Goal: Task Accomplishment & Management: Manage account settings

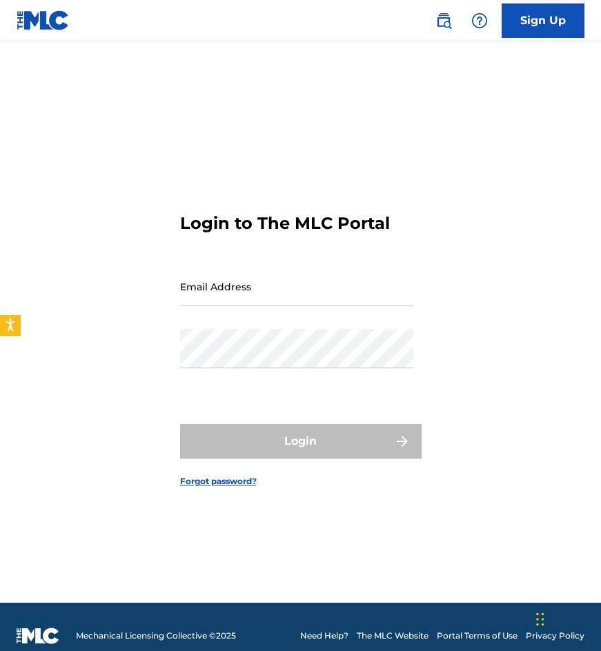
click at [213, 313] on div "Email Address" at bounding box center [296, 298] width 233 height 62
click at [215, 304] on input "Email Address" at bounding box center [296, 286] width 233 height 39
type input "[EMAIL_ADDRESS][DOMAIN_NAME]"
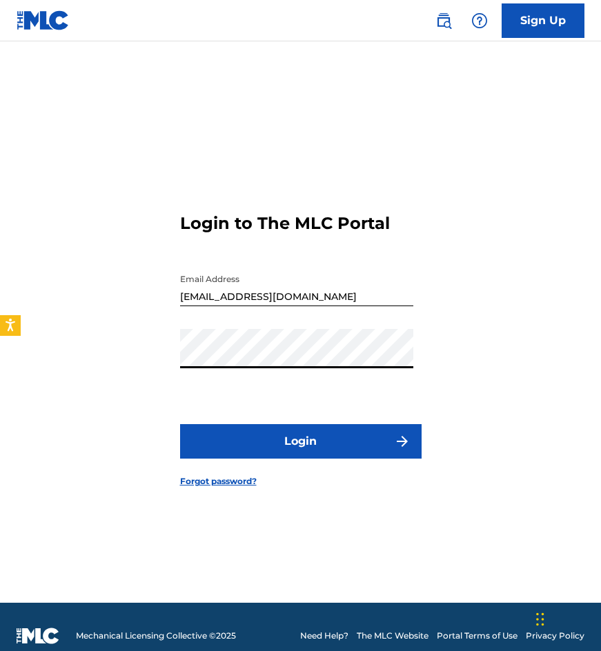
click at [180, 424] on button "Login" at bounding box center [300, 441] width 241 height 34
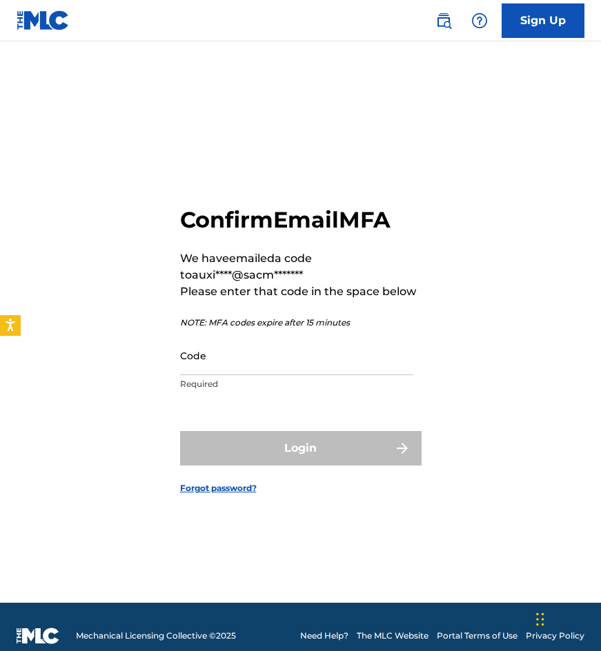
click at [290, 366] on input "Code" at bounding box center [296, 355] width 233 height 39
click at [214, 374] on input "Code" at bounding box center [296, 355] width 233 height 39
click at [196, 362] on input "Code" at bounding box center [296, 355] width 233 height 39
paste input "347888"
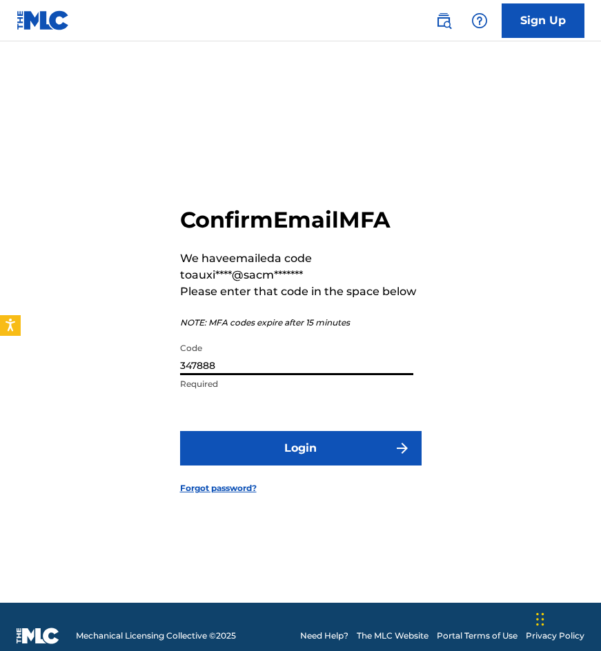
type input "347888"
click at [180, 431] on button "Login" at bounding box center [300, 448] width 241 height 34
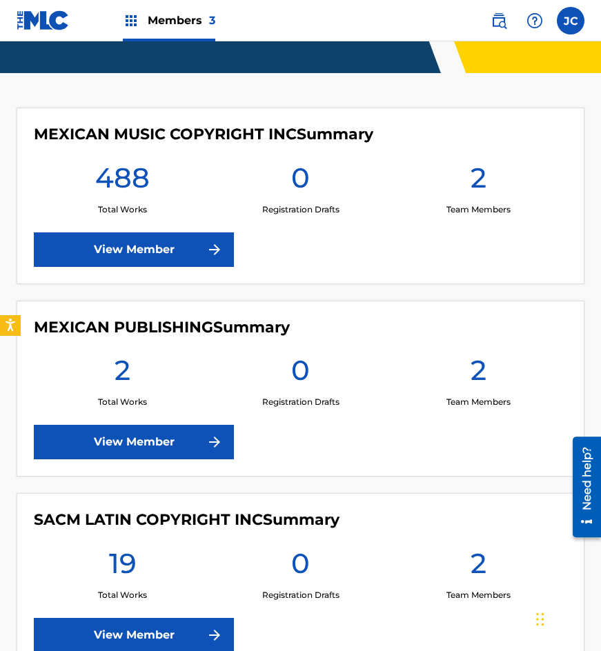
scroll to position [377, 0]
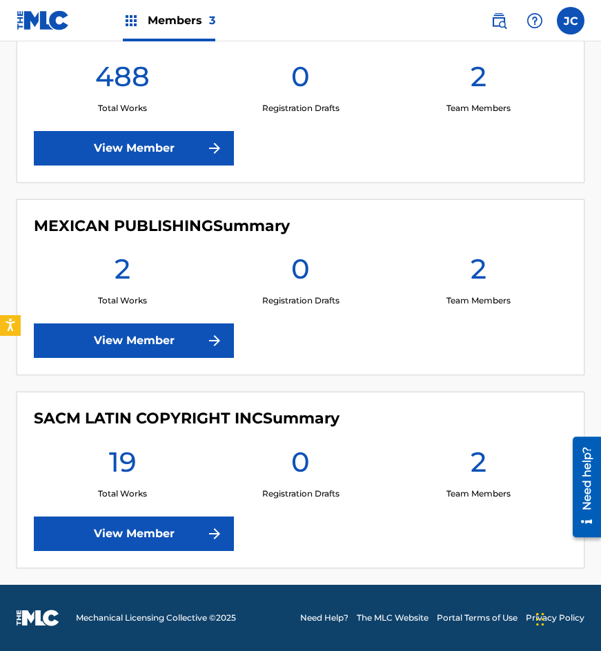
click at [235, 444] on div "SACM LATIN COPYRIGHT INC Summary 19 Total Works 0 Registration Drafts 2 Team Me…" at bounding box center [301, 480] width 568 height 177
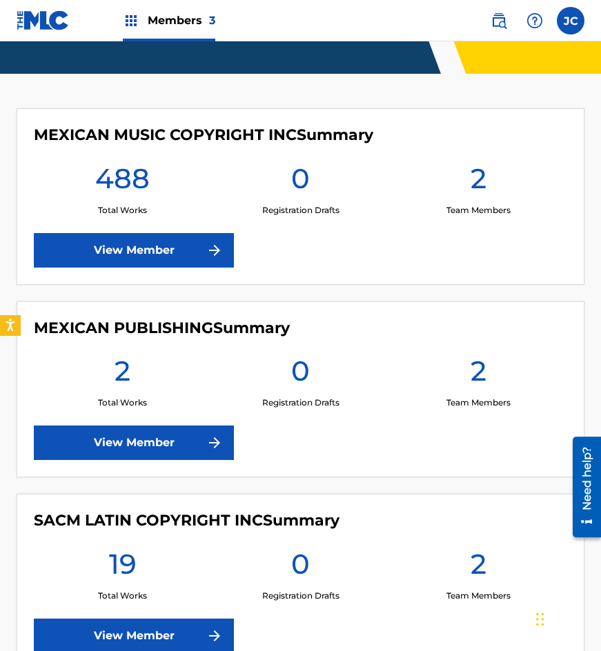
scroll to position [276, 0]
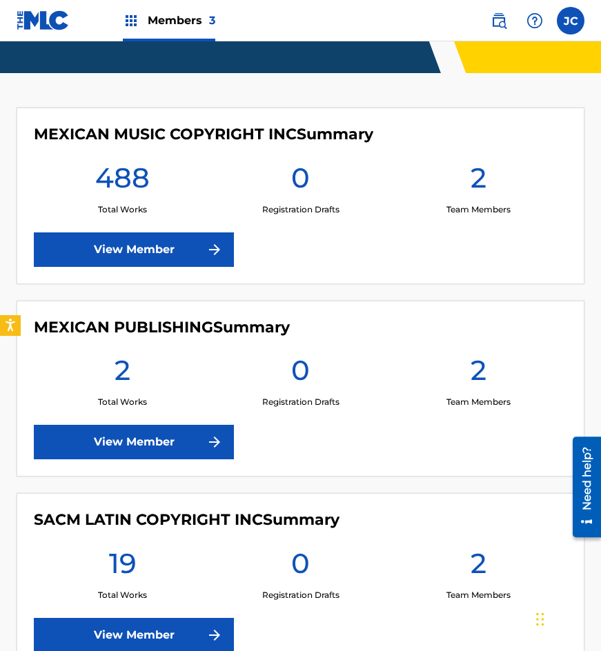
click at [139, 636] on link "View Member" at bounding box center [134, 635] width 200 height 34
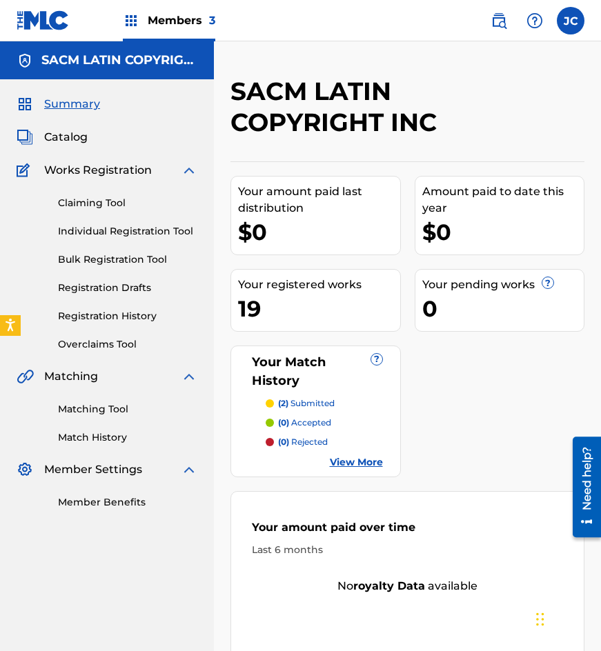
click at [66, 141] on span "Catalog" at bounding box center [65, 137] width 43 height 17
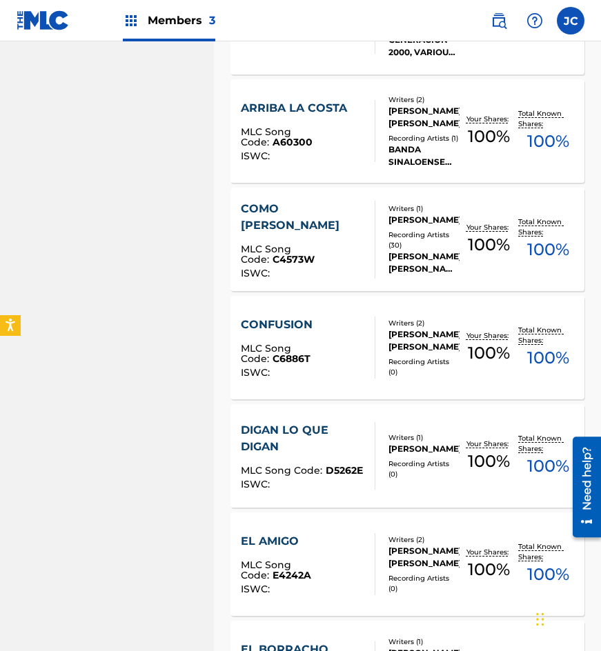
scroll to position [414, 0]
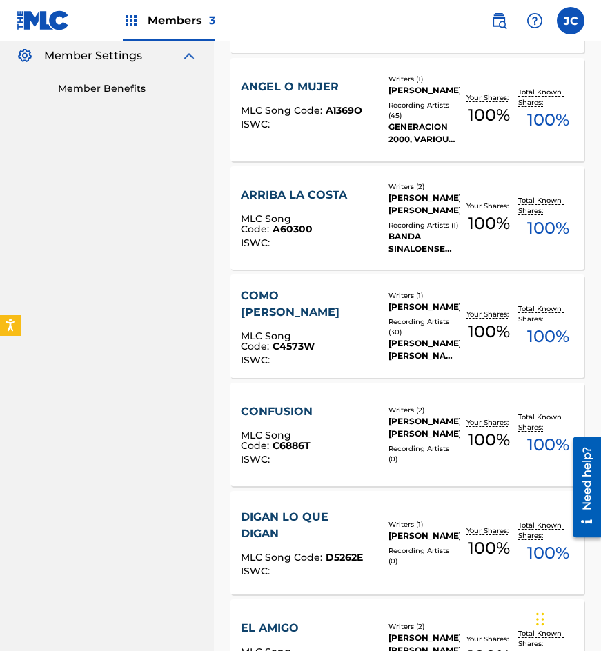
click at [310, 312] on div "COMO CAMINA MARIA" at bounding box center [302, 304] width 123 height 33
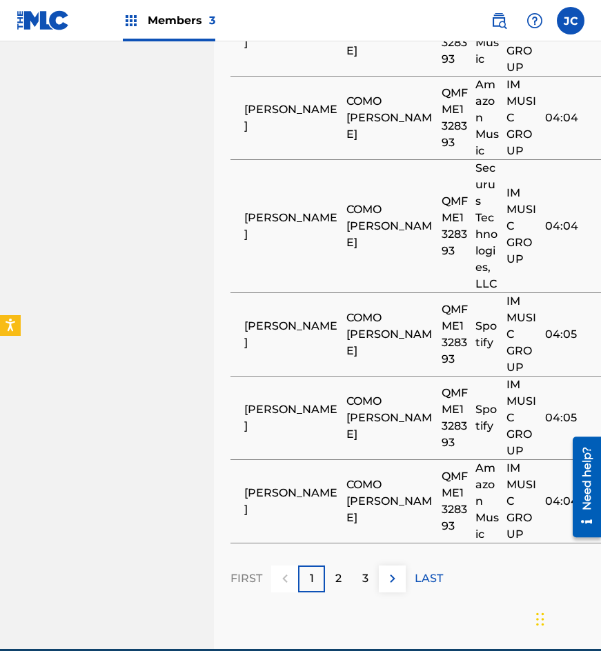
click at [386, 587] on img at bounding box center [392, 595] width 17 height 17
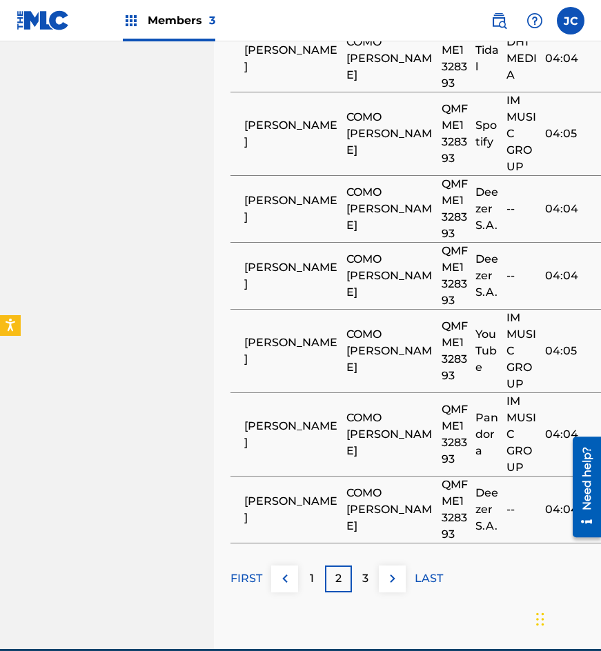
click at [391, 587] on img at bounding box center [392, 595] width 17 height 17
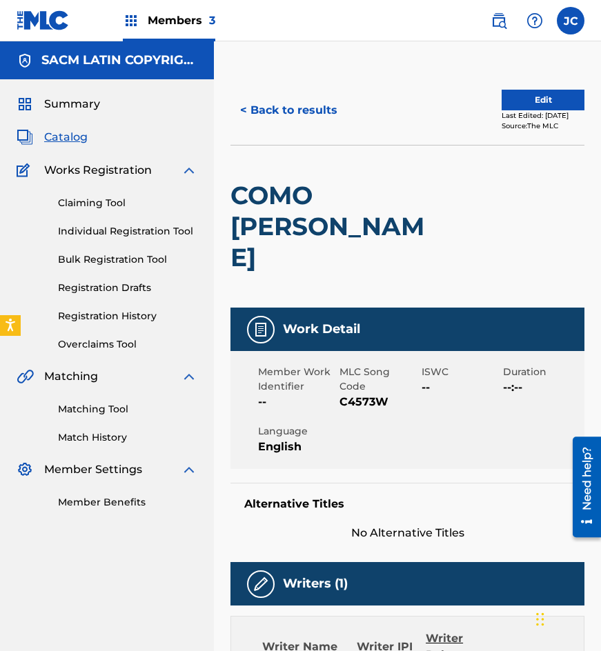
click at [81, 204] on link "Claiming Tool" at bounding box center [127, 203] width 139 height 14
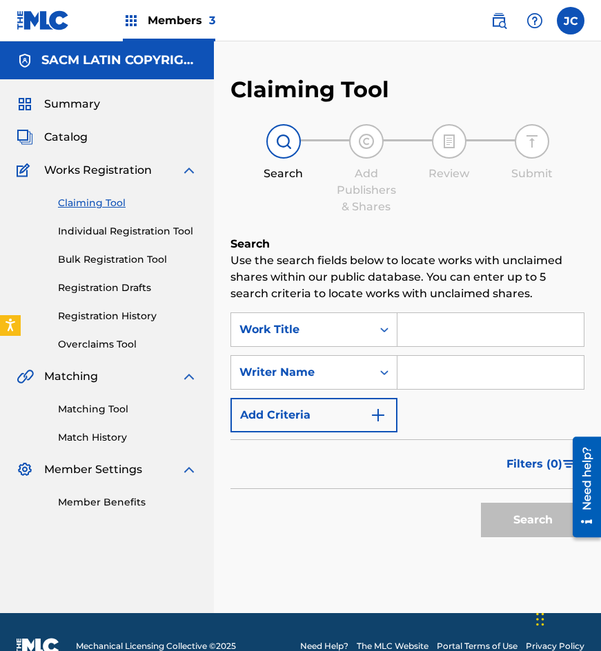
click at [110, 405] on link "Matching Tool" at bounding box center [127, 409] width 139 height 14
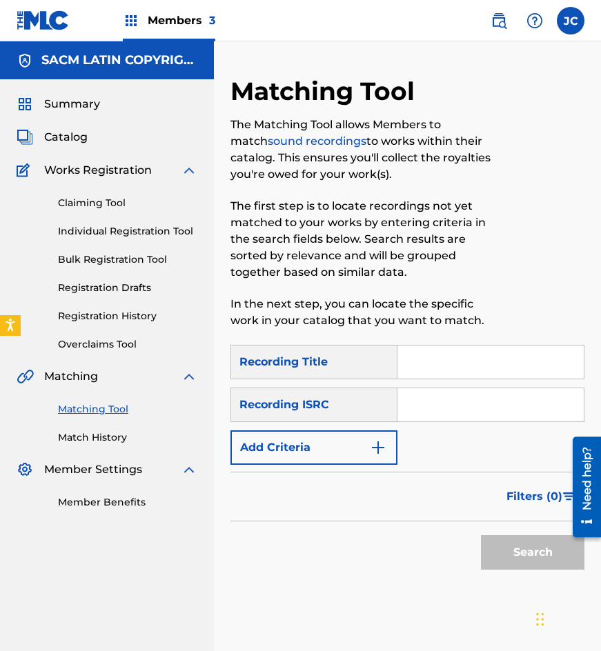
click at [421, 370] on input "Search Form" at bounding box center [490, 362] width 186 height 33
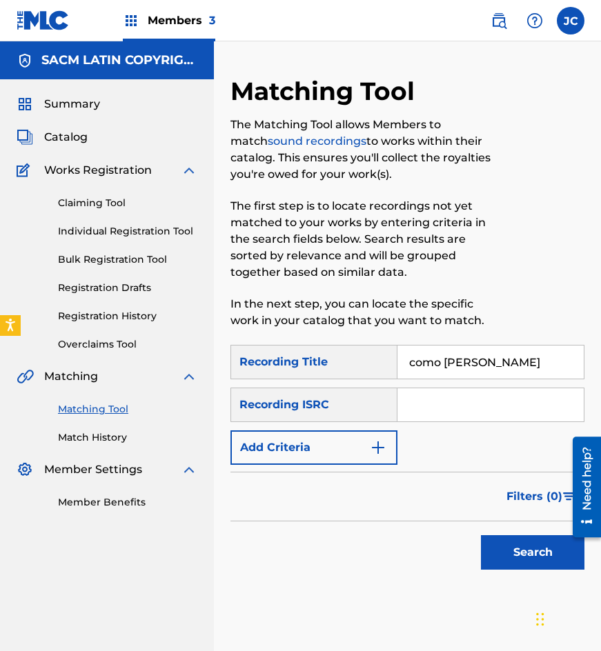
type input "como camina maria"
click at [481, 535] on button "Search" at bounding box center [532, 552] width 103 height 34
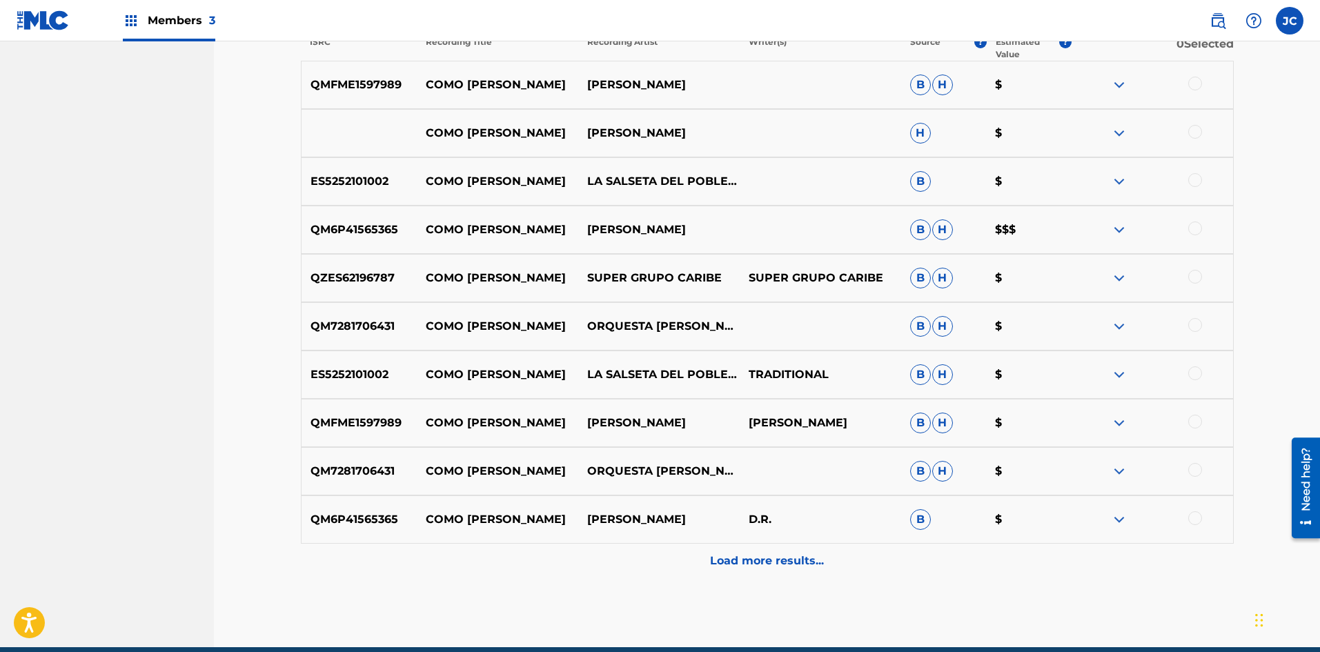
scroll to position [483, 0]
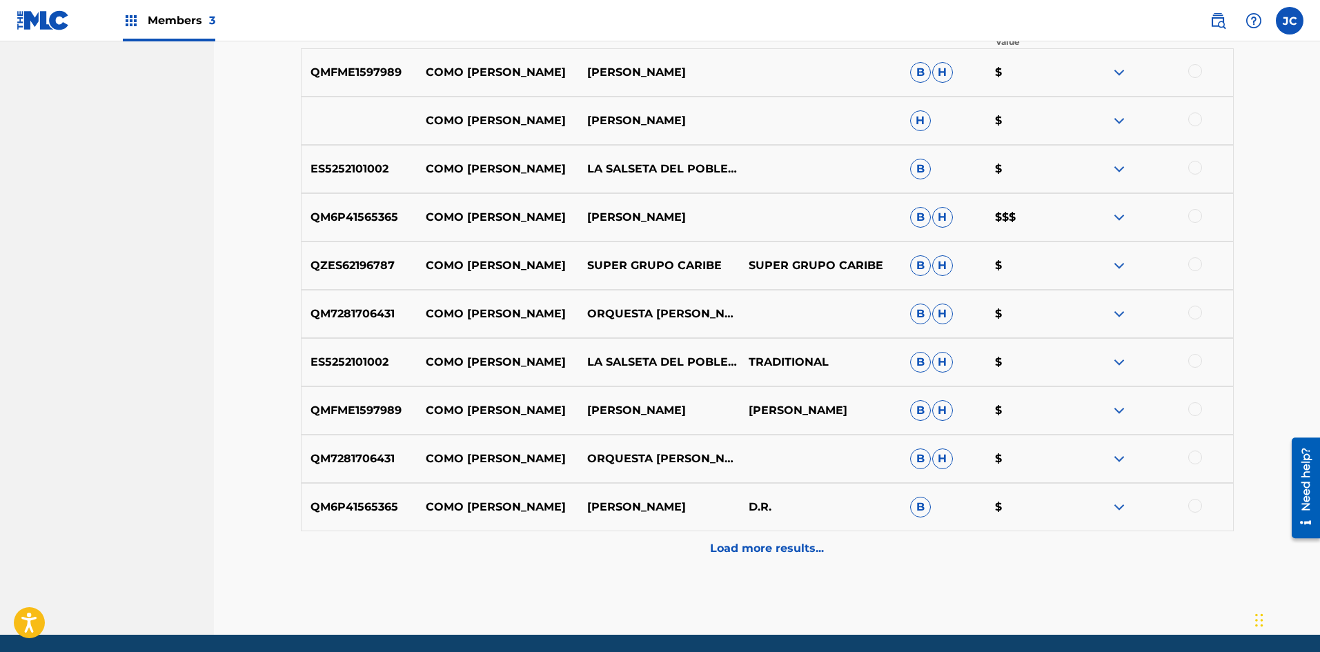
click at [600, 551] on p "Load more results..." at bounding box center [767, 548] width 114 height 17
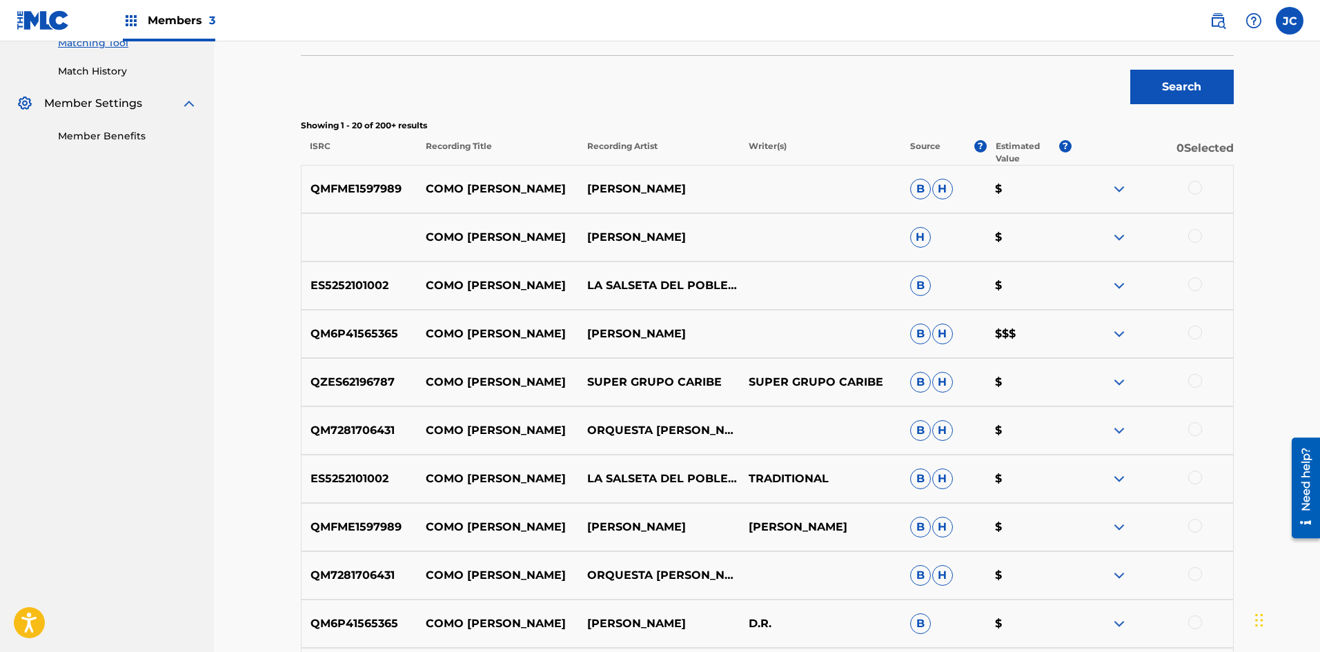
scroll to position [345, 0]
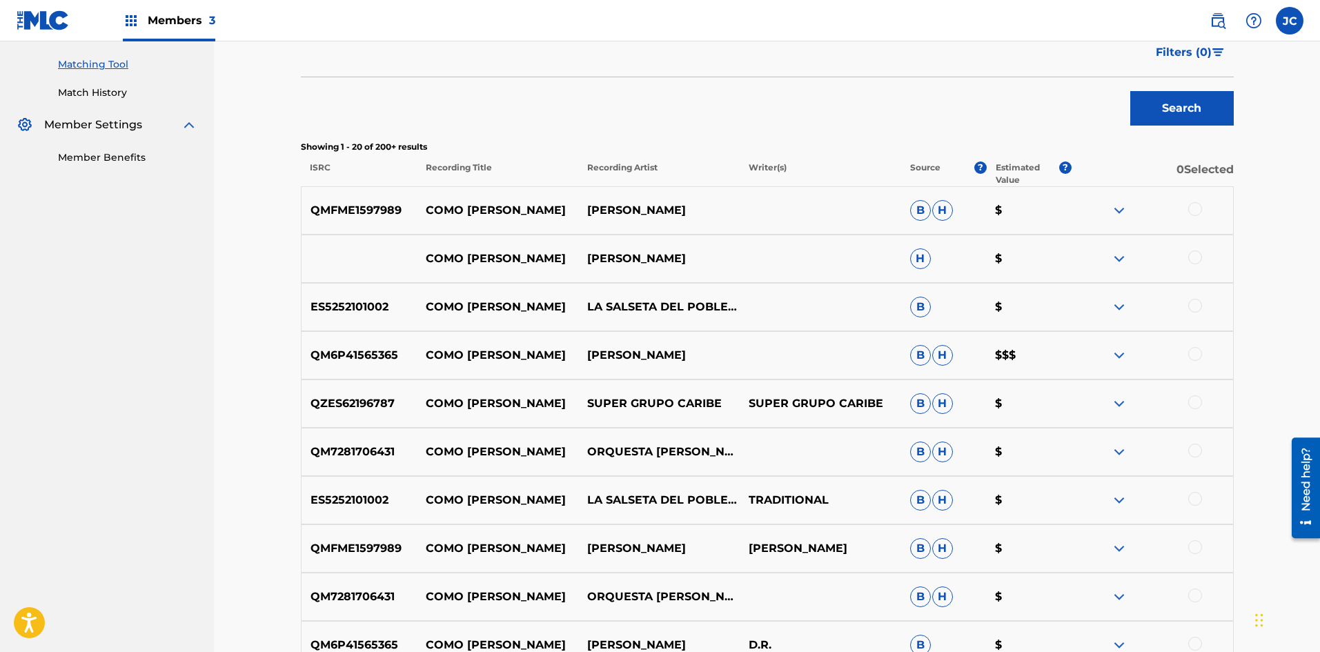
click at [600, 353] on img at bounding box center [1119, 355] width 17 height 17
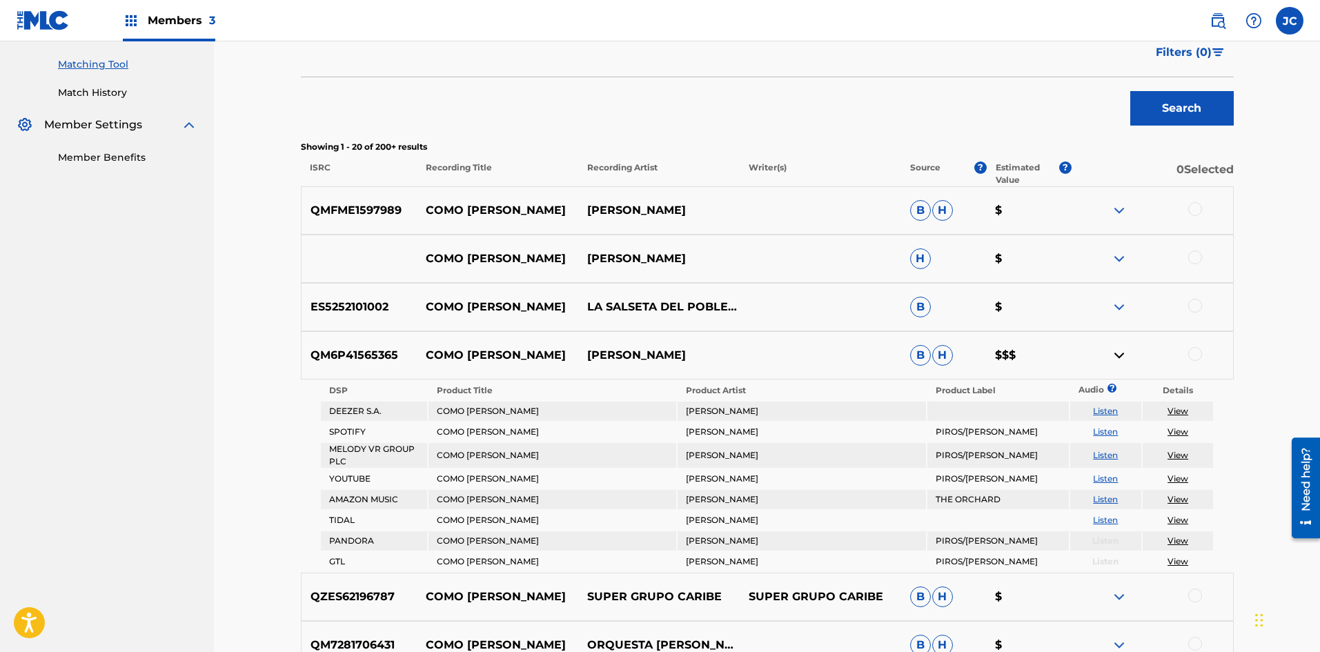
click at [600, 353] on img at bounding box center [1119, 355] width 17 height 17
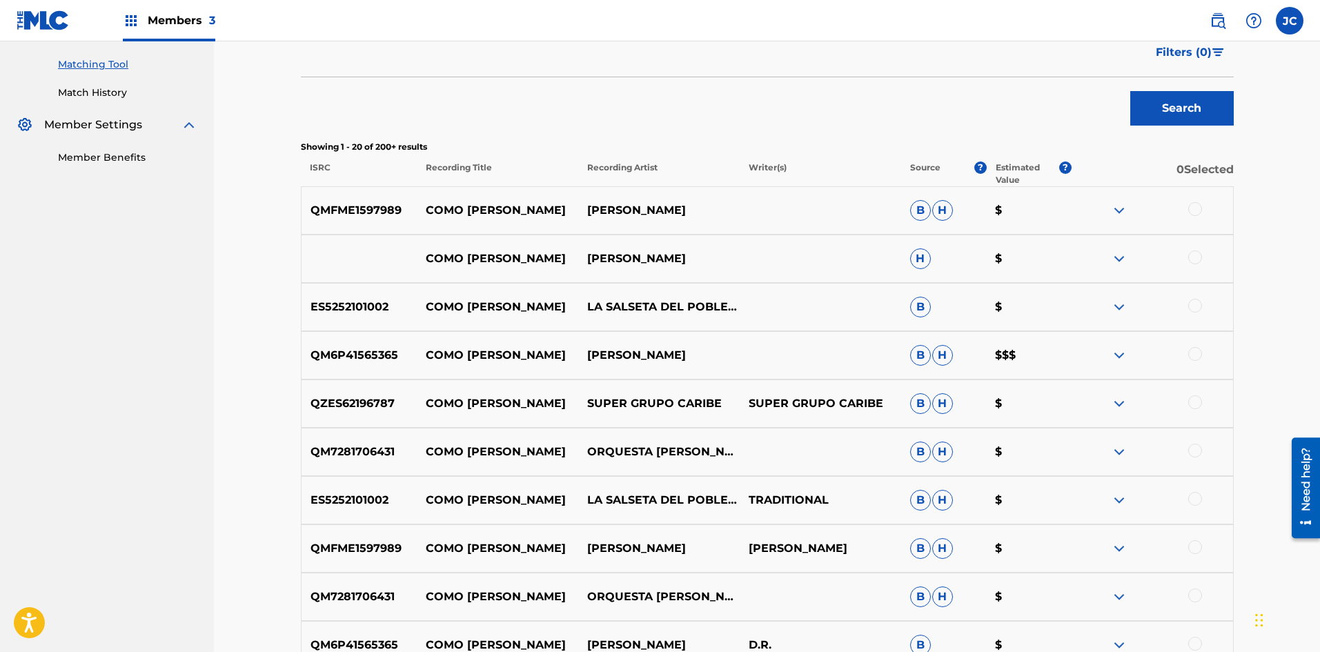
click at [600, 353] on img at bounding box center [1119, 355] width 17 height 17
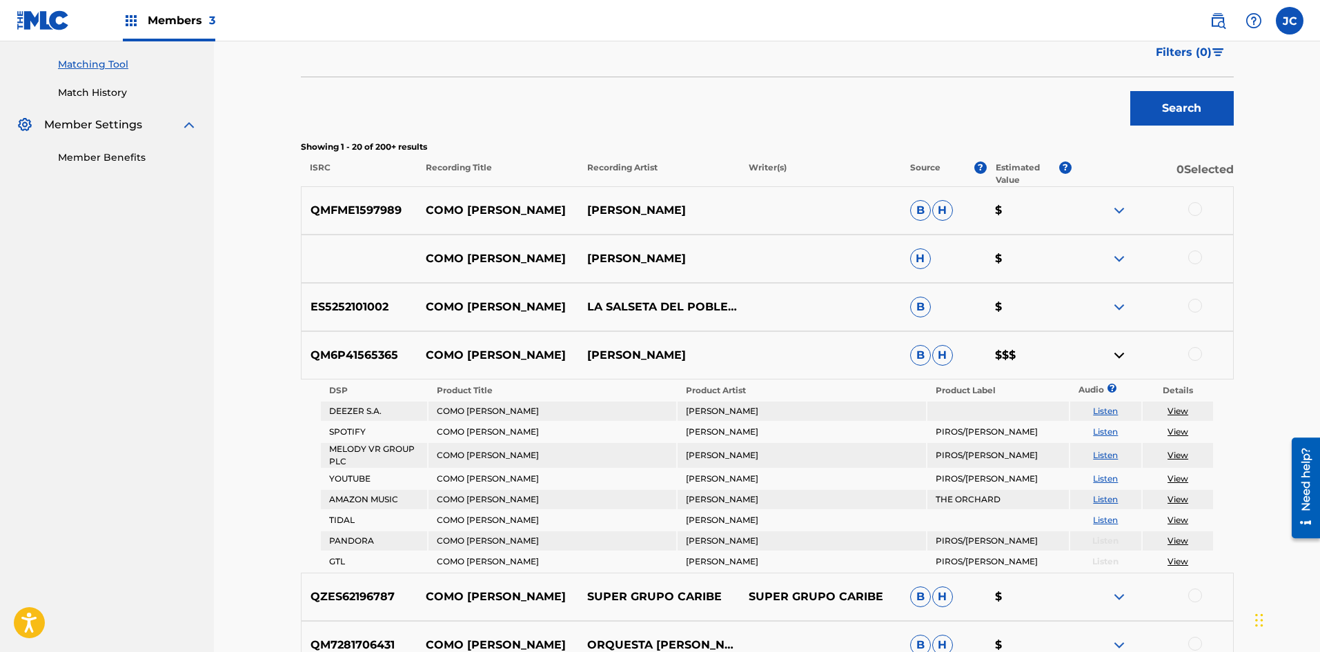
click at [600, 353] on img at bounding box center [1119, 355] width 17 height 17
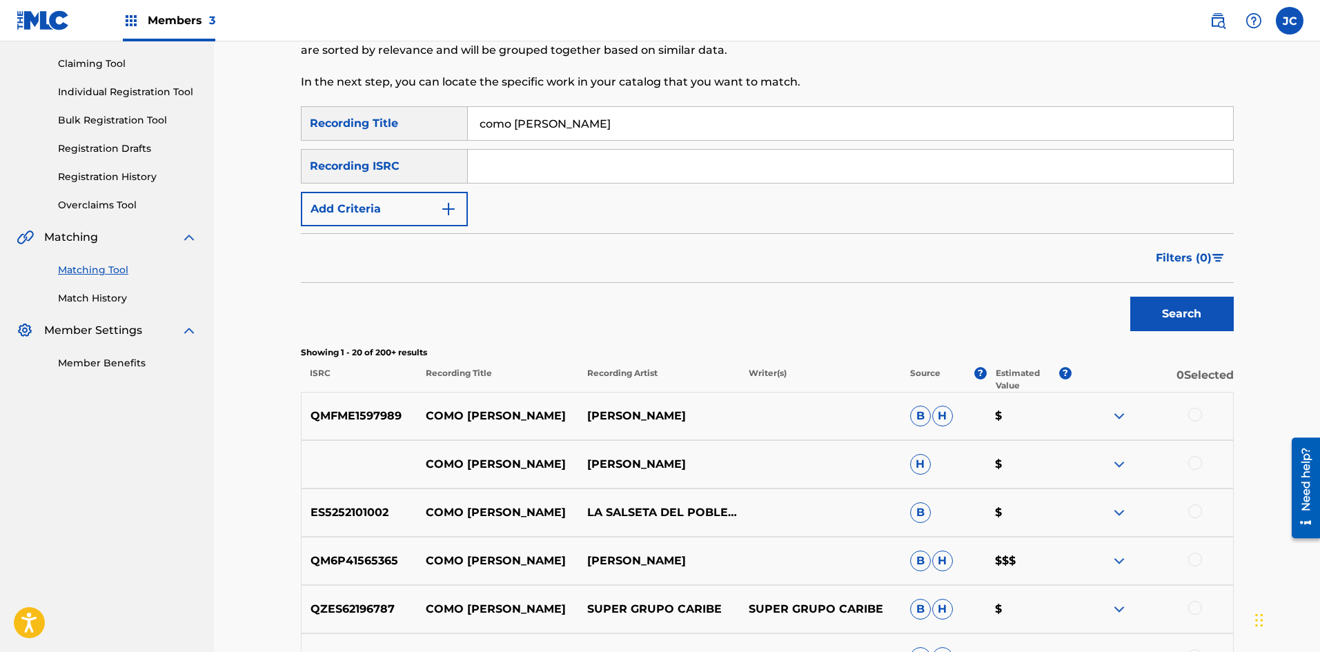
scroll to position [138, 0]
click at [439, 222] on button "Add Criteria" at bounding box center [384, 210] width 167 height 34
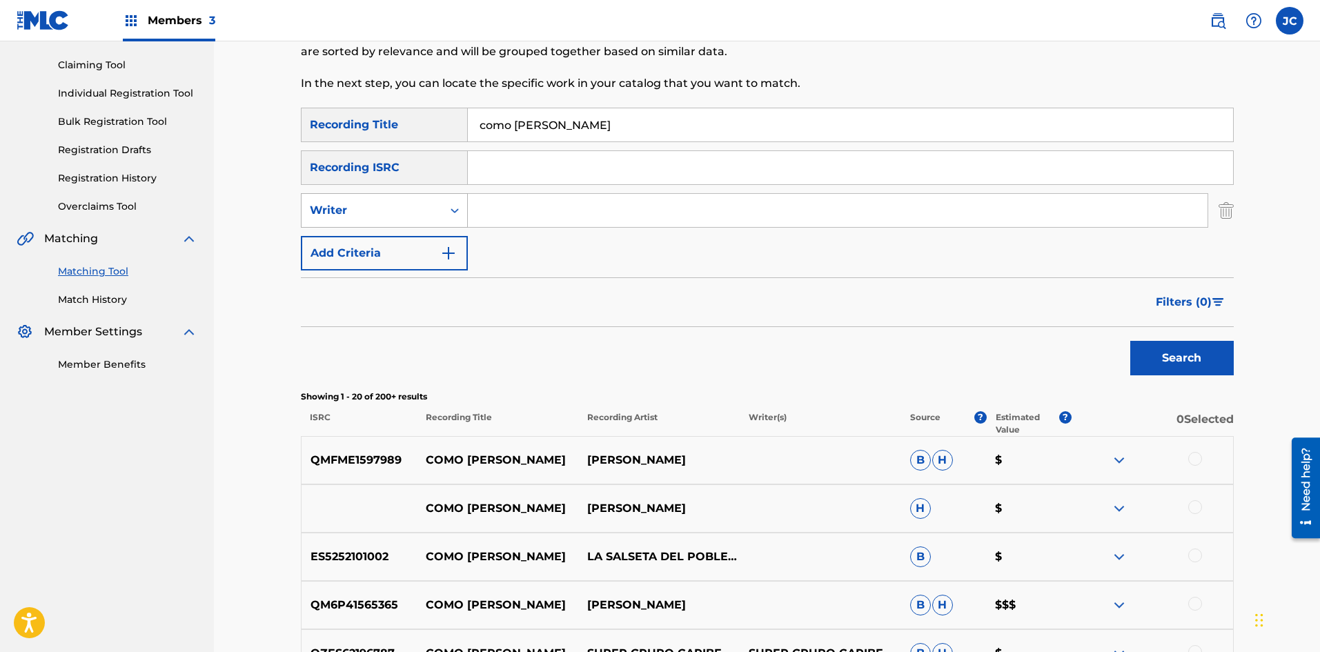
click at [429, 221] on div "Writer" at bounding box center [371, 210] width 141 height 26
click at [410, 245] on div "Recording Artist" at bounding box center [384, 245] width 166 height 34
click at [497, 216] on input "Search Form" at bounding box center [838, 210] width 740 height 33
type input "cuevas"
click at [600, 341] on button "Search" at bounding box center [1181, 358] width 103 height 34
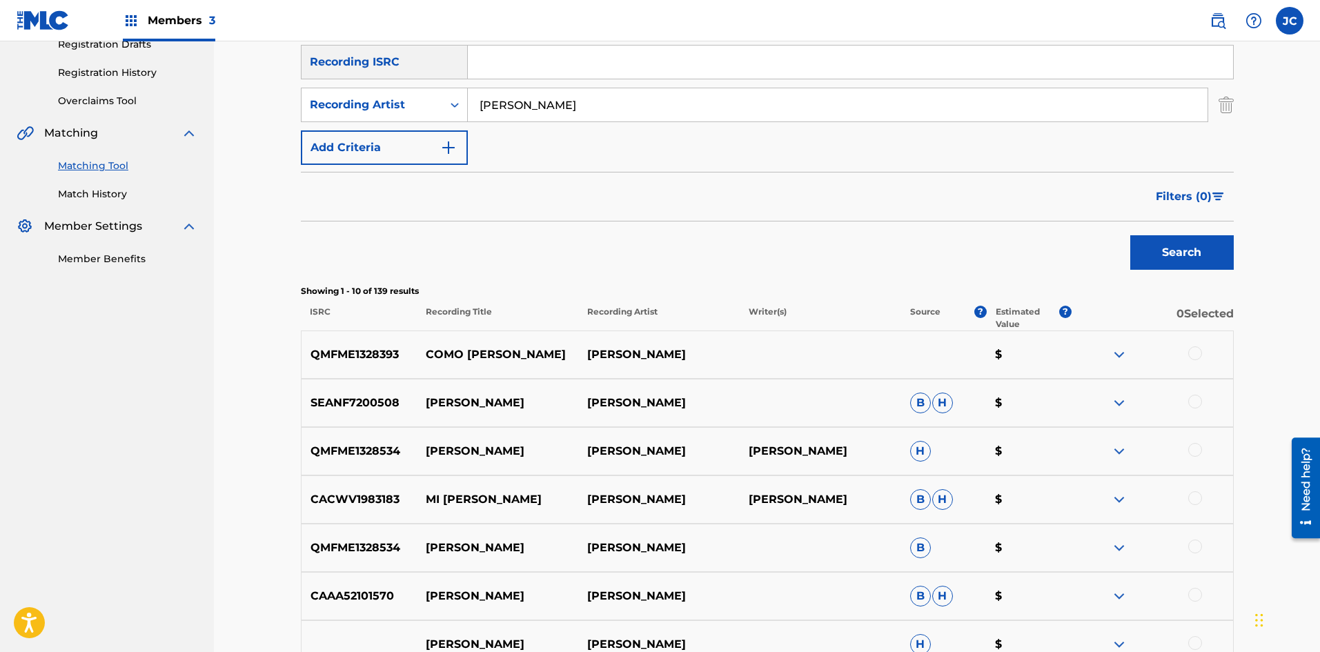
scroll to position [345, 0]
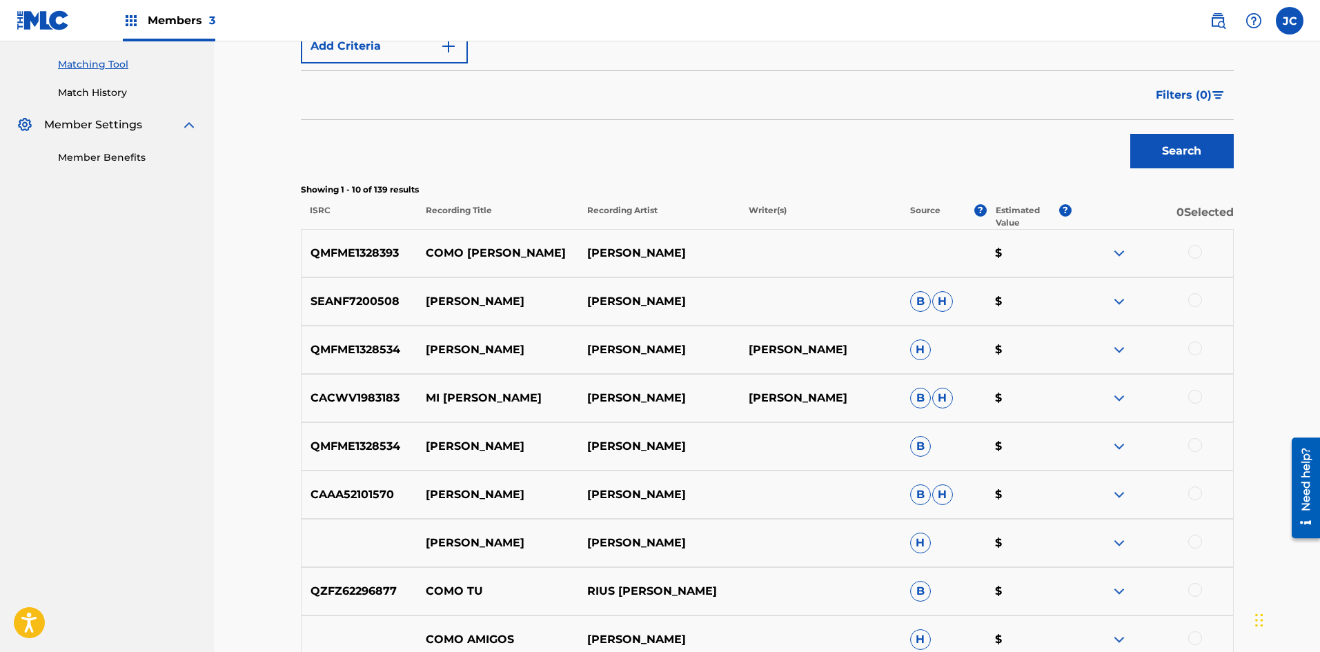
click at [600, 346] on img at bounding box center [1119, 350] width 17 height 17
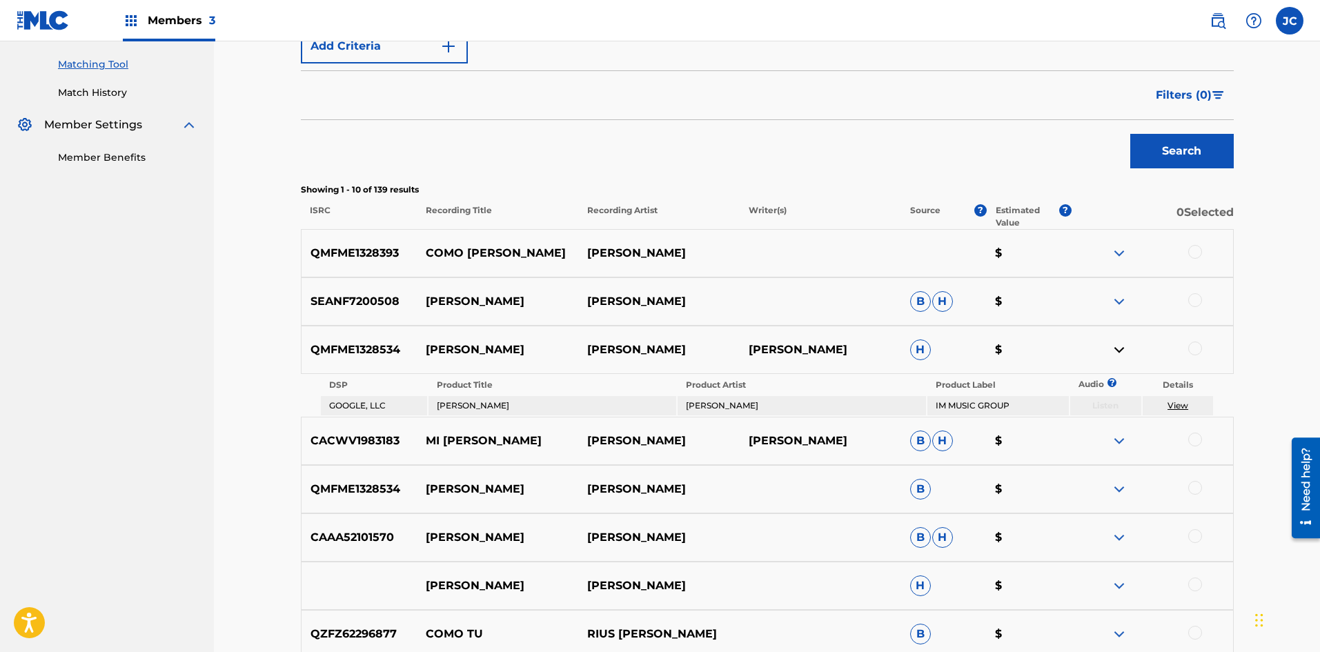
click at [600, 346] on img at bounding box center [1119, 350] width 17 height 17
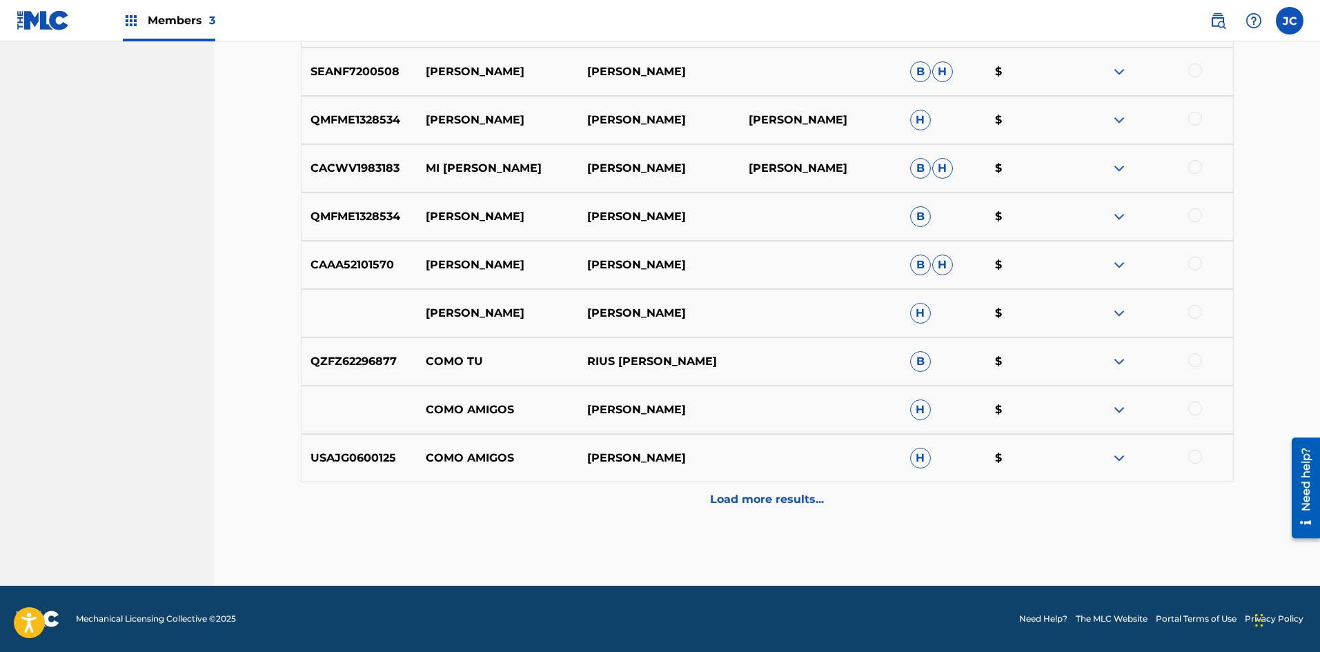
click at [600, 511] on div "Load more results..." at bounding box center [767, 499] width 933 height 34
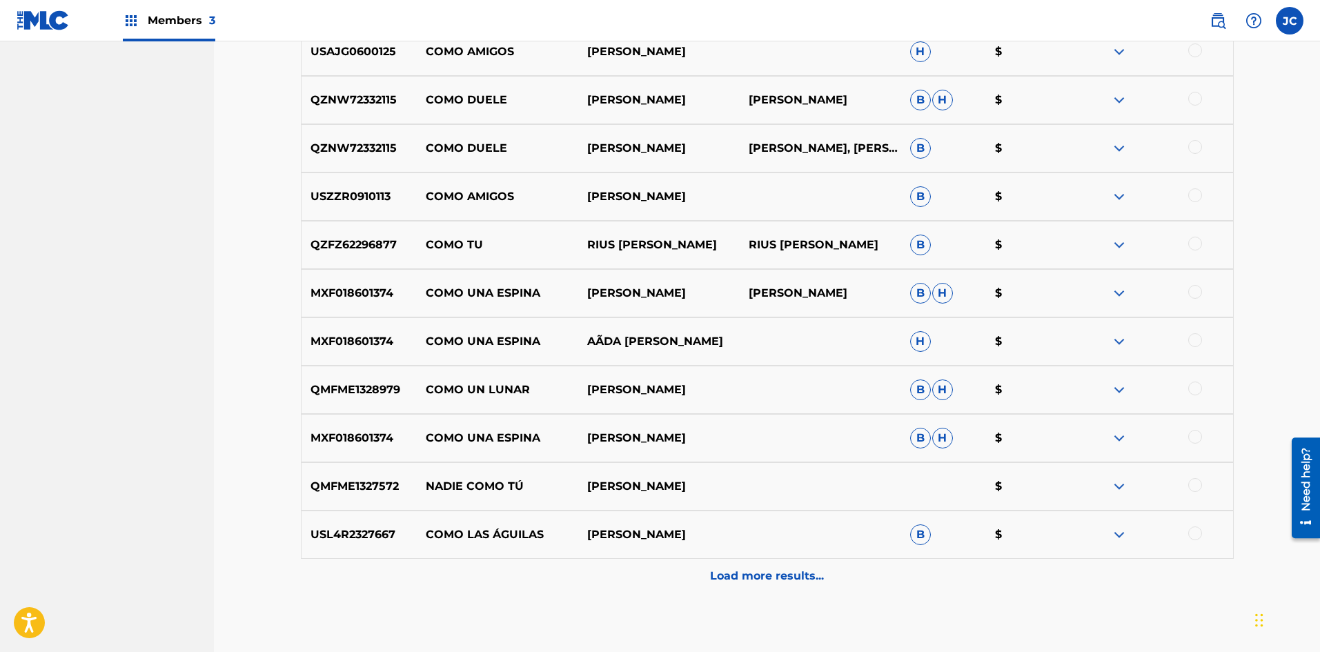
scroll to position [1058, 0]
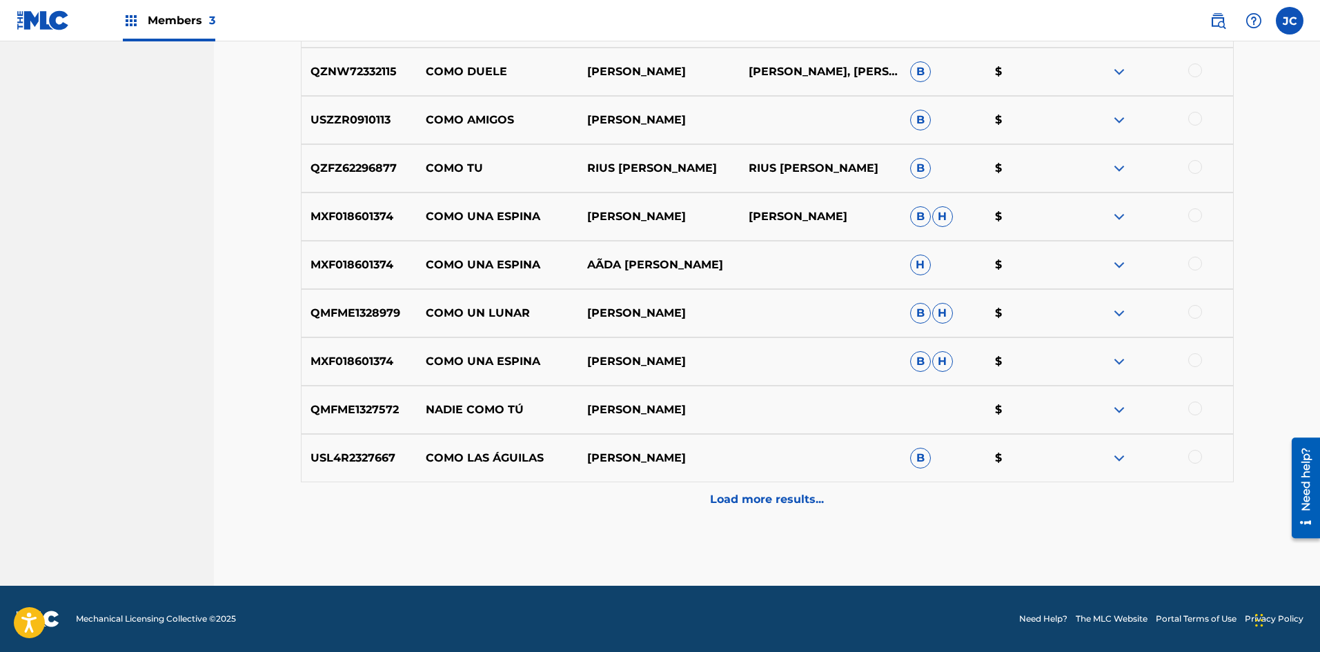
click at [600, 506] on p "Load more results..." at bounding box center [767, 499] width 114 height 17
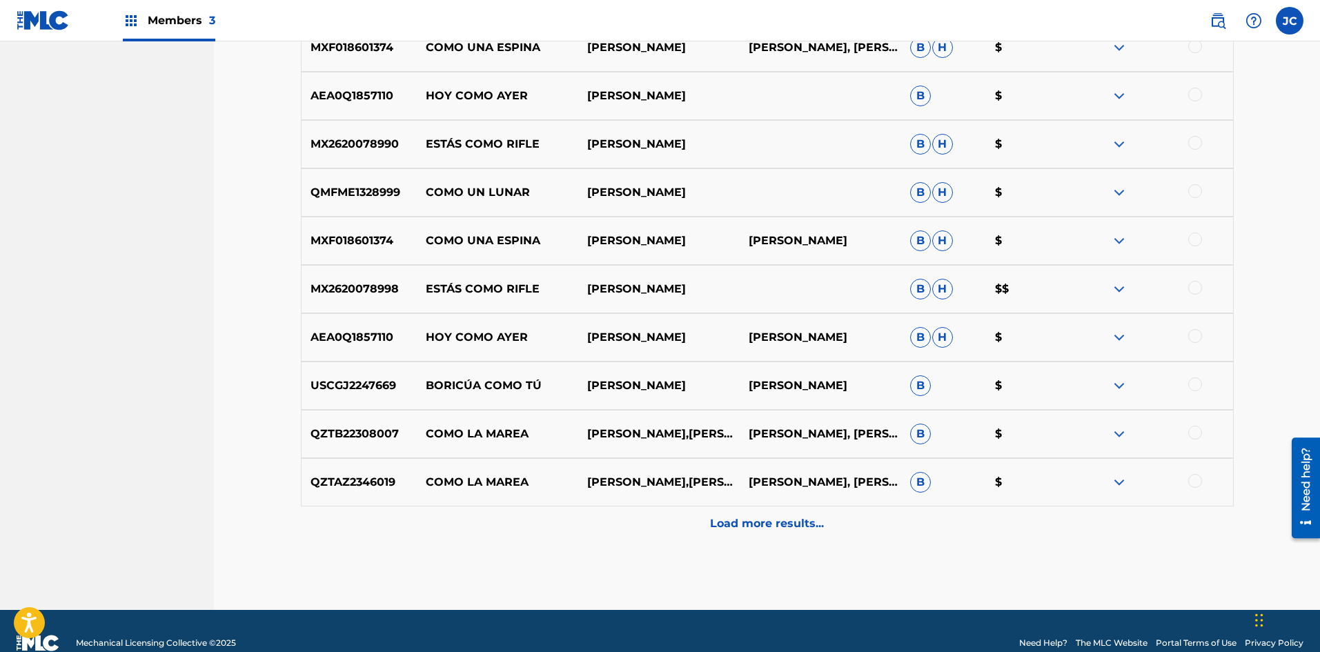
scroll to position [1541, 0]
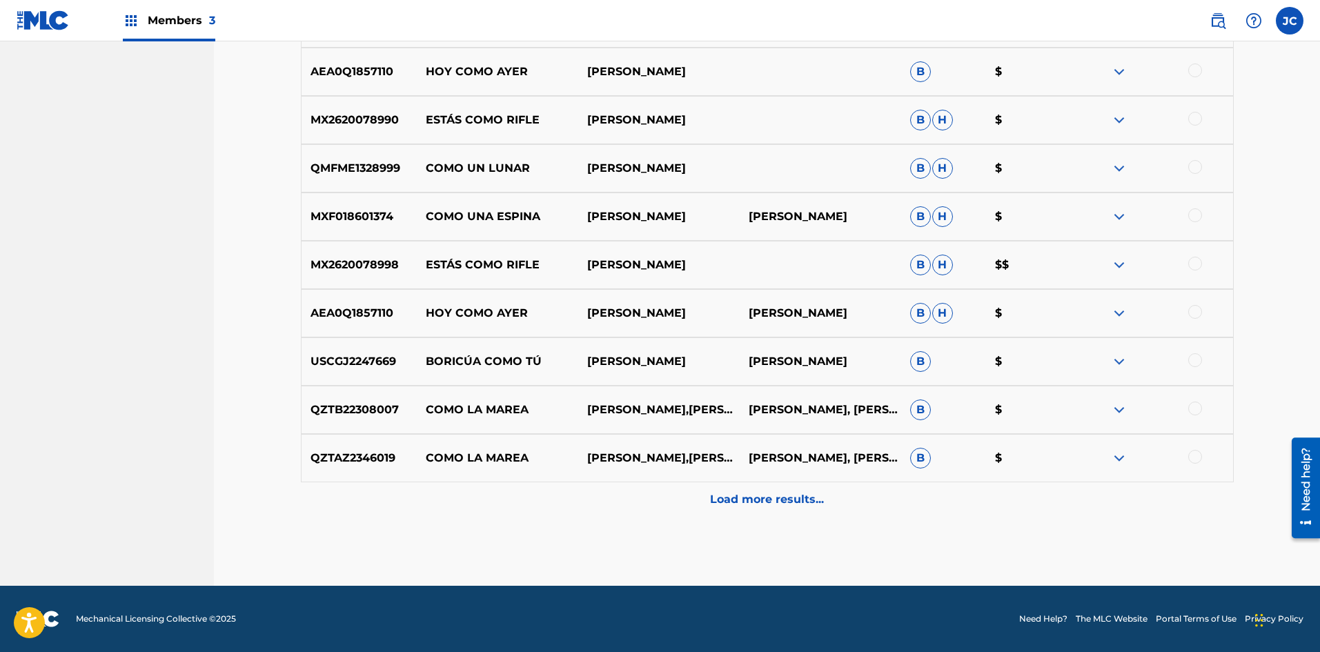
click at [600, 513] on div "Load more results..." at bounding box center [767, 499] width 933 height 34
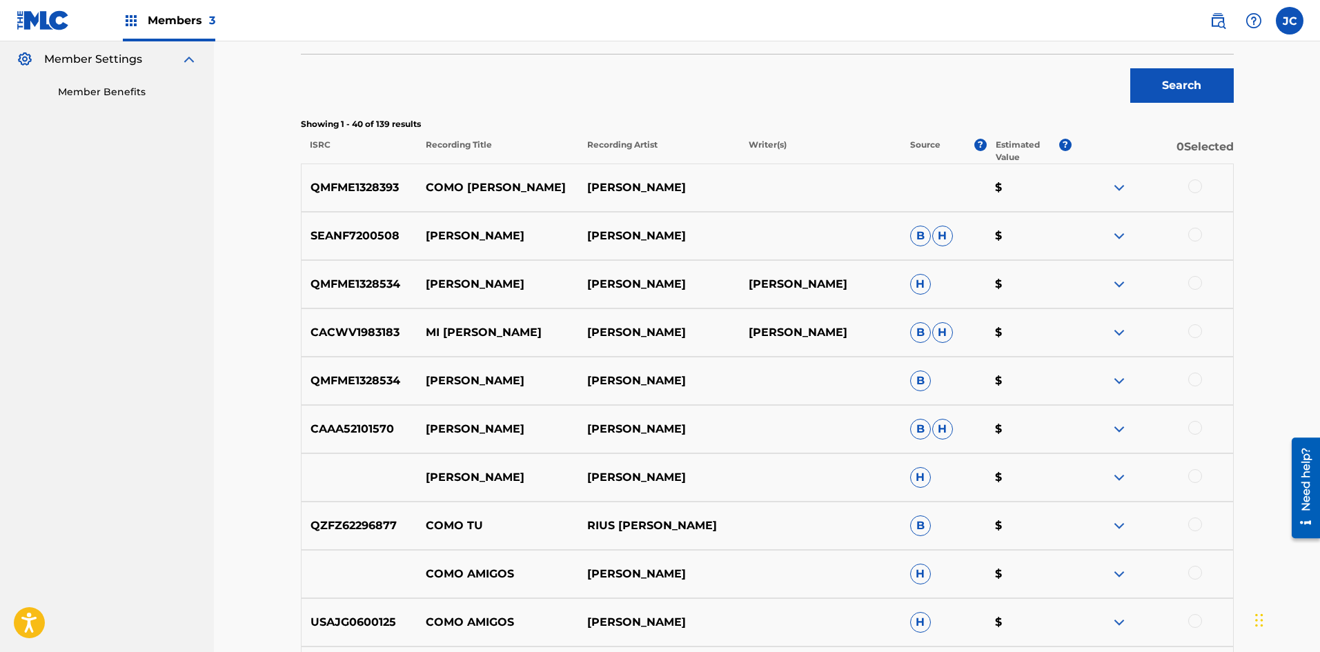
scroll to position [299, 0]
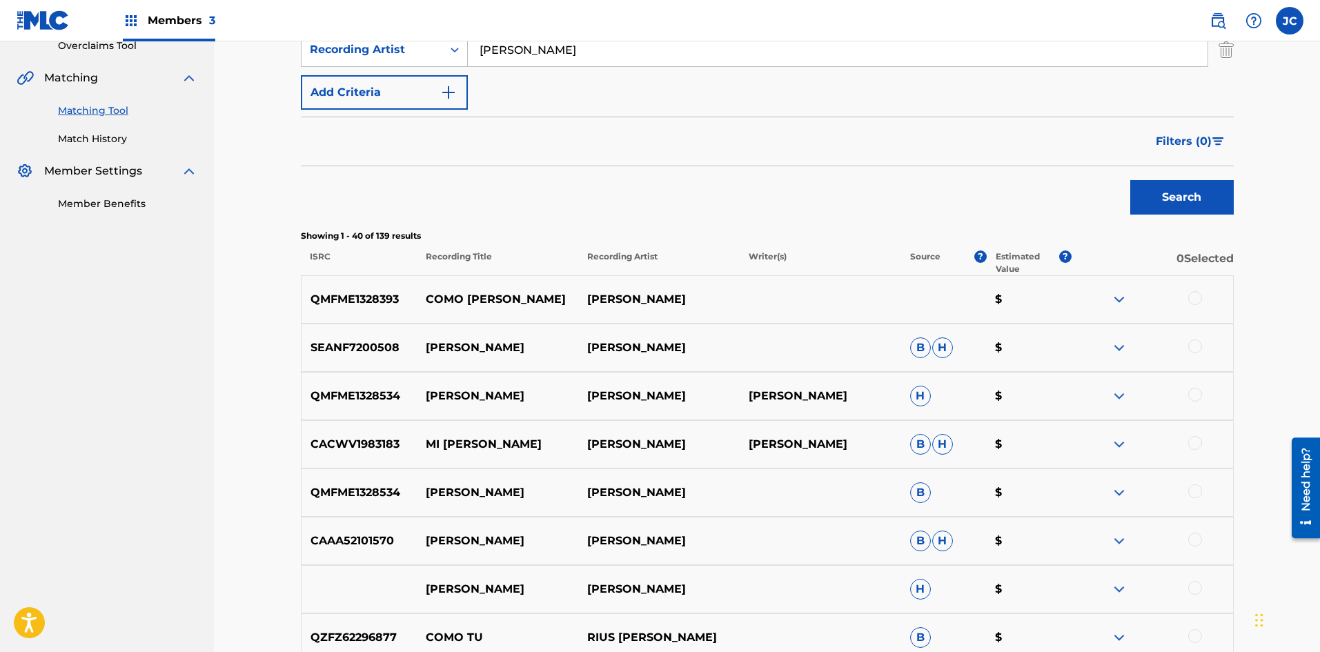
click at [600, 299] on img at bounding box center [1119, 299] width 17 height 17
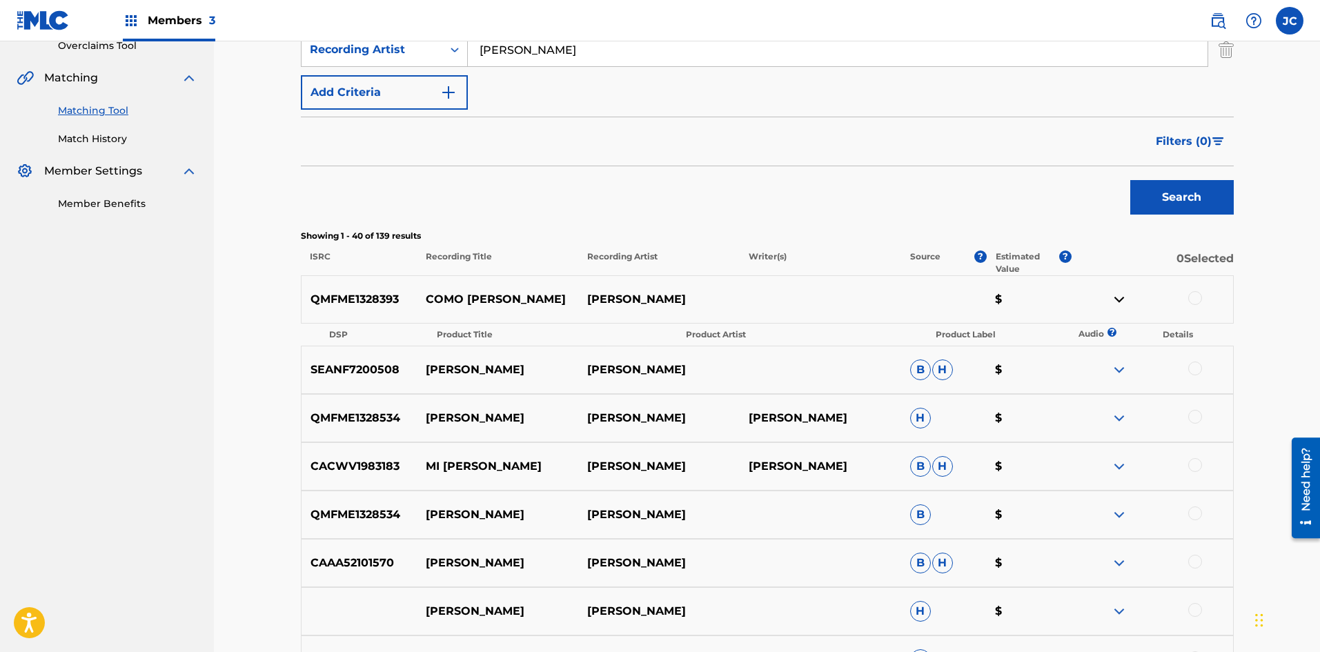
click at [600, 299] on img at bounding box center [1119, 299] width 17 height 17
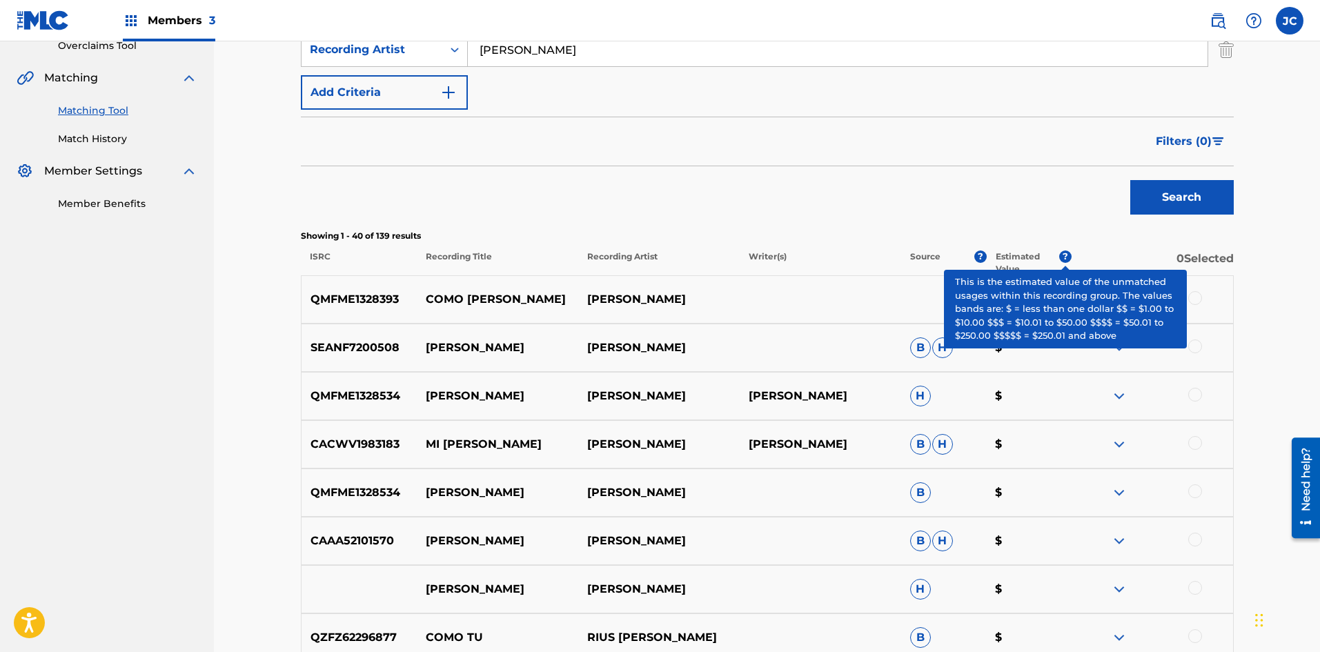
click at [600, 257] on span "?" at bounding box center [1065, 256] width 12 height 12
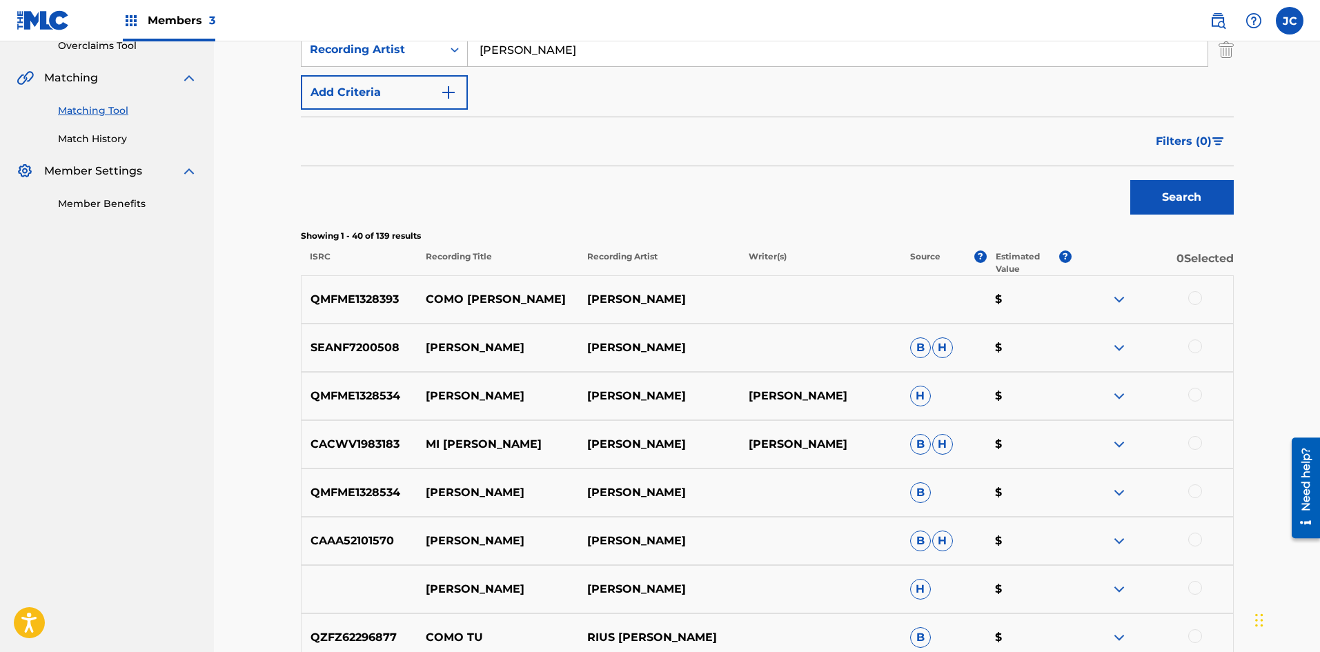
click at [600, 300] on img at bounding box center [1119, 299] width 17 height 17
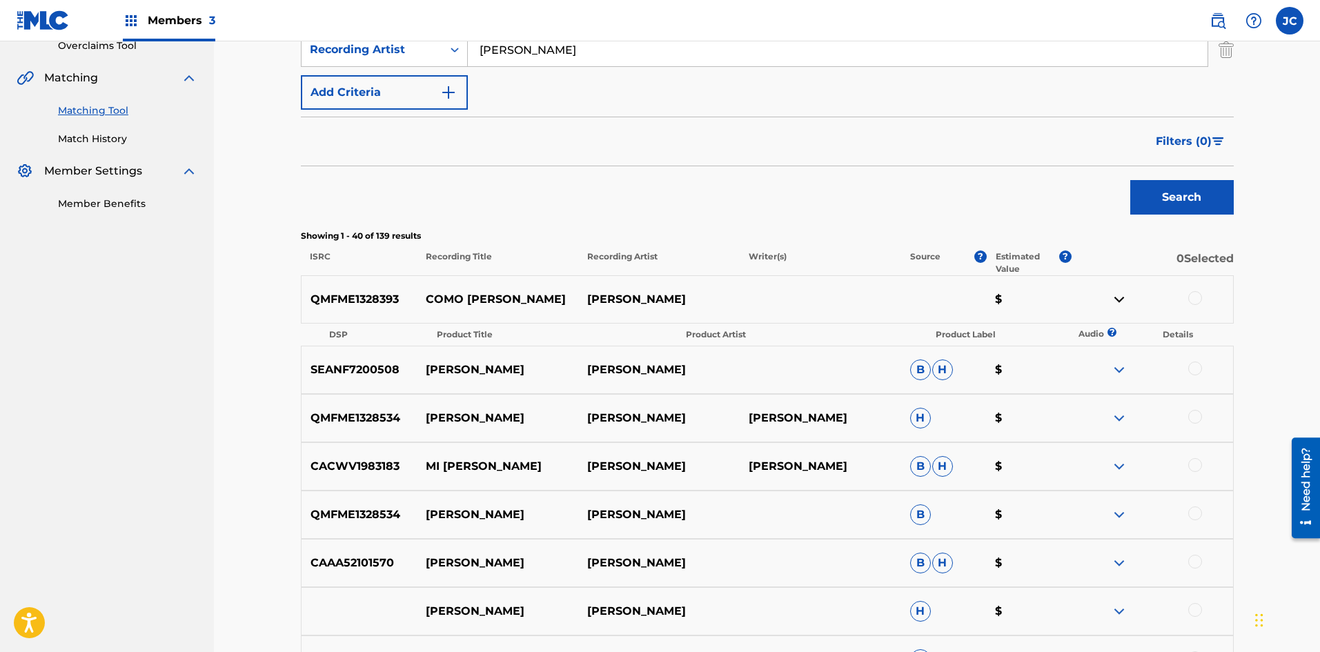
click at [600, 300] on img at bounding box center [1119, 299] width 17 height 17
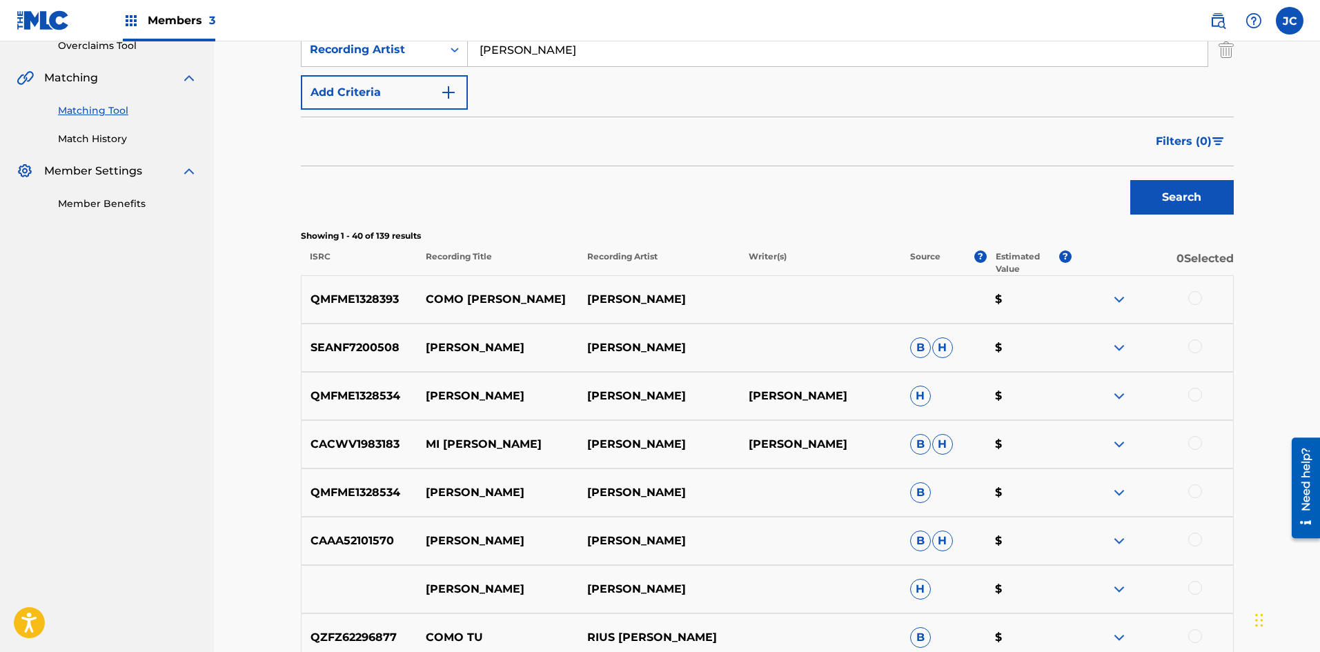
click at [600, 297] on div at bounding box center [1195, 298] width 14 height 14
click at [600, 533] on button "Match 1 Group" at bounding box center [969, 539] width 152 height 34
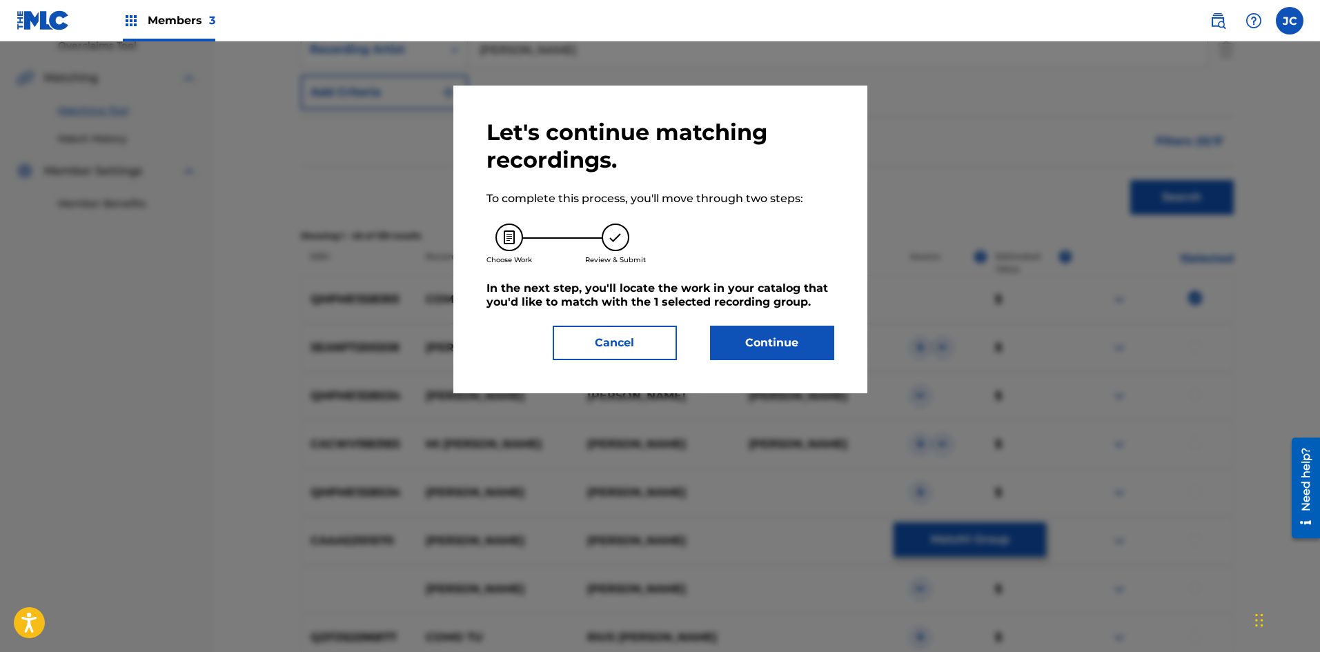
click at [600, 339] on button "Continue" at bounding box center [772, 343] width 124 height 34
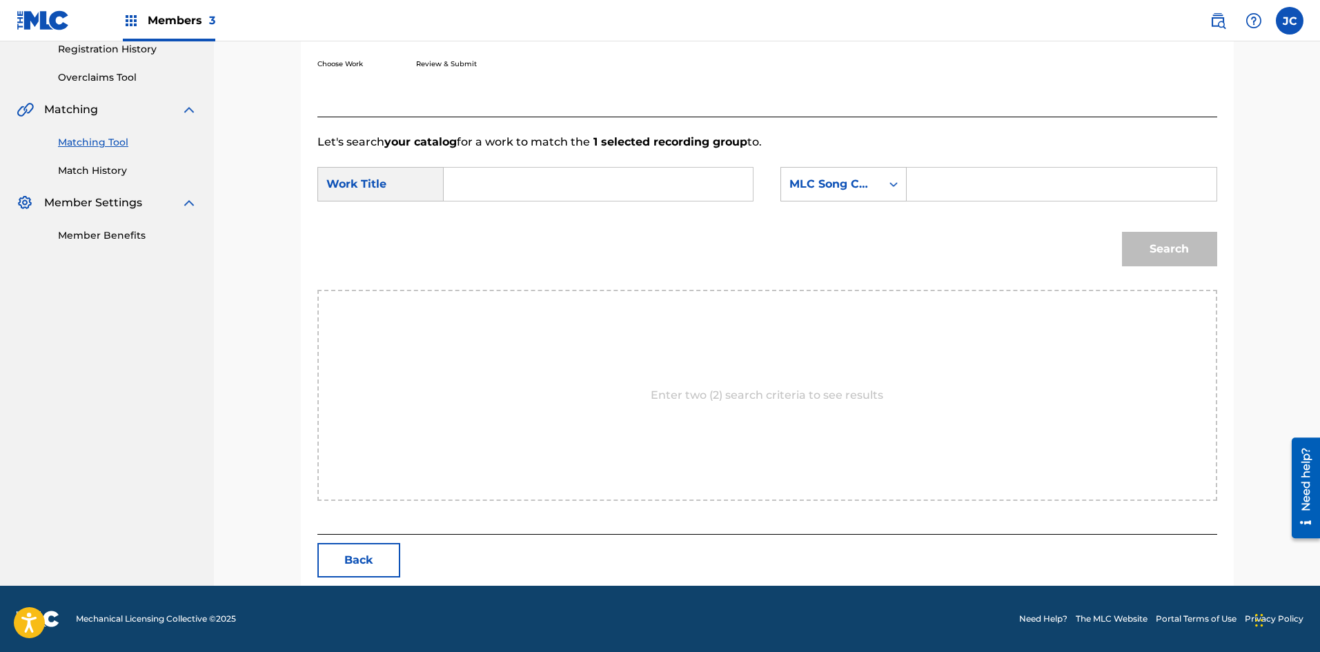
click at [564, 197] on input "Search Form" at bounding box center [598, 184] width 286 height 33
type input "como camia maria"
click at [600, 193] on div "MLC Song Code" at bounding box center [831, 184] width 100 height 26
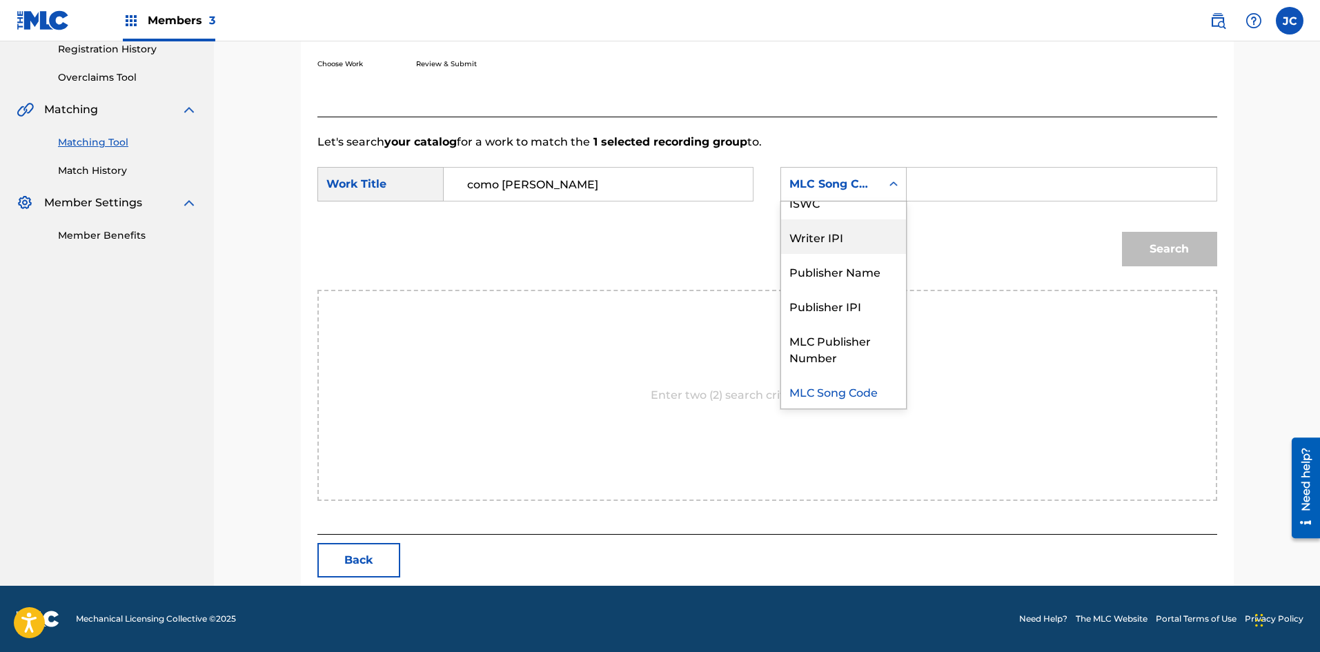
scroll to position [0, 0]
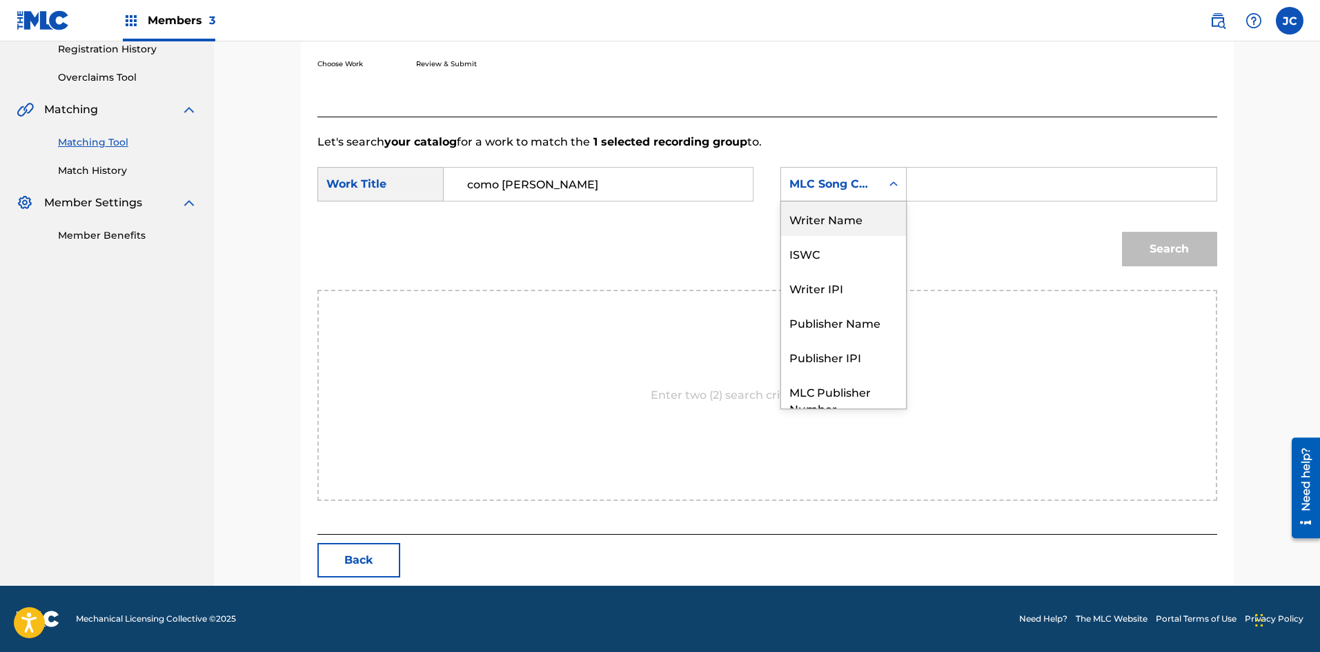
click at [600, 216] on div "Writer Name" at bounding box center [843, 218] width 125 height 34
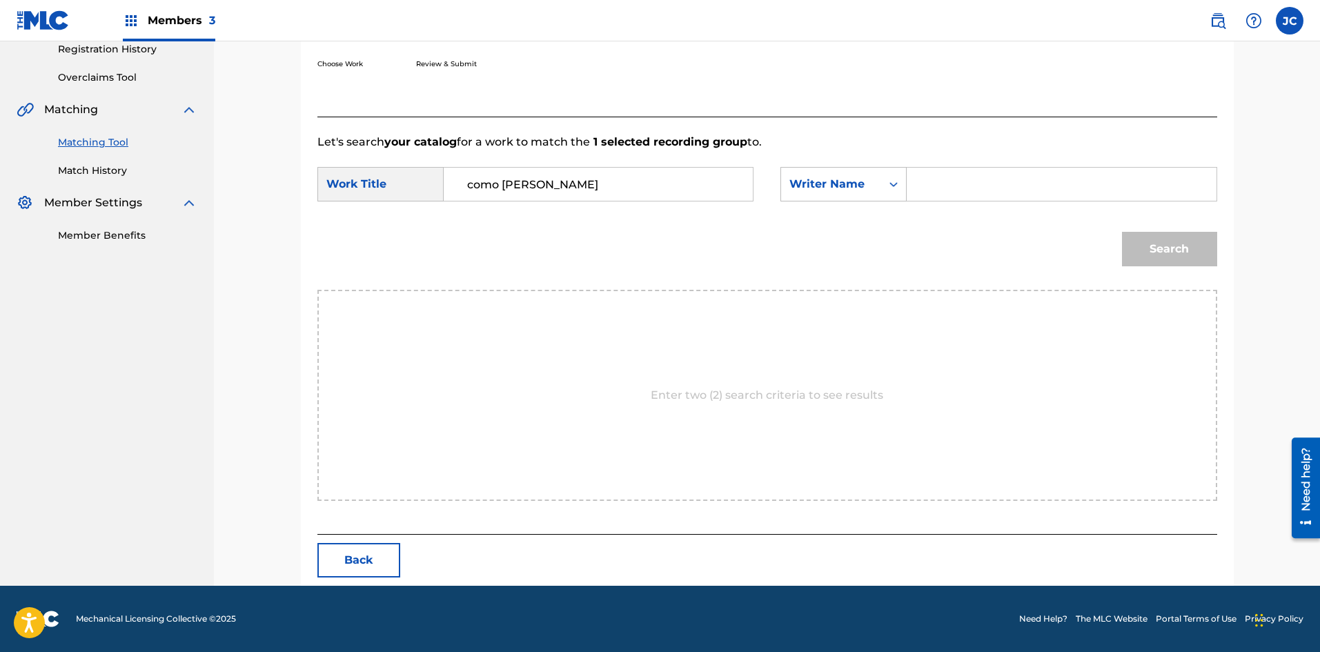
click at [600, 197] on input "Search Form" at bounding box center [1061, 184] width 286 height 33
type input "celia"
click at [600, 232] on button "Search" at bounding box center [1169, 249] width 95 height 34
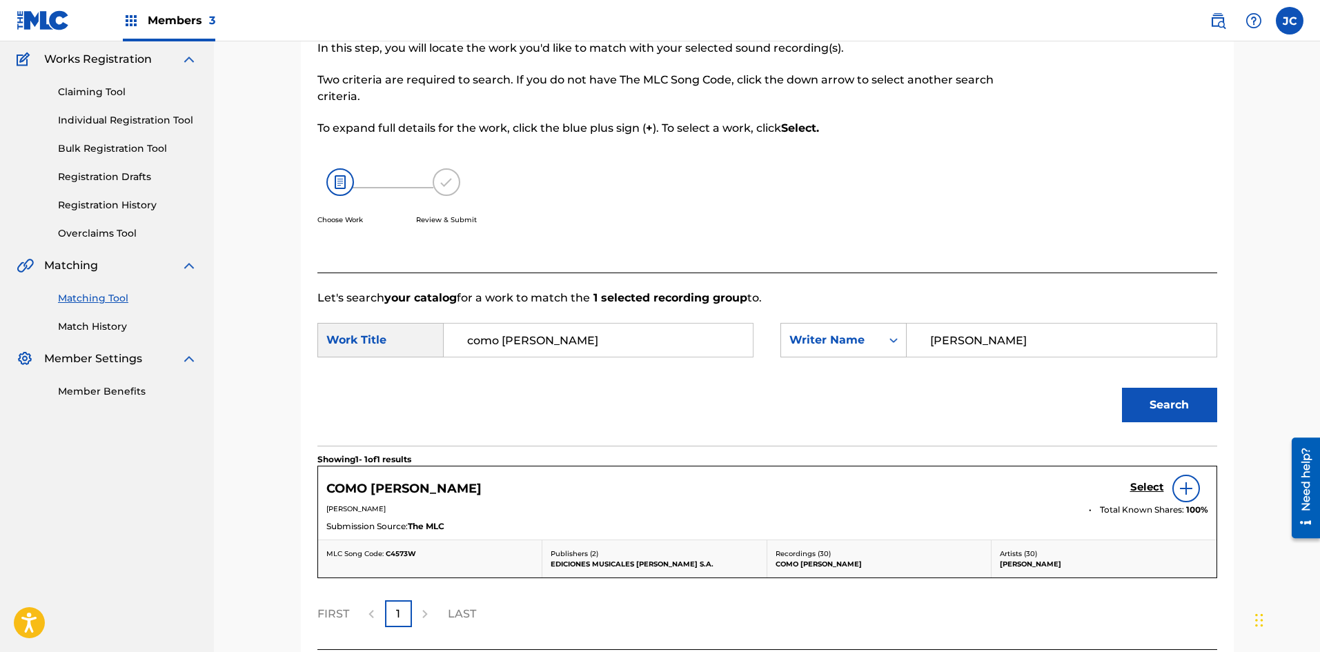
scroll to position [226, 0]
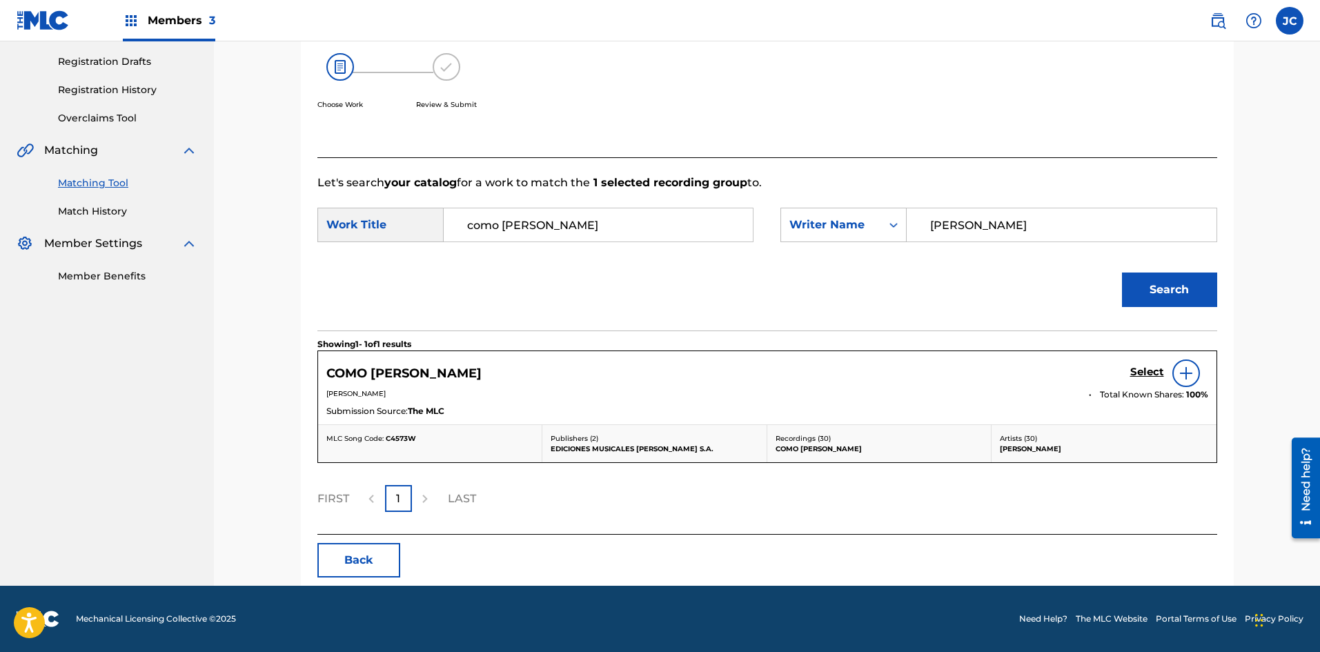
click at [600, 379] on div at bounding box center [1186, 373] width 28 height 28
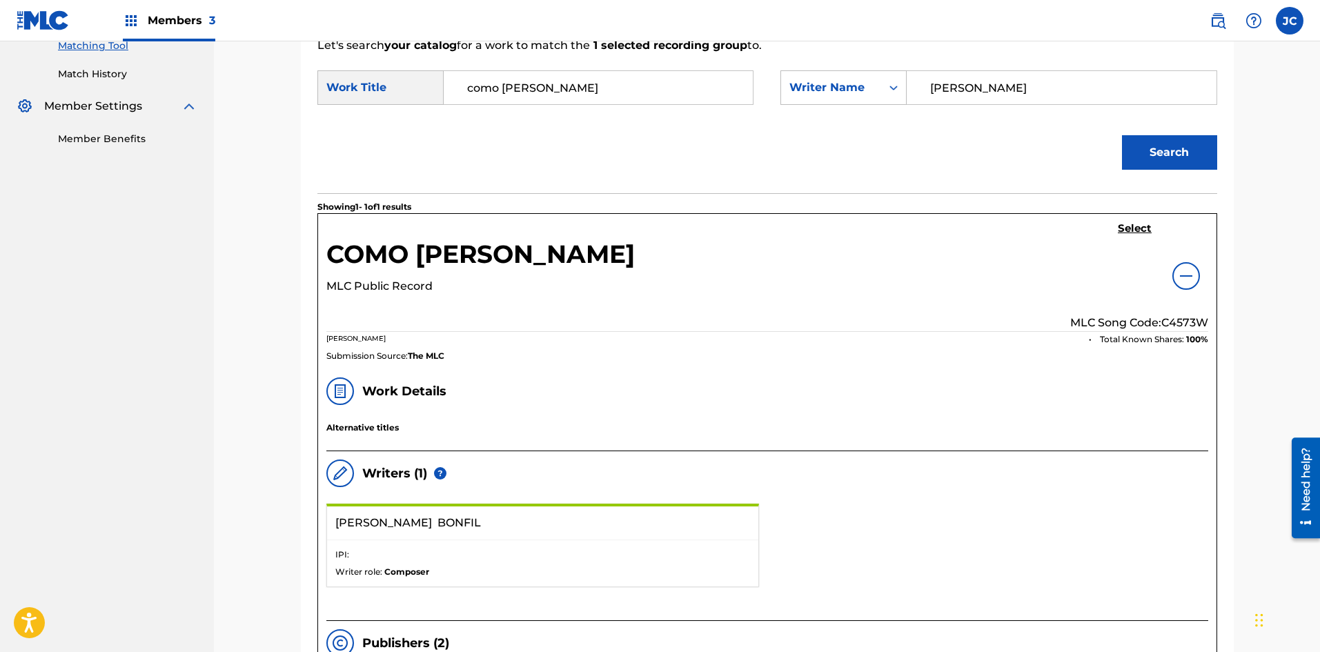
scroll to position [157, 0]
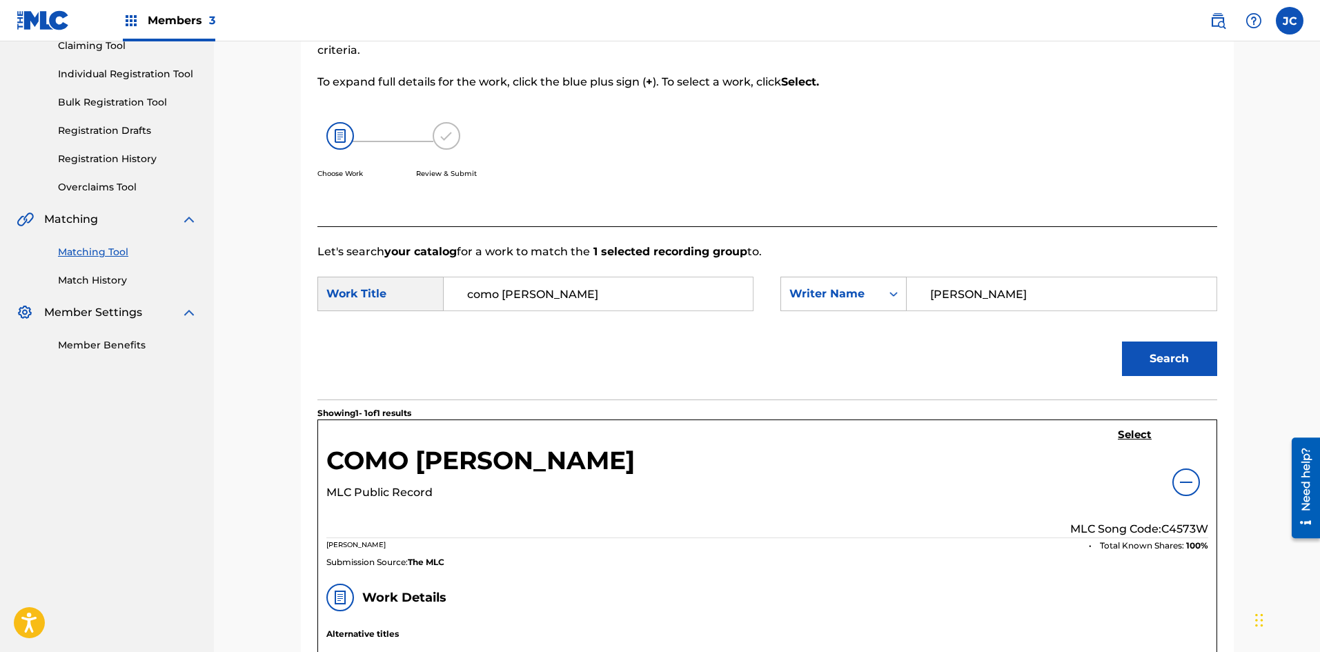
click at [600, 438] on h5 "Select" at bounding box center [1135, 434] width 34 height 13
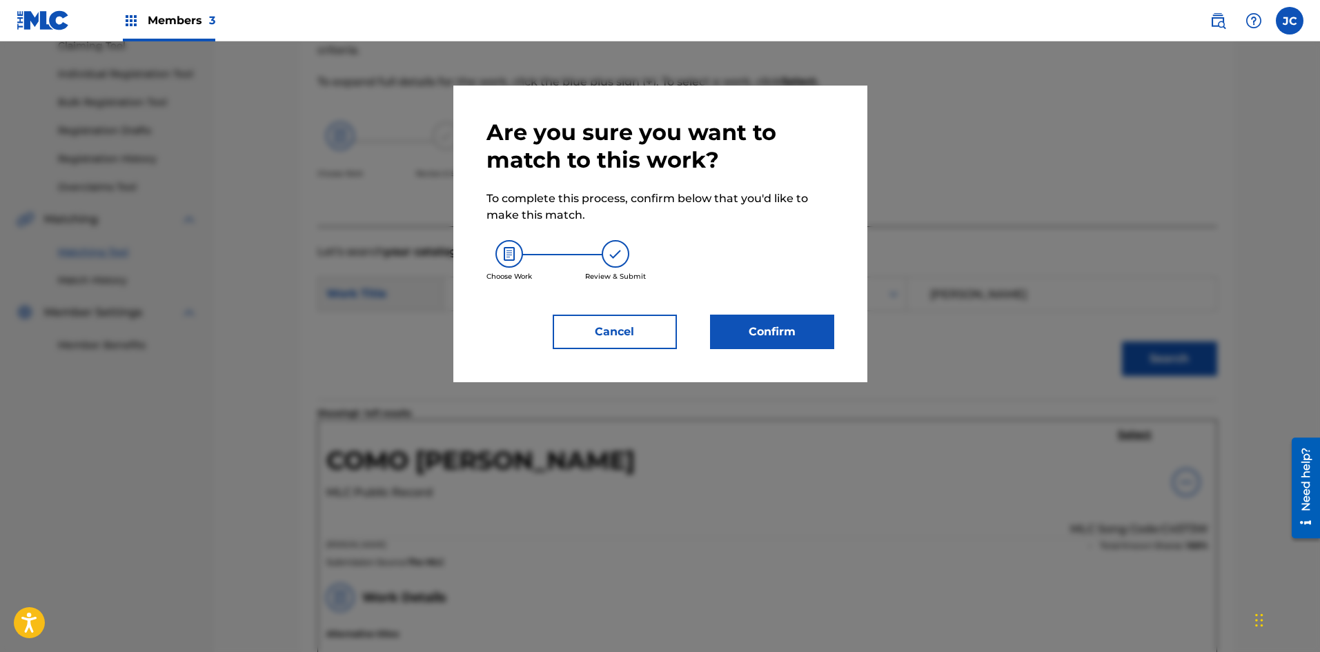
click at [600, 337] on button "Confirm" at bounding box center [772, 332] width 124 height 34
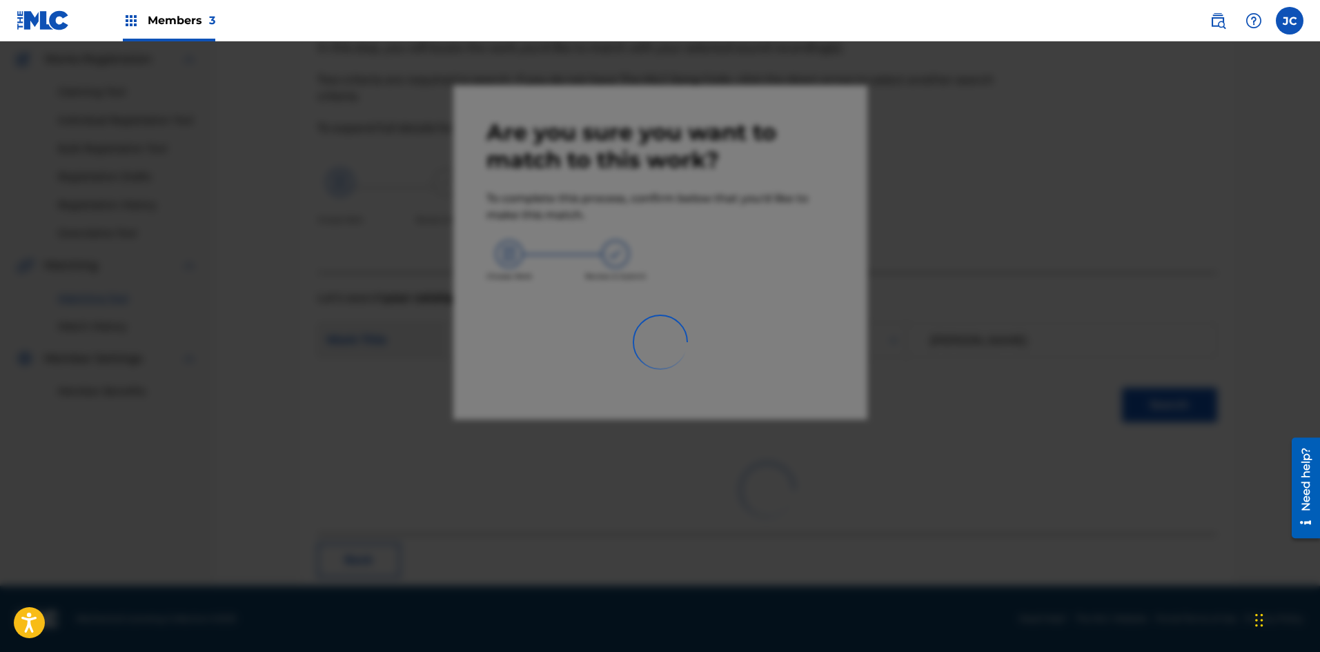
scroll to position [33, 0]
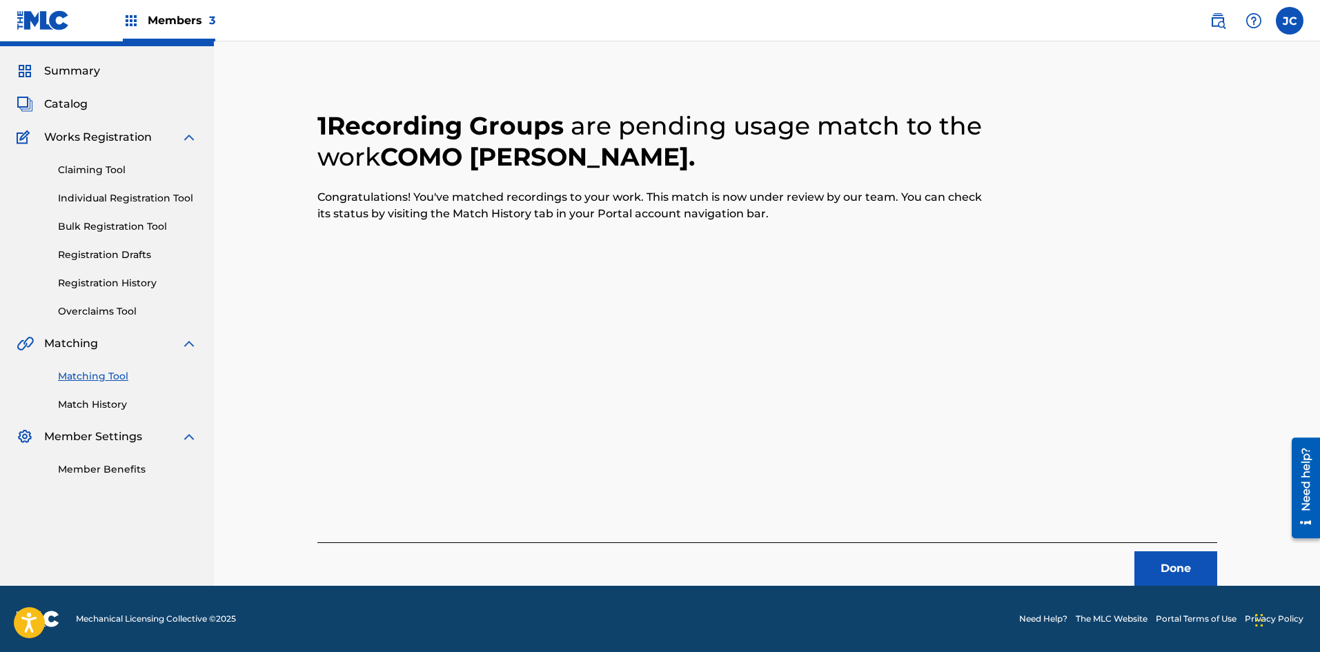
click at [112, 408] on link "Match History" at bounding box center [127, 404] width 139 height 14
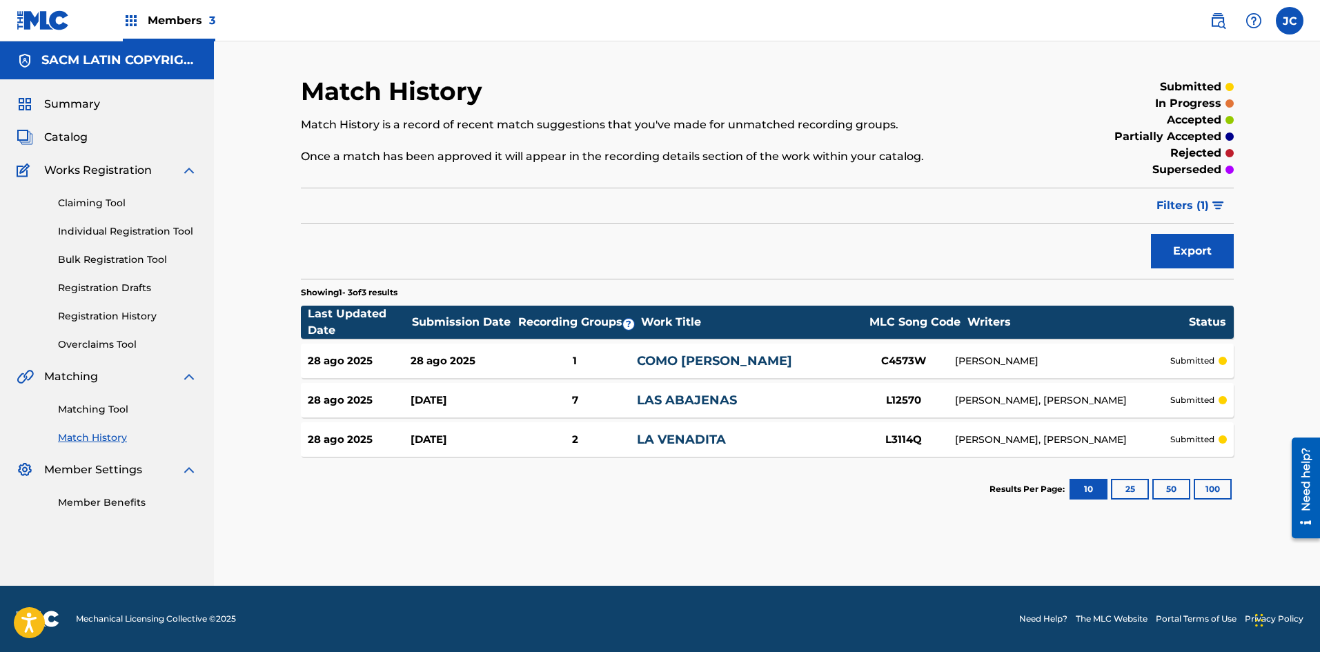
click at [31, 137] on img at bounding box center [25, 137] width 17 height 17
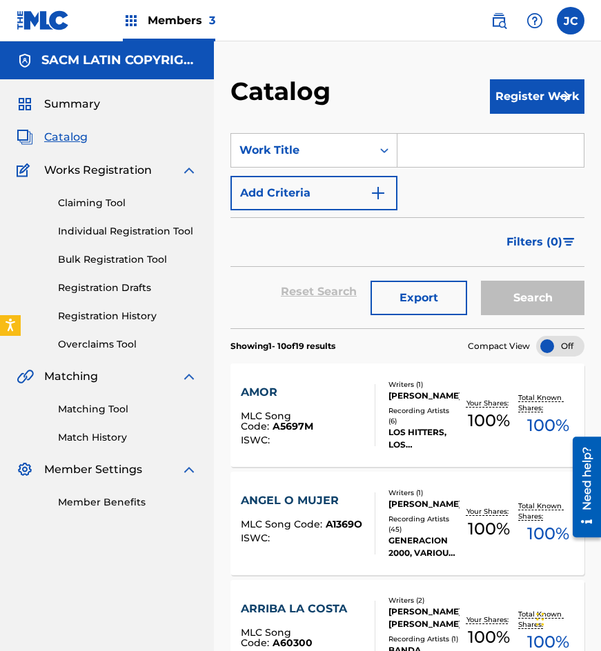
drag, startPoint x: 59, startPoint y: 19, endPoint x: 100, endPoint y: 4, distance: 44.1
click at [59, 19] on img at bounding box center [43, 20] width 53 height 20
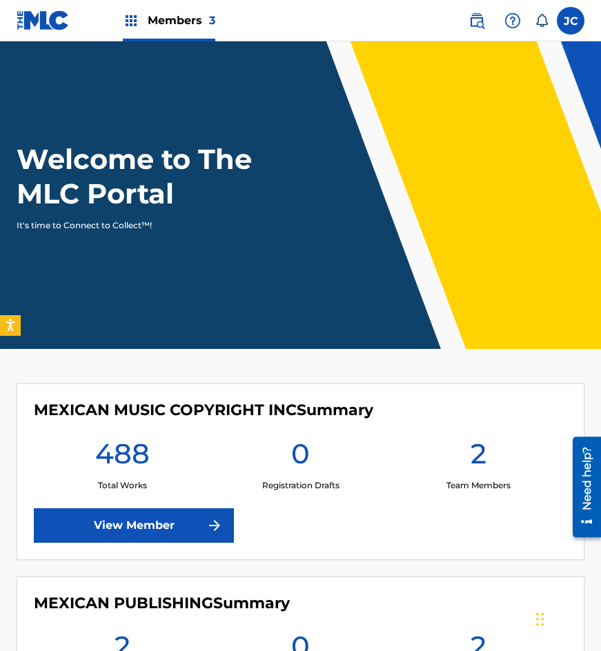
click at [474, 19] on img at bounding box center [476, 20] width 17 height 17
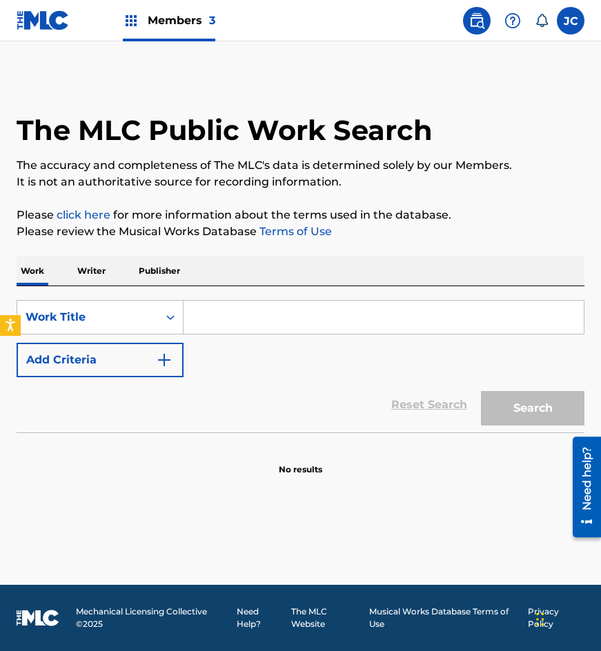
drag, startPoint x: 173, startPoint y: 350, endPoint x: 193, endPoint y: 339, distance: 22.9
click at [173, 350] on button "Add Criteria" at bounding box center [100, 360] width 167 height 34
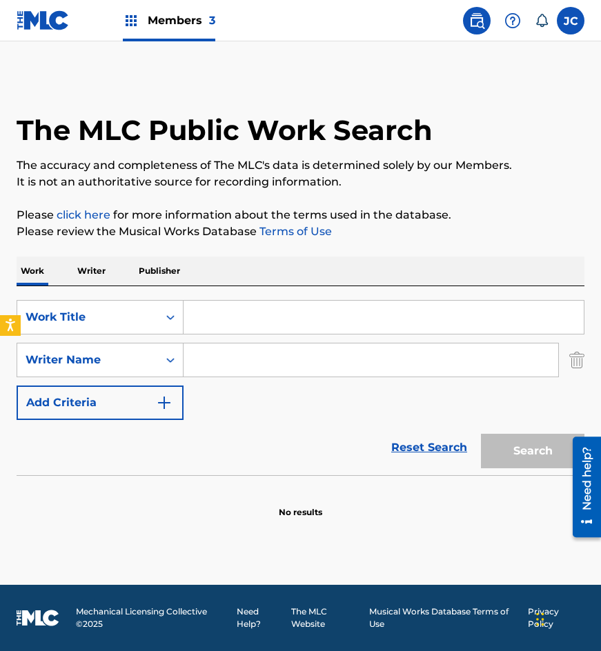
click at [219, 324] on input "Search Form" at bounding box center [384, 317] width 400 height 33
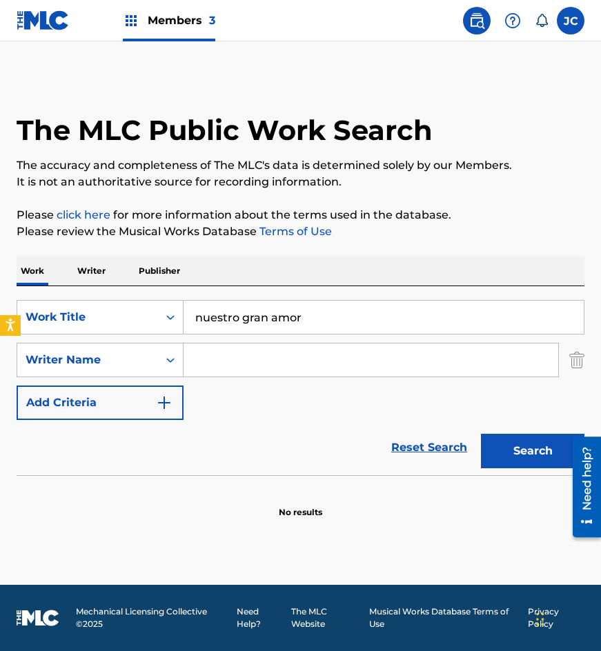
type input "nuestro gran amor"
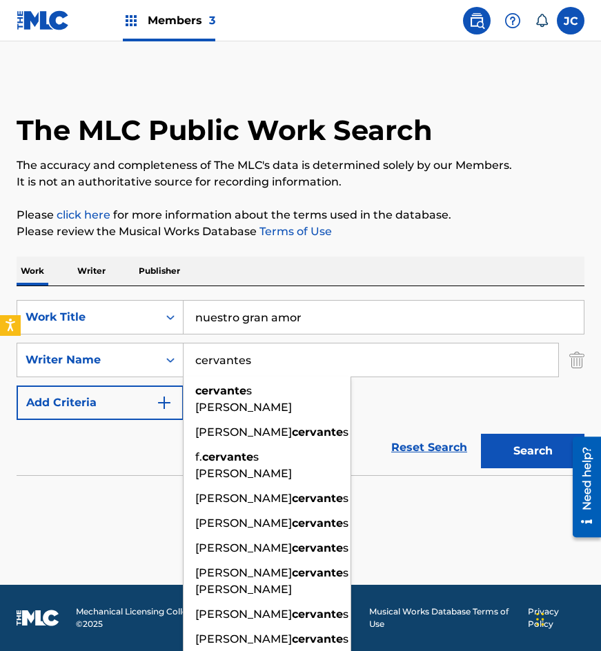
type input "cervantes"
click at [481, 434] on button "Search" at bounding box center [532, 451] width 103 height 34
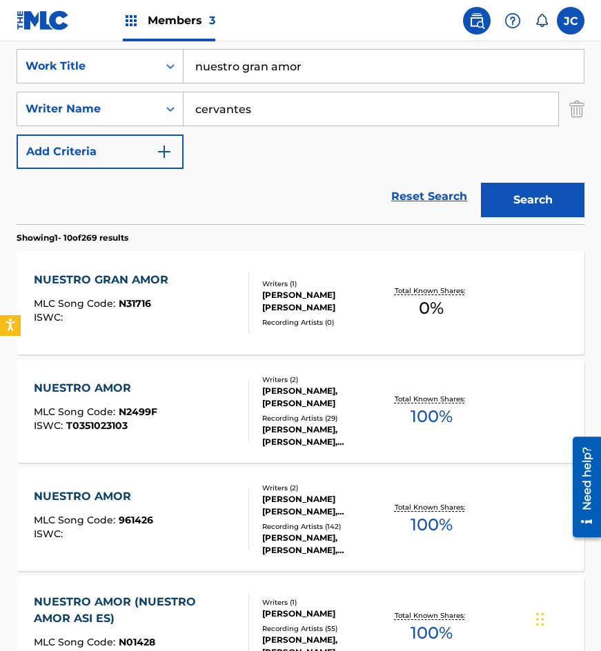
scroll to position [276, 0]
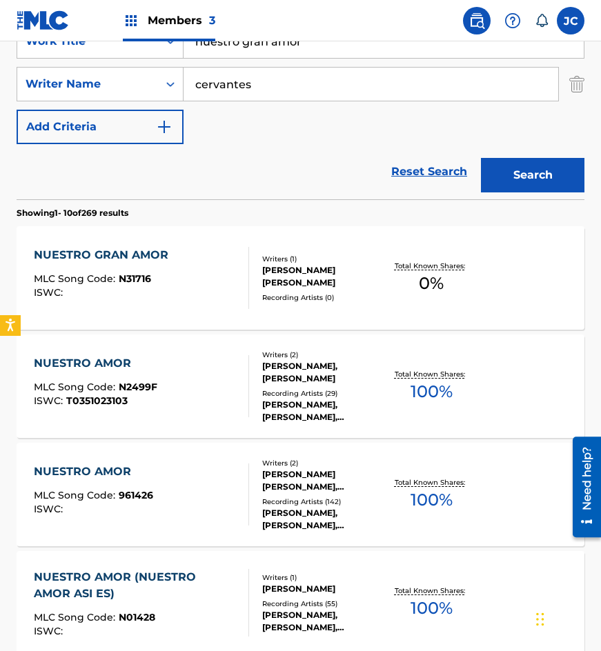
click at [275, 280] on div "ALBERTO RAUL CERVANTES GONZALEZ" at bounding box center [322, 276] width 121 height 25
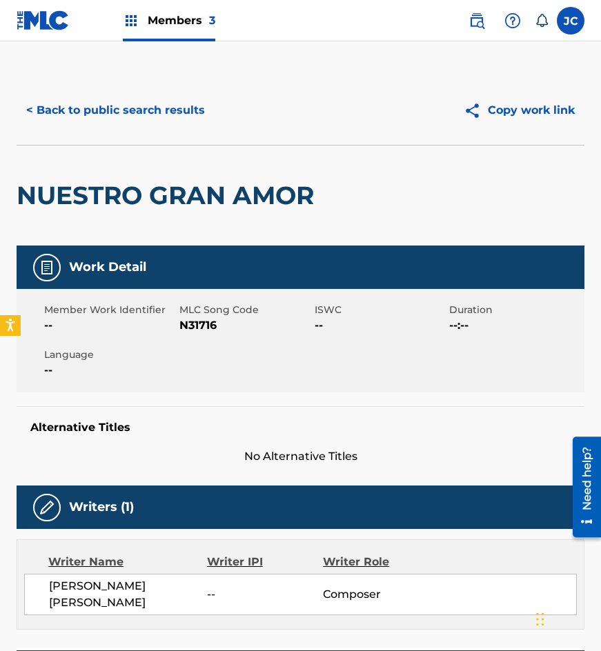
click at [197, 326] on span "N31716" at bounding box center [245, 325] width 132 height 17
copy span "N31716"
click at [72, 179] on div "NUESTRO GRAN AMOR" at bounding box center [169, 196] width 304 height 100
click at [135, 119] on button "< Back to public search results" at bounding box center [116, 110] width 198 height 34
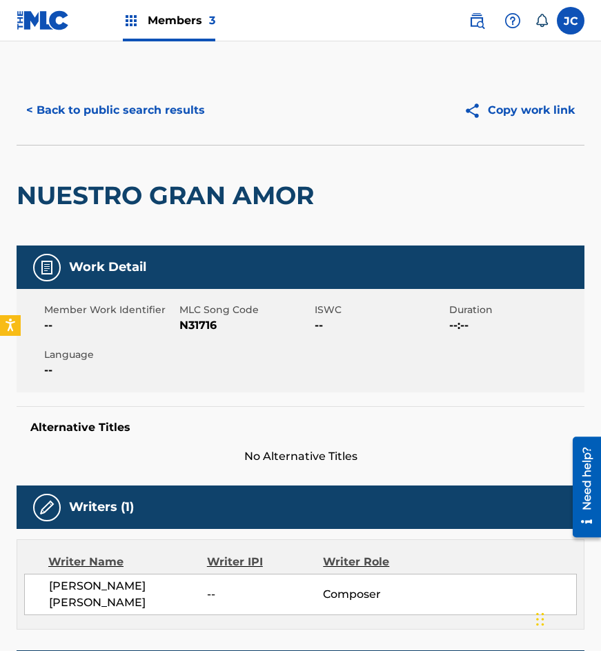
scroll to position [276, 0]
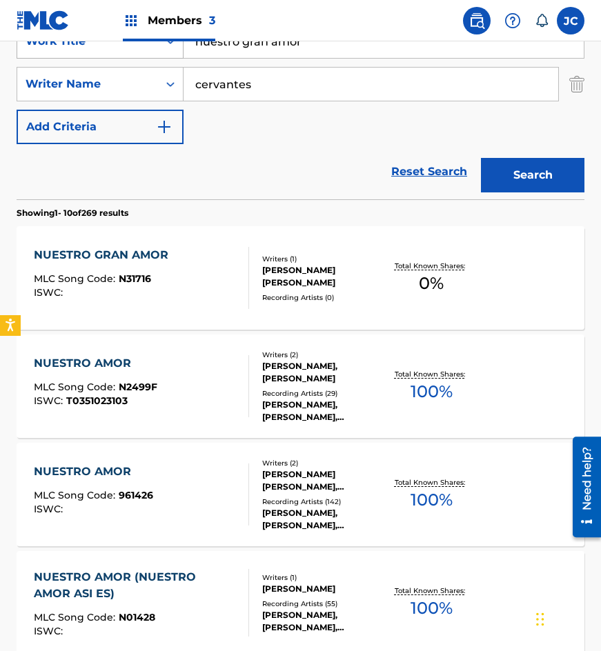
drag, startPoint x: 327, startPoint y: 54, endPoint x: 146, endPoint y: 57, distance: 181.5
click at [148, 59] on div "SearchWithCriteriaf318aa2a-89df-4f12-afaf-d1b90fbce91b Work Title nuestro gran …" at bounding box center [301, 84] width 568 height 120
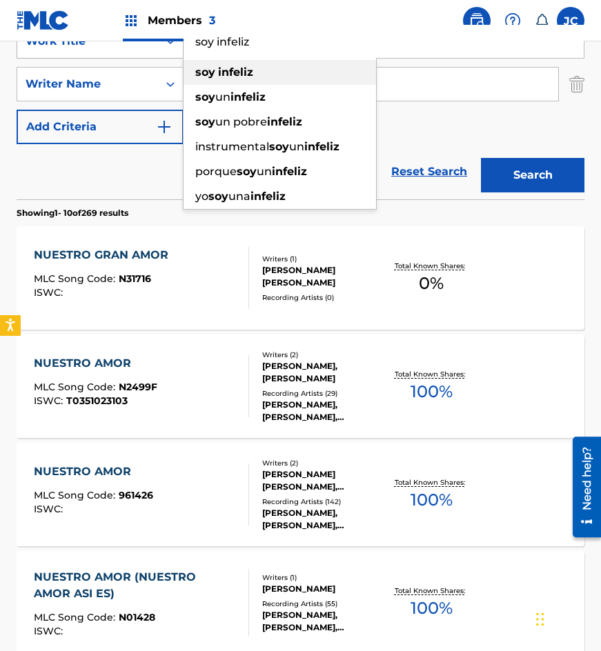
type input "soy infeliz"
click at [481, 158] on button "Search" at bounding box center [532, 175] width 103 height 34
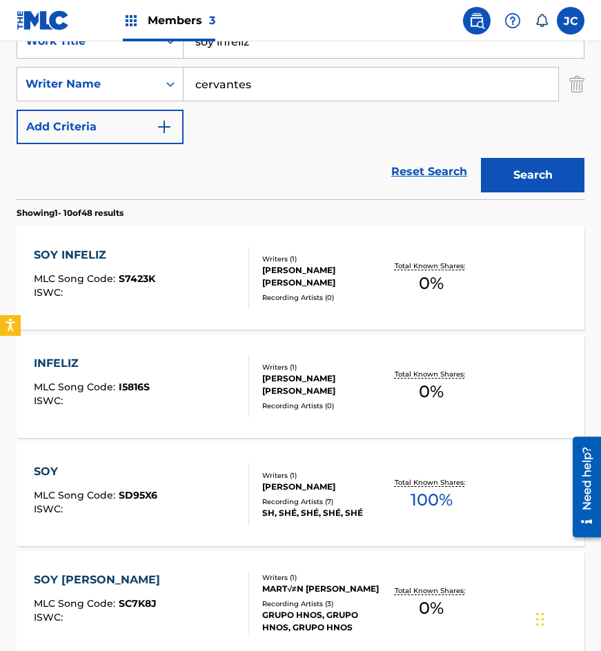
click at [189, 274] on div "SOY INFELIZ MLC Song Code : S7423K ISWC :" at bounding box center [142, 278] width 216 height 62
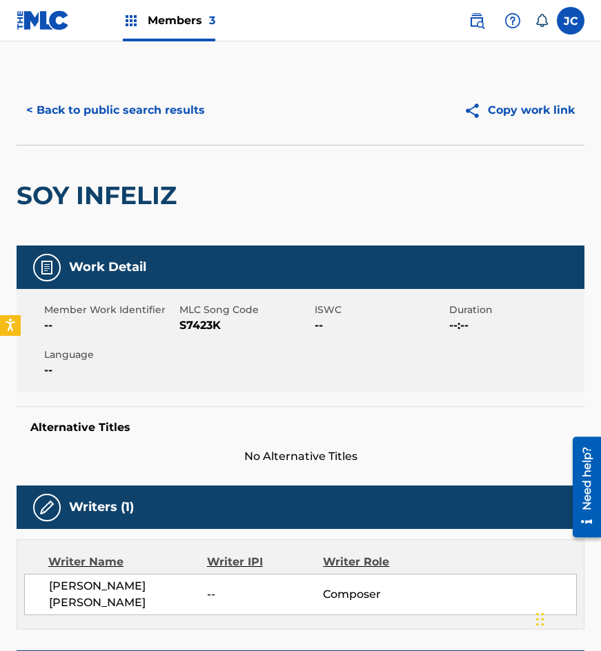
click at [199, 317] on span "MLC Song Code" at bounding box center [245, 310] width 132 height 14
click at [187, 330] on span "S7423K" at bounding box center [245, 325] width 132 height 17
copy span "S7423K"
click at [63, 110] on button "< Back to public search results" at bounding box center [116, 110] width 198 height 34
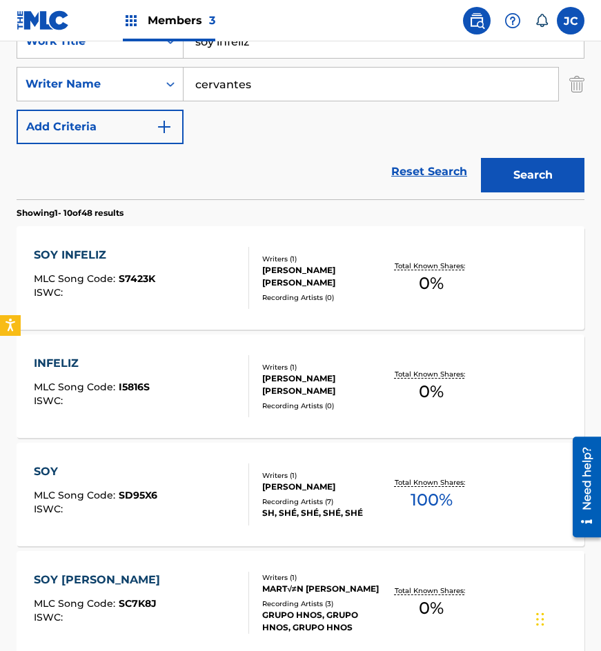
scroll to position [207, 0]
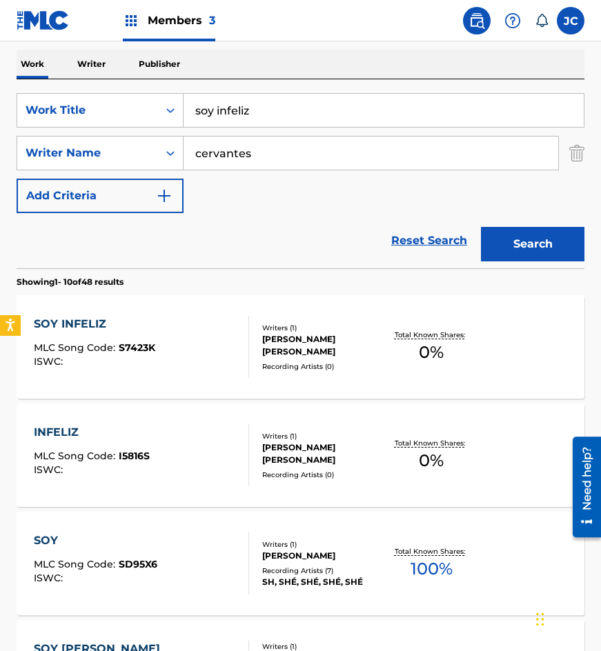
click at [270, 115] on input "soy infeliz" at bounding box center [384, 110] width 400 height 33
type input "tanto tienes eso vales"
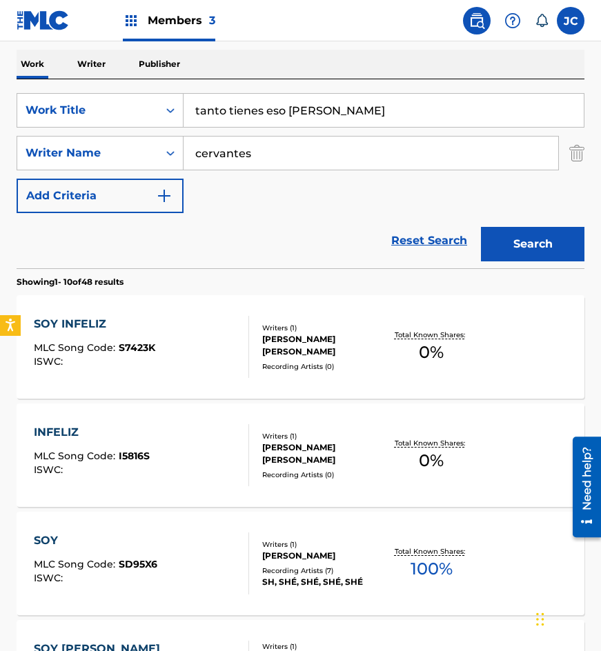
click at [481, 227] on button "Search" at bounding box center [532, 244] width 103 height 34
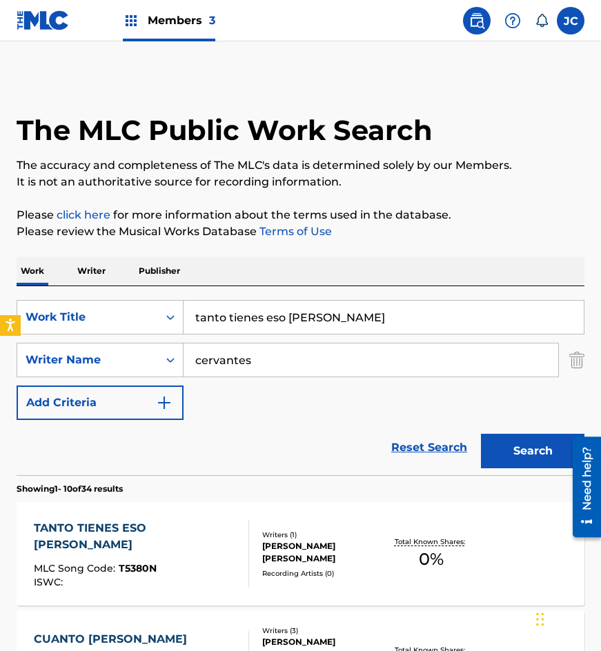
scroll to position [276, 0]
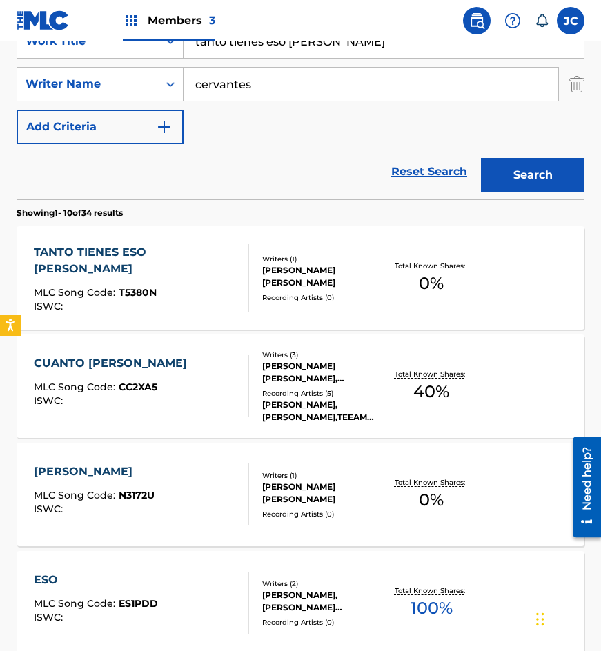
click at [188, 265] on div "TANTO TIENES ESO VALES MLC Song Code : T5380N ISWC :" at bounding box center [136, 278] width 204 height 68
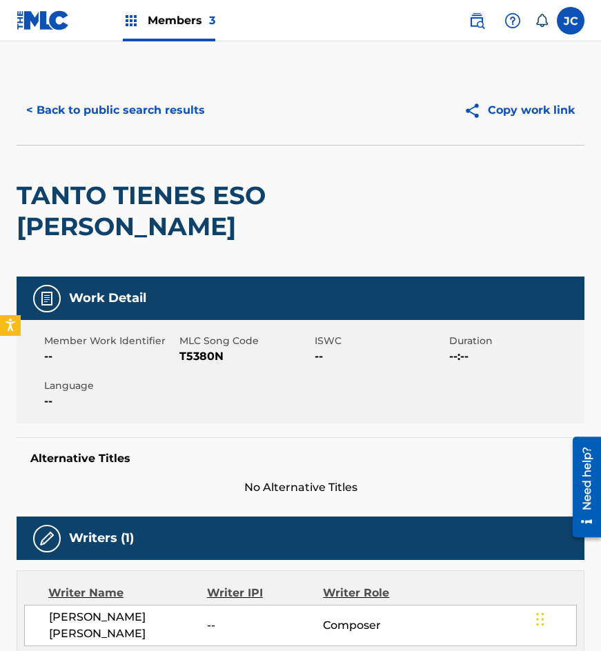
click at [199, 358] on span "T5380N" at bounding box center [245, 356] width 132 height 17
copy span "T5380N"
click at [25, 108] on button "< Back to public search results" at bounding box center [116, 110] width 198 height 34
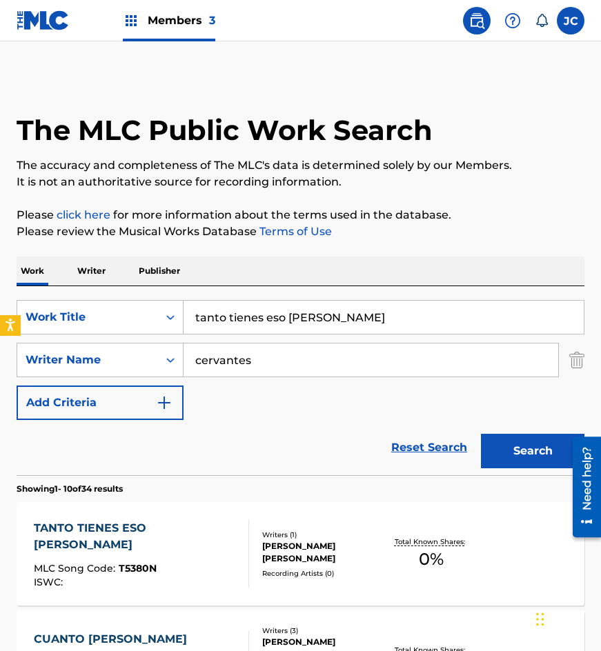
scroll to position [276, 0]
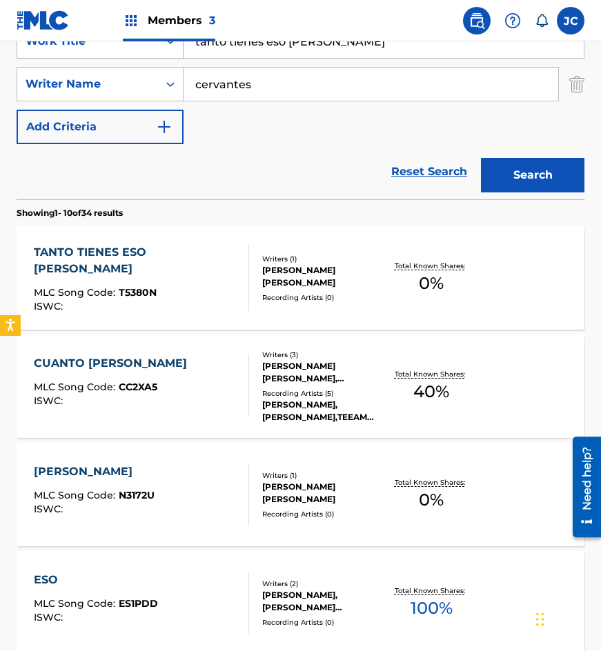
drag, startPoint x: 332, startPoint y: 48, endPoint x: 75, endPoint y: 41, distance: 257.4
click at [85, 45] on div "SearchWithCriteriaf318aa2a-89df-4f12-afaf-d1b90fbce91b Work Title tanto tienes …" at bounding box center [301, 41] width 568 height 34
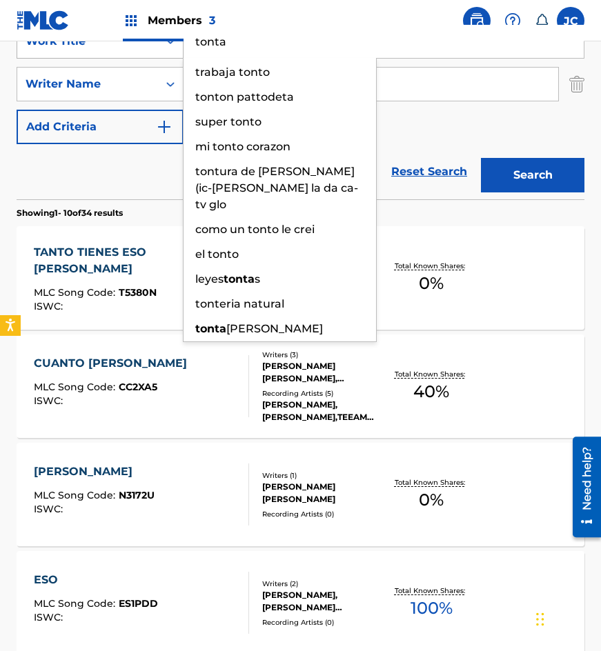
type input "tonta"
click at [481, 158] on button "Search" at bounding box center [532, 175] width 103 height 34
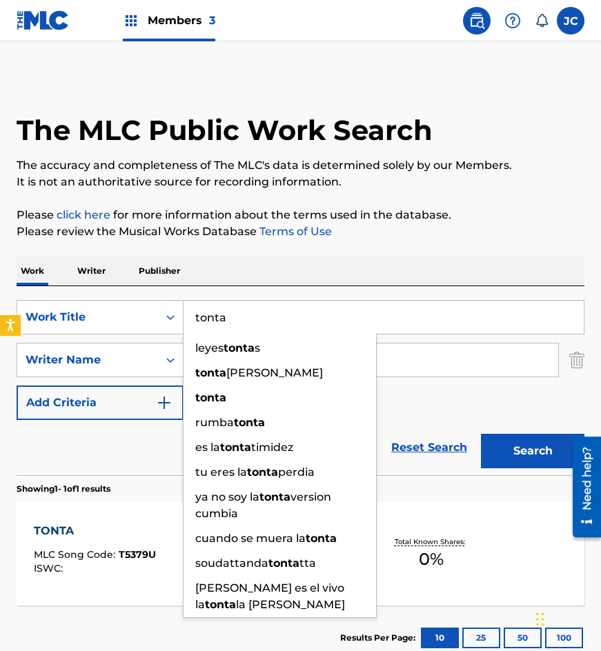
click at [430, 398] on div "SearchWithCriteriaf318aa2a-89df-4f12-afaf-d1b90fbce91b Work Title tonta leyes t…" at bounding box center [301, 360] width 568 height 120
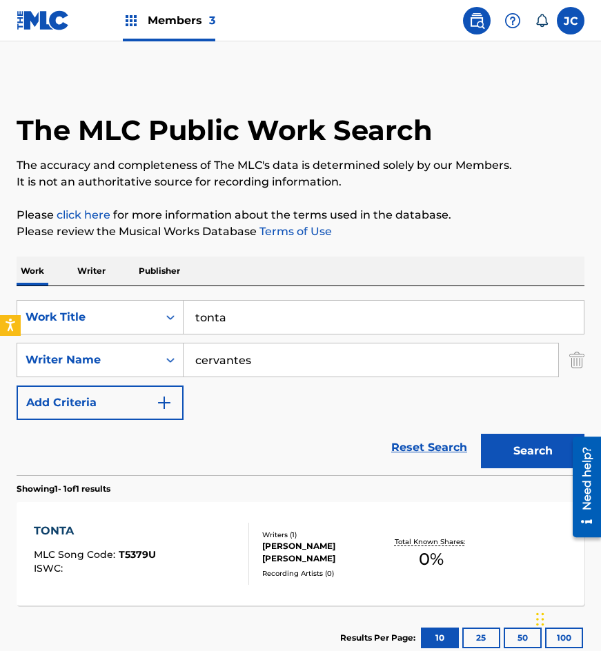
scroll to position [92, 0]
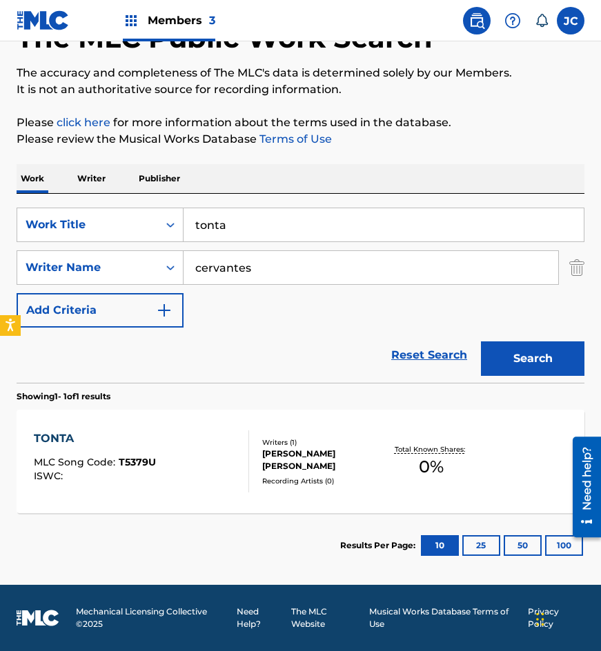
click at [347, 456] on div "ALBERTO RAUL CERVANTES GONZALEZ" at bounding box center [322, 460] width 121 height 25
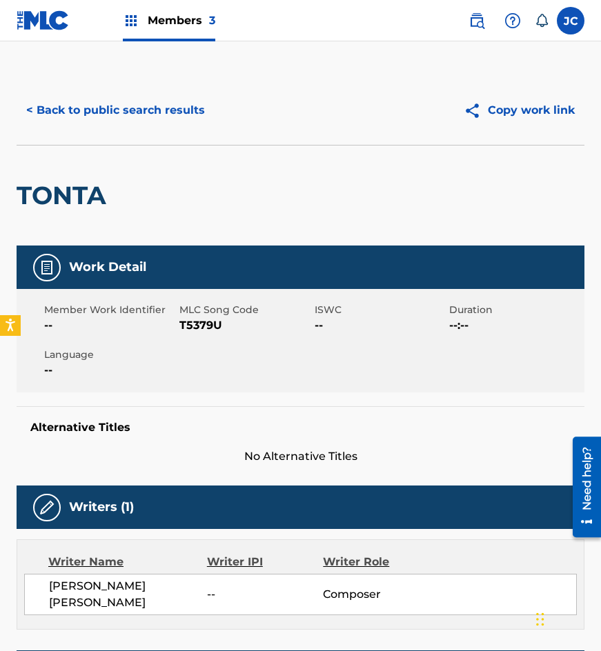
drag, startPoint x: 91, startPoint y: 327, endPoint x: 128, endPoint y: 331, distance: 37.5
click at [92, 327] on span "--" at bounding box center [110, 325] width 132 height 17
click at [172, 328] on span "--" at bounding box center [110, 325] width 132 height 17
click at [201, 322] on span "T5379U" at bounding box center [245, 325] width 132 height 17
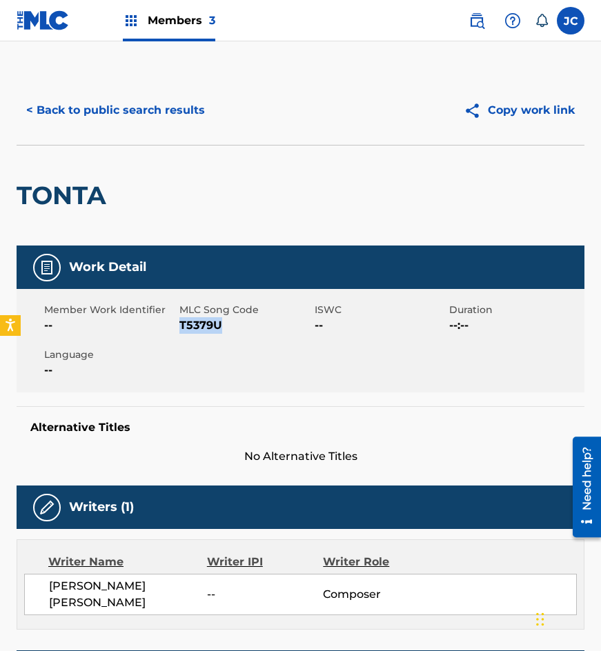
copy span "T5379U"
drag, startPoint x: 81, startPoint y: 211, endPoint x: 117, endPoint y: 160, distance: 62.4
click at [81, 211] on div "TONTA" at bounding box center [65, 196] width 97 height 100
click at [161, 112] on button "< Back to public search results" at bounding box center [116, 110] width 198 height 34
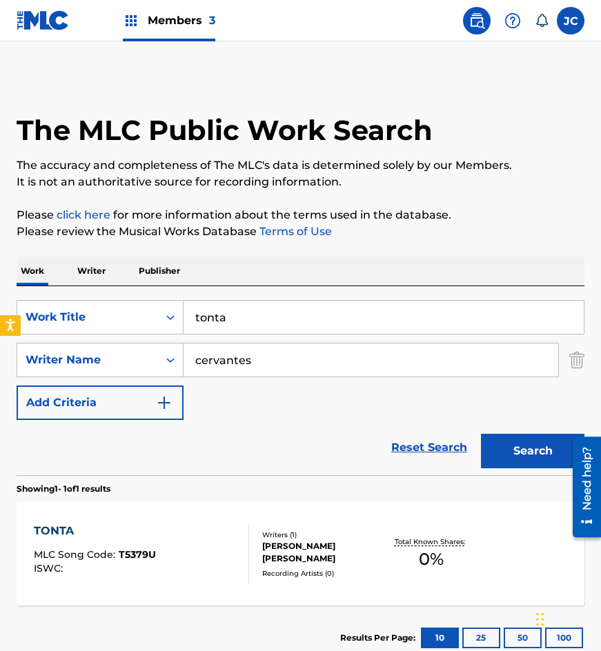
scroll to position [14, 0]
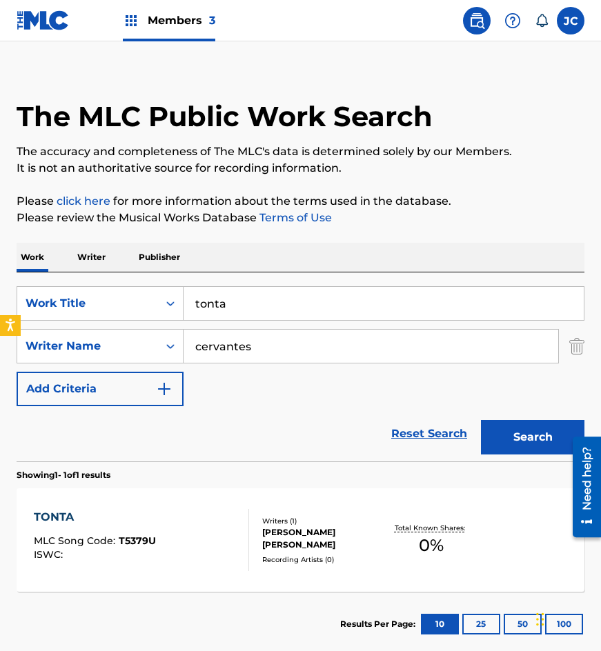
click at [335, 290] on input "tonta" at bounding box center [384, 303] width 400 height 33
type input "paloma sin rumbo"
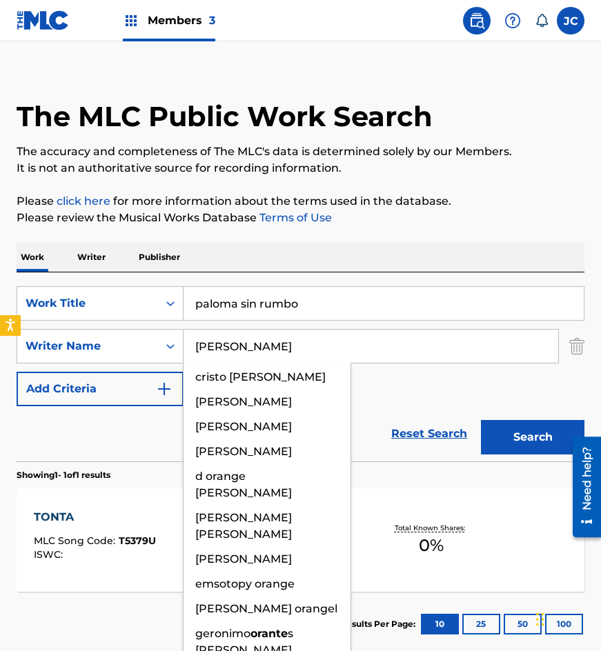
type input "orantes"
click at [481, 420] on button "Search" at bounding box center [532, 437] width 103 height 34
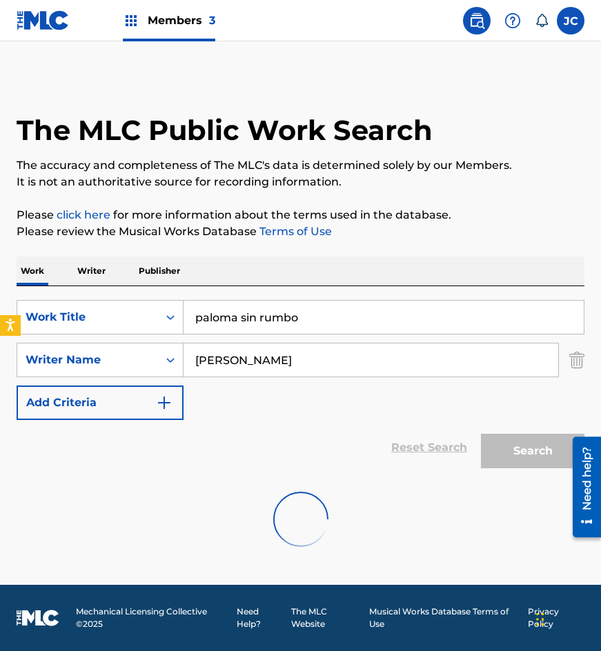
scroll to position [0, 0]
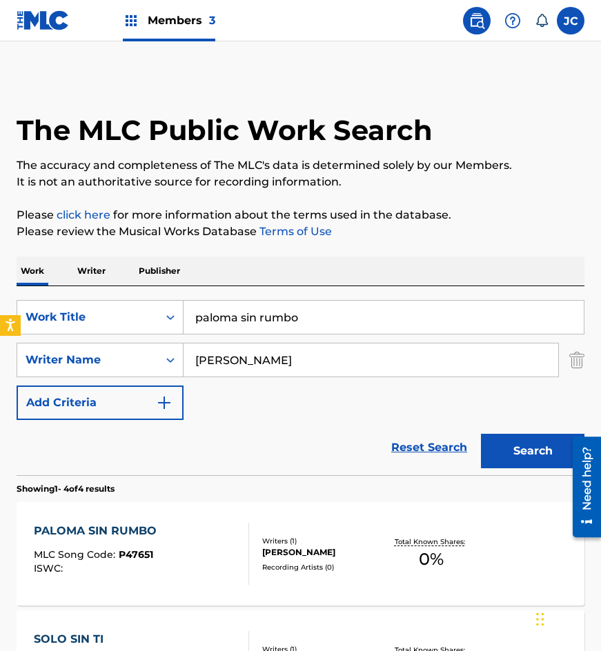
click at [420, 403] on div "SearchWithCriteriaf318aa2a-89df-4f12-afaf-d1b90fbce91b Work Title paloma sin ru…" at bounding box center [301, 360] width 568 height 120
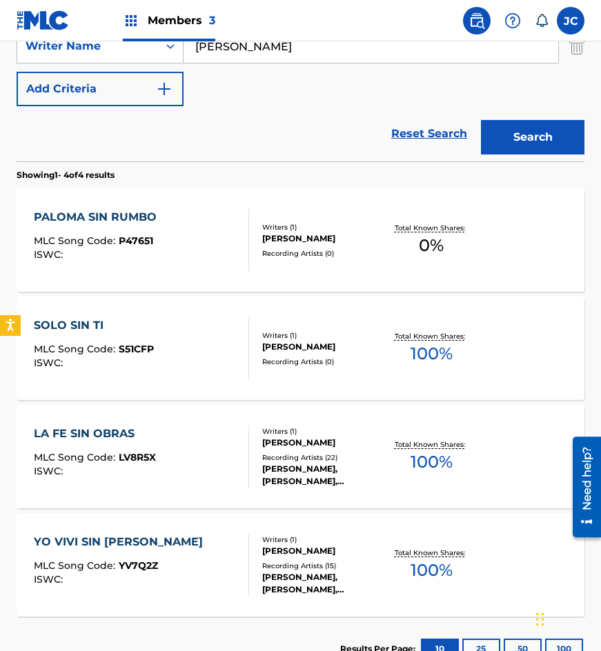
scroll to position [279, 0]
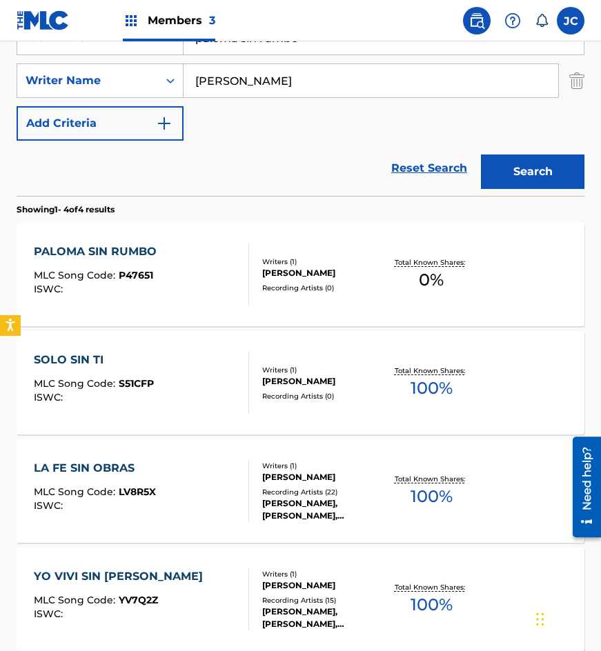
click at [344, 273] on div "GERONIMO ORANTES NAVAS" at bounding box center [322, 273] width 121 height 12
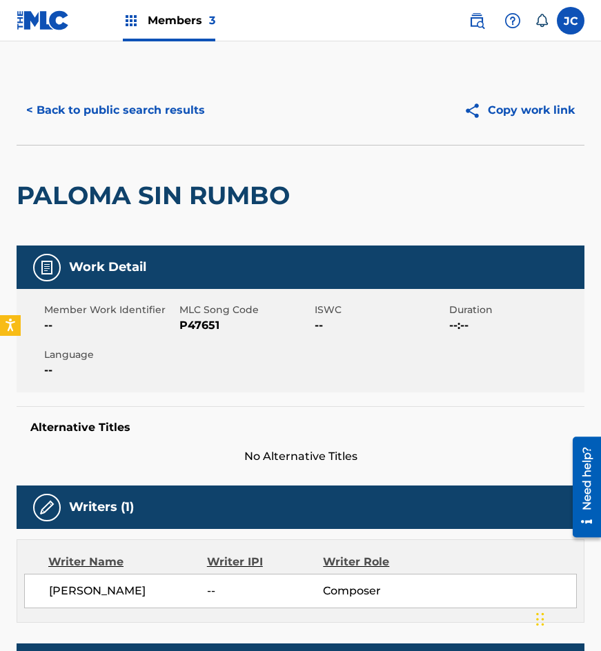
click at [206, 322] on span "P47651" at bounding box center [245, 325] width 132 height 17
copy span "P47651"
click at [140, 147] on div "PALOMA SIN RUMBO" at bounding box center [157, 196] width 280 height 100
click at [152, 117] on button "< Back to public search results" at bounding box center [116, 110] width 198 height 34
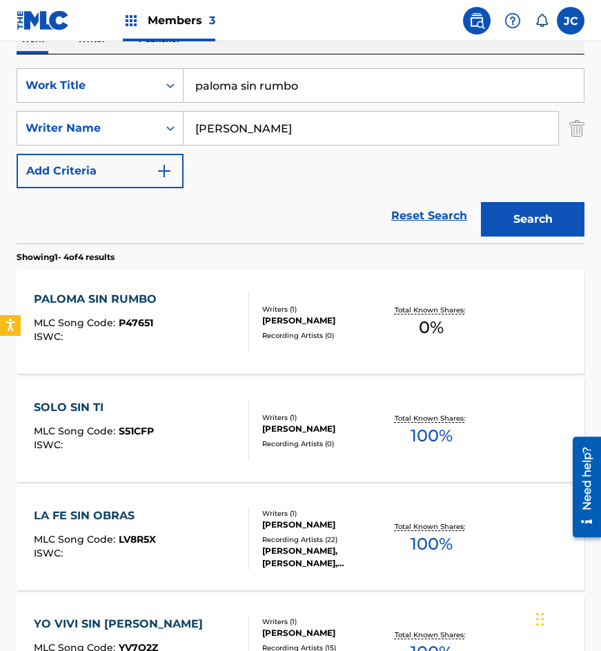
scroll to position [210, 0]
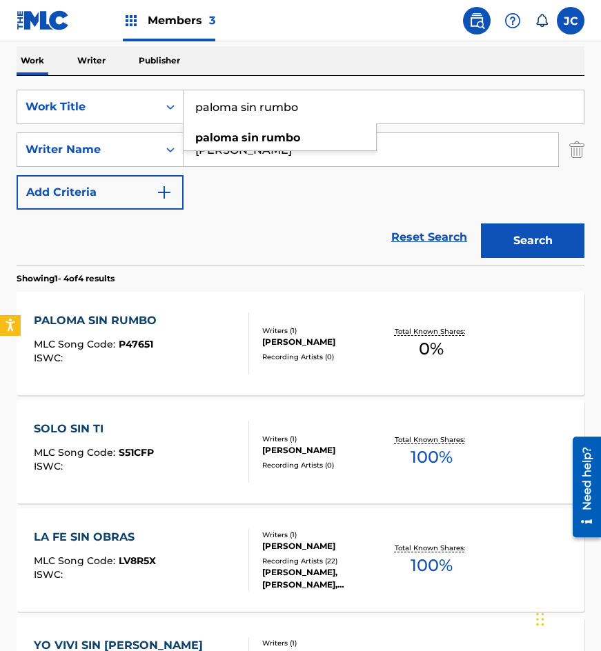
click at [321, 101] on input "paloma sin rumbo" at bounding box center [384, 106] width 400 height 33
type input "navegando de puerto en puerto"
click at [481, 224] on button "Search" at bounding box center [532, 241] width 103 height 34
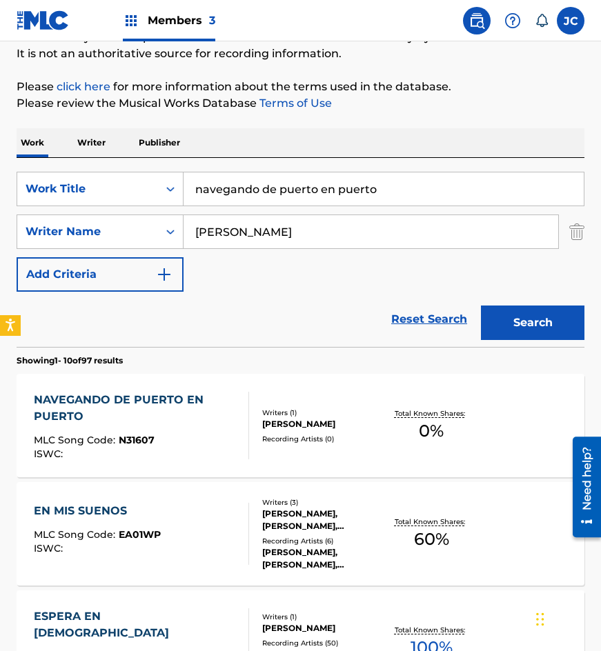
scroll to position [207, 0]
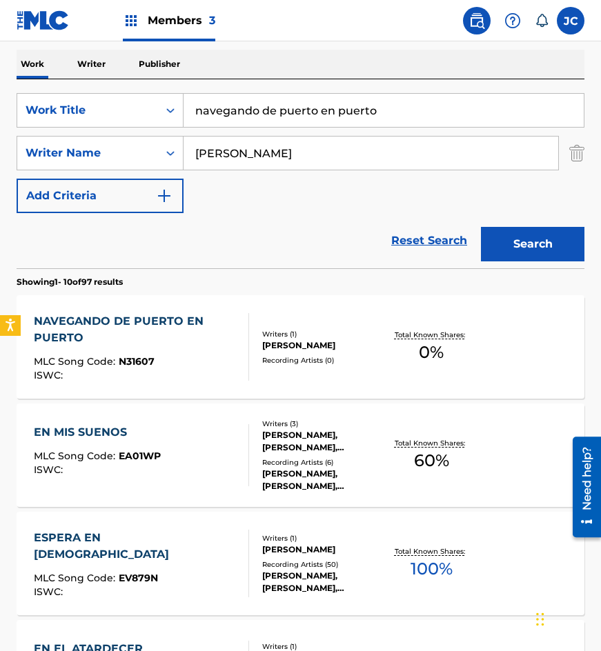
click at [208, 350] on div "NAVEGANDO DE PUERTO EN PUERTO MLC Song Code : N31607 ISWC :" at bounding box center [136, 347] width 204 height 68
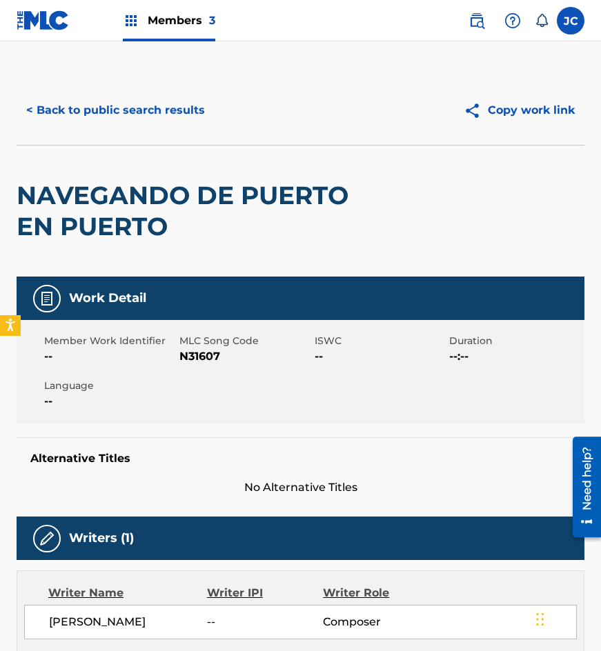
click at [200, 356] on span "N31607" at bounding box center [245, 356] width 132 height 17
copy span "N31607"
click at [122, 152] on div "NAVEGANDO DE PUERTO EN PUERTO" at bounding box center [187, 211] width 341 height 131
click at [151, 110] on button "< Back to public search results" at bounding box center [116, 110] width 198 height 34
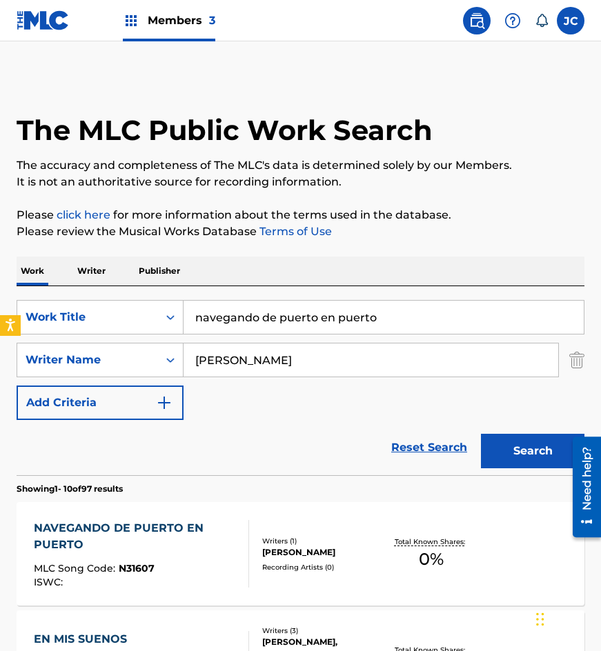
scroll to position [207, 0]
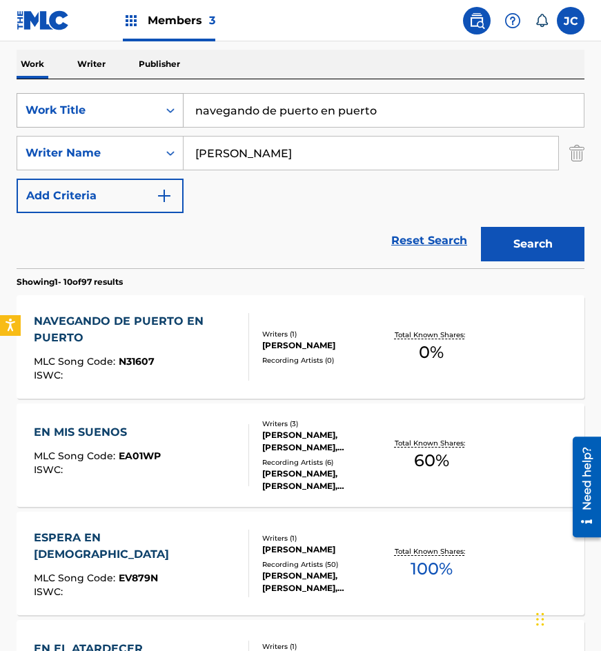
drag, startPoint x: 374, startPoint y: 121, endPoint x: 165, endPoint y: 120, distance: 209.1
click at [171, 121] on div "SearchWithCriteriaf318aa2a-89df-4f12-afaf-d1b90fbce91b Work Title navegando de …" at bounding box center [301, 110] width 568 height 34
type input "mi casita blanca"
click at [481, 227] on button "Search" at bounding box center [532, 244] width 103 height 34
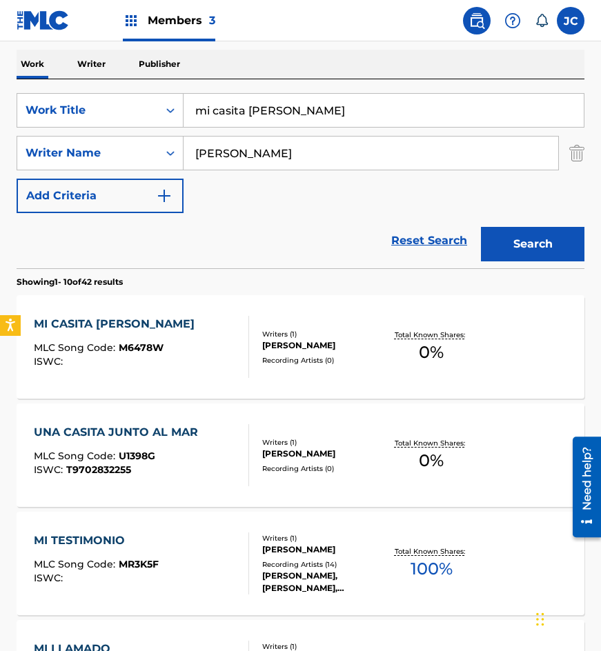
click at [174, 338] on div "MI CASITA BLANCA MLC Song Code : M6478W ISWC :" at bounding box center [142, 347] width 216 height 62
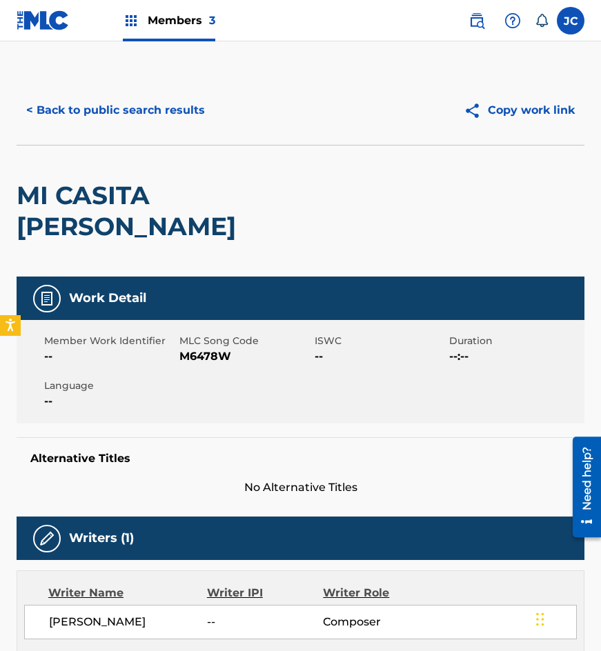
click at [186, 334] on span "MLC Song Code" at bounding box center [245, 341] width 132 height 14
click at [190, 348] on span "M6478W" at bounding box center [245, 356] width 132 height 17
copy span "M6478W"
click at [8, 93] on div "< Back to public search results Copy work link MI CASITA BLANCA Work Detail Mem…" at bounding box center [300, 473] width 601 height 795
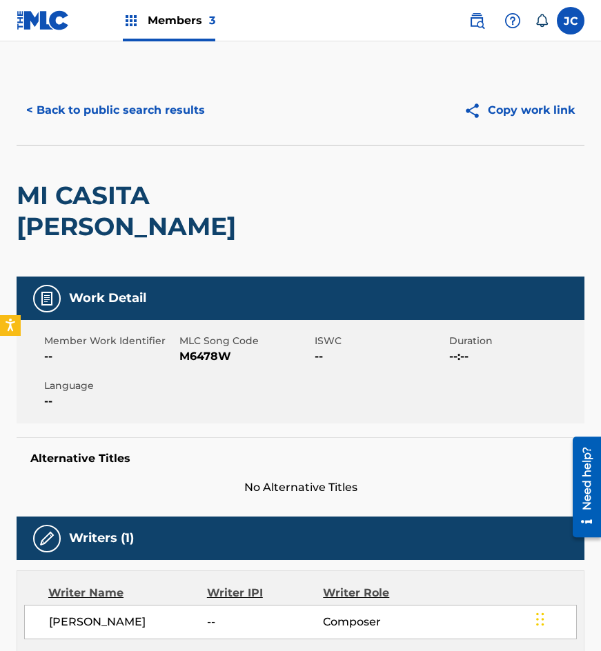
click at [196, 108] on button "< Back to public search results" at bounding box center [116, 110] width 198 height 34
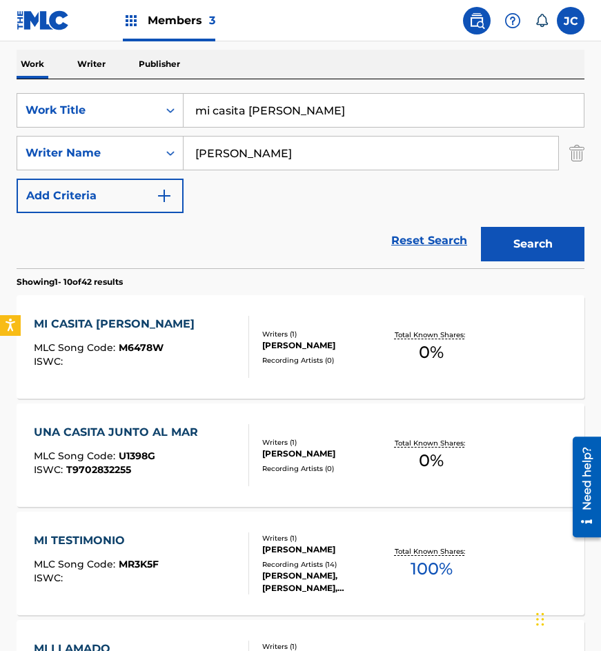
drag, startPoint x: 293, startPoint y: 108, endPoint x: 0, endPoint y: 102, distance: 292.6
click at [0, 102] on div "The MLC Public Work Search The accuracy and completeness of The MLC's data is d…" at bounding box center [300, 657] width 601 height 1576
type input "margarita de mi vida"
click at [481, 227] on button "Search" at bounding box center [532, 244] width 103 height 34
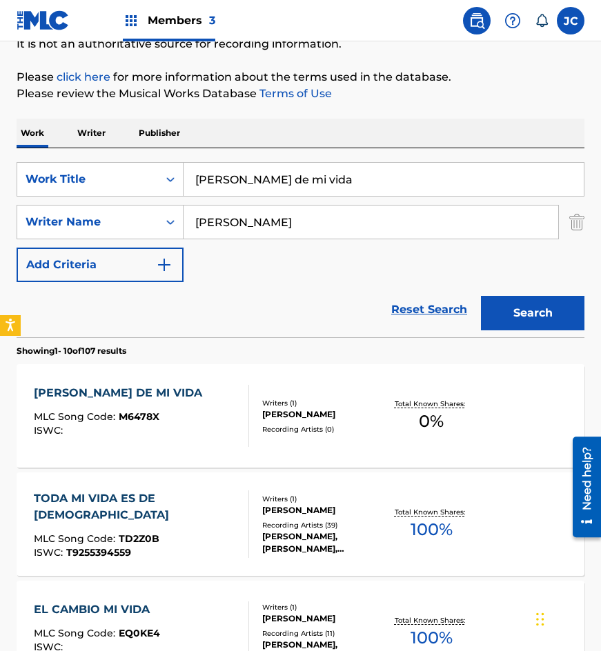
scroll to position [276, 0]
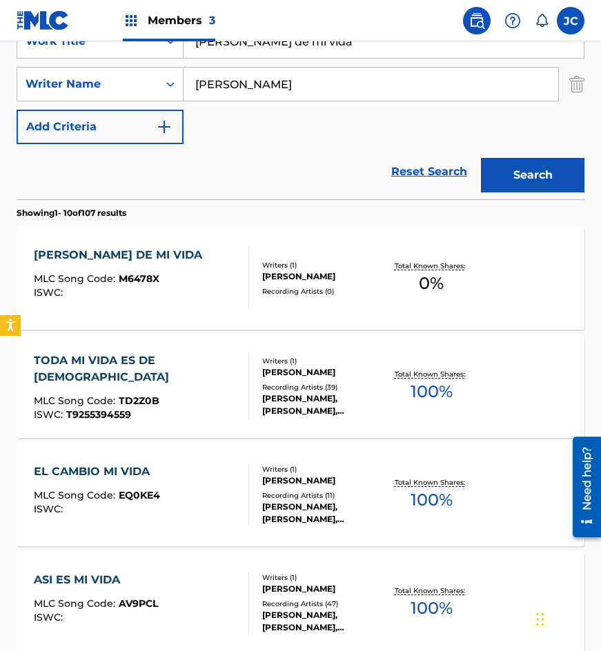
click at [137, 278] on span "M6478X" at bounding box center [139, 279] width 41 height 12
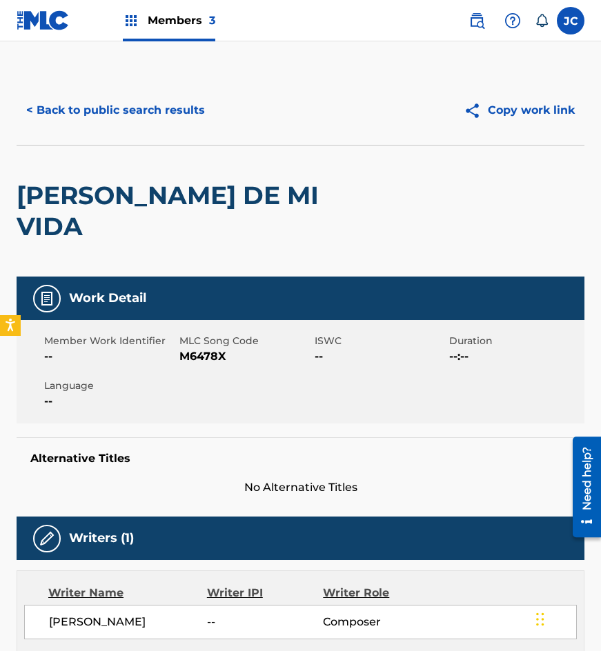
click at [191, 348] on span "M6478X" at bounding box center [245, 356] width 132 height 17
copy span "M6478X"
click at [141, 108] on button "< Back to public search results" at bounding box center [116, 110] width 198 height 34
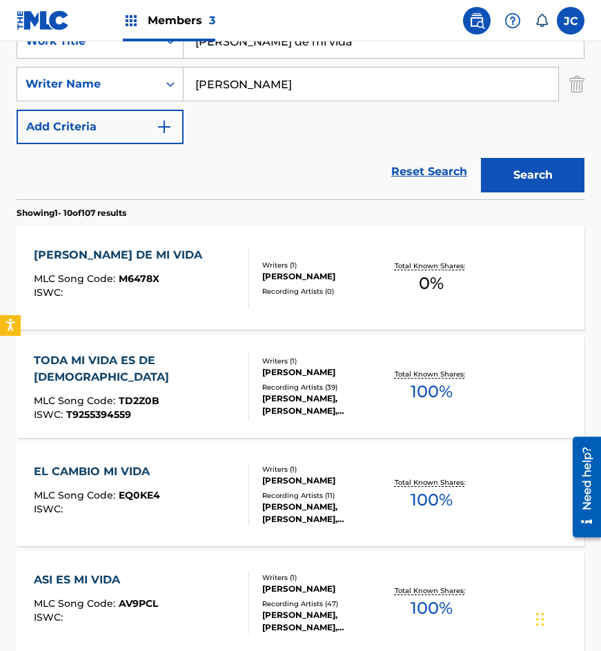
scroll to position [207, 0]
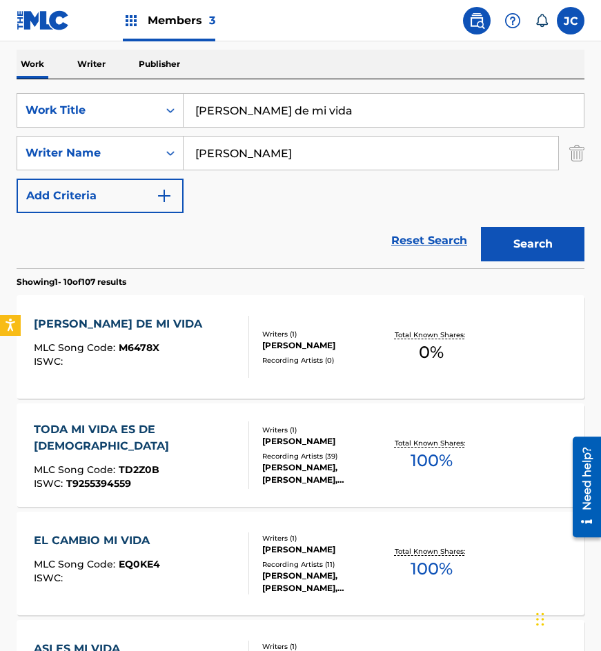
click at [344, 113] on input "margarita de mi vida" at bounding box center [384, 110] width 400 height 33
type input "lamento de una madre"
click at [481, 227] on button "Search" at bounding box center [532, 244] width 103 height 34
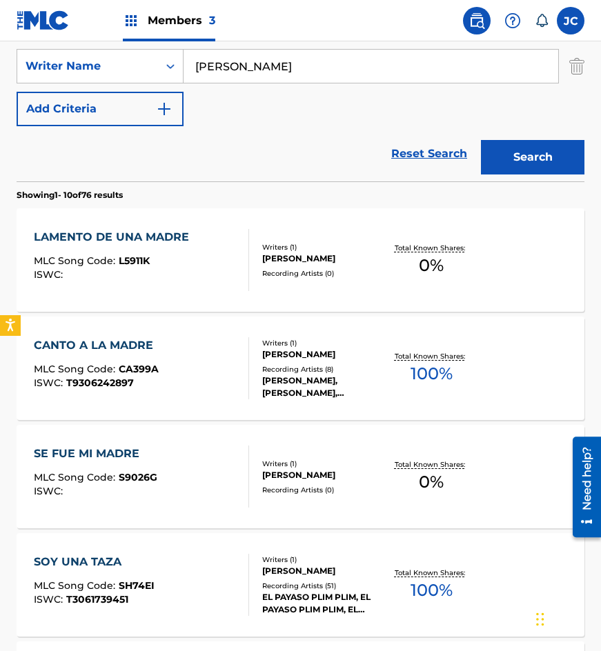
scroll to position [345, 0]
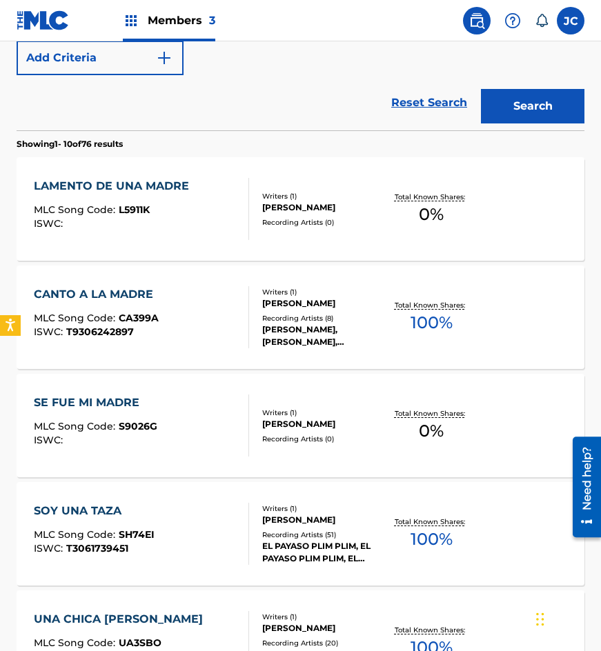
click at [239, 203] on div at bounding box center [242, 209] width 11 height 62
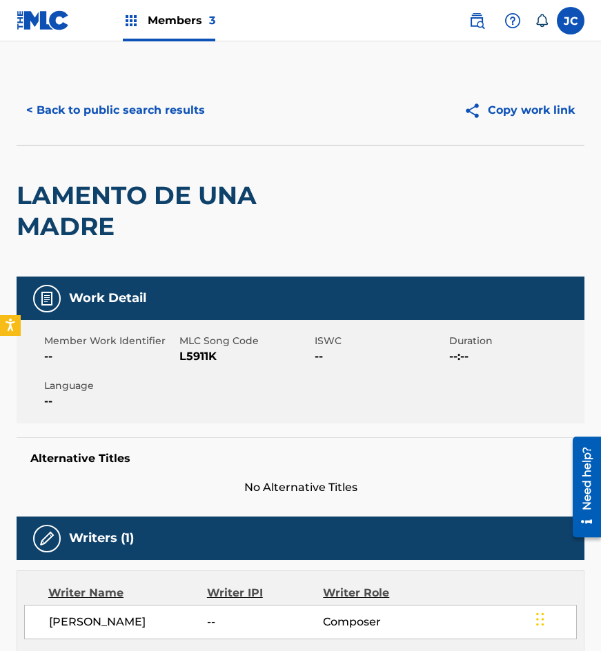
click at [190, 353] on span "L5911K" at bounding box center [245, 356] width 132 height 17
copy span "L5911K"
drag, startPoint x: 210, startPoint y: 179, endPoint x: 186, endPoint y: 113, distance: 69.6
click at [210, 179] on div "LAMENTO DE UNA MADRE" at bounding box center [187, 211] width 341 height 131
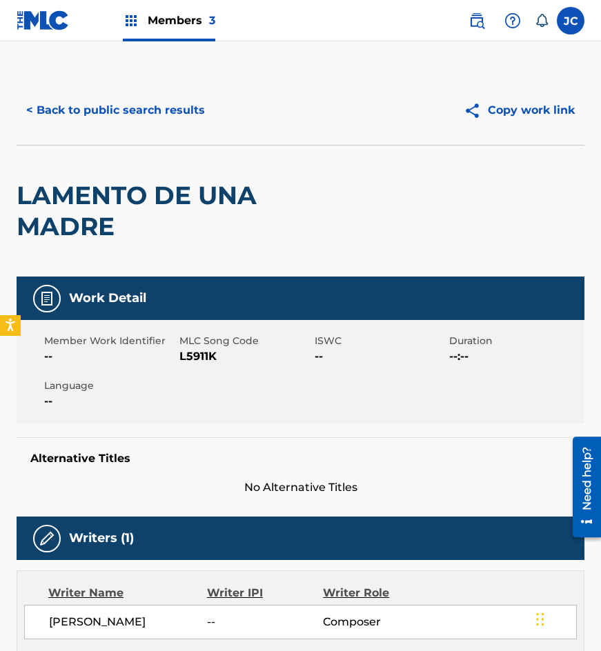
click at [184, 104] on button "< Back to public search results" at bounding box center [116, 110] width 198 height 34
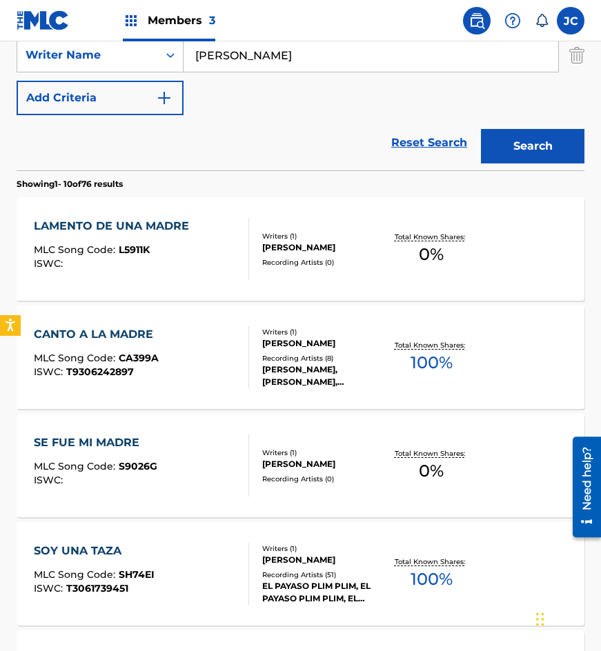
scroll to position [217, 0]
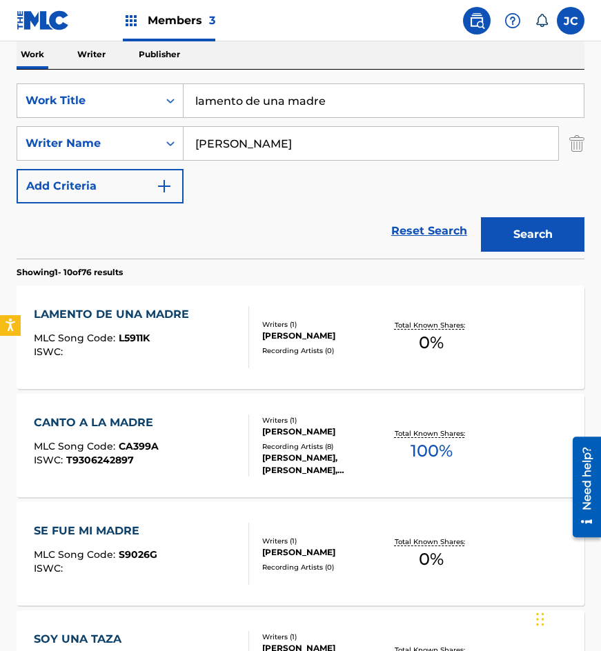
click at [353, 111] on input "lamento de una madre" at bounding box center [384, 100] width 400 height 33
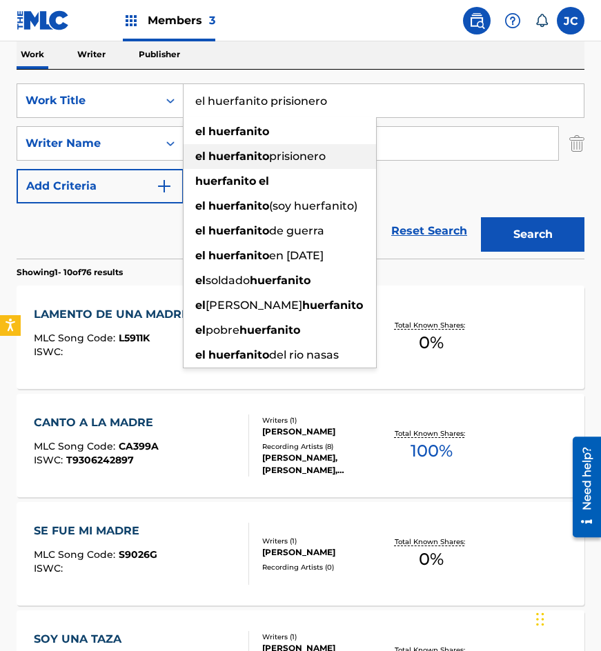
type input "el huerfanito prisionero"
click at [481, 217] on button "Search" at bounding box center [532, 234] width 103 height 34
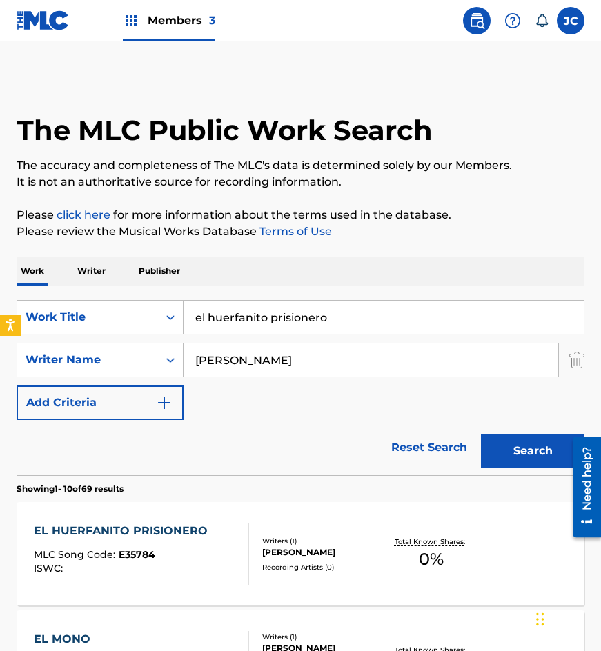
scroll to position [138, 0]
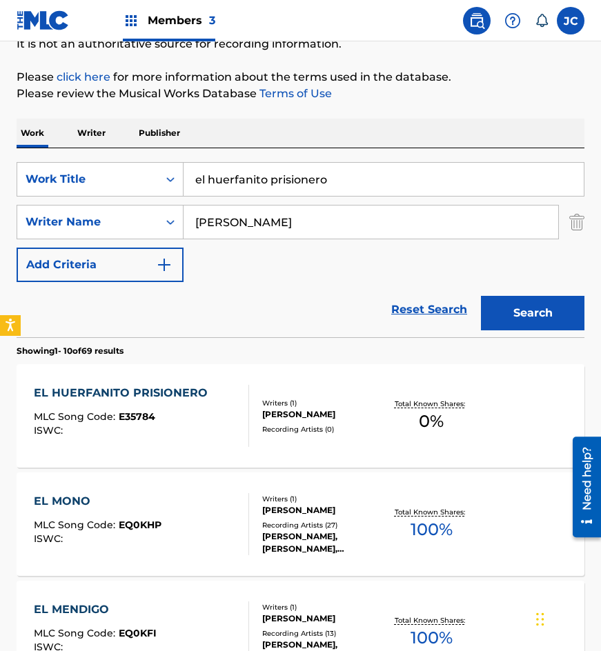
click at [247, 417] on div at bounding box center [242, 416] width 11 height 62
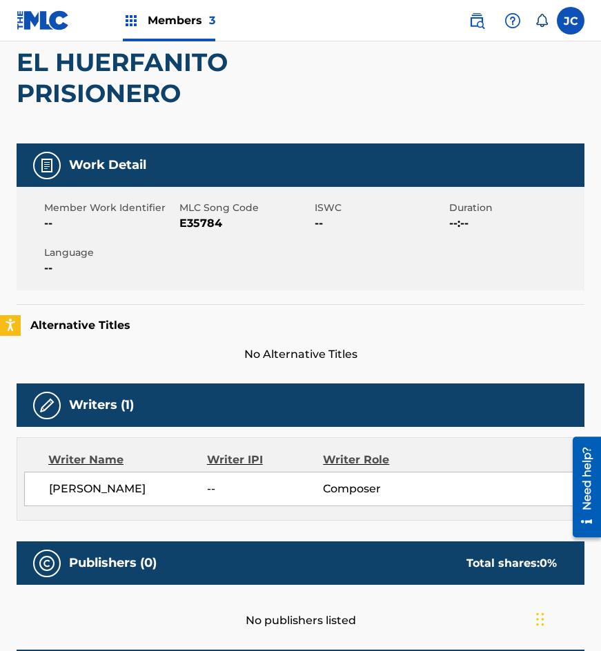
scroll to position [138, 0]
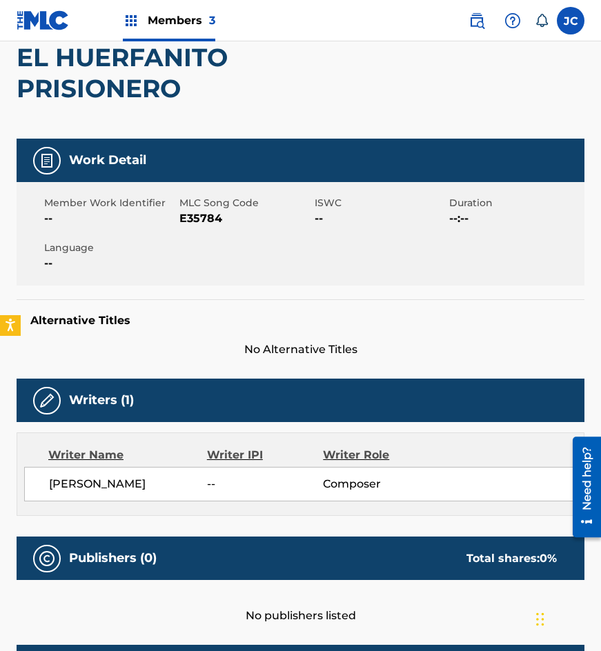
click at [204, 219] on span "E35784" at bounding box center [245, 218] width 132 height 17
copy span "E35784"
drag, startPoint x: 72, startPoint y: 324, endPoint x: 147, endPoint y: 313, distance: 76.0
click at [72, 324] on h5 "Alternative Titles" at bounding box center [300, 321] width 540 height 14
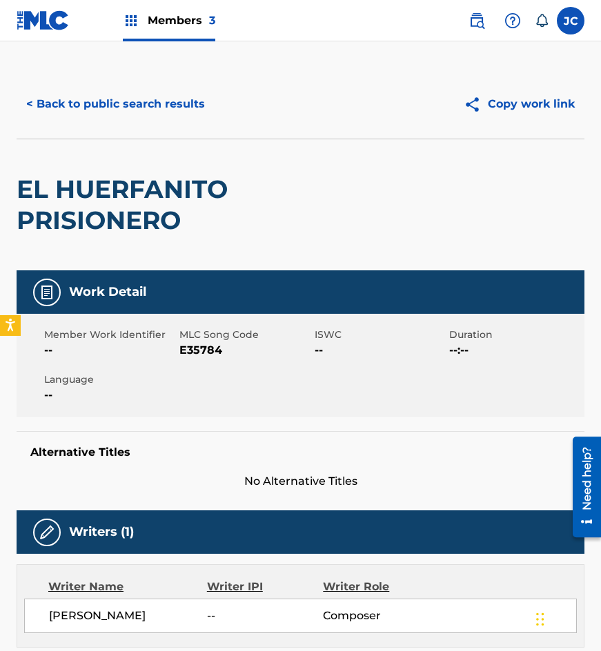
scroll to position [0, 0]
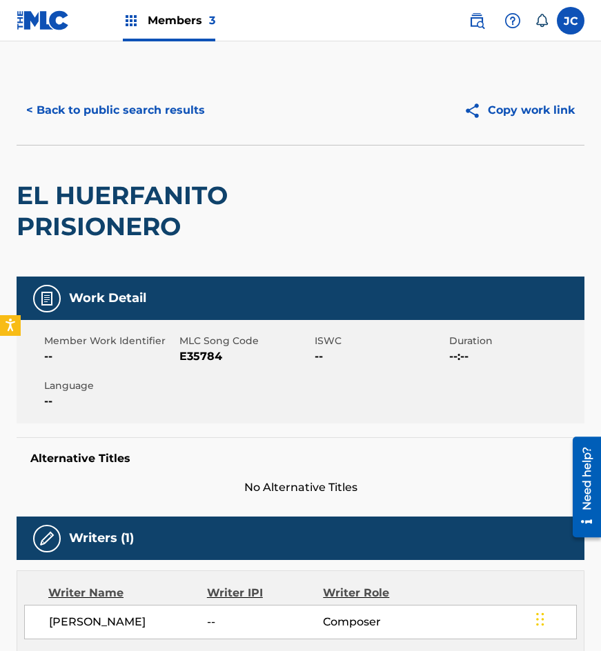
click at [158, 108] on button "< Back to public search results" at bounding box center [116, 110] width 198 height 34
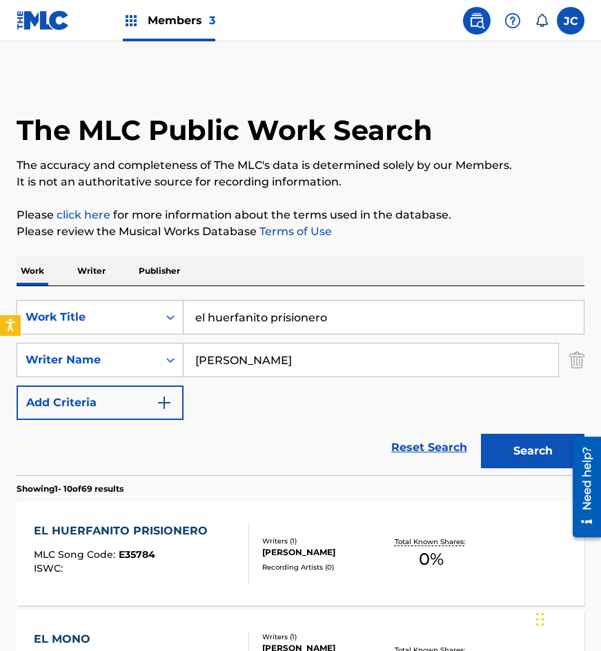
scroll to position [138, 0]
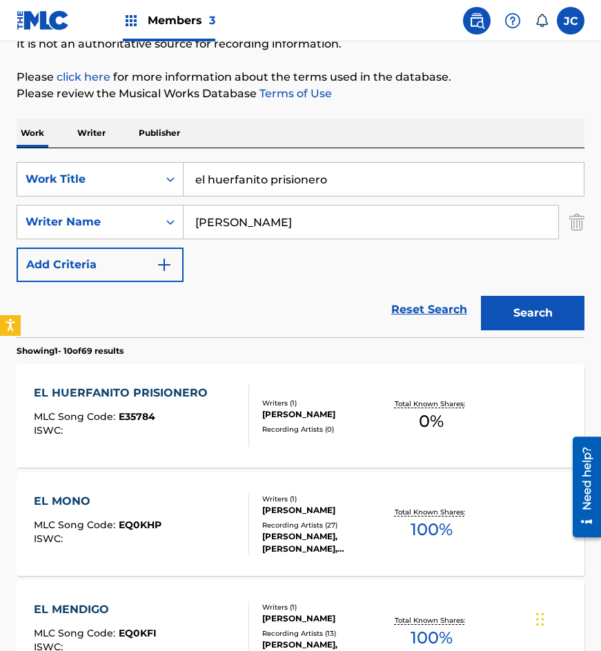
drag, startPoint x: 359, startPoint y: 185, endPoint x: 208, endPoint y: 192, distance: 151.3
click at [209, 192] on input "el huerfanito prisionero" at bounding box center [384, 179] width 400 height 33
type input "escribire tu nombre"
click at [481, 296] on button "Search" at bounding box center [532, 313] width 103 height 34
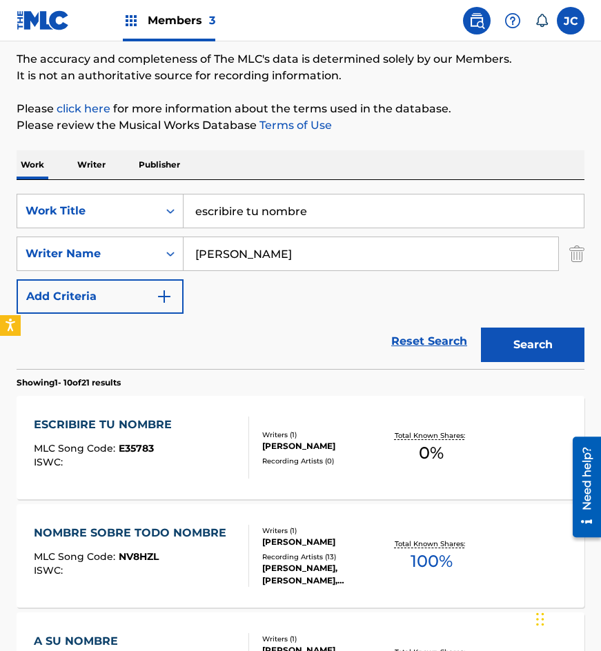
scroll to position [207, 0]
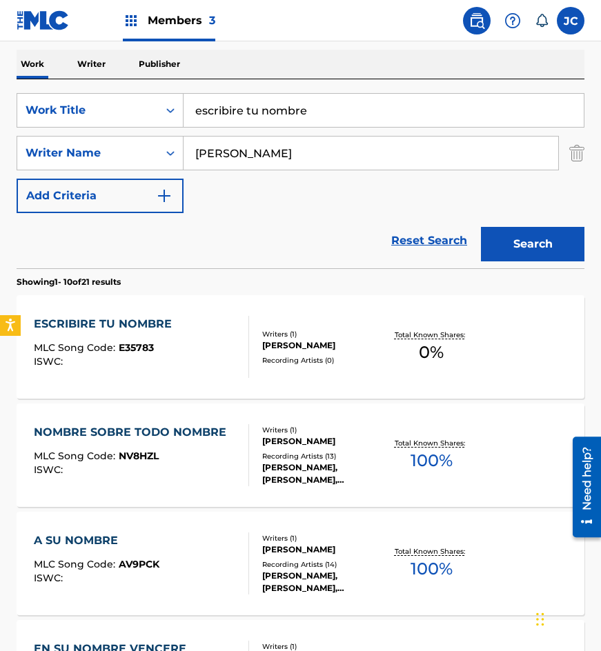
click at [270, 339] on div "GERONIMO ORANTES NAVAS" at bounding box center [322, 345] width 121 height 12
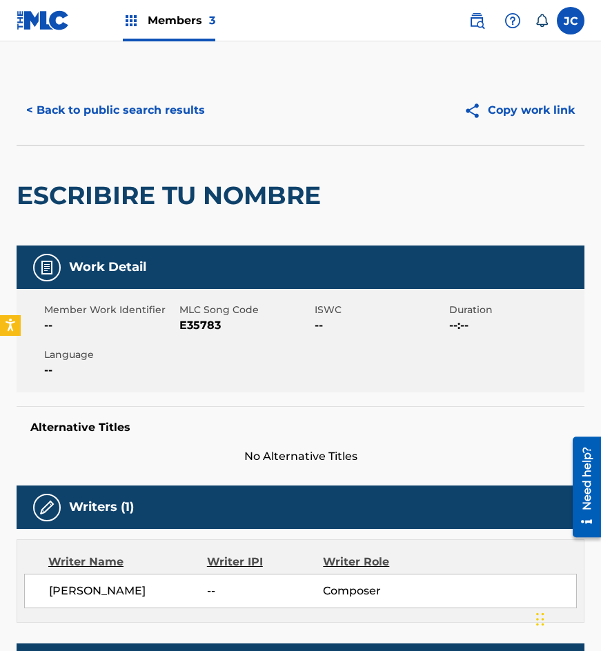
click at [208, 333] on span "E35783" at bounding box center [245, 325] width 132 height 17
click at [208, 329] on span "E35783" at bounding box center [245, 325] width 132 height 17
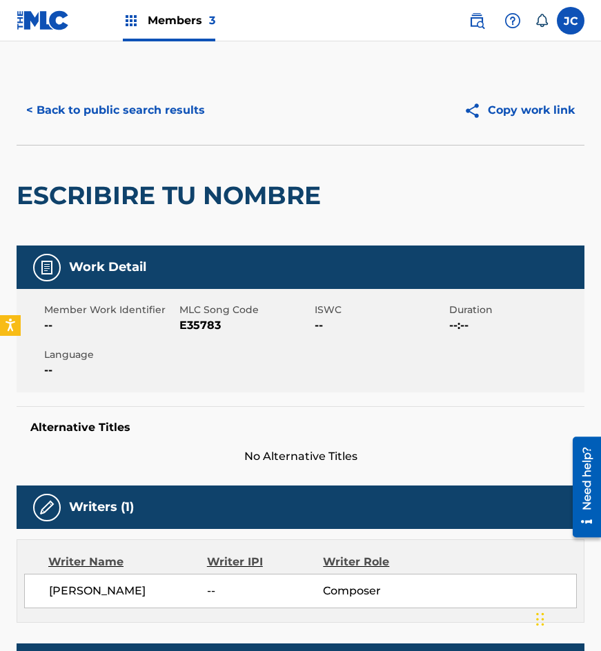
click at [71, 132] on div "< Back to public search results Copy work link" at bounding box center [301, 110] width 568 height 69
click at [133, 105] on button "< Back to public search results" at bounding box center [116, 110] width 198 height 34
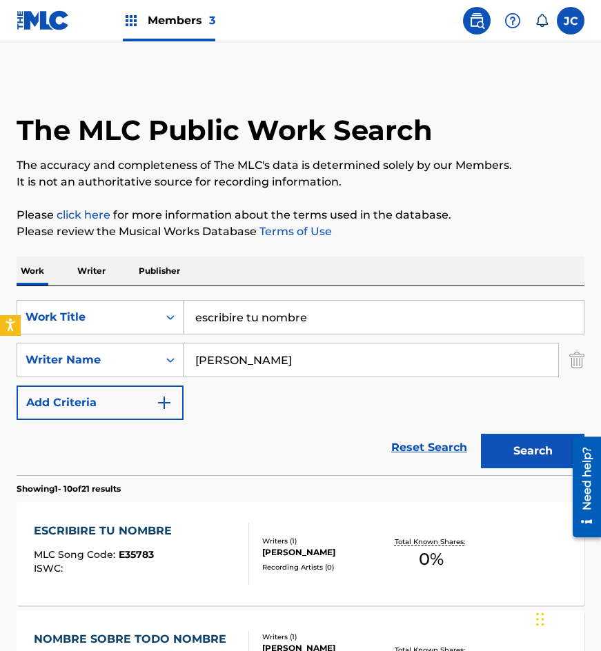
scroll to position [207, 0]
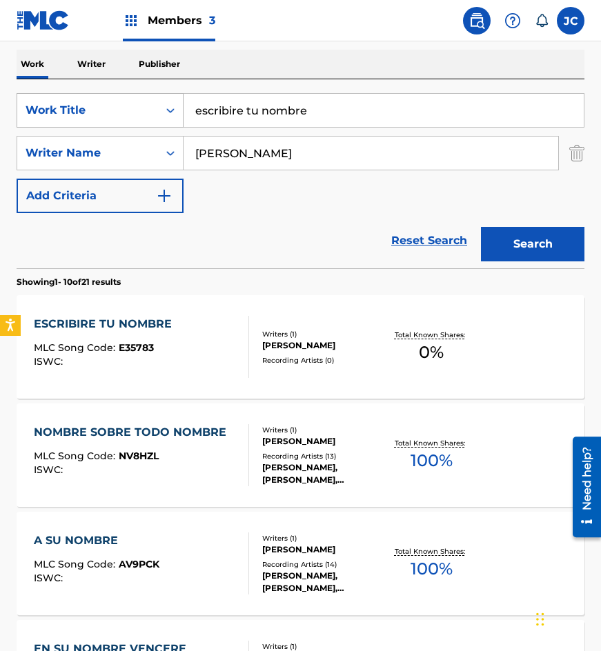
click at [78, 129] on div "SearchWithCriteriaf318aa2a-89df-4f12-afaf-d1b90fbce91b Work Title escribire tu …" at bounding box center [301, 153] width 568 height 120
type input "soy un resbaloso"
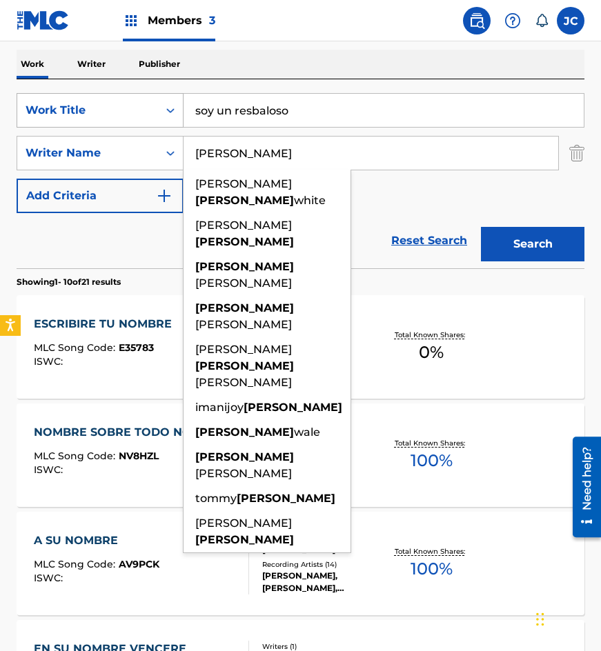
type input "graham"
click at [481, 227] on button "Search" at bounding box center [532, 244] width 103 height 34
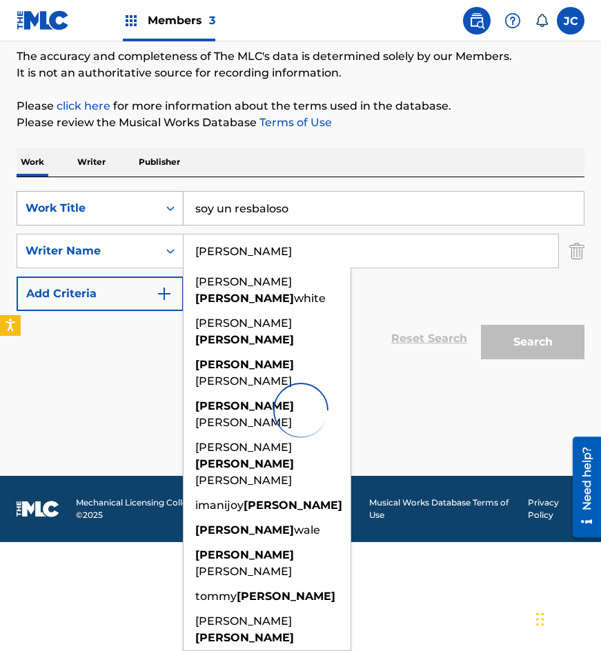
scroll to position [0, 0]
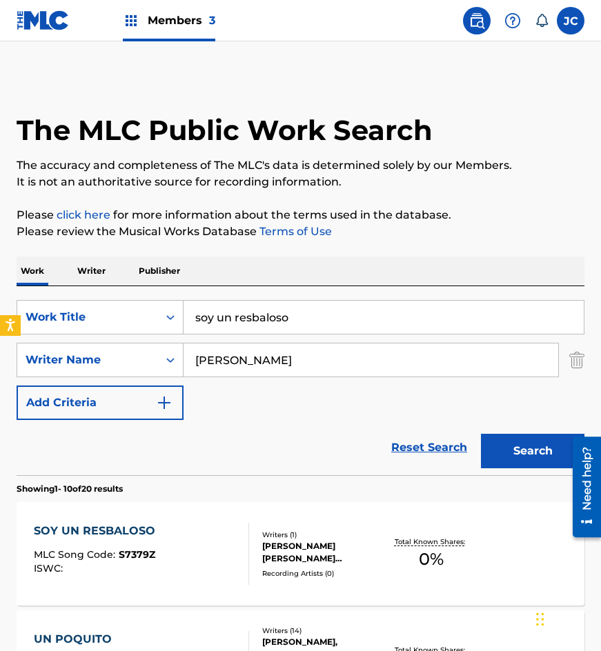
click at [456, 424] on div "Reset Search Search" at bounding box center [301, 447] width 568 height 55
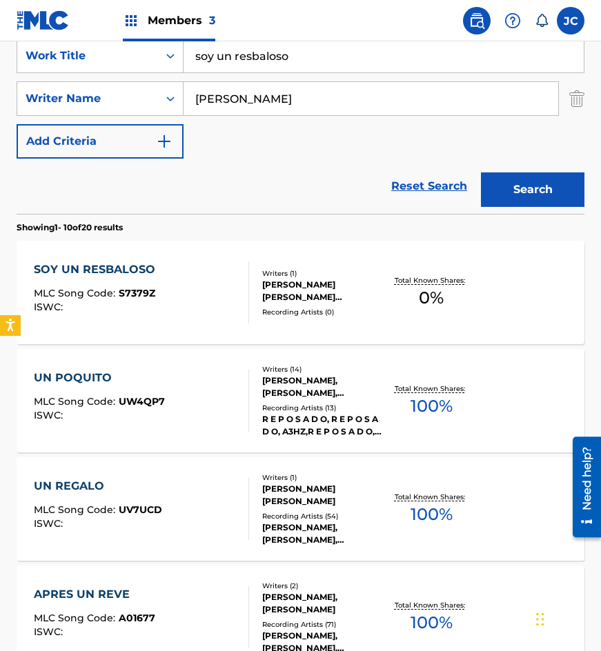
scroll to position [345, 0]
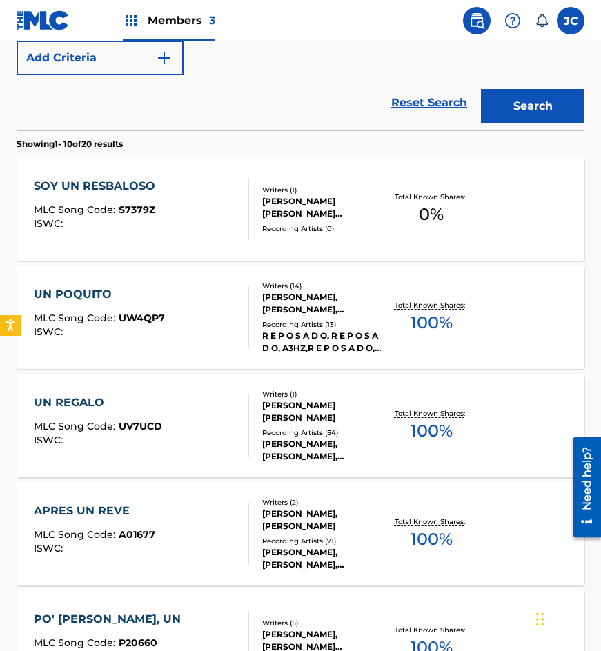
click at [279, 204] on div "PLACIDO BILLY GRAHAM GRAHAM" at bounding box center [322, 207] width 121 height 25
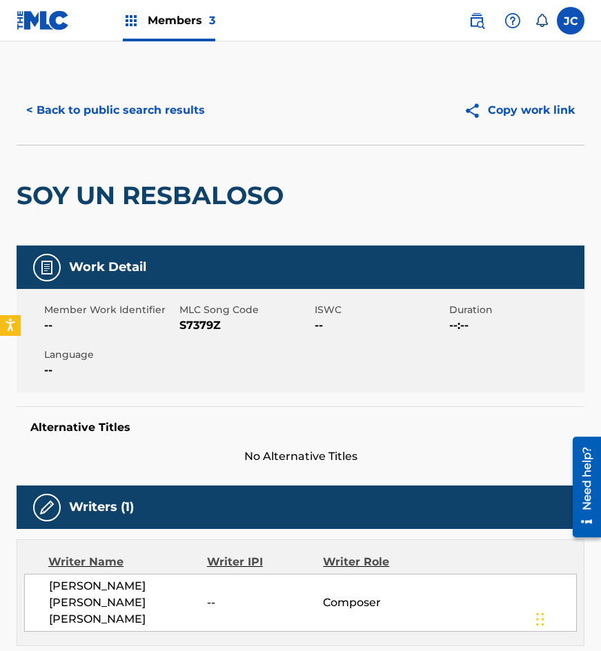
click at [204, 322] on span "S7379Z" at bounding box center [245, 325] width 132 height 17
click at [203, 322] on span "S7379Z" at bounding box center [245, 325] width 132 height 17
click at [132, 145] on div "SOY UN RESBALOSO" at bounding box center [301, 195] width 568 height 101
click at [159, 118] on button "< Back to public search results" at bounding box center [116, 110] width 198 height 34
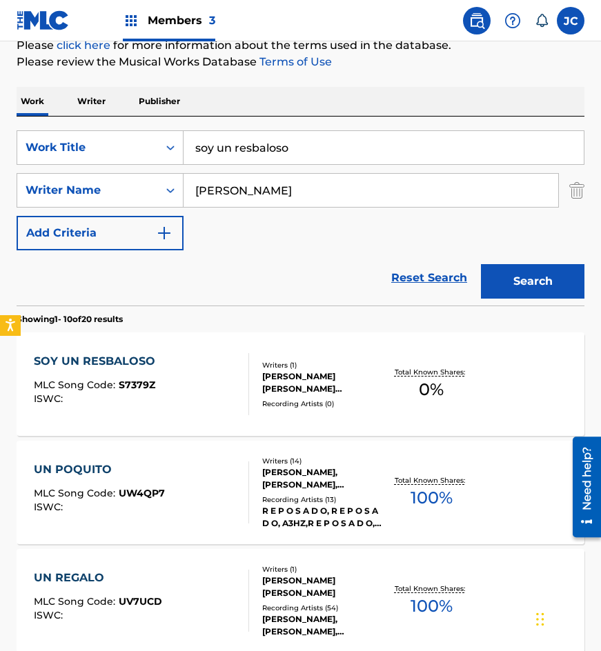
scroll to position [79, 0]
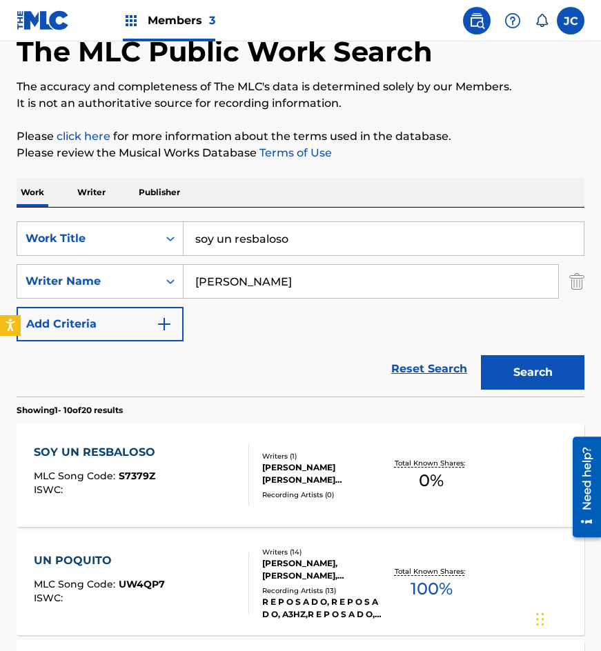
click at [57, 228] on div "SearchWithCriteriaf318aa2a-89df-4f12-afaf-d1b90fbce91b Work Title soy un resbal…" at bounding box center [301, 238] width 568 height 34
type input "si pudiera hablarte a solas"
click at [481, 355] on button "Search" at bounding box center [532, 372] width 103 height 34
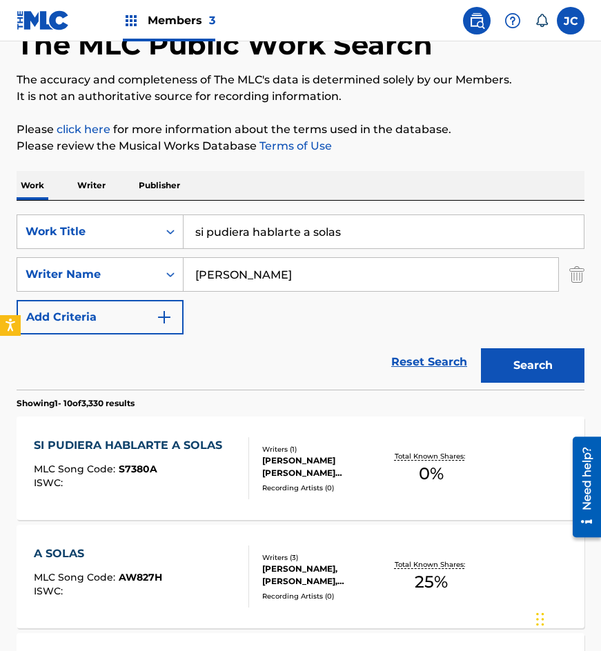
scroll to position [276, 0]
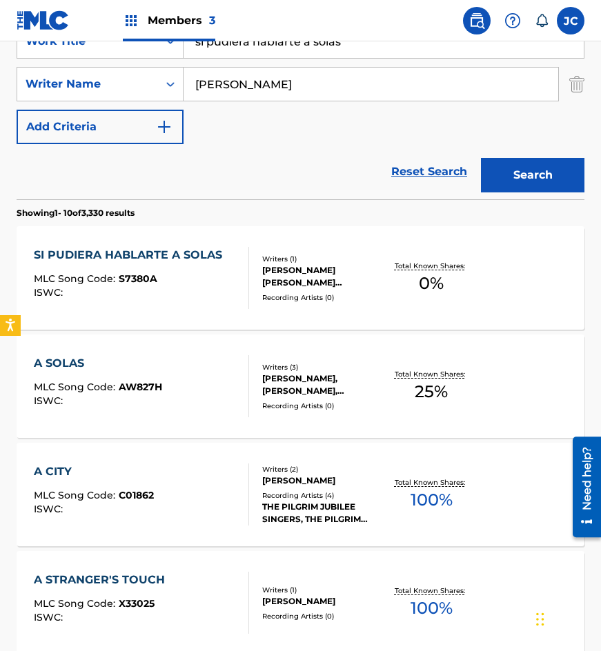
click at [295, 268] on div "PLACIDO BILLY GRAHAM GRAHAM" at bounding box center [322, 276] width 121 height 25
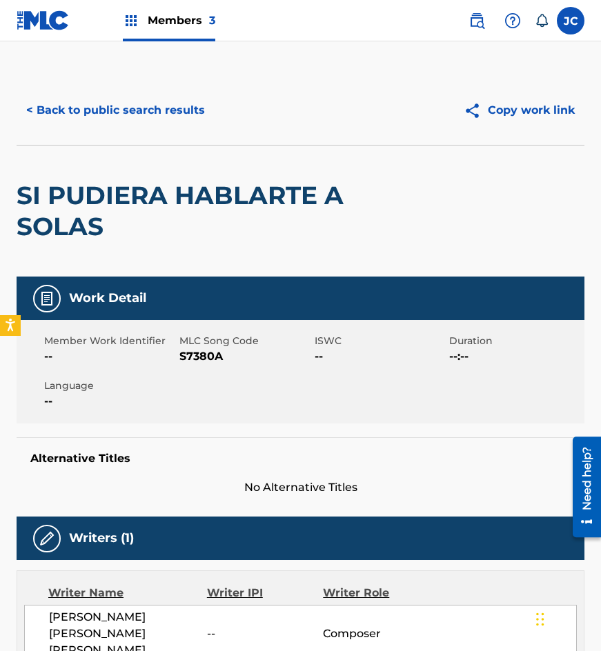
click at [218, 354] on span "S7380A" at bounding box center [245, 356] width 132 height 17
drag, startPoint x: 117, startPoint y: 168, endPoint x: 156, endPoint y: 127, distance: 57.1
click at [121, 163] on div "SI PUDIERA HABLARTE A SOLAS" at bounding box center [187, 211] width 341 height 131
click at [157, 126] on button "< Back to public search results" at bounding box center [116, 110] width 198 height 34
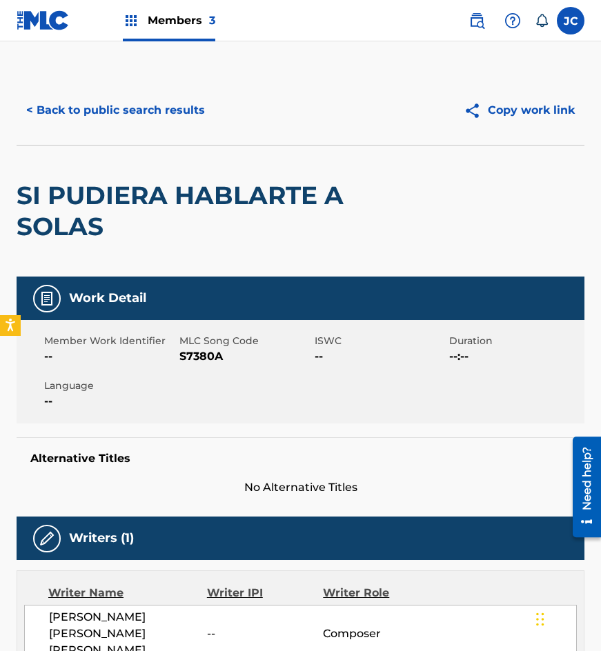
scroll to position [276, 0]
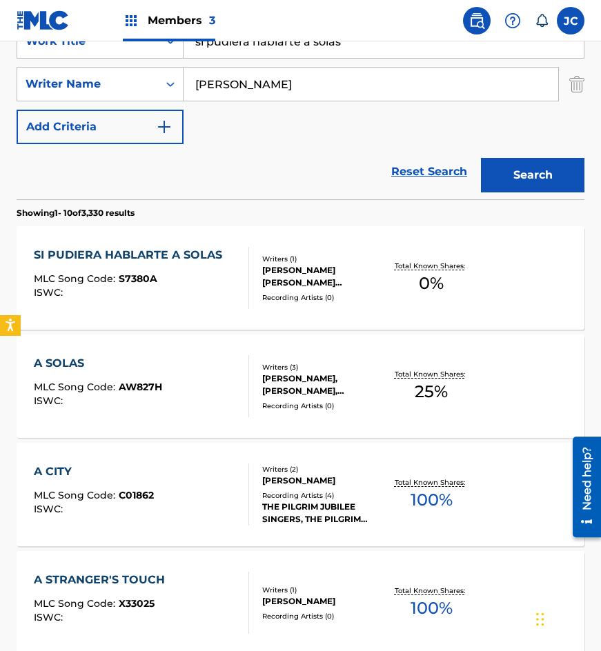
drag, startPoint x: 322, startPoint y: 55, endPoint x: 2, endPoint y: 94, distance: 321.8
click at [17, 103] on div "SearchWithCriteriaf318aa2a-89df-4f12-afaf-d1b90fbce91b Work Title si pudiera ha…" at bounding box center [301, 84] width 568 height 120
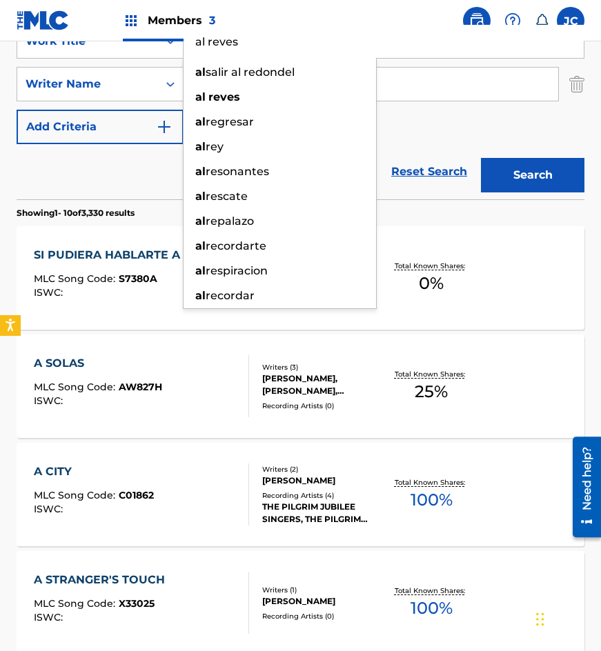
type input "al reves"
click at [481, 158] on button "Search" at bounding box center [532, 175] width 103 height 34
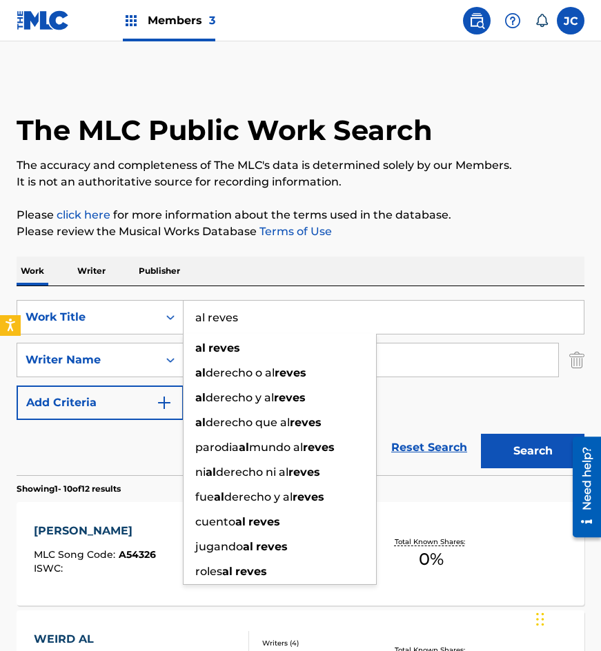
click at [420, 409] on div "SearchWithCriteriaf318aa2a-89df-4f12-afaf-d1b90fbce91b Work Title al reves al r…" at bounding box center [301, 360] width 568 height 120
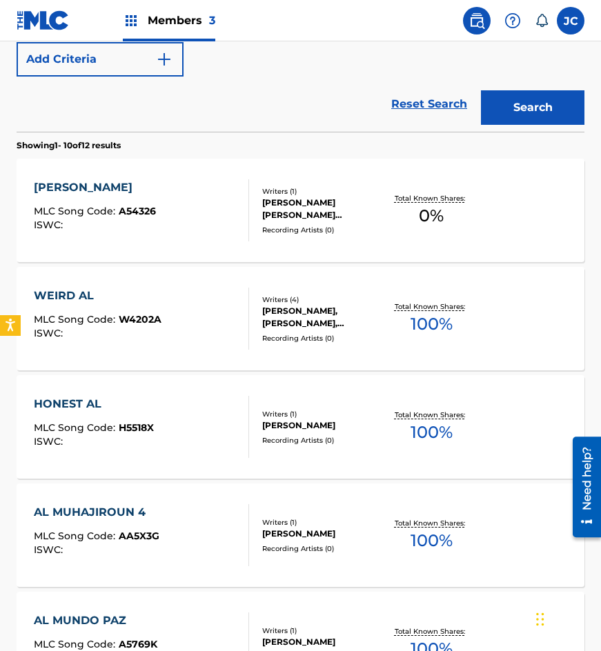
scroll to position [345, 0]
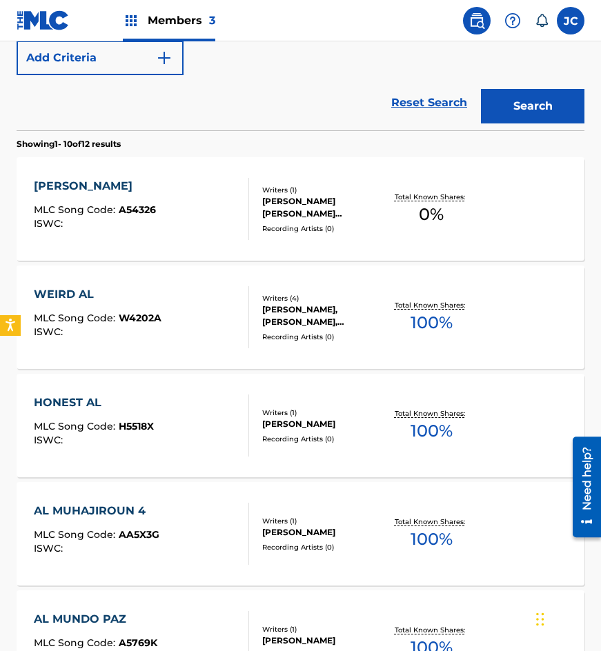
click at [168, 192] on div "AL REVES MLC Song Code : A54326 ISWC :" at bounding box center [142, 209] width 216 height 62
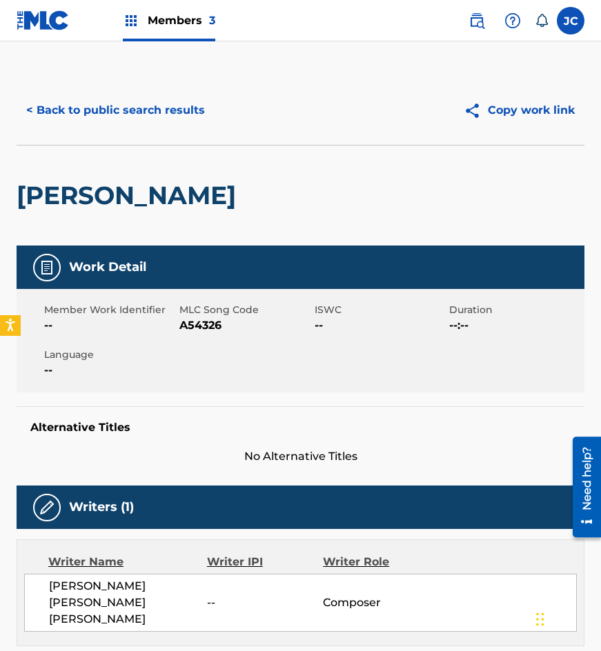
click at [208, 329] on span "A54326" at bounding box center [245, 325] width 132 height 17
drag, startPoint x: 87, startPoint y: 150, endPoint x: 102, endPoint y: 141, distance: 18.0
click at [87, 150] on div "AL REVES" at bounding box center [130, 196] width 226 height 100
click at [148, 108] on button "< Back to public search results" at bounding box center [116, 110] width 198 height 34
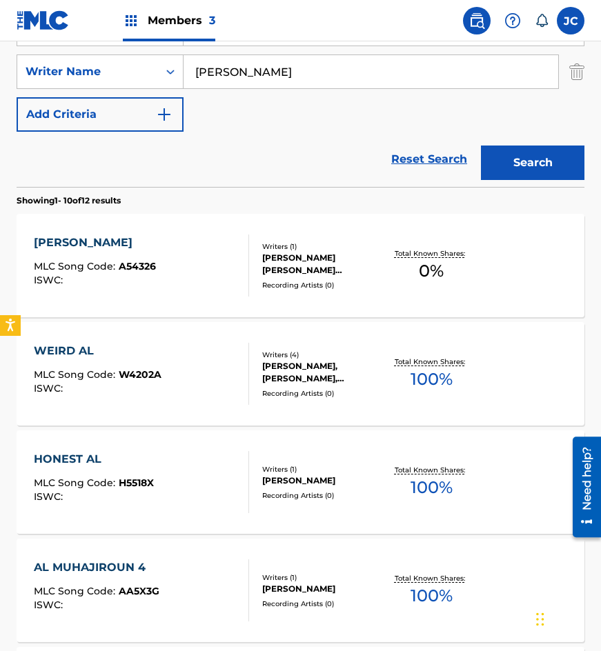
scroll to position [148, 0]
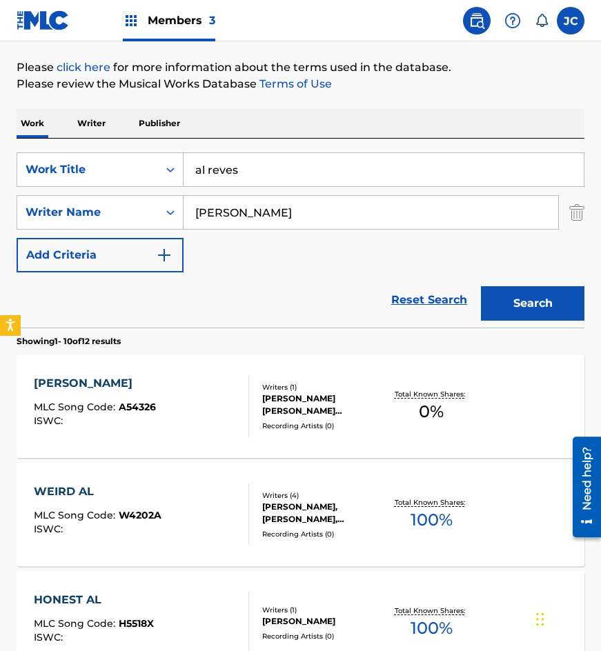
drag, startPoint x: 227, startPoint y: 148, endPoint x: 21, endPoint y: 149, distance: 206.3
click at [26, 147] on div "SearchWithCriteriaf318aa2a-89df-4f12-afaf-d1b90fbce91b Work Title al reves Sear…" at bounding box center [301, 233] width 568 height 189
type input "el peloncito"
click at [481, 286] on button "Search" at bounding box center [532, 303] width 103 height 34
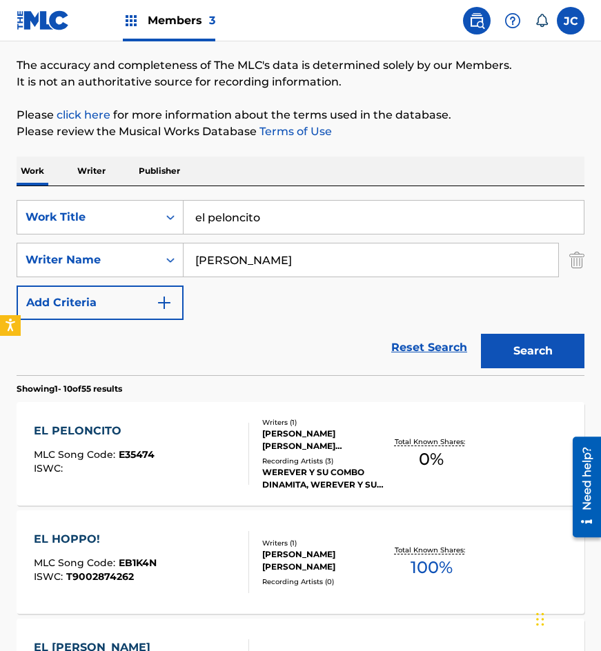
scroll to position [207, 0]
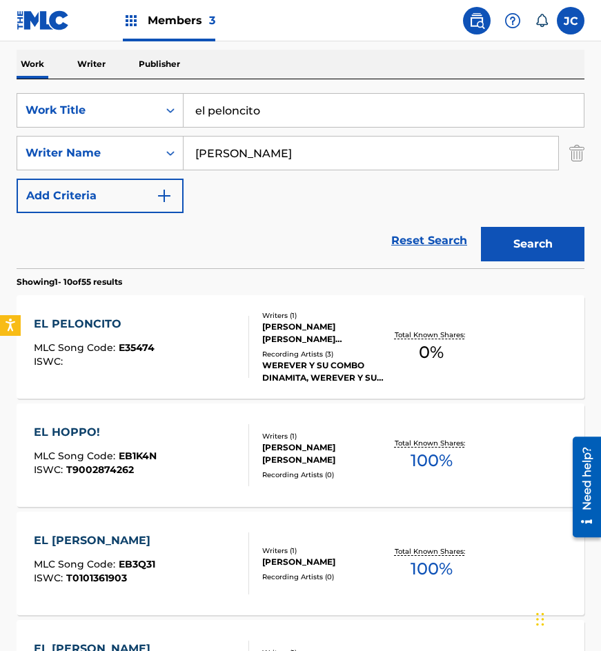
click at [231, 351] on div "EL PELONCITO MLC Song Code : E35474 ISWC :" at bounding box center [142, 347] width 216 height 62
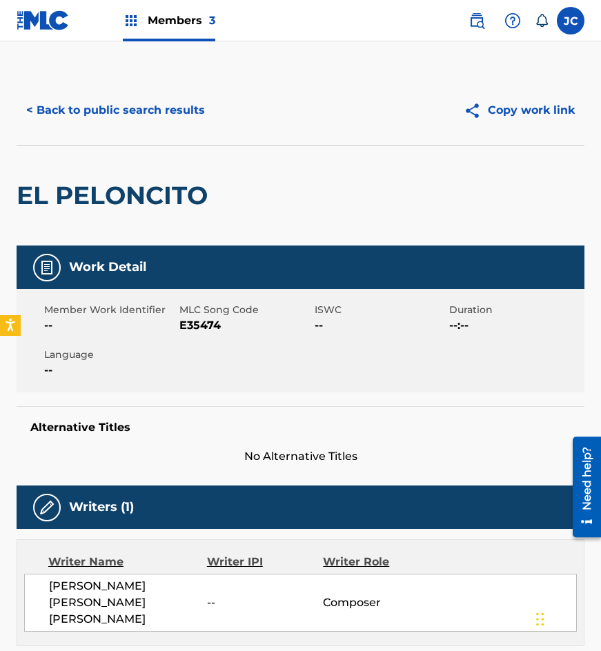
click at [210, 319] on span "E35474" at bounding box center [245, 325] width 132 height 17
drag, startPoint x: 75, startPoint y: 141, endPoint x: 115, endPoint y: 118, distance: 46.0
click at [75, 141] on div "< Back to public search results Copy work link" at bounding box center [301, 110] width 568 height 69
click at [119, 116] on button "< Back to public search results" at bounding box center [116, 110] width 198 height 34
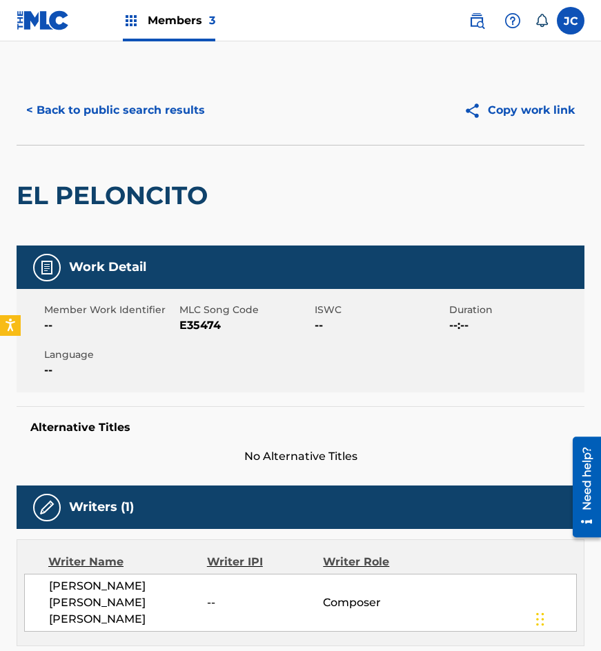
scroll to position [207, 0]
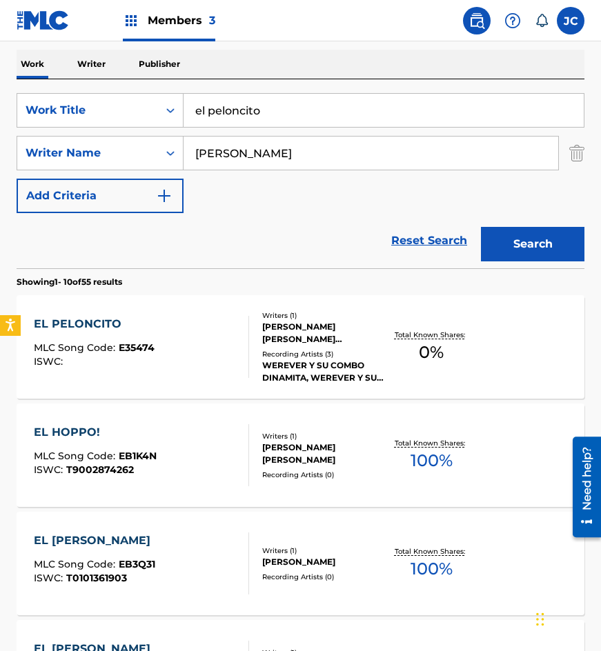
drag, startPoint x: 289, startPoint y: 108, endPoint x: 0, endPoint y: 92, distance: 289.5
click at [0, 116] on div "The MLC Public Work Search The accuracy and completeness of The MLC's data is d…" at bounding box center [300, 657] width 601 height 1576
type input "mi gran secreto"
click at [481, 227] on button "Search" at bounding box center [532, 244] width 103 height 34
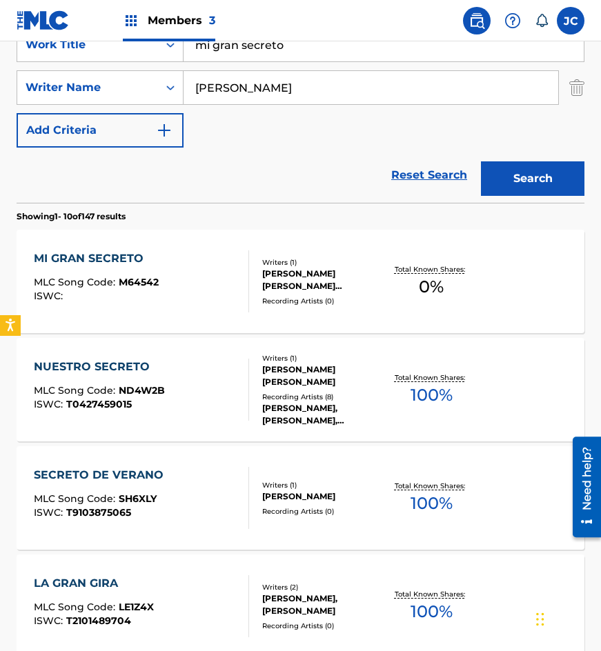
scroll to position [276, 0]
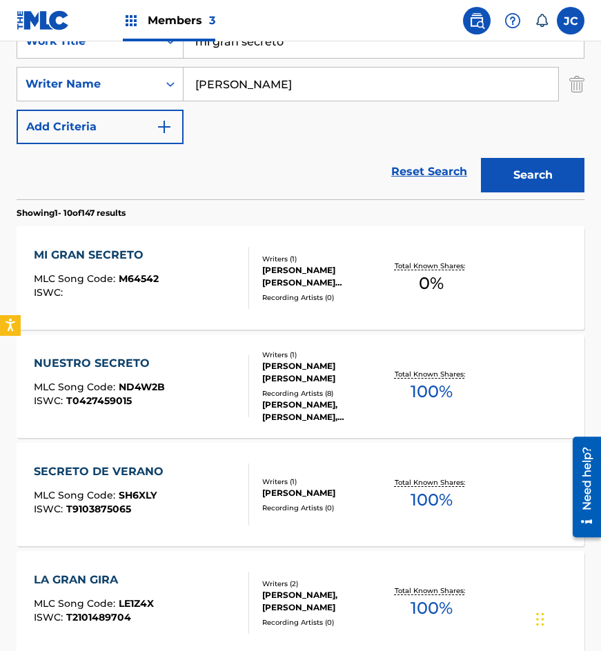
click at [228, 276] on div "MI GRAN SECRETO MLC Song Code : M64542 ISWC :" at bounding box center [142, 278] width 216 height 62
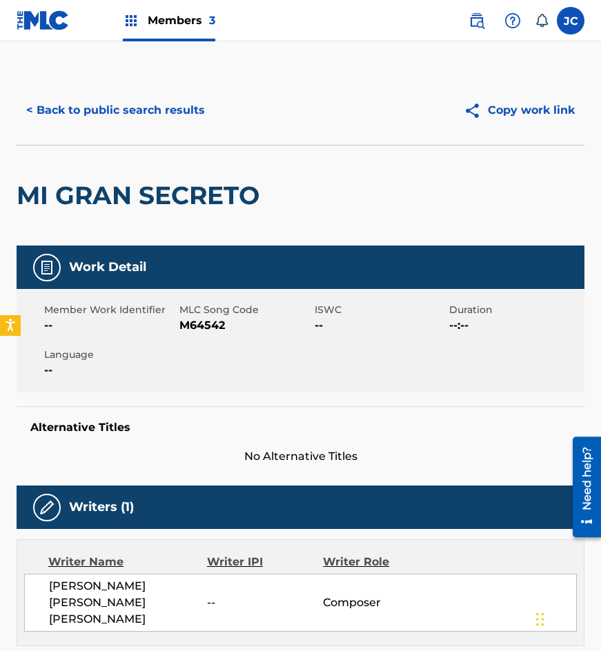
click at [194, 319] on span "M64542" at bounding box center [245, 325] width 132 height 17
click at [149, 126] on button "< Back to public search results" at bounding box center [116, 110] width 198 height 34
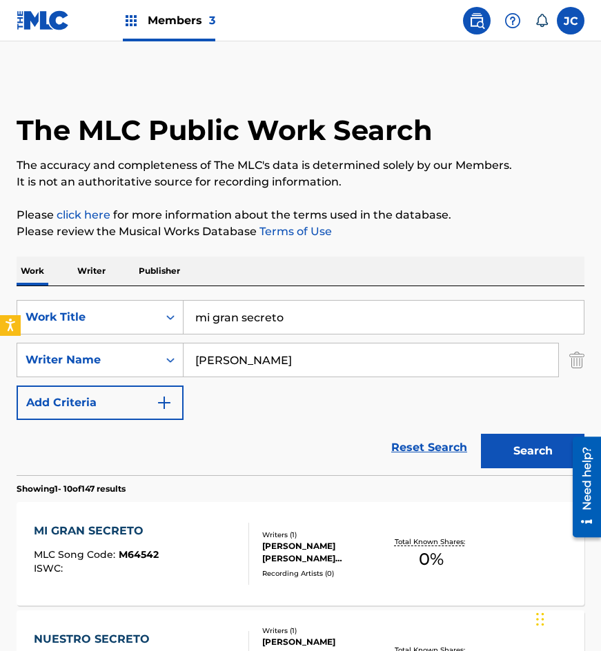
scroll to position [276, 0]
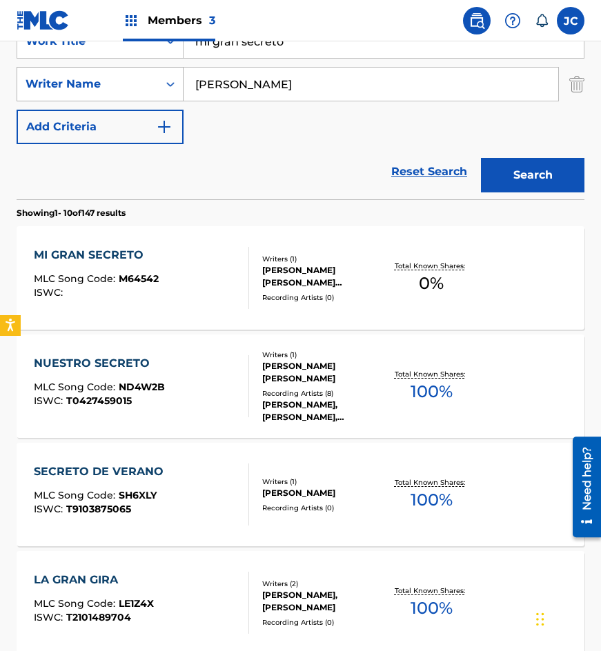
drag, startPoint x: 293, startPoint y: 47, endPoint x: 87, endPoint y: 85, distance: 209.1
click at [87, 85] on div "SearchWithCriteriaf318aa2a-89df-4f12-afaf-d1b90fbce91b Work Title mi gran secre…" at bounding box center [301, 84] width 568 height 120
type input "en mi campina"
click at [481, 158] on button "Search" at bounding box center [532, 175] width 103 height 34
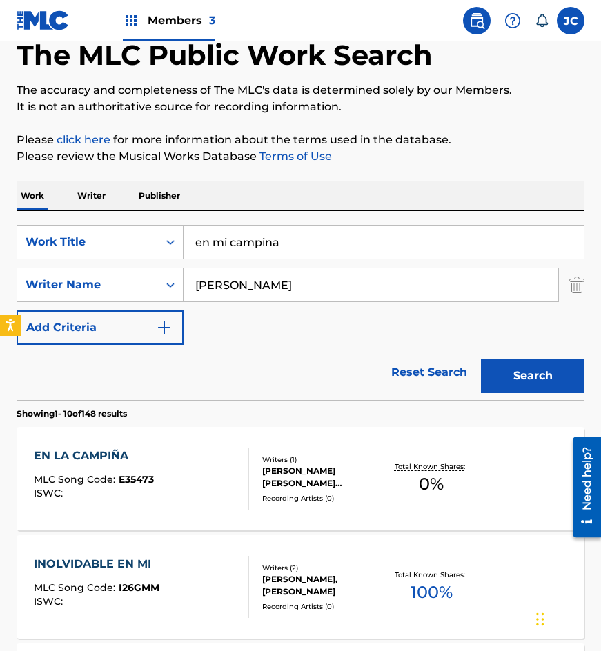
scroll to position [207, 0]
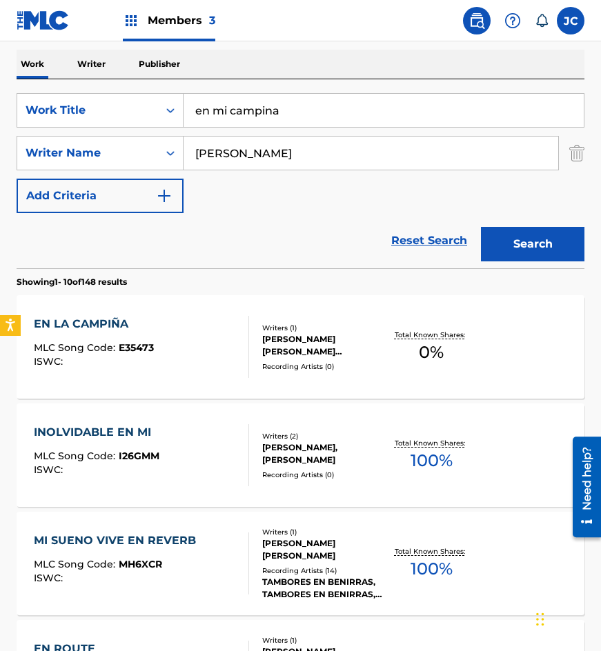
click at [262, 349] on div "PLACIDO BILLY GRAHAM GRAHAM" at bounding box center [322, 345] width 121 height 25
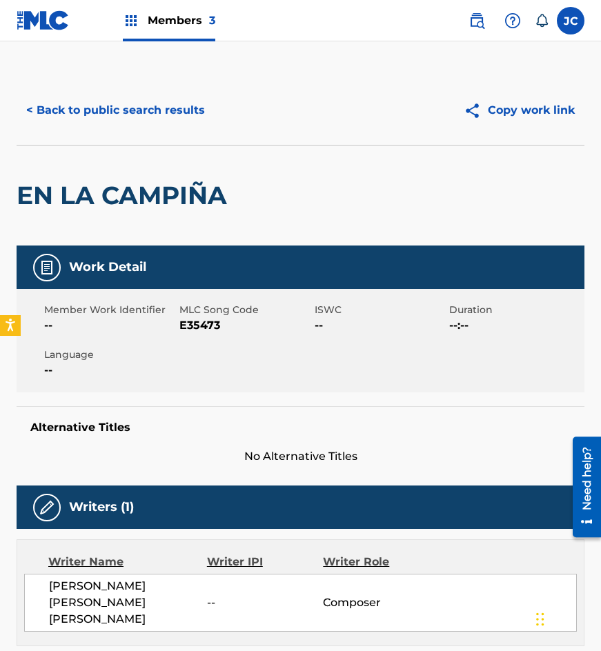
click at [179, 113] on button "< Back to public search results" at bounding box center [116, 110] width 198 height 34
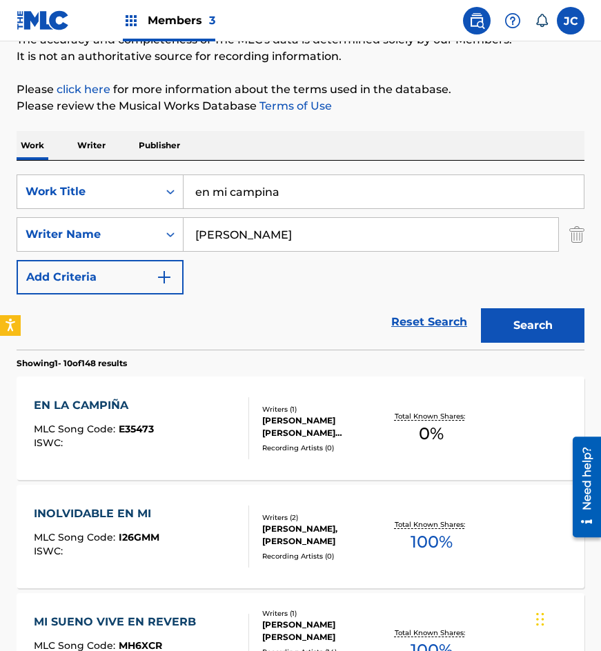
scroll to position [276, 0]
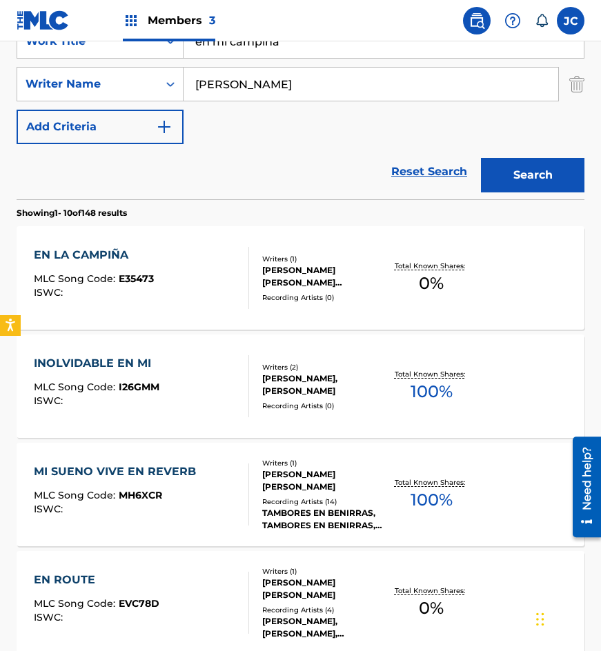
click at [316, 270] on div "PLACIDO BILLY GRAHAM GRAHAM" at bounding box center [322, 276] width 121 height 25
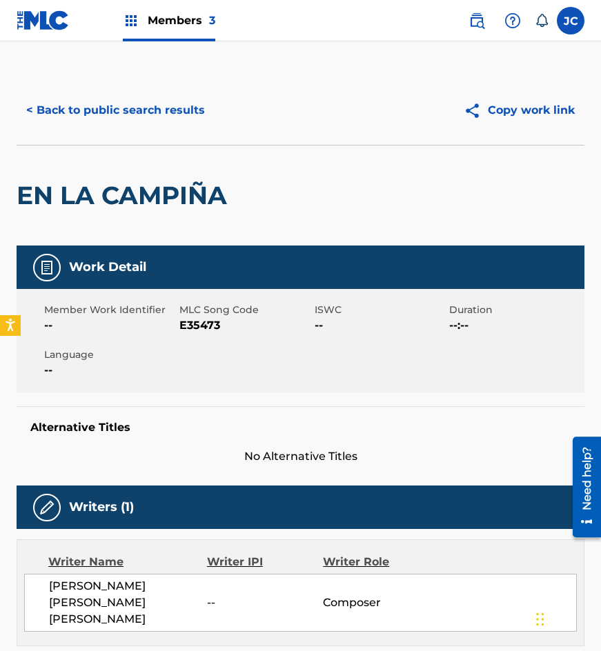
click at [210, 319] on span "E35473" at bounding box center [245, 325] width 132 height 17
click at [110, 130] on div "< Back to public search results Copy work link" at bounding box center [301, 110] width 568 height 69
click at [157, 113] on button "< Back to public search results" at bounding box center [116, 110] width 198 height 34
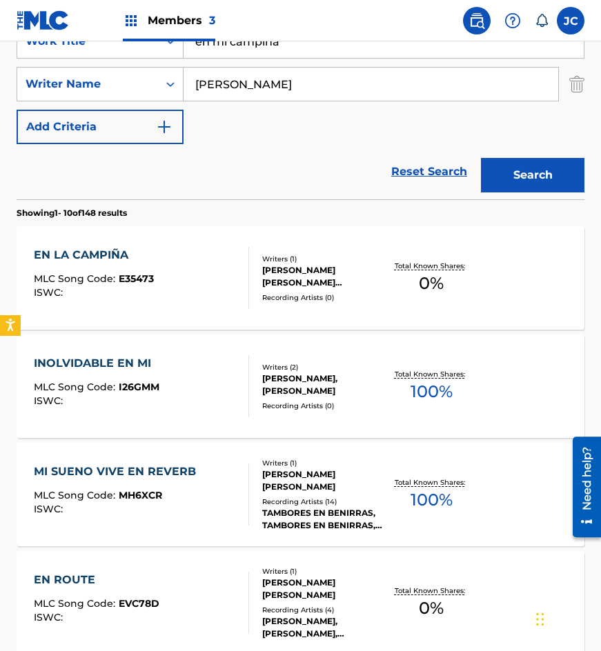
drag, startPoint x: 300, startPoint y: 41, endPoint x: 147, endPoint y: 61, distance: 154.4
click at [151, 62] on div "SearchWithCriteriaf318aa2a-89df-4f12-afaf-d1b90fbce91b Work Title en mi campina…" at bounding box center [301, 84] width 568 height 120
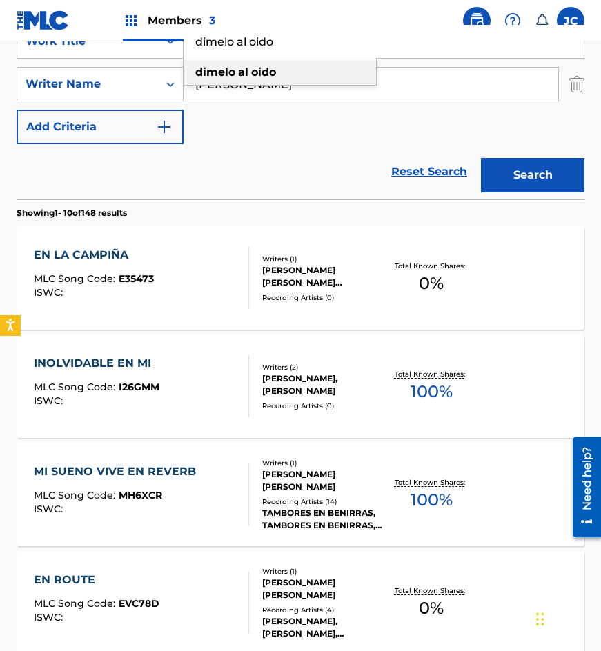
type input "dimelo al oido"
click at [481, 158] on button "Search" at bounding box center [532, 175] width 103 height 34
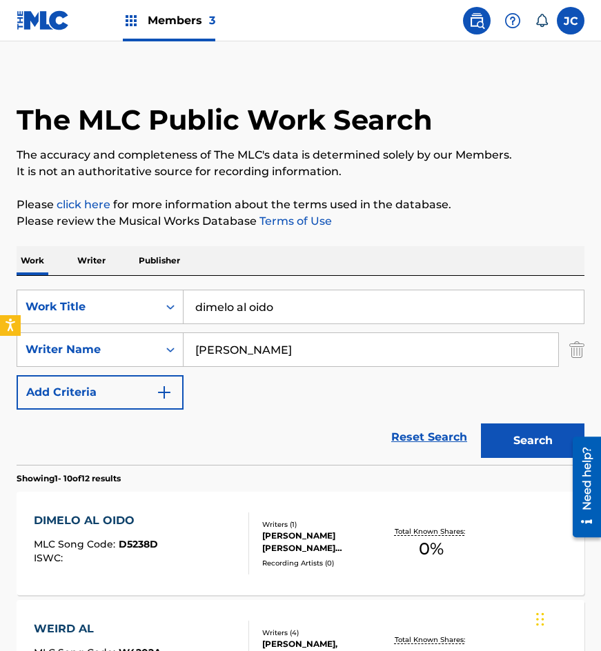
scroll to position [207, 0]
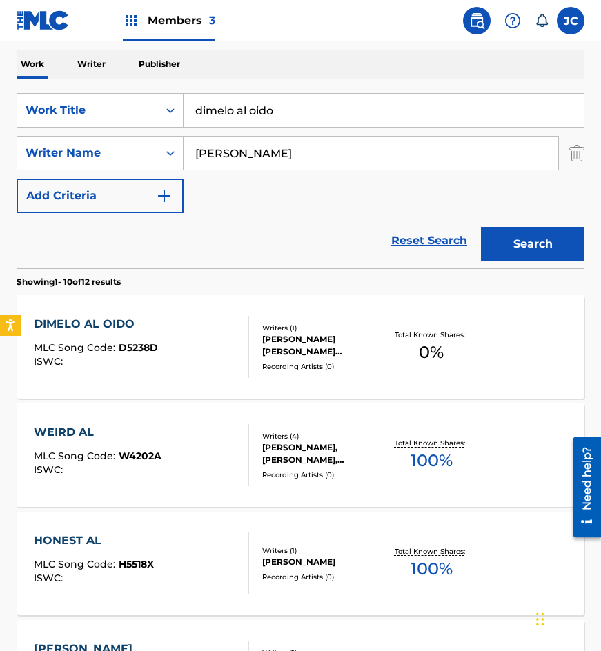
click at [279, 360] on div "Writers ( 1 ) PLACIDO BILLY GRAHAM GRAHAM Recording Artists ( 0 )" at bounding box center [316, 347] width 135 height 49
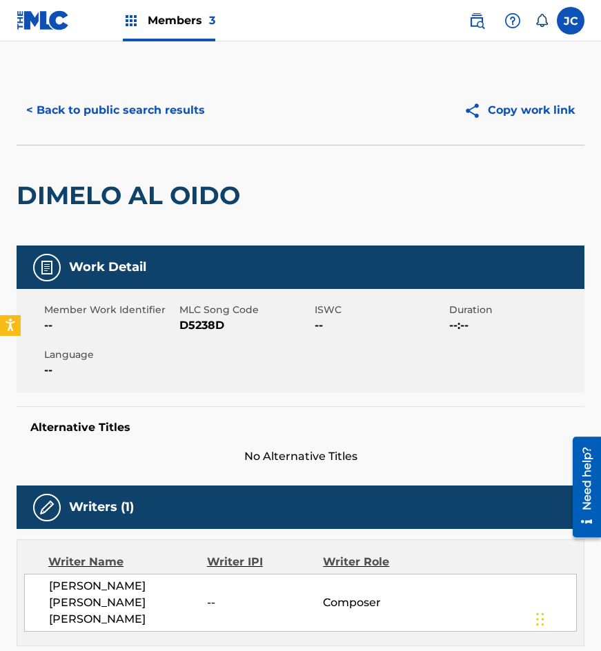
click at [181, 330] on span "D5238D" at bounding box center [245, 325] width 132 height 17
click at [103, 89] on div "< Back to public search results Copy work link" at bounding box center [301, 110] width 568 height 69
click at [154, 110] on button "< Back to public search results" at bounding box center [116, 110] width 198 height 34
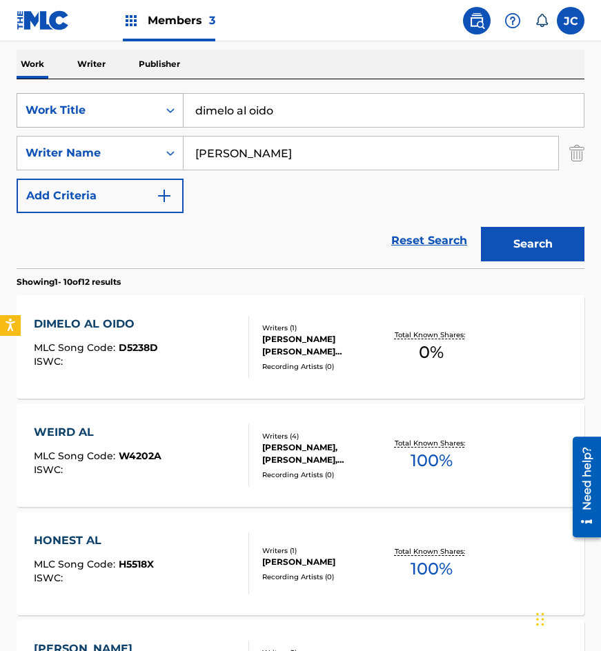
click at [99, 103] on div "SearchWithCriteriaf318aa2a-89df-4f12-afaf-d1b90fbce91b Work Title dimelo al oido" at bounding box center [301, 110] width 568 height 34
type input "choribamba"
click at [481, 227] on button "Search" at bounding box center [532, 244] width 103 height 34
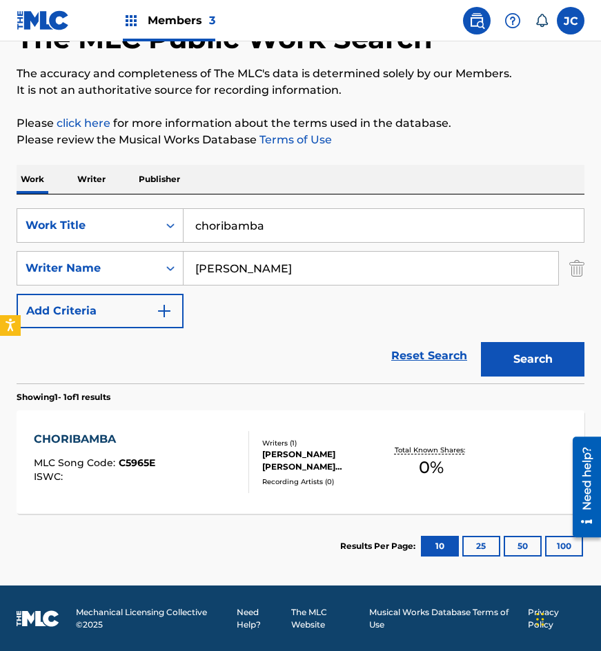
scroll to position [92, 0]
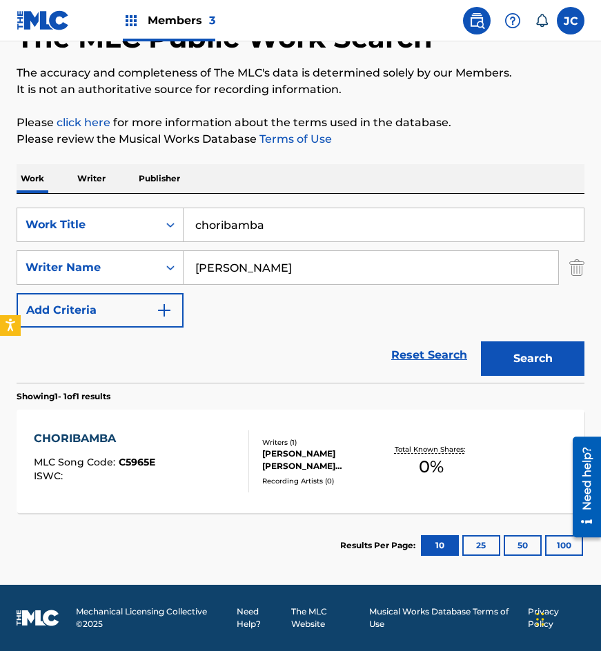
click at [221, 475] on div "CHORIBAMBA MLC Song Code : C5965E ISWC :" at bounding box center [142, 462] width 216 height 62
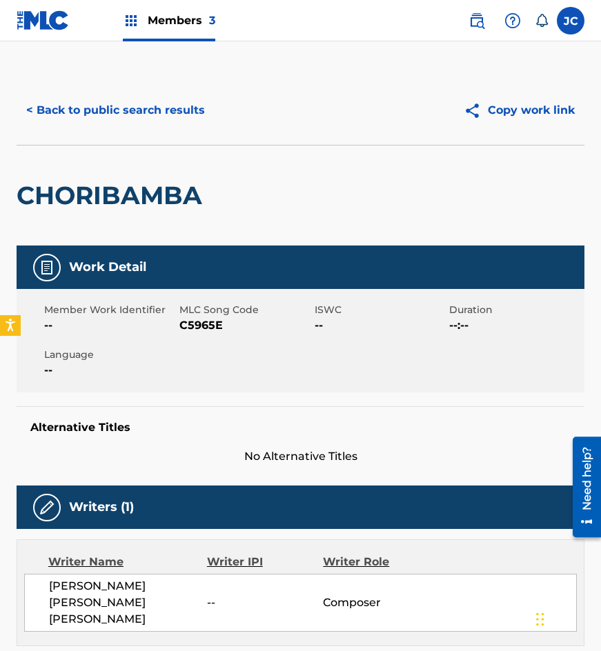
click at [195, 323] on span "C5965E" at bounding box center [245, 325] width 132 height 17
click at [141, 106] on button "< Back to public search results" at bounding box center [116, 110] width 198 height 34
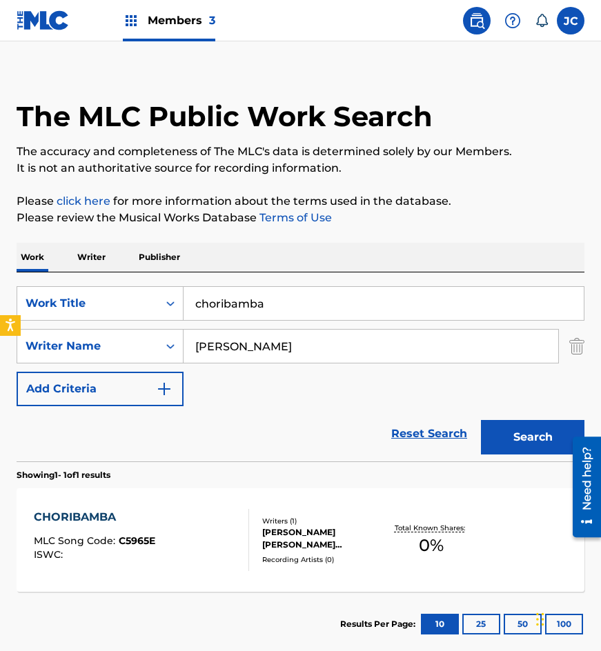
drag, startPoint x: 164, startPoint y: 161, endPoint x: 163, endPoint y: 125, distance: 36.6
click at [164, 161] on p "It is not an authoritative source for recording information." at bounding box center [301, 168] width 568 height 17
drag, startPoint x: 162, startPoint y: 315, endPoint x: 166, endPoint y: 287, distance: 27.9
click at [152, 311] on div "SearchWithCriteriaf318aa2a-89df-4f12-afaf-d1b90fbce91b Work Title choribamba" at bounding box center [301, 303] width 568 height 34
type input "lola mondonguera"
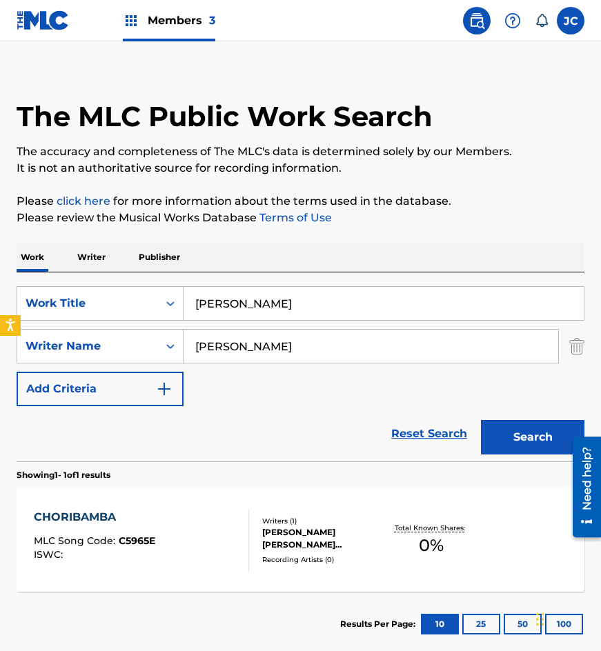
click at [481, 420] on button "Search" at bounding box center [532, 437] width 103 height 34
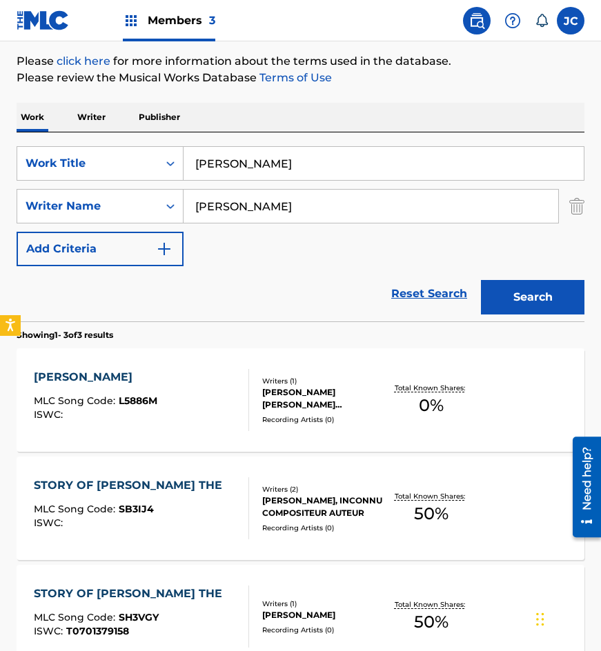
scroll to position [276, 0]
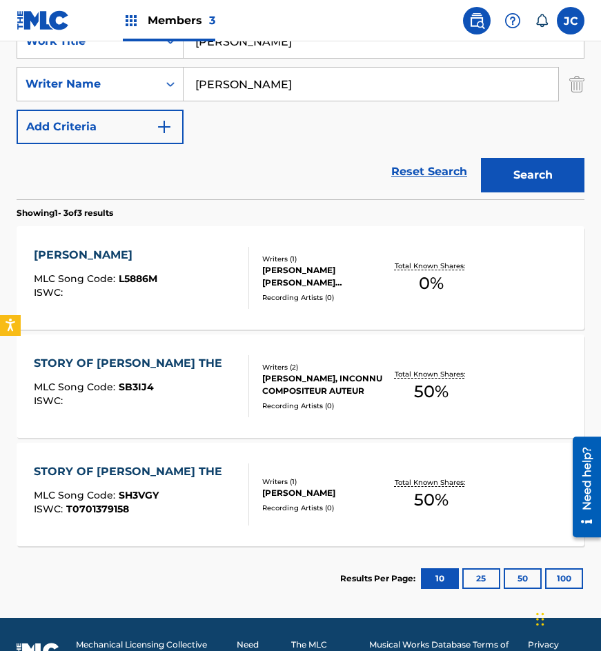
click at [183, 275] on div "LOLA MONDONGUERA MLC Song Code : L5886M ISWC :" at bounding box center [142, 278] width 216 height 62
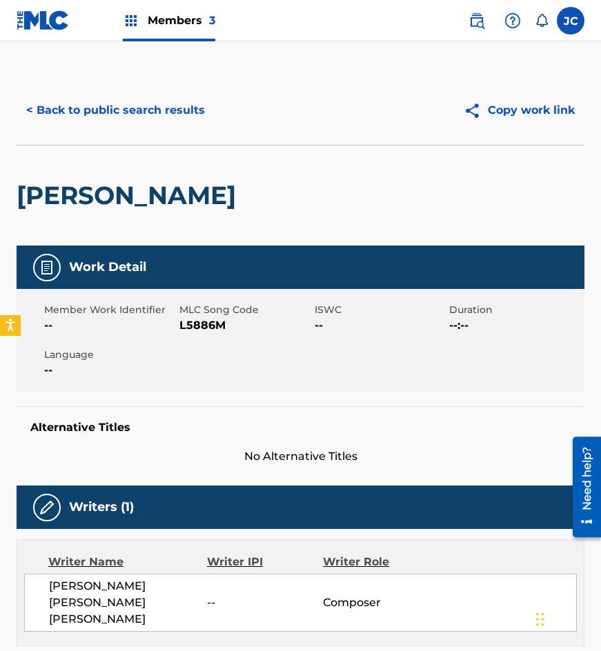
click at [206, 324] on span "L5886M" at bounding box center [245, 325] width 132 height 17
click at [197, 105] on button "< Back to public search results" at bounding box center [116, 110] width 198 height 34
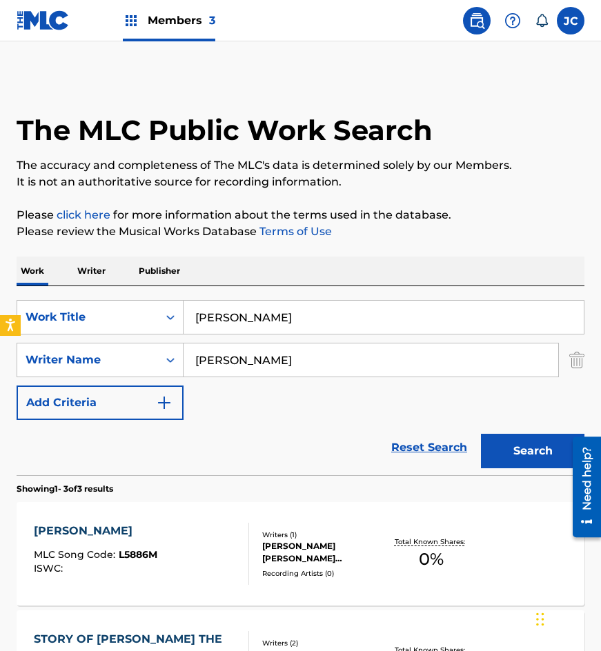
scroll to position [230, 0]
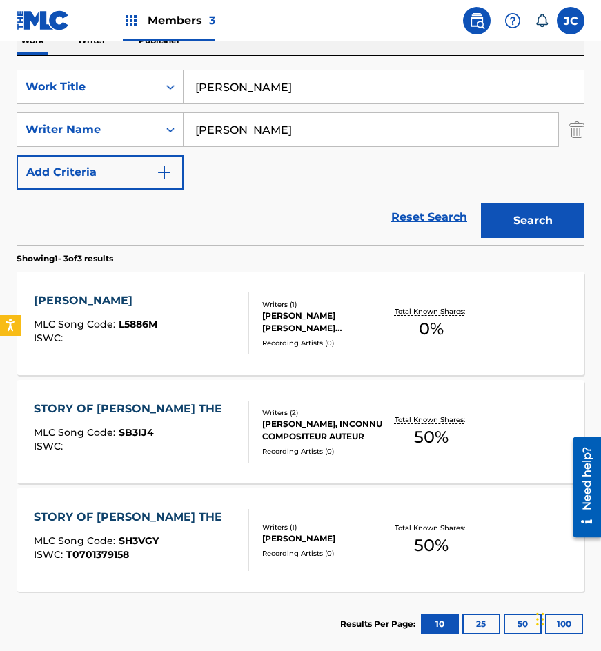
click at [0, 116] on div "The MLC Public Work Search The accuracy and completeness of The MLC's data is d…" at bounding box center [300, 250] width 601 height 811
type input "desde mi palco"
type input "kalaf"
click at [481, 204] on button "Search" at bounding box center [532, 221] width 103 height 34
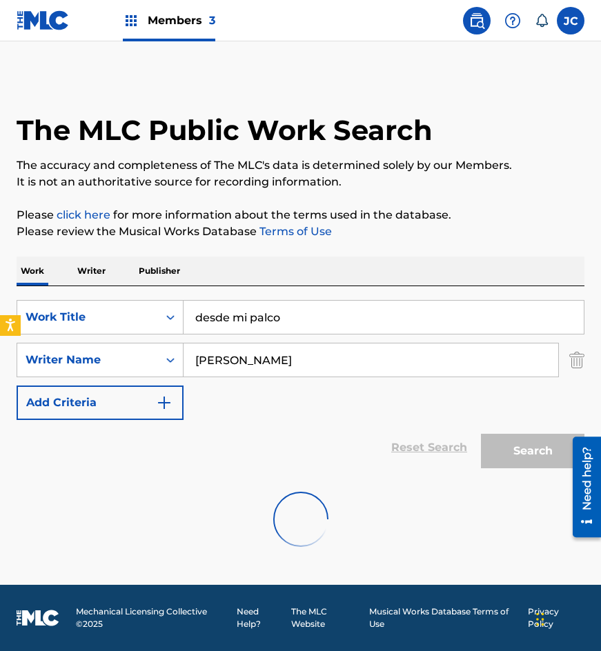
scroll to position [0, 0]
click at [404, 404] on div "SearchWithCriteriaf318aa2a-89df-4f12-afaf-d1b90fbce91b Work Title desde mi palc…" at bounding box center [301, 360] width 568 height 120
click at [300, 344] on input "kalaf" at bounding box center [371, 360] width 375 height 33
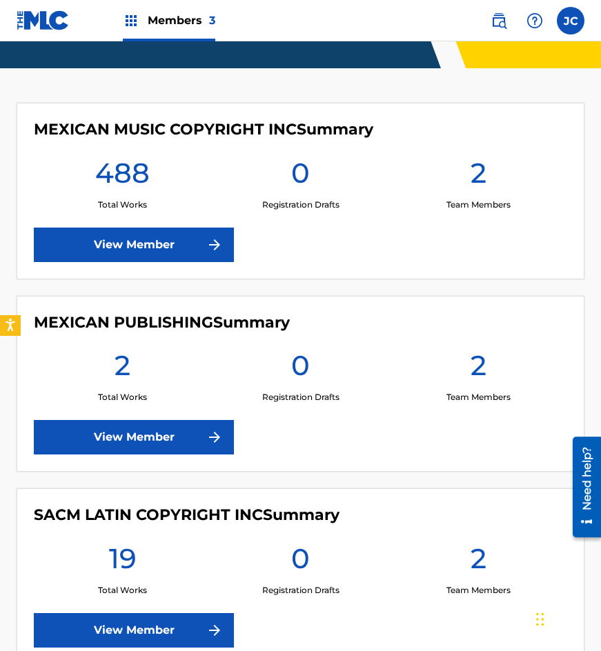
scroll to position [170, 0]
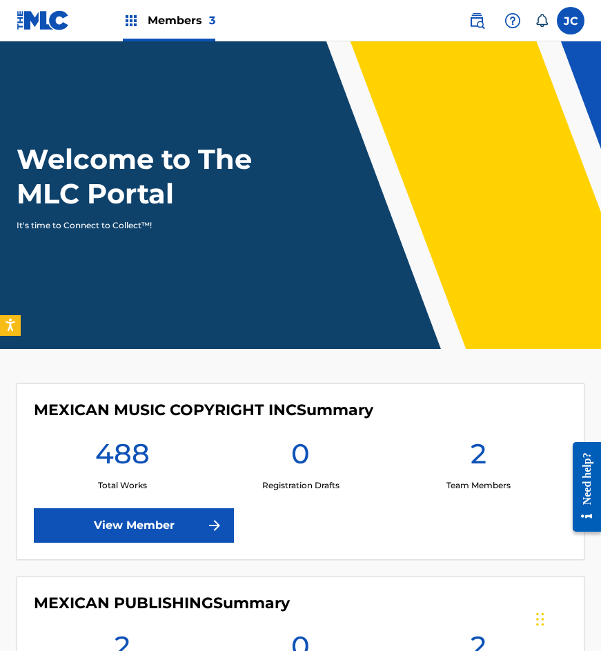
scroll to position [138, 0]
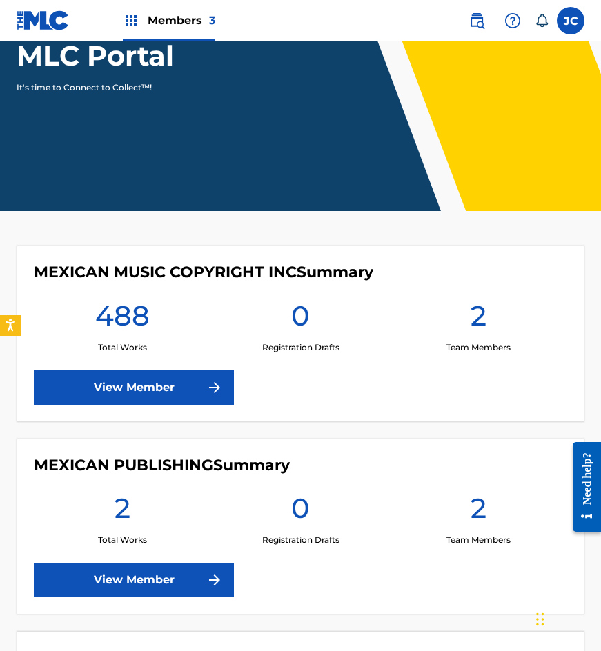
click at [156, 380] on link "View Member" at bounding box center [134, 387] width 200 height 34
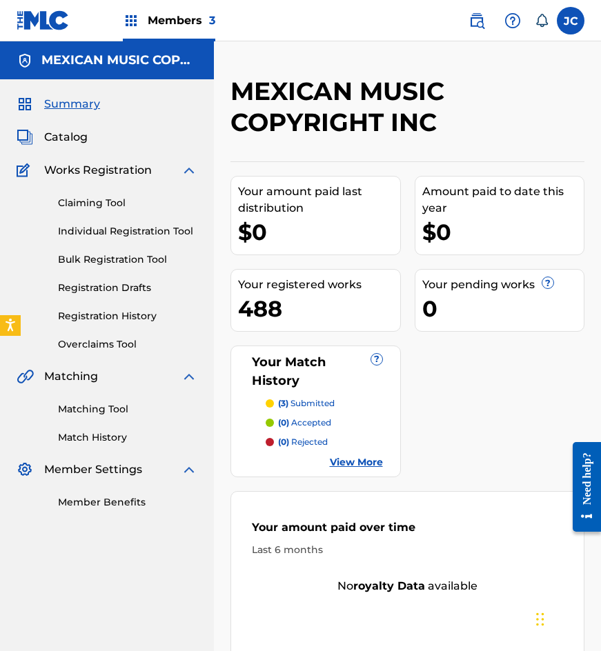
click at [108, 205] on link "Claiming Tool" at bounding box center [127, 203] width 139 height 14
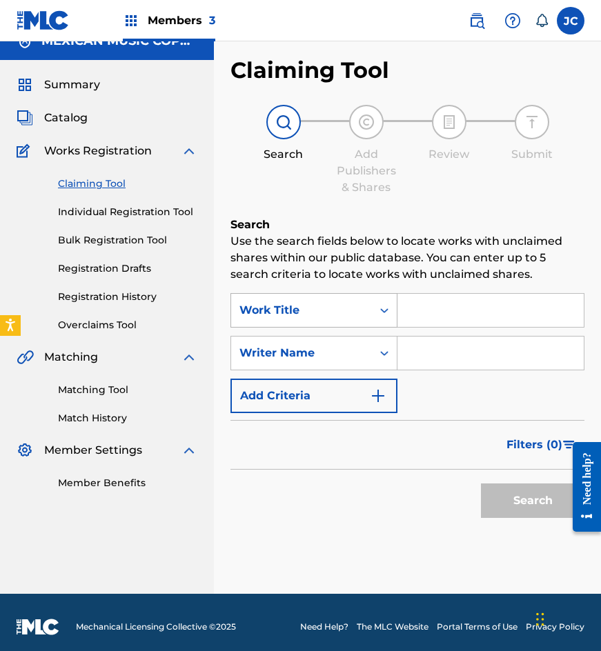
scroll to position [28, 0]
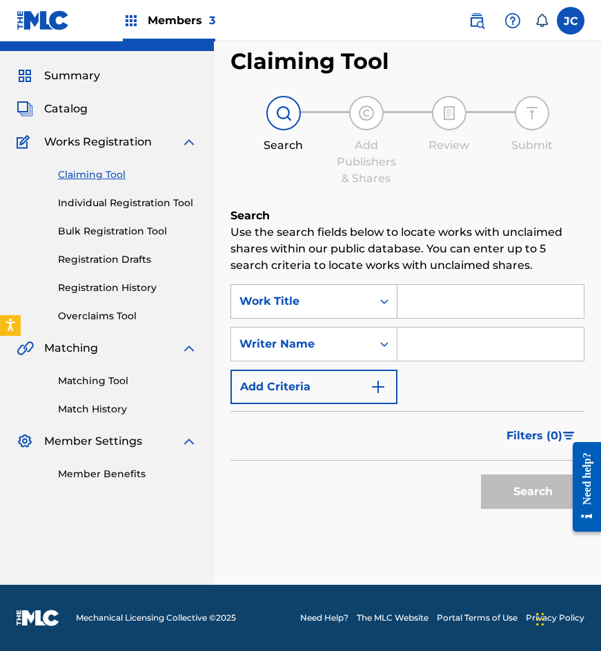
click at [333, 287] on div "Work Title" at bounding box center [313, 301] width 167 height 34
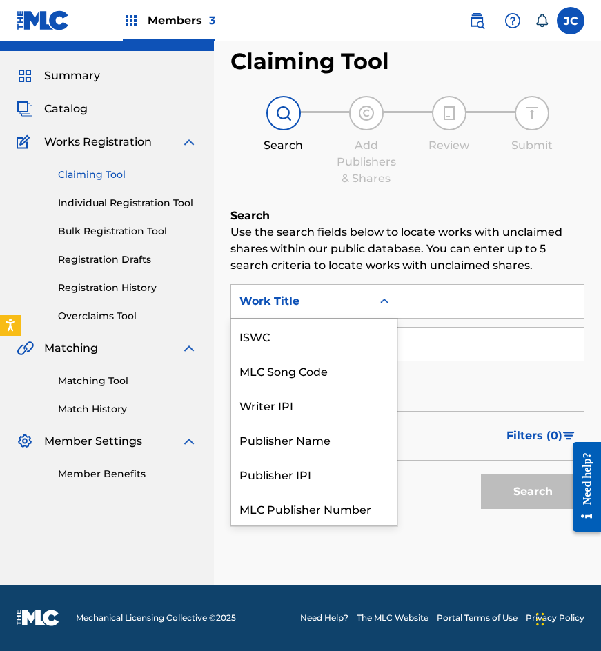
scroll to position [34, 0]
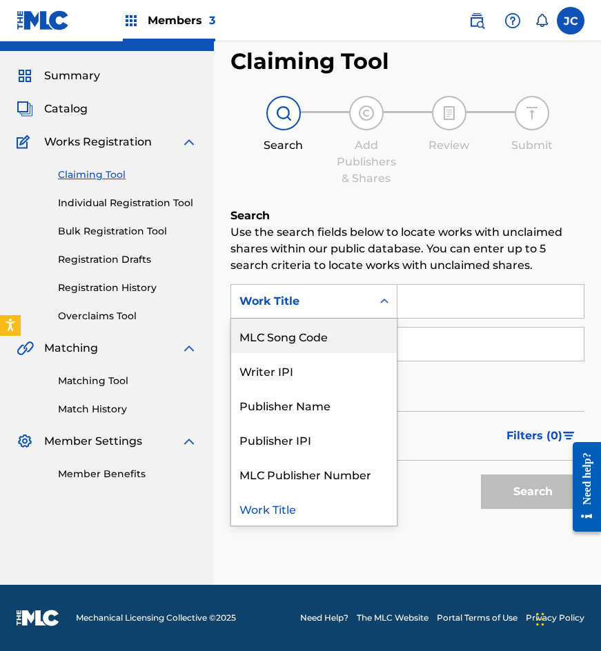
click at [316, 336] on div "MLC Song Code" at bounding box center [314, 336] width 166 height 34
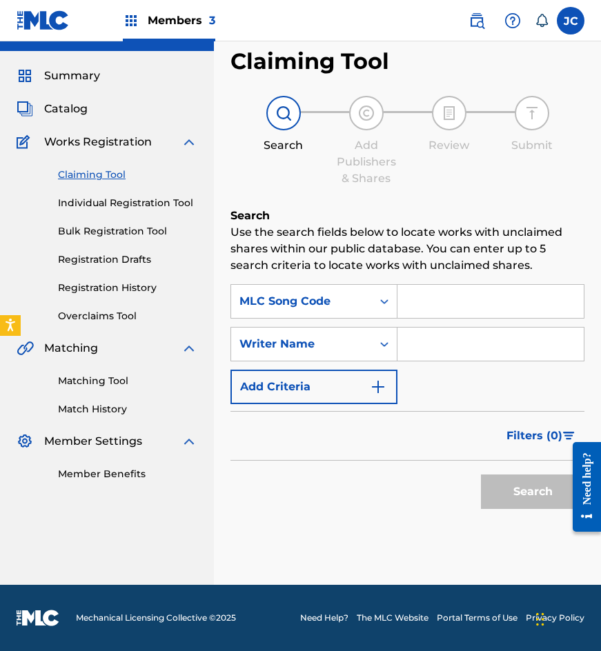
click at [431, 304] on input "Search Form" at bounding box center [490, 301] width 186 height 33
paste input "Z0327N"
type input "Z0327N"
click at [481, 471] on div "Search" at bounding box center [529, 488] width 110 height 55
click at [517, 493] on button "Search" at bounding box center [532, 492] width 103 height 34
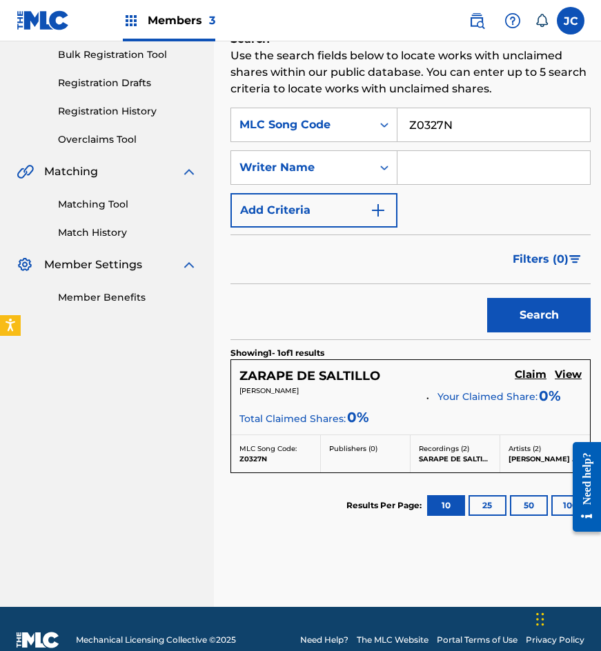
scroll to position [227, 0]
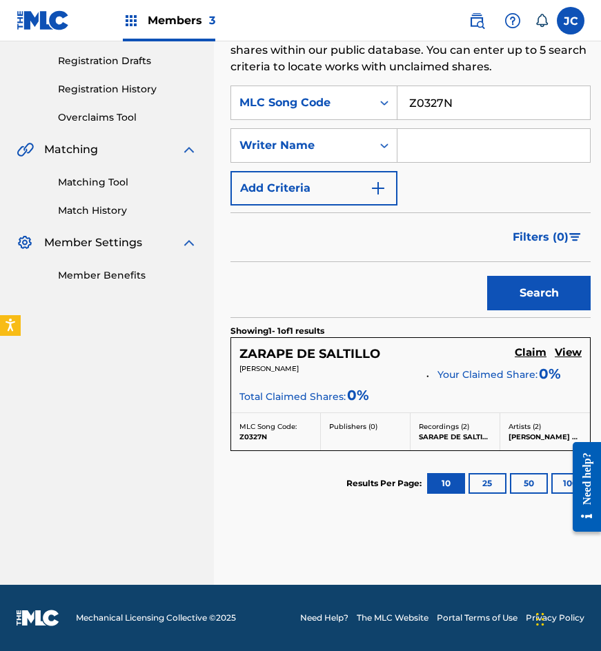
click at [514, 351] on h5 "Claim" at bounding box center [524, 352] width 32 height 13
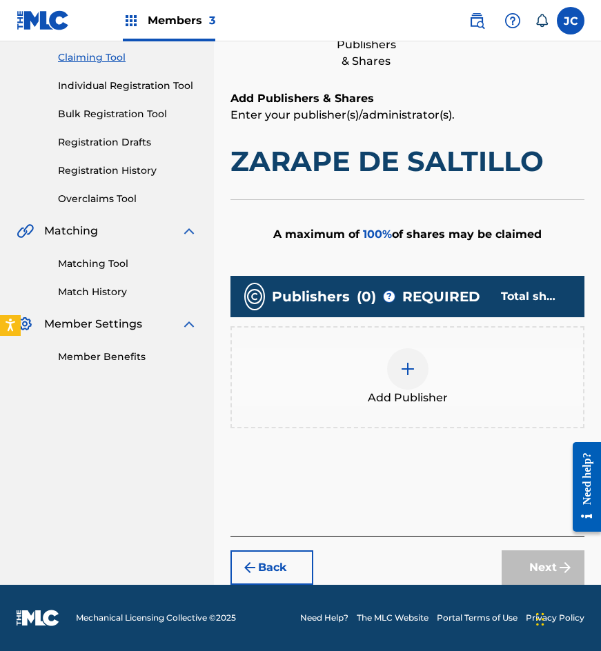
click at [399, 364] on img at bounding box center [407, 369] width 17 height 17
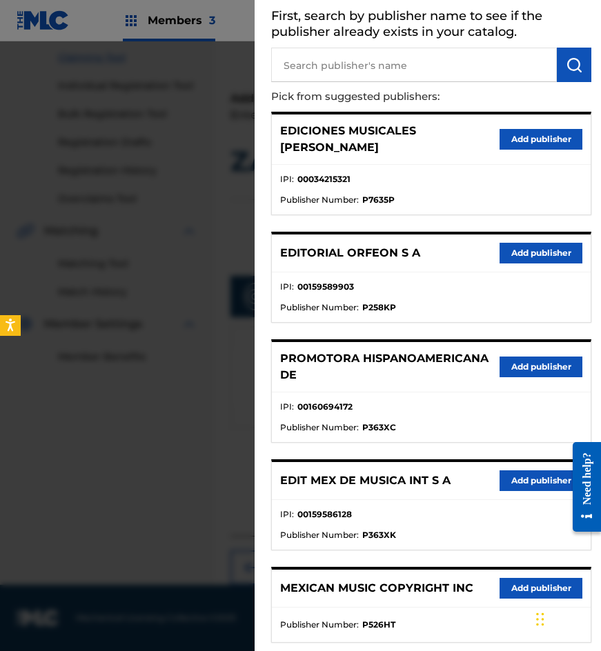
scroll to position [141, 0]
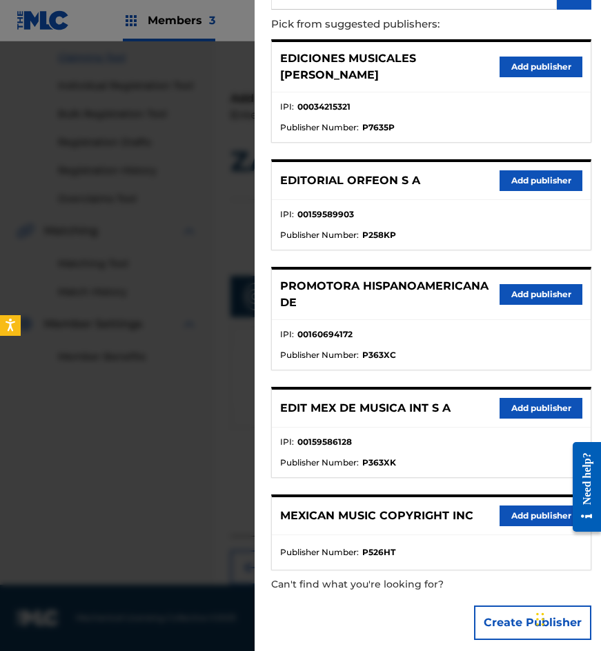
click at [523, 284] on button "Add publisher" at bounding box center [541, 294] width 83 height 21
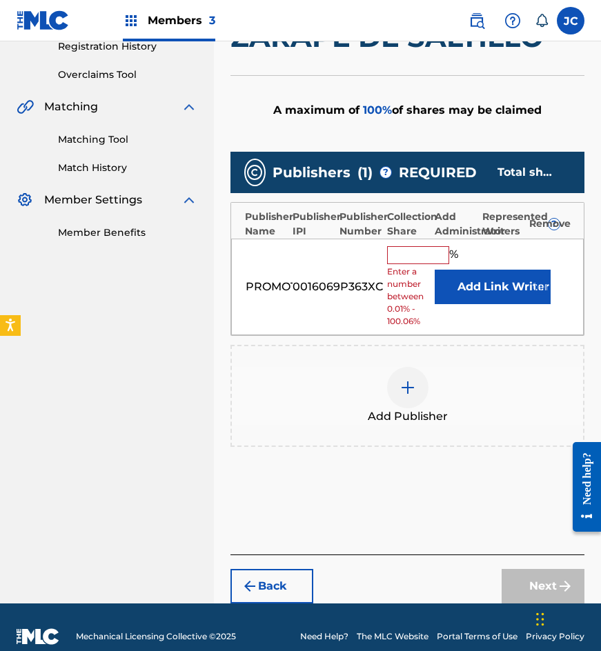
scroll to position [284, 0]
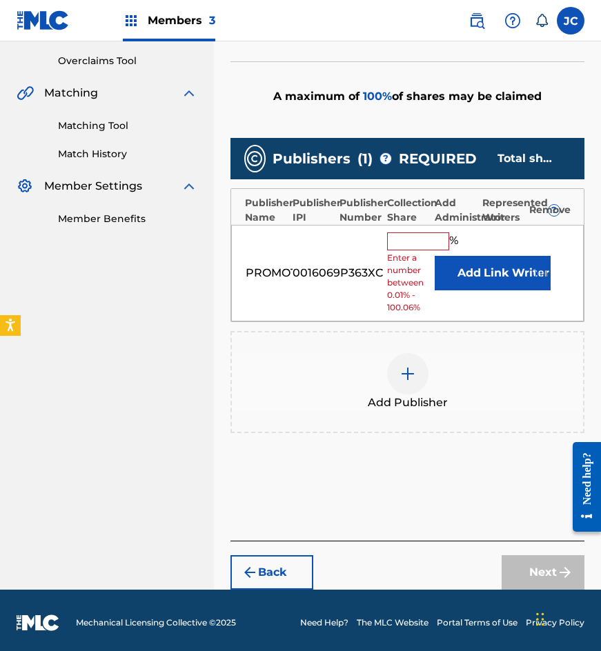
click at [457, 265] on button "Add" at bounding box center [469, 273] width 69 height 34
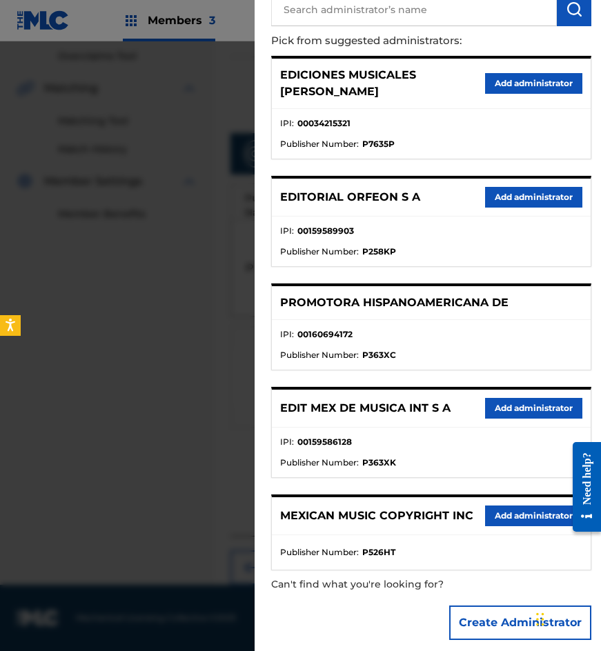
scroll to position [299, 0]
click at [519, 517] on div "MEXICAN MUSIC COPYRIGHT INC Add administrator" at bounding box center [431, 516] width 319 height 38
click at [517, 507] on button "Add administrator" at bounding box center [533, 516] width 97 height 21
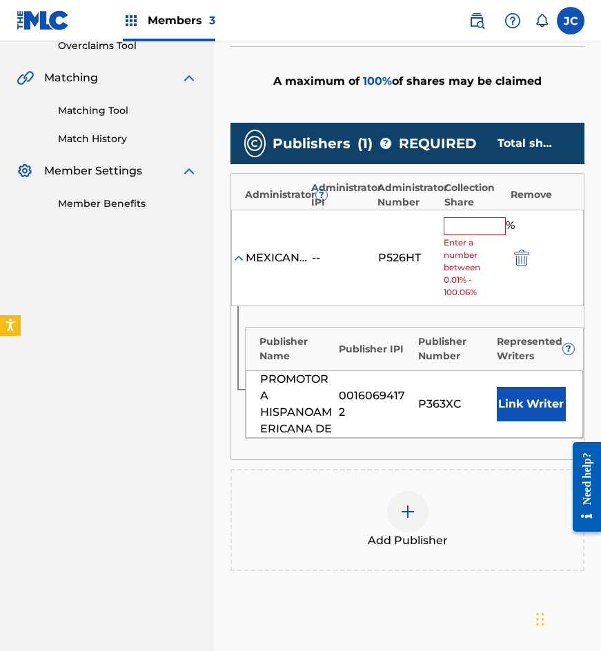
click at [466, 224] on input "text" at bounding box center [475, 226] width 62 height 18
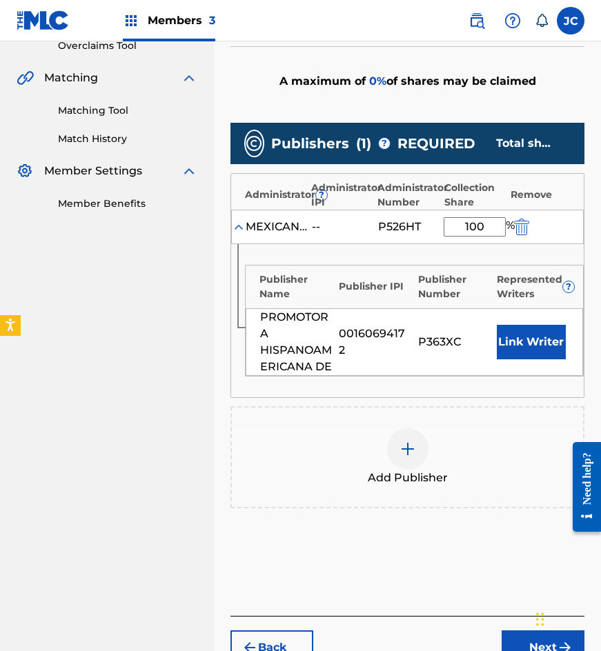
type input "100"
click at [543, 356] on button "Link Writer" at bounding box center [531, 342] width 69 height 34
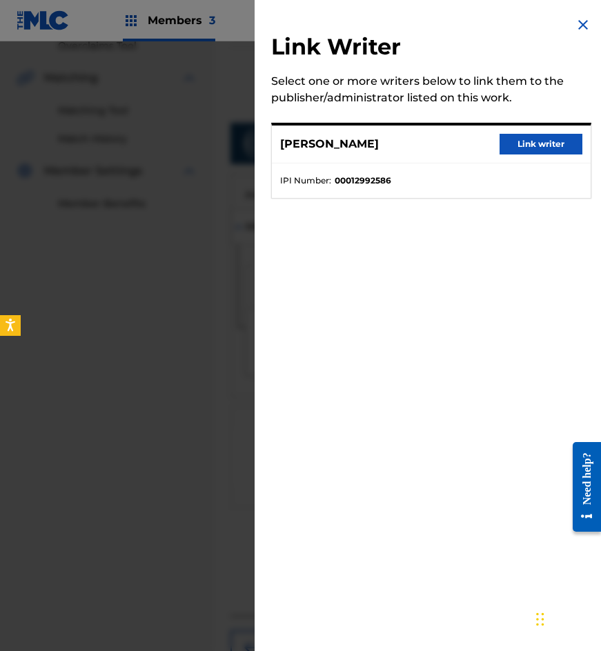
click at [544, 143] on button "Link writer" at bounding box center [541, 144] width 83 height 21
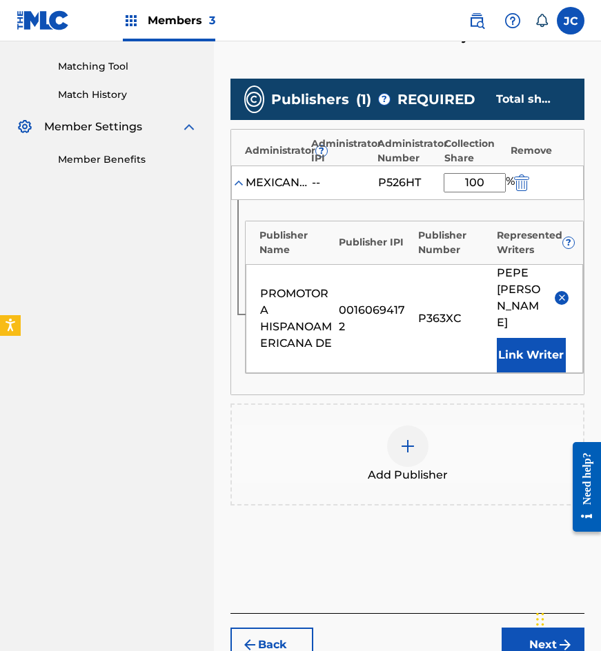
scroll to position [387, 0]
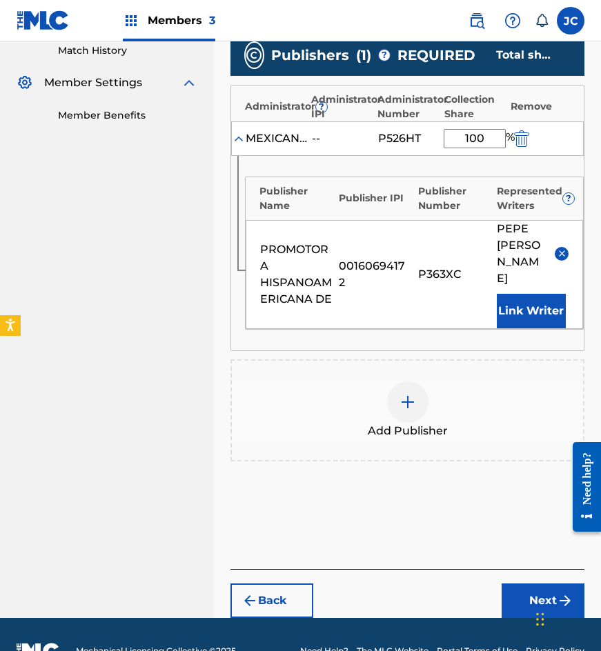
click at [537, 584] on button "Next" at bounding box center [543, 601] width 83 height 34
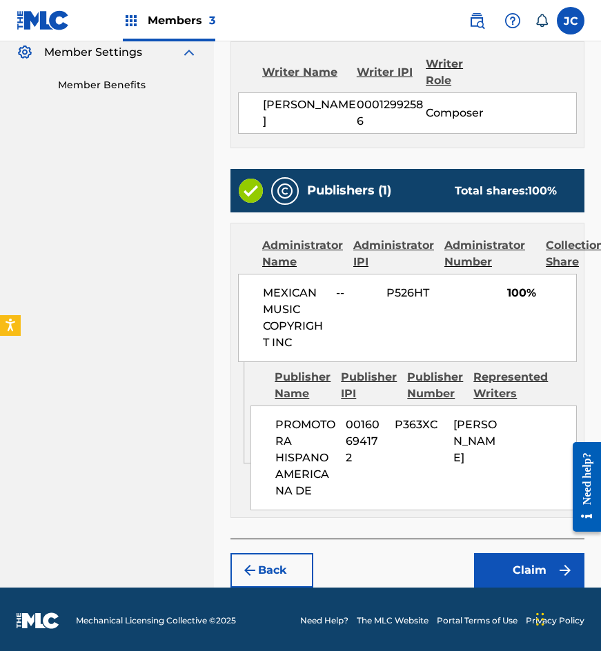
scroll to position [420, 0]
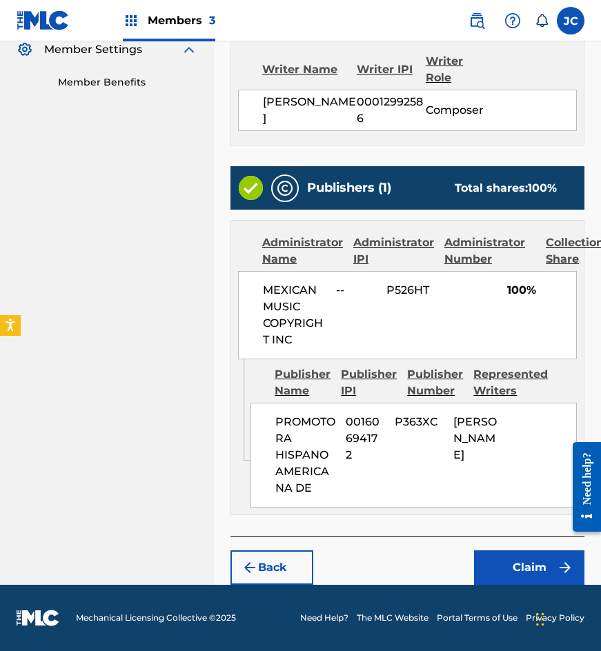
click at [524, 562] on button "Claim" at bounding box center [529, 568] width 110 height 34
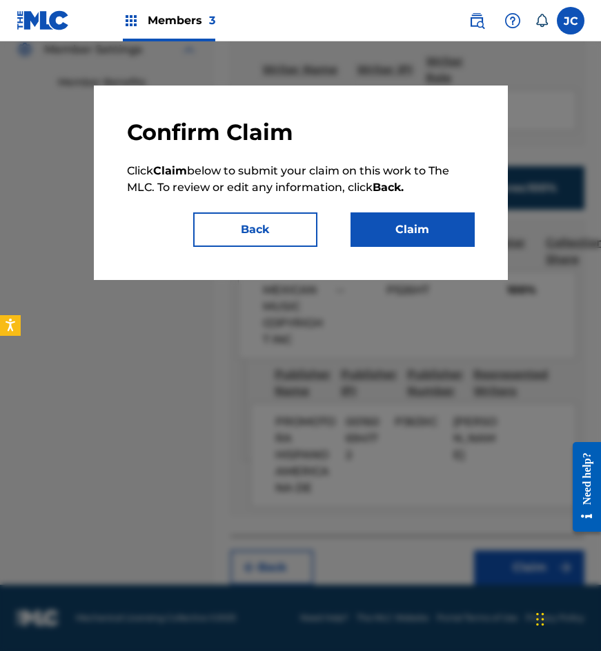
click at [446, 214] on button "Claim" at bounding box center [412, 229] width 124 height 34
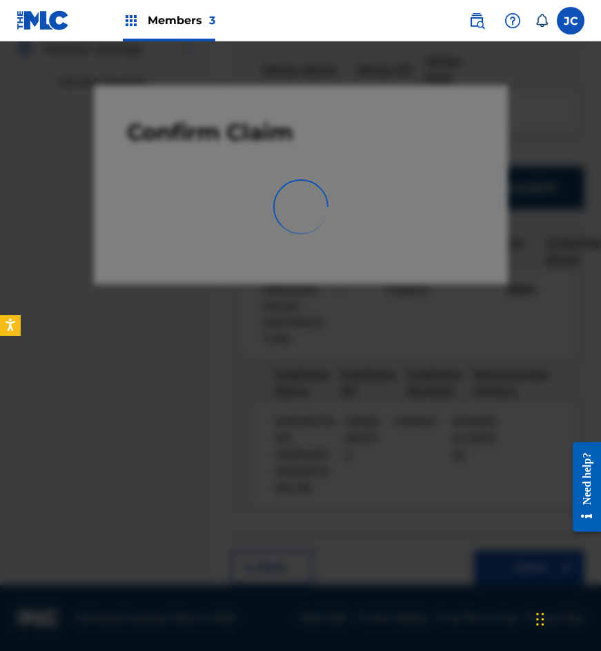
scroll to position [0, 0]
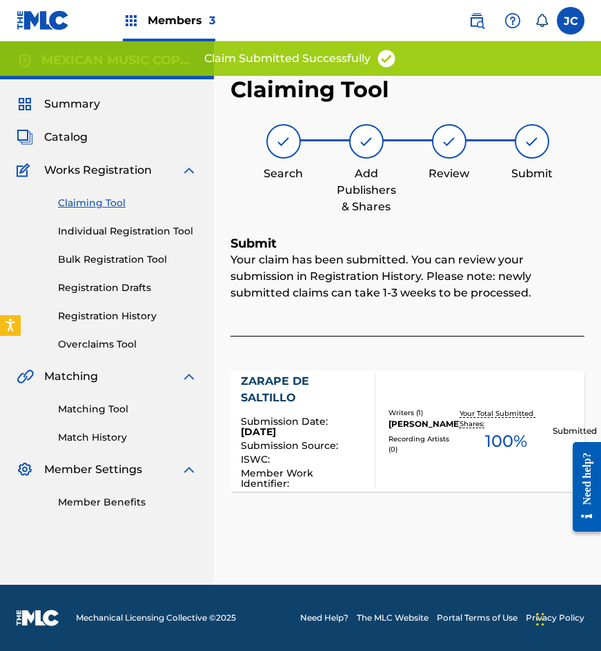
click at [98, 206] on link "Claiming Tool" at bounding box center [127, 203] width 139 height 14
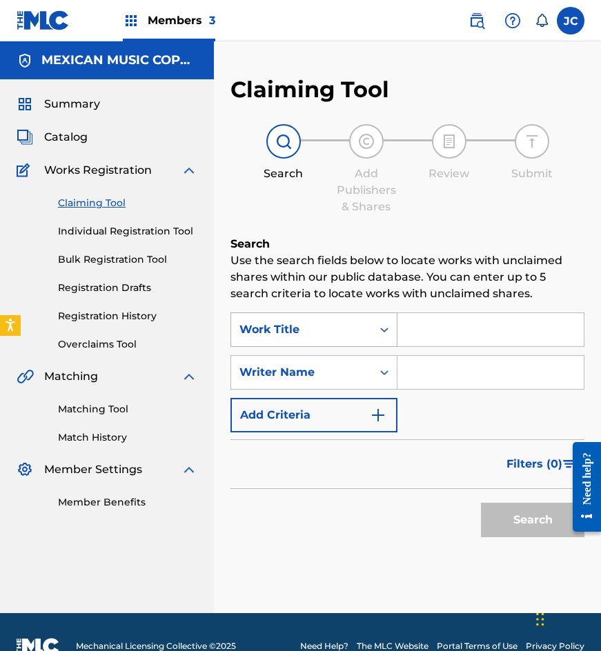
click at [364, 342] on div "Work Title" at bounding box center [301, 330] width 141 height 26
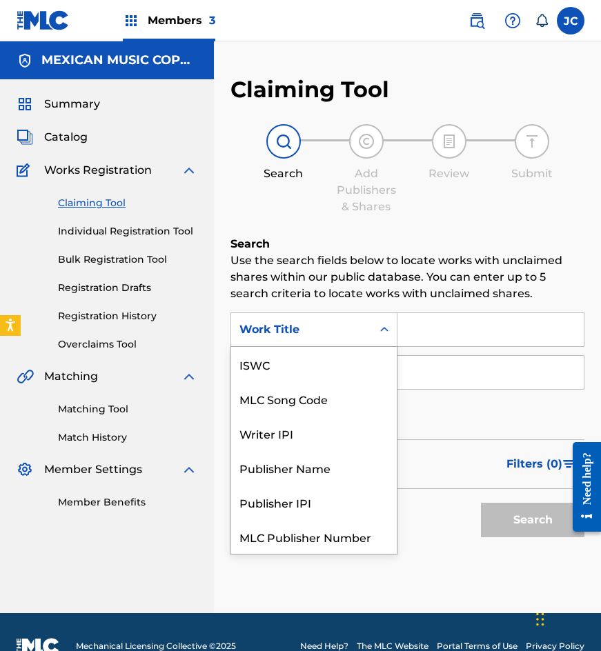
scroll to position [34, 0]
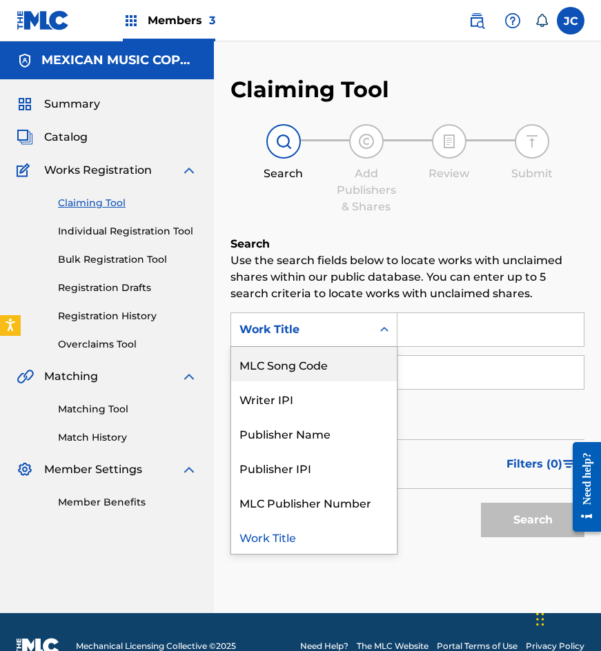
click at [346, 355] on div "MLC Song Code" at bounding box center [314, 364] width 166 height 34
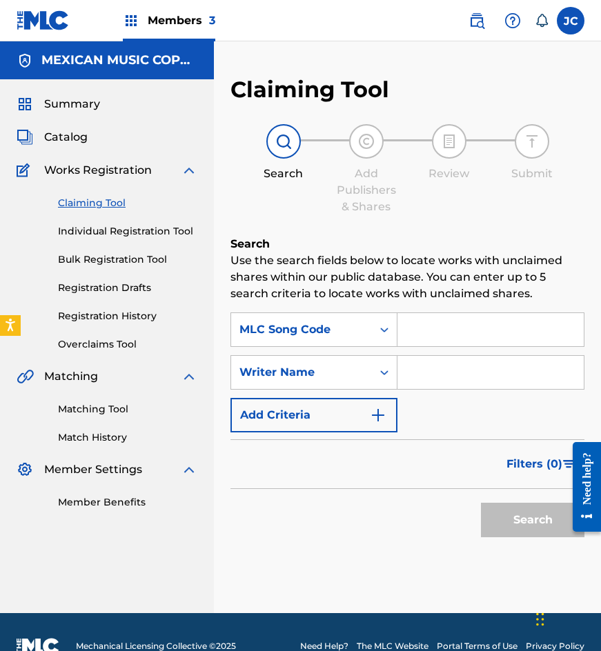
click at [418, 324] on input "Search Form" at bounding box center [490, 329] width 186 height 33
type input "Z0441P"
click at [481, 503] on button "Search" at bounding box center [532, 520] width 103 height 34
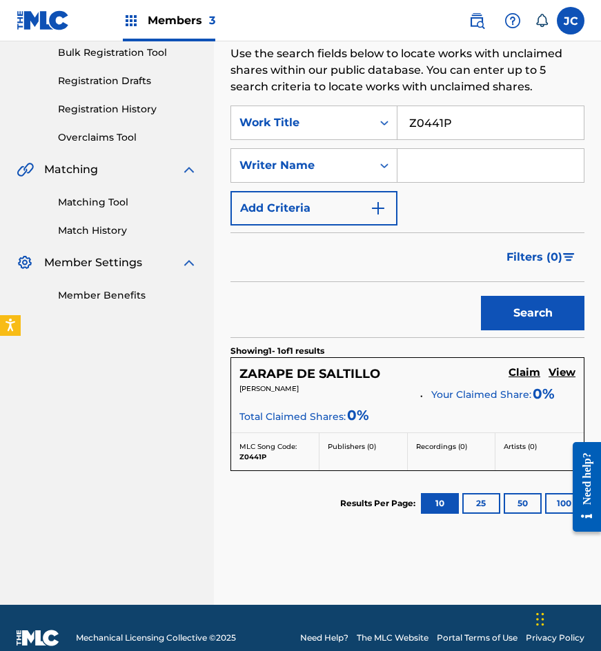
click at [512, 377] on h5 "Claim" at bounding box center [524, 372] width 32 height 13
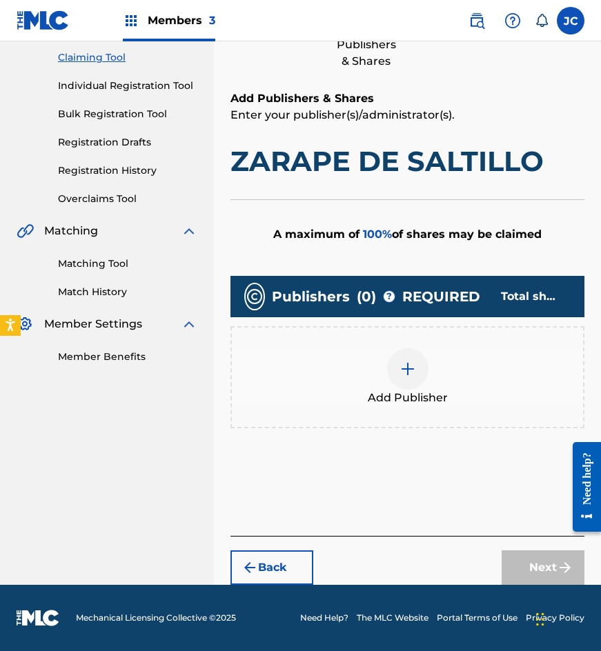
click at [396, 349] on div "Add Publisher" at bounding box center [407, 377] width 351 height 58
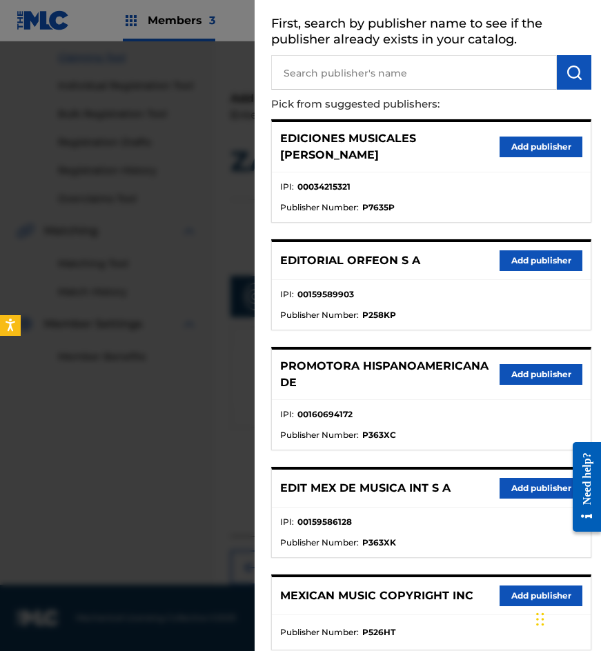
scroll to position [141, 0]
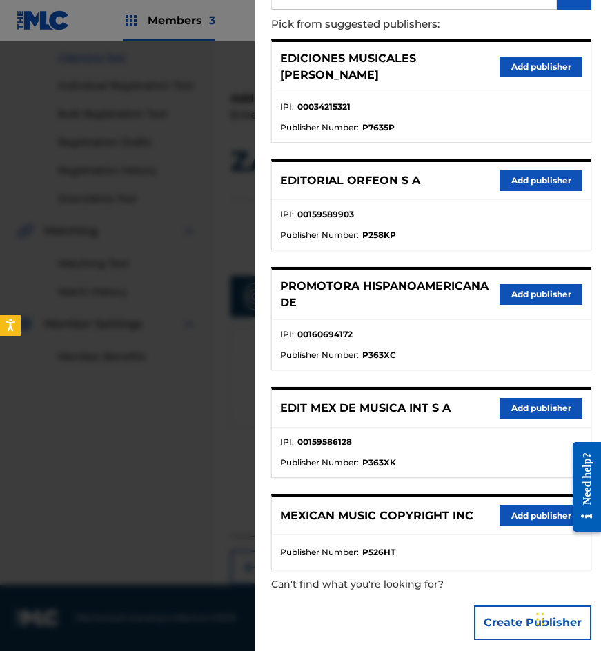
click at [500, 284] on button "Add publisher" at bounding box center [541, 294] width 83 height 21
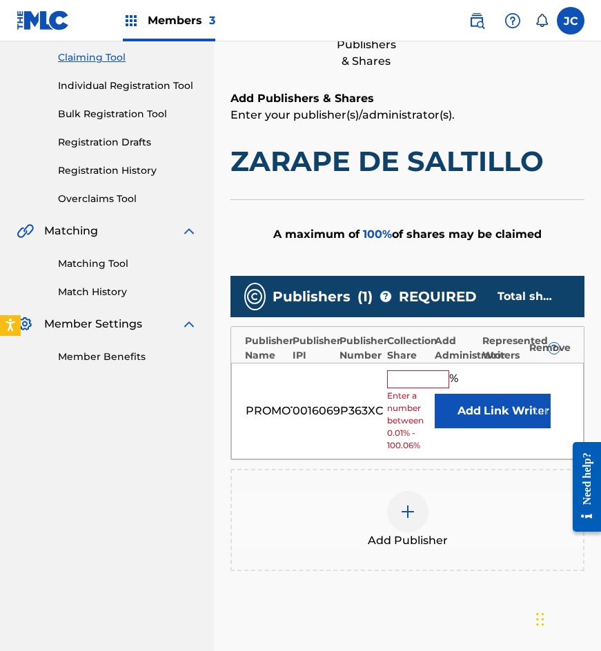
click at [469, 412] on button "Add" at bounding box center [469, 411] width 69 height 34
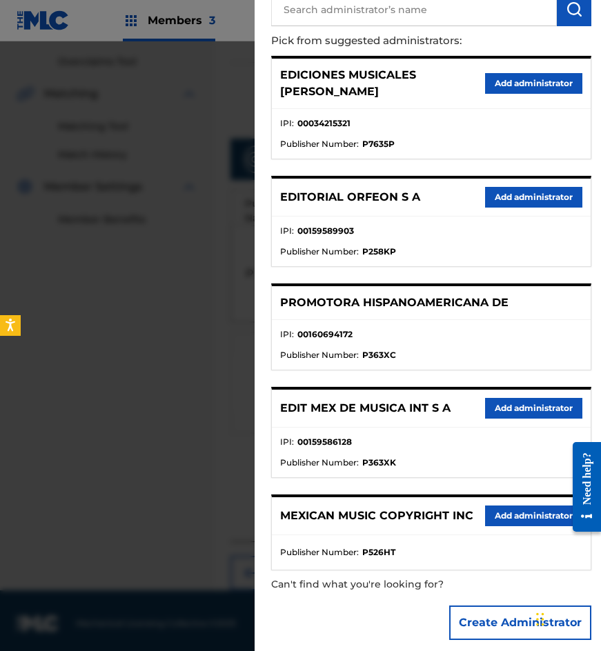
scroll to position [284, 0]
click at [503, 506] on button "Add administrator" at bounding box center [533, 516] width 97 height 21
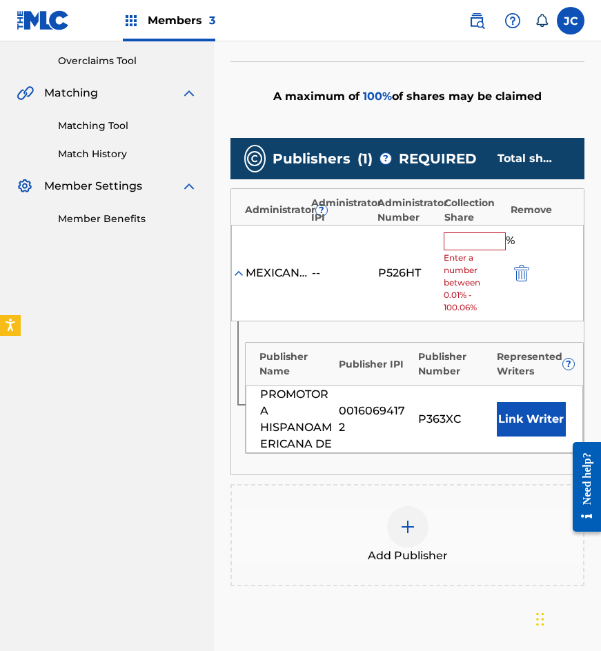
click at [461, 249] on input "text" at bounding box center [475, 242] width 62 height 18
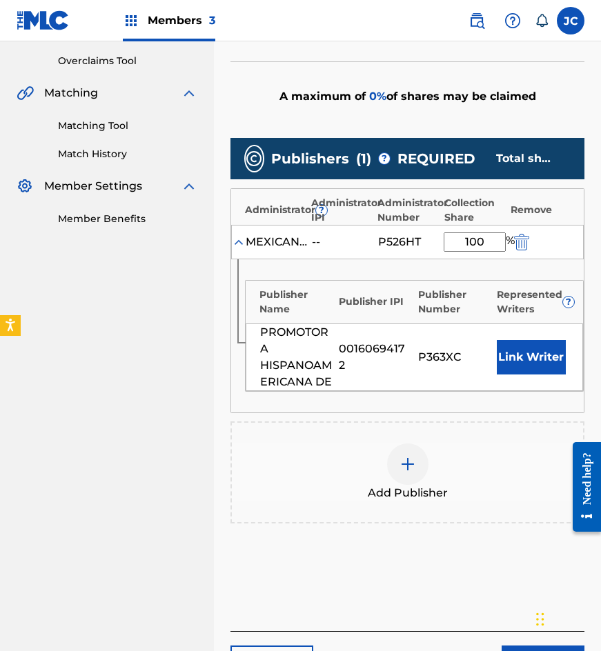
type input "100"
click at [528, 364] on button "Link Writer" at bounding box center [531, 357] width 69 height 34
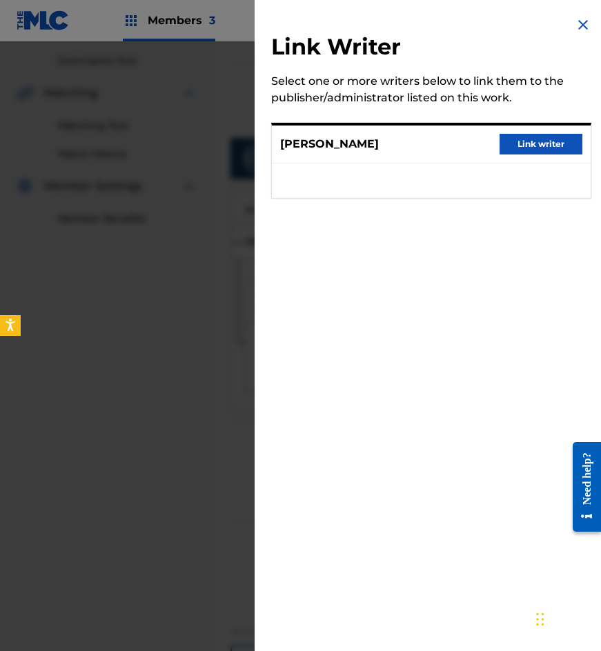
click at [546, 147] on button "Link writer" at bounding box center [541, 144] width 83 height 21
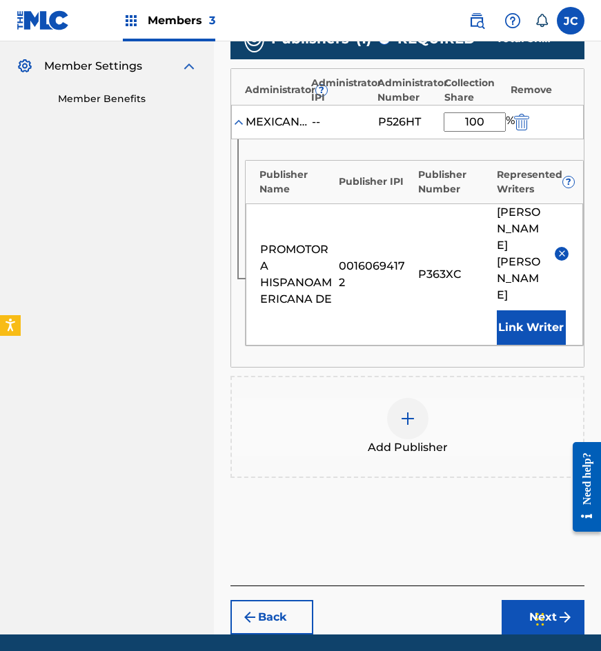
click at [533, 600] on button "Next" at bounding box center [543, 617] width 83 height 34
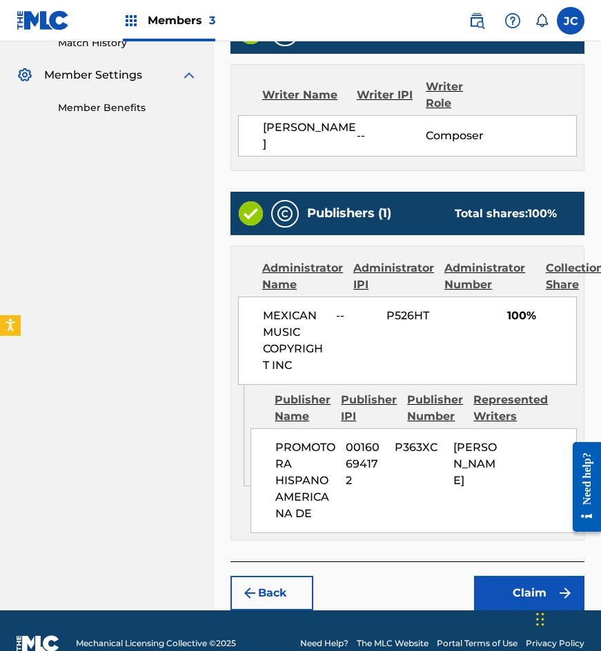
scroll to position [420, 0]
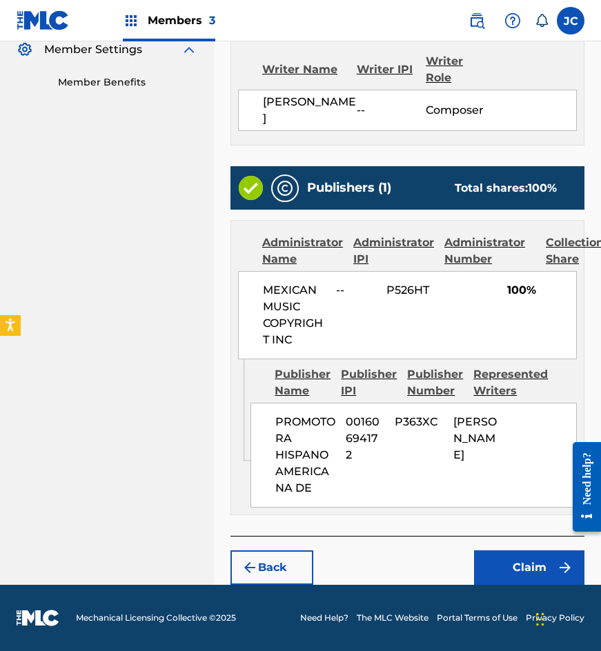
click at [518, 565] on button "Claim" at bounding box center [529, 568] width 110 height 34
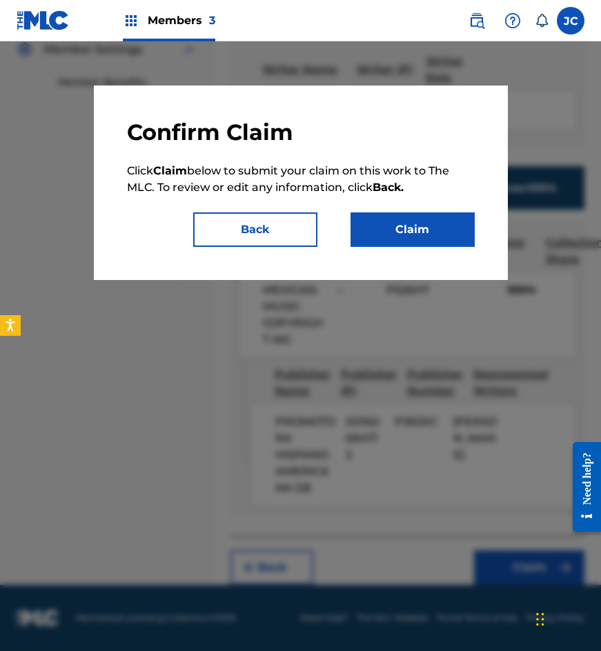
click at [408, 230] on button "Claim" at bounding box center [412, 229] width 124 height 34
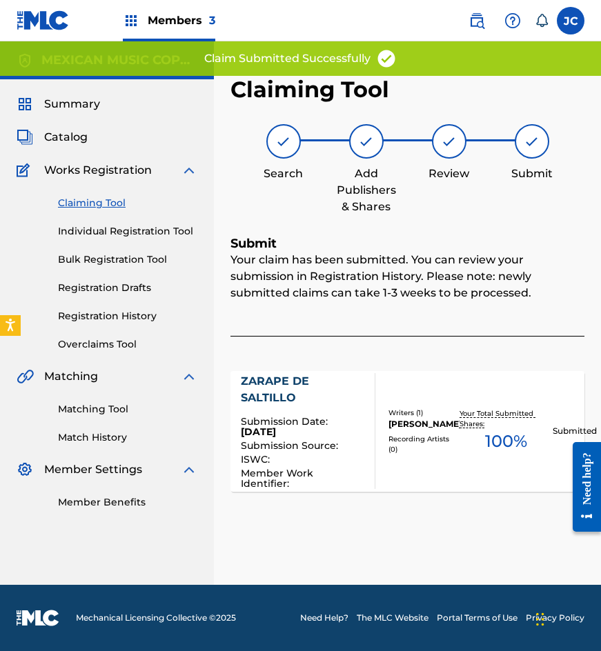
scroll to position [0, 0]
click at [79, 201] on link "Claiming Tool" at bounding box center [127, 203] width 139 height 14
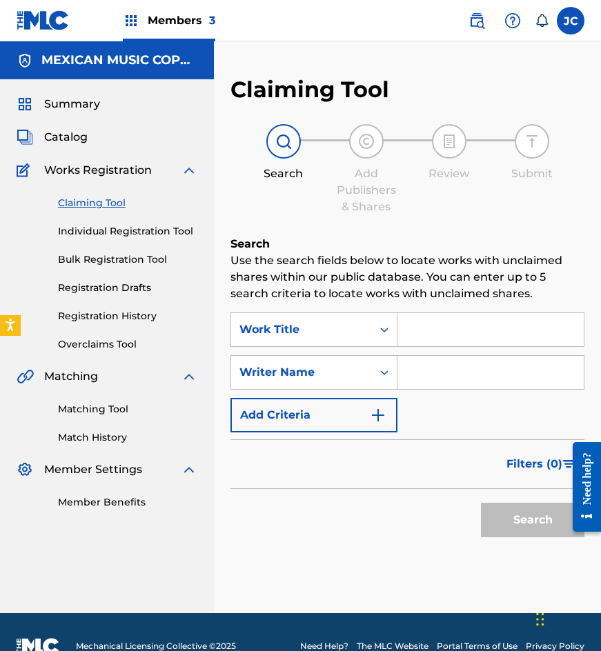
click at [79, 205] on link "Claiming Tool" at bounding box center [127, 203] width 139 height 14
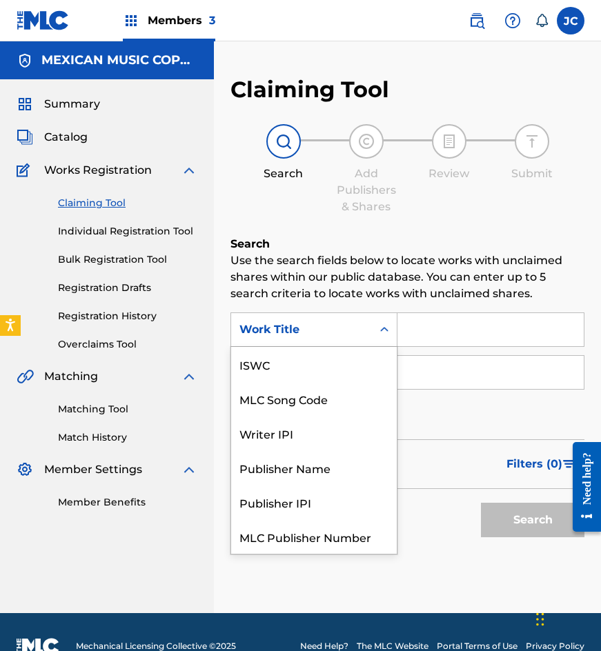
click at [339, 332] on div "Work Title" at bounding box center [301, 330] width 124 height 17
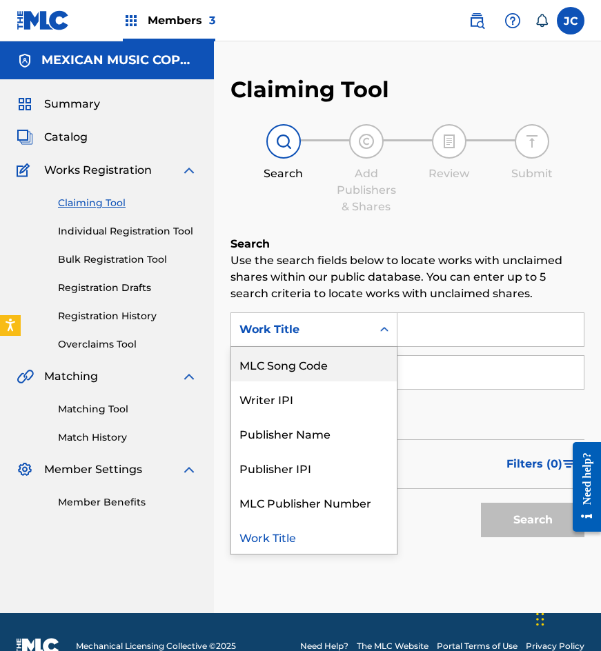
click at [343, 356] on div "MLC Song Code" at bounding box center [314, 364] width 166 height 34
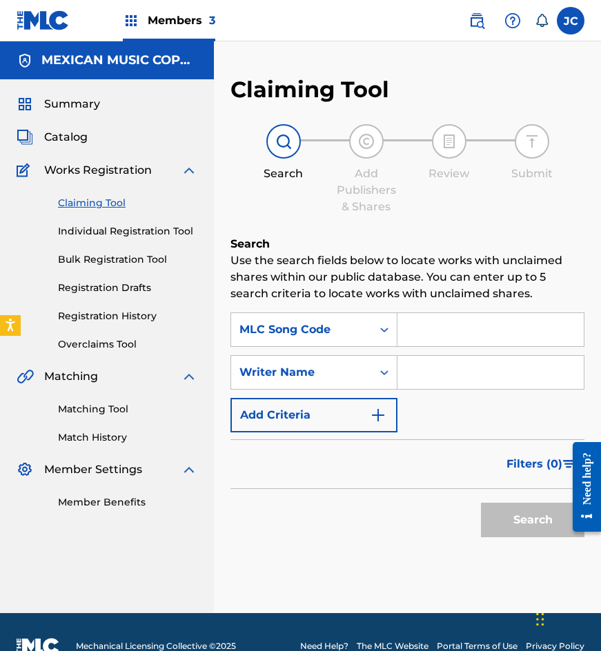
click at [406, 332] on input "Search Form" at bounding box center [490, 329] width 186 height 33
paste input "L5881N"
type input "L5881N"
click at [481, 503] on button "Search" at bounding box center [532, 520] width 103 height 34
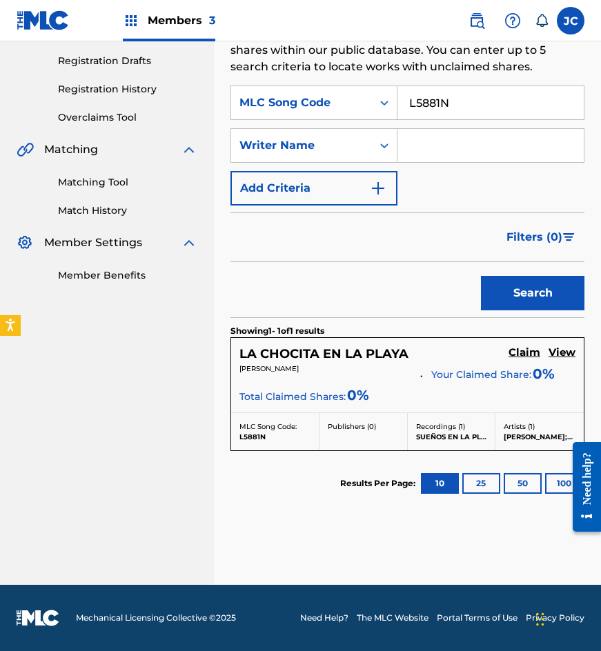
click at [518, 357] on h5 "Claim" at bounding box center [524, 352] width 32 height 13
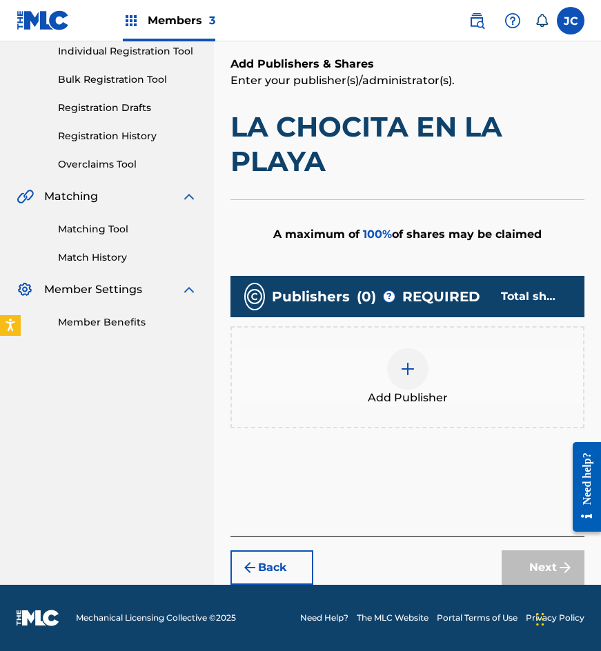
click at [406, 368] on img at bounding box center [407, 369] width 17 height 17
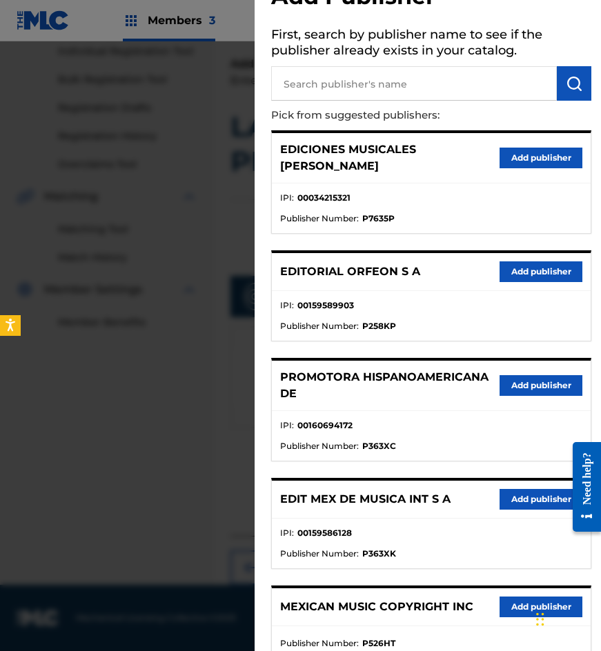
scroll to position [138, 0]
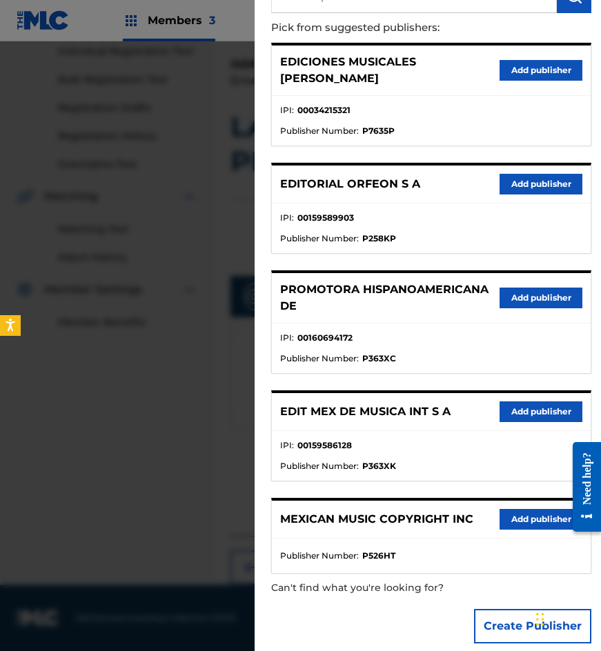
click at [532, 293] on button "Add publisher" at bounding box center [541, 298] width 83 height 21
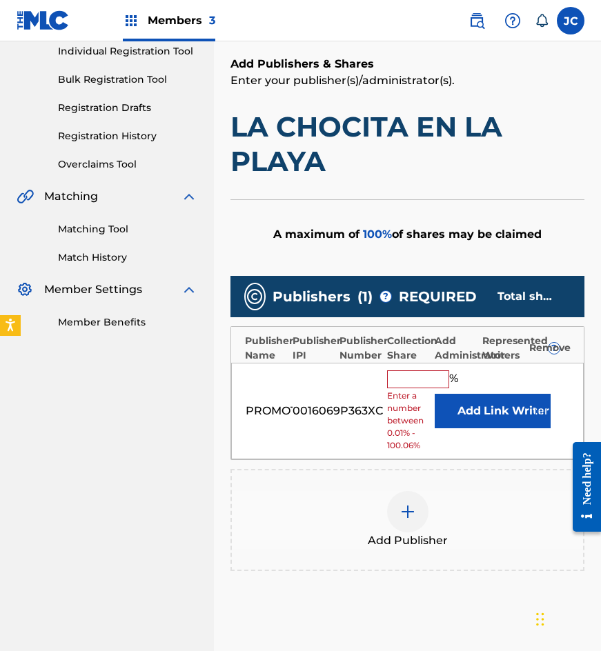
click at [461, 423] on button "Add" at bounding box center [469, 411] width 69 height 34
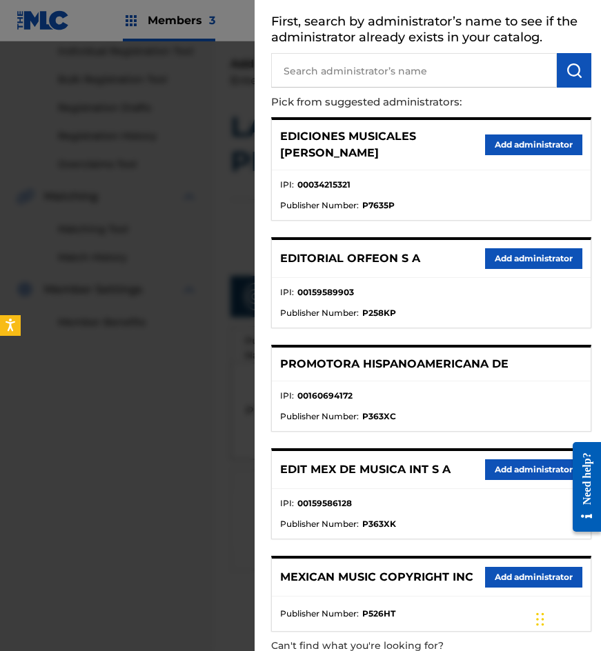
scroll to position [125, 0]
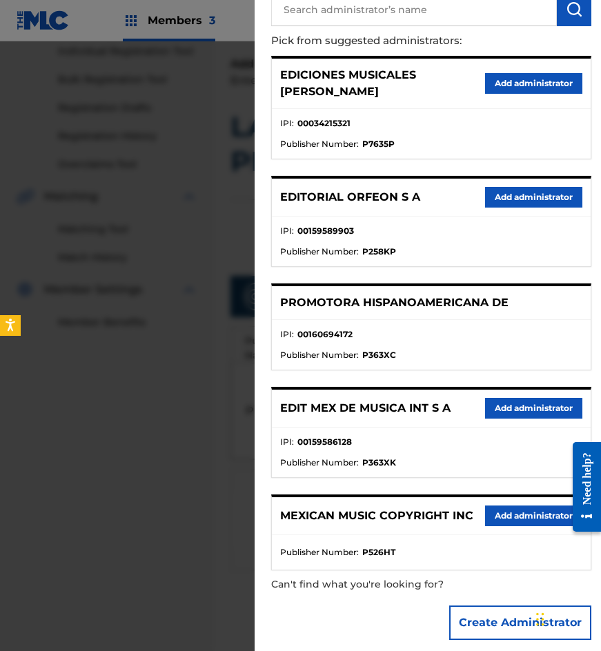
click at [491, 506] on button "Add administrator" at bounding box center [533, 516] width 97 height 21
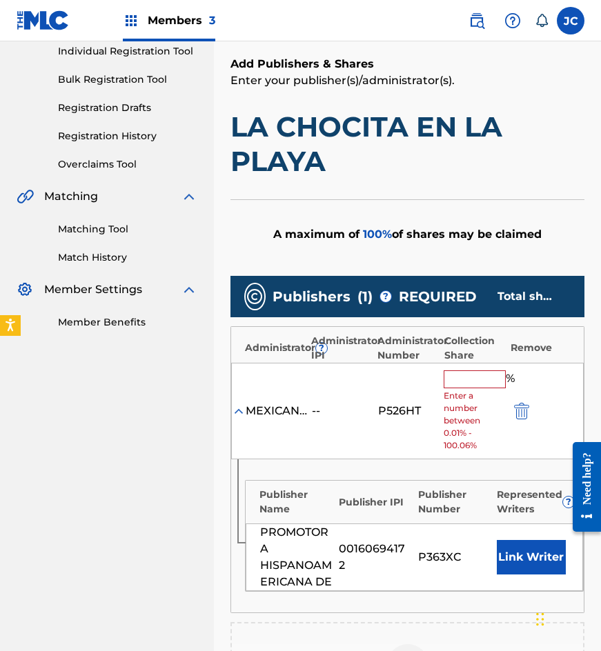
click at [462, 378] on input "text" at bounding box center [475, 379] width 62 height 18
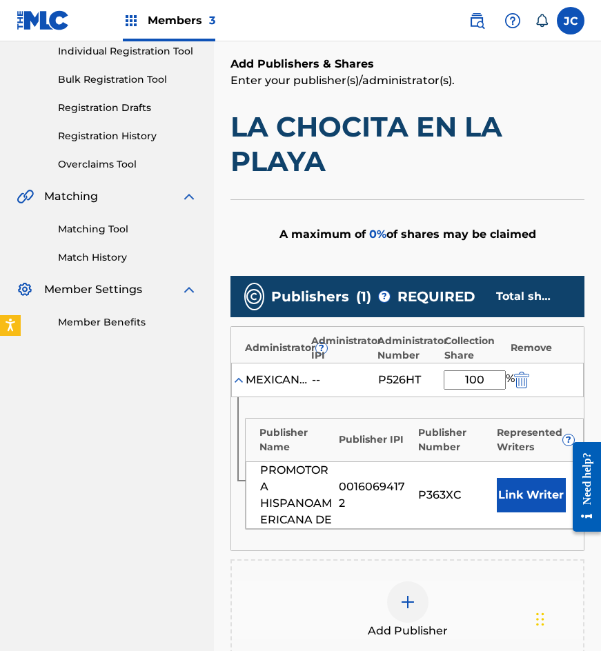
type input "100"
click at [546, 507] on button "Link Writer" at bounding box center [531, 495] width 69 height 34
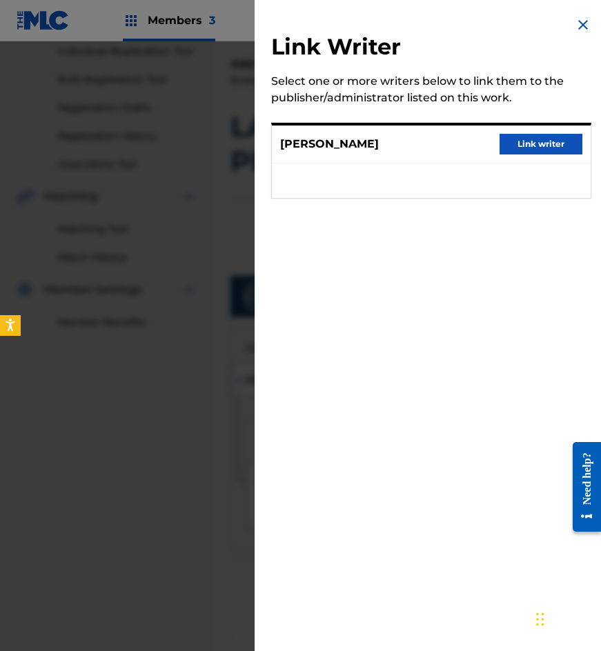
click at [539, 135] on button "Link writer" at bounding box center [541, 144] width 83 height 21
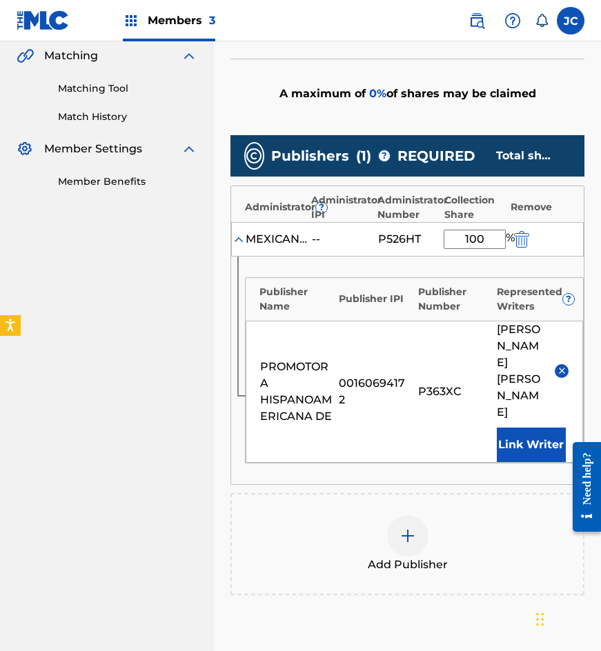
scroll to position [488, 0]
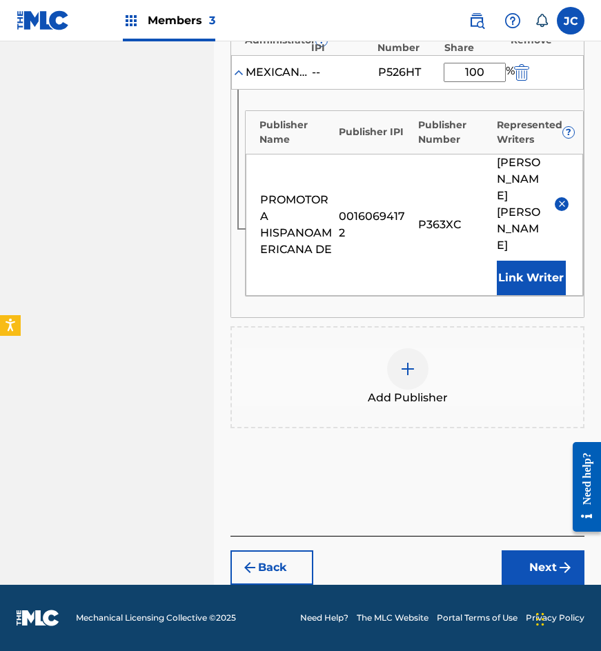
click at [523, 562] on button "Next" at bounding box center [543, 568] width 83 height 34
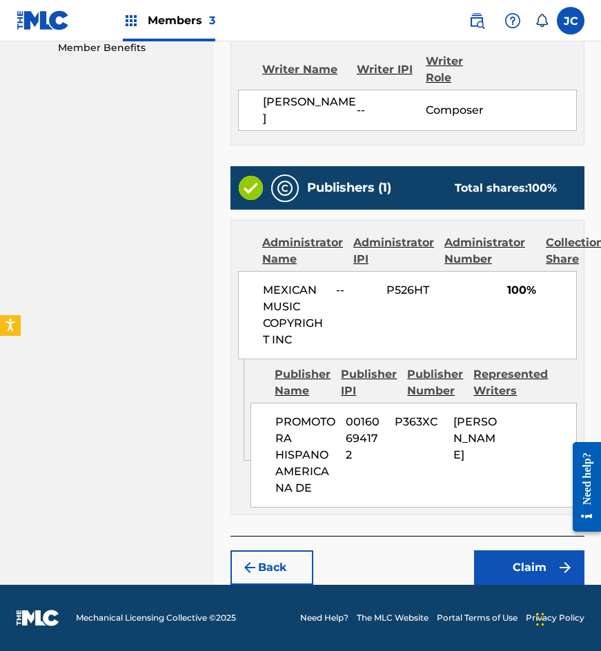
click at [534, 573] on button "Claim" at bounding box center [529, 568] width 110 height 34
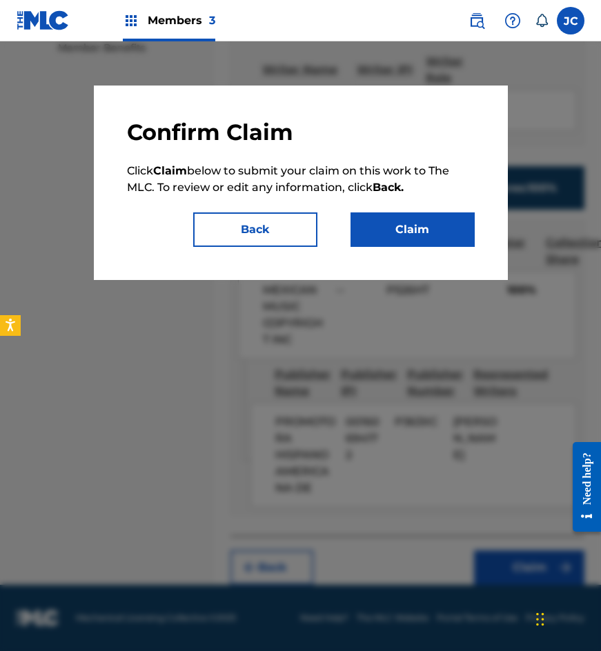
click at [425, 235] on button "Claim" at bounding box center [412, 229] width 124 height 34
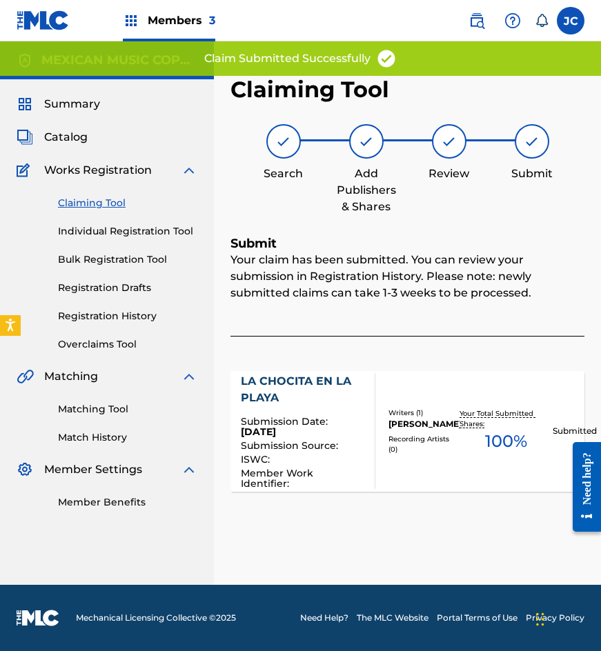
scroll to position [0, 0]
click at [100, 204] on link "Claiming Tool" at bounding box center [127, 203] width 139 height 14
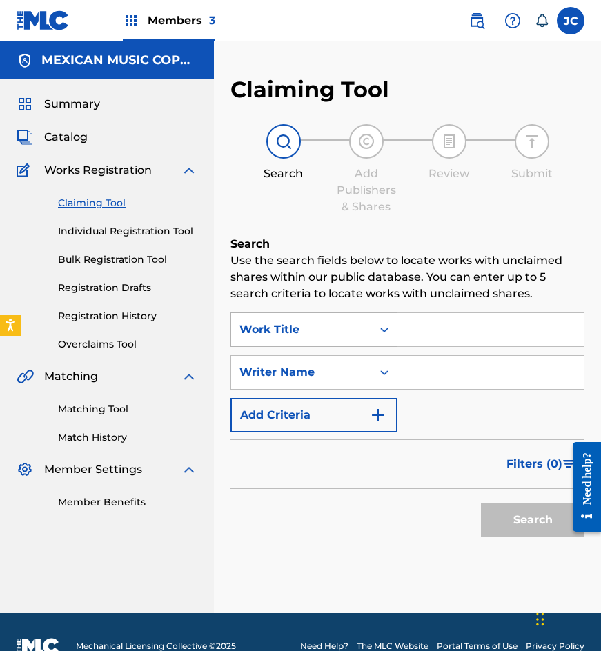
click at [342, 334] on div "Work Title" at bounding box center [301, 330] width 124 height 17
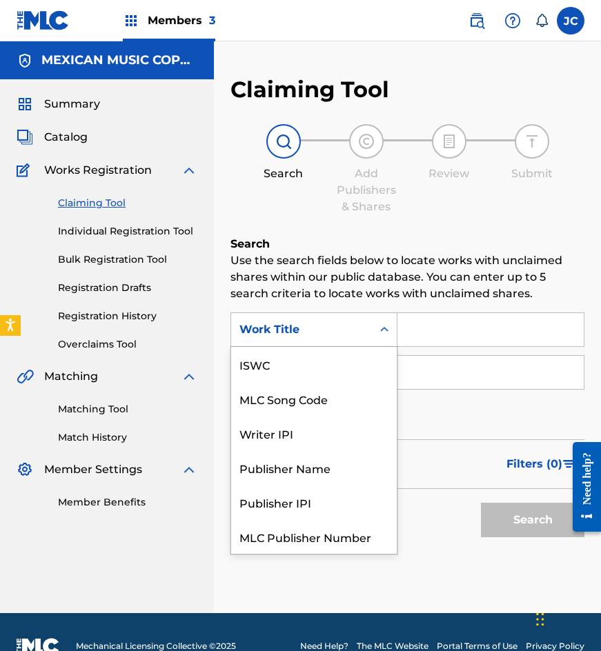
scroll to position [34, 0]
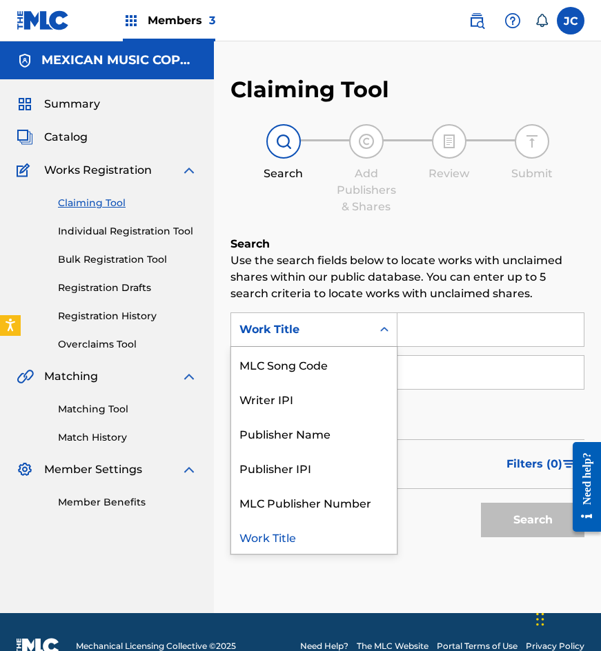
click at [341, 356] on div "MLC Song Code" at bounding box center [314, 364] width 166 height 34
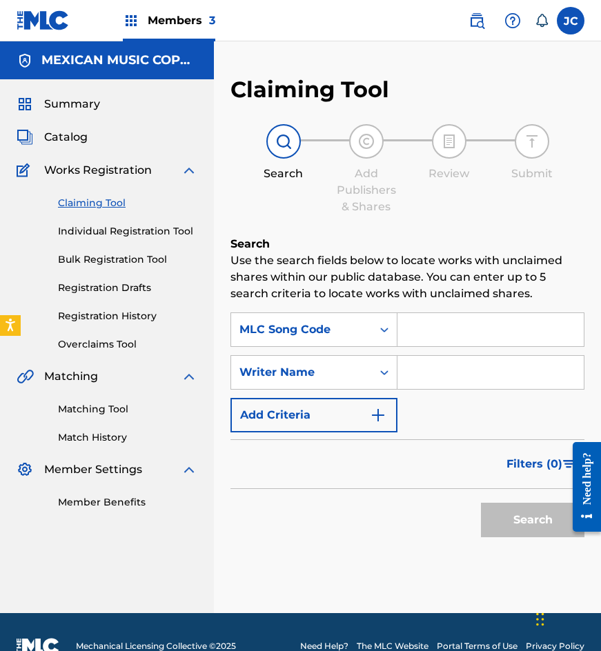
click at [460, 324] on input "Search Form" at bounding box center [490, 329] width 186 height 33
paste input "U12156"
type input "U12156"
click at [481, 503] on button "Search" at bounding box center [532, 520] width 103 height 34
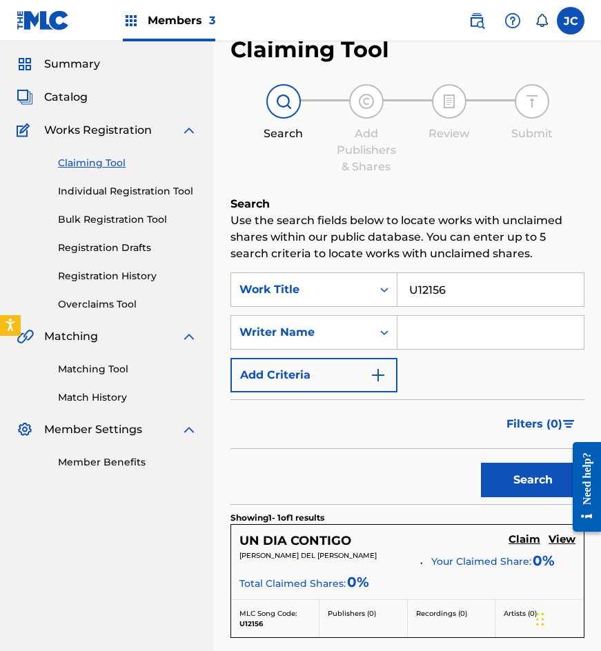
scroll to position [138, 0]
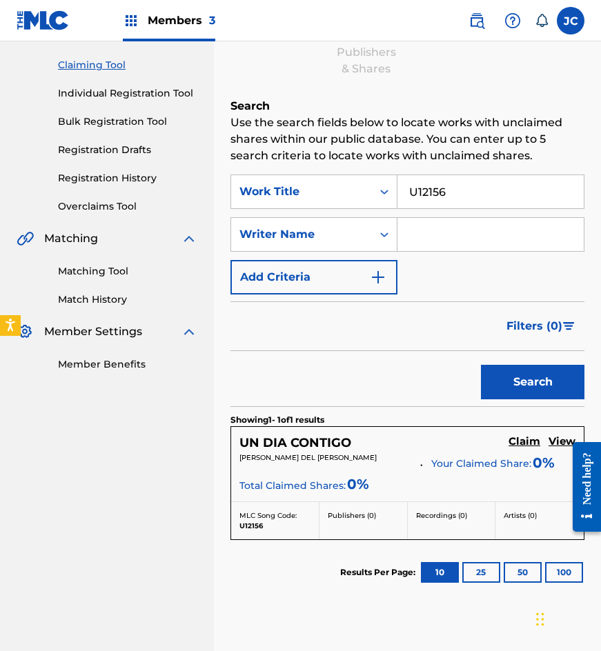
click at [527, 447] on h5 "Claim" at bounding box center [524, 441] width 32 height 13
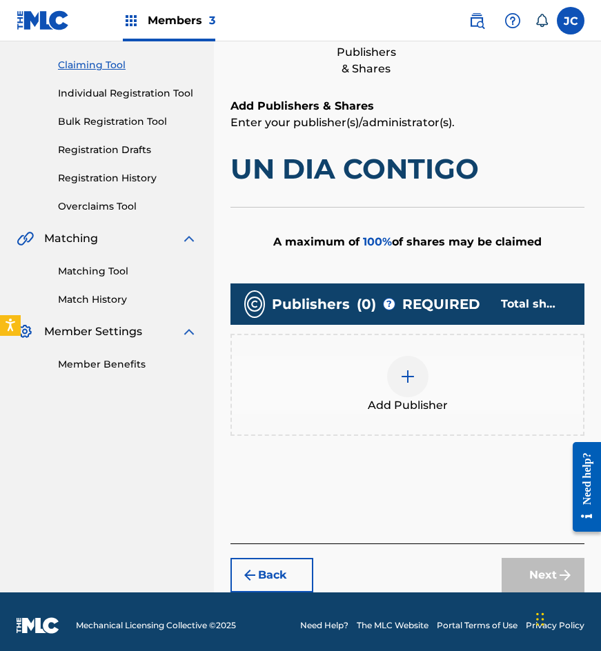
click at [407, 366] on div at bounding box center [407, 376] width 41 height 41
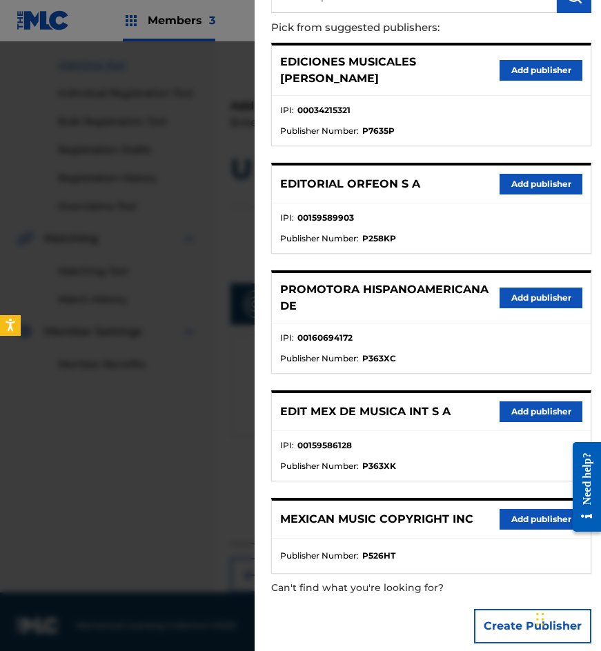
click at [524, 288] on button "Add publisher" at bounding box center [541, 298] width 83 height 21
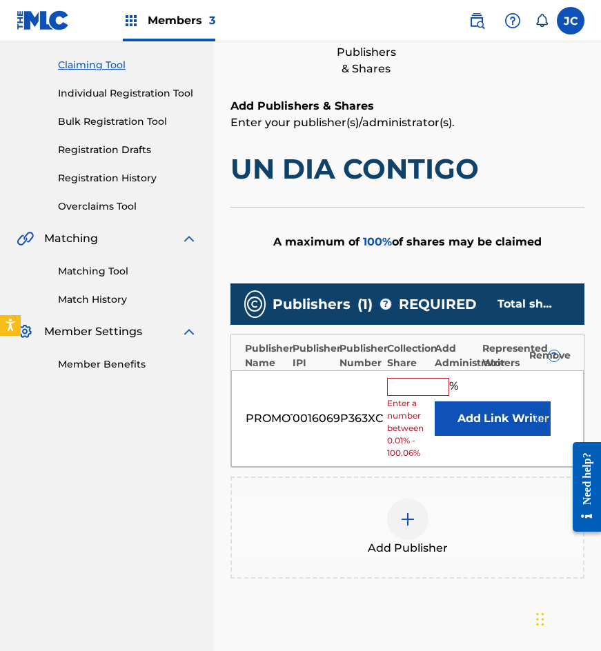
click at [448, 426] on button "Add" at bounding box center [469, 419] width 69 height 34
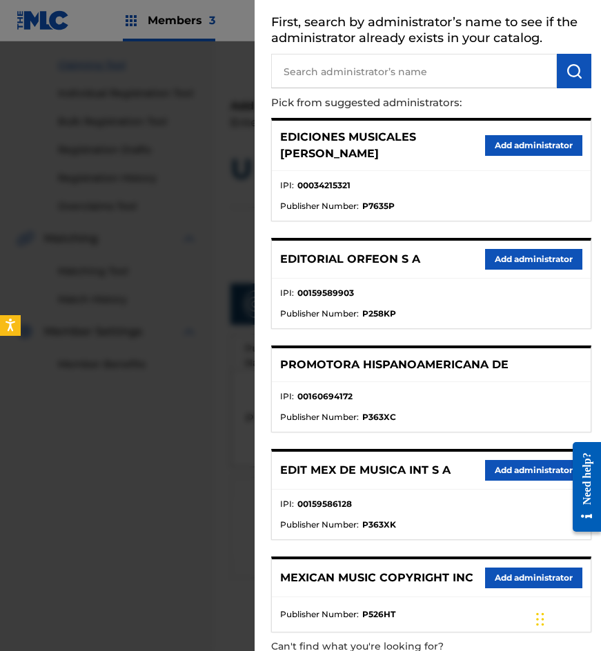
scroll to position [125, 0]
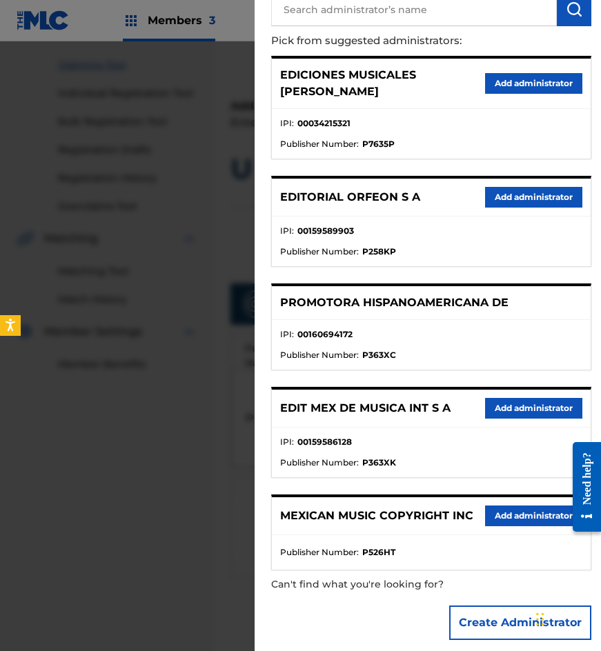
click at [504, 506] on button "Add administrator" at bounding box center [533, 516] width 97 height 21
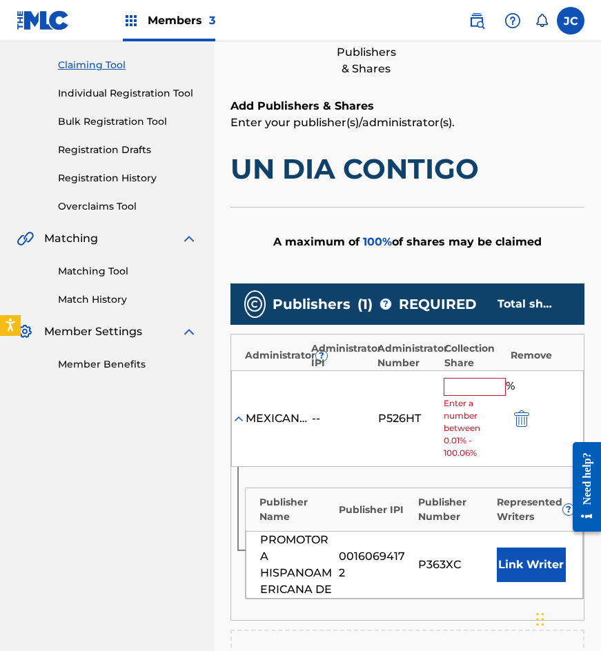
click at [477, 398] on span "Enter a number between 0.01% - 100.06%" at bounding box center [473, 428] width 59 height 62
click at [474, 388] on input "text" at bounding box center [475, 387] width 62 height 18
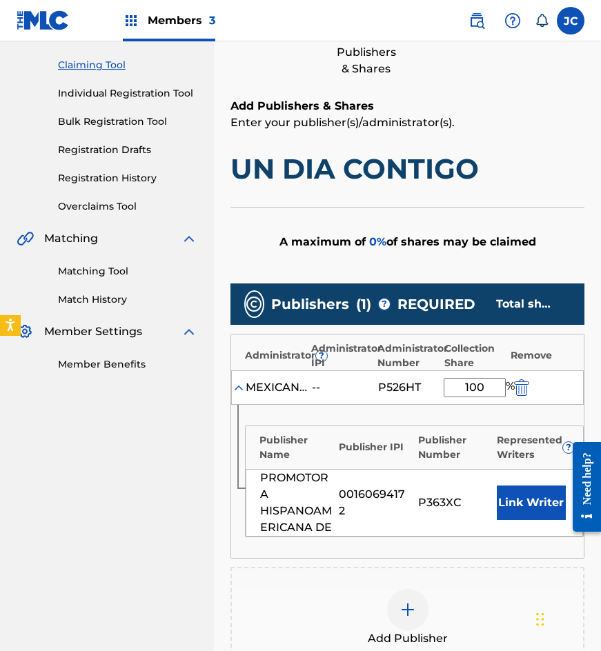
type input "100"
click at [526, 493] on button "Link Writer" at bounding box center [531, 503] width 69 height 34
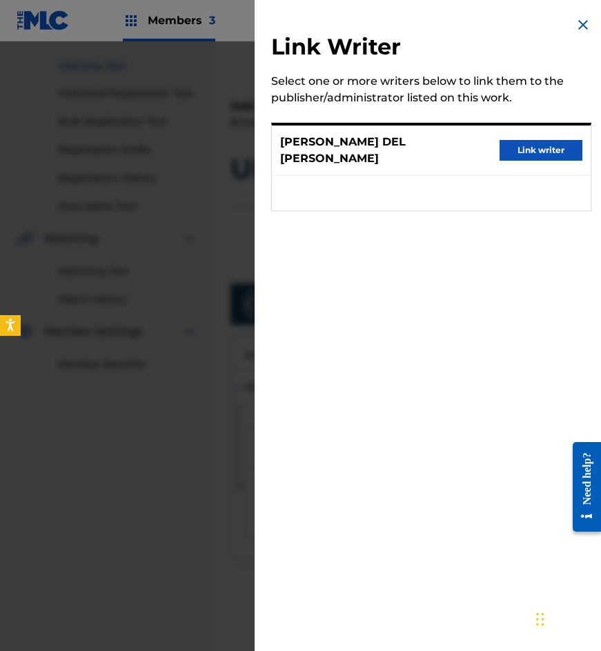
click at [524, 159] on button "Link writer" at bounding box center [541, 150] width 83 height 21
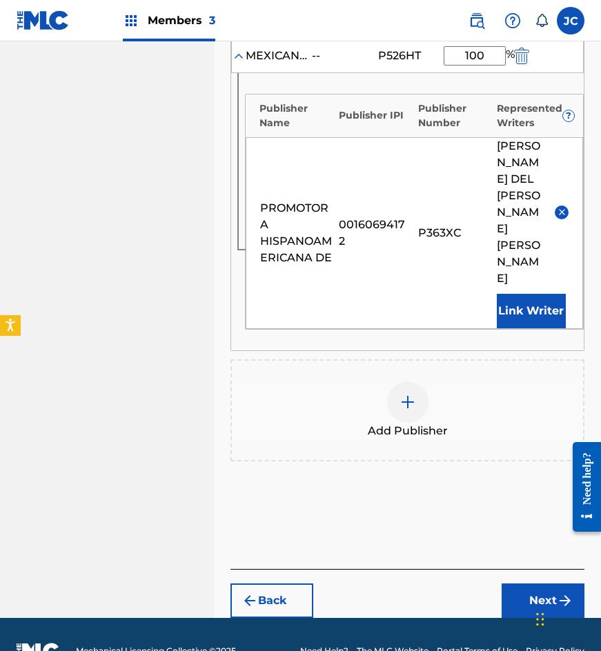
click at [530, 575] on button "Next" at bounding box center [543, 568] width 83 height 34
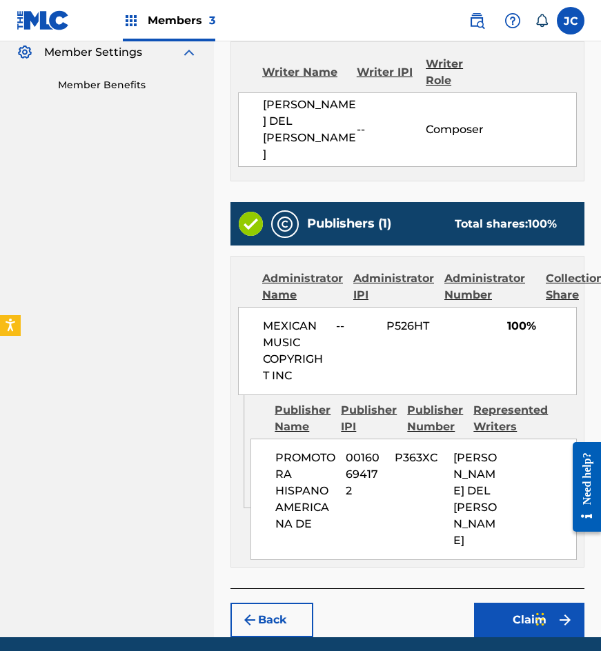
scroll to position [484, 0]
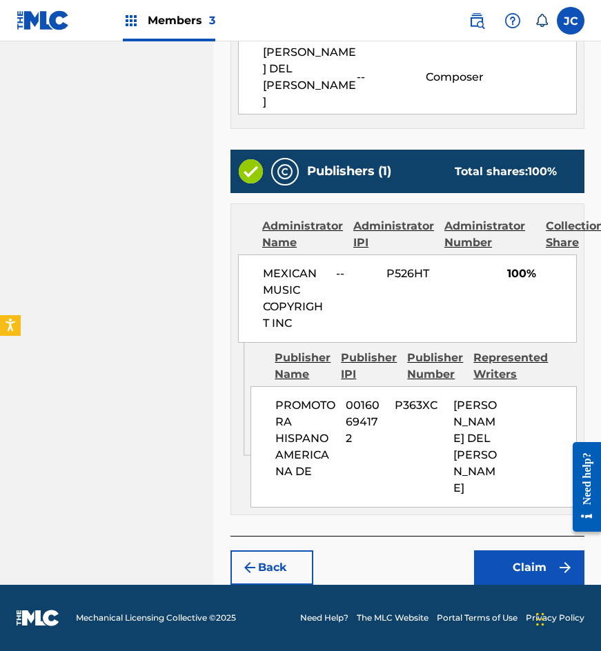
click at [513, 560] on button "Claim" at bounding box center [529, 568] width 110 height 34
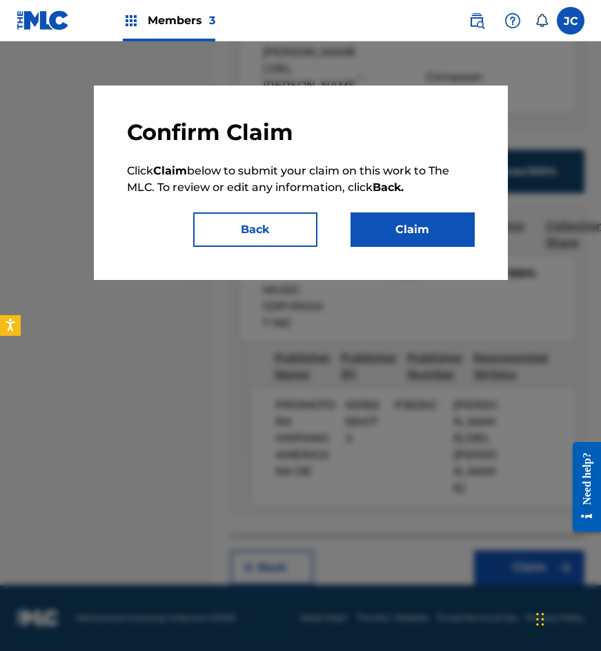
click at [414, 238] on button "Claim" at bounding box center [412, 229] width 124 height 34
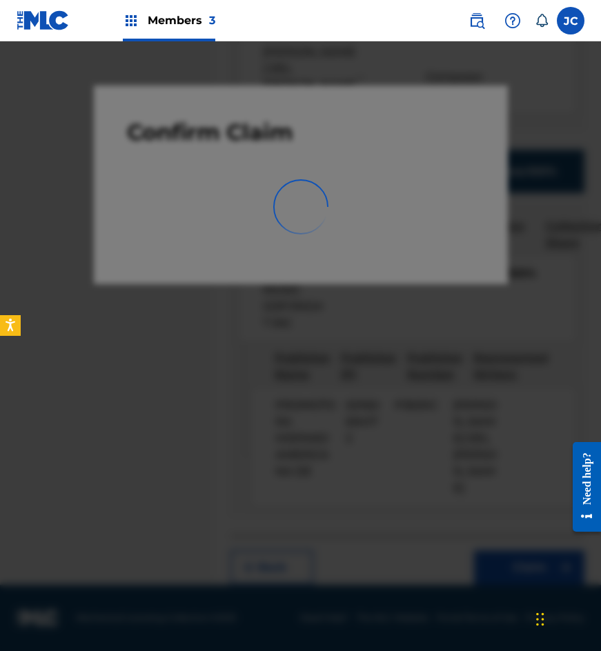
scroll to position [0, 0]
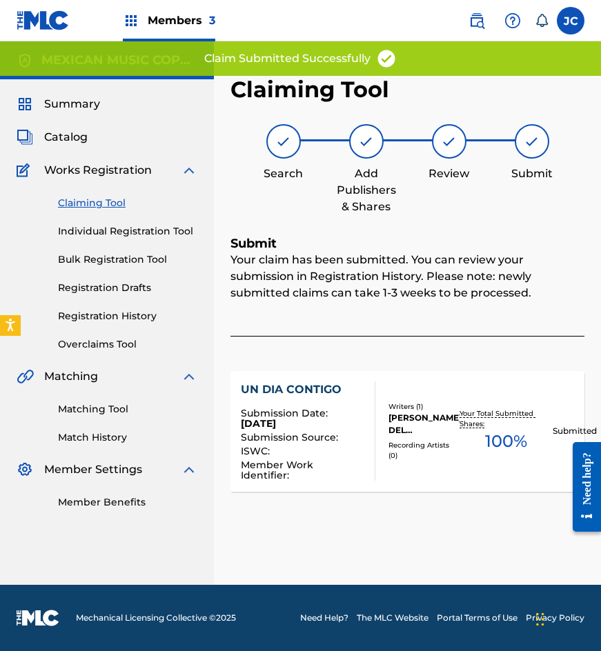
click at [94, 202] on link "Claiming Tool" at bounding box center [127, 203] width 139 height 14
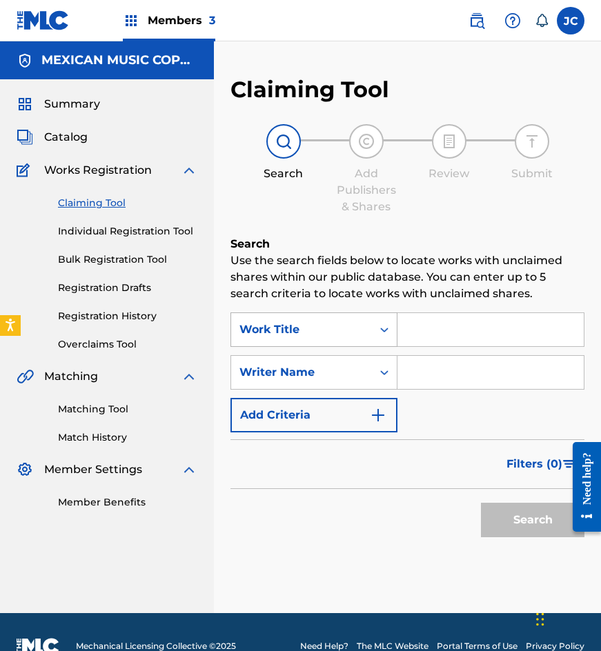
click at [339, 339] on div "Work Title" at bounding box center [301, 330] width 141 height 26
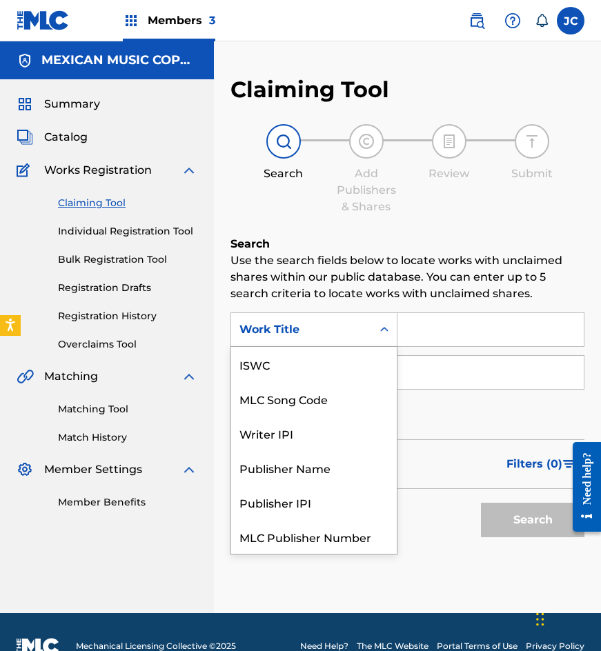
scroll to position [34, 0]
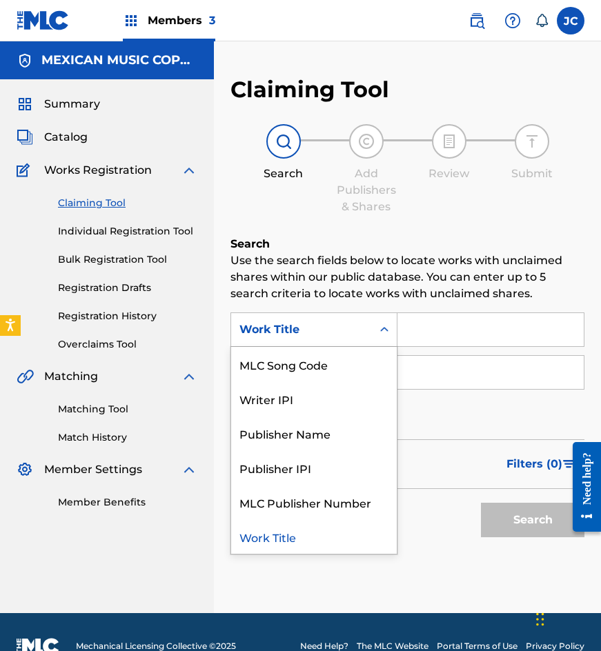
click at [334, 359] on div "MLC Song Code" at bounding box center [314, 364] width 166 height 34
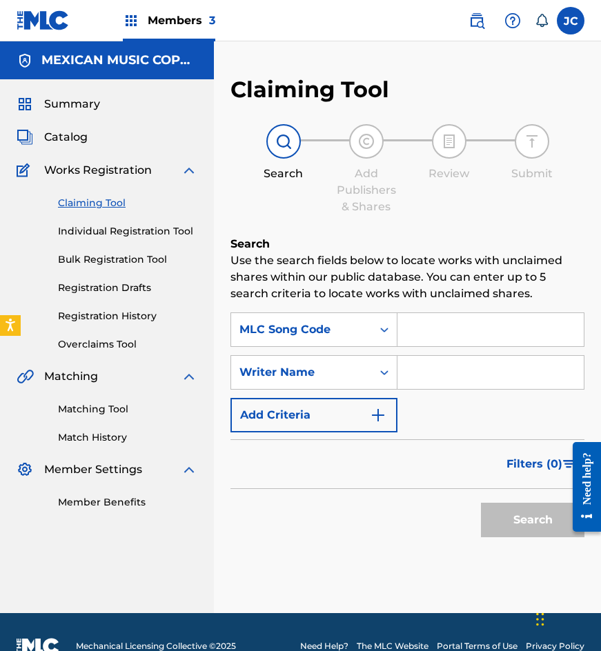
click at [424, 328] on input "Search Form" at bounding box center [490, 329] width 186 height 33
paste input "B4230O"
type input "B4230O"
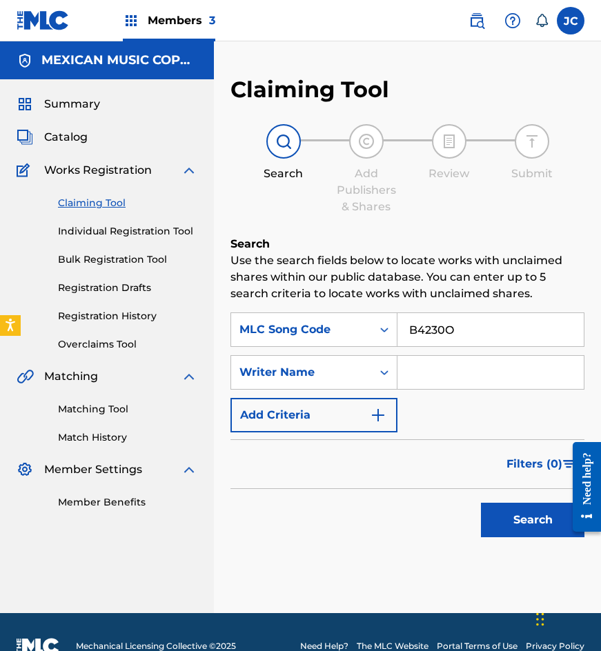
click at [481, 503] on button "Search" at bounding box center [532, 520] width 103 height 34
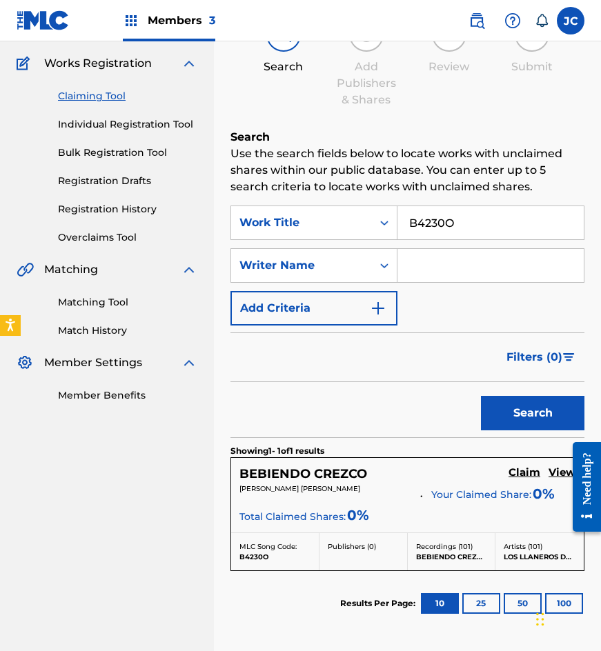
scroll to position [227, 0]
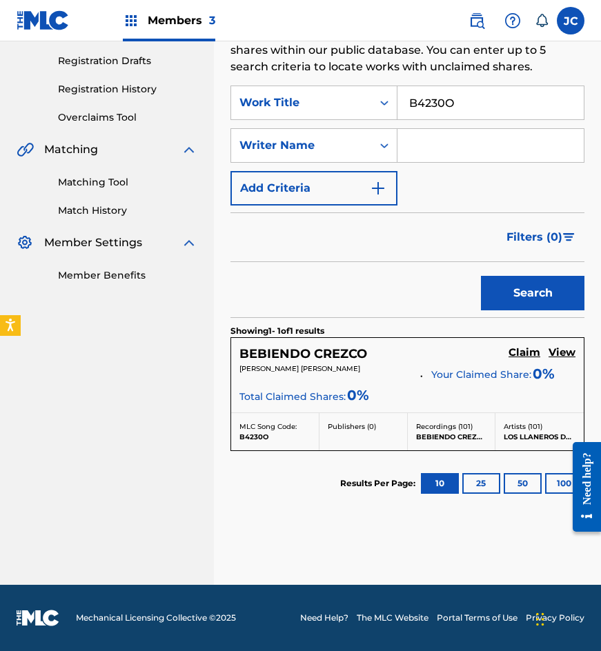
click at [511, 355] on h5 "Claim" at bounding box center [524, 352] width 32 height 13
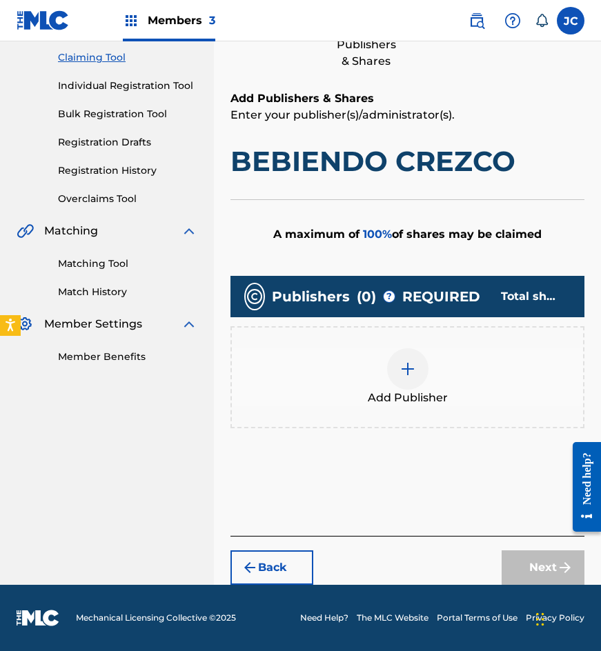
click at [395, 359] on div at bounding box center [407, 368] width 41 height 41
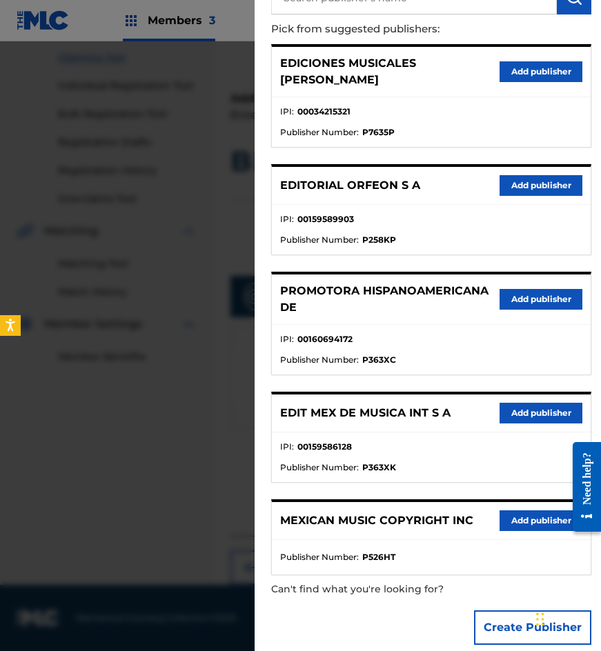
scroll to position [138, 0]
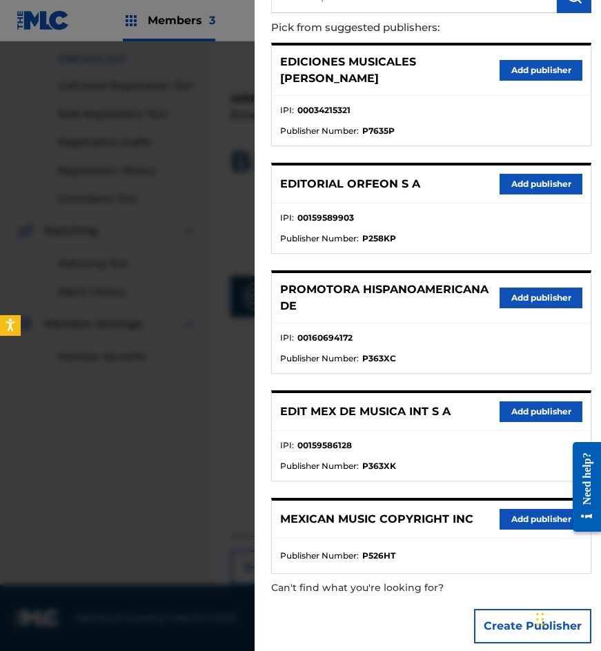
click at [524, 402] on button "Add publisher" at bounding box center [541, 412] width 83 height 21
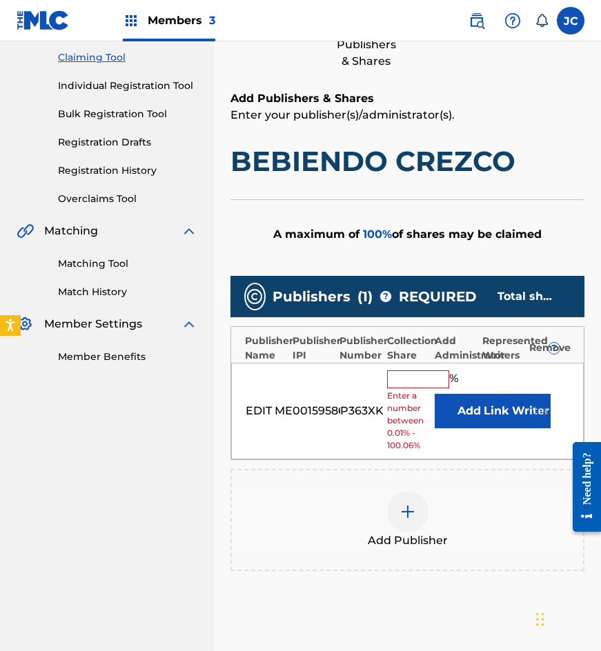
click at [452, 400] on button "Add" at bounding box center [469, 411] width 69 height 34
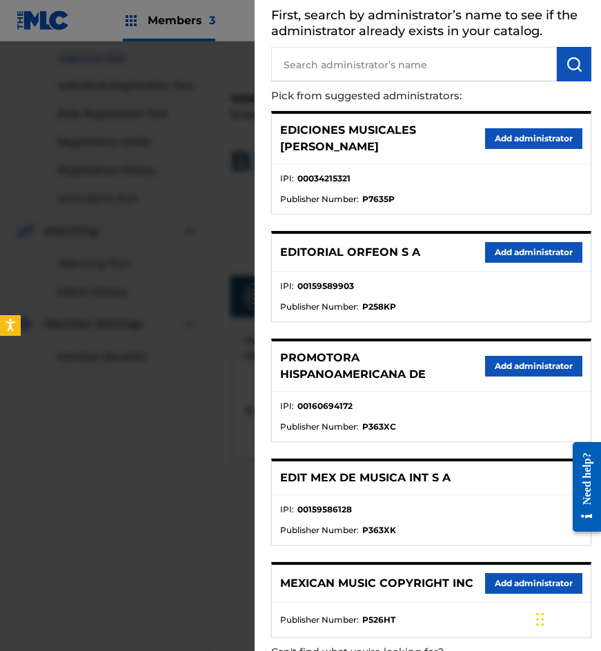
scroll to position [137, 0]
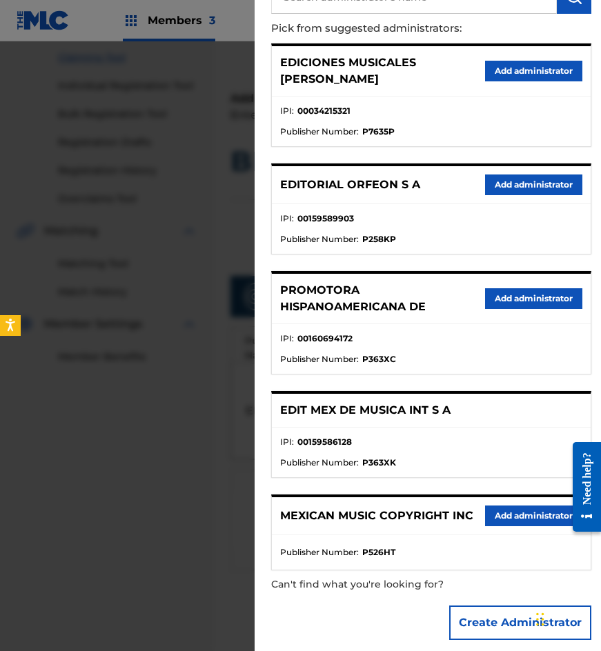
click at [526, 506] on button "Add administrator" at bounding box center [533, 516] width 97 height 21
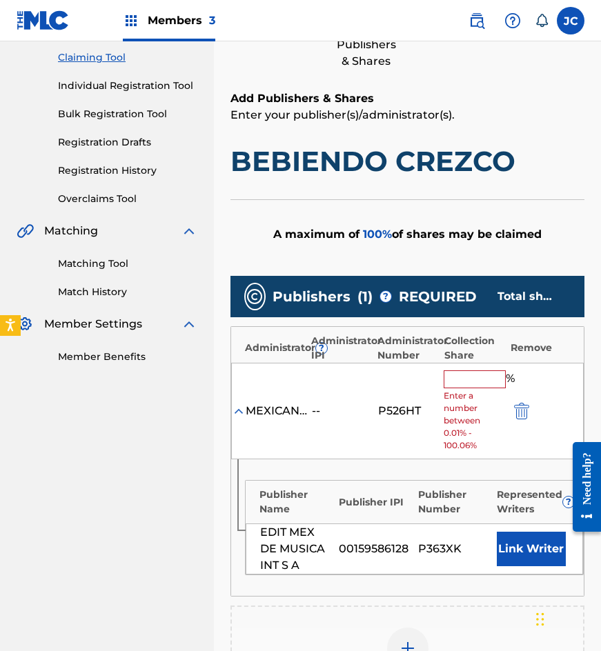
click at [459, 384] on input "text" at bounding box center [475, 379] width 62 height 18
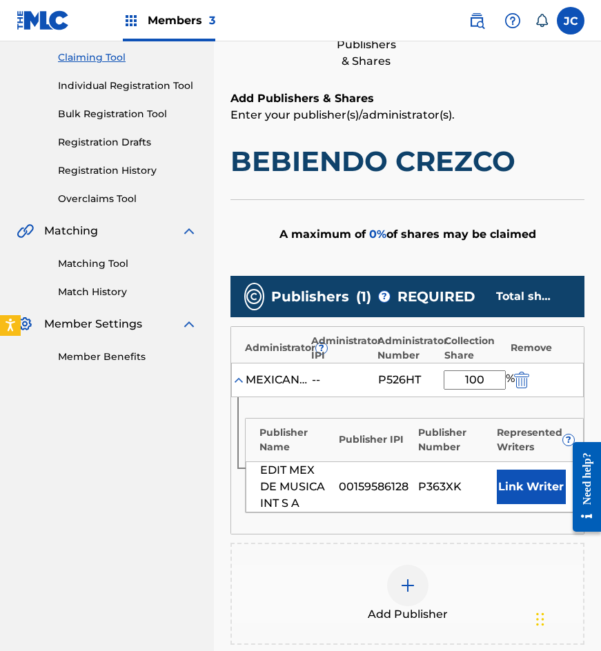
type input "100"
click at [525, 484] on button "Link Writer" at bounding box center [531, 487] width 69 height 34
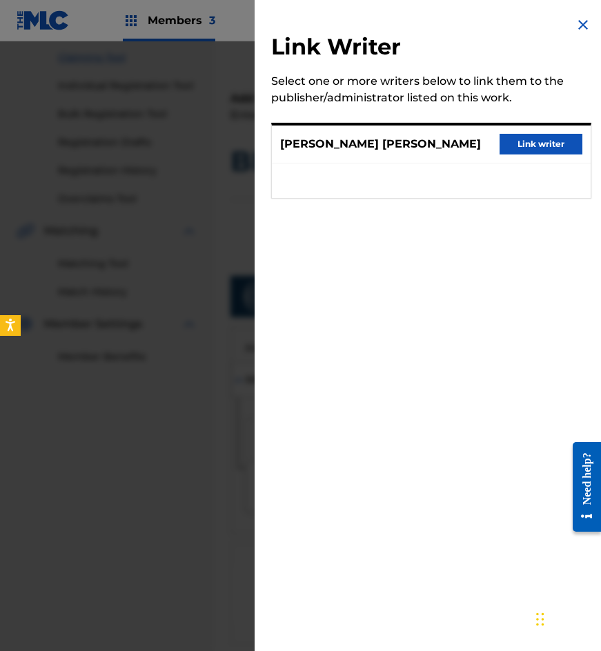
click at [515, 145] on button "Link writer" at bounding box center [541, 144] width 83 height 21
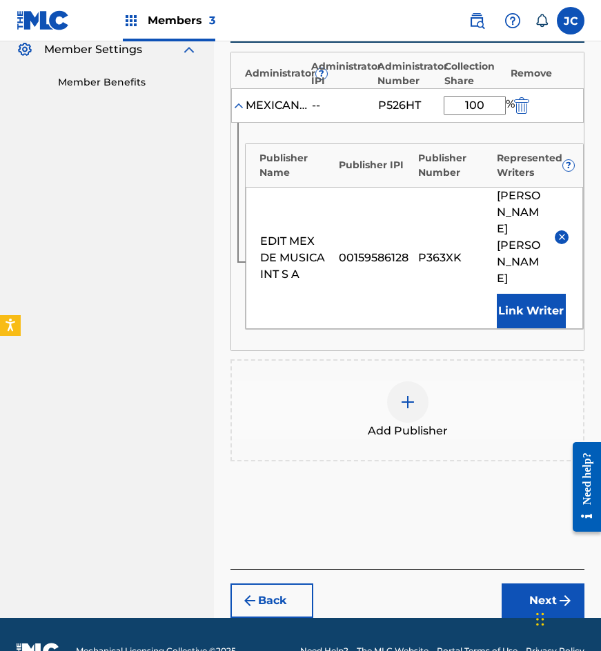
click at [520, 584] on button "Next" at bounding box center [543, 601] width 83 height 34
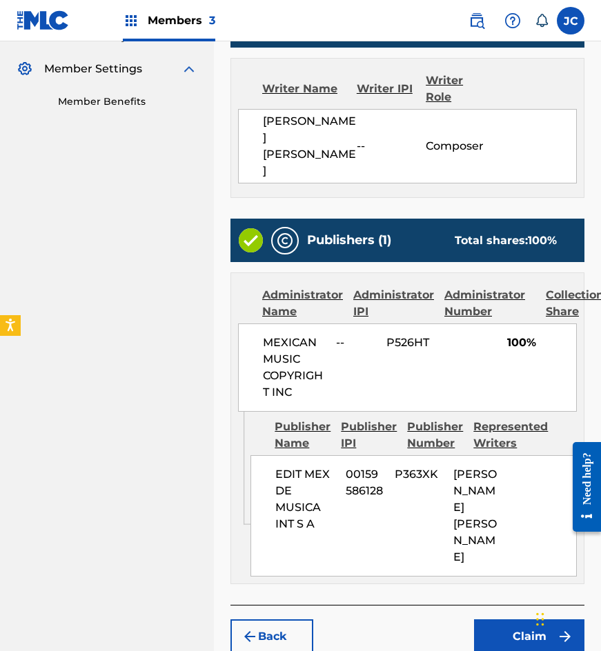
scroll to position [404, 0]
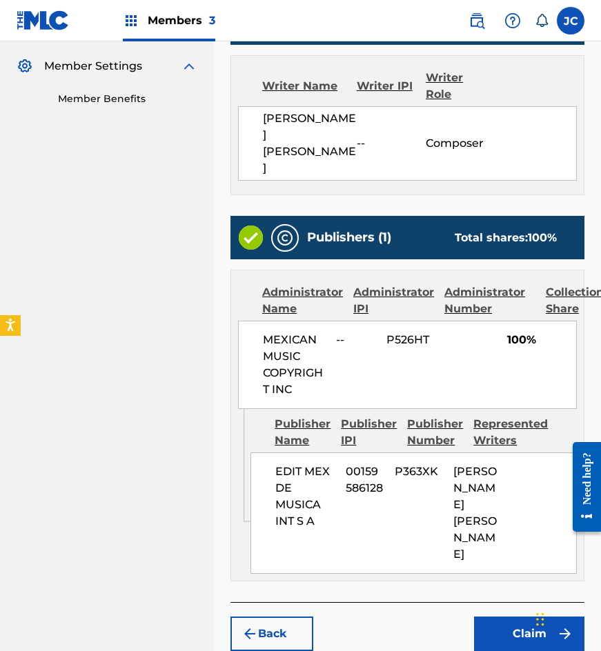
click at [517, 561] on button "Claim" at bounding box center [529, 568] width 110 height 34
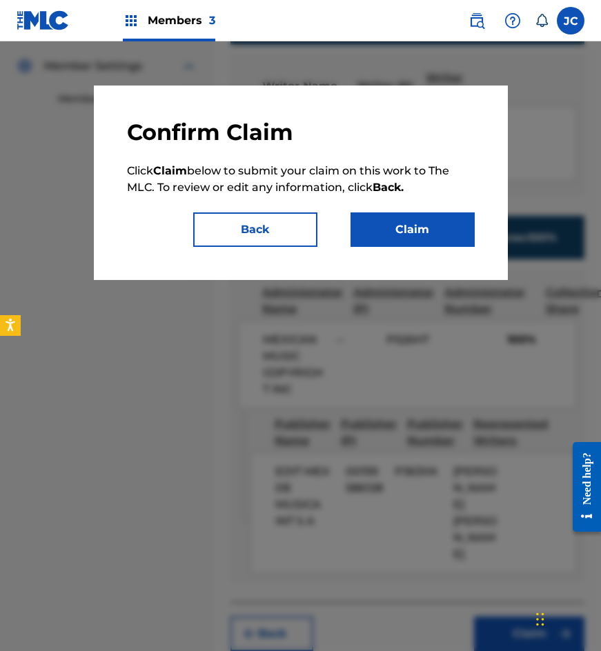
click at [443, 221] on button "Claim" at bounding box center [412, 229] width 124 height 34
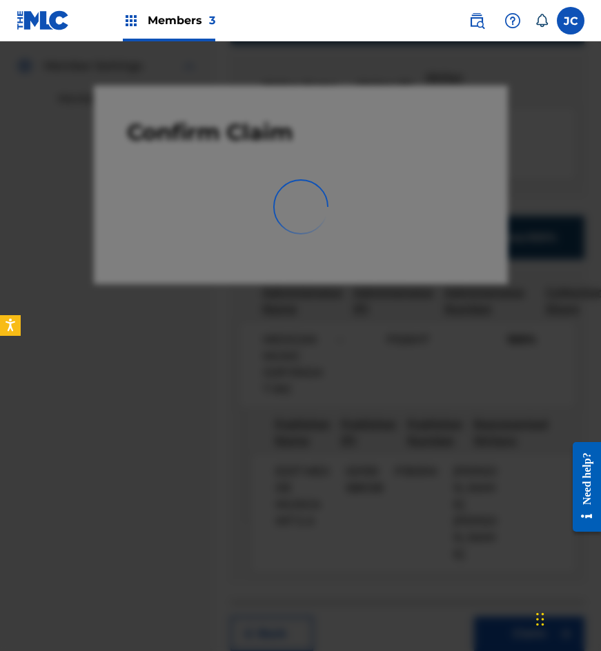
scroll to position [0, 0]
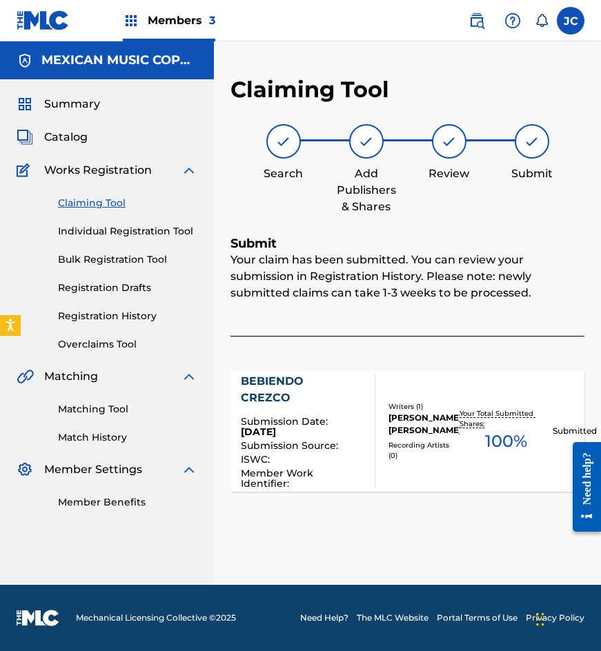
click at [86, 195] on div "Claiming Tool Individual Registration Tool Bulk Registration Tool Registration …" at bounding box center [107, 265] width 181 height 173
click at [86, 199] on link "Claiming Tool" at bounding box center [127, 203] width 139 height 14
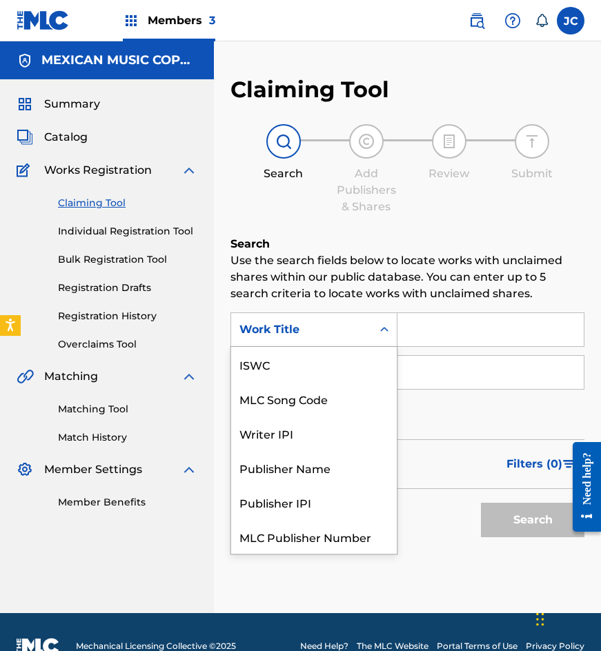
click at [299, 317] on div "Work Title" at bounding box center [301, 330] width 141 height 26
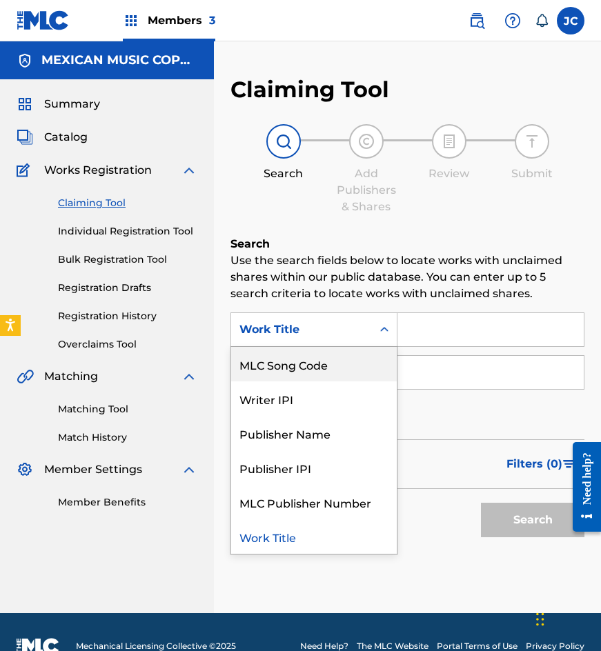
click at [310, 357] on div "MLC Song Code" at bounding box center [314, 364] width 166 height 34
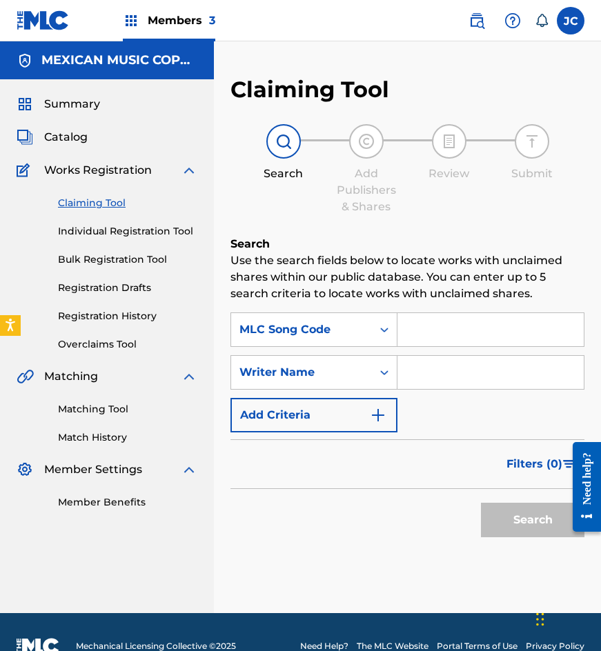
click at [444, 339] on input "Search Form" at bounding box center [490, 329] width 186 height 33
paste input "B5495L"
type input "B5495L"
click at [481, 503] on button "Search" at bounding box center [532, 520] width 103 height 34
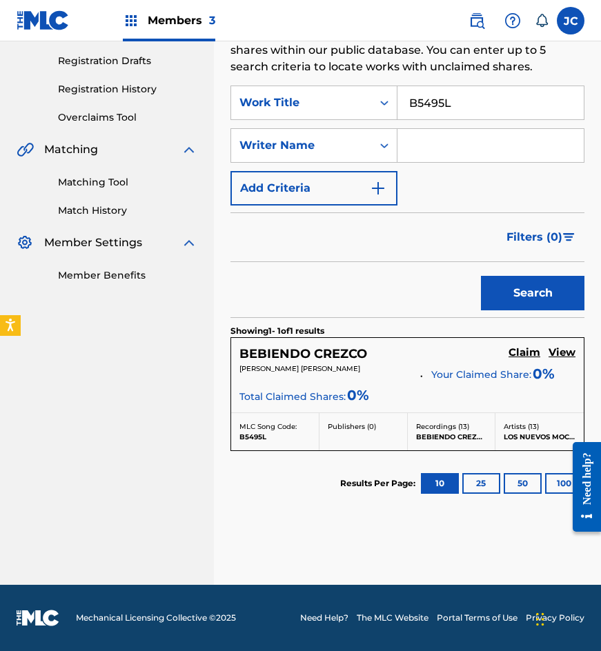
click at [526, 350] on h5 "Claim" at bounding box center [524, 352] width 32 height 13
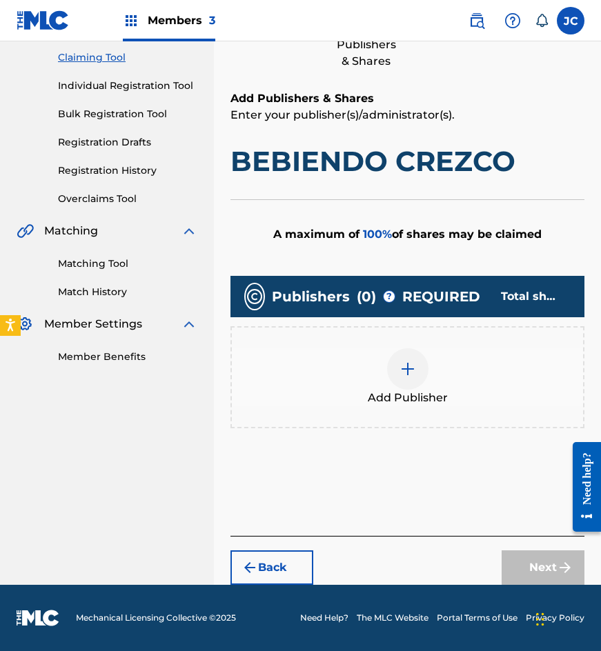
click at [391, 353] on div "Add Publisher" at bounding box center [407, 377] width 351 height 58
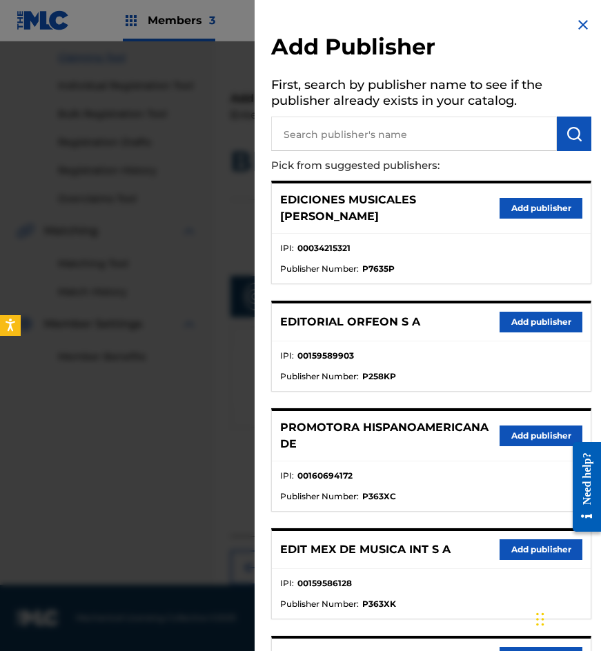
scroll to position [138, 0]
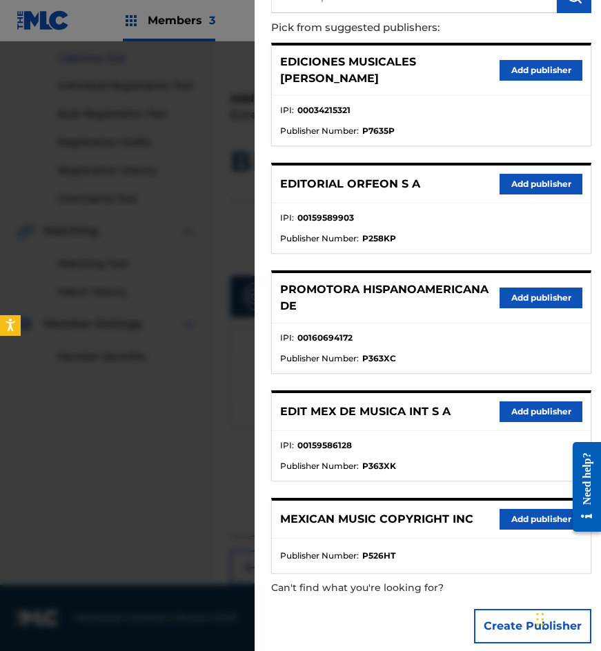
click at [518, 402] on button "Add publisher" at bounding box center [541, 412] width 83 height 21
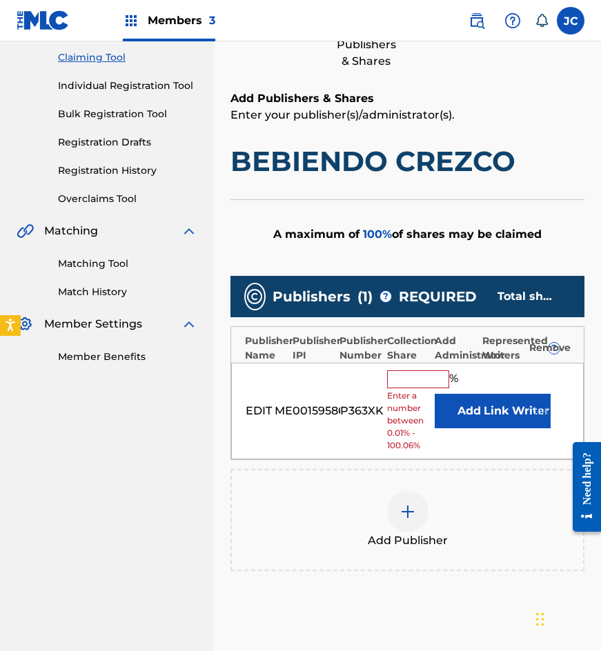
click at [464, 404] on button "Add" at bounding box center [469, 411] width 69 height 34
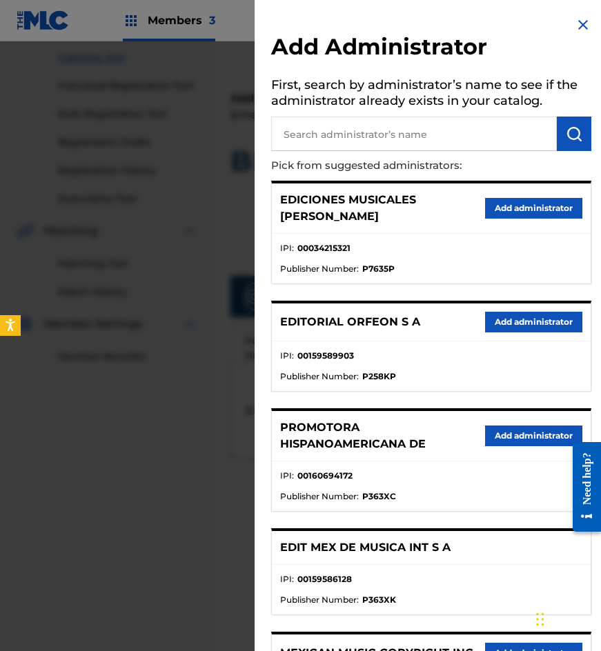
scroll to position [137, 0]
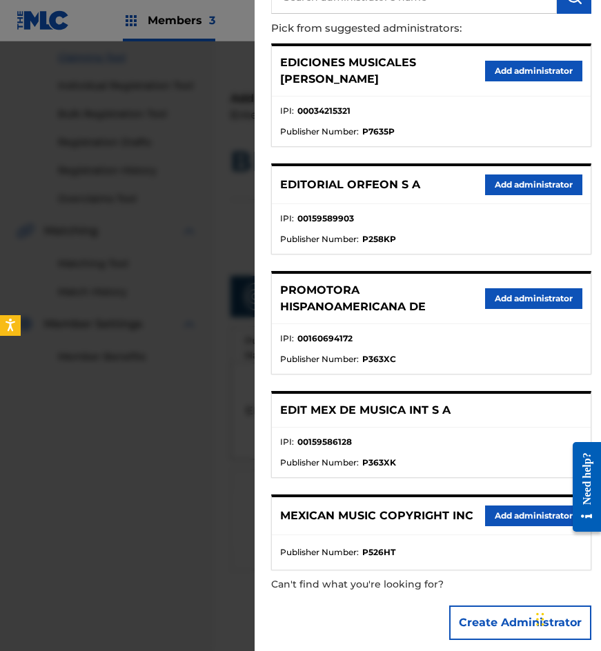
click at [530, 506] on button "Add administrator" at bounding box center [533, 516] width 97 height 21
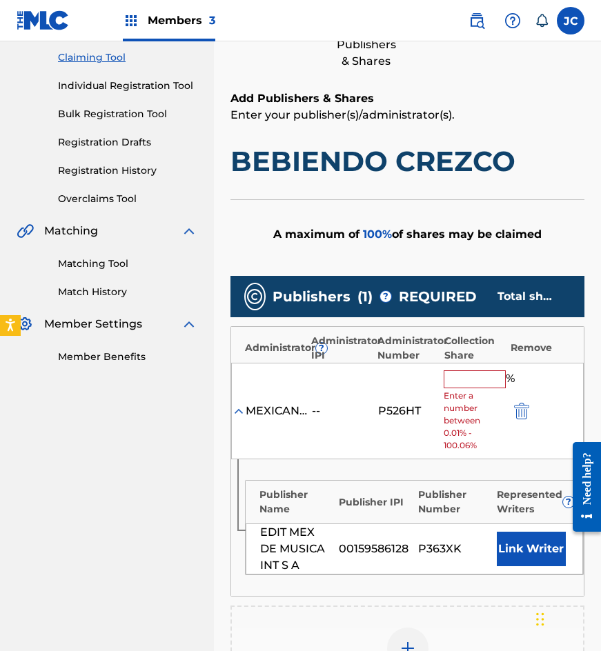
click at [478, 376] on input "text" at bounding box center [475, 379] width 62 height 18
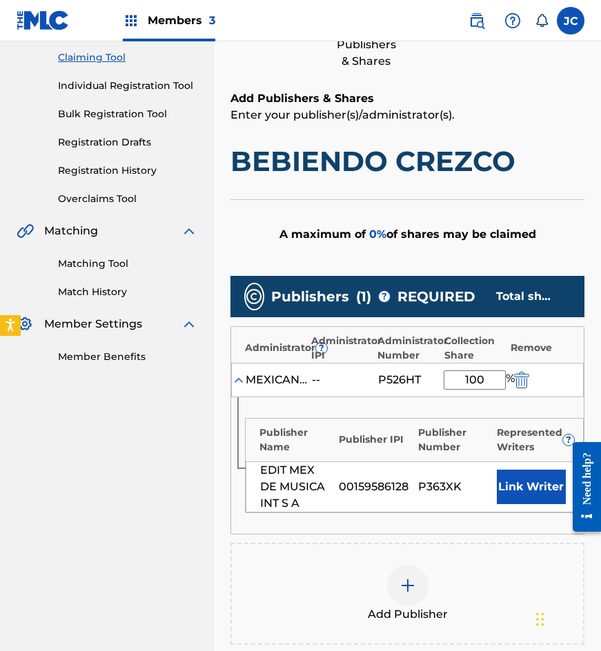
type input "100"
click at [514, 494] on button "Link Writer" at bounding box center [531, 487] width 69 height 34
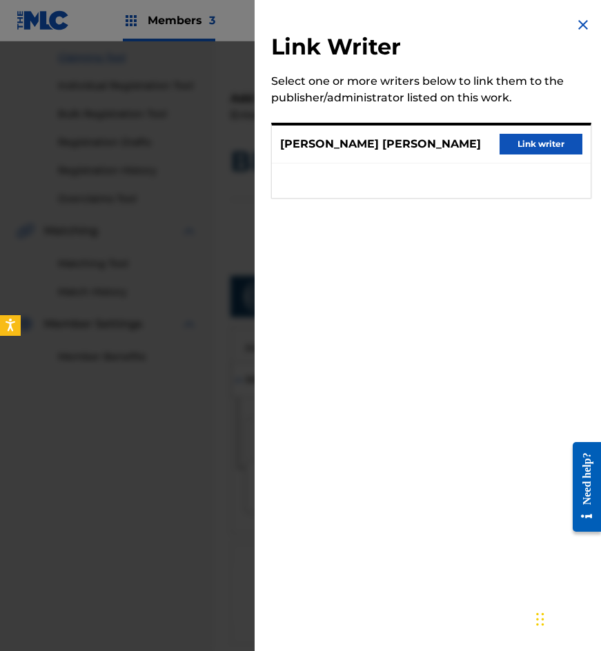
click at [506, 152] on button "Link writer" at bounding box center [541, 144] width 83 height 21
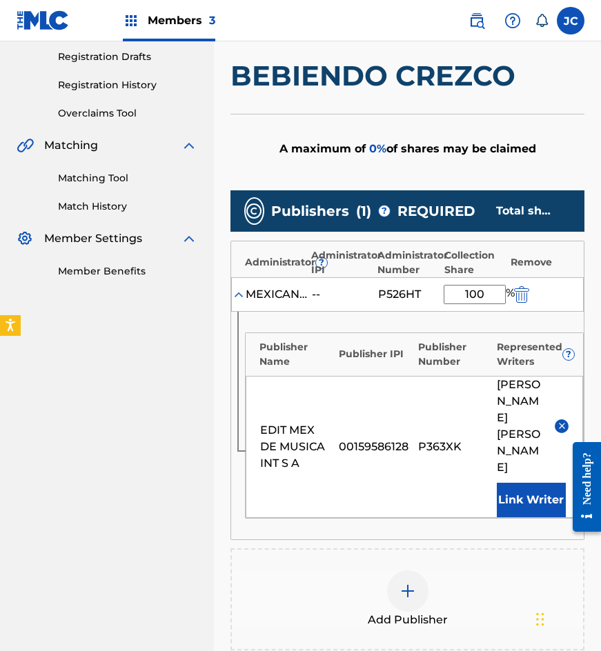
scroll to position [422, 0]
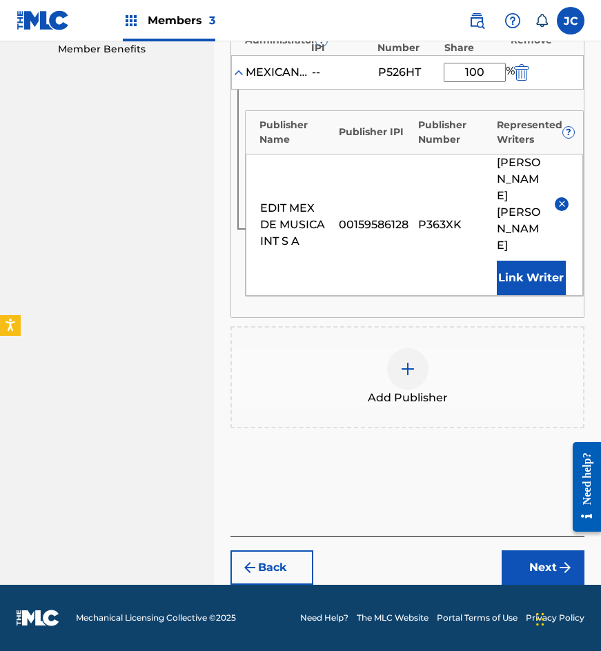
click at [528, 569] on button "Next" at bounding box center [543, 568] width 83 height 34
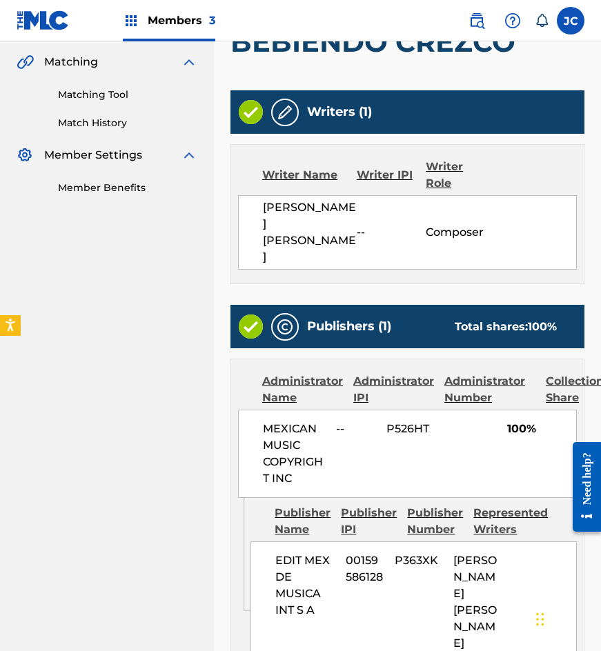
scroll to position [470, 0]
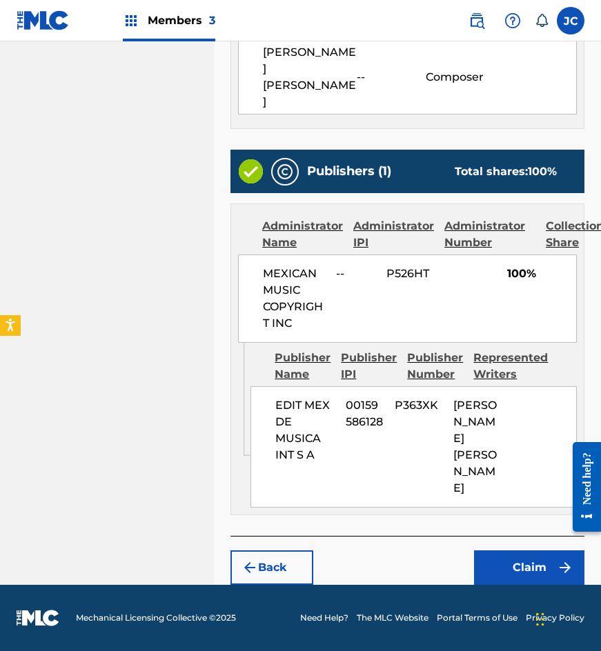
click at [508, 571] on button "Claim" at bounding box center [529, 568] width 110 height 34
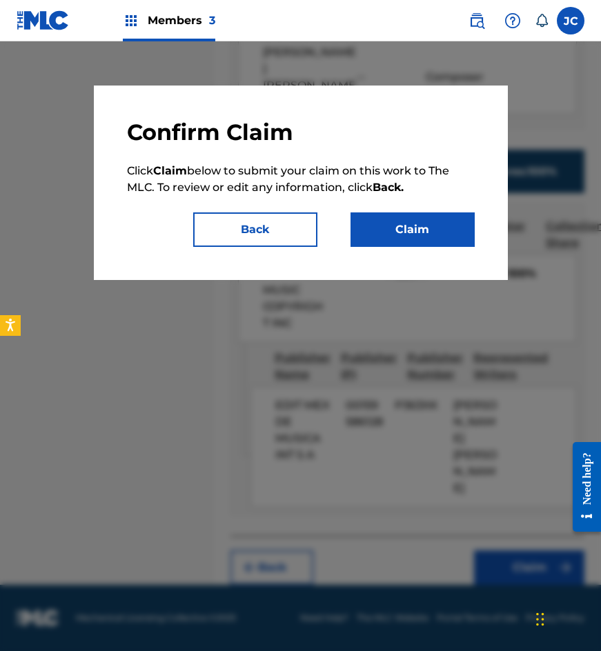
click at [398, 233] on button "Claim" at bounding box center [412, 229] width 124 height 34
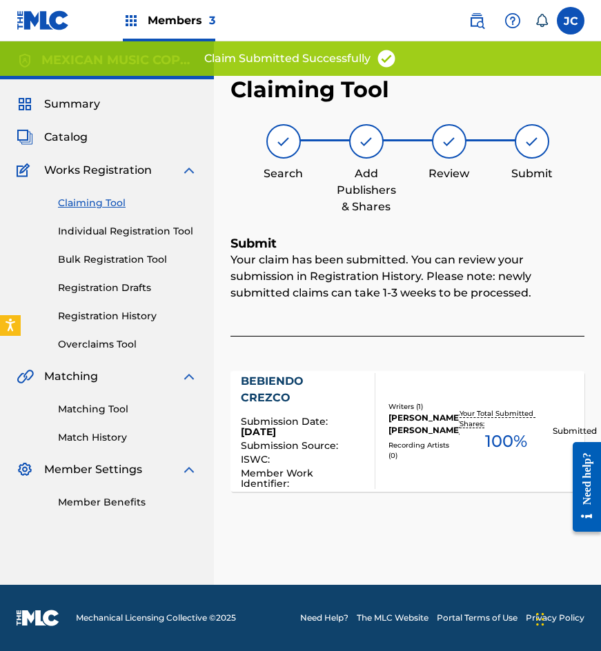
scroll to position [0, 0]
click at [98, 204] on link "Claiming Tool" at bounding box center [127, 203] width 139 height 14
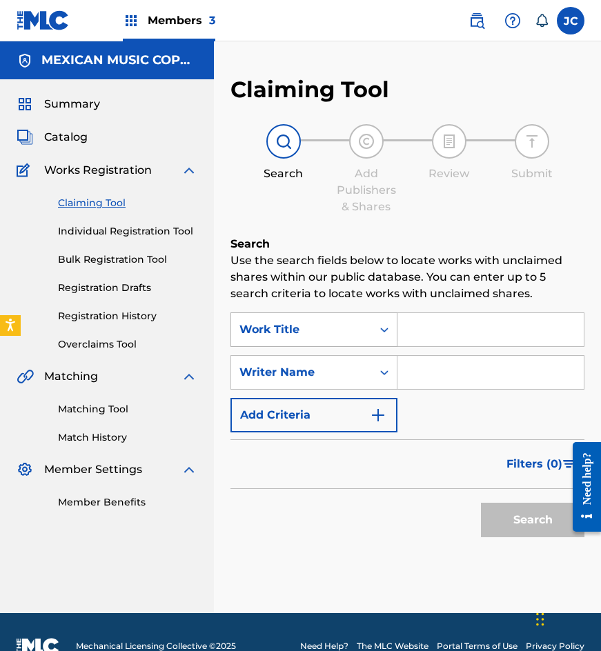
click at [322, 337] on div "Work Title" at bounding box center [301, 330] width 124 height 17
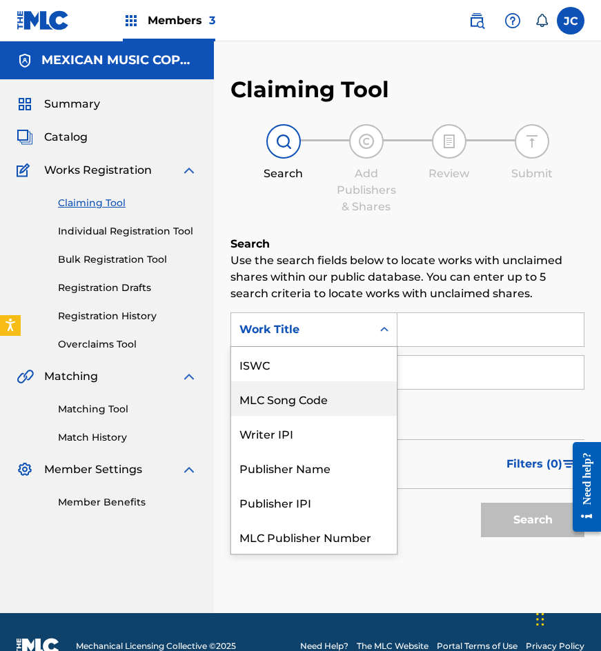
scroll to position [34, 0]
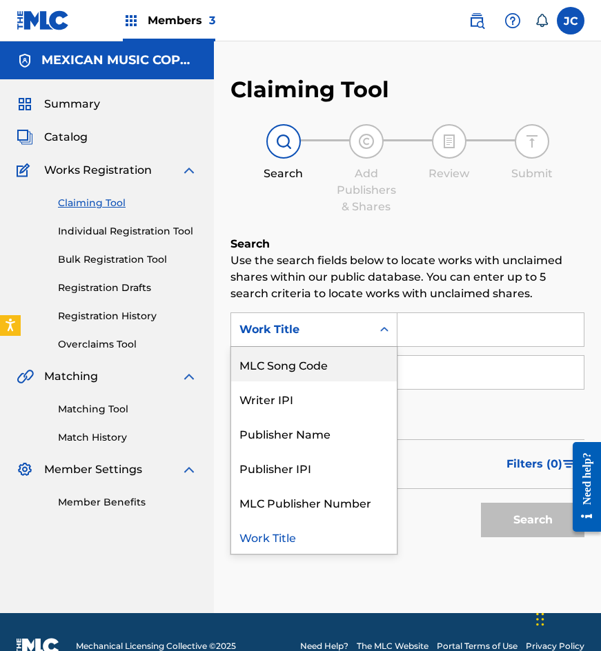
click at [308, 385] on div "Writer IPI" at bounding box center [314, 399] width 166 height 34
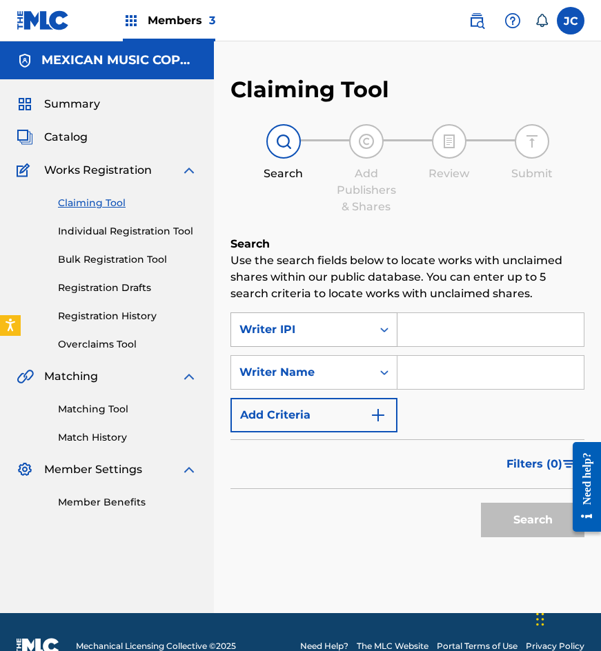
click at [324, 335] on div "Writer IPI" at bounding box center [301, 330] width 124 height 17
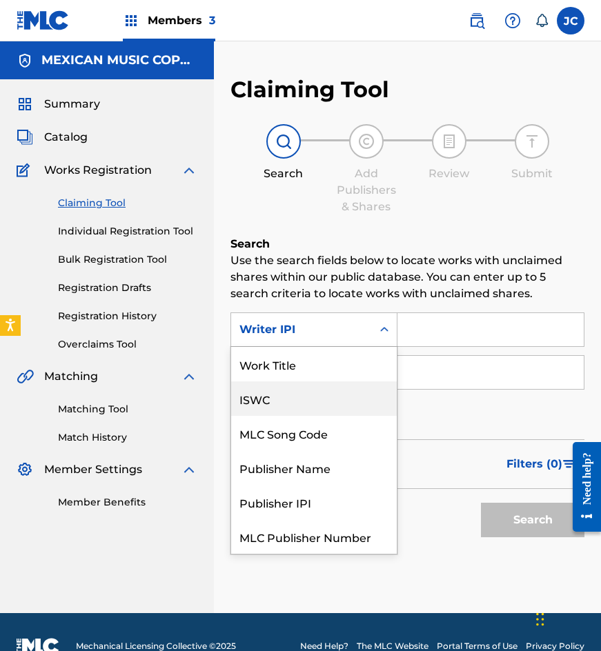
click at [322, 382] on div "ISWC" at bounding box center [314, 399] width 166 height 34
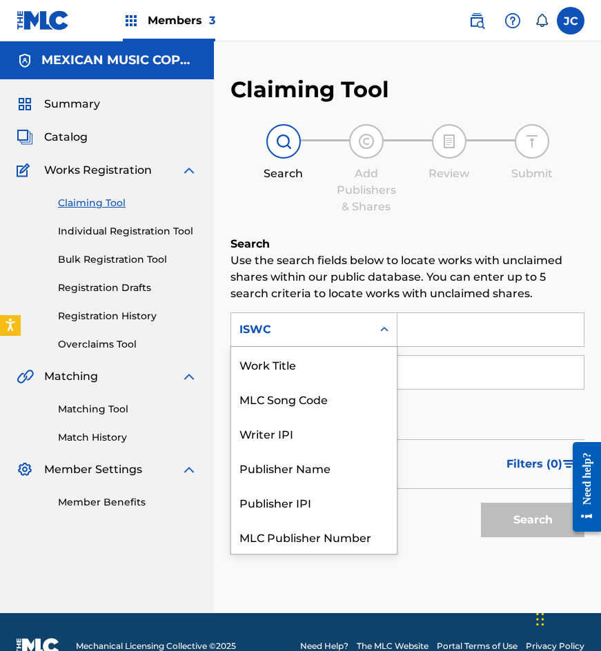
click at [339, 335] on div "ISWC" at bounding box center [301, 330] width 124 height 17
click at [318, 391] on div "MLC Song Code" at bounding box center [314, 399] width 166 height 34
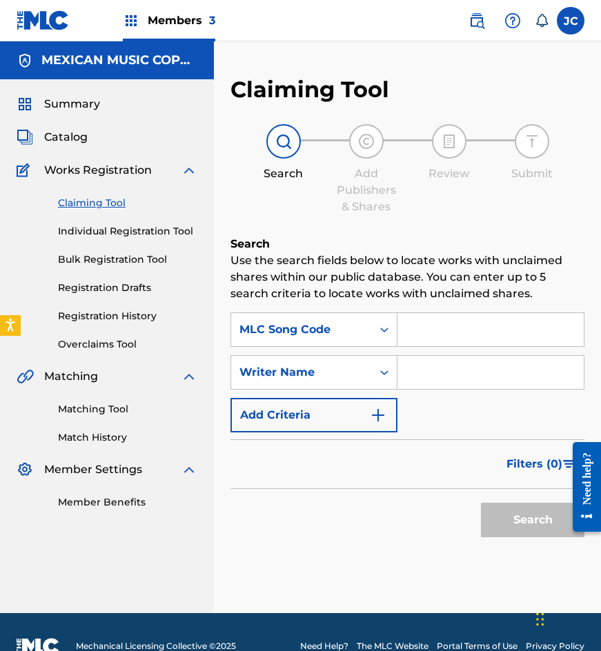
click at [493, 333] on input "Search Form" at bounding box center [490, 329] width 186 height 33
paste input "V1388X"
type input "V1388X"
click at [481, 503] on button "Search" at bounding box center [532, 520] width 103 height 34
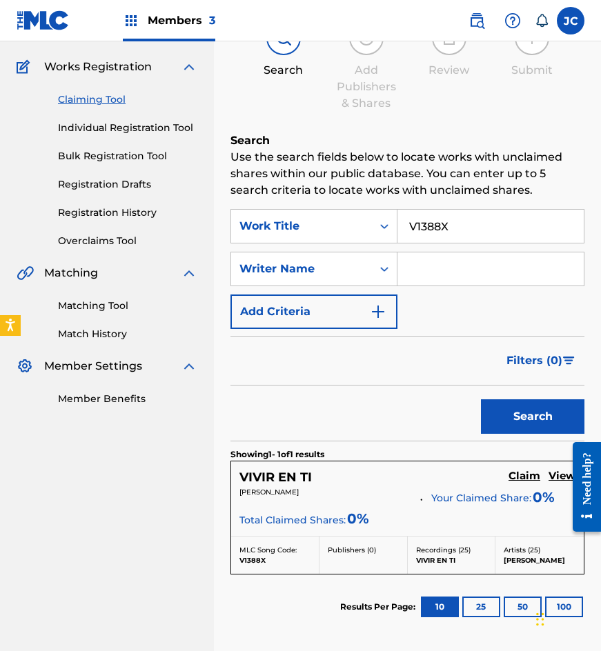
scroll to position [138, 0]
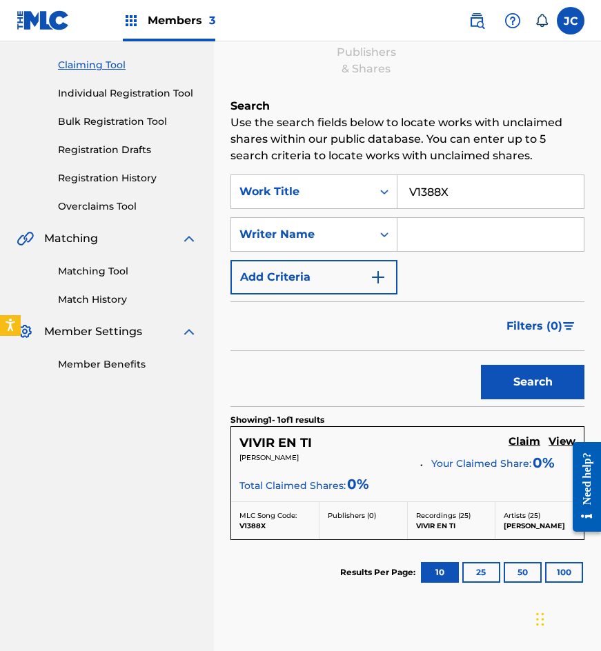
click at [521, 441] on h5 "Claim" at bounding box center [524, 441] width 32 height 13
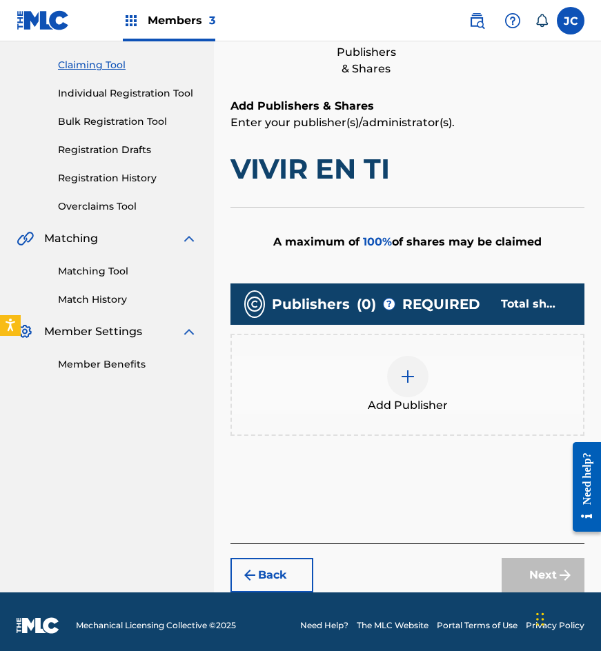
click at [400, 374] on img at bounding box center [407, 376] width 17 height 17
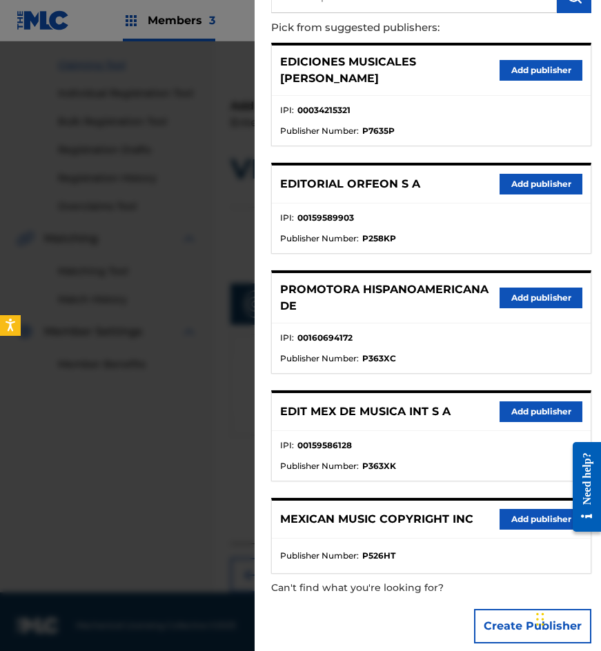
click at [501, 402] on button "Add publisher" at bounding box center [541, 412] width 83 height 21
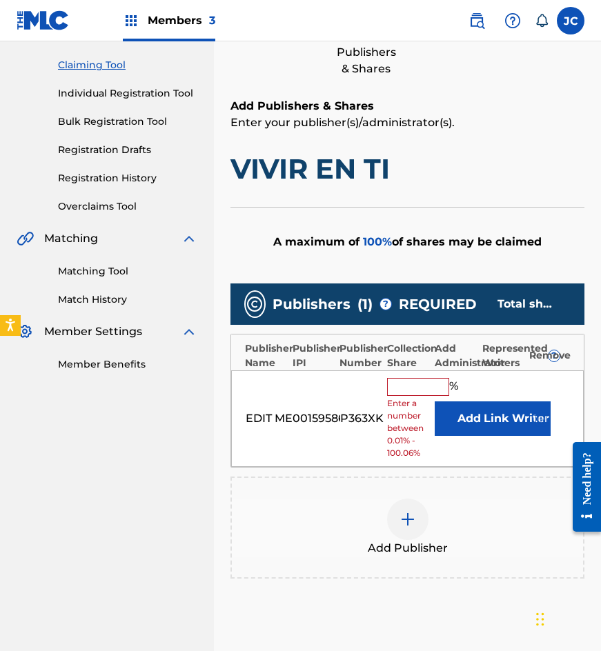
click at [452, 413] on button "Add" at bounding box center [469, 419] width 69 height 34
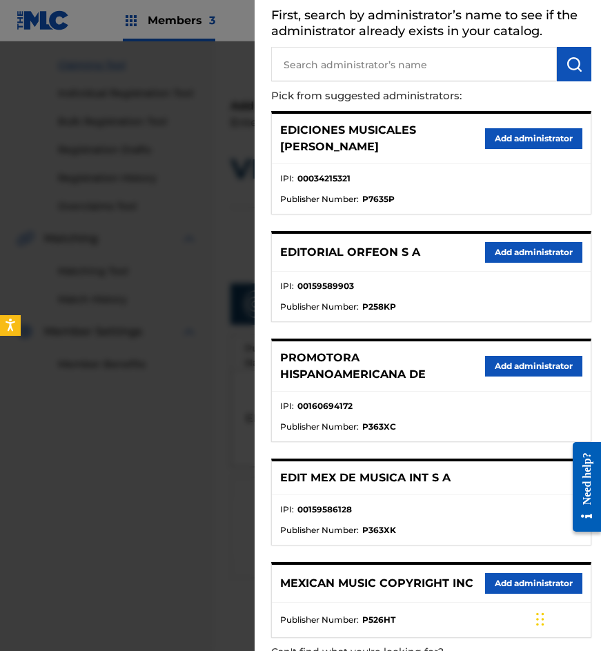
scroll to position [137, 0]
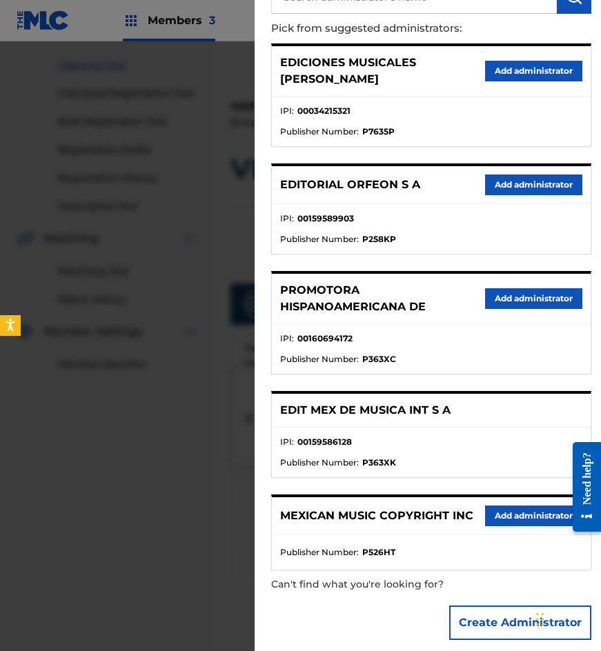
click at [515, 497] on div "MEXICAN MUSIC COPYRIGHT INC Add administrator" at bounding box center [431, 516] width 319 height 38
click at [517, 506] on button "Add administrator" at bounding box center [533, 516] width 97 height 21
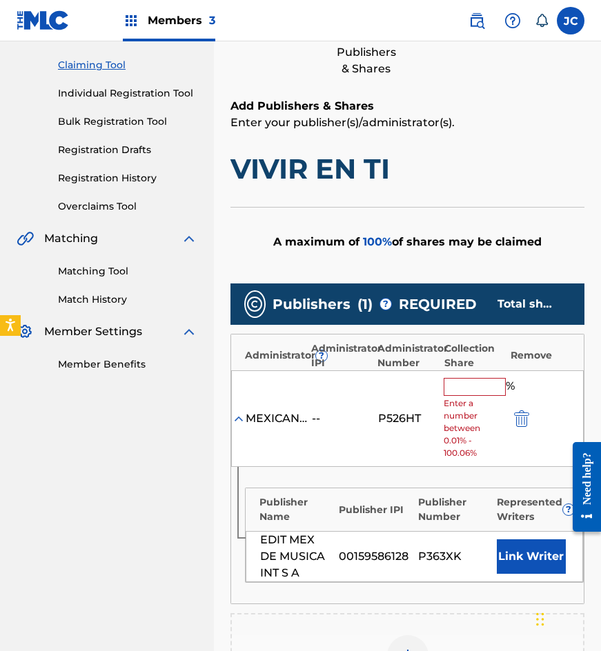
click at [476, 385] on input "text" at bounding box center [475, 387] width 62 height 18
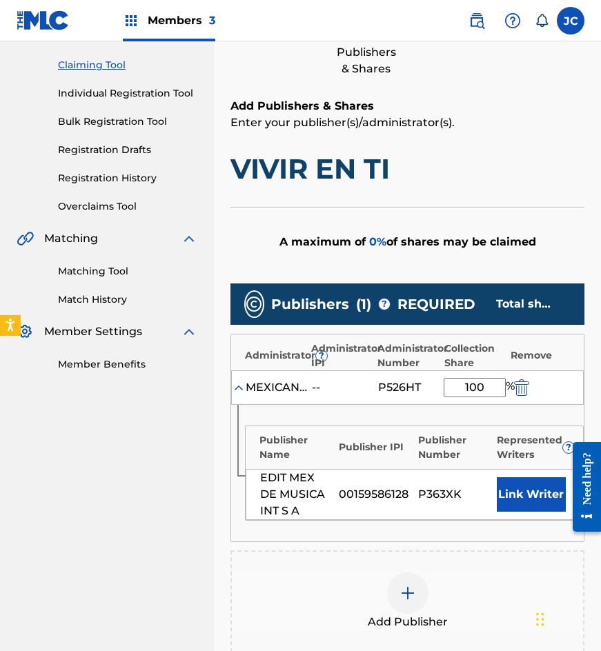
scroll to position [345, 0]
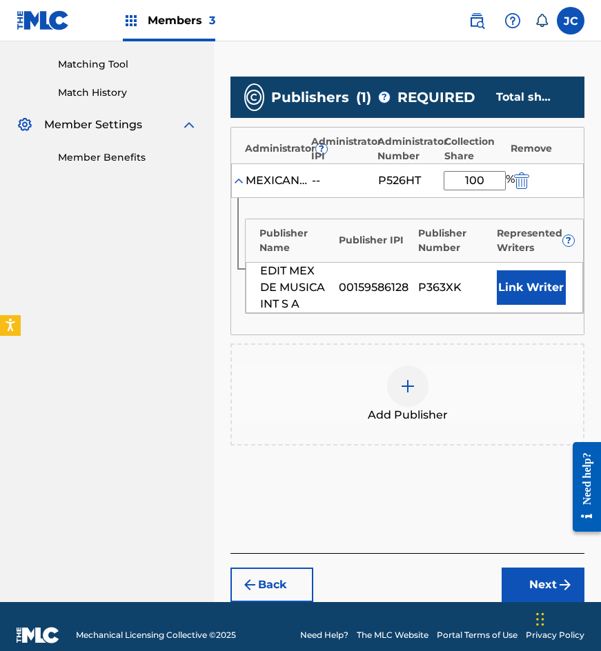
type input "100"
click at [541, 292] on button "Link Writer" at bounding box center [531, 287] width 69 height 34
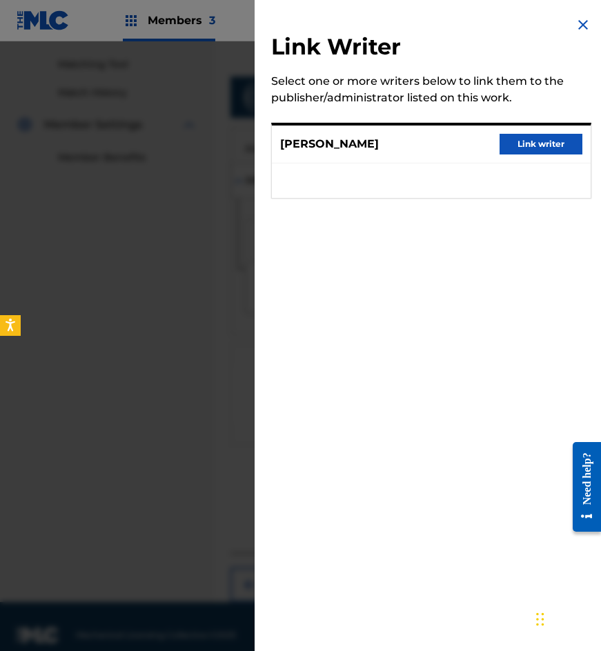
click at [542, 144] on button "Link writer" at bounding box center [541, 144] width 83 height 21
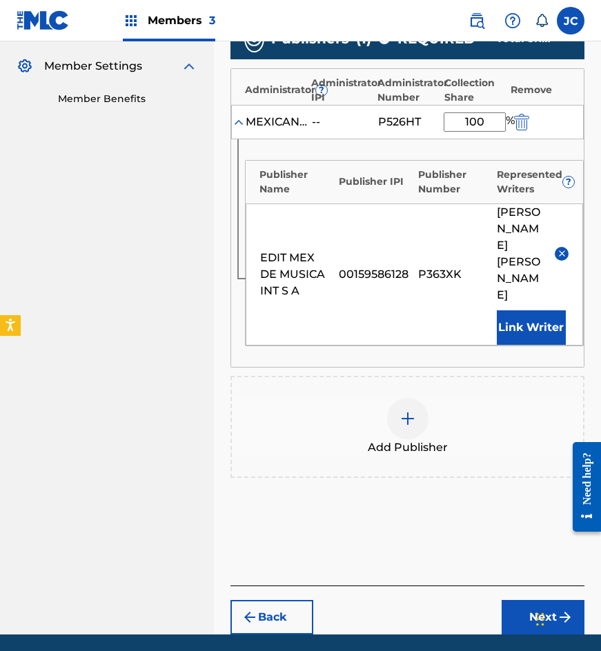
click at [541, 600] on button "Next" at bounding box center [543, 617] width 83 height 34
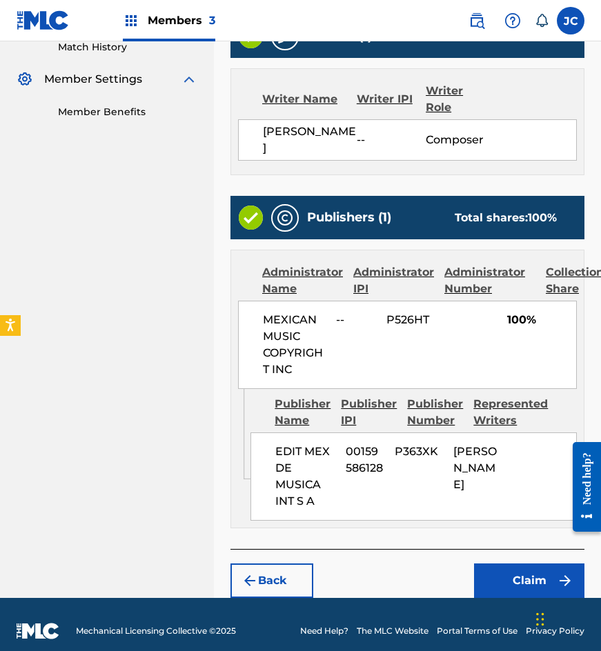
scroll to position [404, 0]
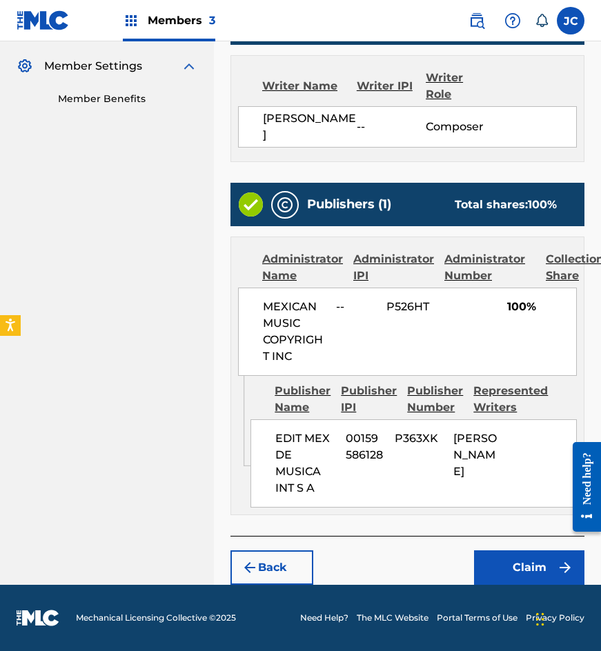
click at [518, 575] on button "Claim" at bounding box center [529, 568] width 110 height 34
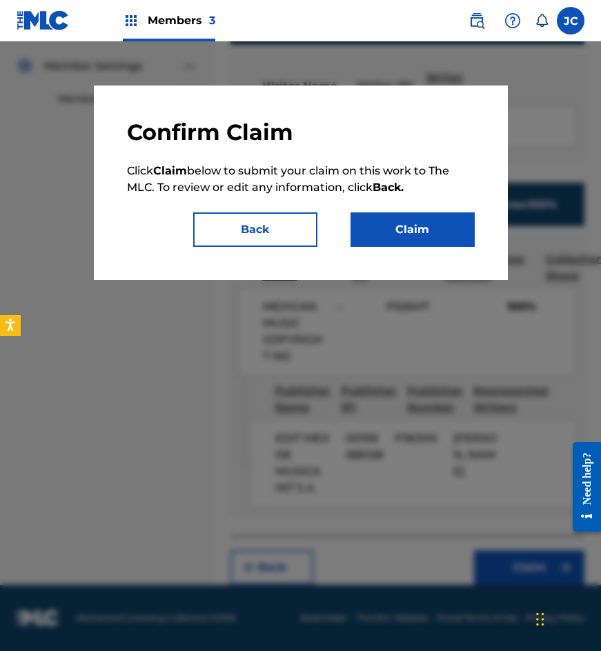
click at [413, 219] on button "Claim" at bounding box center [412, 229] width 124 height 34
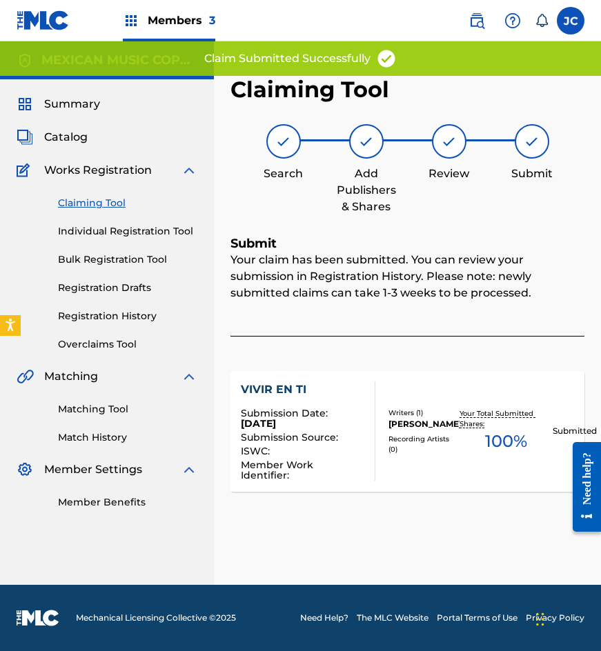
scroll to position [0, 0]
click at [86, 204] on link "Claiming Tool" at bounding box center [127, 203] width 139 height 14
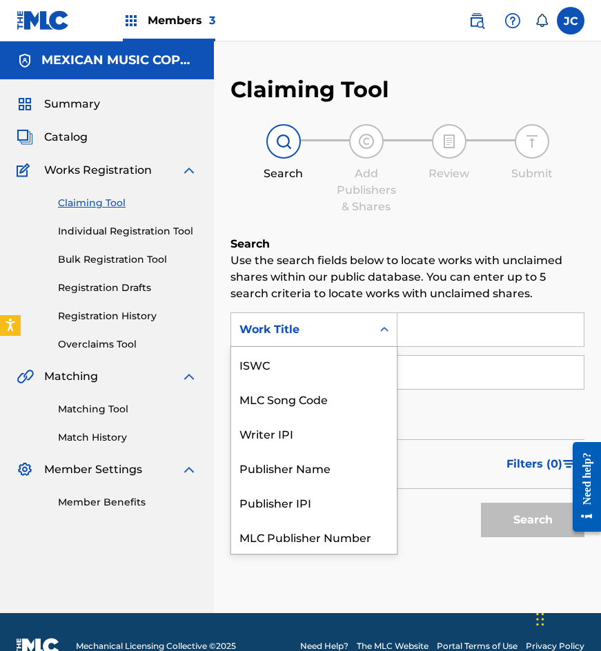
click at [312, 344] on div "Work Title" at bounding box center [313, 330] width 167 height 34
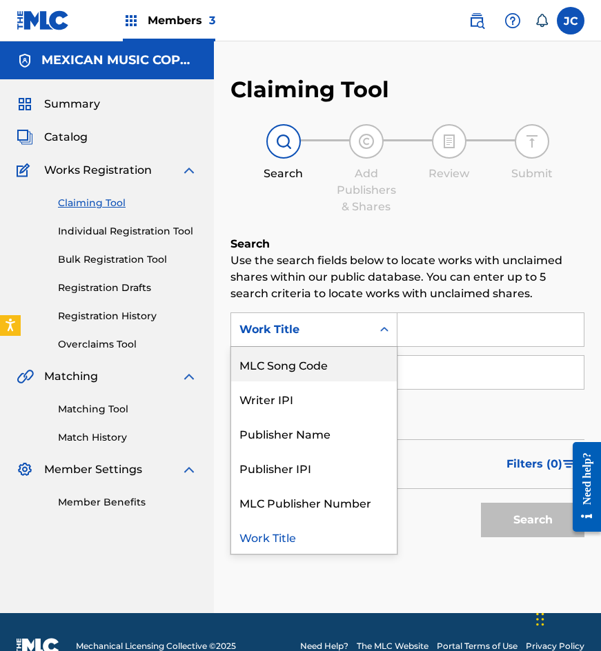
click at [310, 356] on div "MLC Song Code" at bounding box center [314, 364] width 166 height 34
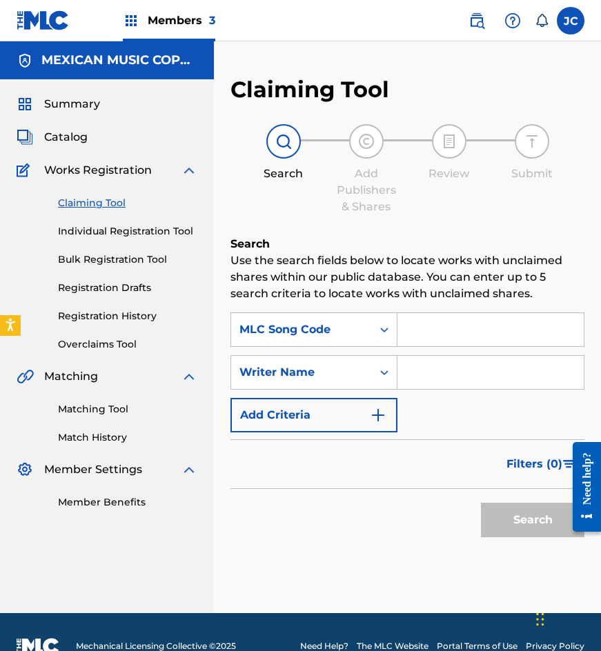
click at [437, 328] on input "Search Form" at bounding box center [490, 329] width 186 height 33
paste input "S7515G"
type input "S7515G"
click at [481, 503] on button "Search" at bounding box center [532, 520] width 103 height 34
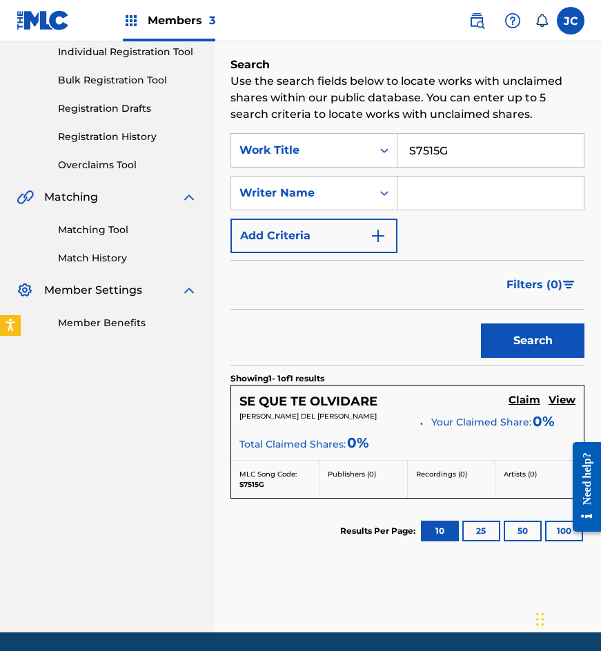
scroll to position [227, 0]
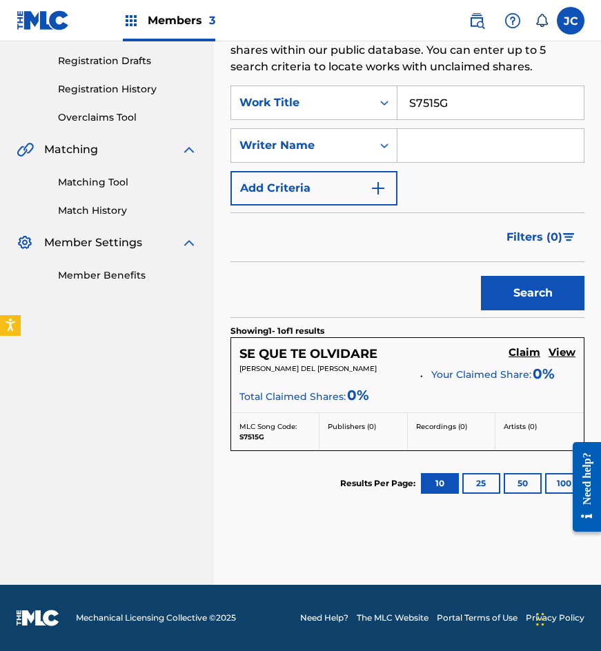
click at [522, 359] on h5 "Claim" at bounding box center [524, 352] width 32 height 13
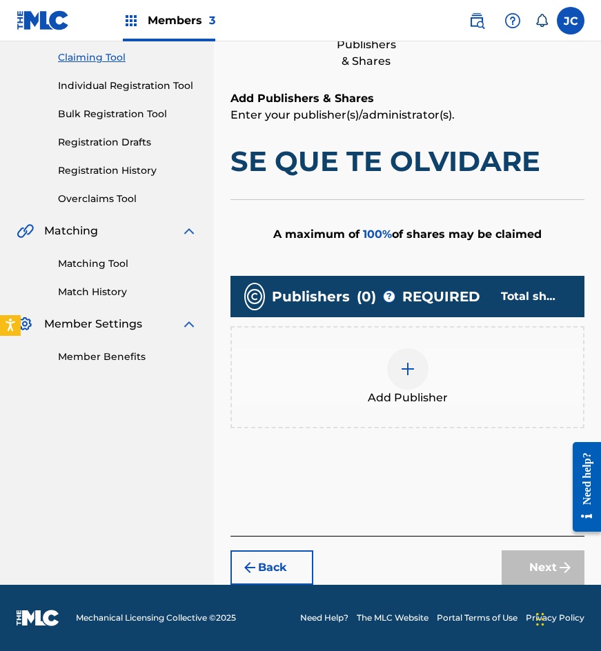
click at [404, 362] on img at bounding box center [407, 369] width 17 height 17
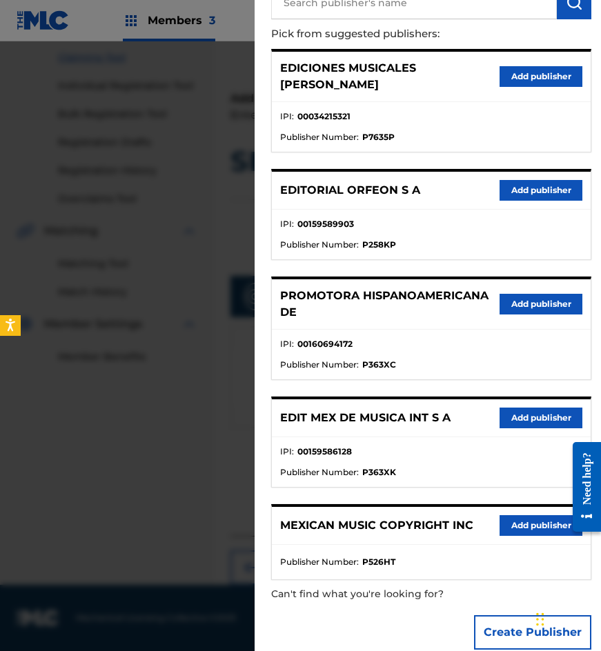
scroll to position [141, 0]
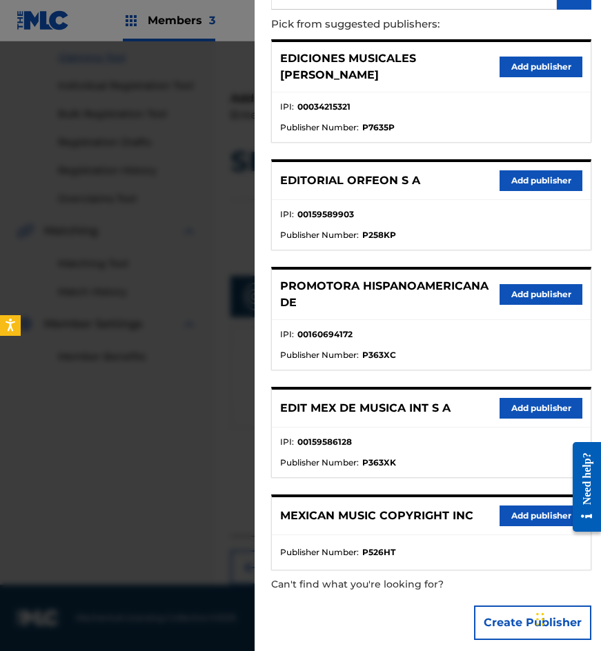
click at [502, 398] on button "Add publisher" at bounding box center [541, 408] width 83 height 21
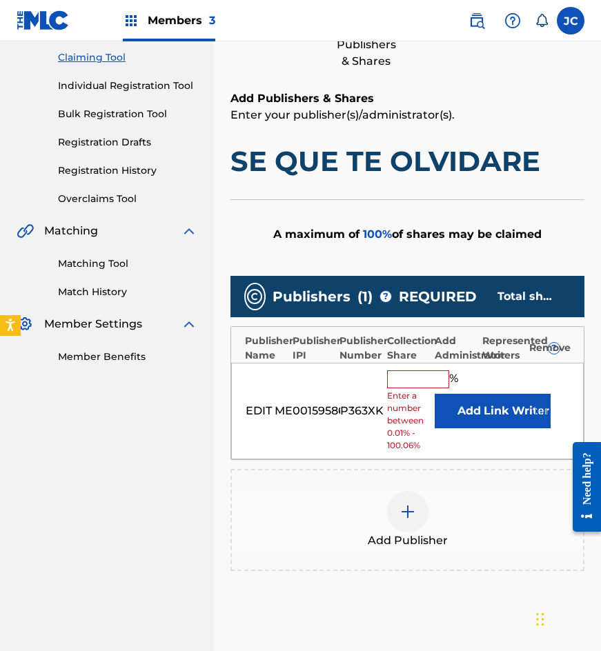
click at [435, 402] on button "Add" at bounding box center [469, 411] width 69 height 34
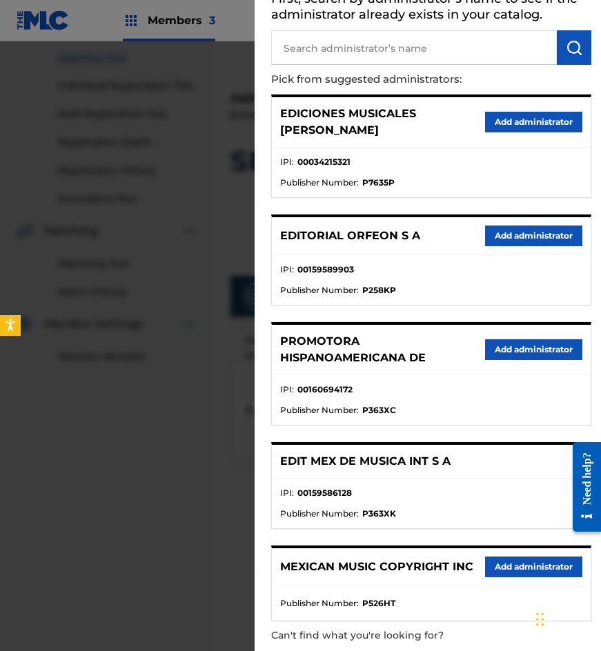
scroll to position [137, 0]
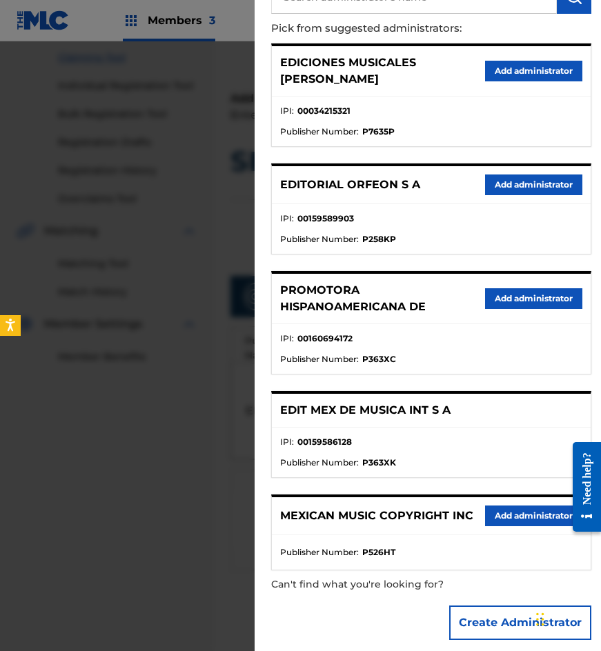
click at [511, 506] on button "Add administrator" at bounding box center [533, 516] width 97 height 21
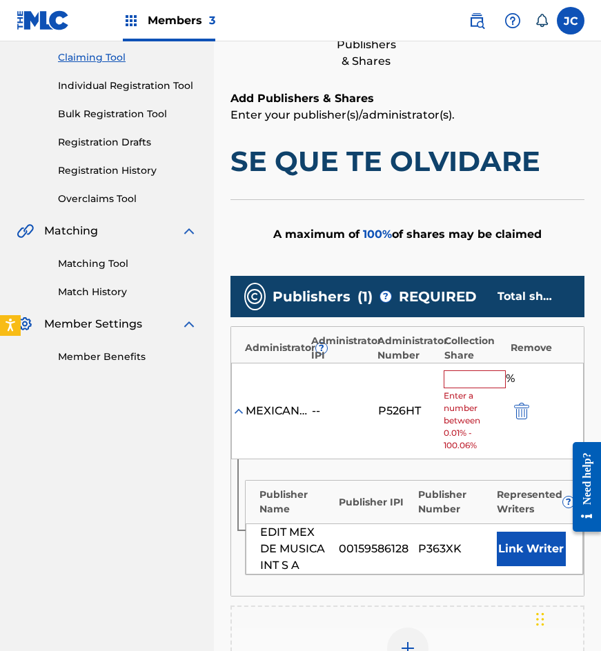
drag, startPoint x: 471, startPoint y: 379, endPoint x: 446, endPoint y: 374, distance: 25.3
click at [471, 379] on input "text" at bounding box center [475, 379] width 62 height 18
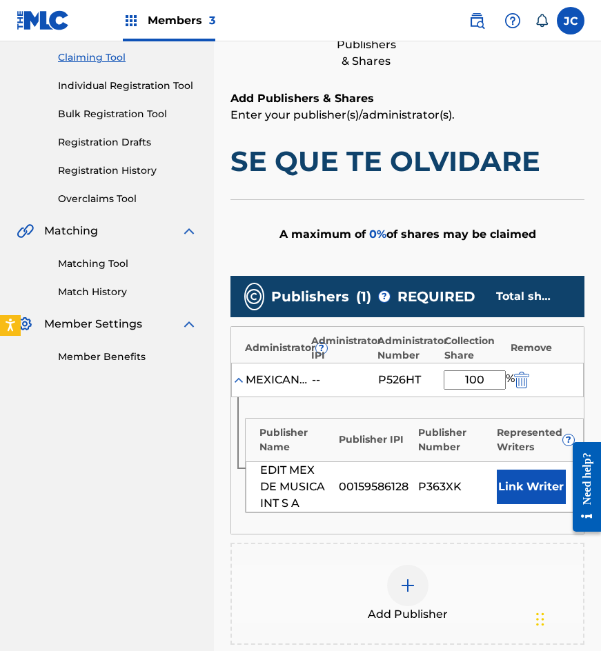
type input "100"
click at [542, 478] on button "Link Writer" at bounding box center [531, 487] width 69 height 34
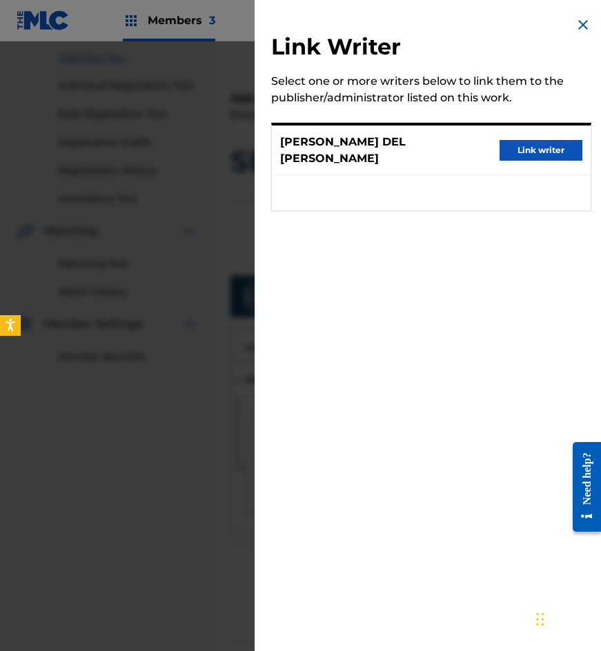
click at [518, 150] on button "Link writer" at bounding box center [541, 144] width 83 height 21
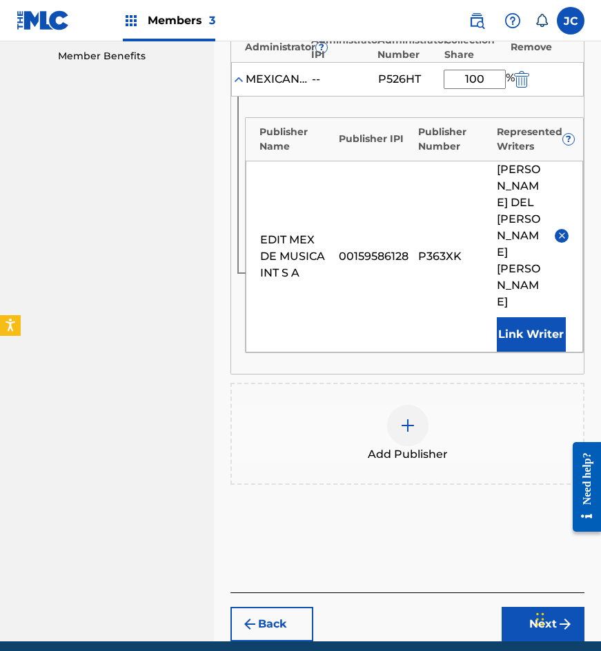
scroll to position [470, 0]
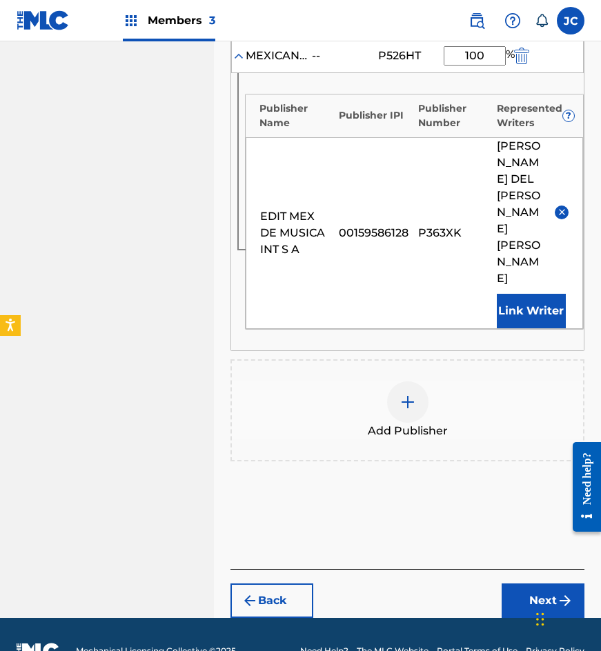
click at [521, 560] on button "Next" at bounding box center [543, 568] width 83 height 34
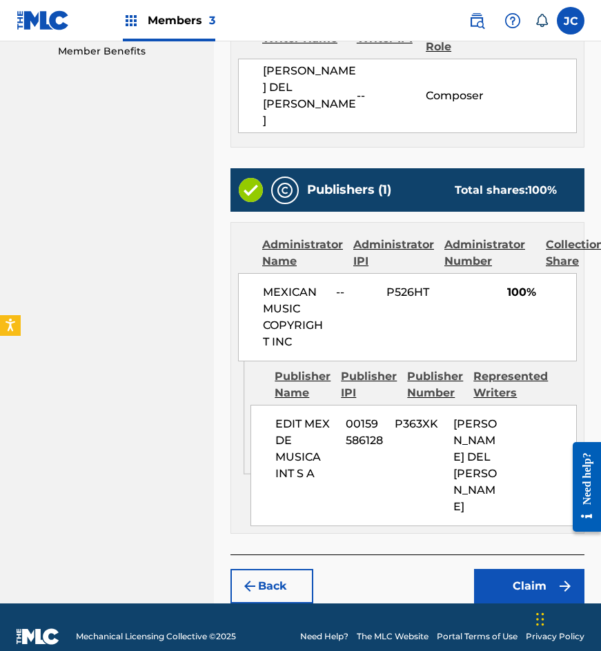
scroll to position [486, 0]
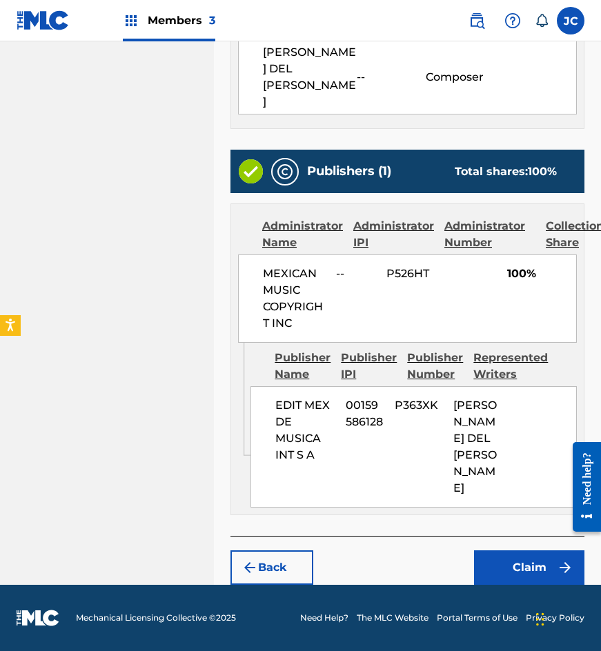
click at [512, 568] on button "Claim" at bounding box center [529, 568] width 110 height 34
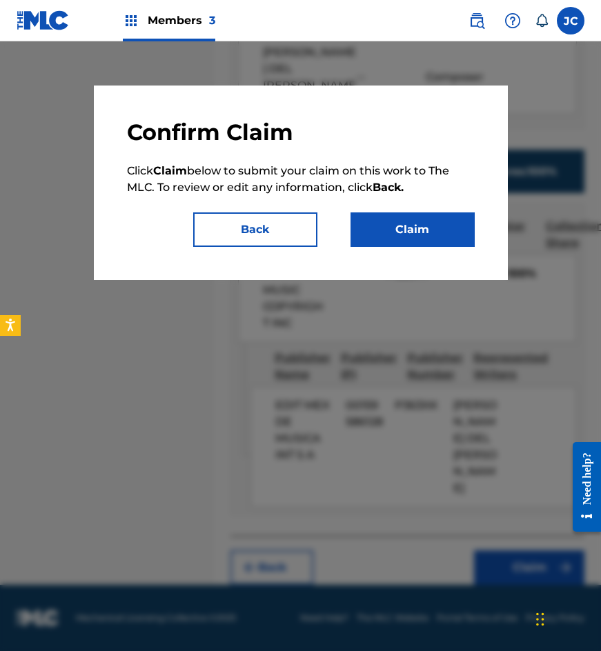
click at [411, 249] on div "Confirm Claim Click Claim below to submit your claim on this work to The MLC. T…" at bounding box center [301, 183] width 414 height 195
click at [413, 235] on button "Claim" at bounding box center [412, 229] width 124 height 34
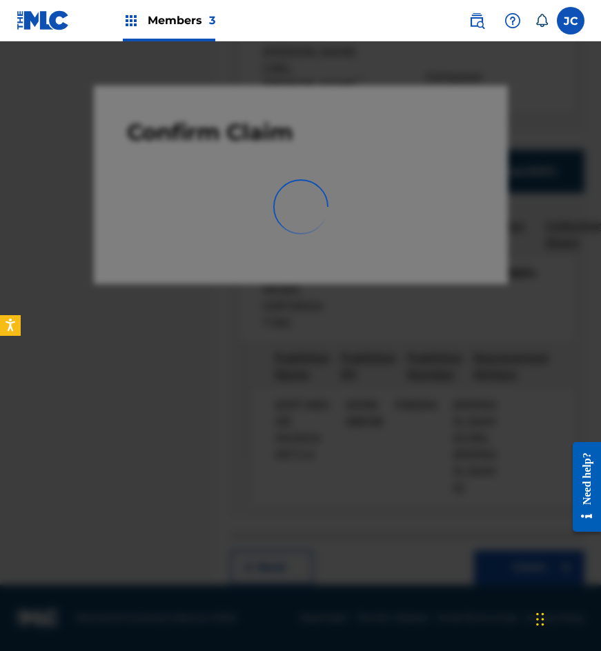
scroll to position [0, 0]
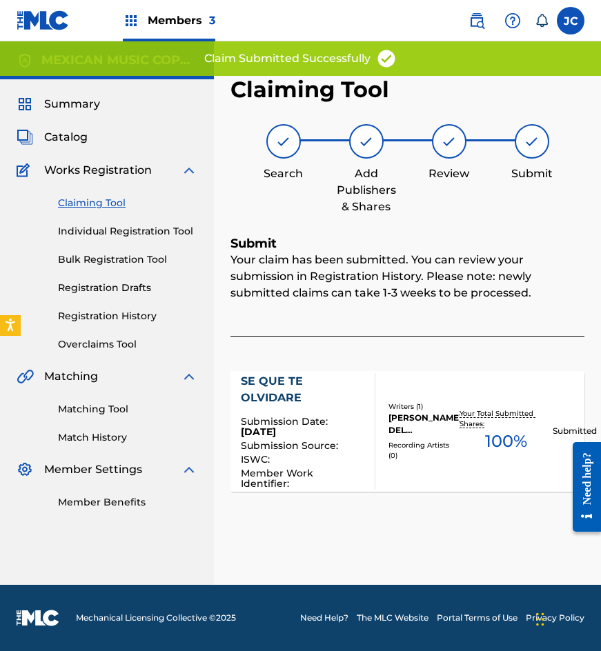
click at [97, 196] on link "Claiming Tool" at bounding box center [127, 203] width 139 height 14
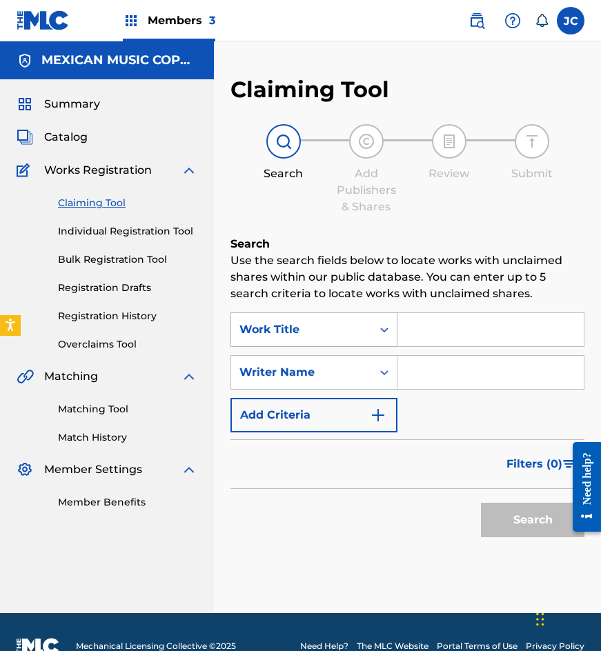
click at [316, 343] on div "Work Title" at bounding box center [313, 330] width 167 height 34
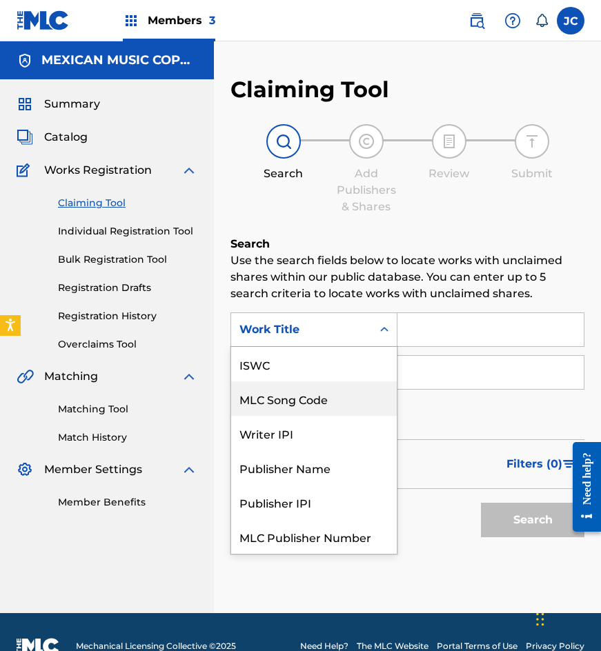
scroll to position [34, 0]
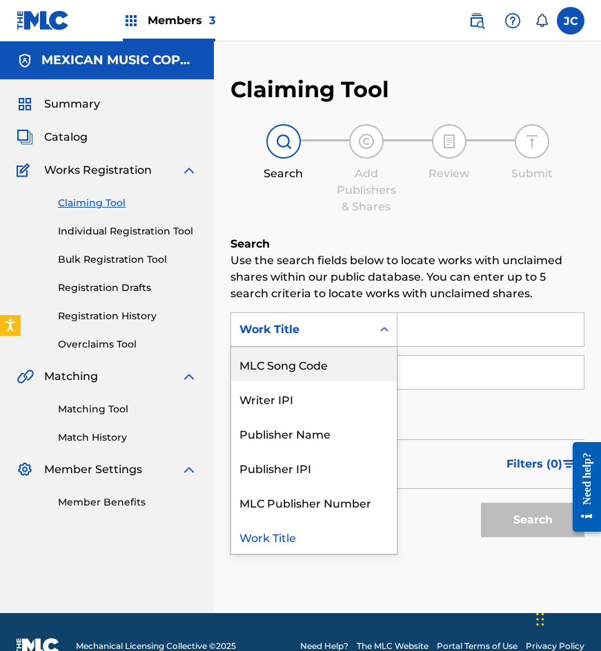
click at [322, 370] on div "MLC Song Code" at bounding box center [314, 364] width 166 height 34
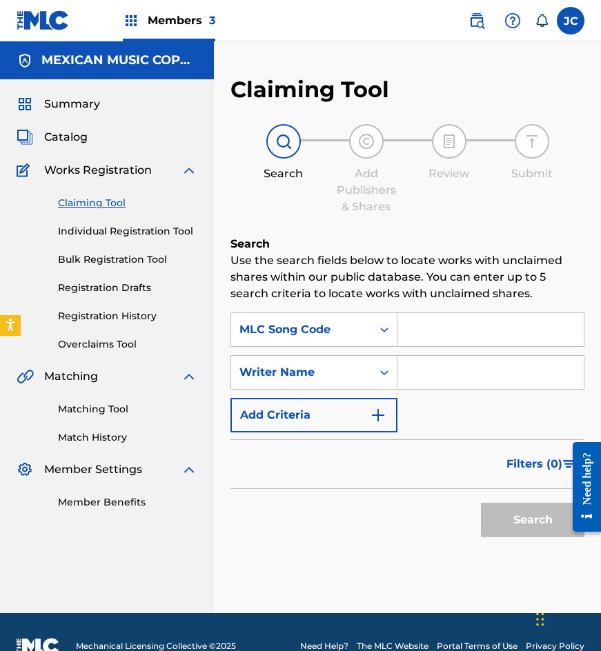
click at [471, 331] on input "Search Form" at bounding box center [490, 329] width 186 height 33
paste input "M6508S"
type input "M6508S"
click at [481, 503] on button "Search" at bounding box center [532, 520] width 103 height 34
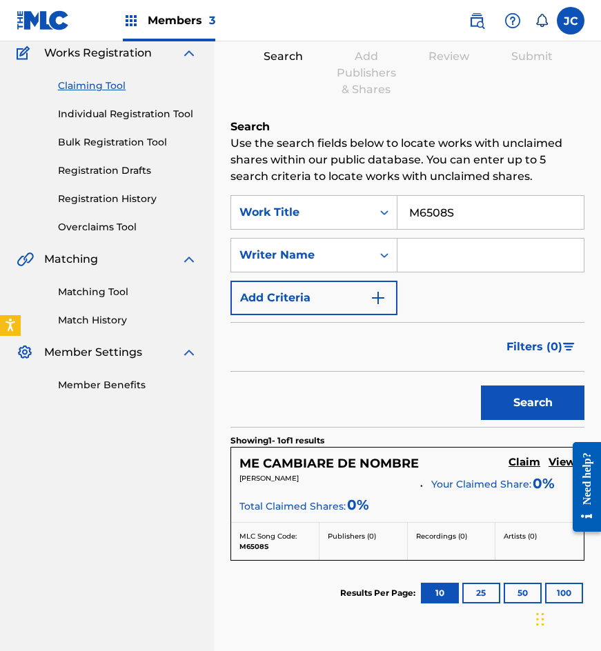
scroll to position [227, 0]
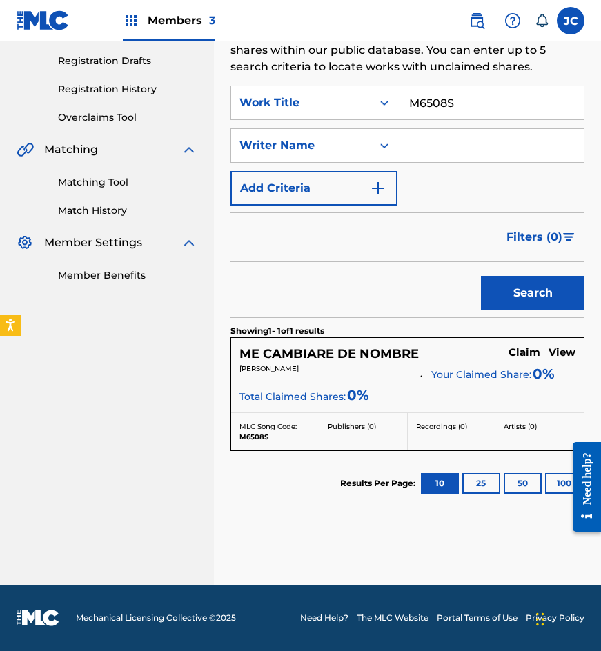
click at [533, 353] on h5 "Claim" at bounding box center [524, 352] width 32 height 13
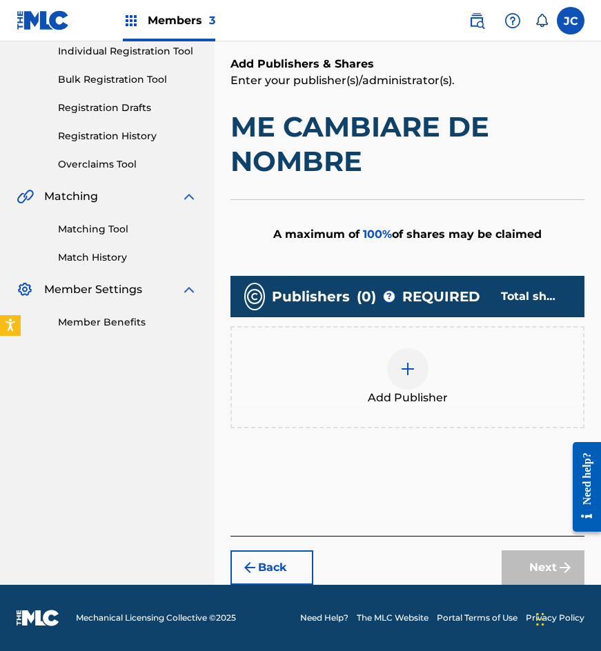
scroll to position [180, 0]
click at [402, 377] on div at bounding box center [407, 368] width 41 height 41
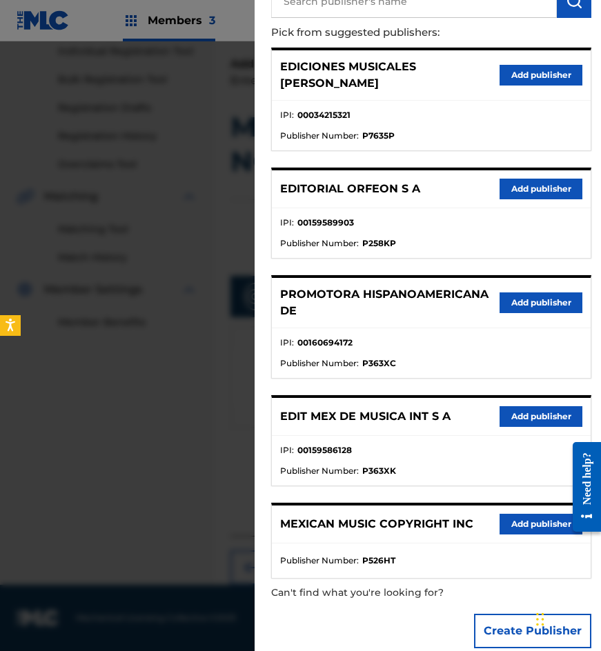
scroll to position [141, 0]
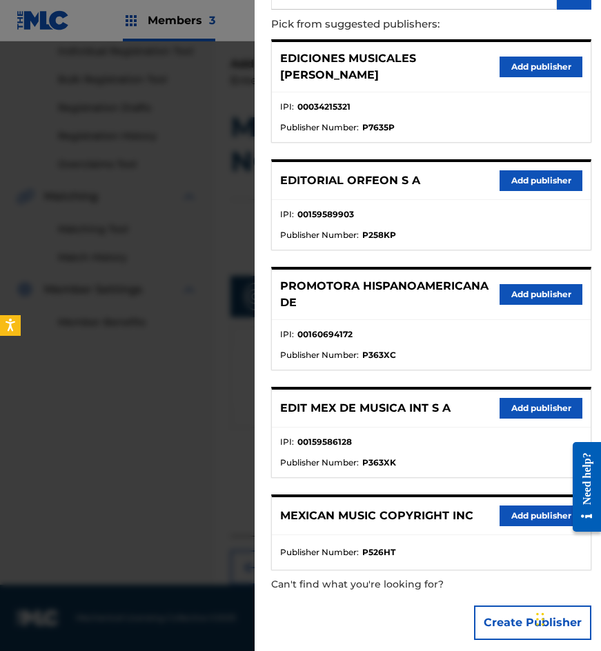
click at [518, 406] on div "EDIT MEX DE MUSICA INT S A Add publisher" at bounding box center [431, 409] width 319 height 38
click at [520, 399] on button "Add publisher" at bounding box center [541, 408] width 83 height 21
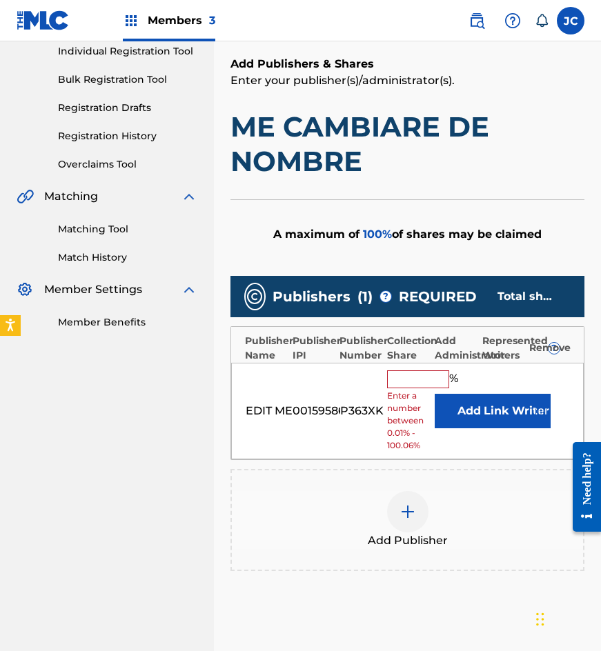
click at [443, 411] on button "Add" at bounding box center [469, 411] width 69 height 34
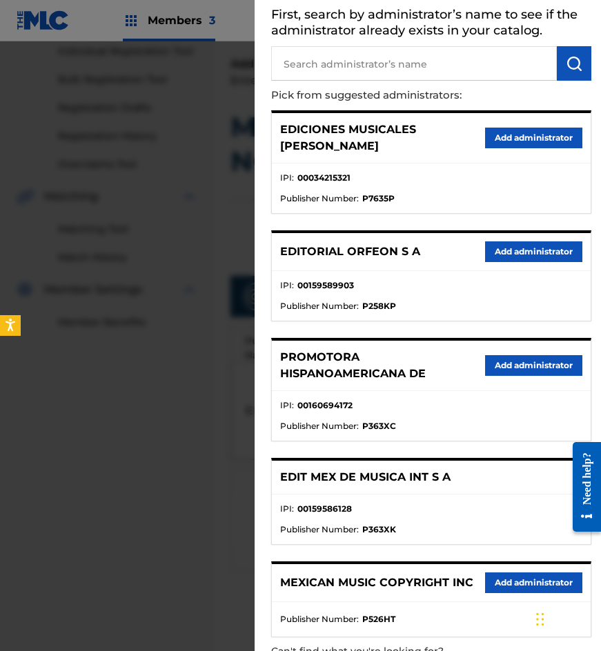
scroll to position [137, 0]
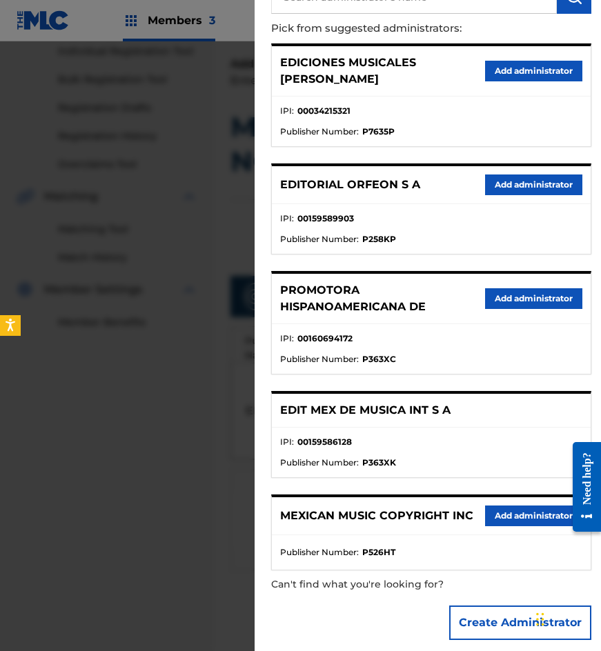
click at [511, 506] on button "Add administrator" at bounding box center [533, 516] width 97 height 21
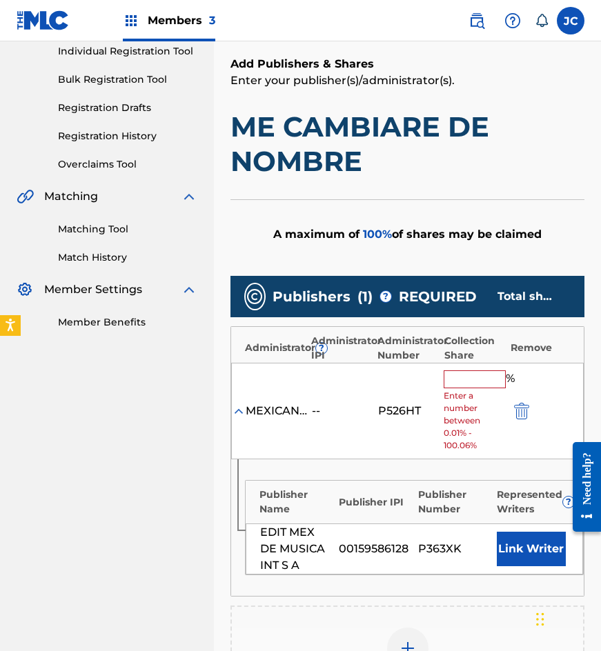
click at [470, 386] on input "text" at bounding box center [475, 379] width 62 height 18
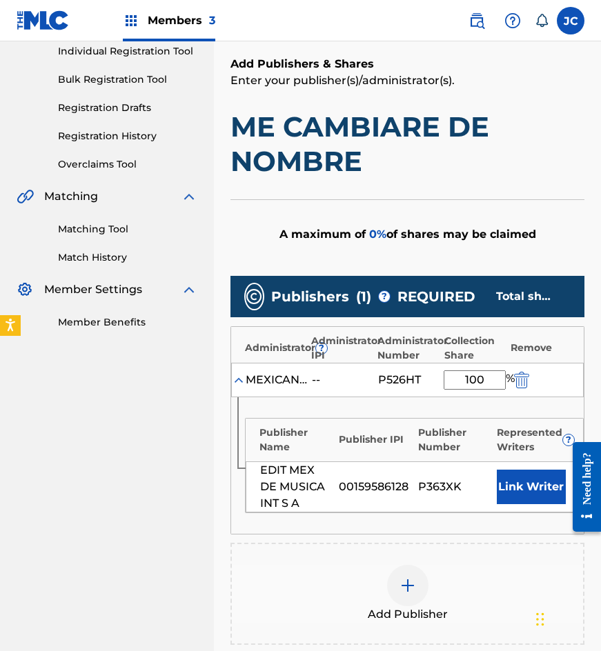
type input "100"
click at [525, 482] on button "Link Writer" at bounding box center [531, 487] width 69 height 34
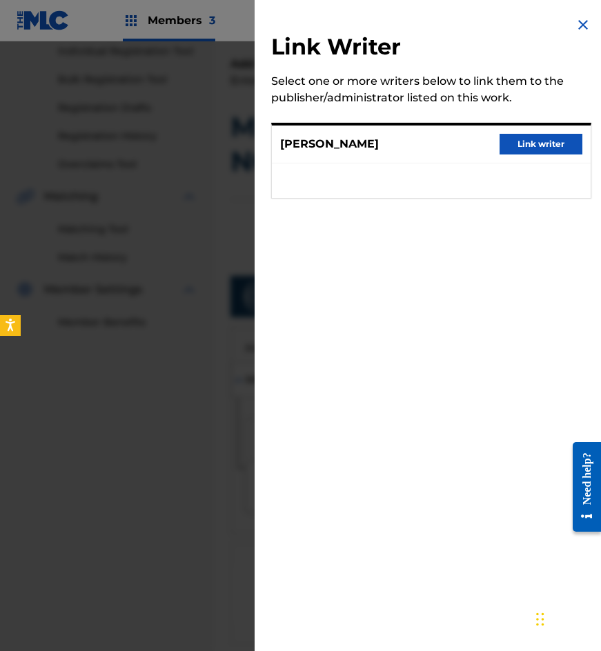
click at [531, 144] on button "Link writer" at bounding box center [541, 144] width 83 height 21
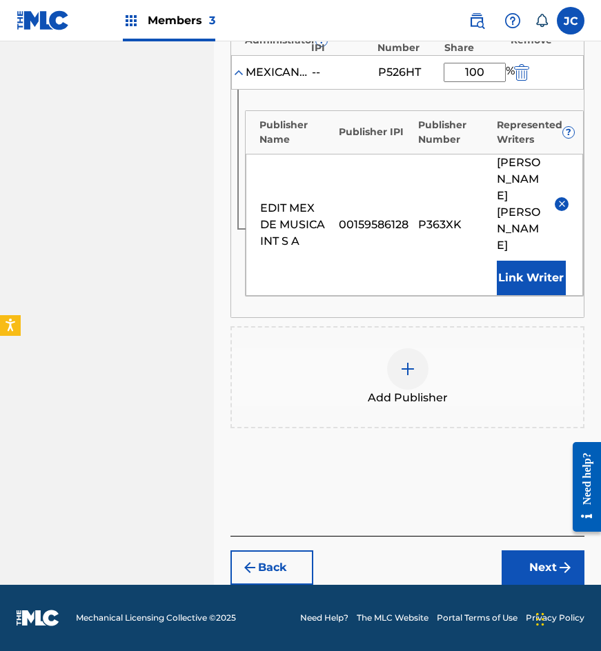
click at [522, 554] on button "Next" at bounding box center [543, 568] width 83 height 34
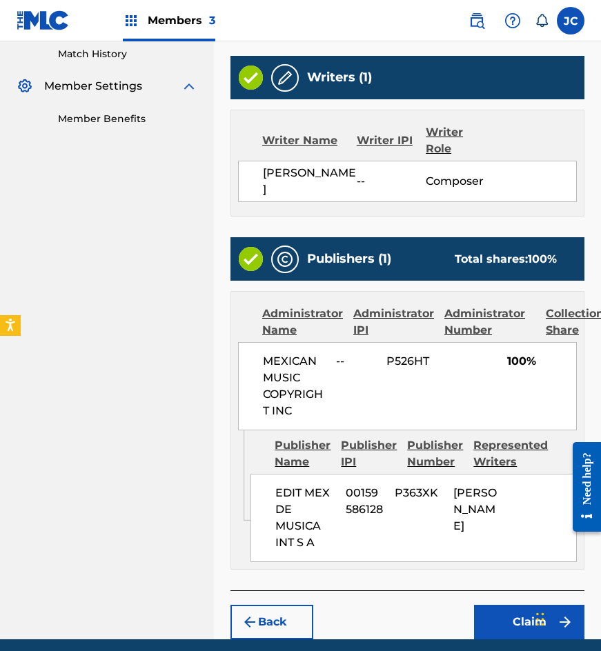
scroll to position [488, 0]
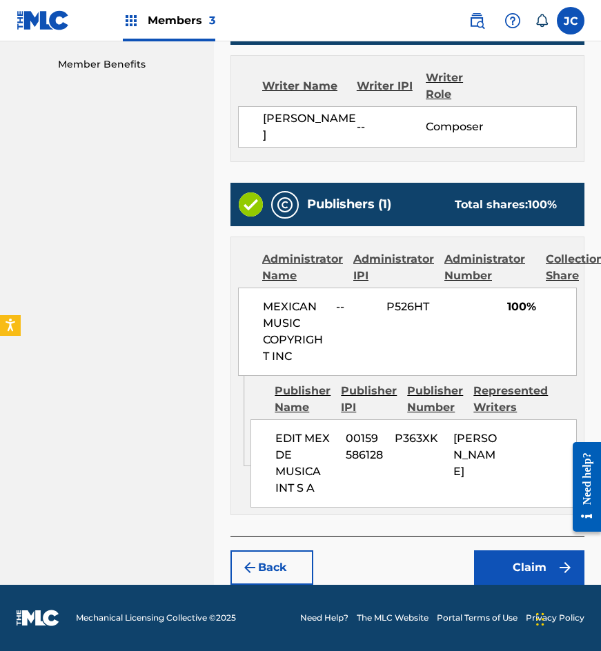
click at [515, 557] on button "Claim" at bounding box center [529, 568] width 110 height 34
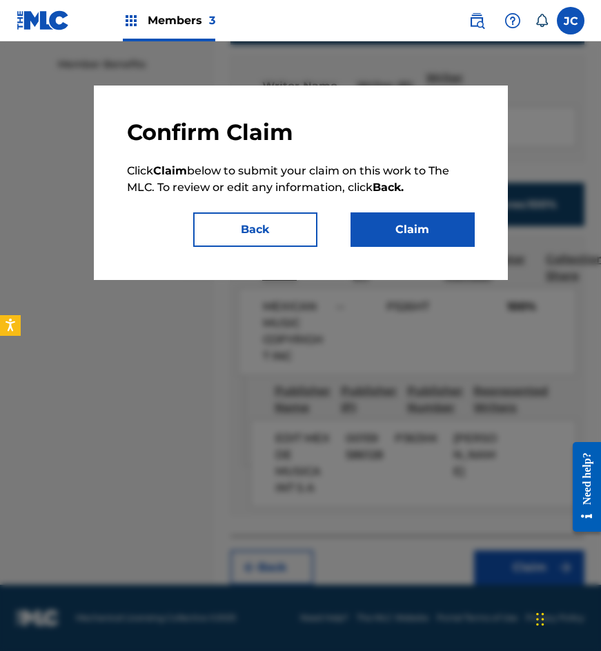
click at [412, 237] on button "Claim" at bounding box center [412, 229] width 124 height 34
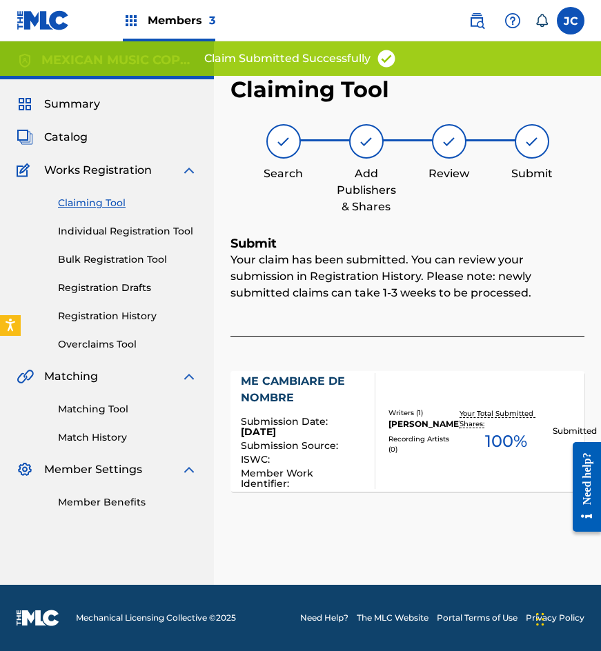
scroll to position [0, 0]
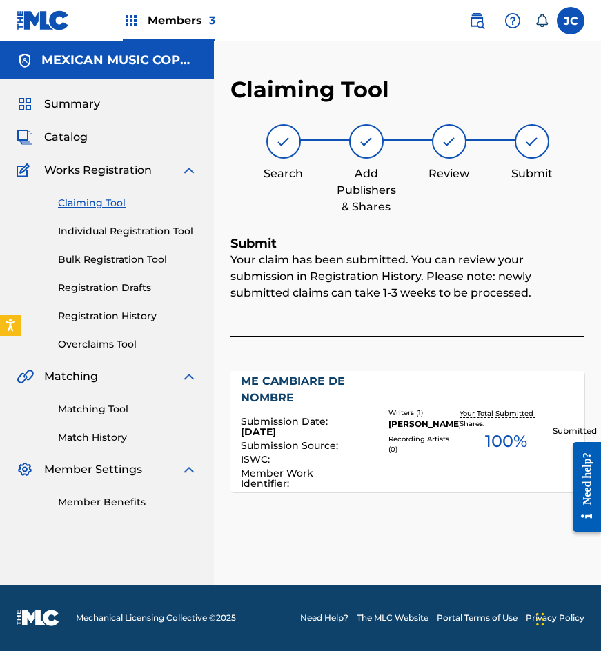
click at [65, 139] on span "Catalog" at bounding box center [65, 137] width 43 height 17
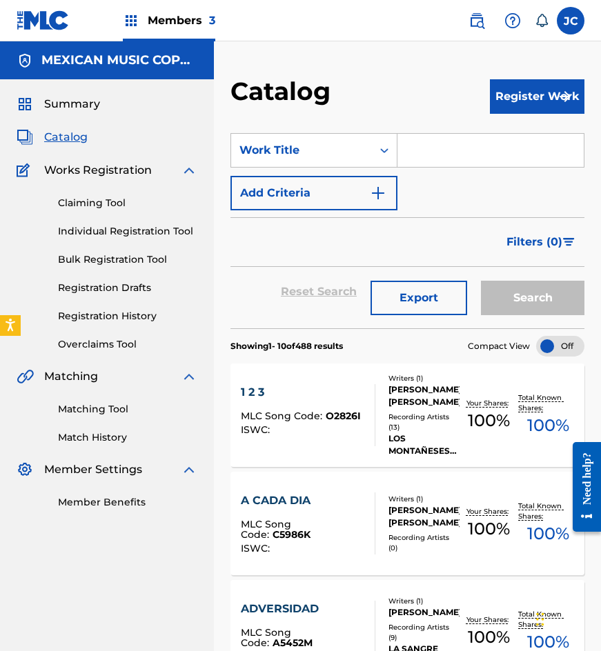
click at [115, 213] on div "Claiming Tool Individual Registration Tool Bulk Registration Tool Registration …" at bounding box center [107, 265] width 181 height 173
click at [113, 206] on link "Claiming Tool" at bounding box center [127, 203] width 139 height 14
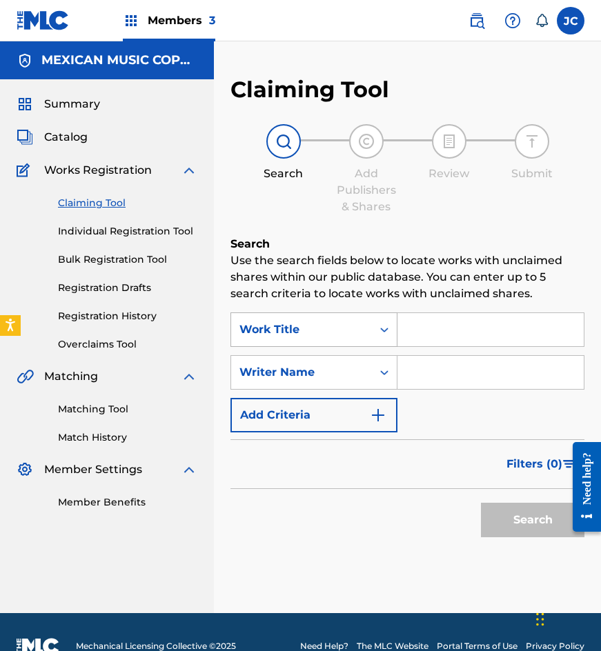
click at [312, 322] on div "Work Title" at bounding box center [301, 330] width 124 height 17
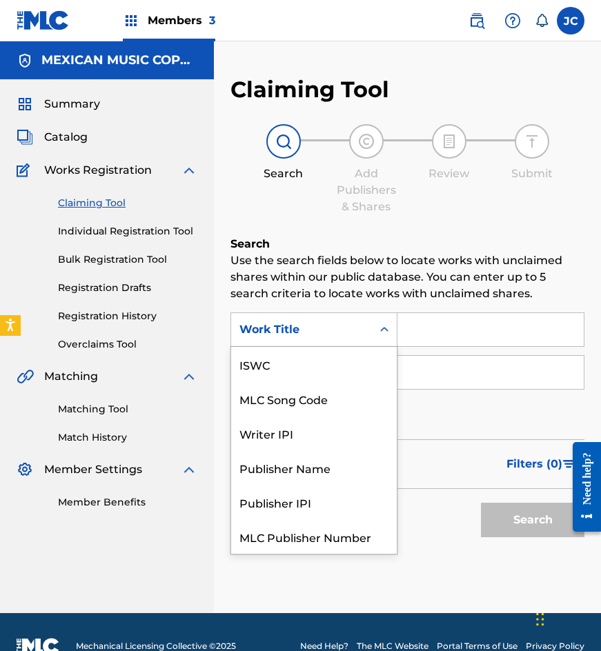
scroll to position [34, 0]
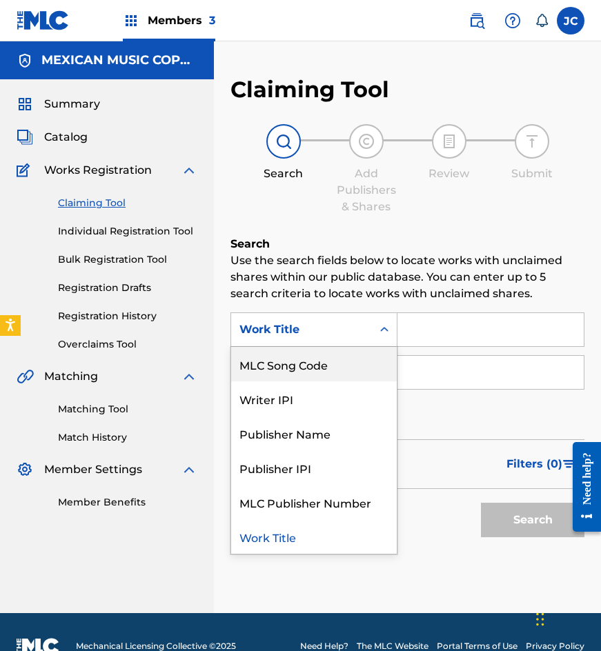
click at [320, 348] on div "MLC Song Code" at bounding box center [314, 364] width 166 height 34
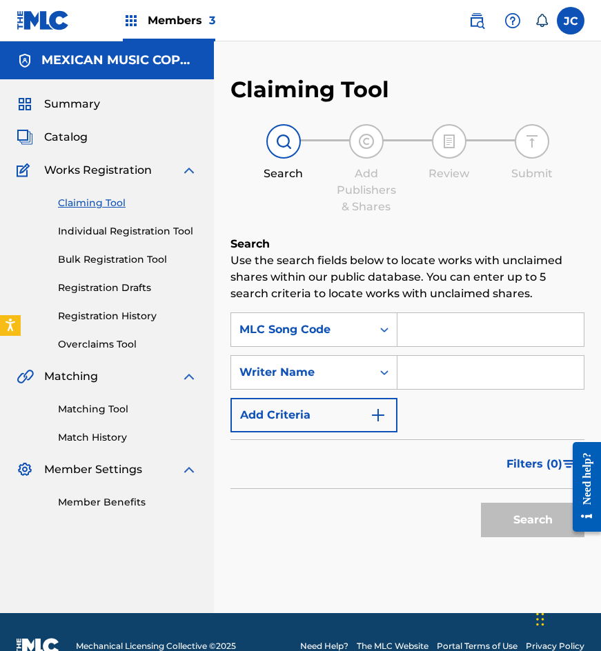
click at [487, 332] on input "Search Form" at bounding box center [490, 329] width 186 height 33
type input "C6033T"
click at [481, 503] on button "Search" at bounding box center [532, 520] width 103 height 34
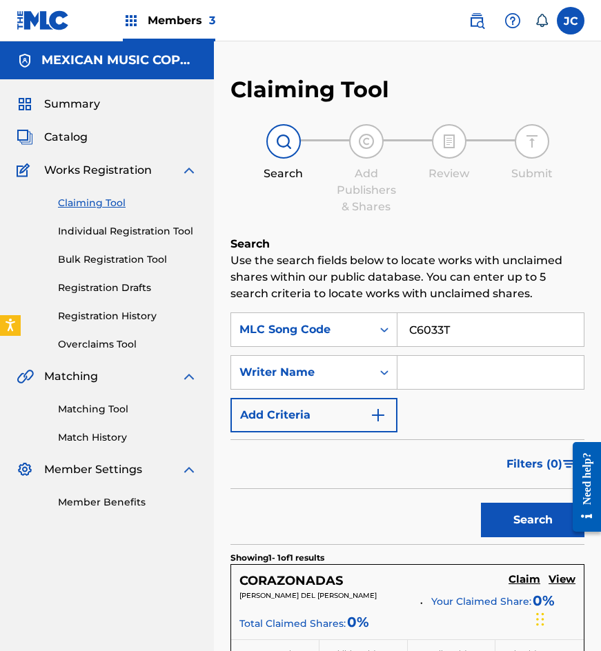
scroll to position [227, 0]
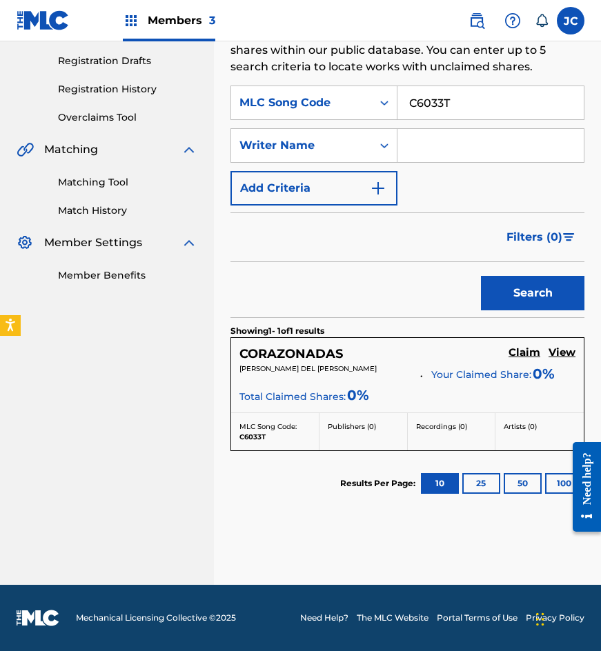
click at [519, 350] on h5 "Claim" at bounding box center [524, 352] width 32 height 13
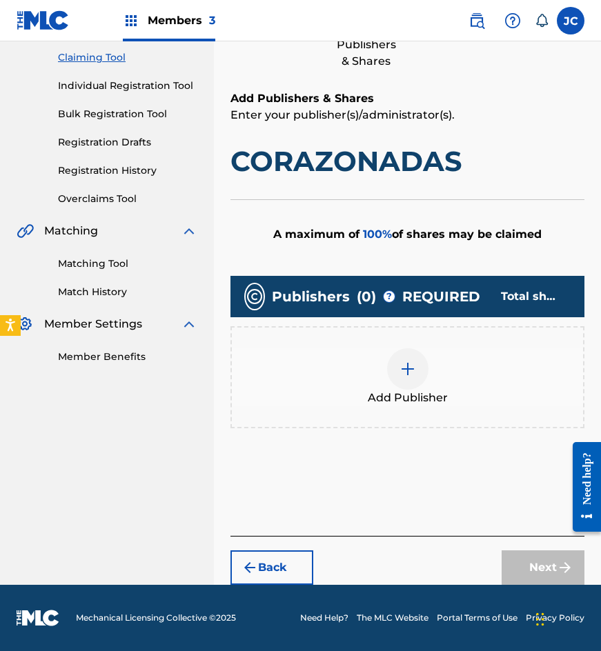
click at [406, 369] on img at bounding box center [407, 369] width 17 height 17
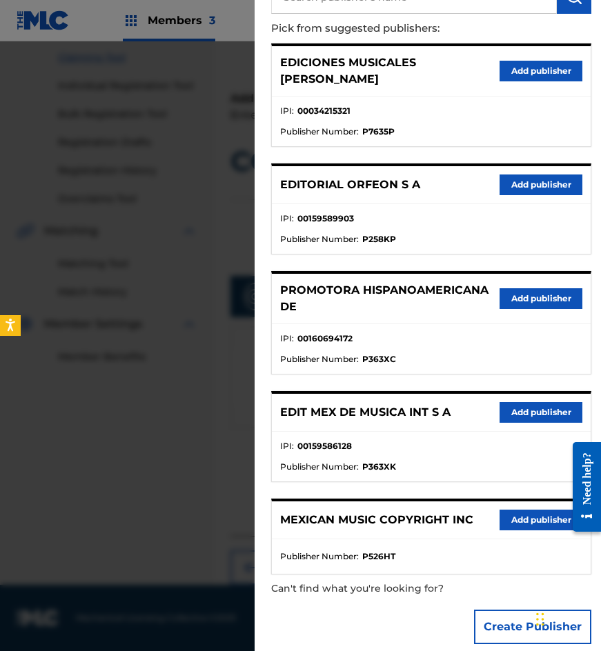
scroll to position [141, 0]
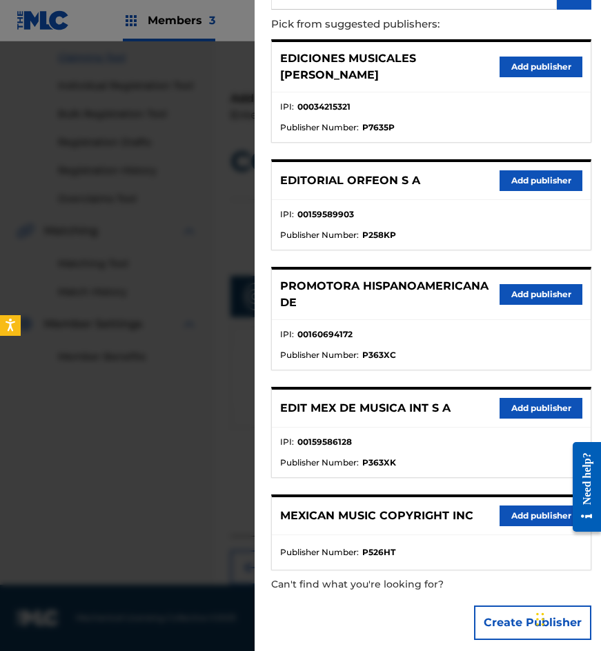
click at [511, 398] on button "Add publisher" at bounding box center [541, 408] width 83 height 21
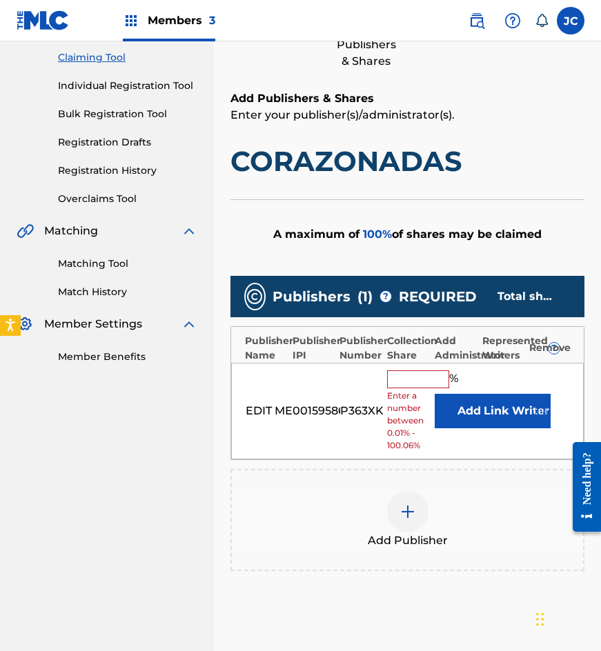
click at [455, 403] on button "Add" at bounding box center [469, 411] width 69 height 34
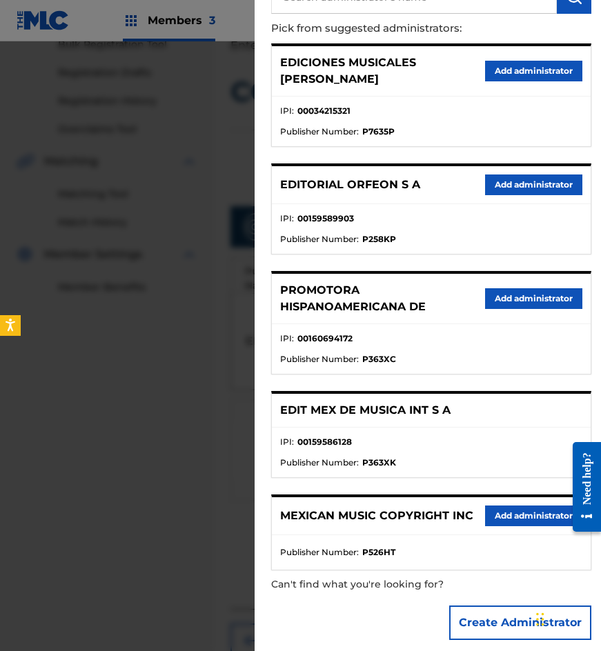
scroll to position [299, 0]
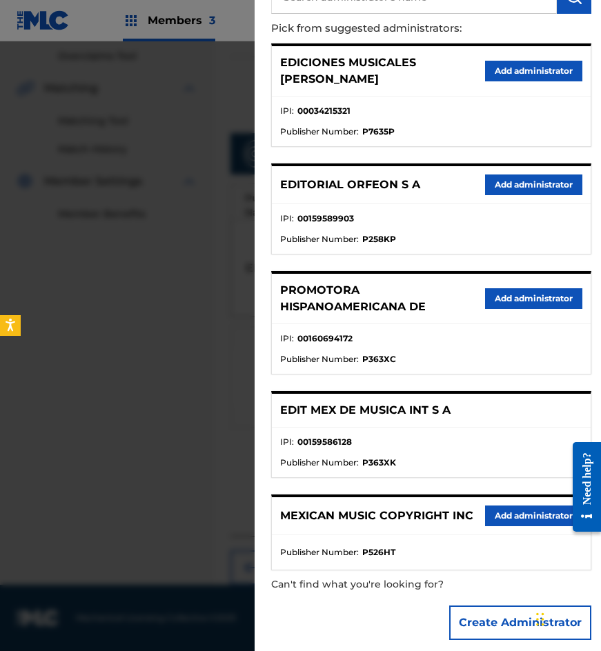
click at [534, 506] on button "Add administrator" at bounding box center [533, 516] width 97 height 21
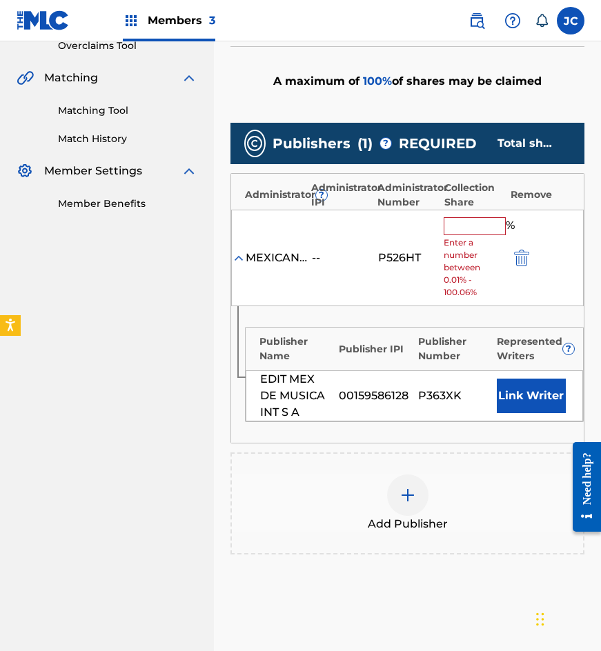
click at [457, 222] on input "text" at bounding box center [475, 226] width 62 height 18
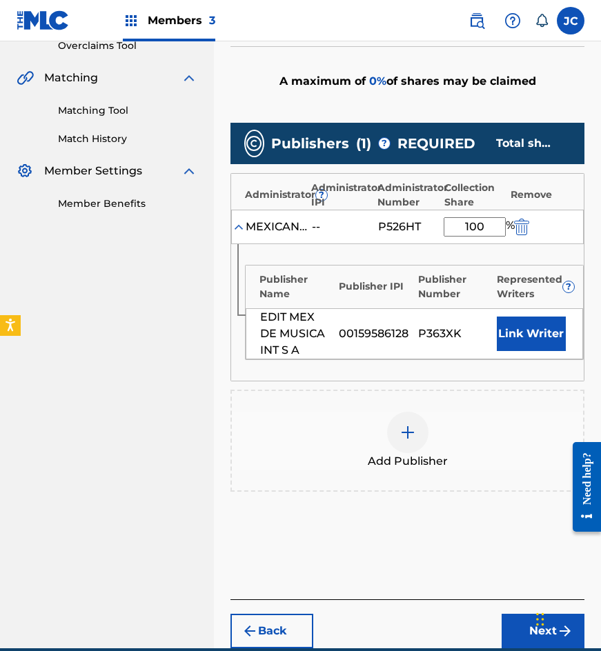
type input "100"
click at [528, 329] on button "Link Writer" at bounding box center [531, 334] width 69 height 34
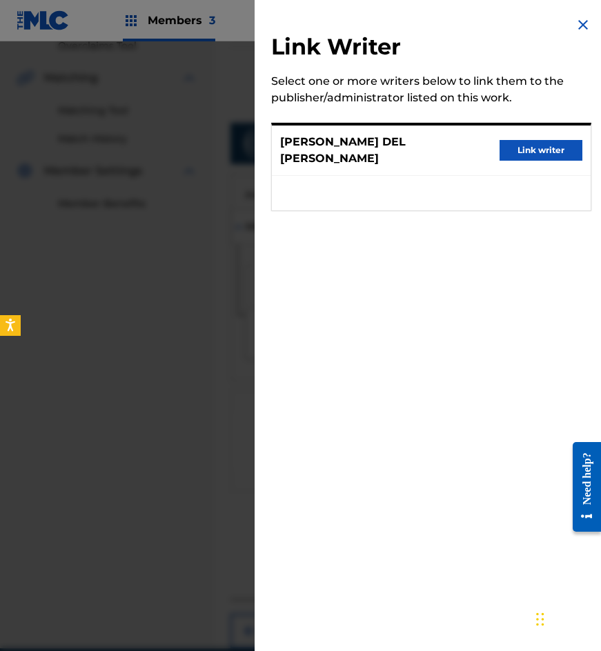
click at [526, 146] on button "Link writer" at bounding box center [541, 144] width 83 height 21
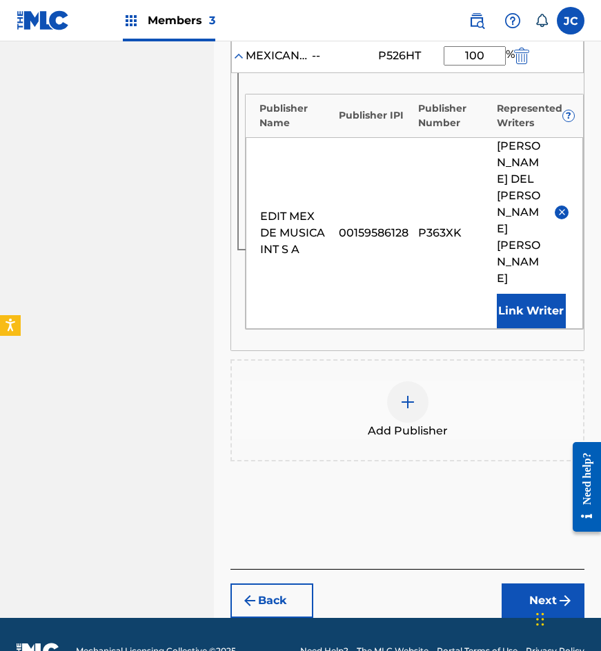
click at [542, 553] on button "Next" at bounding box center [543, 568] width 83 height 34
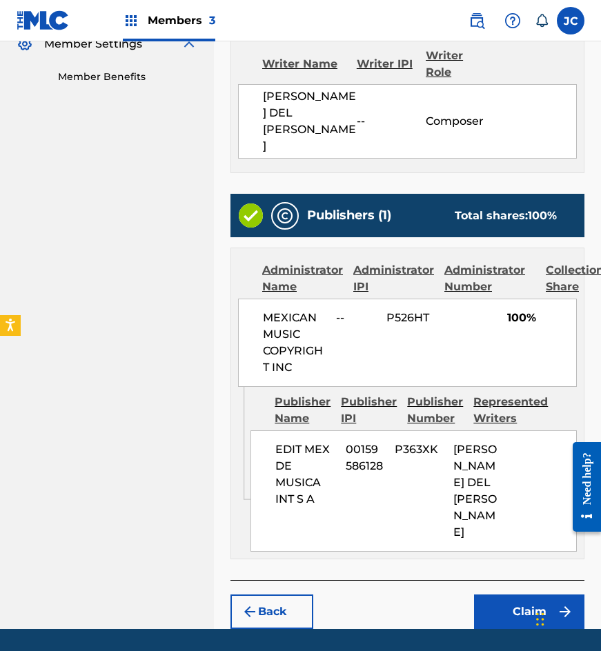
scroll to position [486, 0]
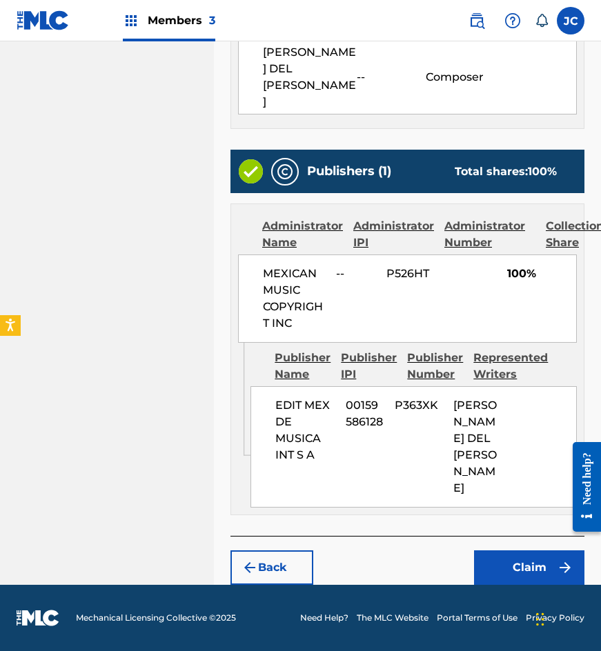
click at [487, 566] on button "Claim" at bounding box center [529, 568] width 110 height 34
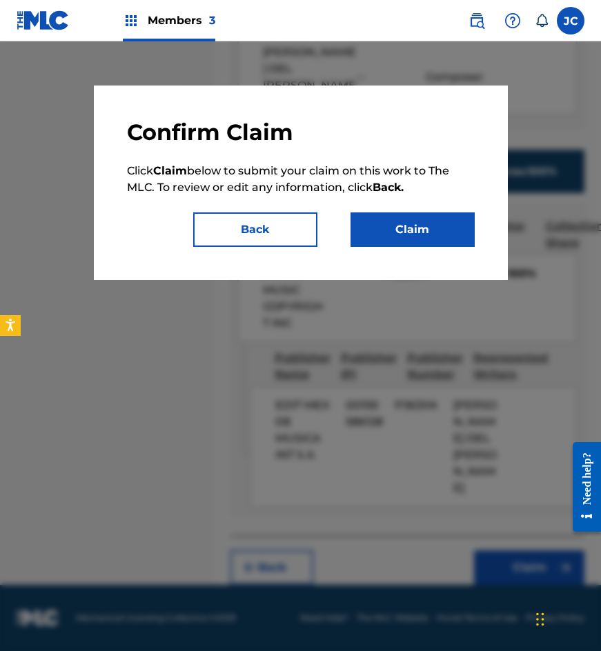
click at [433, 224] on button "Claim" at bounding box center [412, 229] width 124 height 34
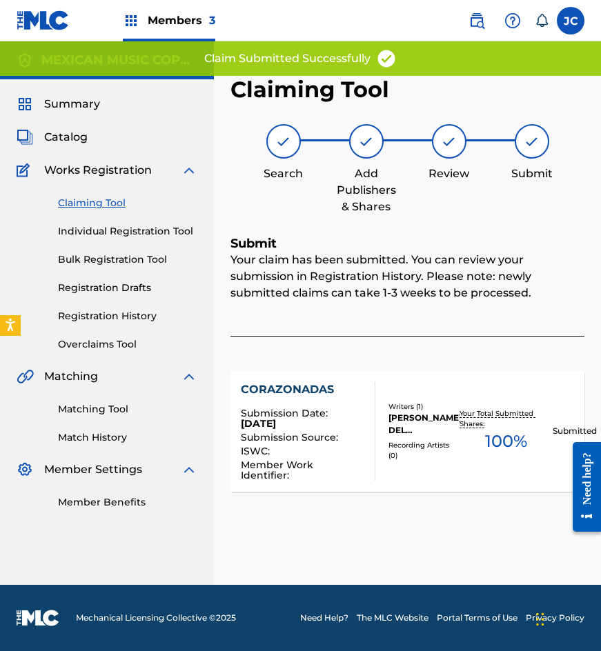
scroll to position [0, 0]
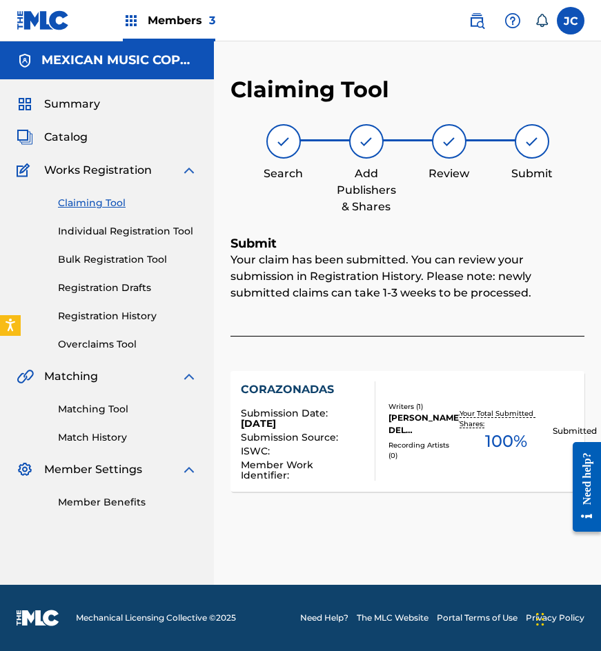
click at [112, 205] on link "Claiming Tool" at bounding box center [127, 203] width 139 height 14
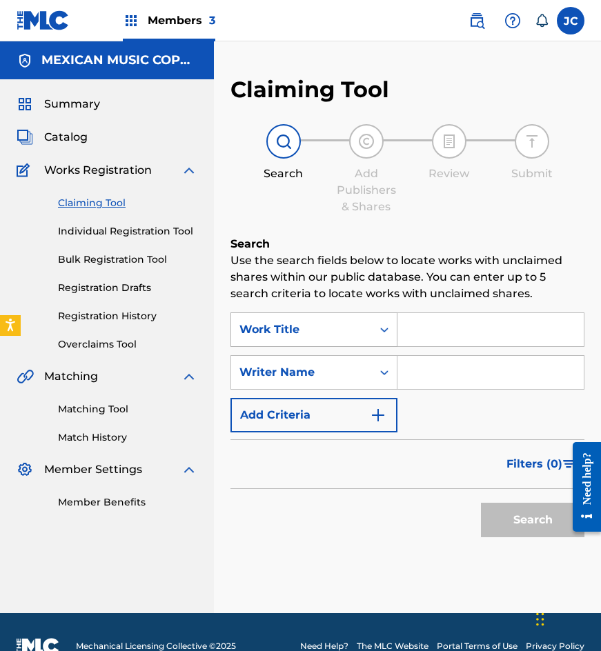
click at [314, 322] on div "Work Title" at bounding box center [301, 330] width 124 height 17
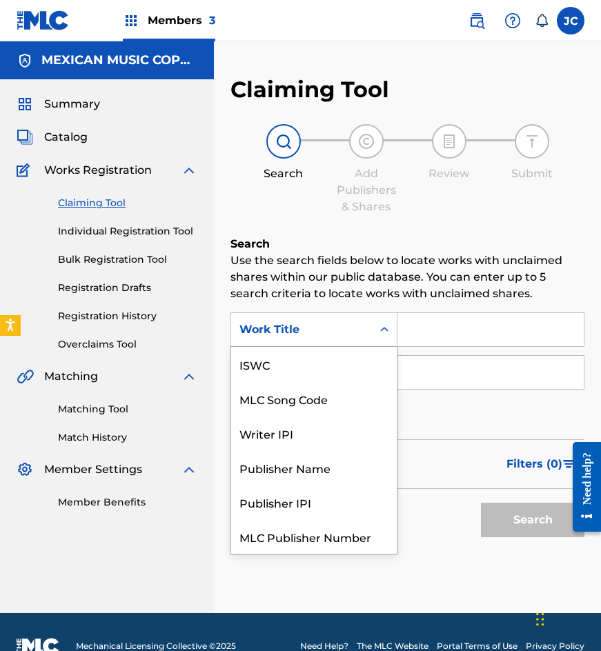
scroll to position [34, 0]
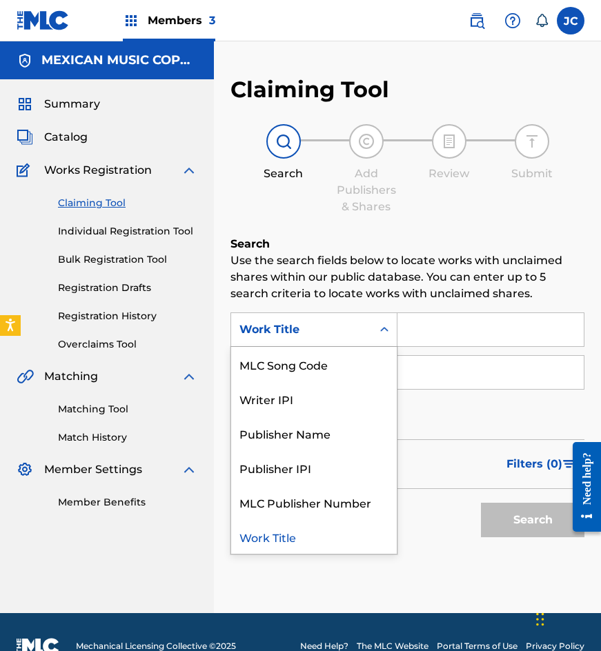
click at [311, 365] on div "MLC Song Code" at bounding box center [314, 364] width 166 height 34
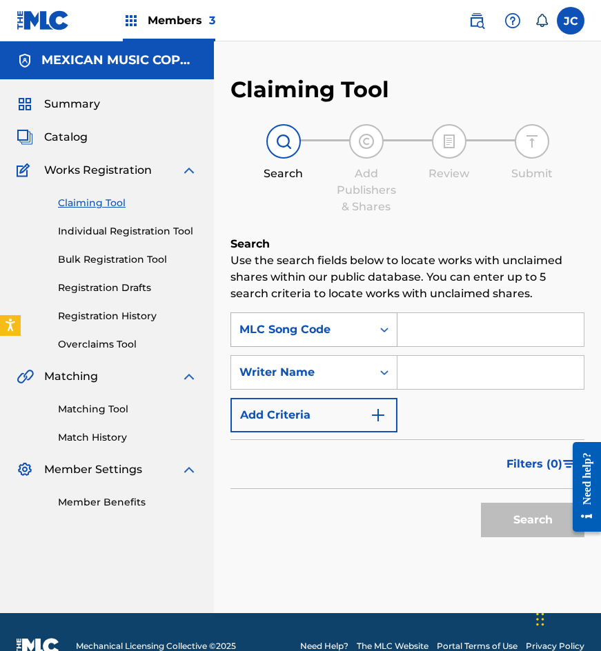
click at [395, 341] on div "Search Form" at bounding box center [384, 329] width 25 height 25
click at [326, 335] on div "MLC Song Code" at bounding box center [301, 330] width 124 height 17
click at [427, 335] on input "Search Form" at bounding box center [490, 329] width 186 height 33
paste input "L5928L"
type input "L5928L"
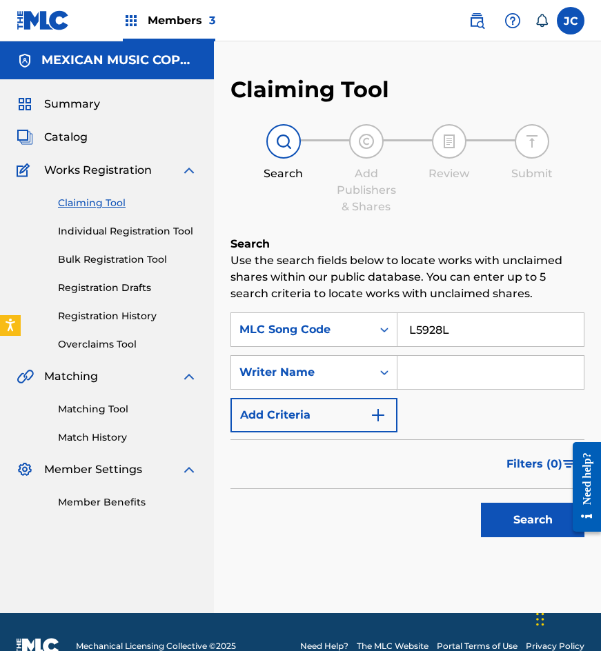
click at [481, 503] on button "Search" at bounding box center [532, 520] width 103 height 34
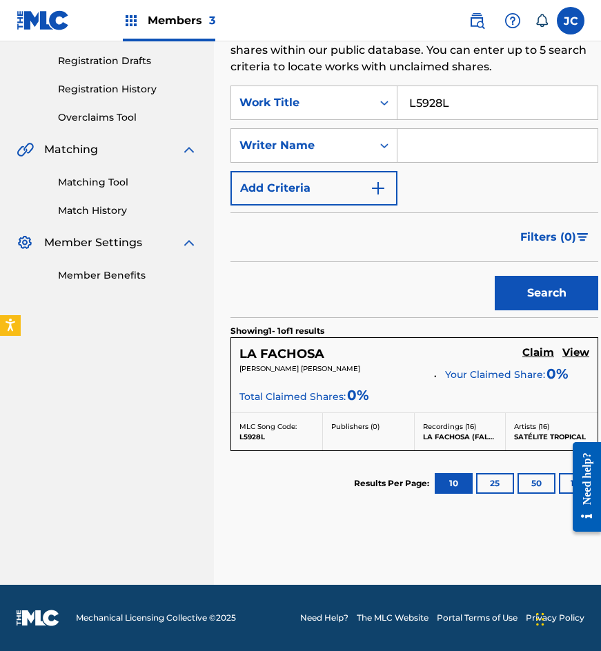
click at [531, 353] on h5 "Claim" at bounding box center [538, 352] width 32 height 13
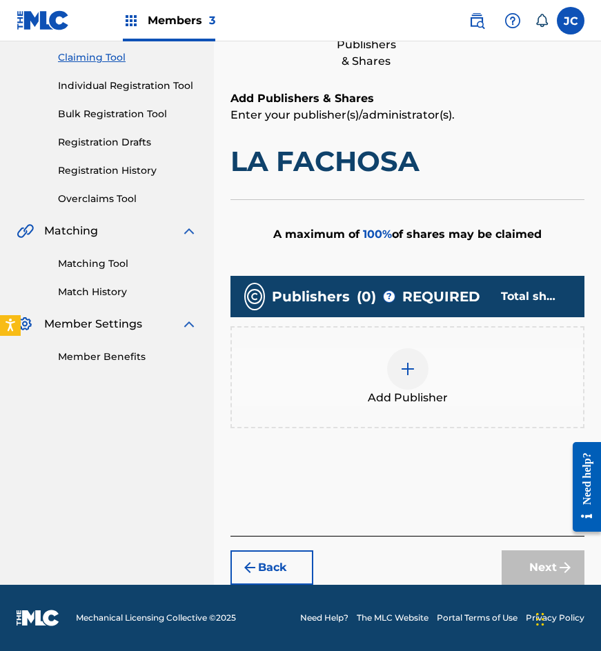
scroll to position [146, 0]
click at [413, 369] on img at bounding box center [407, 369] width 17 height 17
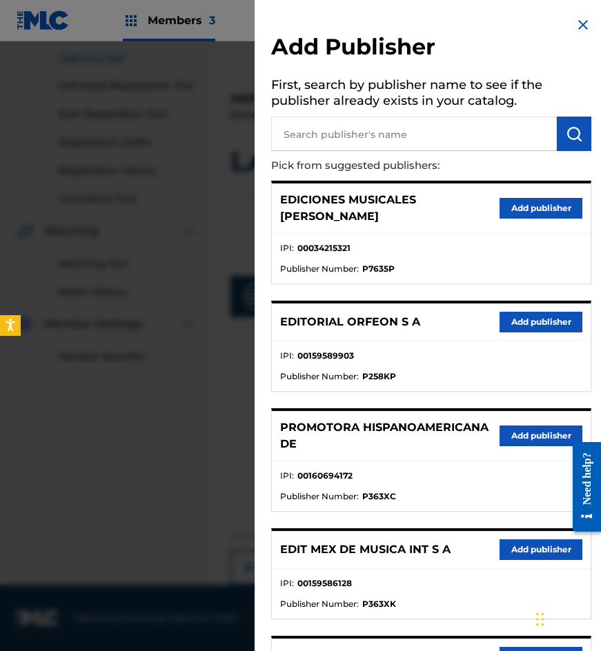
scroll to position [69, 0]
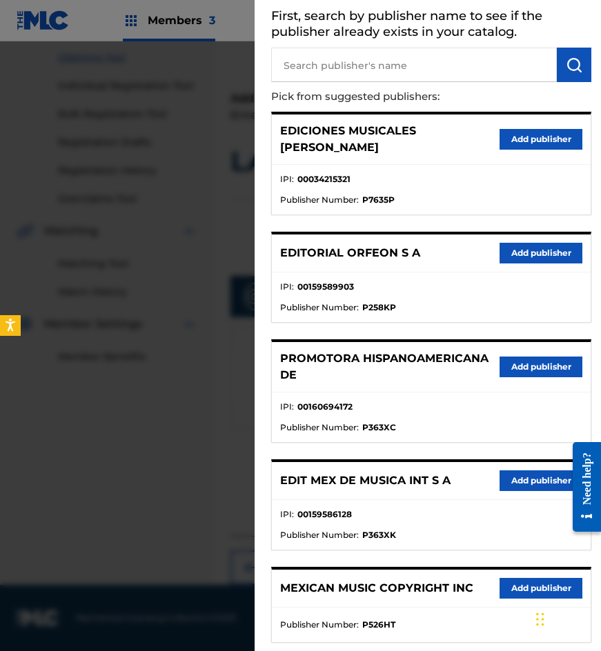
click at [524, 357] on button "Add publisher" at bounding box center [541, 367] width 83 height 21
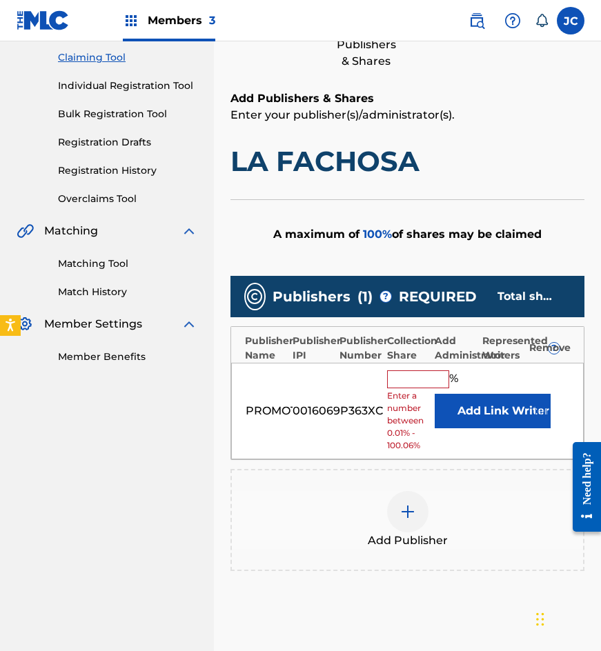
click at [464, 410] on button "Add" at bounding box center [469, 411] width 69 height 34
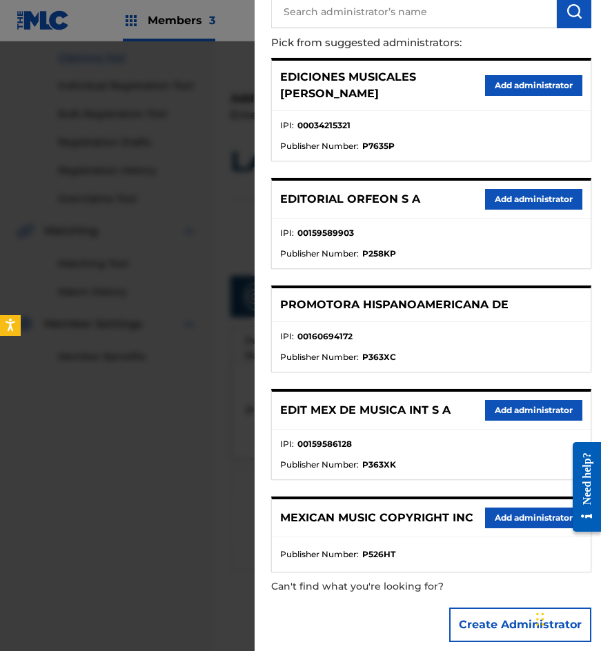
scroll to position [125, 0]
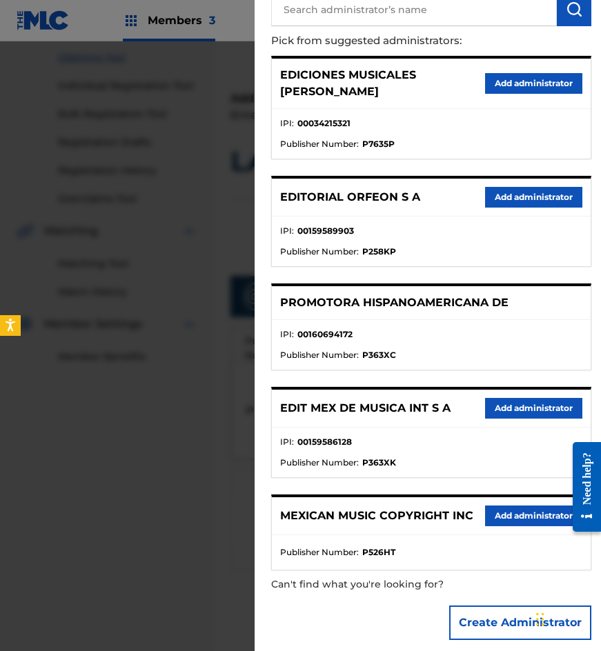
click at [506, 506] on button "Add administrator" at bounding box center [533, 516] width 97 height 21
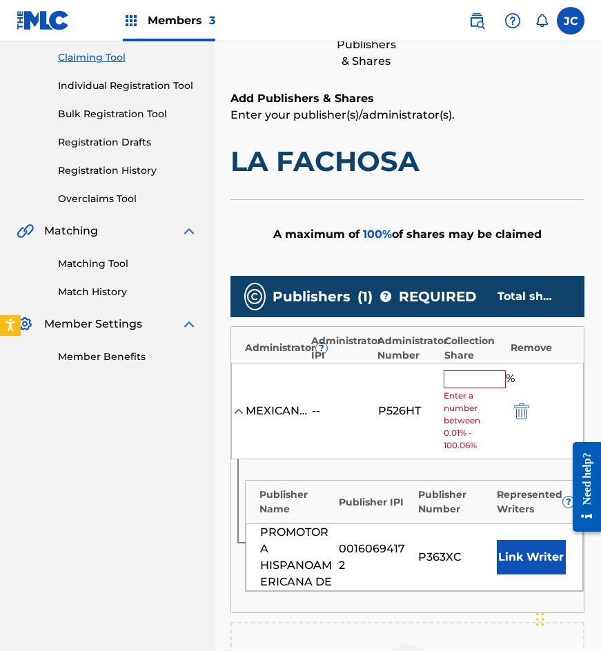
click at [468, 377] on input "text" at bounding box center [475, 379] width 62 height 18
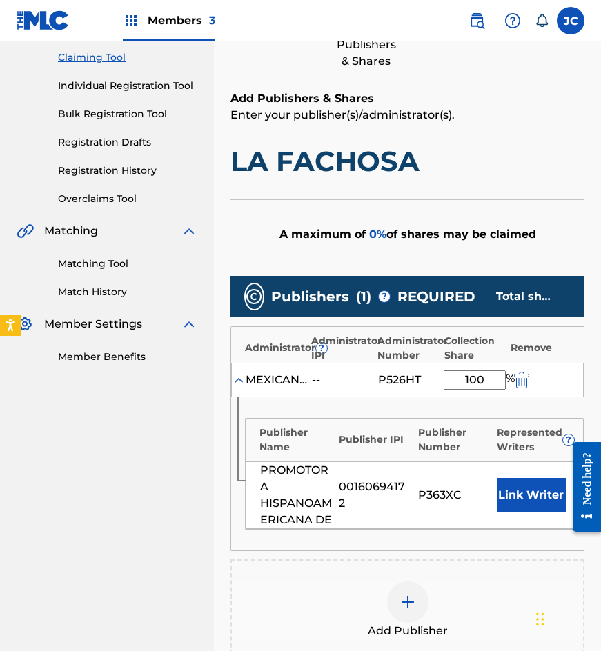
type input "100"
click at [520, 502] on button "Link Writer" at bounding box center [531, 495] width 69 height 34
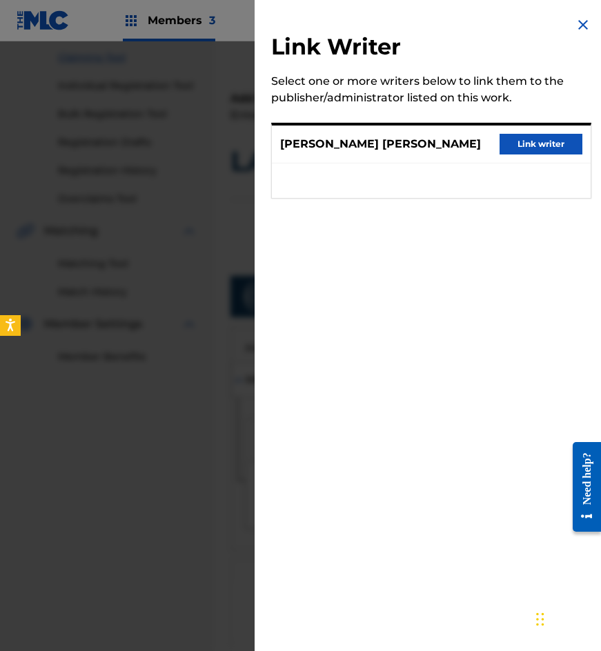
click at [546, 152] on button "Link writer" at bounding box center [541, 144] width 83 height 21
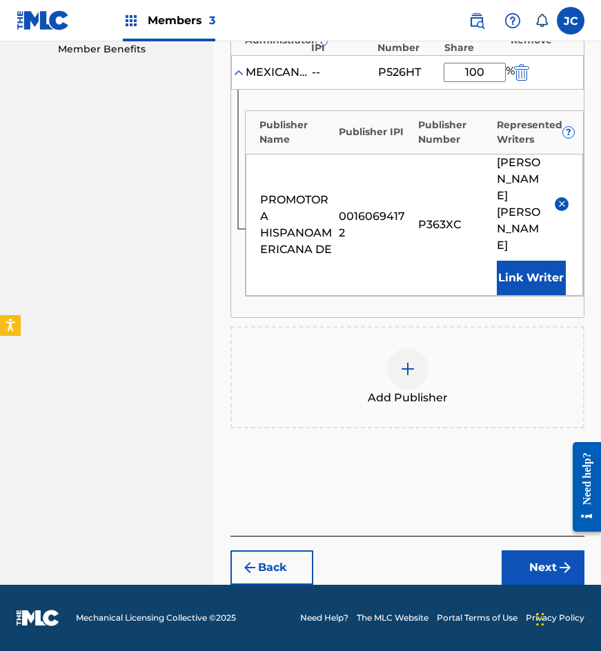
click at [520, 553] on button "Next" at bounding box center [543, 568] width 83 height 34
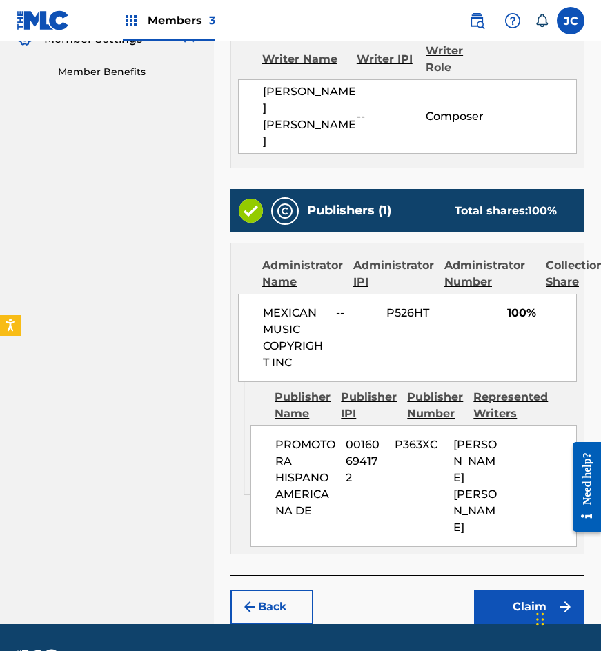
scroll to position [453, 0]
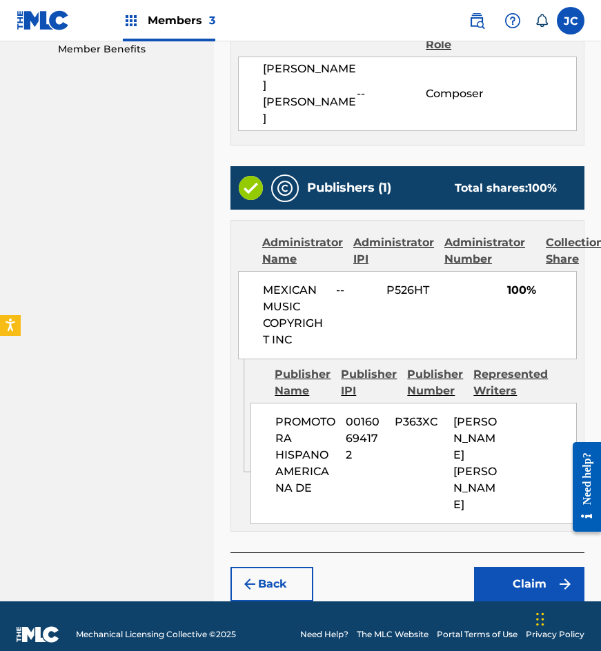
click at [511, 553] on button "Claim" at bounding box center [529, 568] width 110 height 34
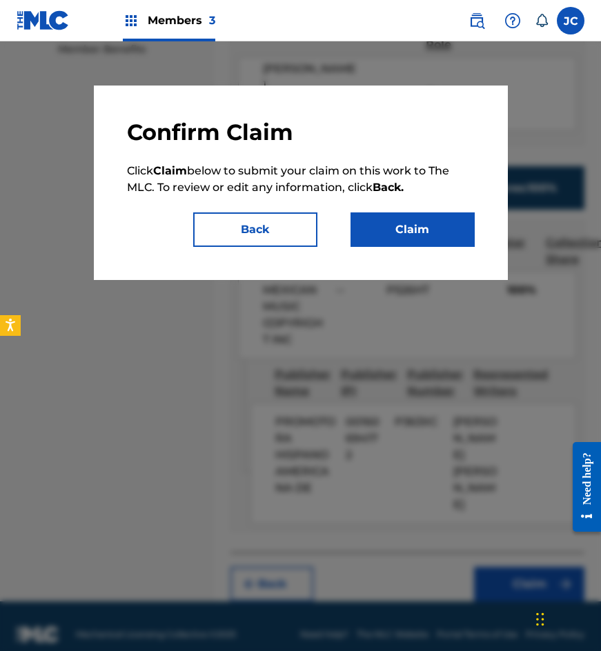
click at [429, 220] on button "Claim" at bounding box center [412, 229] width 124 height 34
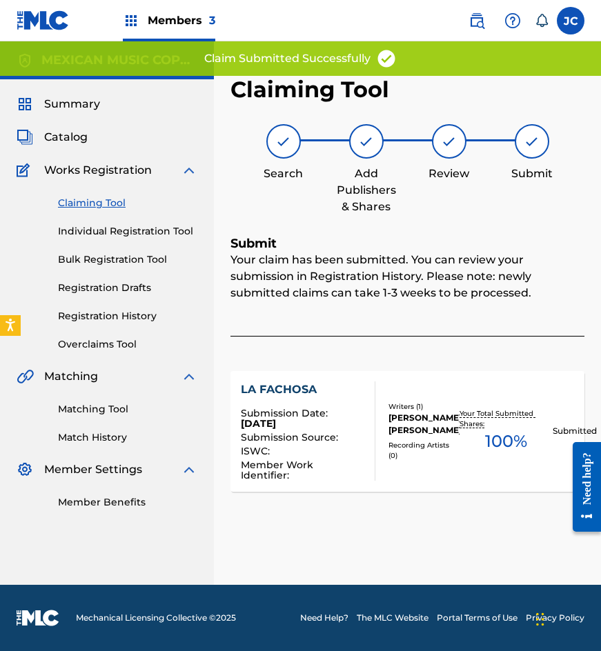
scroll to position [0, 0]
click at [108, 198] on link "Claiming Tool" at bounding box center [127, 203] width 139 height 14
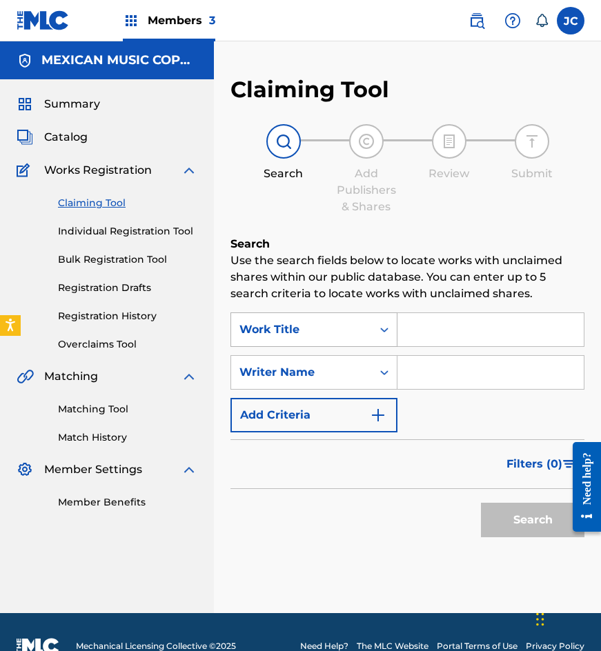
click at [304, 328] on div "Work Title" at bounding box center [301, 330] width 124 height 17
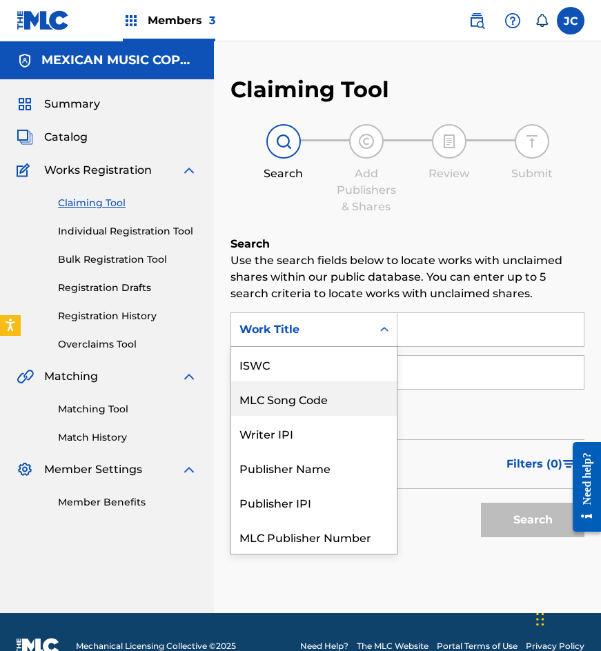
scroll to position [34, 0]
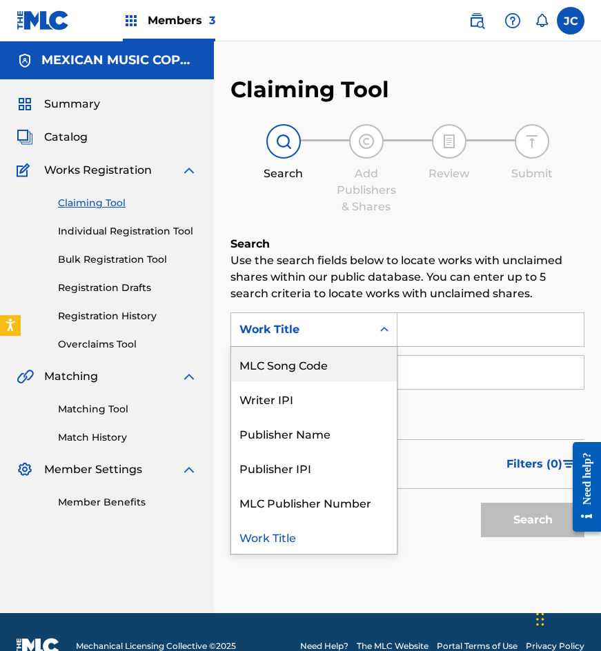
click at [306, 366] on div "MLC Song Code" at bounding box center [314, 364] width 166 height 34
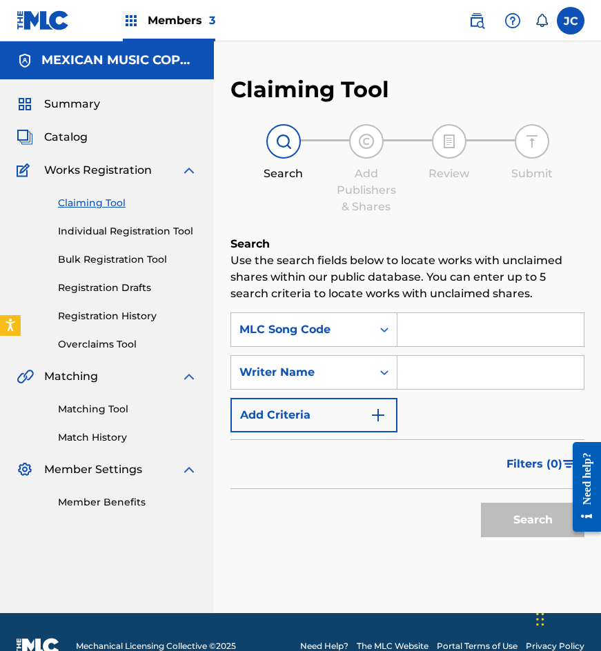
click at [439, 337] on input "Search Form" at bounding box center [490, 329] width 186 height 33
paste input "C6047U"
type input "C6047U"
click at [481, 503] on button "Search" at bounding box center [532, 520] width 103 height 34
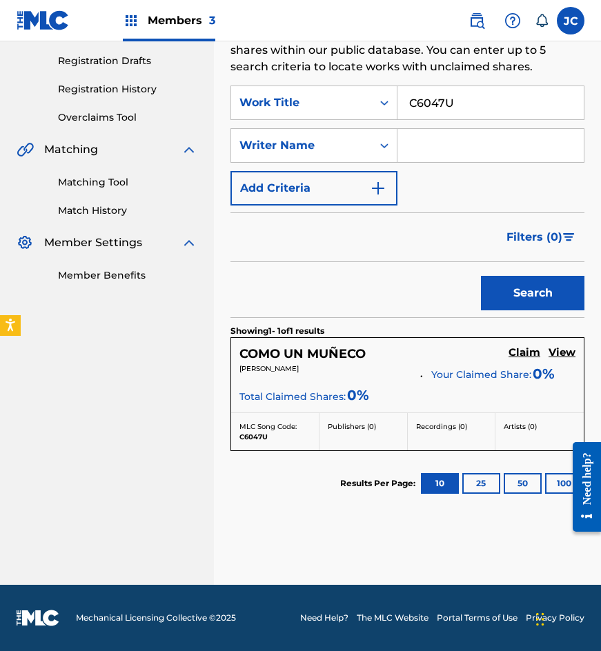
click at [522, 349] on h5 "Claim" at bounding box center [524, 352] width 32 height 13
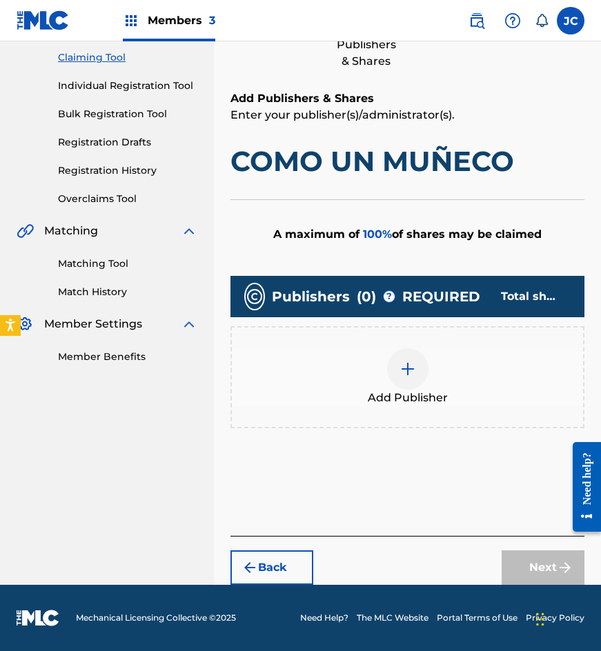
click at [404, 384] on div at bounding box center [407, 368] width 41 height 41
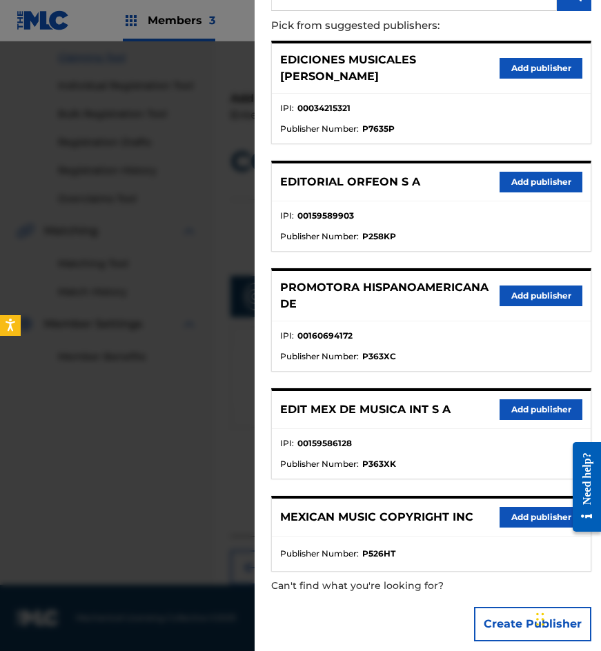
scroll to position [141, 0]
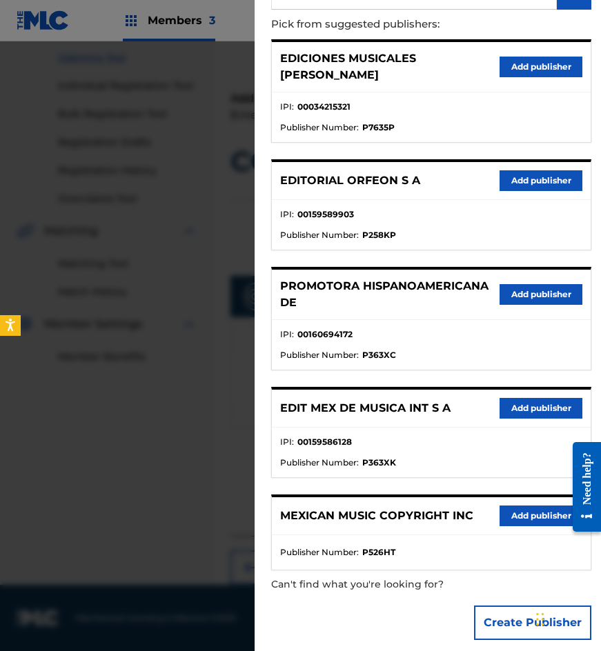
click at [507, 398] on button "Add publisher" at bounding box center [541, 408] width 83 height 21
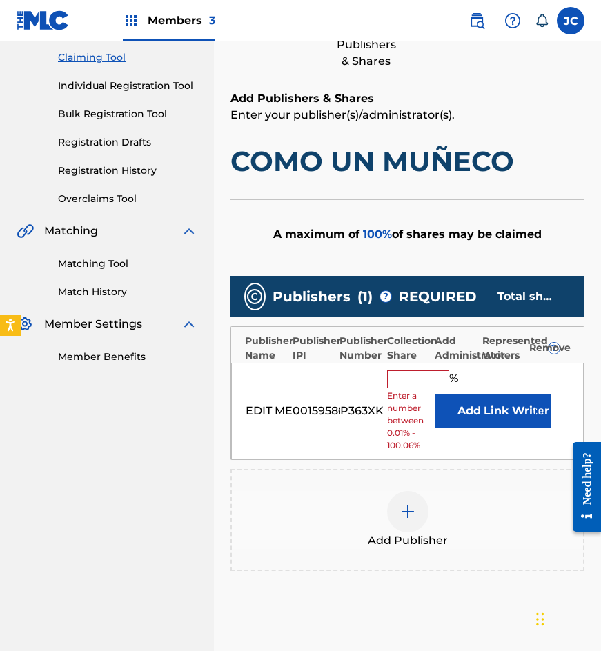
click at [451, 398] on button "Add" at bounding box center [469, 411] width 69 height 34
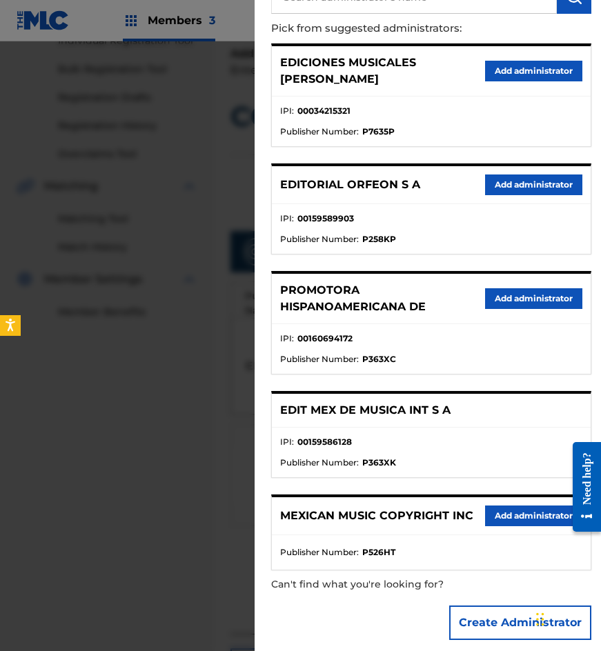
scroll to position [215, 0]
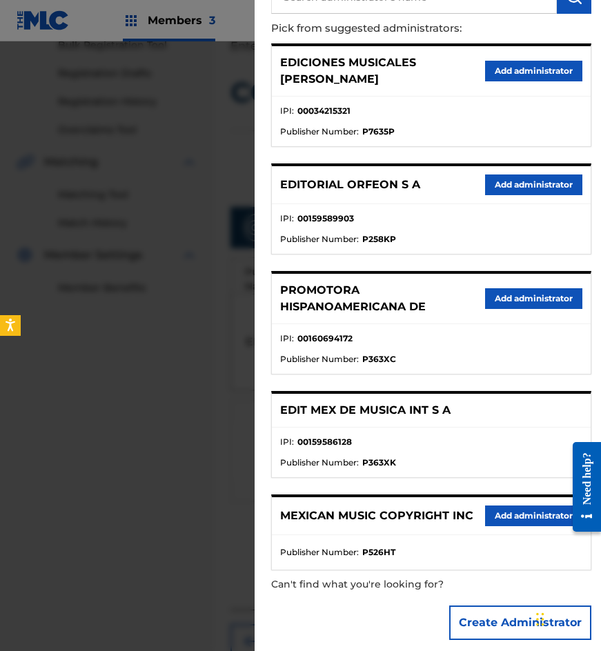
click at [505, 506] on button "Add administrator" at bounding box center [533, 516] width 97 height 21
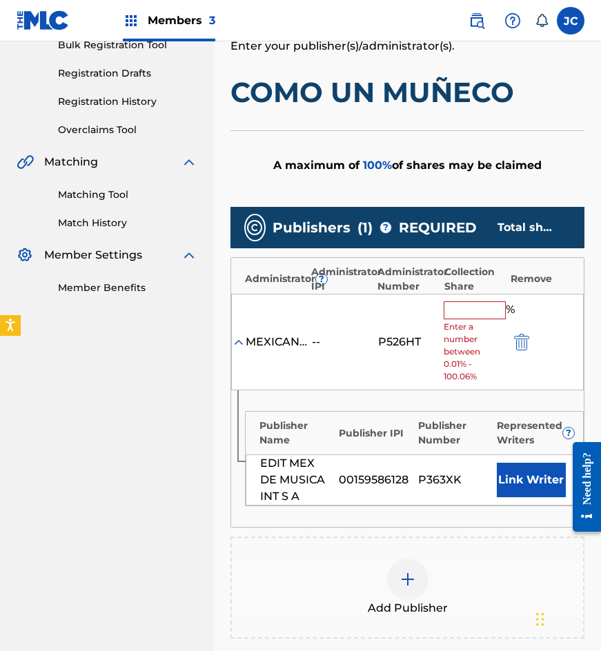
click at [452, 311] on input "text" at bounding box center [475, 310] width 62 height 18
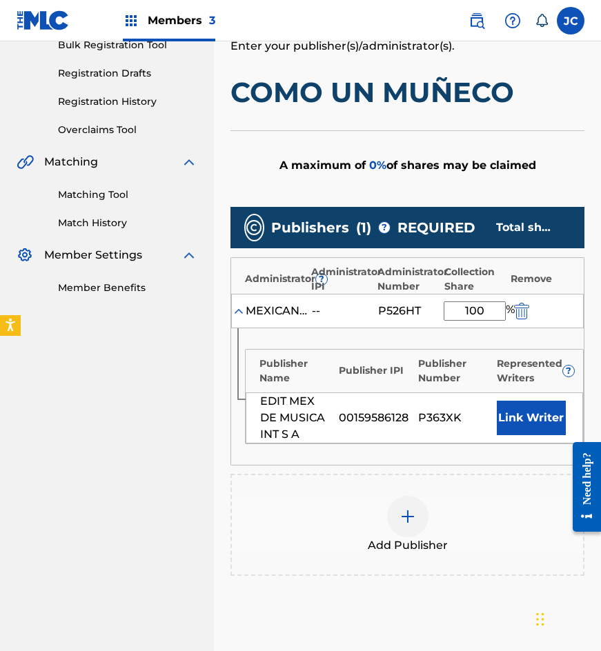
type input "100"
click at [533, 406] on button "Link Writer" at bounding box center [531, 418] width 69 height 34
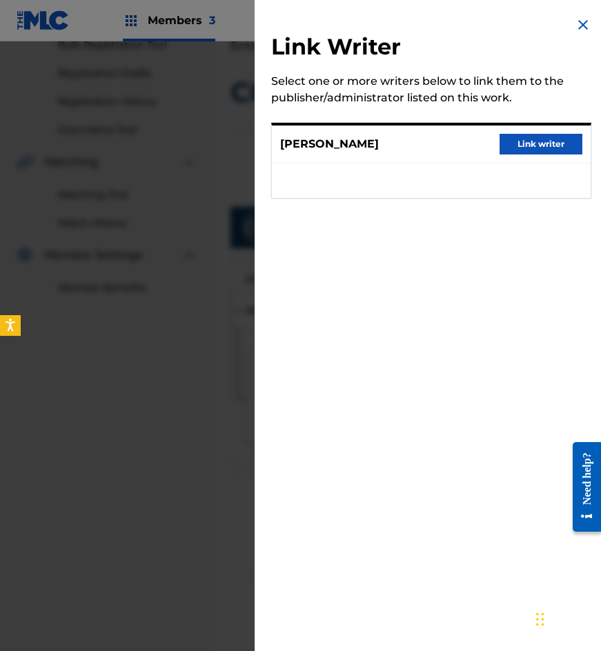
click at [526, 133] on div "ANGEL MIJARES OZUNA Link writer" at bounding box center [431, 145] width 319 height 38
click at [526, 144] on button "Link writer" at bounding box center [541, 144] width 83 height 21
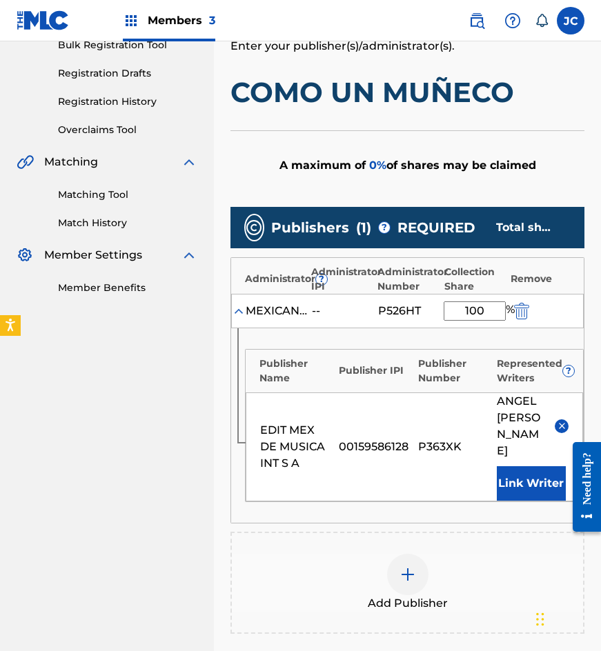
scroll to position [420, 0]
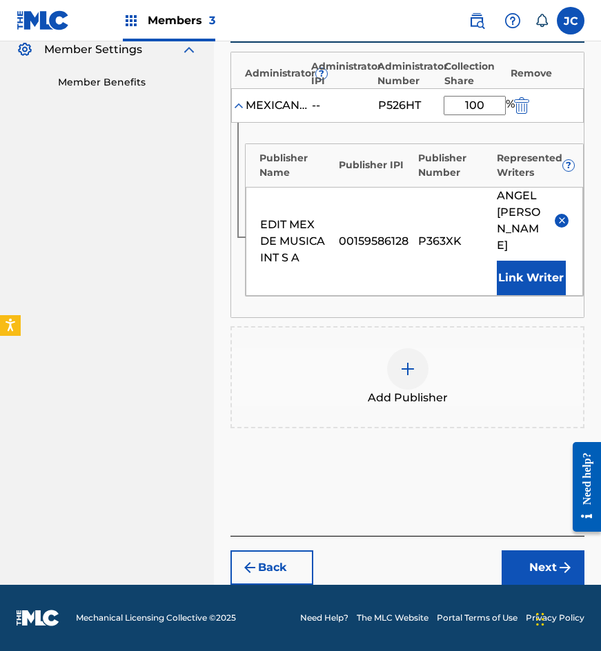
click at [528, 555] on button "Next" at bounding box center [543, 568] width 83 height 34
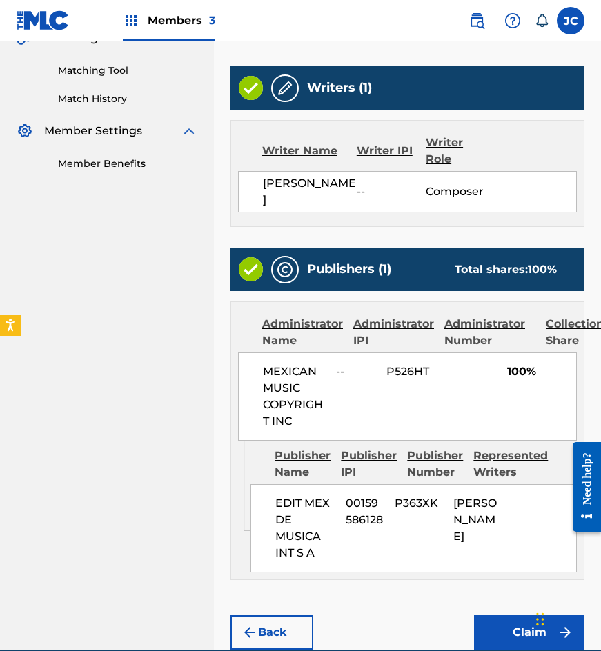
scroll to position [404, 0]
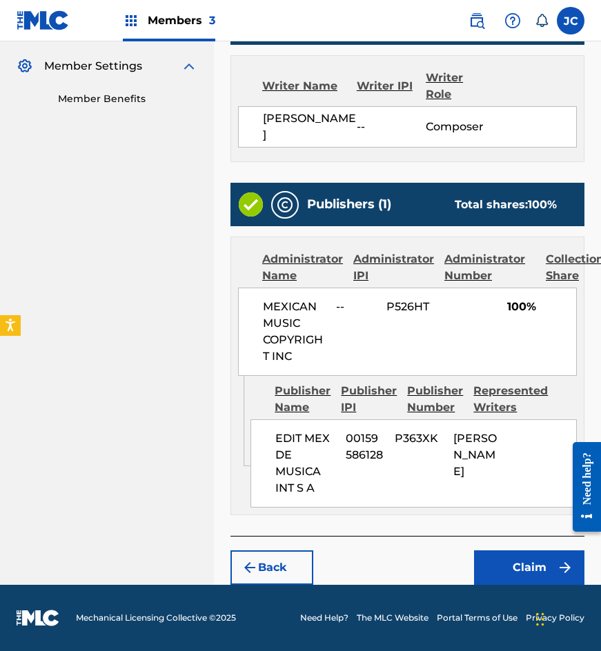
click at [520, 570] on button "Claim" at bounding box center [529, 568] width 110 height 34
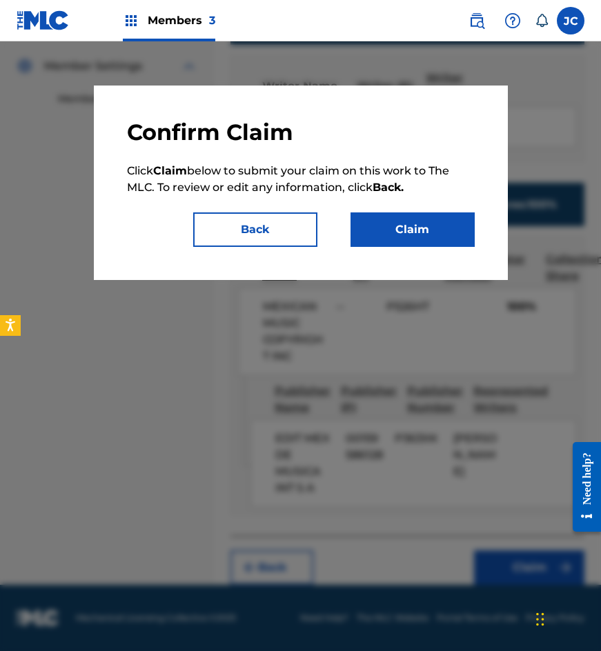
click at [428, 237] on button "Claim" at bounding box center [412, 229] width 124 height 34
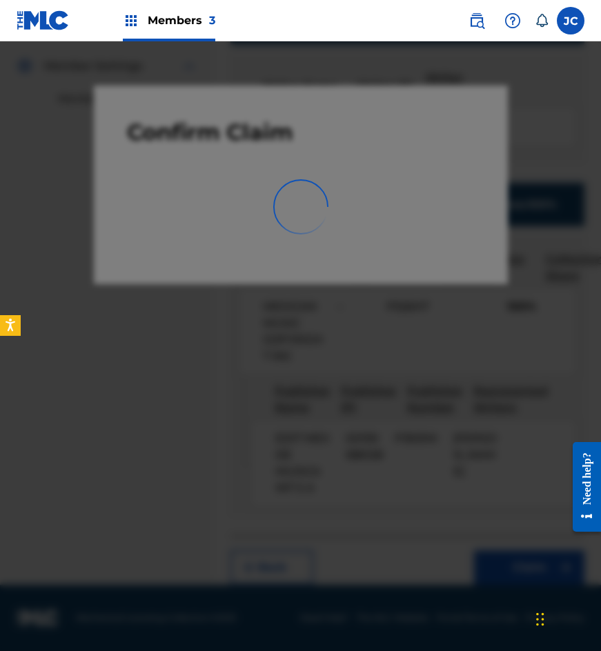
scroll to position [0, 0]
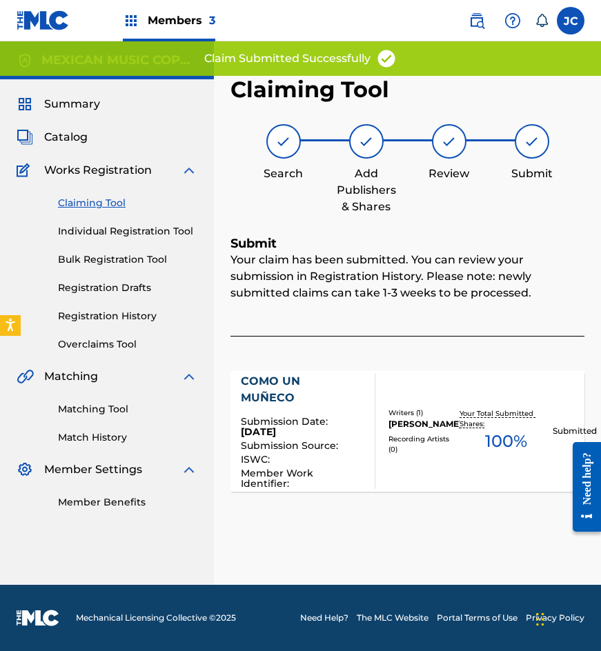
click at [106, 204] on link "Claiming Tool" at bounding box center [127, 203] width 139 height 14
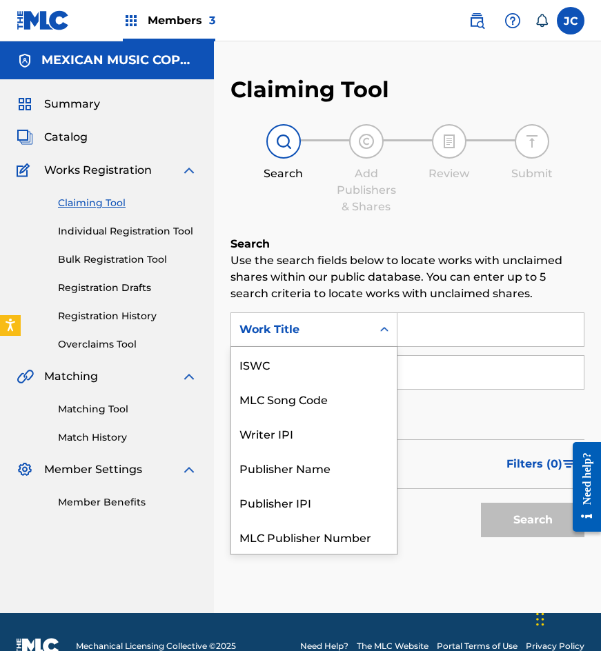
click at [362, 328] on div "Work Title" at bounding box center [301, 330] width 124 height 17
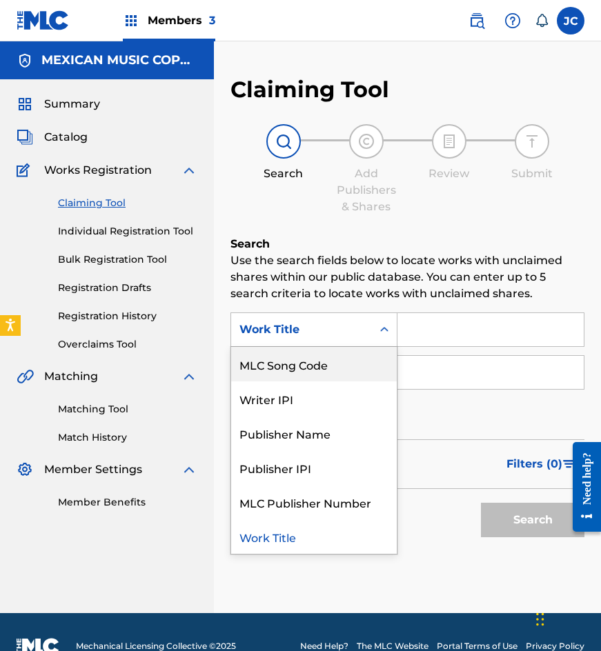
click at [344, 361] on div "MLC Song Code" at bounding box center [314, 364] width 166 height 34
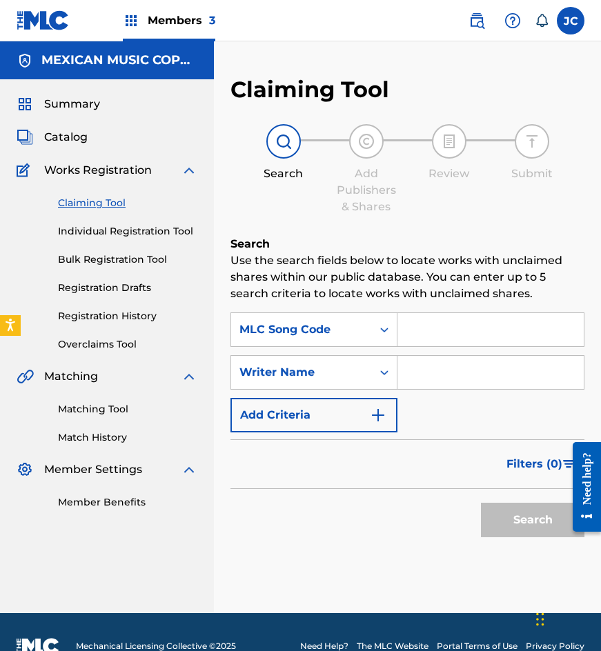
click at [465, 334] on input "Search Form" at bounding box center [490, 329] width 186 height 33
type input "C6011O"
click at [481, 503] on button "Search" at bounding box center [532, 520] width 103 height 34
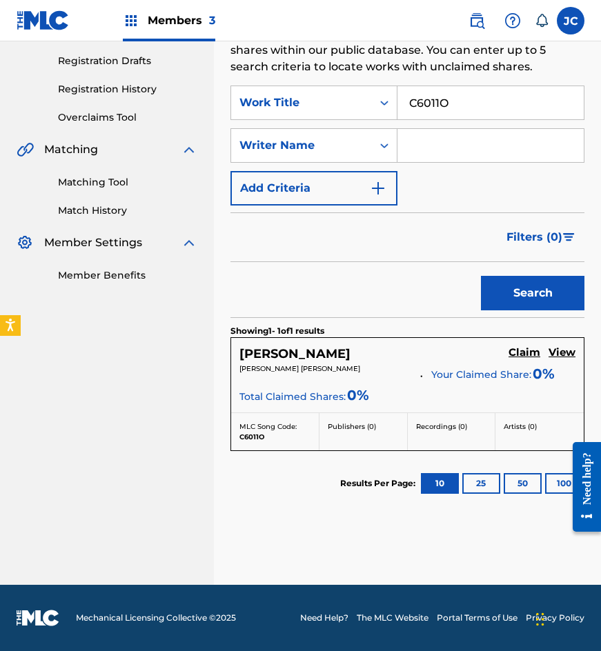
click at [524, 355] on h5 "Claim" at bounding box center [524, 352] width 32 height 13
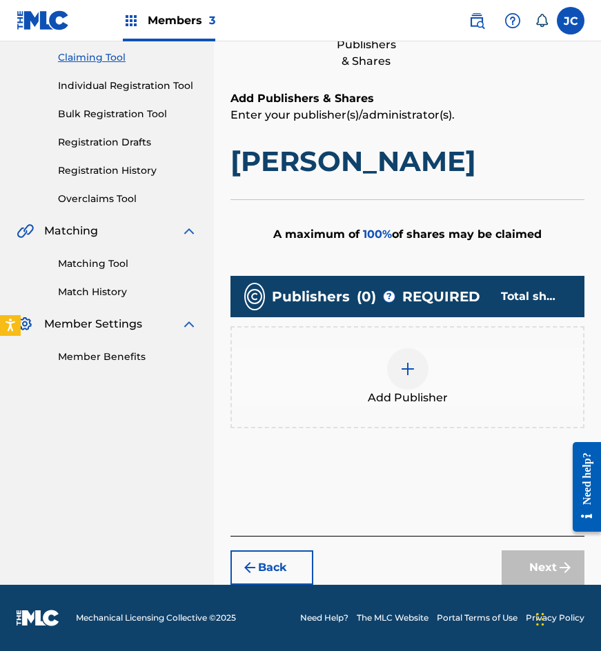
click at [405, 357] on div at bounding box center [407, 368] width 41 height 41
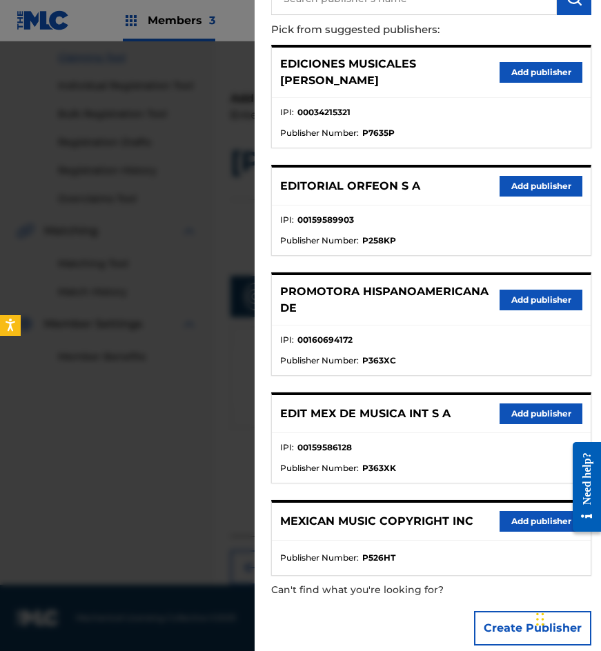
scroll to position [141, 0]
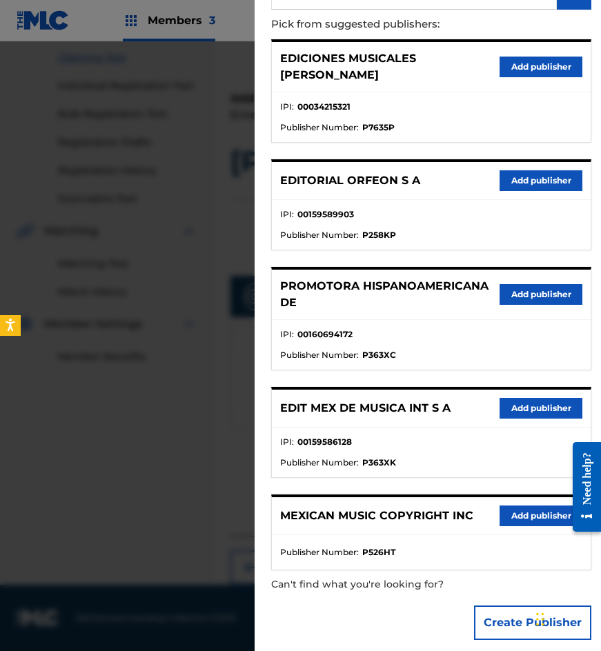
click at [508, 284] on button "Add publisher" at bounding box center [541, 294] width 83 height 21
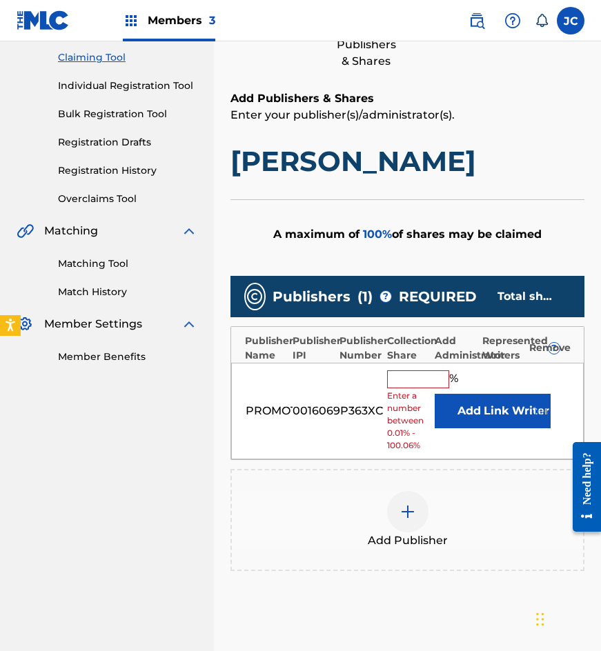
click at [457, 408] on button "Add" at bounding box center [469, 411] width 69 height 34
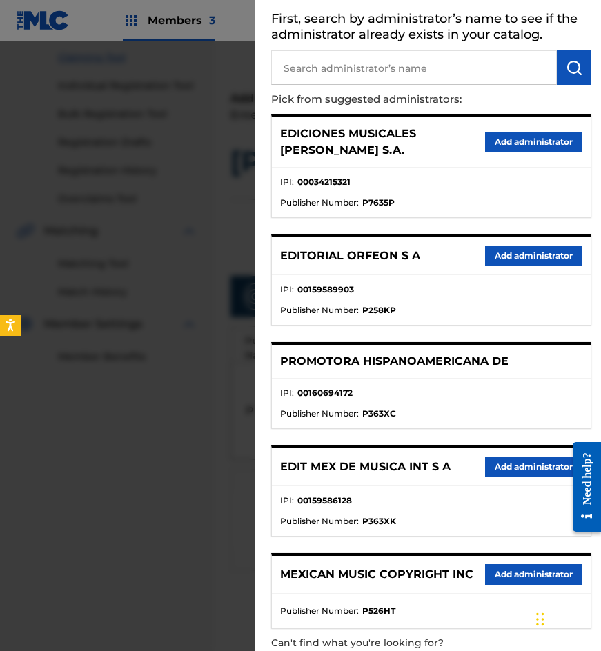
scroll to position [125, 0]
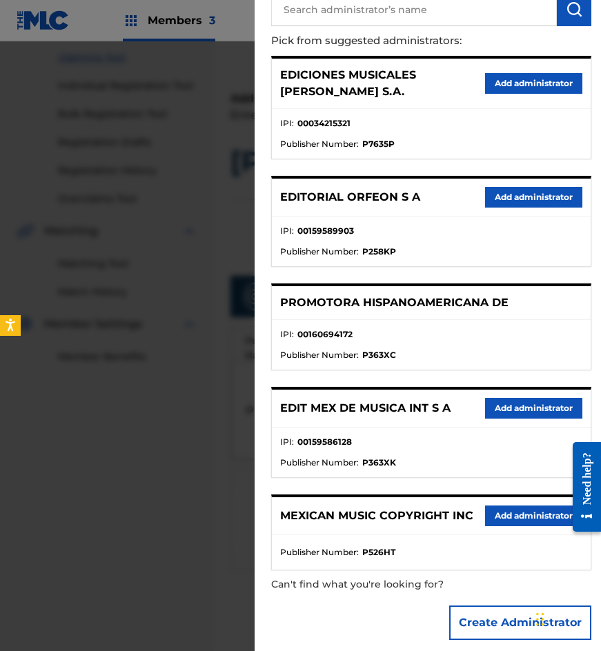
click at [519, 509] on button "Add administrator" at bounding box center [533, 516] width 97 height 21
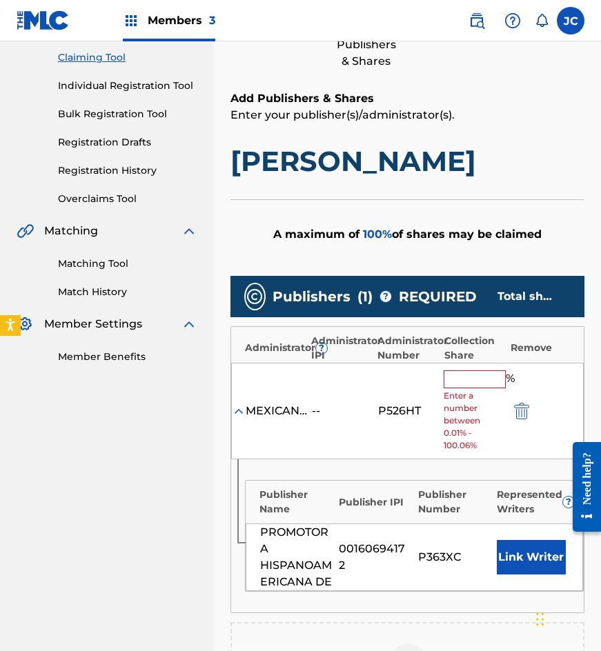
click at [459, 379] on input "text" at bounding box center [475, 379] width 62 height 18
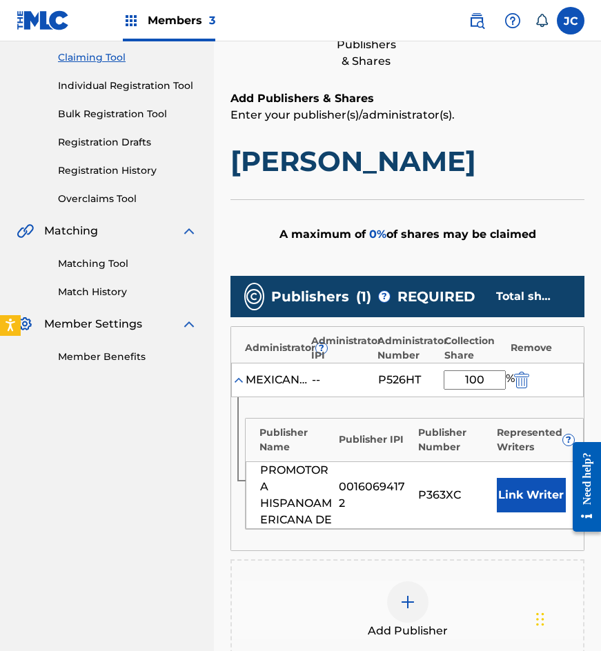
type input "100"
click at [511, 500] on button "Link Writer" at bounding box center [531, 495] width 69 height 34
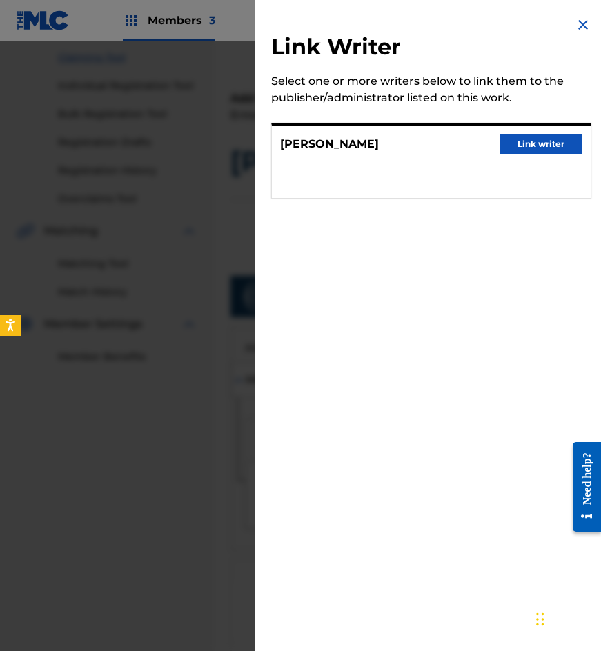
click at [517, 148] on button "Link writer" at bounding box center [541, 144] width 83 height 21
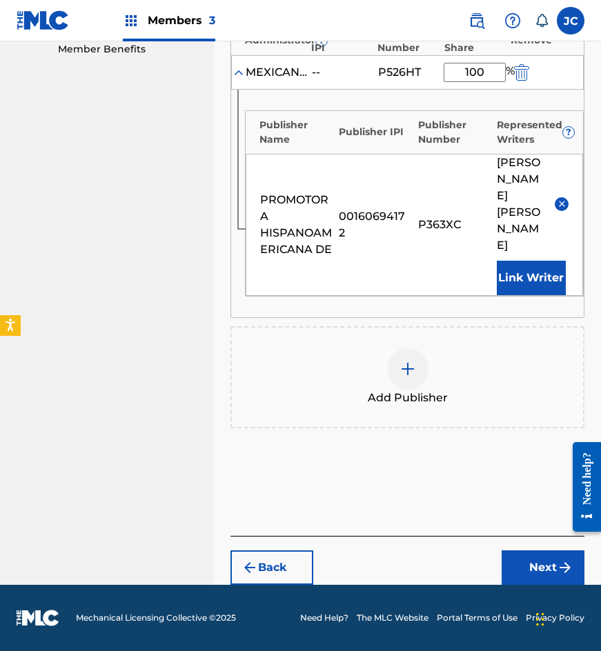
click at [551, 579] on button "Next" at bounding box center [543, 568] width 83 height 34
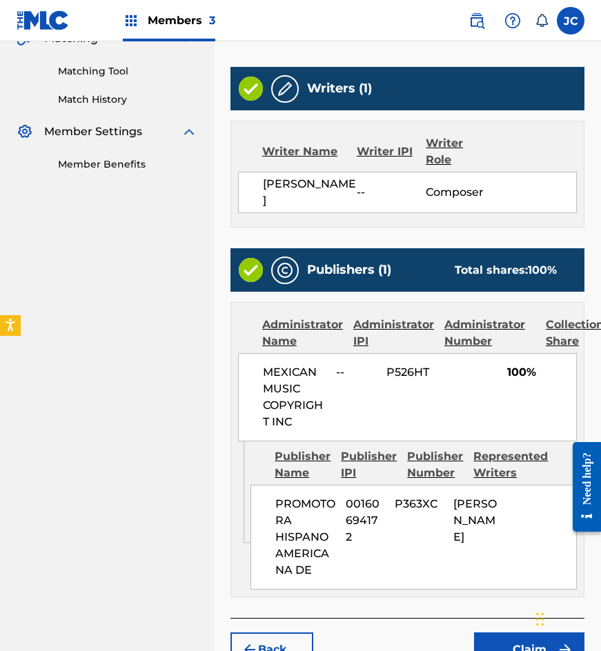
scroll to position [453, 0]
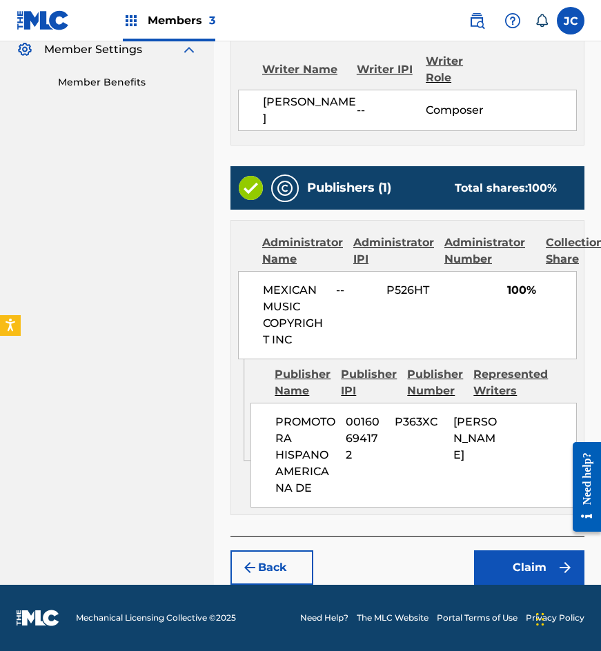
click at [491, 560] on button "Claim" at bounding box center [529, 568] width 110 height 34
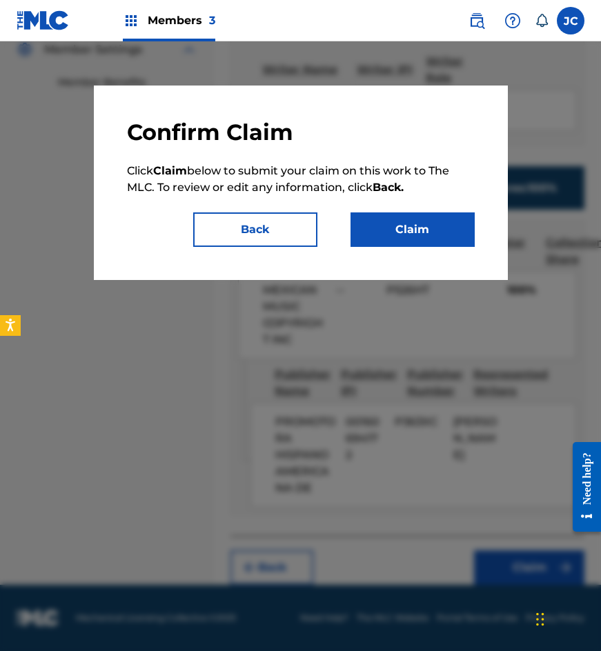
click at [424, 237] on button "Claim" at bounding box center [412, 229] width 124 height 34
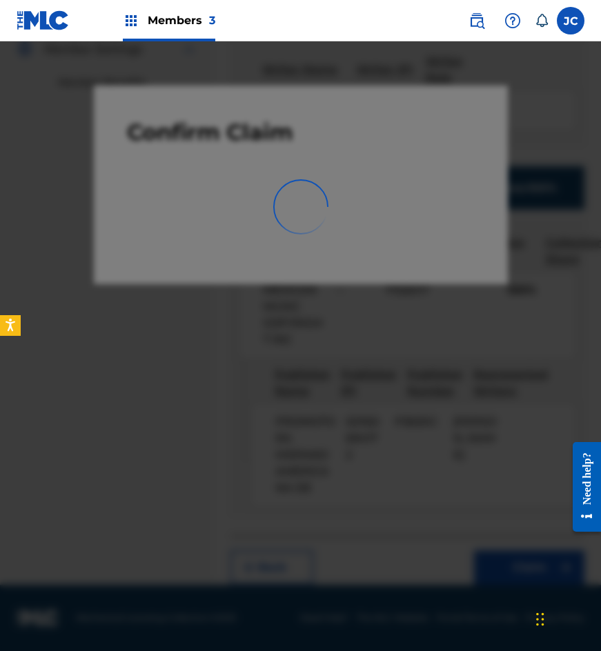
scroll to position [0, 0]
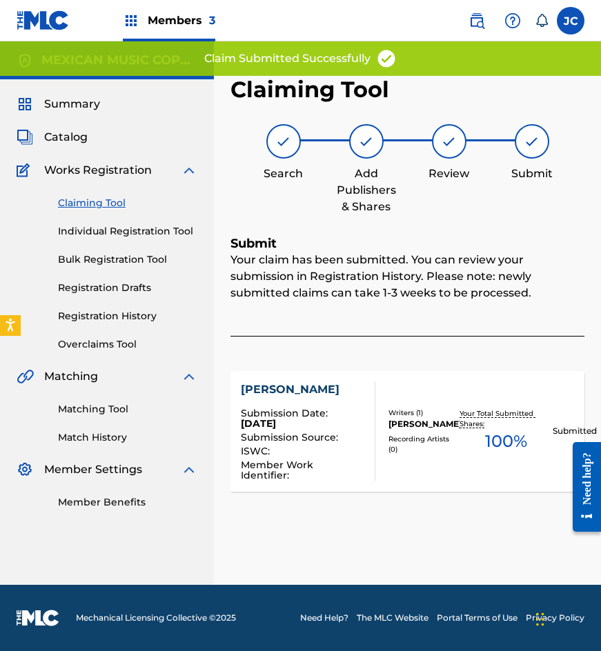
click at [87, 205] on link "Claiming Tool" at bounding box center [127, 203] width 139 height 14
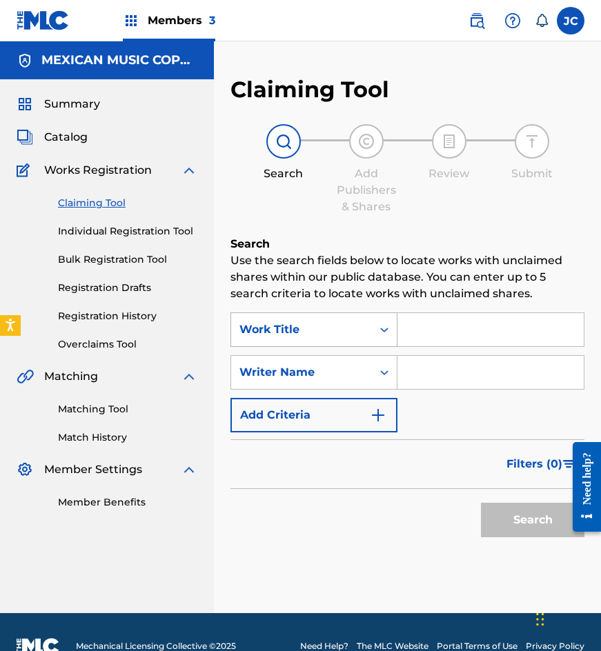
click at [291, 321] on div "Work Title" at bounding box center [301, 330] width 141 height 26
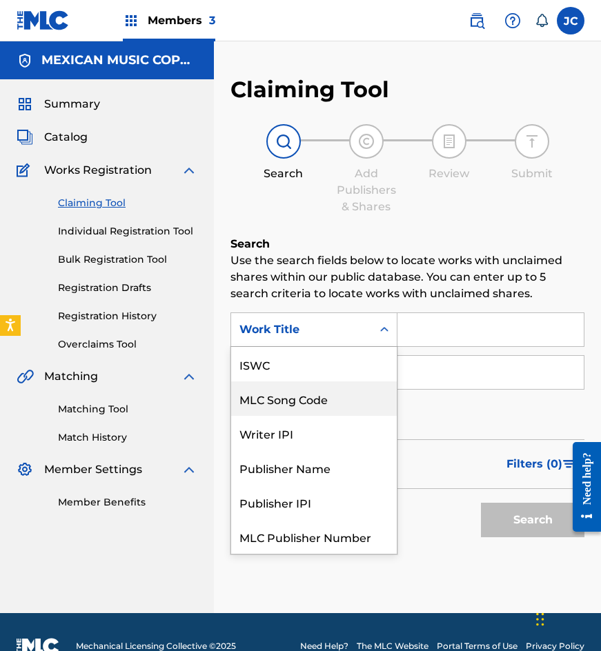
scroll to position [34, 0]
click at [306, 382] on div "MLC Song Code" at bounding box center [314, 399] width 166 height 34
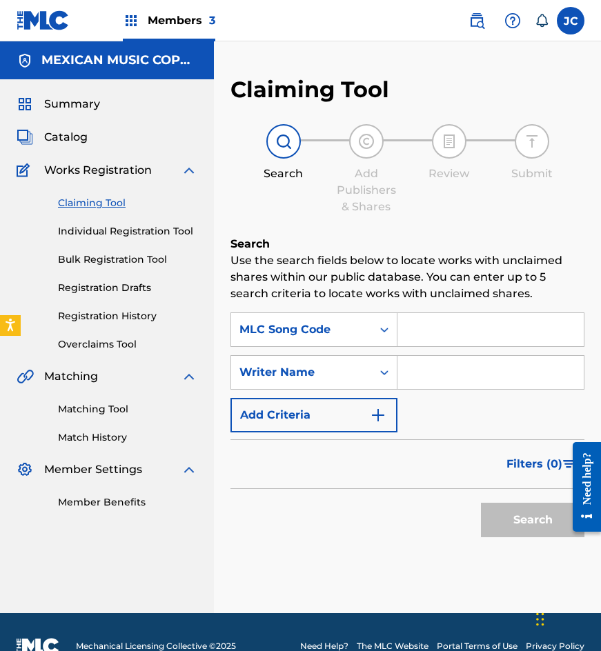
click at [440, 331] on input "Search Form" at bounding box center [490, 329] width 186 height 33
paste input "C6041Z"
type input "C6041Z"
click at [481, 503] on button "Search" at bounding box center [532, 520] width 103 height 34
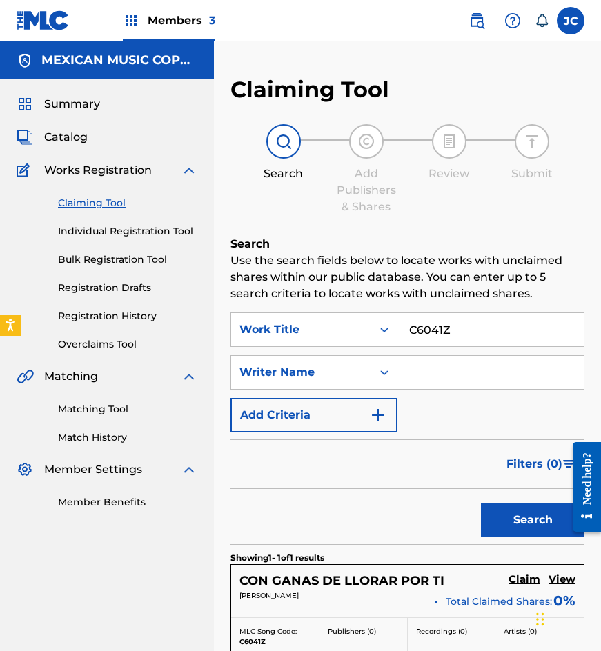
scroll to position [205, 0]
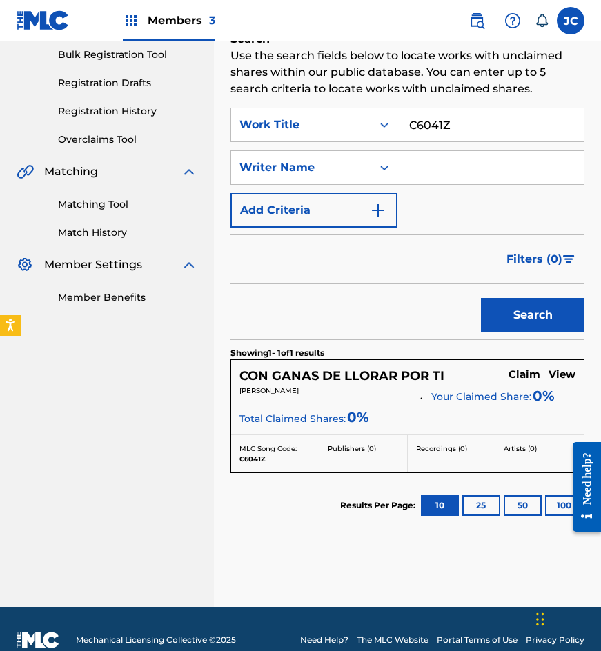
click at [531, 377] on h5 "Claim" at bounding box center [524, 374] width 32 height 13
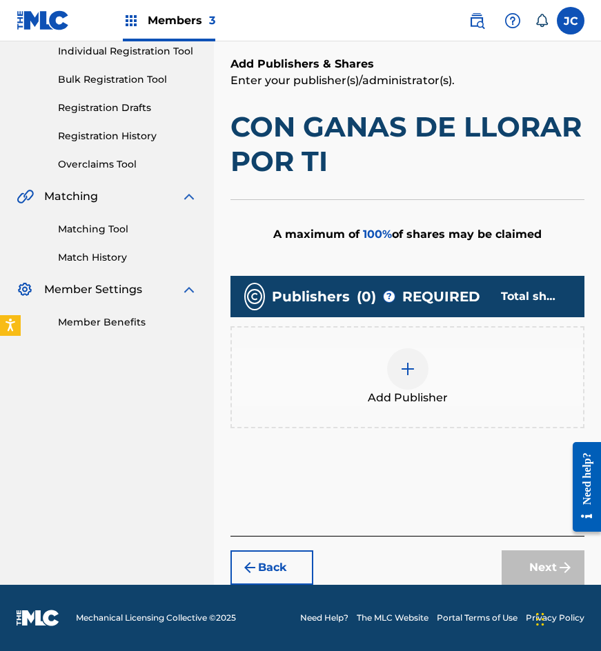
click at [402, 371] on img at bounding box center [407, 369] width 17 height 17
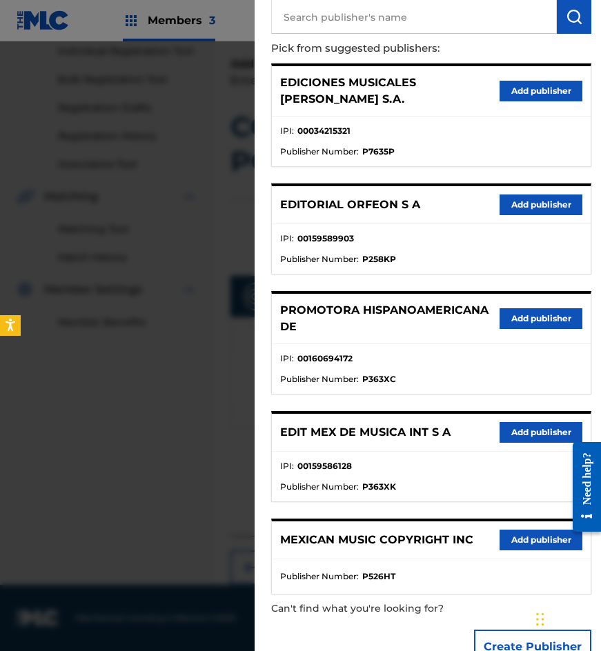
scroll to position [141, 0]
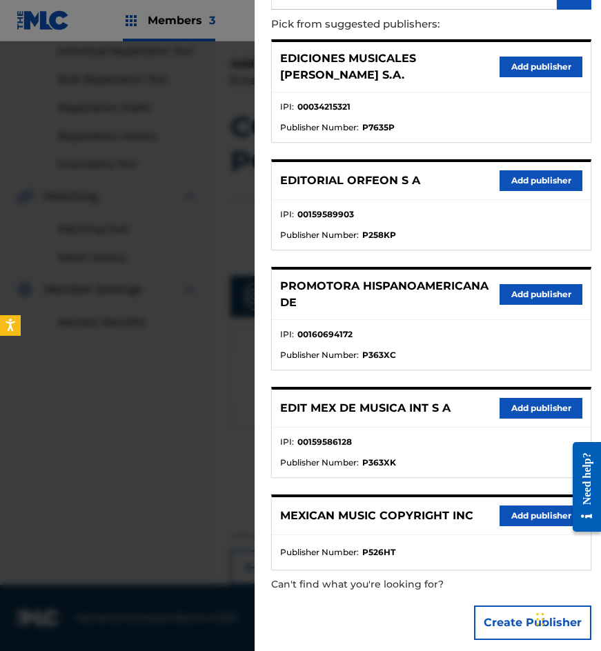
click at [509, 398] on button "Add publisher" at bounding box center [541, 408] width 83 height 21
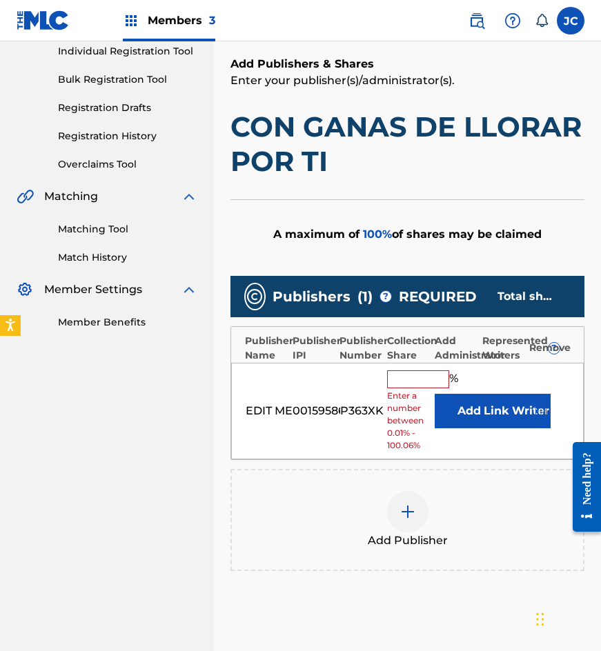
click at [455, 401] on button "Add" at bounding box center [469, 411] width 69 height 34
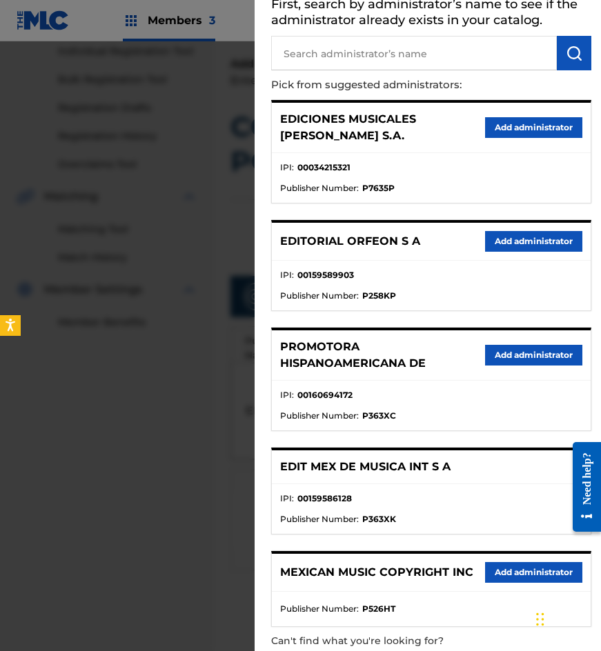
scroll to position [137, 0]
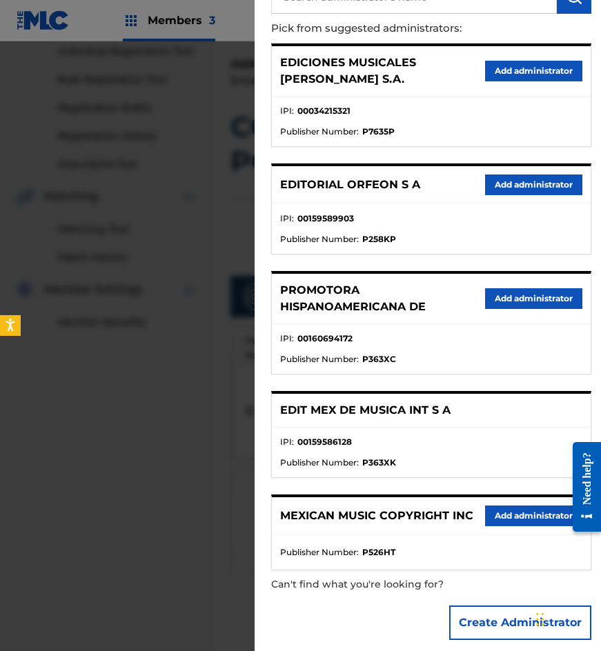
click at [524, 506] on button "Add administrator" at bounding box center [533, 516] width 97 height 21
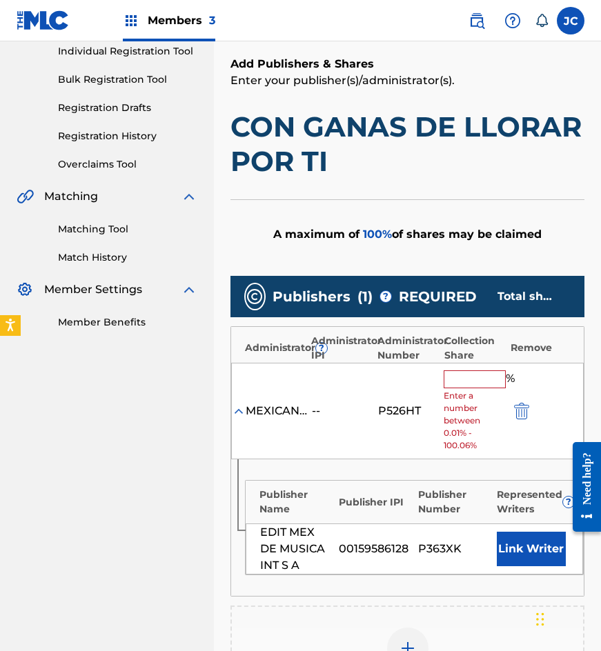
click at [457, 383] on input "text" at bounding box center [475, 379] width 62 height 18
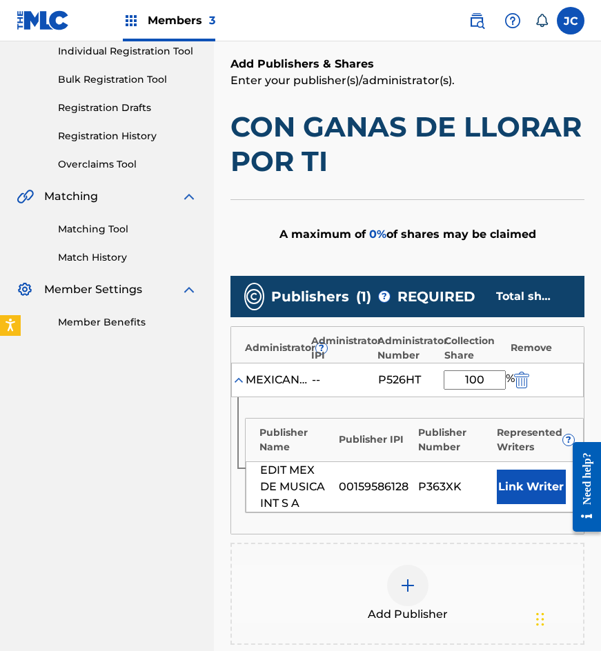
type input "100"
click at [517, 477] on button "Link Writer" at bounding box center [531, 487] width 69 height 34
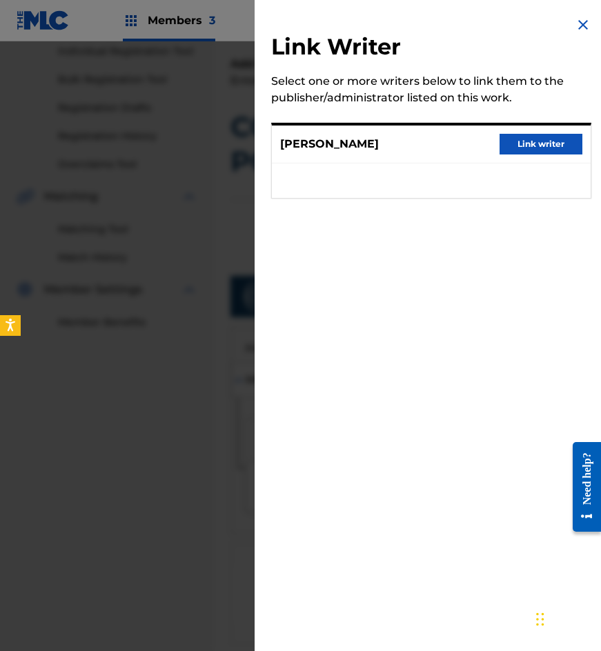
click at [510, 154] on button "Link writer" at bounding box center [541, 144] width 83 height 21
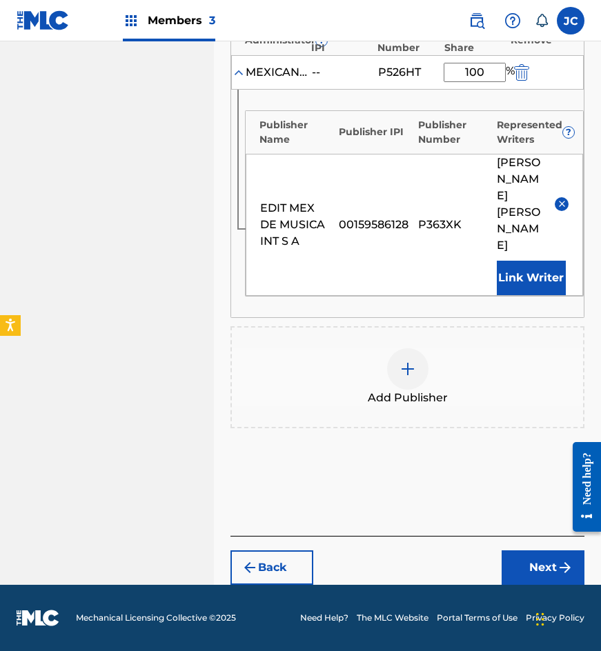
click at [535, 570] on button "Next" at bounding box center [543, 568] width 83 height 34
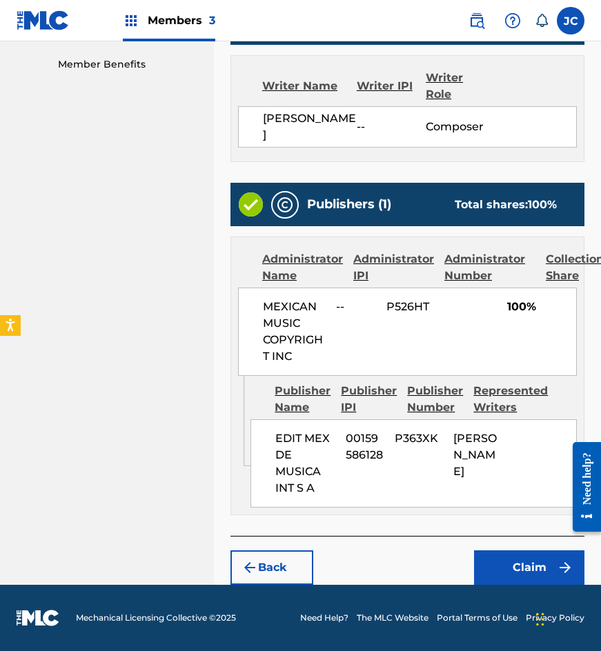
scroll to position [488, 0]
click at [521, 555] on button "Claim" at bounding box center [529, 568] width 110 height 34
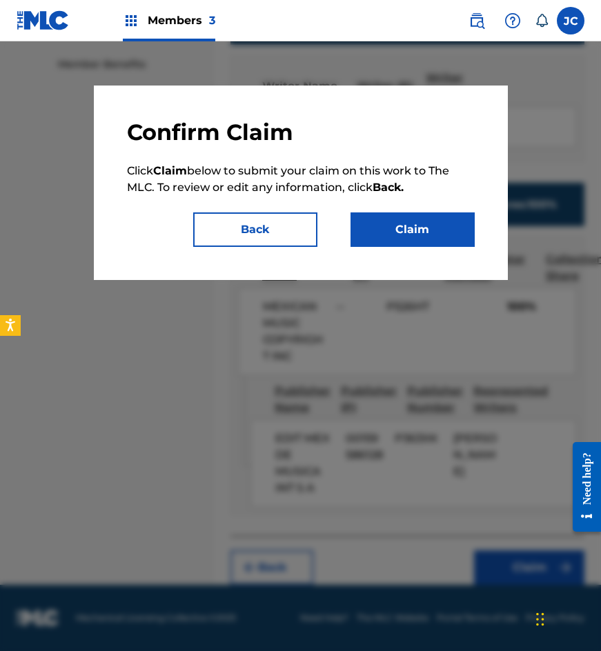
click at [423, 226] on button "Claim" at bounding box center [412, 229] width 124 height 34
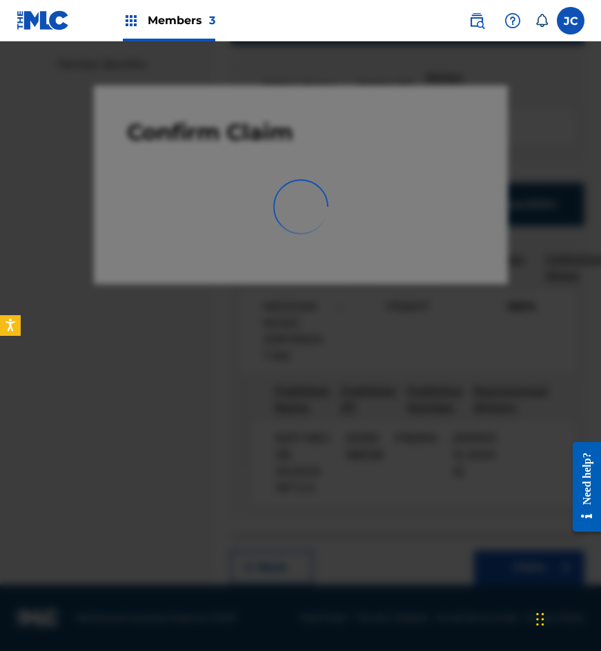
scroll to position [0, 0]
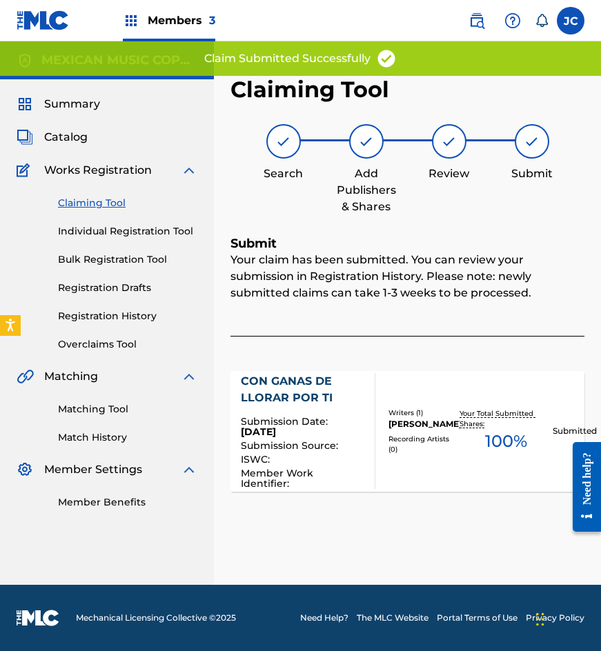
click at [101, 201] on link "Claiming Tool" at bounding box center [127, 203] width 139 height 14
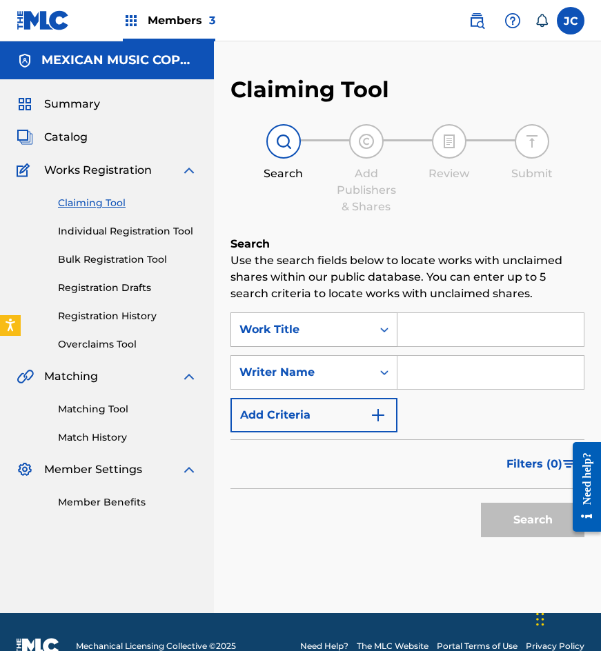
click at [346, 343] on div "Work Title" at bounding box center [313, 330] width 167 height 34
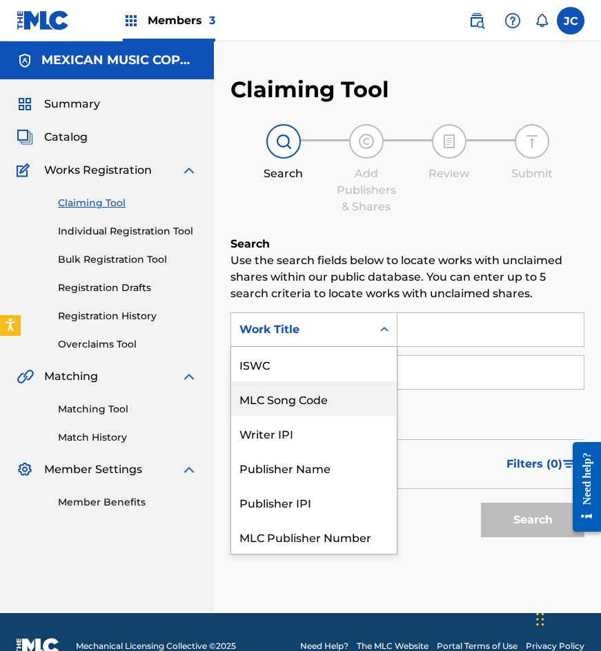
scroll to position [34, 0]
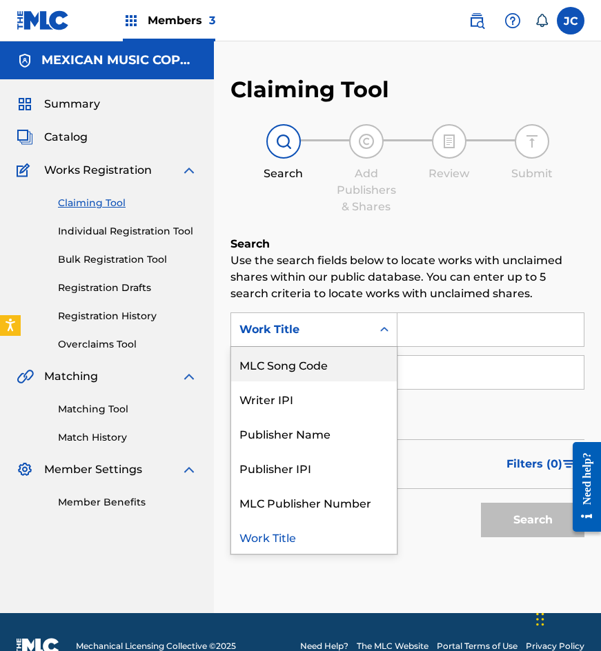
click at [333, 372] on div "MLC Song Code" at bounding box center [314, 364] width 166 height 34
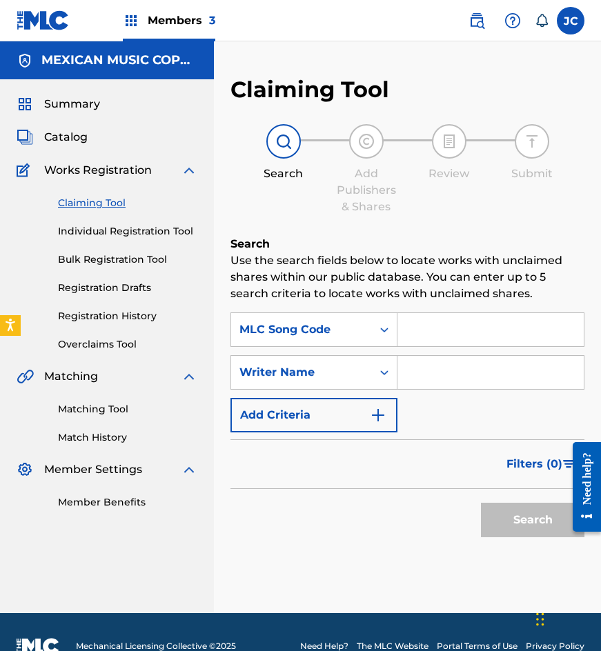
click at [503, 329] on input "Search Form" at bounding box center [490, 329] width 186 height 33
type input "E3624T"
click at [481, 503] on button "Search" at bounding box center [532, 520] width 103 height 34
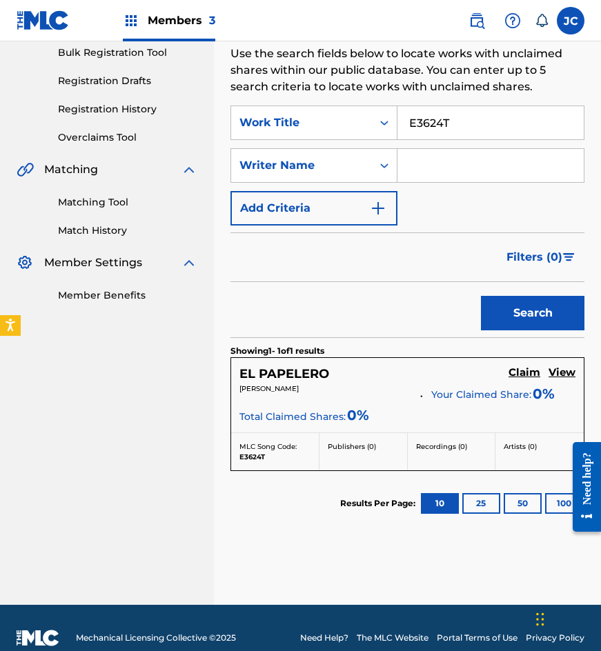
click at [524, 368] on h5 "Claim" at bounding box center [524, 372] width 32 height 13
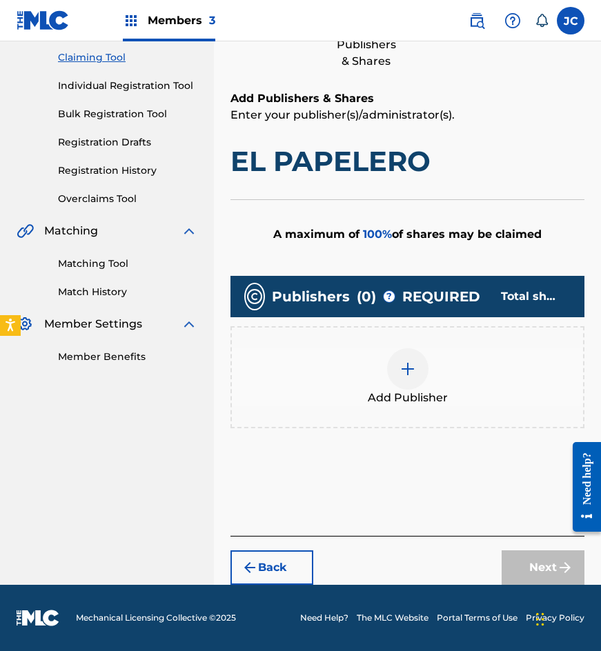
click at [419, 382] on div at bounding box center [407, 368] width 41 height 41
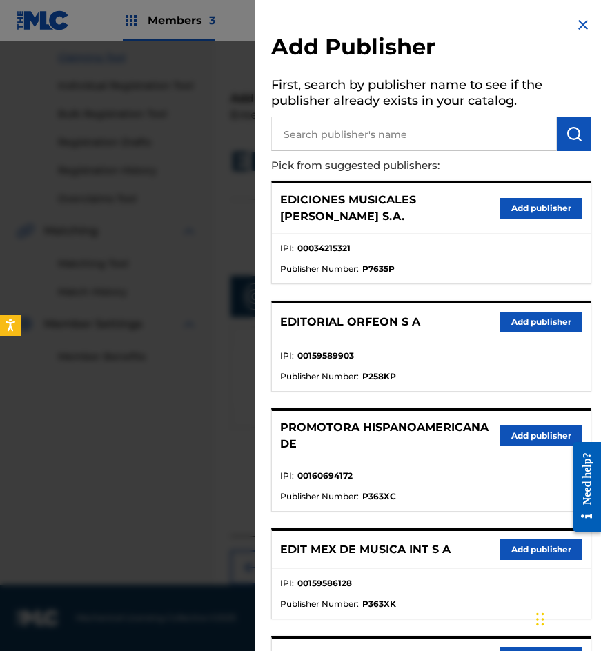
click at [529, 549] on div "EDIT MEX DE MUSICA INT S A Add publisher" at bounding box center [431, 550] width 319 height 38
click at [526, 540] on button "Add publisher" at bounding box center [541, 550] width 83 height 21
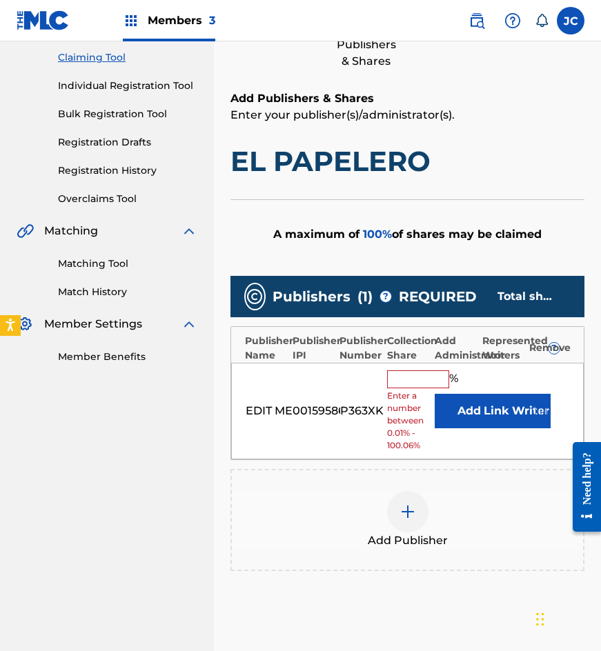
click at [475, 415] on button "Add" at bounding box center [469, 411] width 69 height 34
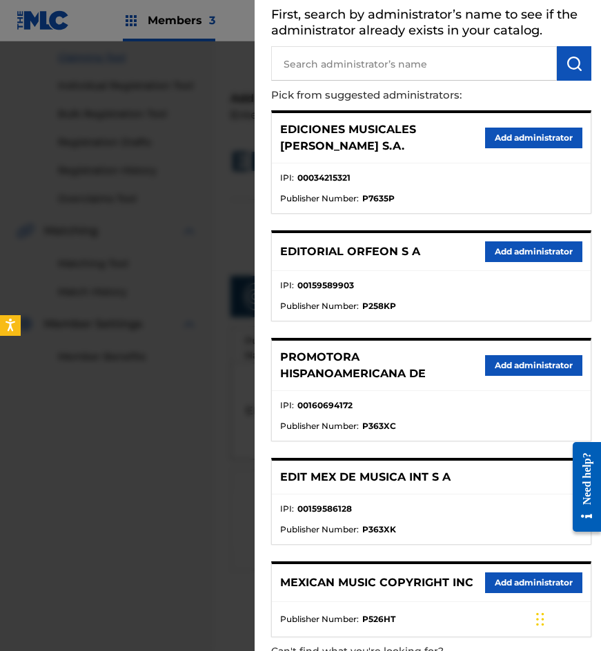
scroll to position [137, 0]
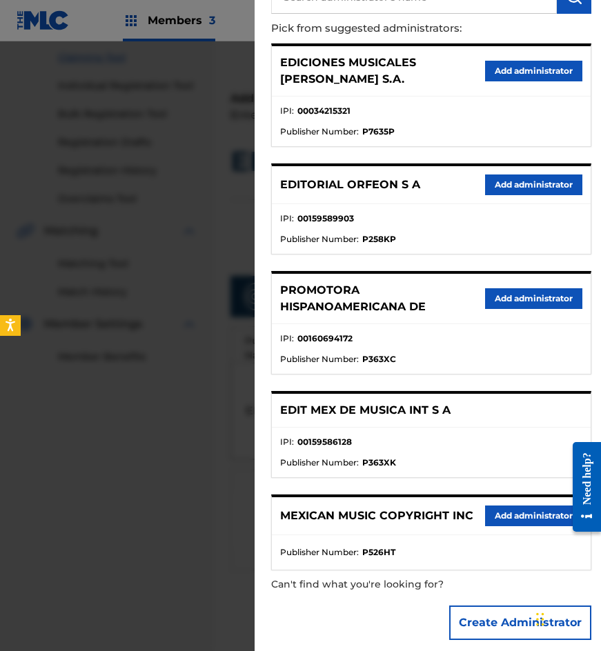
click at [515, 506] on button "Add administrator" at bounding box center [533, 516] width 97 height 21
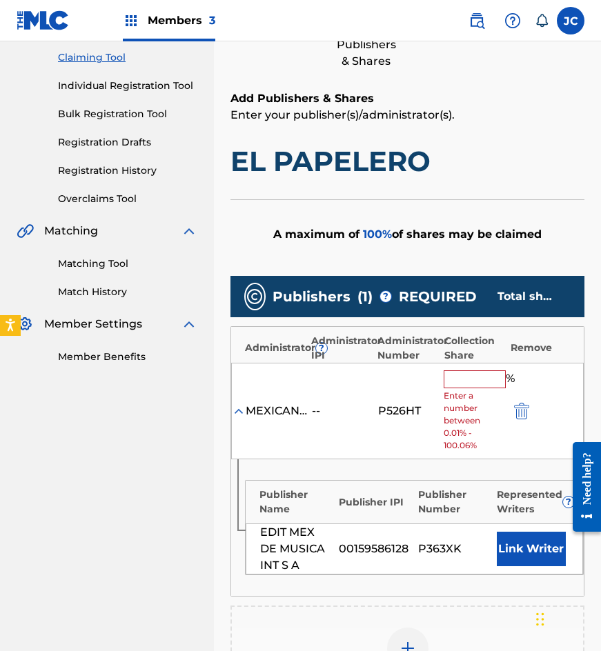
click at [469, 387] on input "text" at bounding box center [475, 379] width 62 height 18
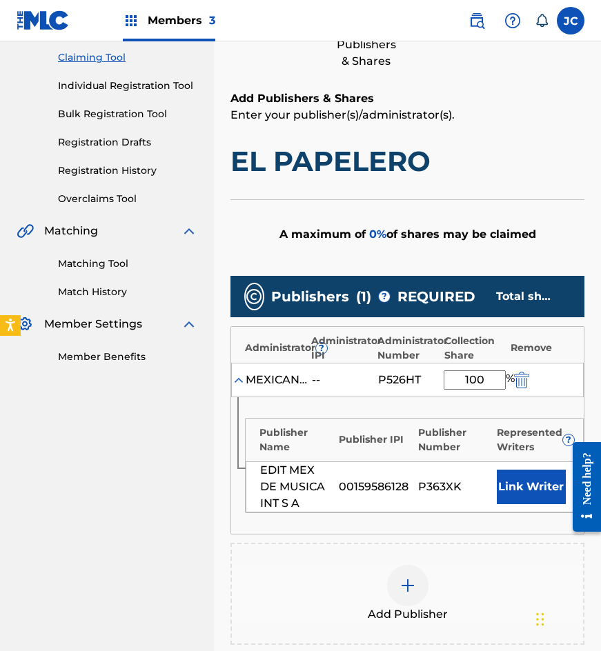
type input "100"
click at [554, 485] on button "Link Writer" at bounding box center [531, 487] width 69 height 34
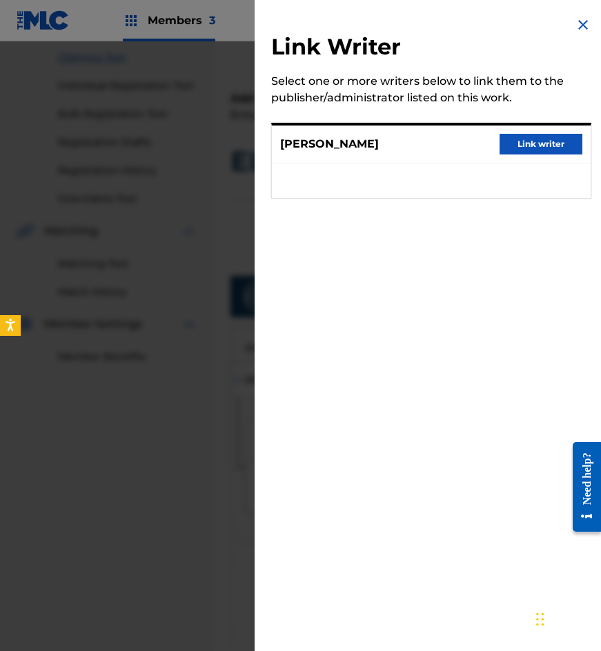
click at [531, 149] on button "Link writer" at bounding box center [541, 144] width 83 height 21
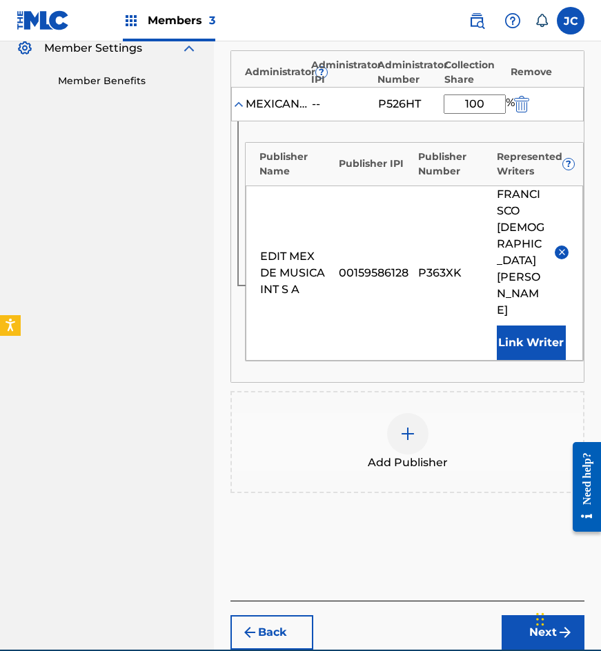
scroll to position [453, 0]
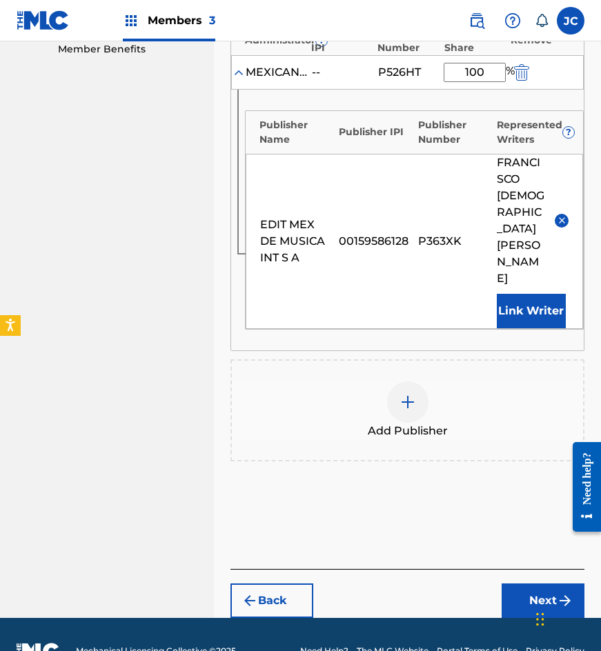
click at [528, 584] on button "Next" at bounding box center [543, 601] width 83 height 34
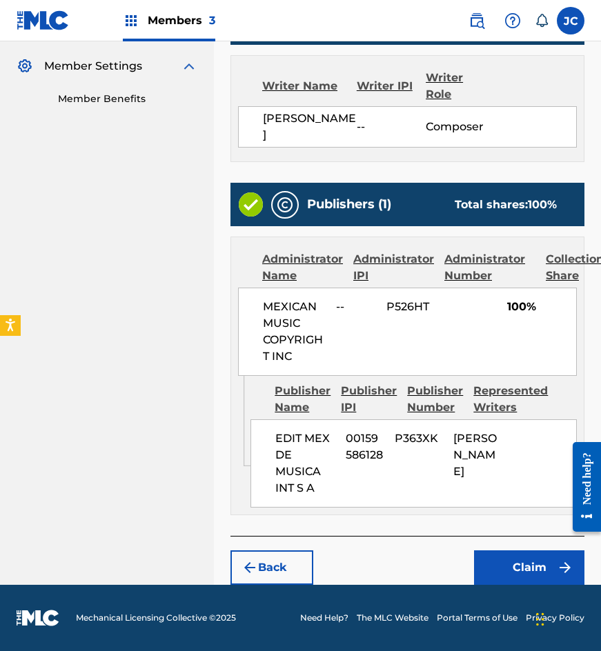
click at [516, 572] on button "Claim" at bounding box center [529, 568] width 110 height 34
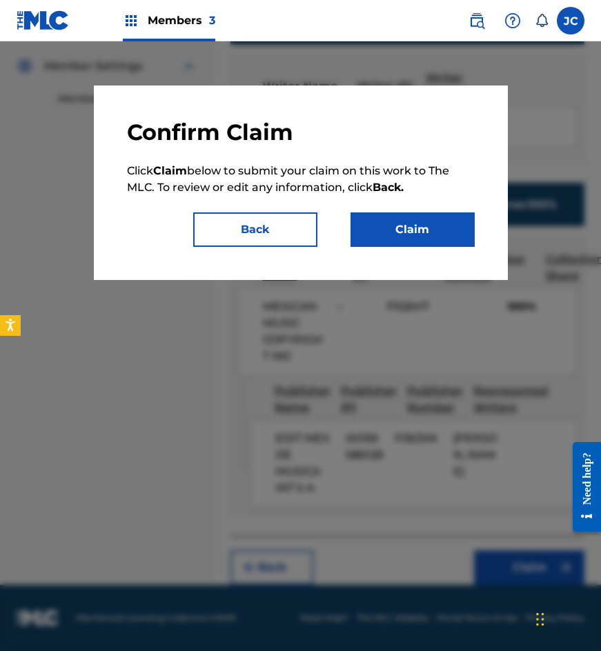
click at [419, 233] on button "Claim" at bounding box center [412, 229] width 124 height 34
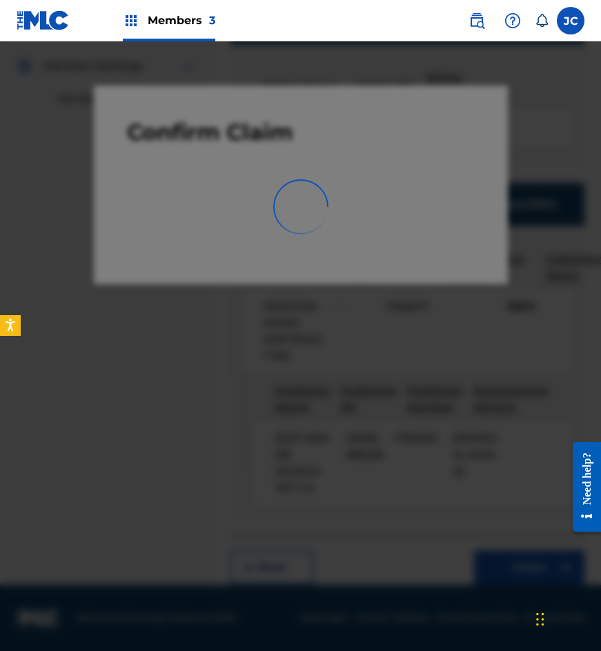
scroll to position [0, 0]
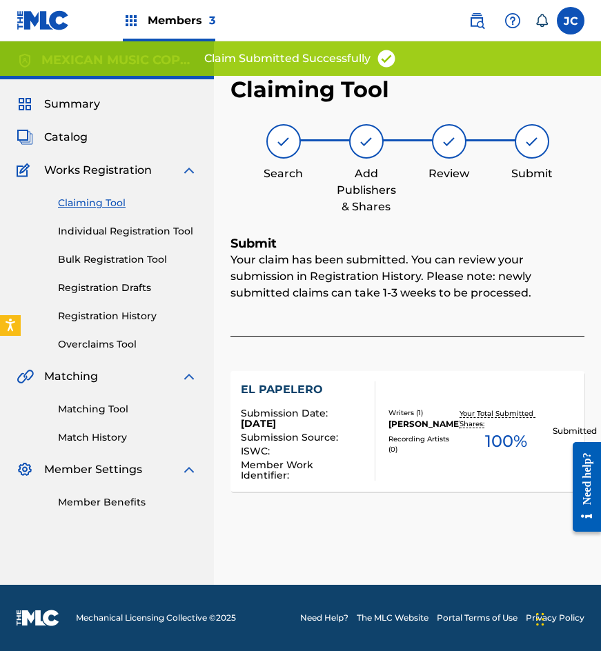
click at [78, 208] on link "Claiming Tool" at bounding box center [127, 203] width 139 height 14
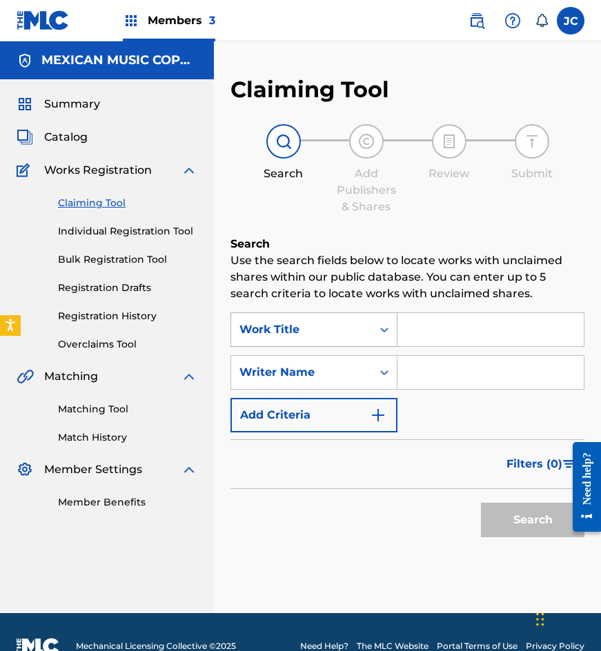
click at [336, 343] on div "Work Title" at bounding box center [313, 330] width 167 height 34
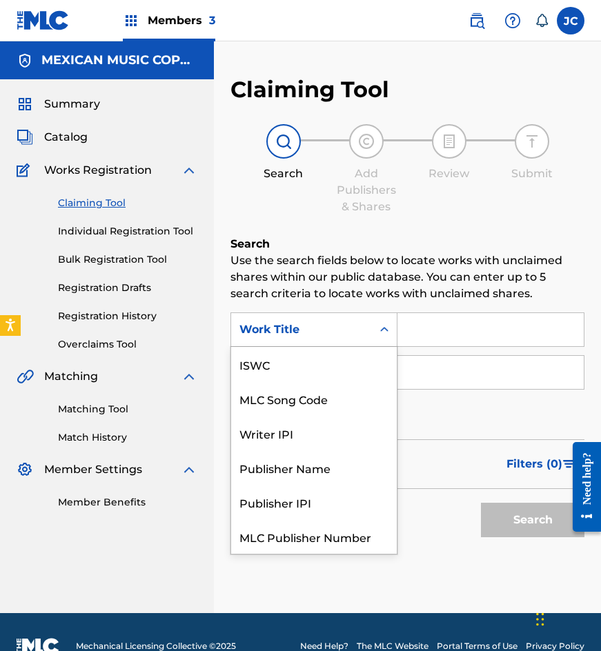
scroll to position [34, 0]
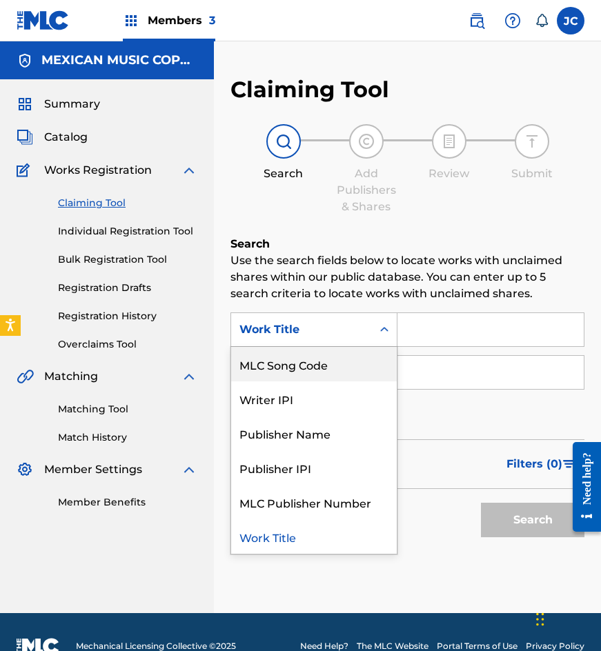
click at [319, 362] on div "MLC Song Code" at bounding box center [314, 364] width 166 height 34
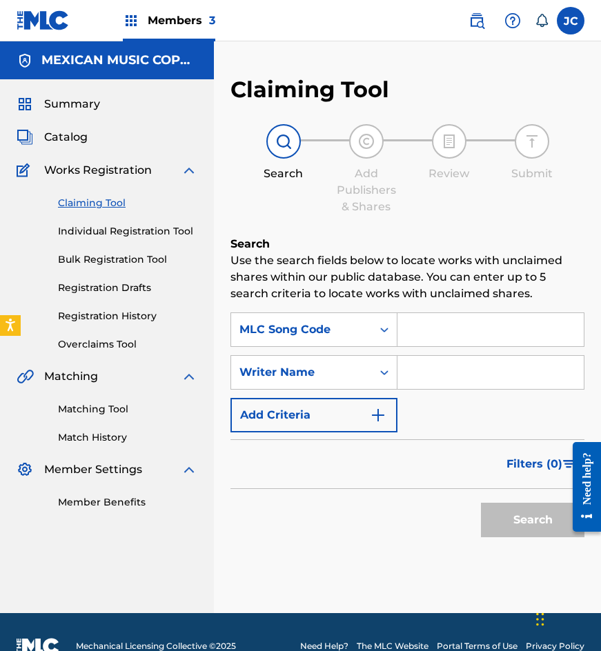
click at [484, 317] on input "Search Form" at bounding box center [490, 329] width 186 height 33
type input "E36306"
click at [481, 503] on button "Search" at bounding box center [532, 520] width 103 height 34
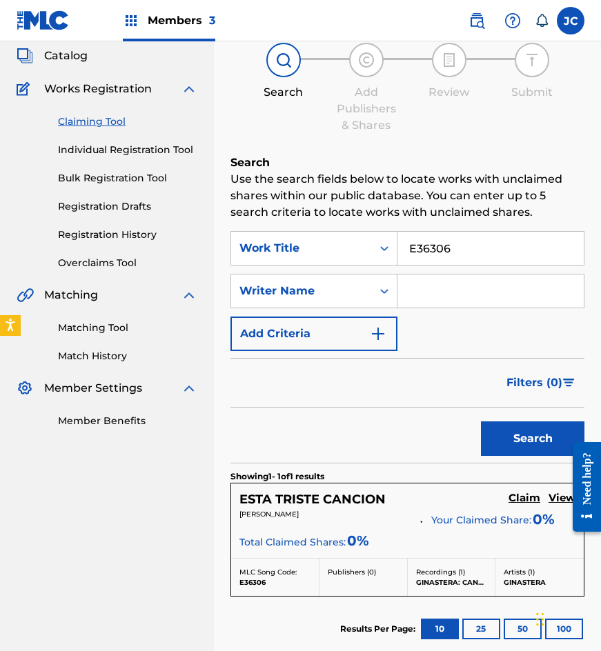
scroll to position [227, 0]
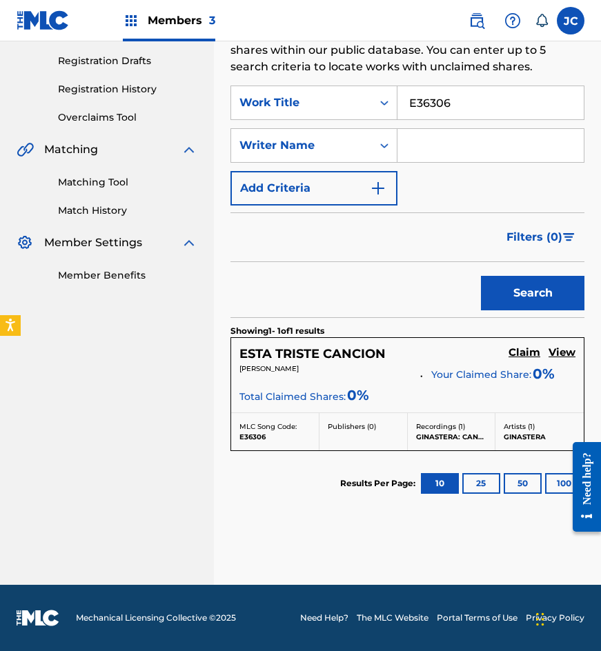
click at [517, 353] on h5 "Claim" at bounding box center [524, 352] width 32 height 13
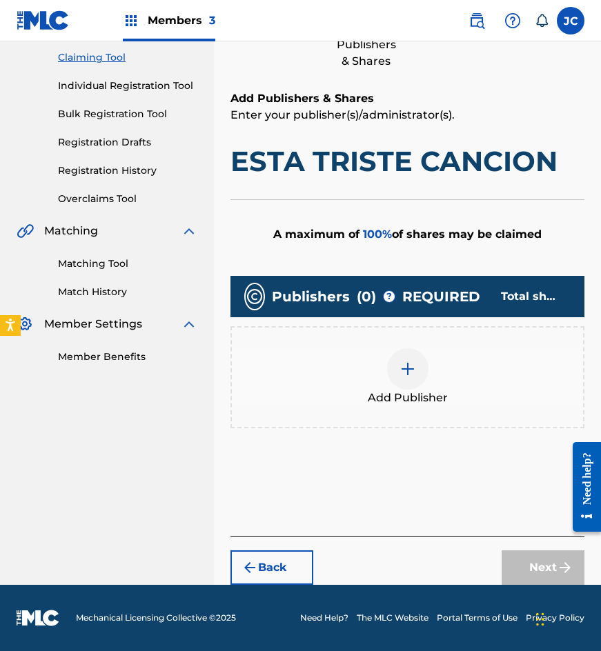
click at [382, 373] on div "Add Publisher" at bounding box center [407, 377] width 351 height 58
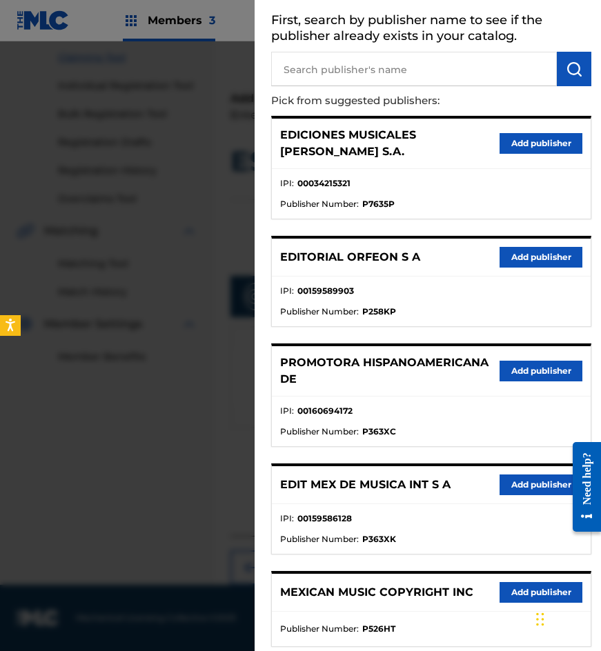
scroll to position [141, 0]
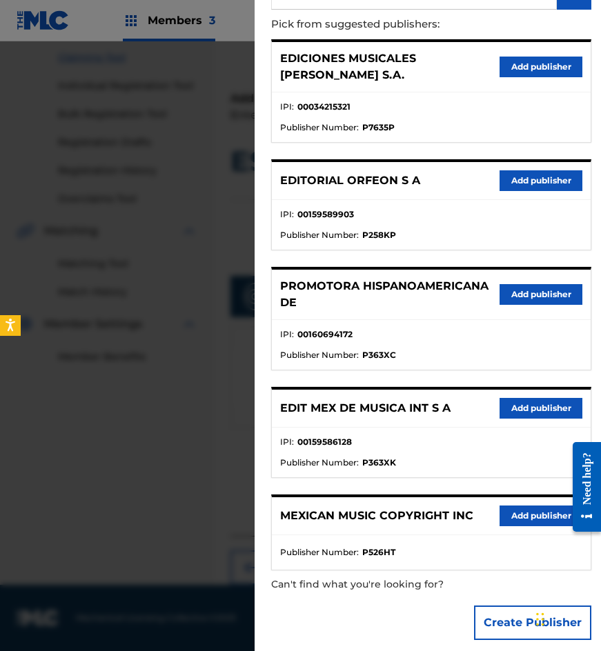
click at [534, 398] on button "Add publisher" at bounding box center [541, 408] width 83 height 21
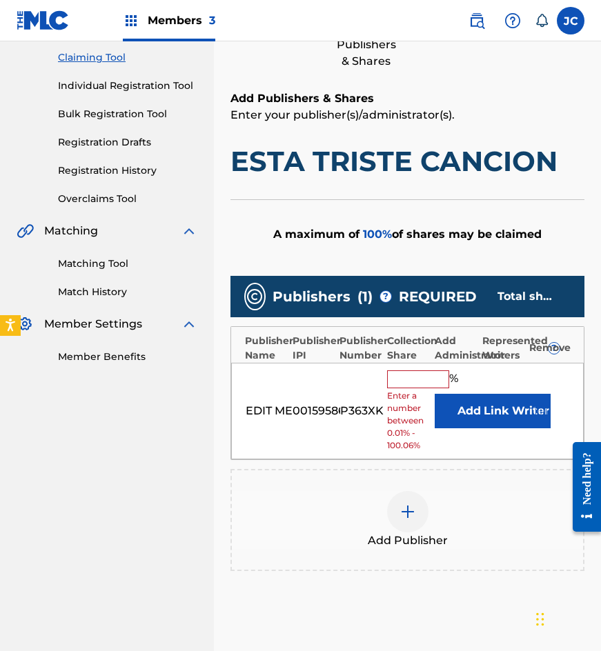
click at [445, 410] on button "Add" at bounding box center [469, 411] width 69 height 34
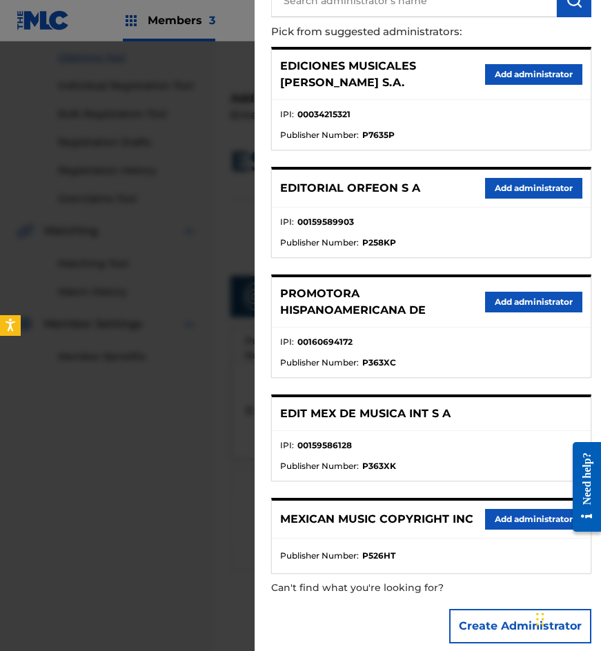
scroll to position [137, 0]
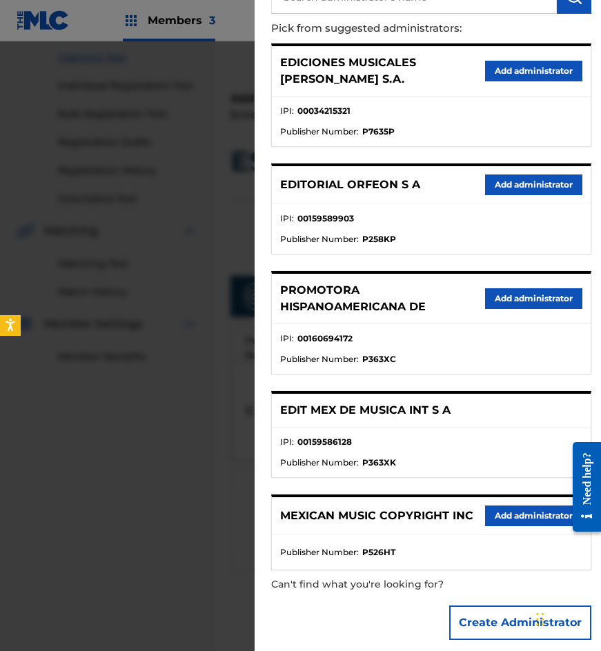
click at [518, 506] on button "Add administrator" at bounding box center [533, 516] width 97 height 21
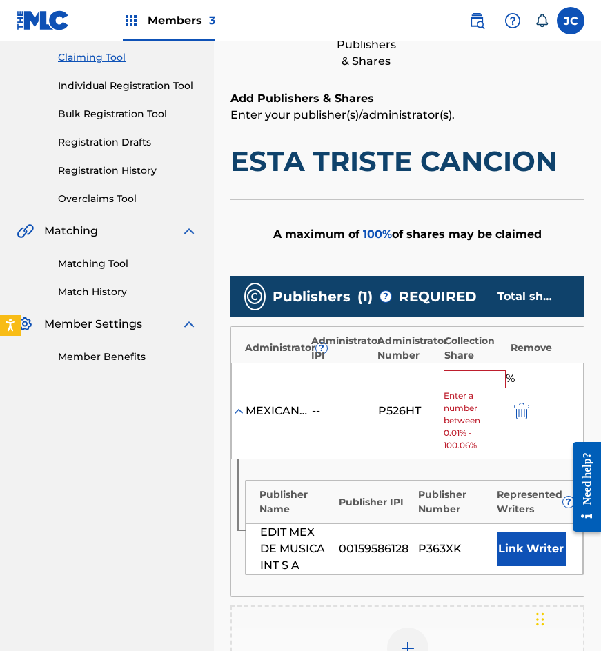
click at [459, 378] on input "text" at bounding box center [475, 379] width 62 height 18
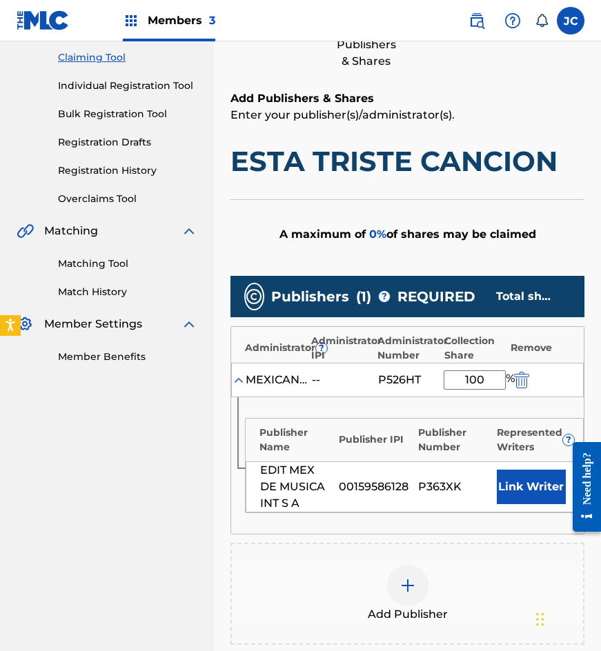
type input "100"
click at [526, 486] on button "Link Writer" at bounding box center [531, 487] width 69 height 34
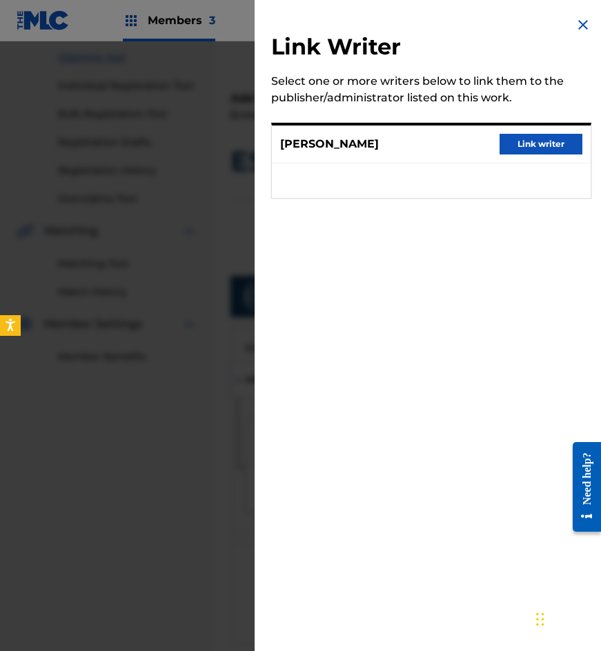
click at [546, 142] on button "Link writer" at bounding box center [541, 144] width 83 height 21
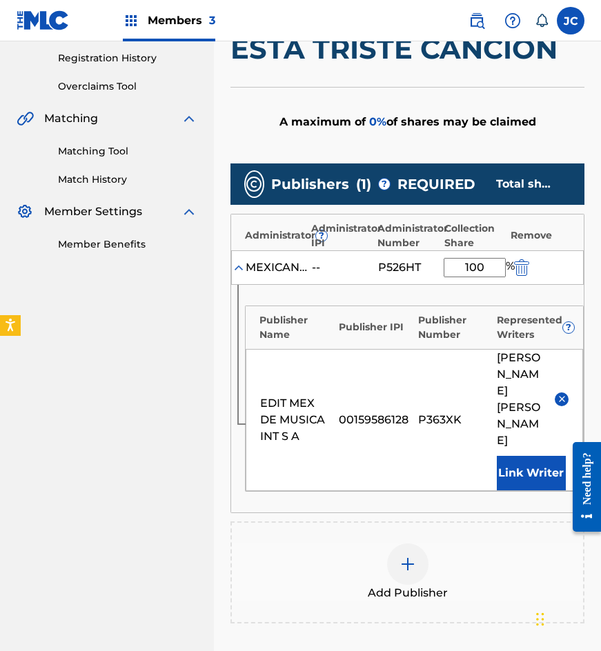
scroll to position [470, 0]
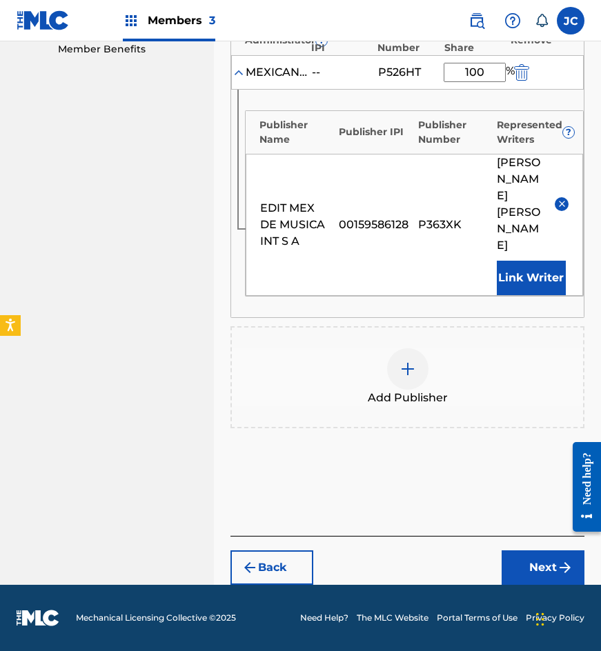
click at [523, 560] on button "Next" at bounding box center [543, 568] width 83 height 34
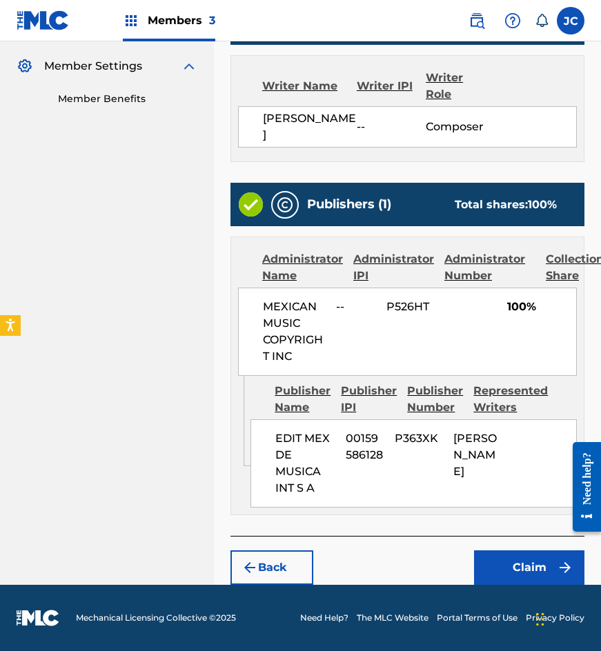
scroll to position [486, 0]
click at [515, 557] on button "Claim" at bounding box center [529, 568] width 110 height 34
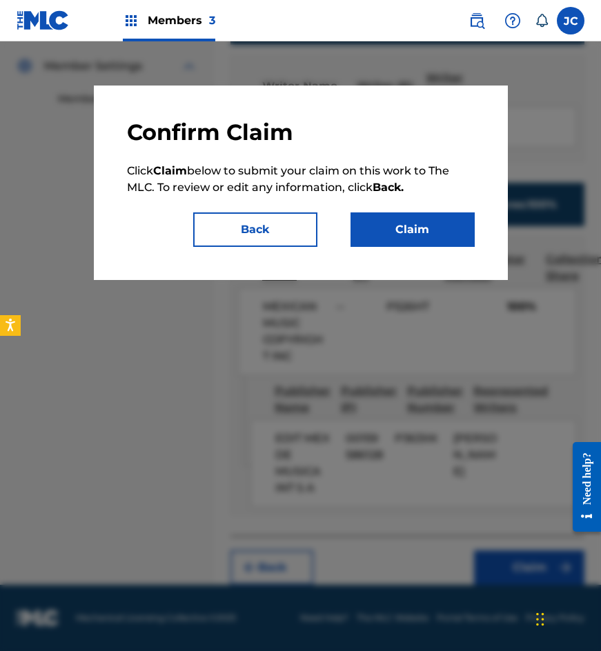
click at [427, 235] on button "Claim" at bounding box center [412, 229] width 124 height 34
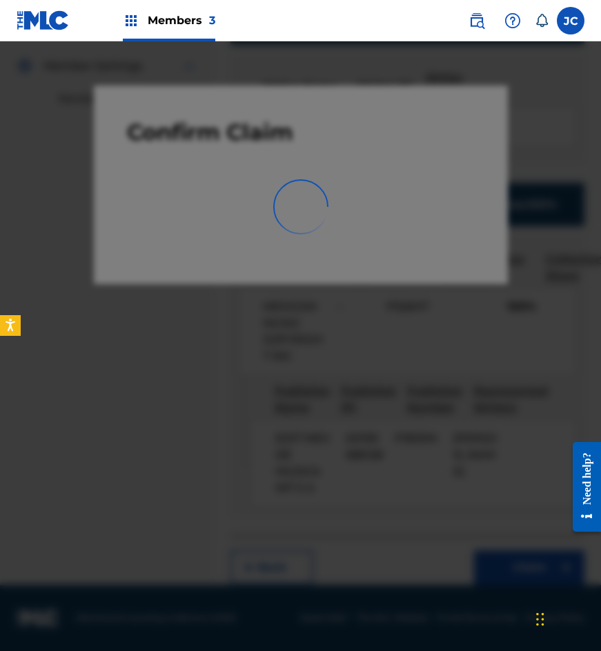
scroll to position [0, 0]
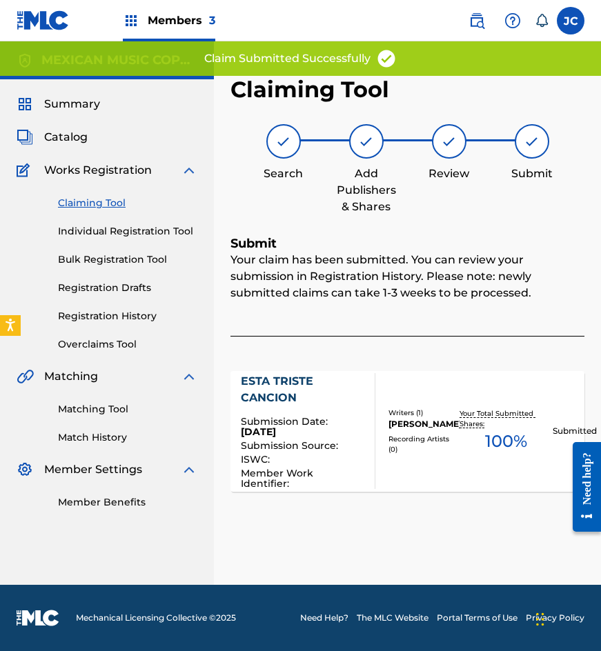
click at [64, 197] on link "Claiming Tool" at bounding box center [127, 203] width 139 height 14
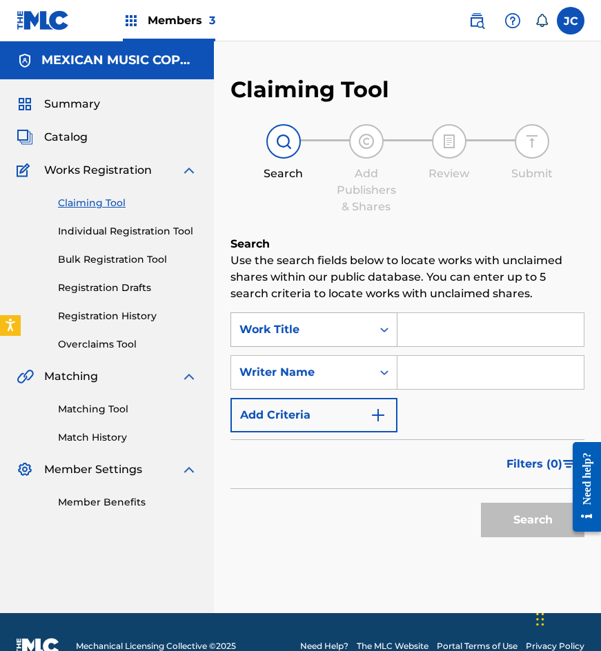
click at [322, 328] on div "Work Title" at bounding box center [301, 330] width 124 height 17
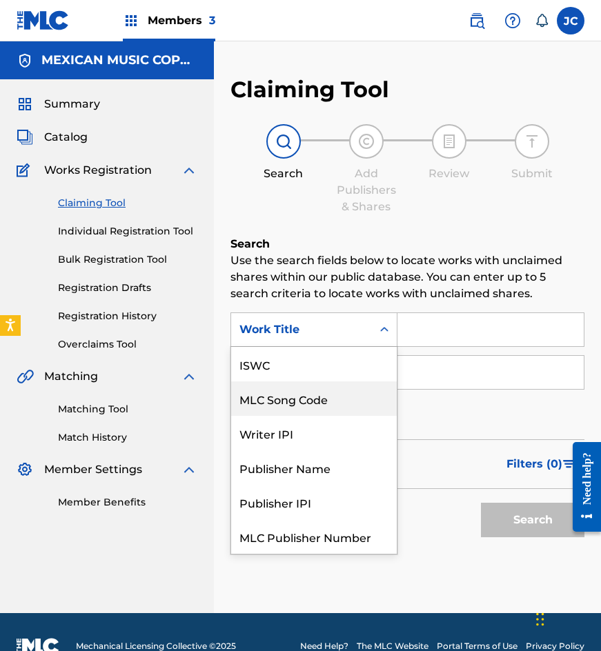
click at [322, 382] on div "MLC Song Code" at bounding box center [314, 399] width 166 height 34
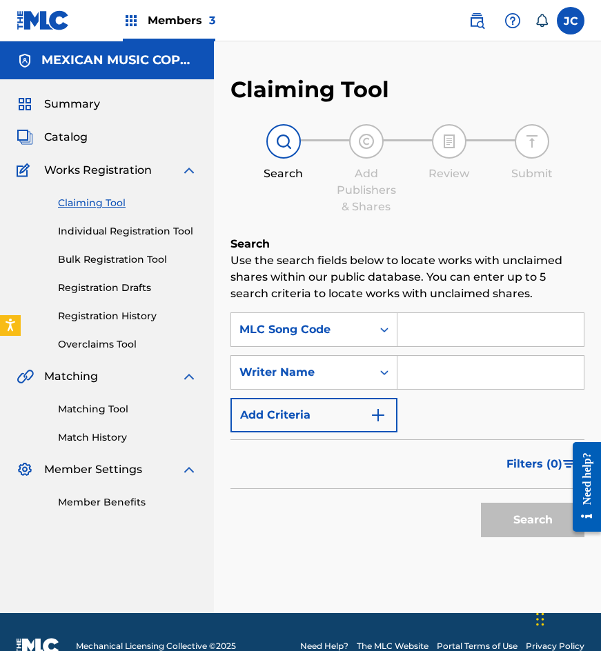
click at [414, 337] on input "Search Form" at bounding box center [490, 329] width 186 height 33
paste input "L5965B"
type input "L5965B"
click at [481, 503] on button "Search" at bounding box center [532, 520] width 103 height 34
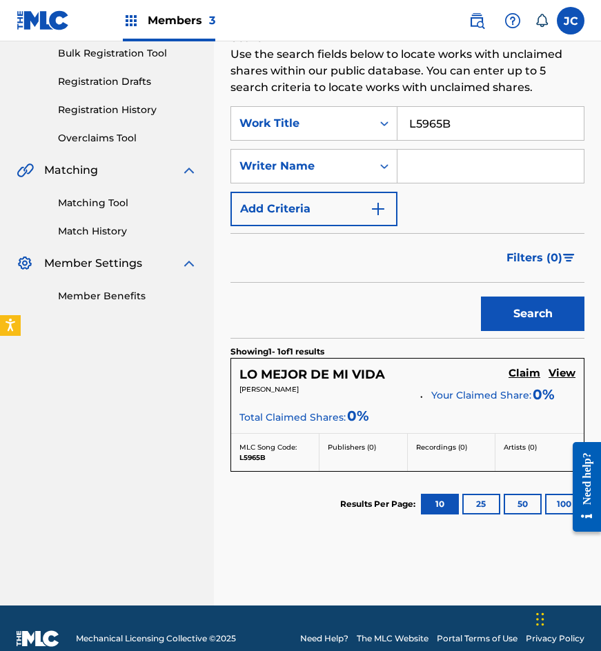
scroll to position [207, 0]
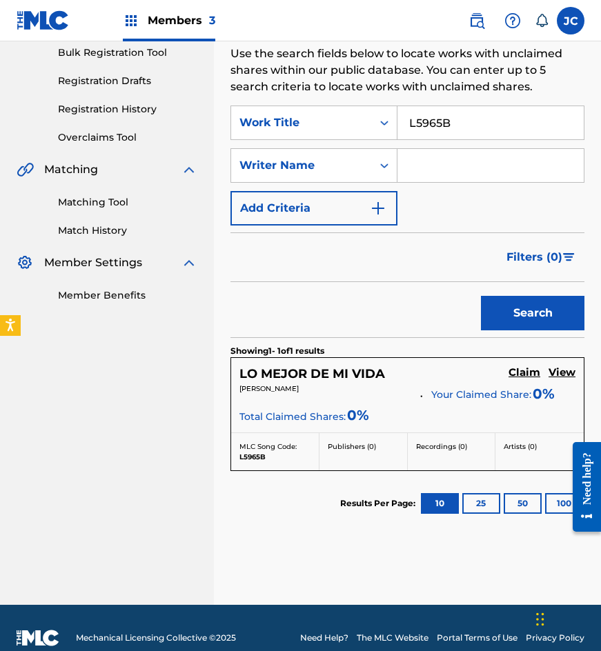
click at [522, 384] on p "Your Claimed Share: 0 %" at bounding box center [492, 393] width 123 height 19
click at [522, 377] on h5 "Claim" at bounding box center [524, 372] width 32 height 13
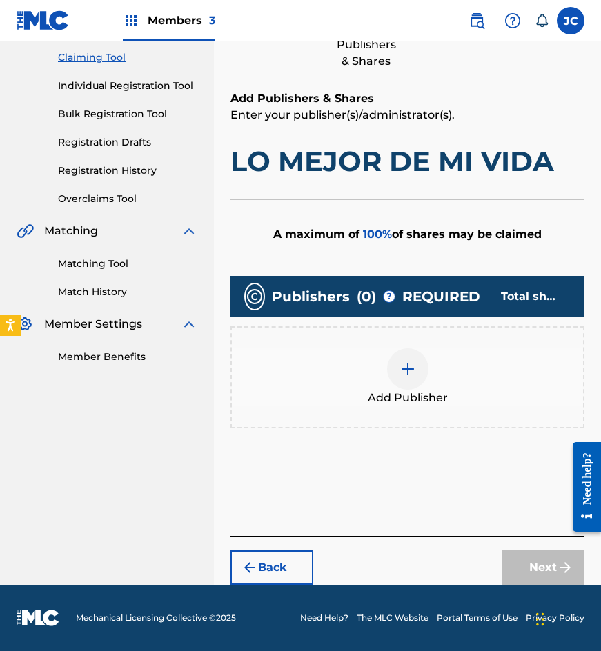
click at [400, 363] on img at bounding box center [407, 369] width 17 height 17
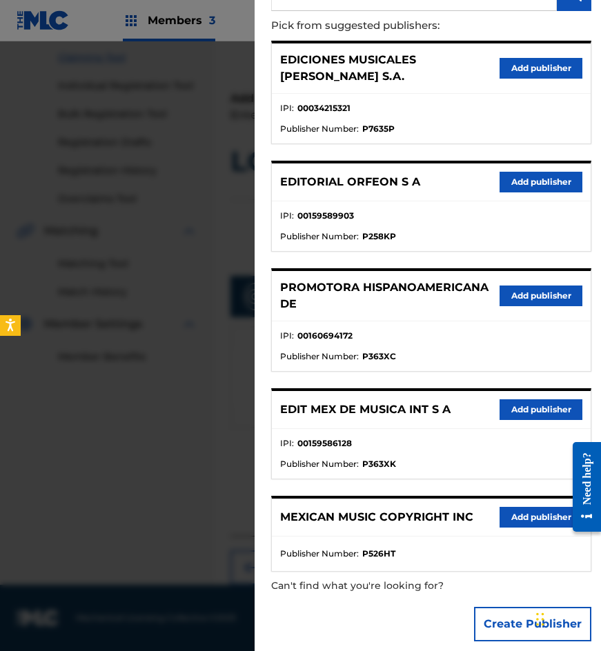
scroll to position [141, 0]
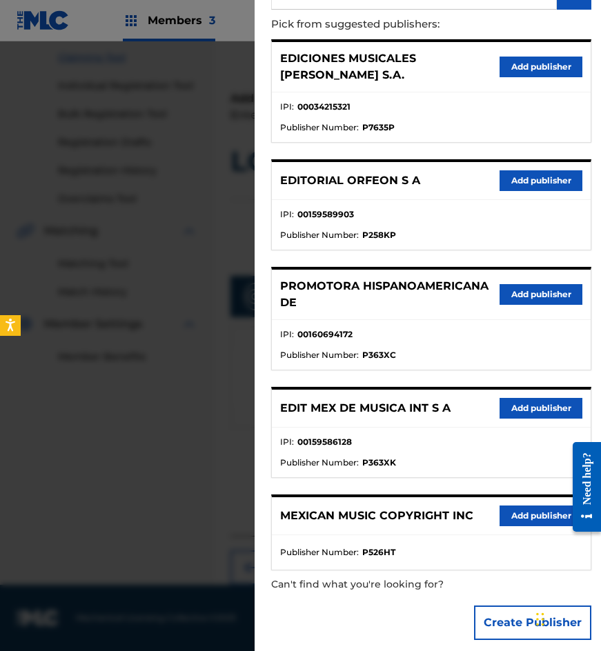
click at [517, 398] on button "Add publisher" at bounding box center [541, 408] width 83 height 21
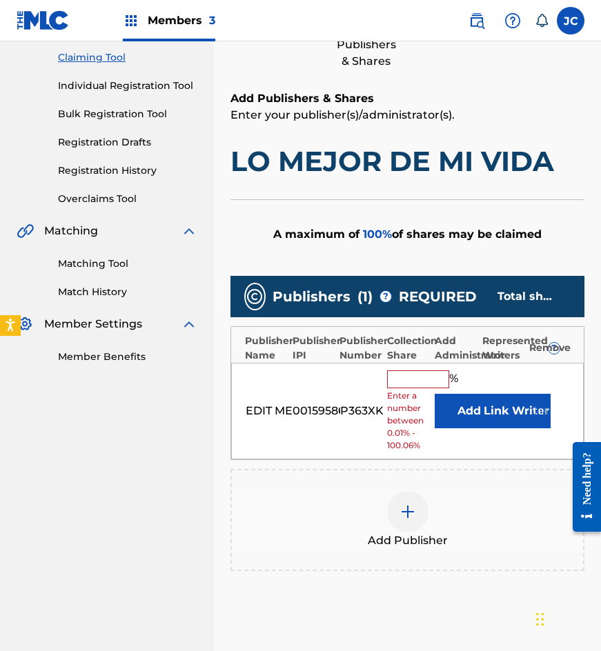
click at [425, 406] on span "Enter a number between 0.01% - 100.06%" at bounding box center [407, 421] width 40 height 62
click at [446, 406] on button "Add" at bounding box center [469, 411] width 69 height 34
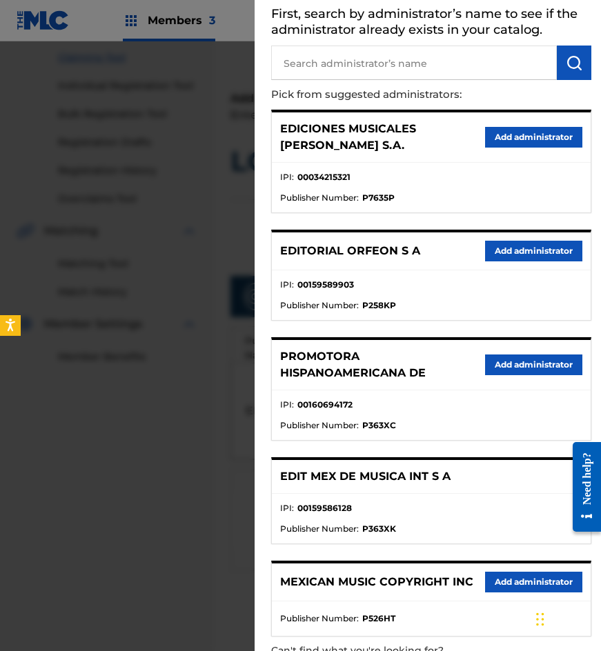
scroll to position [137, 0]
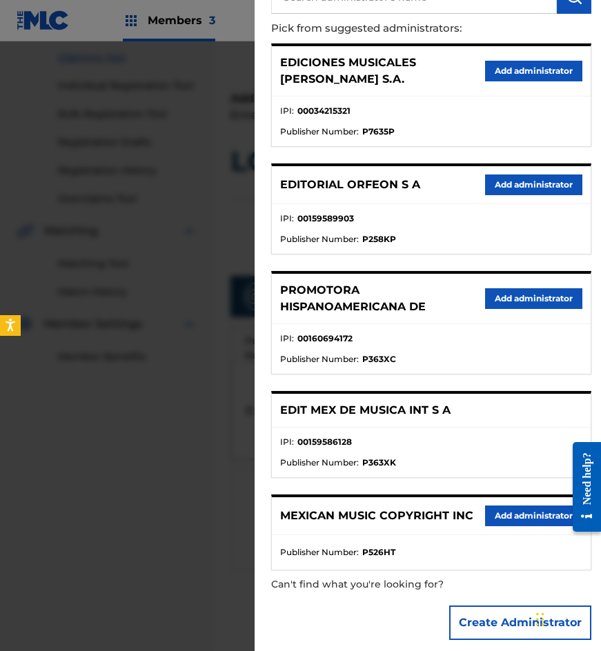
click at [526, 508] on button "Add administrator" at bounding box center [533, 516] width 97 height 21
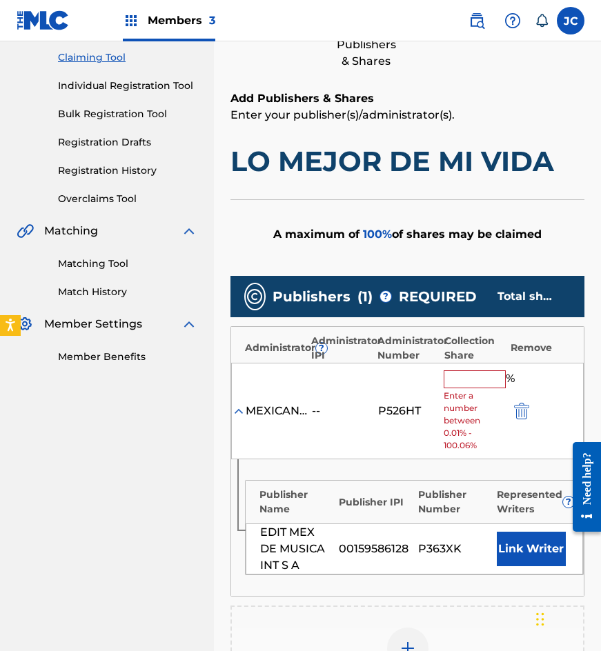
click at [464, 378] on input "text" at bounding box center [475, 379] width 62 height 18
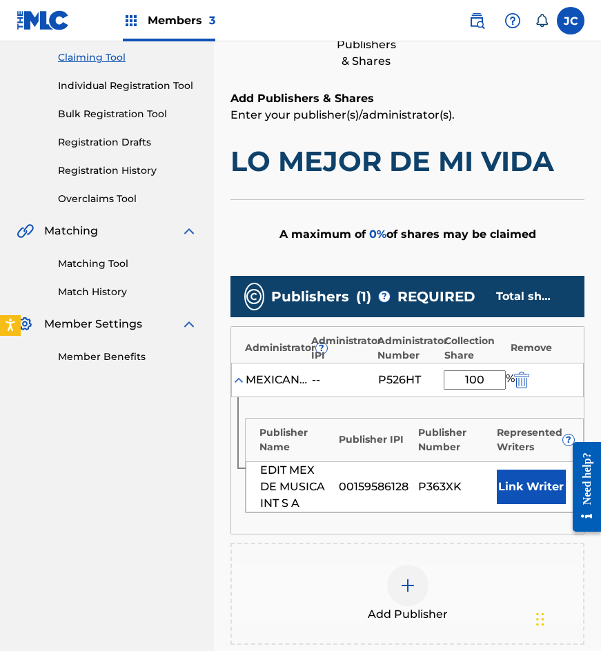
type input "100"
click at [530, 500] on button "Link Writer" at bounding box center [531, 487] width 69 height 34
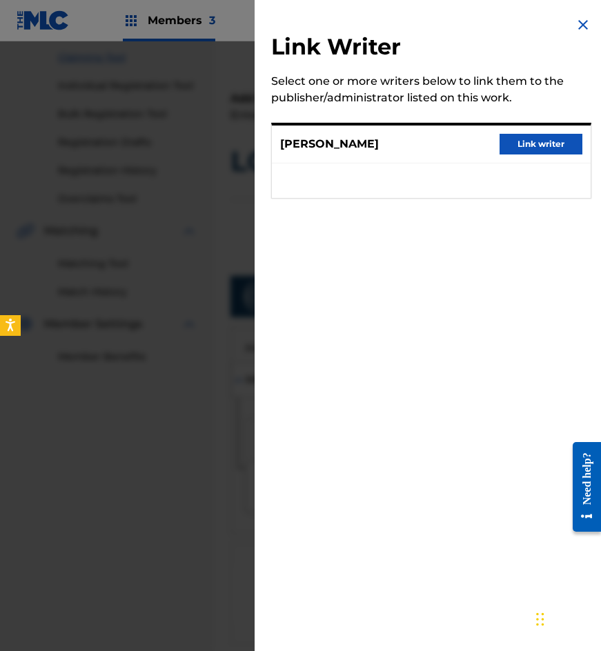
click at [522, 137] on button "Link writer" at bounding box center [541, 144] width 83 height 21
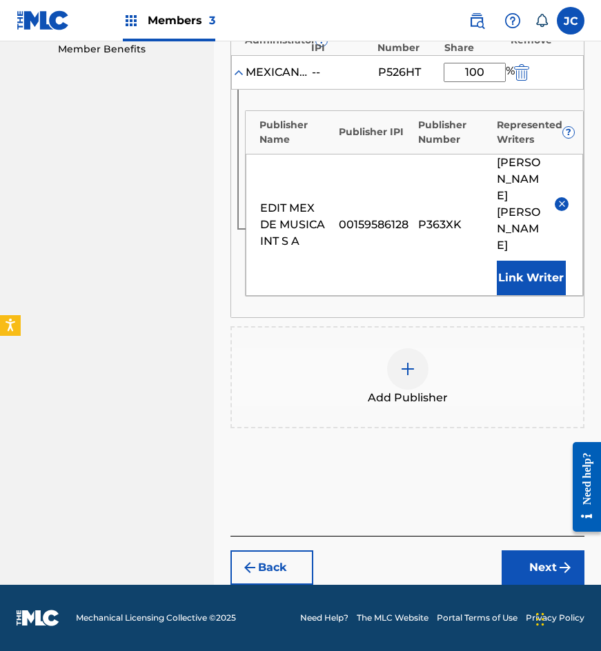
click at [520, 557] on button "Next" at bounding box center [543, 568] width 83 height 34
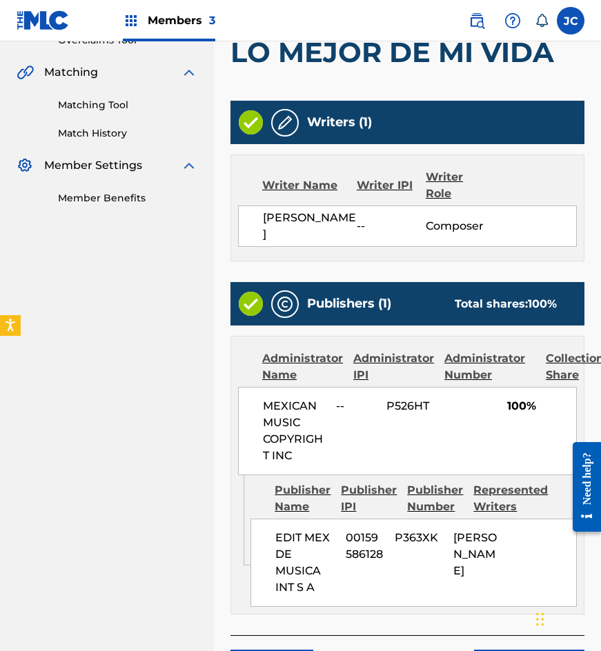
scroll to position [453, 0]
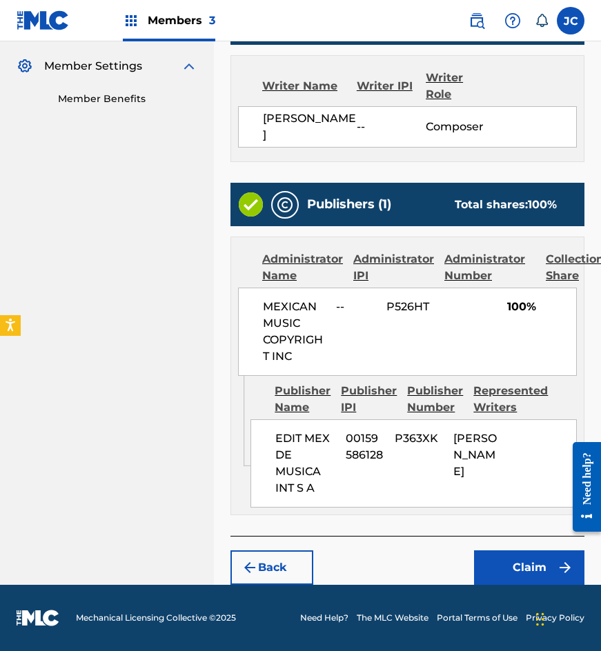
click at [513, 557] on button "Claim" at bounding box center [529, 568] width 110 height 34
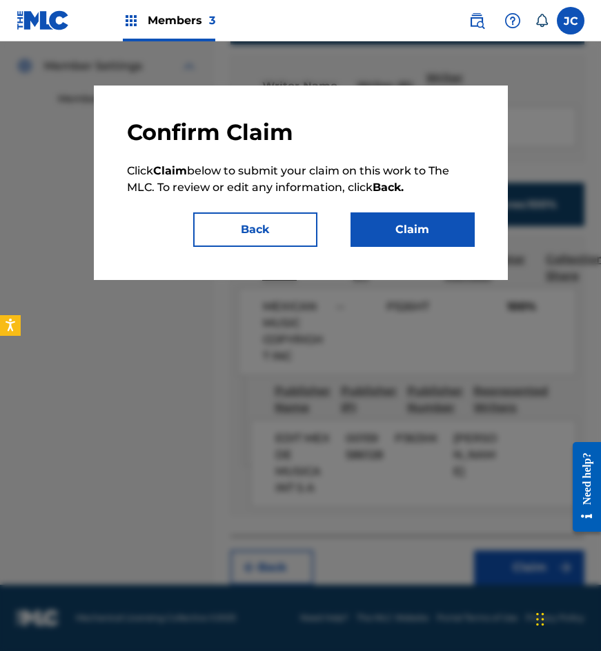
click at [426, 235] on button "Claim" at bounding box center [412, 229] width 124 height 34
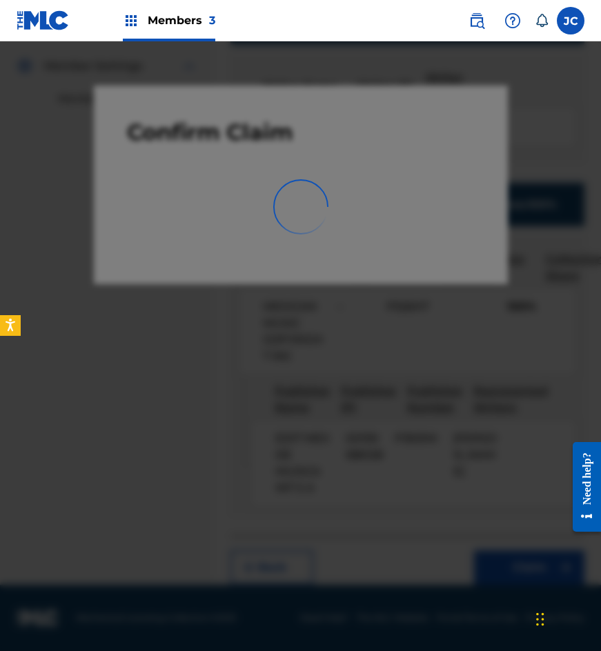
scroll to position [0, 0]
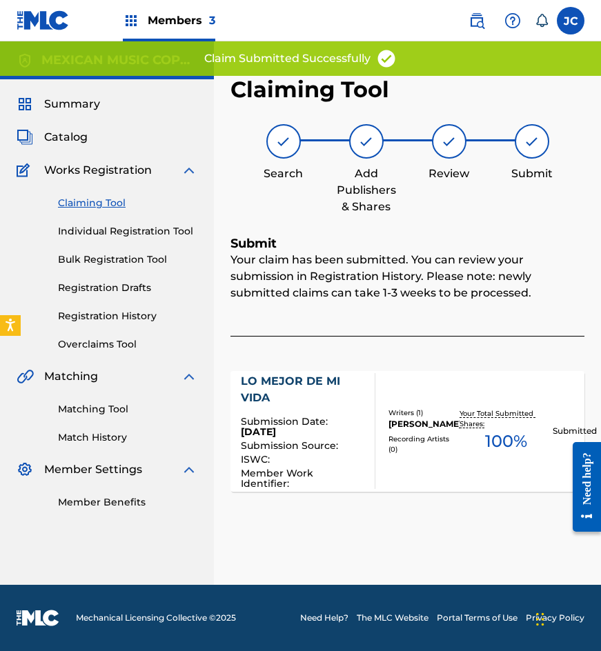
click at [87, 199] on link "Claiming Tool" at bounding box center [127, 203] width 139 height 14
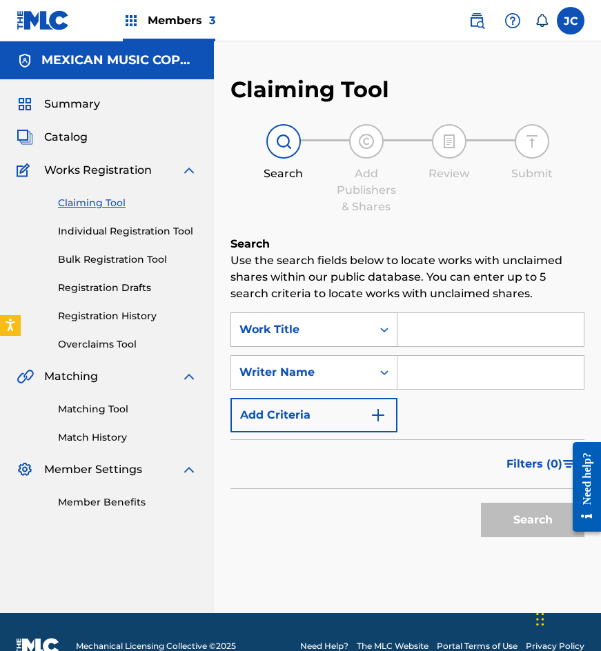
click at [322, 327] on div "Work Title" at bounding box center [301, 330] width 124 height 17
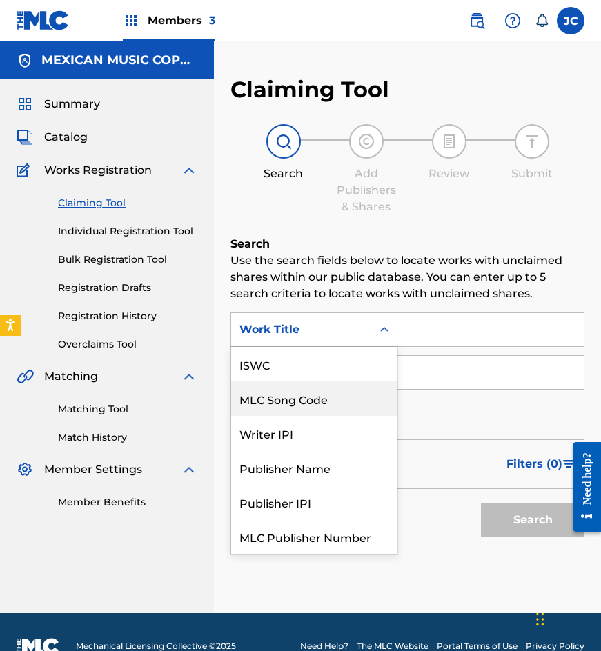
click at [308, 382] on div "MLC Song Code" at bounding box center [314, 399] width 166 height 34
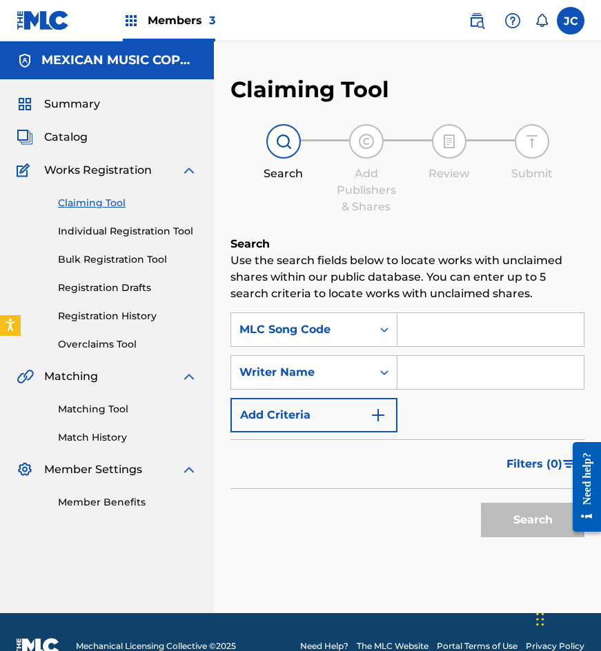
click at [437, 332] on input "Search Form" at bounding box center [490, 329] width 186 height 33
paste input "Y1710Y"
type input "Y1710Y"
click at [481, 503] on button "Search" at bounding box center [532, 520] width 103 height 34
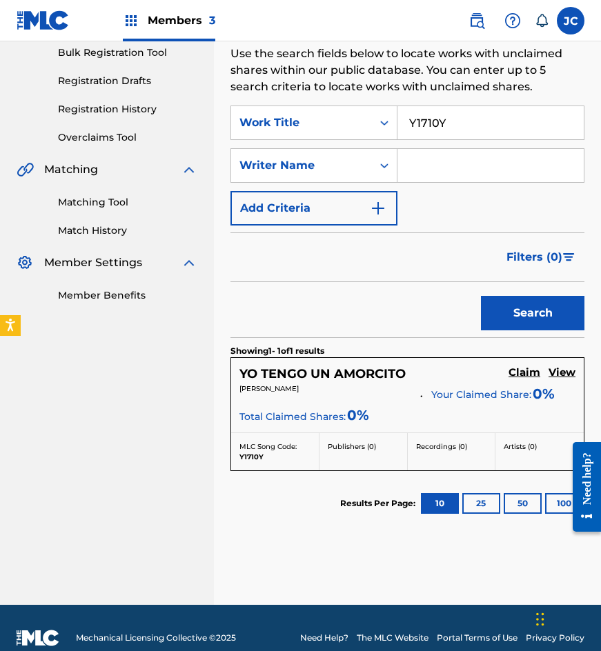
click at [525, 374] on h5 "Claim" at bounding box center [524, 372] width 32 height 13
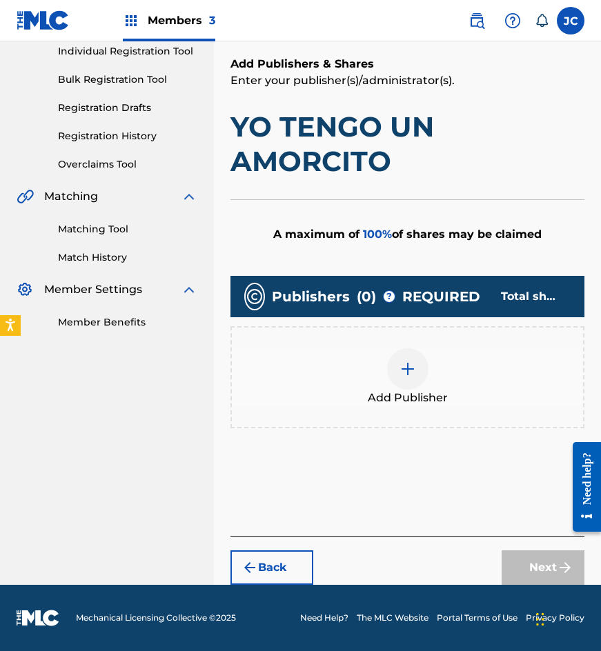
click at [395, 364] on div at bounding box center [407, 368] width 41 height 41
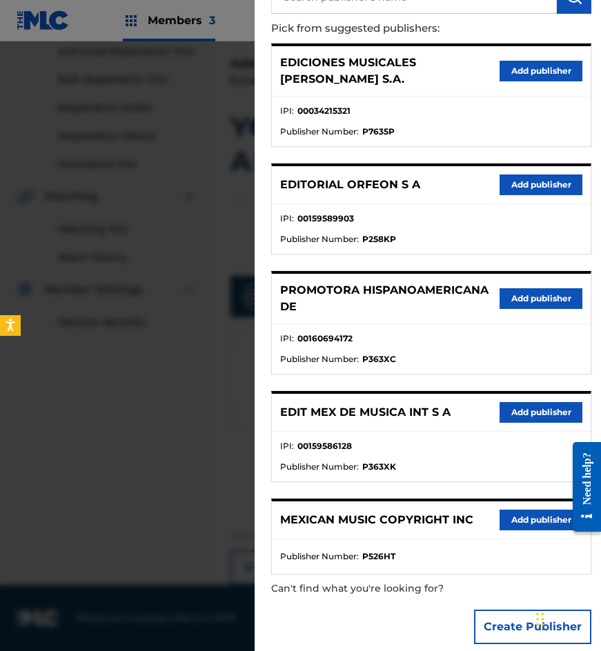
scroll to position [141, 0]
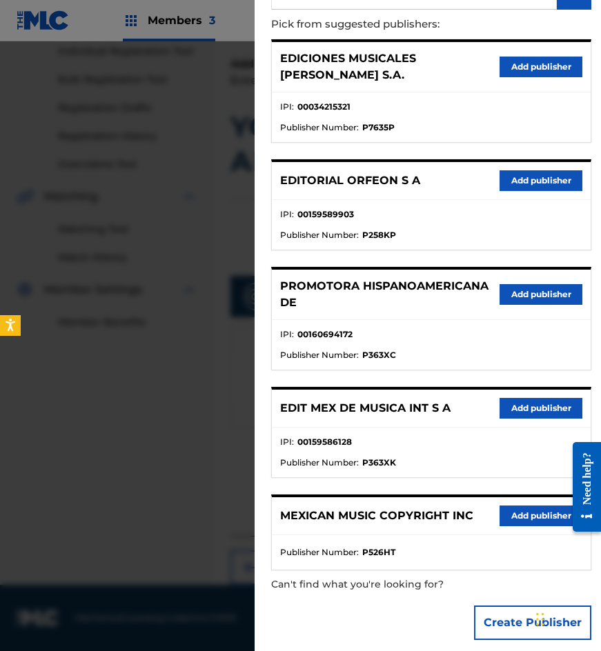
click at [521, 284] on button "Add publisher" at bounding box center [541, 294] width 83 height 21
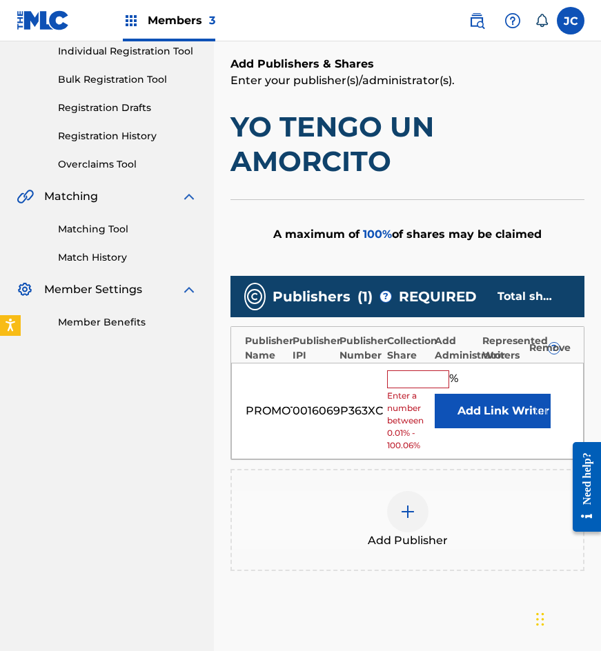
click at [458, 411] on button "Add" at bounding box center [469, 411] width 69 height 34
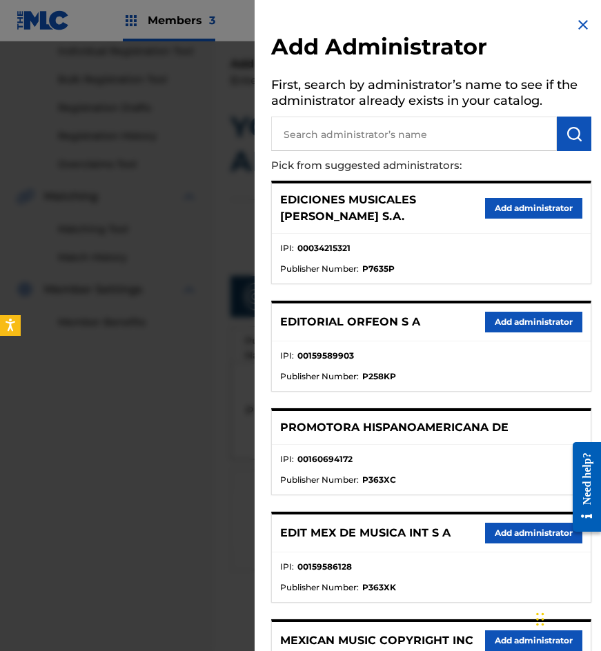
scroll to position [125, 0]
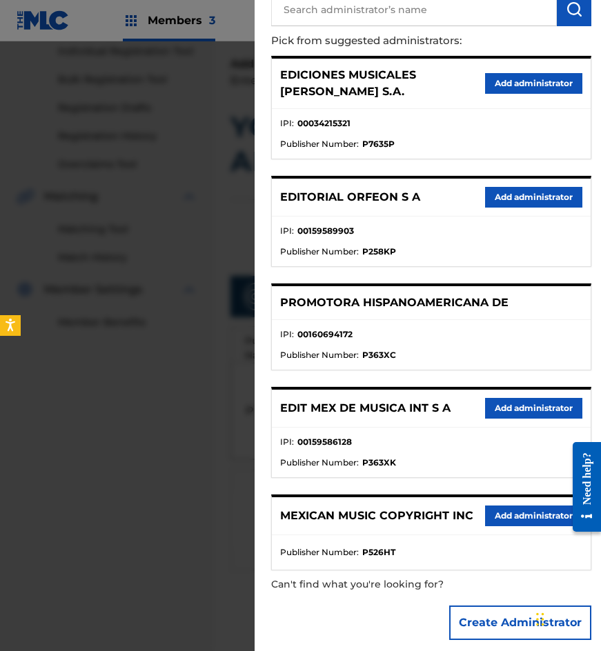
click at [497, 506] on button "Add administrator" at bounding box center [533, 516] width 97 height 21
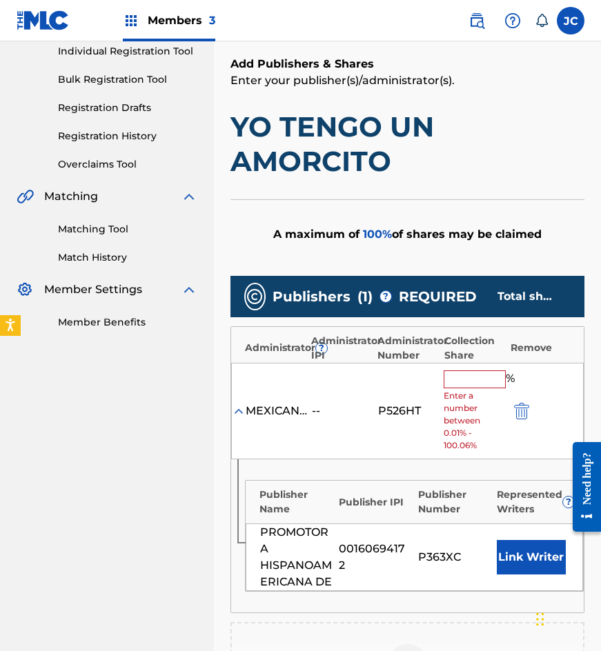
click at [459, 379] on input "text" at bounding box center [475, 379] width 62 height 18
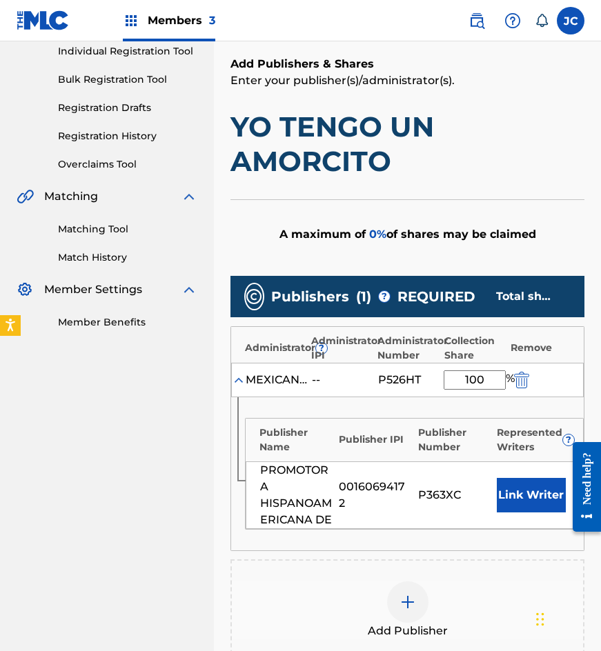
type input "100"
click at [526, 488] on button "Link Writer" at bounding box center [531, 495] width 69 height 34
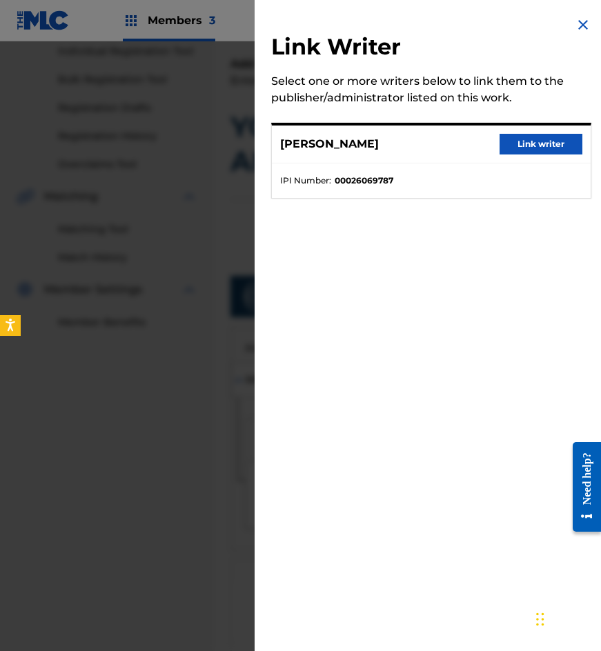
click at [528, 161] on div "PEDRO ORLANDO RIGUAL RODRIGUEZ Link writer" at bounding box center [431, 145] width 319 height 38
click at [530, 152] on button "Link writer" at bounding box center [541, 144] width 83 height 21
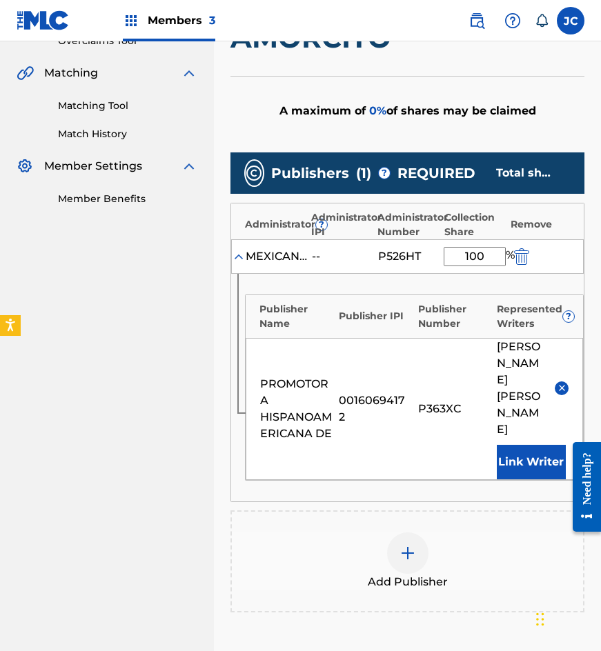
scroll to position [488, 0]
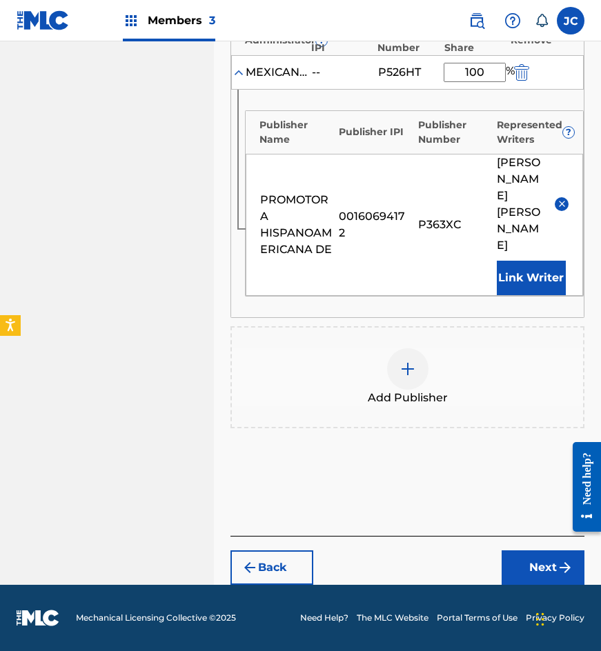
click at [531, 555] on button "Next" at bounding box center [543, 568] width 83 height 34
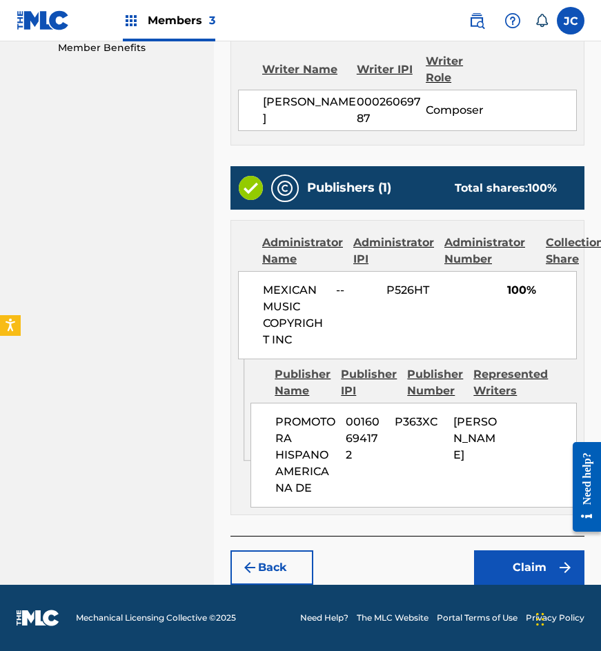
scroll to position [504, 0]
click at [510, 552] on button "Claim" at bounding box center [529, 568] width 110 height 34
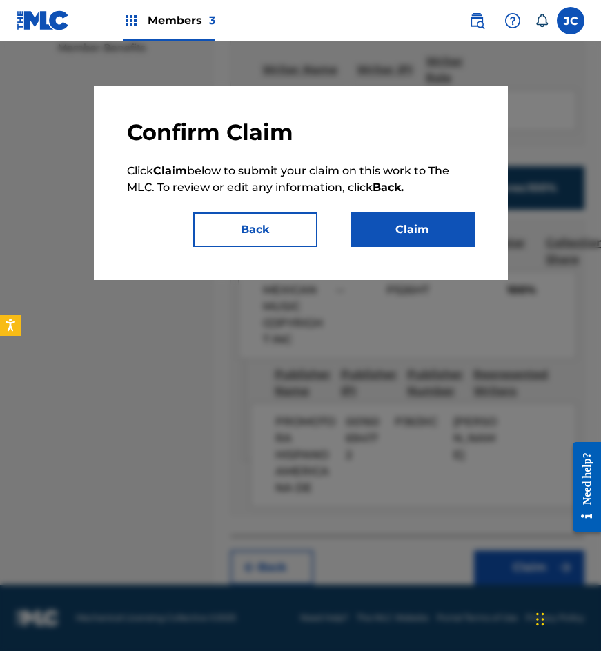
click at [407, 231] on button "Claim" at bounding box center [412, 229] width 124 height 34
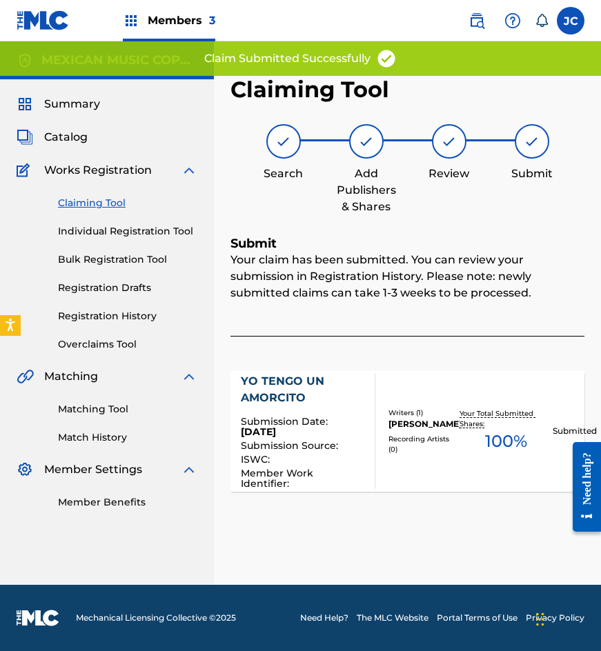
scroll to position [0, 0]
drag, startPoint x: 110, startPoint y: 200, endPoint x: 130, endPoint y: 208, distance: 21.4
click at [110, 200] on link "Claiming Tool" at bounding box center [127, 203] width 139 height 14
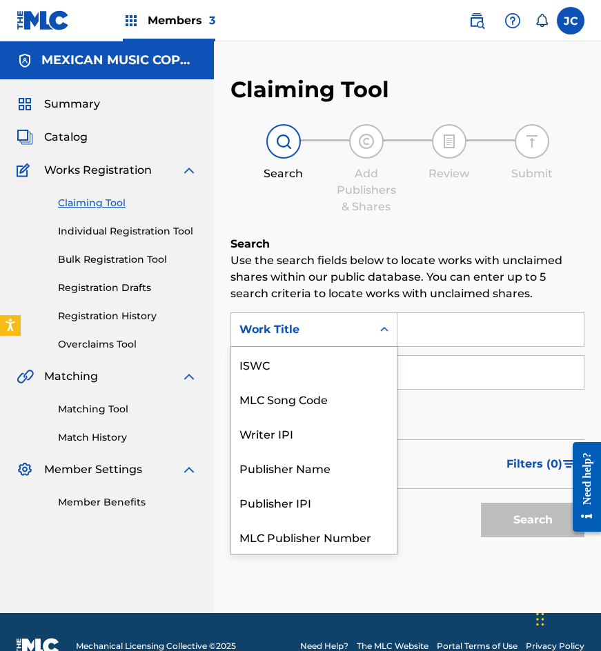
click at [326, 324] on div "Work Title" at bounding box center [301, 330] width 124 height 17
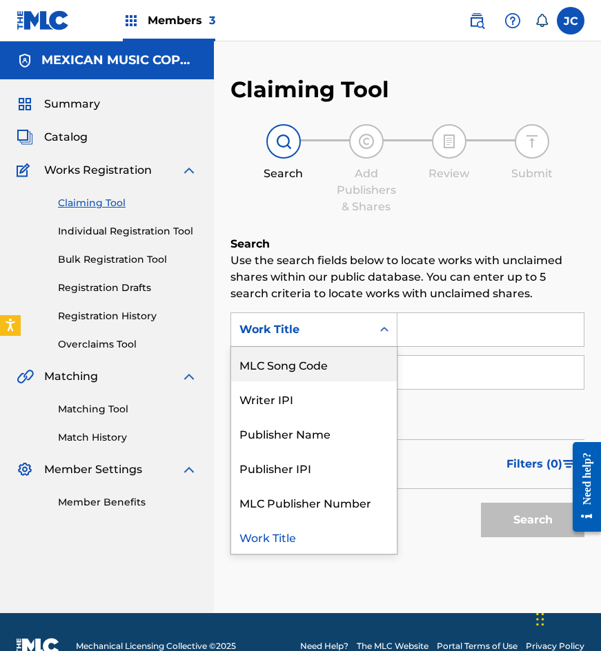
click at [333, 373] on div "MLC Song Code" at bounding box center [314, 364] width 166 height 34
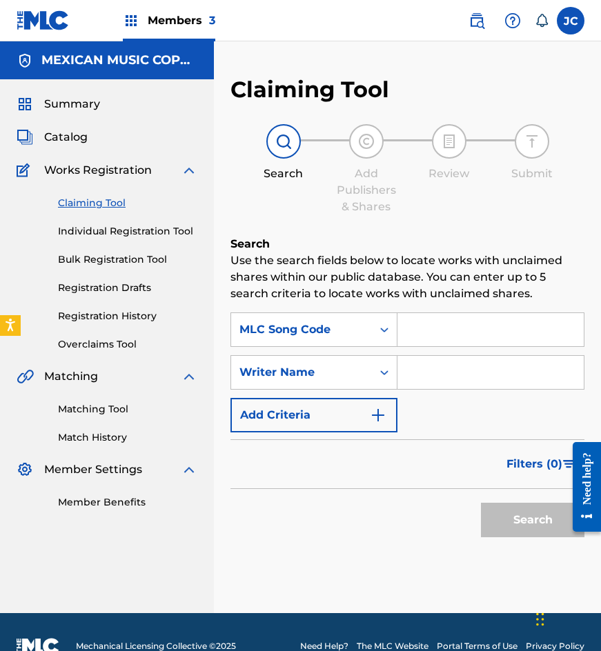
click at [453, 315] on input "Search Form" at bounding box center [490, 329] width 186 height 33
type input "P4812Q"
click at [481, 503] on button "Search" at bounding box center [532, 520] width 103 height 34
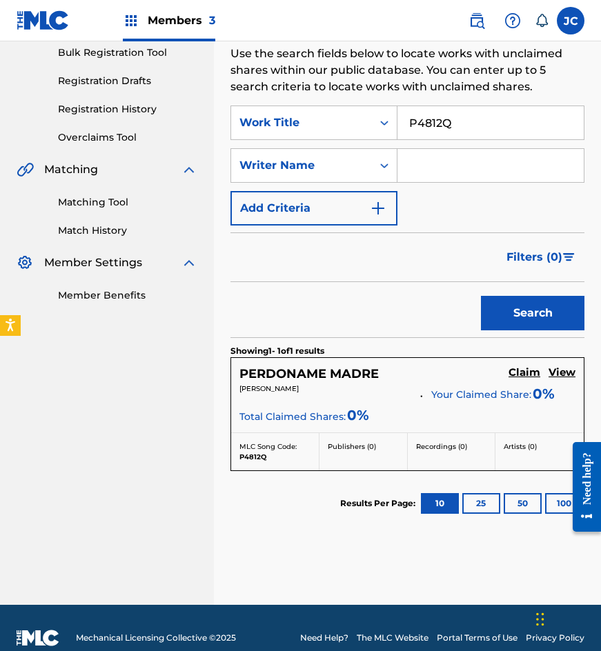
click at [520, 373] on h5 "Claim" at bounding box center [524, 372] width 32 height 13
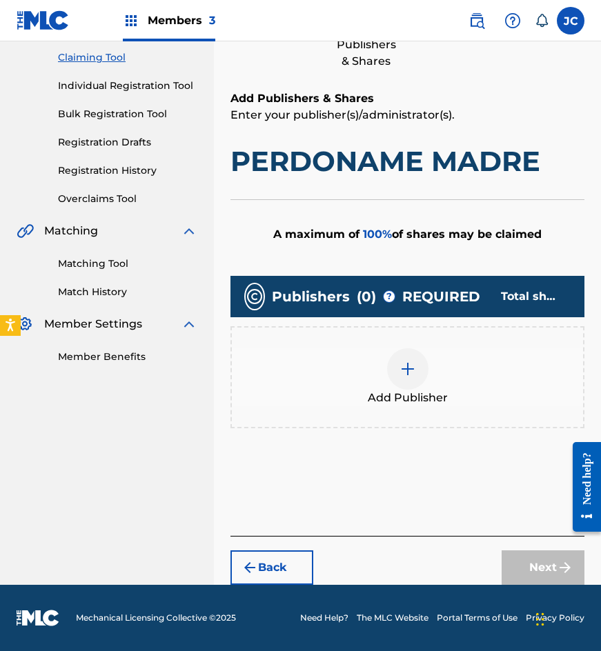
click at [391, 368] on div at bounding box center [407, 368] width 41 height 41
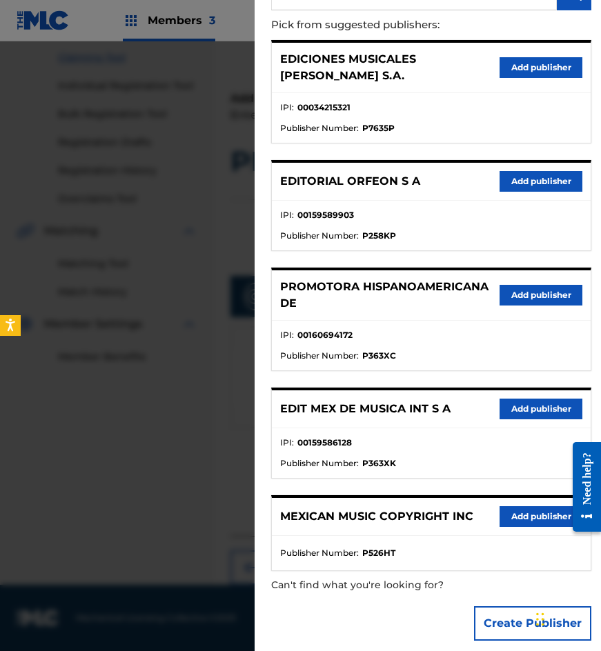
scroll to position [141, 0]
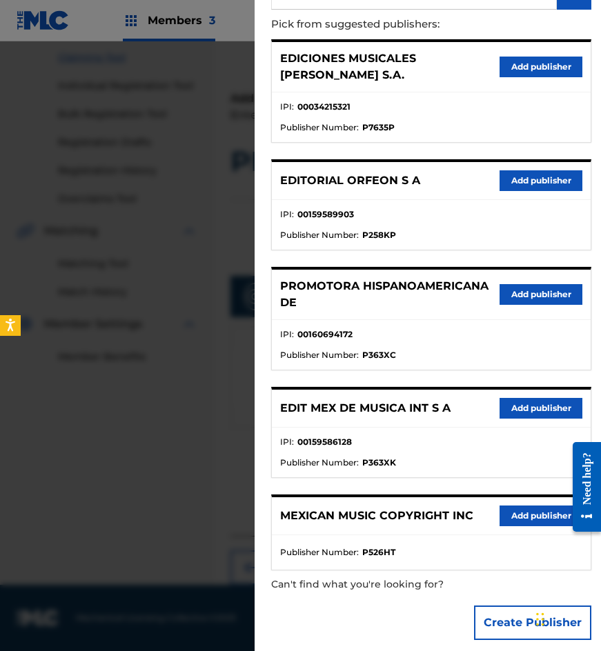
click at [530, 399] on button "Add publisher" at bounding box center [541, 408] width 83 height 21
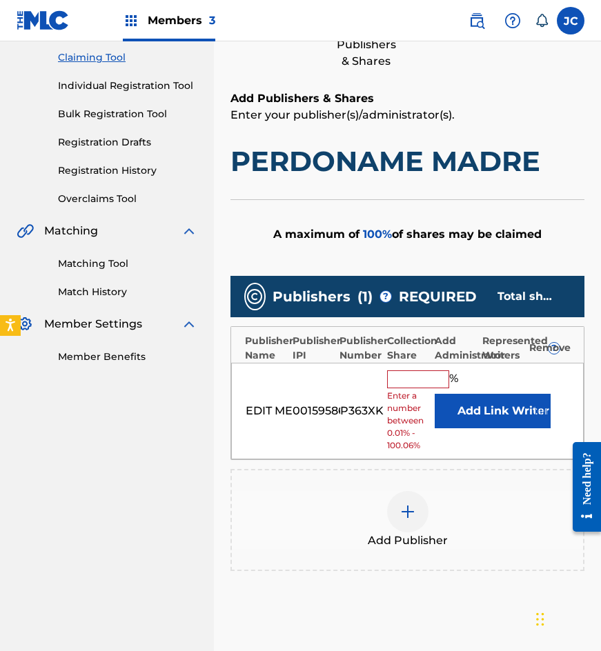
click at [447, 400] on button "Add" at bounding box center [469, 411] width 69 height 34
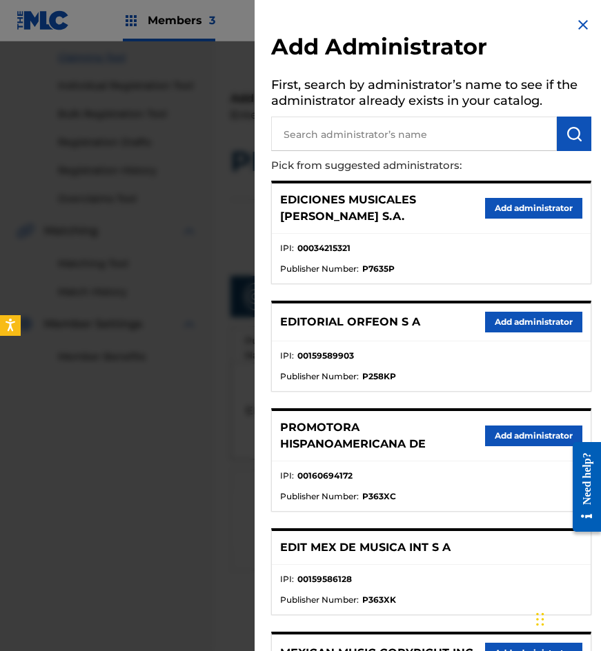
scroll to position [137, 0]
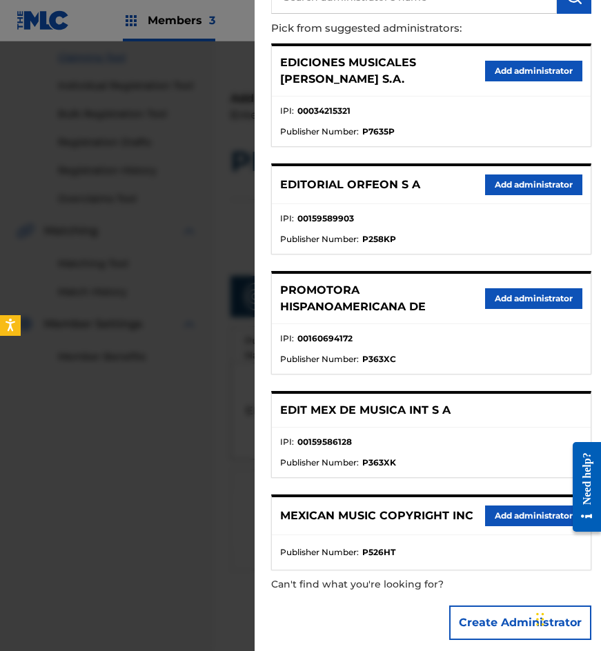
click at [493, 506] on button "Add administrator" at bounding box center [533, 516] width 97 height 21
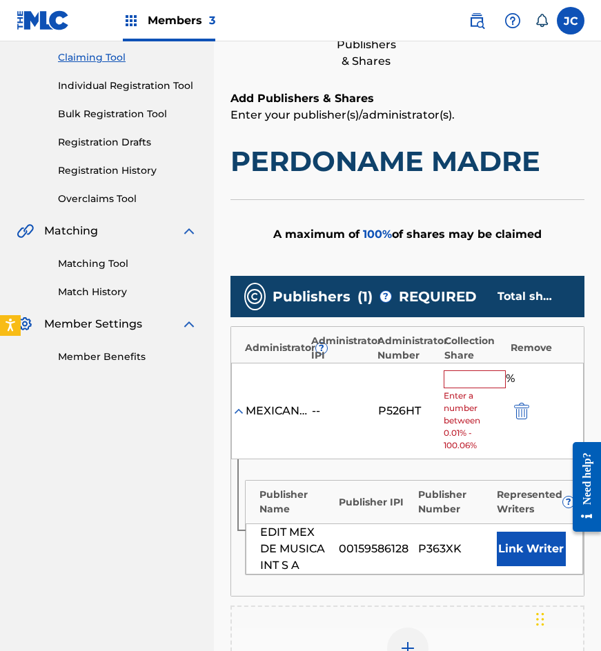
click at [457, 379] on input "text" at bounding box center [475, 379] width 62 height 18
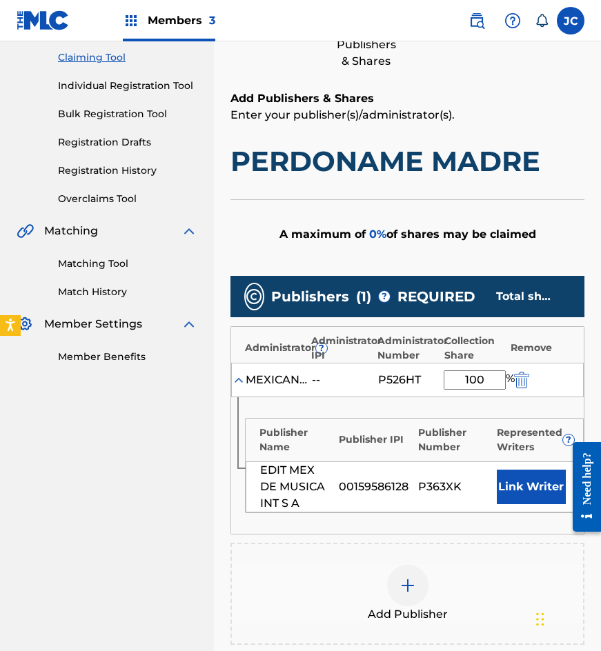
type input "100"
click at [548, 481] on button "Link Writer" at bounding box center [531, 487] width 69 height 34
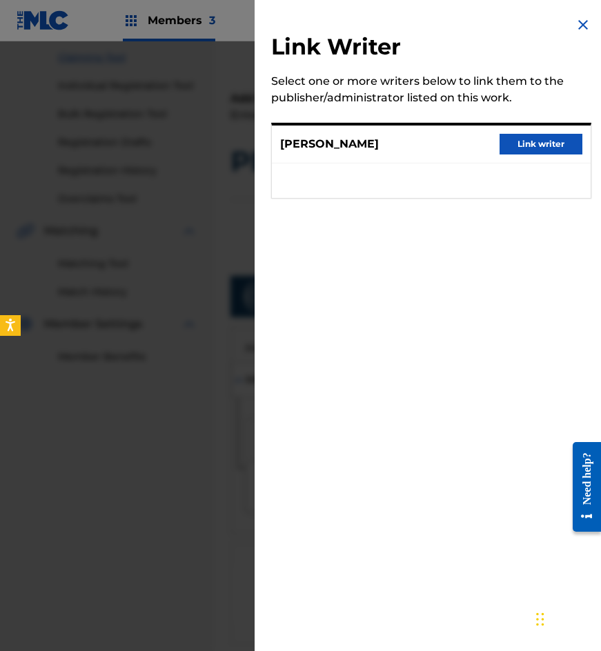
click at [536, 149] on button "Link writer" at bounding box center [541, 144] width 83 height 21
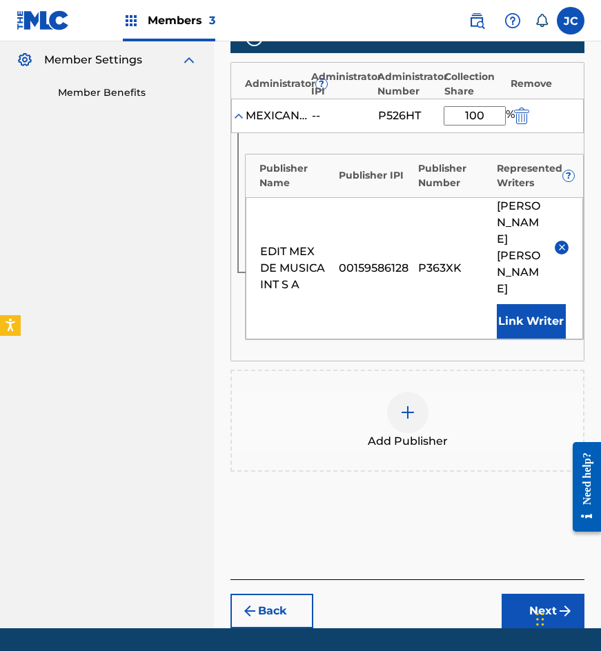
scroll to position [437, 0]
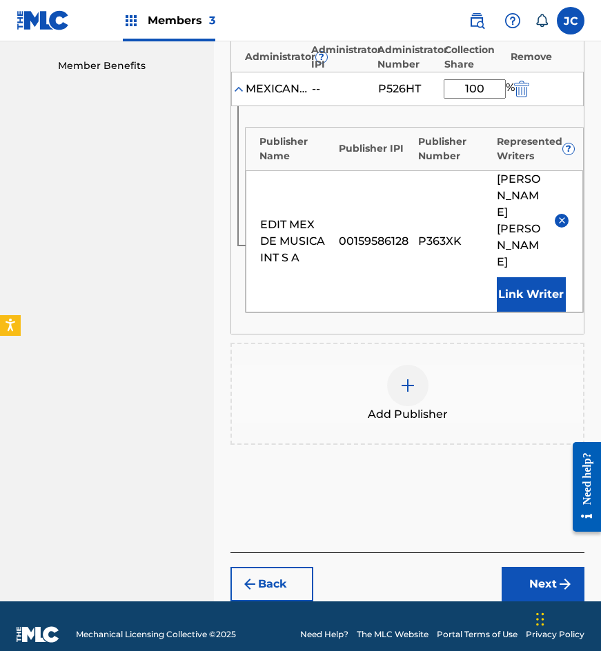
click at [526, 567] on button "Next" at bounding box center [543, 584] width 83 height 34
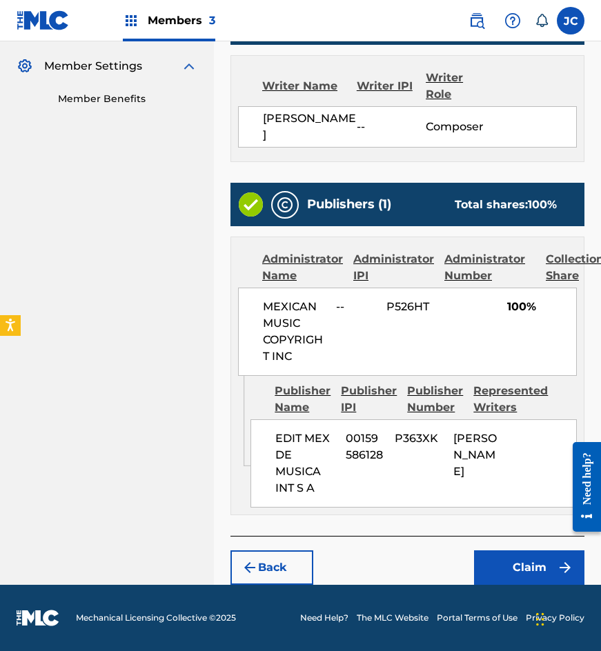
scroll to position [420, 0]
click at [495, 573] on button "Claim" at bounding box center [529, 568] width 110 height 34
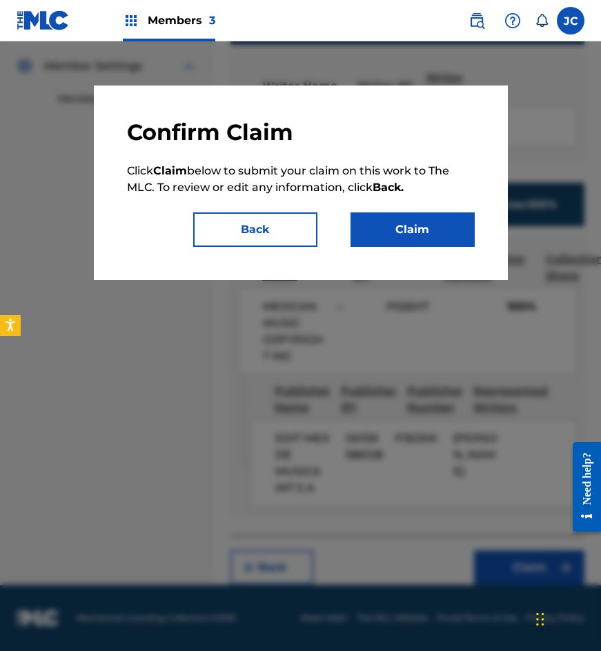
click at [397, 205] on div "Confirm Claim Click Claim below to submit your claim on this work to The MLC. T…" at bounding box center [301, 183] width 348 height 128
click at [399, 223] on button "Claim" at bounding box center [412, 229] width 124 height 34
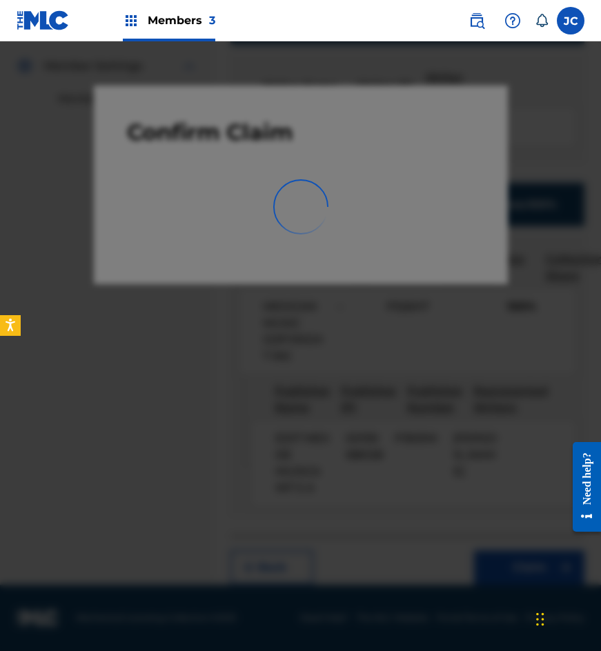
scroll to position [0, 0]
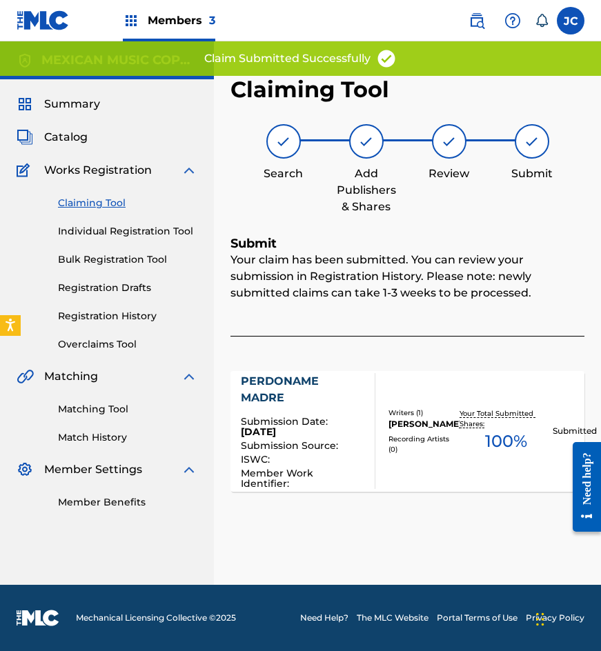
click at [86, 211] on div "Claiming Tool Individual Registration Tool Bulk Registration Tool Registration …" at bounding box center [107, 265] width 181 height 173
click at [89, 208] on link "Claiming Tool" at bounding box center [127, 203] width 139 height 14
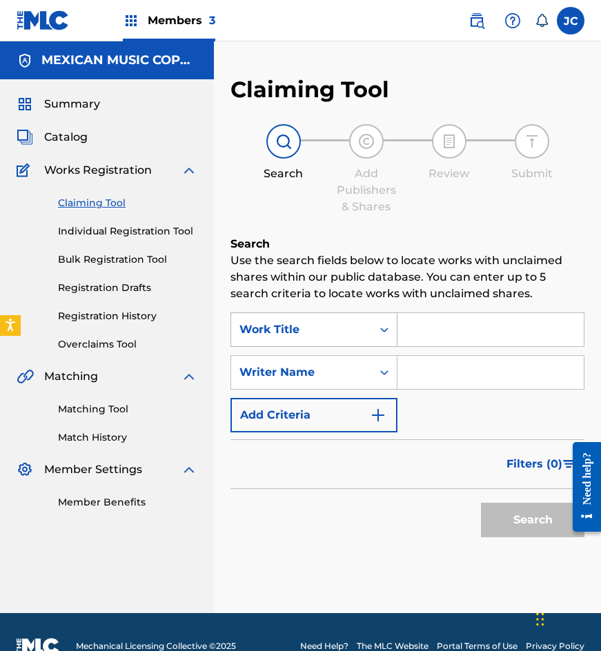
click at [344, 328] on div "Work Title" at bounding box center [301, 330] width 124 height 17
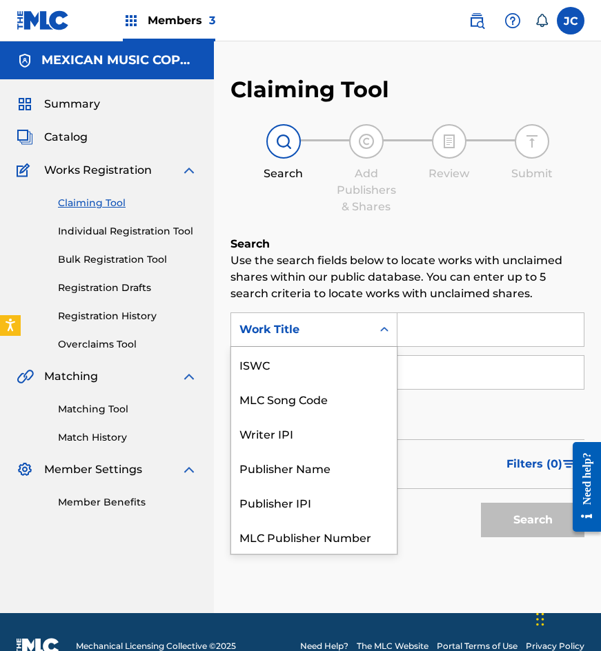
scroll to position [34, 0]
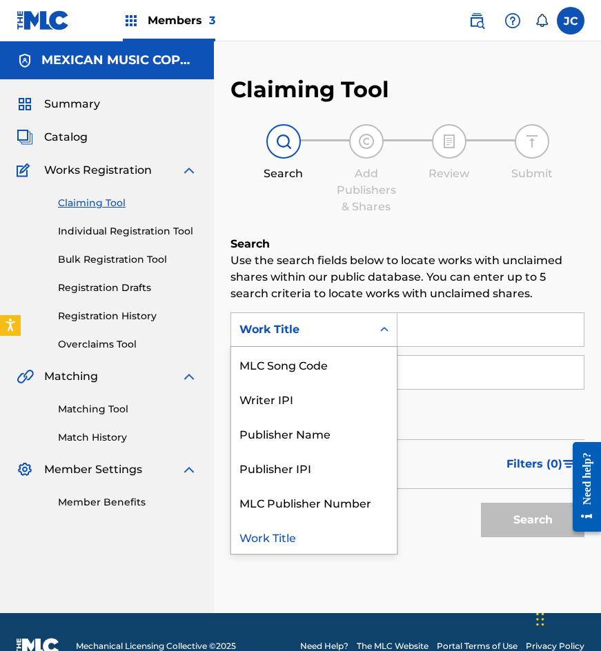
click at [329, 364] on div "MLC Song Code" at bounding box center [314, 364] width 166 height 34
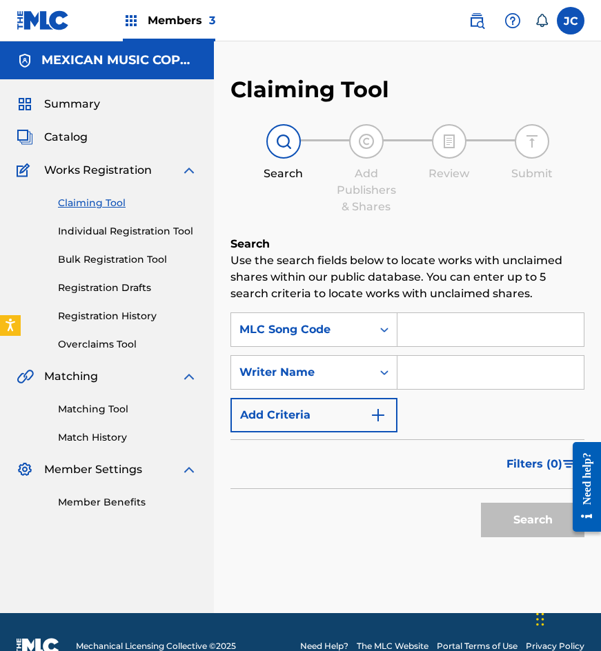
drag, startPoint x: 388, startPoint y: 350, endPoint x: 441, endPoint y: 333, distance: 55.9
click at [441, 333] on input "Search Form" at bounding box center [490, 329] width 186 height 33
paste input "N3183E"
type input "N3183E"
click at [481, 503] on button "Search" at bounding box center [532, 520] width 103 height 34
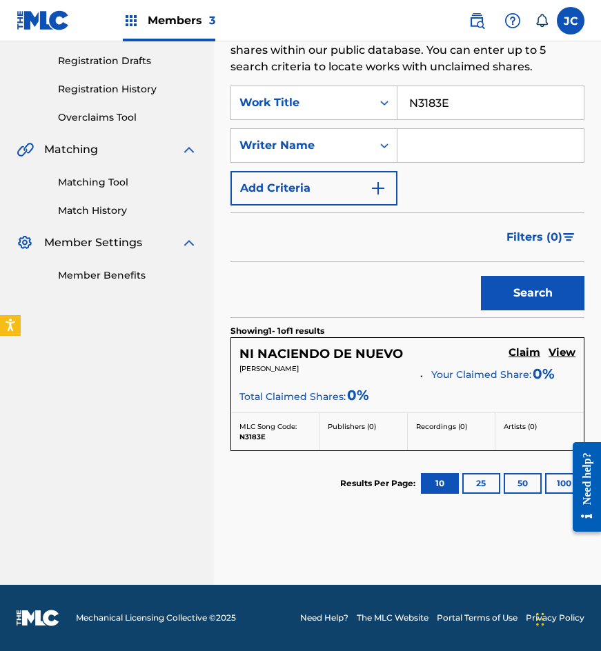
click at [520, 358] on h5 "Claim" at bounding box center [524, 352] width 32 height 13
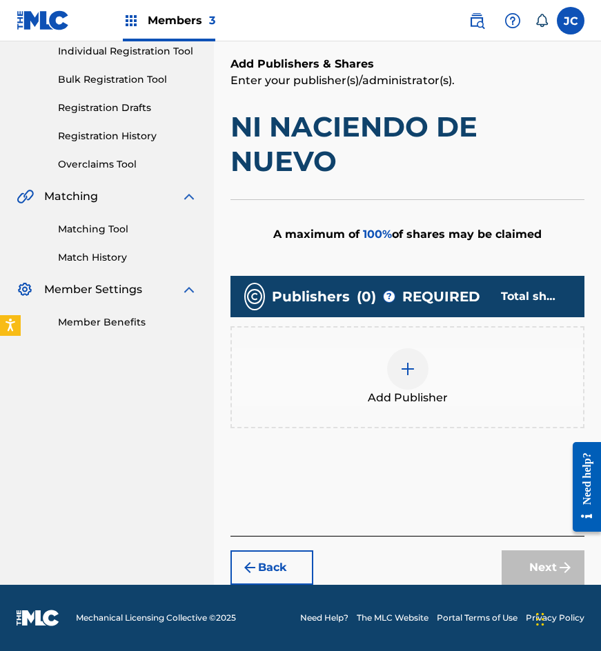
scroll to position [180, 0]
click at [412, 364] on img at bounding box center [407, 369] width 17 height 17
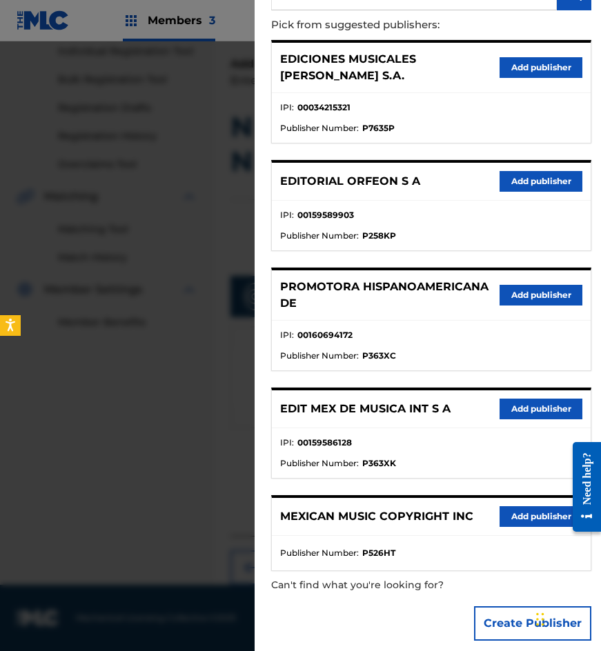
scroll to position [141, 0]
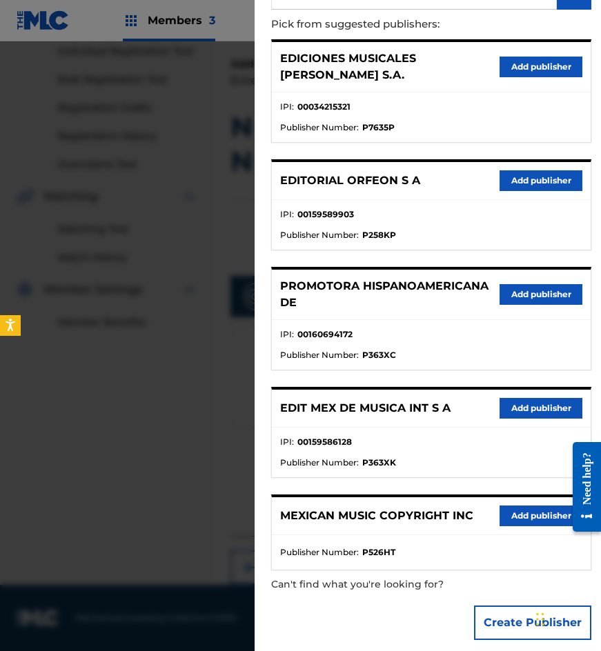
click at [517, 404] on button "Add publisher" at bounding box center [541, 408] width 83 height 21
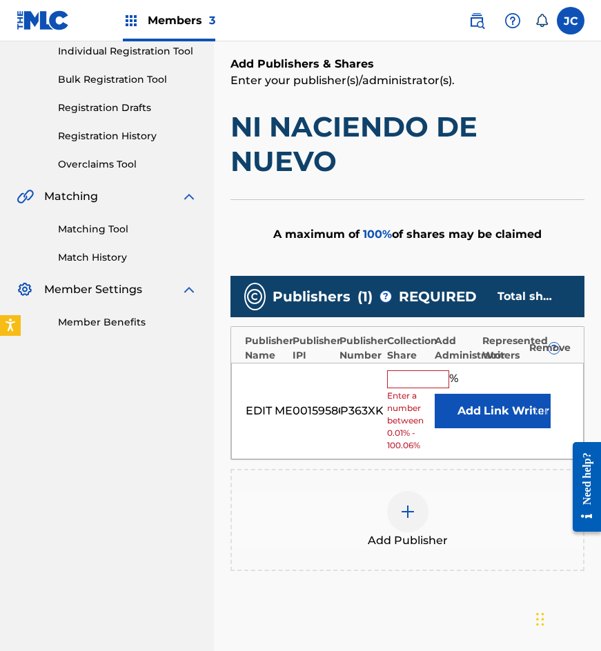
click at [441, 405] on button "Add" at bounding box center [469, 411] width 69 height 34
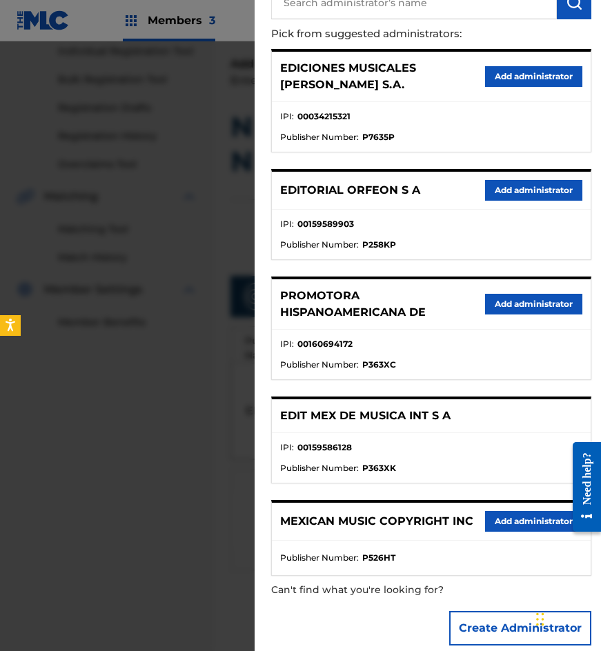
scroll to position [137, 0]
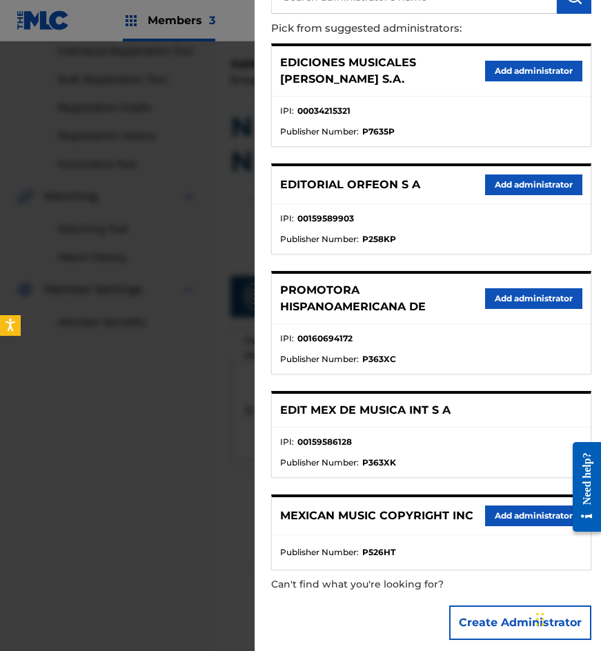
click at [511, 506] on button "Add administrator" at bounding box center [533, 516] width 97 height 21
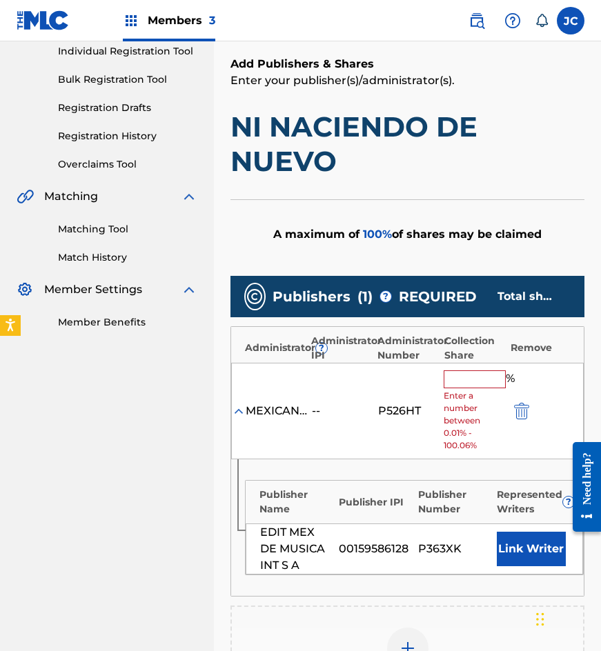
click at [462, 386] on input "text" at bounding box center [475, 379] width 62 height 18
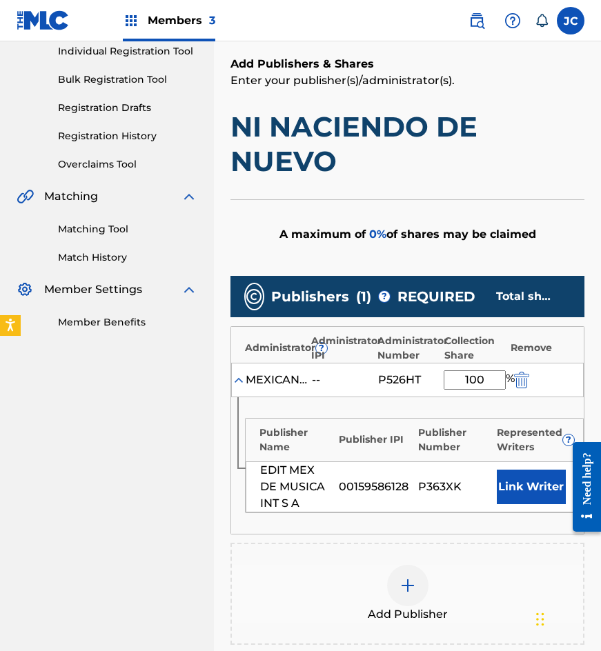
type input "100"
click at [526, 471] on button "Link Writer" at bounding box center [531, 487] width 69 height 34
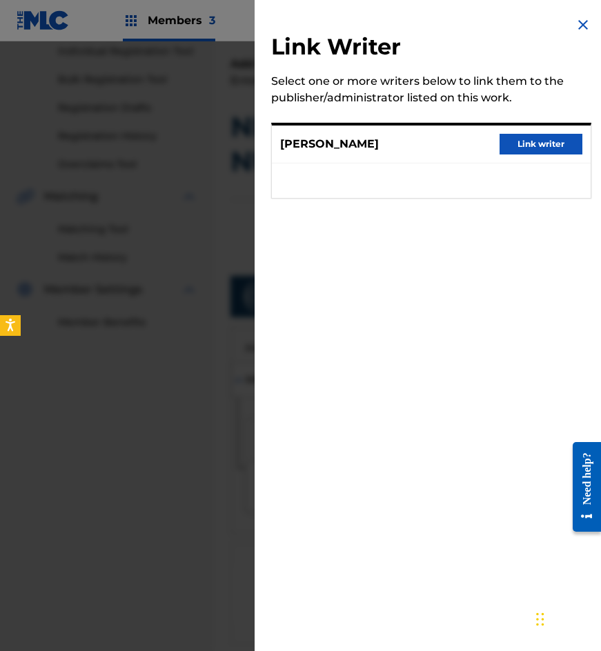
click at [535, 132] on div "IGNACIO ORTIZ LOPEZ Link writer" at bounding box center [431, 145] width 319 height 38
click at [531, 141] on button "Link writer" at bounding box center [541, 144] width 83 height 21
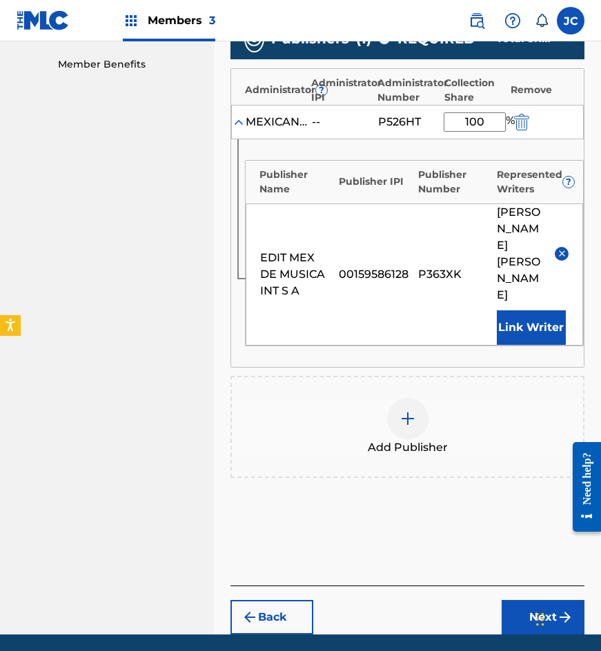
click at [533, 600] on button "Next" at bounding box center [543, 617] width 83 height 34
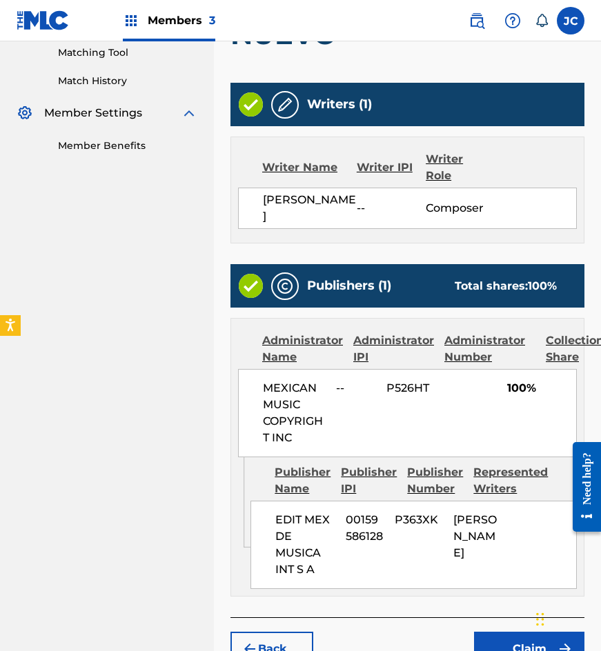
scroll to position [438, 0]
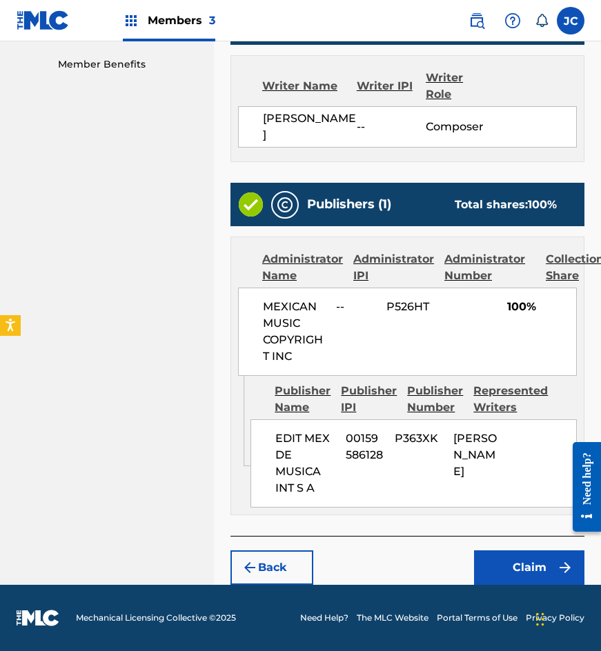
click at [514, 562] on button "Claim" at bounding box center [529, 568] width 110 height 34
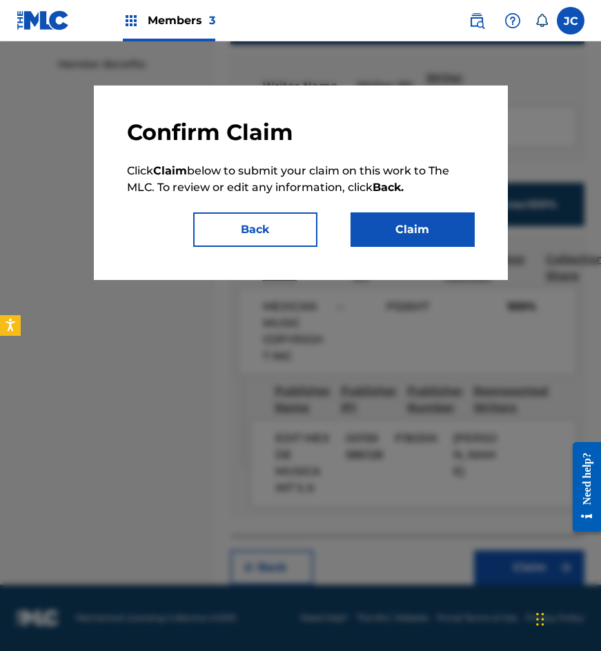
click at [429, 221] on button "Claim" at bounding box center [412, 229] width 124 height 34
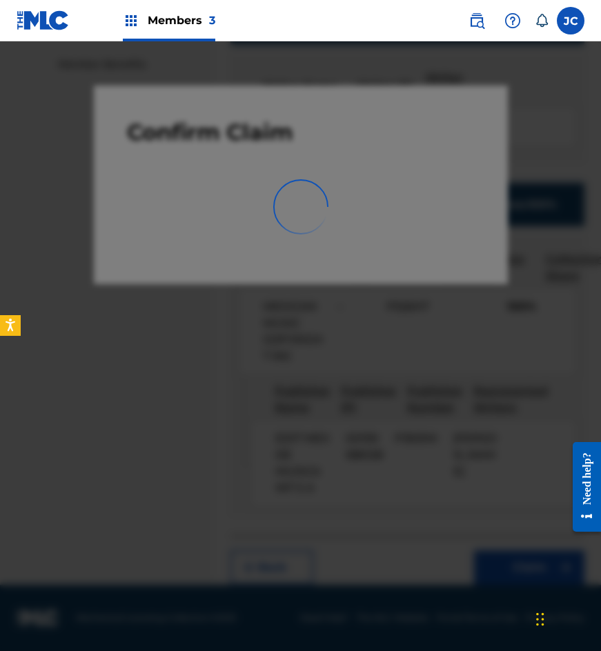
scroll to position [0, 0]
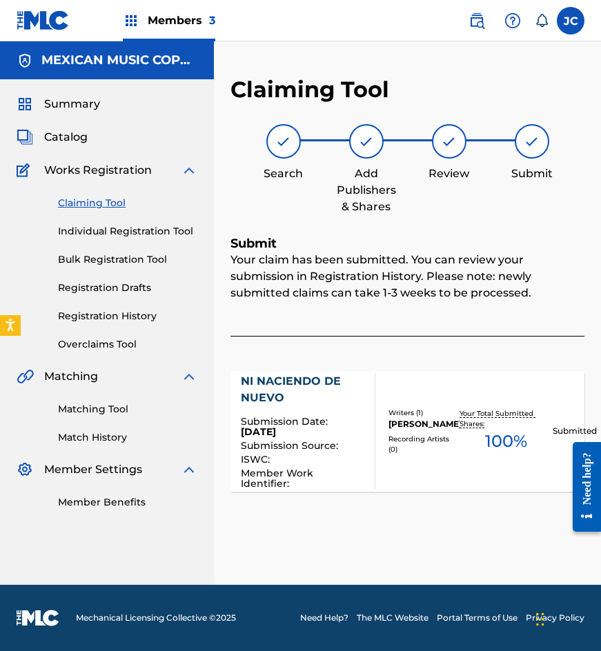
click at [85, 207] on link "Claiming Tool" at bounding box center [127, 203] width 139 height 14
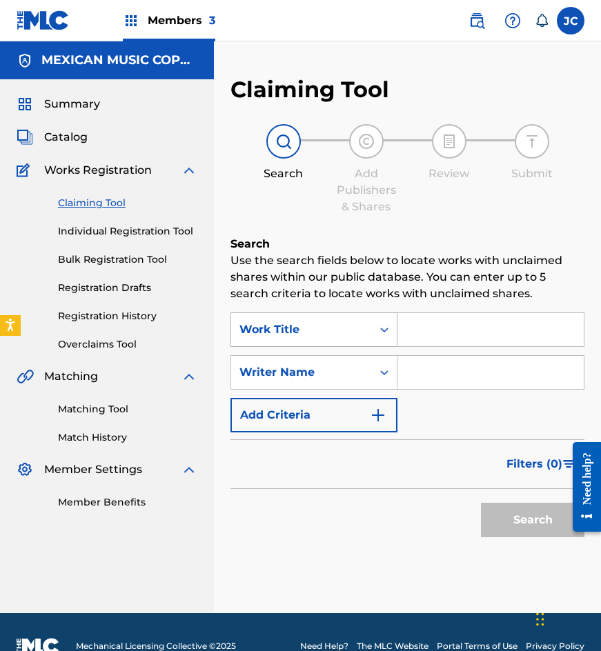
drag, startPoint x: 322, startPoint y: 307, endPoint x: 325, endPoint y: 322, distance: 15.4
click at [322, 308] on div "Search Use the search fields below to locate works with unclaimed shares within…" at bounding box center [407, 424] width 354 height 377
click at [326, 324] on div "Work Title" at bounding box center [301, 330] width 124 height 17
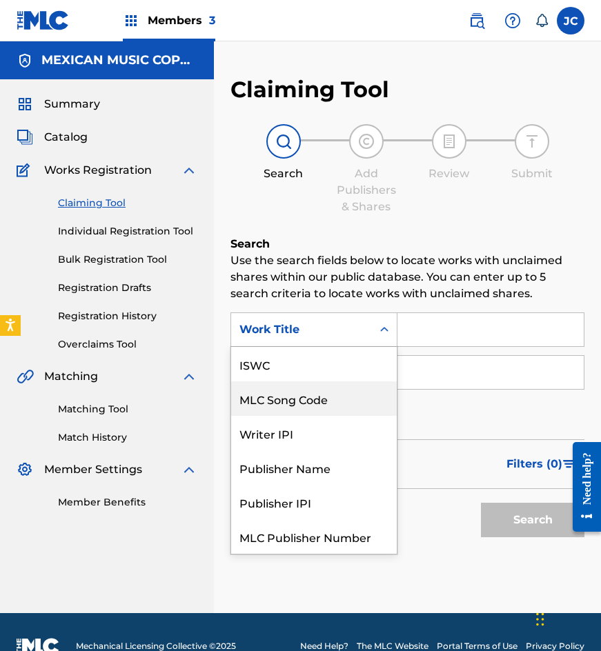
scroll to position [34, 0]
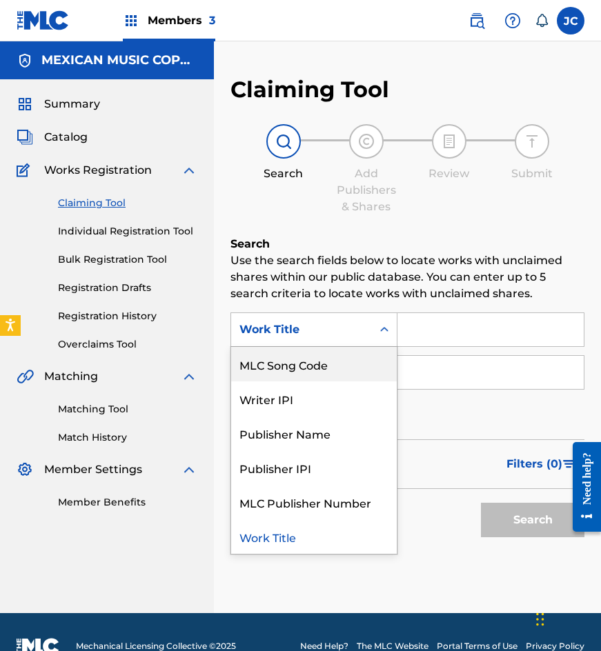
click at [342, 360] on div "MLC Song Code" at bounding box center [314, 364] width 166 height 34
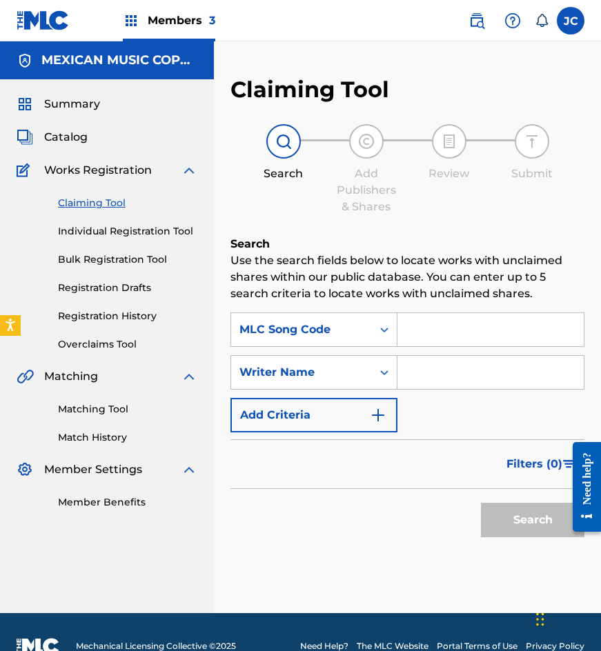
click at [421, 337] on input "Search Form" at bounding box center [490, 329] width 186 height 33
paste input "S7385F"
type input "S7385F"
click at [481, 503] on button "Search" at bounding box center [532, 520] width 103 height 34
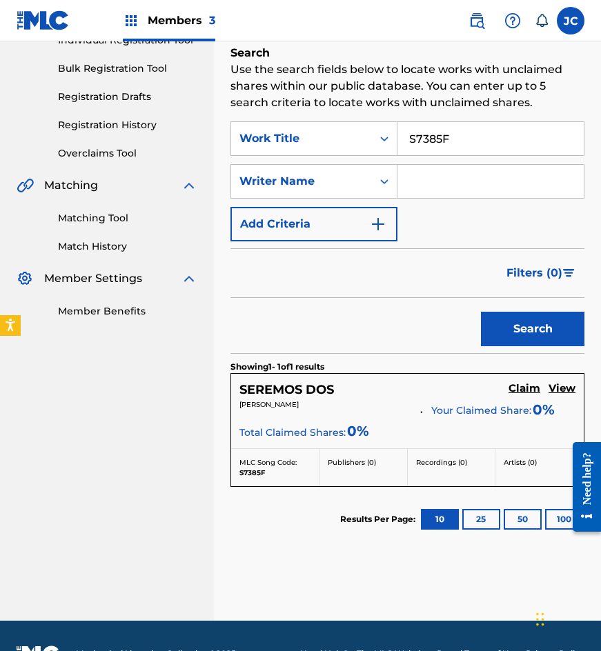
scroll to position [227, 0]
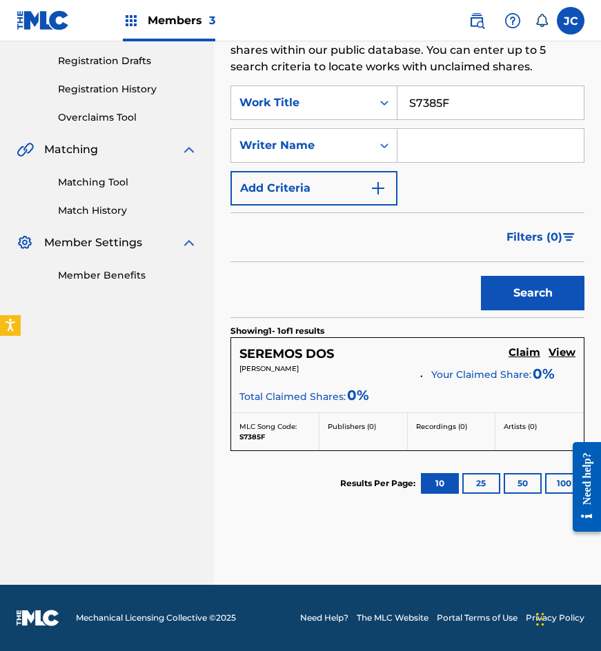
click at [517, 358] on h5 "Claim" at bounding box center [524, 352] width 32 height 13
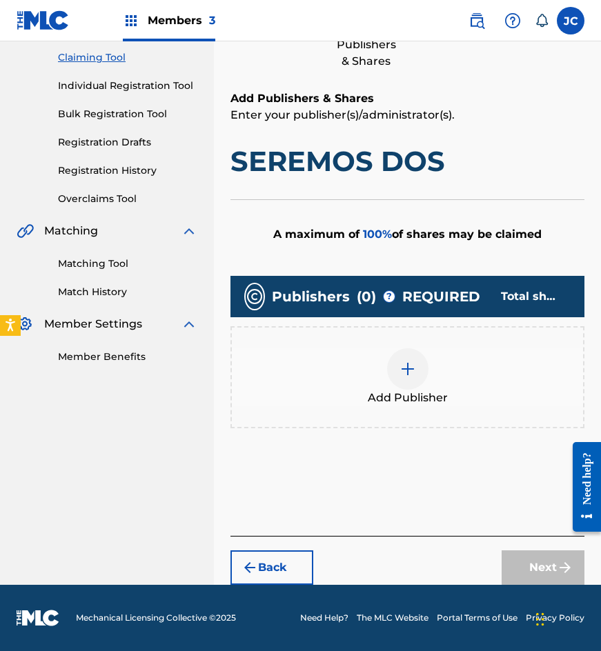
click at [406, 376] on img at bounding box center [407, 369] width 17 height 17
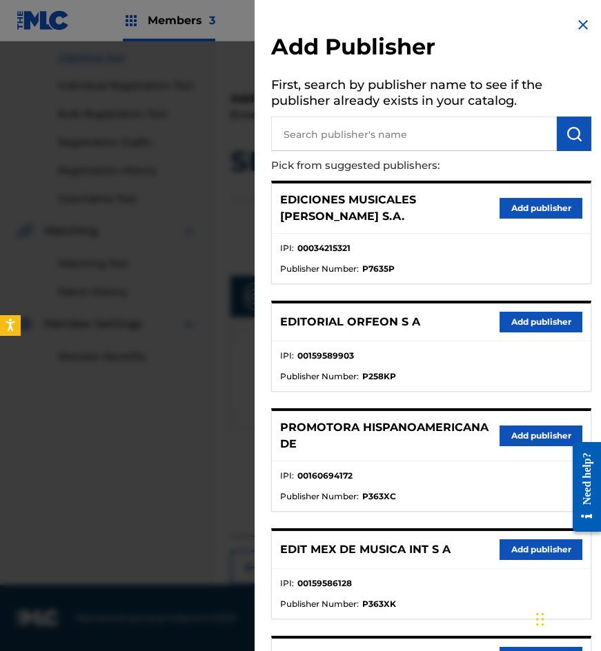
click at [514, 426] on button "Add publisher" at bounding box center [541, 436] width 83 height 21
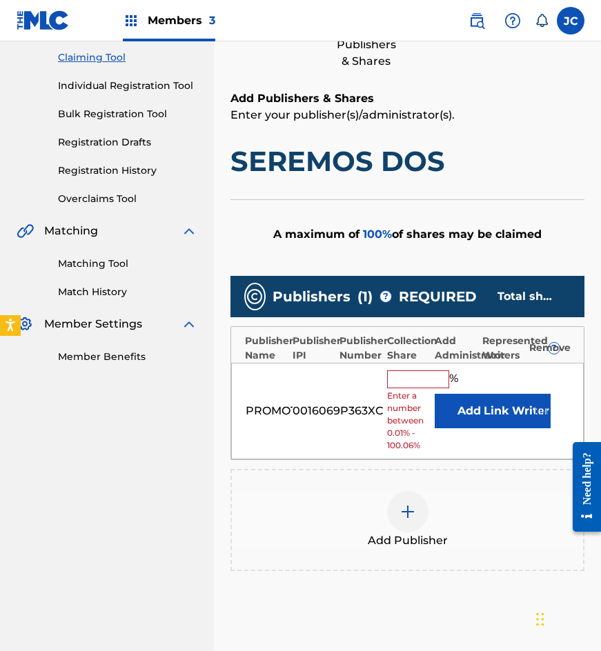
click at [471, 413] on button "Add" at bounding box center [469, 411] width 69 height 34
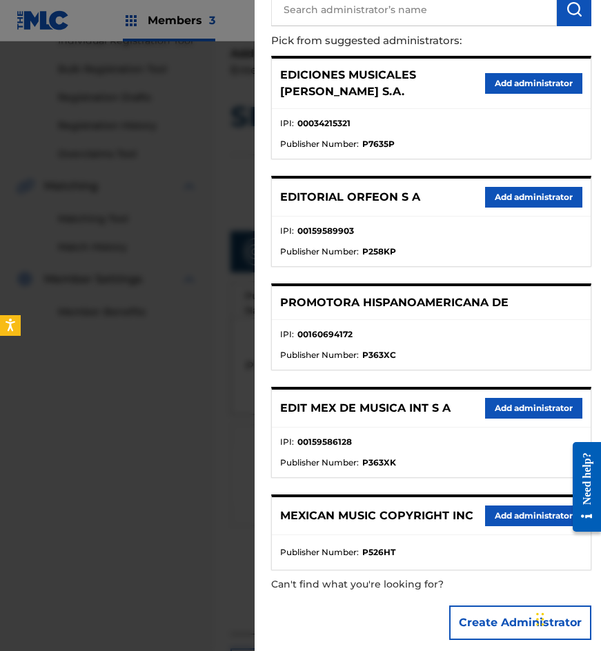
scroll to position [215, 0]
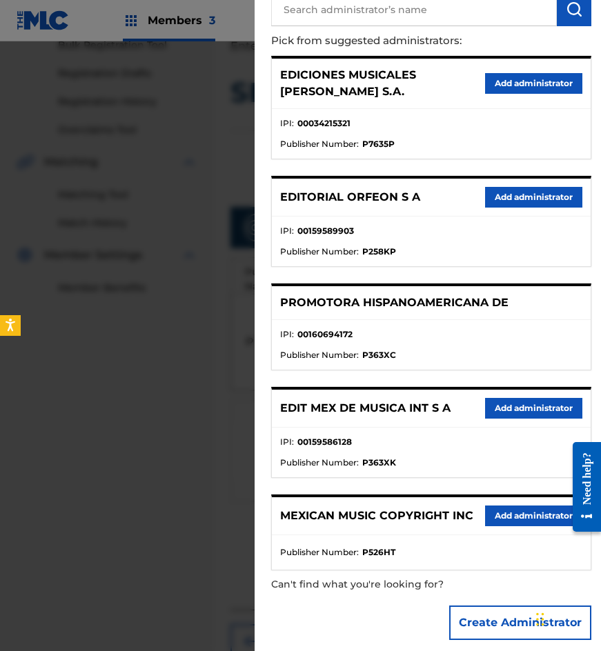
click at [516, 506] on button "Add administrator" at bounding box center [533, 516] width 97 height 21
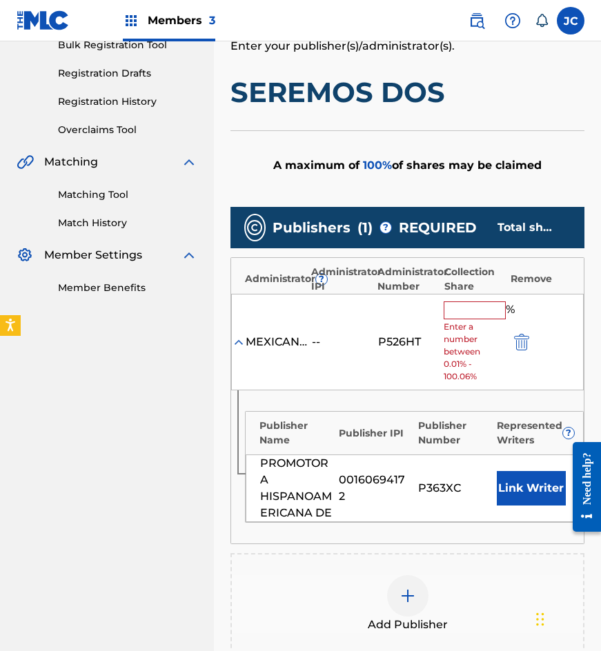
click at [467, 313] on input "text" at bounding box center [475, 310] width 62 height 18
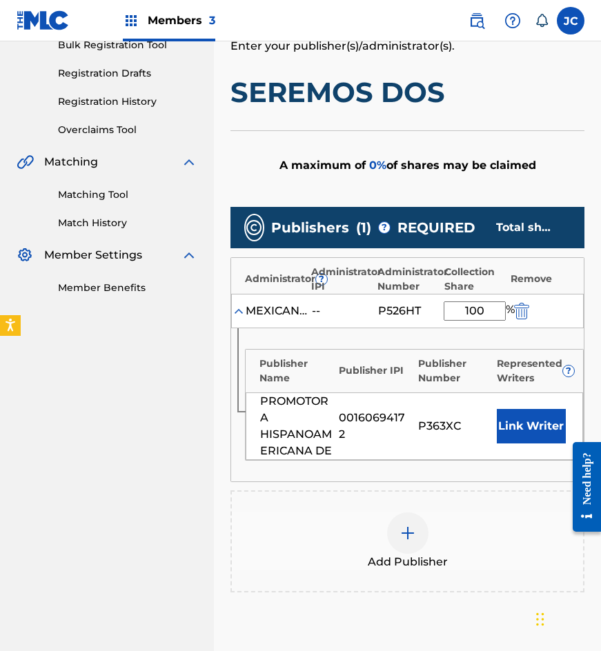
type input "100"
click at [522, 422] on button "Link Writer" at bounding box center [531, 426] width 69 height 34
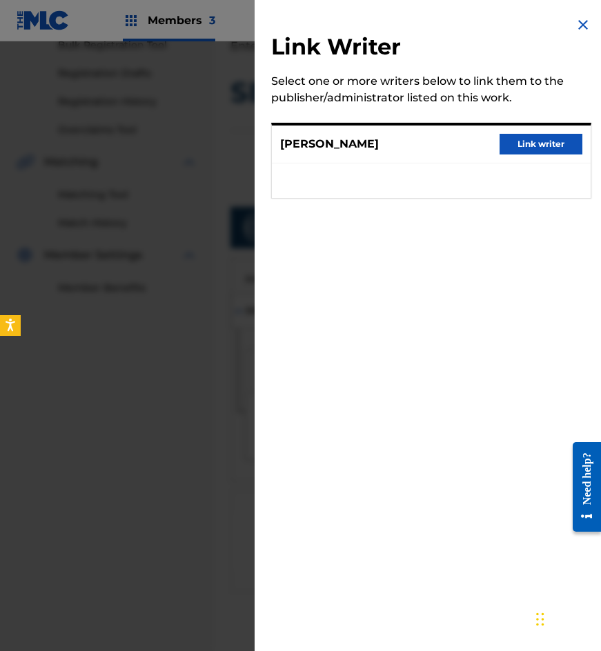
click at [536, 164] on ul at bounding box center [431, 181] width 319 height 34
click at [540, 150] on button "Link writer" at bounding box center [541, 144] width 83 height 21
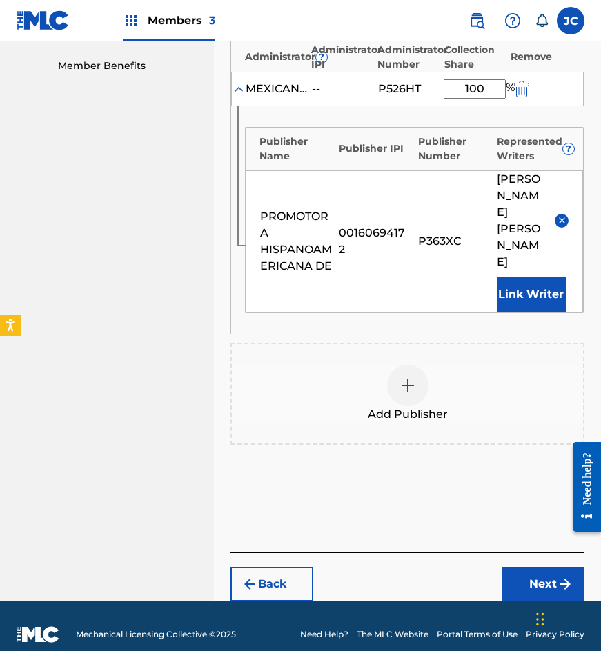
click at [533, 567] on button "Next" at bounding box center [543, 584] width 83 height 34
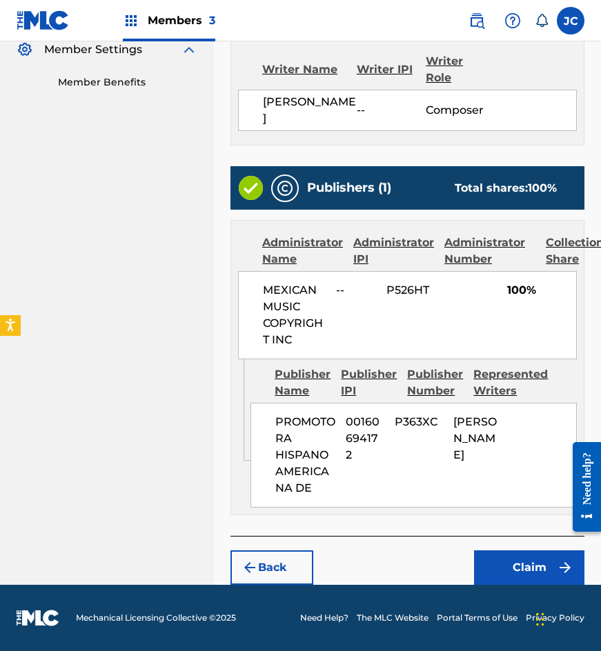
scroll to position [437, 0]
click at [510, 557] on button "Claim" at bounding box center [529, 568] width 110 height 34
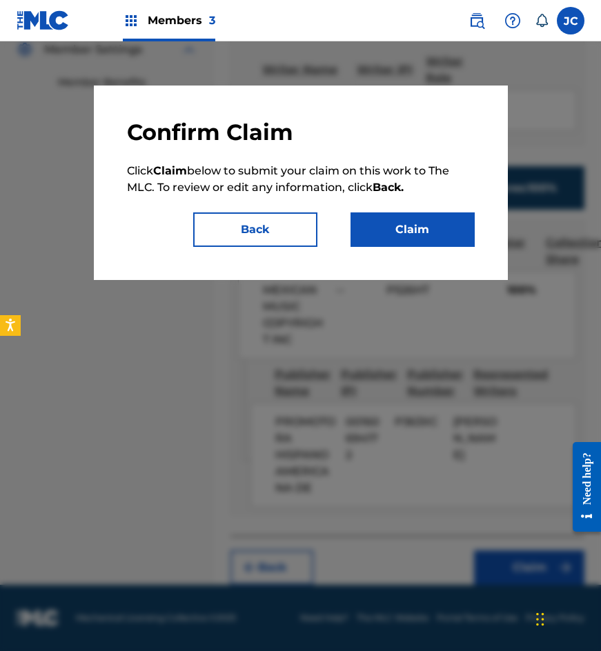
click at [410, 223] on button "Claim" at bounding box center [412, 229] width 124 height 34
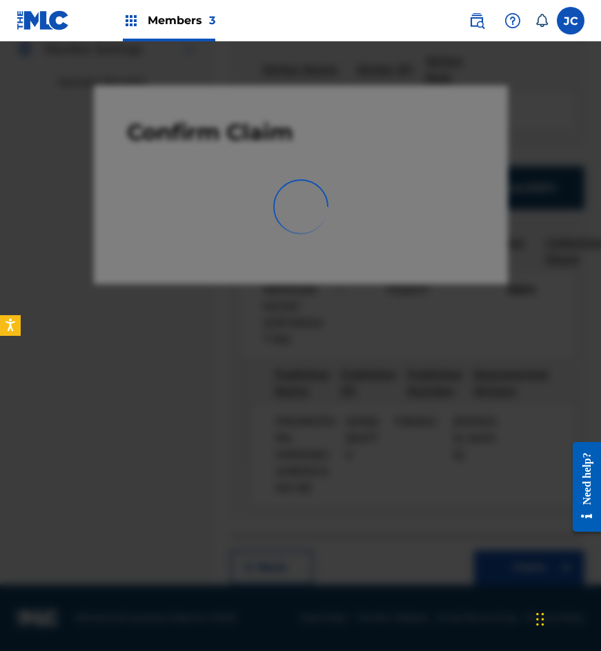
scroll to position [0, 0]
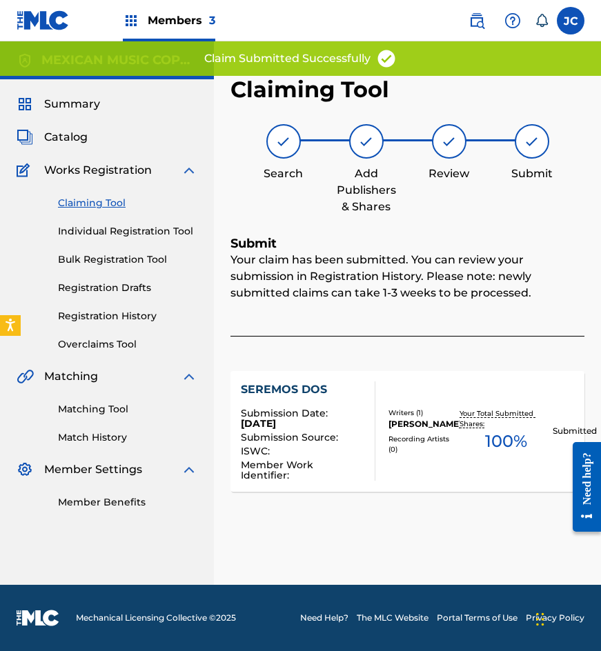
drag, startPoint x: 97, startPoint y: 204, endPoint x: 121, endPoint y: 217, distance: 27.5
click at [97, 204] on link "Claiming Tool" at bounding box center [127, 203] width 139 height 14
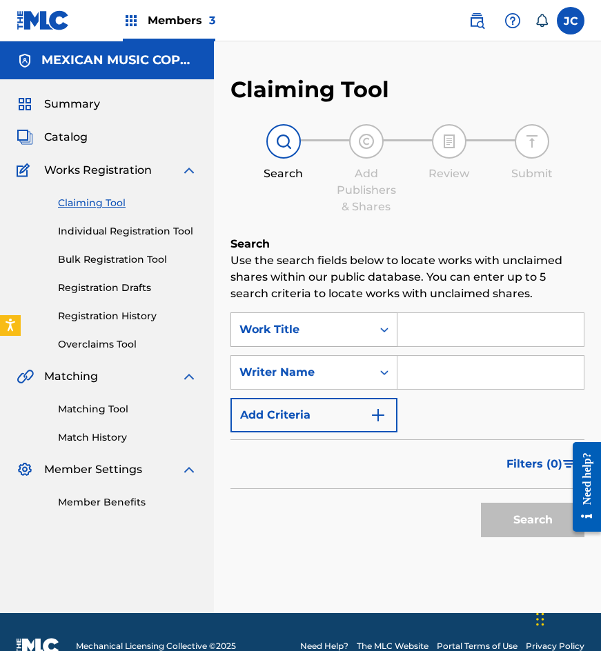
click at [315, 339] on div "Work Title" at bounding box center [301, 330] width 141 height 26
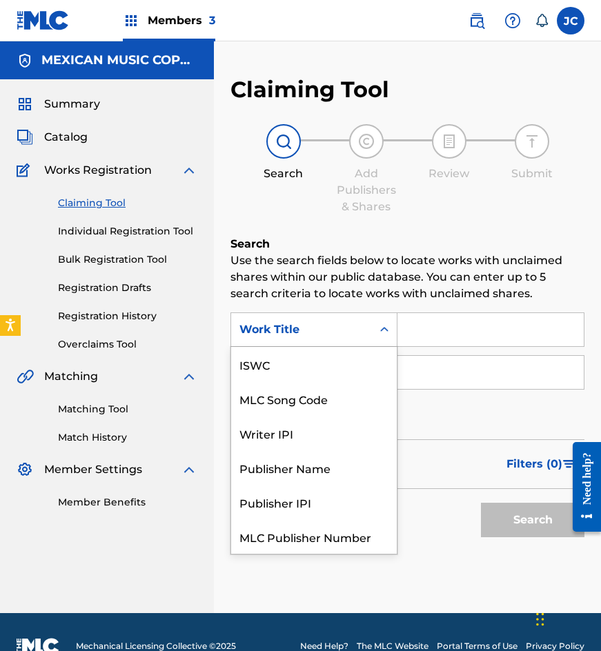
scroll to position [34, 0]
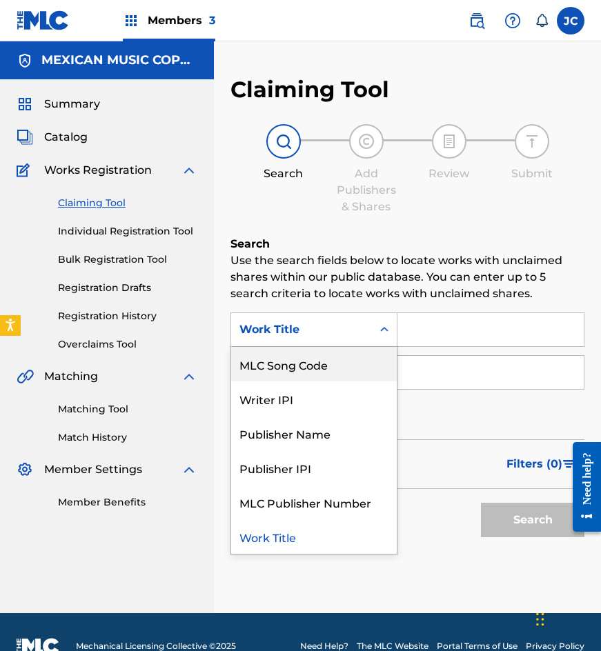
click at [315, 353] on div "MLC Song Code" at bounding box center [314, 364] width 166 height 34
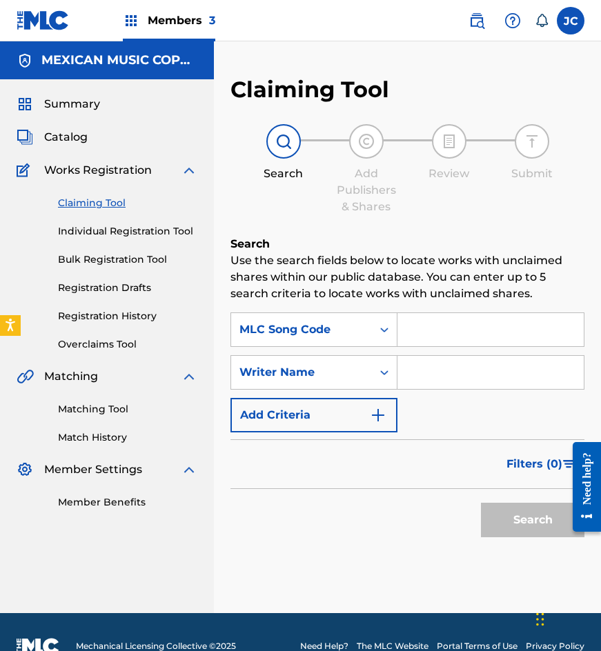
click at [447, 324] on input "Search Form" at bounding box center [490, 329] width 186 height 33
type input "E36140"
click at [481, 503] on button "Search" at bounding box center [532, 520] width 103 height 34
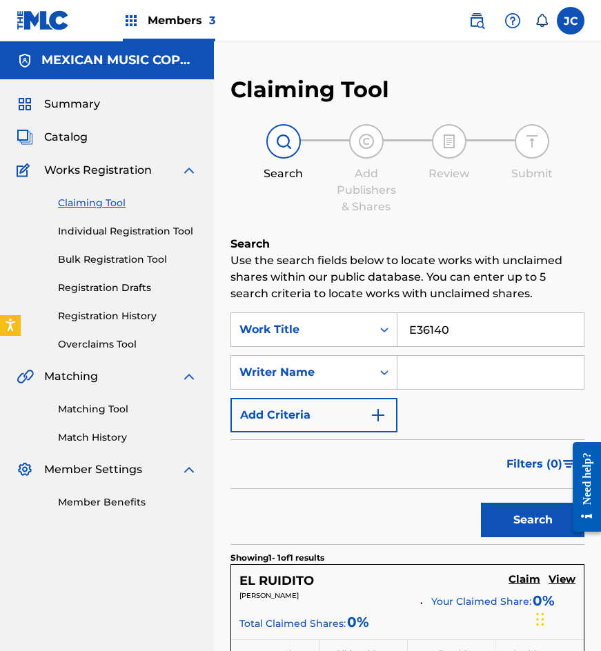
scroll to position [207, 0]
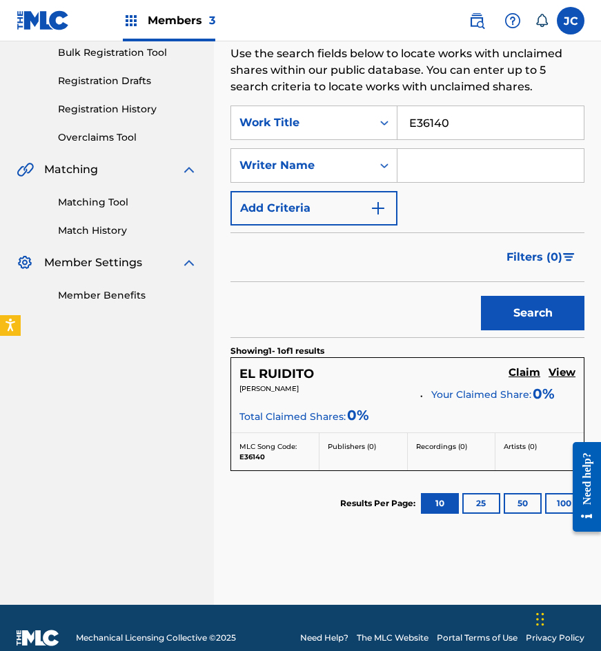
click at [524, 377] on h5 "Claim" at bounding box center [524, 372] width 32 height 13
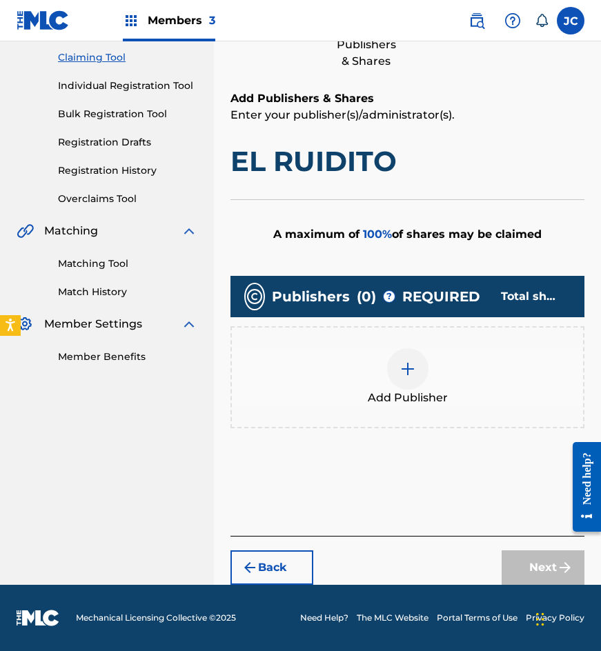
click at [395, 359] on div at bounding box center [407, 368] width 41 height 41
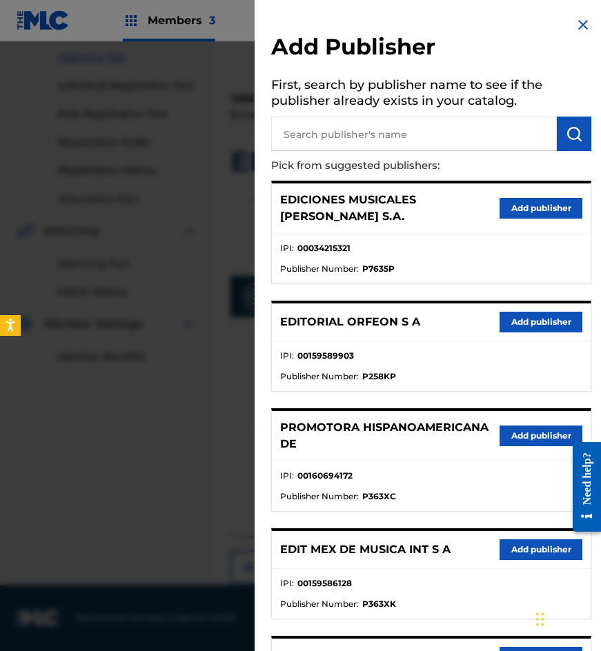
scroll to position [138, 0]
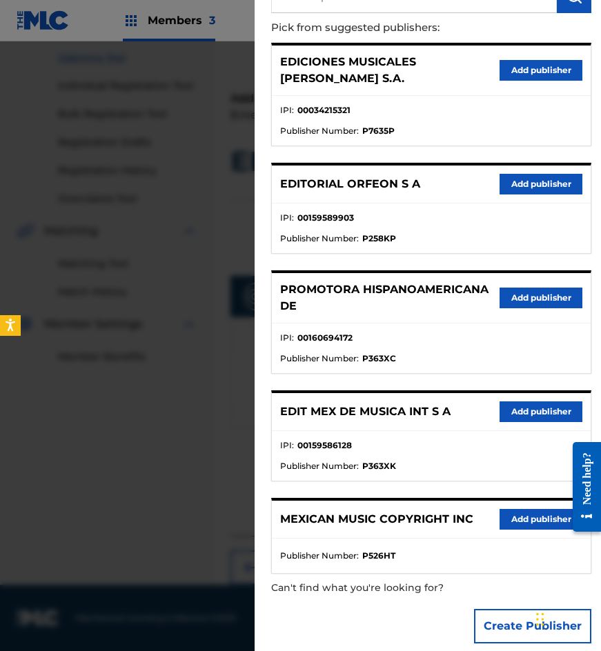
click at [505, 402] on button "Add publisher" at bounding box center [541, 412] width 83 height 21
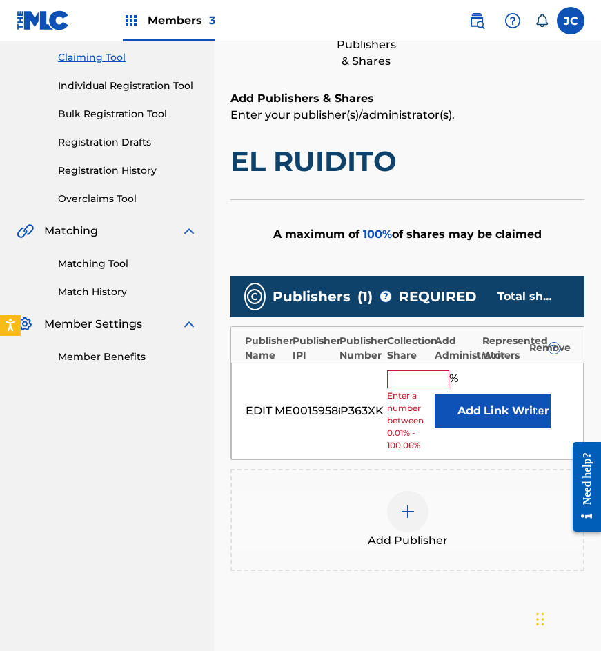
click at [466, 409] on button "Add" at bounding box center [469, 411] width 69 height 34
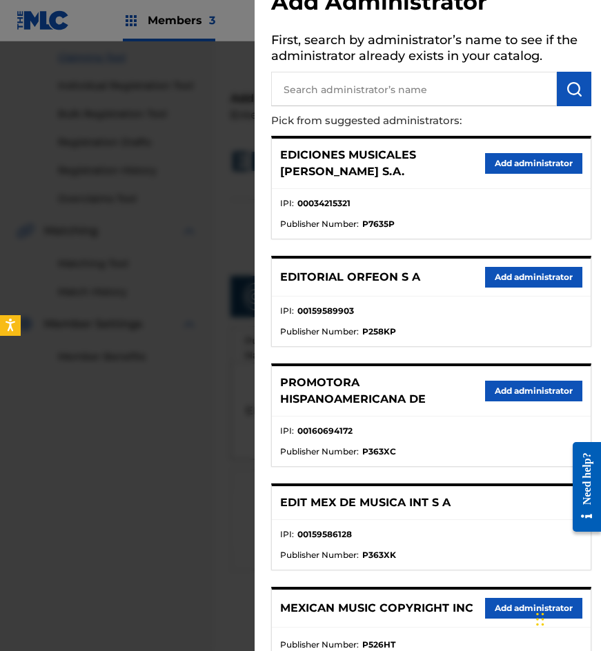
scroll to position [69, 0]
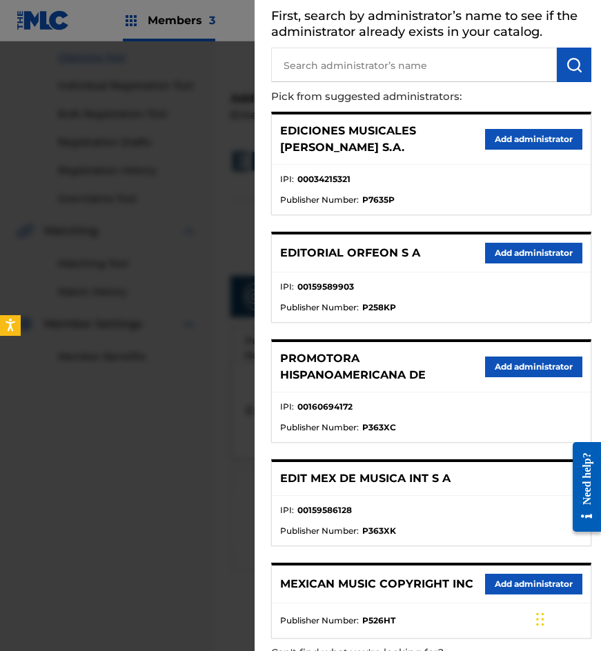
click at [519, 574] on button "Add administrator" at bounding box center [533, 584] width 97 height 21
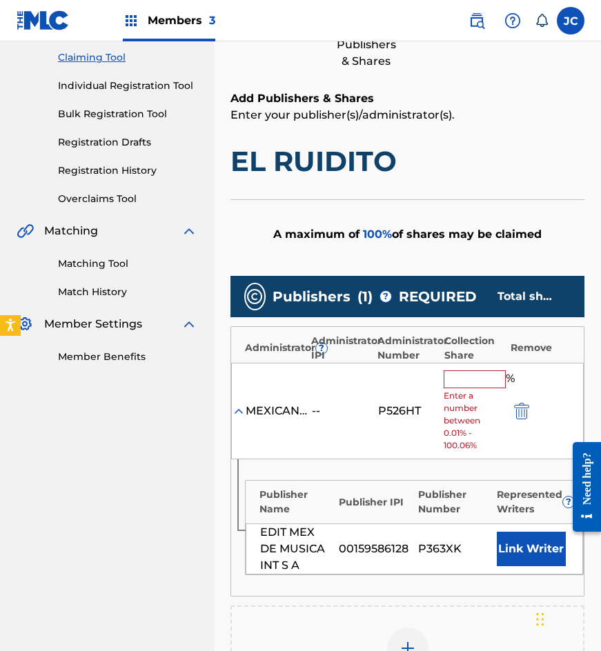
click at [442, 377] on div "MEXICAN MUSIC COPYRIGHT INC -- P526HT % Enter a number between 0.01% - 100.06%" at bounding box center [407, 411] width 353 height 97
click at [451, 377] on input "text" at bounding box center [475, 379] width 62 height 18
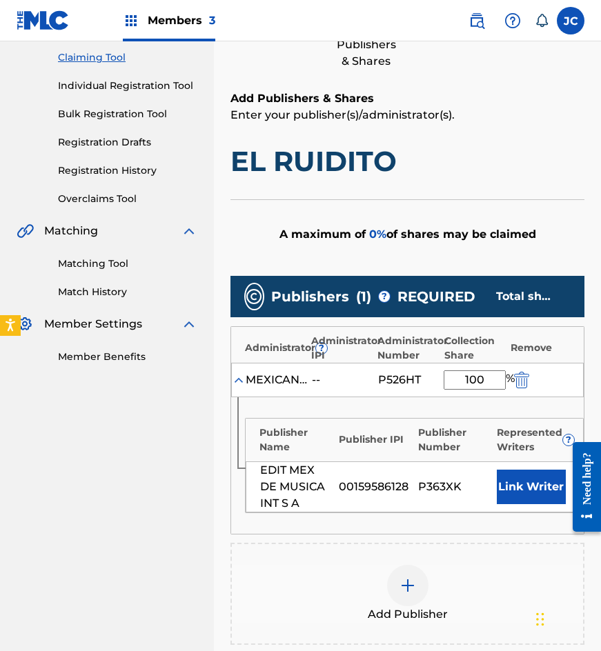
type input "100"
click at [513, 480] on button "Link Writer" at bounding box center [531, 487] width 69 height 34
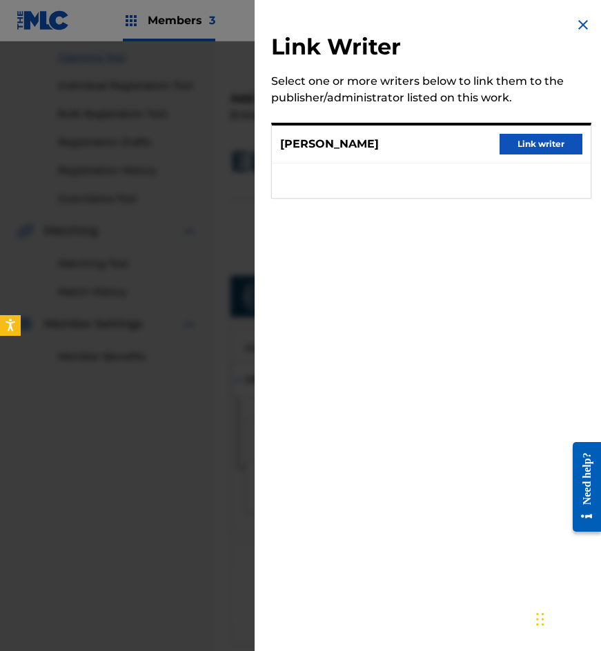
click at [521, 162] on div "MELESIO DIAZ CHAIDEZ Link writer" at bounding box center [431, 145] width 319 height 38
click at [522, 148] on button "Link writer" at bounding box center [541, 144] width 83 height 21
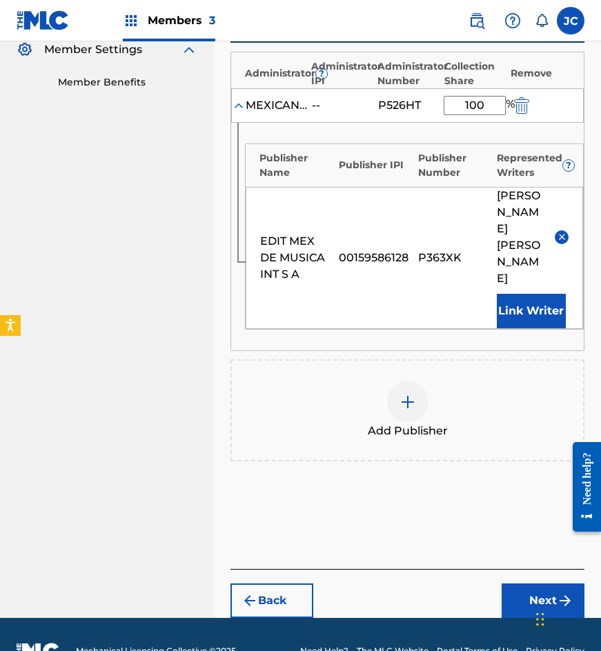
click at [526, 584] on button "Next" at bounding box center [543, 601] width 83 height 34
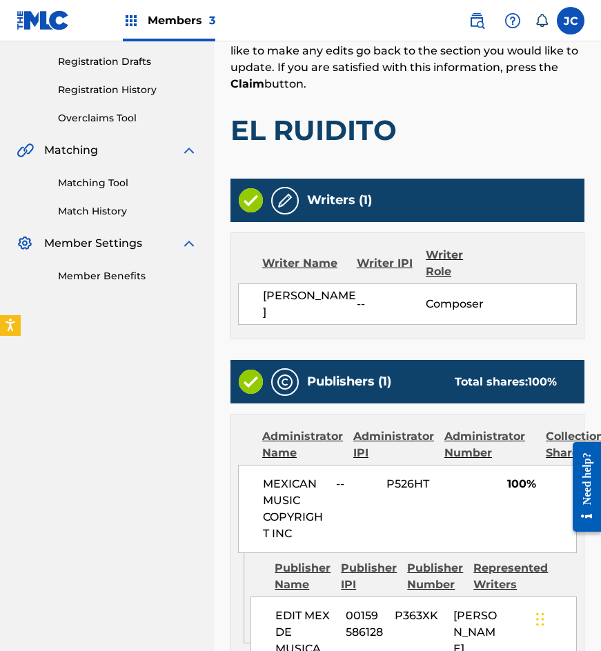
scroll to position [404, 0]
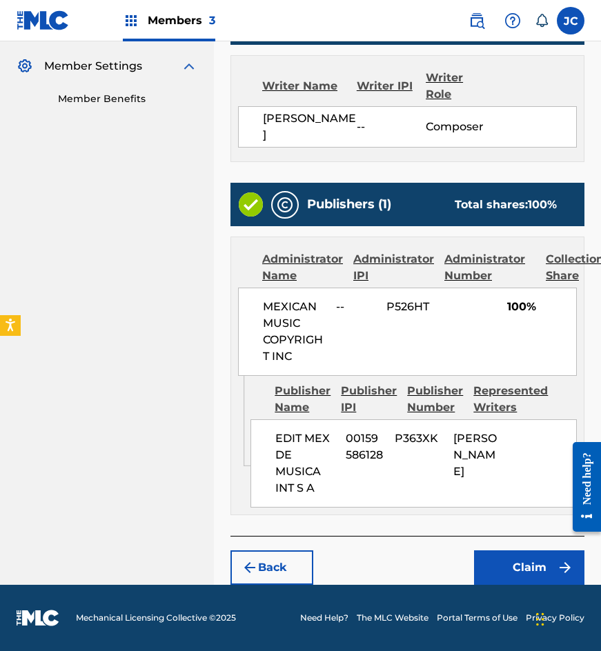
click at [518, 566] on button "Claim" at bounding box center [529, 568] width 110 height 34
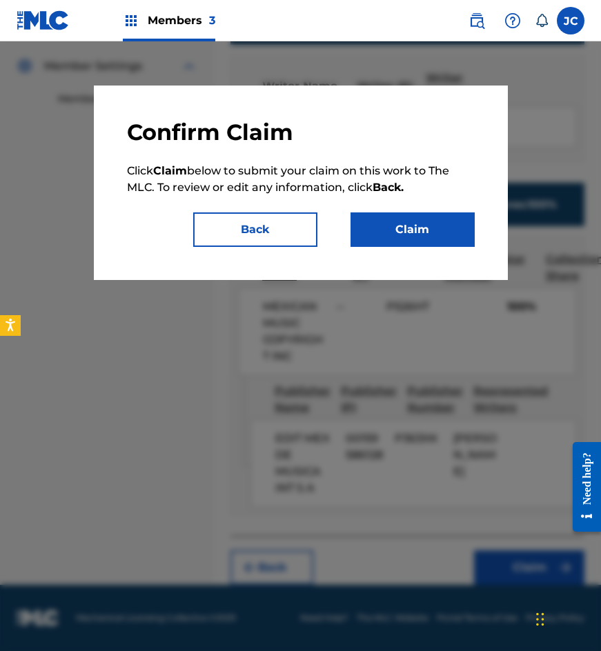
click at [426, 230] on button "Claim" at bounding box center [412, 229] width 124 height 34
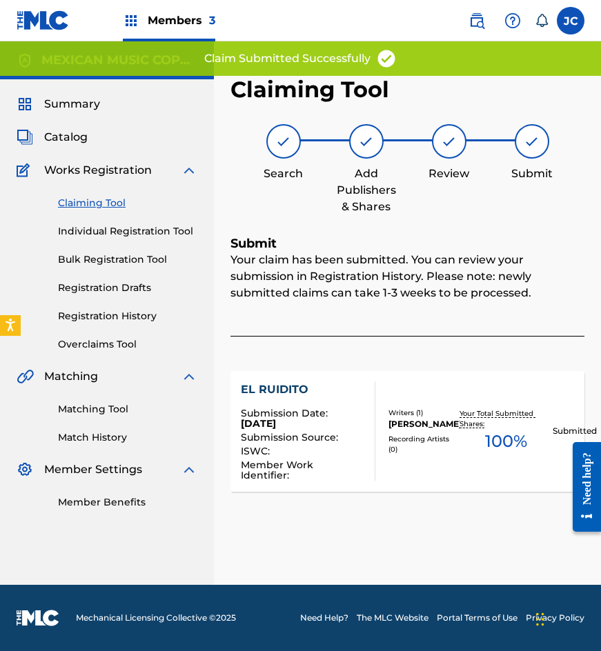
scroll to position [0, 0]
click at [111, 206] on link "Claiming Tool" at bounding box center [127, 203] width 139 height 14
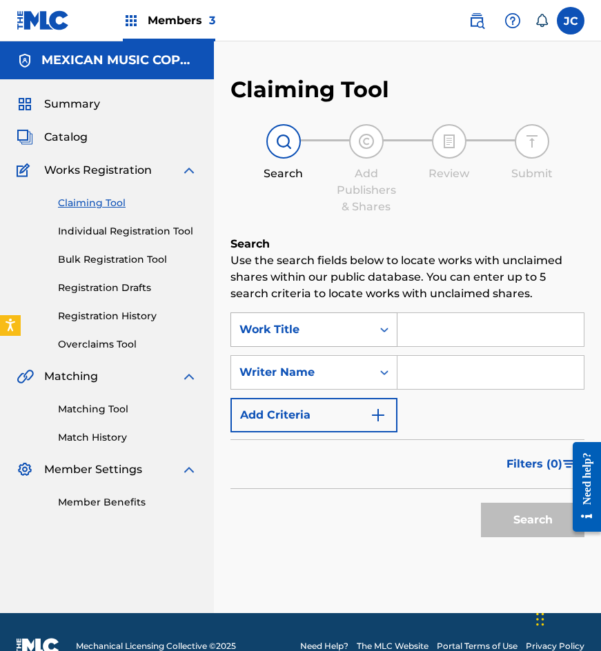
click at [288, 333] on div "Work Title" at bounding box center [301, 330] width 124 height 17
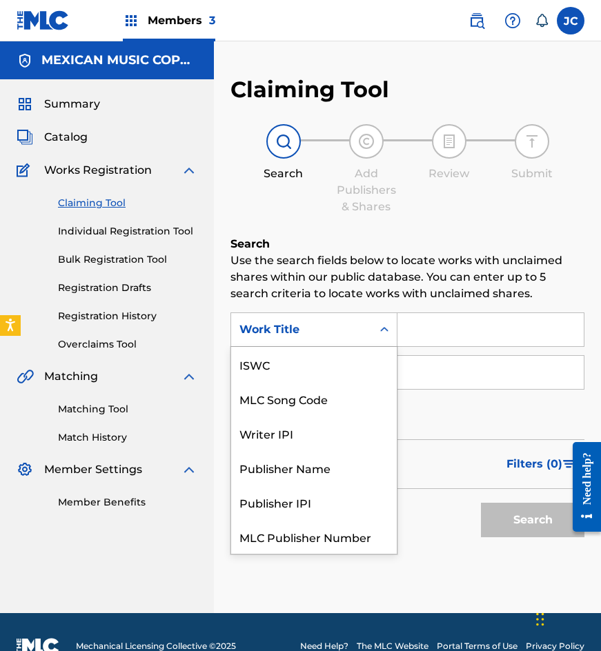
scroll to position [34, 0]
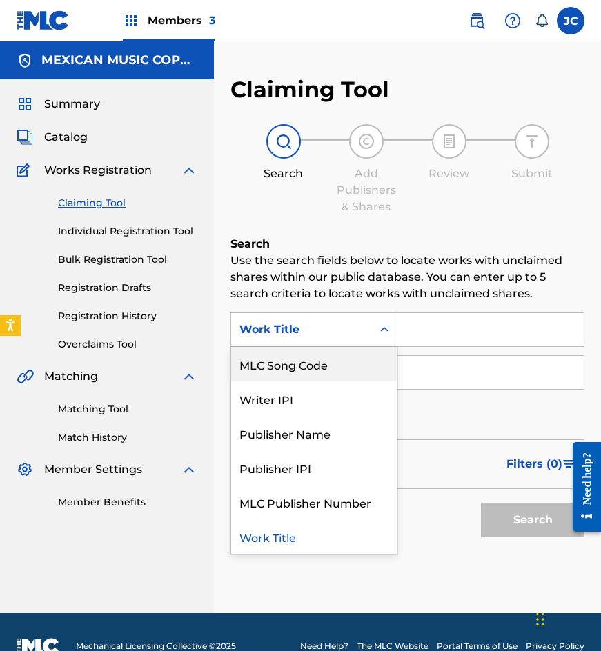
click at [308, 368] on div "MLC Song Code" at bounding box center [314, 364] width 166 height 34
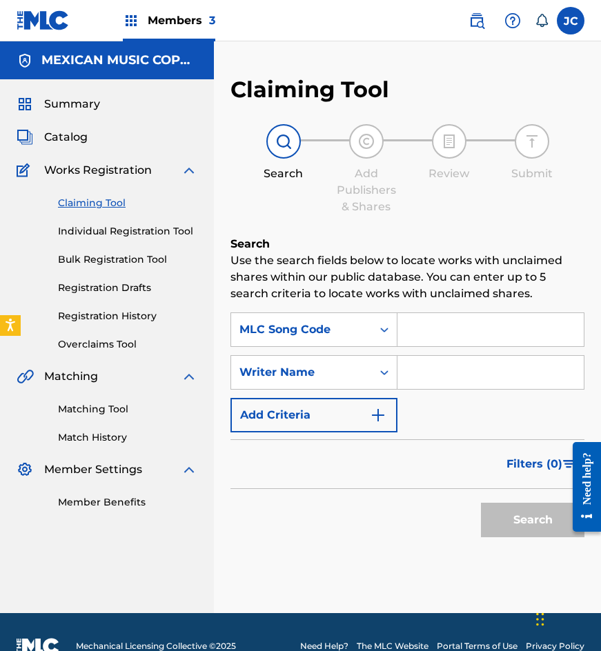
click at [434, 313] on input "Search Form" at bounding box center [490, 329] width 186 height 33
type input "Y17291"
click at [481, 503] on button "Search" at bounding box center [532, 520] width 103 height 34
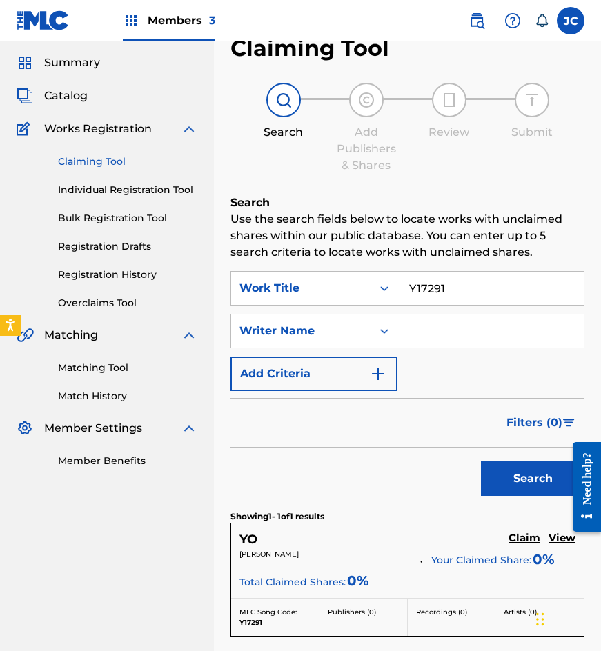
scroll to position [207, 0]
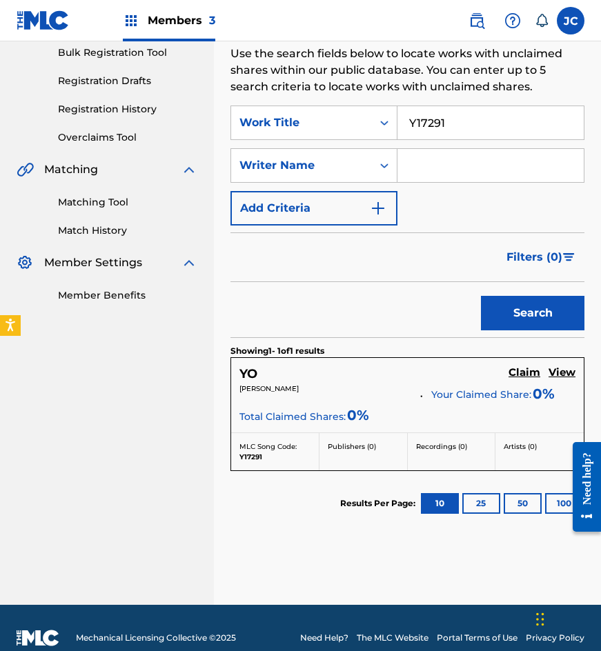
click at [519, 372] on h5 "Claim" at bounding box center [524, 372] width 32 height 13
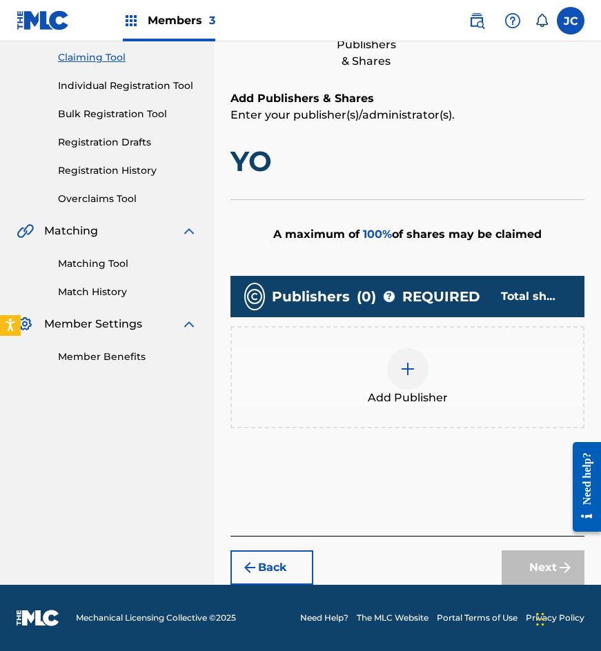
scroll to position [146, 0]
click at [423, 370] on div at bounding box center [407, 368] width 41 height 41
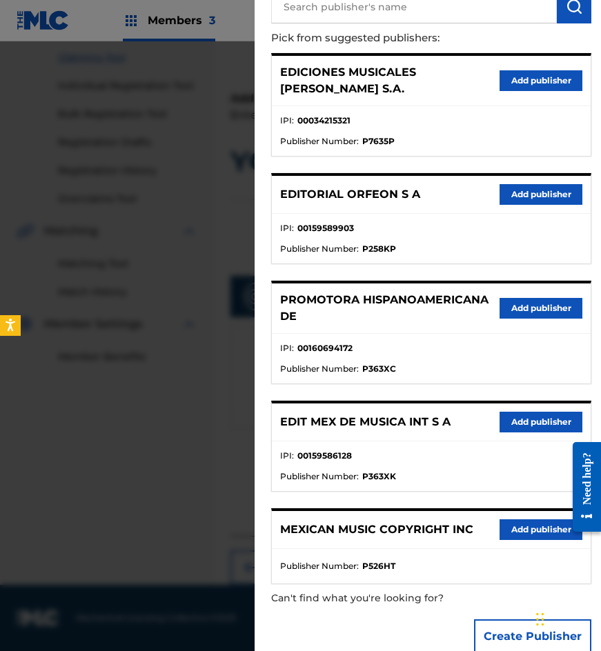
scroll to position [141, 0]
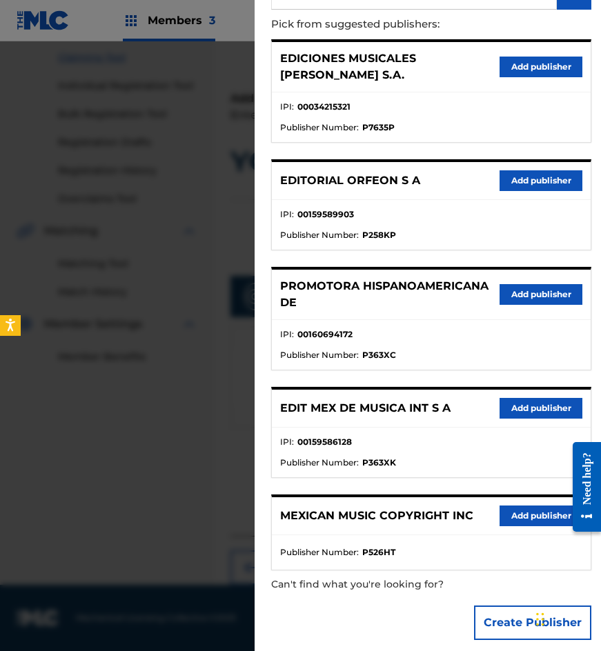
click at [519, 409] on div "EDIT MEX DE MUSICA INT S A Add publisher" at bounding box center [431, 409] width 319 height 38
click at [520, 402] on button "Add publisher" at bounding box center [541, 408] width 83 height 21
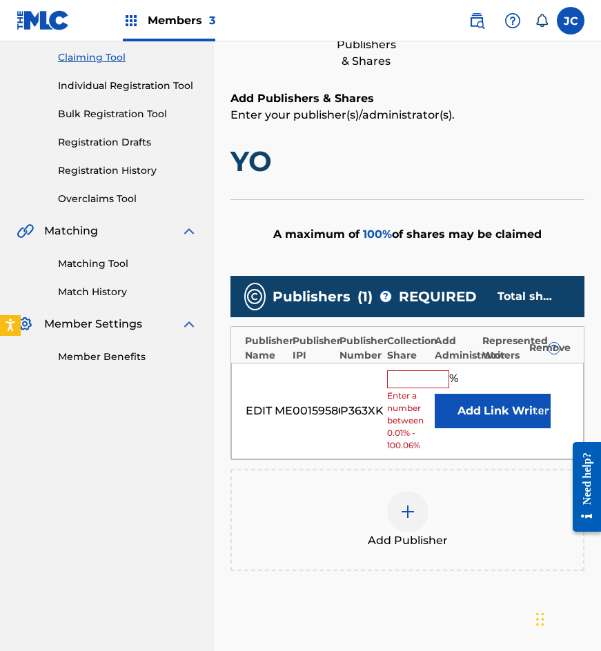
click at [468, 402] on button "Add" at bounding box center [469, 411] width 69 height 34
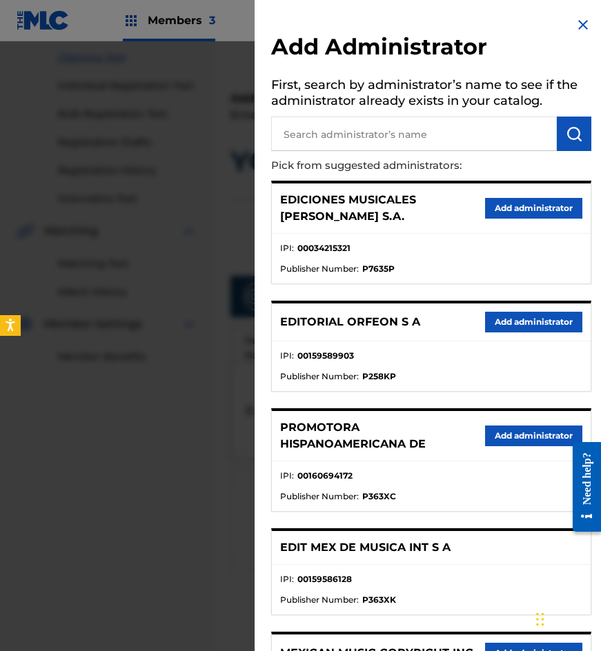
scroll to position [137, 0]
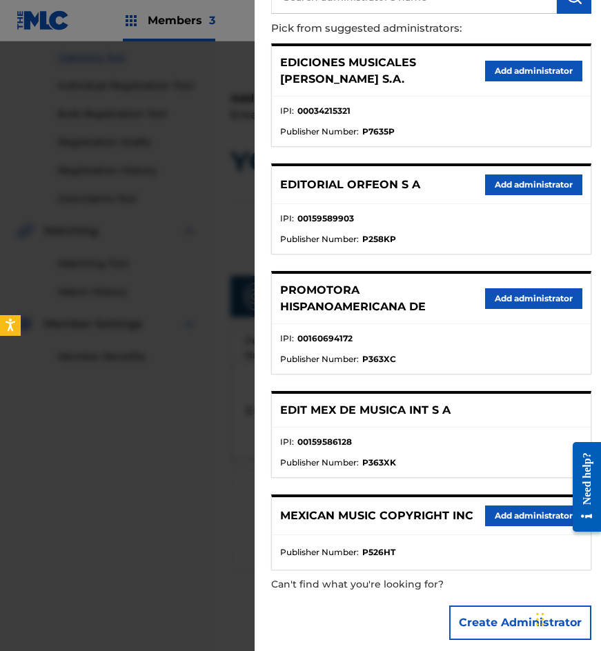
click at [504, 506] on button "Add administrator" at bounding box center [533, 516] width 97 height 21
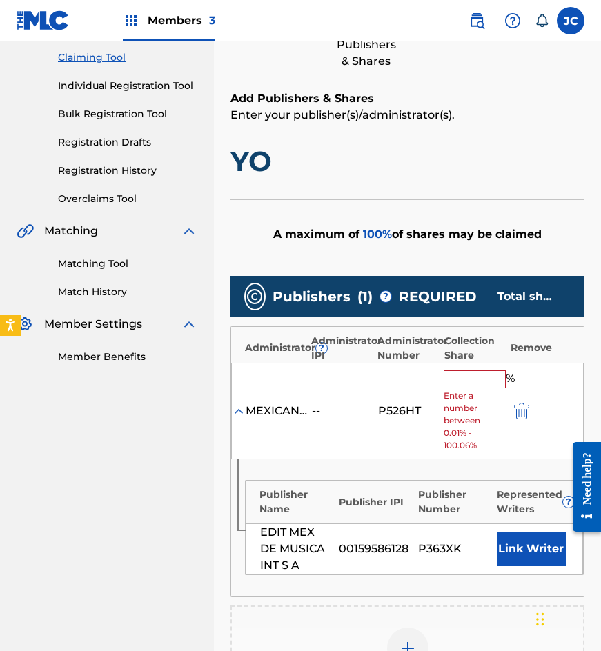
click at [466, 386] on input "text" at bounding box center [475, 379] width 62 height 18
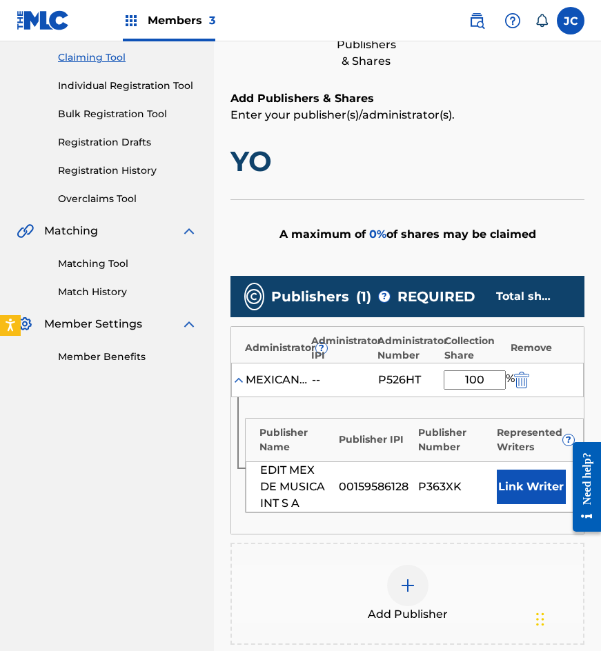
type input "100"
click at [520, 471] on button "Link Writer" at bounding box center [531, 487] width 69 height 34
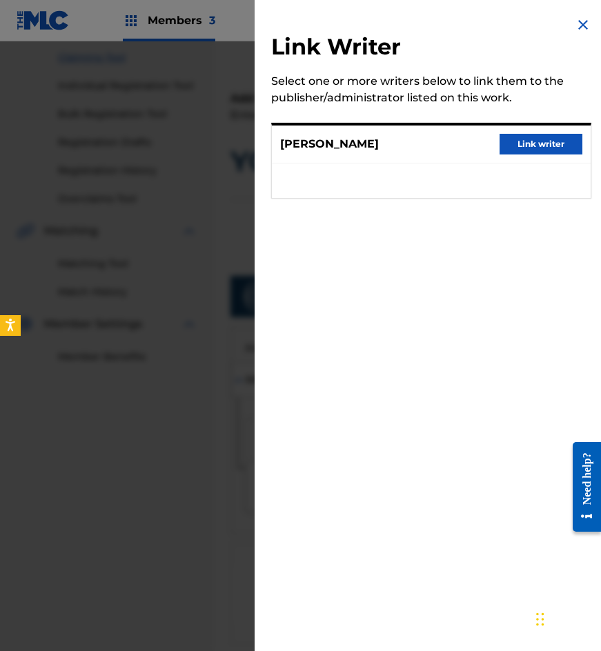
click at [520, 152] on button "Link writer" at bounding box center [541, 144] width 83 height 21
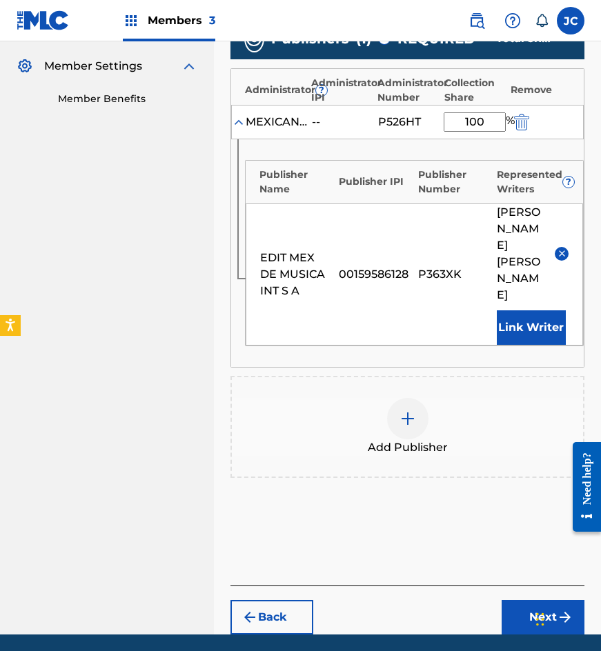
click at [527, 600] on button "Next" at bounding box center [543, 617] width 83 height 34
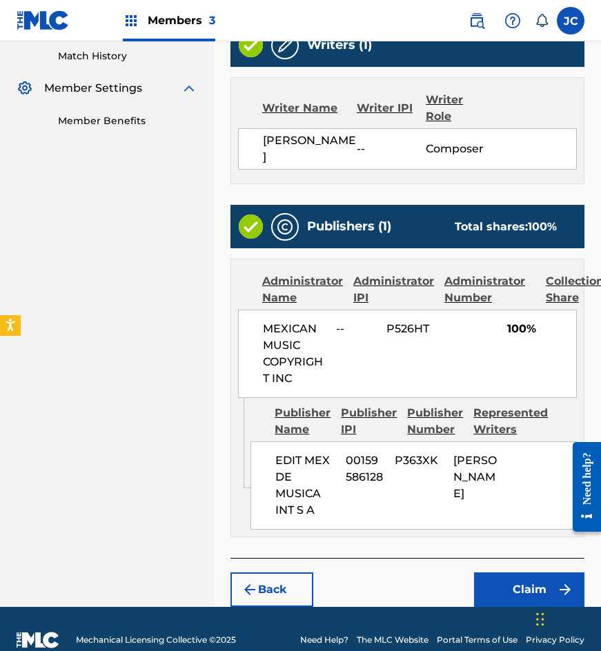
scroll to position [404, 0]
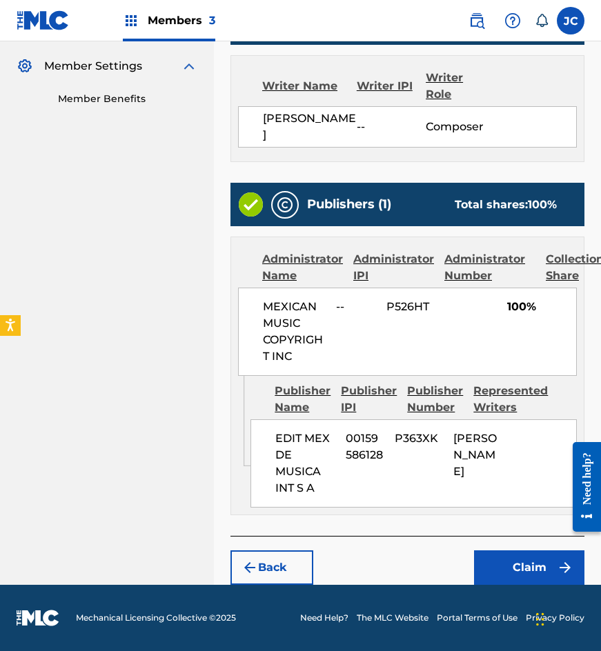
click at [527, 573] on button "Claim" at bounding box center [529, 568] width 110 height 34
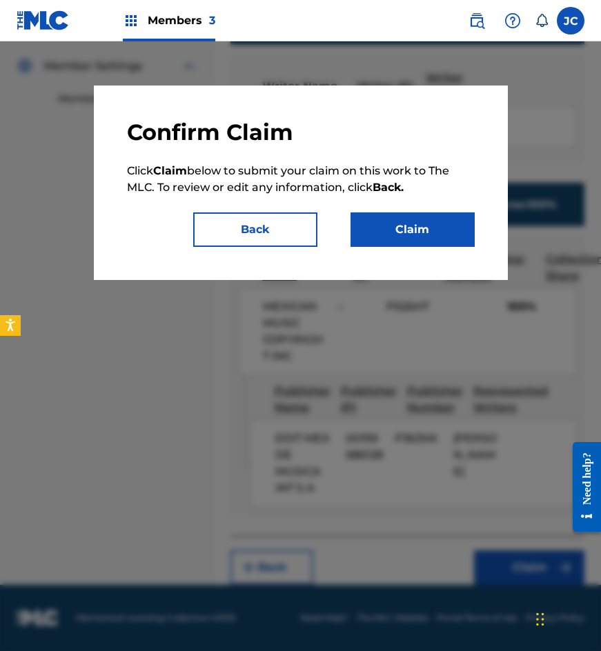
click at [398, 223] on button "Claim" at bounding box center [412, 229] width 124 height 34
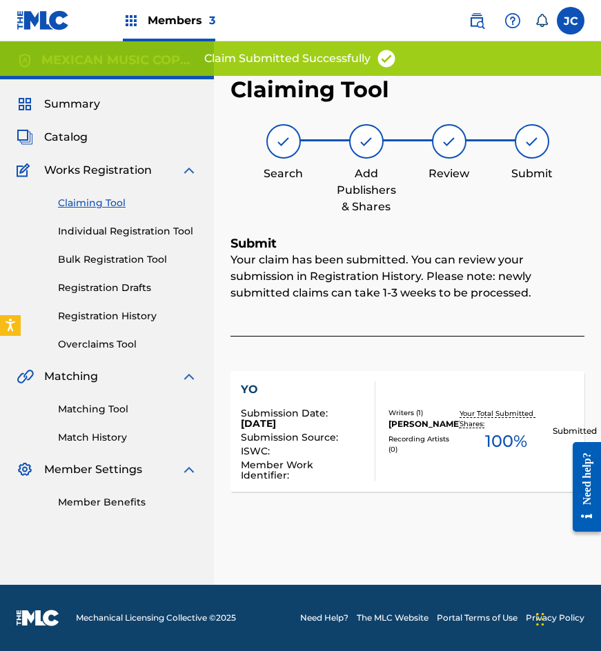
scroll to position [0, 0]
click at [83, 203] on link "Claiming Tool" at bounding box center [127, 203] width 139 height 14
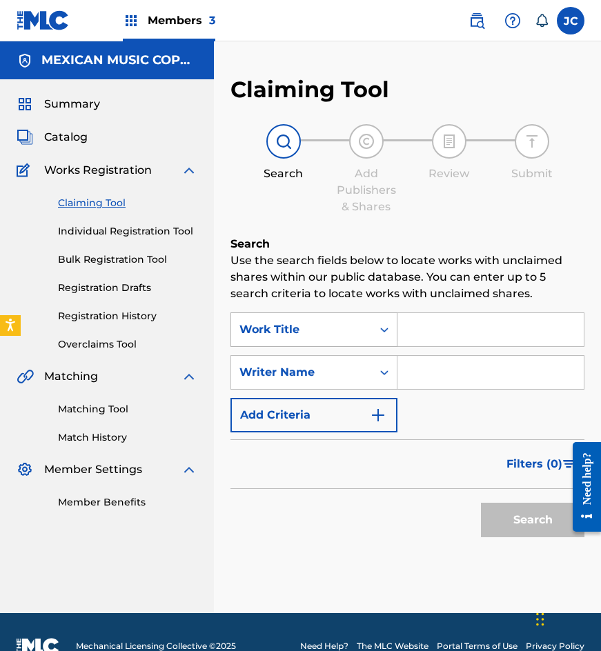
click at [312, 331] on div "Work Title" at bounding box center [301, 330] width 124 height 17
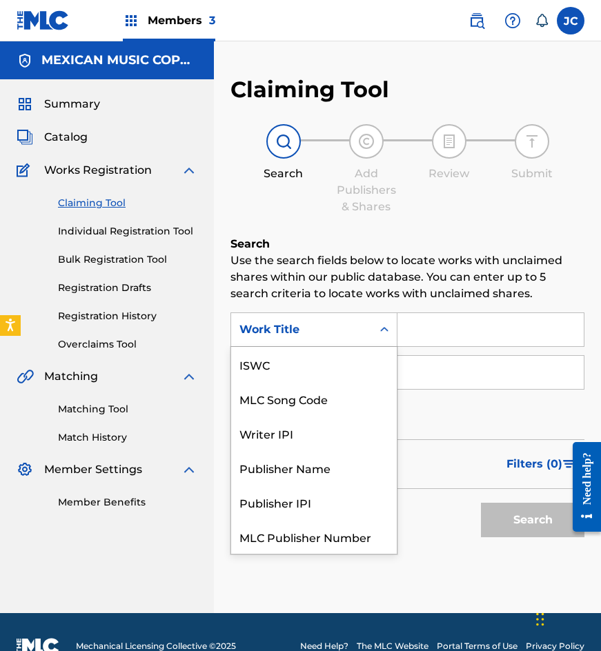
scroll to position [34, 0]
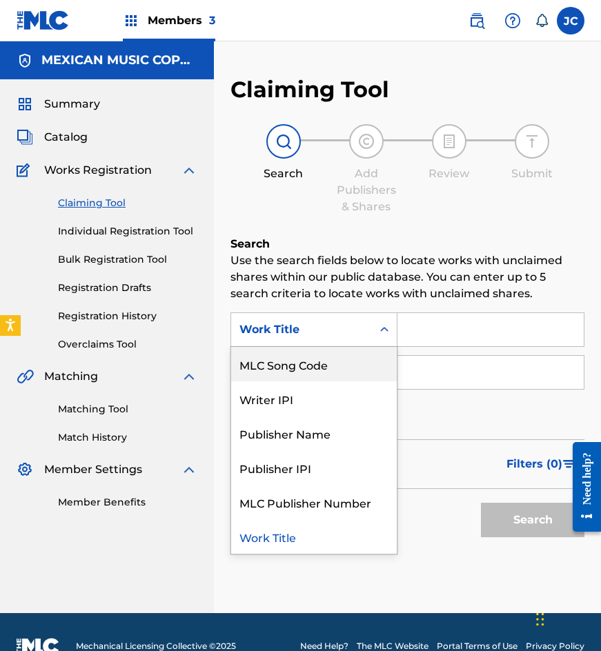
click at [313, 359] on div "MLC Song Code" at bounding box center [314, 364] width 166 height 34
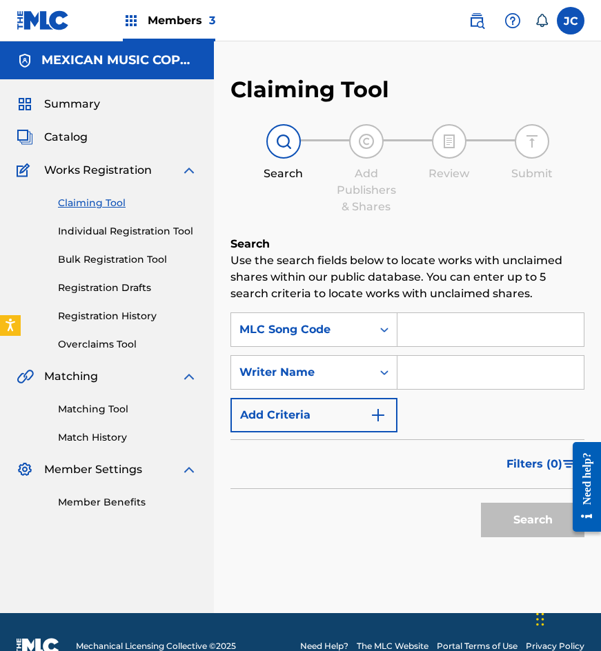
click at [480, 330] on input "Search Form" at bounding box center [490, 329] width 186 height 33
paste input "T5340W"
type input "T5340W"
click at [481, 503] on button "Search" at bounding box center [532, 520] width 103 height 34
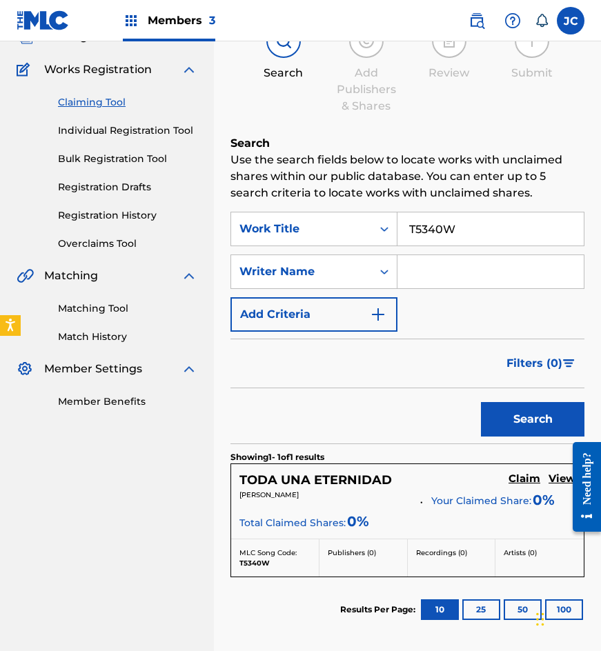
scroll to position [207, 0]
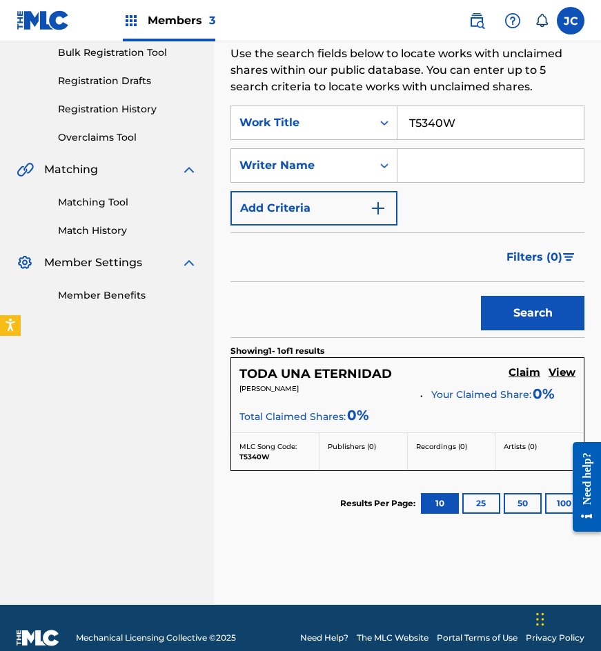
click at [521, 371] on h5 "Claim" at bounding box center [524, 372] width 32 height 13
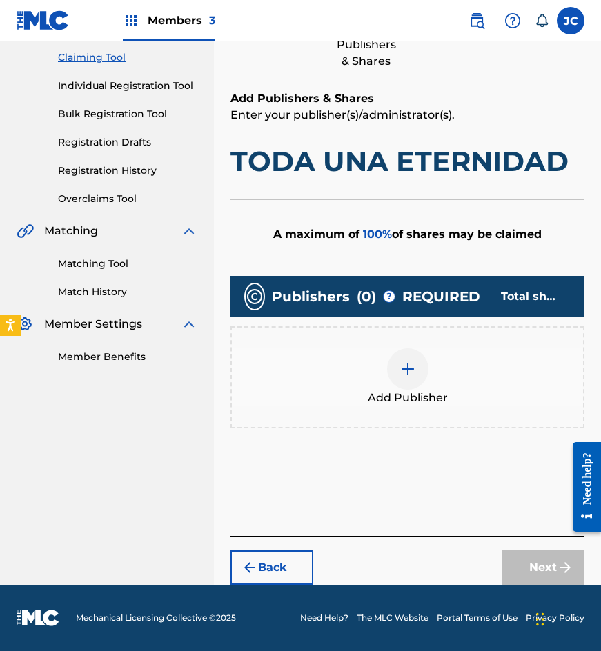
click at [416, 357] on div at bounding box center [407, 368] width 41 height 41
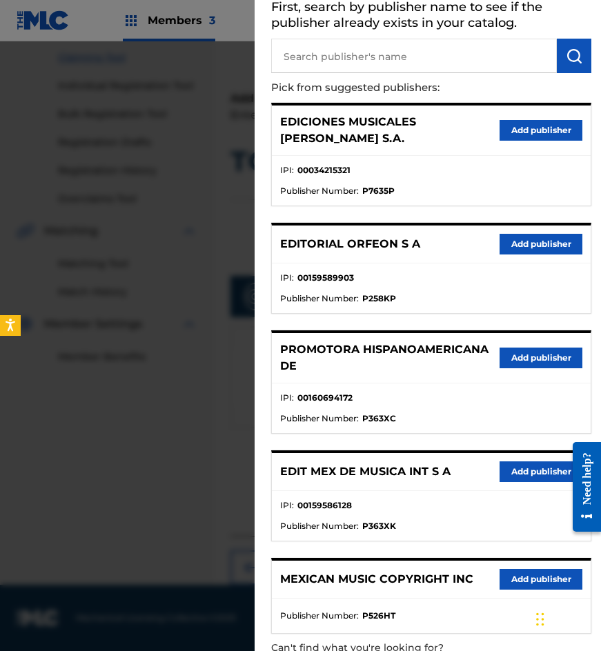
scroll to position [138, 0]
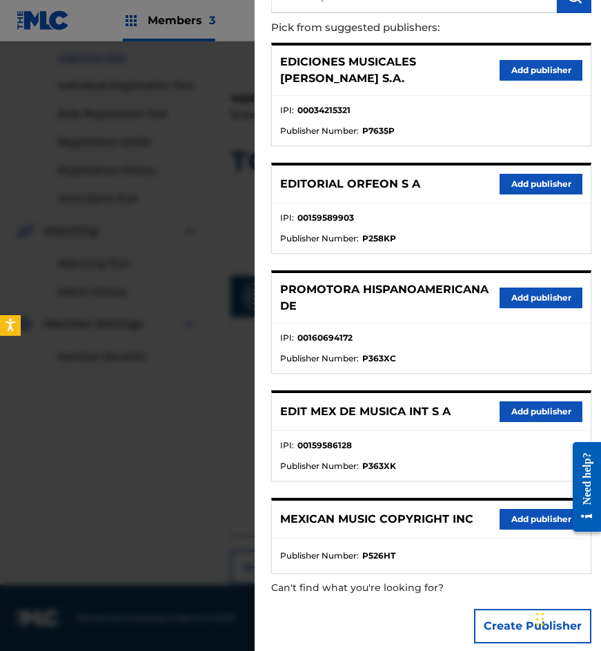
click at [524, 288] on button "Add publisher" at bounding box center [541, 298] width 83 height 21
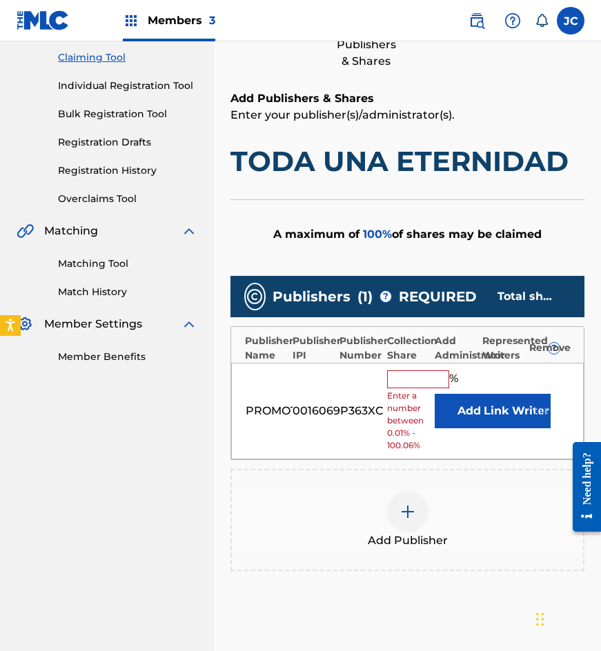
click at [466, 414] on button "Add" at bounding box center [469, 411] width 69 height 34
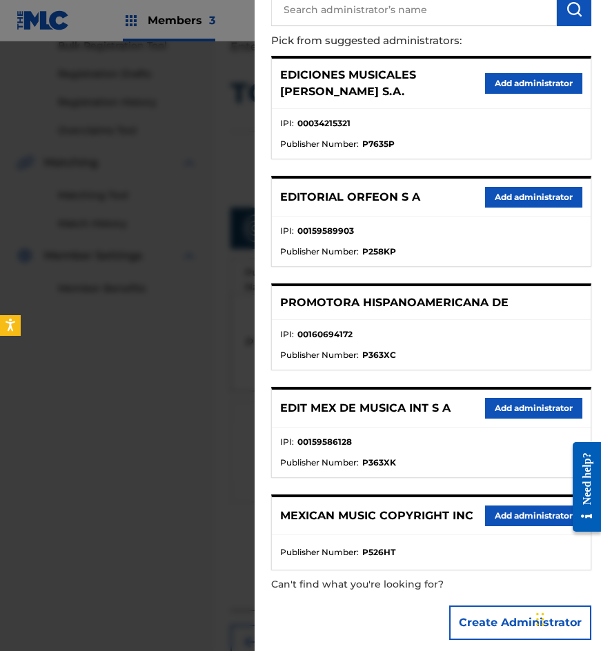
scroll to position [299, 0]
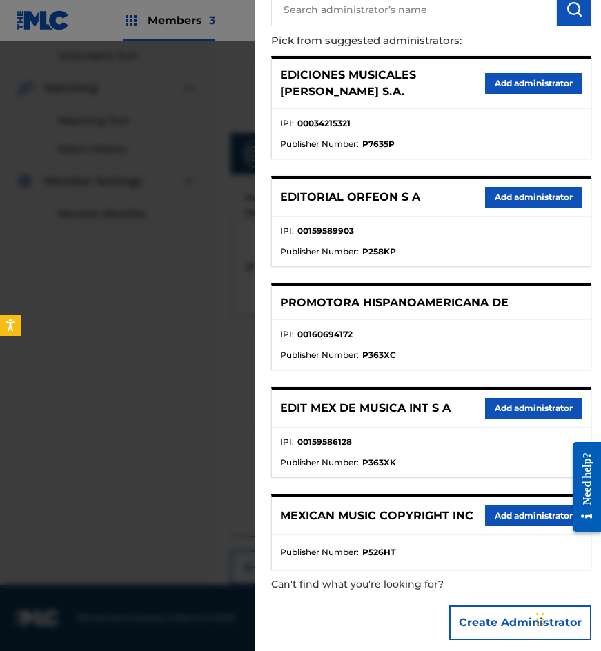
click at [526, 506] on button "Add administrator" at bounding box center [533, 516] width 97 height 21
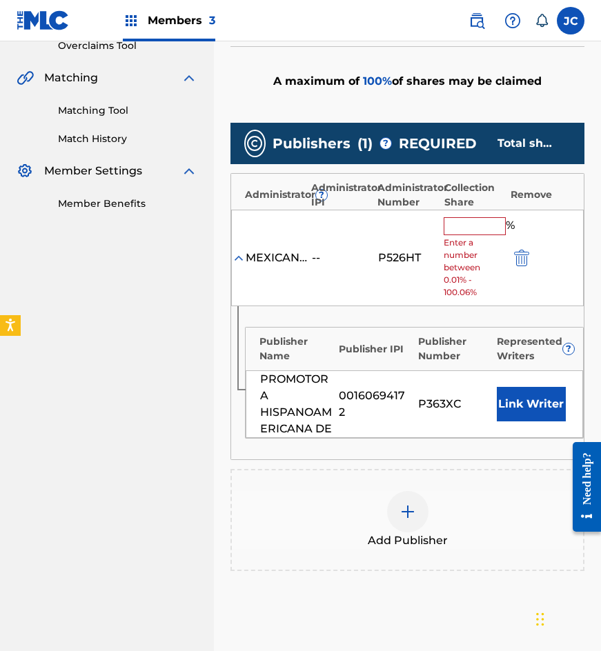
click at [464, 219] on input "text" at bounding box center [475, 226] width 62 height 18
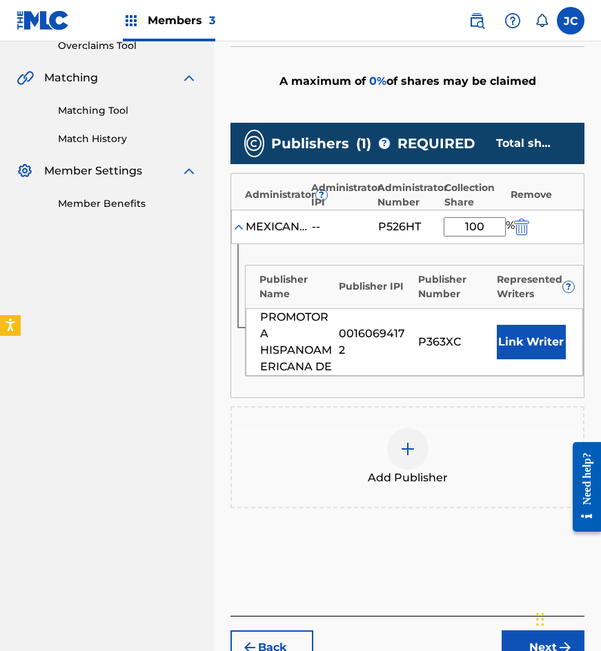
type input "100"
click at [518, 339] on button "Link Writer" at bounding box center [531, 342] width 69 height 34
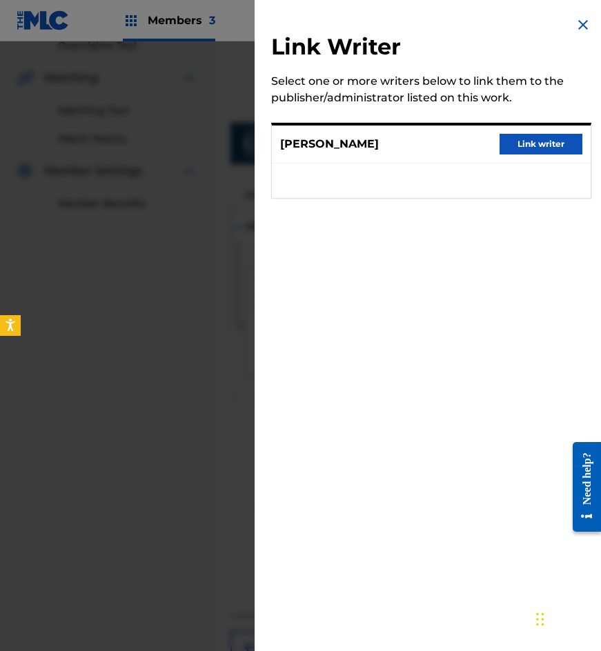
click at [522, 142] on button "Link writer" at bounding box center [541, 144] width 83 height 21
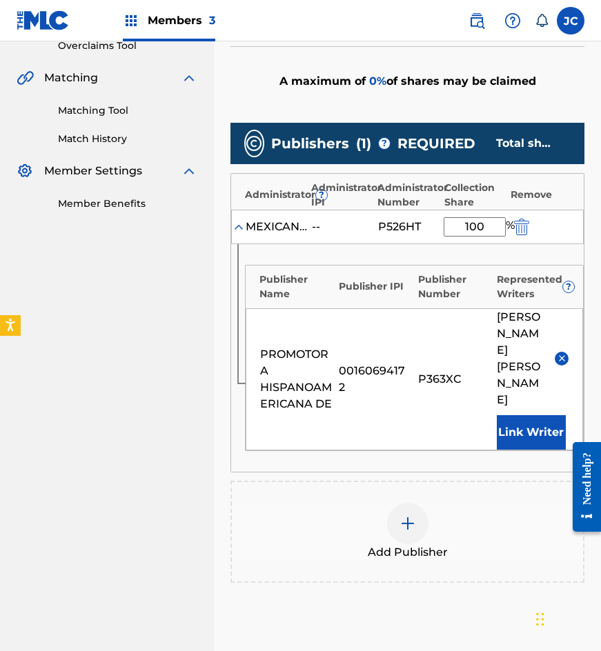
scroll to position [437, 0]
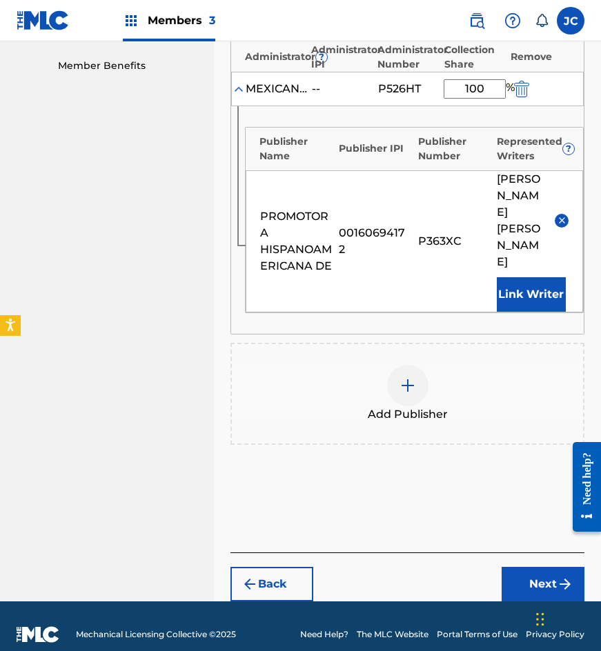
click at [542, 567] on button "Next" at bounding box center [543, 584] width 83 height 34
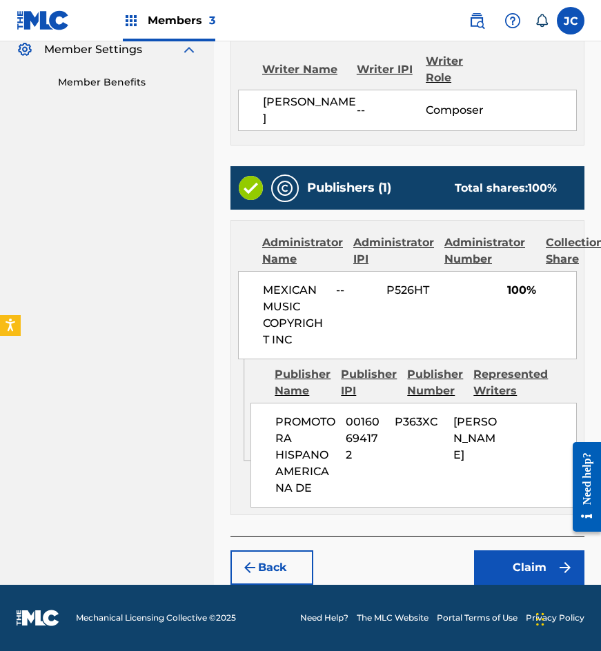
click at [509, 555] on button "Claim" at bounding box center [529, 568] width 110 height 34
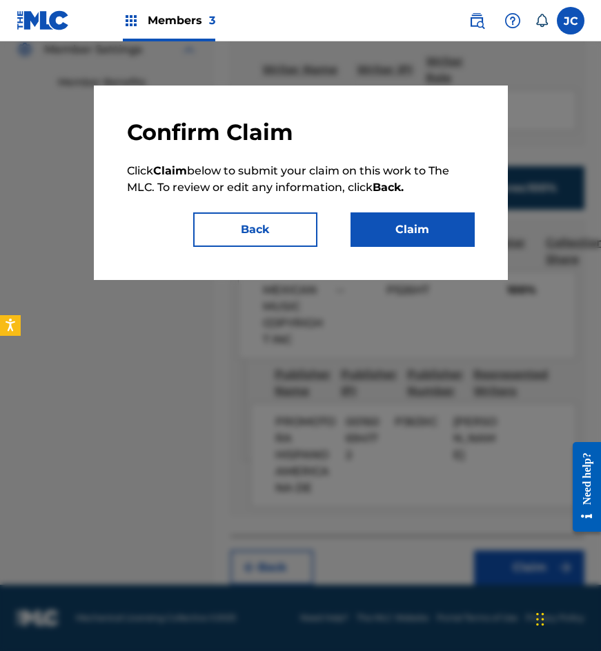
click at [424, 238] on button "Claim" at bounding box center [412, 229] width 124 height 34
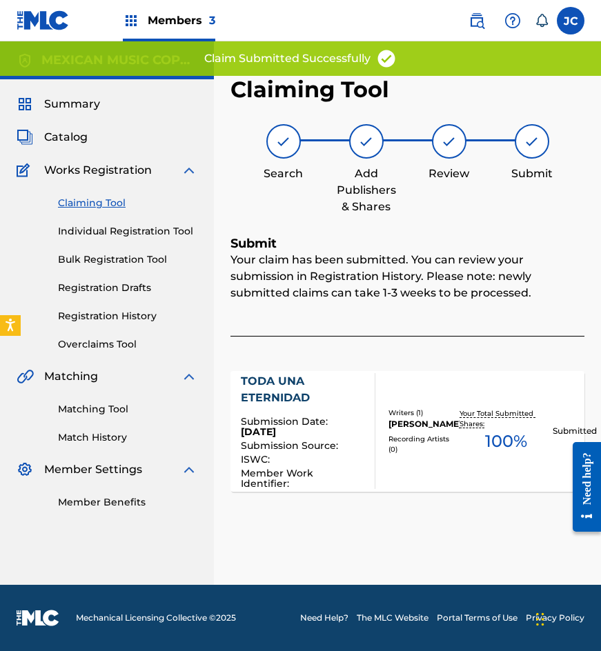
scroll to position [0, 0]
drag, startPoint x: 81, startPoint y: 199, endPoint x: 148, endPoint y: 223, distance: 71.6
click at [81, 199] on link "Claiming Tool" at bounding box center [127, 203] width 139 height 14
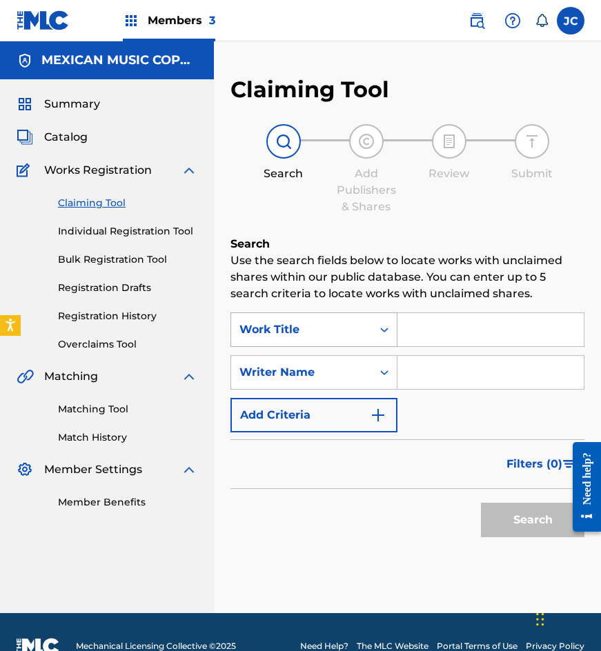
click at [257, 319] on div "Work Title" at bounding box center [301, 330] width 141 height 26
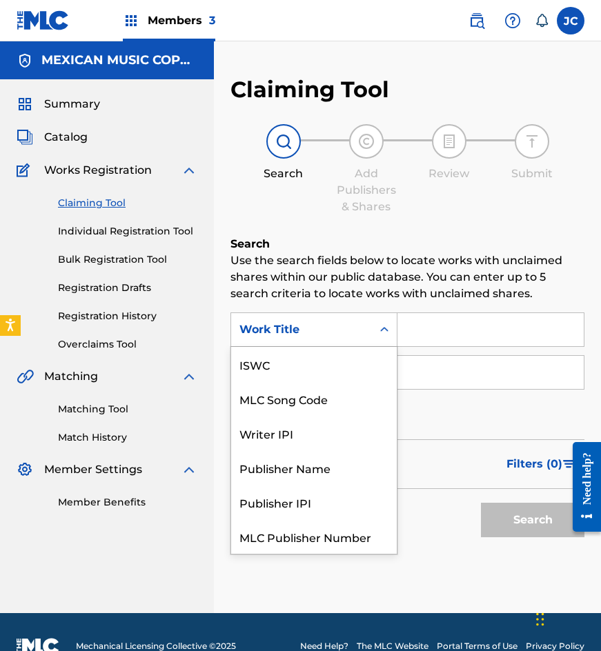
scroll to position [34, 0]
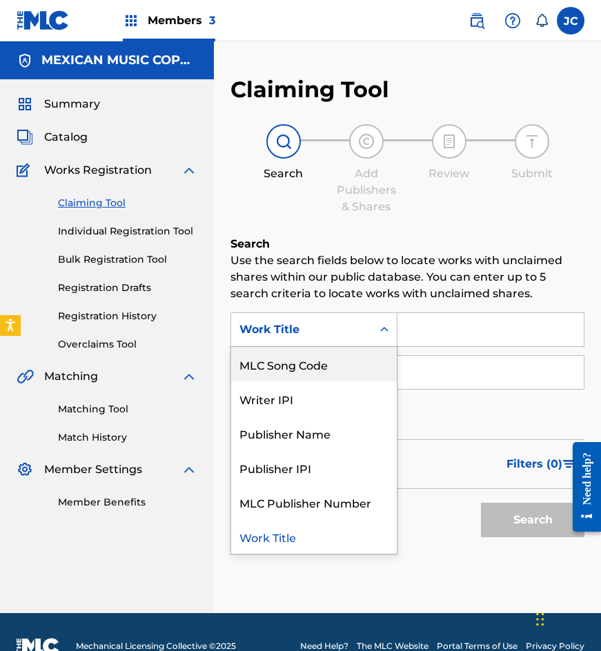
drag, startPoint x: 281, startPoint y: 362, endPoint x: 333, endPoint y: 353, distance: 53.3
click at [281, 362] on div "MLC Song Code" at bounding box center [314, 364] width 166 height 34
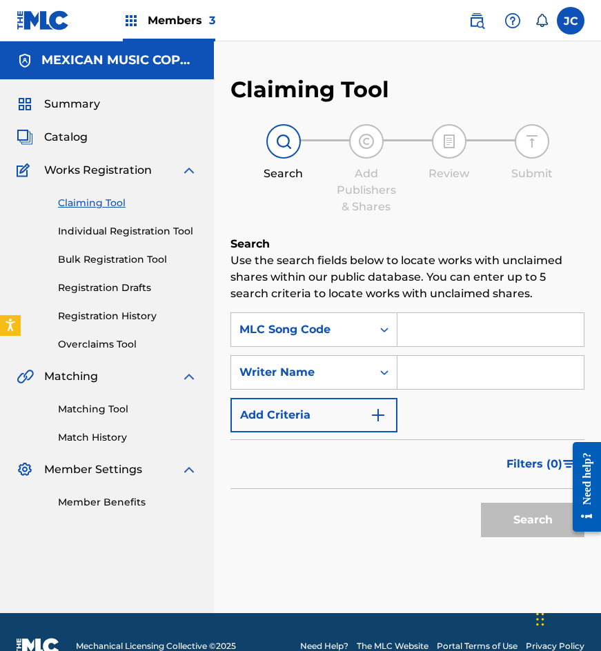
drag, startPoint x: 333, startPoint y: 353, endPoint x: 482, endPoint y: 337, distance: 149.9
click at [482, 337] on input "Search Form" at bounding box center [490, 329] width 186 height 33
paste input "V1385E"
type input "V1385E"
click at [481, 503] on button "Search" at bounding box center [532, 520] width 103 height 34
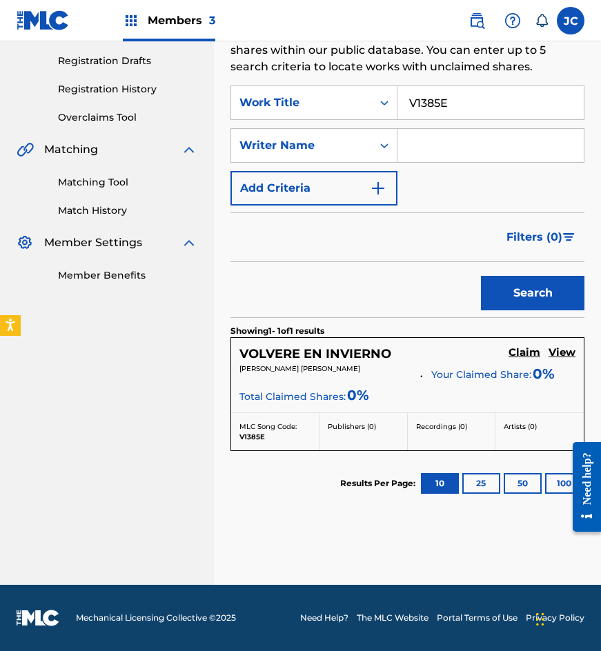
click at [522, 346] on h5 "Claim" at bounding box center [524, 352] width 32 height 13
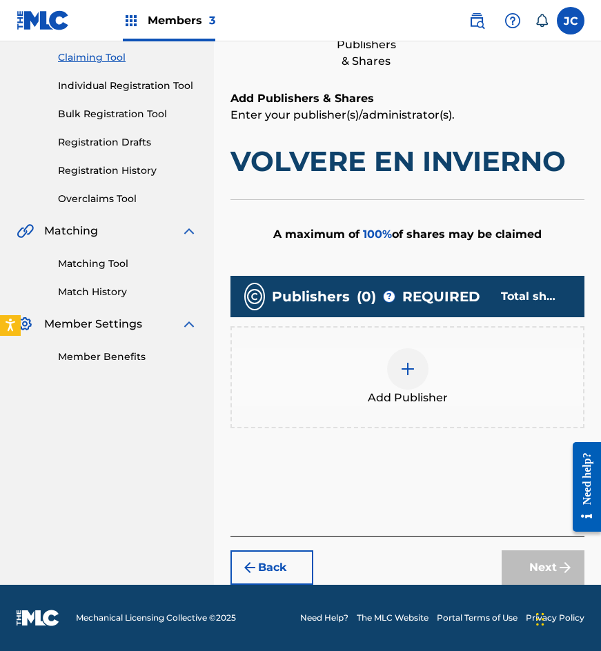
click at [397, 376] on div at bounding box center [407, 368] width 41 height 41
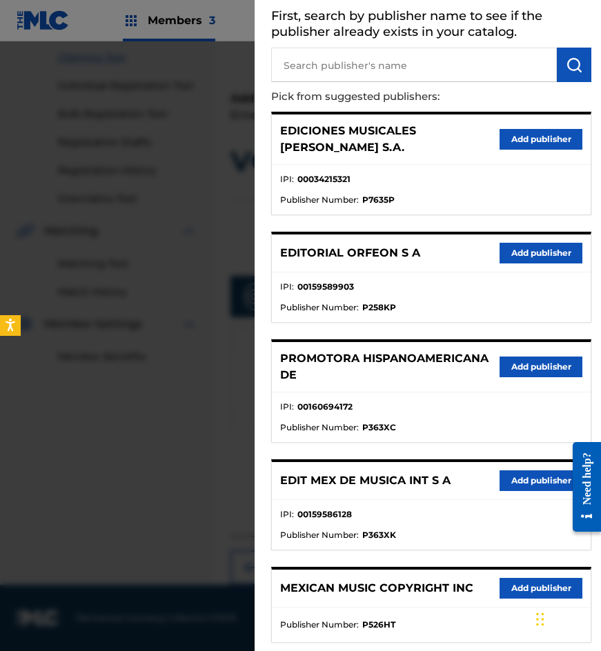
scroll to position [138, 0]
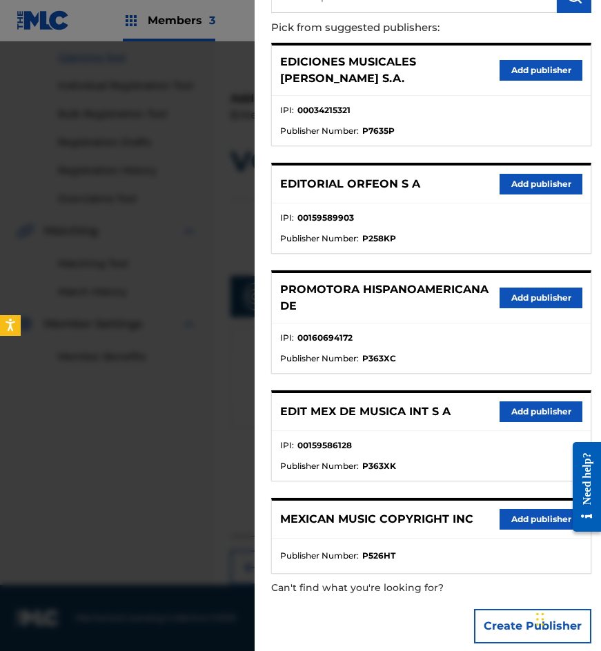
click at [515, 403] on button "Add publisher" at bounding box center [541, 412] width 83 height 21
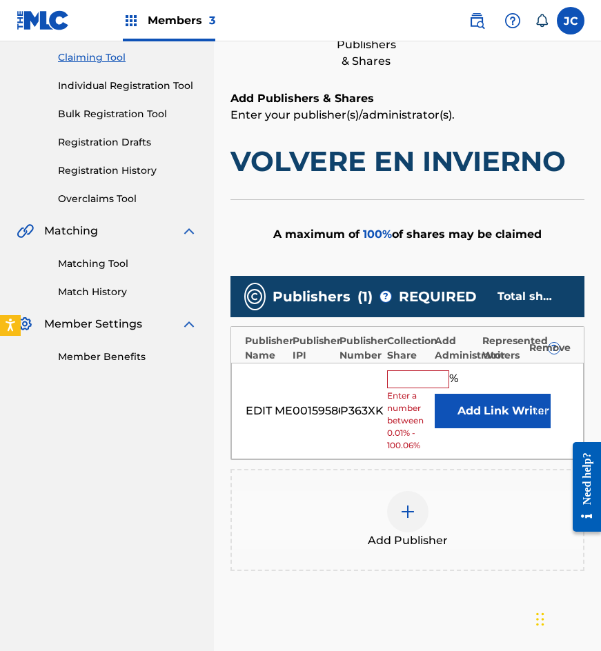
click at [459, 406] on button "Add" at bounding box center [469, 411] width 69 height 34
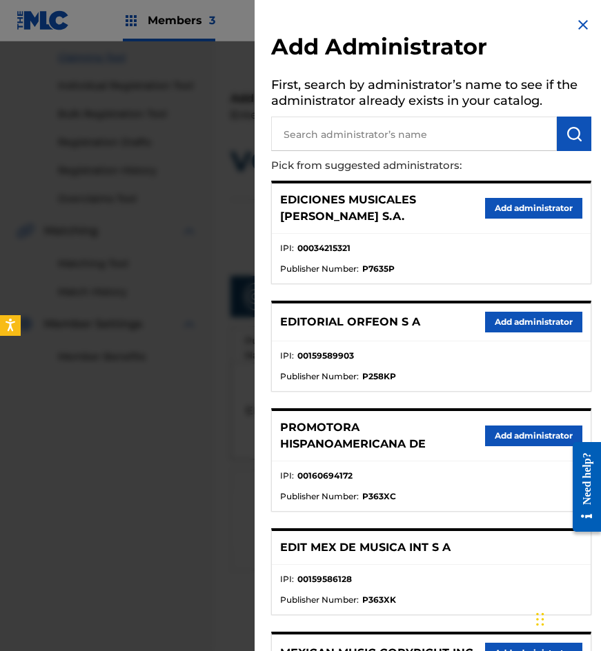
scroll to position [137, 0]
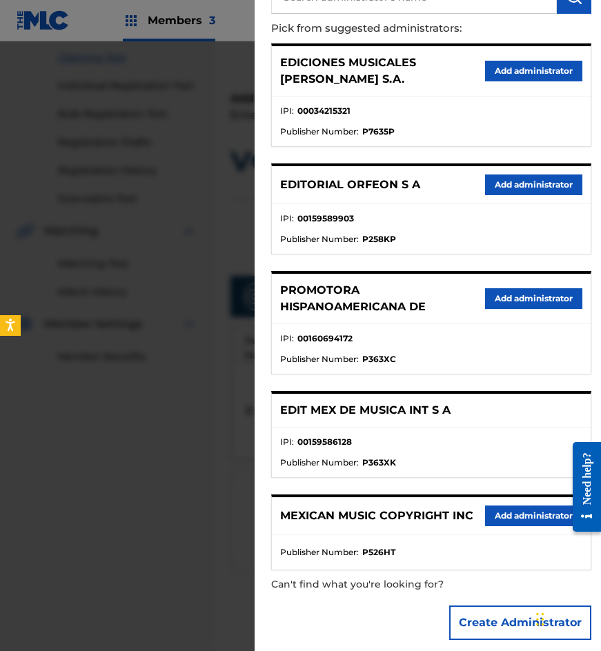
click at [508, 506] on button "Add administrator" at bounding box center [533, 516] width 97 height 21
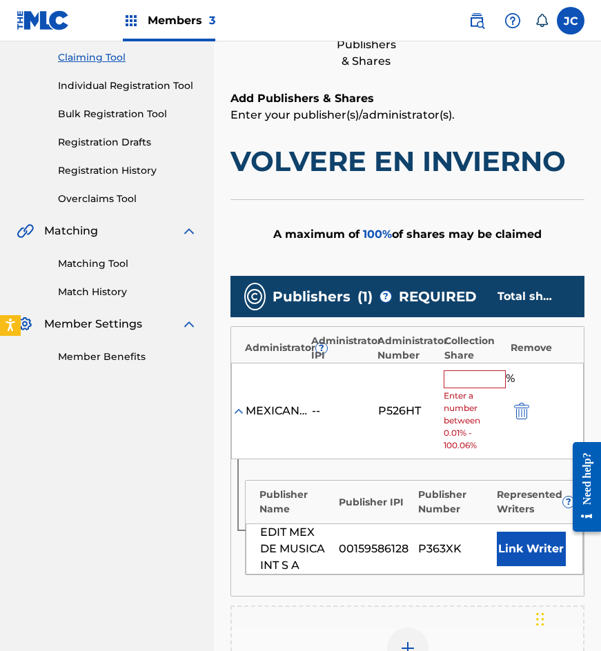
click at [468, 373] on input "text" at bounding box center [475, 379] width 62 height 18
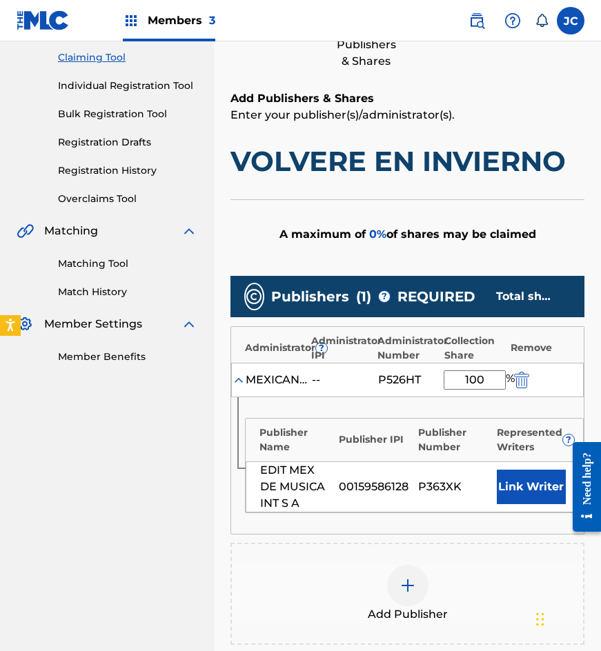
type input "100"
click at [507, 468] on div "EDIT MEX DE MUSICA INT S A 00159586128 P363XK Link Writer" at bounding box center [414, 487] width 337 height 51
click at [507, 473] on button "Link Writer" at bounding box center [531, 487] width 69 height 34
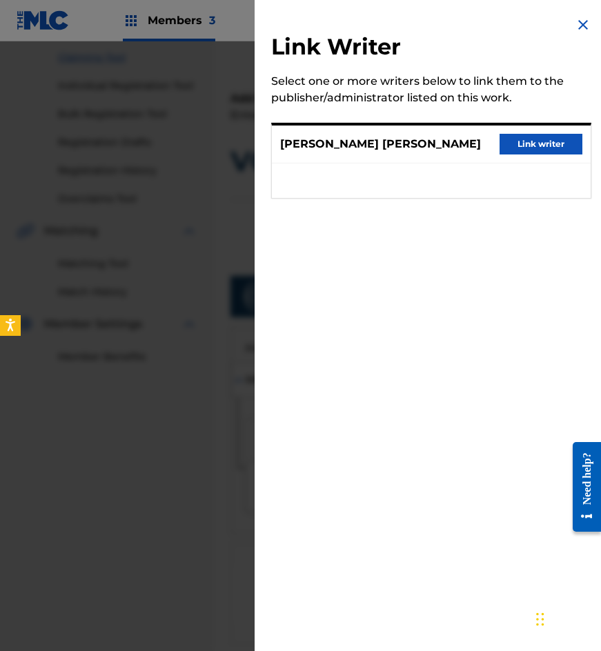
click at [512, 155] on button "Link writer" at bounding box center [541, 144] width 83 height 21
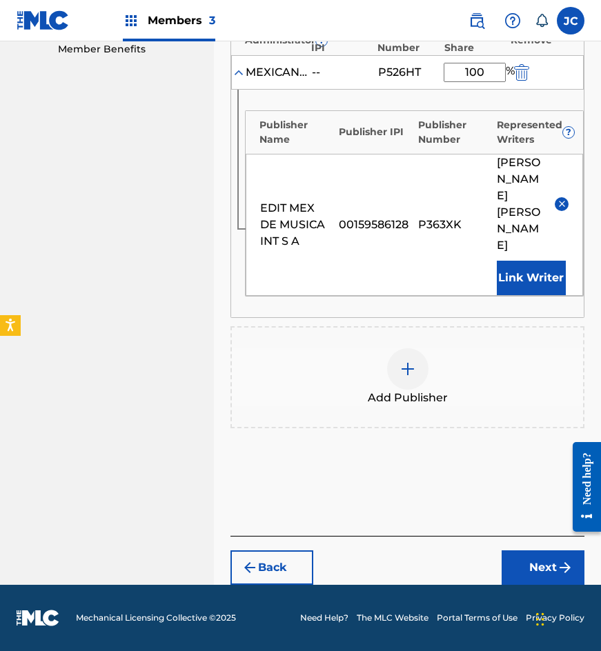
click at [517, 565] on button "Next" at bounding box center [543, 568] width 83 height 34
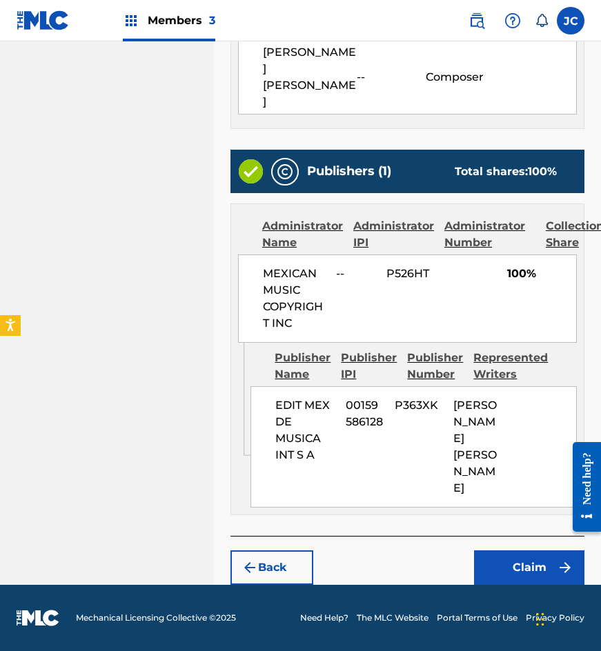
scroll to position [486, 0]
click at [522, 567] on button "Claim" at bounding box center [529, 568] width 110 height 34
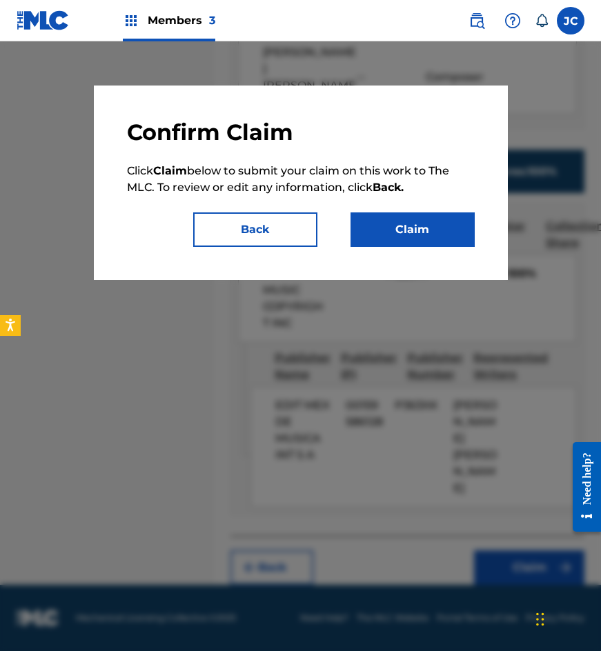
click at [417, 237] on button "Claim" at bounding box center [412, 229] width 124 height 34
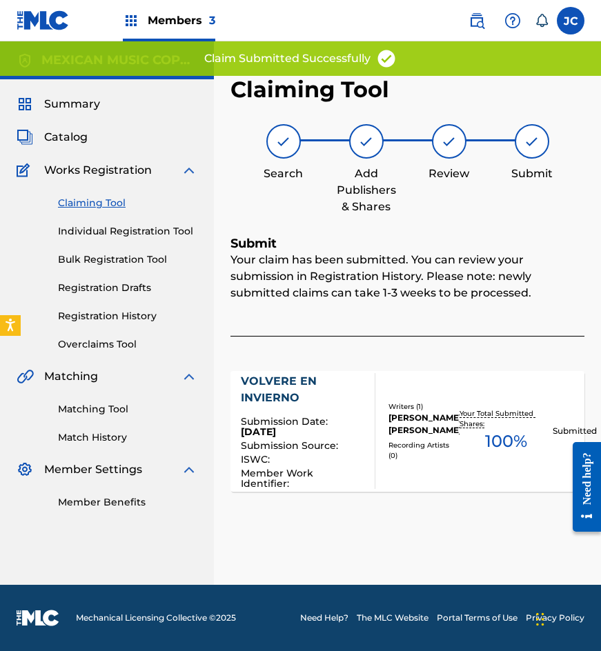
scroll to position [0, 0]
click at [94, 202] on link "Claiming Tool" at bounding box center [127, 203] width 139 height 14
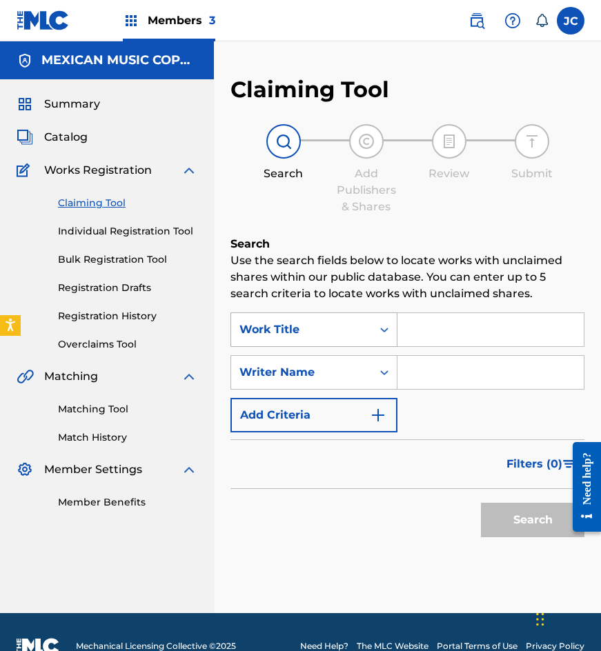
click at [336, 322] on div "Work Title" at bounding box center [301, 330] width 124 height 17
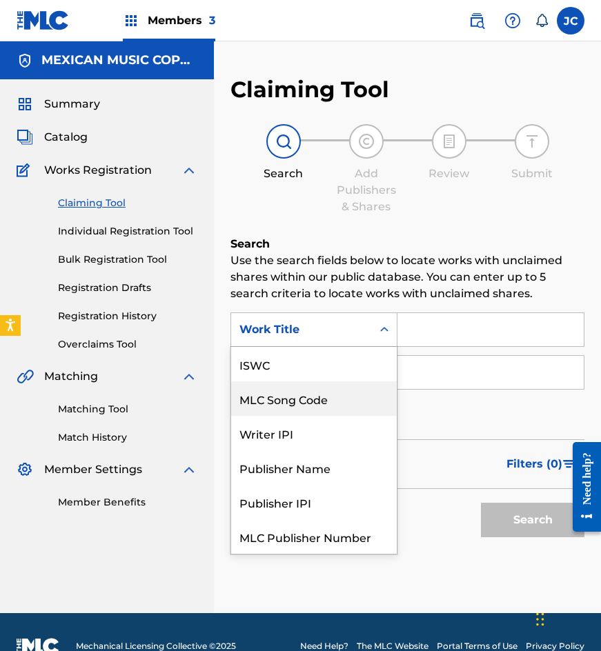
click at [326, 382] on div "MLC Song Code" at bounding box center [314, 399] width 166 height 34
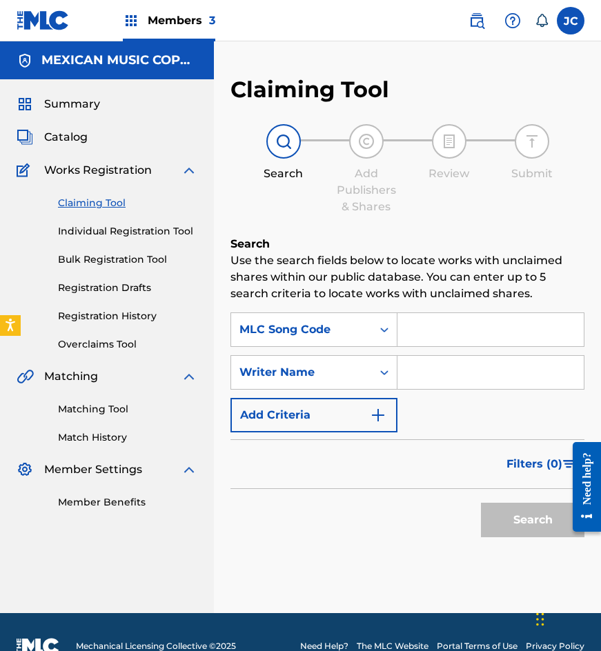
click at [437, 327] on input "Search Form" at bounding box center [490, 329] width 186 height 33
paste input "T5466Y"
type input "T5466Y"
click at [481, 503] on button "Search" at bounding box center [532, 520] width 103 height 34
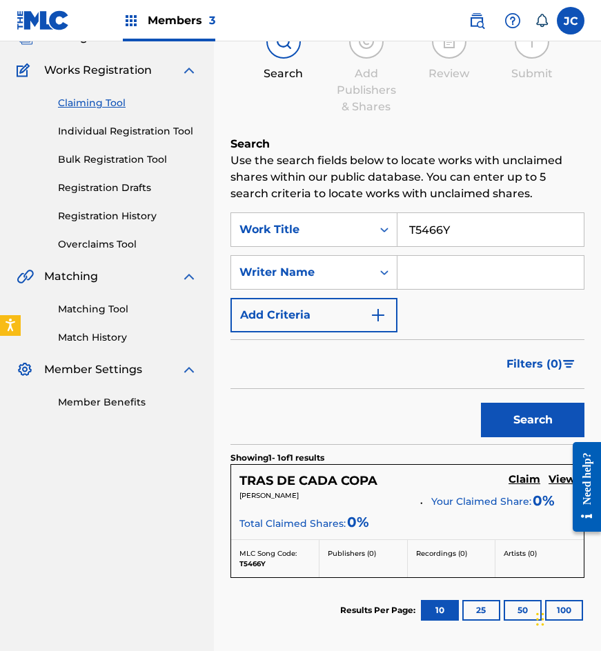
scroll to position [207, 0]
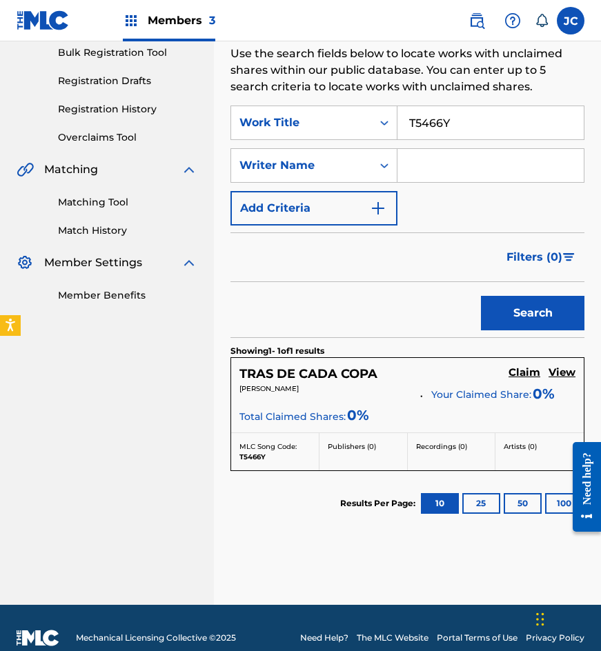
click at [523, 369] on h5 "Claim" at bounding box center [524, 372] width 32 height 13
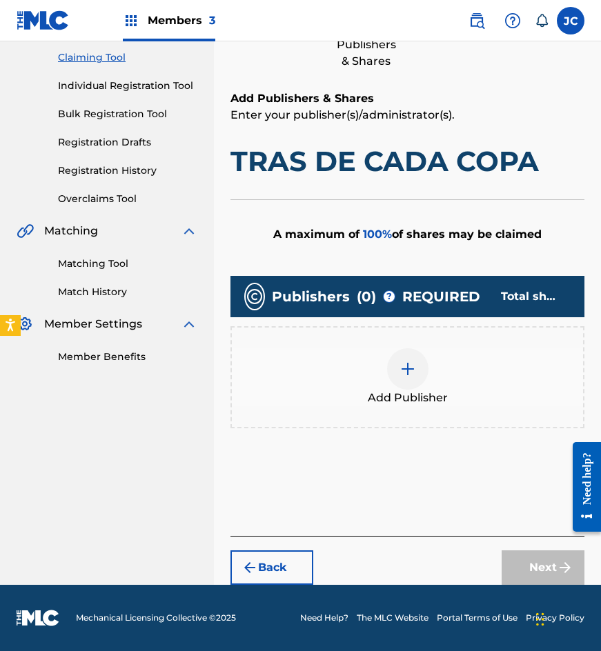
scroll to position [146, 0]
click at [415, 368] on img at bounding box center [407, 369] width 17 height 17
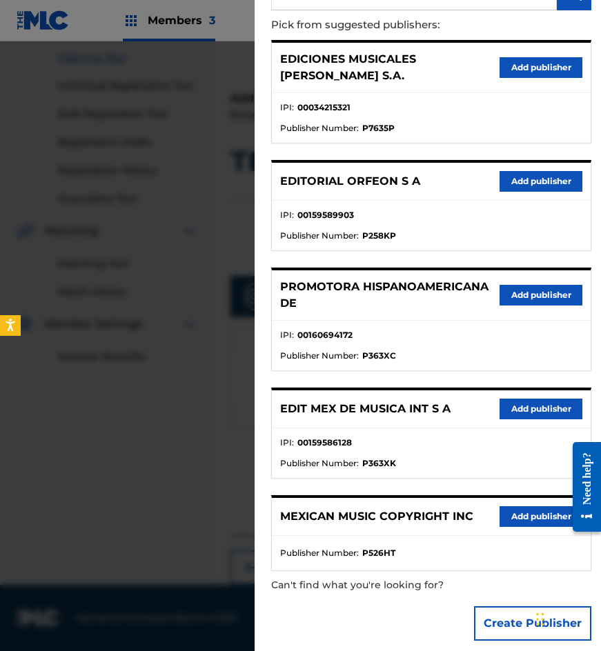
scroll to position [141, 0]
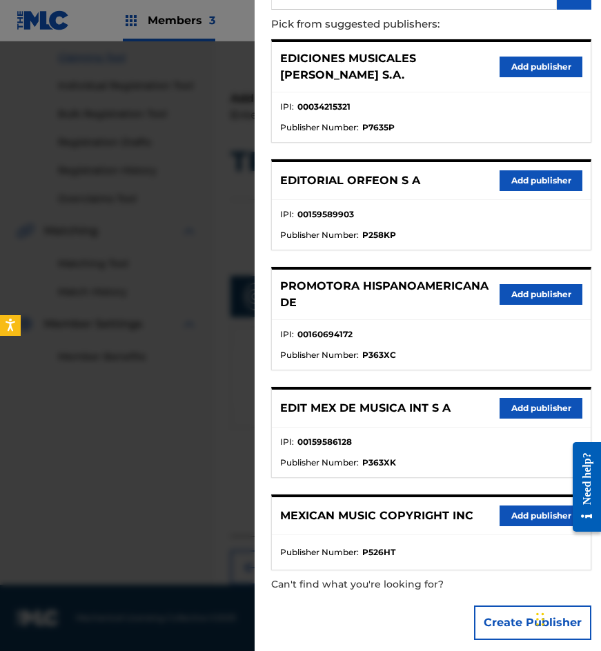
click at [514, 398] on button "Add publisher" at bounding box center [541, 408] width 83 height 21
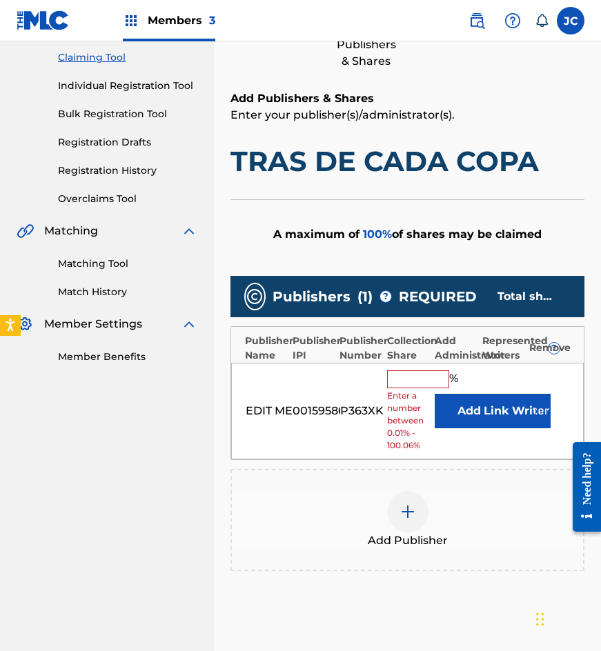
click at [459, 413] on button "Add" at bounding box center [469, 411] width 69 height 34
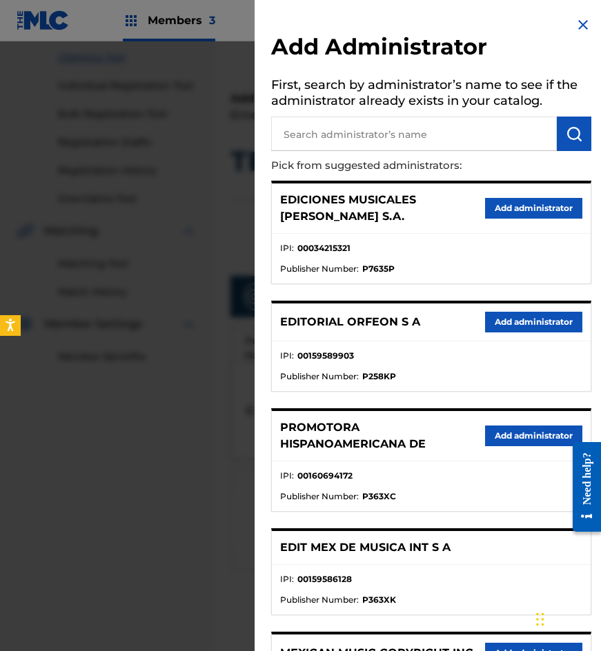
scroll to position [137, 0]
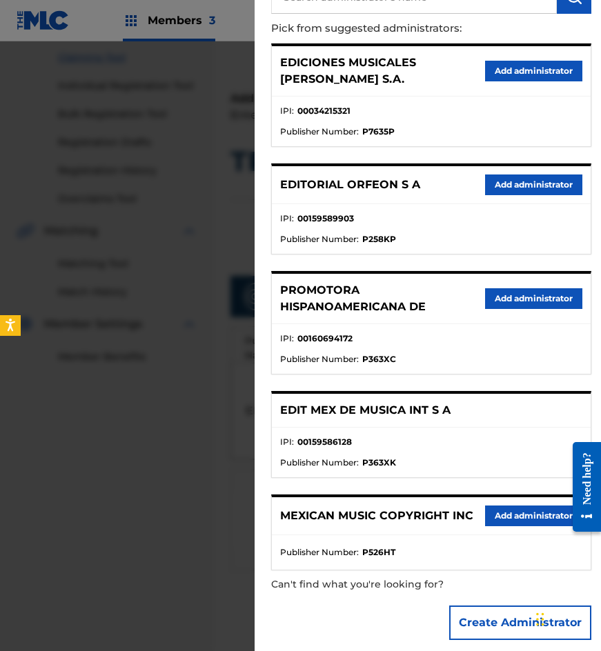
click at [515, 506] on button "Add administrator" at bounding box center [533, 516] width 97 height 21
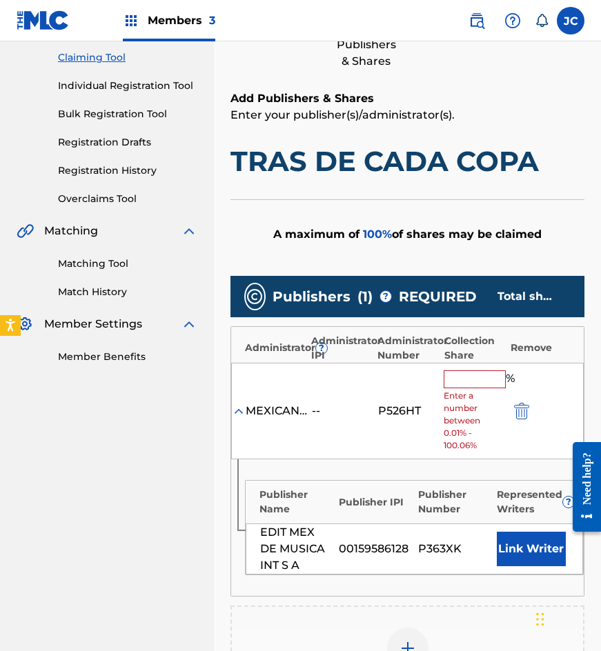
click at [477, 396] on span "Enter a number between 0.01% - 100.06%" at bounding box center [473, 421] width 59 height 62
click at [477, 385] on input "text" at bounding box center [475, 379] width 62 height 18
type input "0"
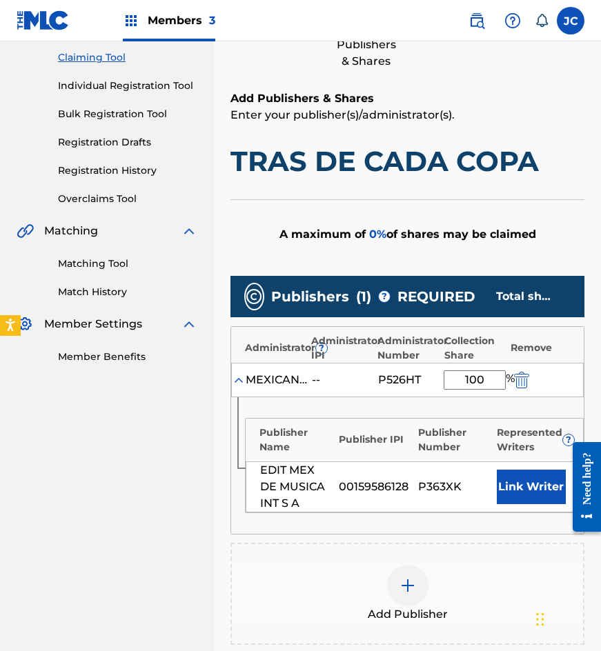
type input "100"
click at [531, 498] on button "Link Writer" at bounding box center [531, 487] width 69 height 34
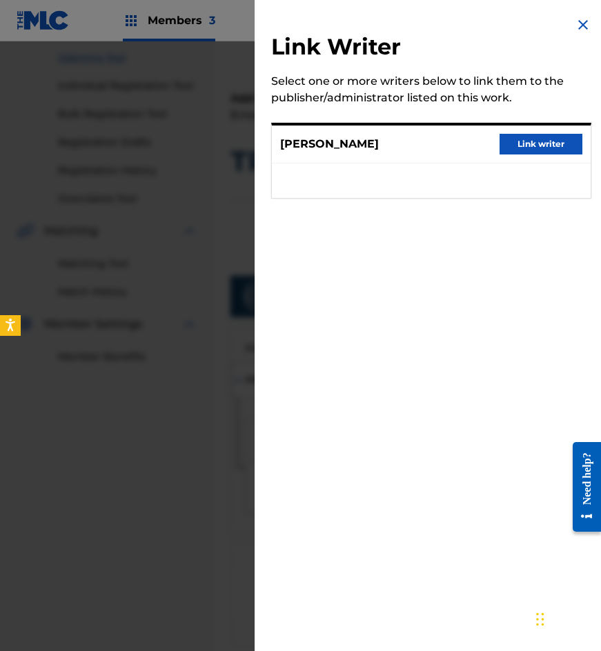
click at [517, 146] on button "Link writer" at bounding box center [541, 144] width 83 height 21
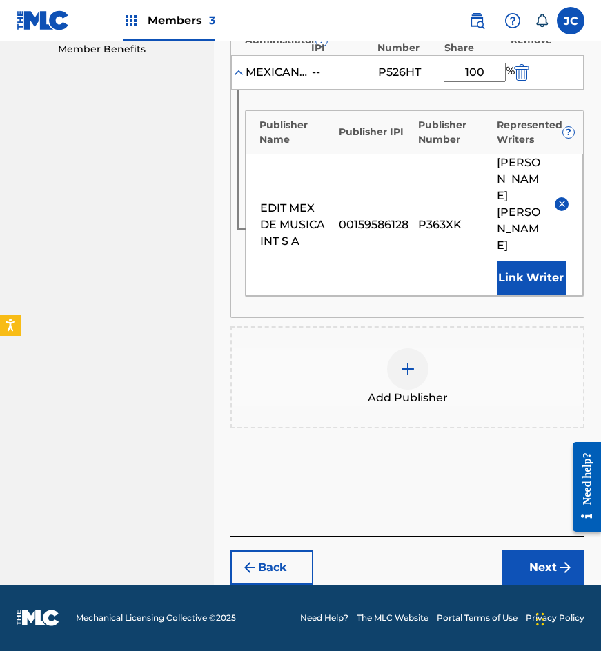
click at [537, 554] on button "Next" at bounding box center [543, 568] width 83 height 34
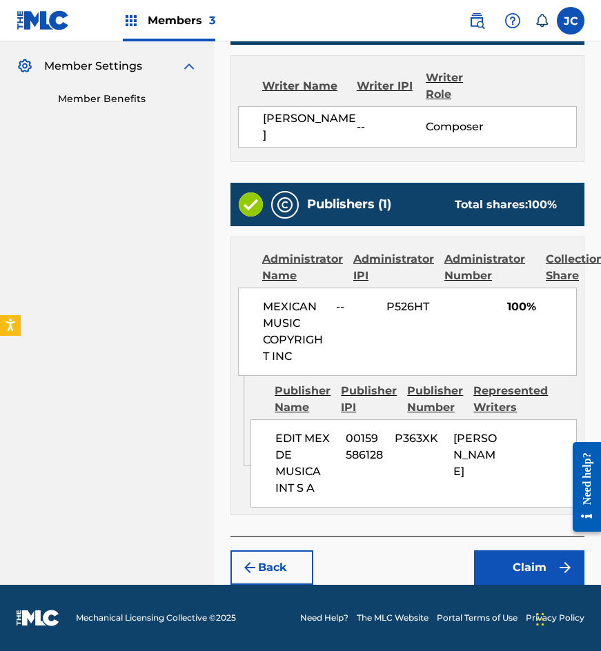
scroll to position [453, 0]
click at [520, 574] on button "Claim" at bounding box center [529, 568] width 110 height 34
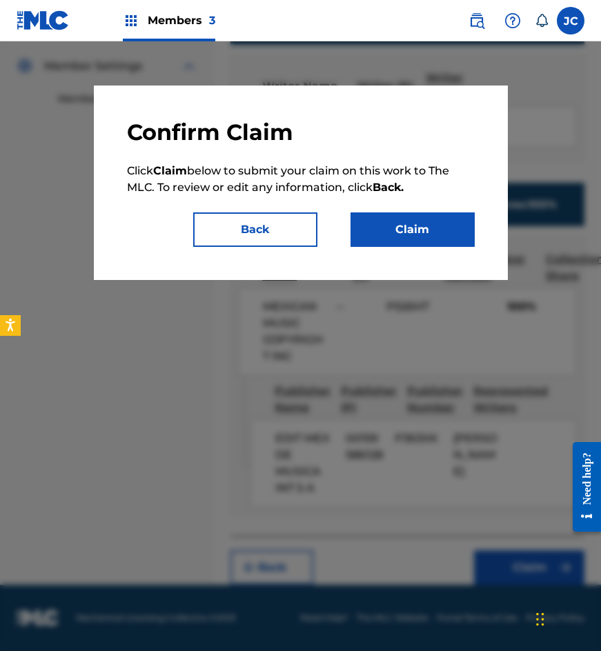
click at [408, 235] on button "Claim" at bounding box center [412, 229] width 124 height 34
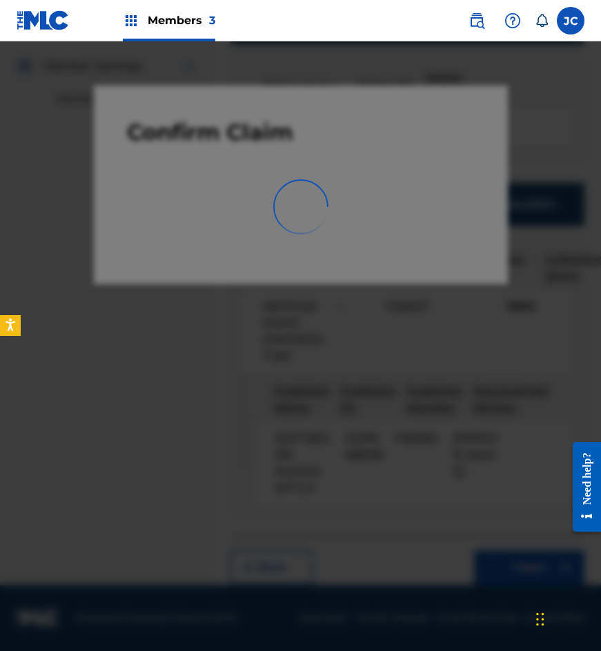
scroll to position [0, 0]
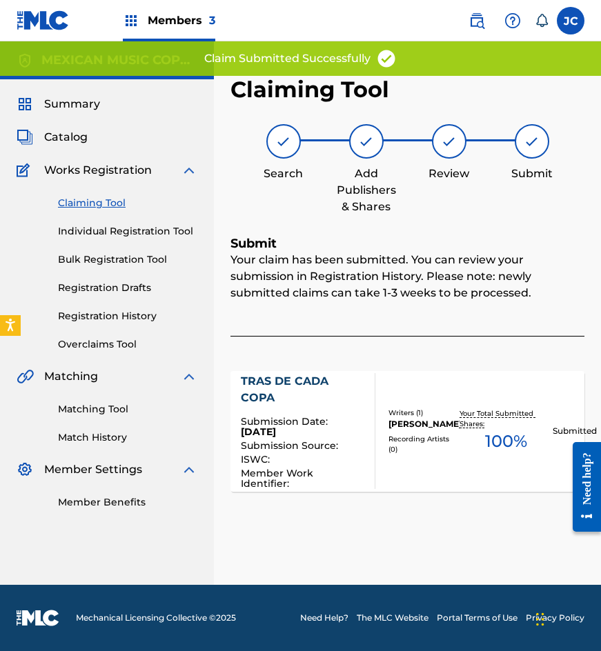
click at [100, 197] on link "Claiming Tool" at bounding box center [127, 203] width 139 height 14
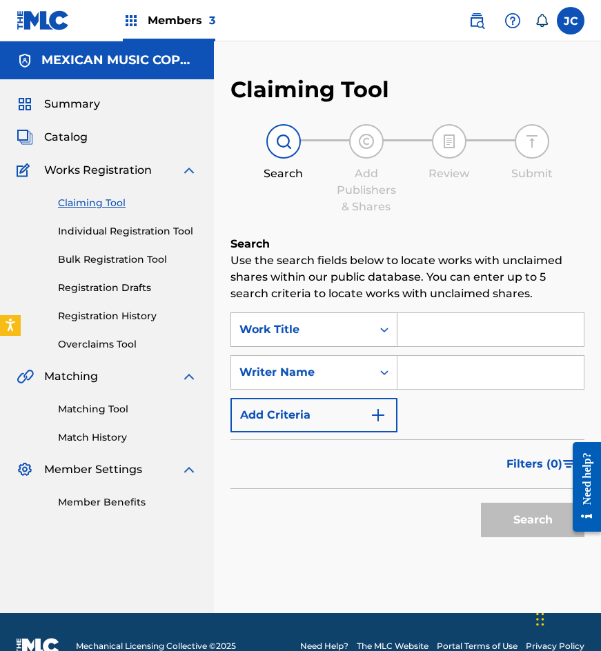
click at [315, 330] on div "Work Title" at bounding box center [301, 330] width 124 height 17
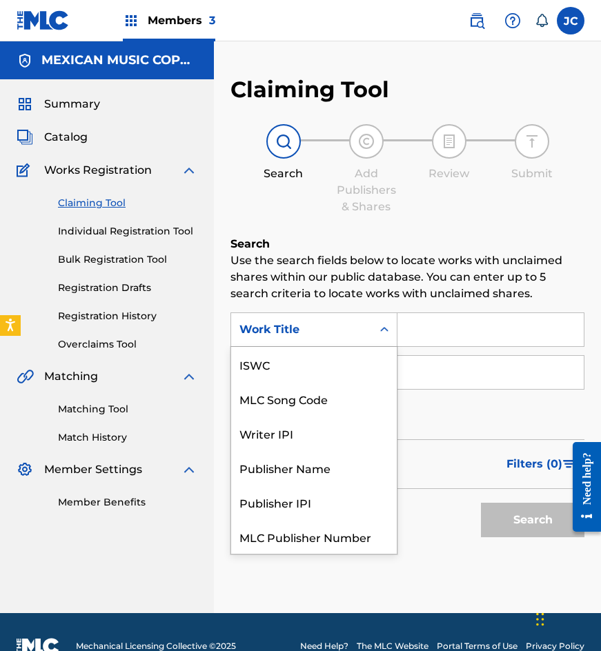
scroll to position [34, 0]
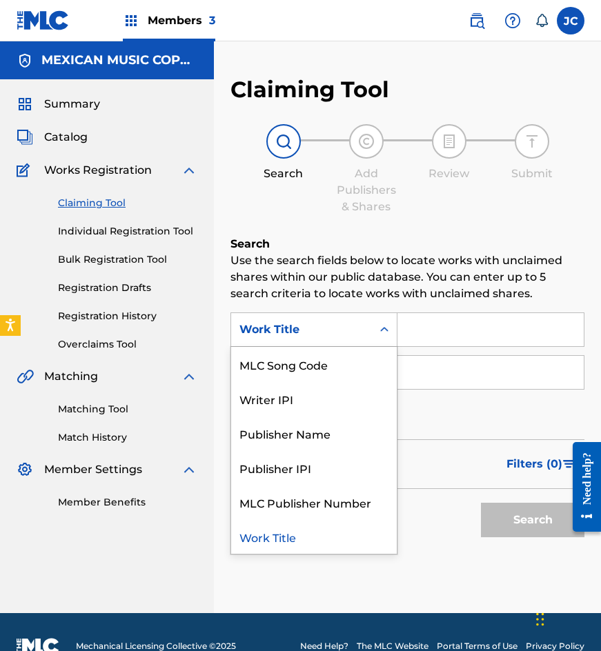
click at [326, 348] on div "MLC Song Code" at bounding box center [314, 364] width 166 height 34
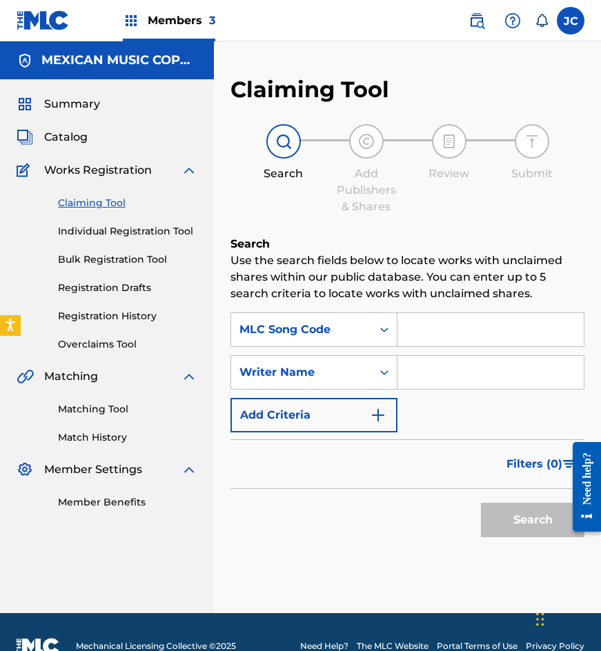
click at [453, 319] on input "Search Form" at bounding box center [490, 329] width 186 height 33
paste input "D5269H"
type input "D5269H"
click at [481, 503] on button "Search" at bounding box center [532, 520] width 103 height 34
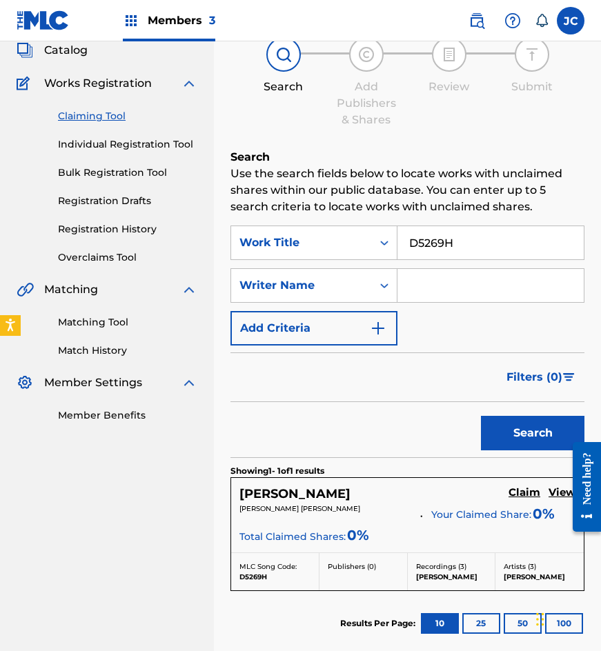
scroll to position [227, 0]
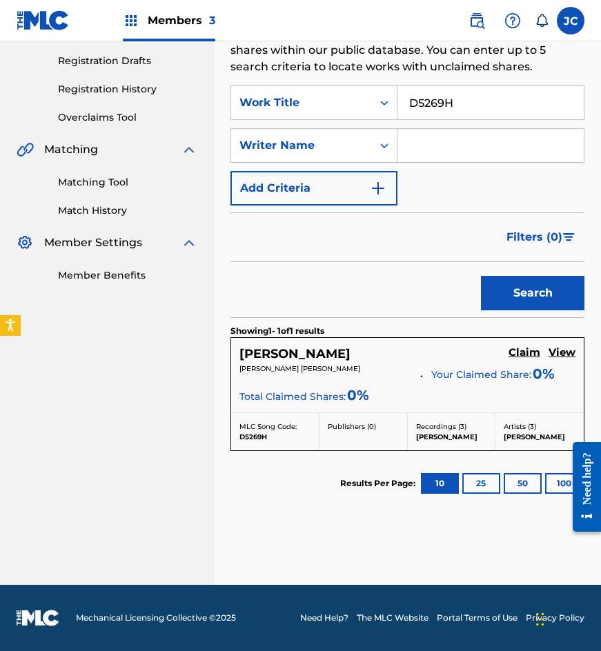
click at [522, 355] on h5 "Claim" at bounding box center [524, 352] width 32 height 13
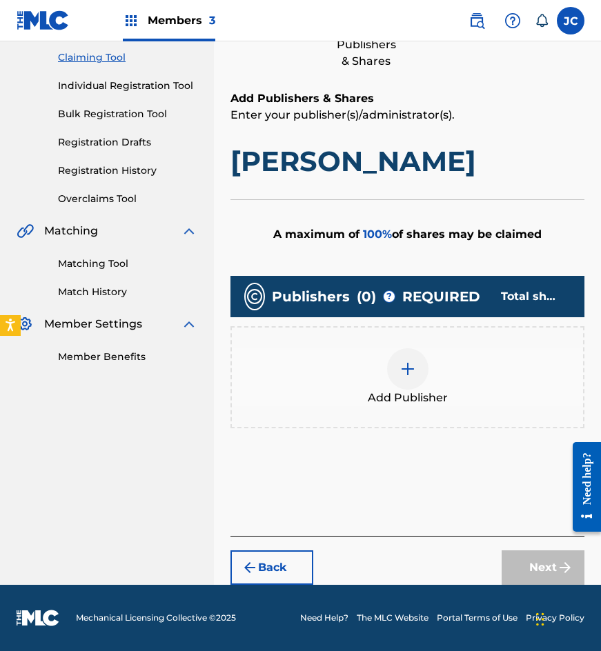
click at [411, 368] on img at bounding box center [407, 369] width 17 height 17
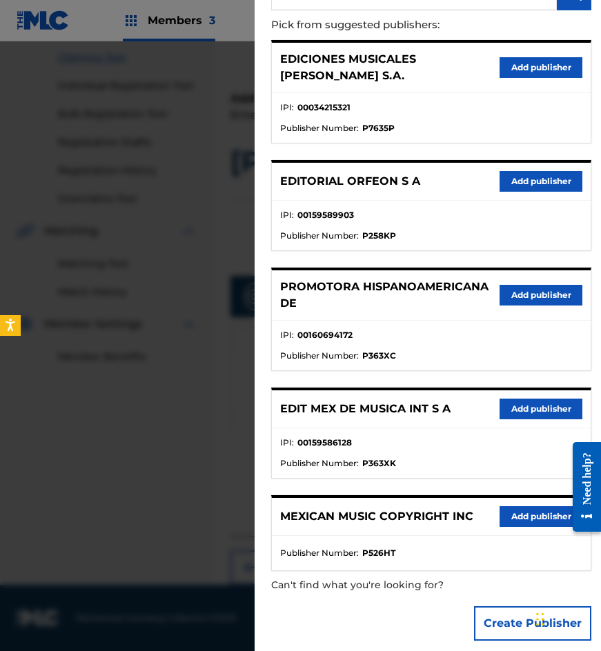
scroll to position [141, 0]
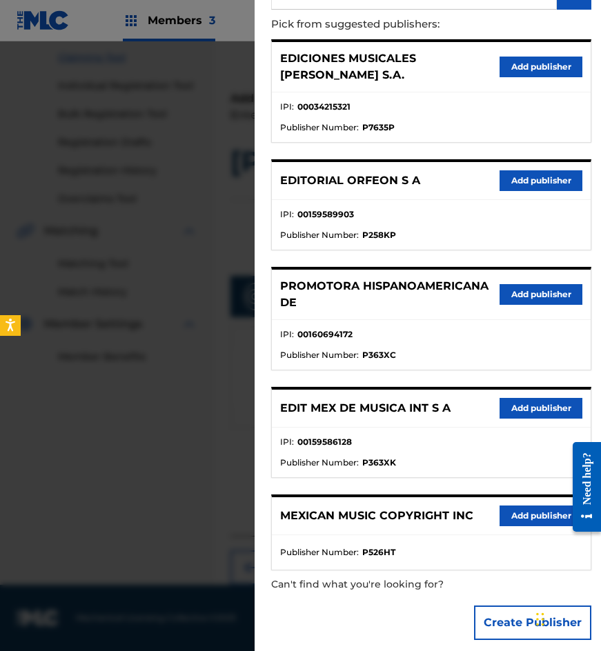
click at [506, 399] on button "Add publisher" at bounding box center [541, 408] width 83 height 21
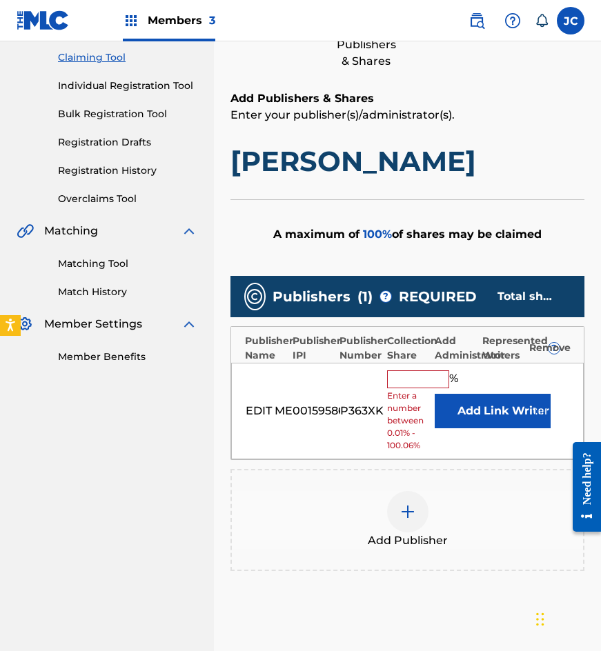
click at [451, 409] on button "Add" at bounding box center [469, 411] width 69 height 34
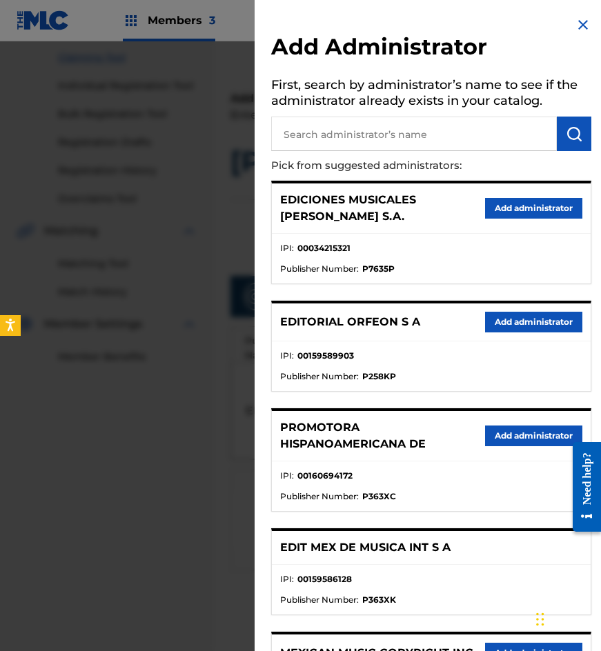
scroll to position [137, 0]
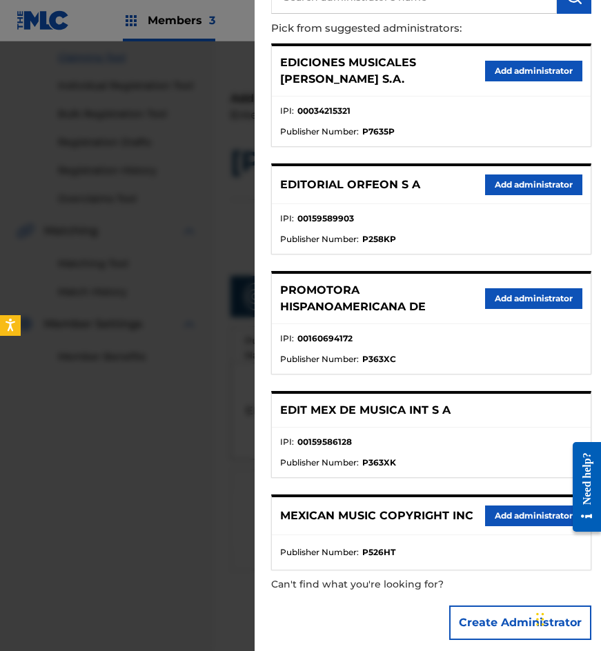
click at [501, 506] on button "Add administrator" at bounding box center [533, 516] width 97 height 21
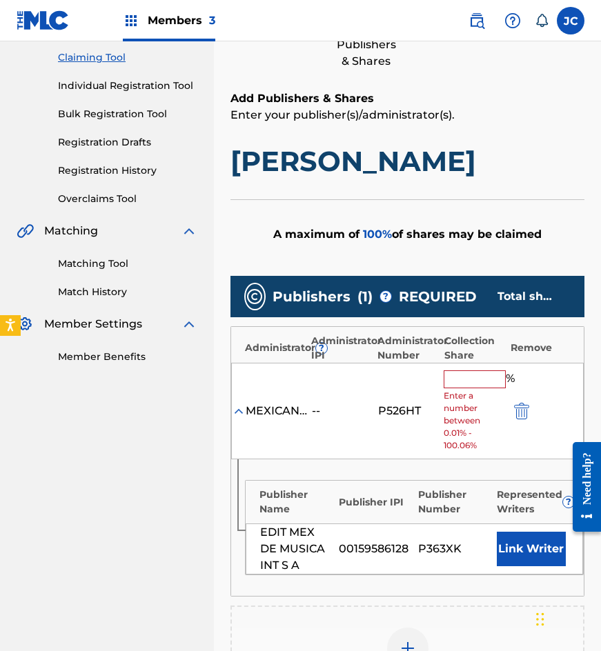
click at [459, 371] on input "text" at bounding box center [475, 379] width 62 height 18
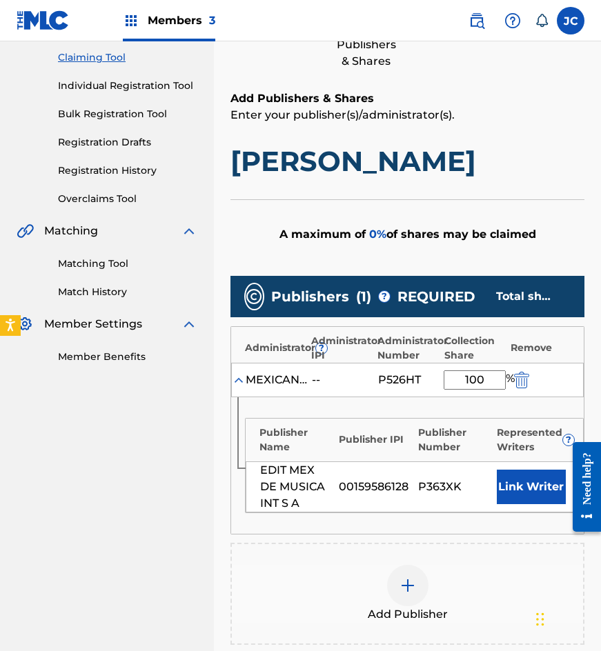
type input "100"
click at [542, 493] on button "Link Writer" at bounding box center [531, 487] width 69 height 34
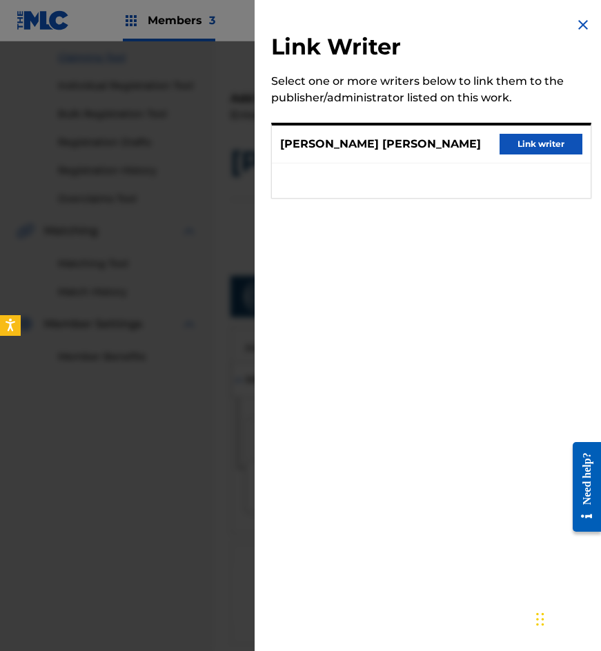
click at [546, 148] on button "Link writer" at bounding box center [541, 144] width 83 height 21
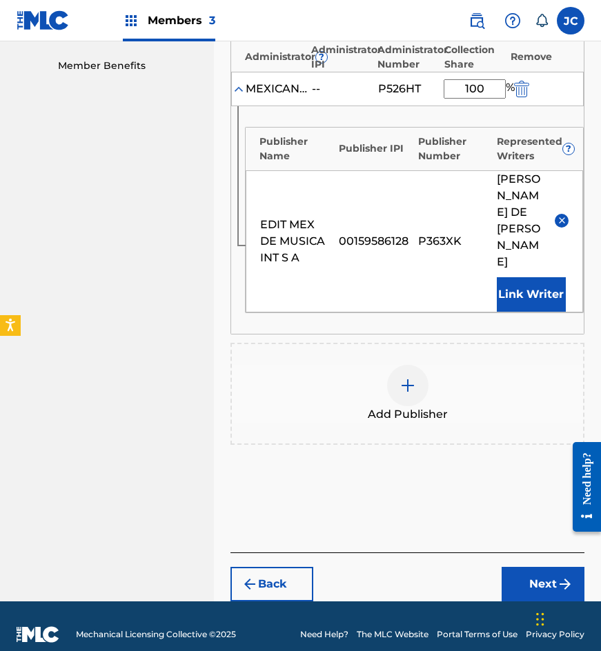
click at [535, 568] on button "Next" at bounding box center [543, 584] width 83 height 34
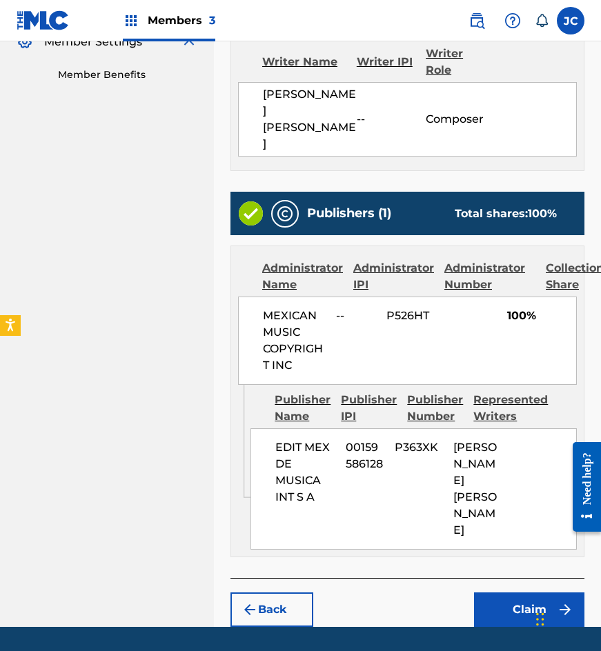
scroll to position [437, 0]
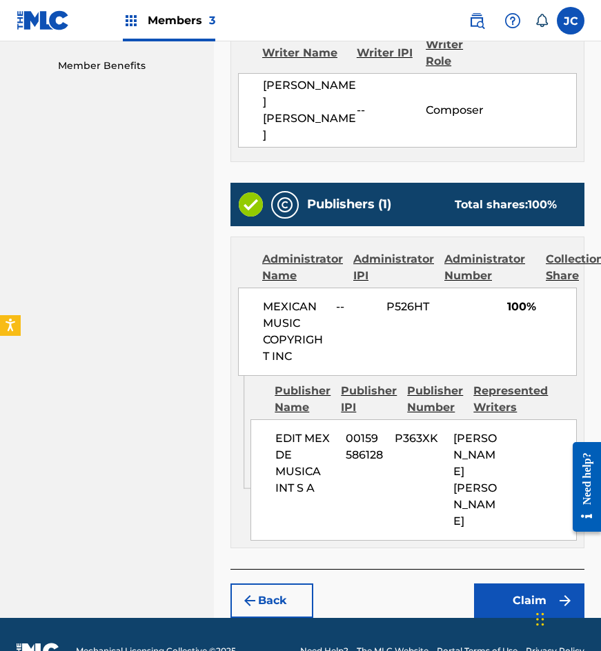
click at [508, 584] on button "Claim" at bounding box center [529, 601] width 110 height 34
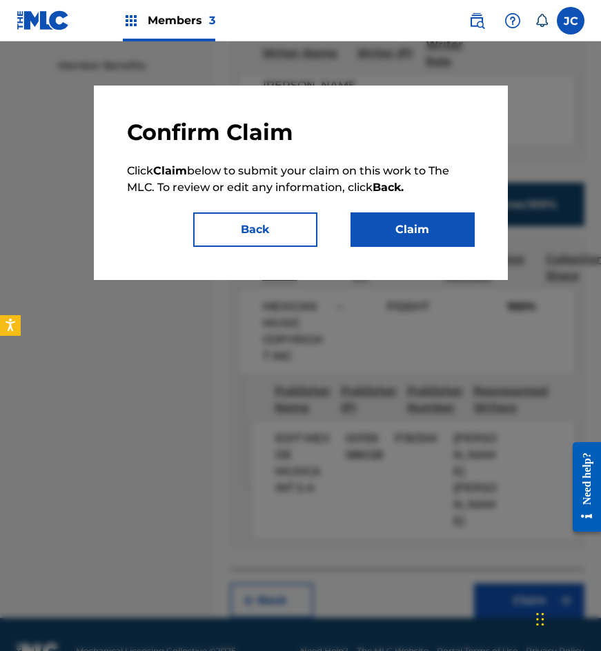
click at [387, 224] on button "Claim" at bounding box center [412, 229] width 124 height 34
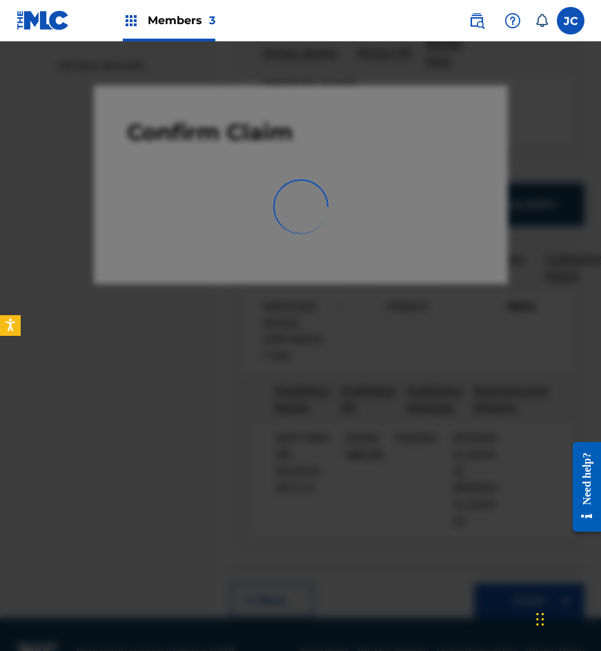
scroll to position [0, 0]
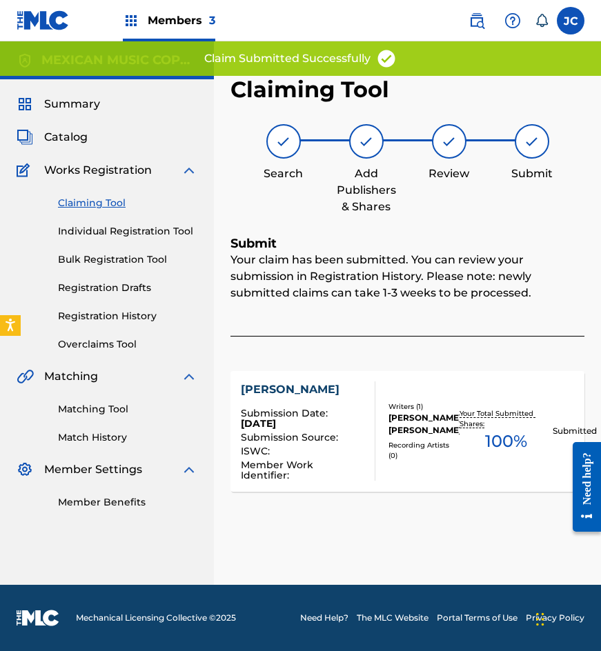
drag, startPoint x: 93, startPoint y: 204, endPoint x: 255, endPoint y: 227, distance: 163.7
click at [93, 204] on link "Claiming Tool" at bounding box center [127, 203] width 139 height 14
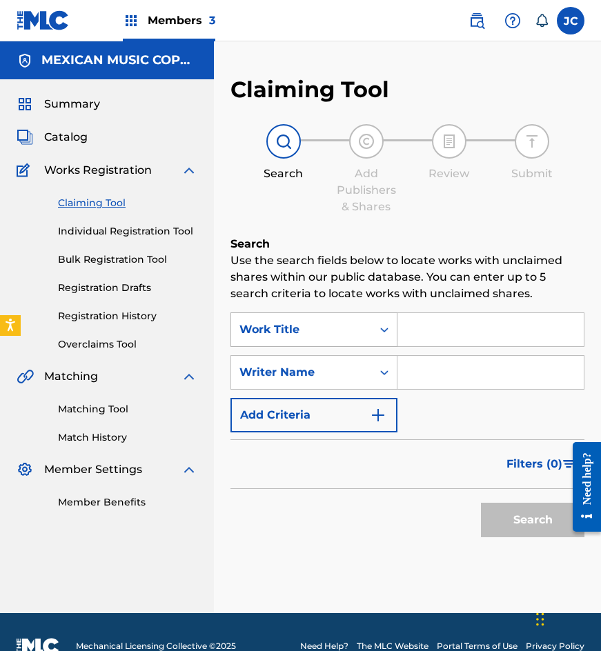
click at [350, 340] on div "Work Title" at bounding box center [301, 330] width 141 height 26
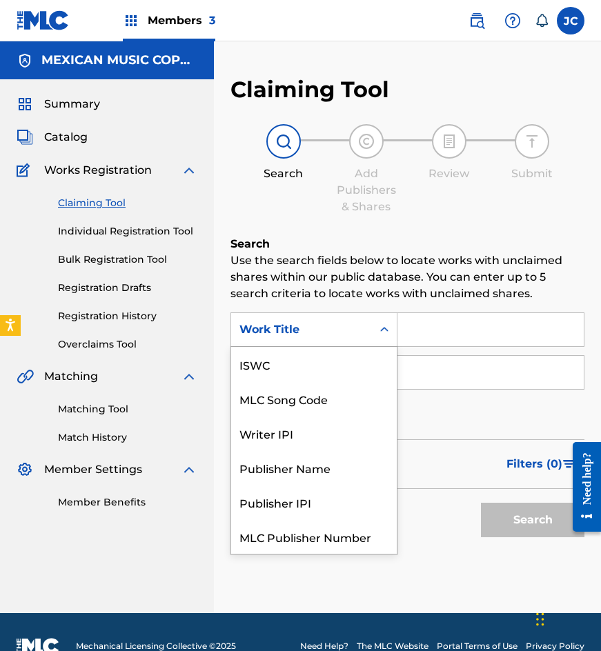
scroll to position [34, 0]
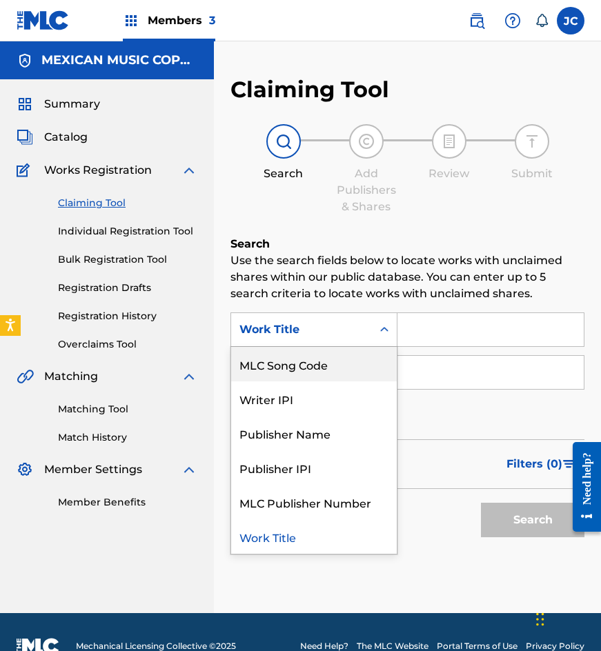
drag, startPoint x: 336, startPoint y: 369, endPoint x: 411, endPoint y: 348, distance: 77.3
click at [337, 369] on div "MLC Song Code" at bounding box center [314, 364] width 166 height 34
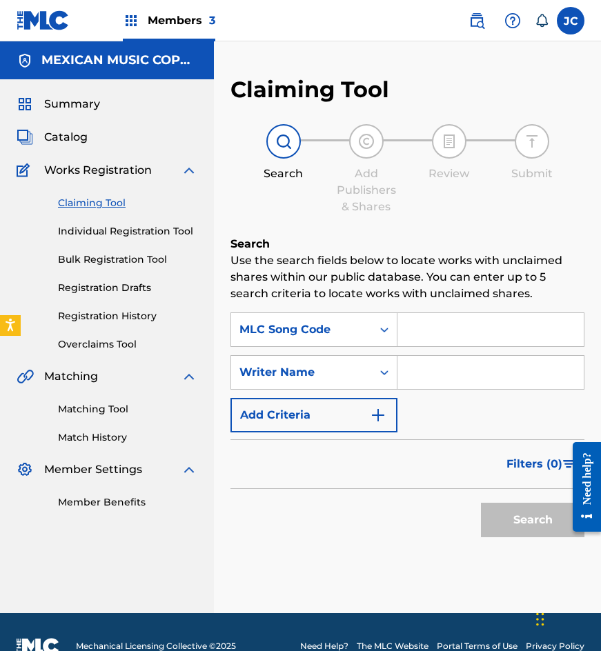
type input "S7385M"
click at [481, 503] on button "Search" at bounding box center [532, 520] width 103 height 34
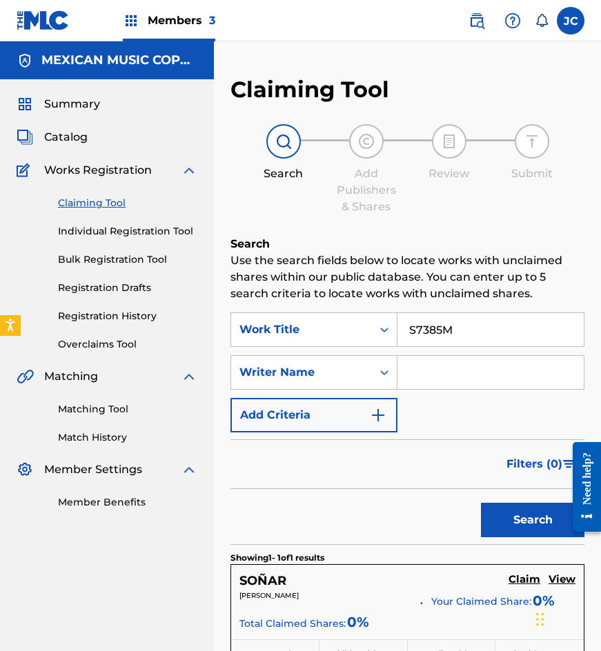
scroll to position [138, 0]
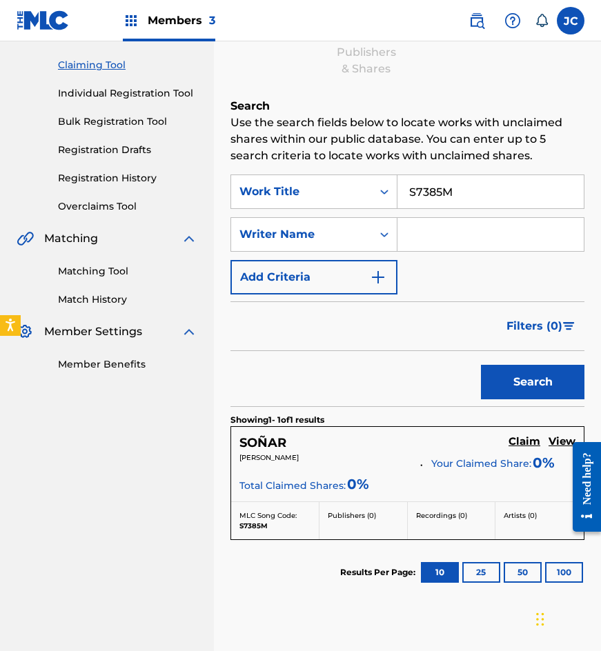
click at [522, 446] on h5 "Claim" at bounding box center [524, 441] width 32 height 13
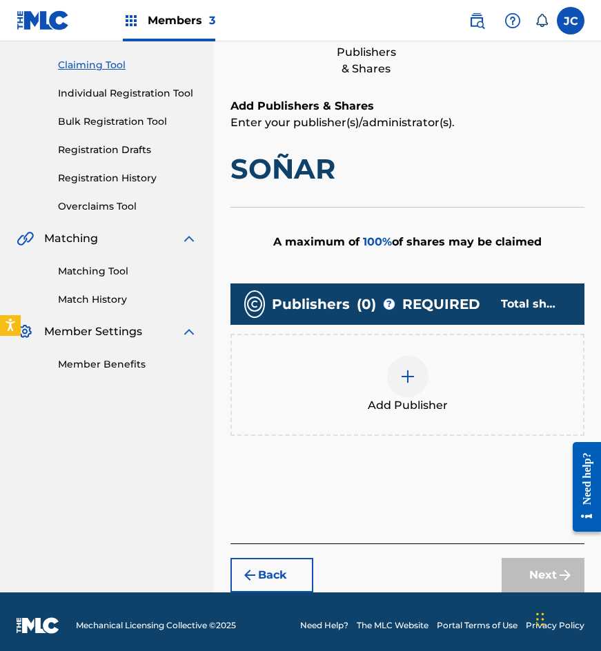
click at [414, 375] on img at bounding box center [407, 376] width 17 height 17
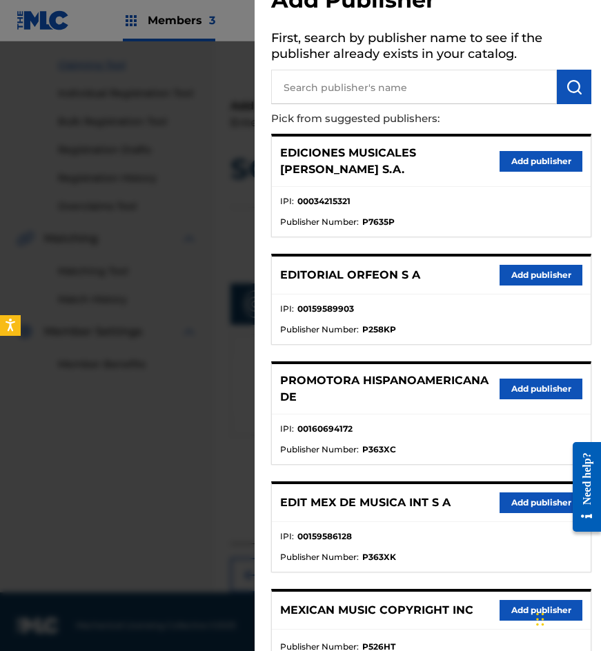
scroll to position [69, 0]
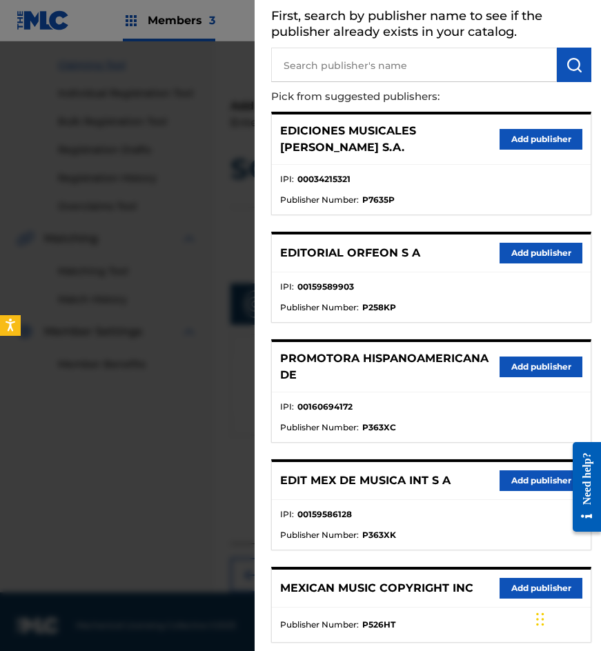
click at [533, 357] on button "Add publisher" at bounding box center [541, 367] width 83 height 21
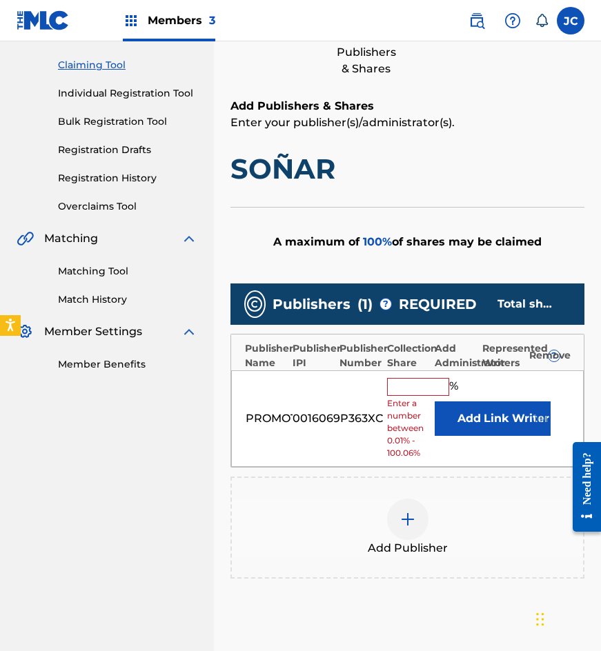
click at [448, 424] on button "Add" at bounding box center [469, 419] width 69 height 34
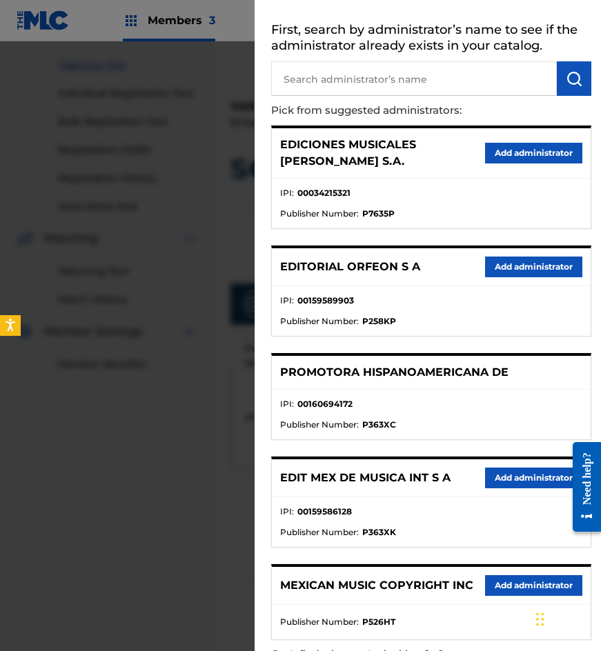
scroll to position [125, 0]
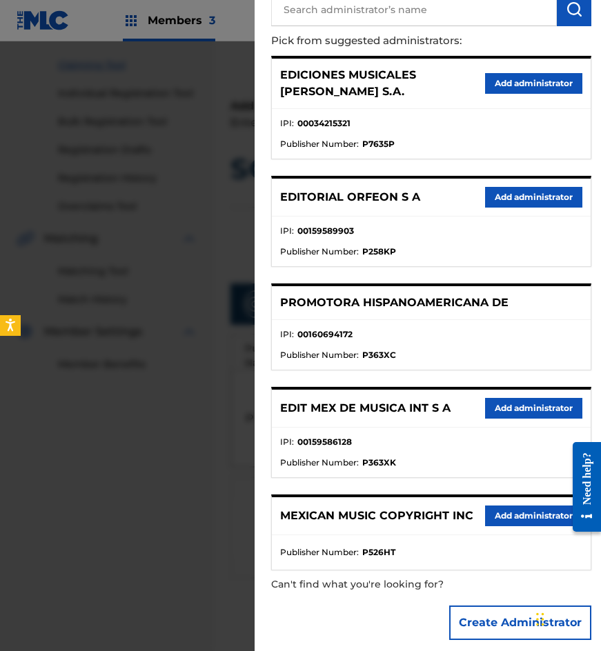
click at [499, 506] on button "Add administrator" at bounding box center [533, 516] width 97 height 21
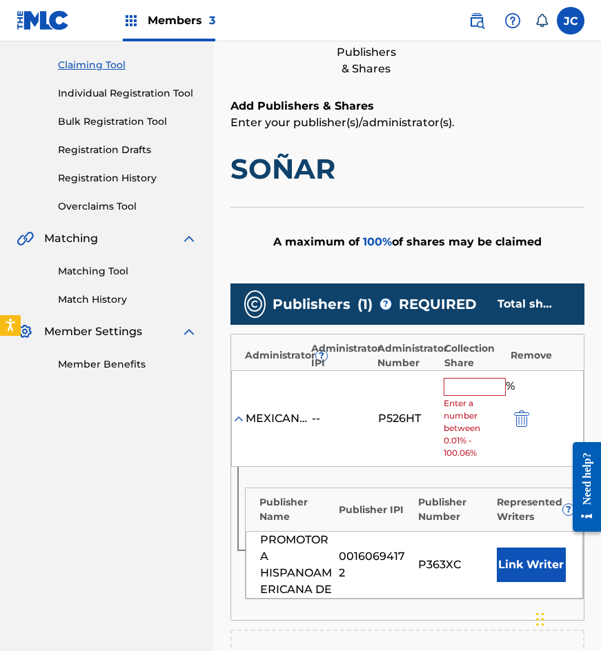
click at [459, 394] on input "text" at bounding box center [475, 387] width 62 height 18
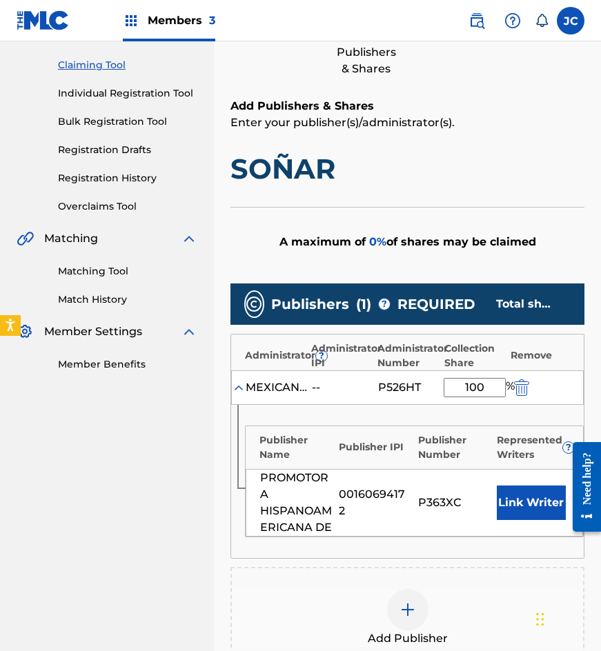
type input "100"
click at [540, 498] on button "Link Writer" at bounding box center [531, 503] width 69 height 34
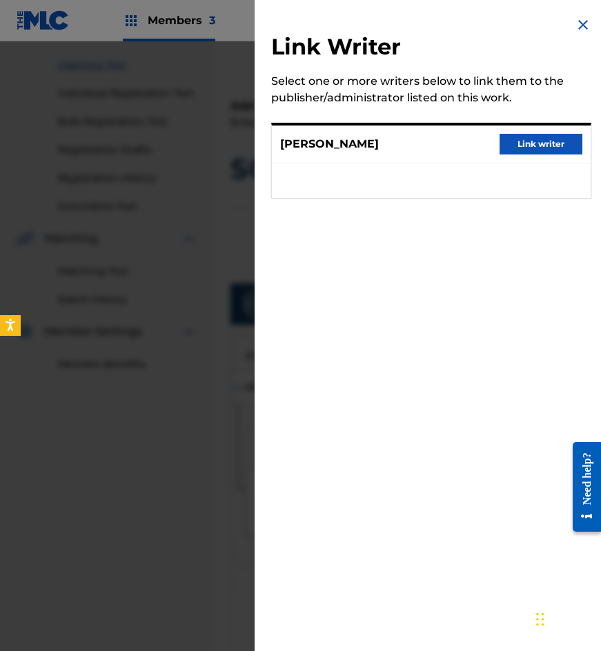
click at [533, 147] on button "Link writer" at bounding box center [541, 144] width 83 height 21
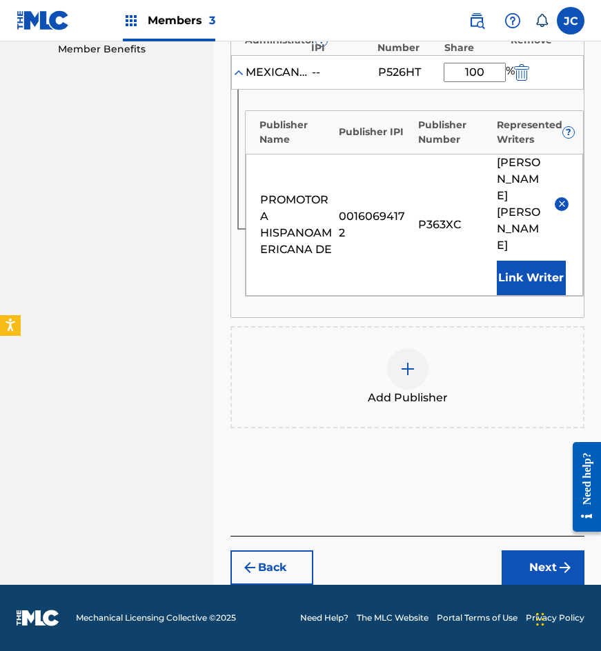
click at [524, 553] on button "Next" at bounding box center [543, 568] width 83 height 34
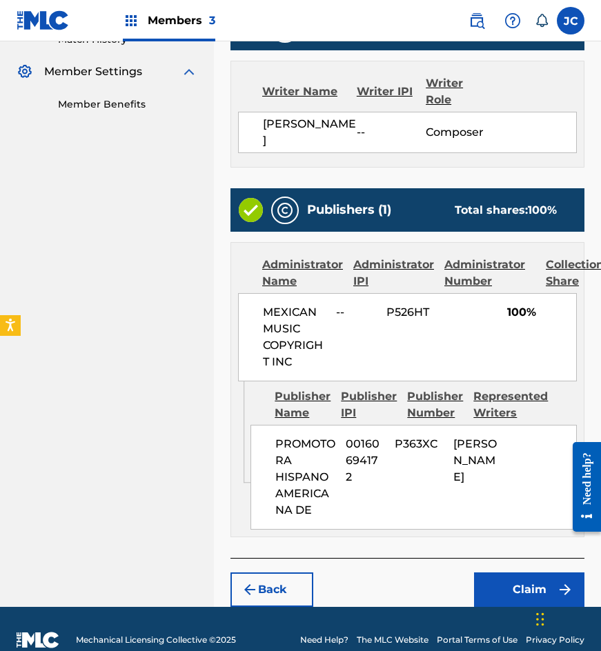
scroll to position [453, 0]
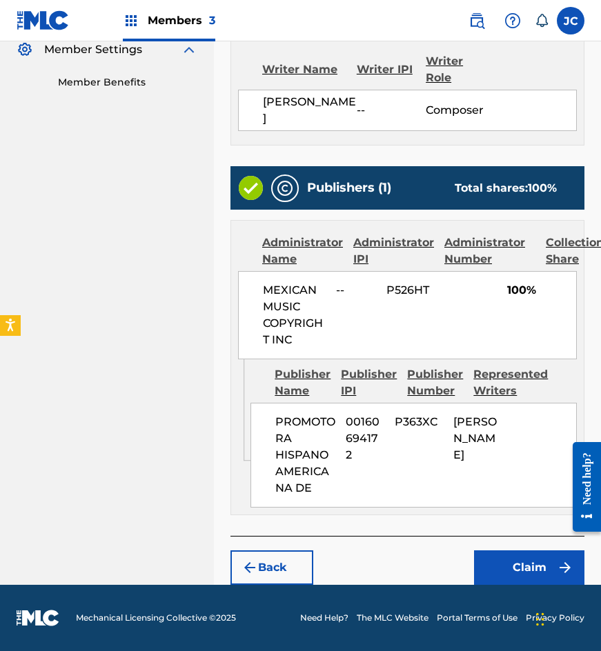
click at [491, 563] on button "Claim" at bounding box center [529, 568] width 110 height 34
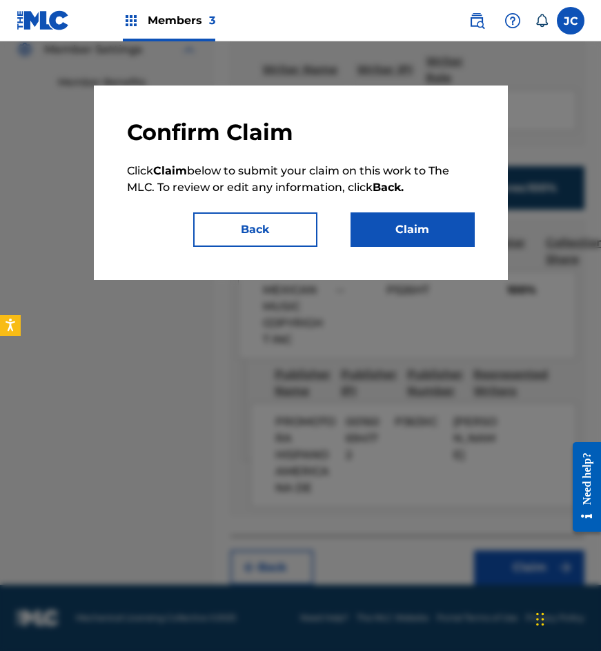
click at [423, 240] on button "Claim" at bounding box center [412, 229] width 124 height 34
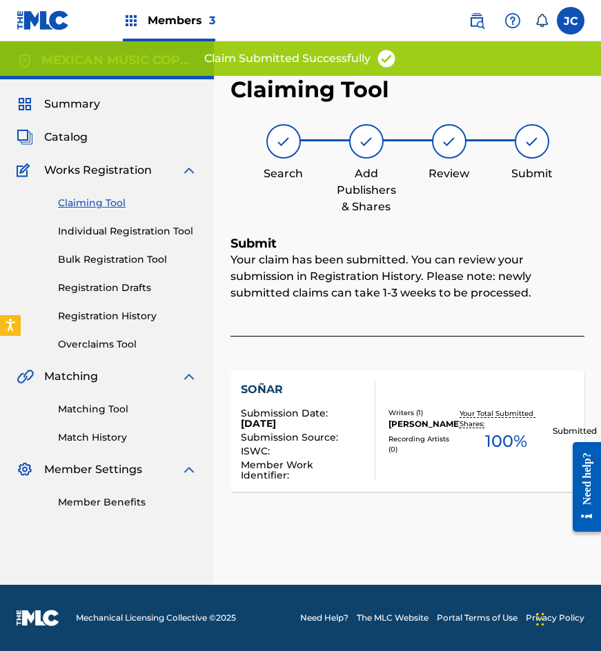
scroll to position [0, 0]
click at [96, 206] on link "Claiming Tool" at bounding box center [127, 203] width 139 height 14
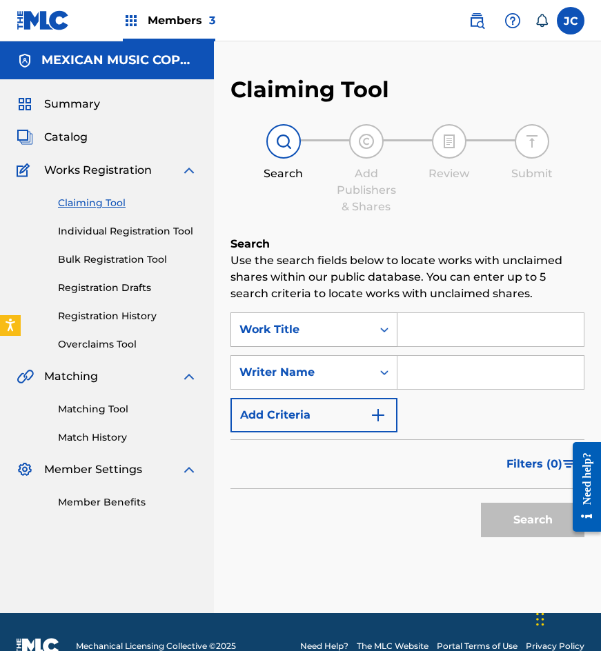
click at [320, 322] on div "Work Title" at bounding box center [301, 330] width 124 height 17
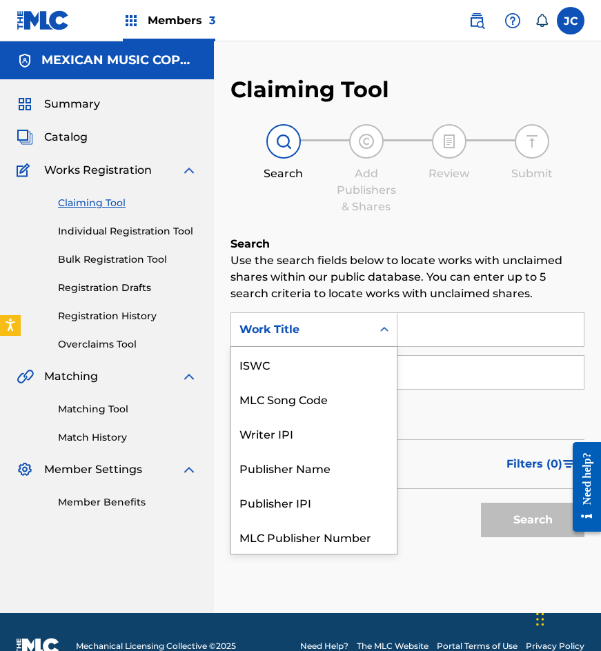
scroll to position [34, 0]
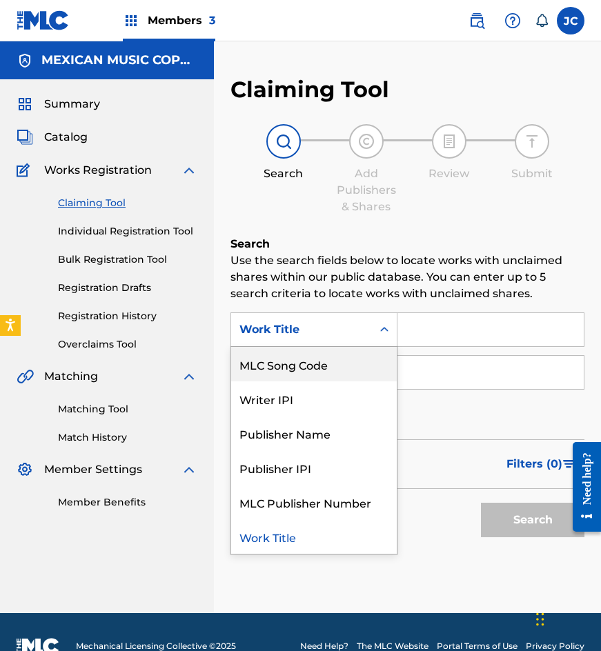
click at [313, 358] on div "MLC Song Code" at bounding box center [314, 364] width 166 height 34
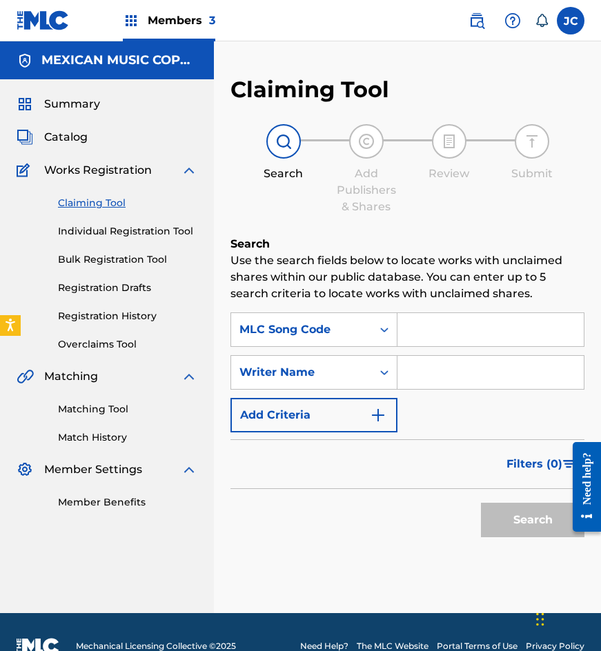
click at [421, 330] on input "Search Form" at bounding box center [490, 329] width 186 height 33
paste input "N3183D"
type input "N3183D"
click at [481, 503] on button "Search" at bounding box center [532, 520] width 103 height 34
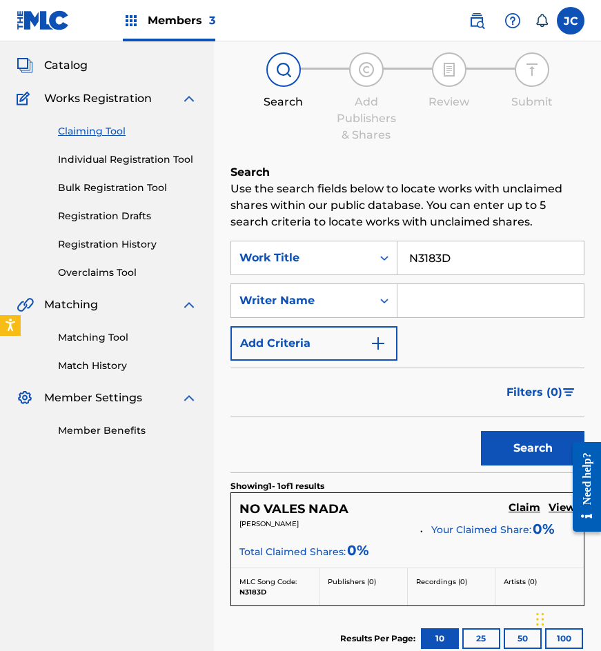
scroll to position [138, 0]
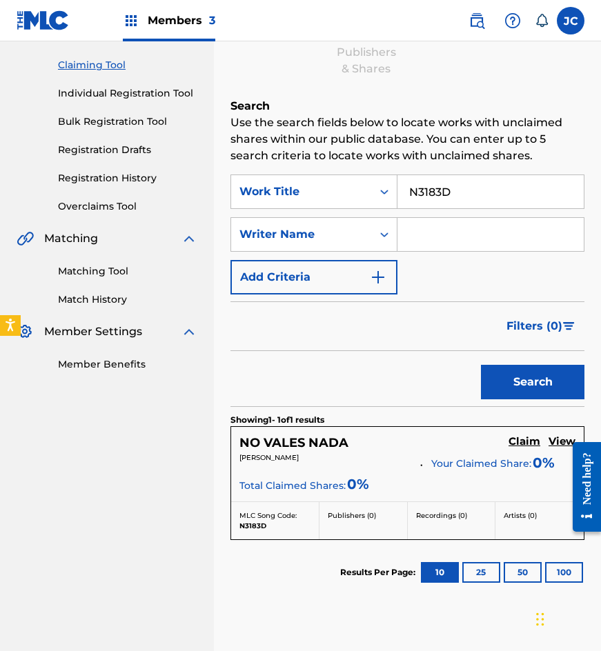
click at [531, 438] on h5 "Claim" at bounding box center [524, 441] width 32 height 13
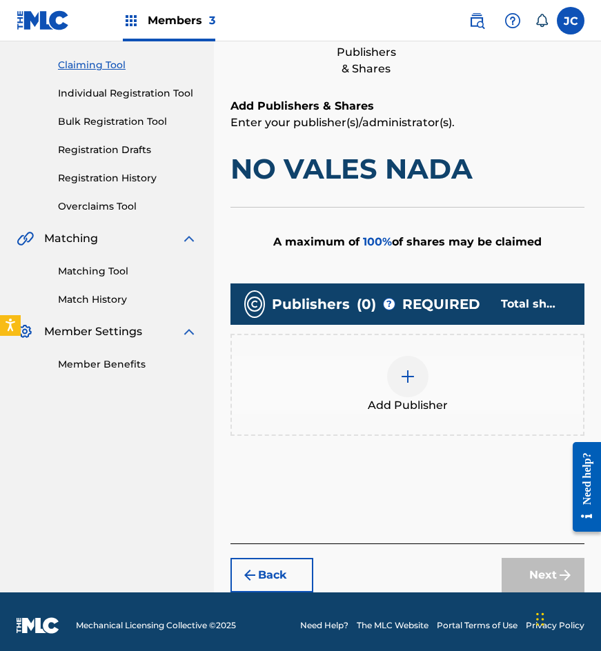
click at [413, 378] on img at bounding box center [407, 376] width 17 height 17
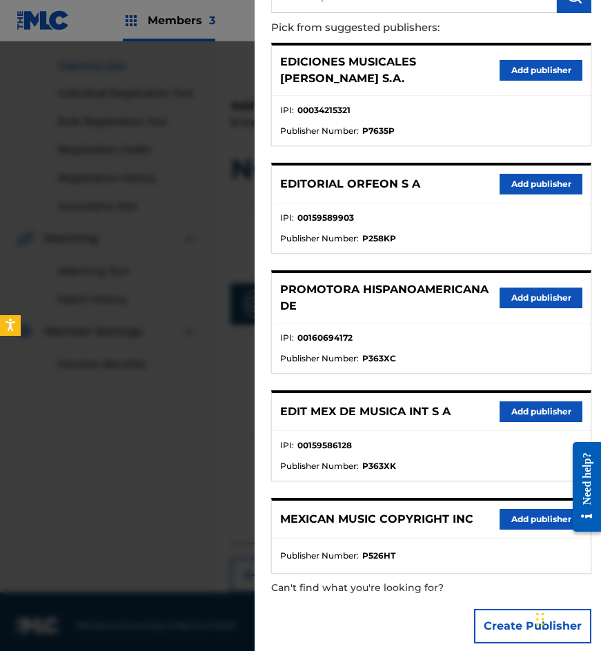
click at [513, 402] on button "Add publisher" at bounding box center [541, 412] width 83 height 21
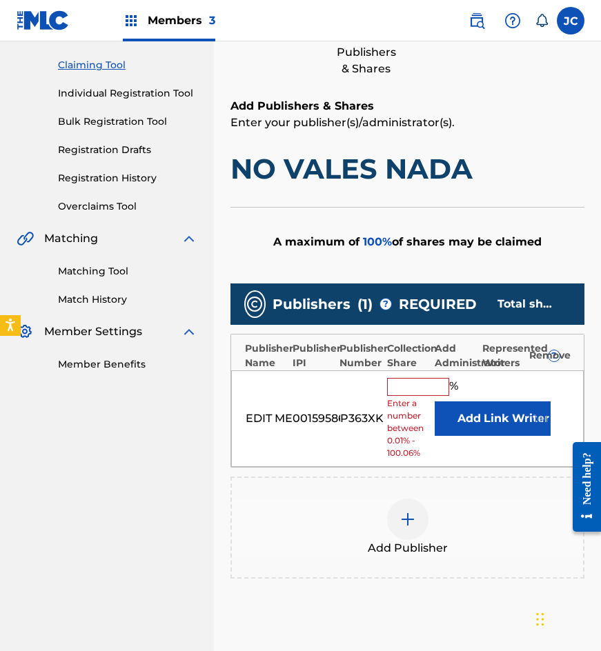
click at [442, 408] on button "Add" at bounding box center [469, 419] width 69 height 34
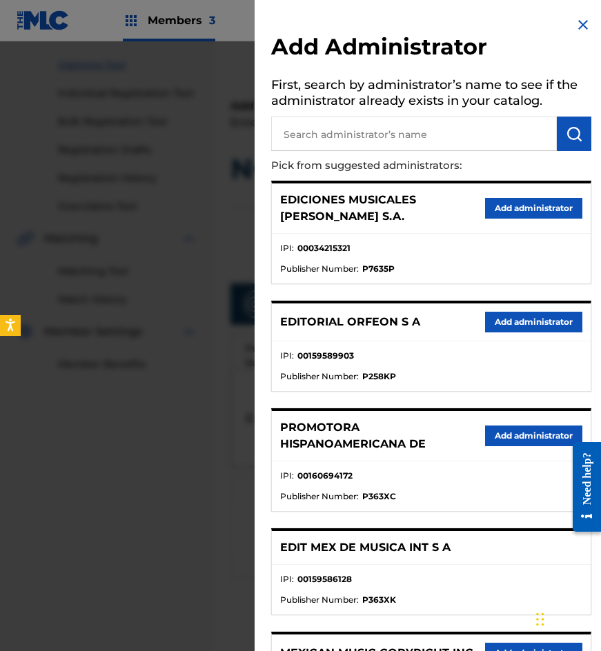
scroll to position [137, 0]
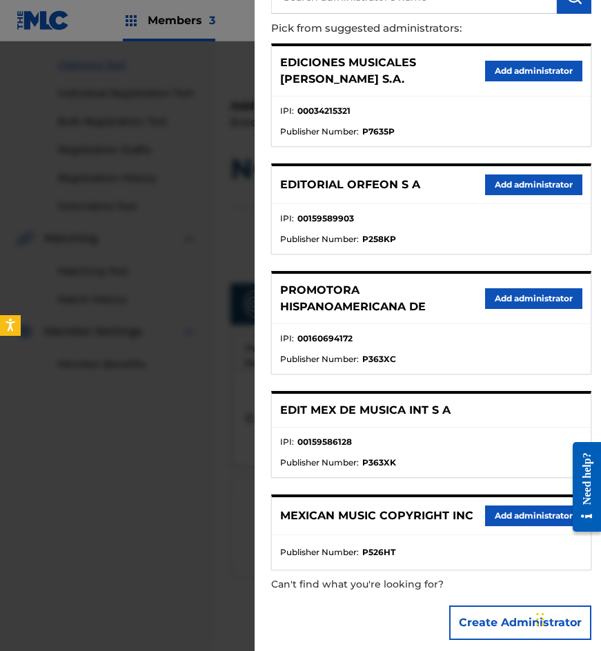
click at [514, 506] on button "Add administrator" at bounding box center [533, 516] width 97 height 21
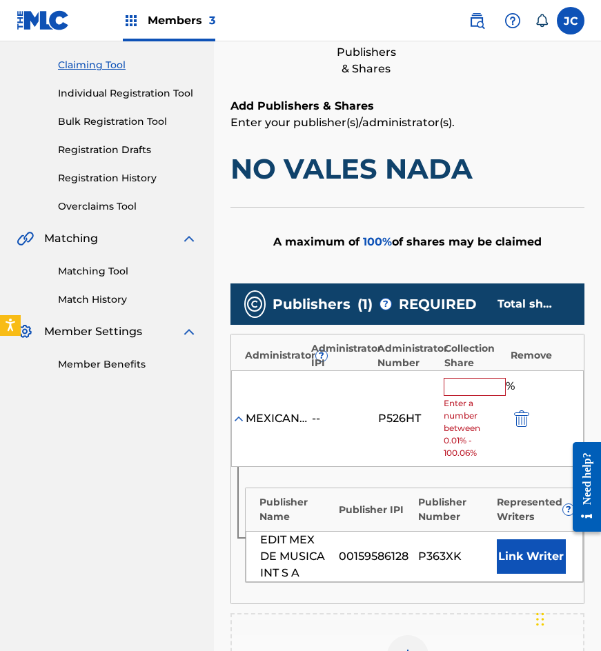
click at [471, 387] on input "text" at bounding box center [475, 387] width 62 height 18
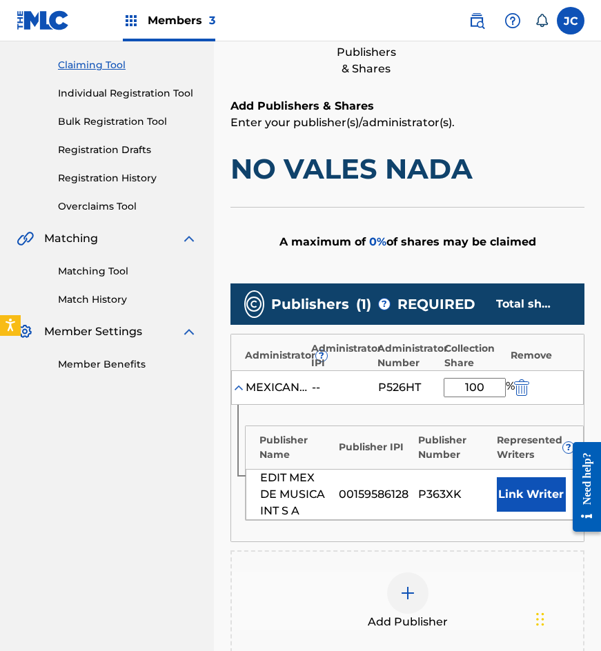
type input "100"
click at [522, 495] on button "Link Writer" at bounding box center [531, 494] width 69 height 34
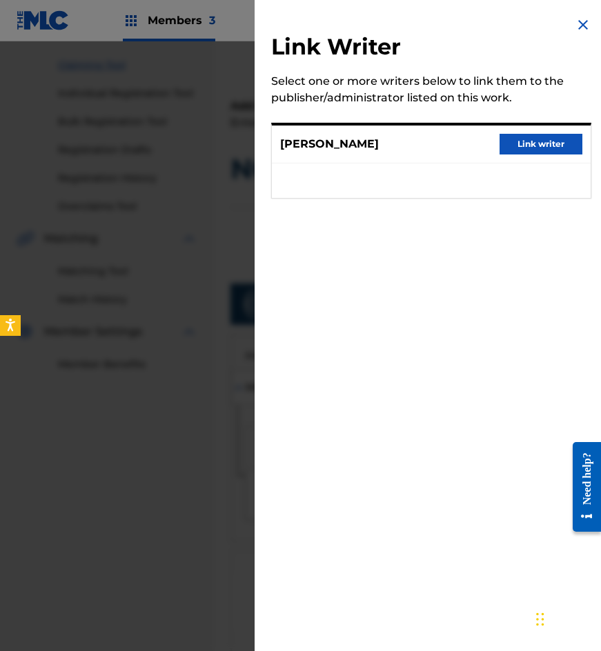
click at [507, 156] on div "IGNACIO ORTIZ LOPEZ Link writer" at bounding box center [431, 145] width 319 height 38
click at [509, 149] on button "Link writer" at bounding box center [541, 144] width 83 height 21
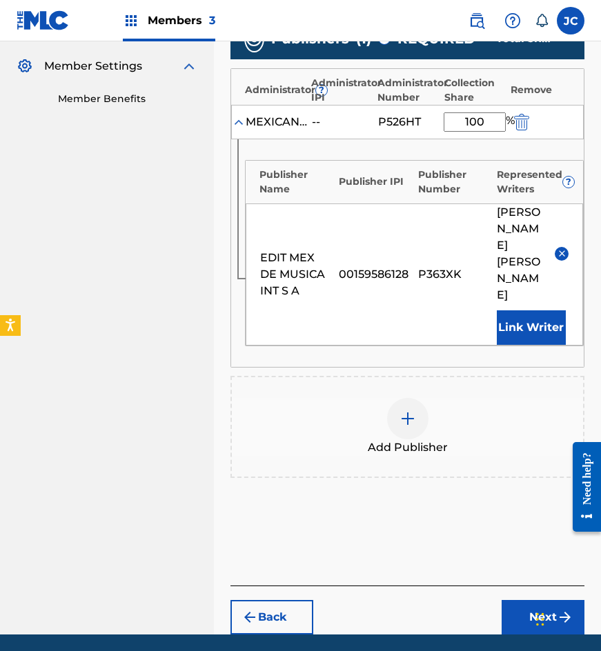
click at [528, 600] on button "Next" at bounding box center [543, 617] width 83 height 34
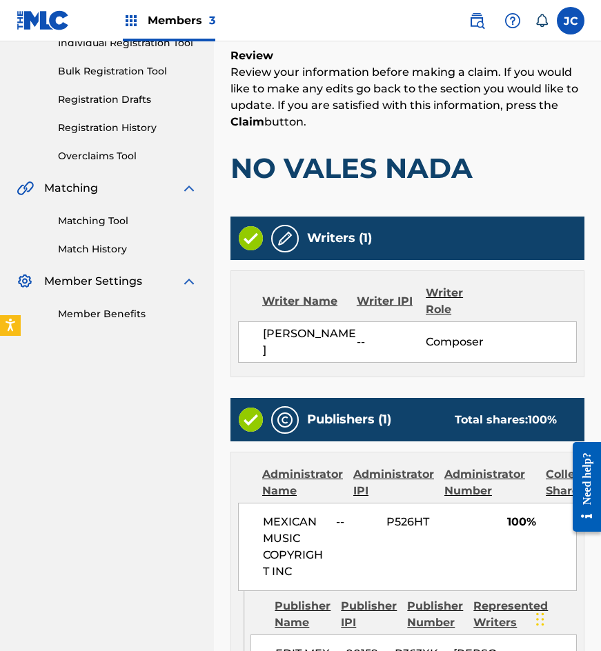
scroll to position [404, 0]
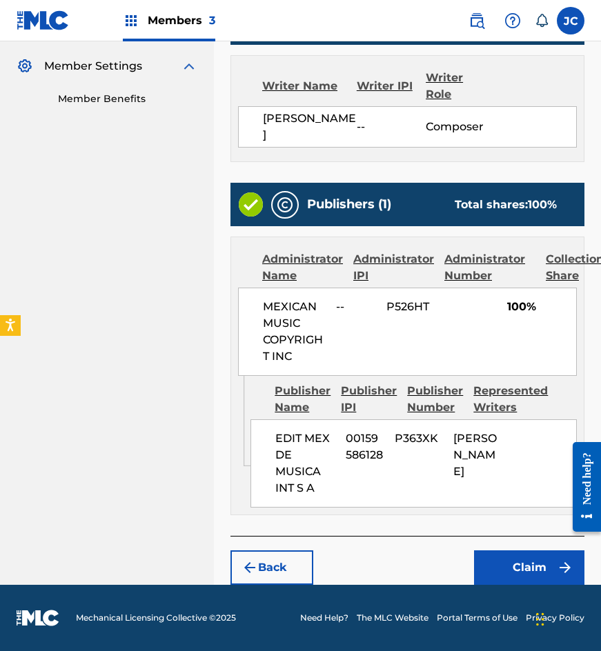
click at [503, 571] on button "Claim" at bounding box center [529, 568] width 110 height 34
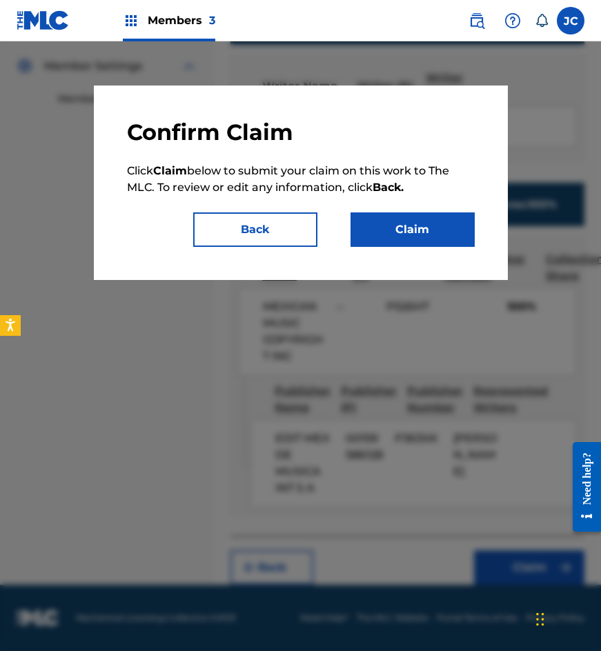
click at [424, 239] on button "Claim" at bounding box center [412, 229] width 124 height 34
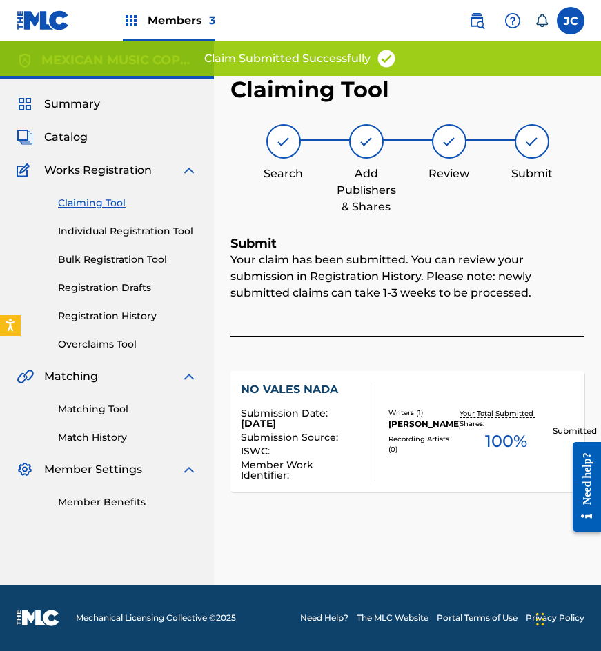
scroll to position [0, 0]
click at [110, 206] on link "Claiming Tool" at bounding box center [127, 203] width 139 height 14
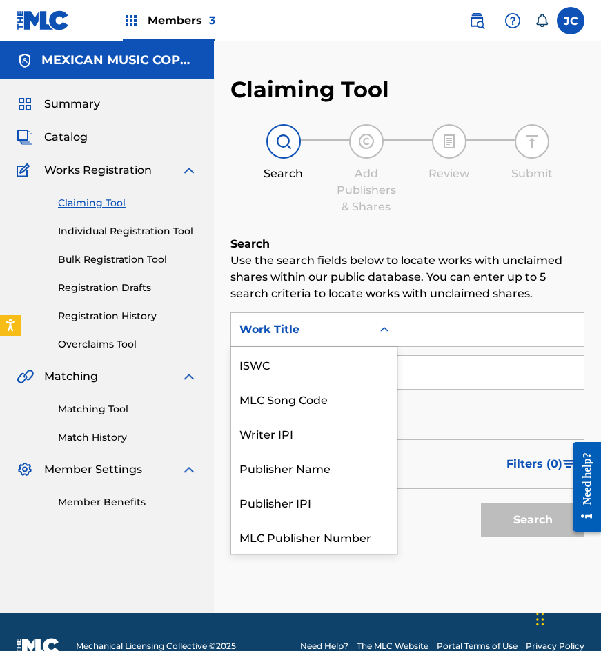
click at [359, 332] on div "Work Title" at bounding box center [301, 330] width 124 height 17
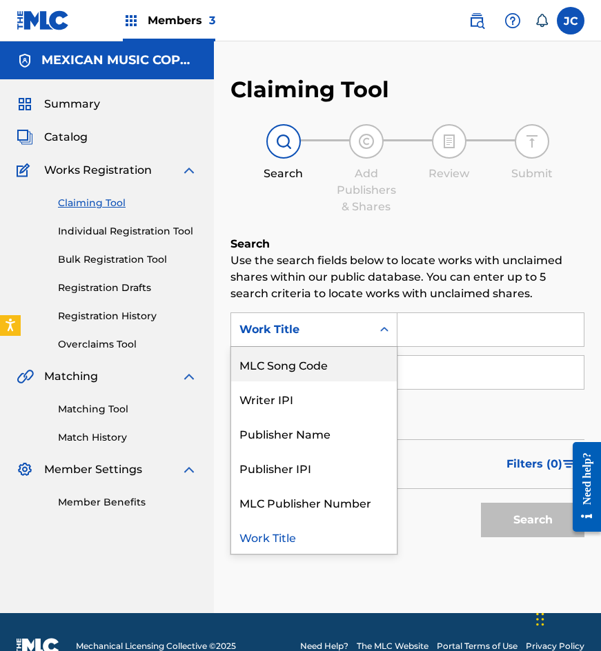
click at [323, 363] on div "MLC Song Code" at bounding box center [314, 364] width 166 height 34
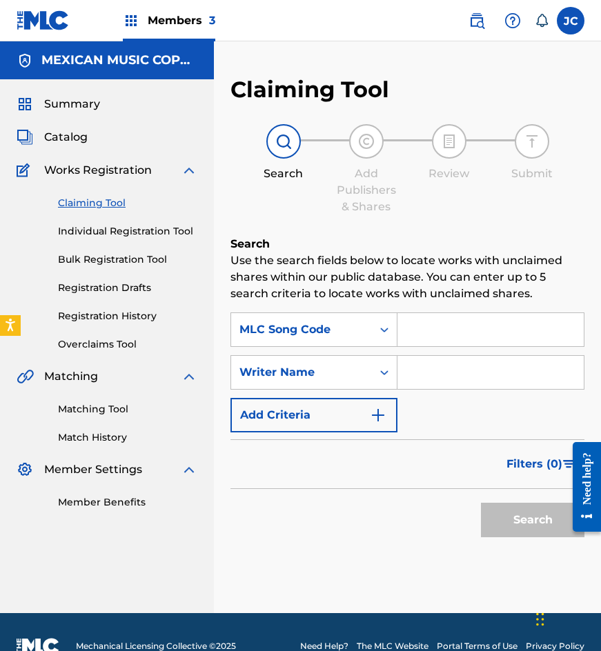
click at [408, 337] on input "Search Form" at bounding box center [490, 329] width 186 height 33
type input "T5474F"
click at [481, 503] on button "Search" at bounding box center [532, 520] width 103 height 34
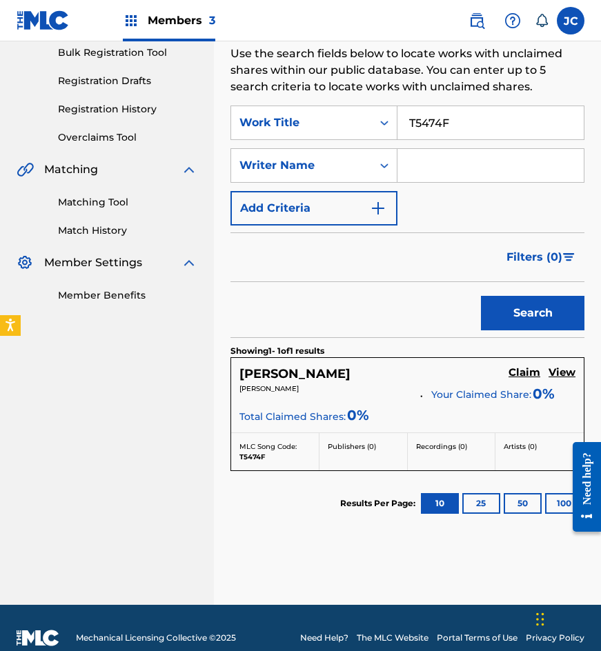
click at [520, 377] on h5 "Claim" at bounding box center [524, 372] width 32 height 13
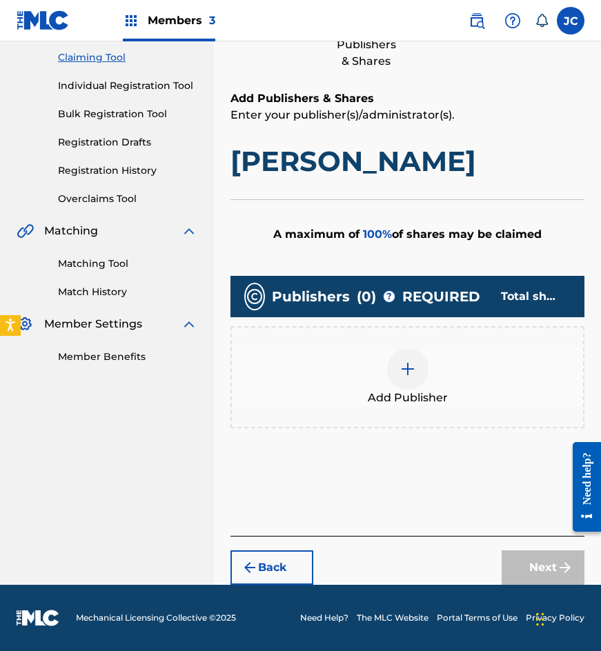
click at [408, 356] on div at bounding box center [407, 368] width 41 height 41
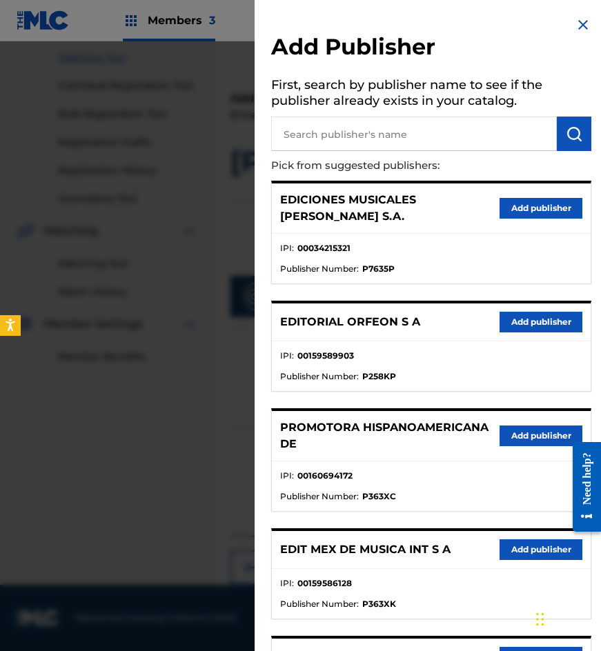
scroll to position [138, 0]
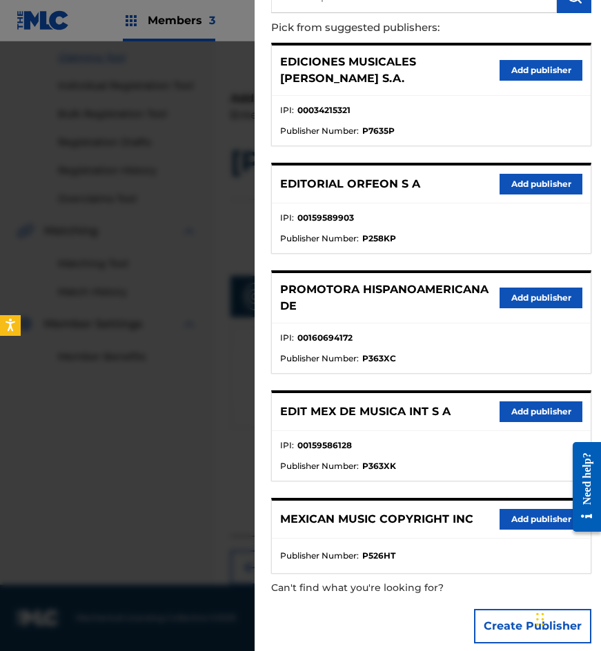
click at [503, 402] on button "Add publisher" at bounding box center [541, 412] width 83 height 21
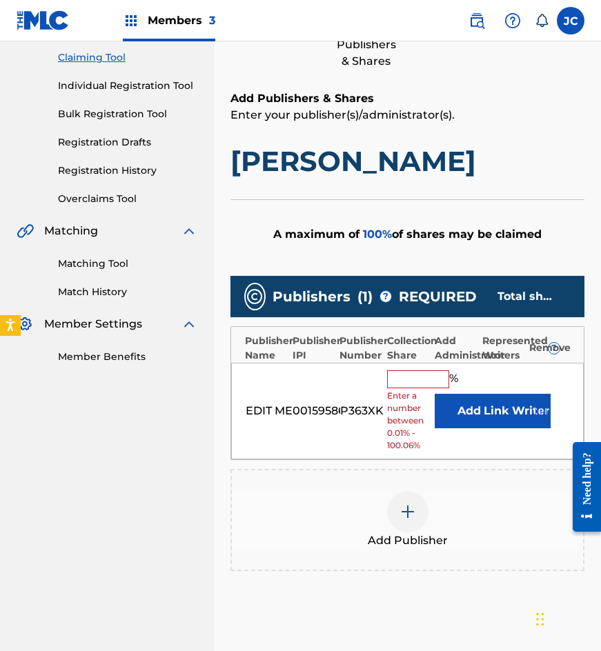
click at [448, 407] on button "Add" at bounding box center [469, 411] width 69 height 34
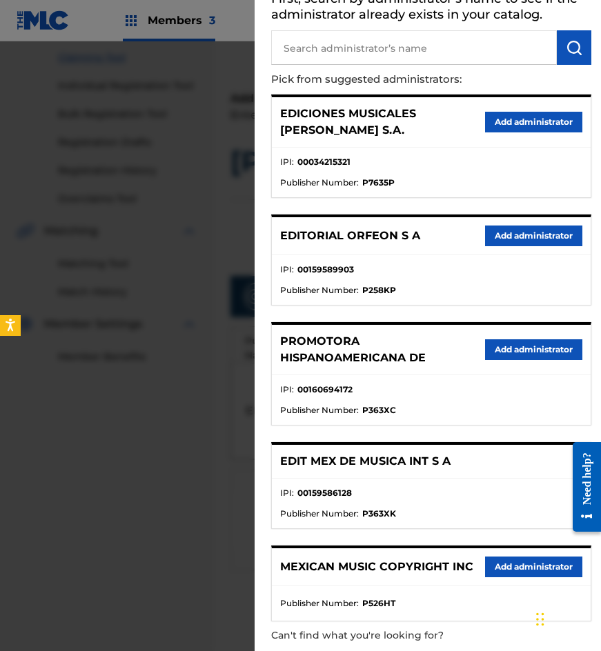
scroll to position [137, 0]
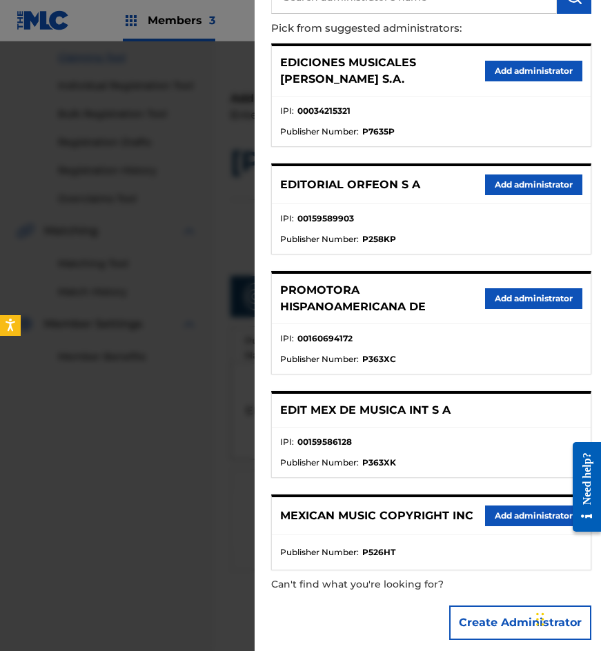
click at [498, 506] on button "Add administrator" at bounding box center [533, 516] width 97 height 21
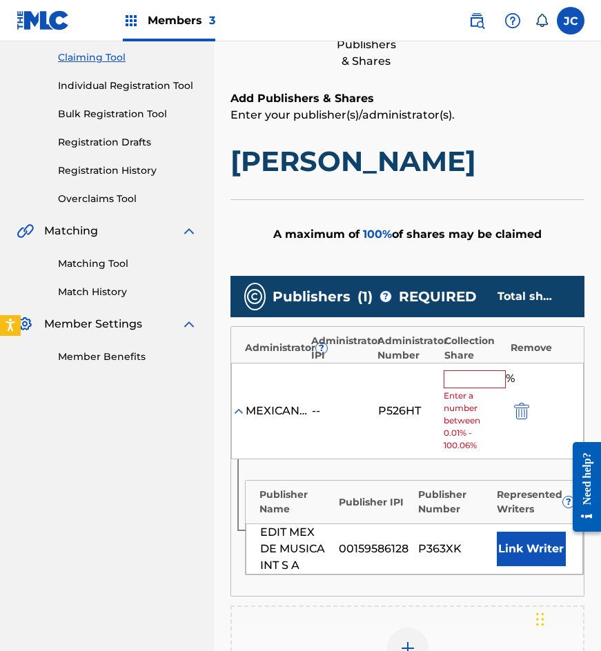
click at [454, 392] on span "Enter a number between 0.01% - 100.06%" at bounding box center [473, 421] width 59 height 62
click at [477, 374] on input "text" at bounding box center [475, 379] width 62 height 18
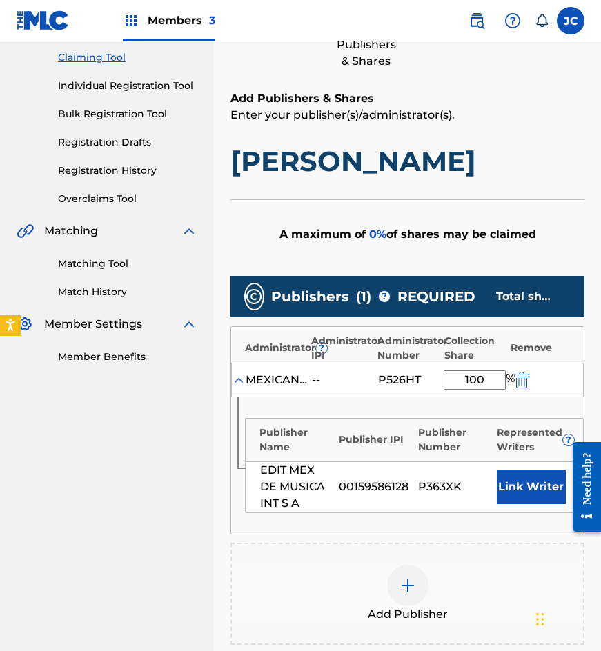
type input "100"
click at [506, 471] on button "Link Writer" at bounding box center [531, 487] width 69 height 34
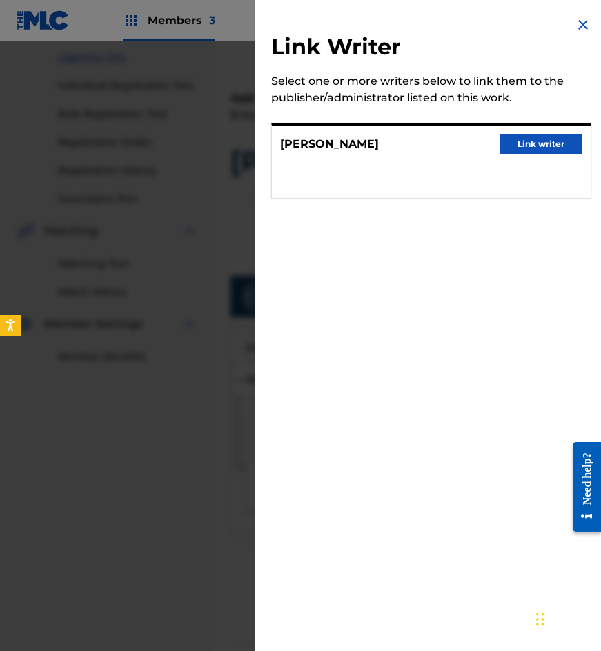
click at [524, 155] on div "FERNANDO SANDOVAL LEON Link writer" at bounding box center [431, 145] width 319 height 38
click at [525, 149] on button "Link writer" at bounding box center [541, 144] width 83 height 21
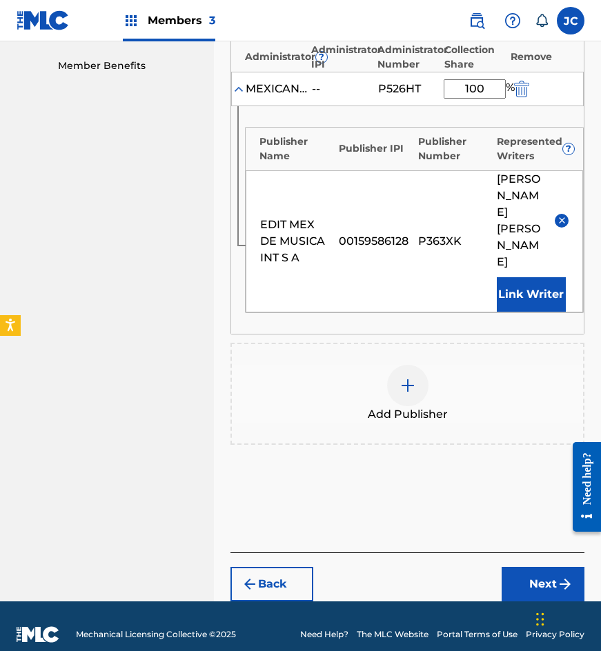
click at [525, 567] on button "Next" at bounding box center [543, 584] width 83 height 34
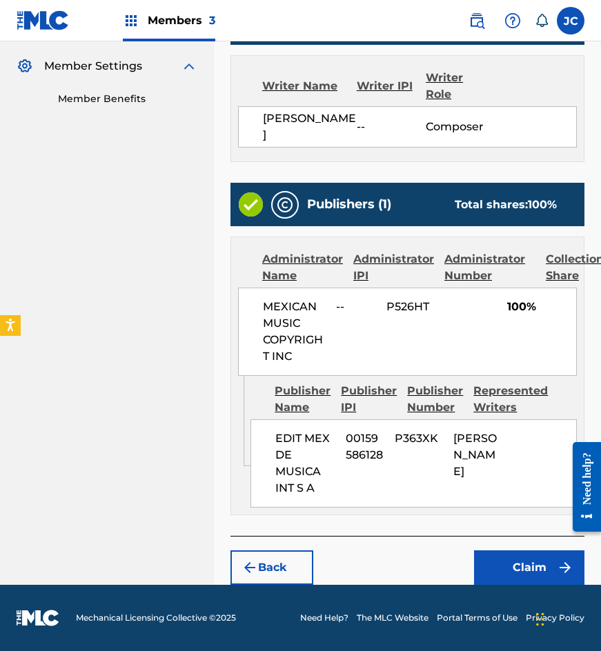
scroll to position [437, 0]
click at [530, 577] on button "Claim" at bounding box center [529, 568] width 110 height 34
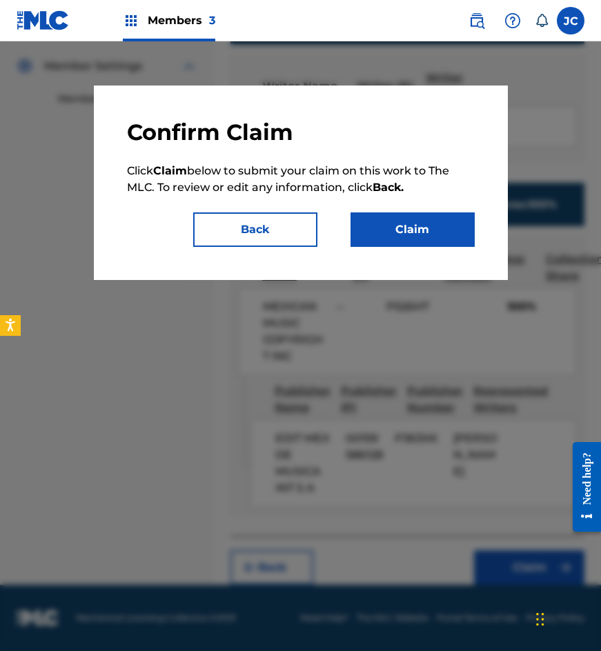
click at [395, 223] on button "Claim" at bounding box center [412, 229] width 124 height 34
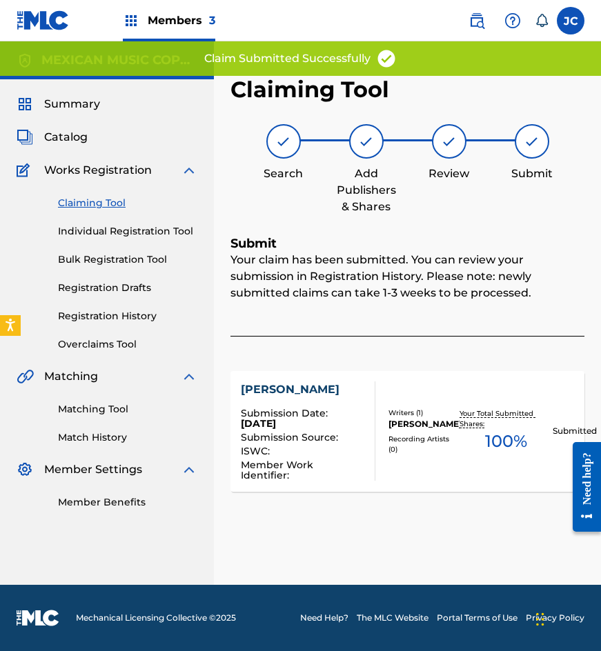
scroll to position [0, 0]
click at [104, 206] on link "Claiming Tool" at bounding box center [127, 203] width 139 height 14
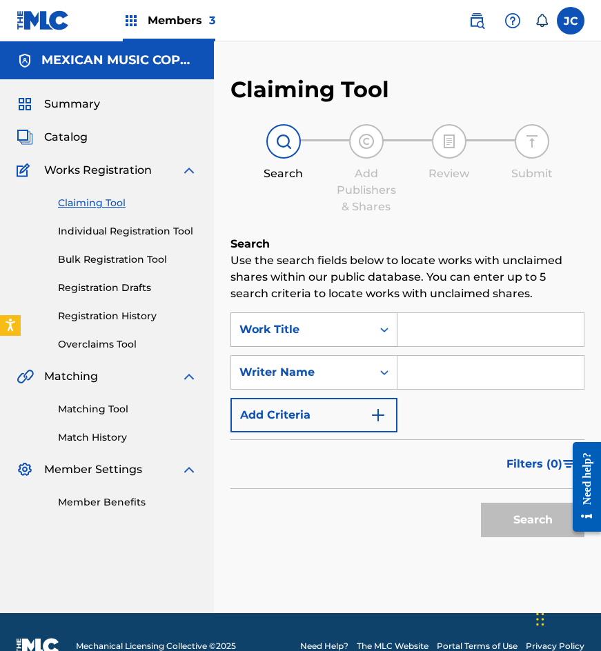
click at [281, 328] on div "Work Title" at bounding box center [301, 330] width 124 height 17
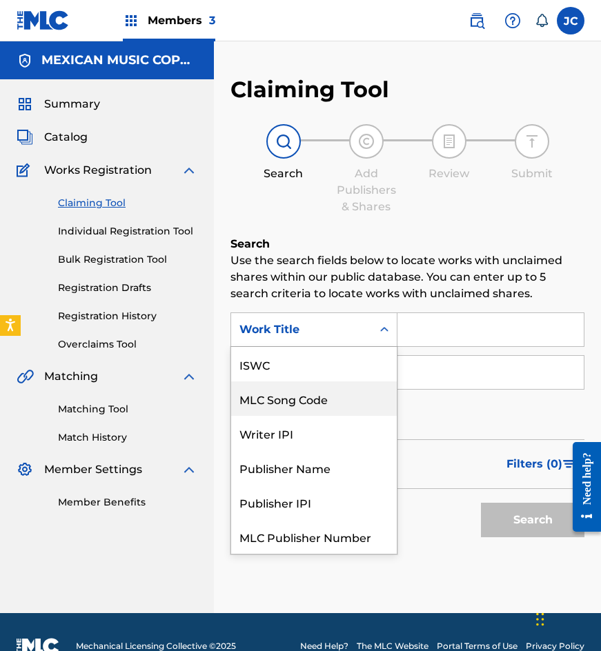
click at [297, 382] on div "MLC Song Code" at bounding box center [314, 399] width 166 height 34
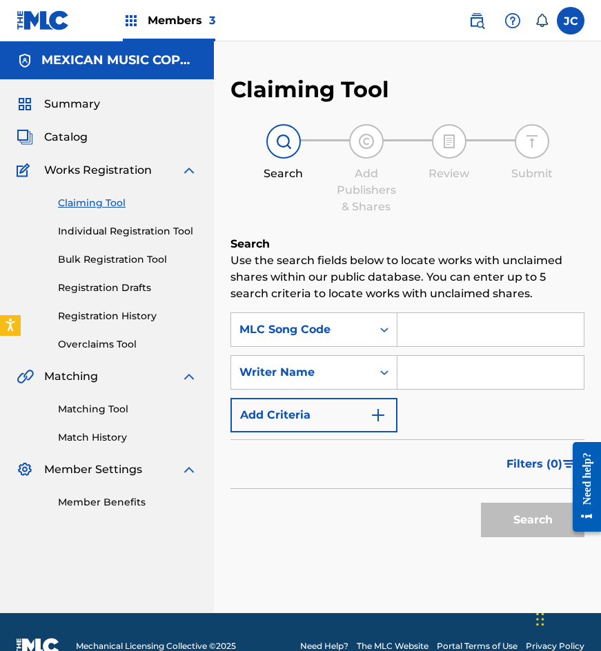
click at [457, 328] on input "Search Form" at bounding box center [490, 329] width 186 height 33
paste input "V1388R"
type input "V1388R"
click at [481, 503] on button "Search" at bounding box center [532, 520] width 103 height 34
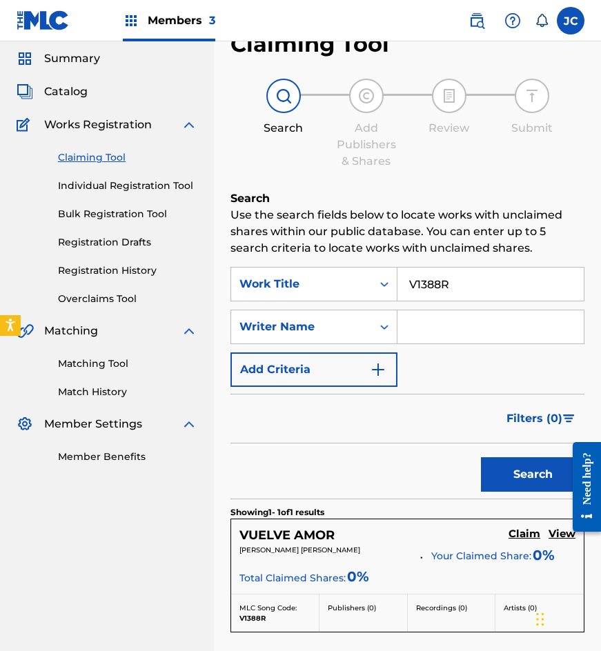
scroll to position [138, 0]
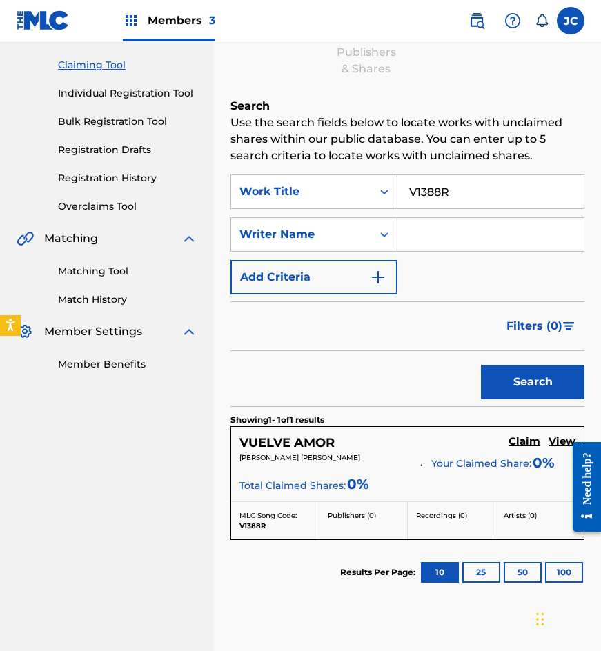
click at [527, 450] on link "Claim" at bounding box center [524, 442] width 32 height 15
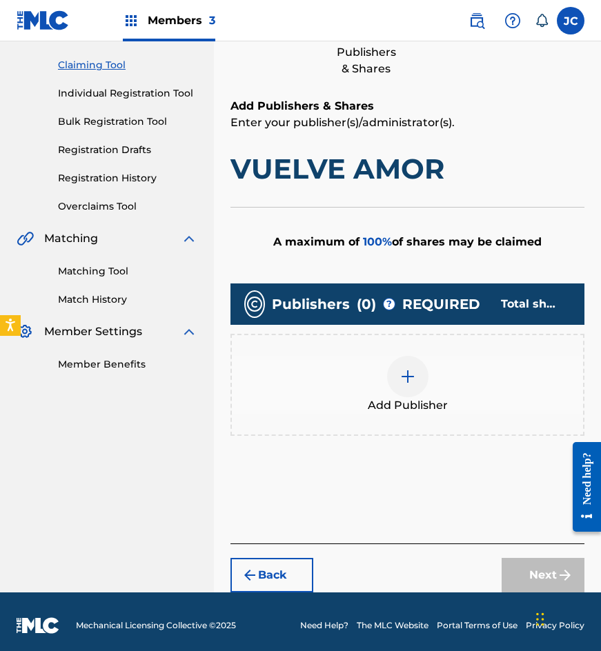
click at [391, 379] on div at bounding box center [407, 376] width 41 height 41
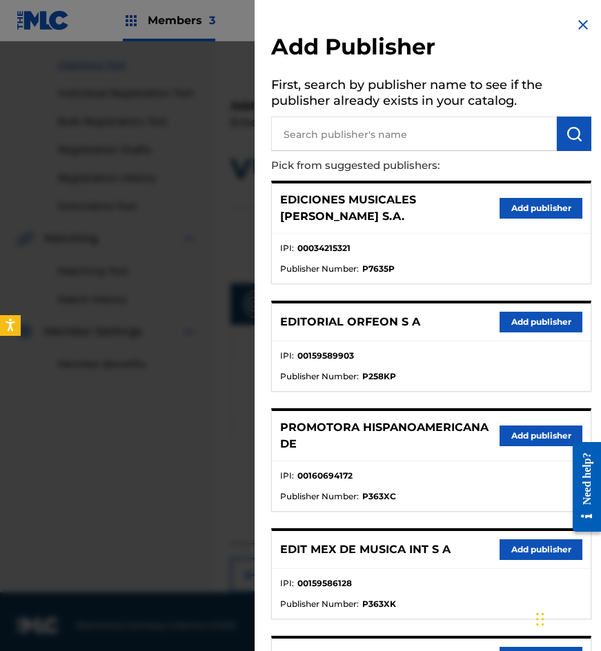
scroll to position [69, 0]
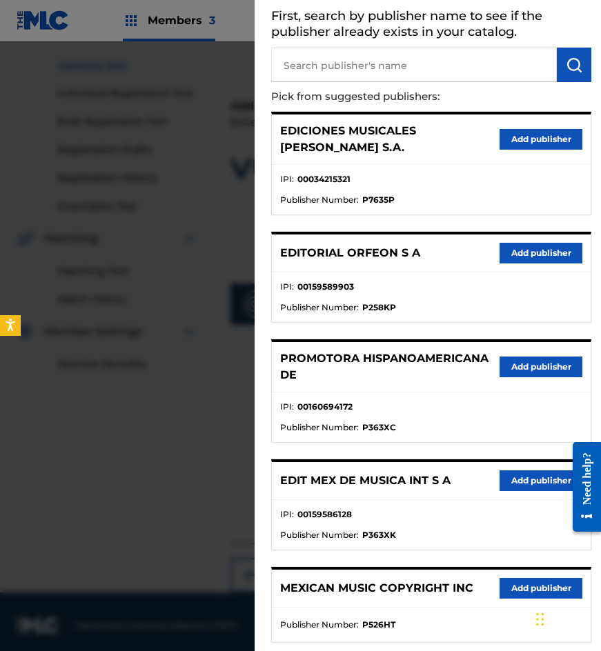
click at [510, 471] on button "Add publisher" at bounding box center [541, 481] width 83 height 21
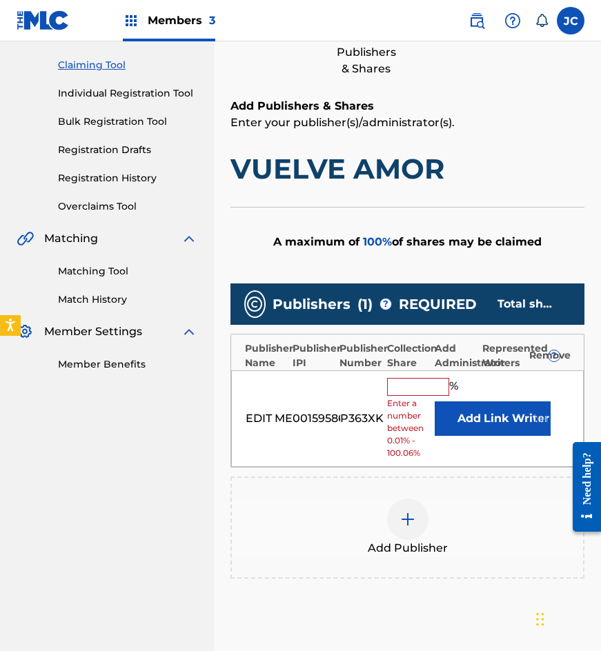
click at [451, 415] on button "Add" at bounding box center [469, 419] width 69 height 34
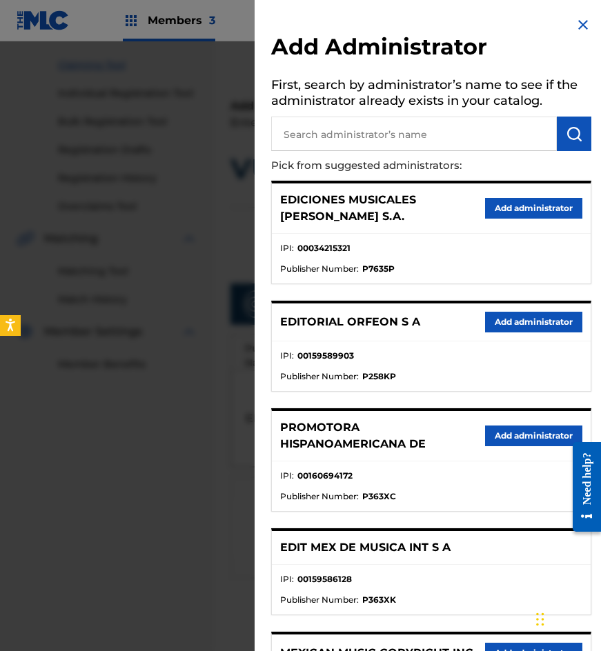
scroll to position [137, 0]
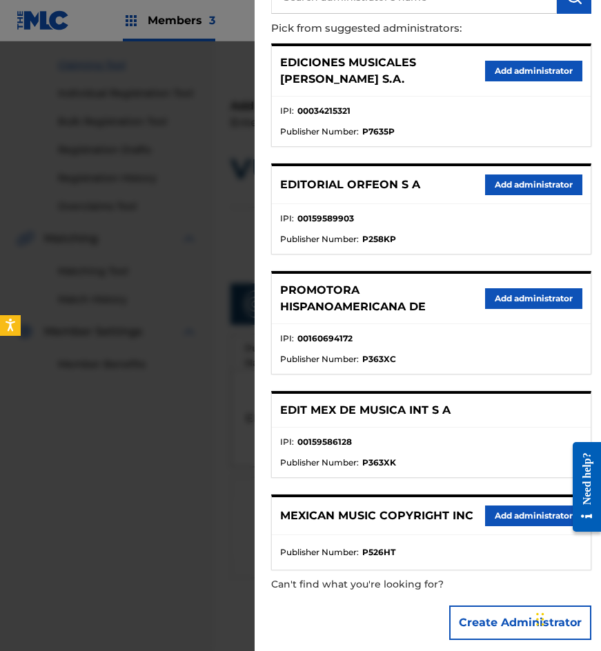
click at [529, 510] on button "Add administrator" at bounding box center [533, 516] width 97 height 21
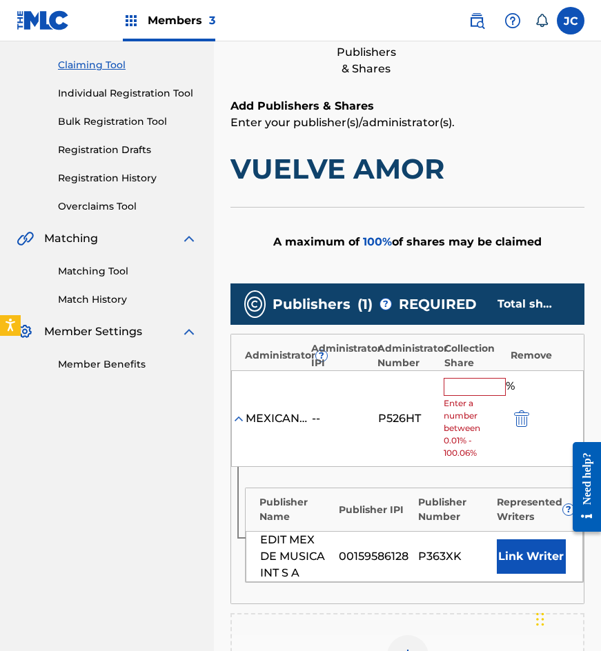
click at [472, 379] on input "text" at bounding box center [475, 387] width 62 height 18
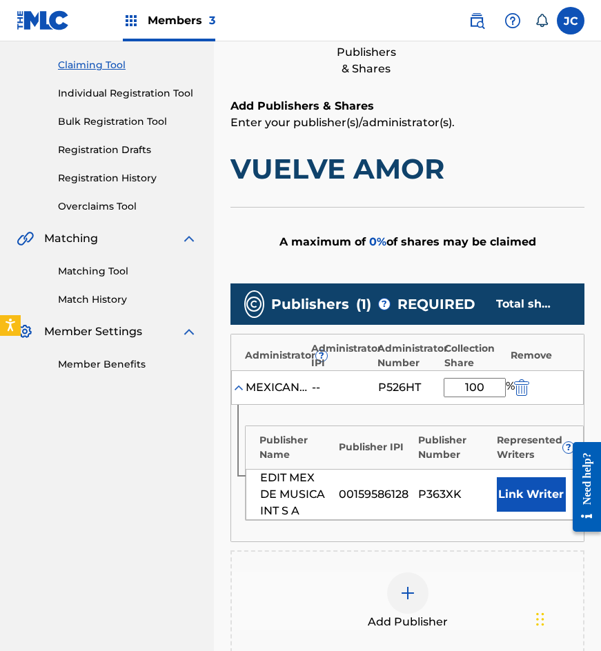
type input "100"
click at [541, 497] on button "Link Writer" at bounding box center [531, 494] width 69 height 34
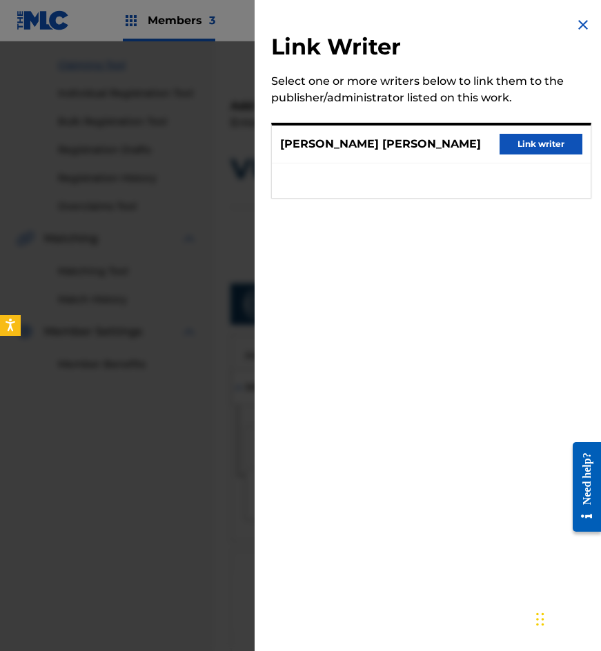
click at [526, 149] on button "Link writer" at bounding box center [541, 144] width 83 height 21
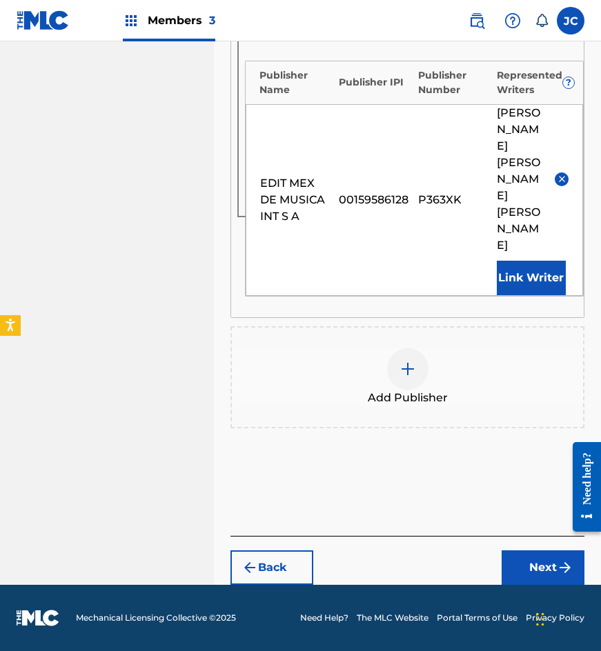
click at [535, 560] on button "Next" at bounding box center [543, 568] width 83 height 34
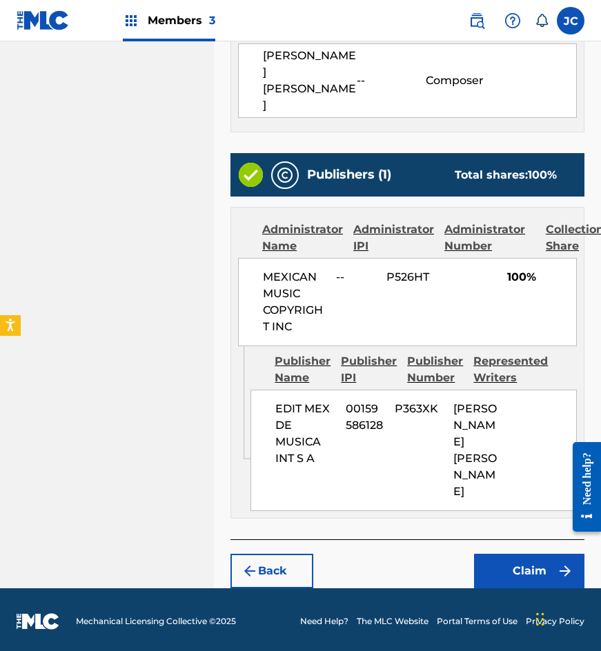
scroll to position [520, 0]
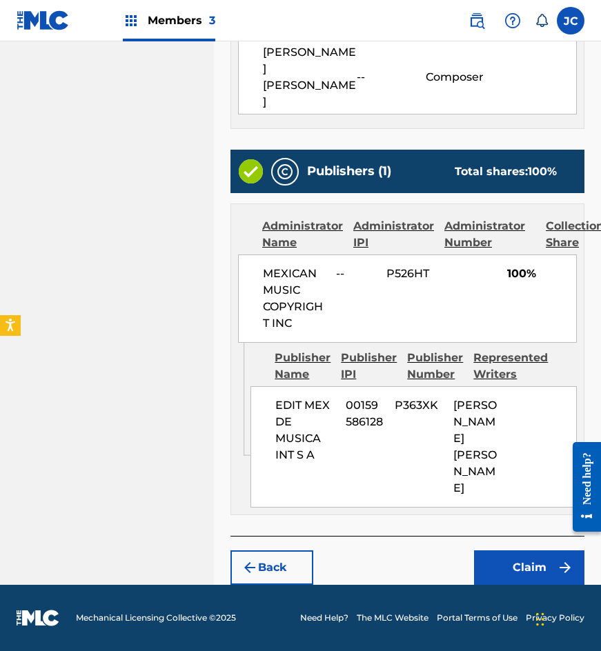
click at [499, 576] on button "Claim" at bounding box center [529, 568] width 110 height 34
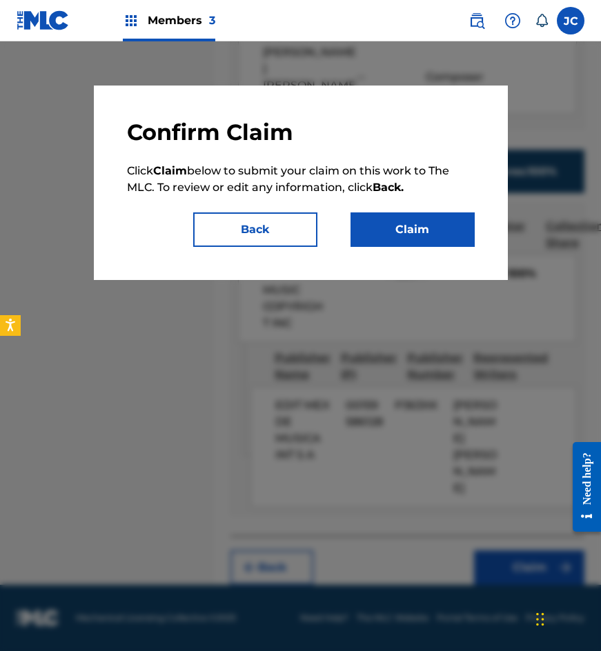
click at [433, 240] on button "Claim" at bounding box center [412, 229] width 124 height 34
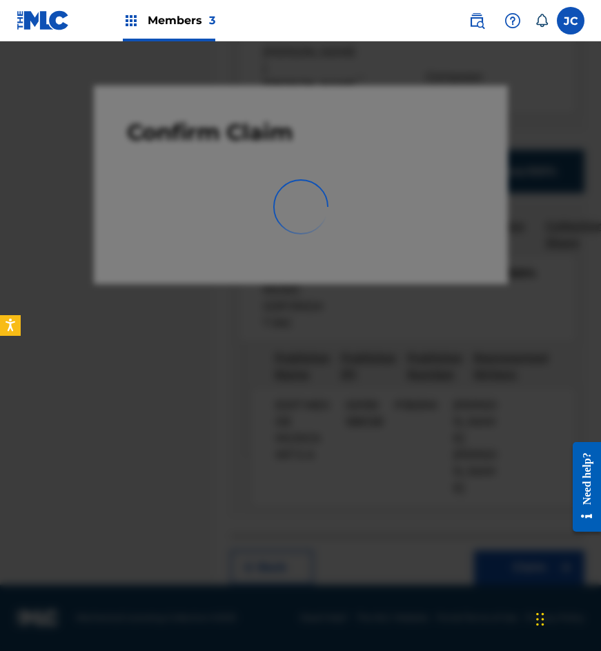
scroll to position [0, 0]
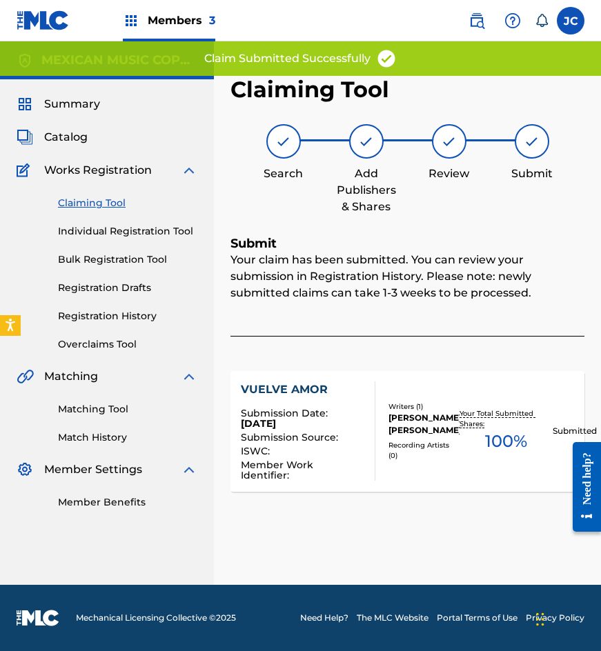
drag, startPoint x: 95, startPoint y: 200, endPoint x: 162, endPoint y: 264, distance: 92.7
click at [95, 200] on link "Claiming Tool" at bounding box center [127, 203] width 139 height 14
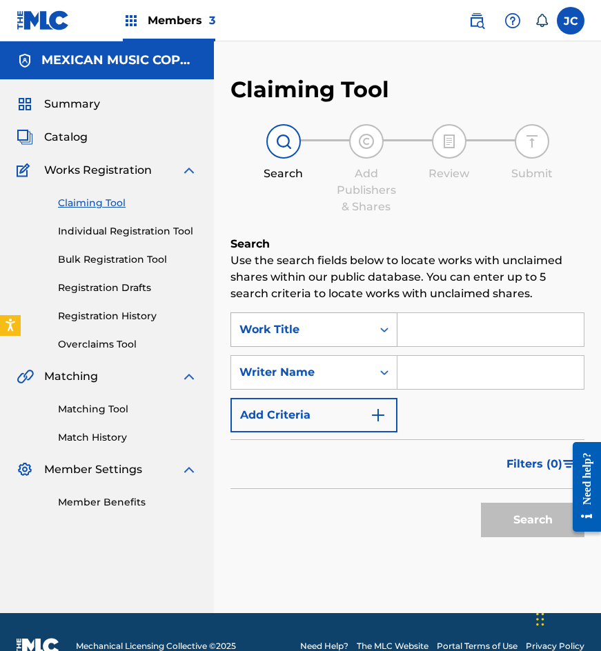
click at [338, 329] on div "Work Title" at bounding box center [301, 330] width 124 height 17
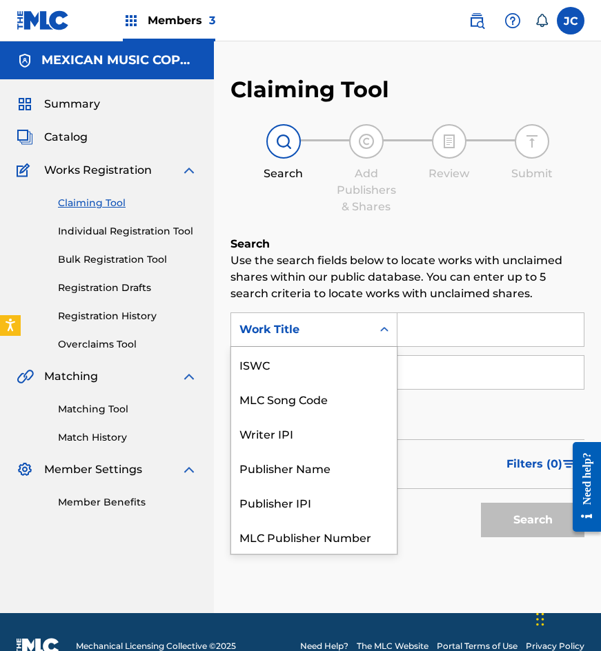
scroll to position [34, 0]
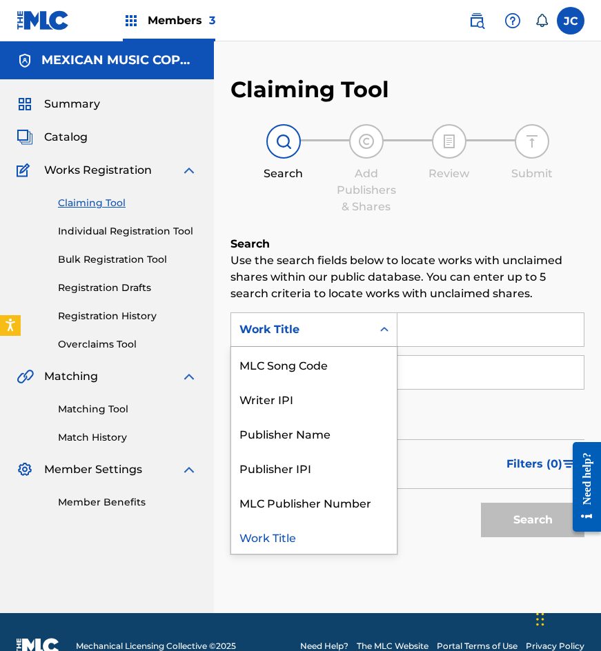
click at [343, 355] on div "MLC Song Code" at bounding box center [314, 364] width 166 height 34
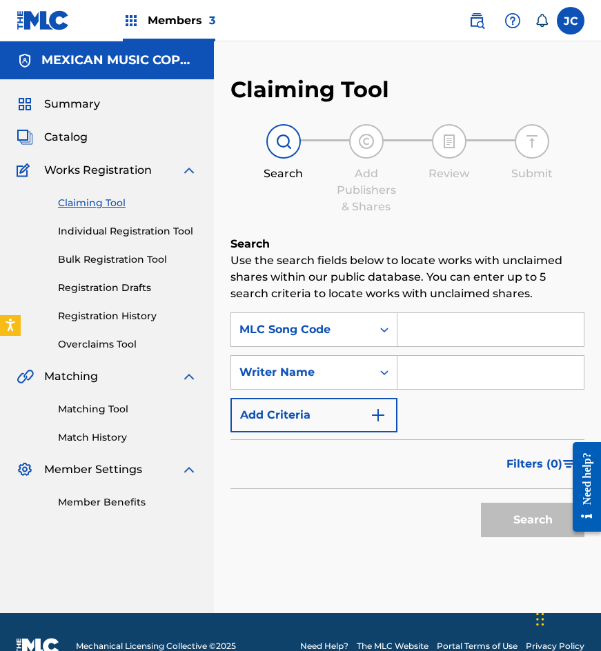
click at [418, 340] on input "Search Form" at bounding box center [490, 329] width 186 height 33
paste input "P4812M"
type input "P4812M"
click at [481, 503] on button "Search" at bounding box center [532, 520] width 103 height 34
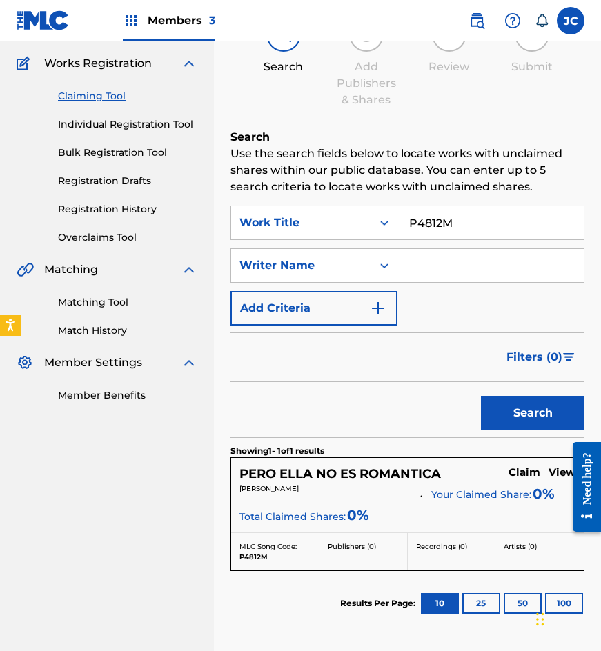
scroll to position [227, 0]
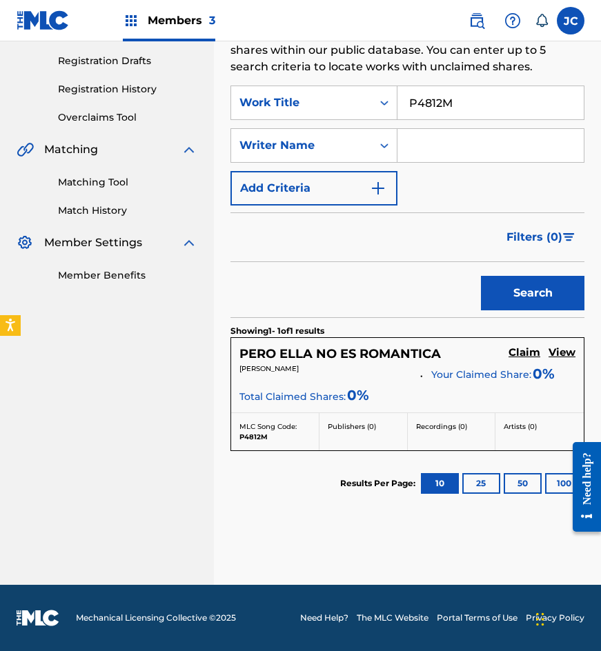
click at [521, 355] on h5 "Claim" at bounding box center [524, 352] width 32 height 13
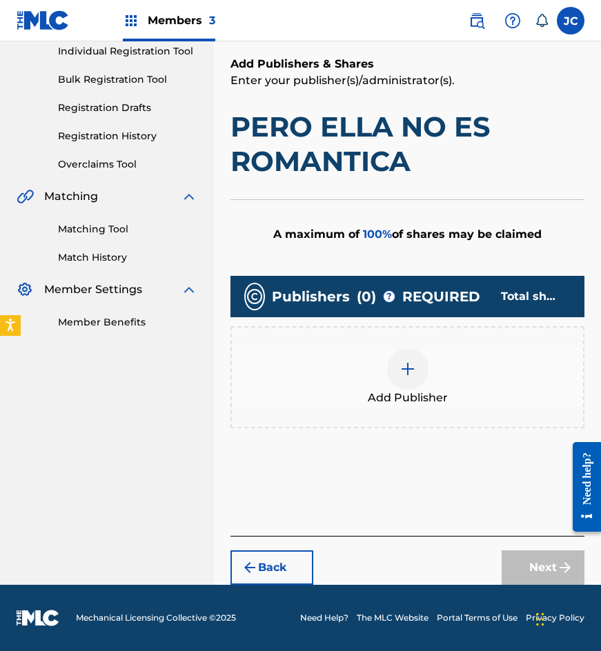
scroll to position [180, 0]
click at [404, 369] on img at bounding box center [407, 369] width 17 height 17
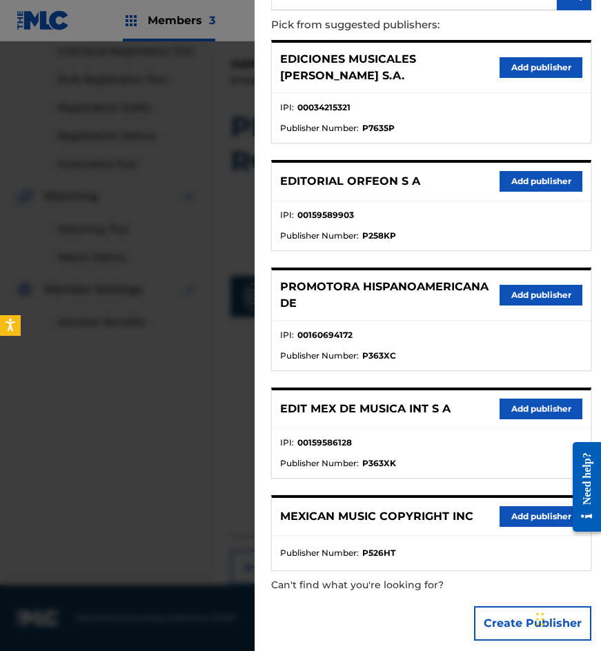
scroll to position [141, 0]
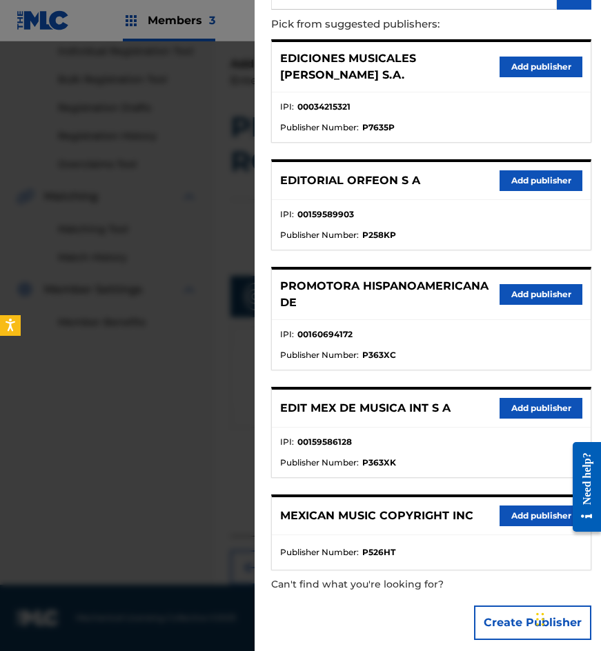
click at [517, 398] on button "Add publisher" at bounding box center [541, 408] width 83 height 21
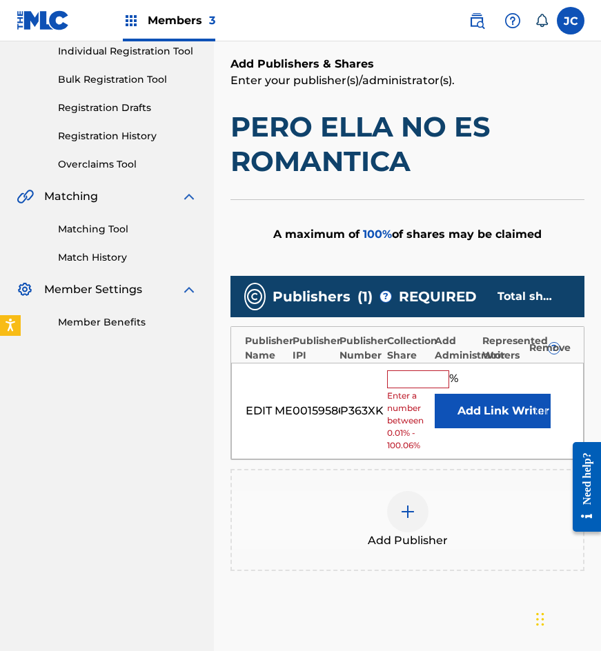
click at [451, 413] on button "Add" at bounding box center [469, 411] width 69 height 34
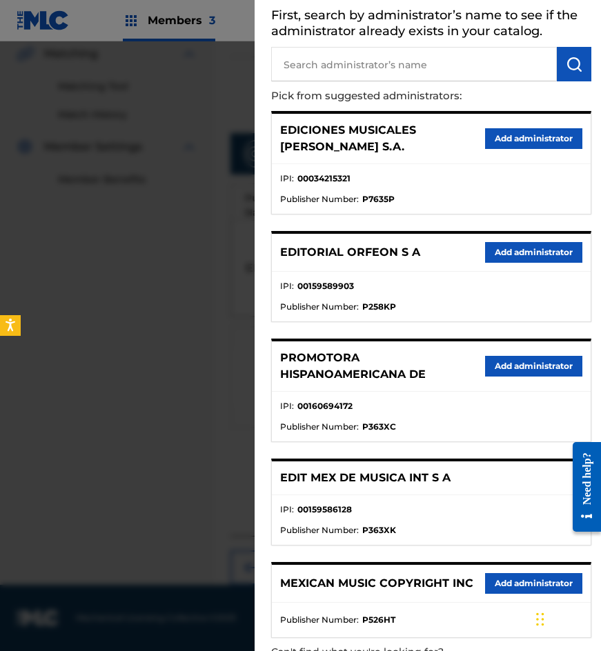
scroll to position [137, 0]
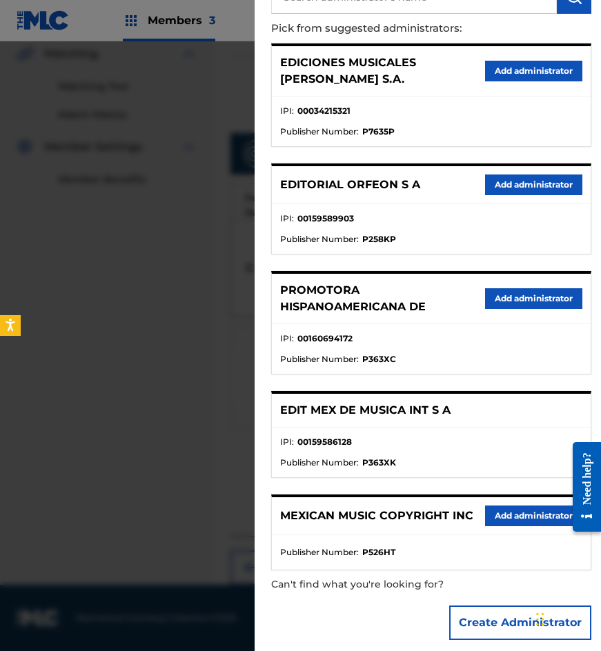
click at [508, 506] on button "Add administrator" at bounding box center [533, 516] width 97 height 21
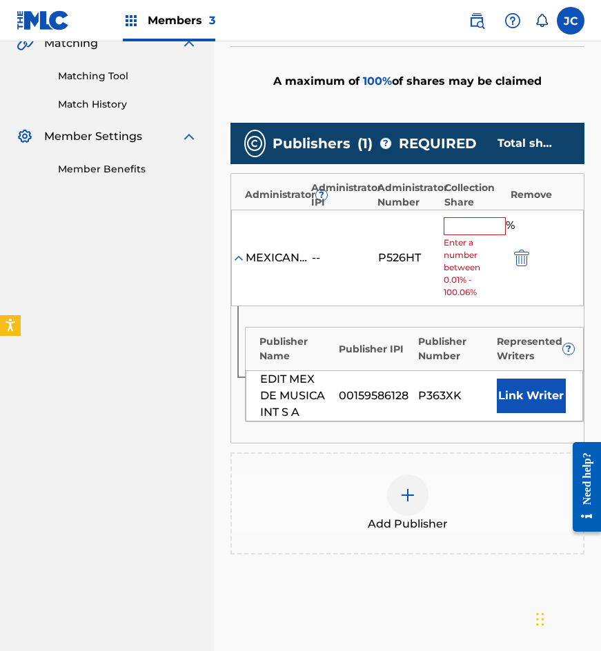
click at [470, 233] on input "text" at bounding box center [475, 226] width 62 height 18
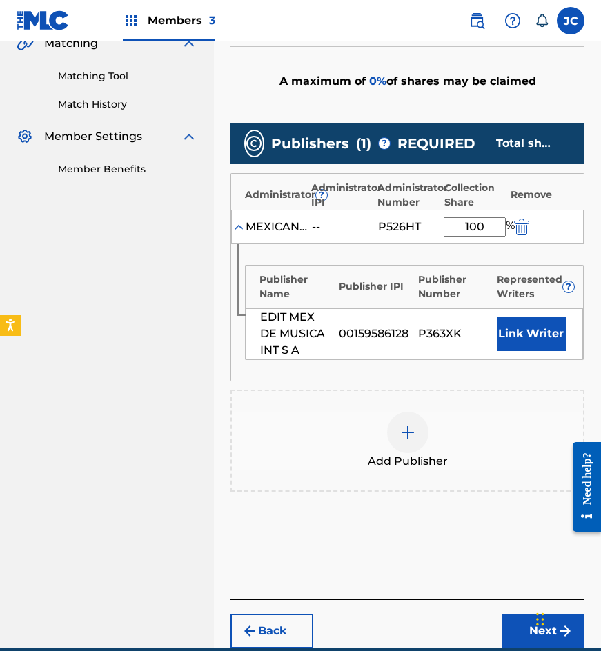
type input "100"
click at [538, 354] on div "EDIT MEX DE MUSICA INT S A 00159586128 P363XK Link Writer" at bounding box center [414, 333] width 337 height 51
click at [538, 332] on button "Link Writer" at bounding box center [531, 334] width 69 height 34
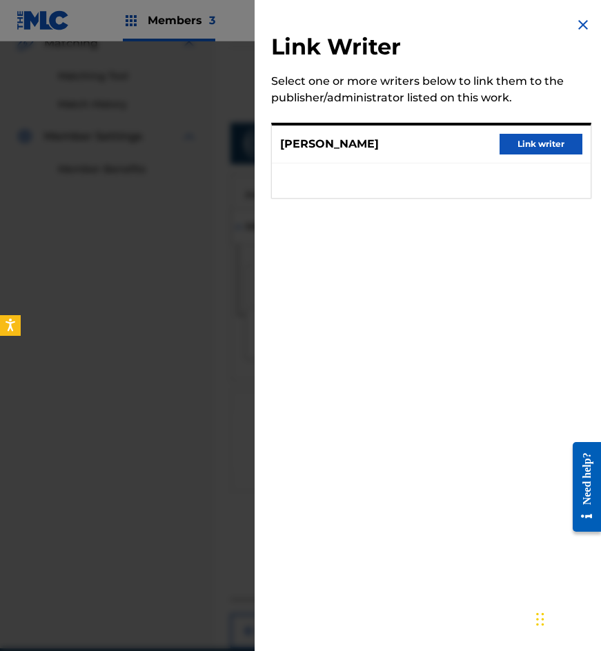
click at [524, 137] on button "Link writer" at bounding box center [541, 144] width 83 height 21
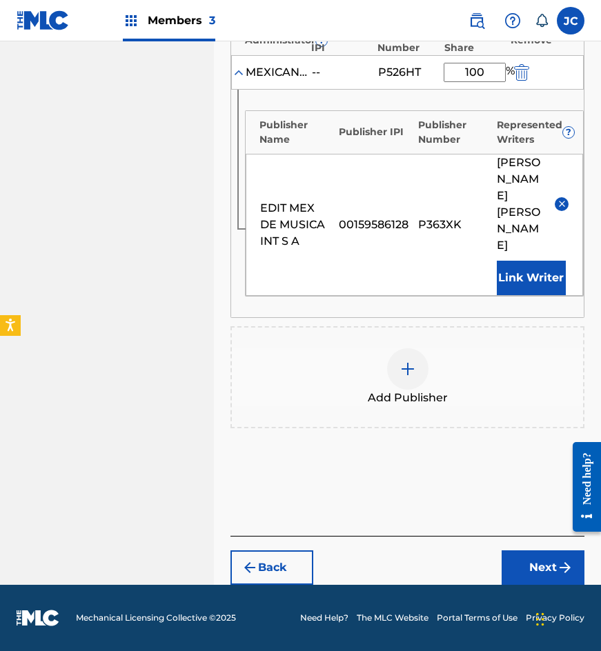
click at [528, 569] on button "Next" at bounding box center [543, 568] width 83 height 34
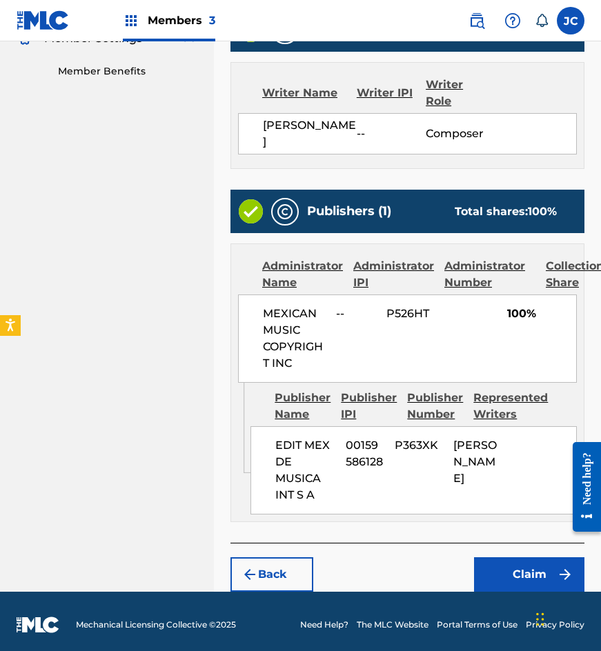
scroll to position [504, 0]
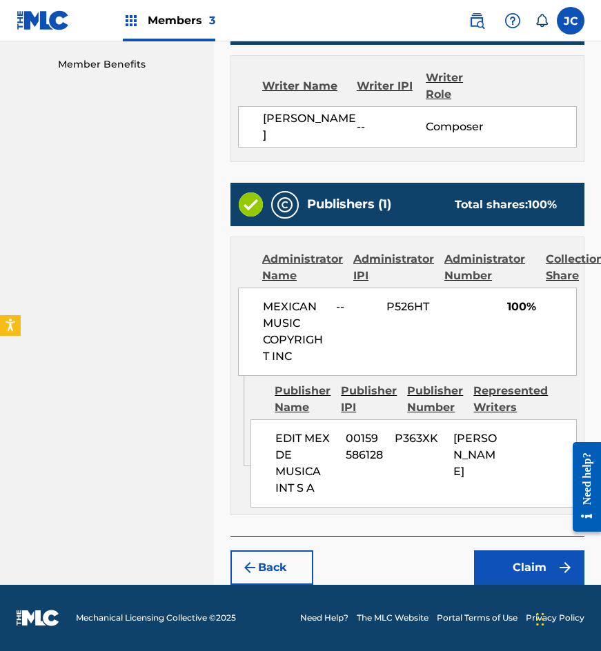
click at [551, 564] on button "Claim" at bounding box center [529, 568] width 110 height 34
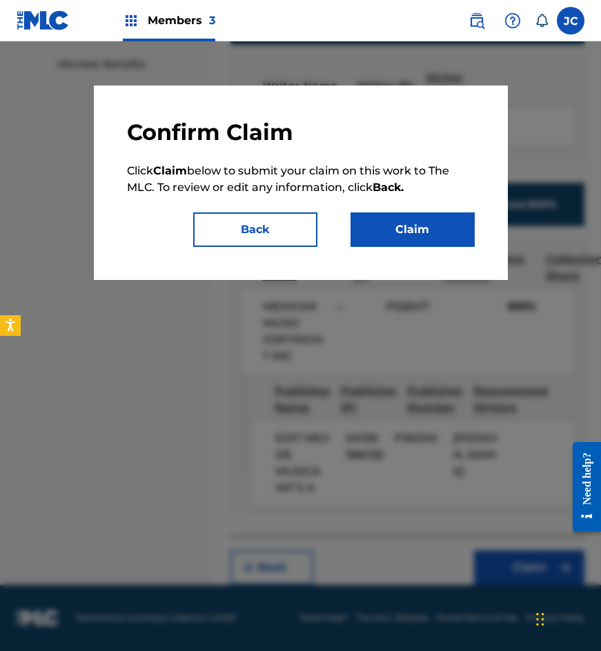
click at [442, 226] on button "Claim" at bounding box center [412, 229] width 124 height 34
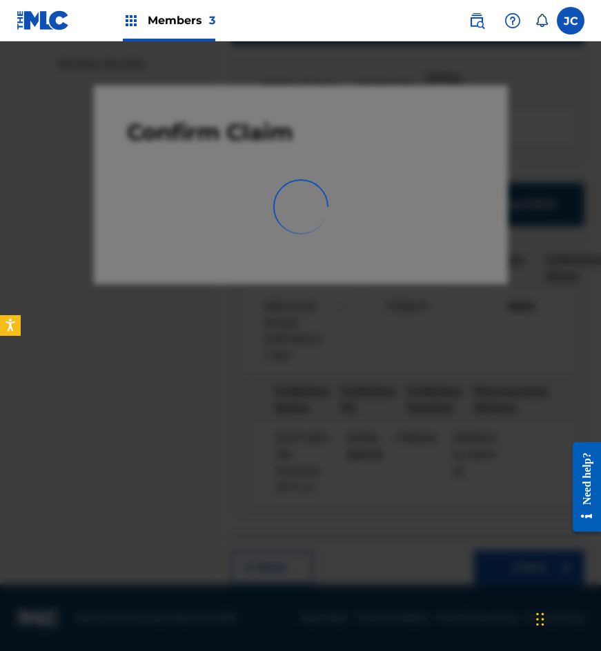
scroll to position [0, 0]
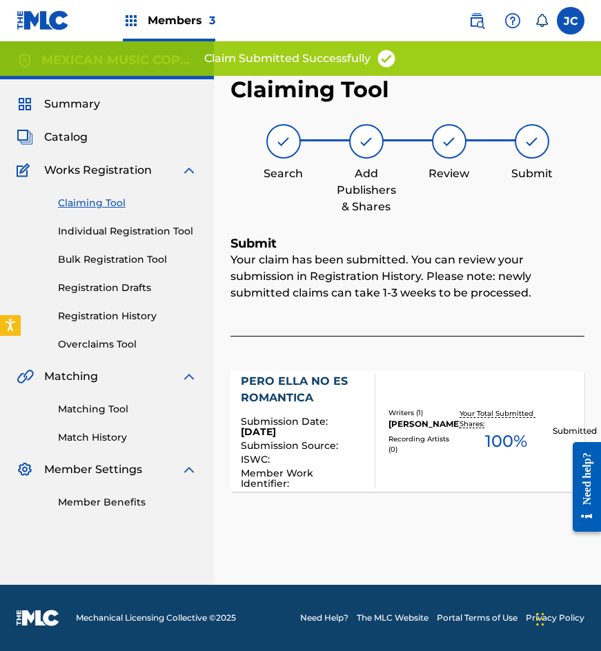
click at [77, 202] on link "Claiming Tool" at bounding box center [127, 203] width 139 height 14
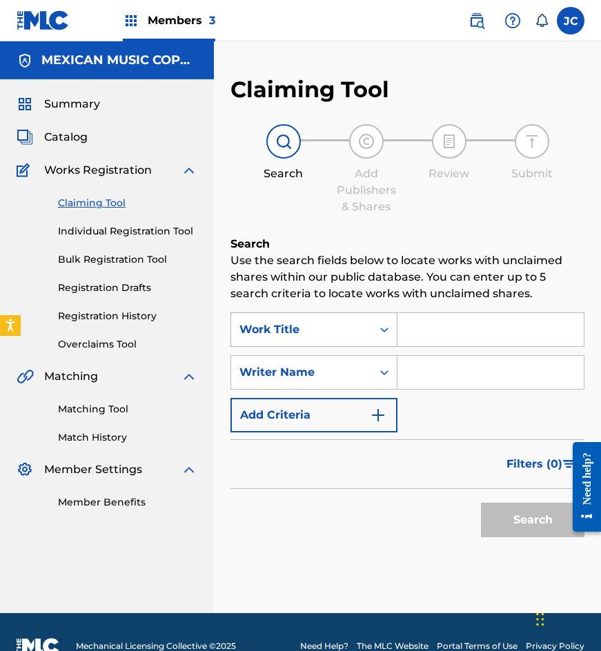
click at [315, 321] on div "Work Title" at bounding box center [301, 330] width 141 height 26
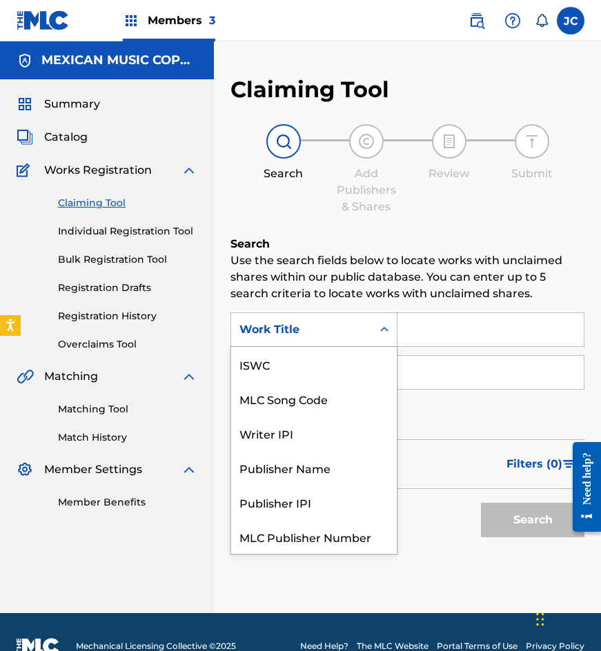
scroll to position [34, 0]
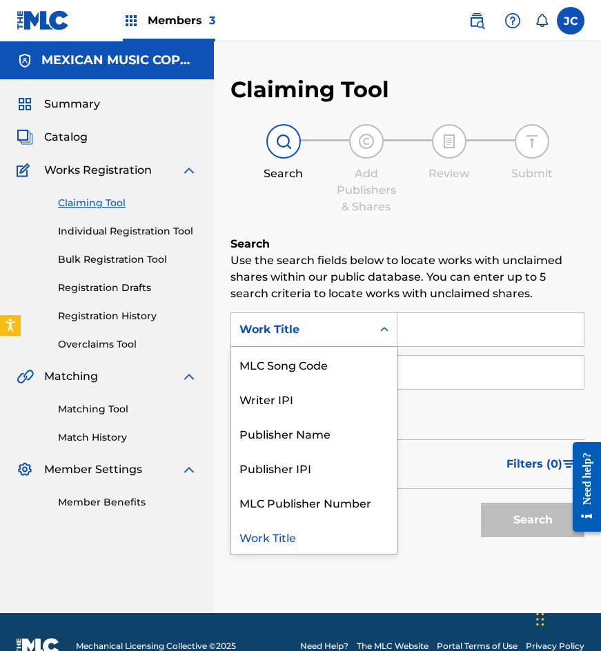
click at [319, 357] on div "MLC Song Code" at bounding box center [314, 364] width 166 height 34
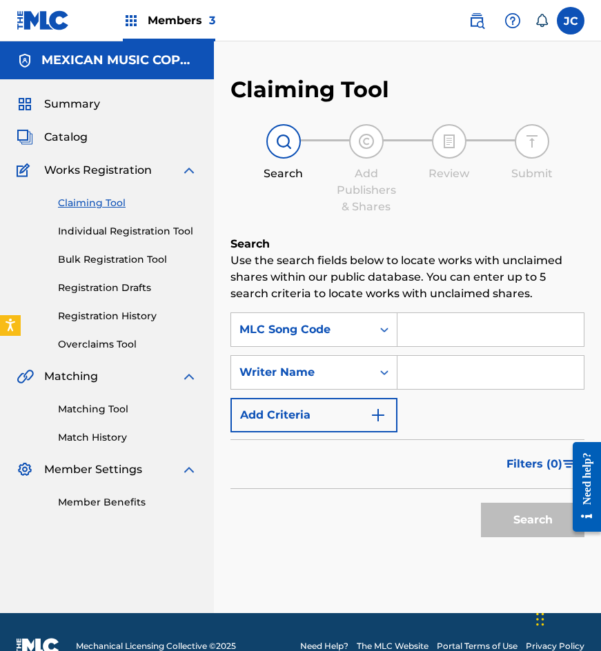
click at [455, 337] on input "Search Form" at bounding box center [490, 329] width 186 height 33
paste input "P4812N"
type input "P4812N"
click at [481, 503] on button "Search" at bounding box center [532, 520] width 103 height 34
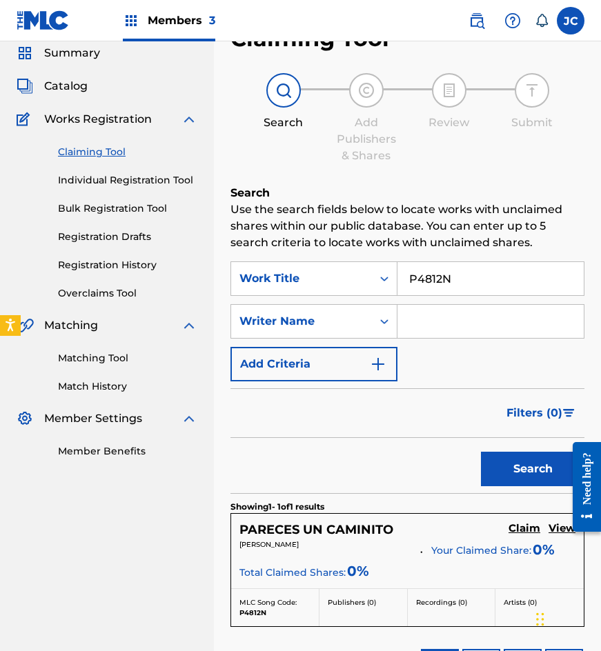
scroll to position [207, 0]
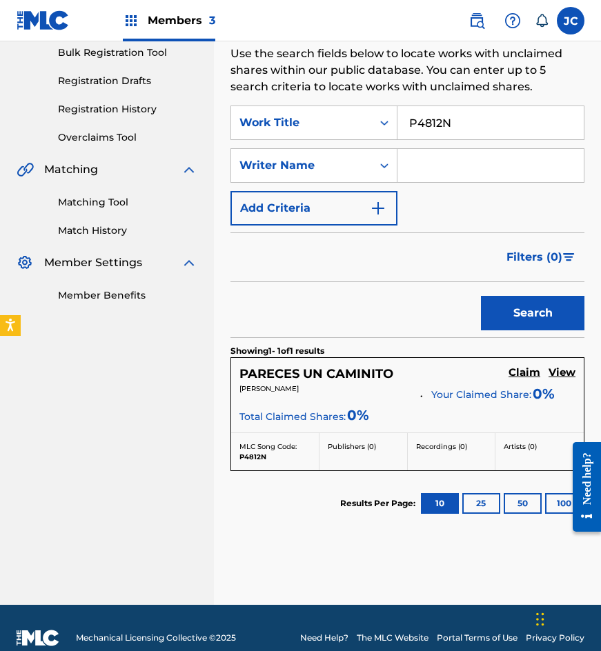
click at [531, 377] on h5 "Claim" at bounding box center [524, 372] width 32 height 13
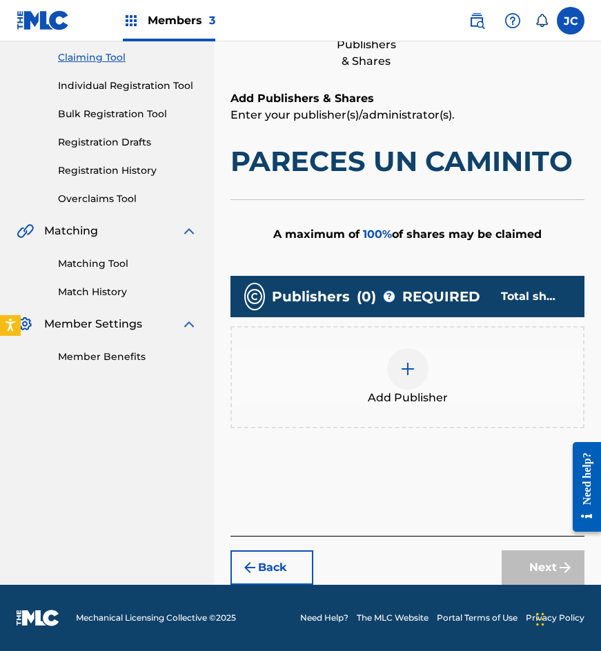
click at [397, 377] on div at bounding box center [407, 368] width 41 height 41
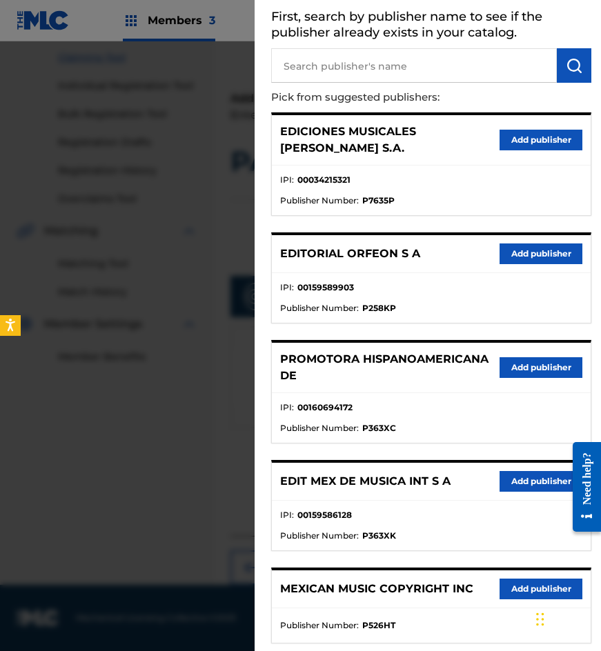
scroll to position [141, 0]
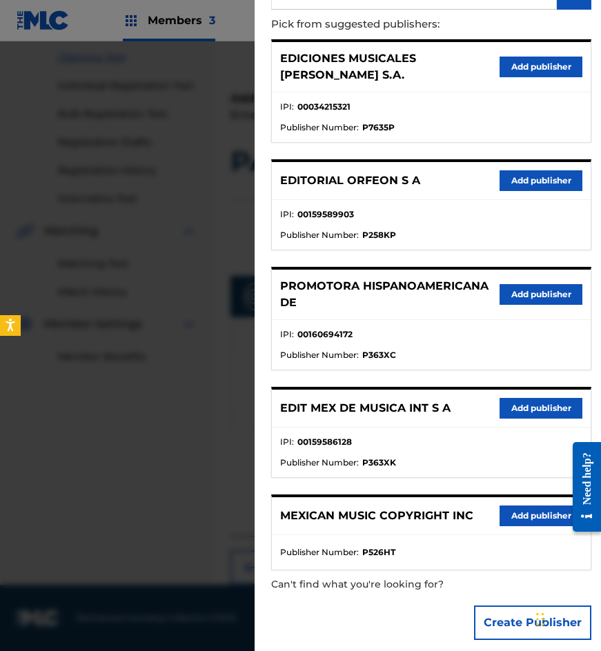
click at [506, 399] on button "Add publisher" at bounding box center [541, 408] width 83 height 21
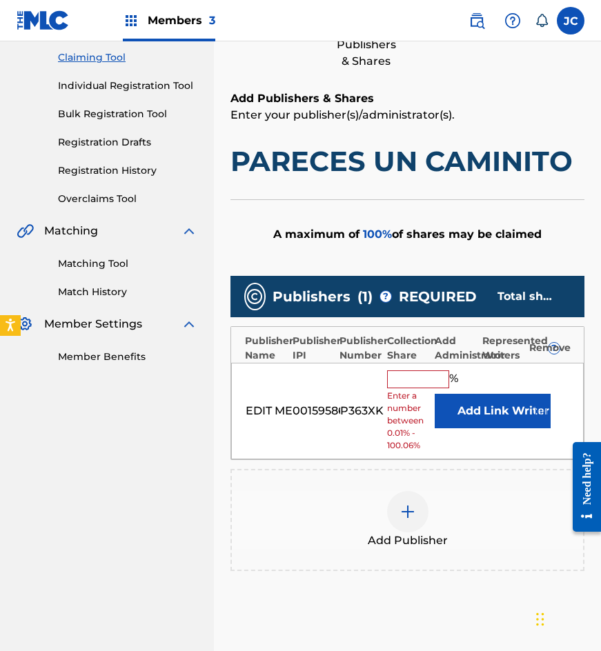
click at [459, 397] on button "Add" at bounding box center [469, 411] width 69 height 34
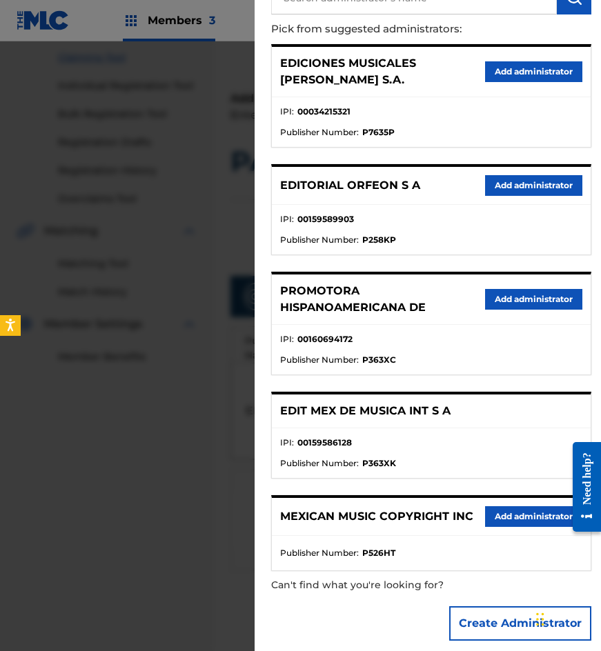
scroll to position [137, 0]
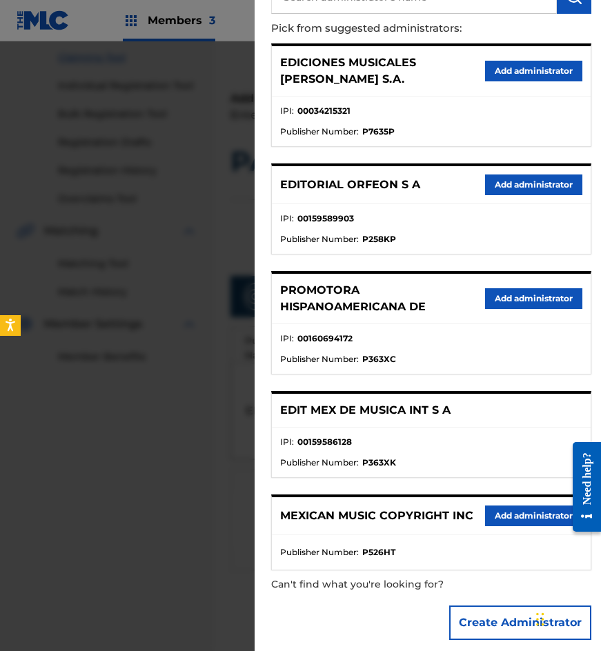
click at [523, 506] on button "Add administrator" at bounding box center [533, 516] width 97 height 21
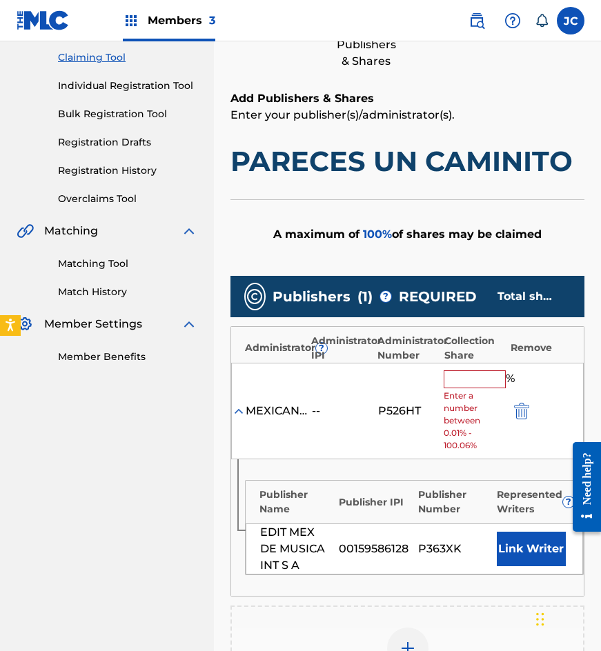
click at [465, 375] on input "text" at bounding box center [475, 379] width 62 height 18
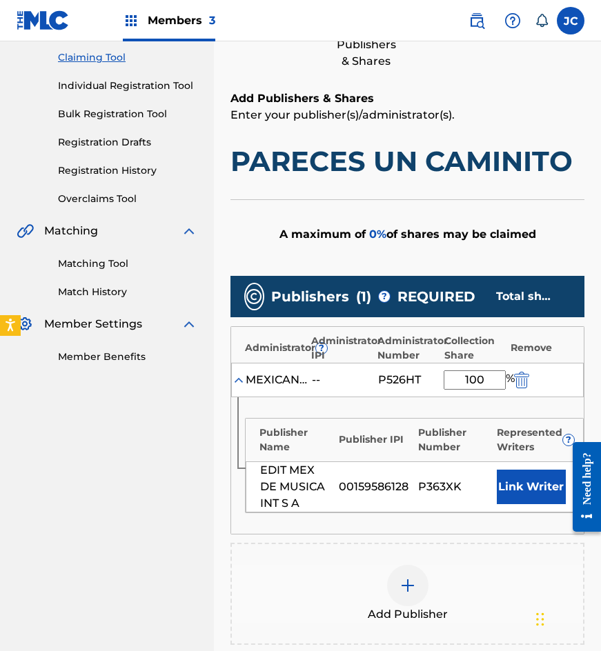
type input "100"
click at [527, 498] on button "Link Writer" at bounding box center [531, 487] width 69 height 34
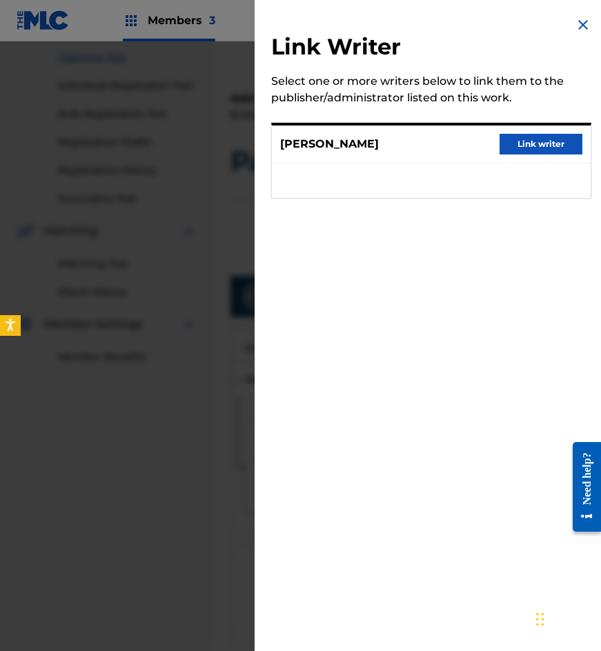
click at [549, 145] on button "Link writer" at bounding box center [541, 144] width 83 height 21
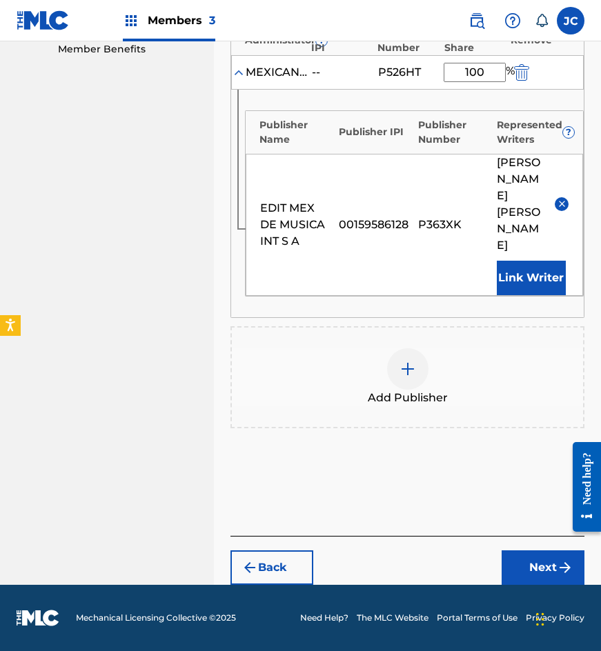
click at [531, 558] on button "Next" at bounding box center [543, 568] width 83 height 34
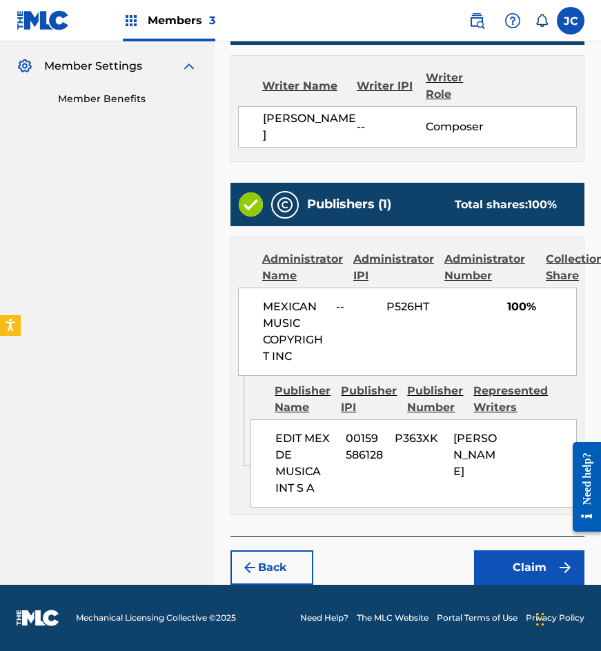
scroll to position [470, 0]
click at [515, 554] on button "Claim" at bounding box center [529, 568] width 110 height 34
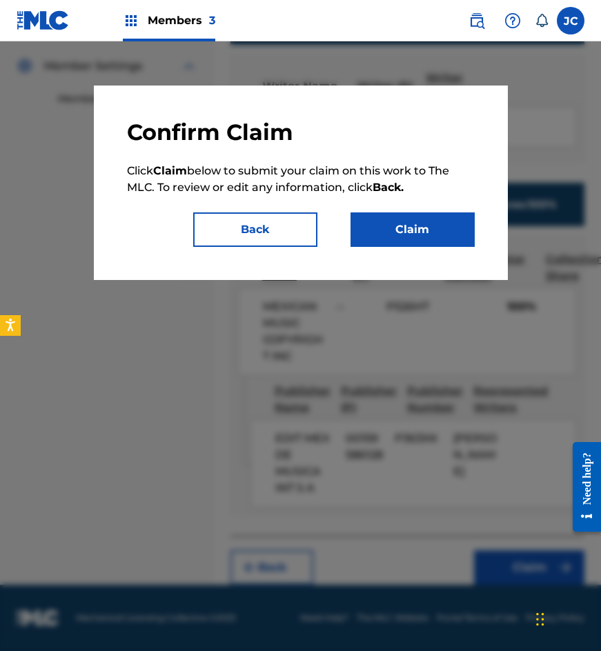
click at [416, 232] on button "Claim" at bounding box center [412, 229] width 124 height 34
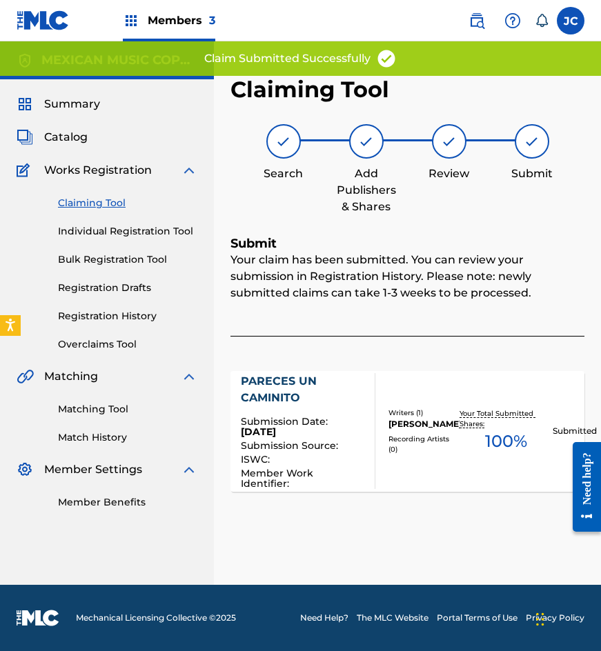
scroll to position [0, 0]
click at [90, 204] on link "Claiming Tool" at bounding box center [127, 203] width 139 height 14
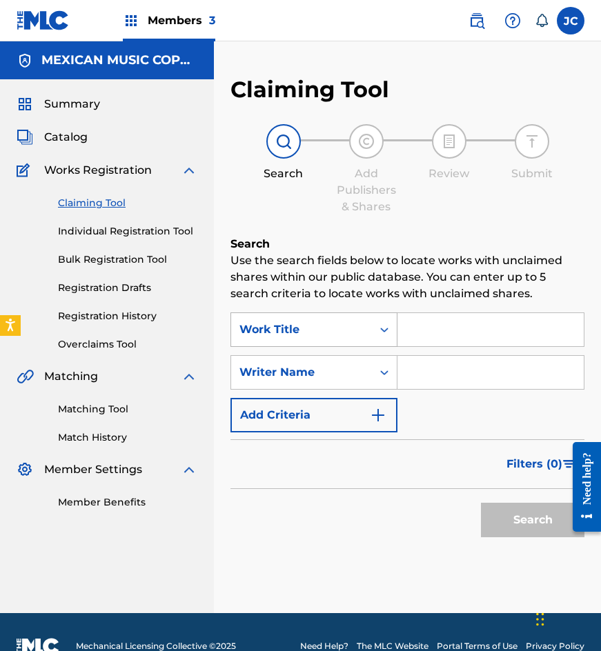
click at [304, 339] on div "Work Title" at bounding box center [301, 330] width 141 height 26
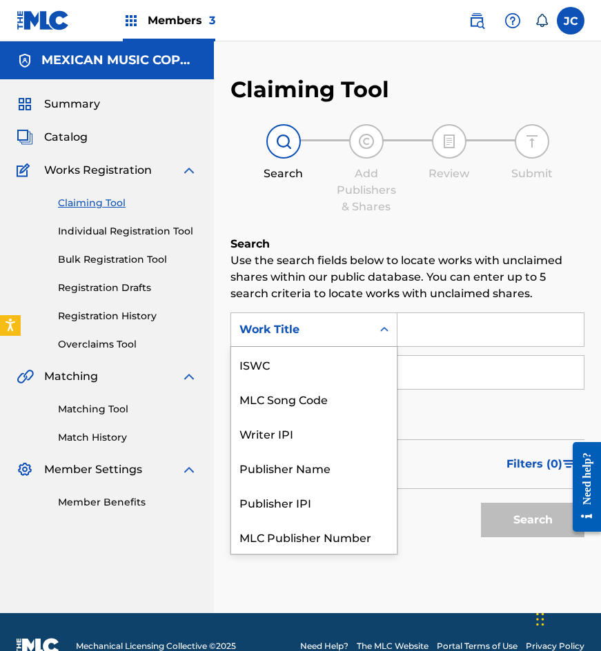
scroll to position [34, 0]
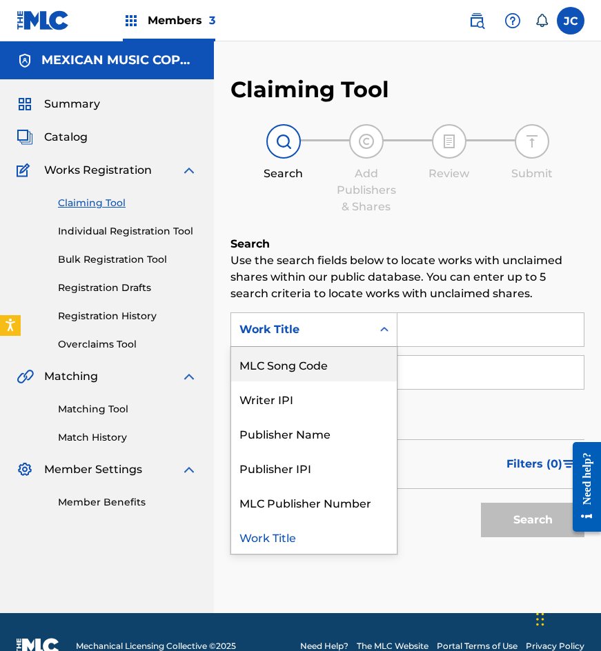
click at [308, 364] on div "MLC Song Code" at bounding box center [314, 364] width 166 height 34
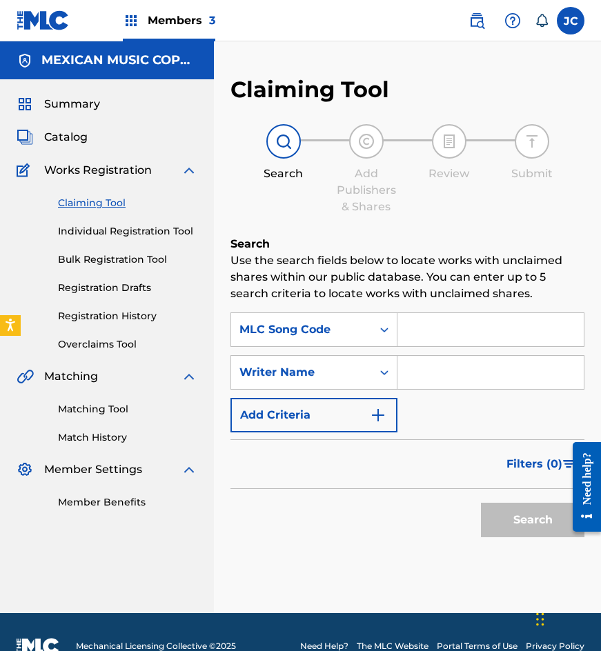
type input "E3612Y"
click at [481, 503] on button "Search" at bounding box center [532, 520] width 103 height 34
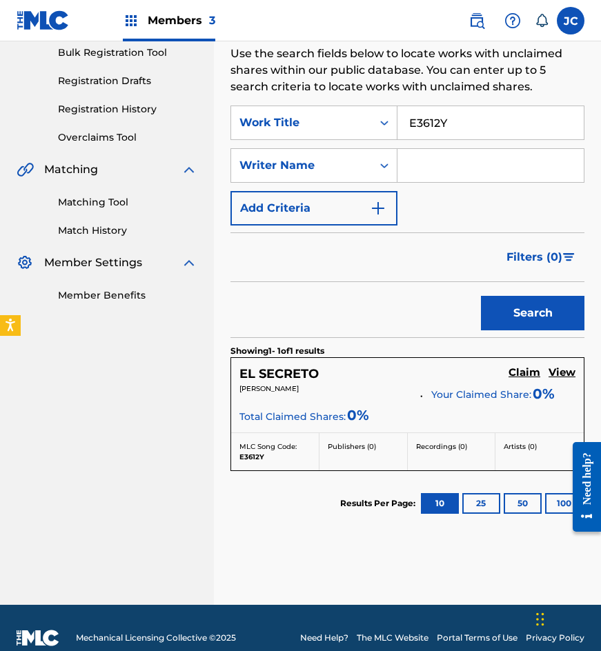
click at [516, 374] on h5 "Claim" at bounding box center [524, 372] width 32 height 13
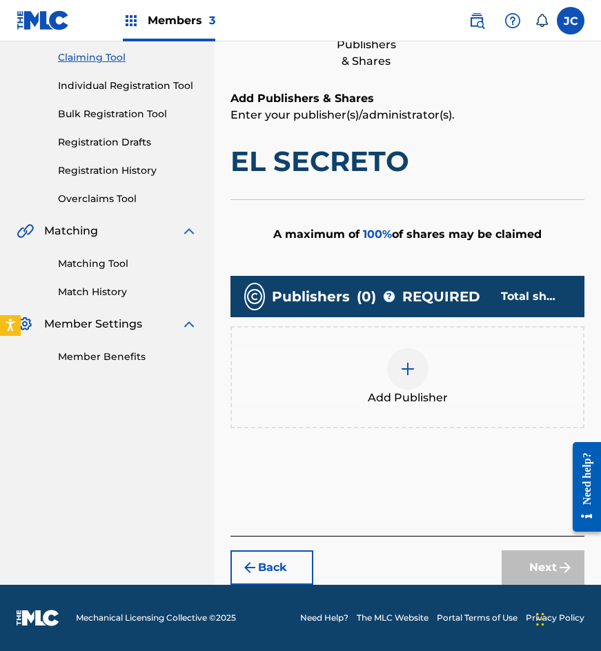
click at [404, 364] on img at bounding box center [407, 369] width 17 height 17
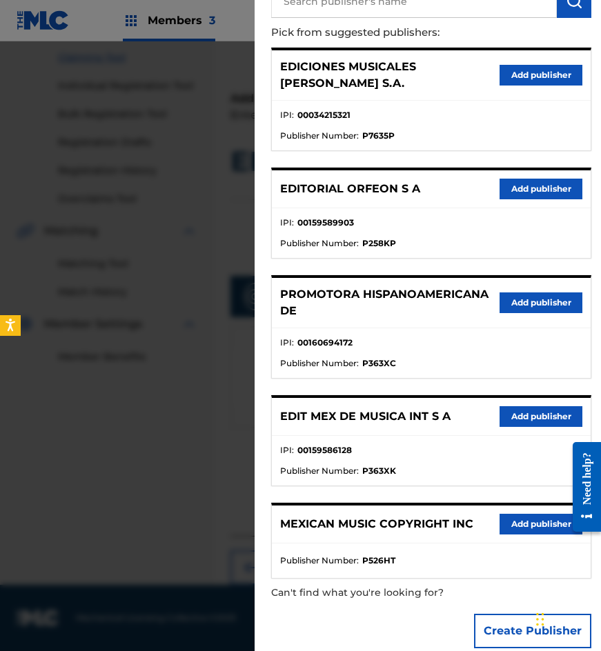
scroll to position [141, 0]
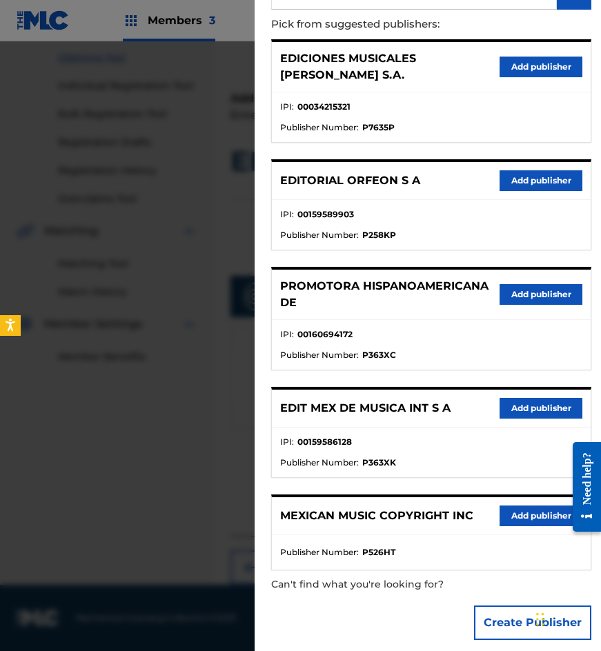
click at [500, 399] on button "Add publisher" at bounding box center [541, 408] width 83 height 21
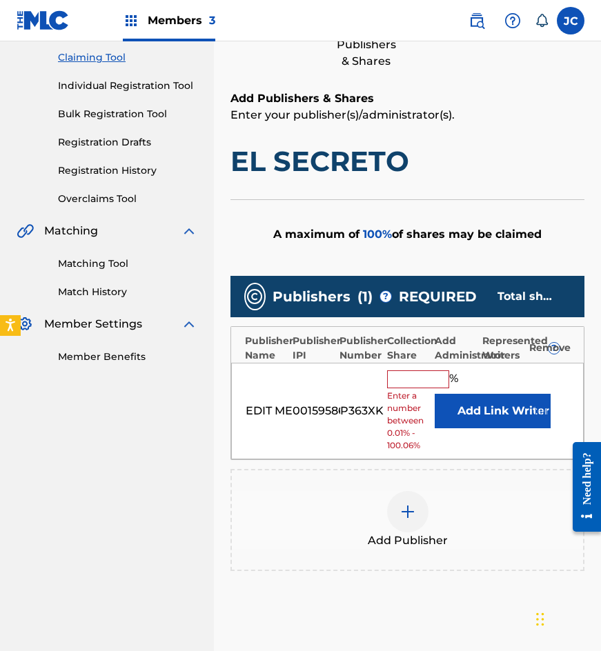
click at [447, 417] on button "Add" at bounding box center [469, 411] width 69 height 34
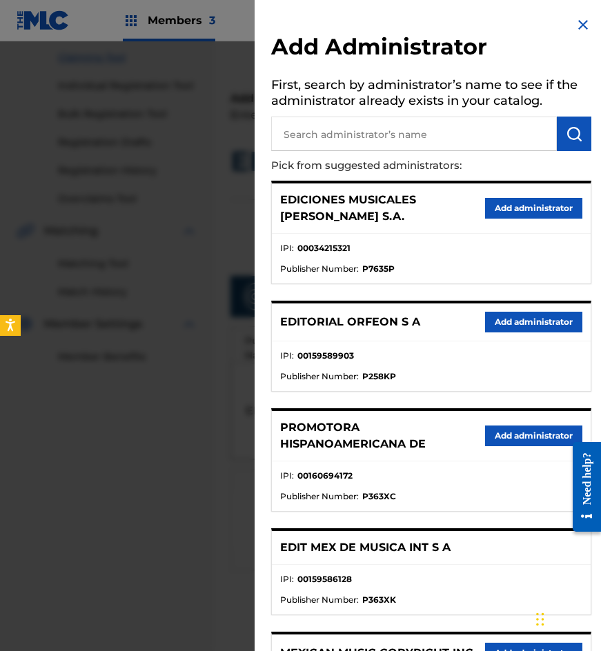
scroll to position [137, 0]
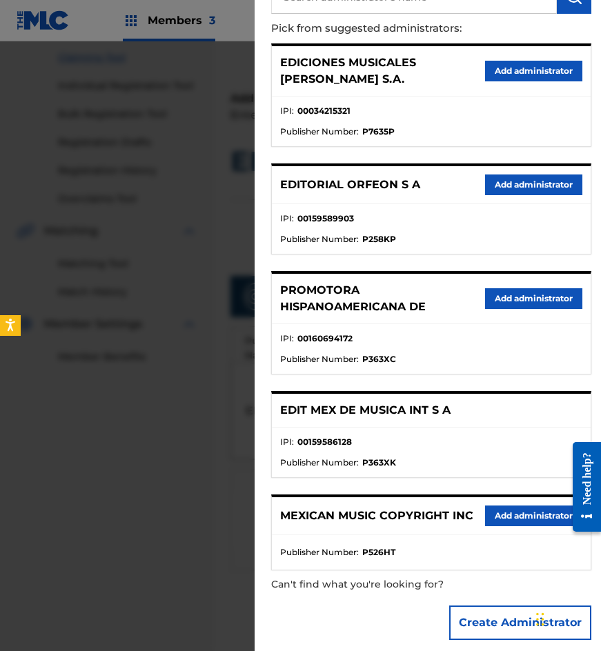
click at [504, 506] on button "Add administrator" at bounding box center [533, 516] width 97 height 21
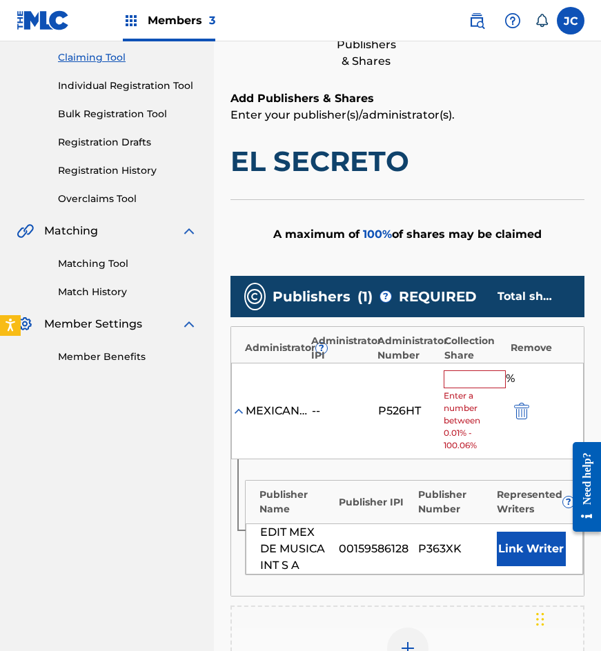
click at [475, 372] on input "text" at bounding box center [475, 379] width 62 height 18
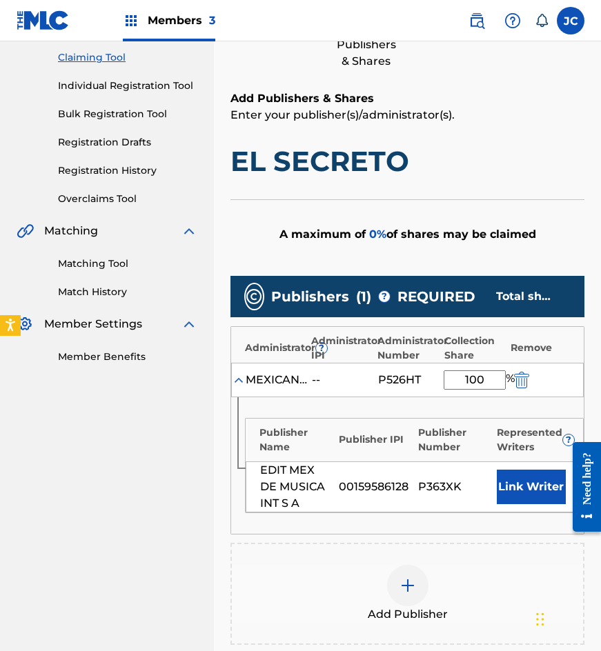
type input "100"
click at [521, 480] on button "Link Writer" at bounding box center [531, 487] width 69 height 34
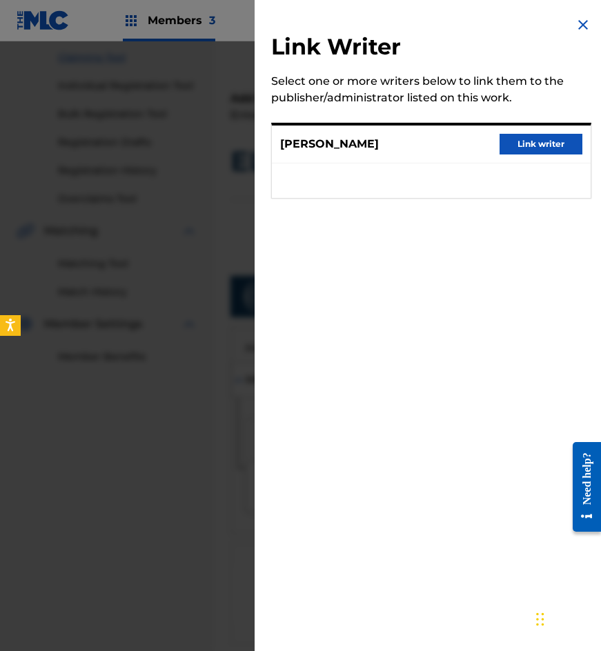
click at [523, 140] on button "Link writer" at bounding box center [541, 144] width 83 height 21
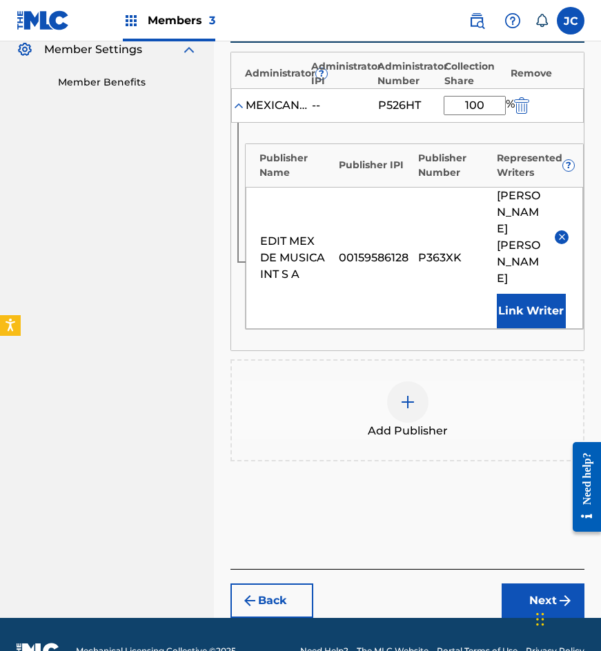
click at [533, 584] on button "Next" at bounding box center [543, 601] width 83 height 34
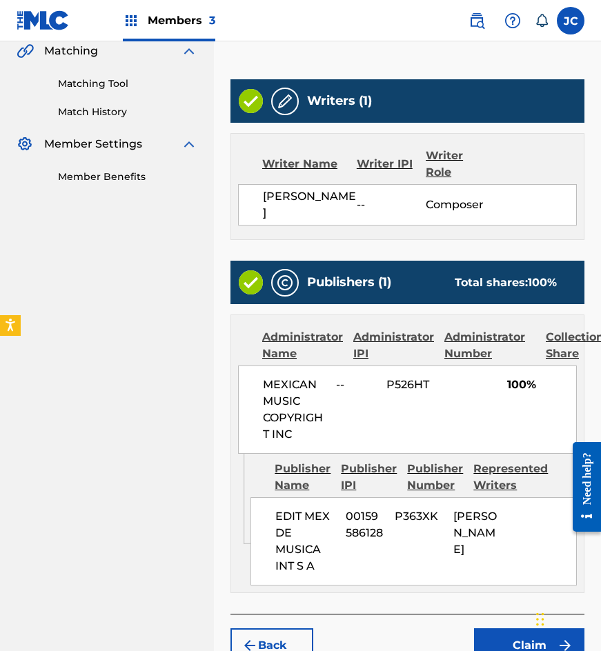
scroll to position [420, 0]
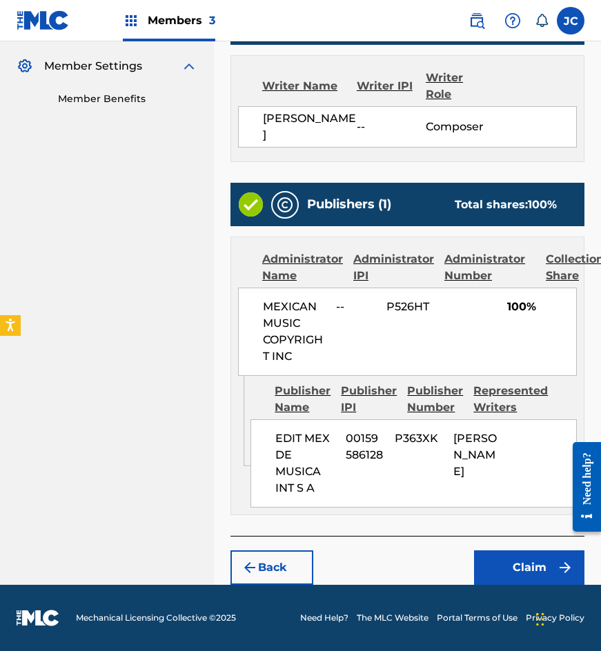
click at [523, 559] on button "Claim" at bounding box center [529, 568] width 110 height 34
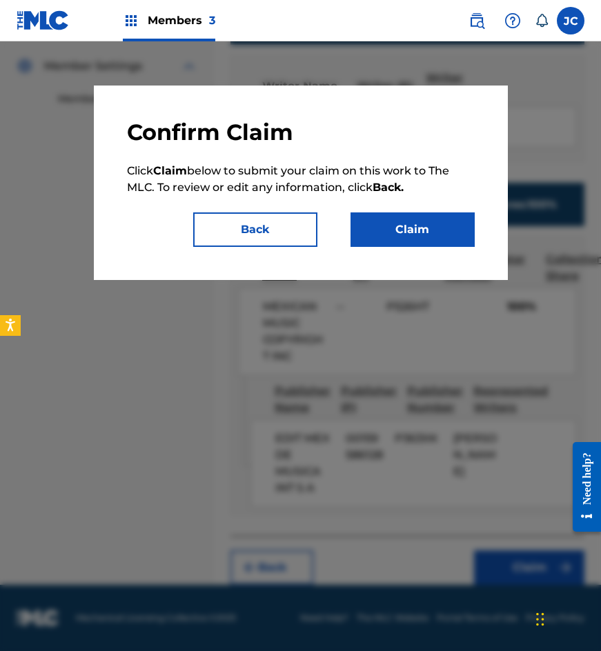
click at [448, 240] on button "Claim" at bounding box center [412, 229] width 124 height 34
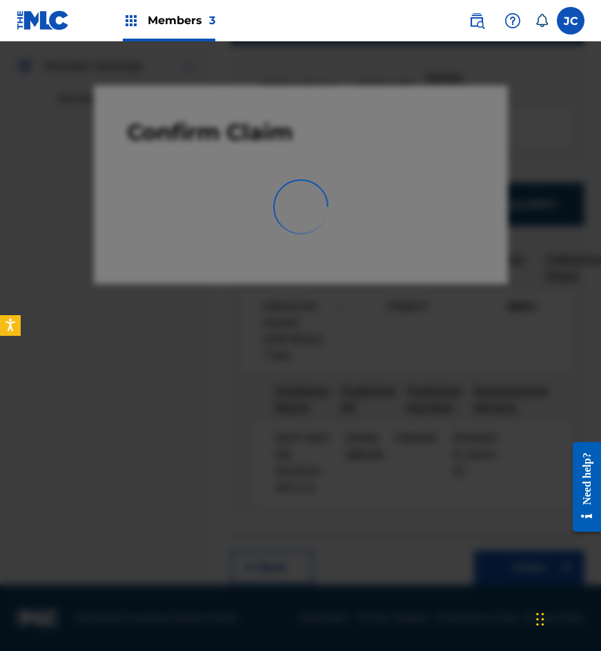
scroll to position [0, 0]
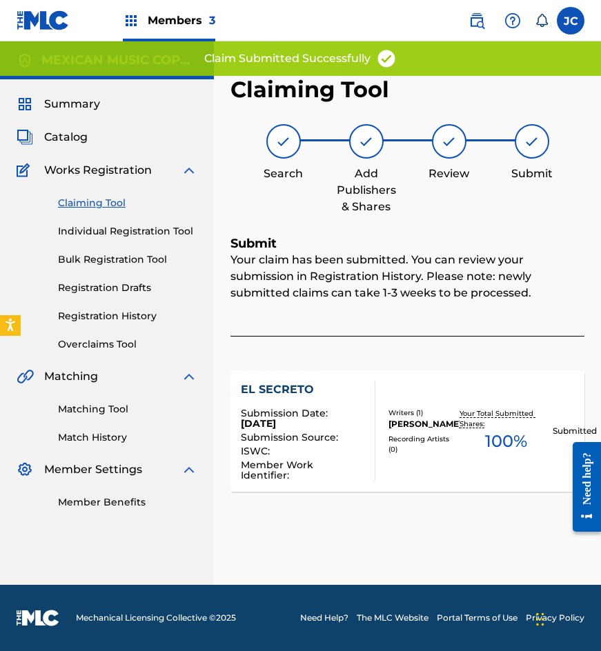
drag, startPoint x: 107, startPoint y: 206, endPoint x: 163, endPoint y: 224, distance: 58.7
click at [107, 206] on link "Claiming Tool" at bounding box center [127, 203] width 139 height 14
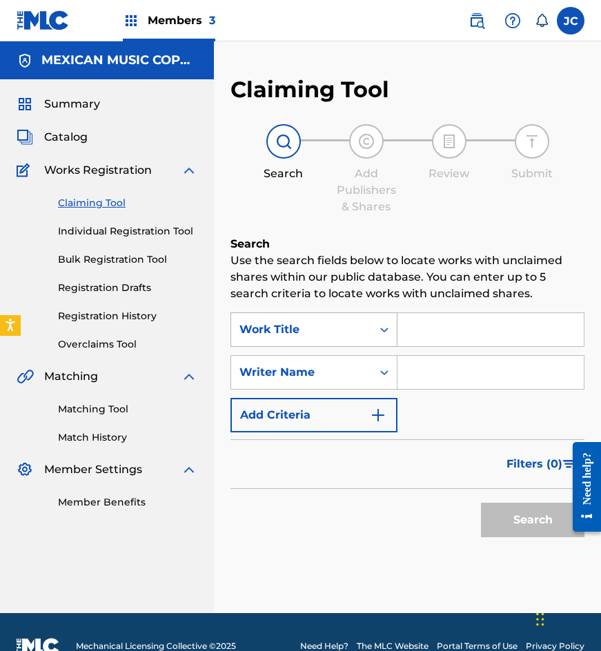
click at [334, 340] on div "Work Title" at bounding box center [301, 330] width 141 height 26
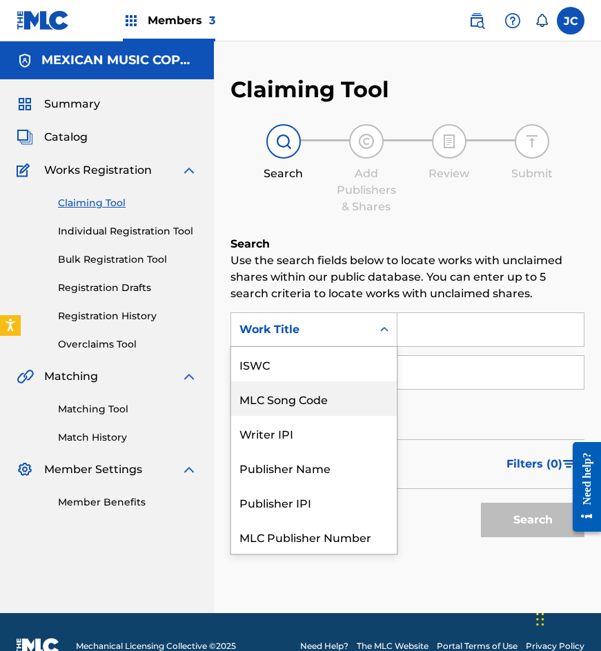
drag, startPoint x: 324, startPoint y: 357, endPoint x: 425, endPoint y: 348, distance: 101.1
click at [324, 382] on div "MLC Song Code" at bounding box center [314, 399] width 166 height 34
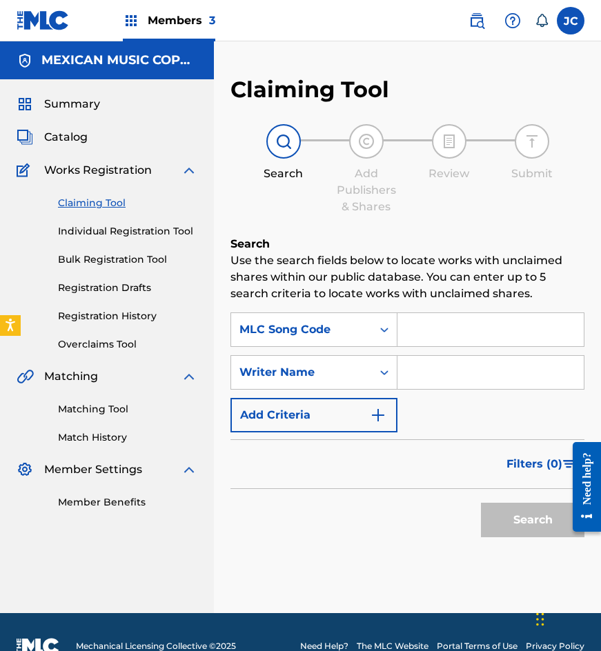
drag, startPoint x: 425, startPoint y: 348, endPoint x: 435, endPoint y: 344, distance: 10.9
click at [435, 344] on input "Search Form" at bounding box center [490, 329] width 186 height 33
paste input "N31792"
type input "N31792"
click at [481, 503] on button "Search" at bounding box center [532, 520] width 103 height 34
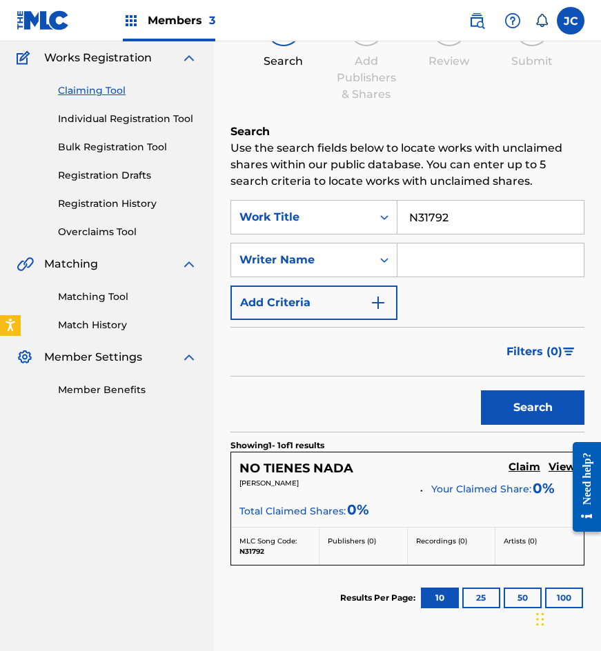
scroll to position [227, 0]
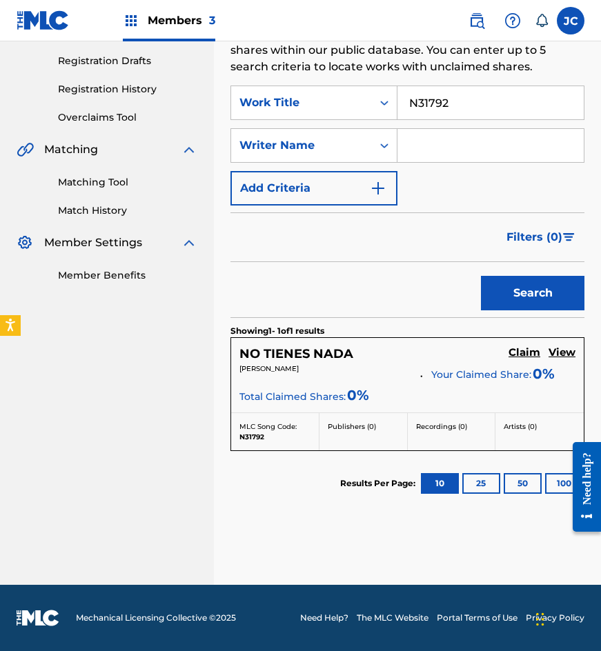
click at [520, 354] on h5 "Claim" at bounding box center [524, 352] width 32 height 13
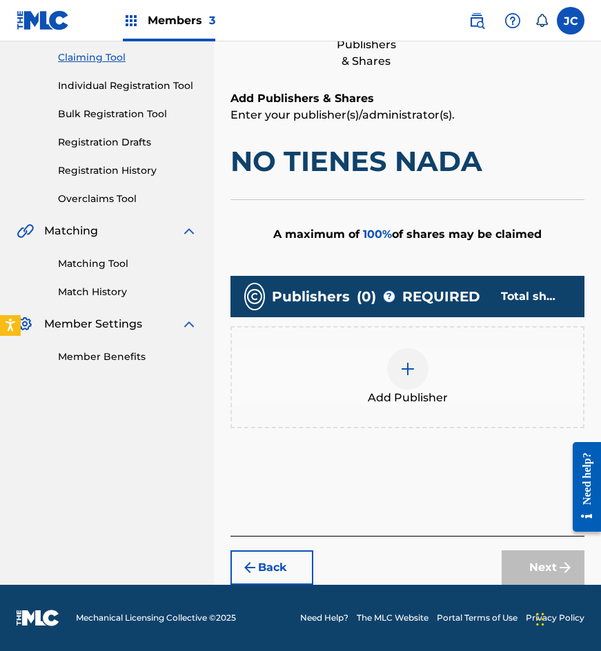
scroll to position [146, 0]
click at [405, 357] on div at bounding box center [407, 368] width 41 height 41
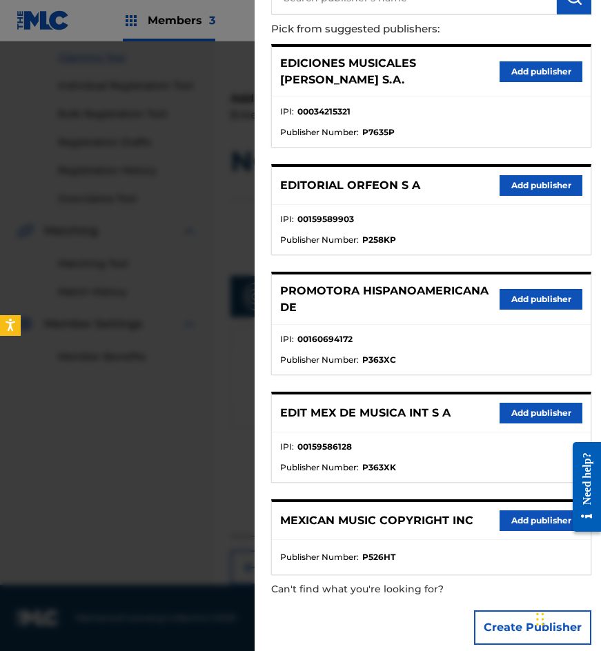
scroll to position [138, 0]
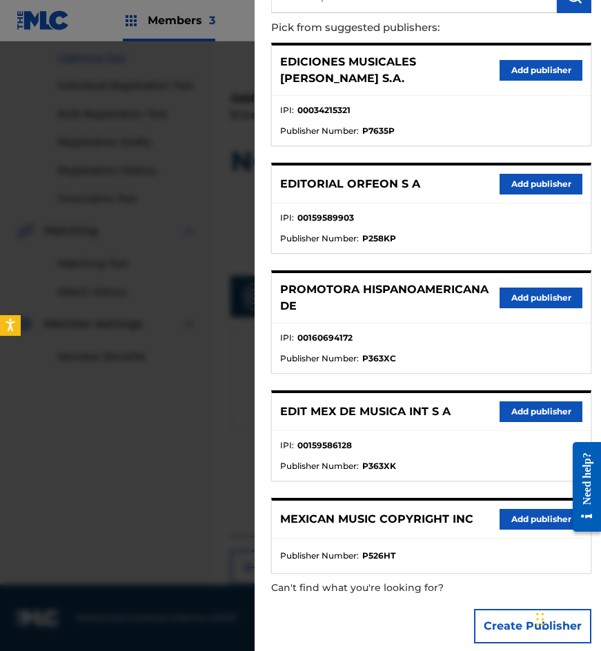
click at [519, 402] on button "Add publisher" at bounding box center [541, 412] width 83 height 21
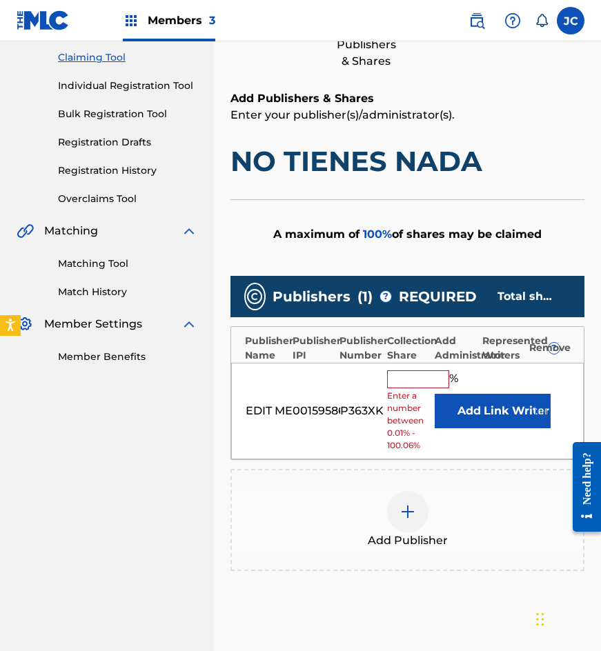
click at [446, 397] on button "Add" at bounding box center [469, 411] width 69 height 34
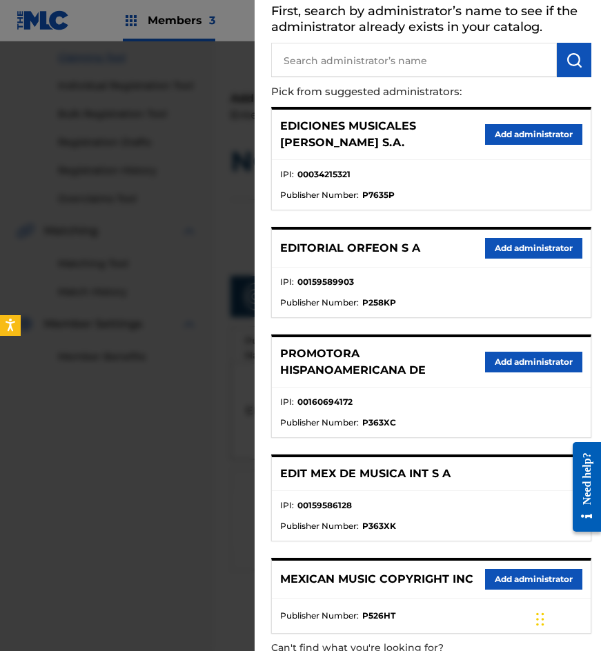
scroll to position [137, 0]
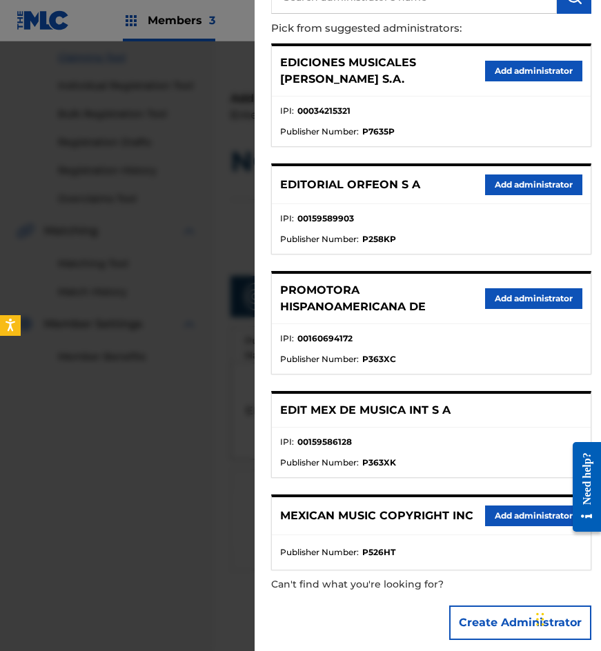
click at [492, 506] on button "Add administrator" at bounding box center [533, 516] width 97 height 21
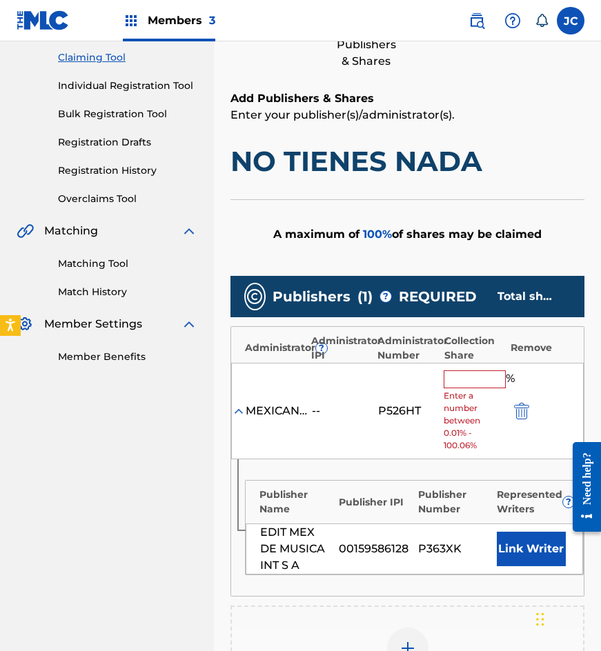
click at [467, 378] on input "text" at bounding box center [475, 379] width 62 height 18
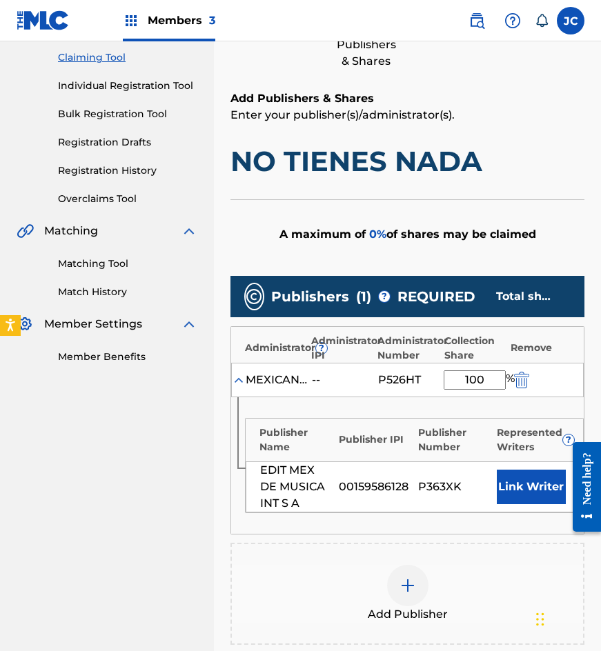
type input "100"
click at [519, 500] on button "Link Writer" at bounding box center [531, 487] width 69 height 34
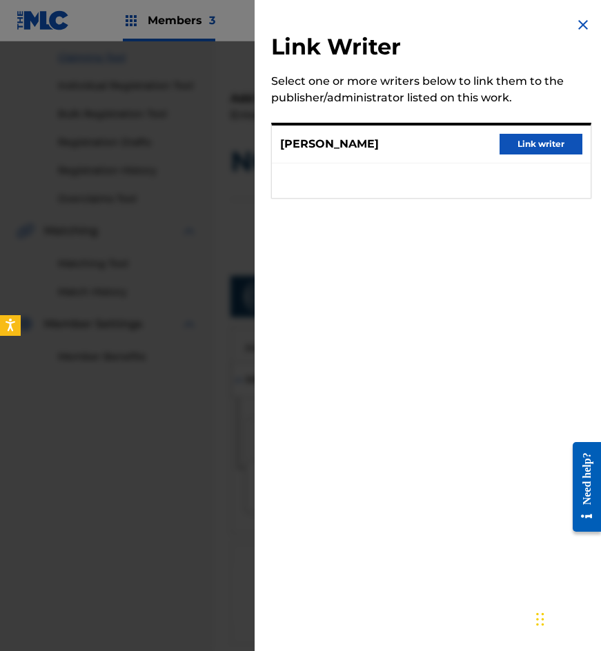
click at [519, 146] on button "Link writer" at bounding box center [541, 144] width 83 height 21
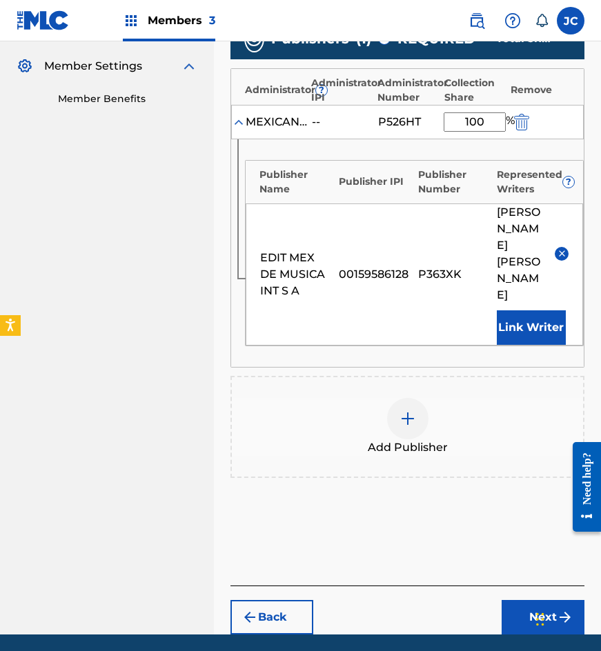
click at [516, 600] on button "Next" at bounding box center [543, 617] width 83 height 34
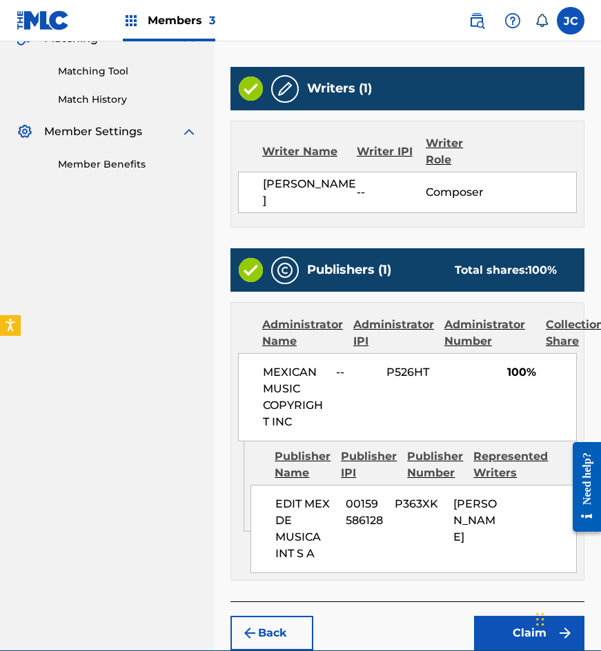
scroll to position [404, 0]
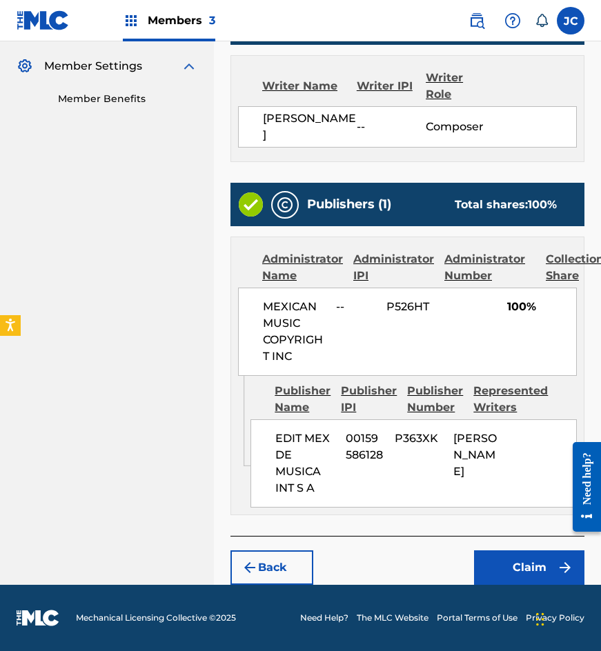
click at [489, 561] on button "Claim" at bounding box center [529, 568] width 110 height 34
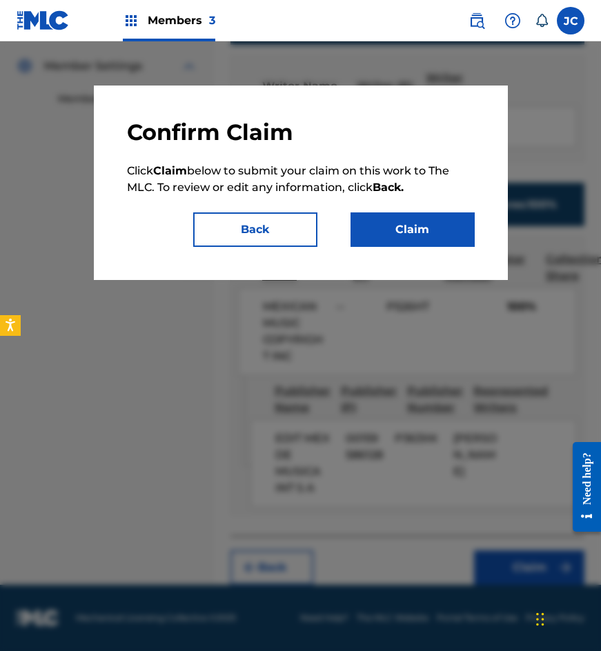
click at [424, 233] on button "Claim" at bounding box center [412, 229] width 124 height 34
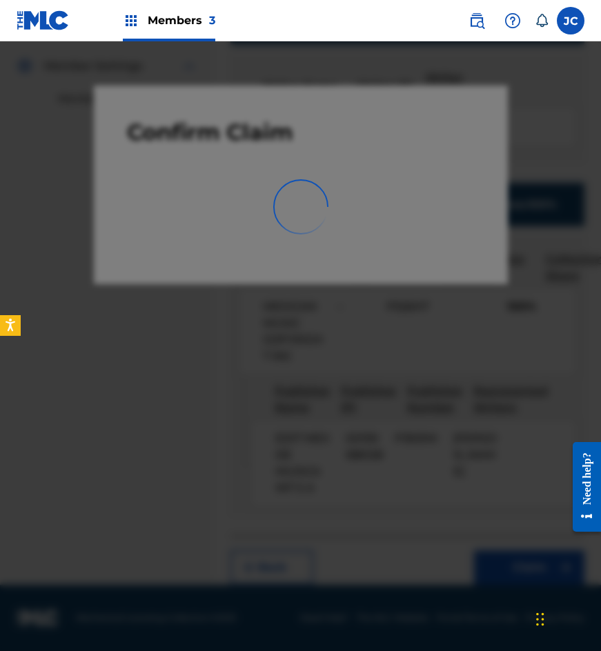
scroll to position [0, 0]
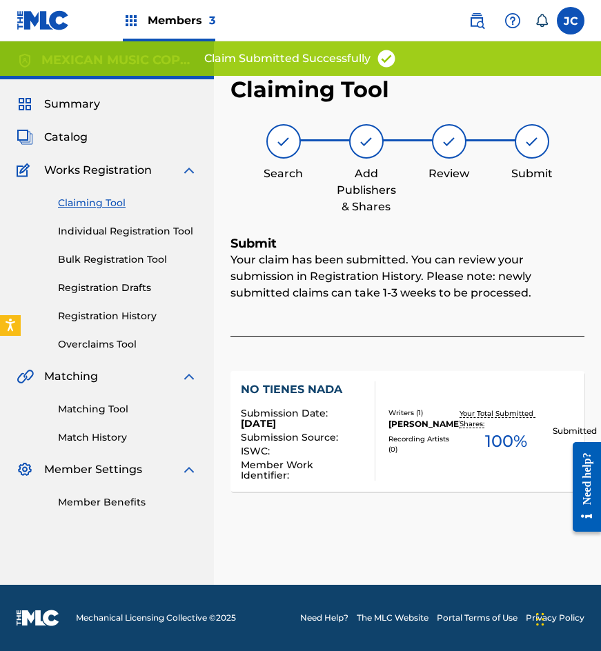
click at [101, 199] on link "Claiming Tool" at bounding box center [127, 203] width 139 height 14
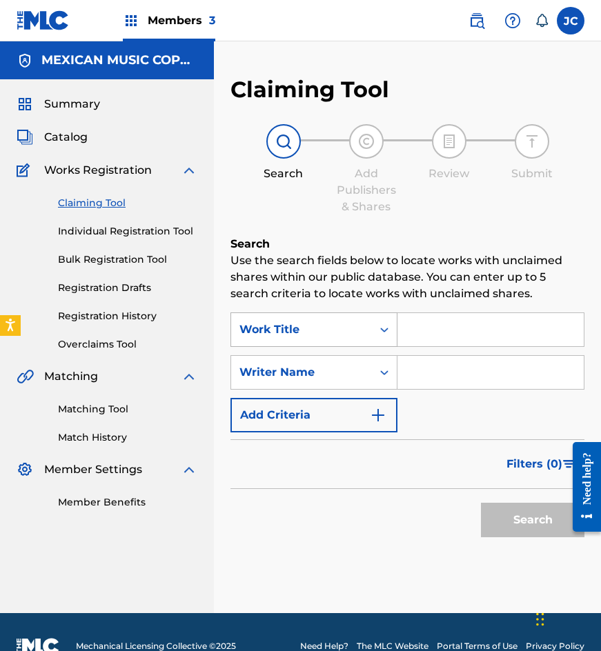
click at [345, 322] on div "Work Title" at bounding box center [301, 330] width 124 height 17
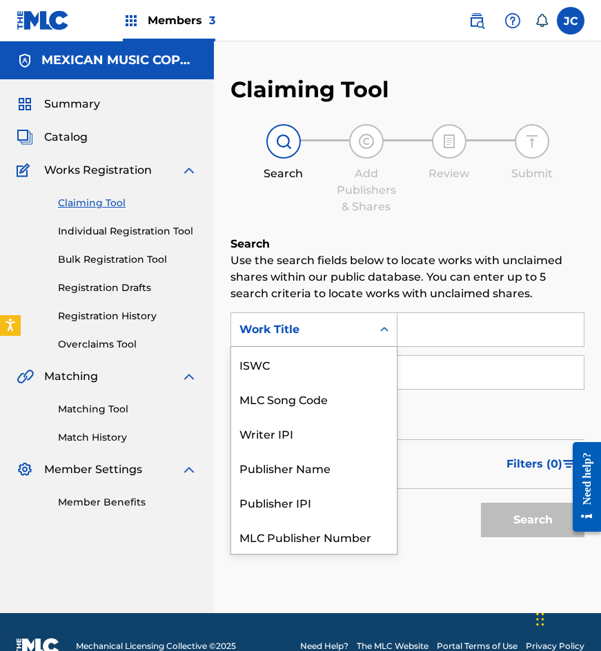
scroll to position [34, 0]
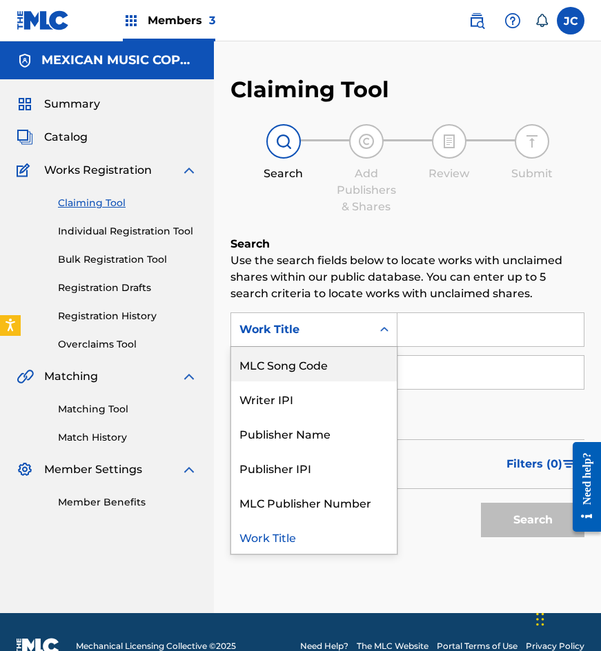
click at [346, 355] on div "MLC Song Code" at bounding box center [314, 364] width 166 height 34
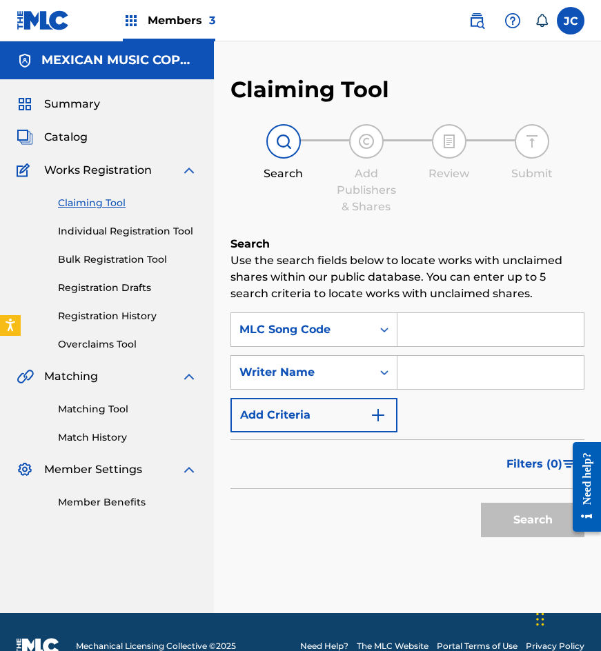
click at [438, 322] on input "Search Form" at bounding box center [490, 329] width 186 height 33
type input "A5483K"
click at [481, 503] on button "Search" at bounding box center [532, 520] width 103 height 34
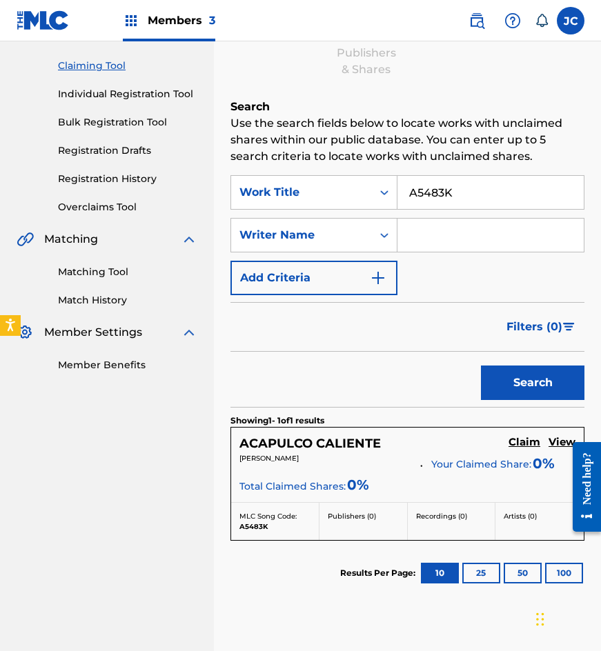
scroll to position [138, 0]
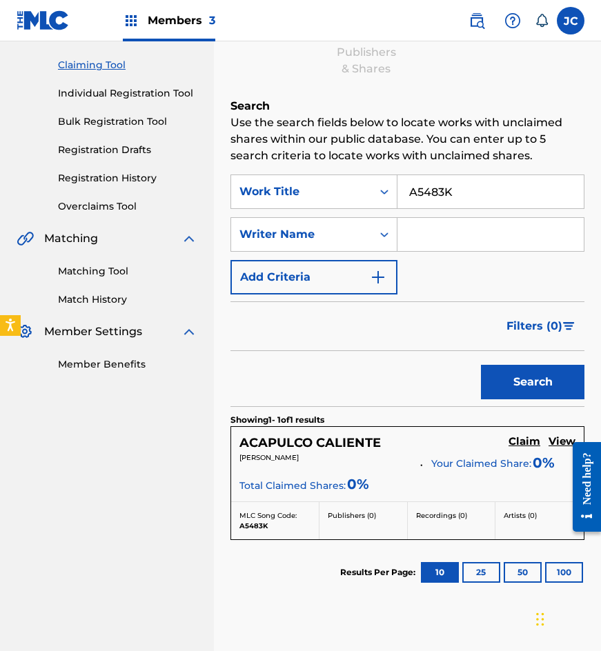
click at [518, 448] on h5 "Claim" at bounding box center [524, 441] width 32 height 13
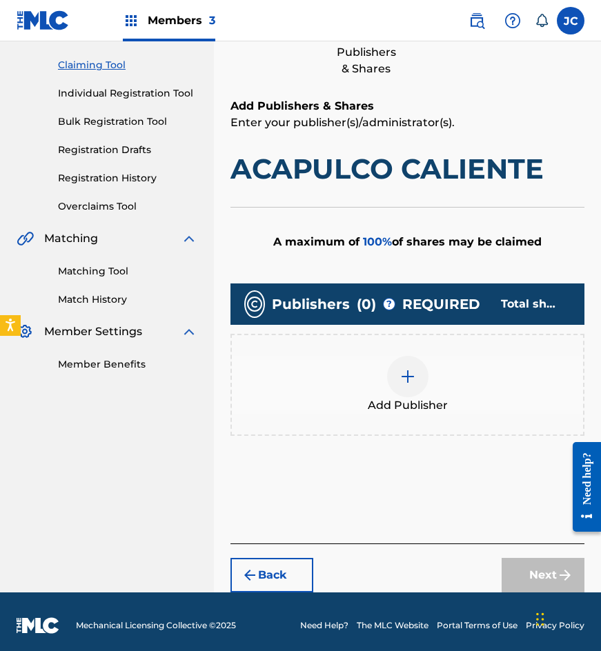
click at [399, 372] on img at bounding box center [407, 376] width 17 height 17
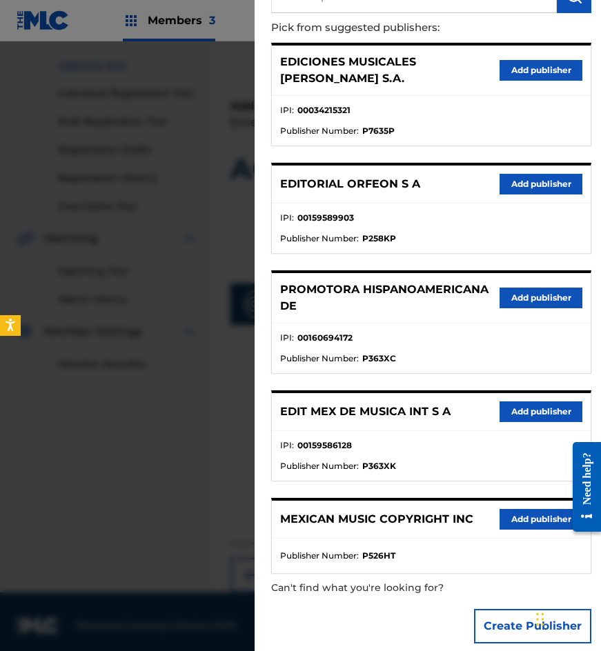
click at [512, 402] on button "Add publisher" at bounding box center [541, 412] width 83 height 21
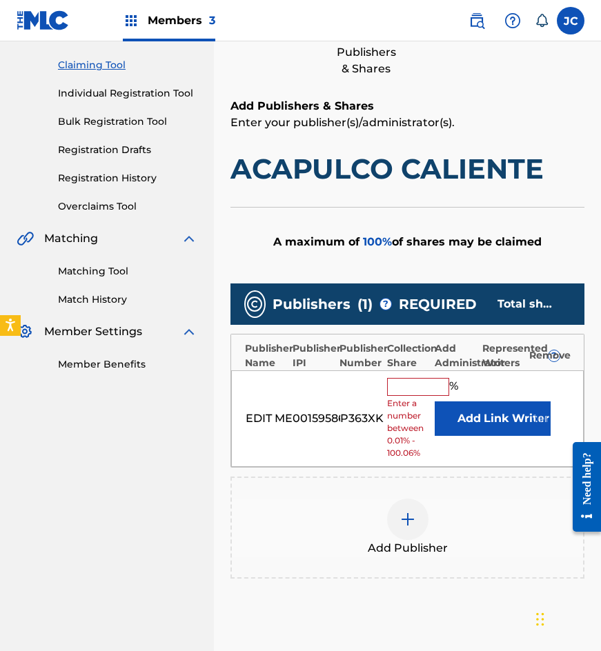
click at [450, 408] on button "Add" at bounding box center [469, 419] width 69 height 34
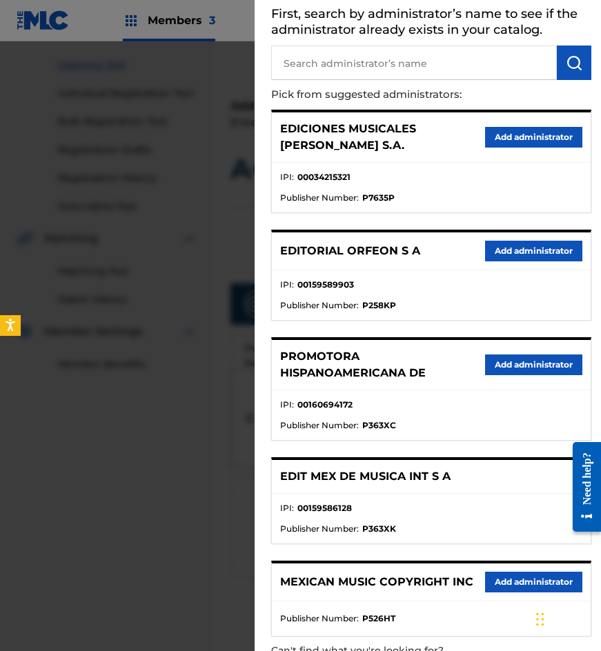
scroll to position [137, 0]
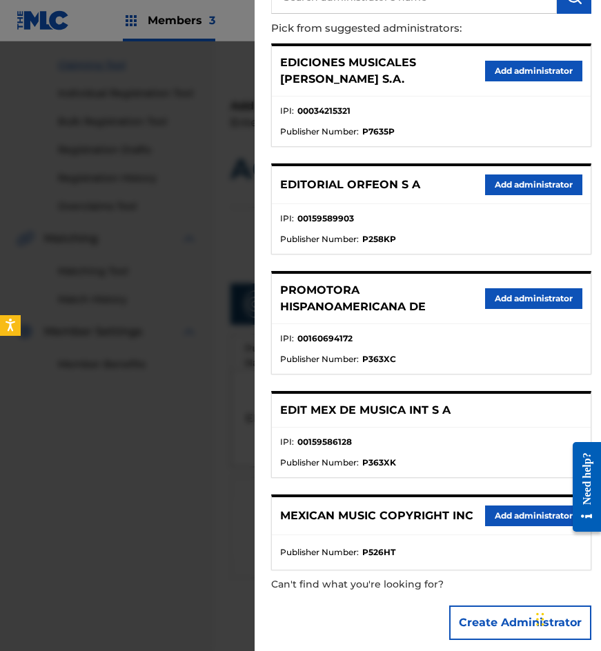
click at [526, 506] on button "Add administrator" at bounding box center [533, 516] width 97 height 21
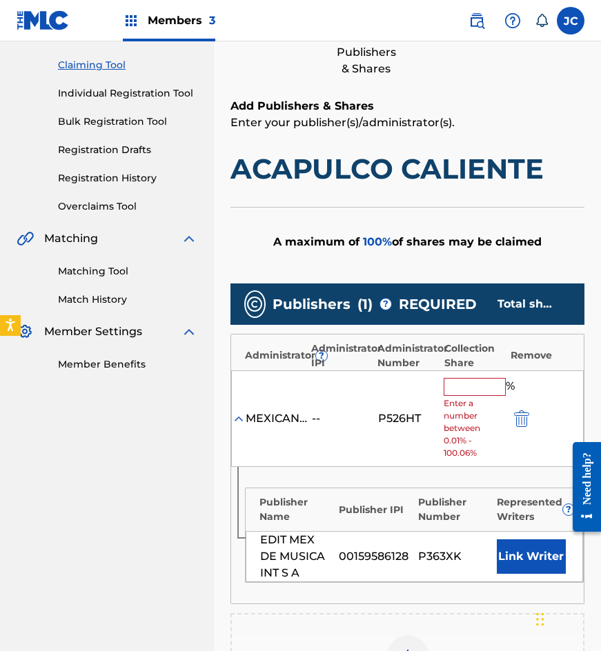
click at [473, 382] on input "text" at bounding box center [475, 387] width 62 height 18
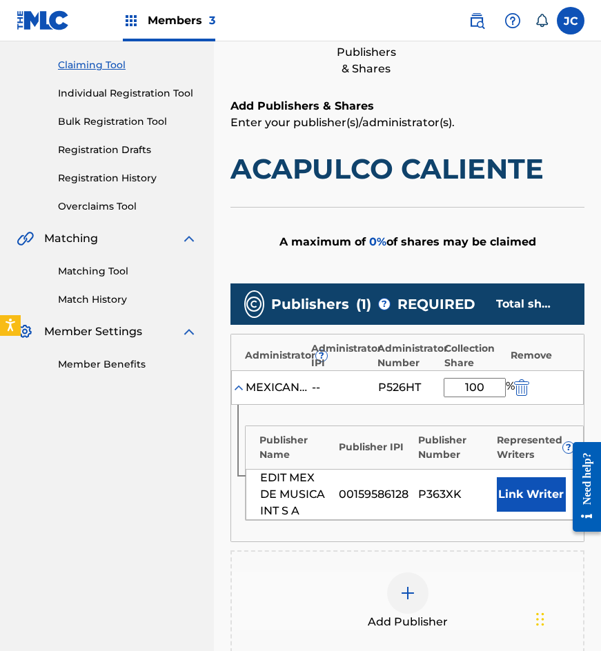
type input "100"
click at [514, 489] on button "Link Writer" at bounding box center [531, 494] width 69 height 34
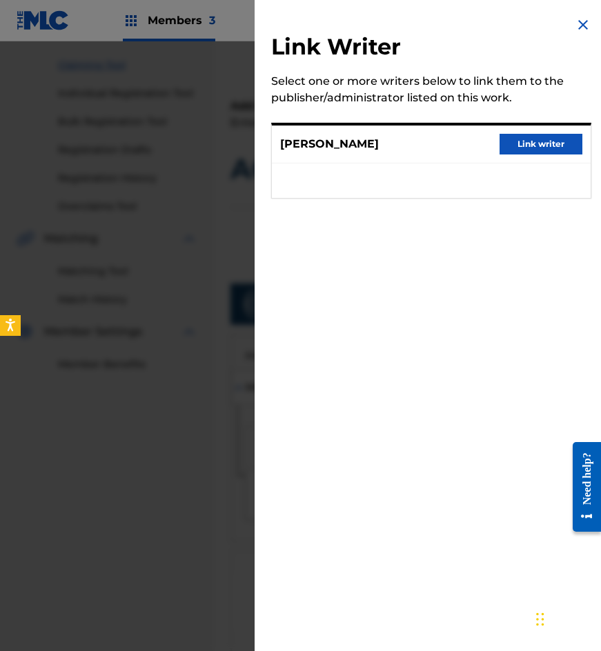
click at [508, 145] on button "Link writer" at bounding box center [541, 144] width 83 height 21
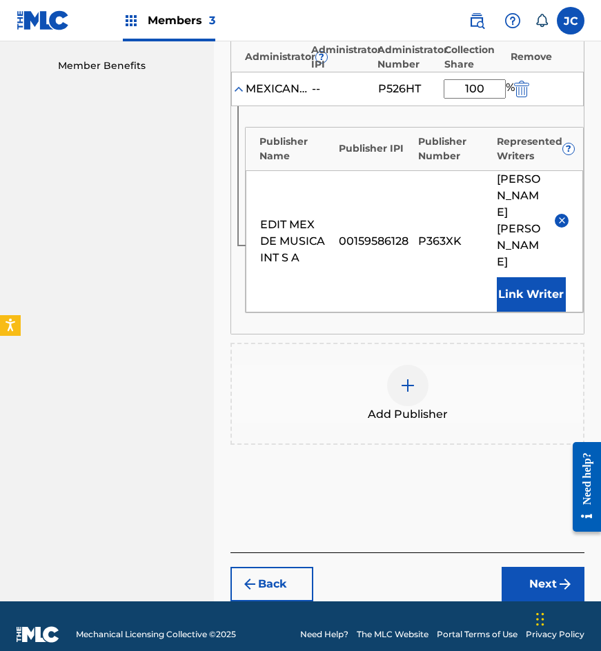
click at [519, 569] on button "Next" at bounding box center [543, 584] width 83 height 34
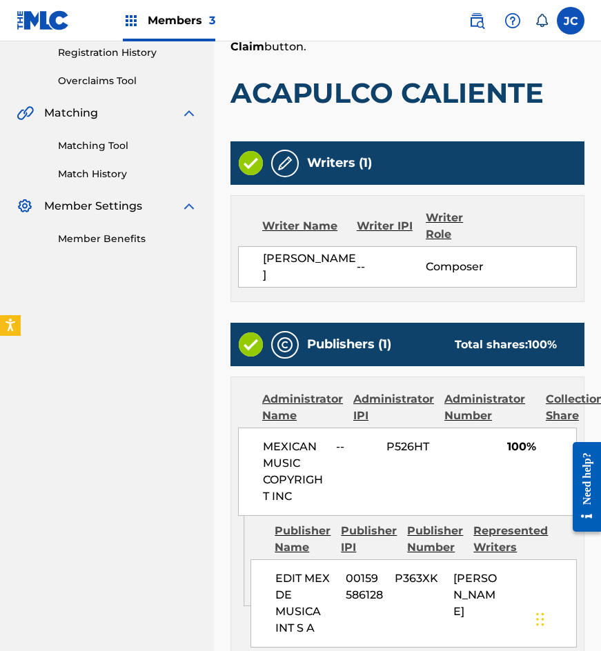
scroll to position [437, 0]
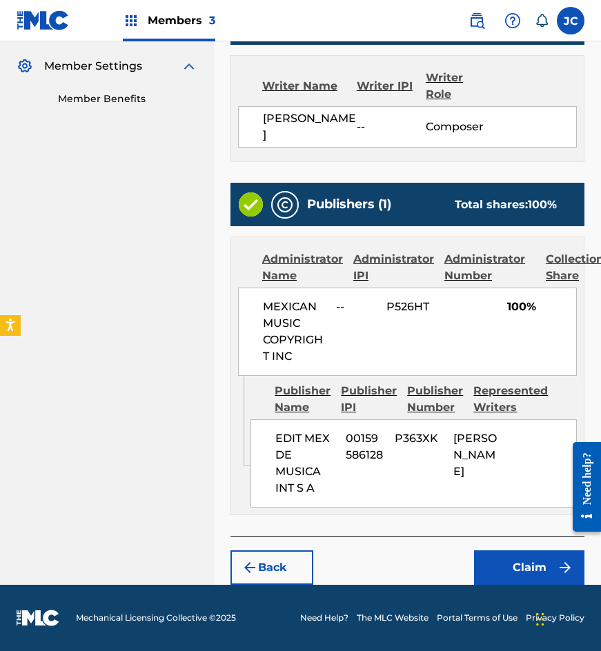
click at [520, 560] on button "Claim" at bounding box center [529, 568] width 110 height 34
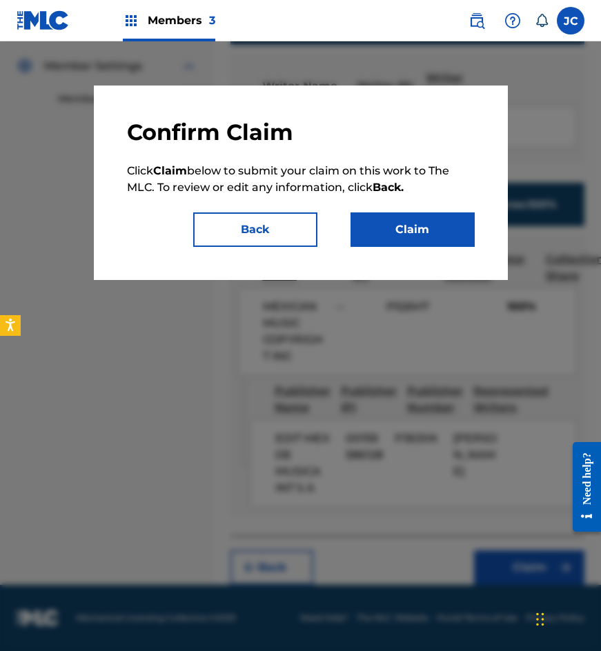
click at [424, 232] on button "Claim" at bounding box center [412, 229] width 124 height 34
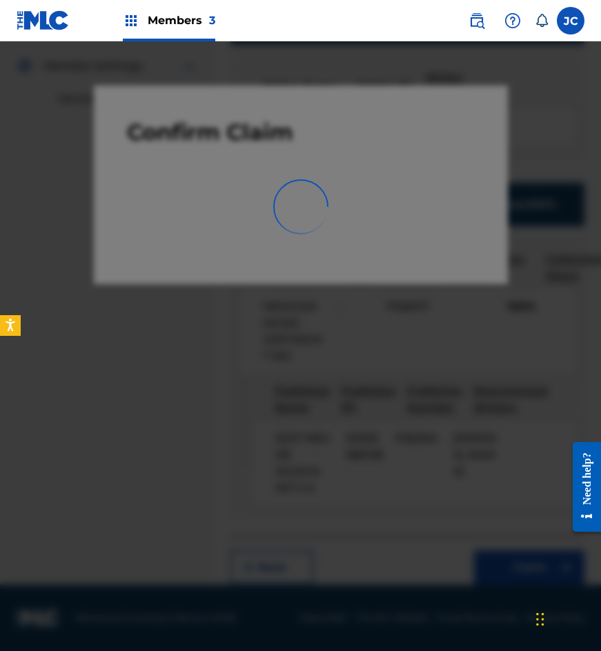
scroll to position [0, 0]
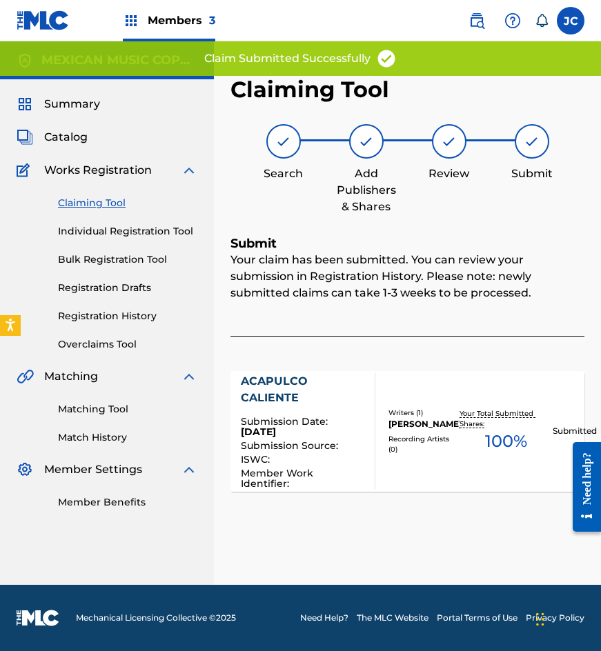
click at [112, 204] on link "Claiming Tool" at bounding box center [127, 203] width 139 height 14
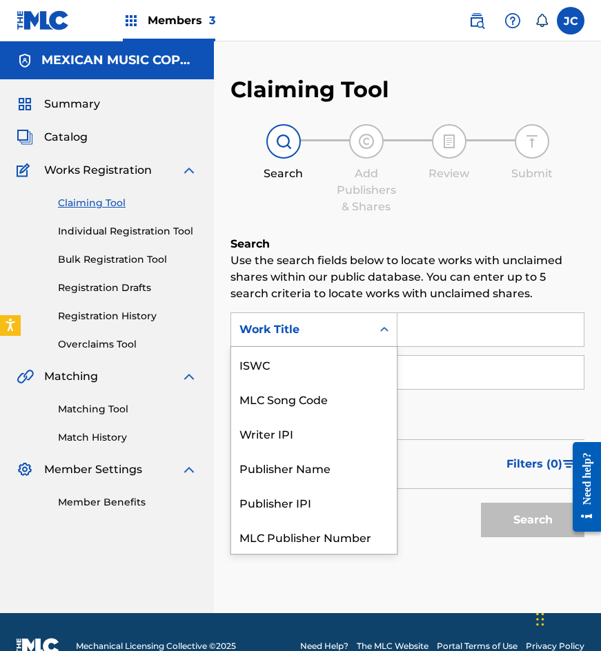
click at [299, 322] on div "Work Title" at bounding box center [301, 330] width 124 height 17
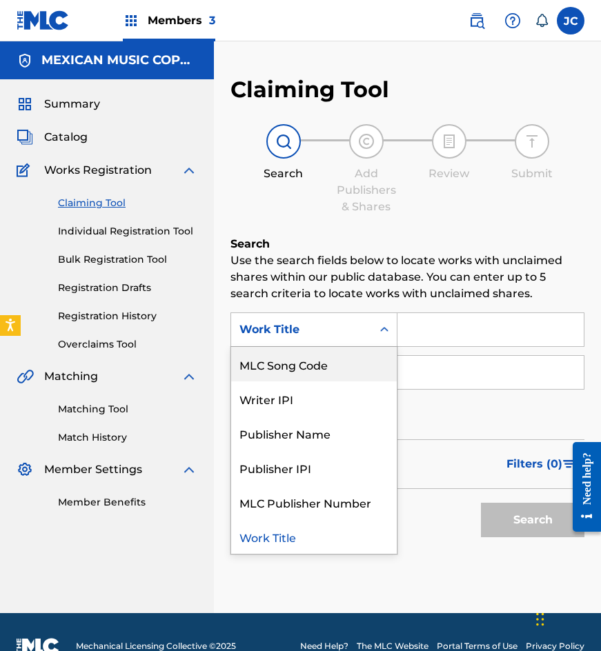
click at [297, 365] on div "MLC Song Code" at bounding box center [314, 364] width 166 height 34
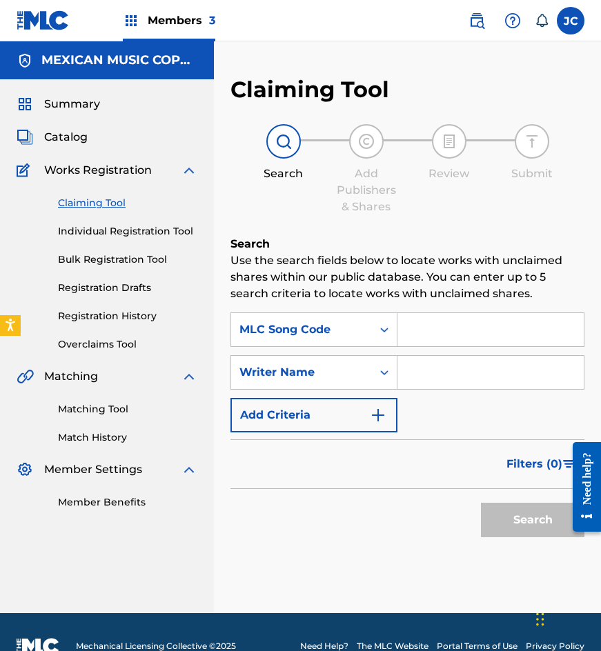
click at [425, 338] on input "Search Form" at bounding box center [490, 329] width 186 height 33
type input "C6038W"
click at [481, 503] on button "Search" at bounding box center [532, 520] width 103 height 34
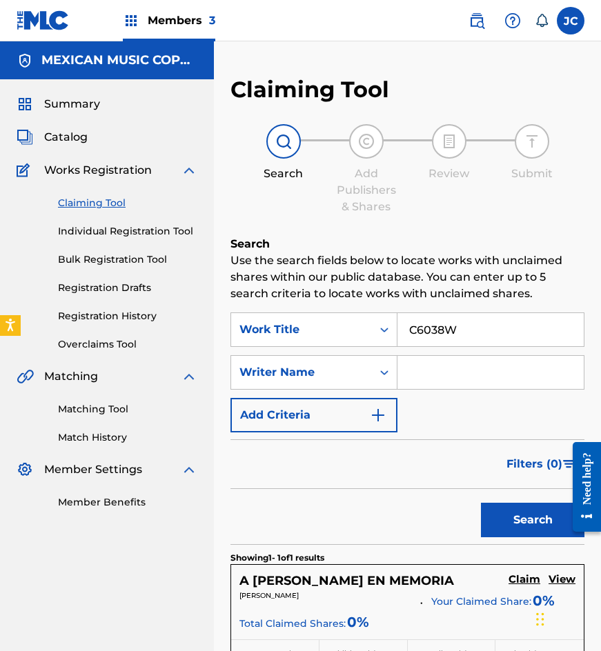
scroll to position [227, 0]
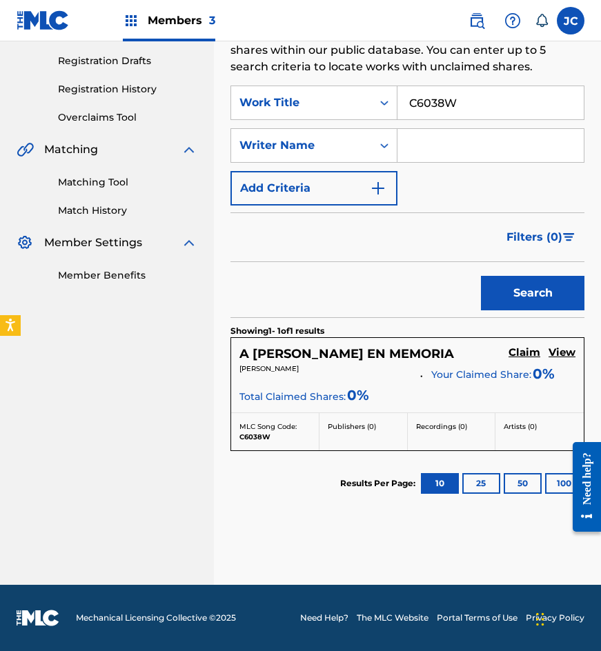
click at [528, 353] on h5 "Claim" at bounding box center [524, 352] width 32 height 13
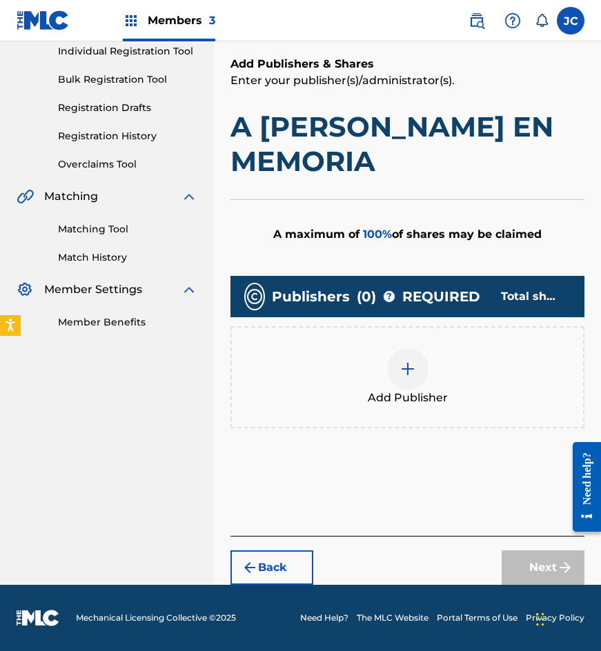
click at [403, 371] on img at bounding box center [407, 369] width 17 height 17
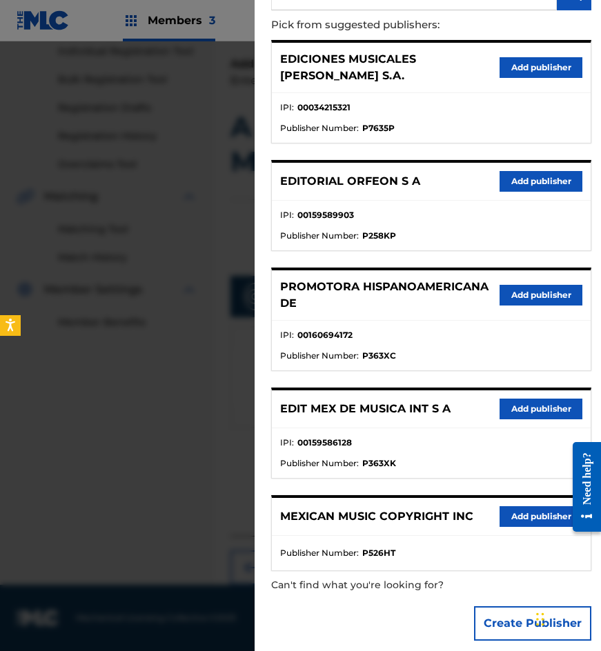
scroll to position [141, 0]
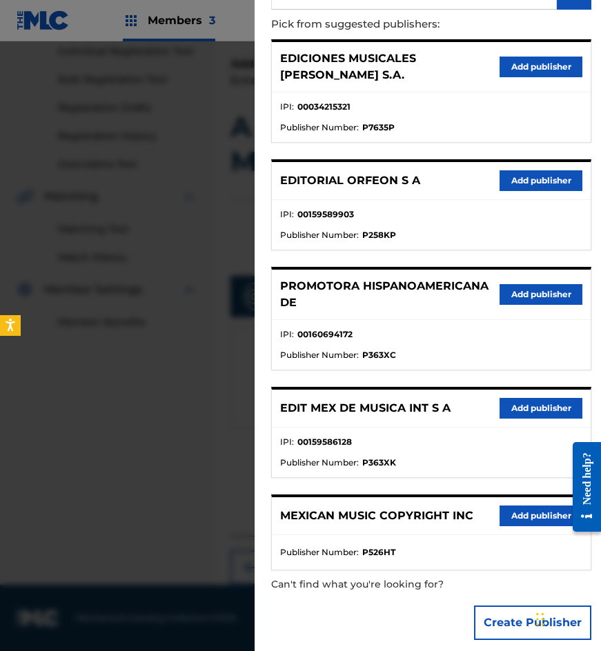
click at [506, 398] on button "Add publisher" at bounding box center [541, 408] width 83 height 21
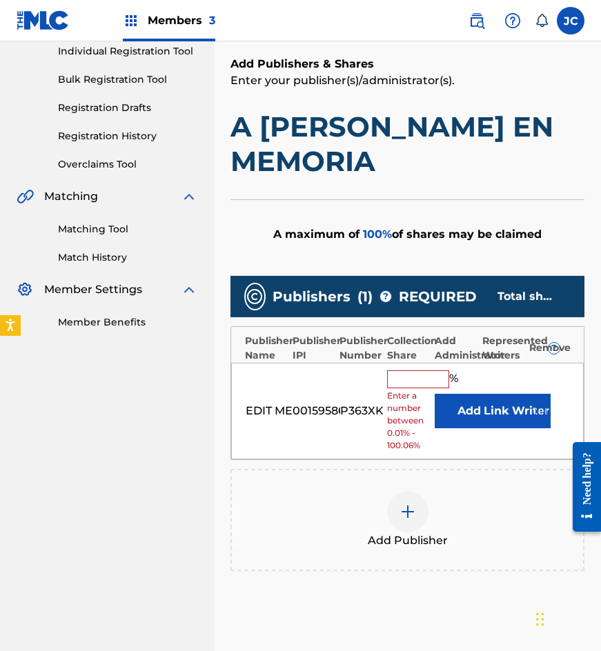
click at [453, 405] on button "Add" at bounding box center [469, 411] width 69 height 34
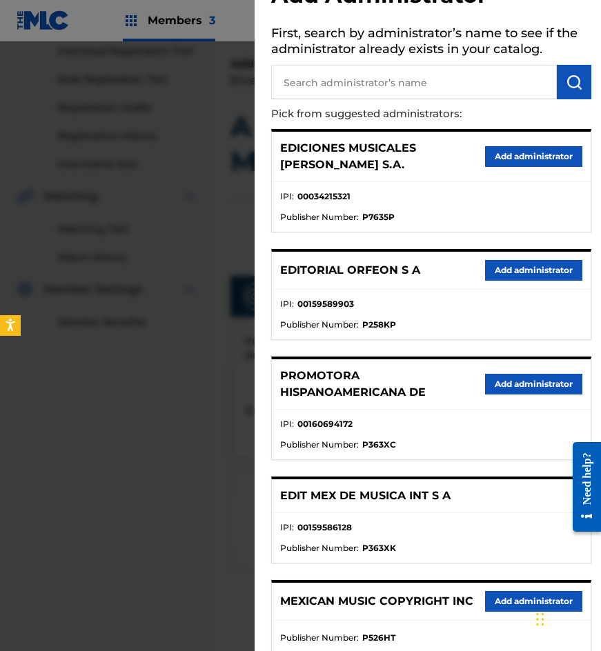
scroll to position [137, 0]
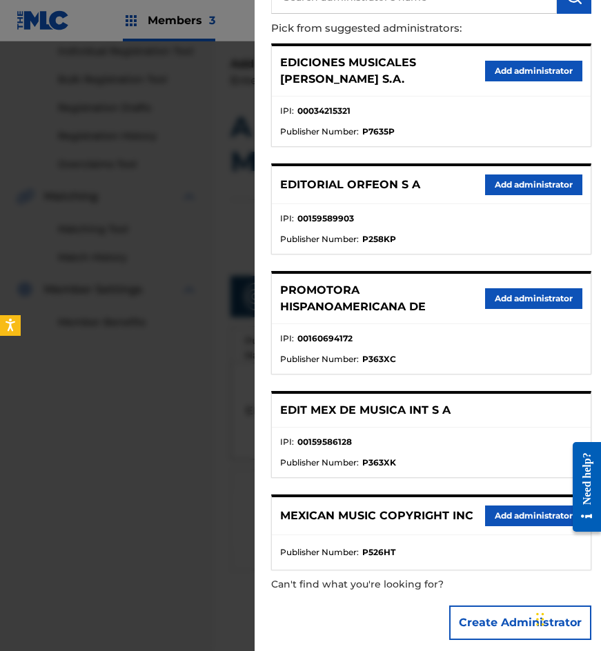
click at [497, 506] on button "Add administrator" at bounding box center [533, 516] width 97 height 21
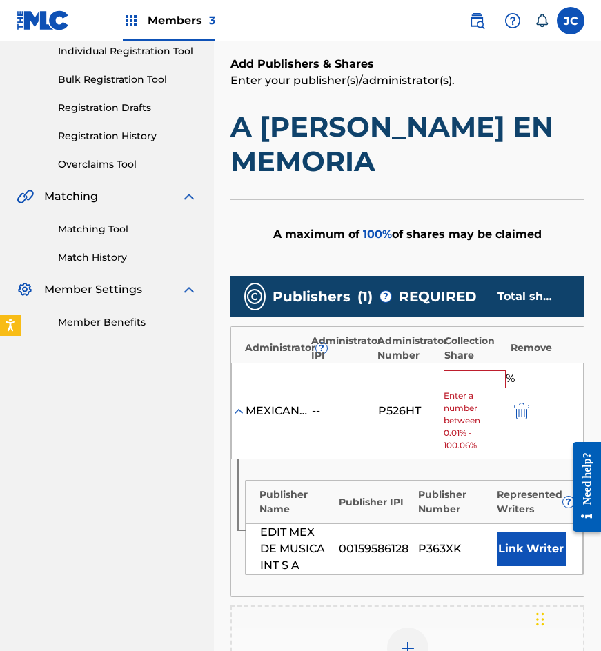
click at [455, 380] on input "text" at bounding box center [475, 379] width 62 height 18
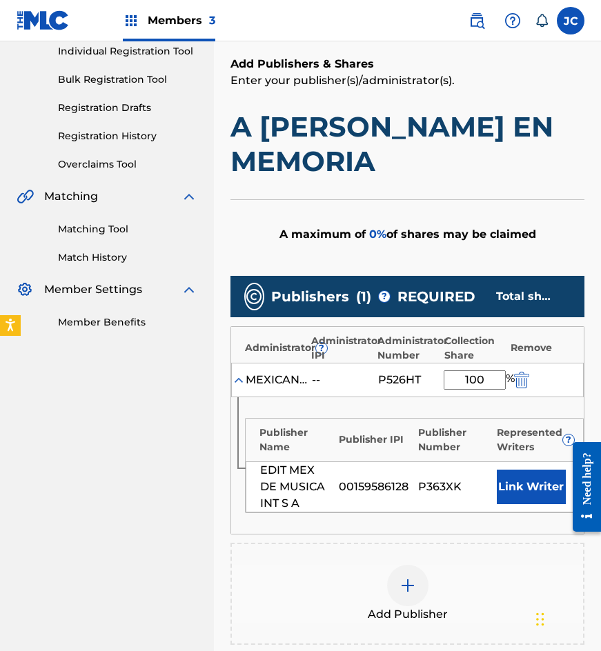
type input "100"
click at [512, 477] on button "Link Writer" at bounding box center [531, 487] width 69 height 34
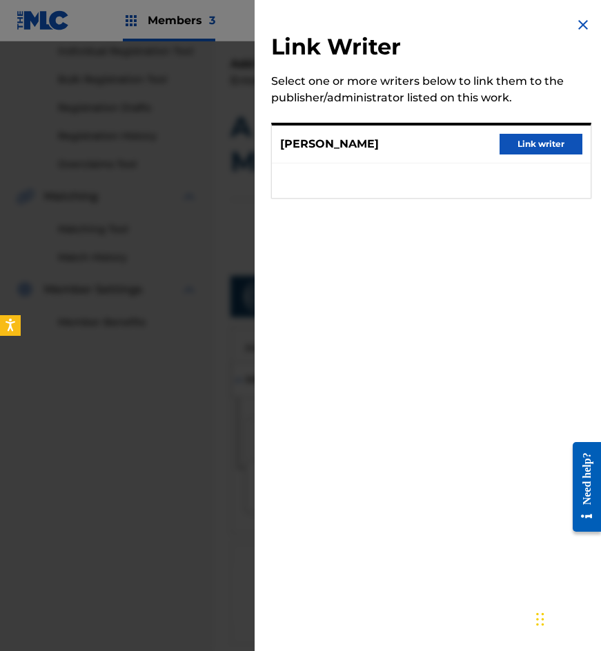
click at [511, 155] on button "Link writer" at bounding box center [541, 144] width 83 height 21
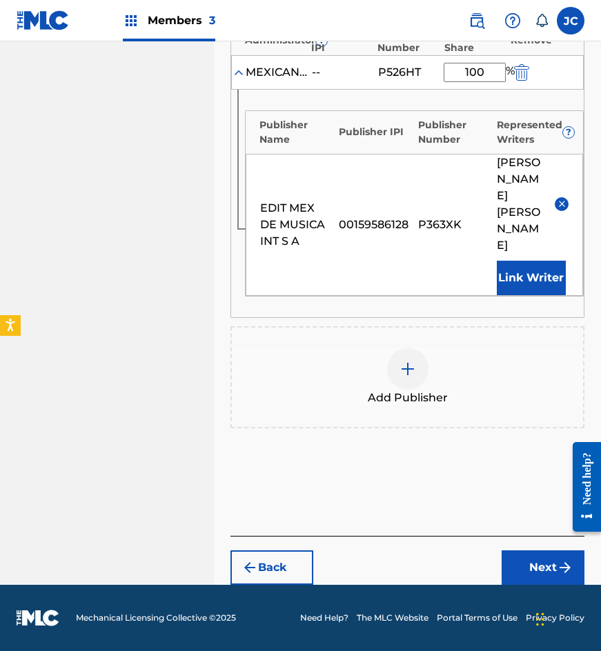
click at [537, 553] on button "Next" at bounding box center [543, 568] width 83 height 34
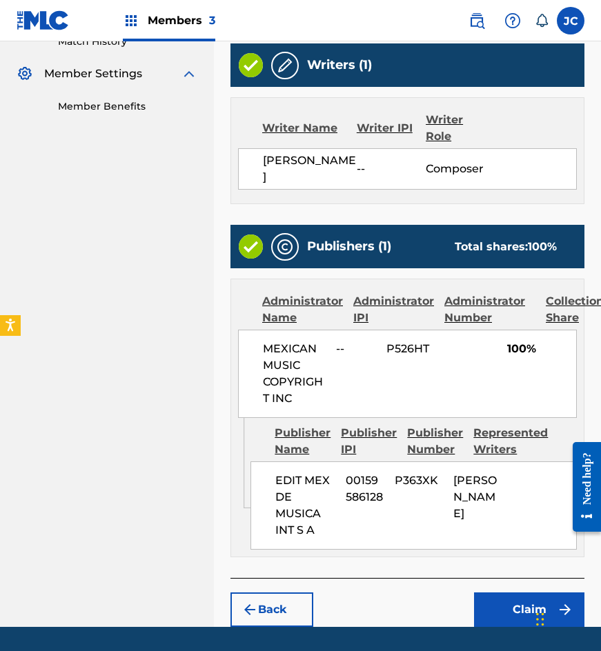
scroll to position [504, 0]
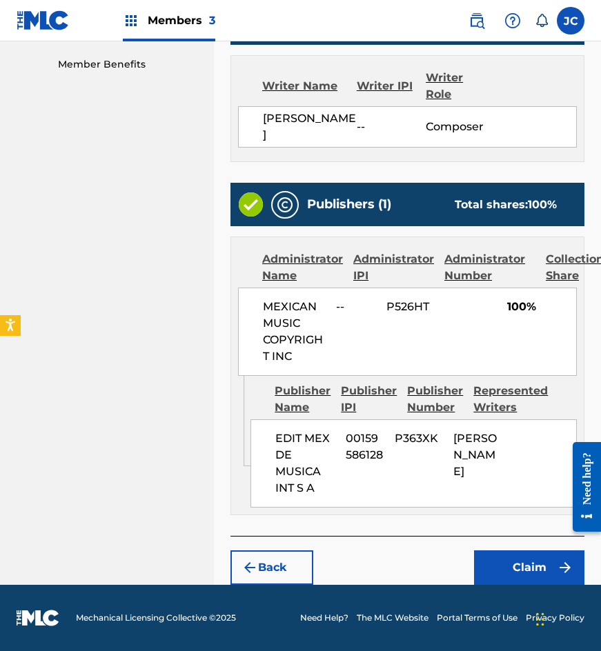
click at [514, 557] on button "Claim" at bounding box center [529, 568] width 110 height 34
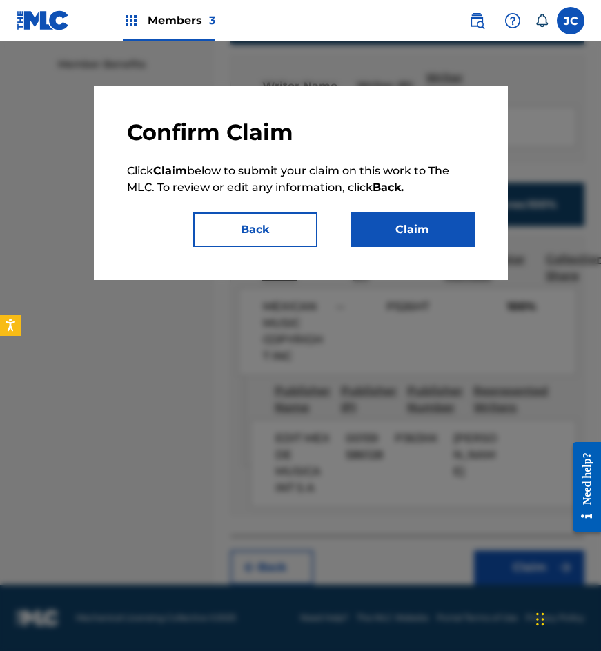
click at [426, 235] on button "Claim" at bounding box center [412, 229] width 124 height 34
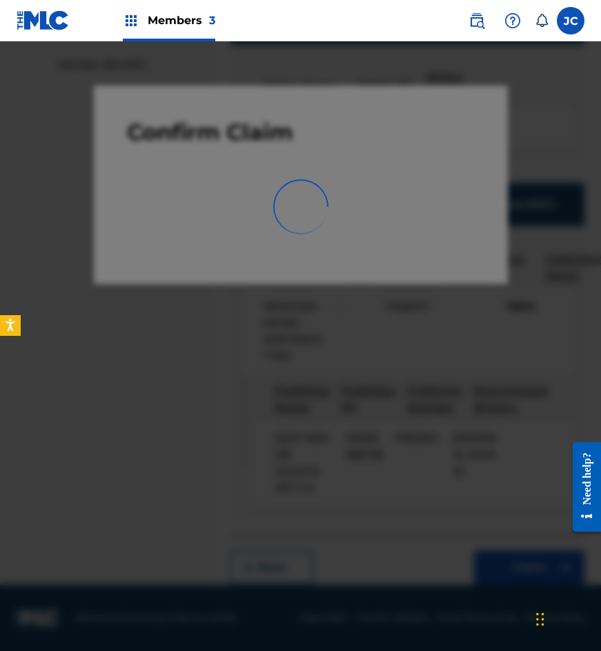
scroll to position [0, 0]
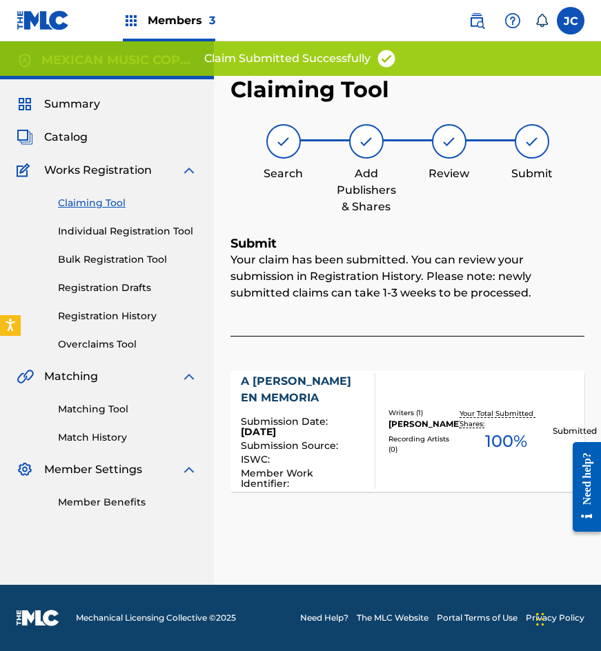
click at [99, 197] on link "Claiming Tool" at bounding box center [127, 203] width 139 height 14
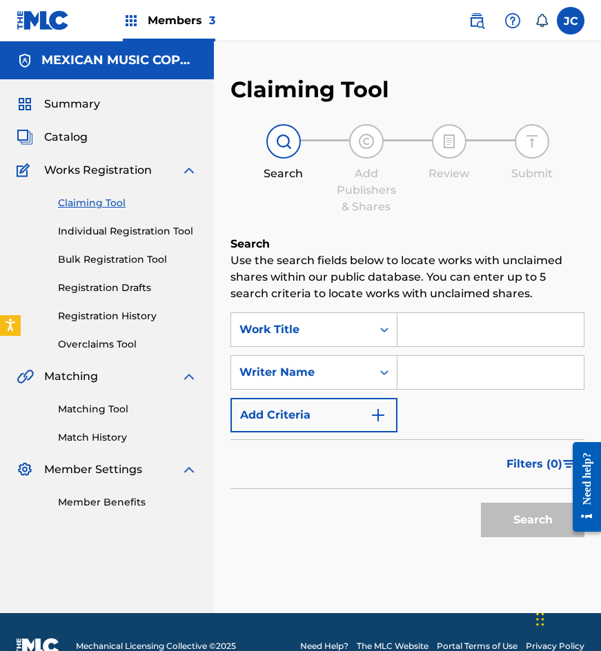
click at [30, 29] on img at bounding box center [43, 20] width 53 height 20
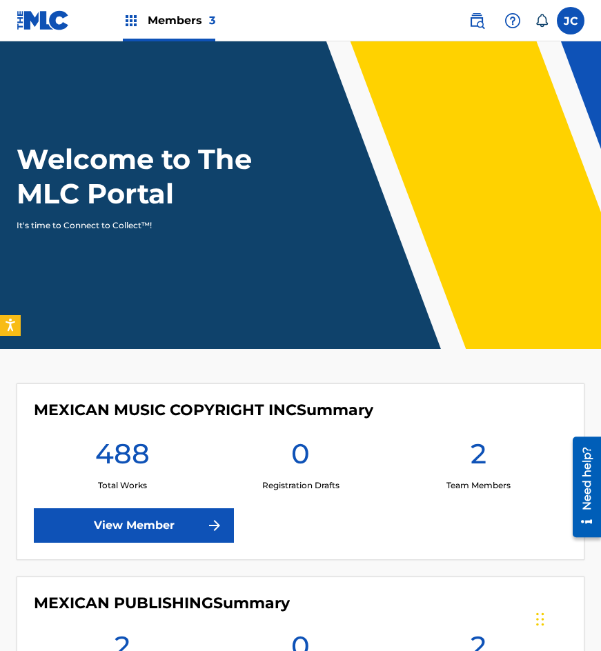
drag, startPoint x: 477, startPoint y: 23, endPoint x: 426, endPoint y: 18, distance: 52.0
click at [477, 23] on img at bounding box center [476, 20] width 17 height 17
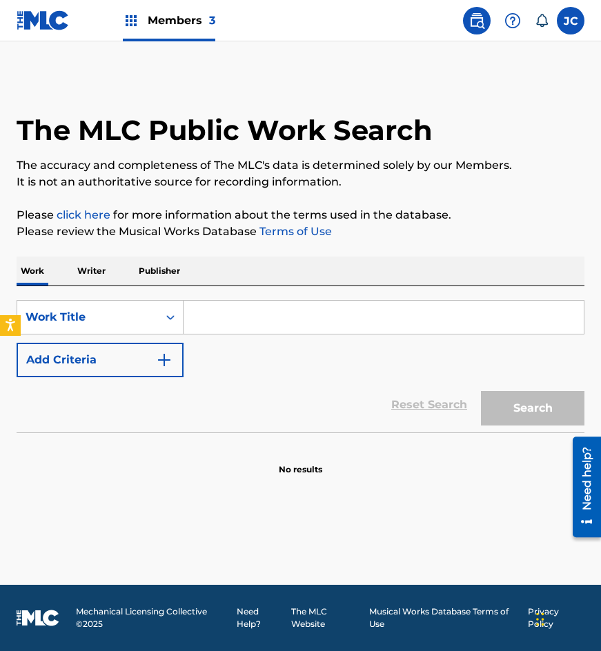
click at [114, 386] on div "Reset Search Search" at bounding box center [301, 404] width 568 height 55
click at [153, 363] on button "Add Criteria" at bounding box center [100, 360] width 167 height 34
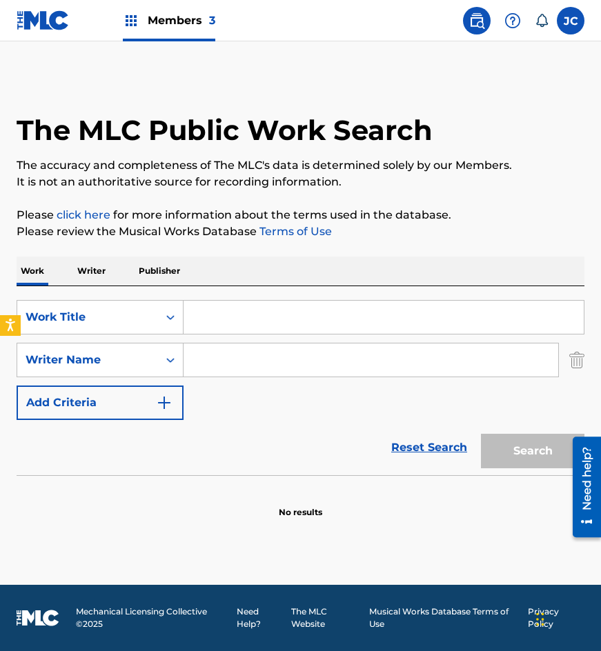
click at [230, 313] on input "Search Form" at bounding box center [384, 317] width 400 height 33
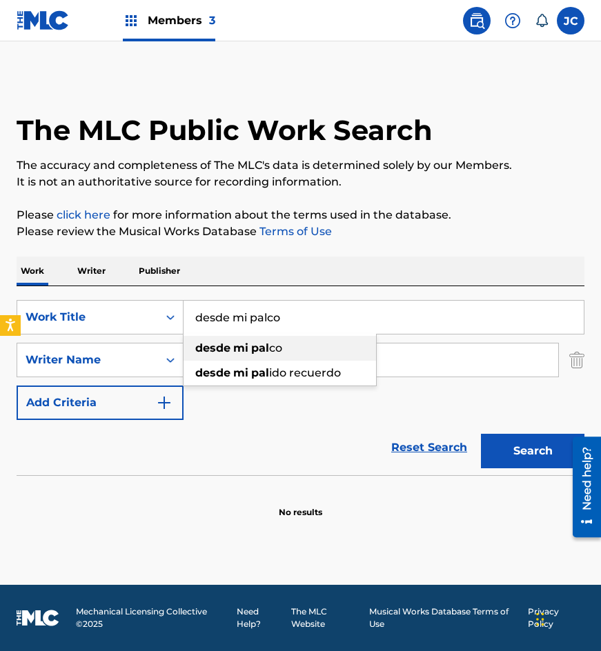
type input "desde mi palco"
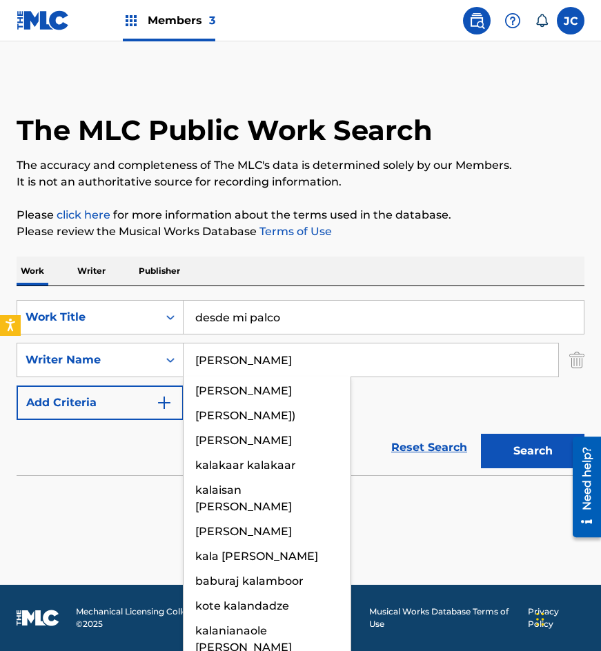
type input "[PERSON_NAME]"
click at [481, 434] on button "Search" at bounding box center [532, 451] width 103 height 34
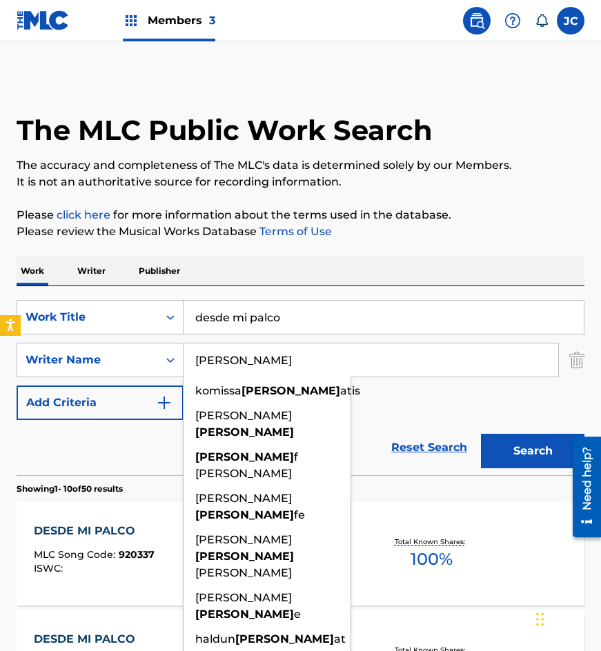
click at [414, 422] on div "Reset Search Search" at bounding box center [301, 447] width 568 height 55
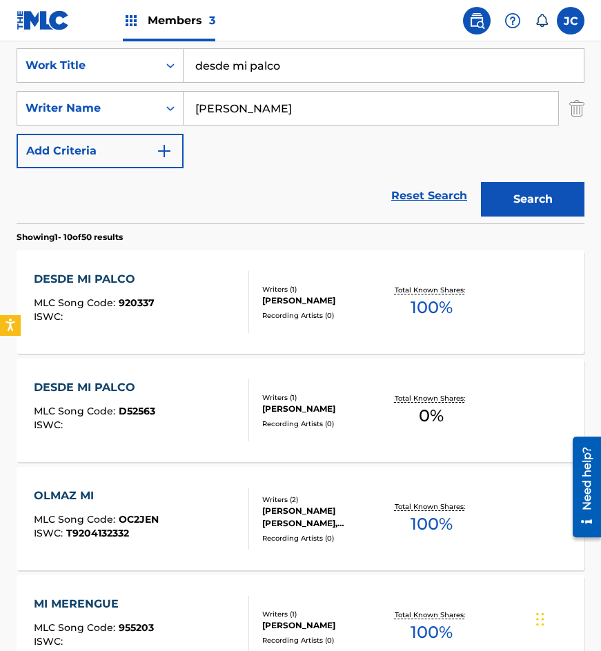
scroll to position [276, 0]
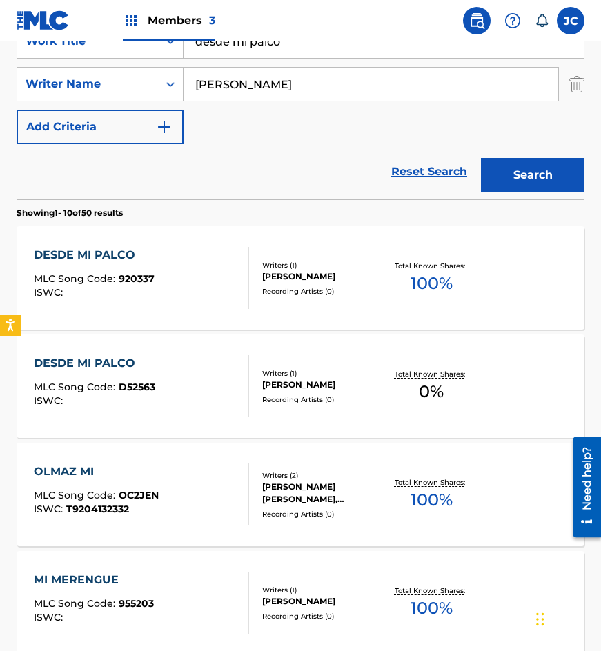
click at [178, 269] on div "DESDE MI PALCO MLC Song Code : 920337 ISWC :" at bounding box center [142, 278] width 216 height 62
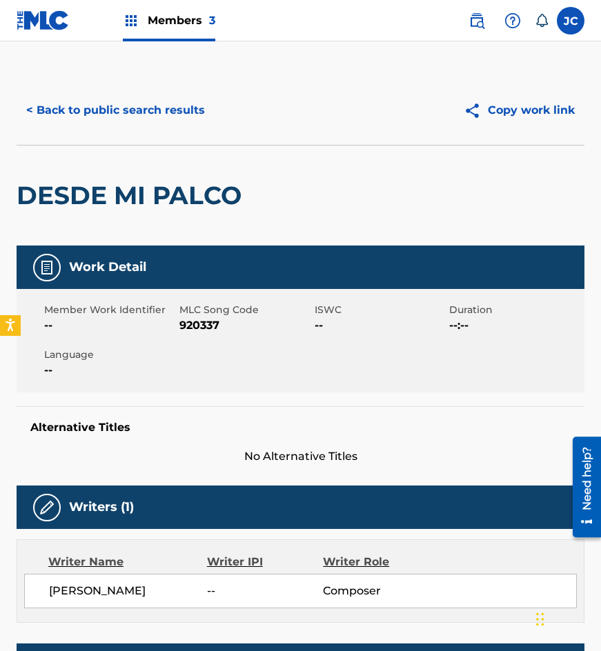
click at [211, 326] on span "920337" at bounding box center [245, 325] width 132 height 17
copy span "920337"
click at [104, 97] on button "< Back to public search results" at bounding box center [116, 110] width 198 height 34
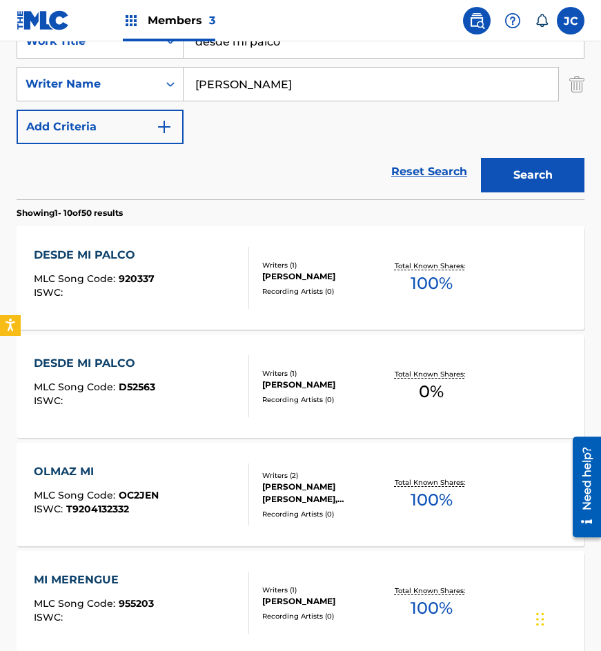
click at [194, 355] on div "DESDE MI PALCO MLC Song Code : D52563 ISWC : Writers ( 1 ) [PERSON_NAME] Record…" at bounding box center [301, 386] width 568 height 103
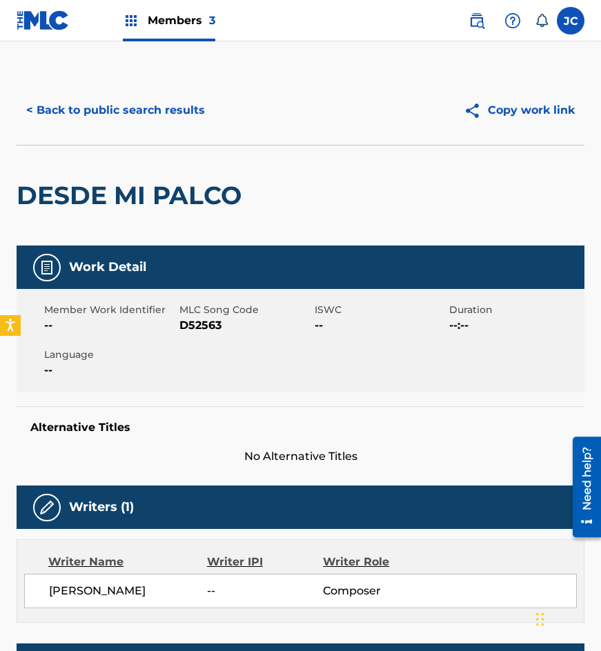
click at [199, 322] on span "D52563" at bounding box center [245, 325] width 132 height 17
copy span "D52563"
click at [157, 128] on div "< Back to public search results Copy work link" at bounding box center [301, 110] width 568 height 69
drag, startPoint x: 141, startPoint y: 92, endPoint x: 145, endPoint y: 108, distance: 16.4
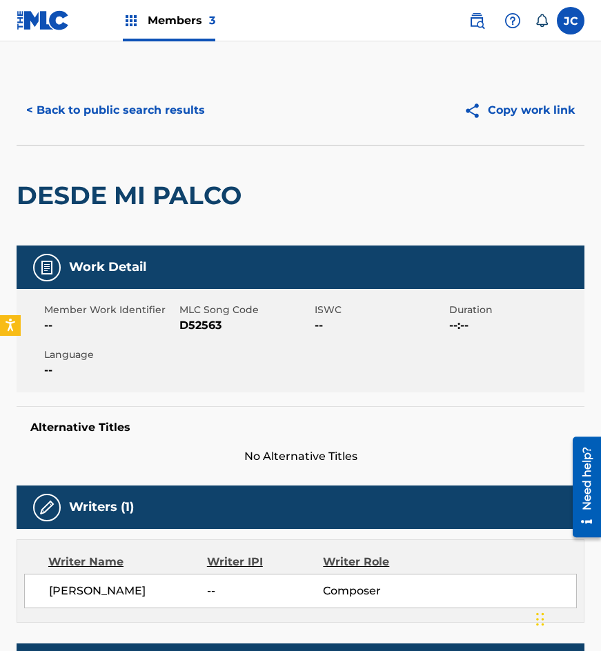
click at [141, 92] on div "< Back to public search results Copy work link" at bounding box center [301, 110] width 568 height 69
click at [146, 110] on button "< Back to public search results" at bounding box center [116, 110] width 198 height 34
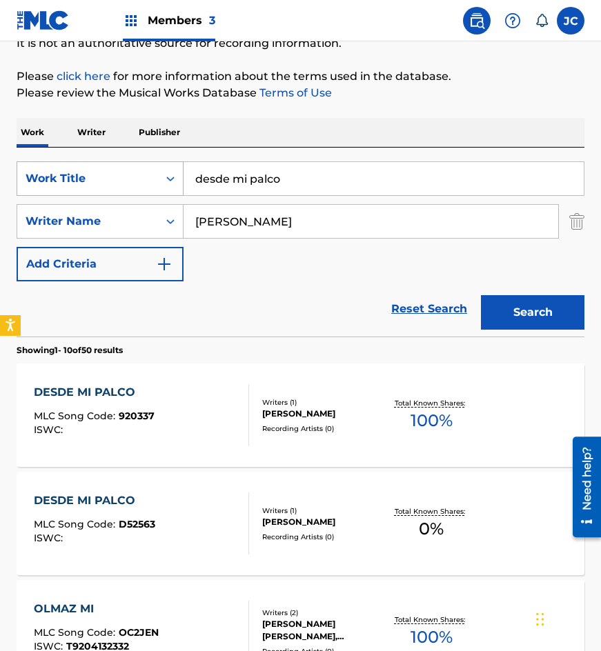
scroll to position [138, 0]
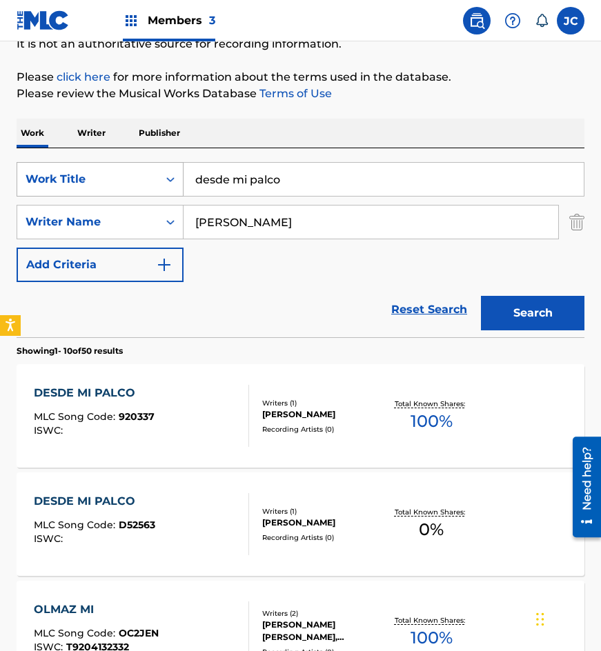
click at [117, 161] on div "SearchWithCriteria9472fa7f-84a0-4371-bf65-397520afeafd Work Title desde mi palc…" at bounding box center [301, 242] width 568 height 189
click at [109, 181] on div "Work Title" at bounding box center [88, 179] width 124 height 17
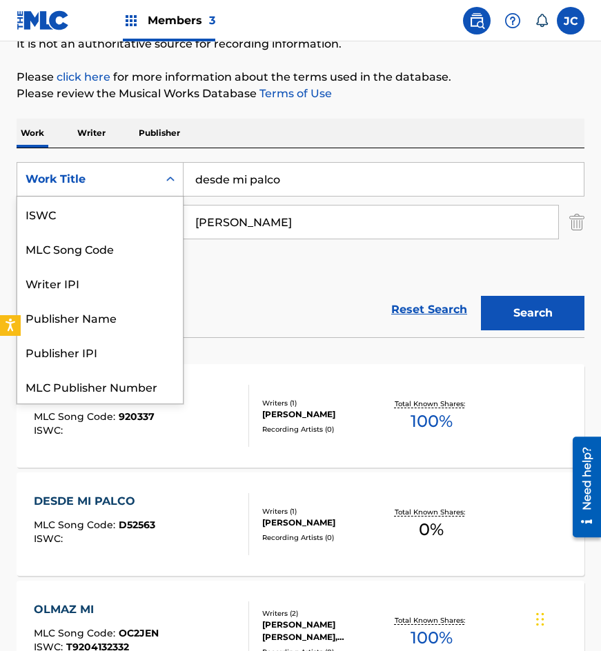
scroll to position [34, 0]
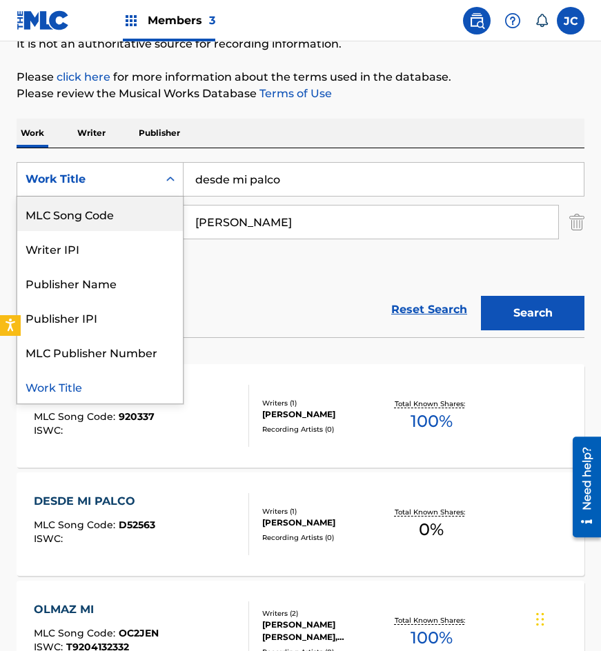
drag, startPoint x: 122, startPoint y: 219, endPoint x: 136, endPoint y: 214, distance: 14.9
click at [122, 219] on div "MLC Song Code" at bounding box center [100, 214] width 166 height 34
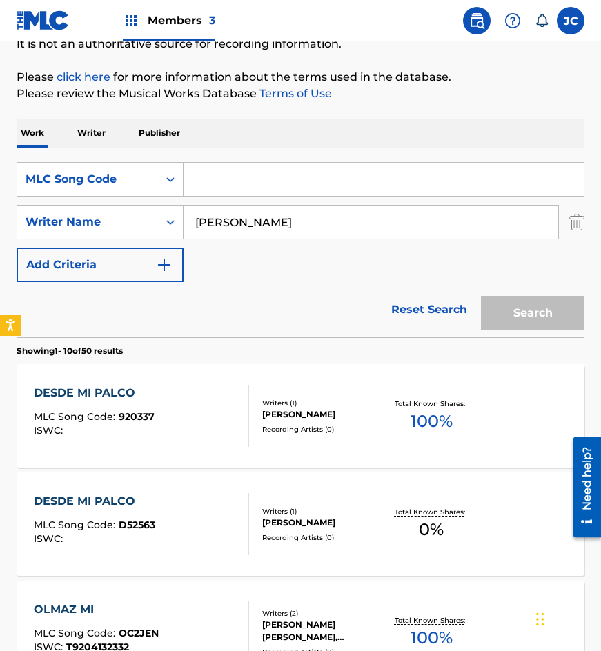
click at [306, 173] on input "Search Form" at bounding box center [384, 179] width 400 height 33
paste input "Y0241W"
type input "Y0241W"
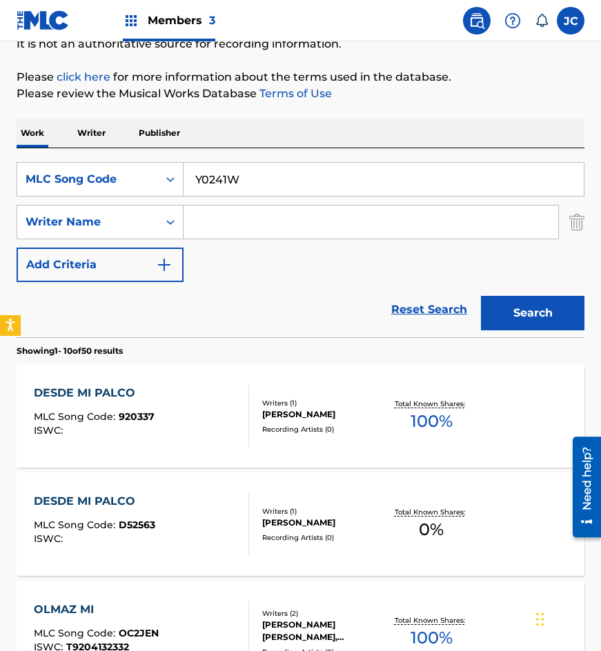
click at [481, 296] on button "Search" at bounding box center [532, 313] width 103 height 34
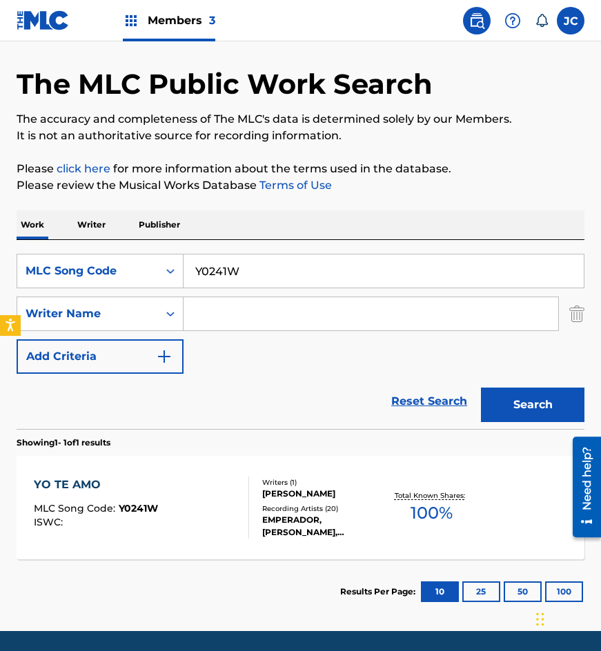
scroll to position [92, 0]
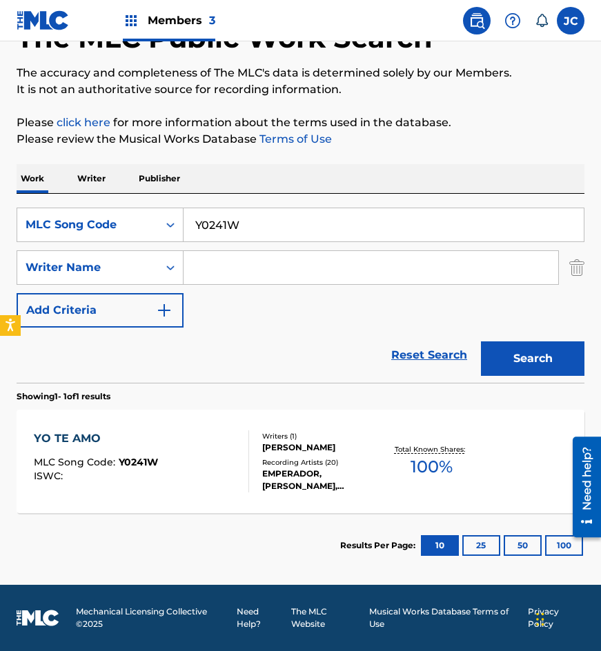
click at [344, 442] on div "DAVID HARO" at bounding box center [322, 448] width 121 height 12
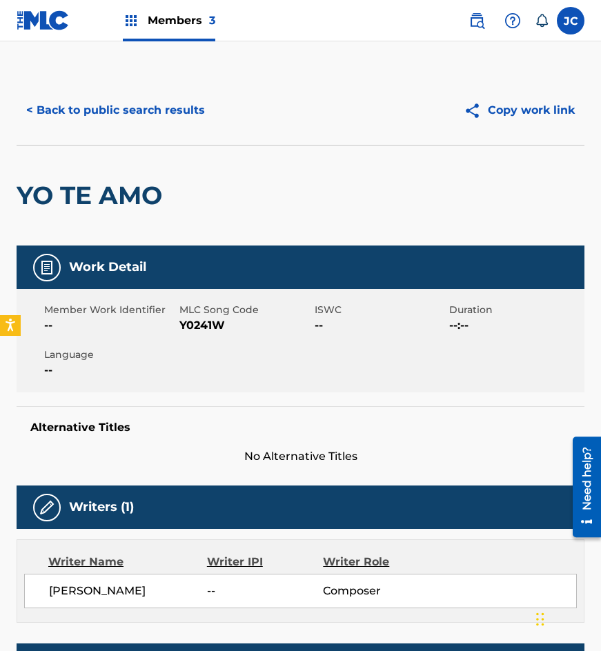
click at [132, 105] on button "< Back to public search results" at bounding box center [116, 110] width 198 height 34
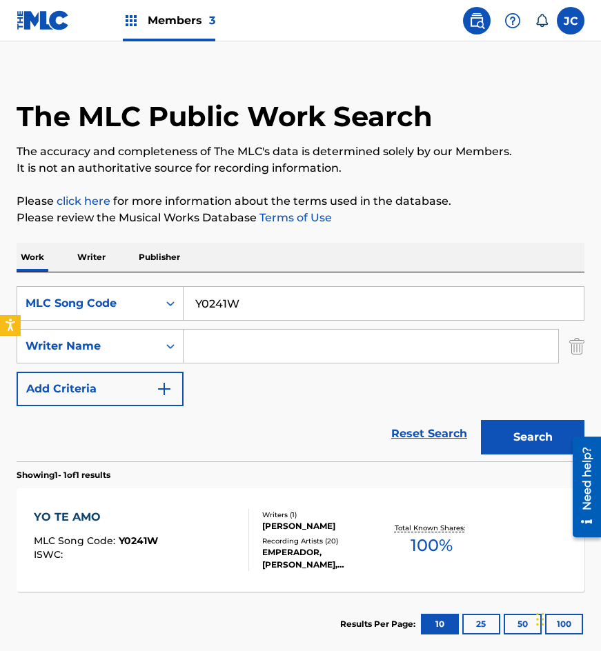
scroll to position [92, 0]
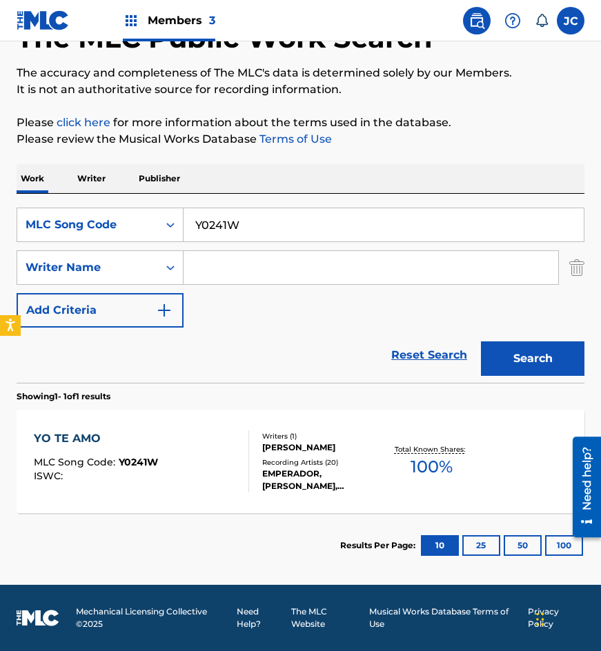
click at [245, 217] on input "Y0241W" at bounding box center [384, 224] width 400 height 33
click at [245, 218] on input "Y0241W" at bounding box center [384, 224] width 400 height 33
paste input "Z0327N"
click at [481, 342] on button "Search" at bounding box center [532, 359] width 103 height 34
click at [210, 230] on input "Z0327N" at bounding box center [384, 224] width 400 height 33
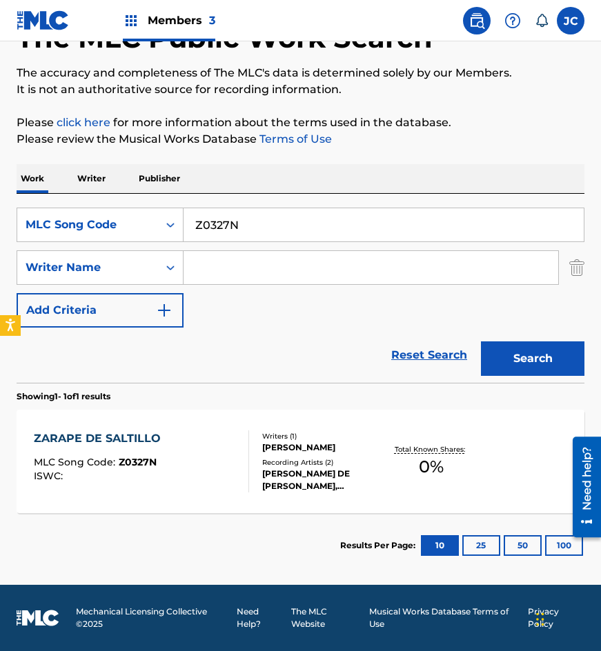
click at [210, 230] on input "Z0327N" at bounding box center [384, 224] width 400 height 33
click at [317, 229] on input "Z0327N" at bounding box center [384, 224] width 400 height 33
paste input "441P"
click at [481, 342] on button "Search" at bounding box center [532, 359] width 103 height 34
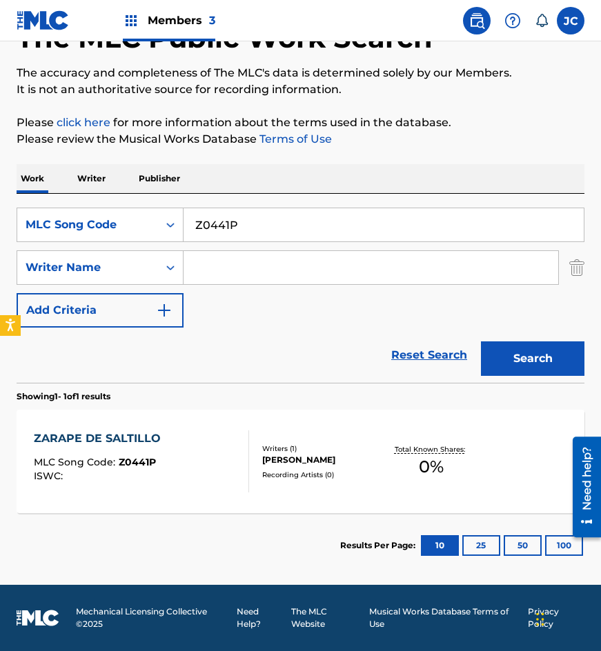
click at [275, 226] on input "Z0441P" at bounding box center [384, 224] width 400 height 33
paste input "L5881N"
type input "L5881N"
click at [481, 342] on button "Search" at bounding box center [532, 359] width 103 height 34
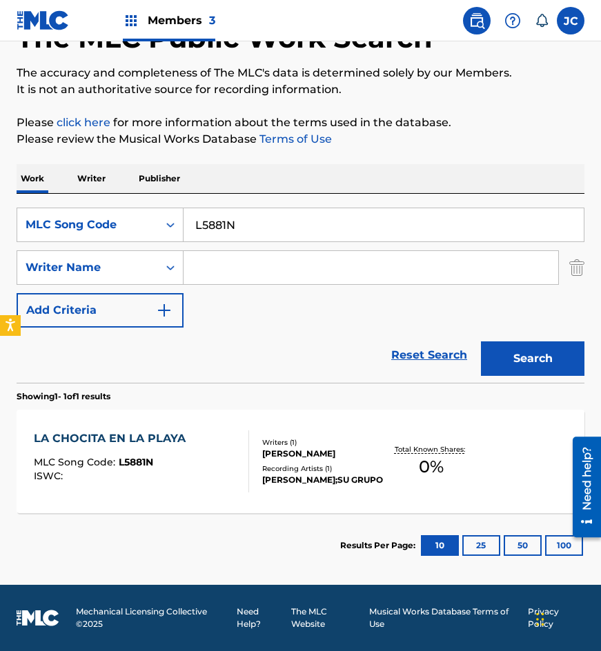
click at [363, 465] on div "Recording Artists ( 1 )" at bounding box center [322, 469] width 121 height 10
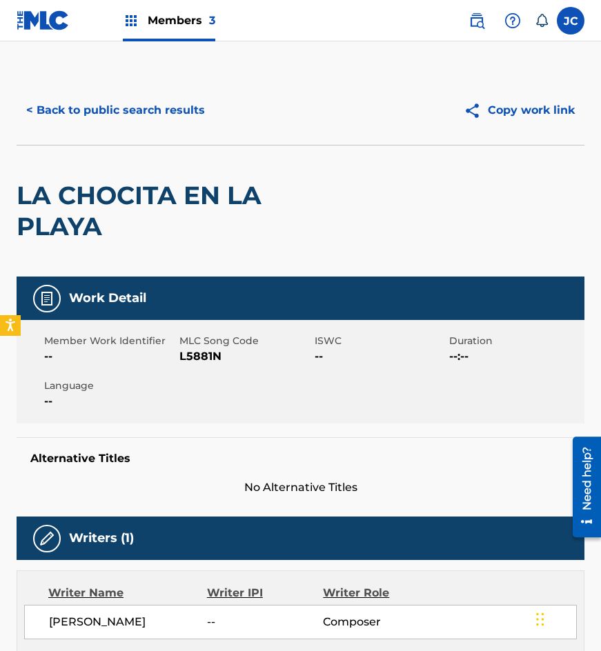
click at [132, 124] on button "< Back to public search results" at bounding box center [116, 110] width 198 height 34
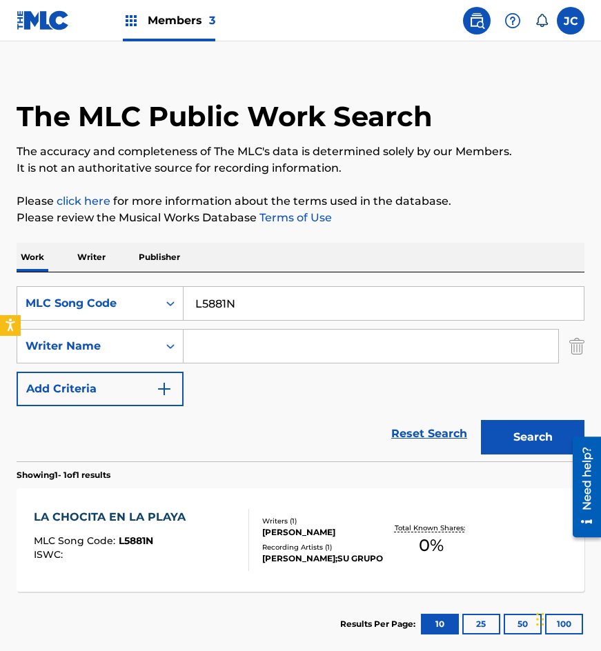
click at [298, 302] on input "L5881N" at bounding box center [384, 303] width 400 height 33
paste input "U12156"
click at [481, 420] on button "Search" at bounding box center [532, 437] width 103 height 34
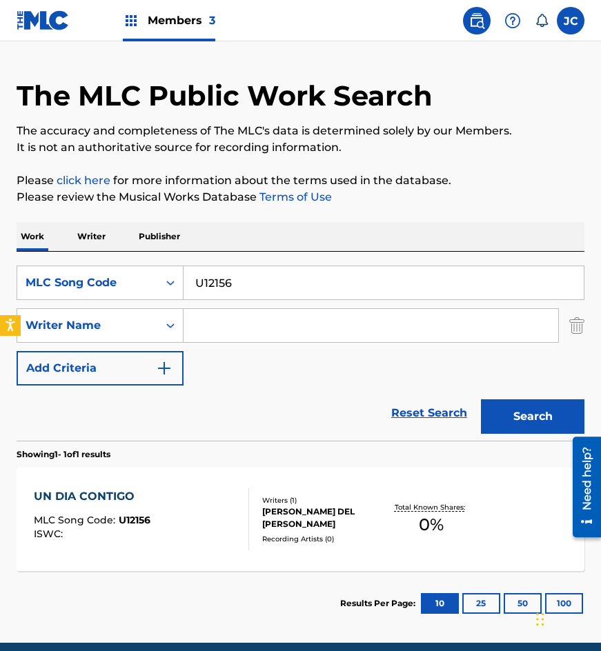
scroll to position [92, 0]
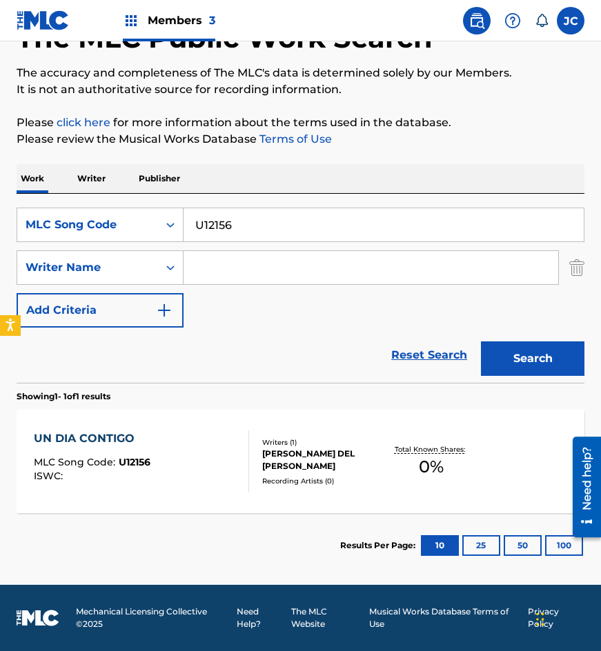
click at [284, 218] on input "U12156" at bounding box center [384, 224] width 400 height 33
paste input "B4230O"
type input "B4230O"
click at [481, 342] on button "Search" at bounding box center [532, 359] width 103 height 34
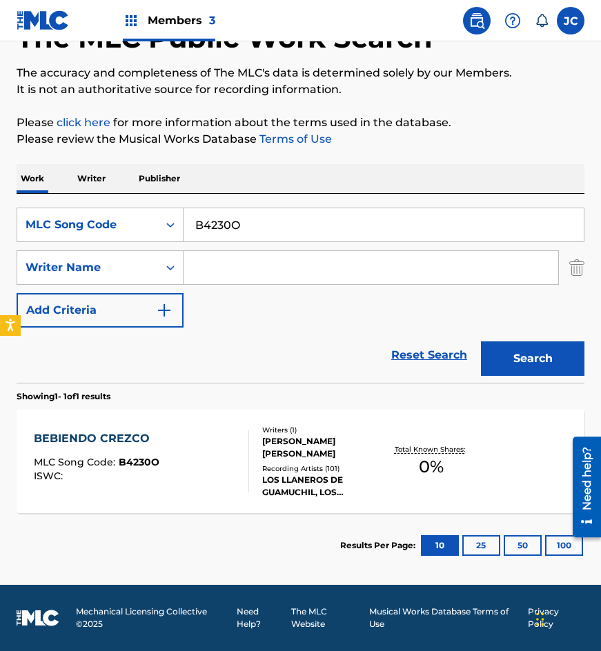
click at [347, 442] on div "MIGUEL PRADO DOMINGUEZ" at bounding box center [322, 447] width 121 height 25
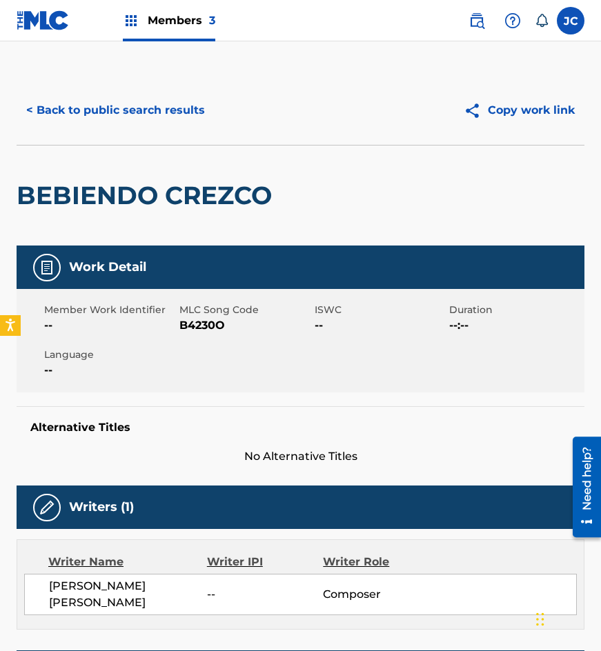
click at [92, 90] on div "< Back to public search results Copy work link" at bounding box center [301, 110] width 568 height 69
click at [121, 108] on button "< Back to public search results" at bounding box center [116, 110] width 198 height 34
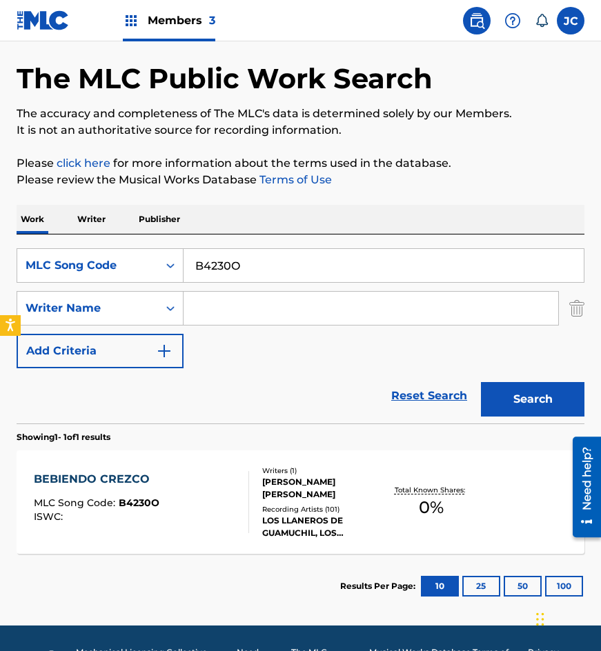
scroll to position [83, 0]
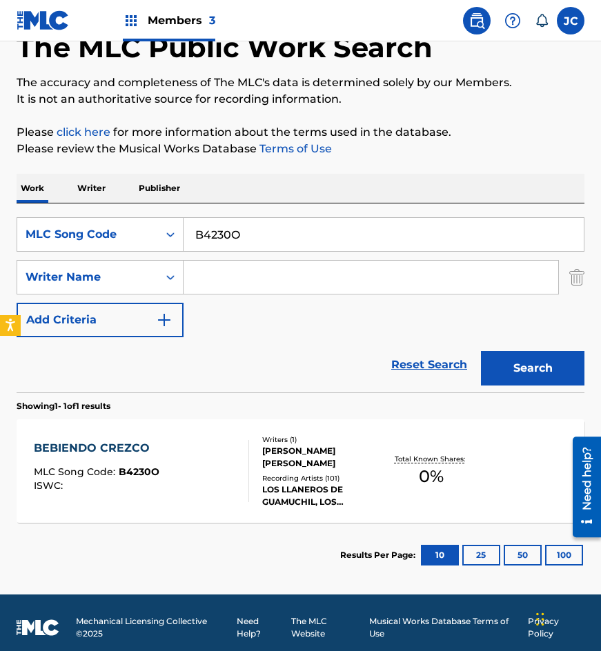
click at [261, 243] on input "B4230O" at bounding box center [384, 234] width 400 height 33
paste input "5495L"
type input "B5495L"
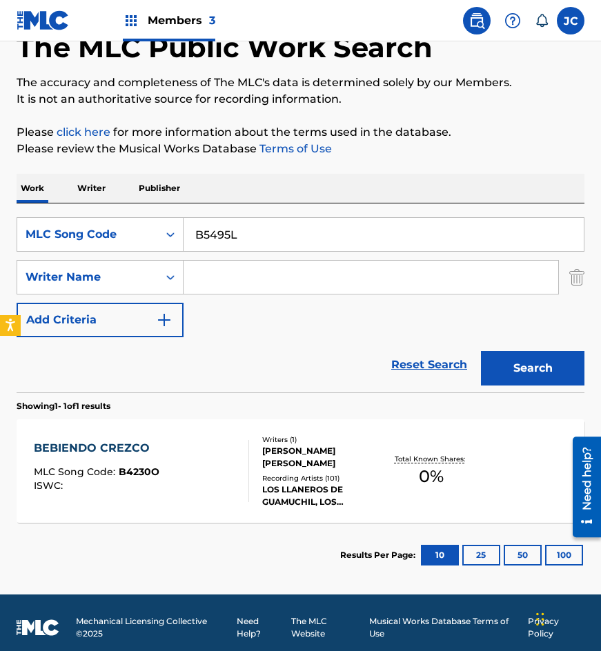
click at [481, 351] on button "Search" at bounding box center [532, 368] width 103 height 34
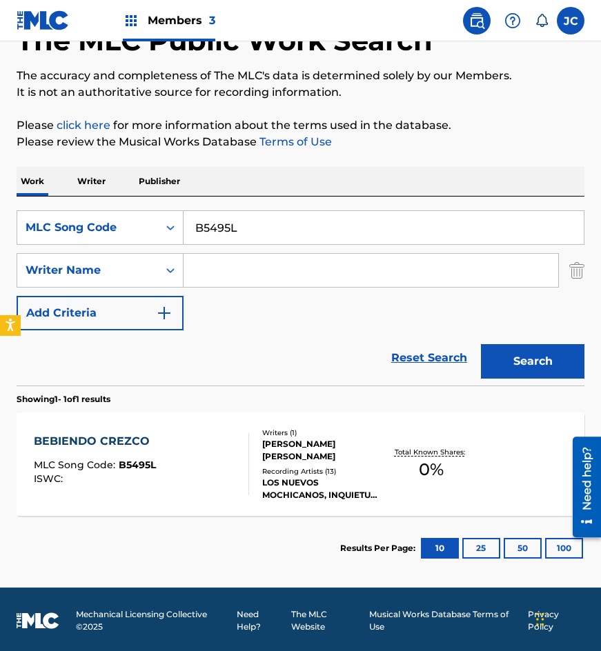
scroll to position [92, 0]
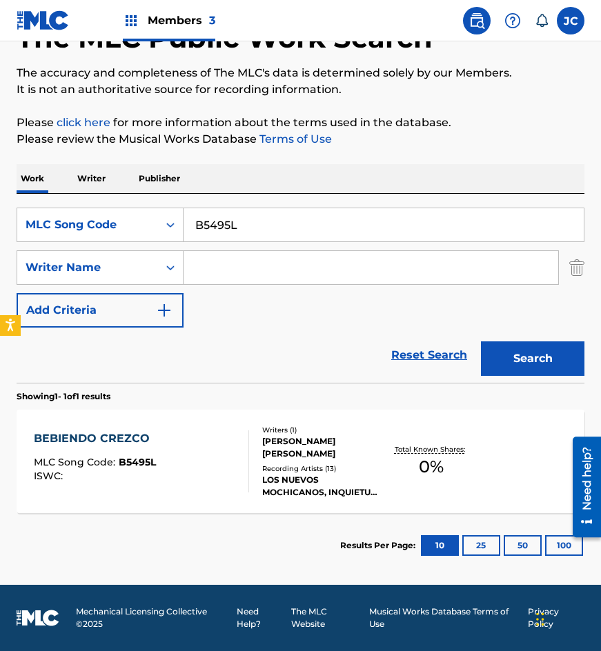
click at [313, 437] on div "MIGUEL ALBERTO PRADO RODRIGUEZ" at bounding box center [322, 447] width 121 height 25
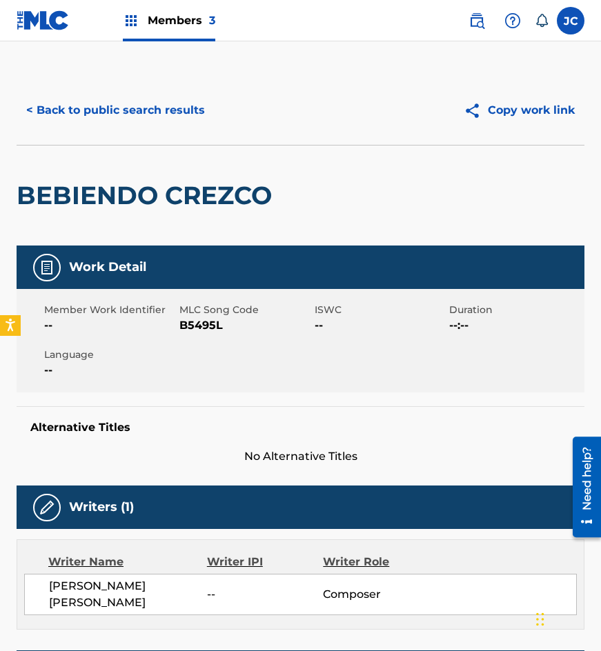
click at [161, 115] on button "< Back to public search results" at bounding box center [116, 110] width 198 height 34
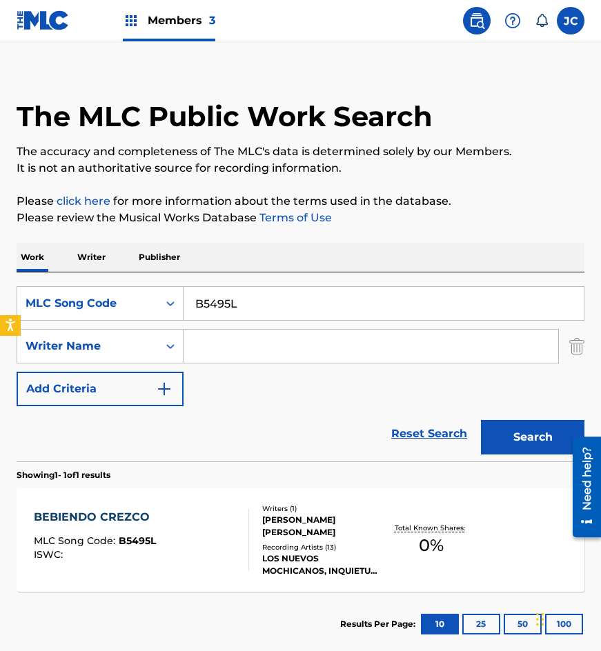
click at [278, 306] on input "B5495L" at bounding box center [384, 303] width 400 height 33
paste input "V1388X"
type input "V1388X"
click at [481, 420] on button "Search" at bounding box center [532, 437] width 103 height 34
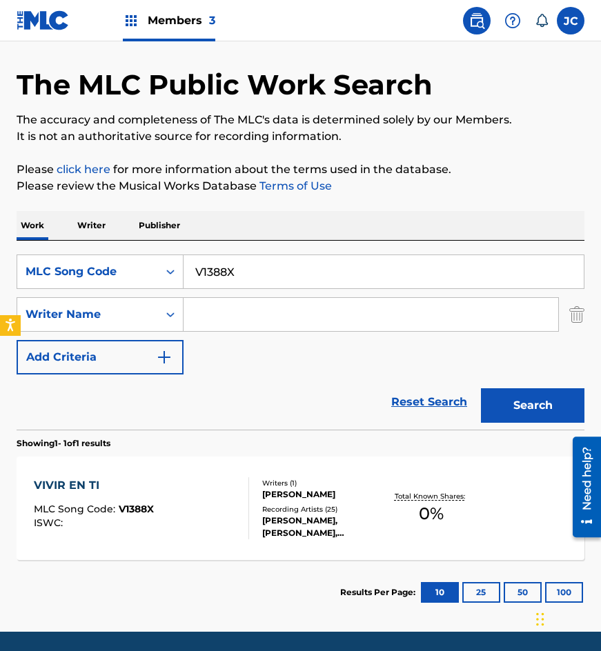
scroll to position [92, 0]
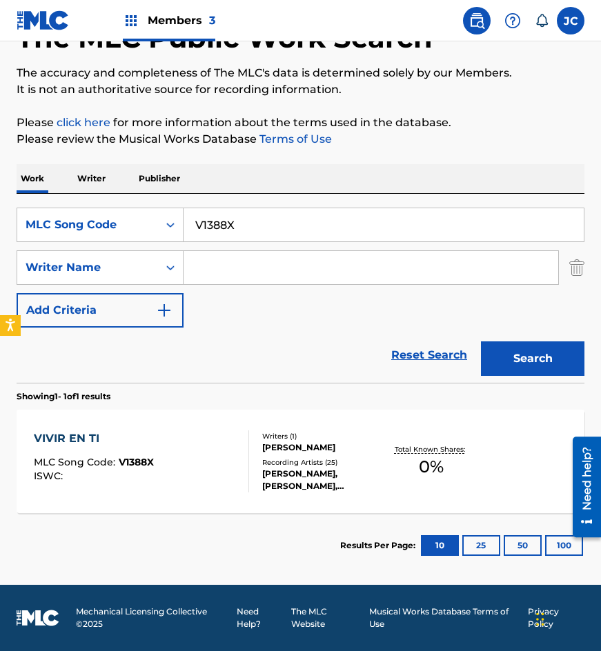
click at [388, 413] on div "VIVIR EN TI MLC Song Code : V1388X ISWC : Writers ( 1 ) DAVID HARO NAVA Recordi…" at bounding box center [301, 461] width 568 height 103
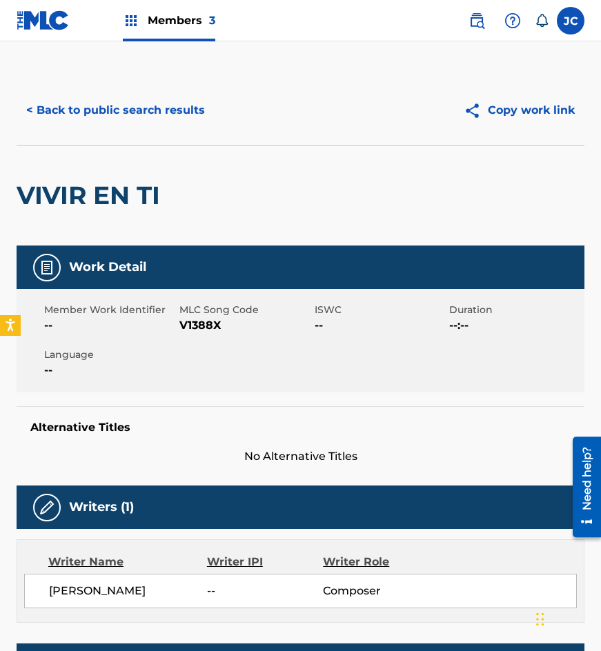
click at [119, 108] on button "< Back to public search results" at bounding box center [116, 110] width 198 height 34
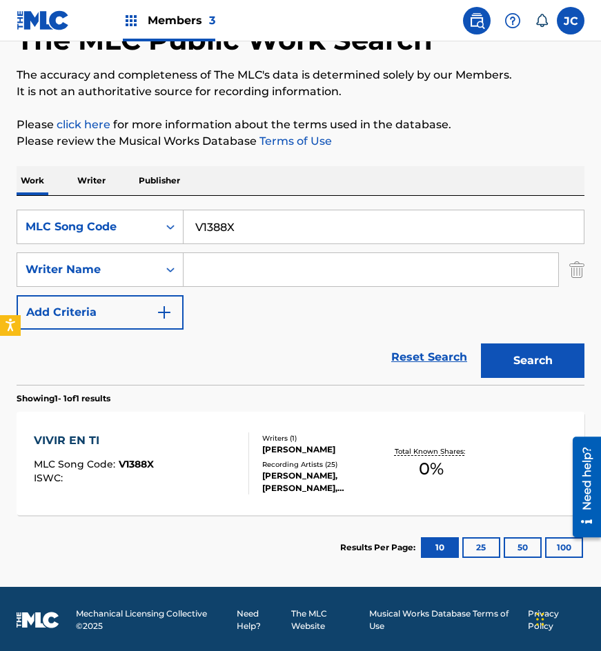
scroll to position [92, 0]
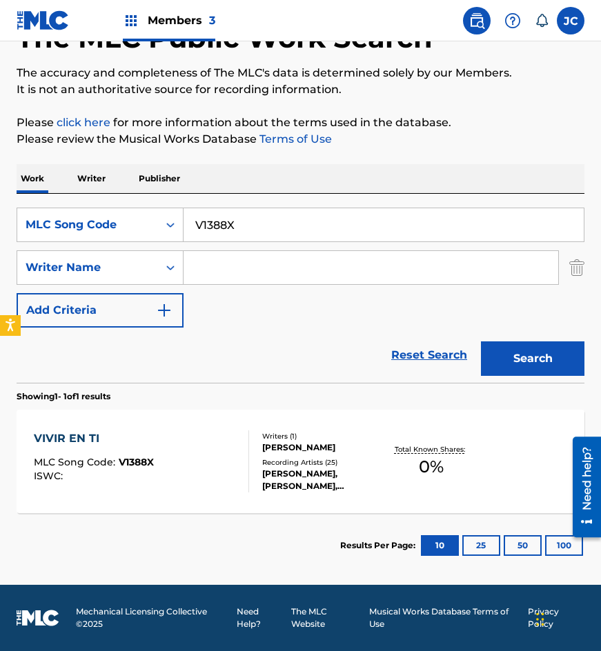
click at [279, 215] on input "V1388X" at bounding box center [384, 224] width 400 height 33
paste input "S7515G"
click at [481, 342] on button "Search" at bounding box center [532, 359] width 103 height 34
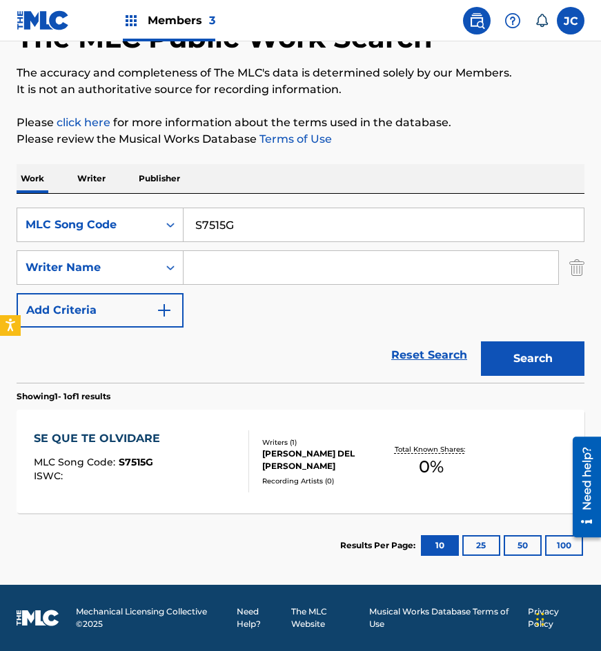
click at [261, 233] on input "S7515G" at bounding box center [384, 224] width 400 height 33
paste input "M6508S"
click at [481, 342] on button "Search" at bounding box center [532, 359] width 103 height 34
click at [266, 230] on input "M6508S" at bounding box center [384, 224] width 400 height 33
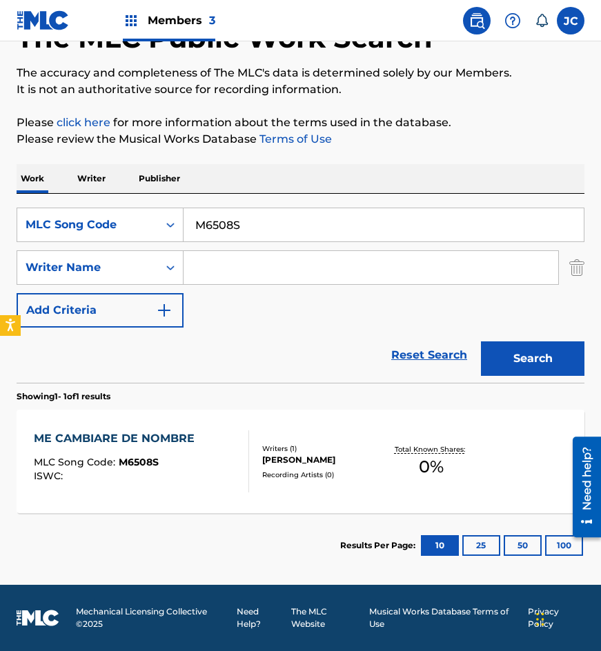
click at [266, 230] on input "M6508S" at bounding box center [384, 224] width 400 height 33
paste input "C6033T"
click at [481, 342] on button "Search" at bounding box center [532, 359] width 103 height 34
click at [269, 214] on input "C6033T" at bounding box center [384, 224] width 400 height 33
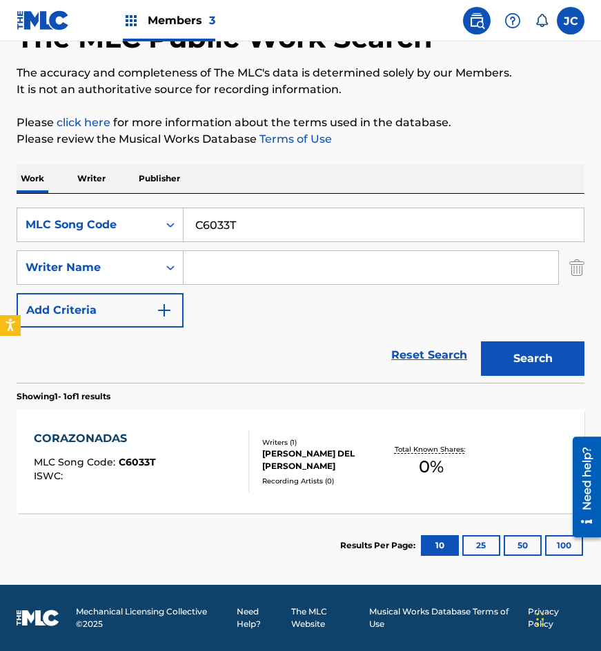
paste input "L5928L"
type input "L5928L"
click at [481, 342] on button "Search" at bounding box center [532, 359] width 103 height 34
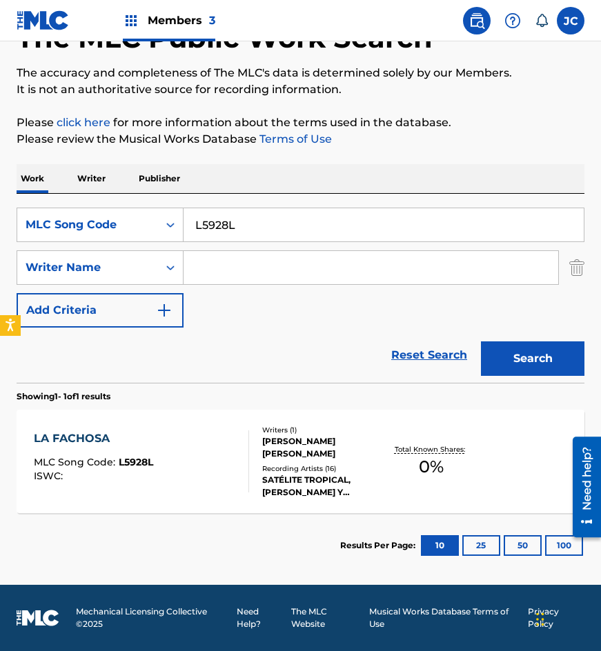
click at [324, 480] on div "SATÉLITE TROPICAL, CARLOS Y JOSÉ, DURANGUENSE LATINO, CARLOS Y JOSÉ, CARLOS Y J…" at bounding box center [322, 486] width 121 height 25
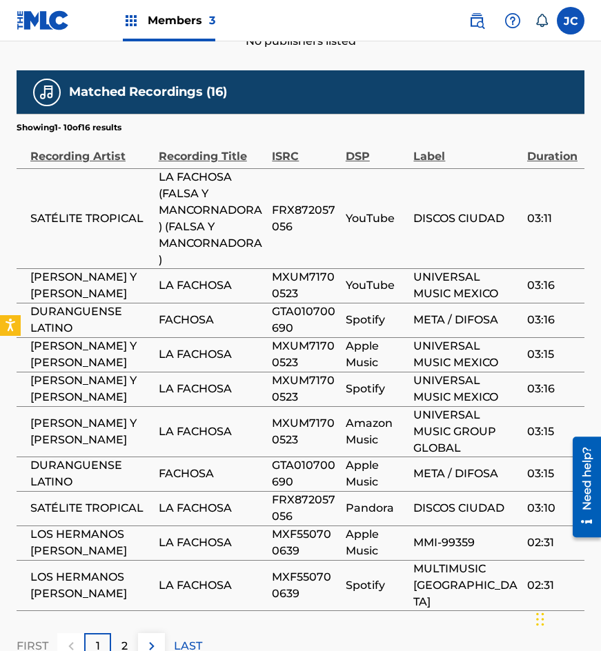
scroll to position [754, 0]
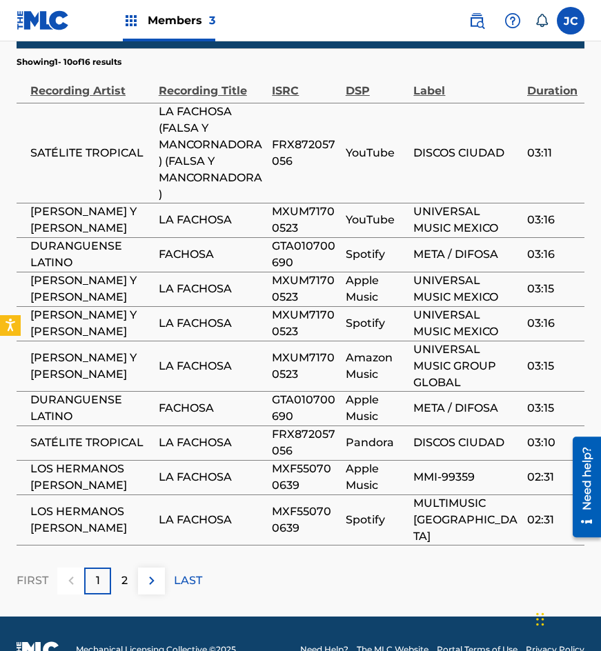
click at [148, 573] on img at bounding box center [152, 581] width 17 height 17
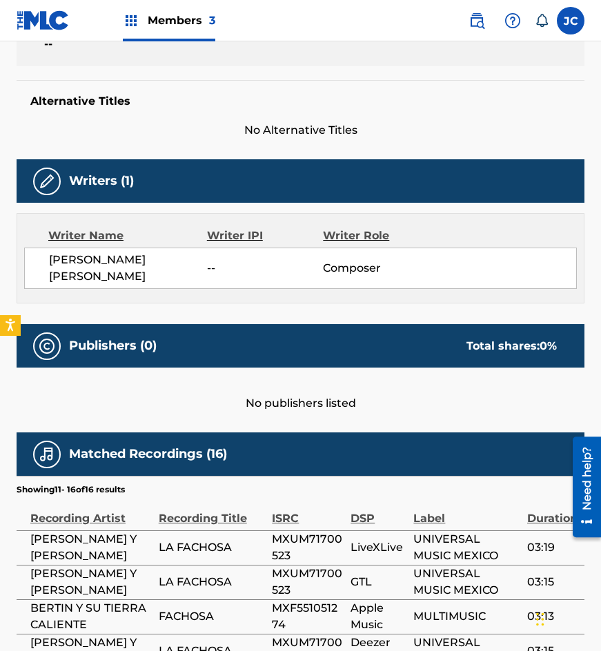
scroll to position [583, 0]
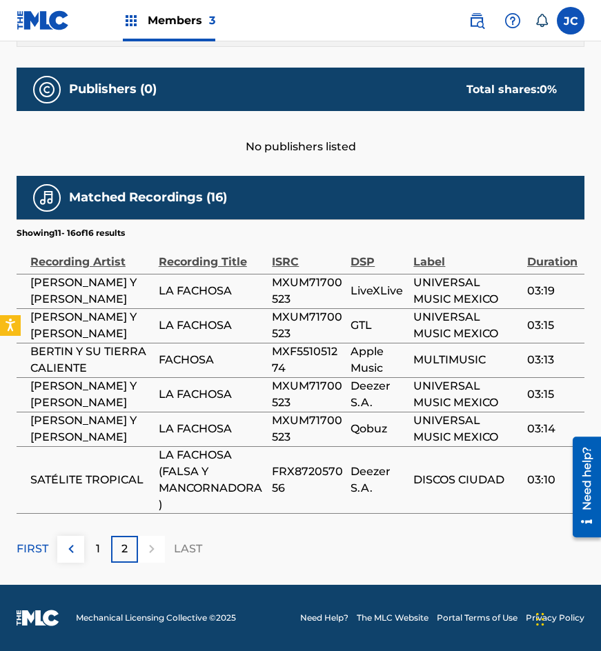
click at [76, 544] on img at bounding box center [71, 549] width 17 height 17
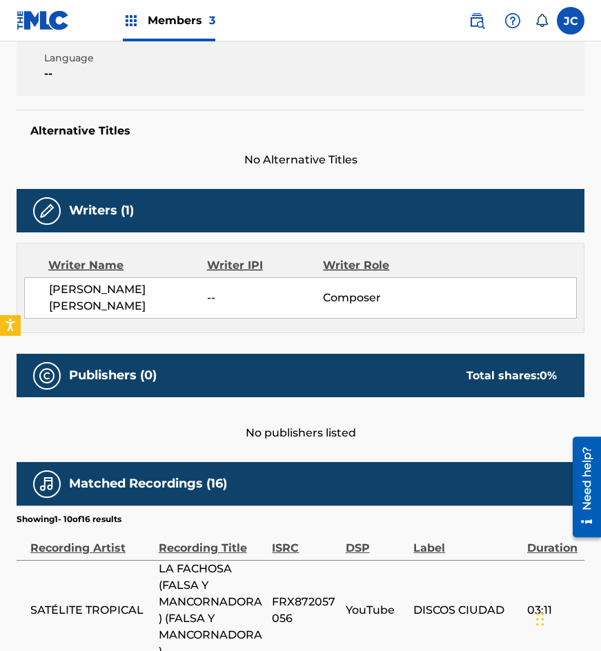
scroll to position [100, 0]
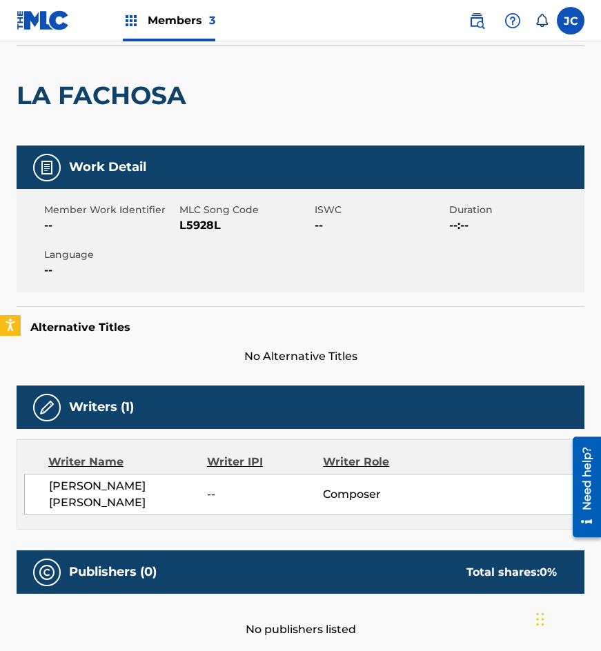
click at [185, 218] on span "L5928L" at bounding box center [245, 225] width 132 height 17
copy span "L5928L"
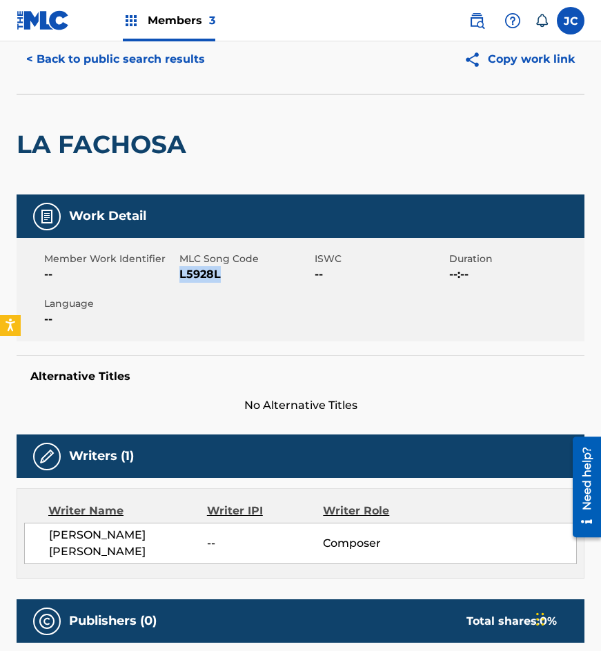
scroll to position [0, 0]
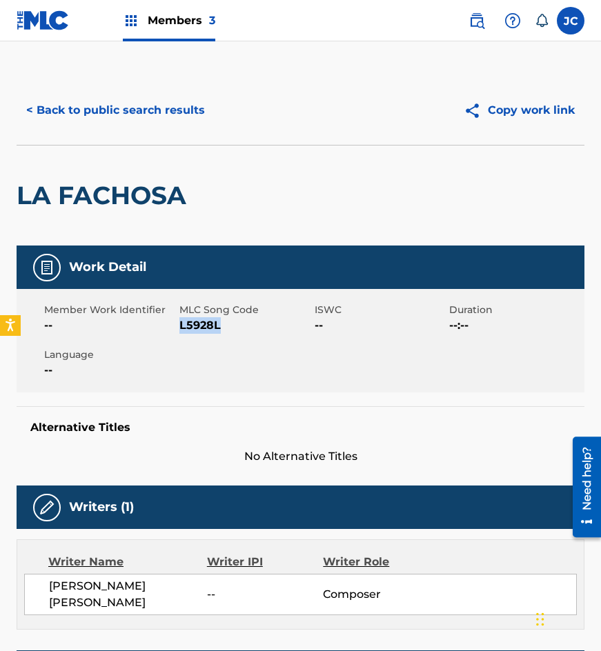
click at [144, 97] on button "< Back to public search results" at bounding box center [116, 110] width 198 height 34
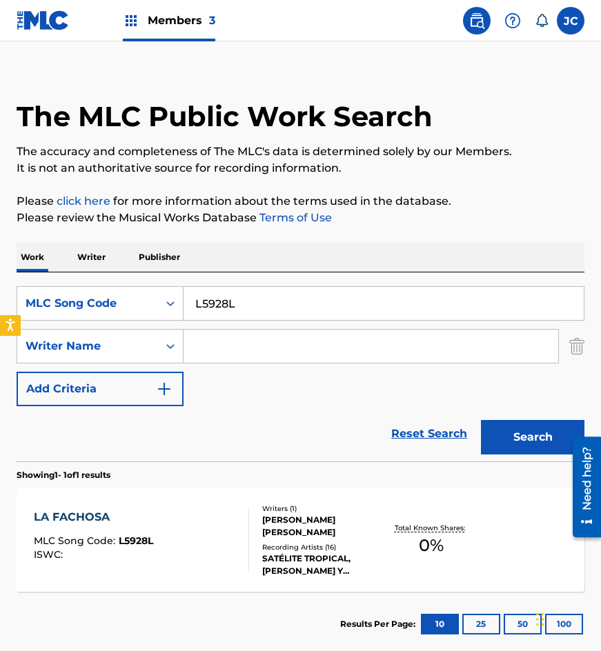
click at [271, 310] on input "L5928L" at bounding box center [384, 303] width 400 height 33
paste input "C6047U"
click at [481, 420] on button "Search" at bounding box center [532, 437] width 103 height 34
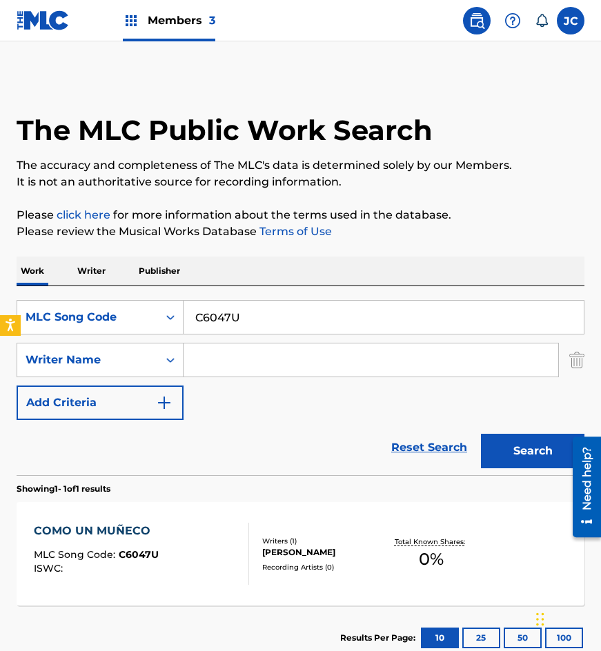
scroll to position [92, 0]
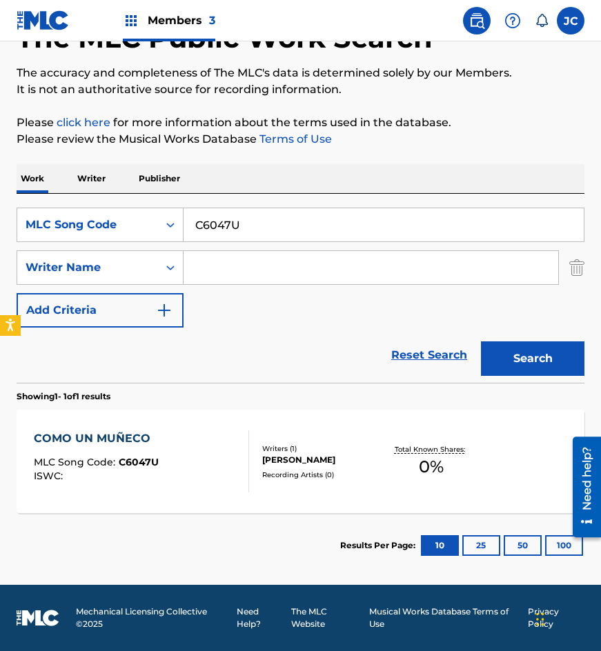
click at [253, 219] on input "C6047U" at bounding box center [384, 224] width 400 height 33
paste input "11O"
click at [481, 342] on button "Search" at bounding box center [532, 359] width 103 height 34
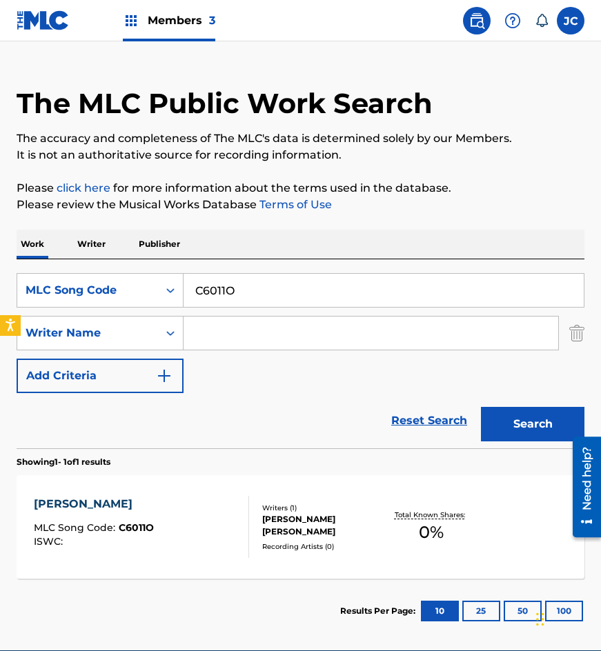
scroll to position [69, 0]
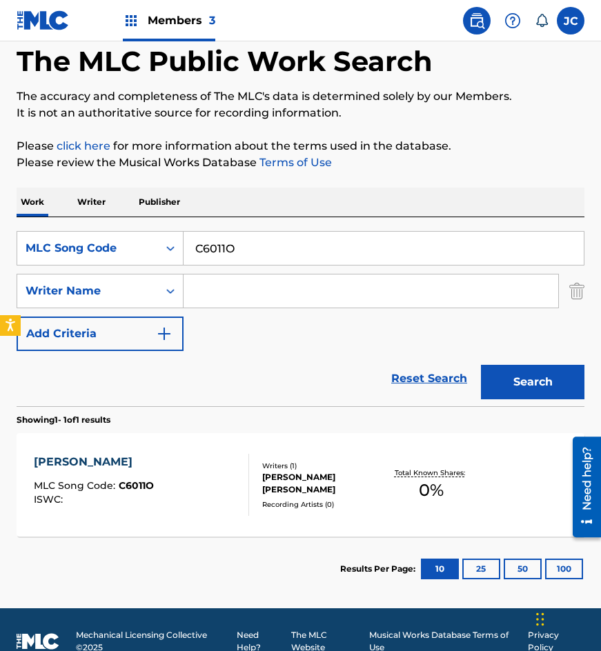
click at [291, 224] on div "SearchWithCriteriad98c5908-b505-42b5-8422-0c9a78eaa0c3 MLC Song Code C6011O Sea…" at bounding box center [301, 311] width 568 height 189
click at [290, 239] on input "C6011O" at bounding box center [384, 248] width 400 height 33
paste input "41Z"
click at [481, 365] on button "Search" at bounding box center [532, 382] width 103 height 34
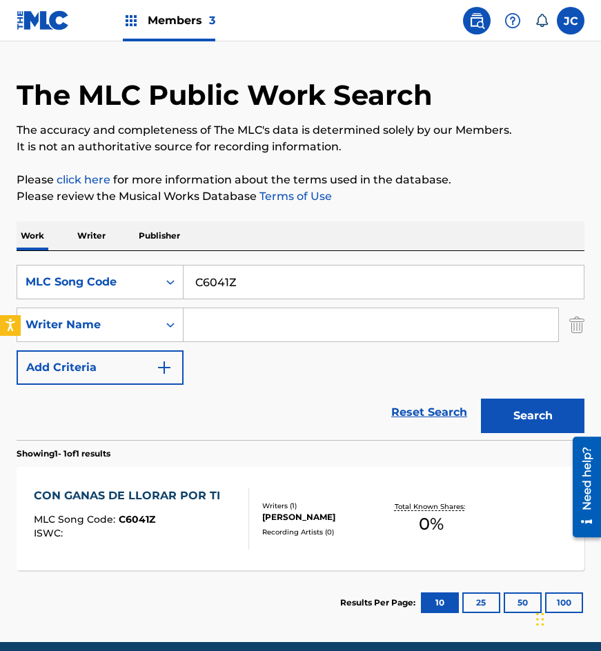
scroll to position [92, 0]
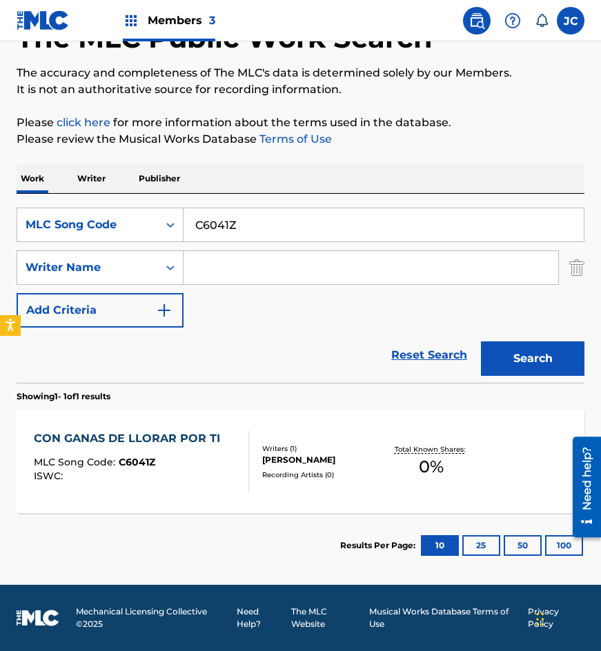
click at [205, 223] on input "C6041Z" at bounding box center [384, 224] width 400 height 33
click at [326, 241] on div "C6041Z" at bounding box center [384, 225] width 401 height 34
click at [326, 230] on input "C6041Z" at bounding box center [384, 224] width 400 height 33
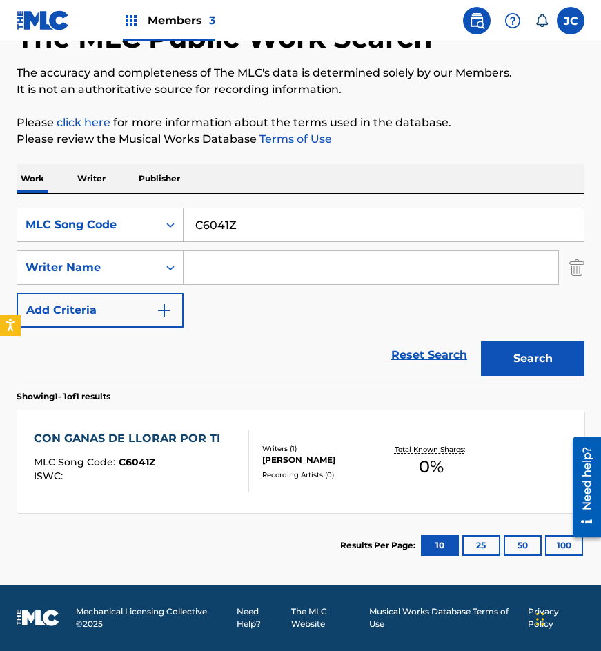
click at [326, 230] on input "C6041Z" at bounding box center [384, 224] width 400 height 33
paste input "V1334X"
type input "V1334X"
click at [481, 342] on button "Search" at bounding box center [532, 359] width 103 height 34
click at [354, 419] on div "VIERAS QUE MAL ME HA IDO MLC Song Code : V1334X ISWC : T0350320498 Writers ( 1 …" at bounding box center [301, 461] width 568 height 103
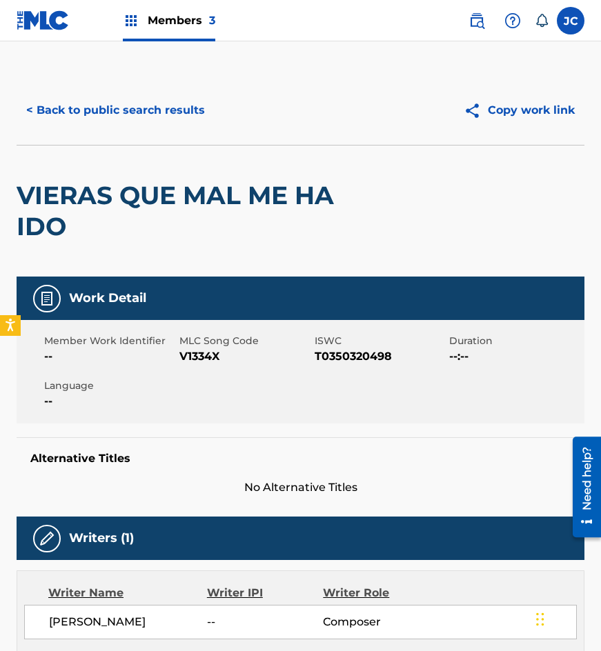
click at [164, 115] on button "< Back to public search results" at bounding box center [116, 110] width 198 height 34
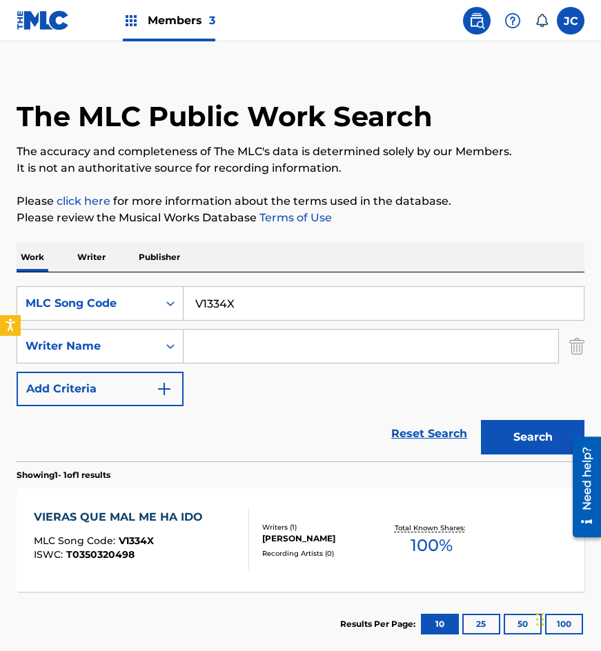
click at [297, 308] on input "V1334X" at bounding box center [384, 303] width 400 height 33
paste input "E3624T"
click at [481, 420] on button "Search" at bounding box center [532, 437] width 103 height 34
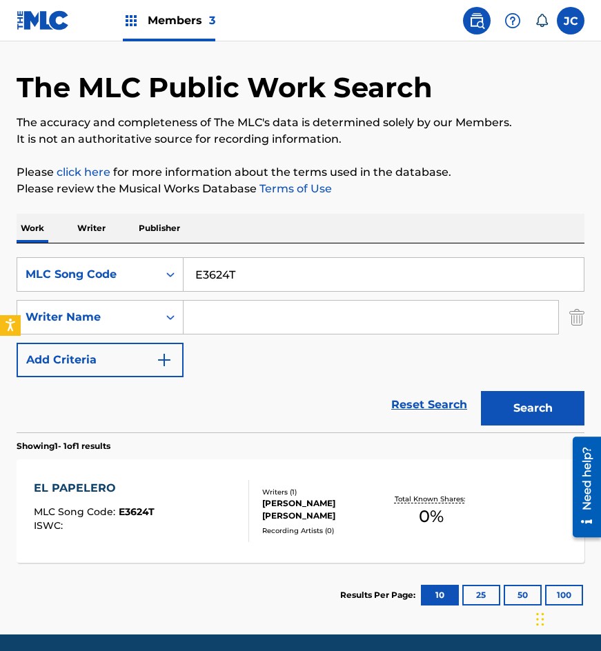
scroll to position [92, 0]
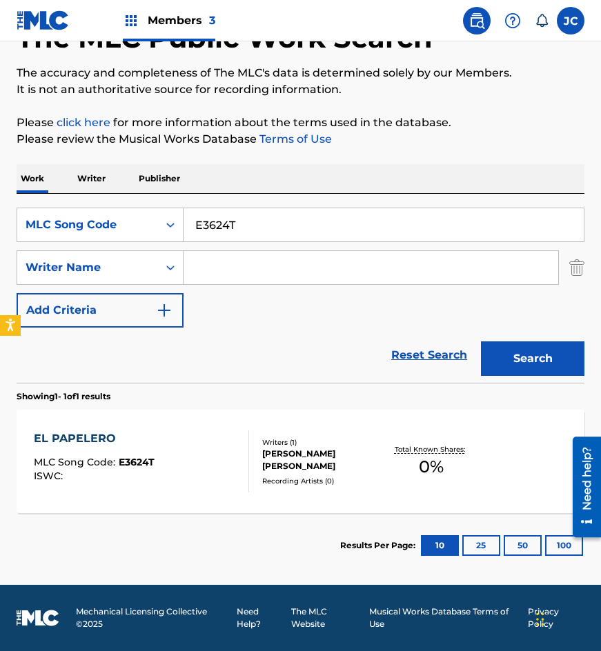
click at [285, 210] on input "E3624T" at bounding box center [384, 224] width 400 height 33
paste input "306"
type input "E36306"
click at [481, 342] on button "Search" at bounding box center [532, 359] width 103 height 34
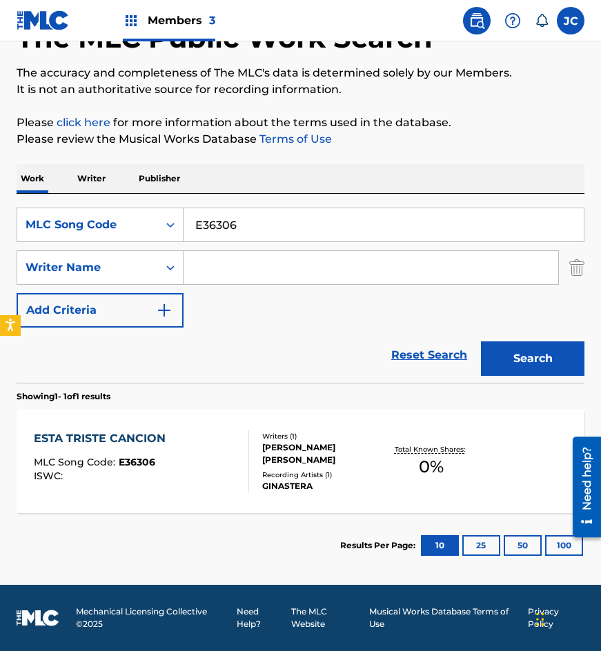
click at [328, 457] on div "ALBERTO RAFAEL BUSTILLOS ALAMILLA" at bounding box center [322, 454] width 121 height 25
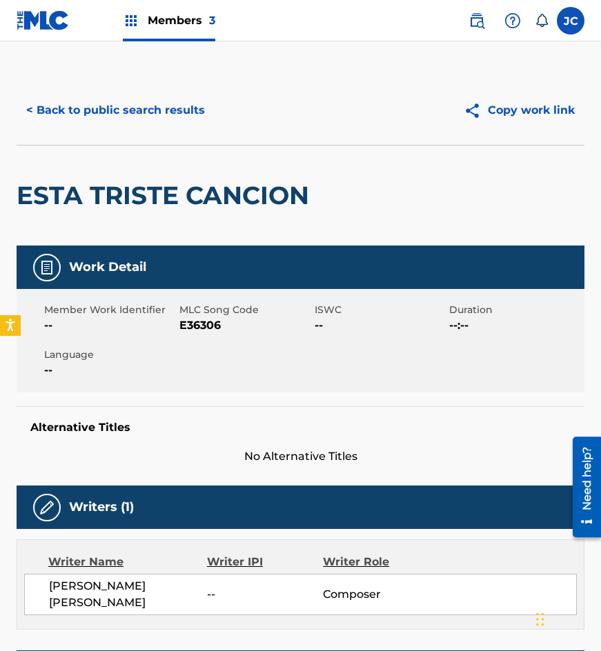
click at [146, 94] on button "< Back to public search results" at bounding box center [116, 110] width 198 height 34
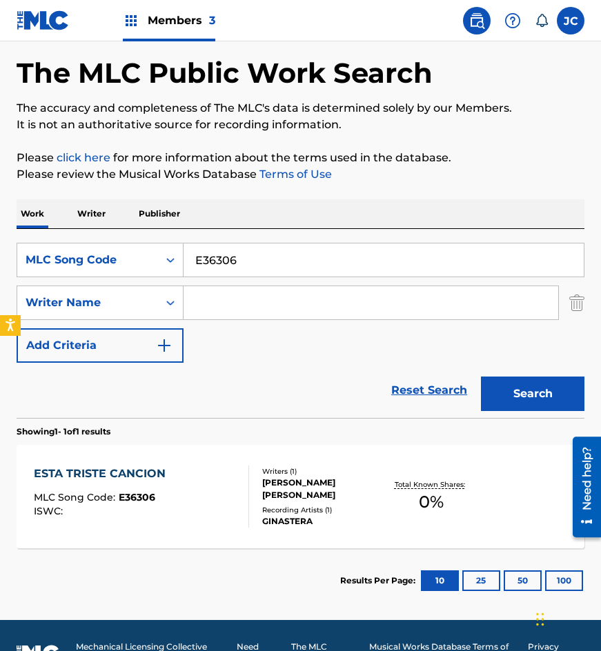
scroll to position [92, 0]
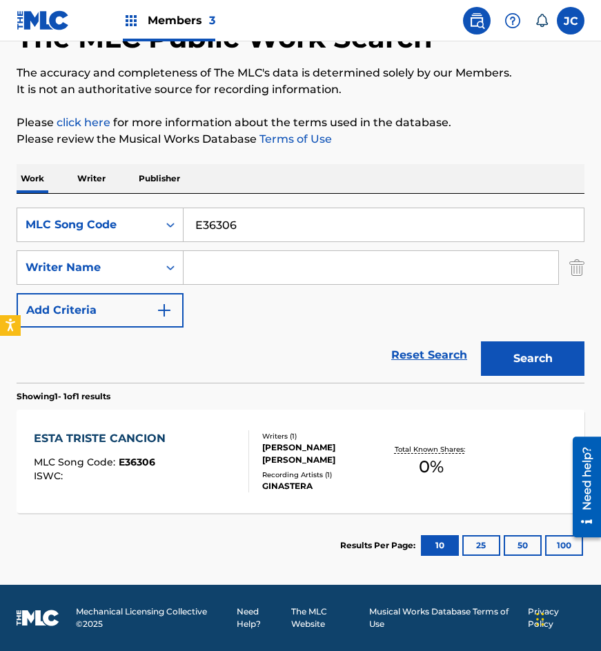
click at [282, 201] on div "SearchWithCriteriad98c5908-b505-42b5-8422-0c9a78eaa0c3 MLC Song Code E36306 Sea…" at bounding box center [301, 288] width 568 height 189
click at [281, 218] on input "E36306" at bounding box center [384, 224] width 400 height 33
paste input "L5965B"
click at [481, 342] on button "Search" at bounding box center [532, 359] width 103 height 34
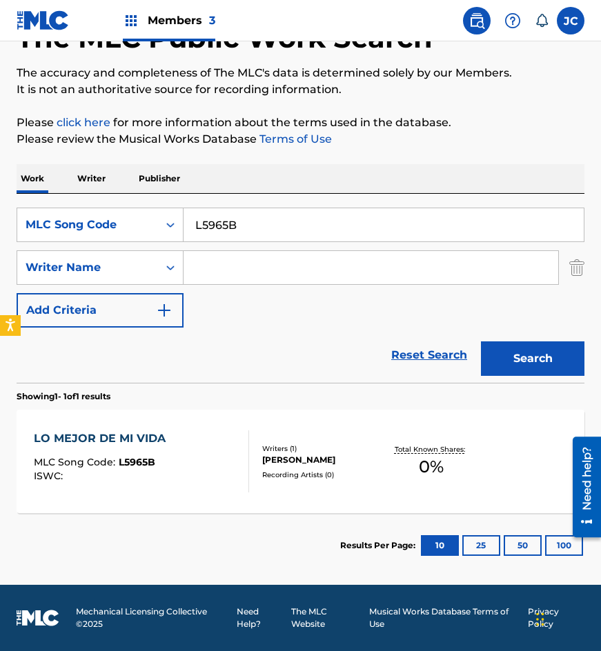
click at [305, 209] on input "L5965B" at bounding box center [384, 224] width 400 height 33
paste input "Y1710Y"
click at [481, 342] on button "Search" at bounding box center [532, 359] width 103 height 34
click at [277, 233] on input "Y1710Y" at bounding box center [384, 224] width 400 height 33
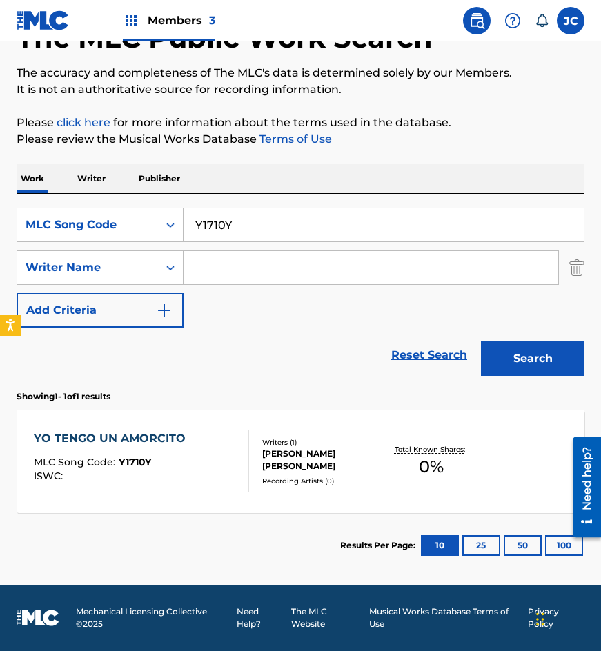
click at [277, 233] on input "Y1710Y" at bounding box center [384, 224] width 400 height 33
paste input "P4812Q"
click at [481, 342] on button "Search" at bounding box center [532, 359] width 103 height 34
click at [257, 219] on input "P4812Q" at bounding box center [384, 224] width 400 height 33
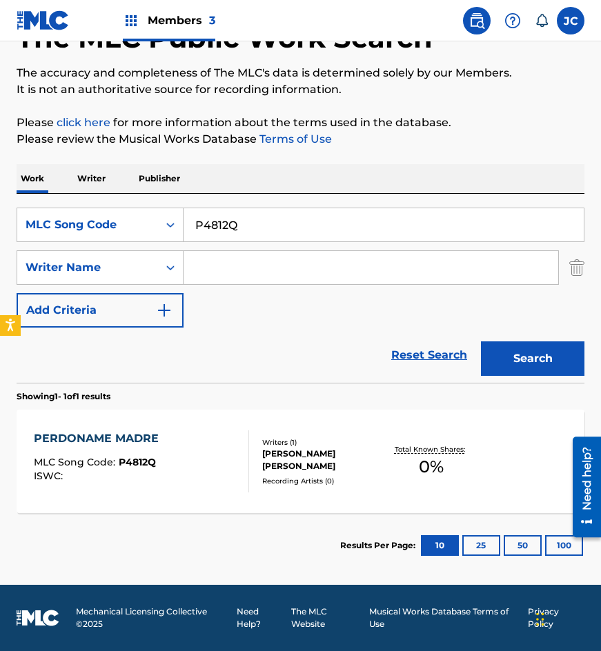
paste input "N3183E"
click at [481, 342] on button "Search" at bounding box center [532, 359] width 103 height 34
click at [280, 228] on input "N3183E" at bounding box center [384, 224] width 400 height 33
paste input "S7385F"
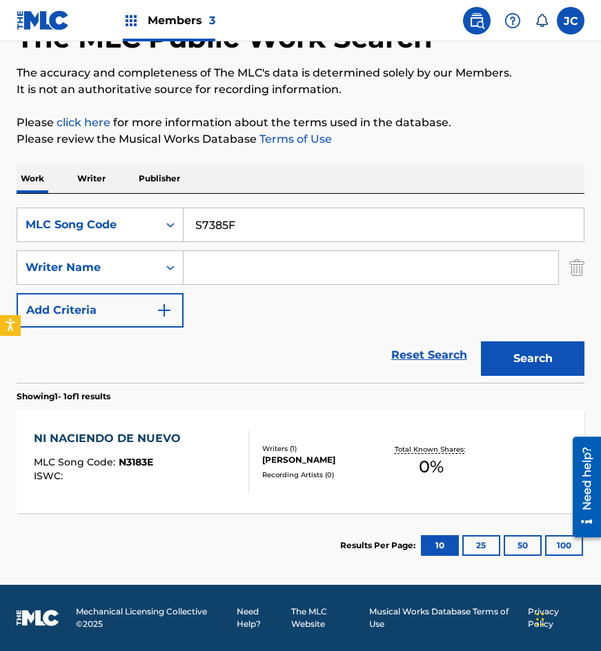
click at [481, 342] on button "Search" at bounding box center [532, 359] width 103 height 34
click at [217, 228] on input "S7385F" at bounding box center [384, 224] width 400 height 33
click at [273, 226] on input "S7385F" at bounding box center [384, 224] width 400 height 33
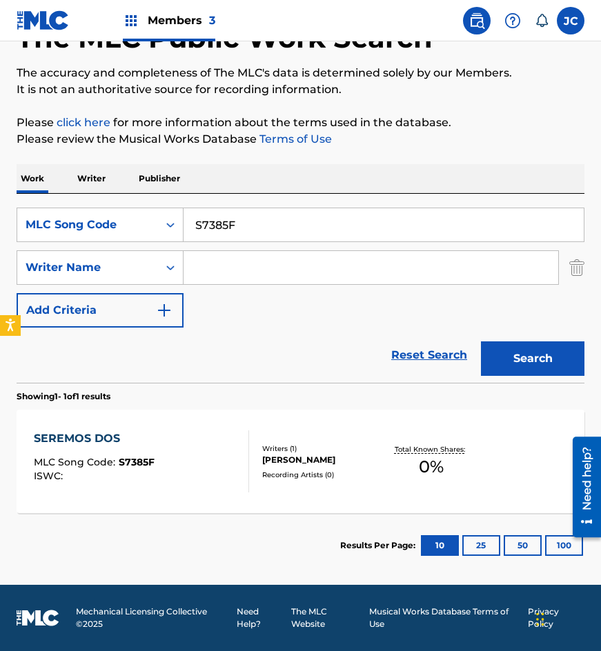
paste input "M6444N"
click at [481, 342] on button "Search" at bounding box center [532, 359] width 103 height 34
click at [332, 214] on input "M6444N" at bounding box center [384, 224] width 400 height 33
paste input "E36140"
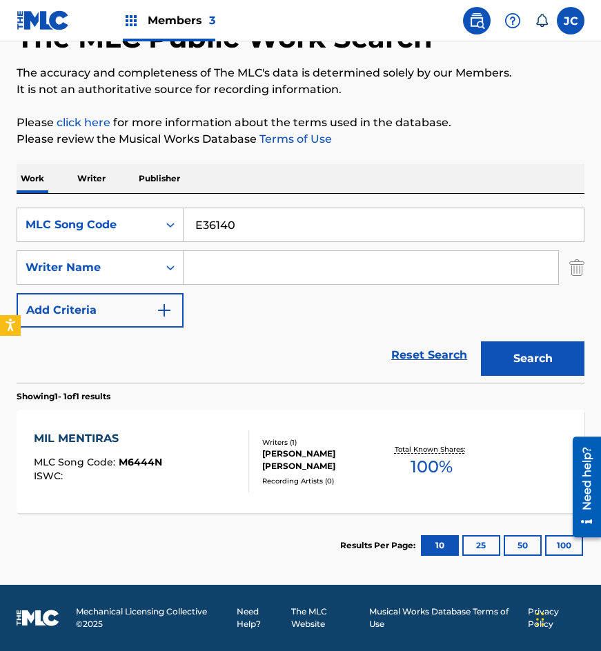
type input "E36140"
click at [481, 342] on button "Search" at bounding box center [532, 359] width 103 height 34
click at [147, 210] on div "MLC Song Code" at bounding box center [100, 225] width 167 height 34
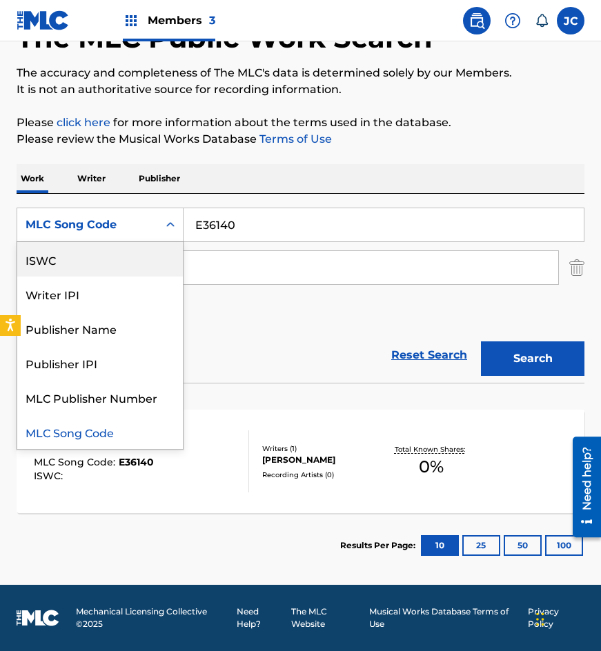
scroll to position [0, 0]
click at [112, 265] on div "Work Title" at bounding box center [100, 259] width 166 height 34
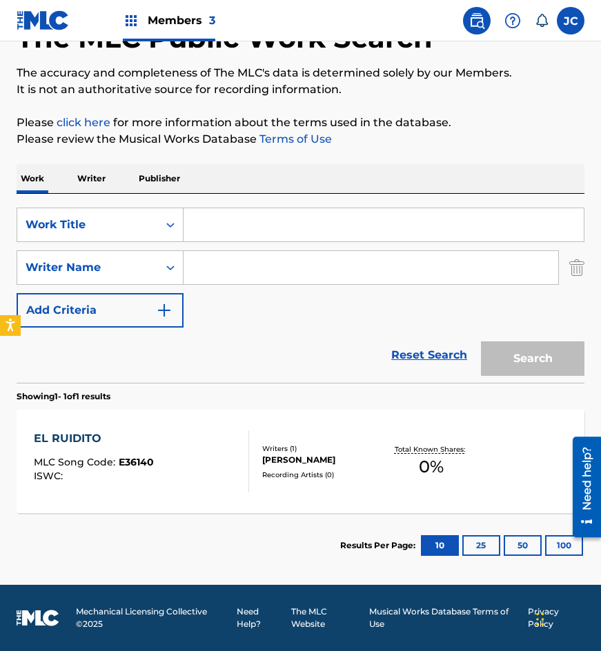
click at [298, 233] on input "Search Form" at bounding box center [384, 224] width 400 height 33
type input "yo"
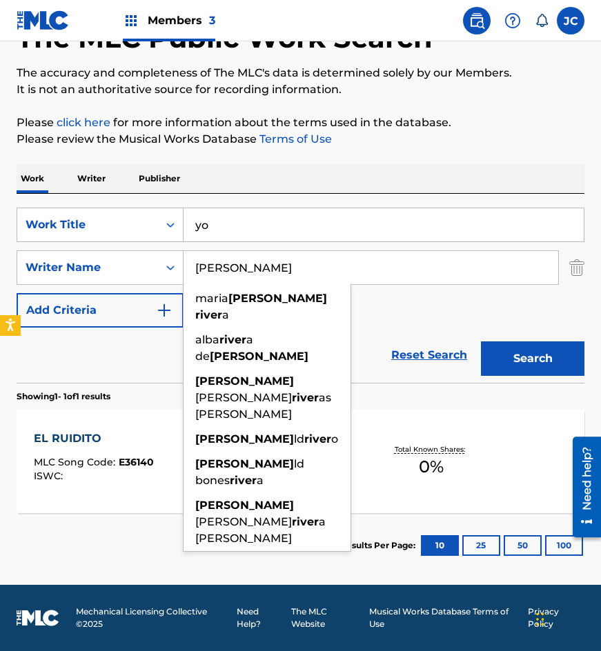
type input "haro rivera"
click at [481, 342] on button "Search" at bounding box center [532, 359] width 103 height 34
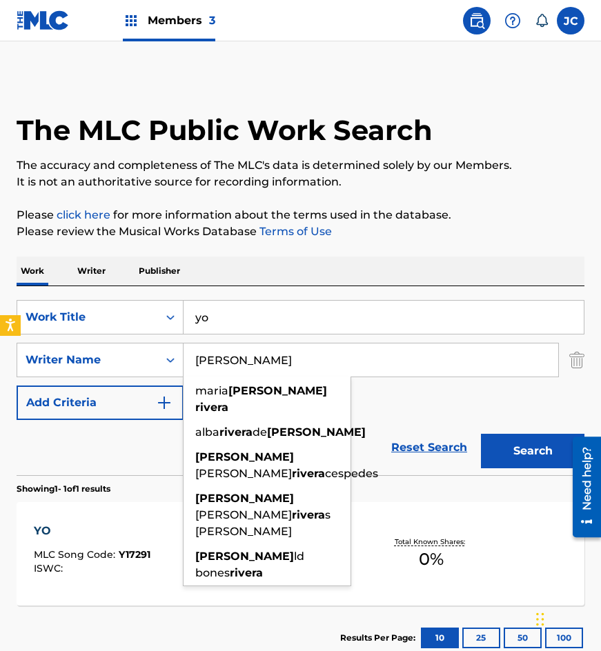
click at [421, 395] on div "SearchWithCriteriae42f19f0-fab3-4692-9b10-2a1d61a7e9ce Work Title yo SearchWith…" at bounding box center [301, 360] width 568 height 120
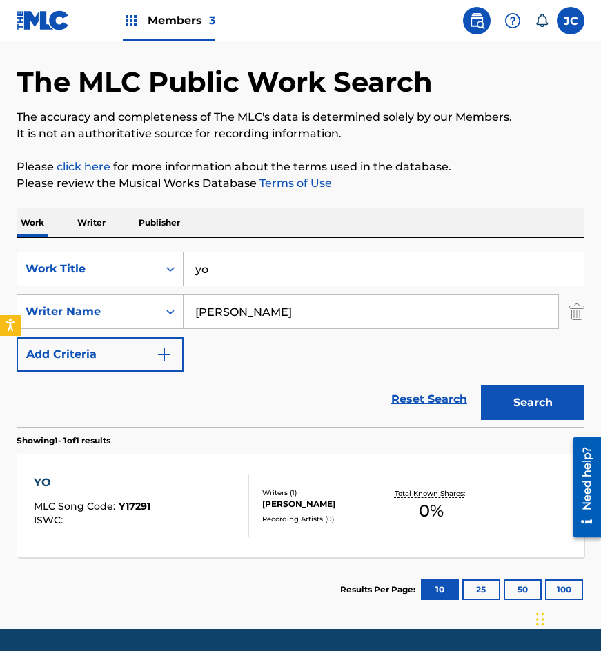
scroll to position [92, 0]
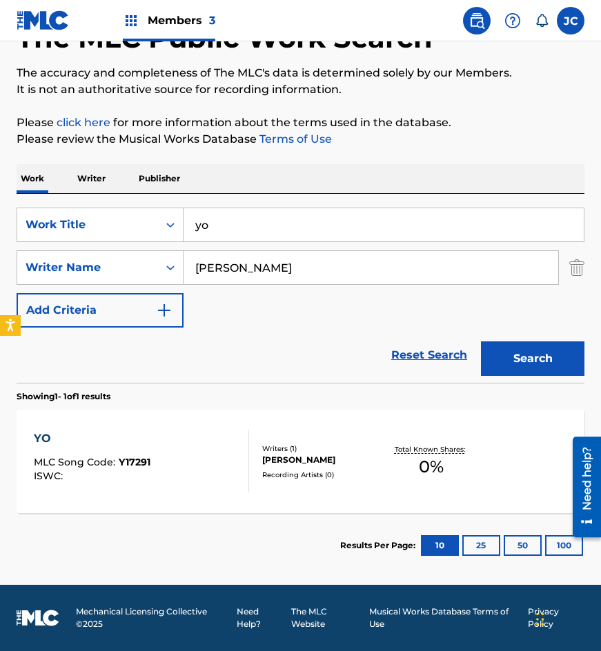
click at [95, 463] on span "MLC Song Code :" at bounding box center [76, 462] width 85 height 12
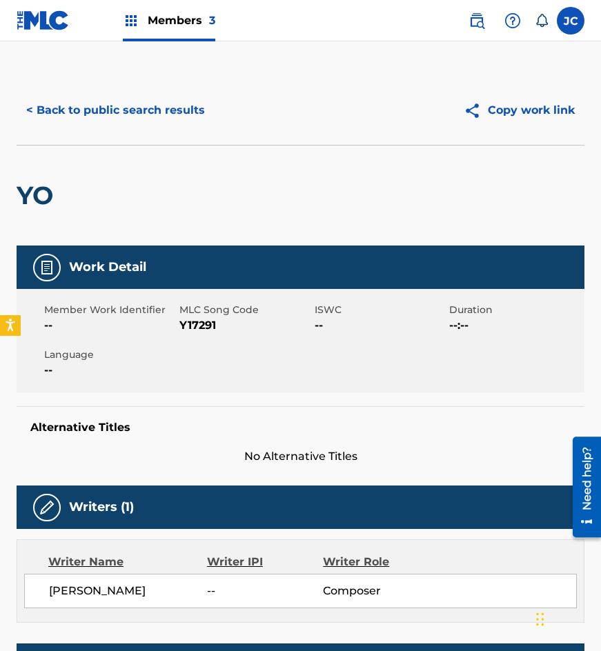
click at [187, 330] on span "Y17291" at bounding box center [245, 325] width 132 height 17
copy span "Y17291"
click at [161, 99] on button "< Back to public search results" at bounding box center [116, 110] width 198 height 34
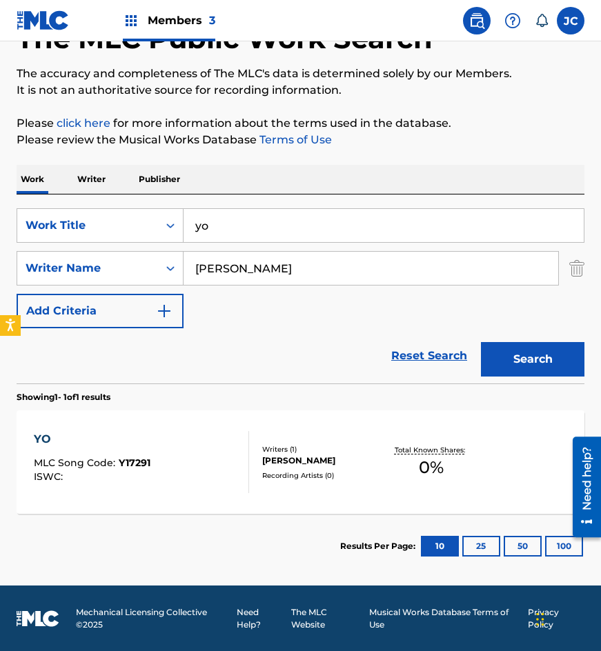
scroll to position [92, 0]
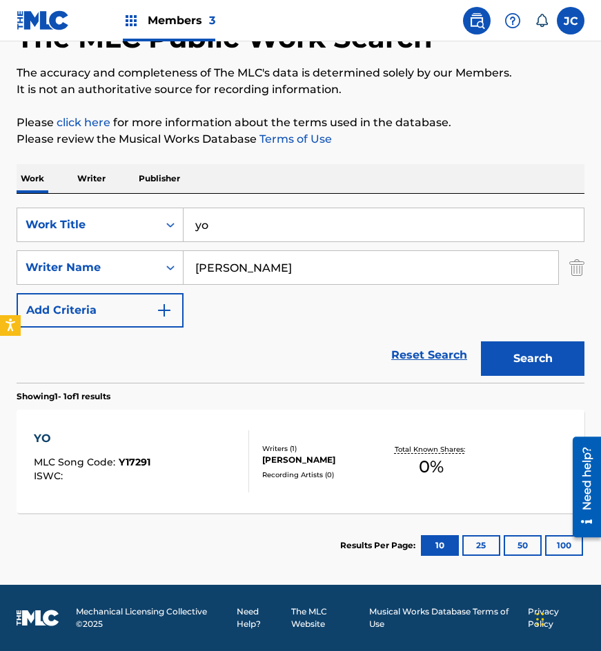
click at [306, 226] on input "yo" at bounding box center [384, 224] width 400 height 33
paste input "T5340W"
type input "T5340W"
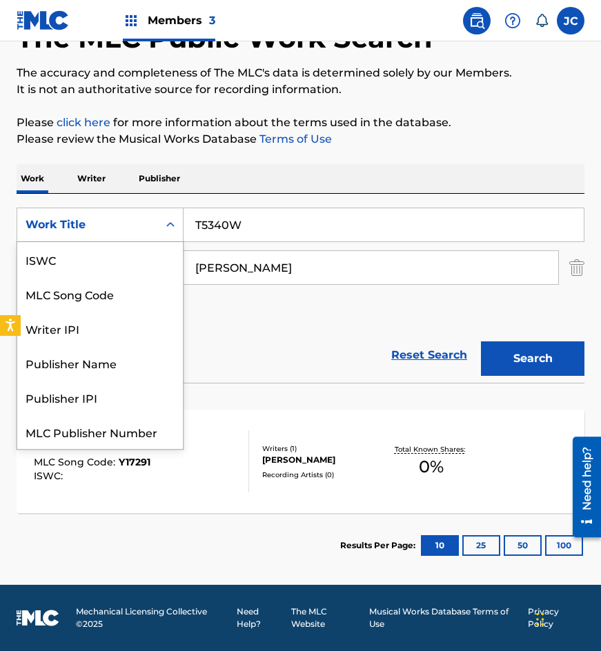
click at [147, 235] on div "Work Title" at bounding box center [87, 225] width 141 height 26
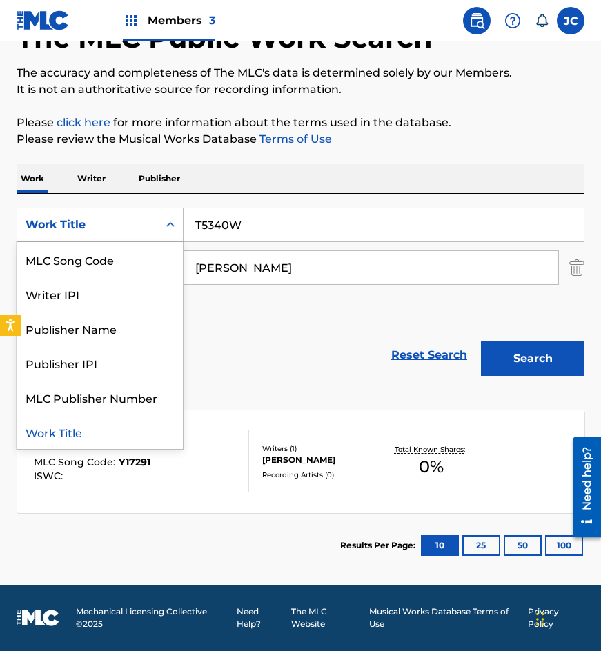
click at [124, 252] on div "MLC Song Code" at bounding box center [100, 259] width 166 height 34
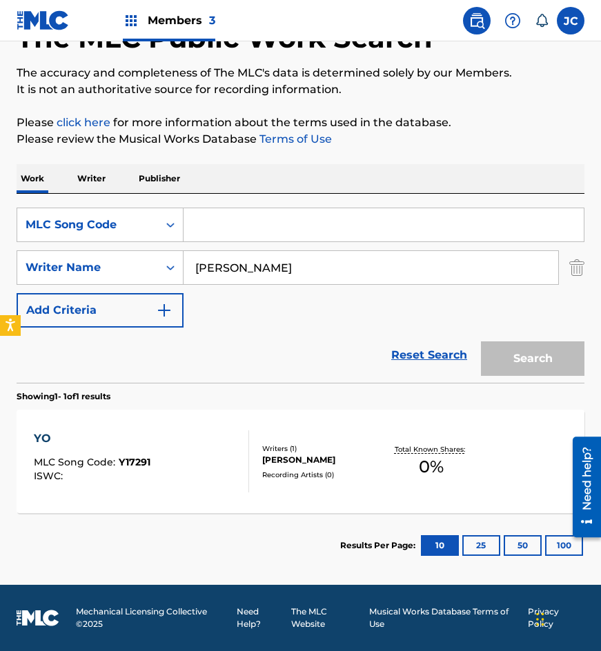
click at [254, 266] on input "haro rivera" at bounding box center [371, 267] width 375 height 33
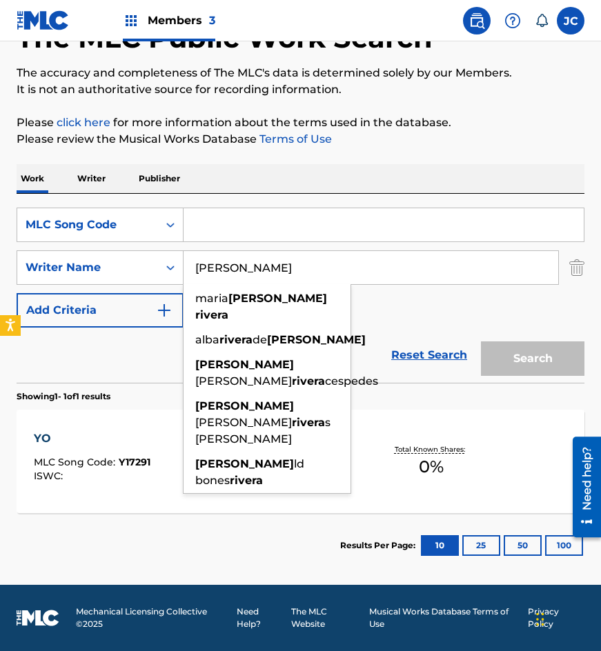
click at [254, 266] on input "haro rivera" at bounding box center [371, 267] width 375 height 33
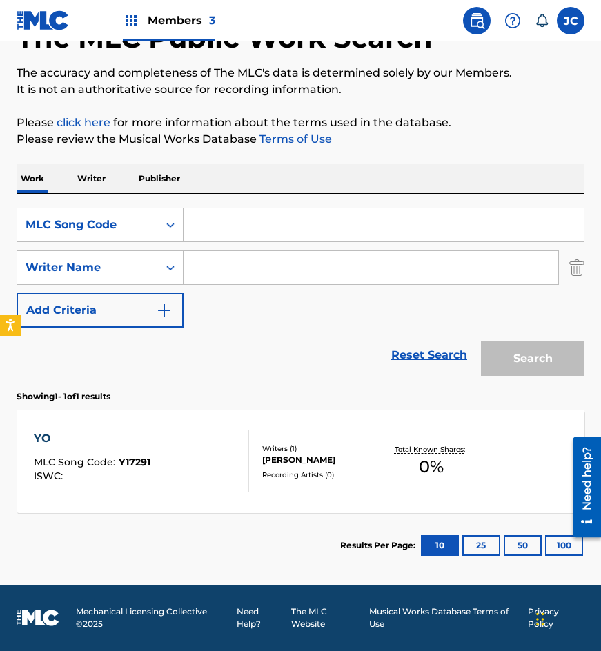
click at [251, 226] on input "Search Form" at bounding box center [384, 224] width 400 height 33
paste input "T5340W"
click at [481, 342] on button "Search" at bounding box center [532, 359] width 103 height 34
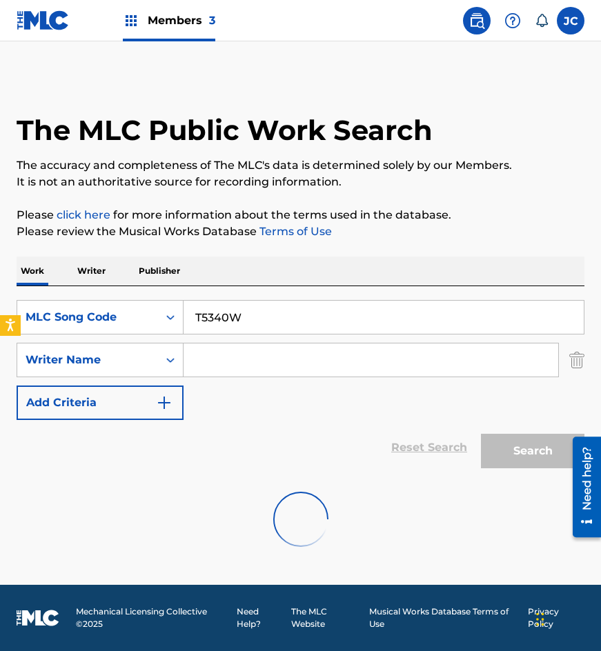
scroll to position [0, 0]
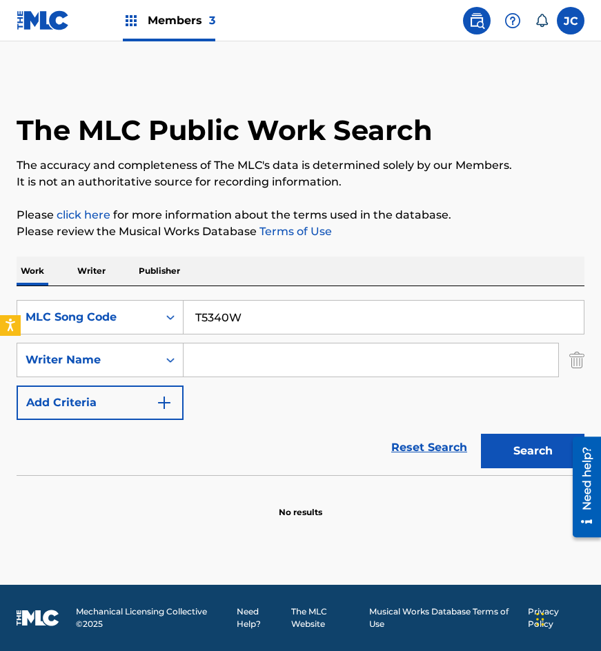
click at [524, 452] on button "Search" at bounding box center [532, 451] width 103 height 34
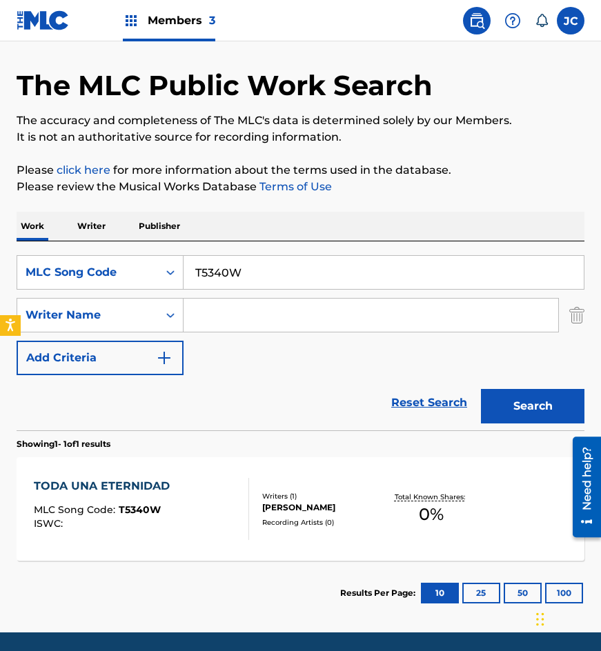
scroll to position [92, 0]
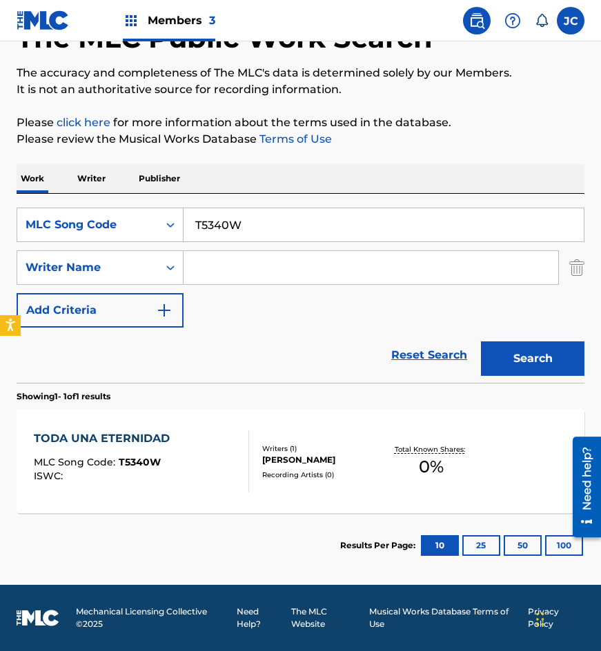
click at [291, 223] on input "T5340W" at bounding box center [384, 224] width 400 height 33
paste input "V1385E"
click at [481, 342] on button "Search" at bounding box center [532, 359] width 103 height 34
click at [270, 217] on input "V1385E" at bounding box center [384, 224] width 400 height 33
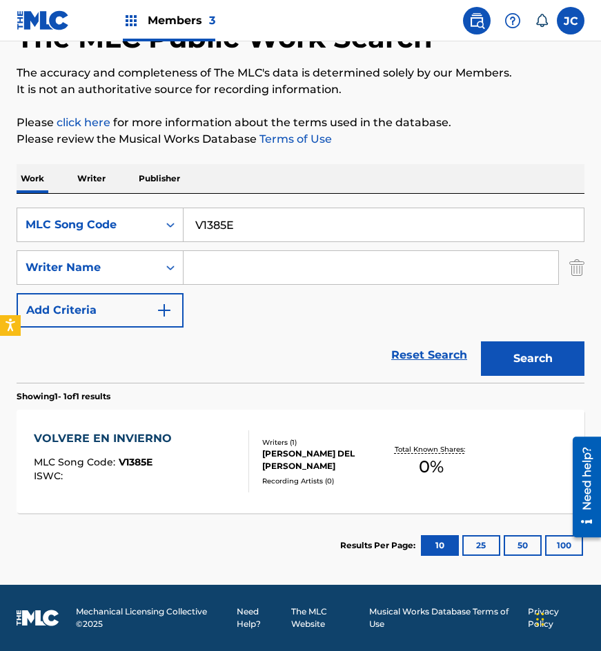
click at [270, 217] on input "V1385E" at bounding box center [384, 224] width 400 height 33
paste input "T5466Y"
click at [481, 342] on button "Search" at bounding box center [532, 359] width 103 height 34
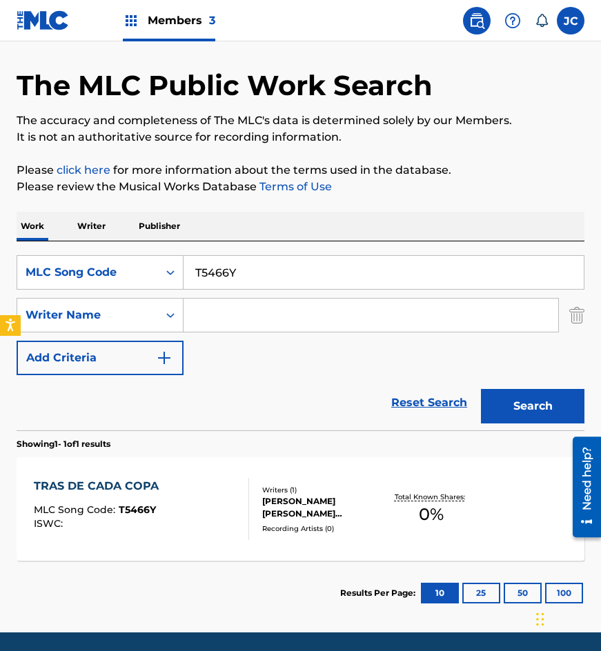
scroll to position [69, 0]
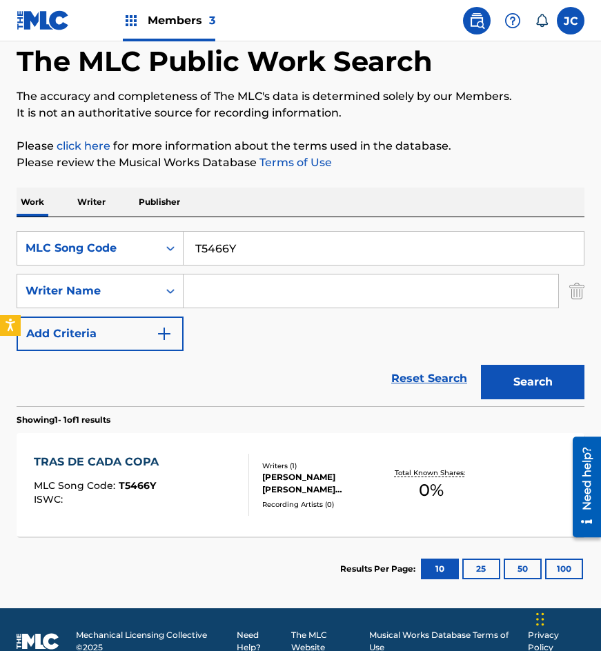
click at [261, 257] on input "T5466Y" at bounding box center [384, 248] width 400 height 33
paste input "D5269H"
type input "D5269H"
click at [481, 365] on button "Search" at bounding box center [532, 382] width 103 height 34
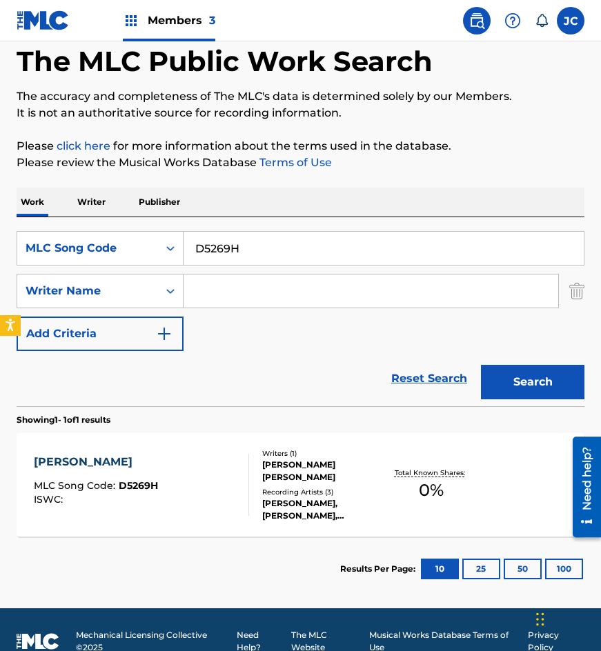
click at [270, 462] on div "RAFAEL BUENDIA DIAZ DE LEON" at bounding box center [322, 471] width 121 height 25
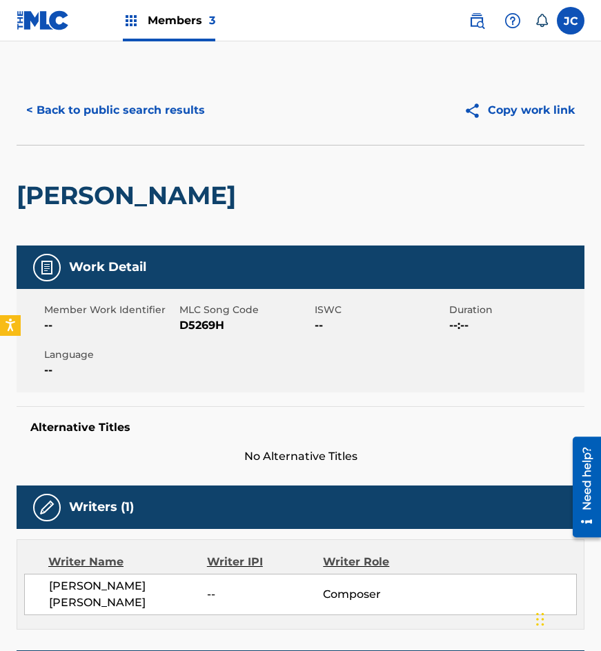
click at [181, 120] on button "< Back to public search results" at bounding box center [116, 110] width 198 height 34
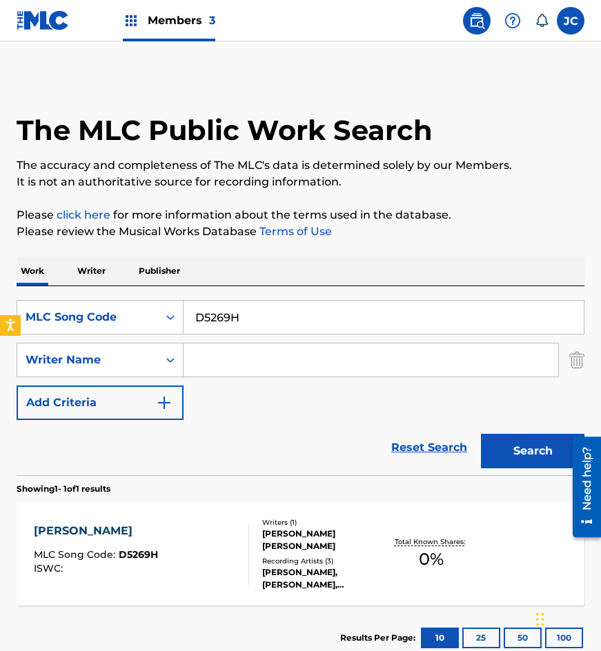
scroll to position [14, 0]
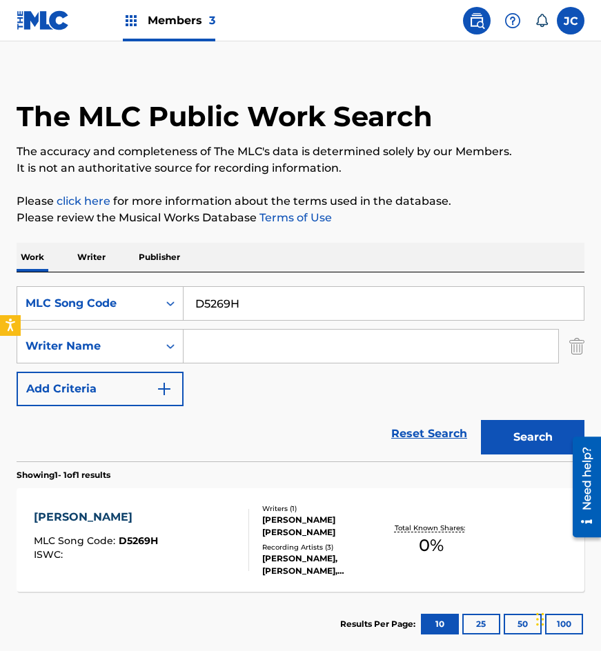
click at [281, 308] on input "D5269H" at bounding box center [384, 303] width 400 height 33
paste input "S7385M"
click at [481, 420] on button "Search" at bounding box center [532, 437] width 103 height 34
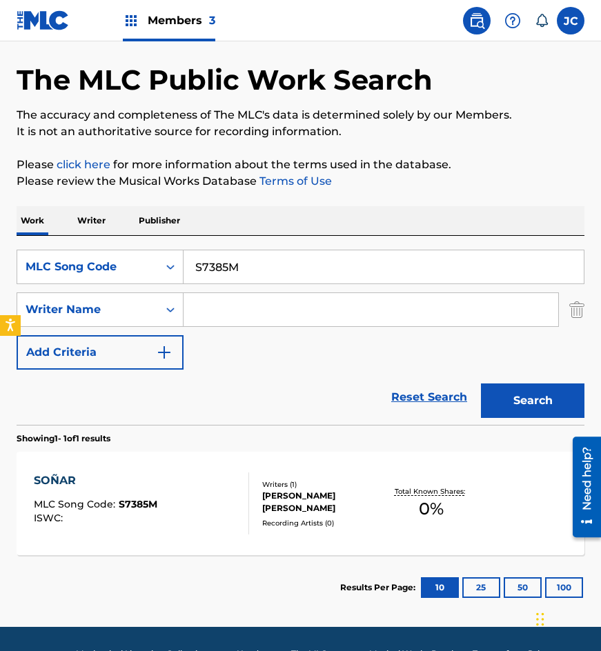
scroll to position [92, 0]
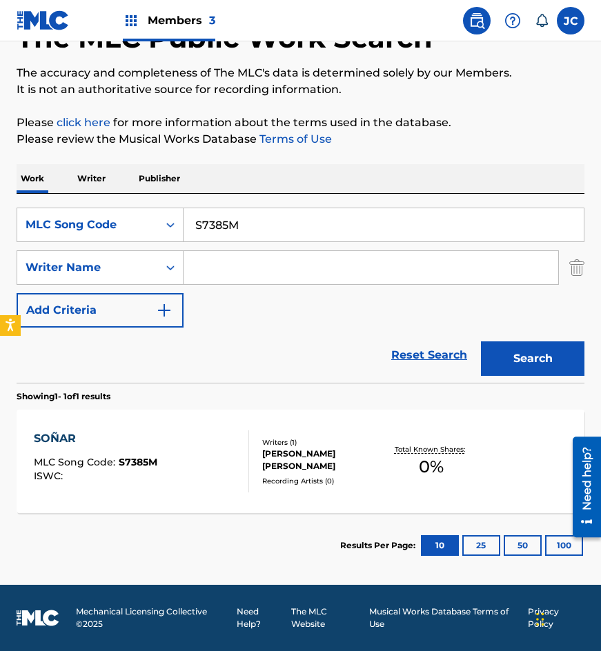
click at [339, 234] on input "S7385M" at bounding box center [384, 224] width 400 height 33
paste input "N3183D"
click at [481, 342] on button "Search" at bounding box center [532, 359] width 103 height 34
click at [296, 223] on input "N3183D" at bounding box center [384, 224] width 400 height 33
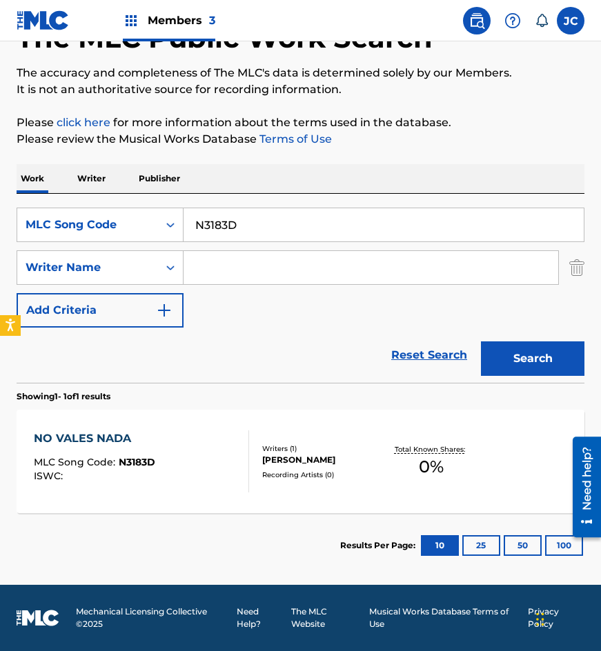
click at [296, 223] on input "N3183D" at bounding box center [384, 224] width 400 height 33
paste input "T5474F"
click at [481, 342] on button "Search" at bounding box center [532, 359] width 103 height 34
click at [241, 231] on input "T5474F" at bounding box center [384, 224] width 400 height 33
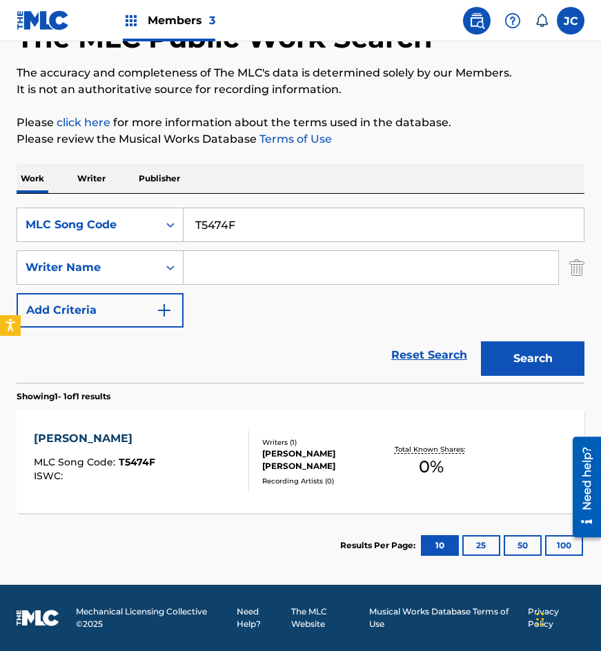
paste input "V1388R"
click at [481, 342] on button "Search" at bounding box center [532, 359] width 103 height 34
click at [282, 220] on input "V1388R" at bounding box center [384, 224] width 400 height 33
paste input "P4812M"
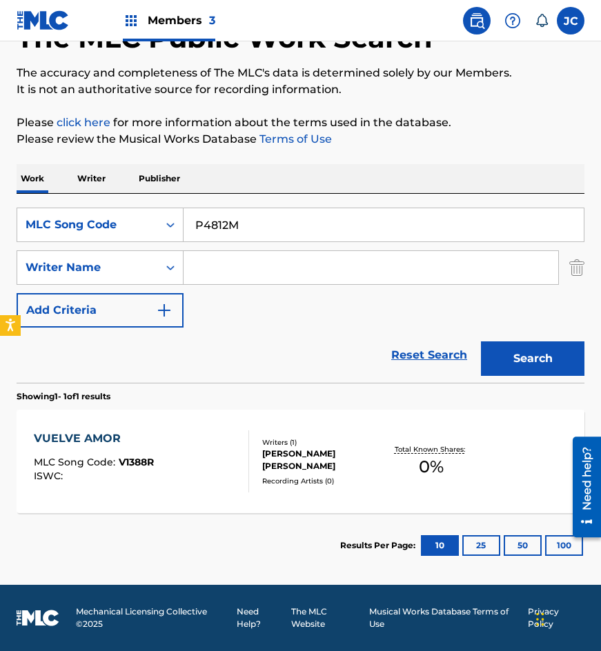
click at [481, 342] on button "Search" at bounding box center [532, 359] width 103 height 34
click at [281, 206] on div "SearchWithCriteriae4a836bb-c4a8-4f78-9d98-30267764d2e5 MLC Song Code P4812M Sea…" at bounding box center [301, 288] width 568 height 189
click at [274, 223] on input "P4812M" at bounding box center [384, 224] width 400 height 33
paste input "N"
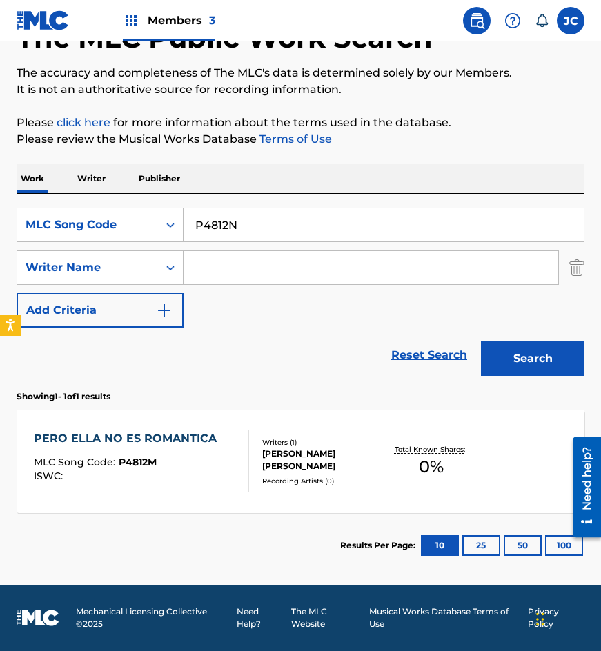
click at [481, 342] on button "Search" at bounding box center [532, 359] width 103 height 34
click at [281, 224] on input "P4812N" at bounding box center [384, 224] width 400 height 33
paste input "E3612Y"
type input "E3612Y"
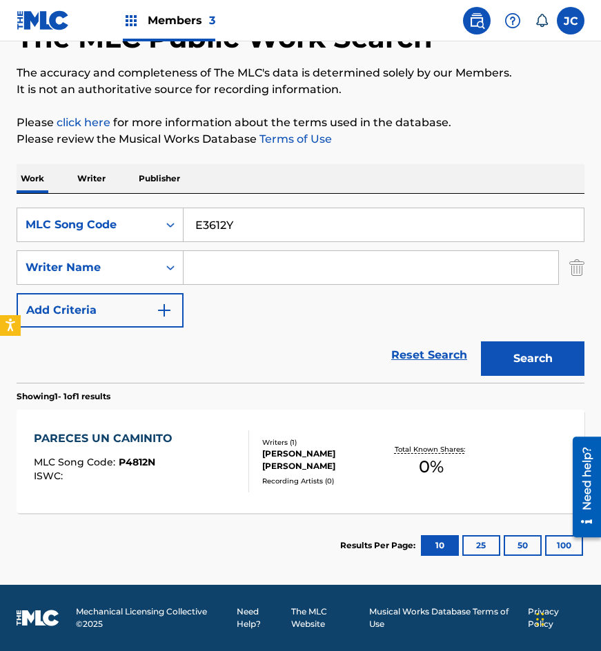
click at [481, 342] on button "Search" at bounding box center [532, 359] width 103 height 34
click at [139, 224] on div "MLC Song Code" at bounding box center [88, 225] width 124 height 17
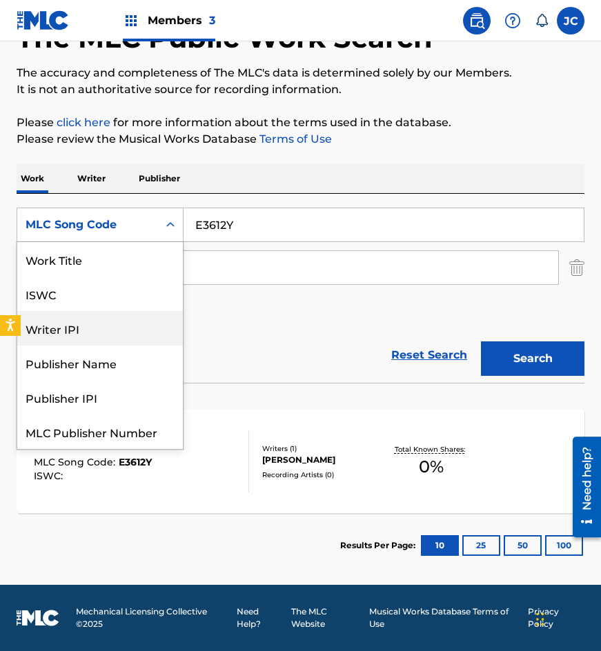
scroll to position [0, 0]
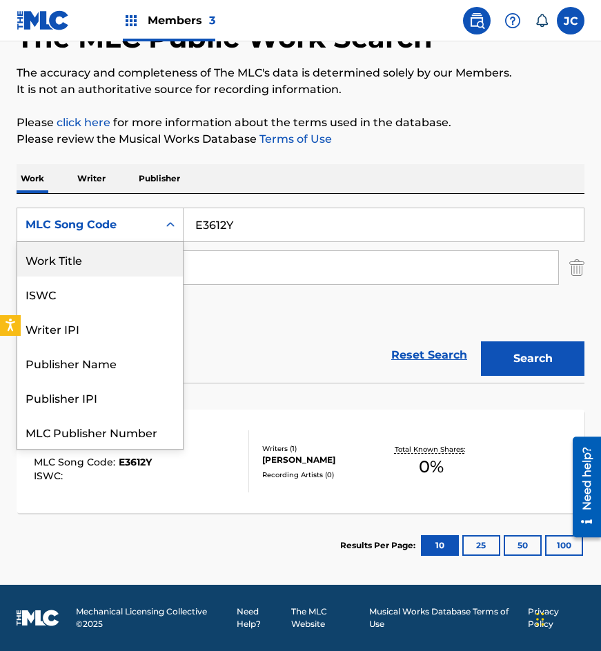
click at [115, 257] on div "Work Title" at bounding box center [100, 259] width 166 height 34
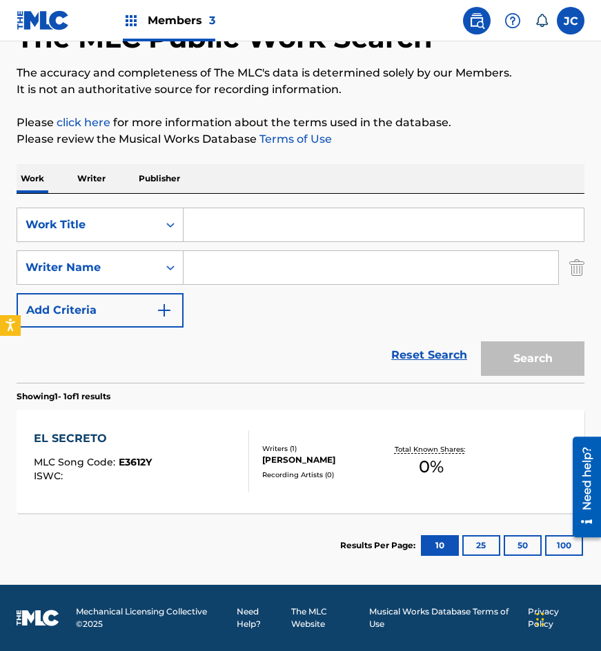
click at [228, 224] on input "Search Form" at bounding box center [384, 224] width 400 height 33
type input "no tienes nada"
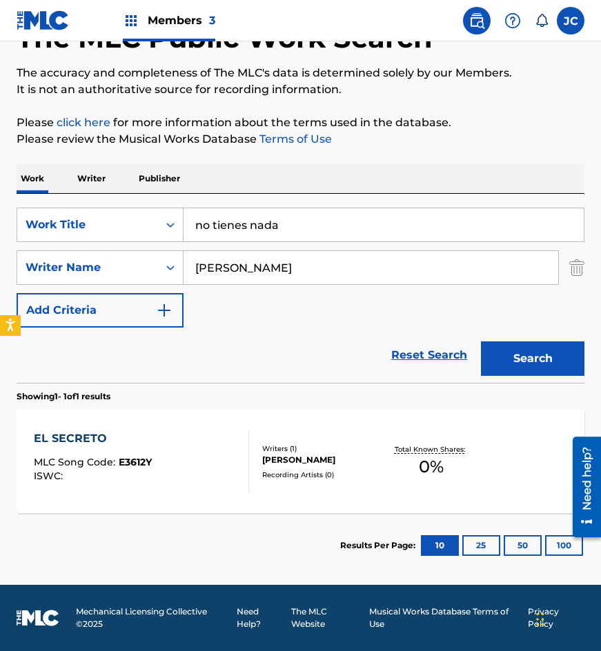
type input "haro"
click at [481, 342] on button "Search" at bounding box center [532, 359] width 103 height 34
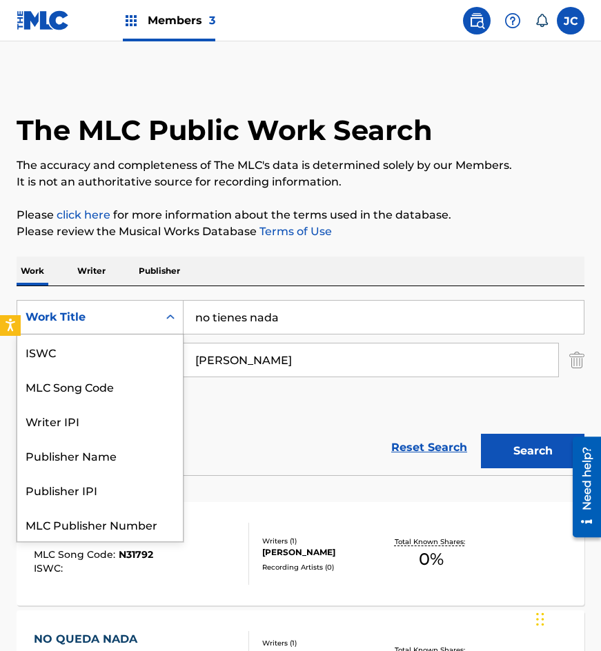
click at [104, 313] on div "Work Title" at bounding box center [88, 317] width 124 height 17
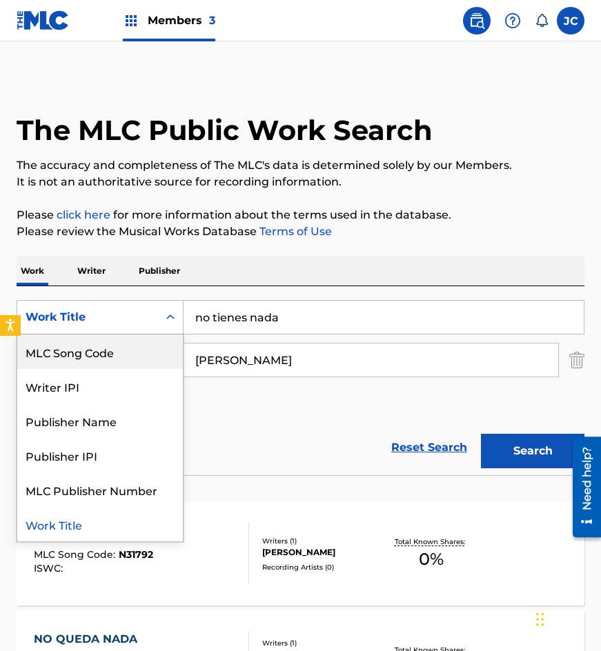
click at [112, 341] on div "MLC Song Code" at bounding box center [100, 352] width 166 height 34
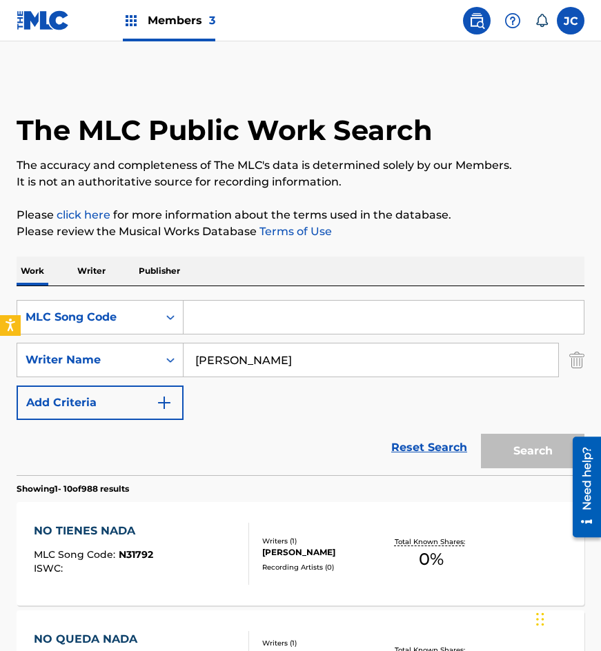
click at [243, 319] on input "Search Form" at bounding box center [384, 317] width 400 height 33
paste input "N31792"
type input "N31792"
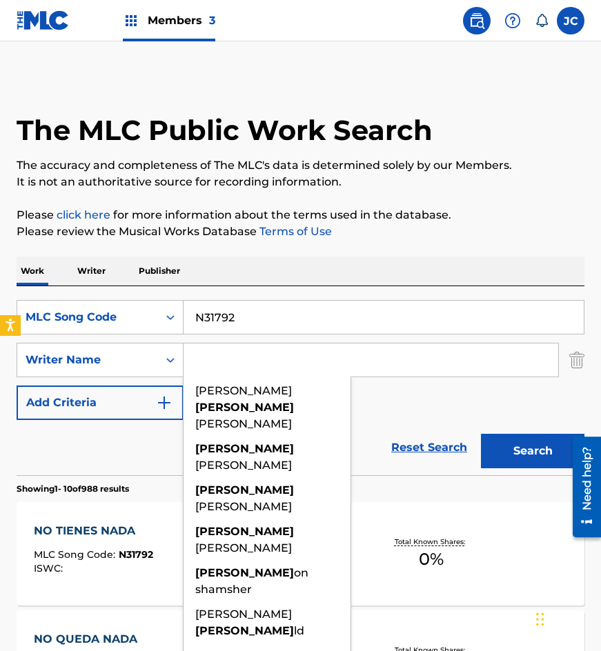
click at [481, 434] on button "Search" at bounding box center [532, 451] width 103 height 34
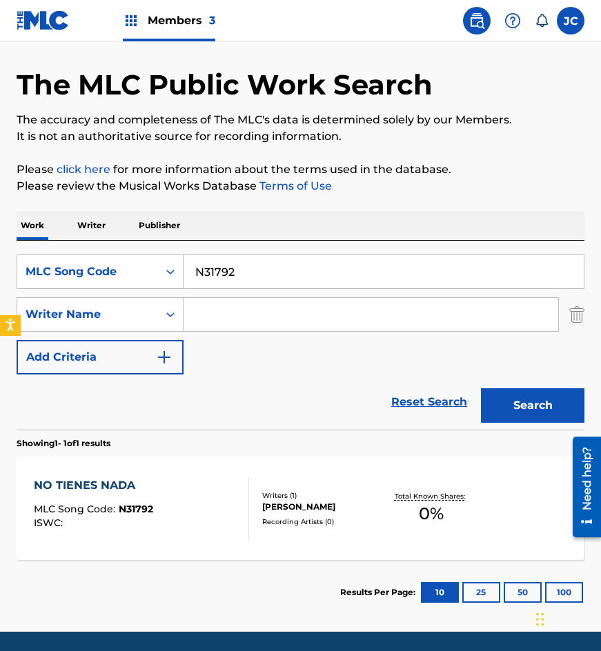
scroll to position [92, 0]
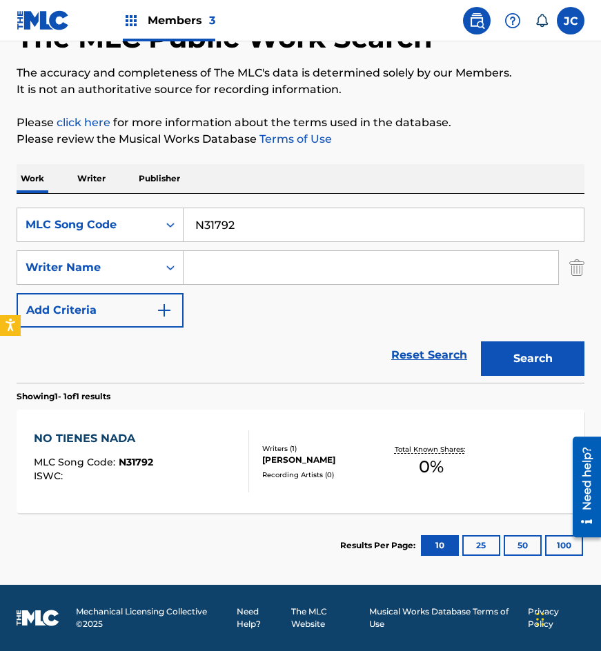
click at [261, 222] on input "N31792" at bounding box center [384, 224] width 400 height 33
paste input "92841"
type input "928412"
click at [481, 342] on button "Search" at bounding box center [532, 359] width 103 height 34
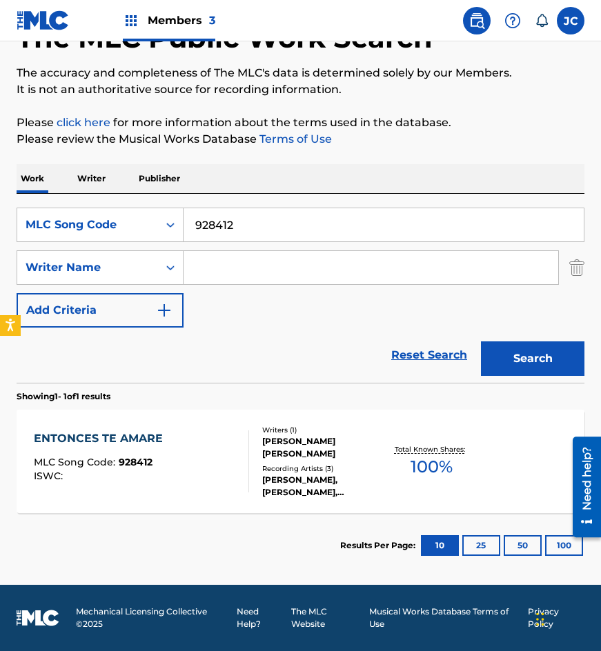
click at [320, 409] on section "ENTONCES TE AMARE MLC Song Code : 928412 ISWC : Writers ( 1 ) REFUGIO CUCO SANC…" at bounding box center [301, 458] width 568 height 110
click at [306, 446] on div "REFUGIO CUCO SANCHEZ" at bounding box center [322, 447] width 121 height 25
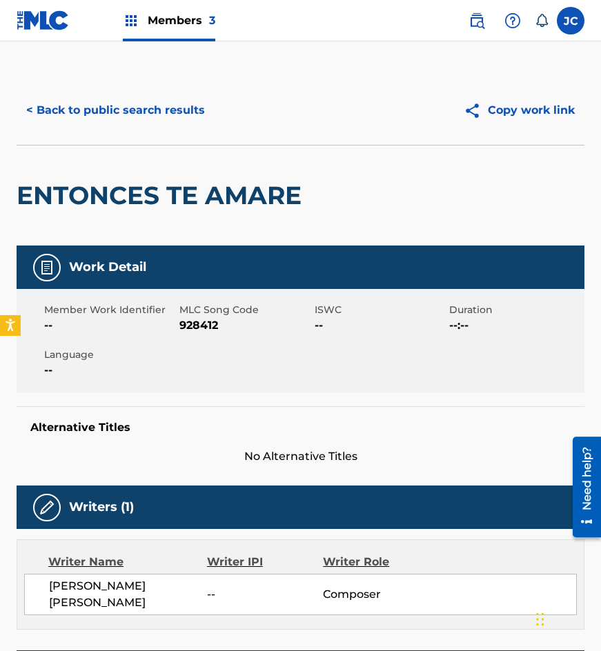
click at [167, 106] on button "< Back to public search results" at bounding box center [116, 110] width 198 height 34
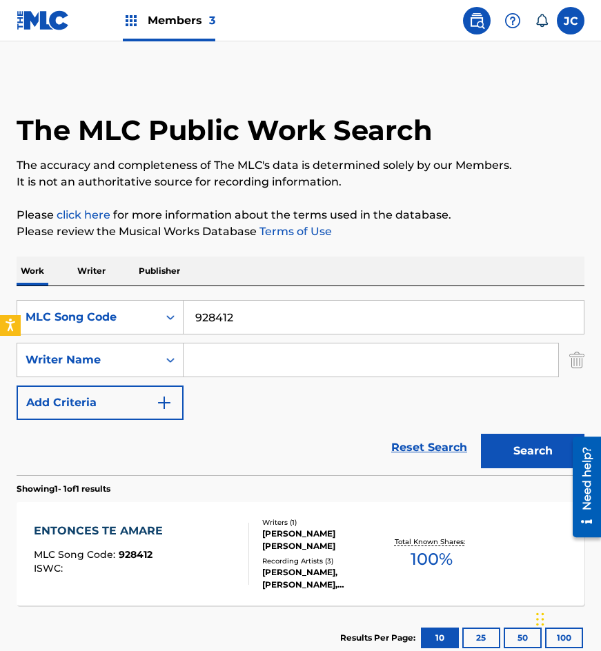
scroll to position [14, 0]
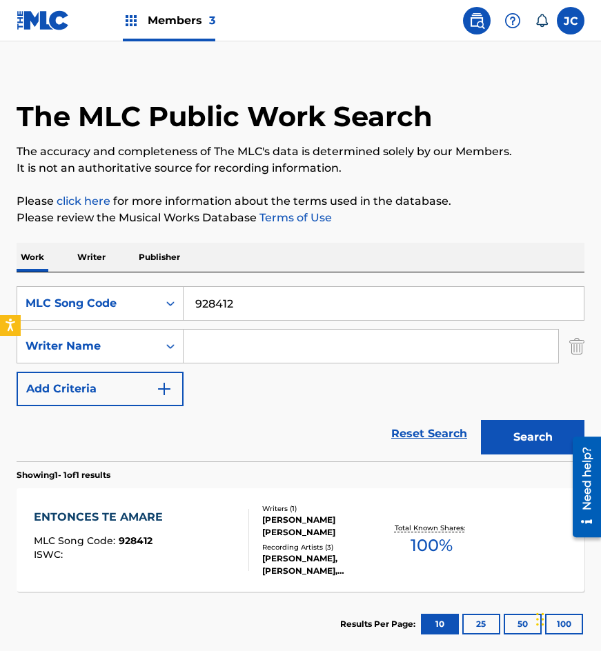
click at [262, 304] on input "928412" at bounding box center [384, 303] width 400 height 33
paste input "A5483K"
click at [481, 420] on button "Search" at bounding box center [532, 437] width 103 height 34
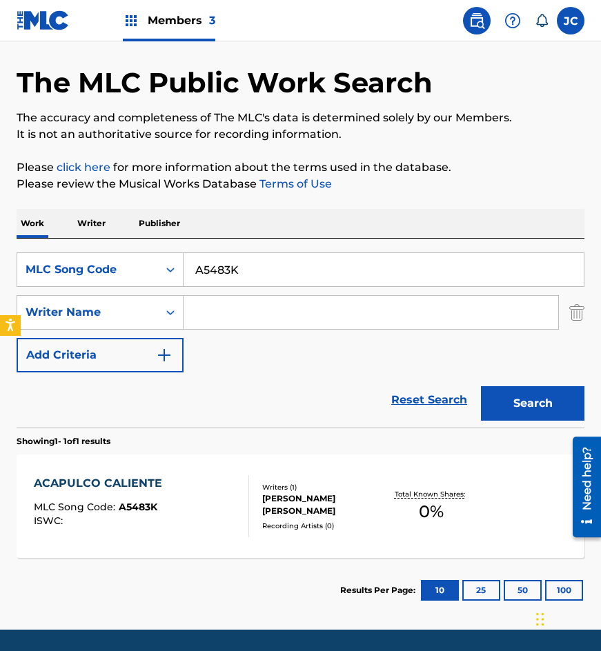
scroll to position [92, 0]
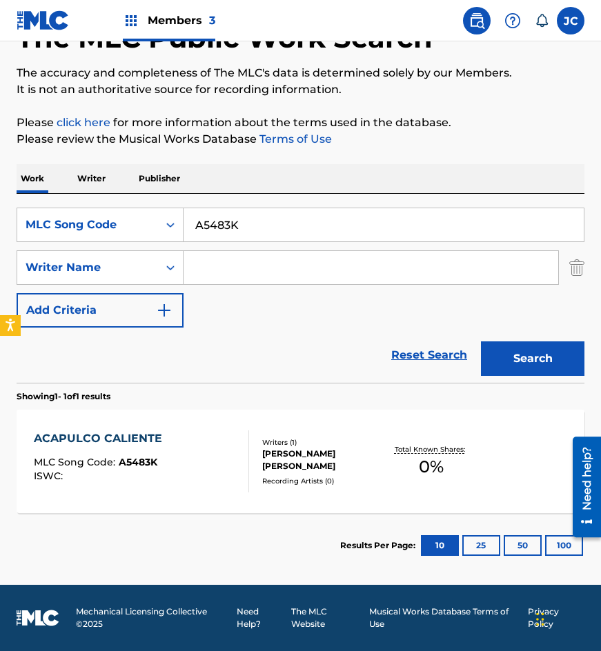
click at [274, 232] on input "A5483K" at bounding box center [384, 224] width 400 height 33
paste input "C6038W"
type input "C6038W"
click at [481, 342] on button "Search" at bounding box center [532, 359] width 103 height 34
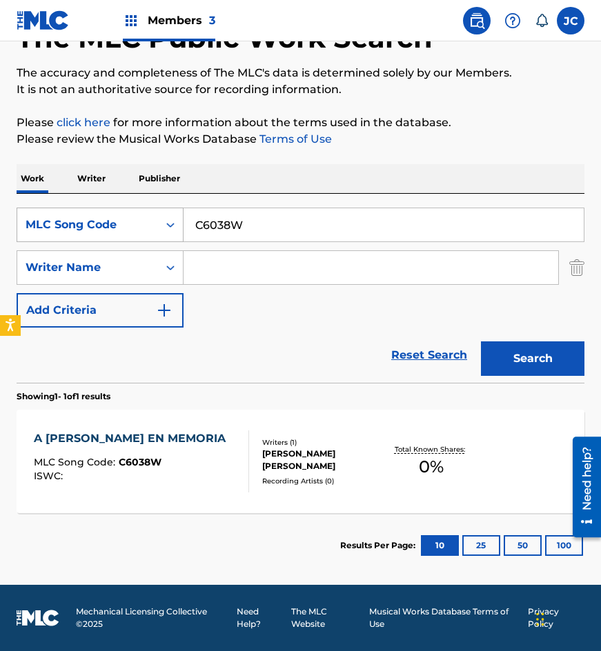
click at [136, 226] on div "MLC Song Code" at bounding box center [88, 225] width 124 height 17
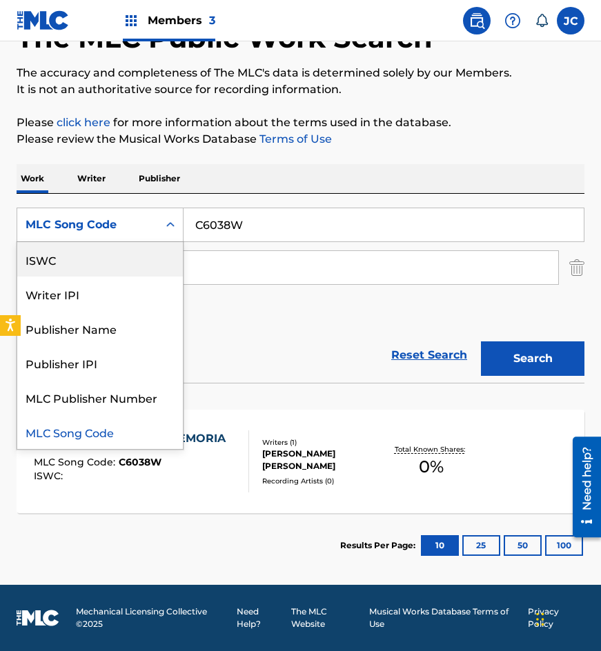
scroll to position [0, 0]
click at [125, 264] on div "Work Title" at bounding box center [100, 259] width 166 height 34
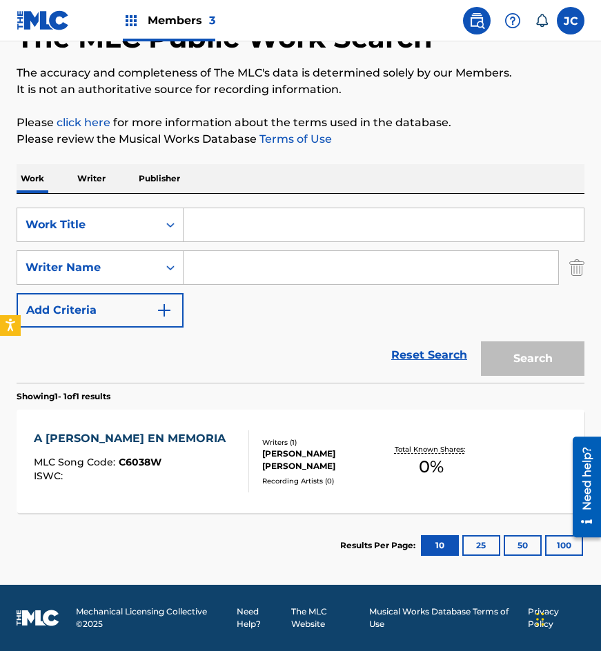
drag, startPoint x: 311, startPoint y: 206, endPoint x: 274, endPoint y: 214, distance: 38.2
click at [311, 206] on div "SearchWithCriteria77bf88a7-f7cb-459f-889d-22529ba8efca Work Title SearchWithCri…" at bounding box center [301, 288] width 568 height 189
click at [274, 214] on input "Search Form" at bounding box center [384, 224] width 400 height 33
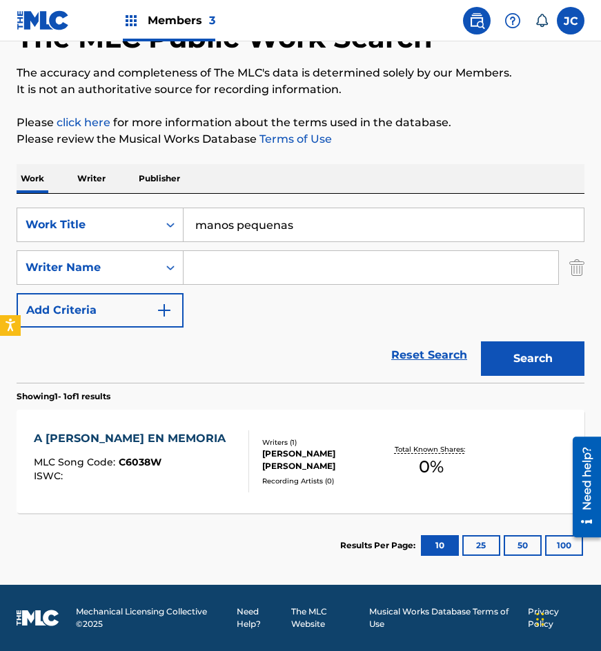
type input "manos pequenas"
type input "kalaf"
click at [481, 342] on button "Search" at bounding box center [532, 359] width 103 height 34
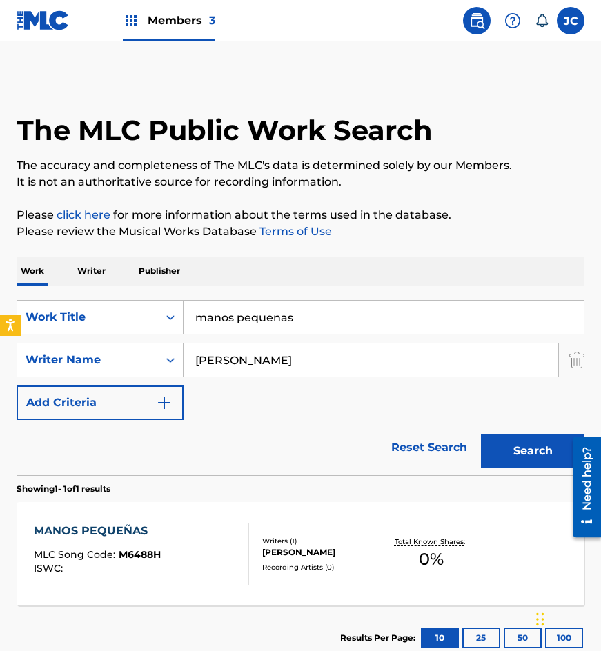
click at [392, 399] on div "SearchWithCriteria77bf88a7-f7cb-459f-889d-22529ba8efca Work Title manos pequena…" at bounding box center [301, 360] width 568 height 120
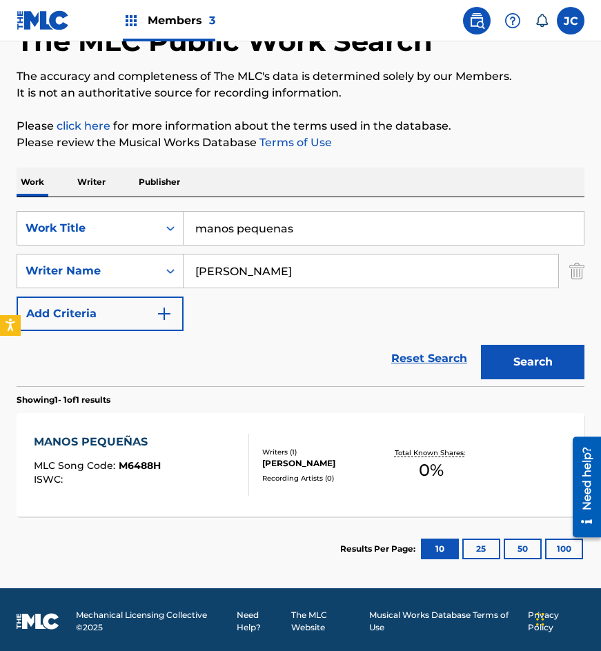
scroll to position [92, 0]
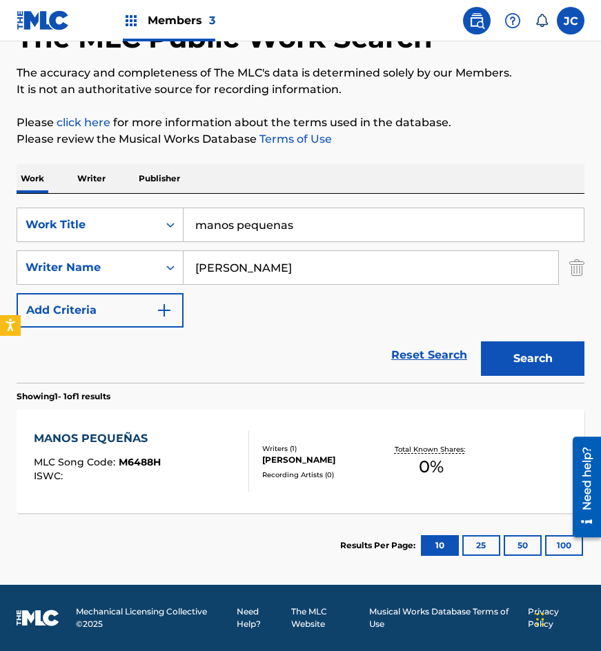
click at [212, 444] on div "MANOS PEQUEÑAS MLC Song Code : M6488H ISWC :" at bounding box center [142, 462] width 216 height 62
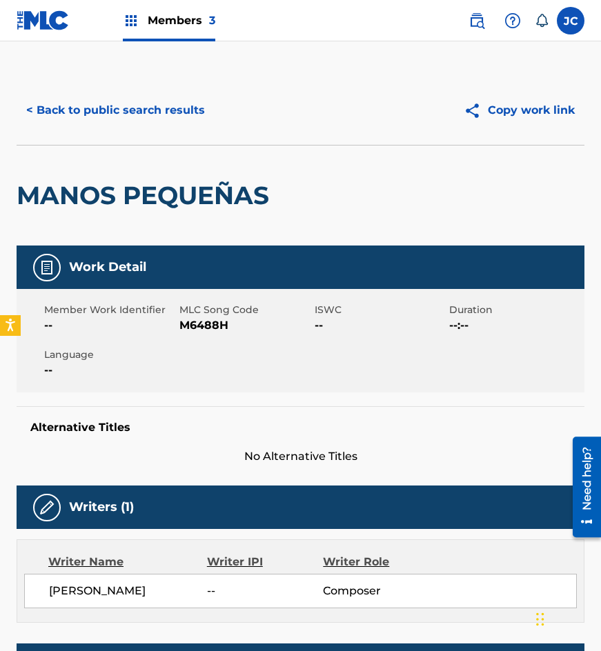
click at [201, 317] on span "MLC Song Code" at bounding box center [245, 310] width 132 height 14
click at [201, 317] on span "M6488H" at bounding box center [245, 325] width 132 height 17
copy span "M6488H"
click at [160, 121] on button "< Back to public search results" at bounding box center [116, 110] width 198 height 34
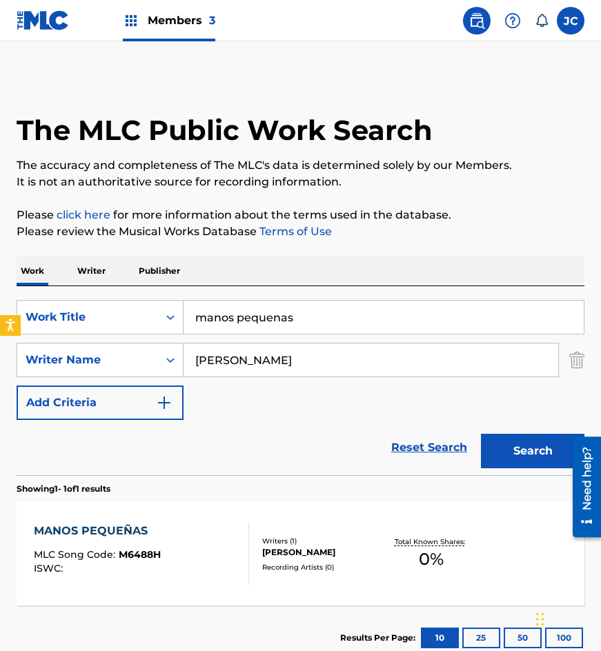
scroll to position [14, 0]
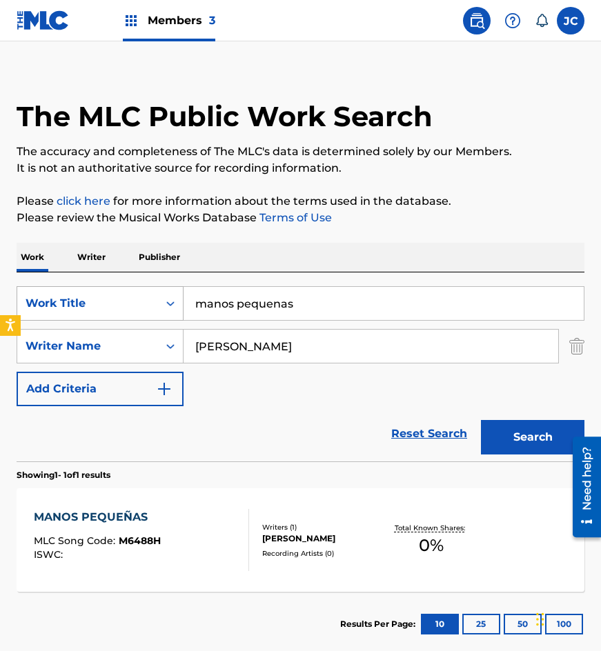
click at [110, 296] on div "SearchWithCriteria77bf88a7-f7cb-459f-889d-22529ba8efca Work Title manos pequenas" at bounding box center [301, 303] width 568 height 34
type input "mi razon de ser"
click at [481, 420] on button "Search" at bounding box center [532, 437] width 103 height 34
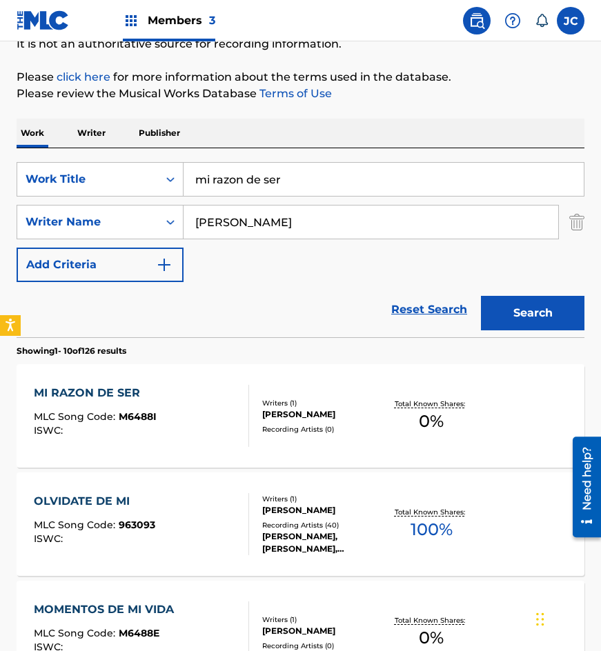
scroll to position [276, 0]
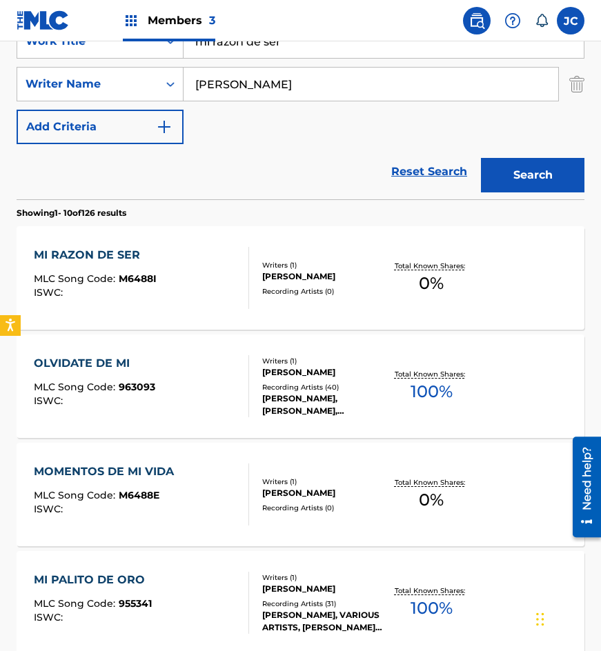
click at [328, 261] on div "Writers ( 1 )" at bounding box center [322, 265] width 121 height 10
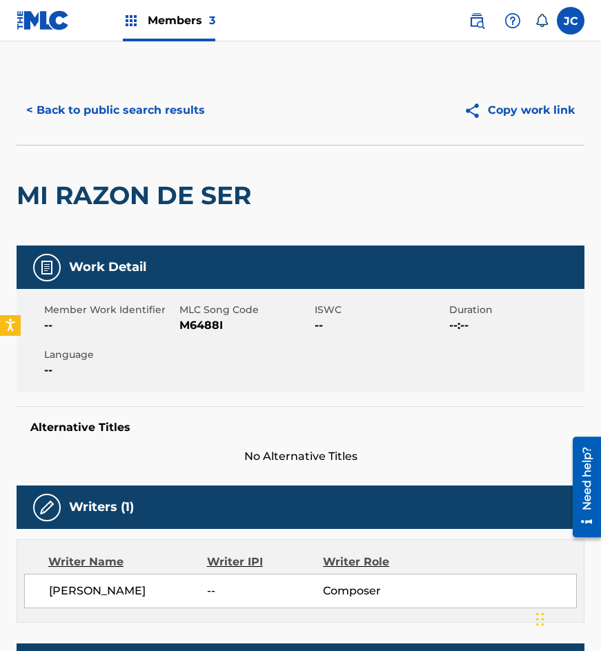
click at [204, 321] on span "M6488I" at bounding box center [245, 325] width 132 height 17
copy span "M6488I"
click at [146, 148] on div "MI RAZON DE SER" at bounding box center [137, 196] width 241 height 100
click at [152, 111] on button "< Back to public search results" at bounding box center [116, 110] width 198 height 34
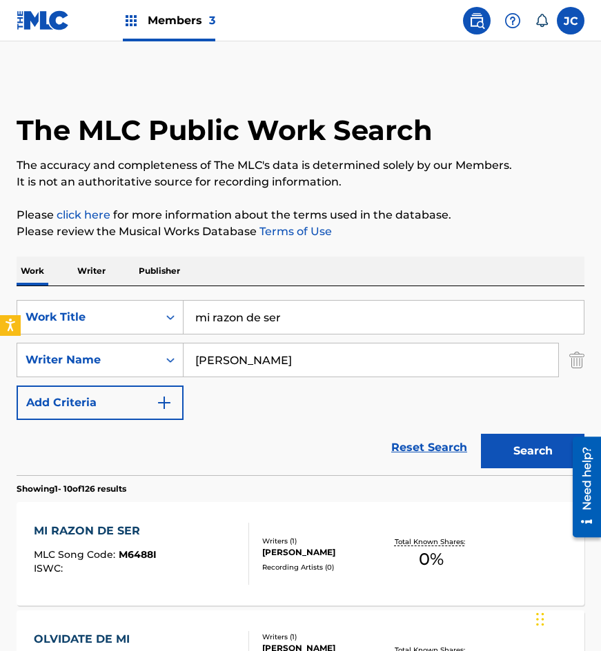
scroll to position [276, 0]
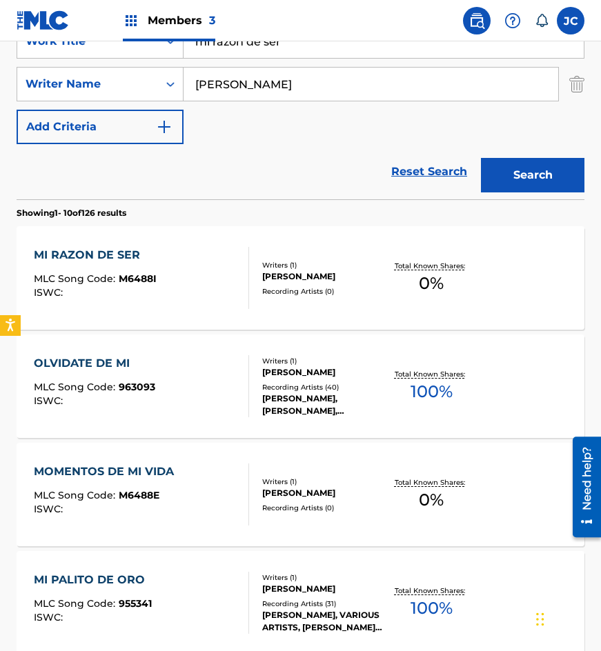
drag, startPoint x: 321, startPoint y: 43, endPoint x: 143, endPoint y: 61, distance: 178.9
click at [147, 61] on div "SearchWithCriteria77bf88a7-f7cb-459f-889d-22529ba8efca Work Title mi razon de s…" at bounding box center [301, 84] width 568 height 120
type input "momentos de mi vida"
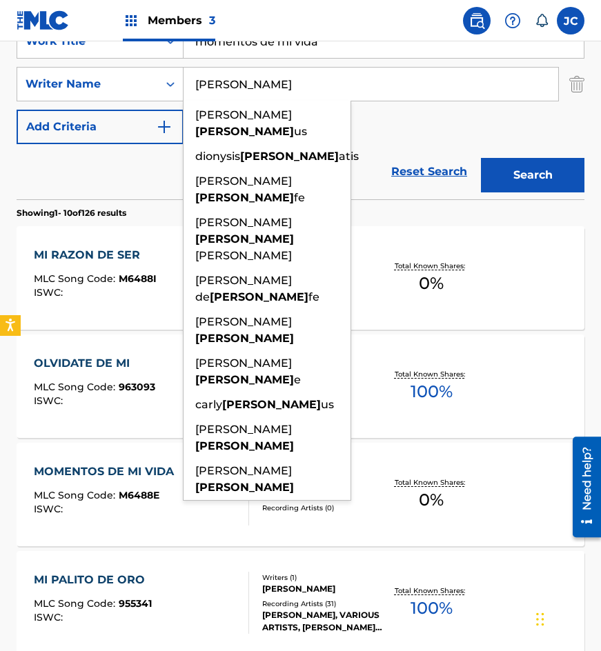
click at [481, 158] on button "Search" at bounding box center [532, 175] width 103 height 34
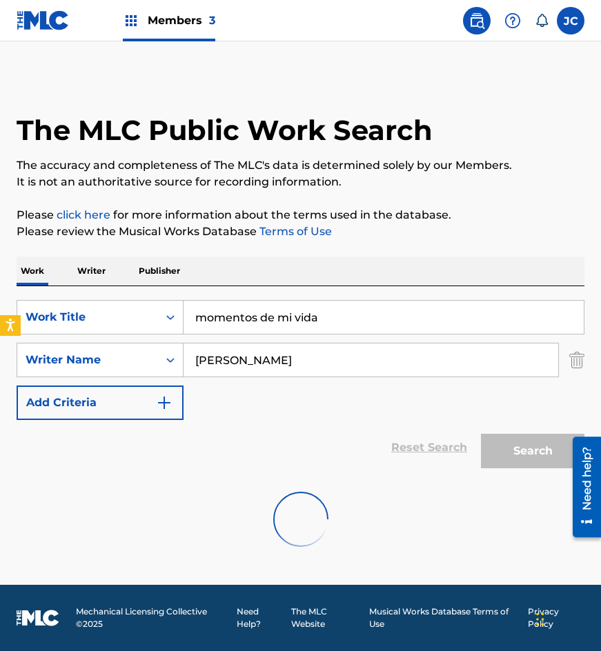
scroll to position [0, 0]
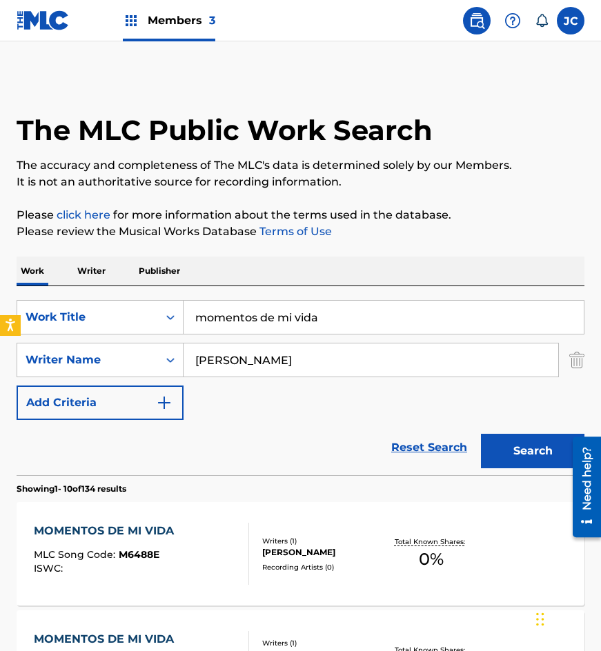
click at [507, 397] on div "SearchWithCriteria77bf88a7-f7cb-459f-889d-22529ba8efca Work Title momentos de m…" at bounding box center [301, 360] width 568 height 120
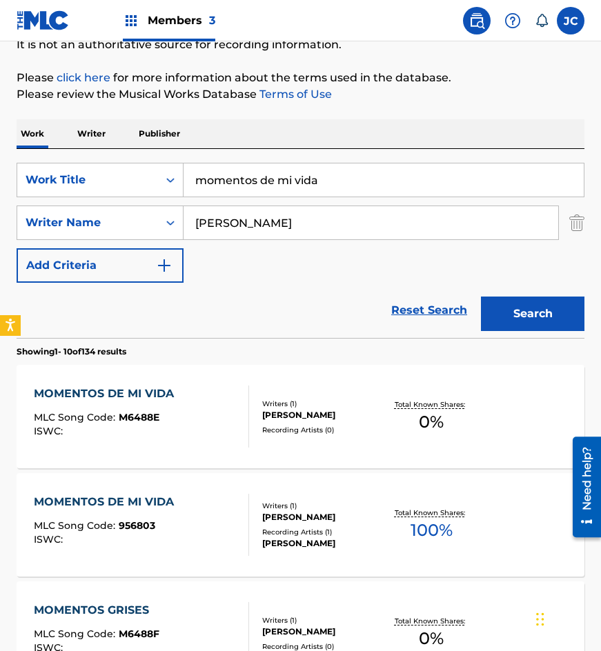
scroll to position [138, 0]
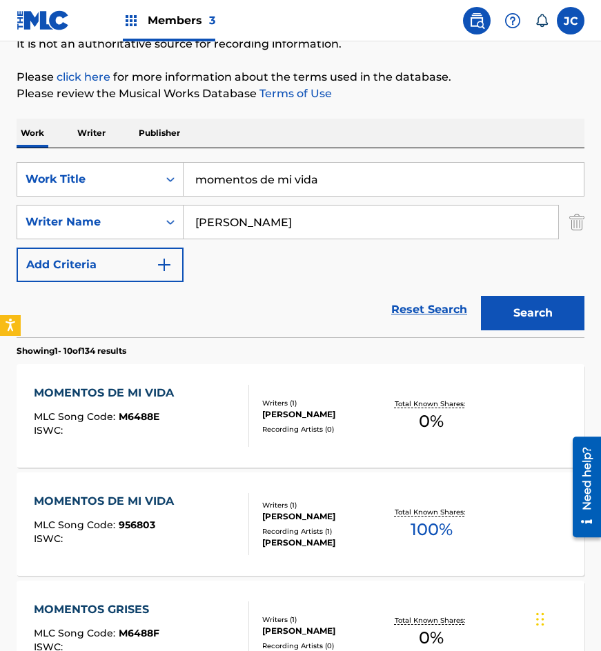
click at [222, 398] on div "MOMENTOS DE MI VIDA MLC Song Code : M6488E ISWC :" at bounding box center [142, 416] width 216 height 62
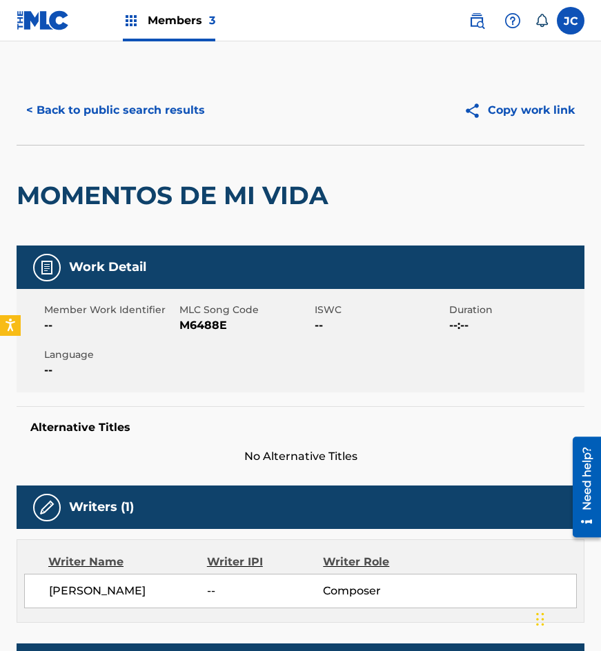
click at [204, 322] on span "M6488E" at bounding box center [245, 325] width 132 height 17
copy span "M6488E"
click at [36, 118] on button "< Back to public search results" at bounding box center [116, 110] width 198 height 34
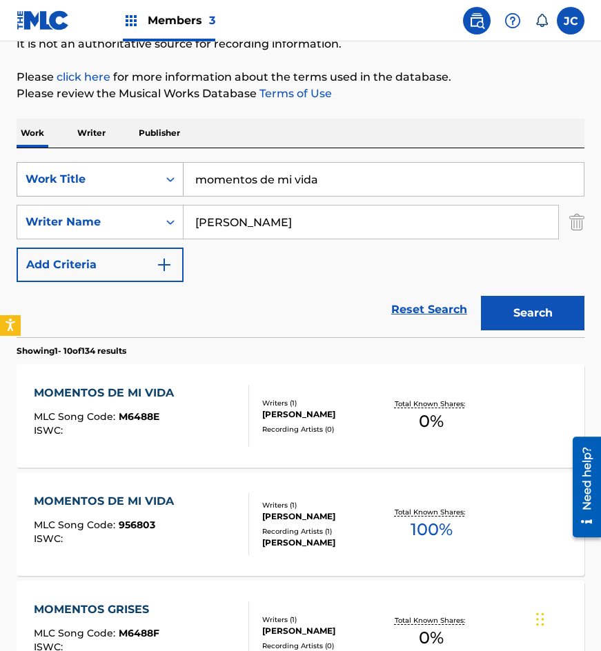
drag, startPoint x: 358, startPoint y: 174, endPoint x: 89, endPoint y: 186, distance: 269.4
click at [96, 190] on div "SearchWithCriteria77bf88a7-f7cb-459f-889d-22529ba8efca Work Title momentos de m…" at bounding box center [301, 179] width 568 height 34
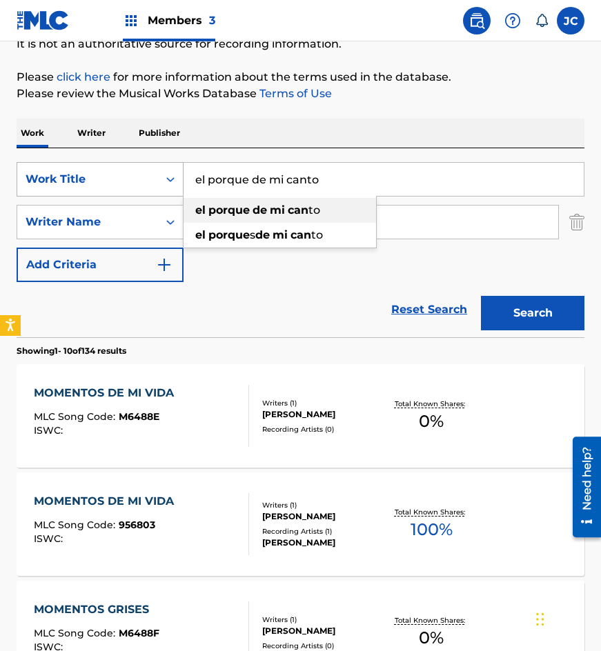
type input "el porque de mi canto"
click at [481, 296] on button "Search" at bounding box center [532, 313] width 103 height 34
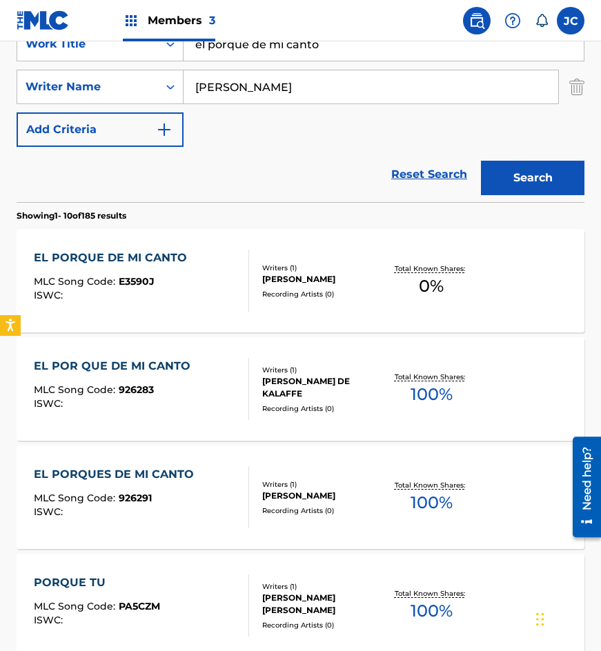
scroll to position [276, 0]
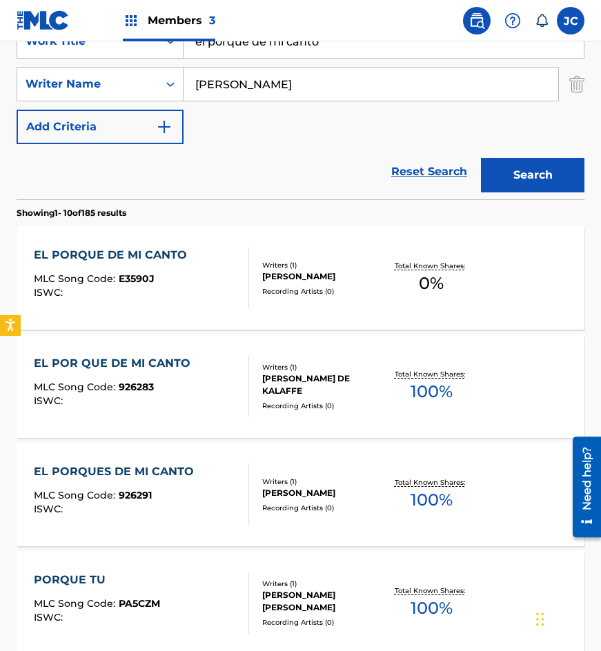
click at [226, 279] on div "EL PORQUE DE MI CANTO MLC Song Code : E3590J ISWC :" at bounding box center [142, 278] width 216 height 62
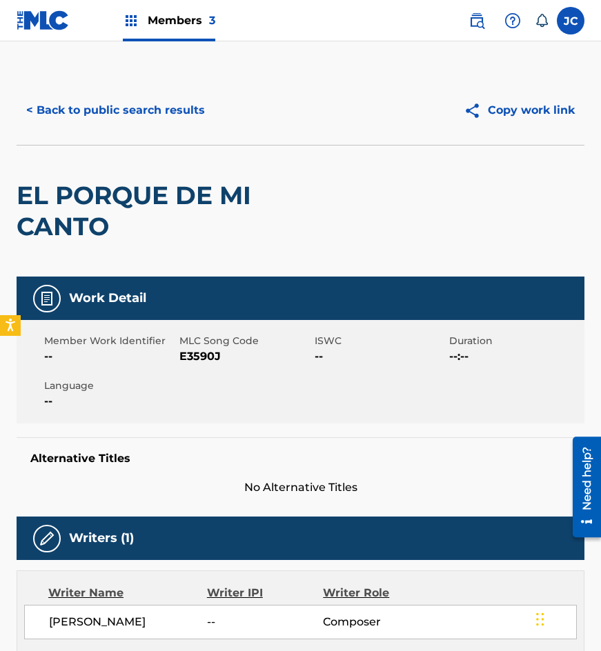
click at [204, 355] on span "E3590J" at bounding box center [245, 356] width 132 height 17
copy span "E3590J"
click at [156, 137] on div "< Back to public search results Copy work link" at bounding box center [301, 110] width 568 height 69
drag, startPoint x: 164, startPoint y: 121, endPoint x: 205, endPoint y: 2, distance: 125.5
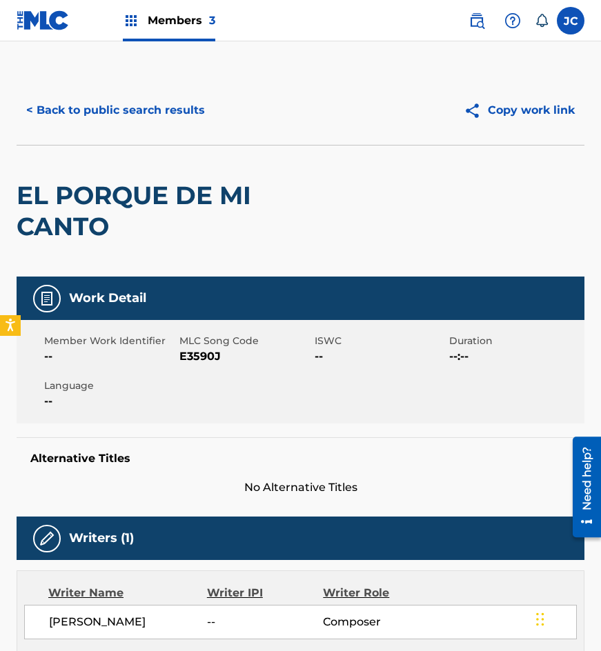
click at [164, 120] on button "< Back to public search results" at bounding box center [116, 110] width 198 height 34
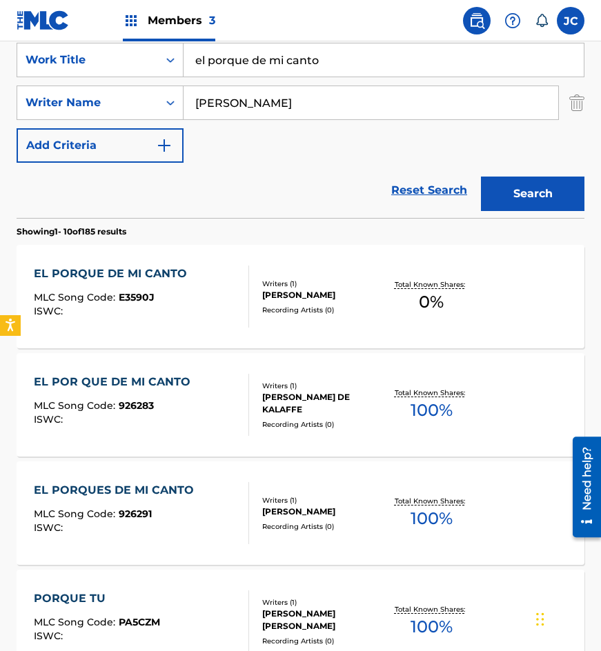
scroll to position [207, 0]
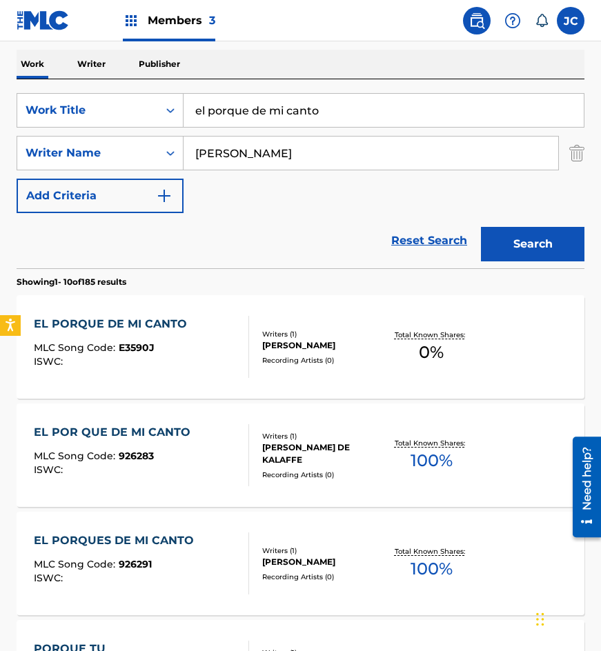
click at [233, 116] on input "el porque de mi canto" at bounding box center [384, 110] width 400 height 33
type input "o"
type input "quisiera amigo"
click at [481, 227] on button "Search" at bounding box center [532, 244] width 103 height 34
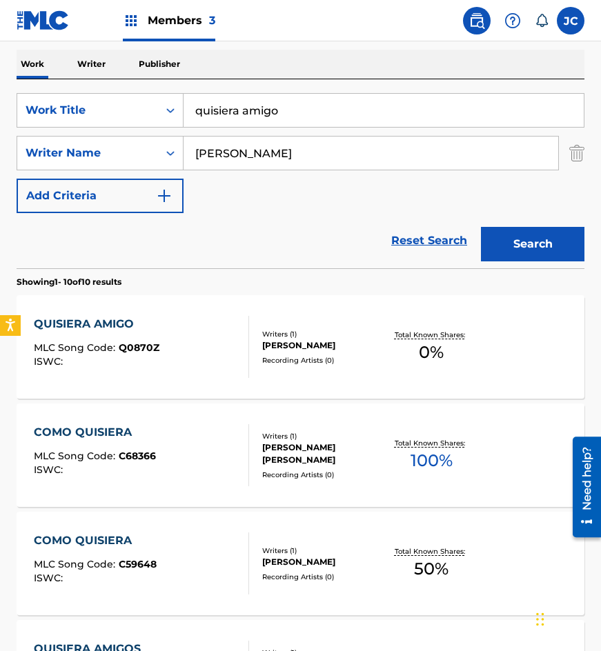
click at [315, 348] on div "DENISE KALAF SAHD" at bounding box center [322, 345] width 121 height 12
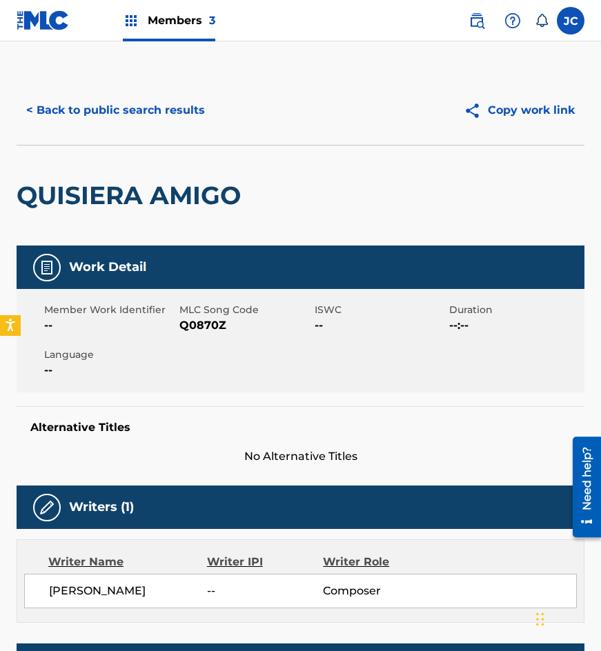
click at [200, 332] on span "Q0870Z" at bounding box center [245, 325] width 132 height 17
click at [199, 326] on span "Q0870Z" at bounding box center [245, 325] width 132 height 17
copy span "Q0870Z"
click at [73, 165] on div "QUISIERA AMIGO" at bounding box center [132, 196] width 231 height 100
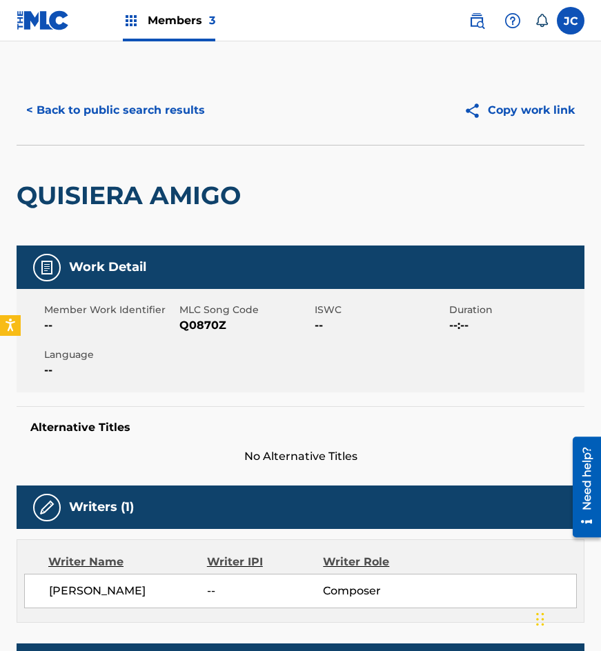
drag, startPoint x: 161, startPoint y: 132, endPoint x: 184, endPoint y: 97, distance: 41.9
click at [161, 131] on div "< Back to public search results Copy work link" at bounding box center [301, 110] width 568 height 69
click at [182, 103] on button "< Back to public search results" at bounding box center [116, 110] width 198 height 34
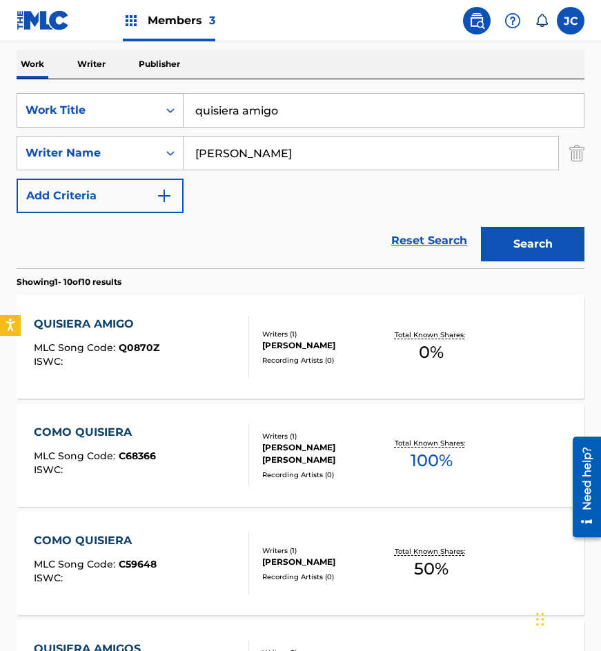
click at [169, 130] on div "SearchWithCriteria77bf88a7-f7cb-459f-889d-22529ba8efca Work Title quisiera amig…" at bounding box center [301, 153] width 568 height 120
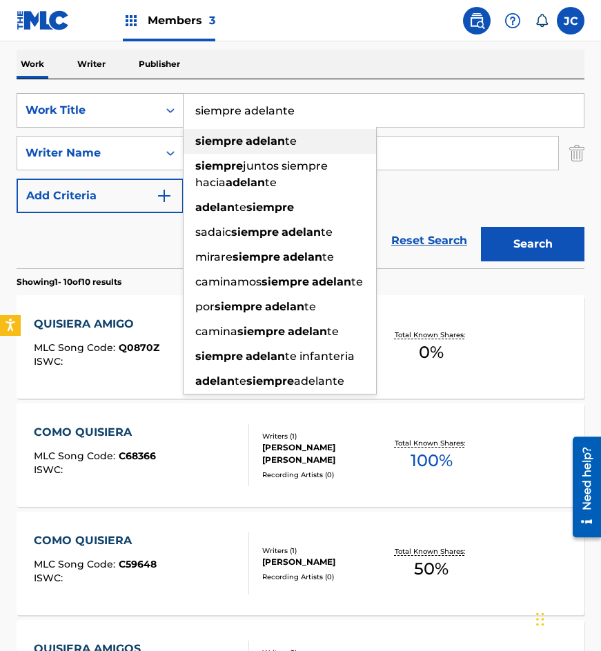
type input "siempre adelante"
click at [481, 227] on button "Search" at bounding box center [532, 244] width 103 height 34
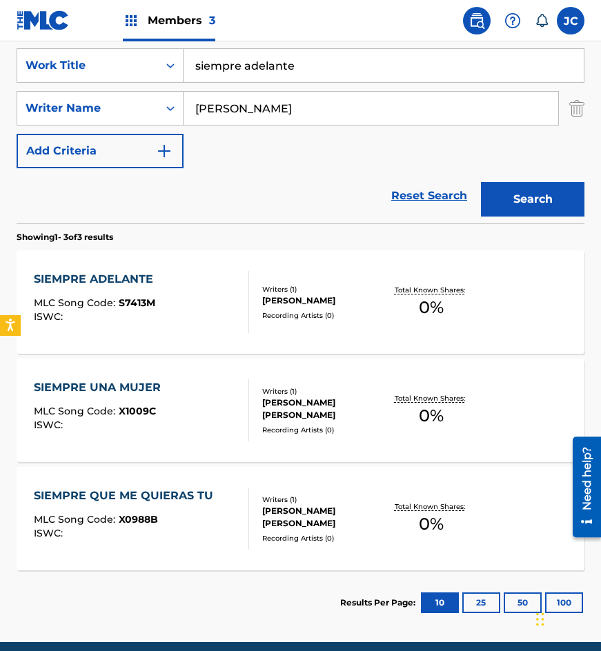
scroll to position [276, 0]
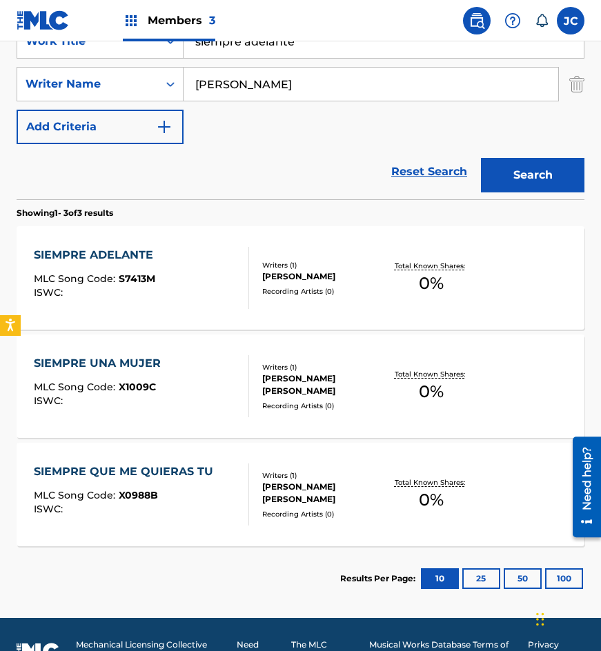
click at [209, 283] on div "SIEMPRE ADELANTE MLC Song Code : S7413M ISWC :" at bounding box center [142, 278] width 216 height 62
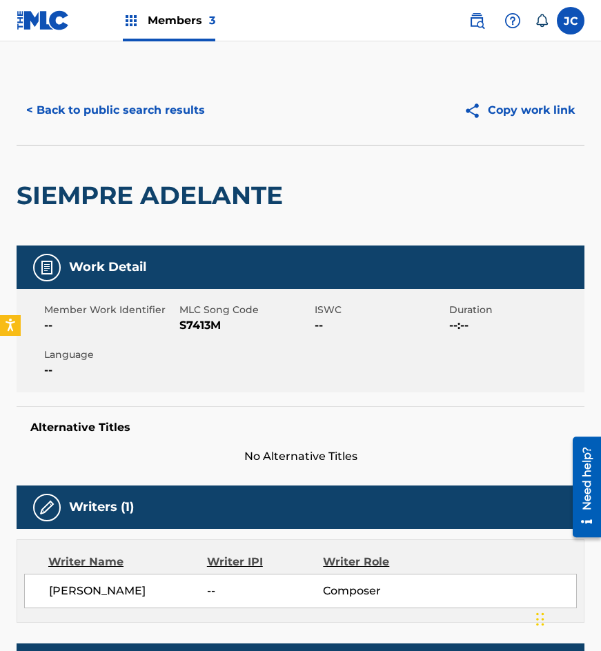
click at [205, 325] on span "S7413M" at bounding box center [245, 325] width 132 height 17
copy span "S7413M"
click at [158, 112] on button "< Back to public search results" at bounding box center [116, 110] width 198 height 34
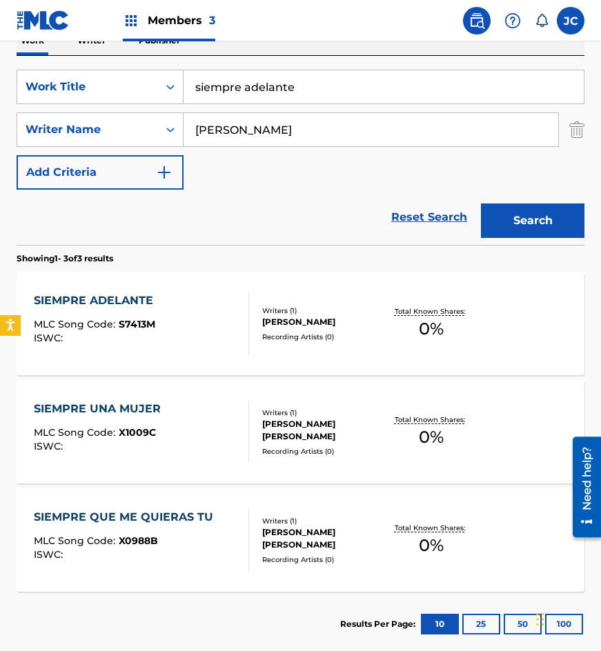
drag, startPoint x: 336, startPoint y: 78, endPoint x: 149, endPoint y: 108, distance: 189.3
click at [157, 104] on div "SearchWithCriteria77bf88a7-f7cb-459f-889d-22529ba8efca Work Title siempre adela…" at bounding box center [301, 130] width 568 height 120
type input "si te vas que mas da"
click at [481, 204] on button "Search" at bounding box center [532, 221] width 103 height 34
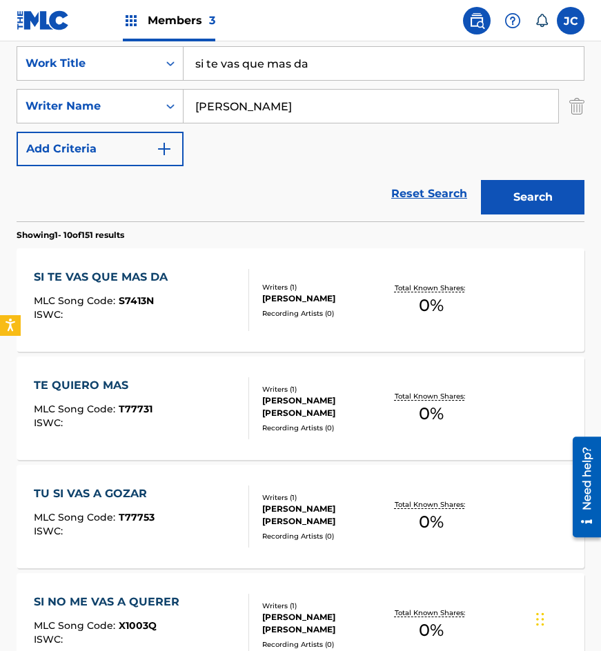
scroll to position [276, 0]
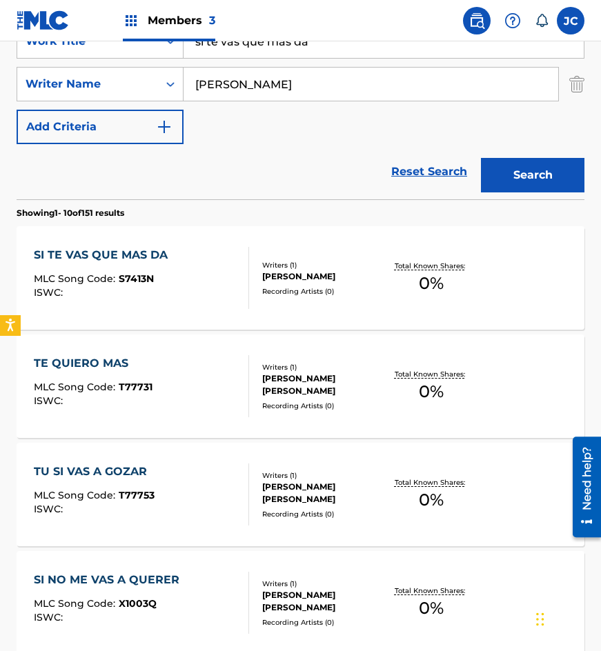
click at [248, 282] on div at bounding box center [242, 278] width 11 height 62
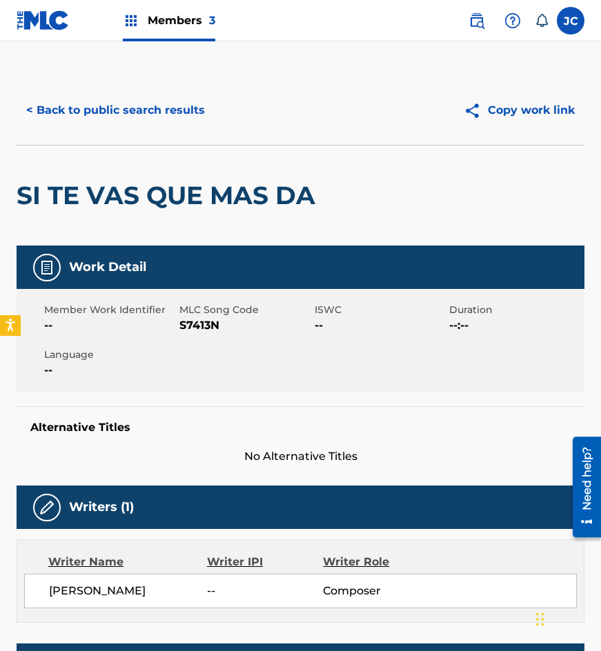
click at [205, 328] on span "S7413N" at bounding box center [245, 325] width 132 height 17
click at [72, 125] on button "< Back to public search results" at bounding box center [116, 110] width 198 height 34
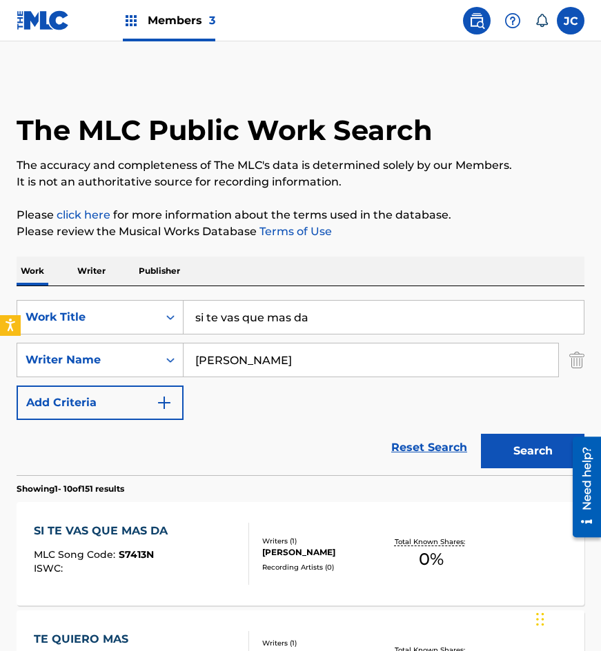
scroll to position [276, 0]
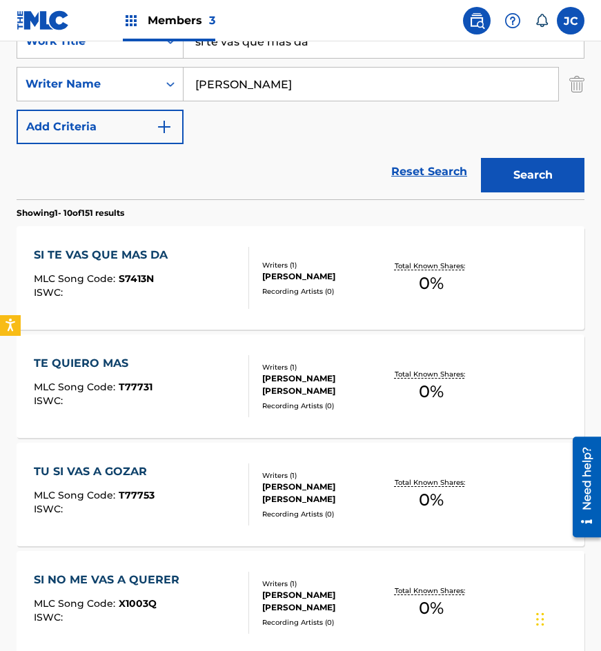
click at [330, 48] on input "si te vas que mas da" at bounding box center [384, 41] width 400 height 33
type input "una lagrima en tu retrato"
click at [481, 158] on button "Search" at bounding box center [532, 175] width 103 height 34
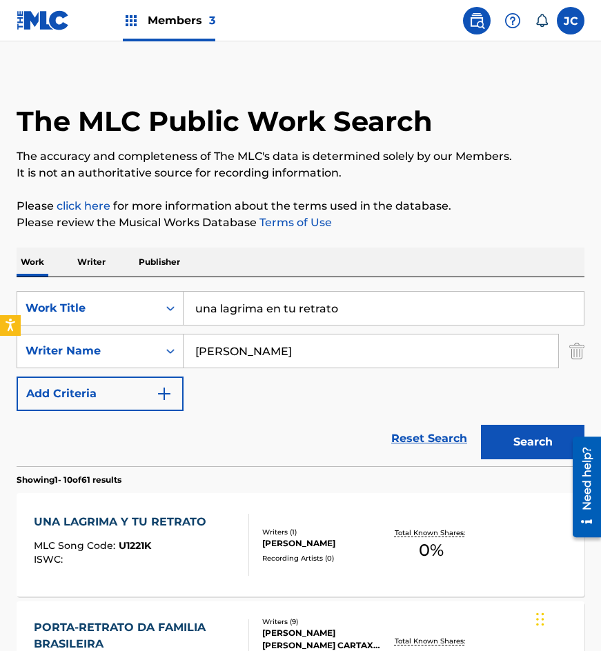
scroll to position [207, 0]
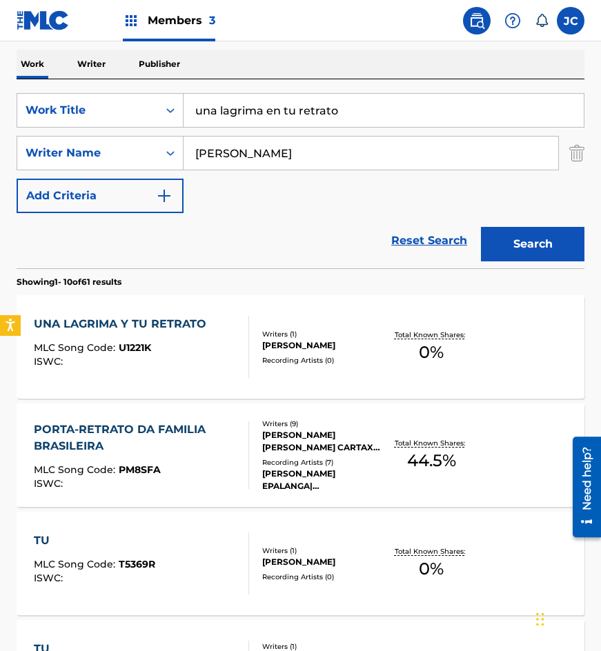
click at [319, 331] on div "Writers ( 1 )" at bounding box center [322, 334] width 121 height 10
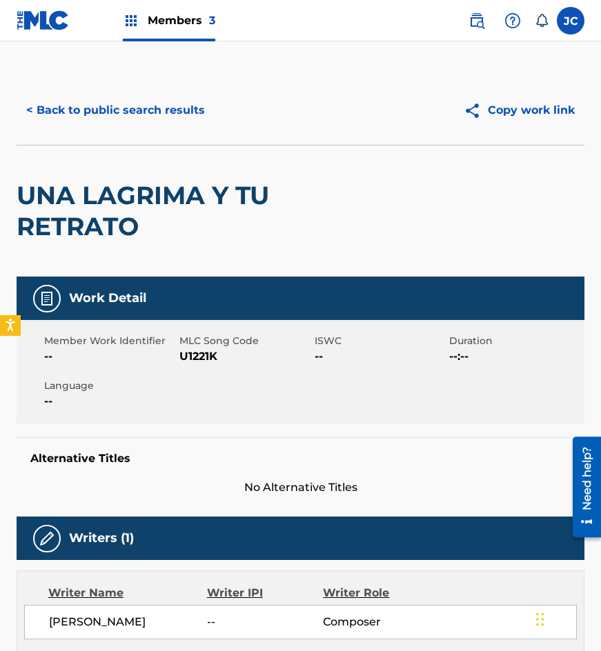
click at [200, 351] on span "U1221K" at bounding box center [245, 356] width 132 height 17
drag, startPoint x: 77, startPoint y: 160, endPoint x: 153, endPoint y: 108, distance: 92.2
click at [77, 160] on div "UNA LAGRIMA Y TU RETRATO" at bounding box center [187, 211] width 341 height 131
click at [153, 107] on button "< Back to public search results" at bounding box center [116, 110] width 198 height 34
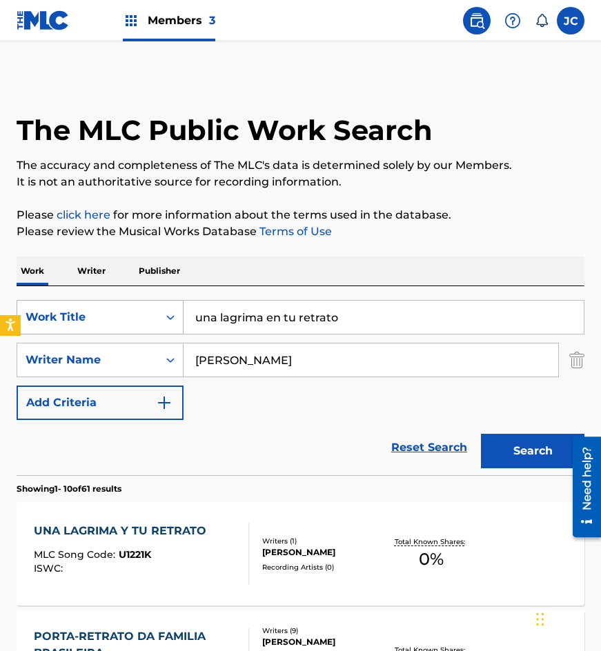
scroll to position [207, 0]
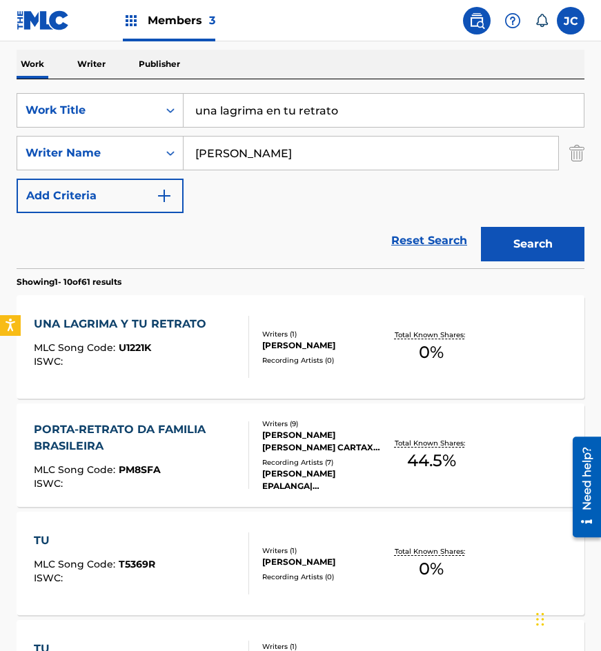
click at [376, 127] on div "una lagrima en tu retrato" at bounding box center [384, 110] width 401 height 34
click at [376, 126] on input "una lagrima en tu retrato" at bounding box center [384, 110] width 400 height 33
type input "hoy no se quien soy"
click at [481, 227] on button "Search" at bounding box center [532, 244] width 103 height 34
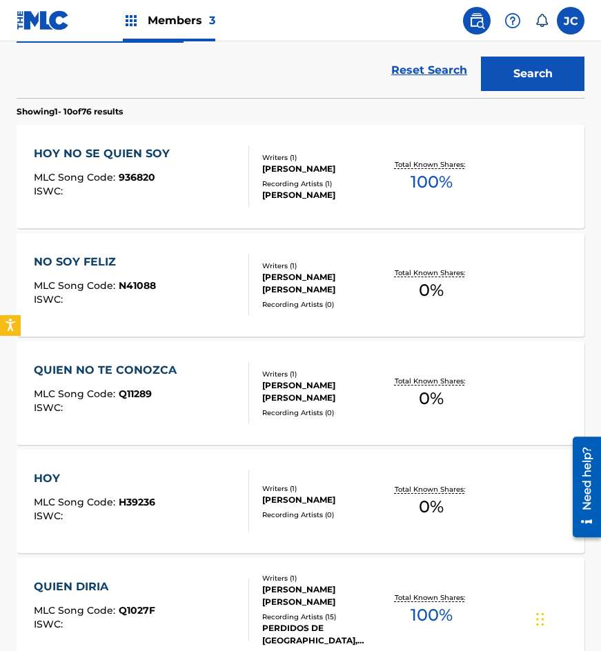
scroll to position [345, 0]
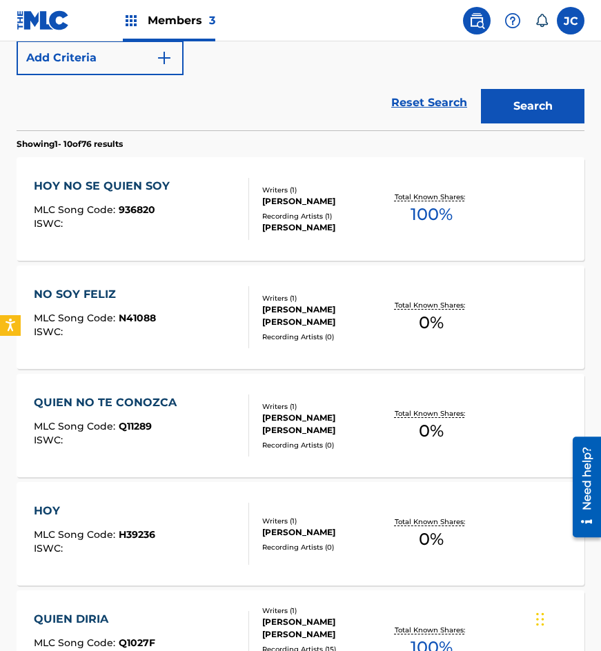
click at [268, 202] on div "DENISE DE KALAFE" at bounding box center [322, 201] width 121 height 12
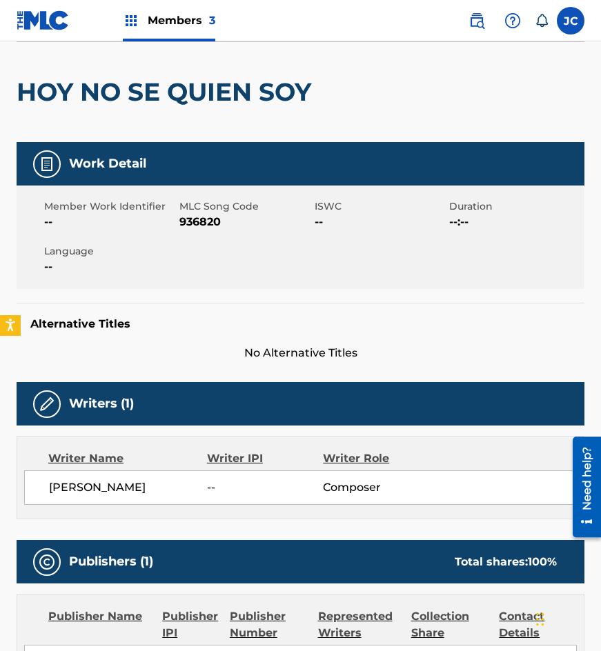
scroll to position [79, 0]
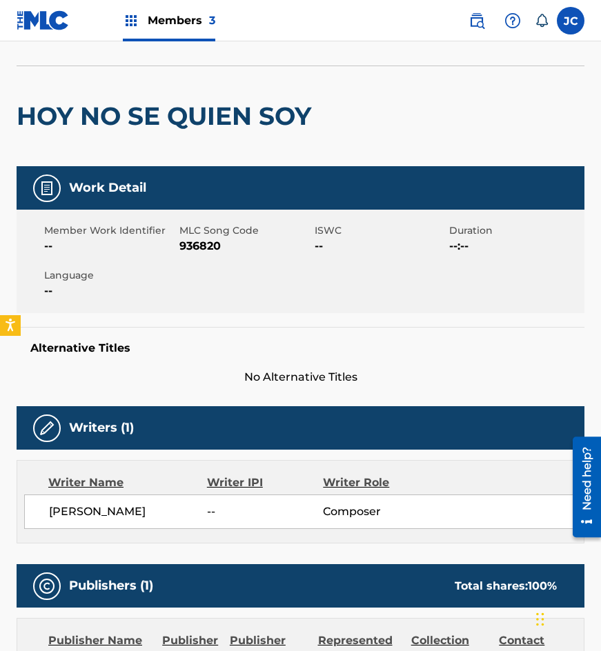
click at [219, 239] on span "936820" at bounding box center [245, 246] width 132 height 17
click at [212, 239] on span "936820" at bounding box center [245, 246] width 132 height 17
drag, startPoint x: 115, startPoint y: 64, endPoint x: 159, endPoint y: 68, distance: 44.3
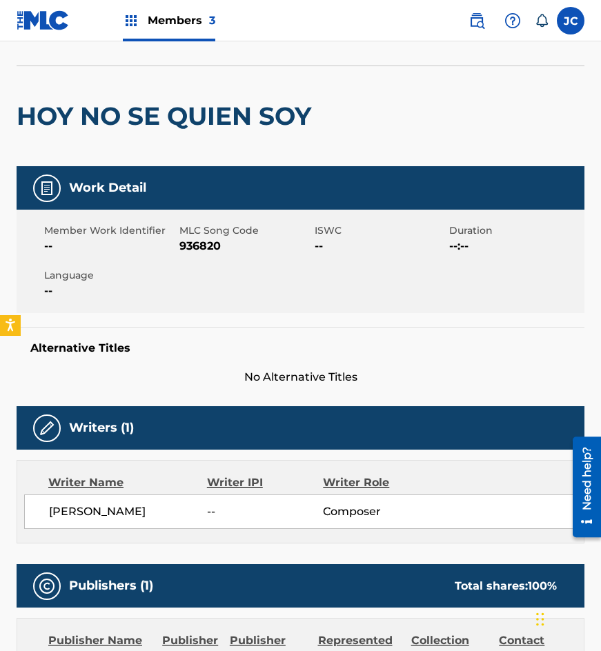
click at [115, 64] on div "< Back to public search results Copy work link" at bounding box center [301, 31] width 568 height 69
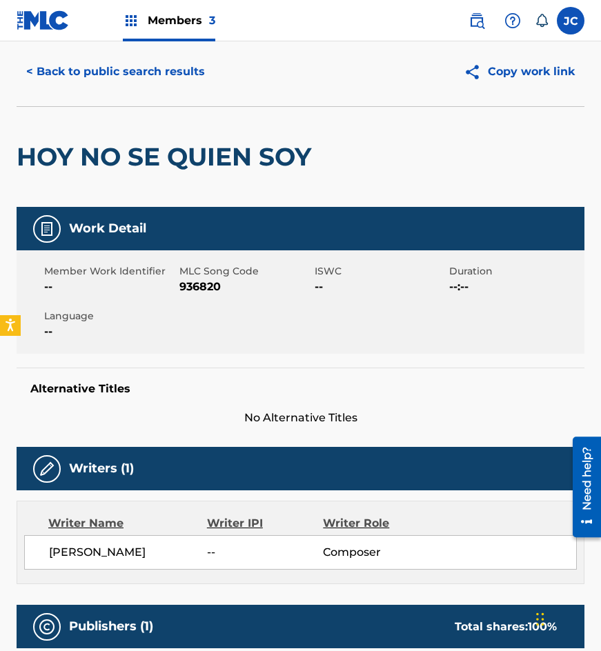
scroll to position [0, 0]
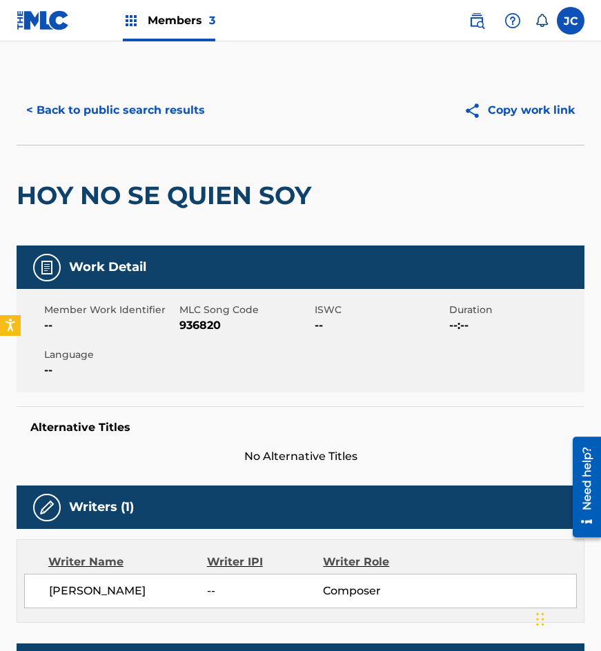
click at [159, 99] on button "< Back to public search results" at bounding box center [116, 110] width 198 height 34
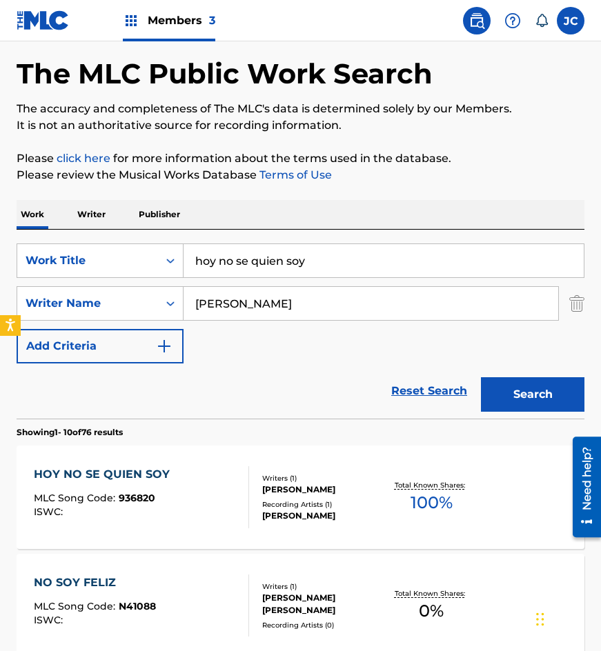
scroll to position [10, 0]
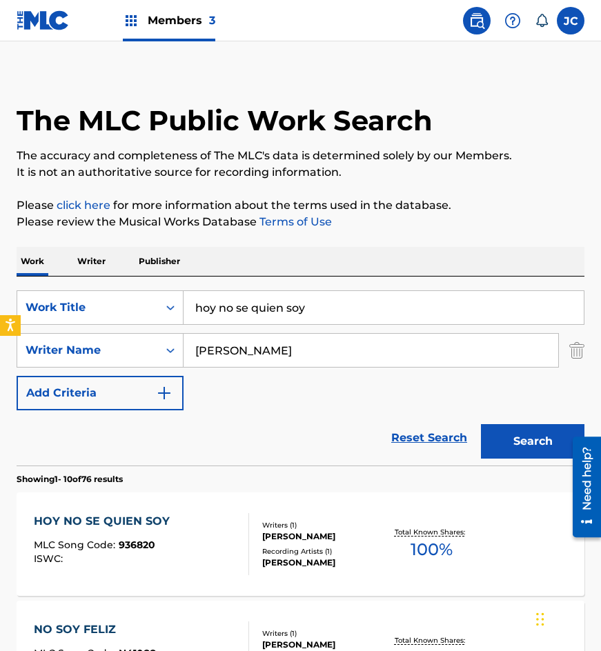
drag, startPoint x: 321, startPoint y: 313, endPoint x: 0, endPoint y: 312, distance: 320.8
type input "veinte anos"
click at [481, 424] on button "Search" at bounding box center [532, 441] width 103 height 34
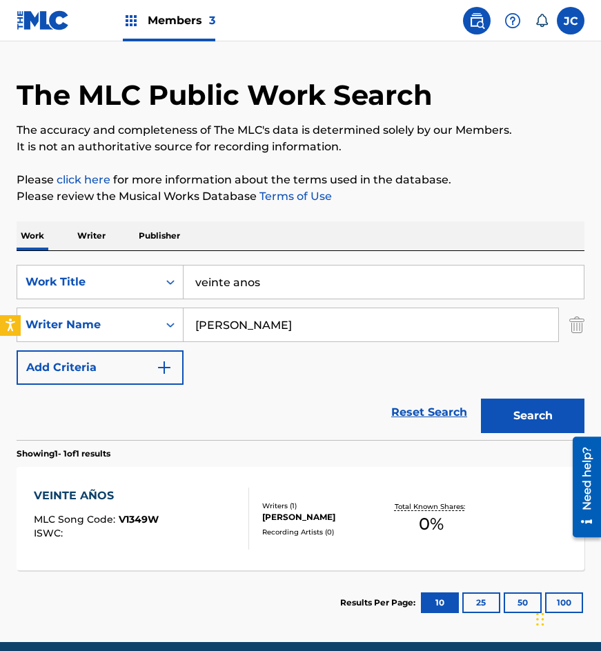
scroll to position [92, 0]
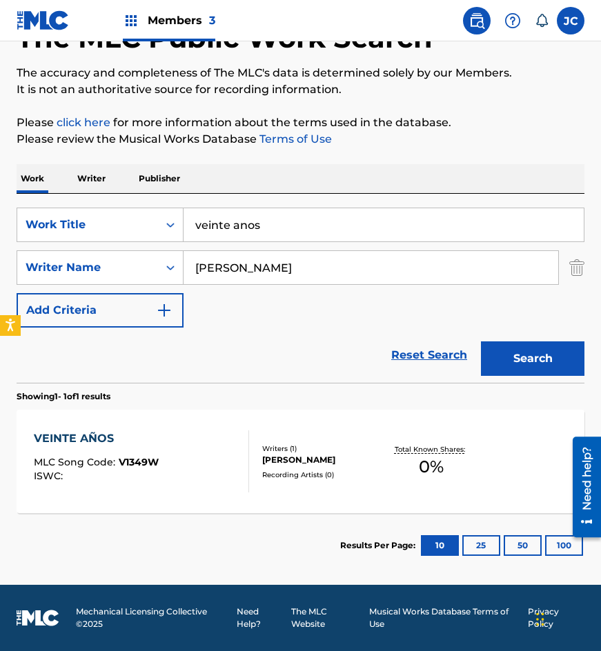
click at [128, 458] on span "V1349W" at bounding box center [139, 462] width 40 height 12
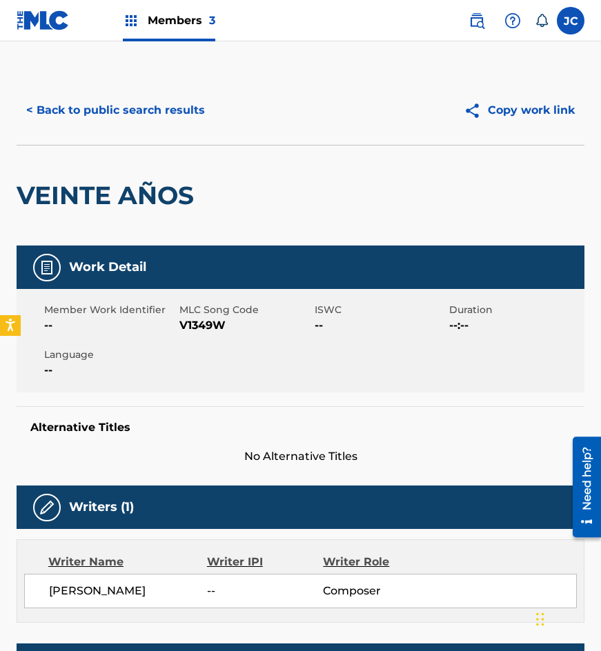
click at [211, 329] on span "V1349W" at bounding box center [245, 325] width 132 height 17
click at [135, 130] on div "< Back to public search results Copy work link" at bounding box center [301, 110] width 568 height 69
click at [141, 115] on button "< Back to public search results" at bounding box center [116, 110] width 198 height 34
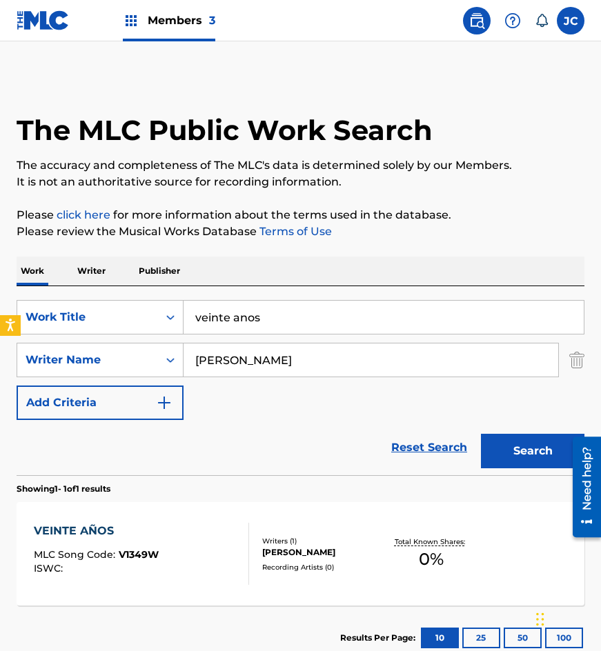
scroll to position [14, 0]
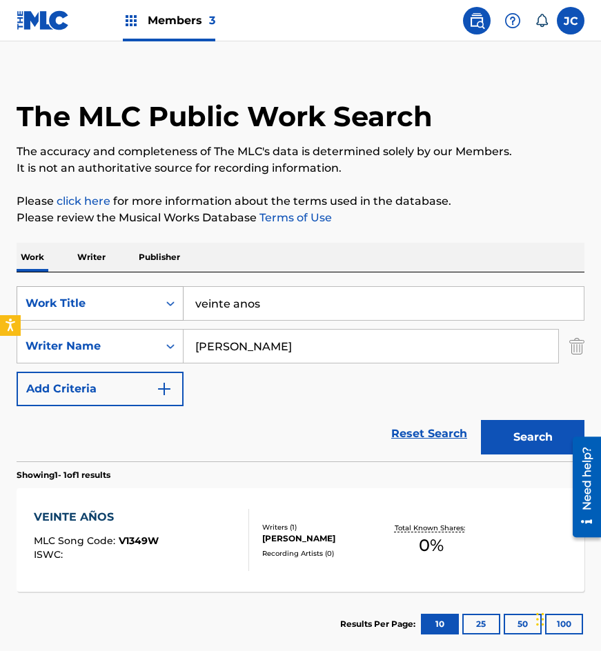
drag, startPoint x: 279, startPoint y: 298, endPoint x: 55, endPoint y: 286, distance: 224.5
click at [61, 289] on div "SearchWithCriteria77bf88a7-f7cb-459f-889d-22529ba8efca Work Title veinte anos" at bounding box center [301, 303] width 568 height 34
click at [481, 420] on button "Search" at bounding box center [532, 437] width 103 height 34
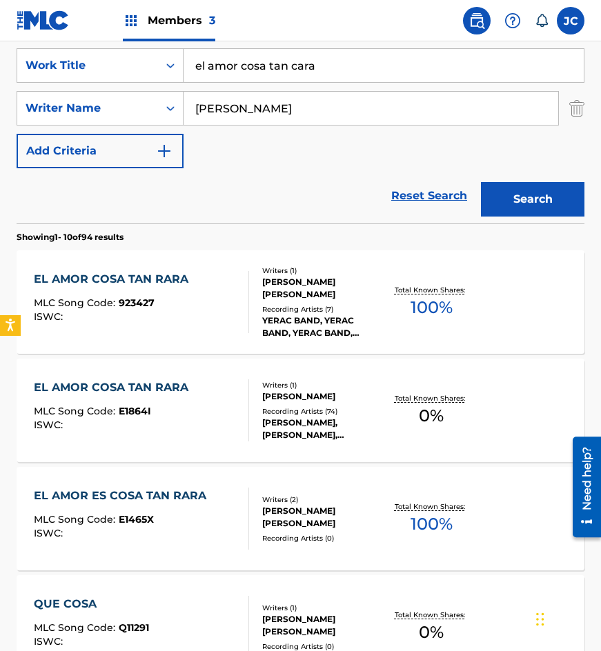
scroll to position [276, 0]
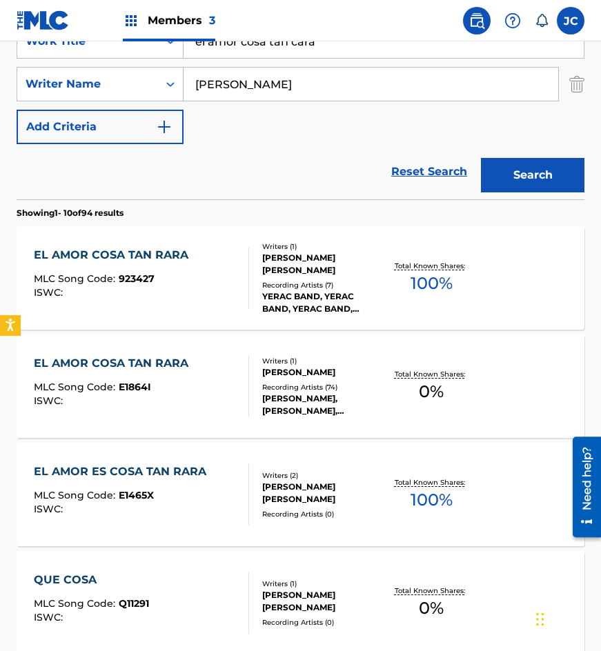
click at [297, 41] on nav "Members 3 JC JC Jesús Cervantes auxint01@sacm.org.mx Notification Preferences P…" at bounding box center [300, 20] width 601 height 41
click at [297, 48] on input "el amor cosa tan cara" at bounding box center [384, 41] width 400 height 33
type input "el amor cosa tan rara"
click at [481, 158] on button "Search" at bounding box center [532, 175] width 103 height 34
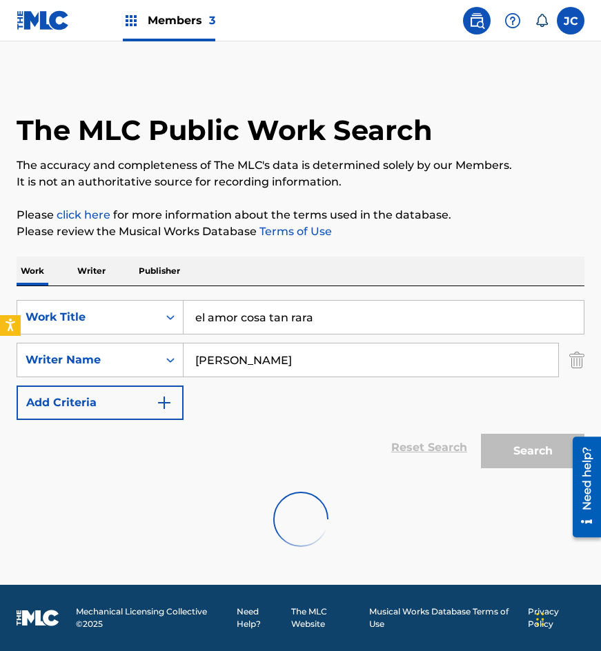
scroll to position [0, 0]
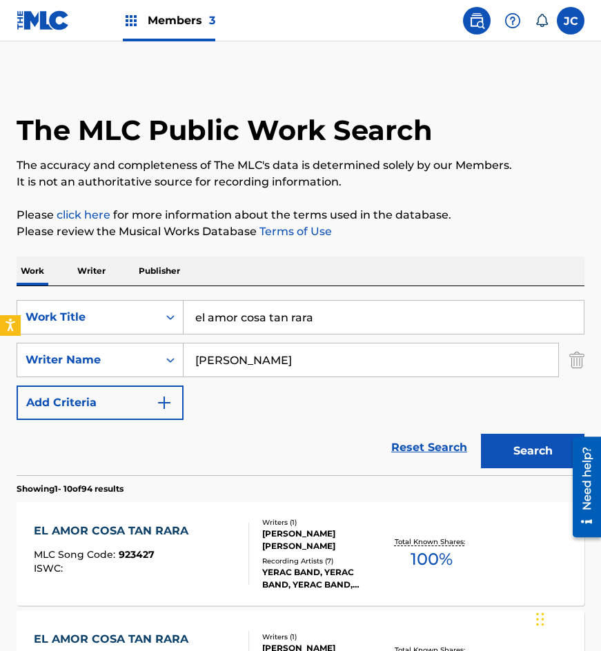
click at [311, 439] on div "Reset Search Search" at bounding box center [301, 447] width 568 height 55
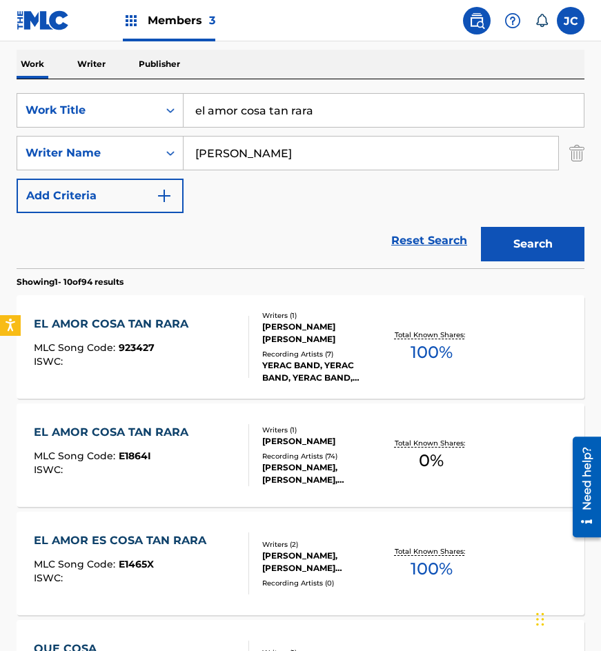
scroll to position [345, 0]
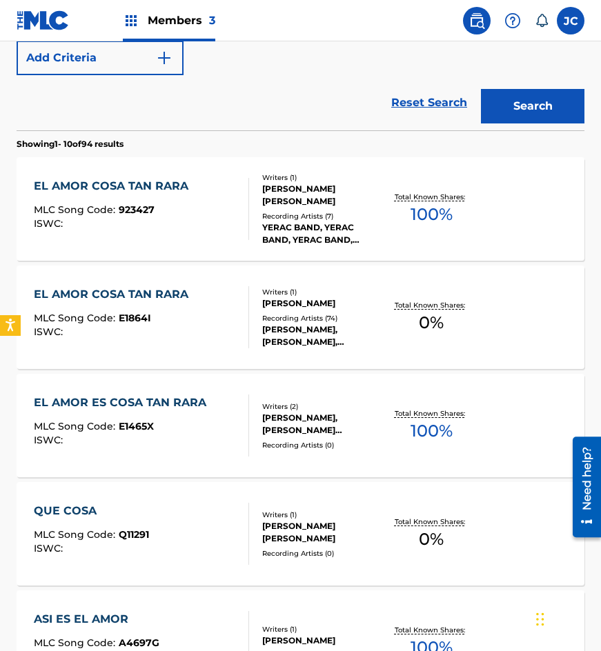
click at [253, 330] on div "Writers ( 1 ) DENISE DE KALAFE Recording Artists ( 74 ) DENISE DE KALAFE, DENIS…" at bounding box center [316, 317] width 135 height 61
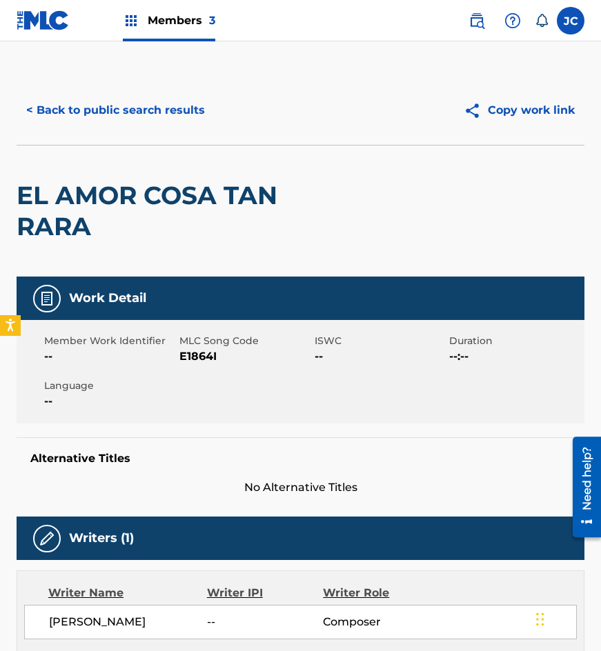
click at [148, 120] on button "< Back to public search results" at bounding box center [116, 110] width 198 height 34
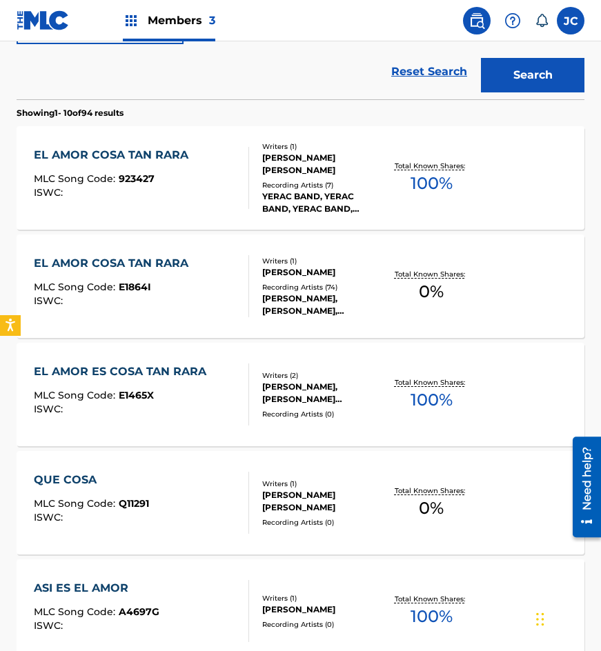
scroll to position [355, 0]
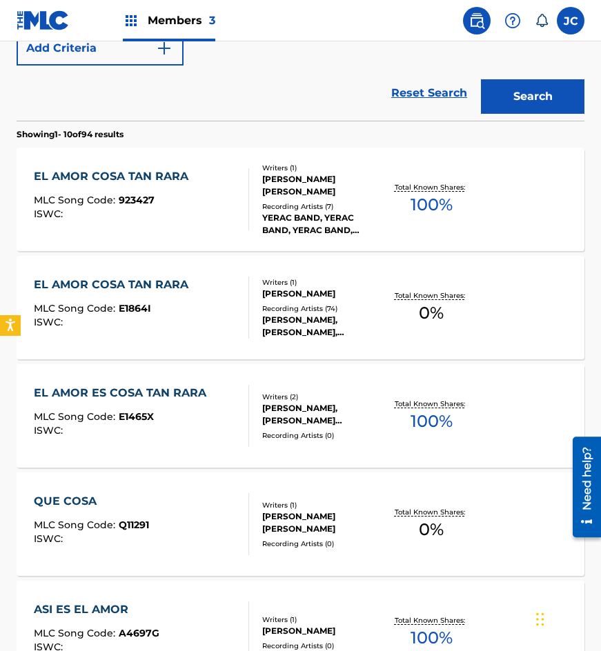
click at [310, 212] on div "YERAC BAND, YERAC BAND, YERAC BAND, YERAC BAND, YERAC BAND" at bounding box center [322, 224] width 121 height 25
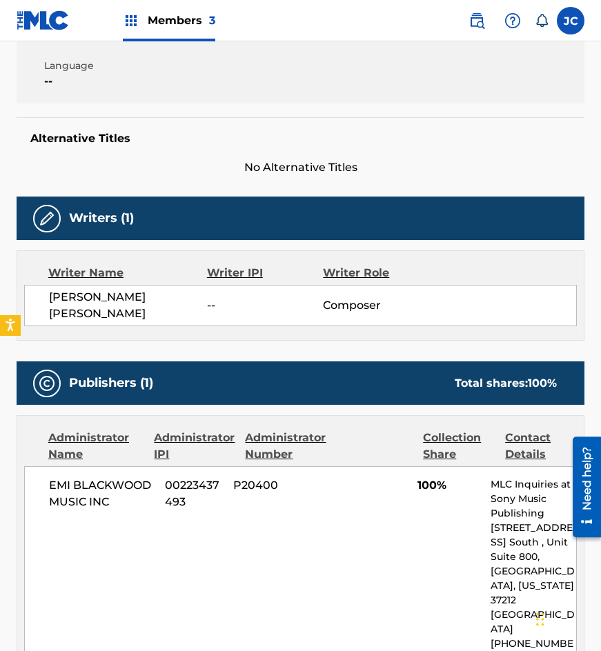
scroll to position [342, 0]
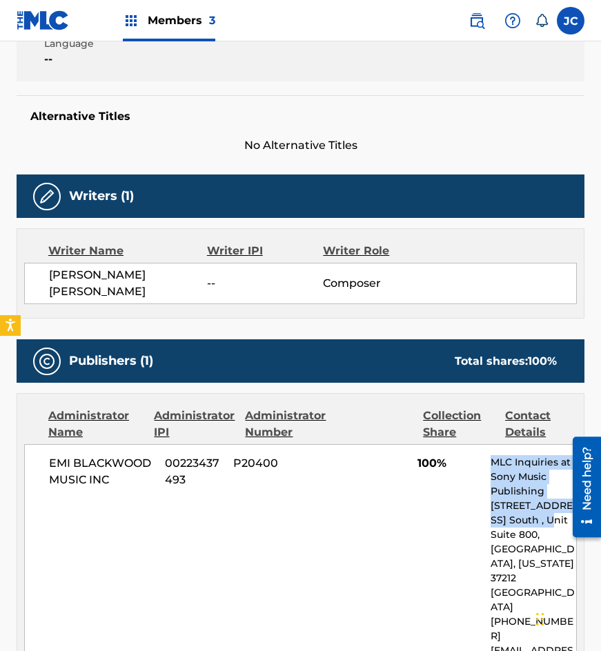
drag, startPoint x: 493, startPoint y: 457, endPoint x: 539, endPoint y: 520, distance: 77.4
click at [545, 520] on div "MLC Inquiries at Sony Music Publishing 1005 17th Ave. South , Unit Suite 800, N…" at bounding box center [534, 571] width 86 height 232
click at [479, 518] on div "EMI BLACKWOOD MUSIC INC 00223437493 P20400 100% MLC Inquiries at Sony Music Pub…" at bounding box center [300, 571] width 553 height 254
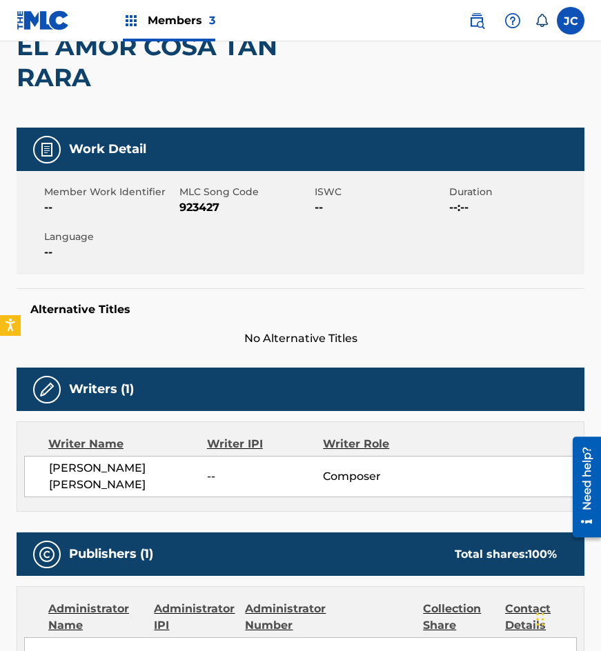
scroll to position [0, 0]
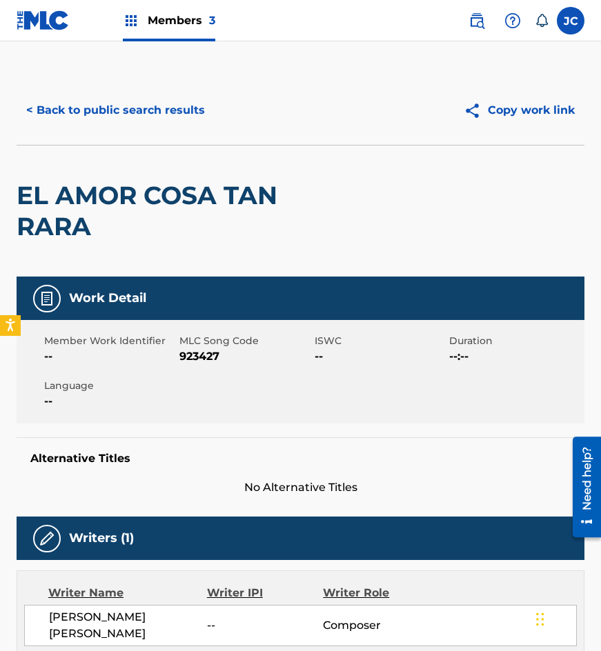
click at [152, 109] on button "< Back to public search results" at bounding box center [116, 110] width 198 height 34
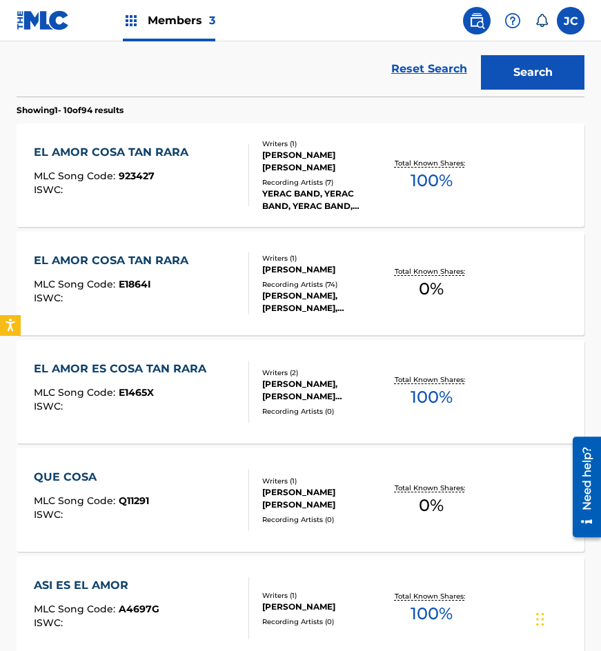
scroll to position [295, 0]
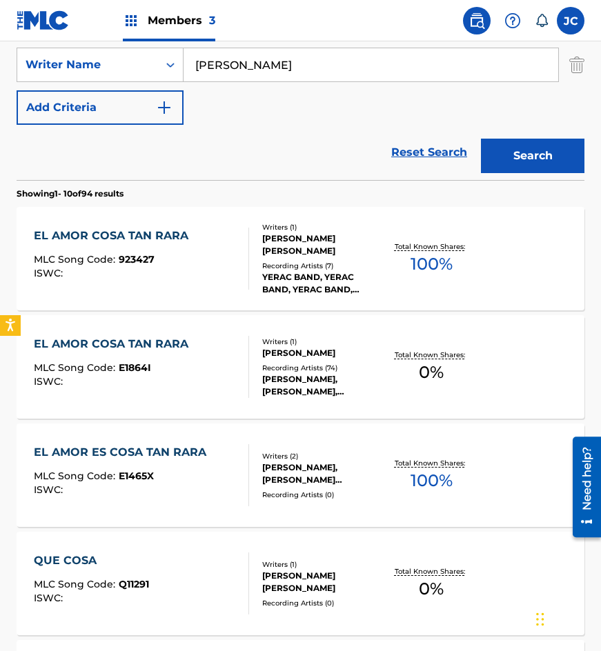
click at [186, 349] on div "EL AMOR COSA TAN RARA" at bounding box center [114, 344] width 161 height 17
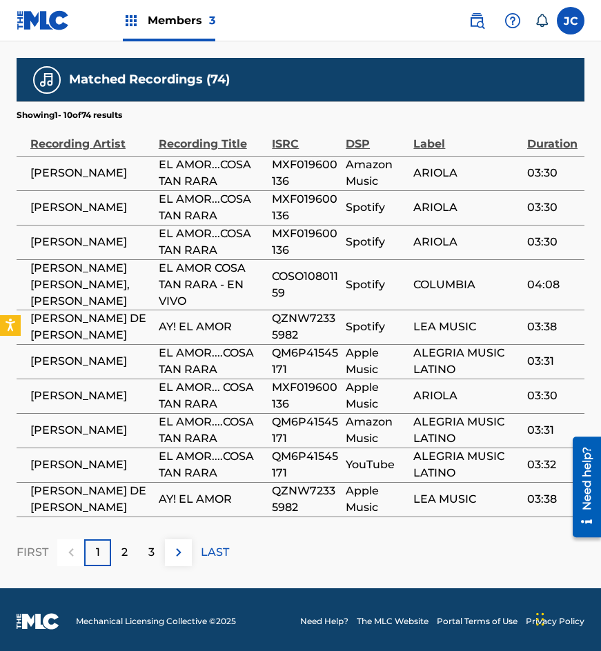
scroll to position [745, 0]
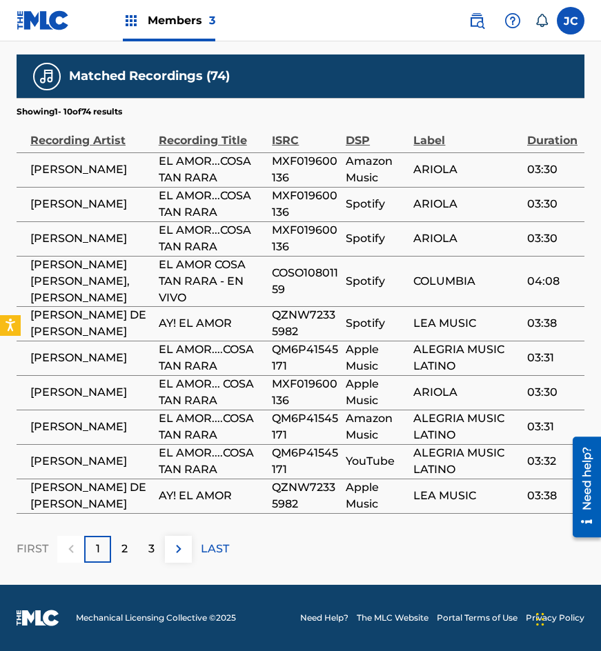
click at [125, 547] on p "2" at bounding box center [124, 549] width 6 height 17
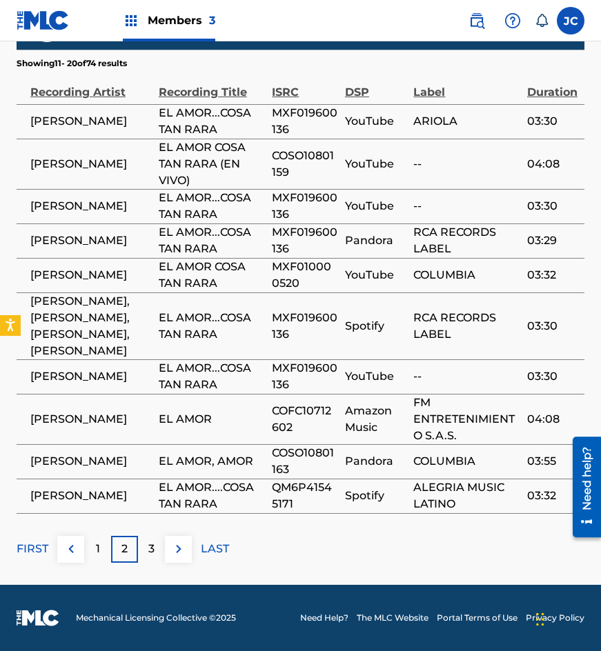
click at [155, 549] on div "3" at bounding box center [151, 549] width 27 height 27
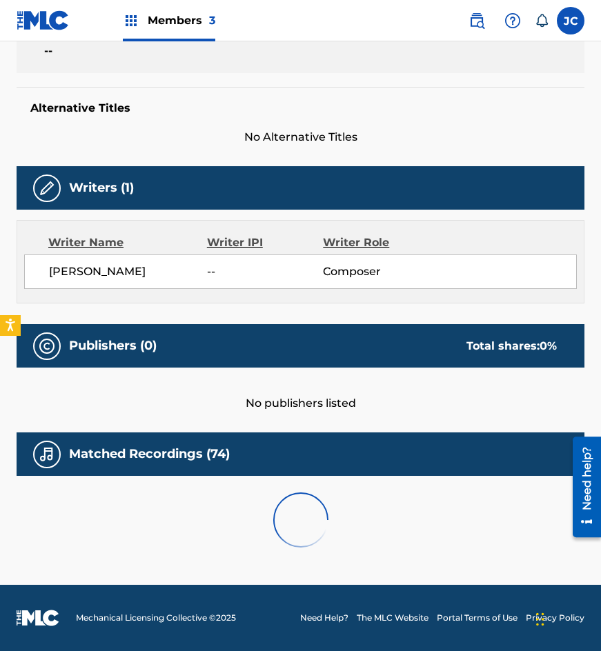
scroll to position [793, 0]
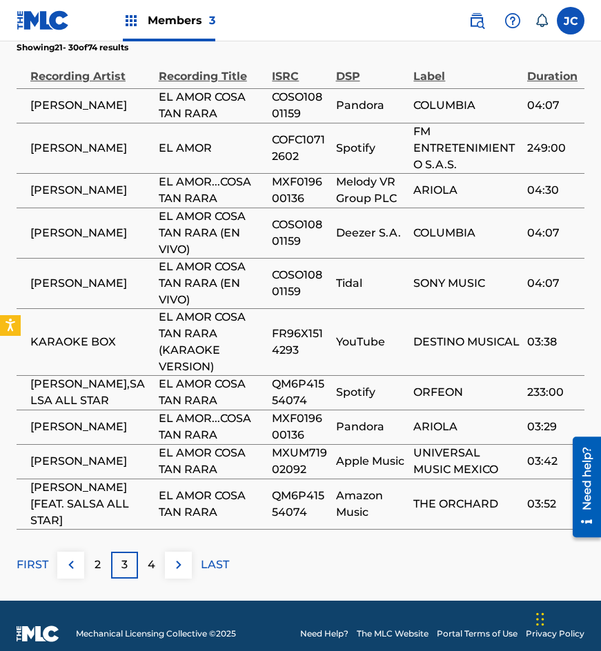
click at [160, 552] on div "4" at bounding box center [151, 565] width 27 height 27
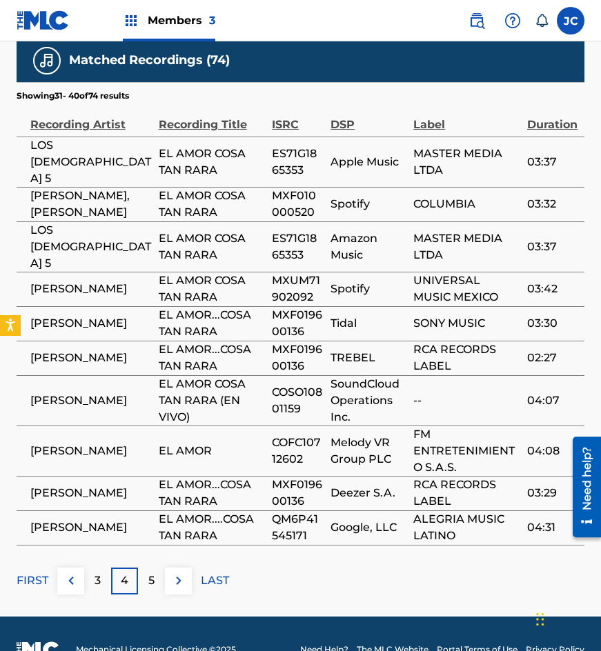
click at [36, 573] on p "FIRST" at bounding box center [33, 581] width 32 height 17
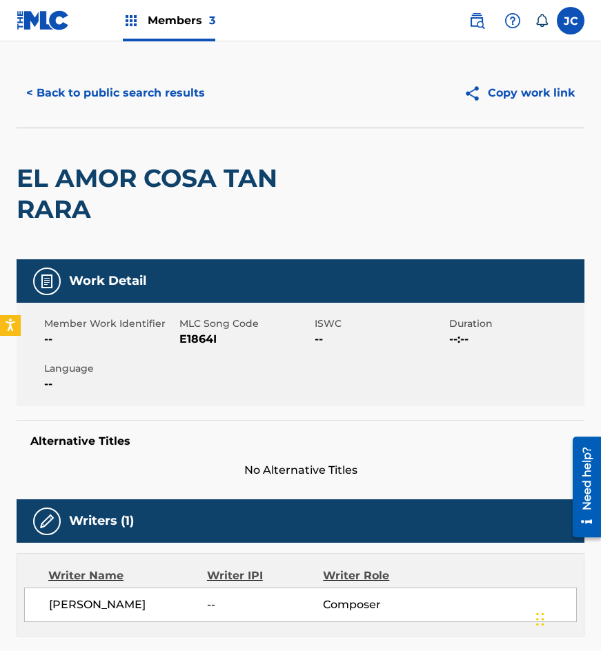
scroll to position [0, 0]
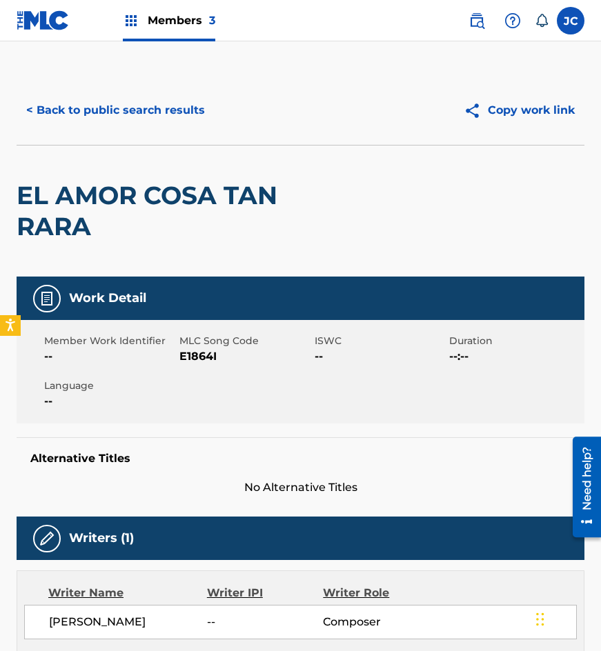
click at [121, 92] on div "< Back to public search results Copy work link" at bounding box center [301, 110] width 568 height 69
click at [121, 97] on button "< Back to public search results" at bounding box center [116, 110] width 198 height 34
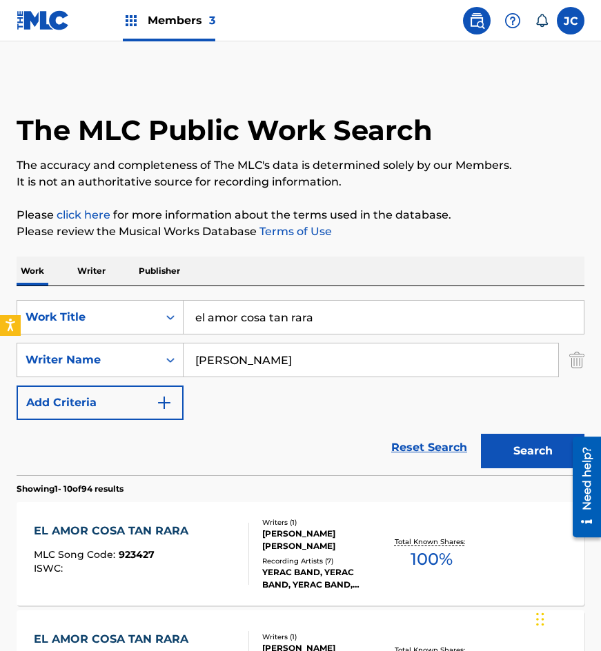
scroll to position [295, 0]
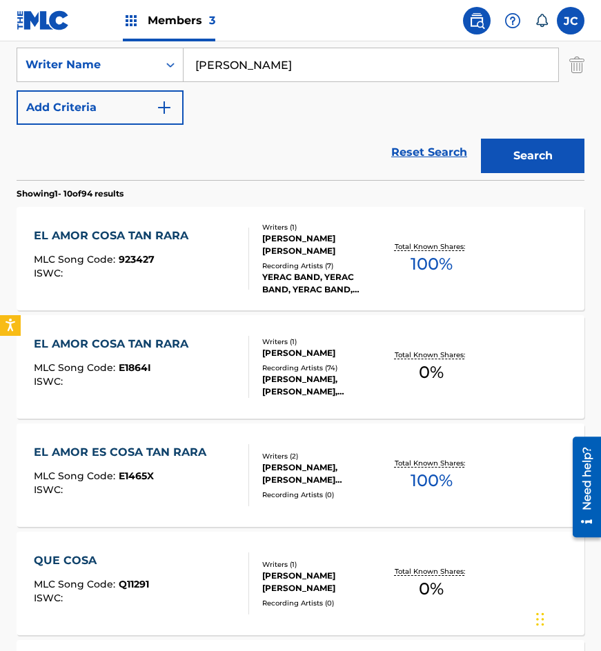
click at [239, 281] on div at bounding box center [242, 259] width 11 height 62
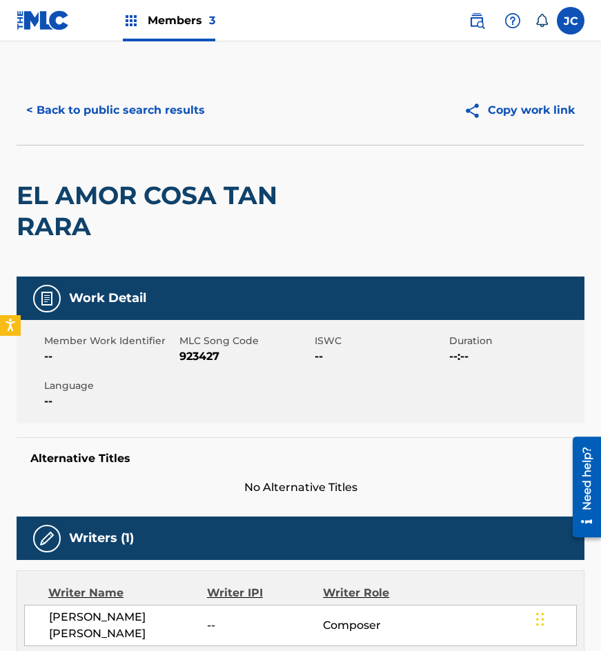
click at [193, 357] on span "923427" at bounding box center [245, 356] width 132 height 17
click at [196, 116] on button "< Back to public search results" at bounding box center [116, 110] width 198 height 34
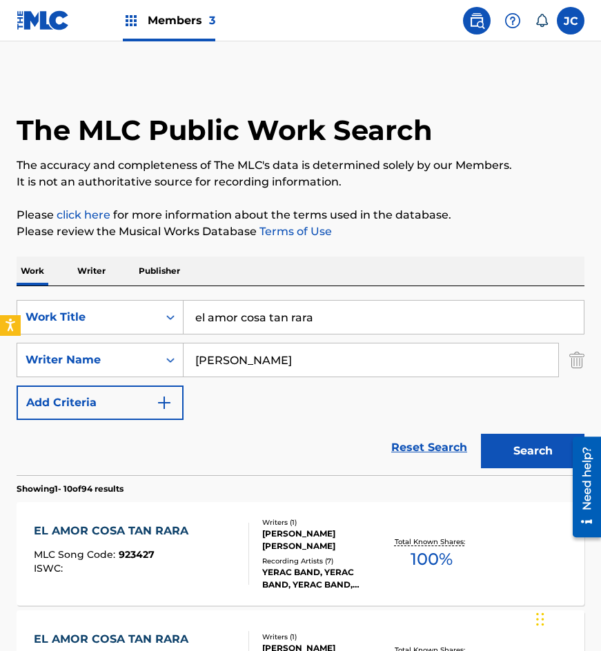
scroll to position [295, 0]
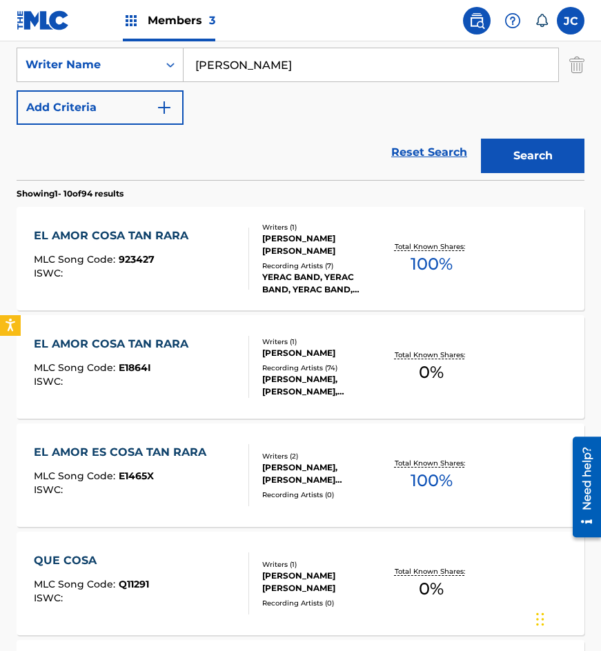
click at [299, 355] on div "DENISE DE KALAFE" at bounding box center [322, 353] width 121 height 12
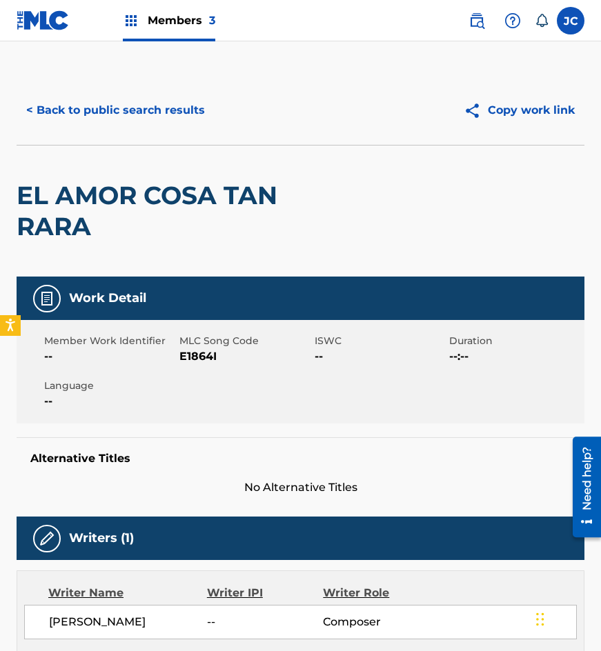
click at [204, 359] on span "E1864I" at bounding box center [245, 356] width 132 height 17
click at [155, 127] on button "< Back to public search results" at bounding box center [116, 110] width 198 height 34
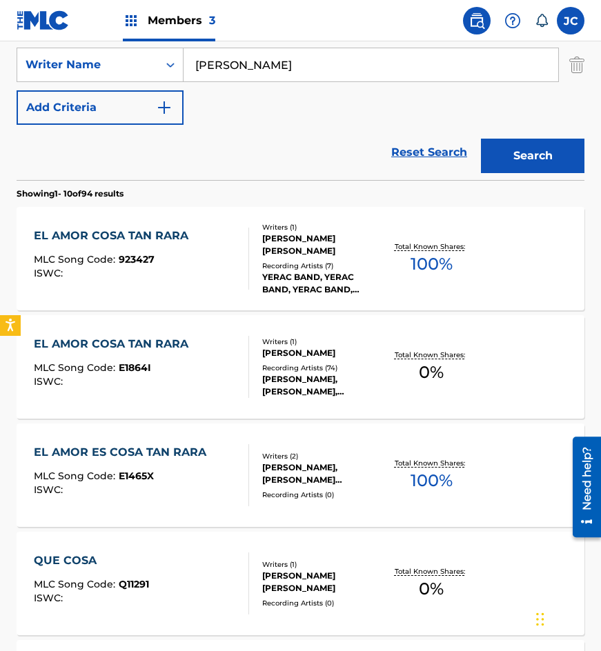
click at [290, 271] on div "YERAC BAND, YERAC BAND, YERAC BAND, YERAC BAND, YERAC BAND" at bounding box center [322, 283] width 121 height 25
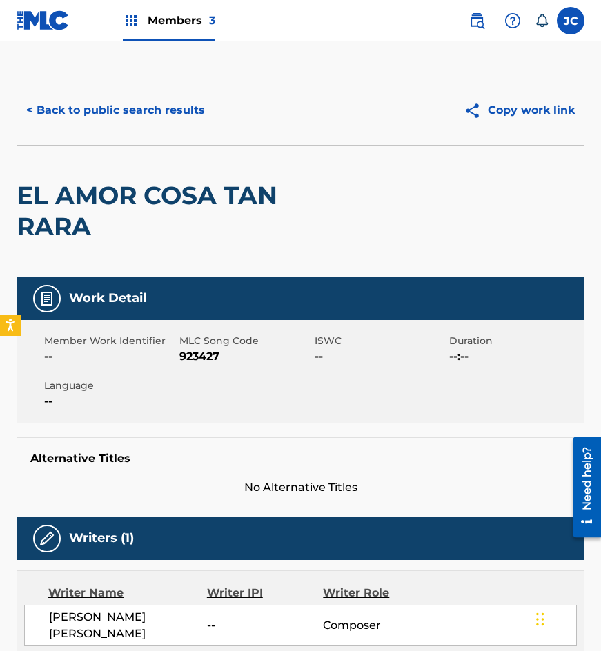
click at [136, 115] on button "< Back to public search results" at bounding box center [116, 110] width 198 height 34
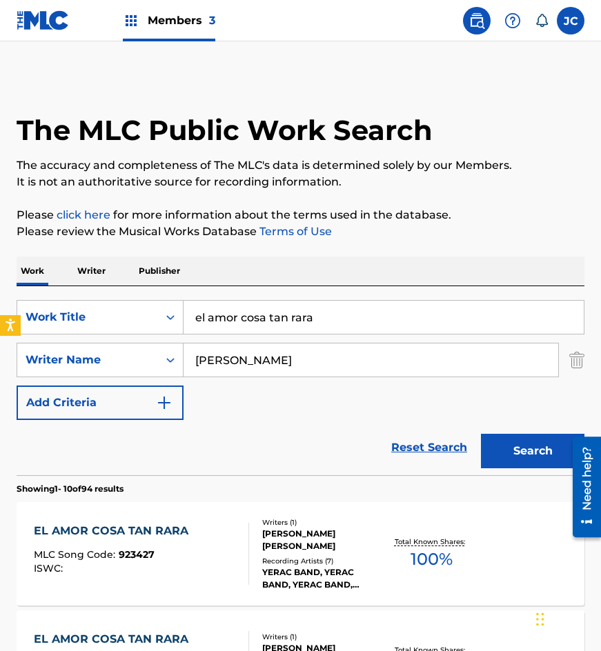
scroll to position [295, 0]
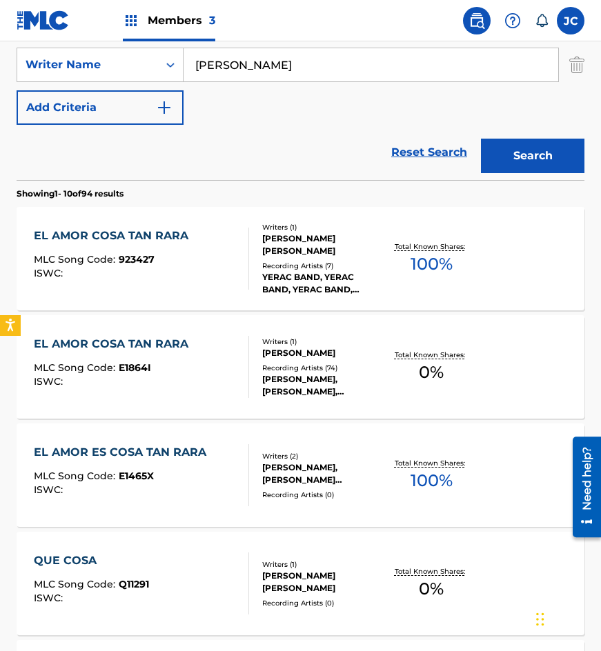
click at [172, 163] on div "Reset Search Search" at bounding box center [301, 152] width 568 height 55
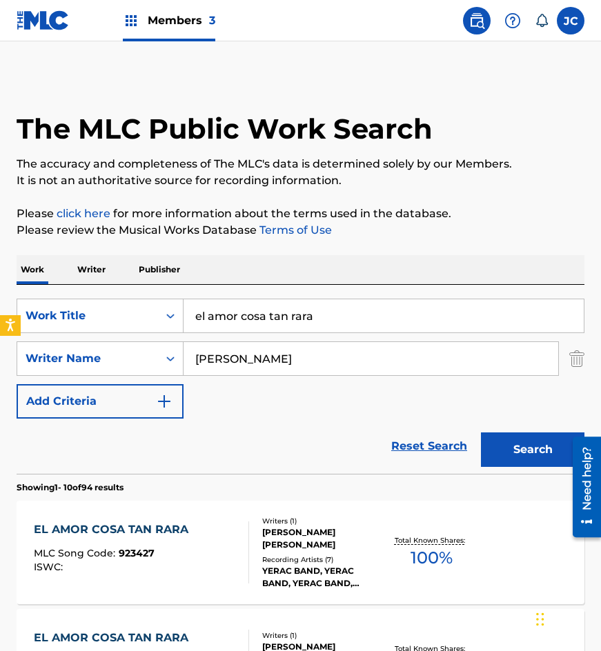
scroll to position [0, 0]
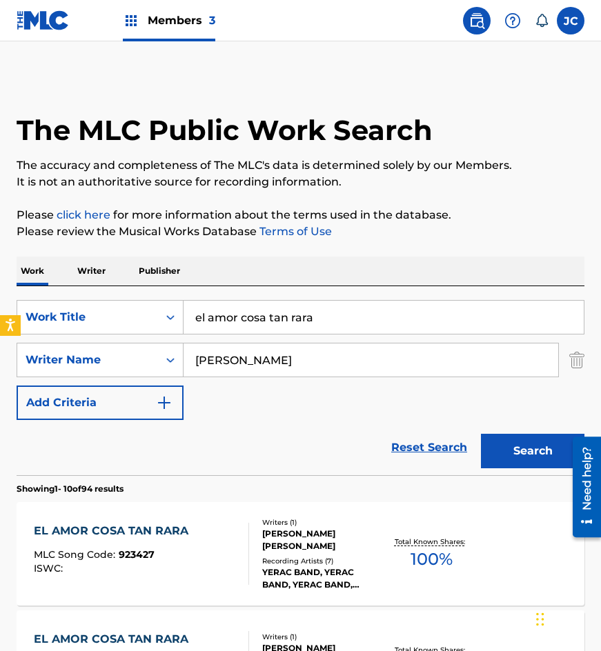
click at [339, 310] on input "el amor cosa tan rara" at bounding box center [384, 317] width 400 height 33
type input "amigo tierno amante"
click at [481, 434] on button "Search" at bounding box center [532, 451] width 103 height 34
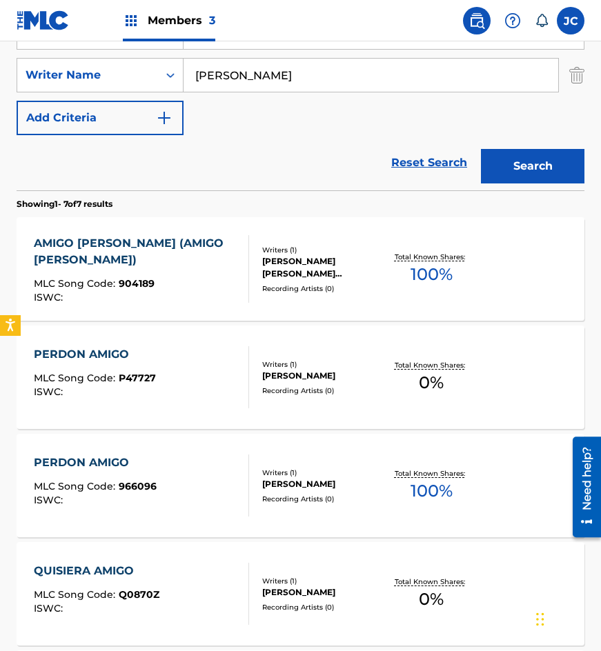
scroll to position [345, 0]
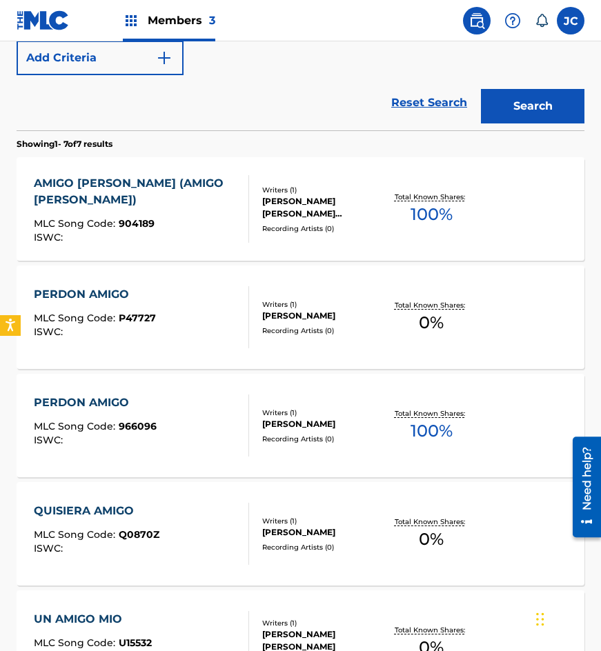
click at [243, 214] on div at bounding box center [242, 209] width 11 height 68
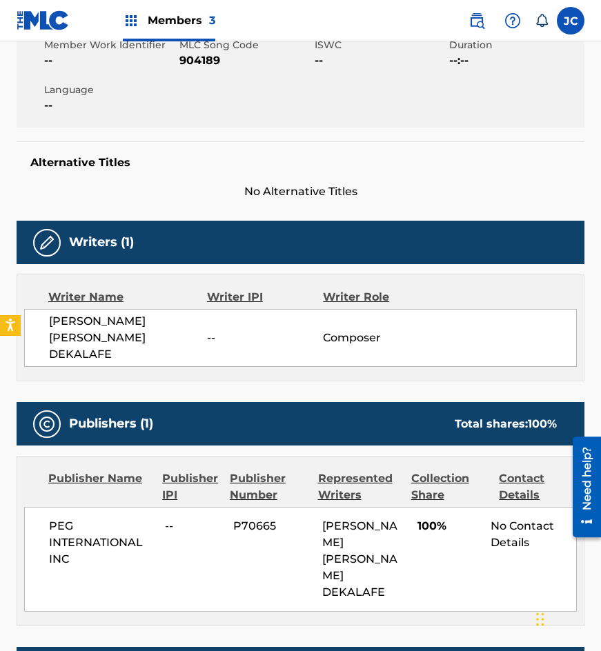
scroll to position [210, 0]
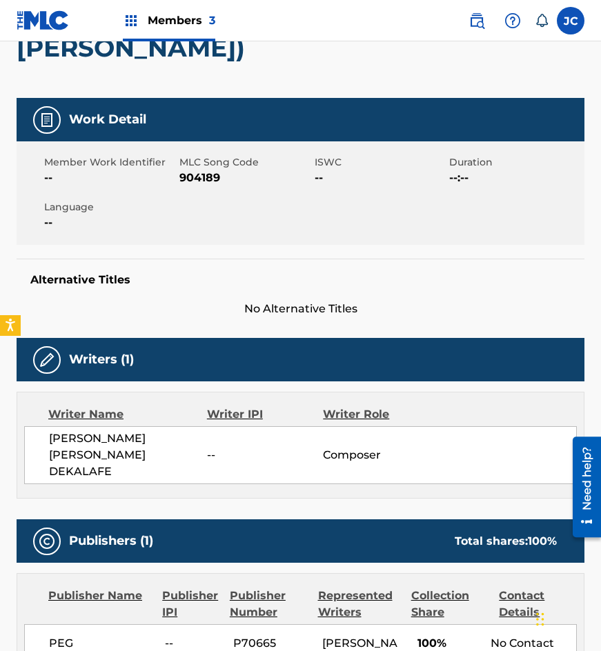
click at [203, 170] on span "904189" at bounding box center [245, 178] width 132 height 17
drag, startPoint x: 137, startPoint y: 226, endPoint x: 153, endPoint y: 232, distance: 17.0
click at [142, 227] on div "Work Detail Member Work Identifier -- MLC Song Code 904189 ISWC -- Duration --:…" at bounding box center [301, 207] width 568 height 219
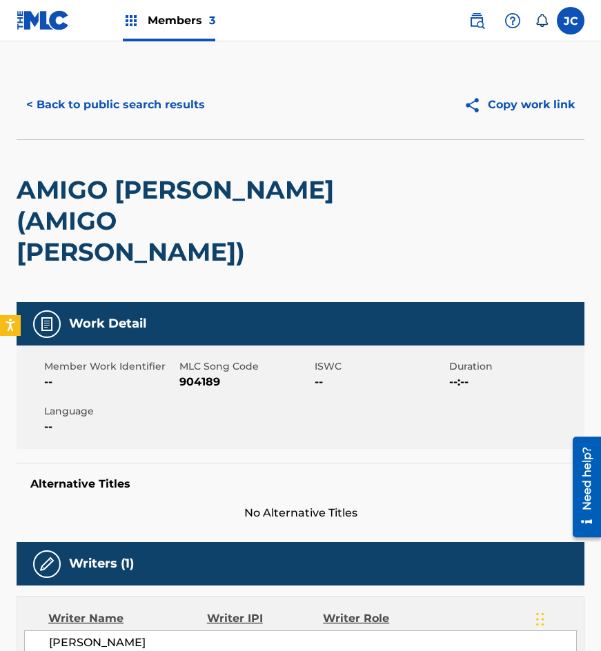
scroll to position [0, 0]
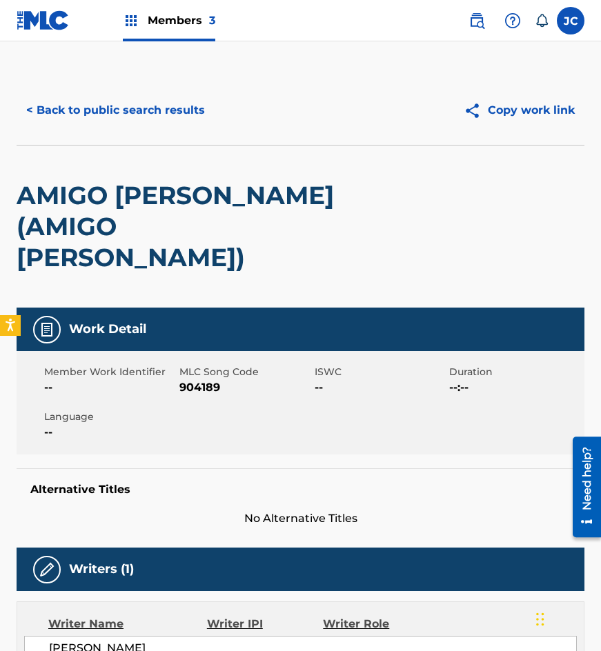
click at [197, 110] on button "< Back to public search results" at bounding box center [116, 110] width 198 height 34
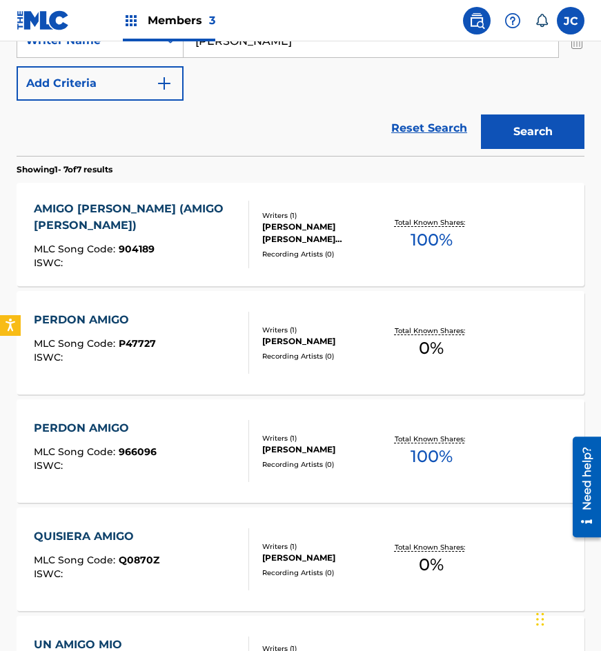
scroll to position [217, 0]
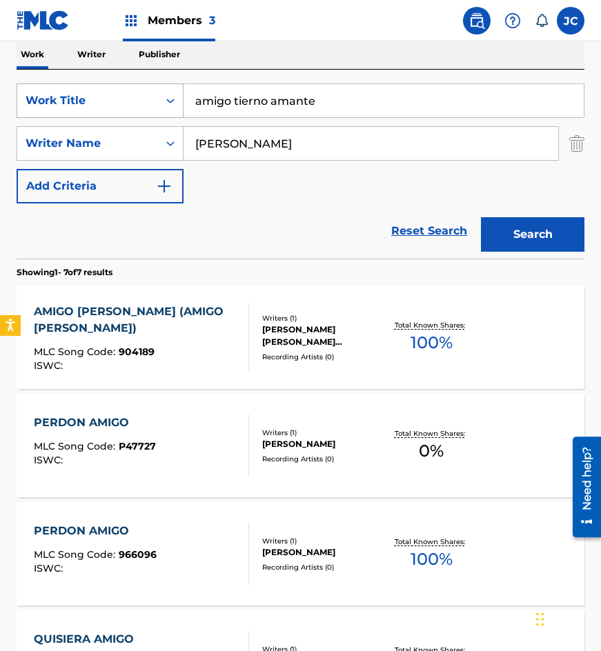
drag, startPoint x: 336, startPoint y: 105, endPoint x: 99, endPoint y: 97, distance: 236.8
click at [106, 103] on div "SearchWithCriteria77bf88a7-f7cb-459f-889d-22529ba8efca Work Title amigo tierno …" at bounding box center [301, 100] width 568 height 34
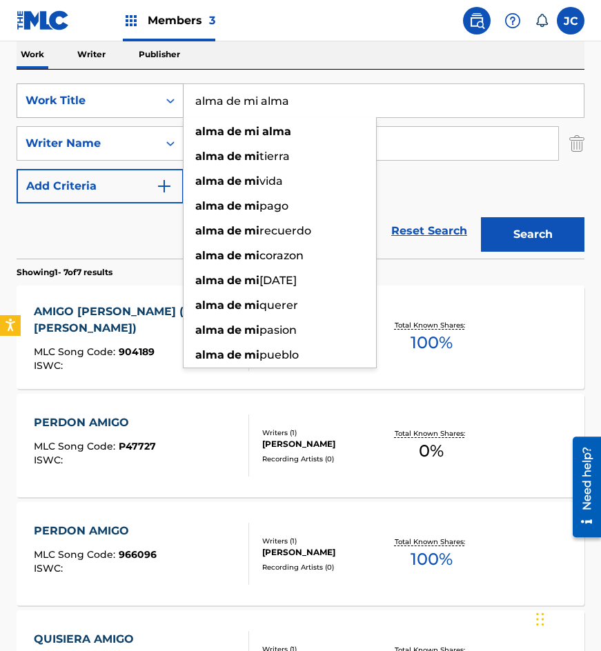
type input "alma de mi alma"
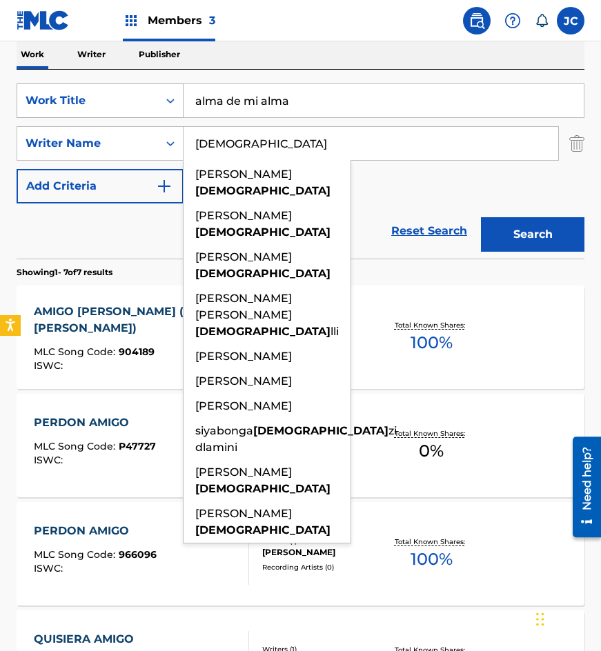
click at [481, 217] on button "Search" at bounding box center [532, 234] width 103 height 34
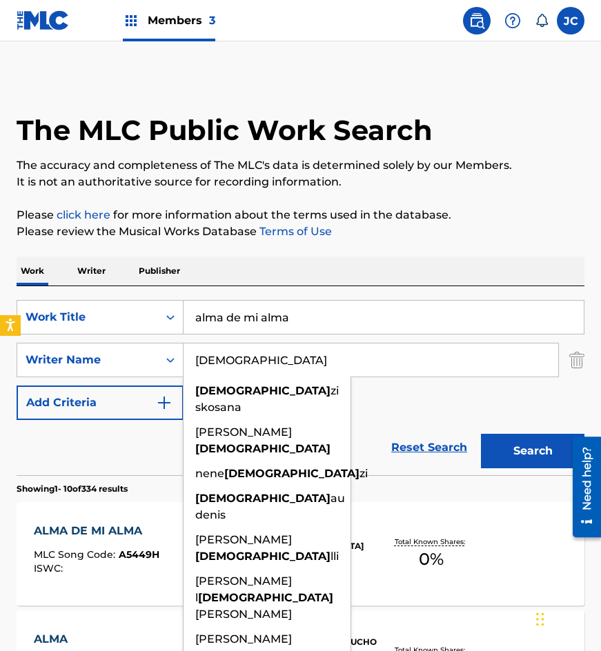
click at [410, 405] on div "SearchWithCriteria77bf88a7-f7cb-459f-889d-22529ba8efca Work Title alma de mi al…" at bounding box center [301, 360] width 568 height 120
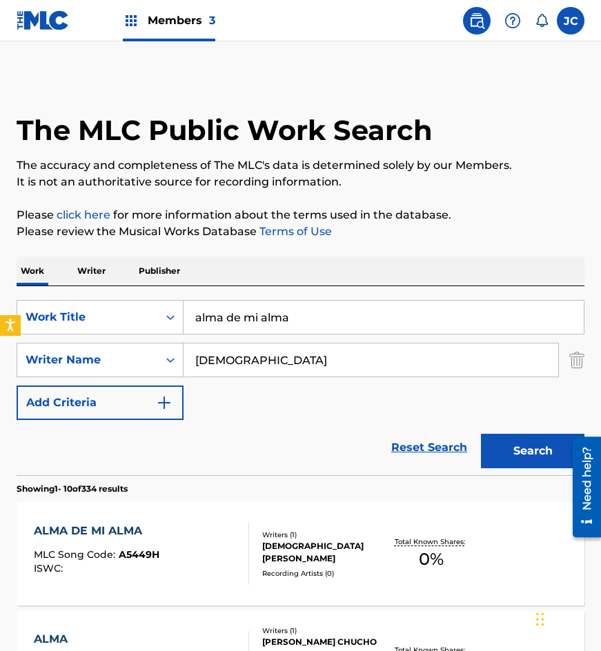
scroll to position [207, 0]
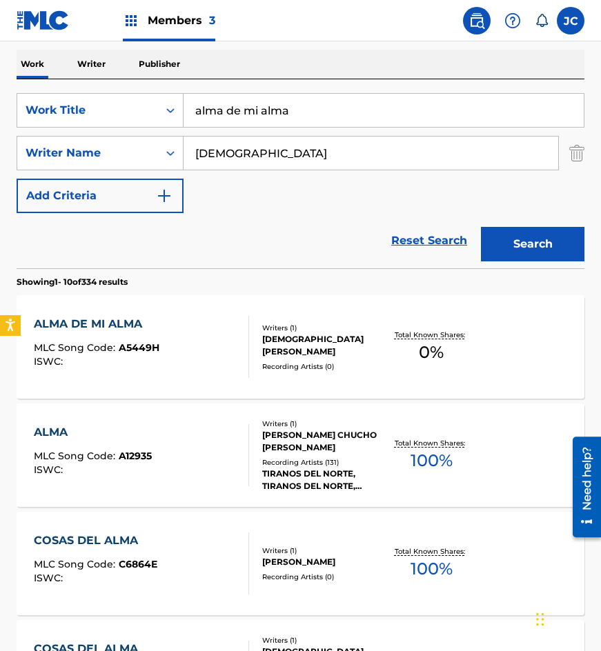
click at [275, 152] on input "monge" at bounding box center [371, 153] width 375 height 33
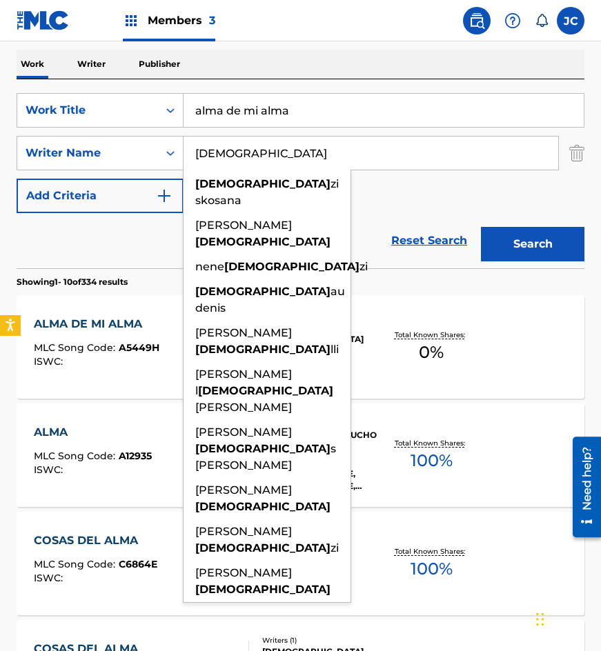
click at [275, 152] on input "monge" at bounding box center [371, 153] width 375 height 33
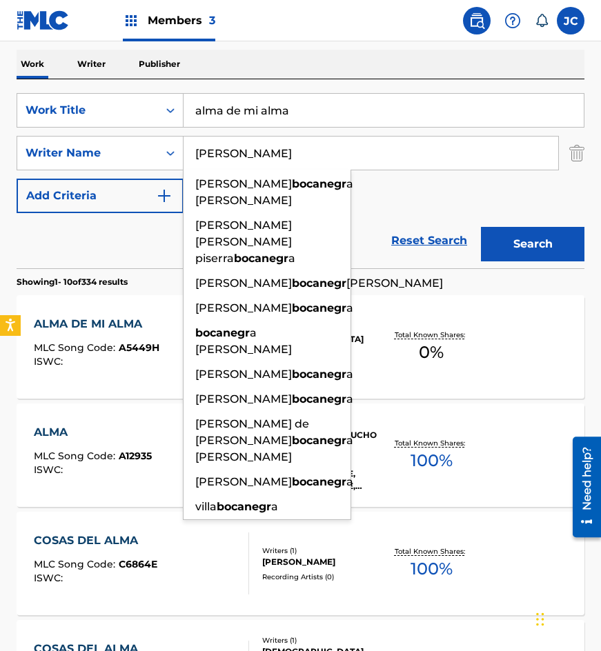
type input "bocanegra"
click at [481, 227] on button "Search" at bounding box center [532, 244] width 103 height 34
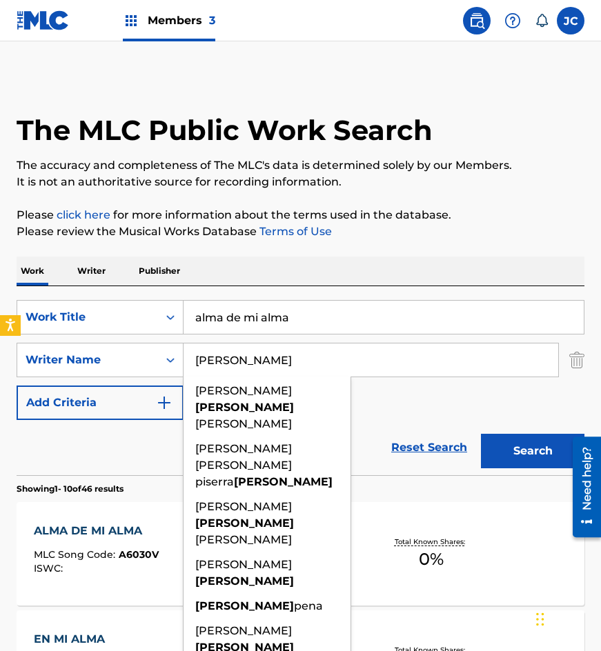
click at [403, 410] on div "SearchWithCriteria77bf88a7-f7cb-459f-889d-22529ba8efca Work Title alma de mi al…" at bounding box center [301, 360] width 568 height 120
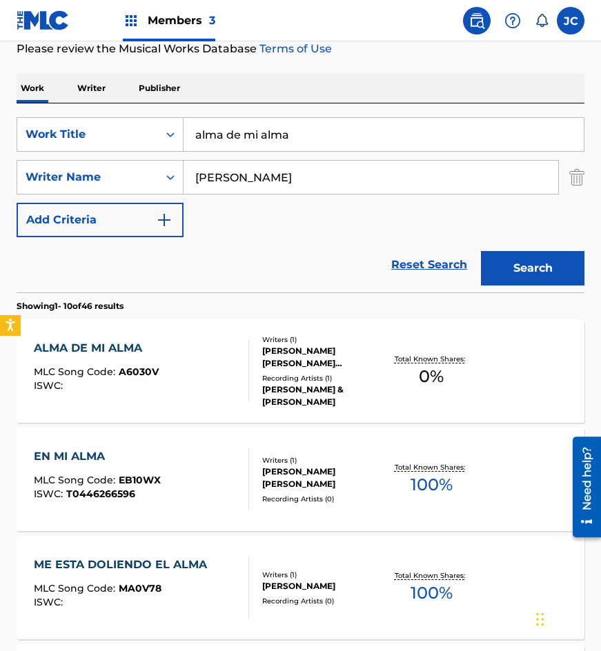
scroll to position [207, 0]
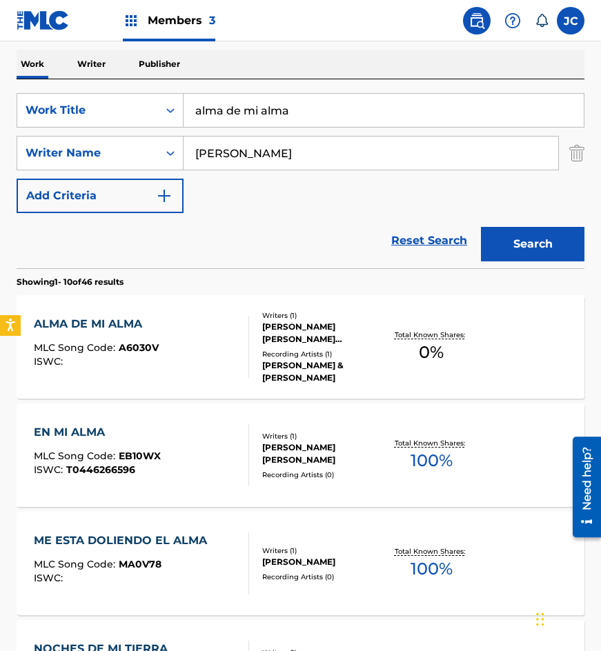
click at [311, 327] on div "ANDRES GUTIERREZ BOCANEGRA(CANCHOLA)" at bounding box center [322, 333] width 121 height 25
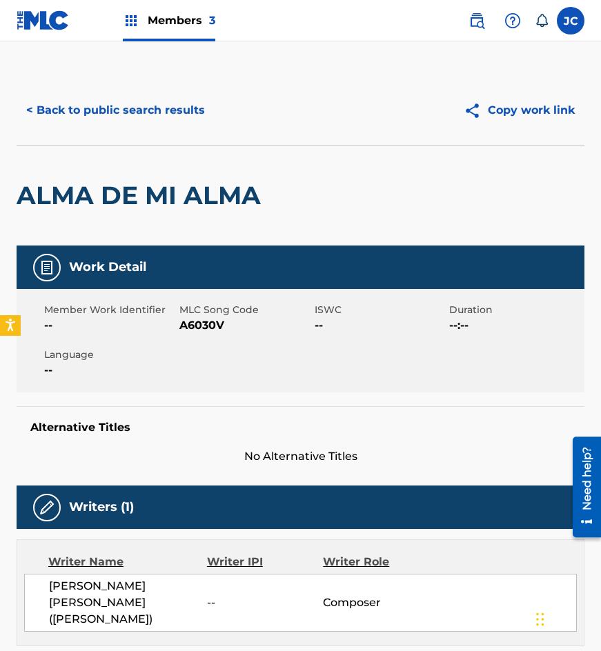
click at [122, 115] on button "< Back to public search results" at bounding box center [116, 110] width 198 height 34
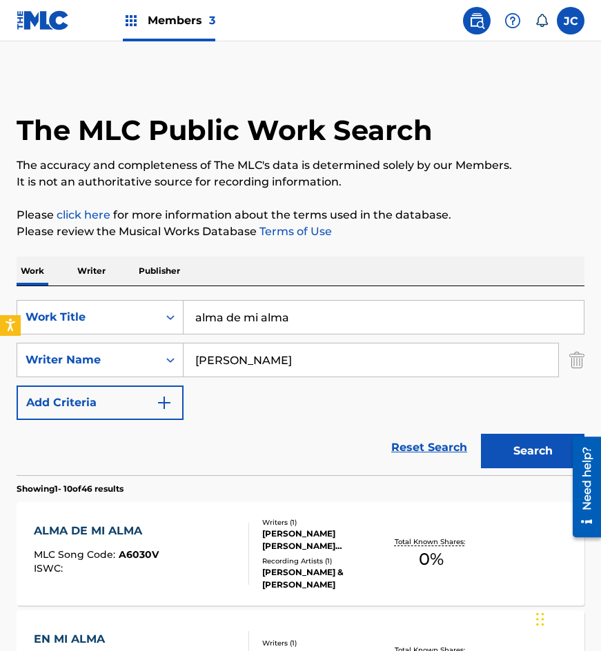
scroll to position [207, 0]
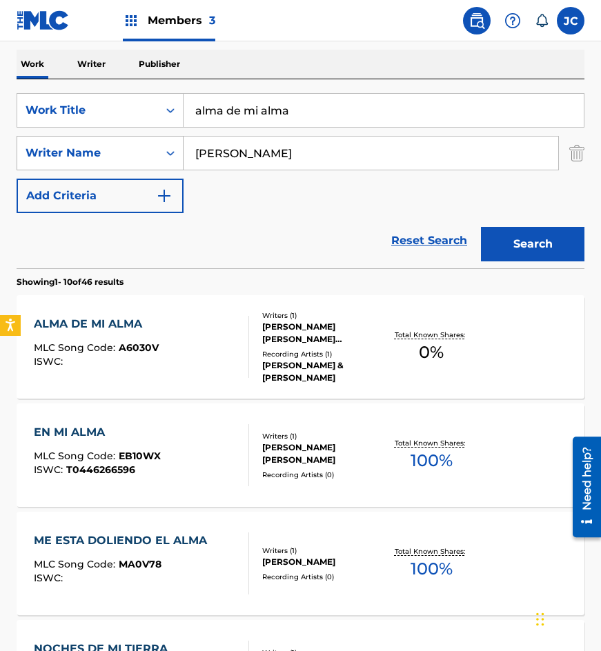
drag, startPoint x: 204, startPoint y: 159, endPoint x: 109, endPoint y: 146, distance: 95.3
click at [110, 148] on div "SearchWithCriteria964dc1f6-56bf-450d-babd-9d85c2014184 Writer Name bocanegra" at bounding box center [301, 153] width 568 height 34
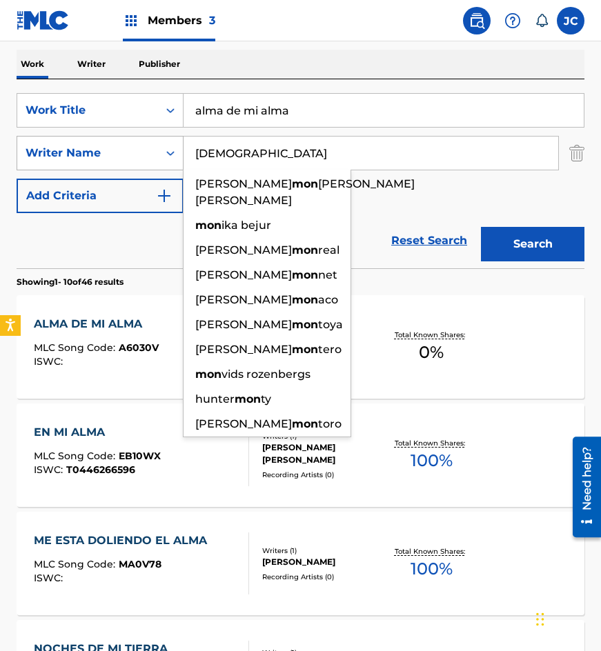
type input "monge"
click at [481, 227] on button "Search" at bounding box center [532, 244] width 103 height 34
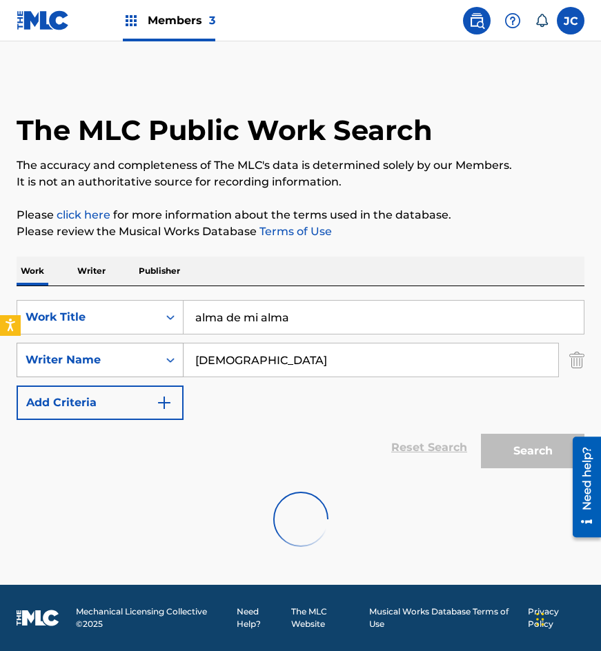
scroll to position [0, 0]
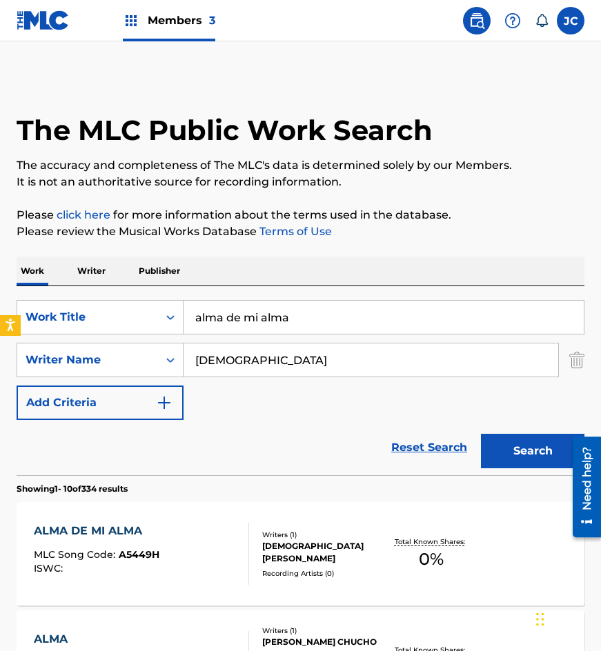
click at [401, 406] on div "SearchWithCriteria77bf88a7-f7cb-459f-889d-22529ba8efca Work Title alma de mi al…" at bounding box center [301, 360] width 568 height 120
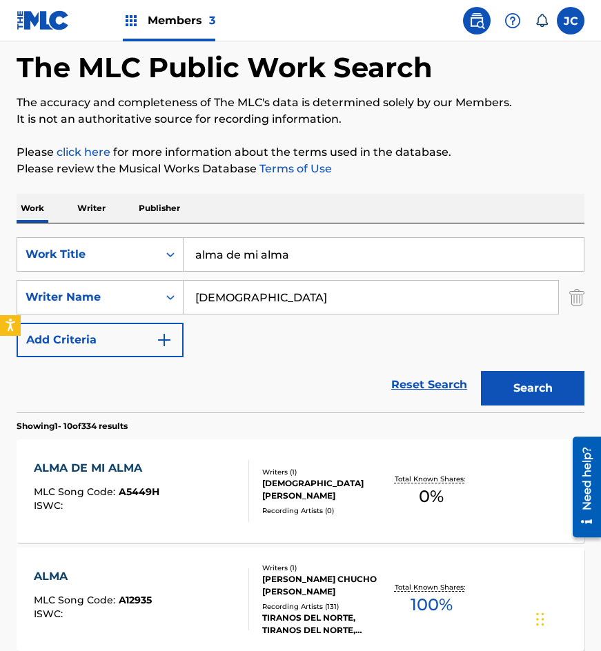
scroll to position [138, 0]
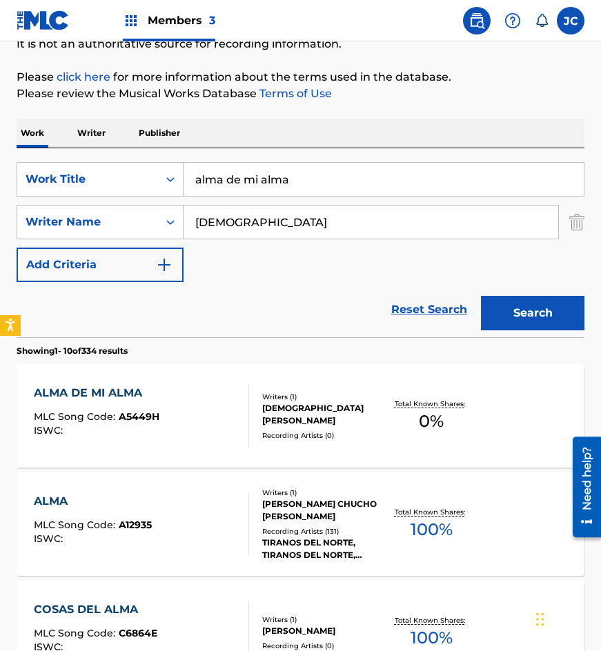
click at [115, 405] on div "ALMA DE MI ALMA MLC Song Code : A5449H ISWC :" at bounding box center [97, 416] width 126 height 62
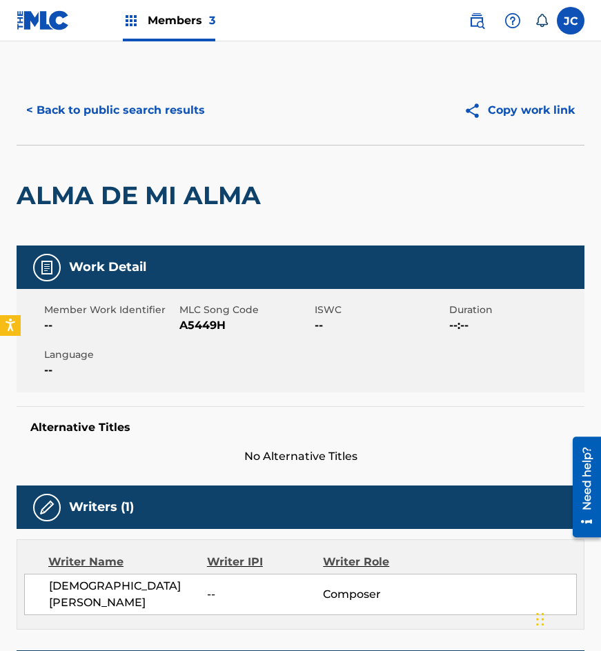
click at [200, 327] on span "A5449H" at bounding box center [245, 325] width 132 height 17
click at [150, 115] on button "< Back to public search results" at bounding box center [116, 110] width 198 height 34
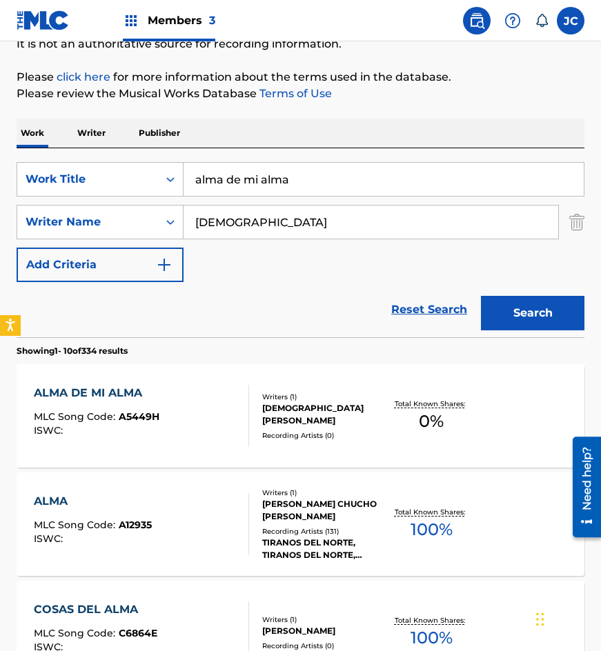
drag, startPoint x: 241, startPoint y: 228, endPoint x: 12, endPoint y: 208, distance: 230.6
click at [39, 219] on div "SearchWithCriteria964dc1f6-56bf-450d-babd-9d85c2014184 Writer Name monge" at bounding box center [301, 222] width 568 height 34
click at [481, 296] on button "Search" at bounding box center [532, 313] width 103 height 34
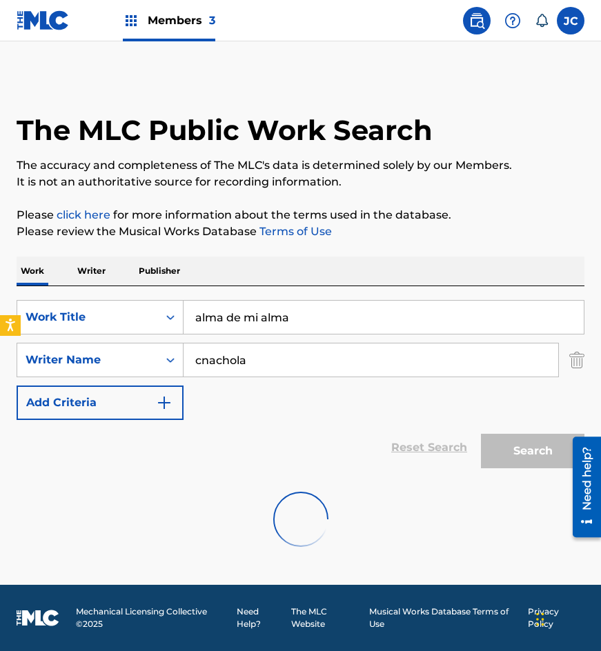
scroll to position [0, 0]
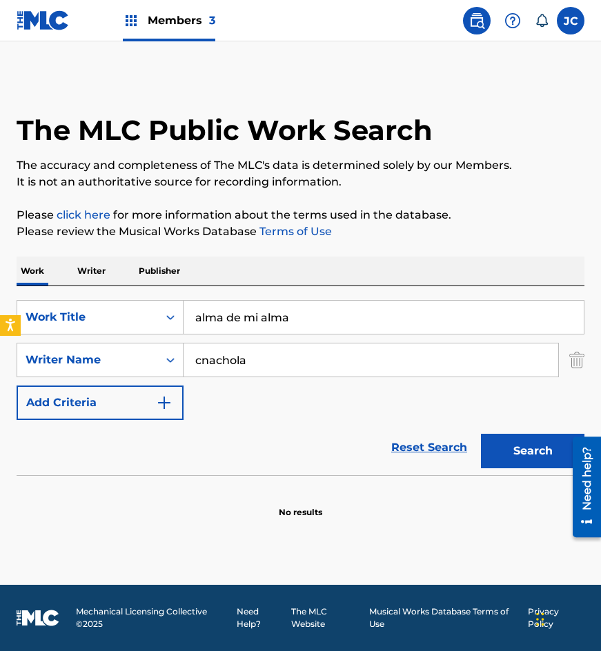
click at [210, 357] on input "cnachola" at bounding box center [371, 360] width 375 height 33
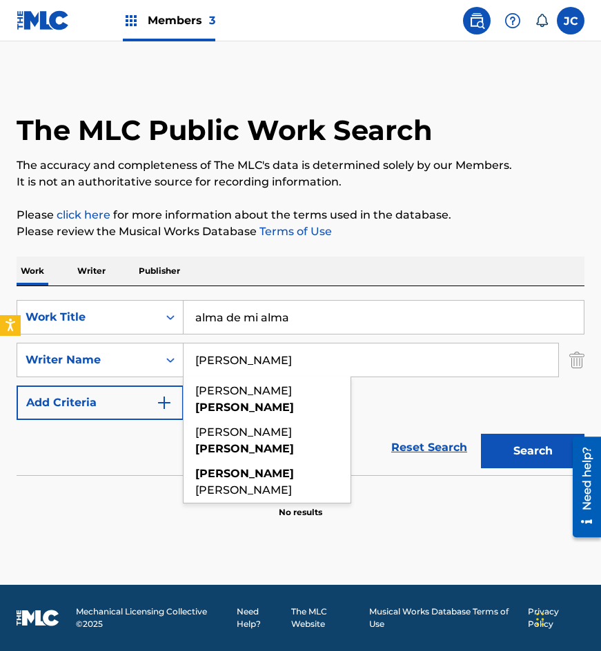
type input "canchola"
click at [481, 434] on button "Search" at bounding box center [532, 451] width 103 height 34
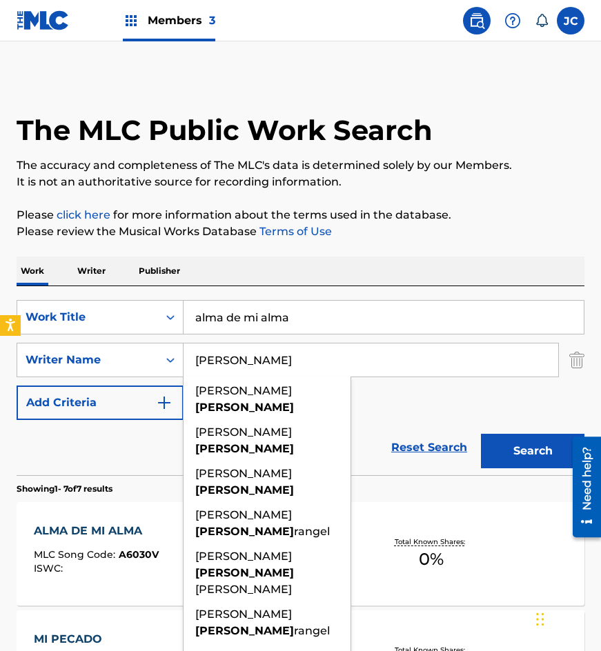
click at [385, 421] on div "Reset Search Search" at bounding box center [301, 447] width 568 height 55
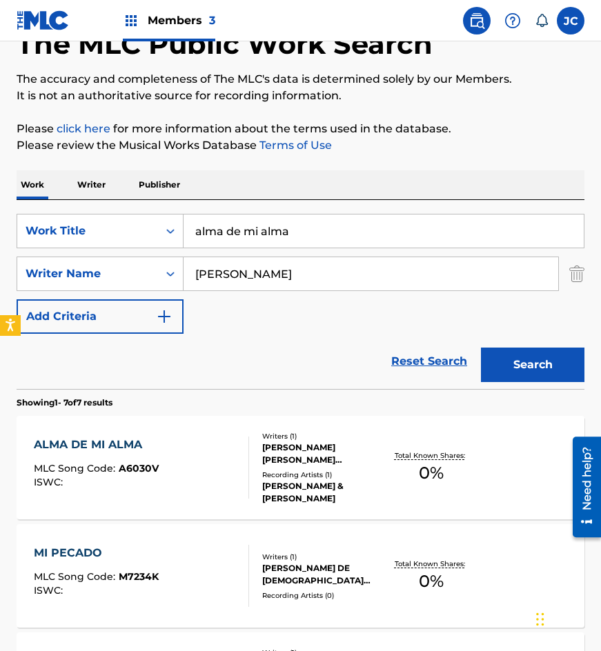
scroll to position [207, 0]
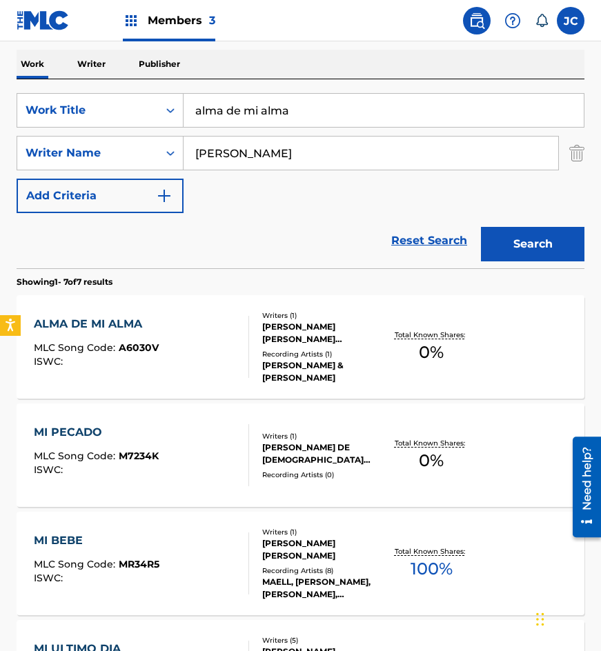
click at [214, 330] on div "ALMA DE MI ALMA MLC Song Code : A6030V ISWC :" at bounding box center [142, 347] width 216 height 62
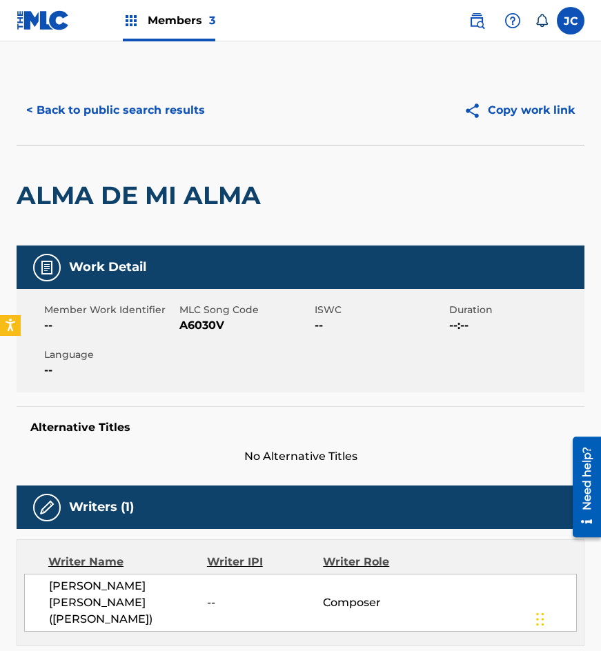
click at [206, 331] on span "A6030V" at bounding box center [245, 325] width 132 height 17
click at [107, 101] on button "< Back to public search results" at bounding box center [116, 110] width 198 height 34
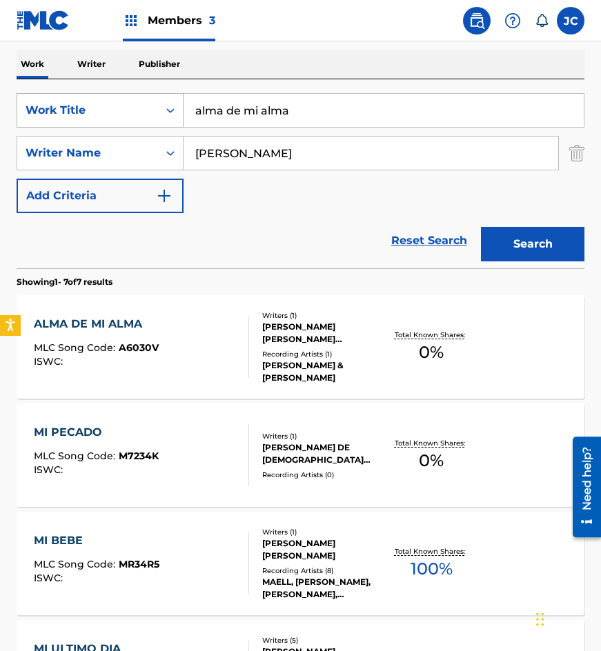
drag, startPoint x: 298, startPoint y: 106, endPoint x: 106, endPoint y: 126, distance: 192.8
click at [107, 126] on div "SearchWithCriteria77bf88a7-f7cb-459f-889d-22529ba8efca Work Title alma de mi al…" at bounding box center [301, 110] width 568 height 34
type input "despues del sol"
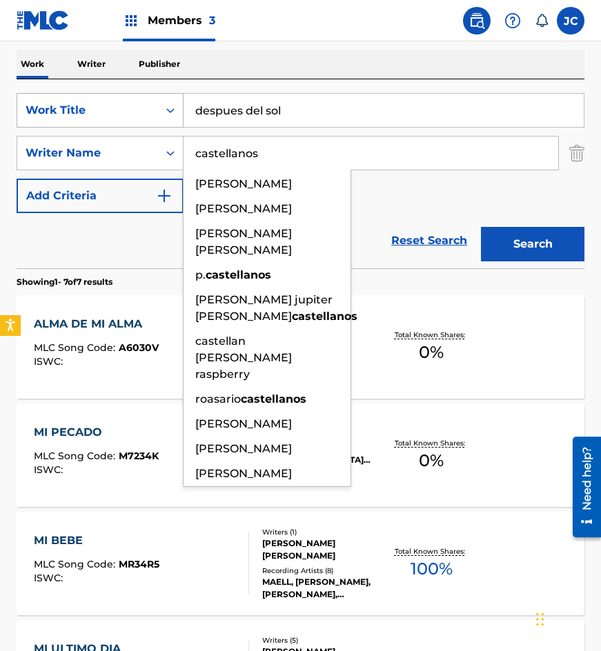
type input "castellanos"
click at [481, 227] on button "Search" at bounding box center [532, 244] width 103 height 34
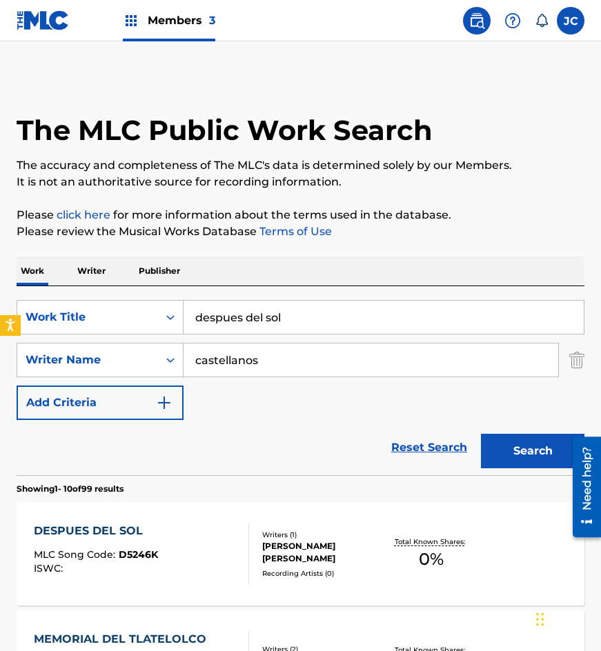
click at [303, 405] on div "SearchWithCriteria77bf88a7-f7cb-459f-889d-22529ba8efca Work Title despues del s…" at bounding box center [301, 360] width 568 height 120
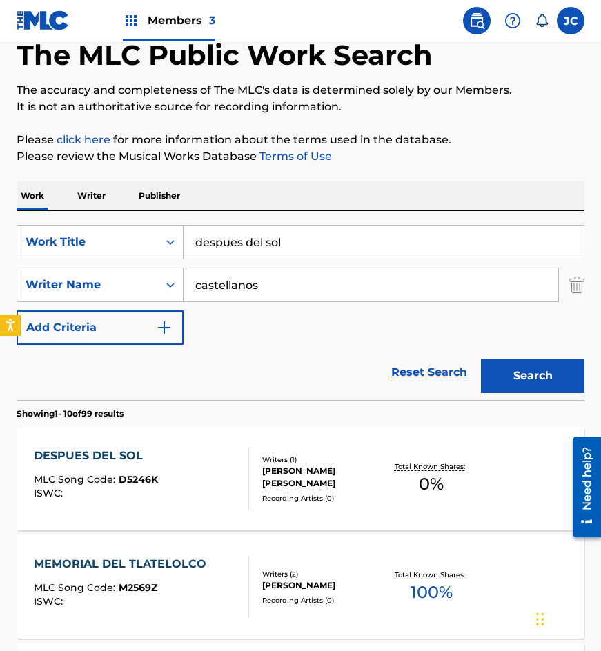
scroll to position [138, 0]
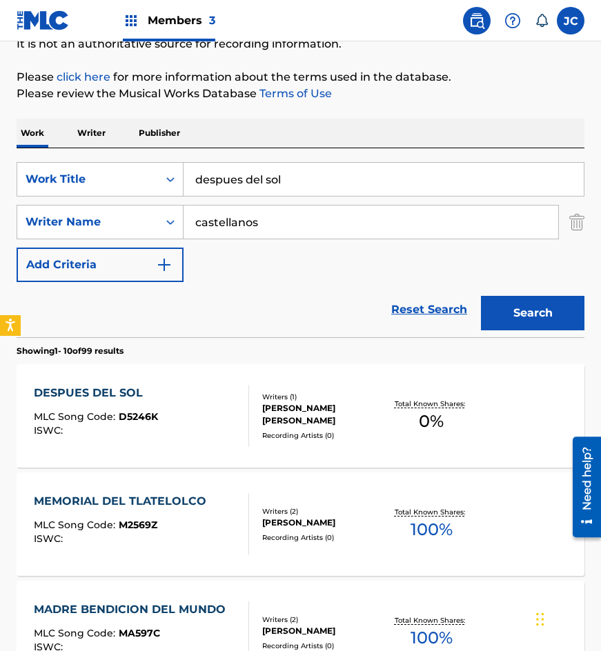
click at [257, 406] on div "Writers ( 1 ) JUAN GUILLERMO CASTELLANOS ROSAS Recording Artists ( 0 )" at bounding box center [316, 416] width 135 height 49
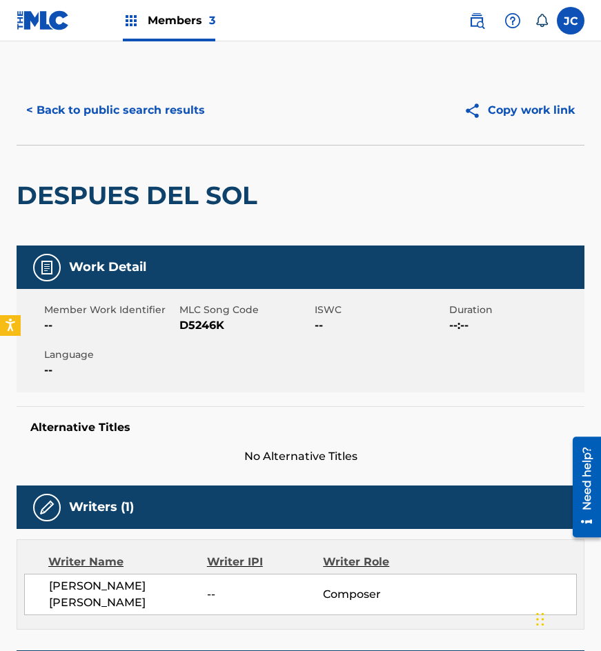
click at [195, 318] on span "D5246K" at bounding box center [245, 325] width 132 height 17
click at [195, 322] on span "D5246K" at bounding box center [245, 325] width 132 height 17
click at [186, 118] on button "< Back to public search results" at bounding box center [116, 110] width 198 height 34
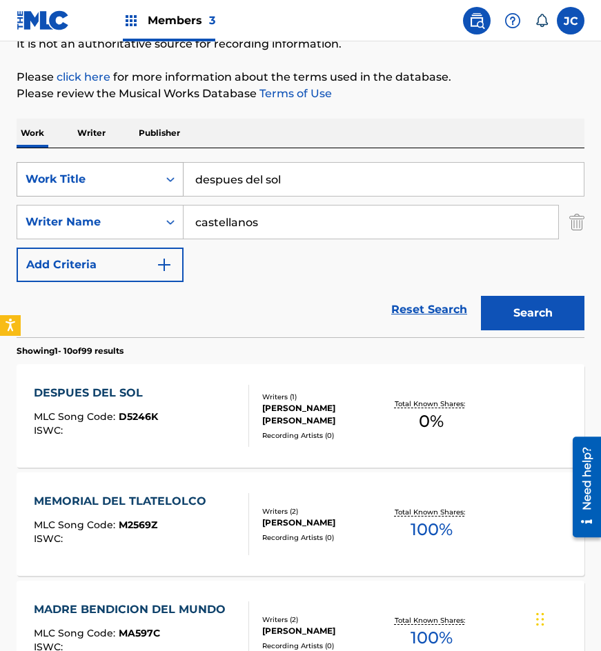
click at [107, 188] on div "SearchWithCriteria77bf88a7-f7cb-459f-889d-22529ba8efca Work Title despues del s…" at bounding box center [301, 179] width 568 height 34
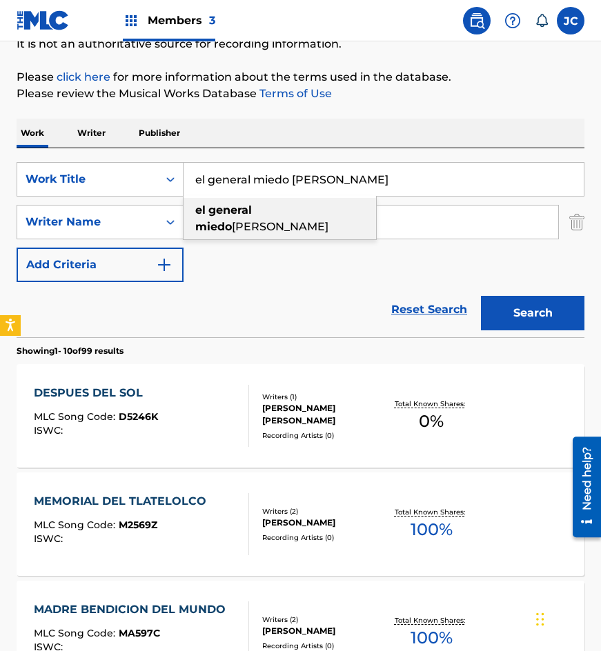
type input "el general miedo contreras"
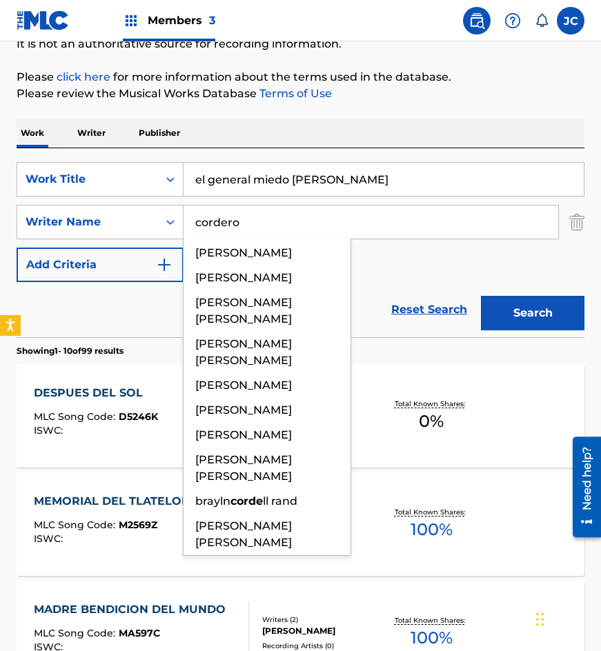
type input "cordero"
click at [481, 296] on button "Search" at bounding box center [532, 313] width 103 height 34
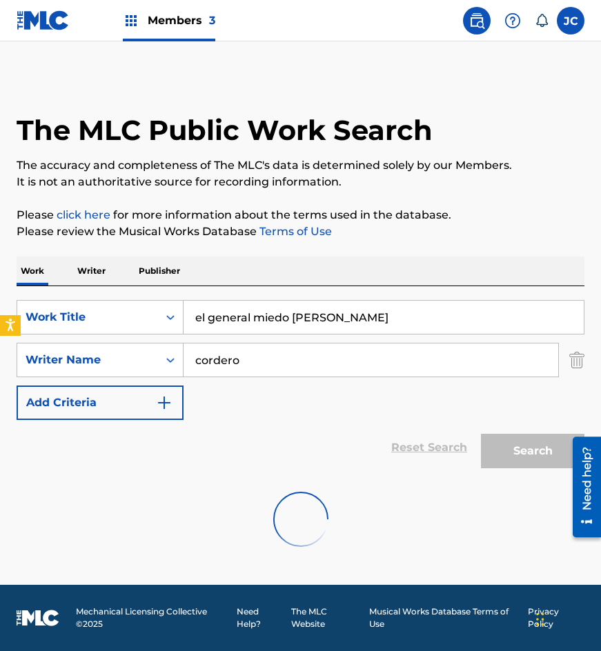
scroll to position [0, 0]
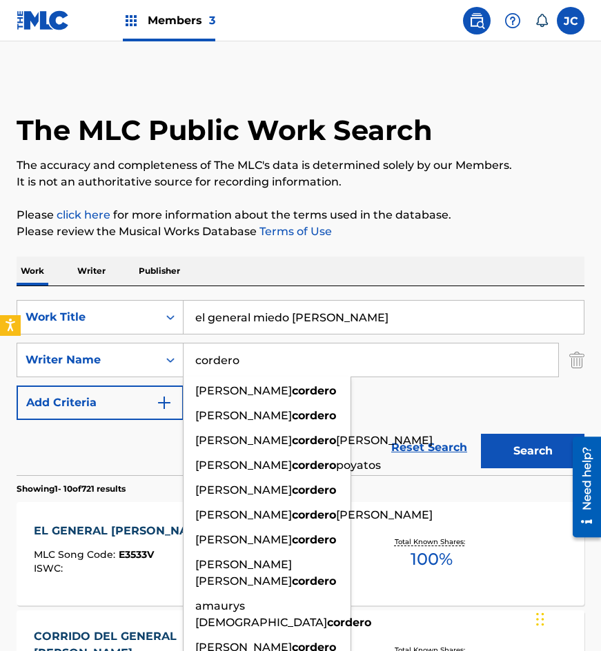
click at [389, 398] on div "SearchWithCriteria77bf88a7-f7cb-459f-889d-22529ba8efca Work Title el general mi…" at bounding box center [301, 360] width 568 height 120
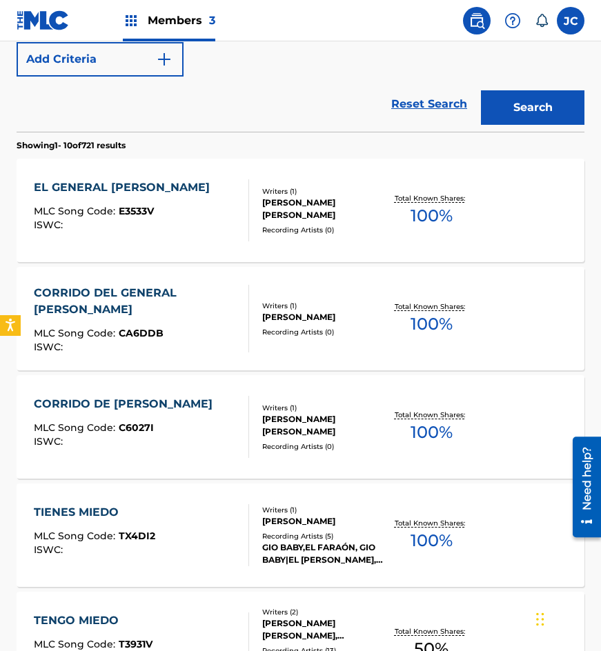
scroll to position [276, 0]
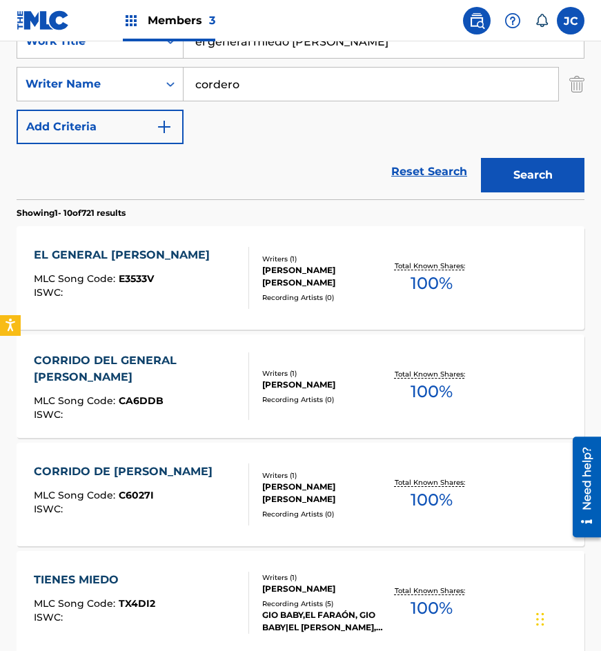
click at [244, 280] on div at bounding box center [242, 278] width 11 height 62
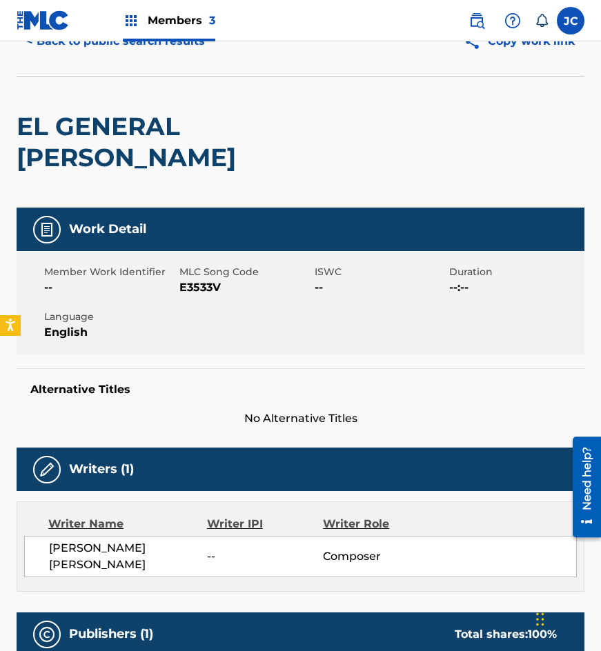
click at [106, 45] on button "< Back to public search results" at bounding box center [116, 41] width 198 height 34
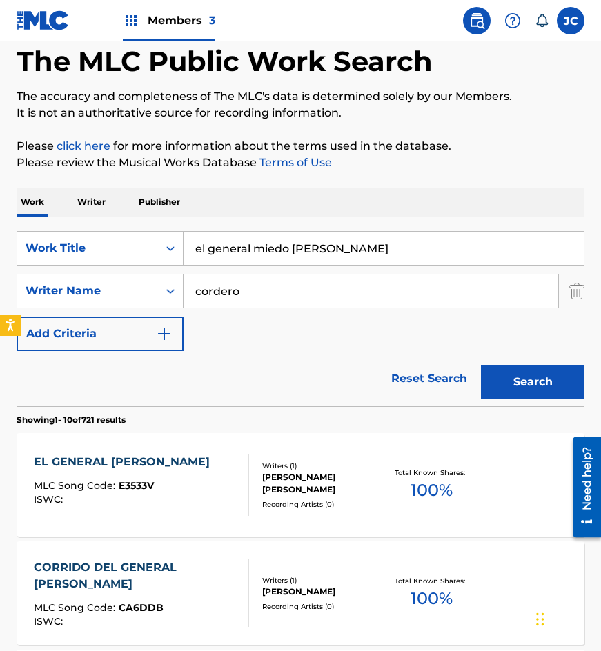
scroll to position [276, 0]
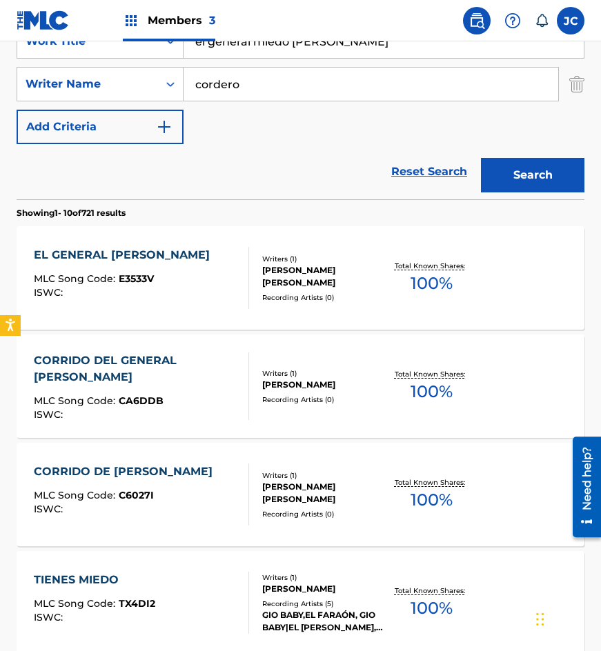
click at [221, 362] on div "CORRIDO DEL GENERAL MIEDO CARRERAS" at bounding box center [136, 369] width 204 height 33
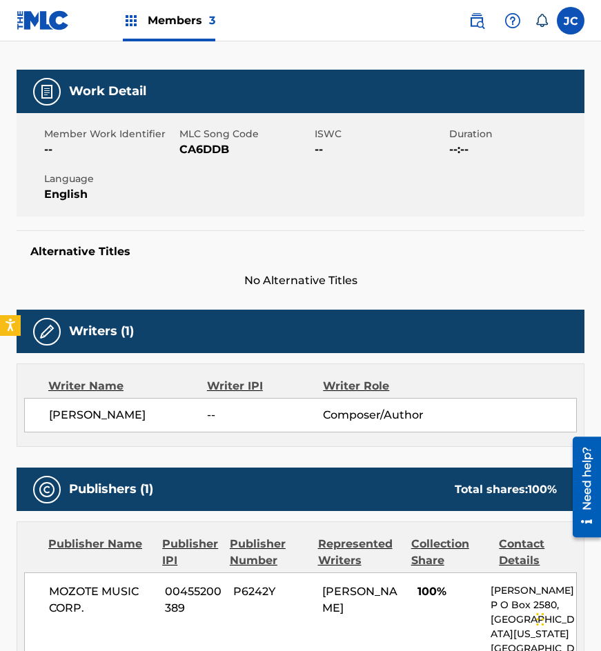
scroll to position [476, 0]
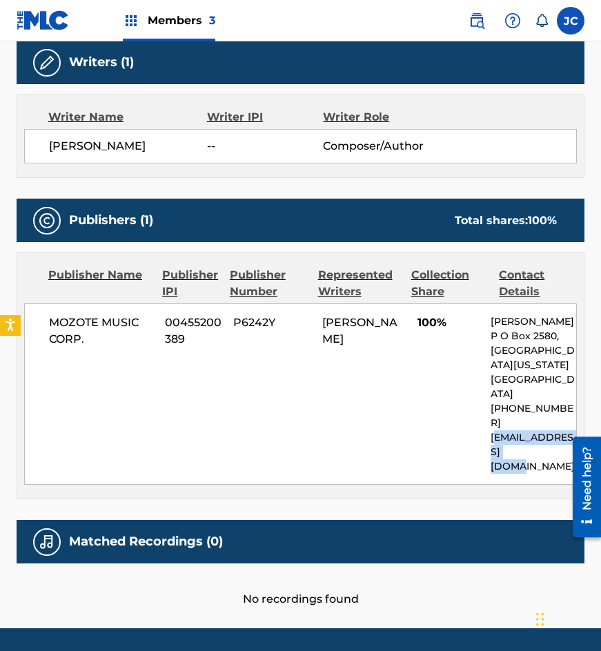
drag, startPoint x: 494, startPoint y: 403, endPoint x: 535, endPoint y: 422, distance: 44.8
click at [535, 431] on p "eturcios@jam-ent.com" at bounding box center [534, 452] width 86 height 43
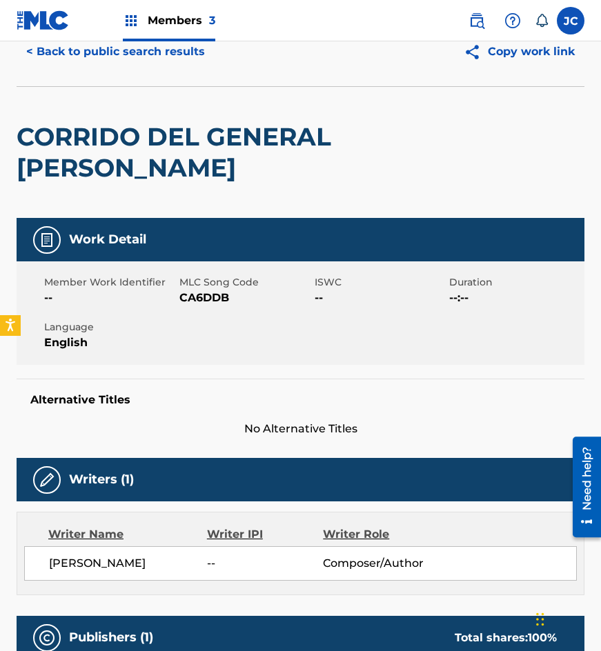
scroll to position [0, 0]
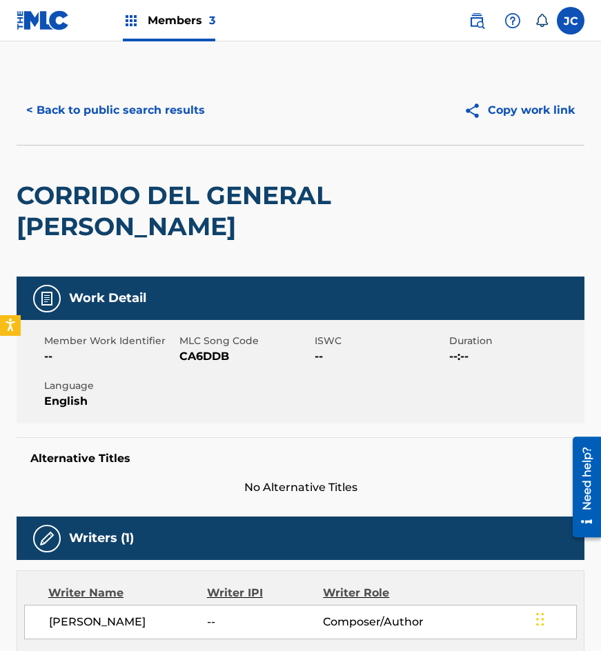
click at [169, 103] on button "< Back to public search results" at bounding box center [116, 110] width 198 height 34
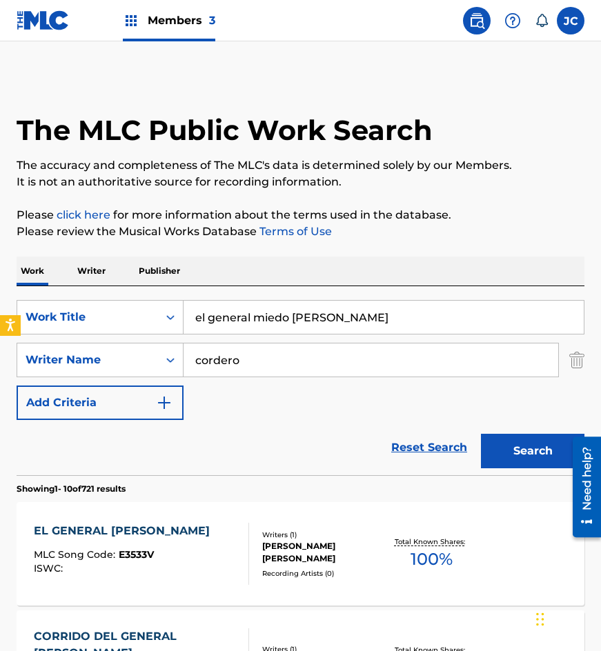
scroll to position [276, 0]
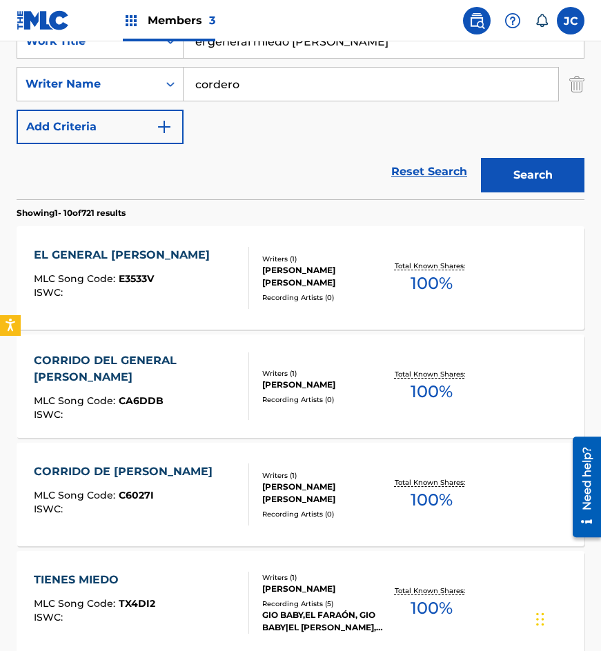
click at [192, 275] on div "MLC Song Code : E3533V" at bounding box center [125, 281] width 183 height 14
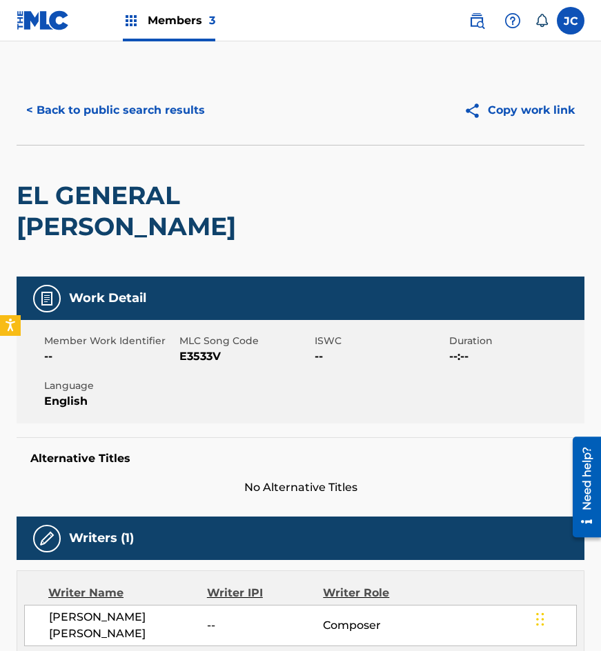
click at [196, 356] on span "E3533V" at bounding box center [245, 356] width 132 height 17
click at [144, 106] on button "< Back to public search results" at bounding box center [116, 110] width 198 height 34
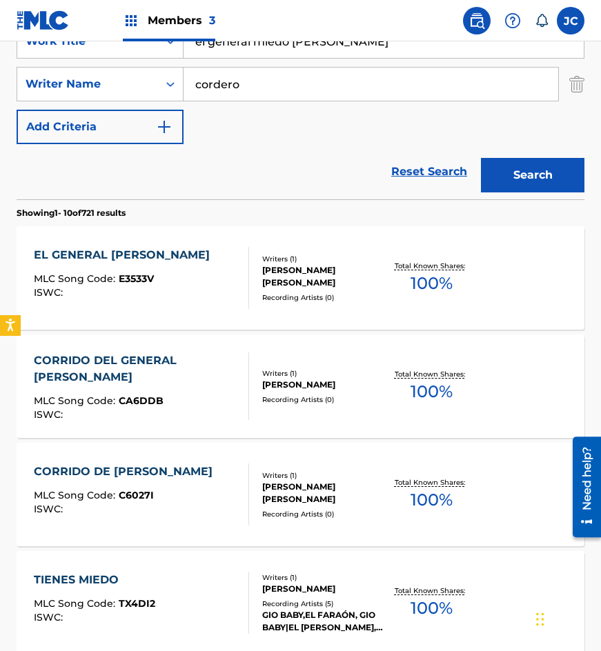
click at [87, 356] on div "CORRIDO DEL GENERAL MIEDO CARRERAS" at bounding box center [136, 369] width 204 height 33
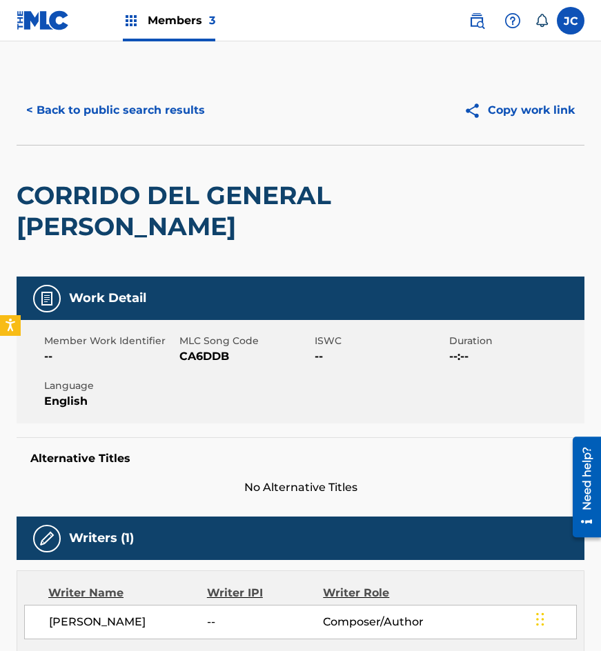
click at [209, 357] on span "CA6DDB" at bounding box center [245, 356] width 132 height 17
click at [135, 101] on button "< Back to public search results" at bounding box center [116, 110] width 198 height 34
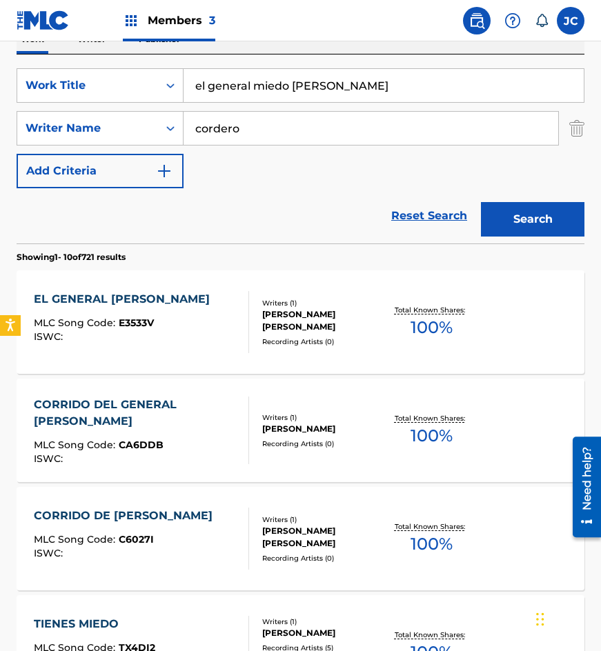
scroll to position [207, 0]
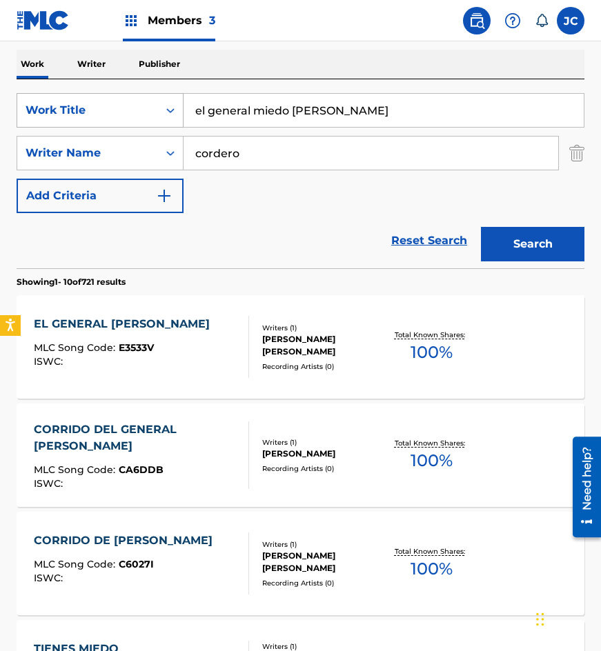
drag, startPoint x: 373, startPoint y: 101, endPoint x: 70, endPoint y: 97, distance: 303.6
click at [86, 105] on div "SearchWithCriteria77bf88a7-f7cb-459f-889d-22529ba8efca Work Title el general mi…" at bounding box center [301, 110] width 568 height 34
type input "en la cantina los gallos"
click at [481, 227] on button "Search" at bounding box center [532, 244] width 103 height 34
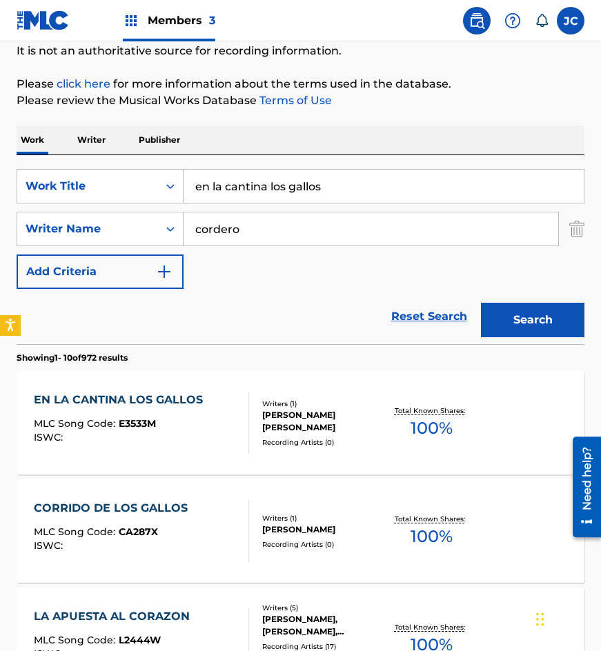
scroll to position [276, 0]
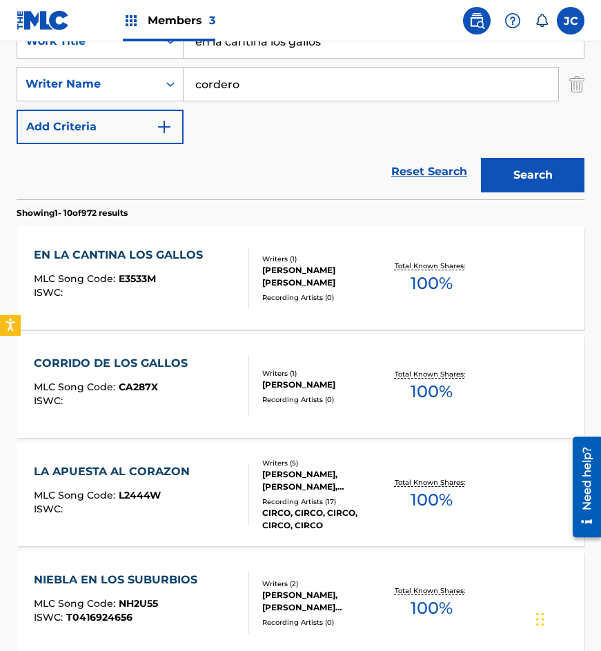
click at [208, 266] on div "EN LA CANTINA LOS GALLOS MLC Song Code : E3533M ISWC :" at bounding box center [142, 278] width 216 height 62
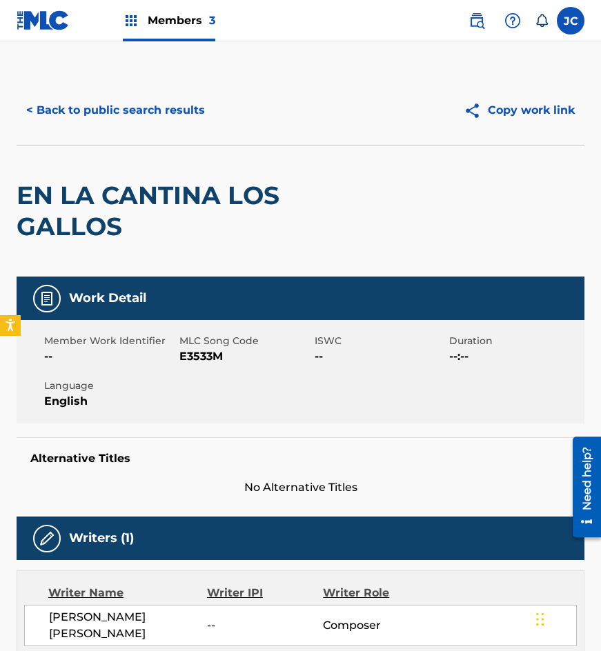
click at [194, 356] on span "E3533M" at bounding box center [245, 356] width 132 height 17
click at [174, 109] on button "< Back to public search results" at bounding box center [116, 110] width 198 height 34
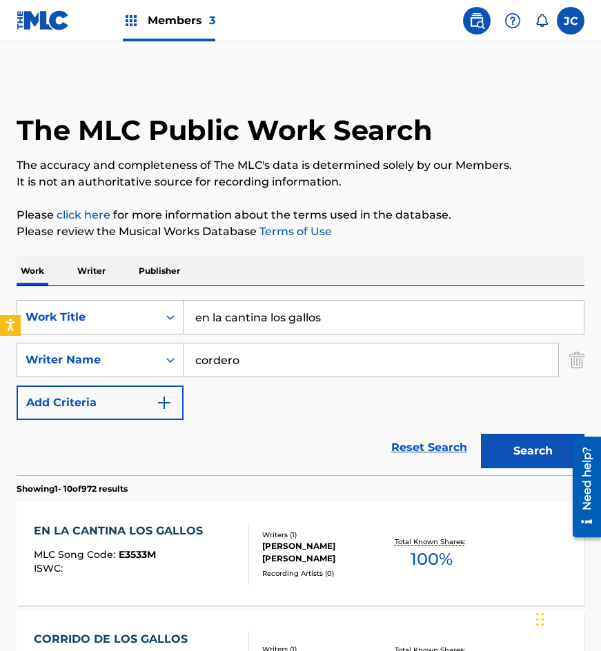
scroll to position [276, 0]
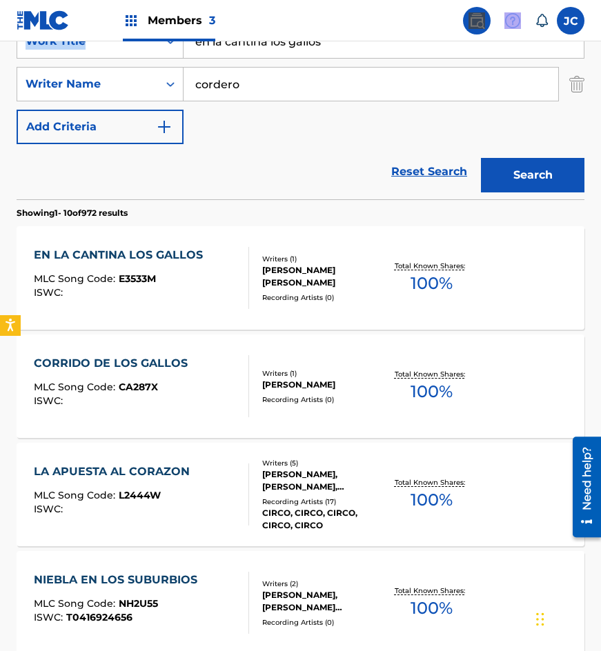
click at [8, 47] on div "Members 3 JC JC Jesús Cervantes auxint01@sacm.org.mx Notification Preferences P…" at bounding box center [300, 586] width 601 height 1725
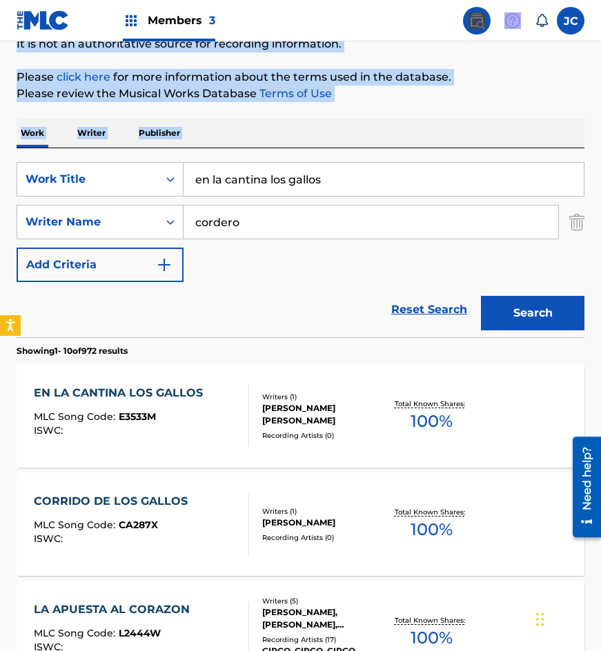
click at [342, 185] on input "en la cantina los gallos" at bounding box center [384, 179] width 400 height 33
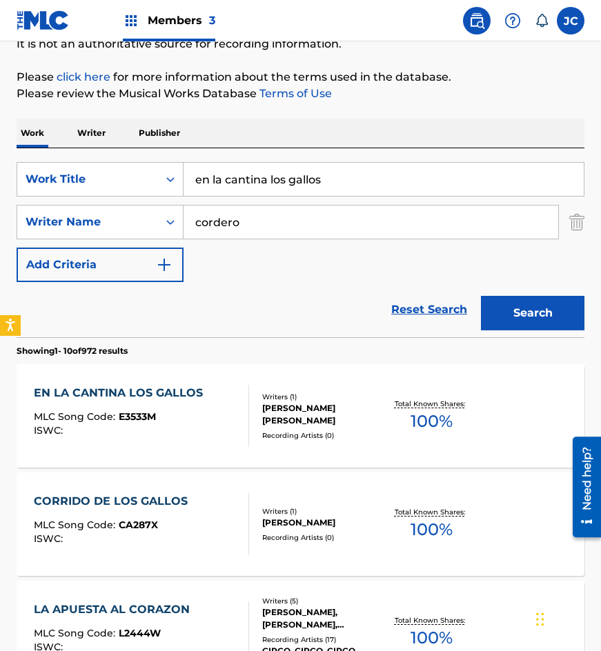
click at [342, 185] on input "en la cantina los gallos" at bounding box center [384, 179] width 400 height 33
type input "donde andara esa mujer"
click at [481, 296] on button "Search" at bounding box center [532, 313] width 103 height 34
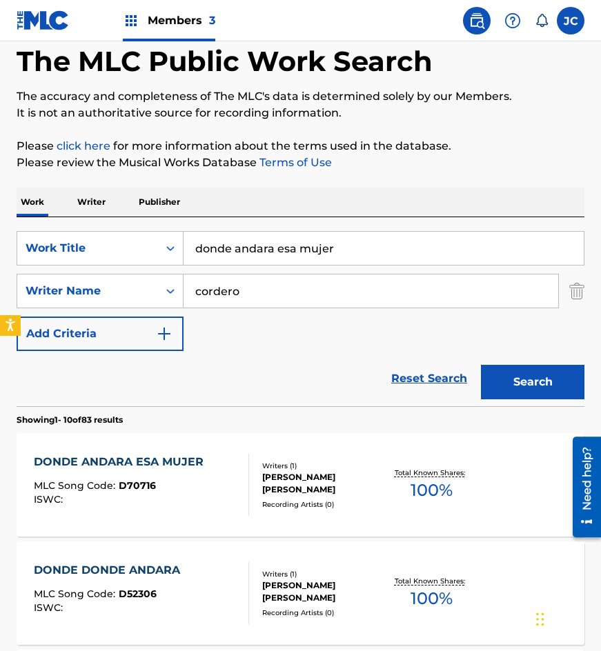
scroll to position [207, 0]
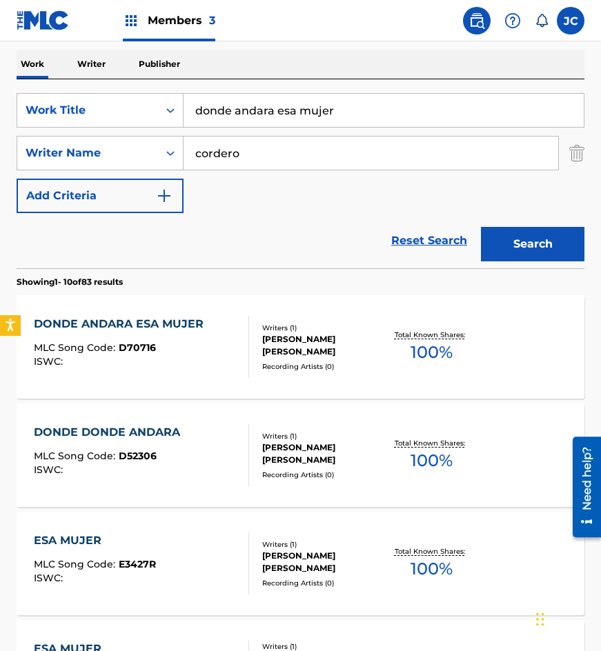
click at [140, 342] on span "D70716" at bounding box center [137, 348] width 37 height 12
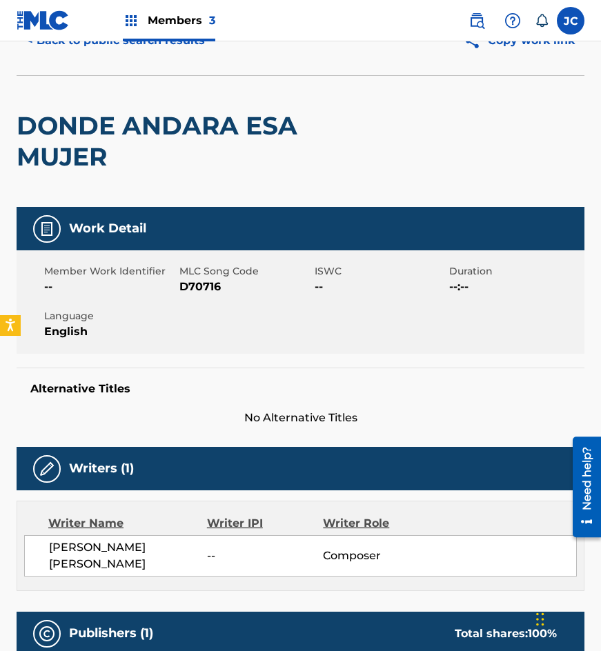
scroll to position [69, 0]
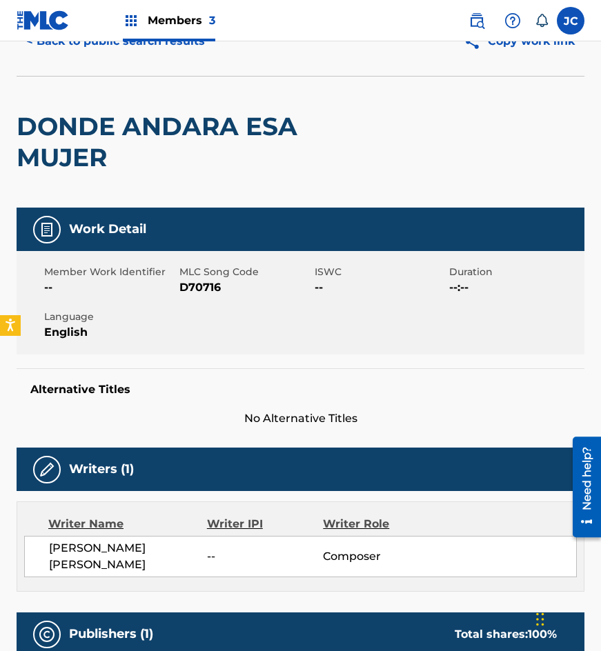
click at [199, 286] on span "D70716" at bounding box center [245, 287] width 132 height 17
drag, startPoint x: 110, startPoint y: 168, endPoint x: 117, endPoint y: 158, distance: 12.8
click at [112, 171] on h2 "DONDE ANDARA ESA MUJER" at bounding box center [187, 142] width 341 height 62
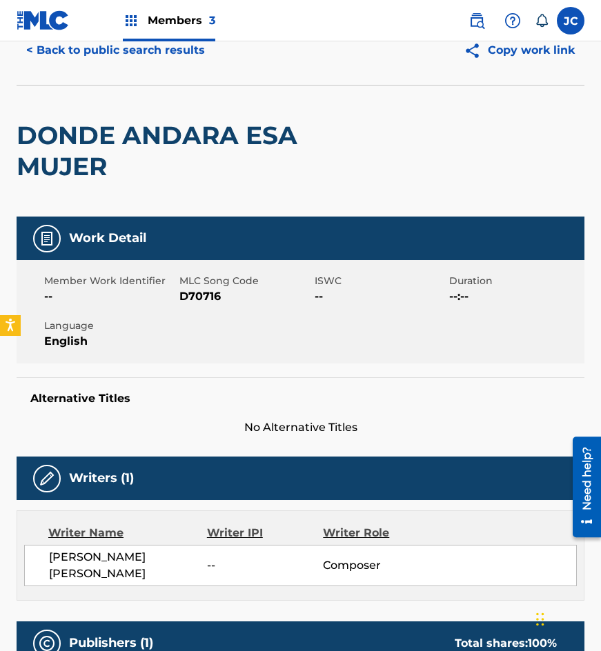
scroll to position [0, 0]
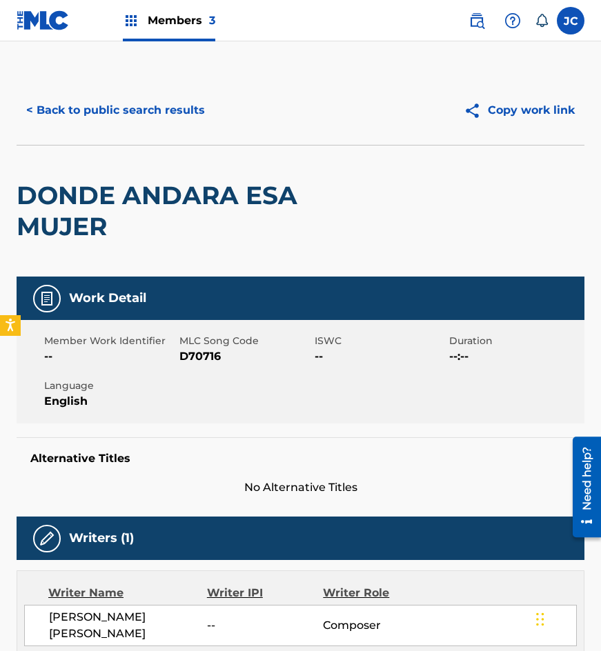
click at [141, 121] on button "< Back to public search results" at bounding box center [116, 110] width 198 height 34
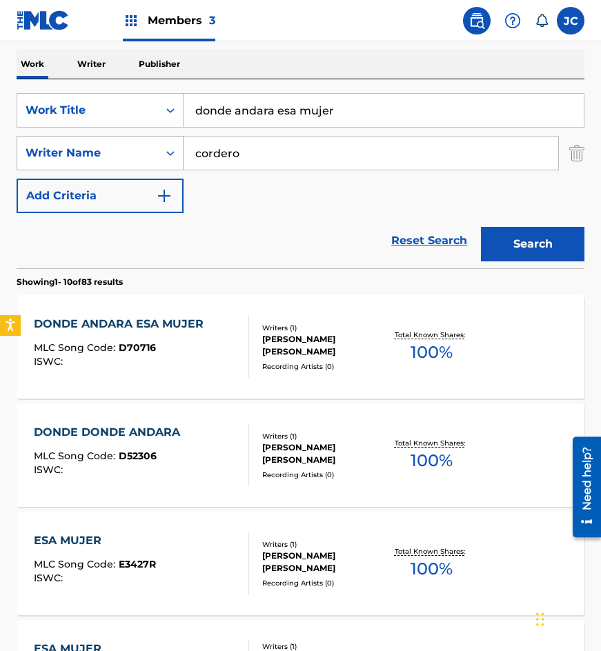
drag, startPoint x: 173, startPoint y: 138, endPoint x: 166, endPoint y: 137, distance: 7.6
click at [166, 138] on div "SearchWithCriteria77bf88a7-f7cb-459f-889d-22529ba8efca Work Title donde andara …" at bounding box center [301, 153] width 568 height 120
type input "despues de mi ninguno"
click at [481, 227] on button "Search" at bounding box center [532, 244] width 103 height 34
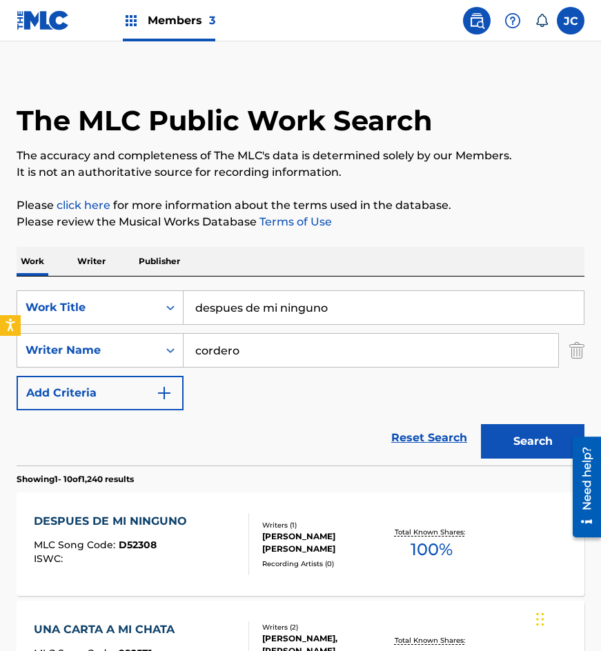
scroll to position [138, 0]
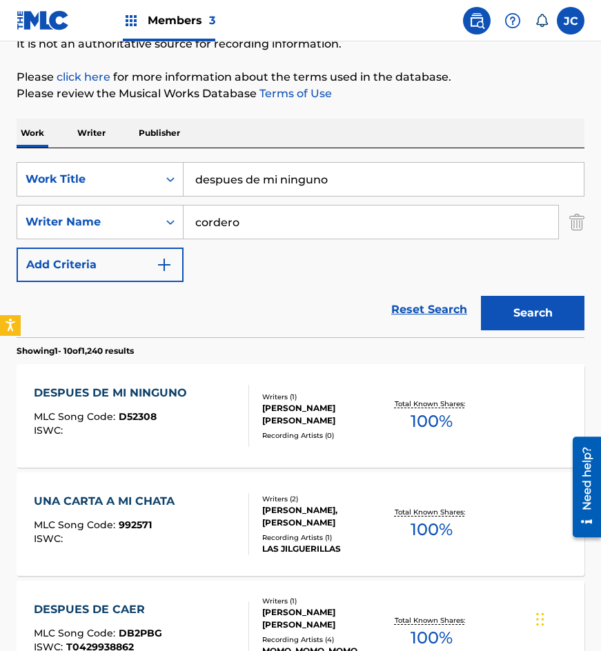
click at [266, 397] on div "Writers ( 1 )" at bounding box center [322, 397] width 121 height 10
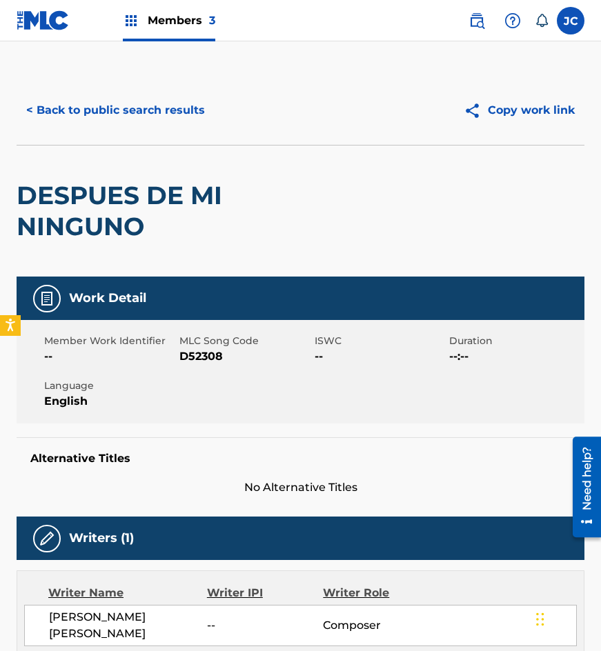
click at [61, 112] on button "< Back to public search results" at bounding box center [116, 110] width 198 height 34
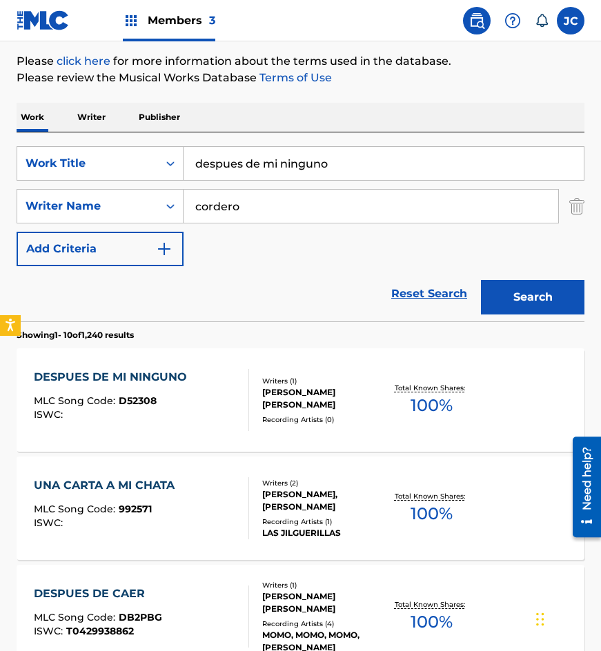
scroll to position [207, 0]
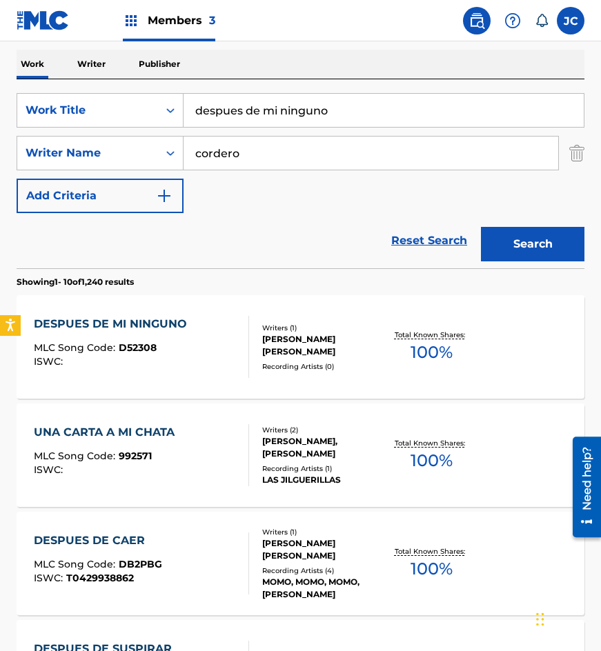
click at [285, 455] on div "Writers ( 2 ) VICTOR, CORDERO Recording Artists ( 1 ) LAS JILGUERILLAS" at bounding box center [316, 455] width 135 height 61
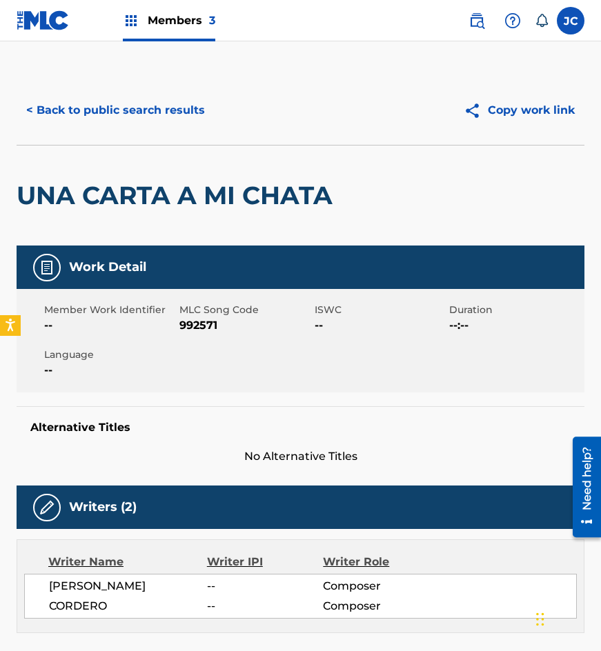
click at [132, 113] on button "< Back to public search results" at bounding box center [116, 110] width 198 height 34
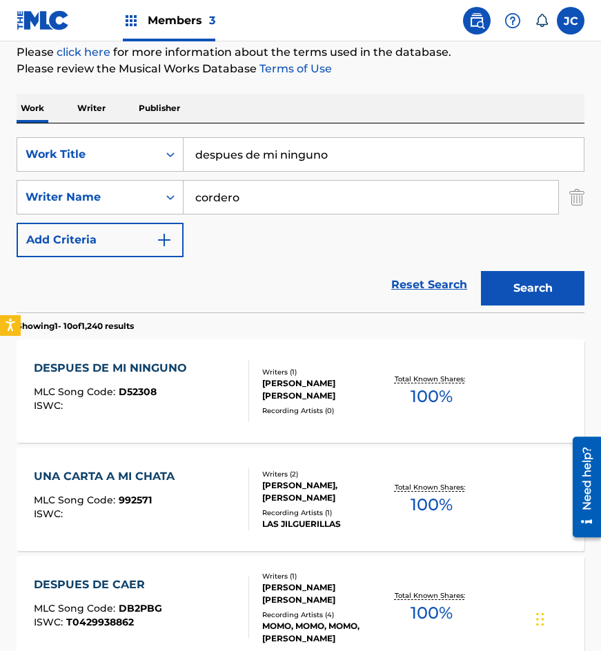
scroll to position [138, 0]
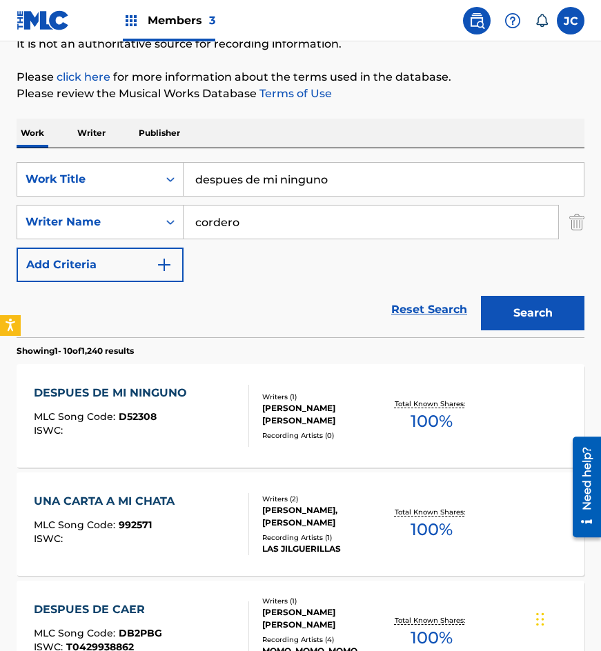
click at [135, 395] on div "DESPUES DE MI NINGUNO" at bounding box center [114, 393] width 160 height 17
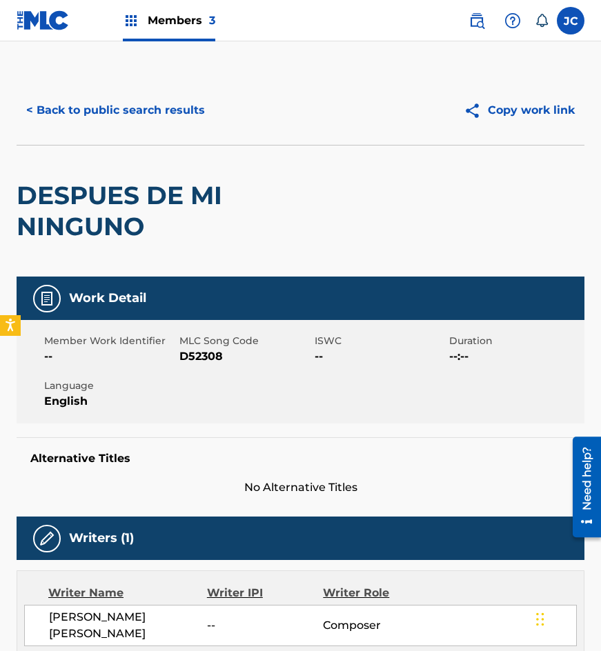
click at [208, 359] on span "D52308" at bounding box center [245, 356] width 132 height 17
click at [126, 175] on div "DESPUES DE MI NINGUNO" at bounding box center [187, 211] width 341 height 131
click at [151, 106] on button "< Back to public search results" at bounding box center [116, 110] width 198 height 34
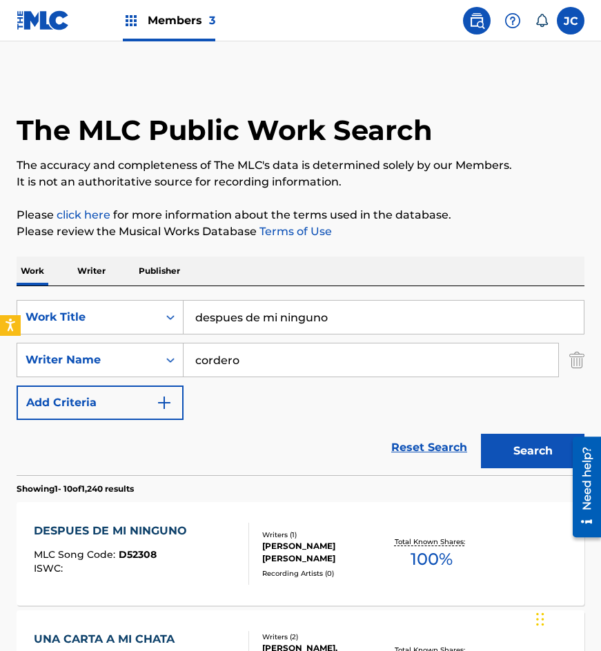
scroll to position [138, 0]
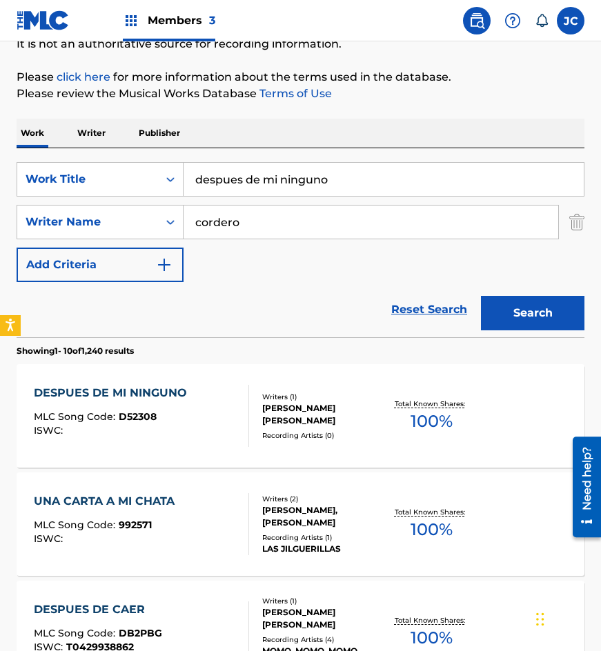
drag, startPoint x: 202, startPoint y: 165, endPoint x: 190, endPoint y: 158, distance: 13.6
click at [184, 162] on div "despues de mi ninguno" at bounding box center [384, 179] width 401 height 34
type input "por que te vas"
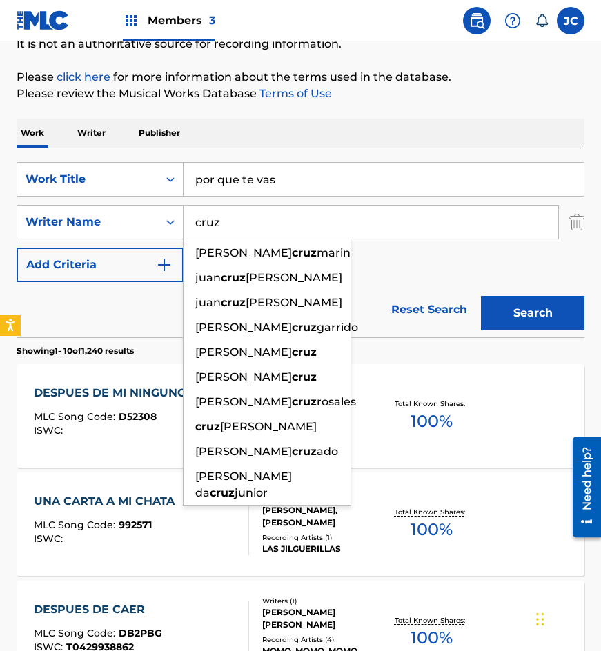
click at [481, 296] on button "Search" at bounding box center [532, 313] width 103 height 34
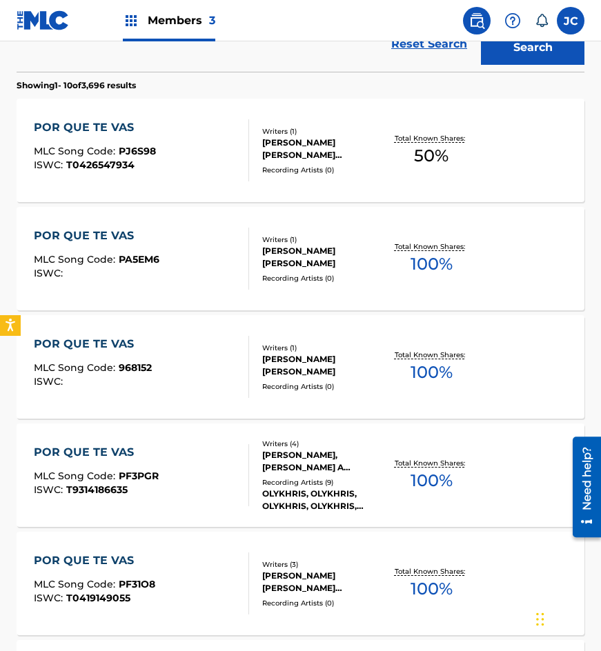
scroll to position [276, 0]
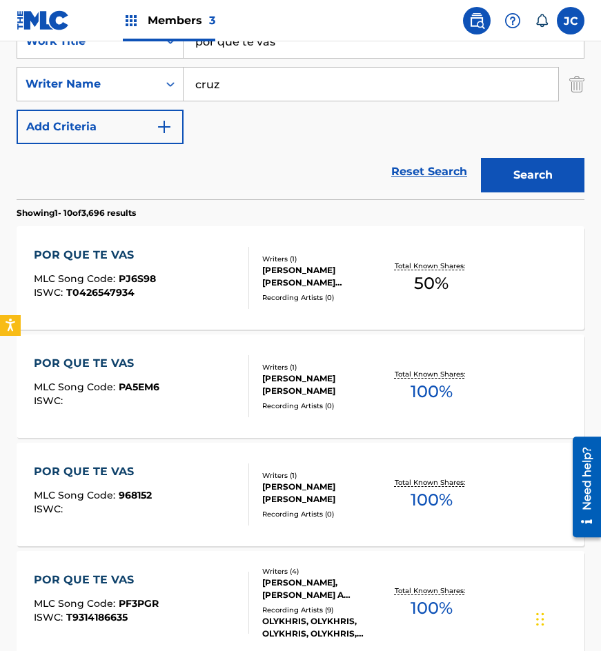
click at [281, 92] on input "cruz" at bounding box center [371, 84] width 375 height 33
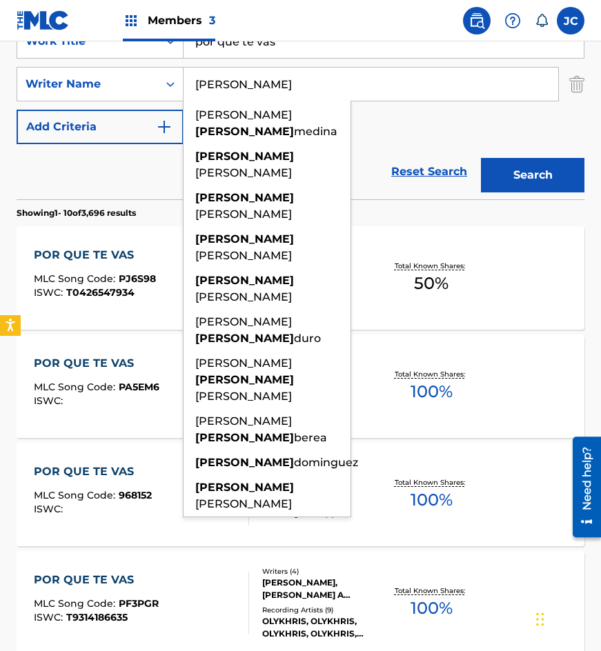
type input "horacio"
click at [481, 158] on button "Search" at bounding box center [532, 175] width 103 height 34
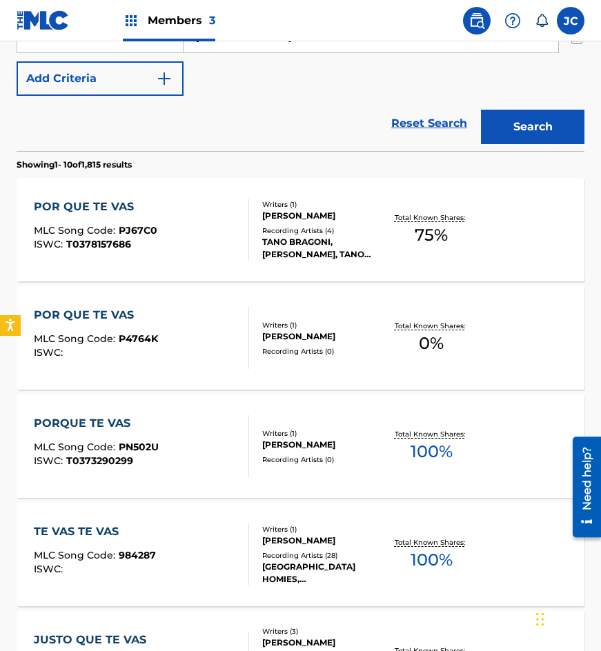
scroll to position [345, 0]
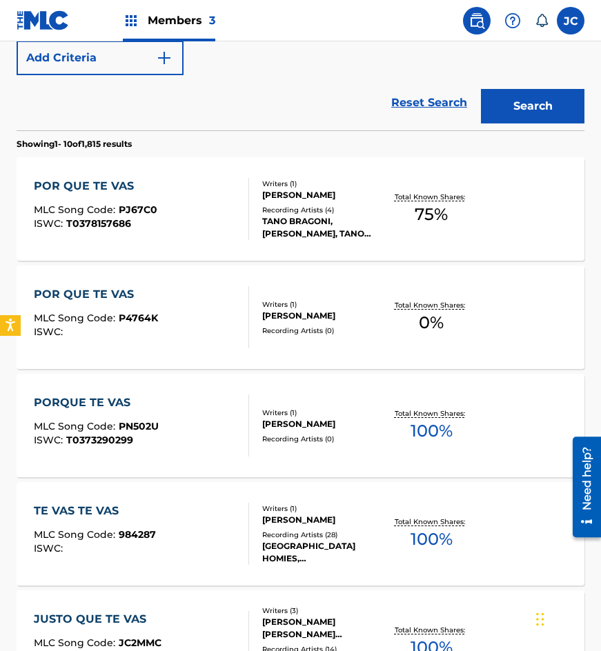
click at [313, 320] on div "HORACIO CRUZ AYALA" at bounding box center [322, 316] width 121 height 12
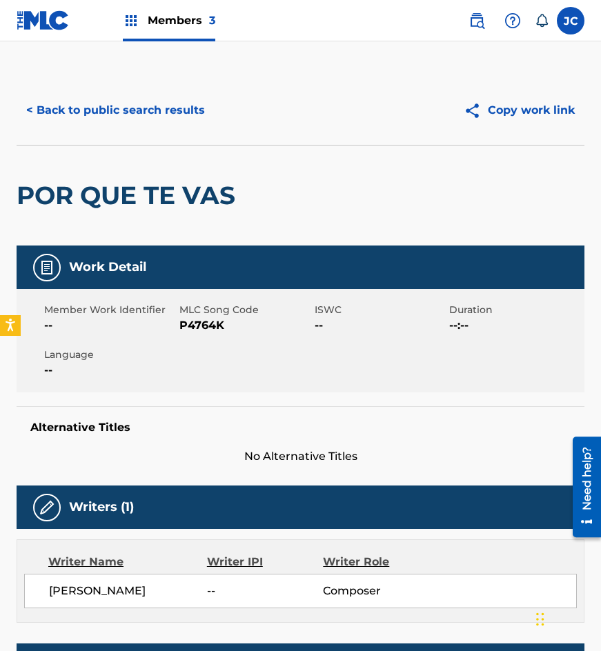
click at [212, 319] on span "P4764K" at bounding box center [245, 325] width 132 height 17
click at [125, 94] on button "< Back to public search results" at bounding box center [116, 110] width 198 height 34
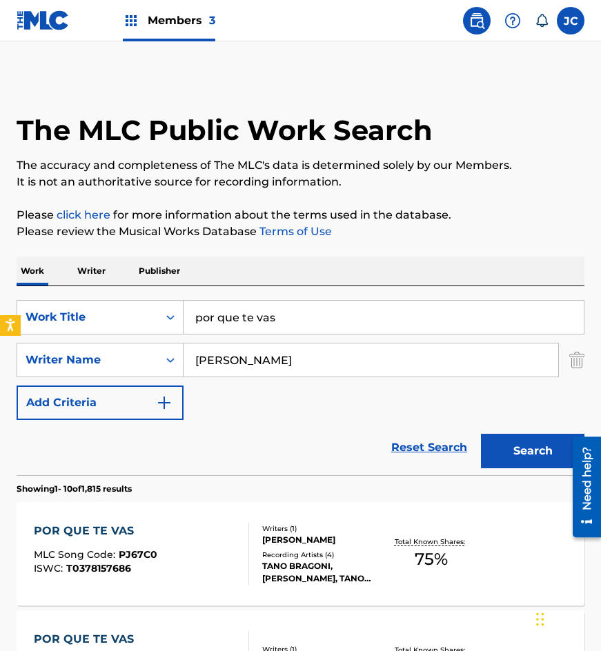
click at [290, 317] on input "por que te vas" at bounding box center [384, 317] width 400 height 33
type input "que te has creido"
click at [481, 434] on button "Search" at bounding box center [532, 451] width 103 height 34
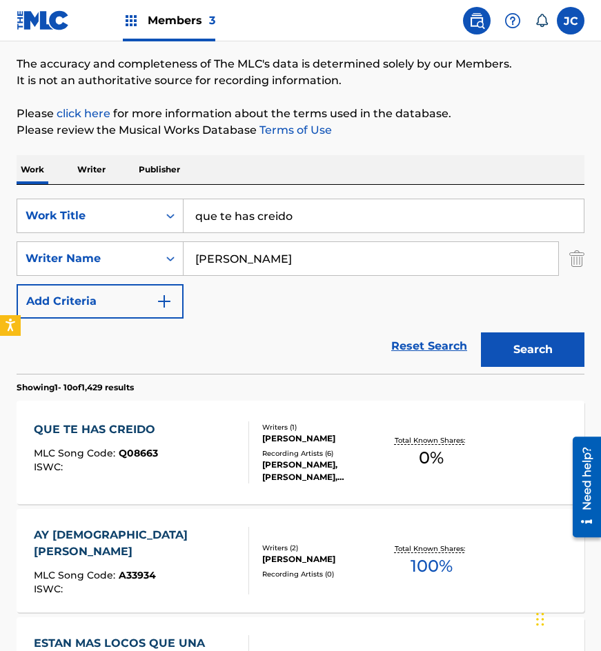
scroll to position [207, 0]
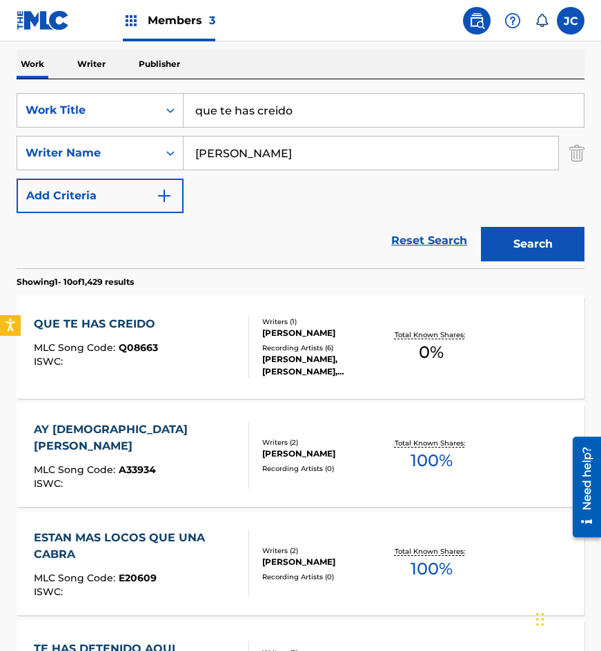
click at [256, 353] on div "Writers ( 1 ) HORACIO CRUZ AYALA Recording Artists ( 6 ) JUAN SALAZAR, JUAN SAL…" at bounding box center [316, 347] width 135 height 61
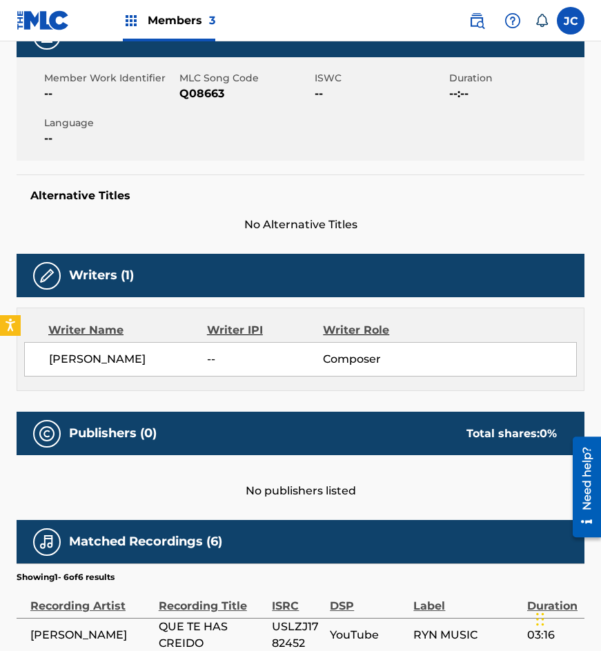
scroll to position [164, 0]
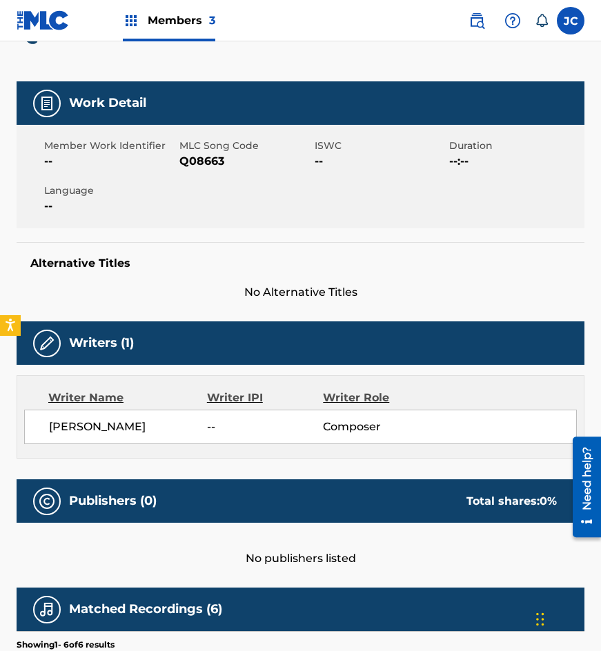
click at [212, 164] on span "Q08663" at bounding box center [245, 161] width 132 height 17
click at [126, 249] on div "Alternative Titles No Alternative Titles" at bounding box center [301, 271] width 568 height 59
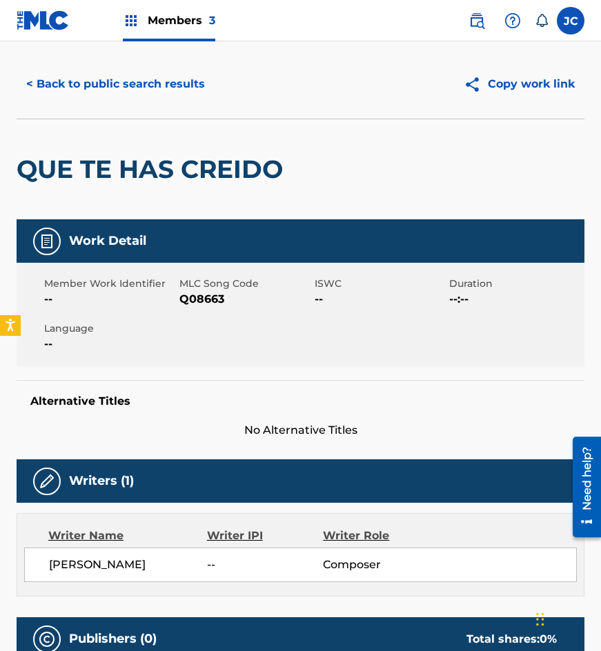
click at [132, 74] on button "< Back to public search results" at bounding box center [116, 84] width 198 height 34
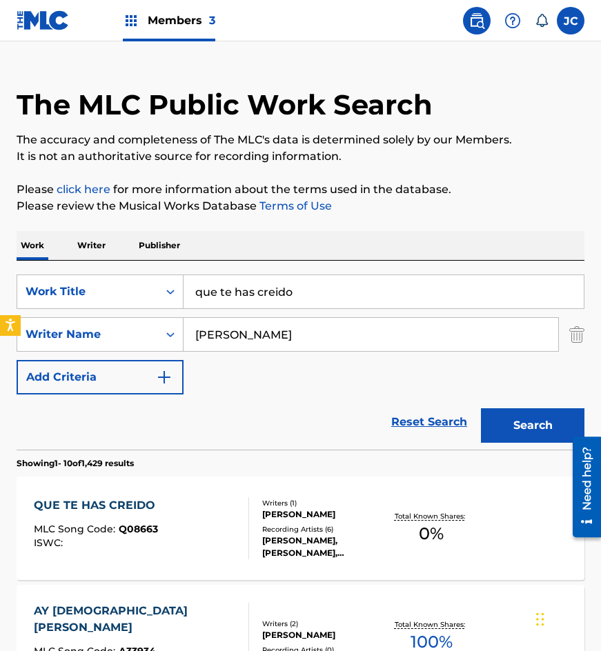
scroll to position [69, 0]
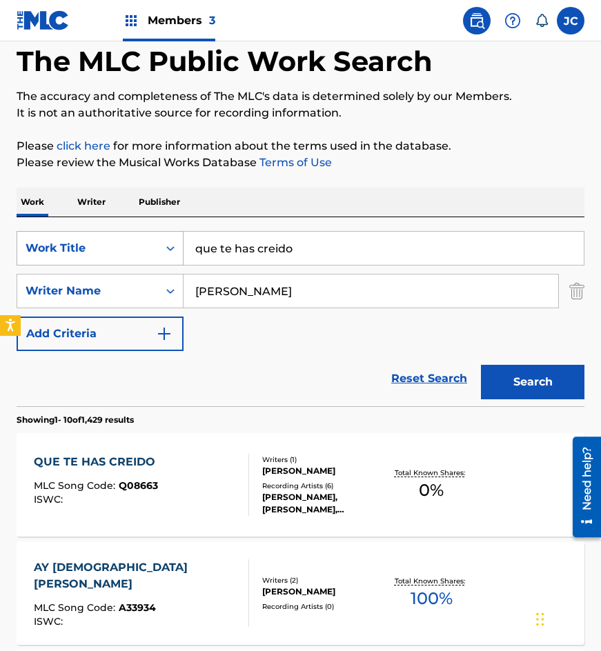
drag, startPoint x: 161, startPoint y: 250, endPoint x: 129, endPoint y: 248, distance: 31.8
click at [137, 249] on div "SearchWithCriteria77bf88a7-f7cb-459f-889d-22529ba8efca Work Title que te has cr…" at bounding box center [301, 248] width 568 height 34
type input "vine a cantar para ti"
click at [481, 365] on button "Search" at bounding box center [532, 382] width 103 height 34
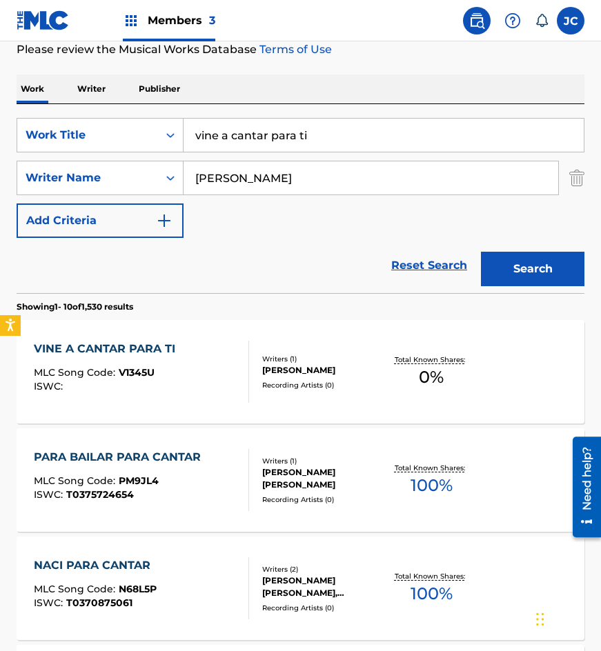
scroll to position [207, 0]
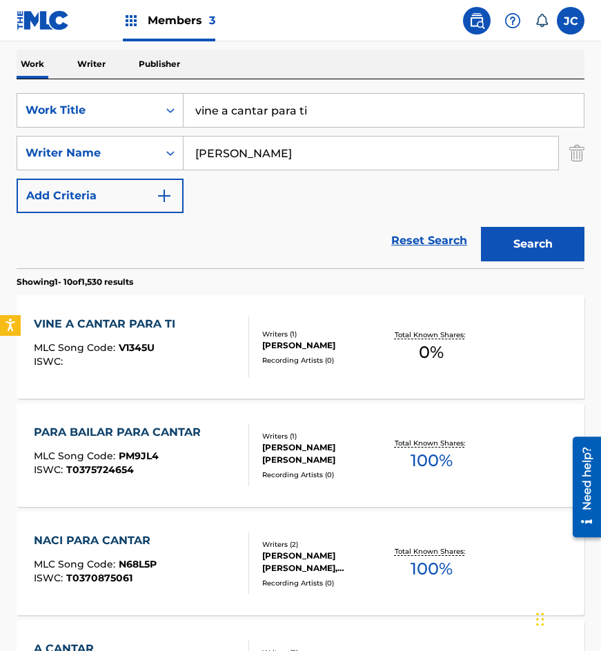
click at [149, 339] on div "VINE A CANTAR PARA TI MLC Song Code : V1345U ISWC :" at bounding box center [108, 347] width 148 height 62
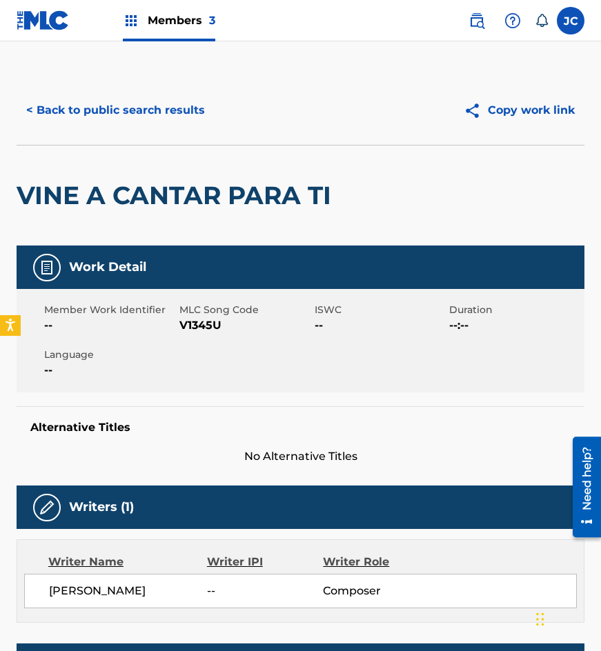
click at [192, 326] on span "V1345U" at bounding box center [245, 325] width 132 height 17
click at [168, 165] on div "VINE A CANTAR PARA TI" at bounding box center [178, 196] width 322 height 100
click at [170, 109] on button "< Back to public search results" at bounding box center [116, 110] width 198 height 34
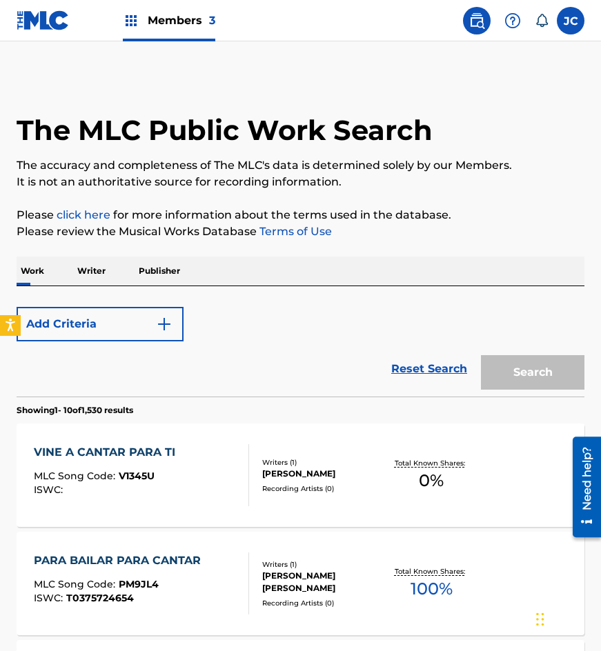
scroll to position [207, 0]
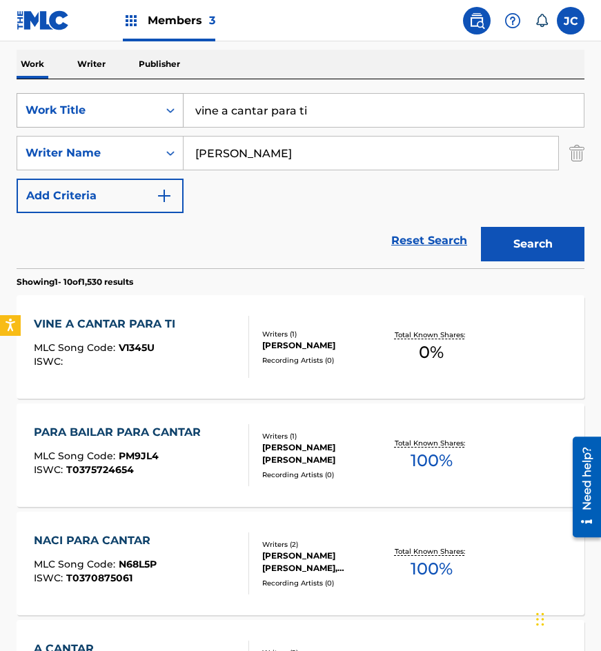
drag, startPoint x: 315, startPoint y: 112, endPoint x: 94, endPoint y: 112, distance: 220.8
click at [95, 112] on div "SearchWithCriteria77bf88a7-f7cb-459f-889d-22529ba8efca Work Title vine a cantar…" at bounding box center [301, 110] width 568 height 34
type input "luna de abril"
type input "e"
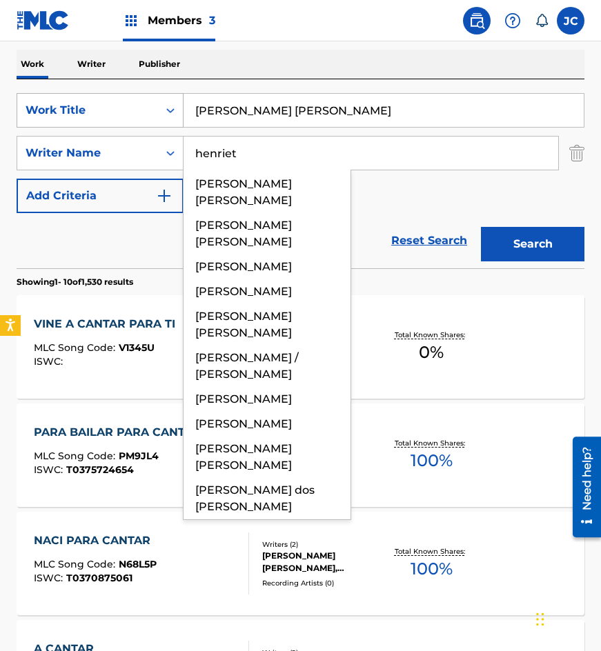
click at [481, 227] on button "Search" at bounding box center [532, 244] width 103 height 34
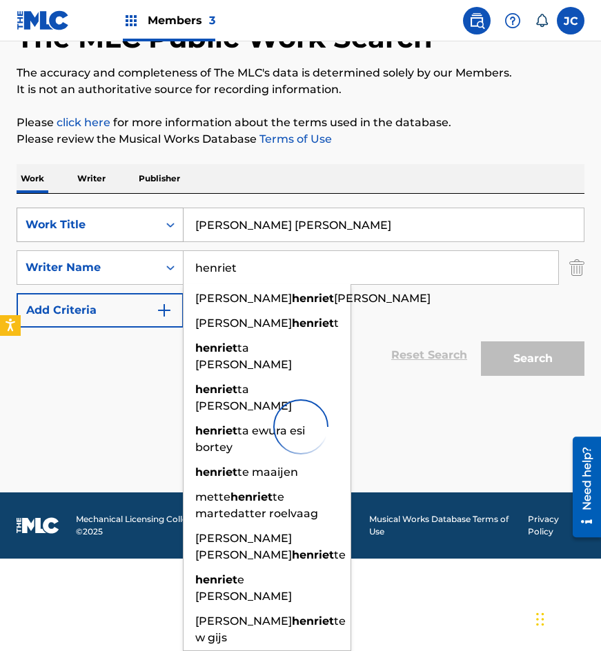
scroll to position [0, 0]
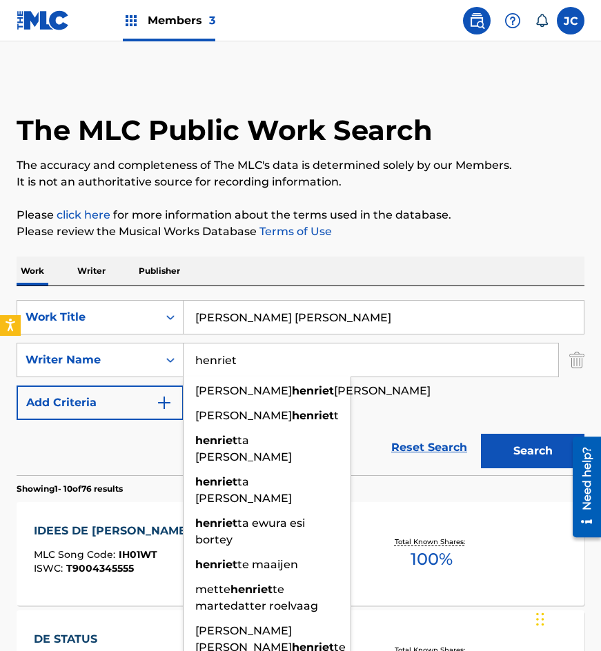
click at [416, 402] on div "SearchWithCriteria77bf88a7-f7cb-459f-889d-22529ba8efca Work Title luna de abril…" at bounding box center [301, 360] width 568 height 120
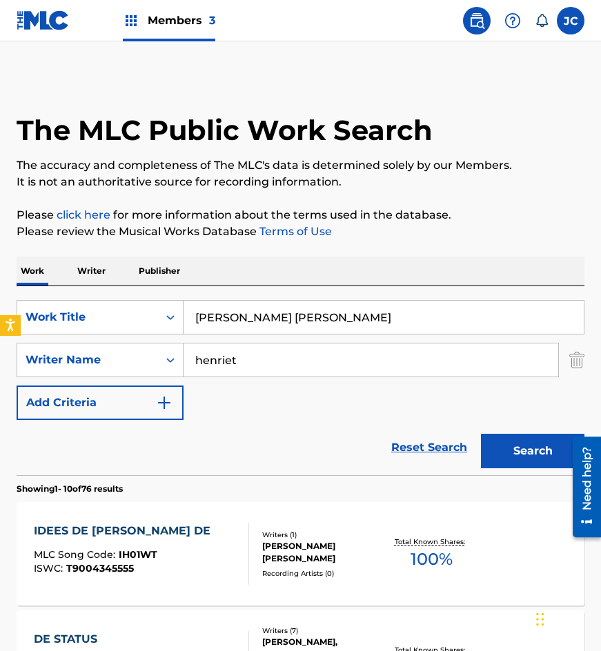
click at [208, 363] on input "henriet" at bounding box center [371, 360] width 375 height 33
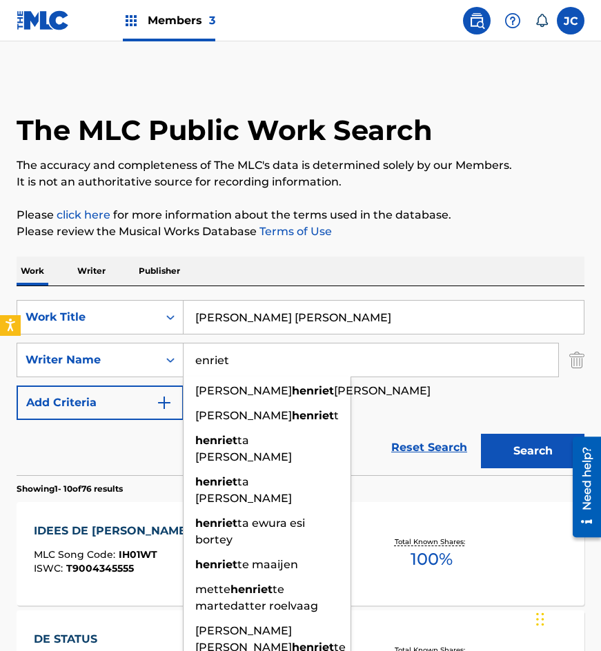
type input "enriet"
click at [481, 434] on button "Search" at bounding box center [532, 451] width 103 height 34
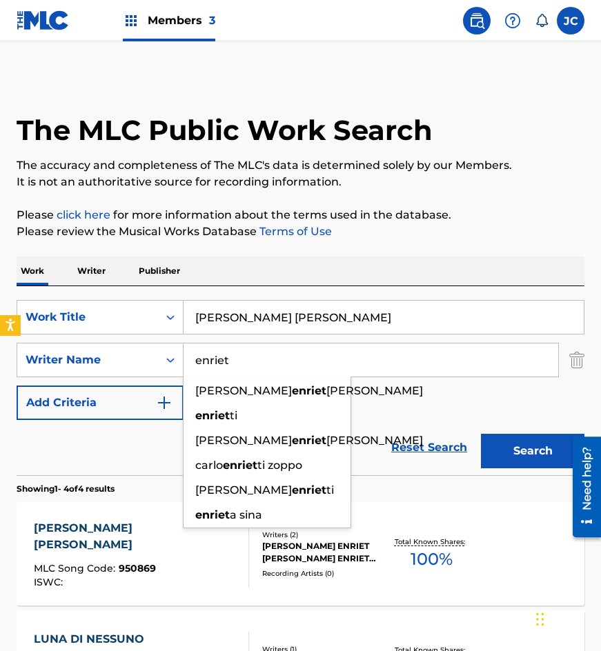
click at [400, 402] on div "SearchWithCriteria77bf88a7-f7cb-459f-889d-22529ba8efca Work Title luna de abril…" at bounding box center [301, 360] width 568 height 120
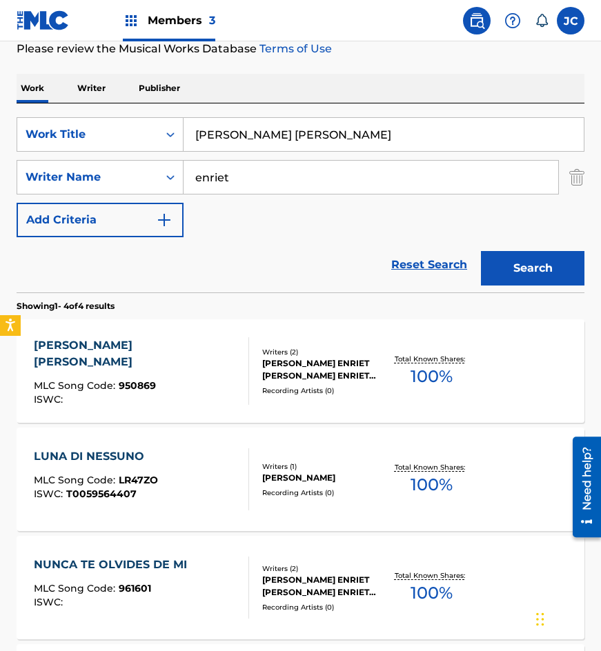
scroll to position [207, 0]
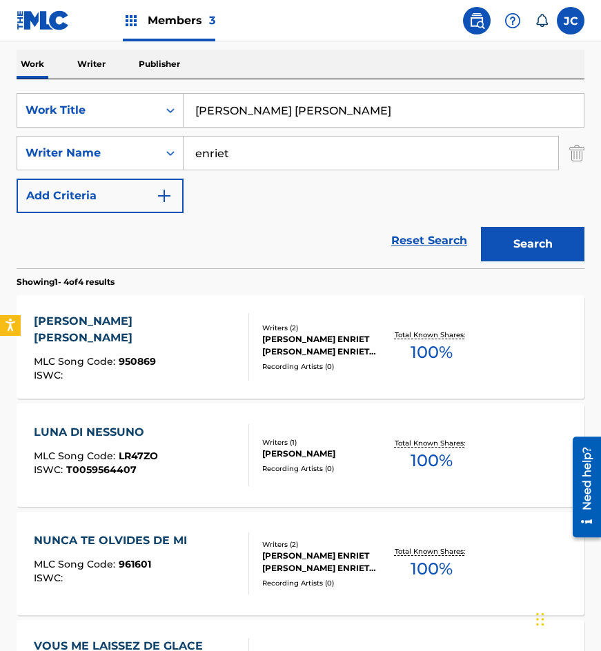
click at [300, 269] on section "Showing 1 - 4 of 4 results" at bounding box center [301, 278] width 568 height 20
click at [323, 324] on div "Writers ( 2 )" at bounding box center [322, 328] width 121 height 10
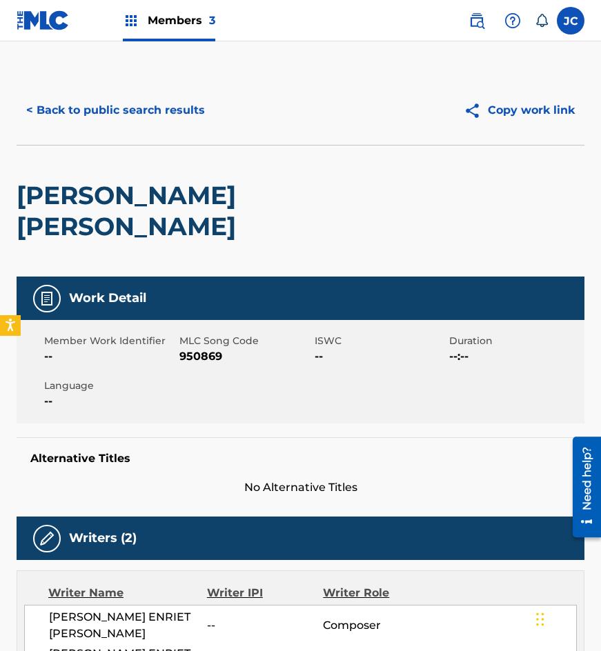
click at [189, 348] on span "950869" at bounding box center [245, 356] width 132 height 17
drag, startPoint x: 164, startPoint y: 176, endPoint x: 159, endPoint y: 127, distance: 49.2
click at [164, 176] on div "LUNA DE ABRIL" at bounding box center [187, 211] width 341 height 131
click at [159, 121] on button "< Back to public search results" at bounding box center [116, 110] width 198 height 34
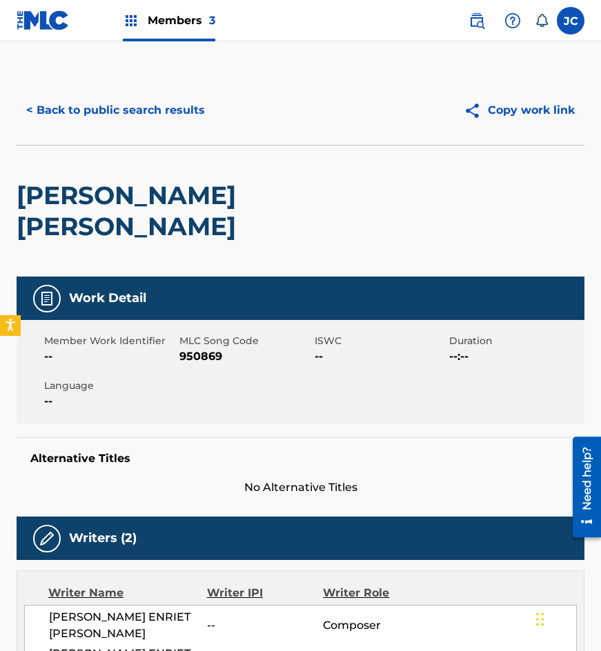
scroll to position [207, 0]
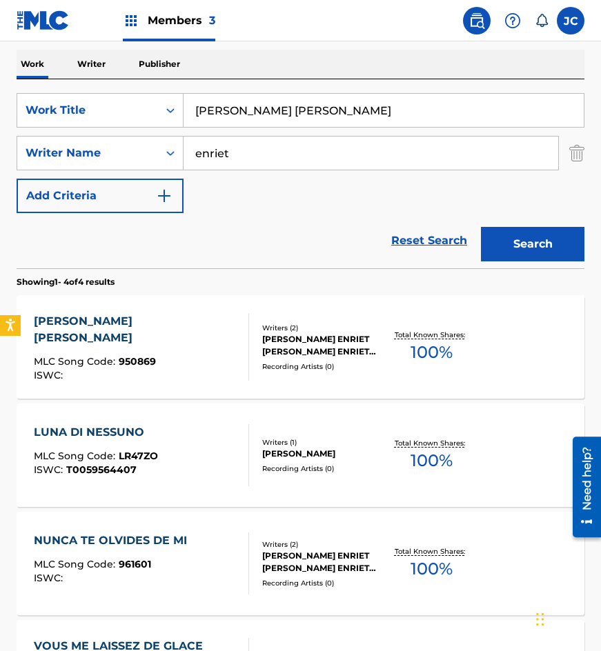
drag, startPoint x: 128, startPoint y: 90, endPoint x: 49, endPoint y: 83, distance: 79.6
click at [61, 83] on div "SearchWithCriteria77bf88a7-f7cb-459f-889d-22529ba8efca Work Title luna de abril…" at bounding box center [301, 173] width 568 height 189
type input "multicolores"
click at [510, 242] on button "Search" at bounding box center [532, 244] width 103 height 34
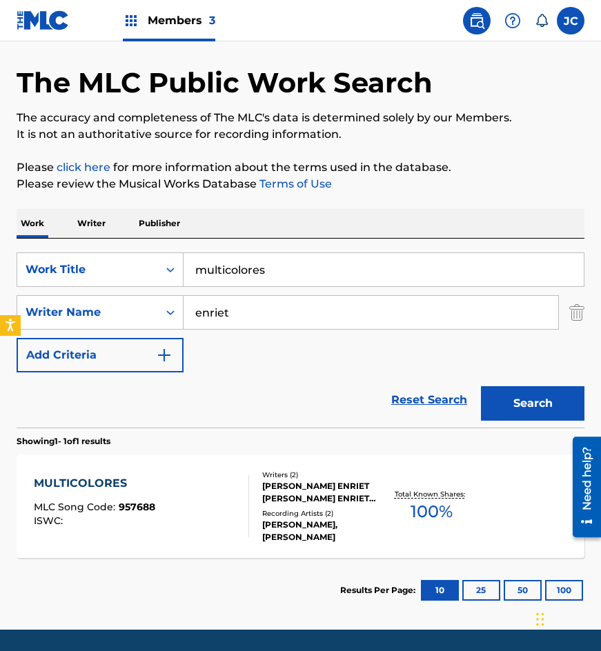
scroll to position [92, 0]
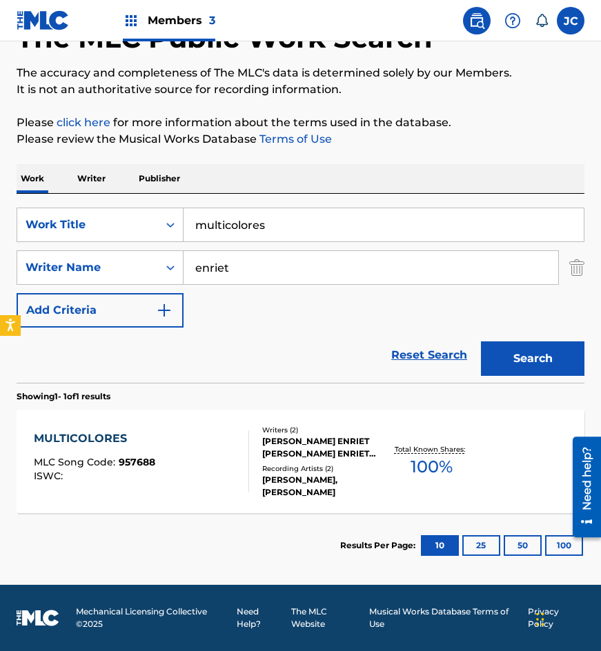
click at [259, 458] on div "Writers ( 2 ) ALICIA ENRIET DE PALACIOS, ALICIA ENRIET SOLANO Recording Artists…" at bounding box center [316, 462] width 135 height 74
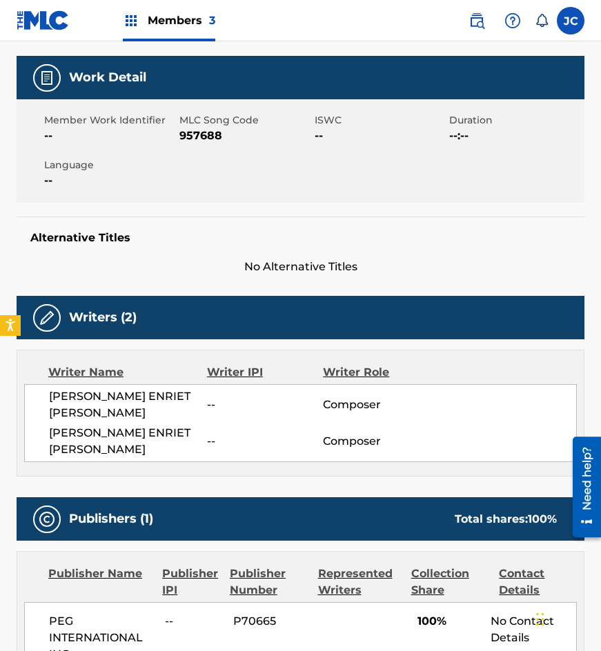
scroll to position [72, 0]
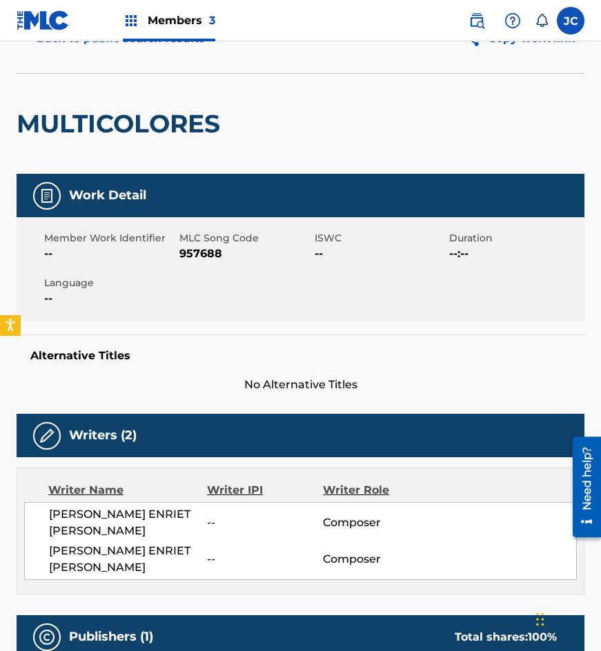
click at [202, 247] on span "957688" at bounding box center [245, 254] width 132 height 17
drag, startPoint x: 124, startPoint y: 271, endPoint x: 141, endPoint y: 265, distance: 18.3
click at [133, 268] on div "Member Work Identifier -- MLC Song Code 957688 ISWC -- Duration --:-- Language …" at bounding box center [301, 268] width 568 height 103
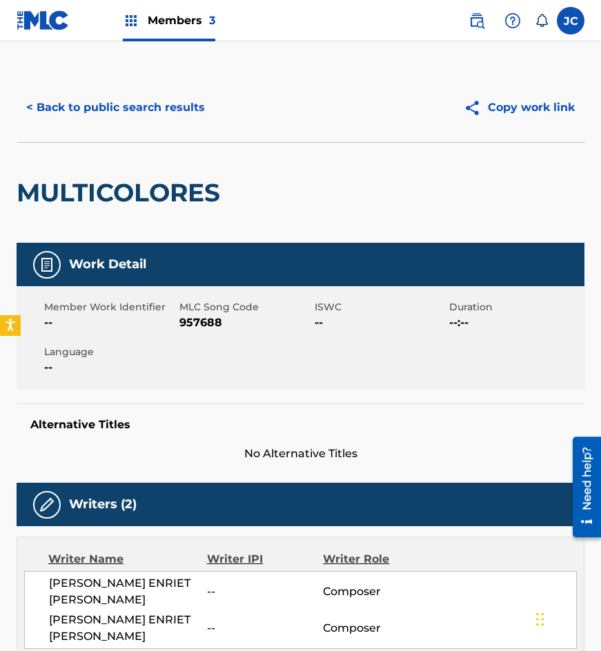
click at [195, 126] on div "< Back to public search results Copy work link" at bounding box center [301, 107] width 568 height 69
click at [184, 110] on button "< Back to public search results" at bounding box center [116, 107] width 198 height 34
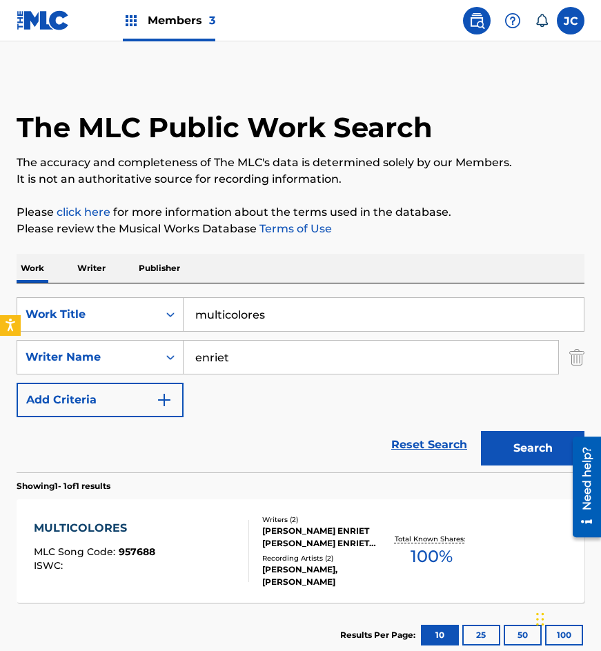
scroll to position [14, 0]
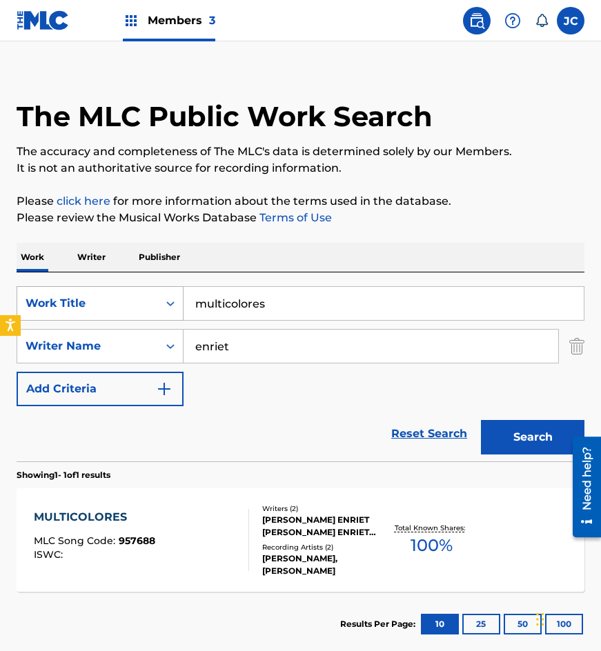
drag, startPoint x: 244, startPoint y: 313, endPoint x: 155, endPoint y: 304, distance: 88.8
click at [155, 304] on div "SearchWithCriteria77bf88a7-f7cb-459f-889d-22529ba8efca Work Title multicolores" at bounding box center [301, 303] width 568 height 34
type input "mexicano"
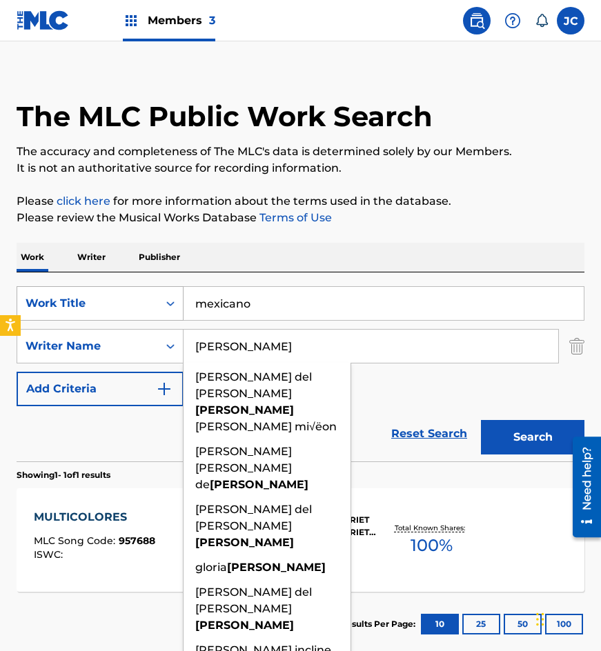
type input "inclan"
click at [481, 420] on button "Search" at bounding box center [532, 437] width 103 height 34
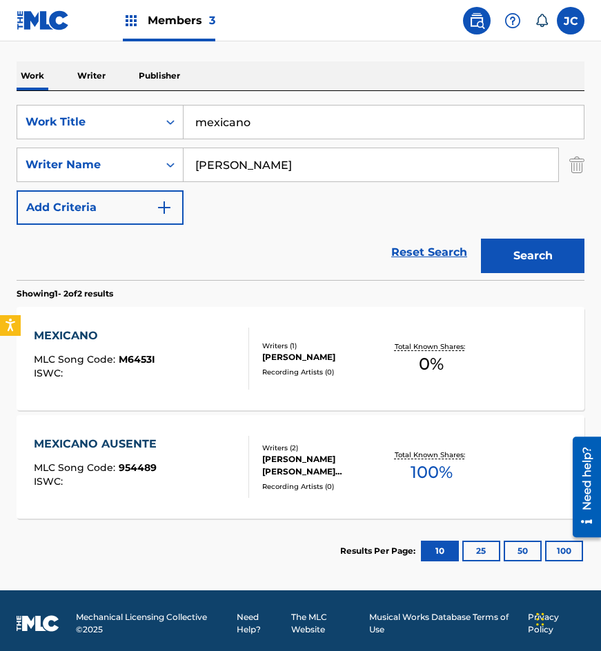
scroll to position [201, 0]
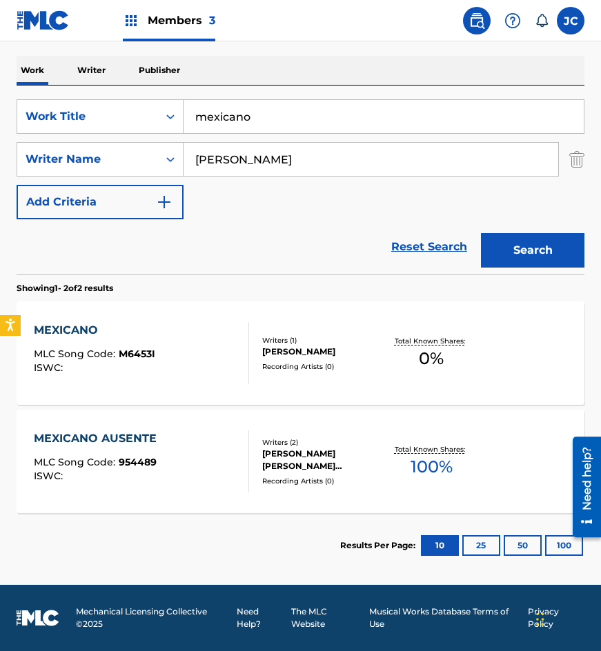
click at [312, 371] on div "MEXICANO MLC Song Code : M6453I ISWC : Writers ( 1 ) RAMON INCLAN AGUILAR Recor…" at bounding box center [301, 352] width 568 height 103
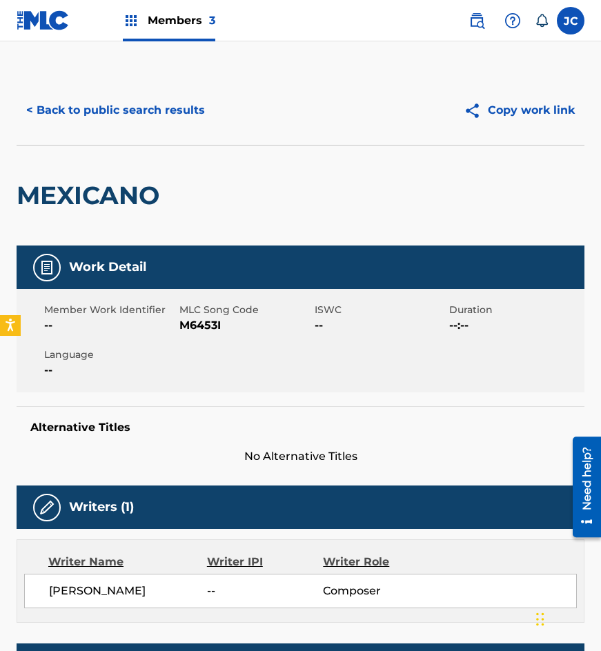
click at [210, 325] on span "M6453I" at bounding box center [245, 325] width 132 height 17
click at [110, 165] on div "MEXICANO" at bounding box center [92, 196] width 150 height 100
click at [141, 106] on button "< Back to public search results" at bounding box center [116, 110] width 198 height 34
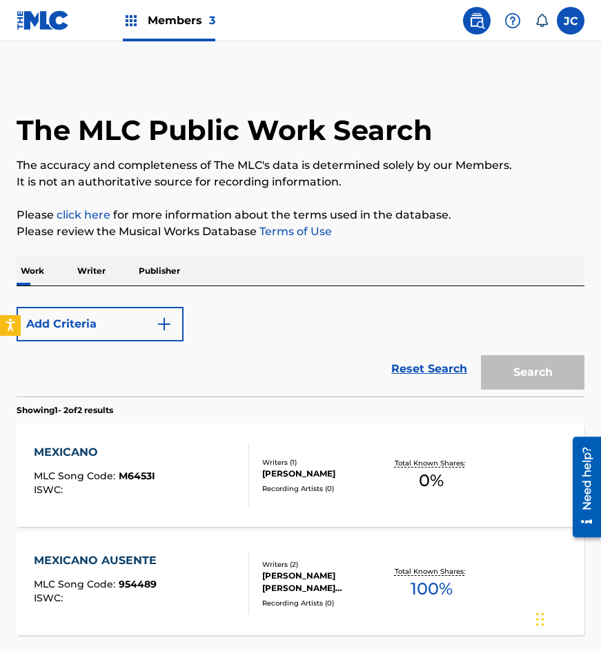
scroll to position [122, 0]
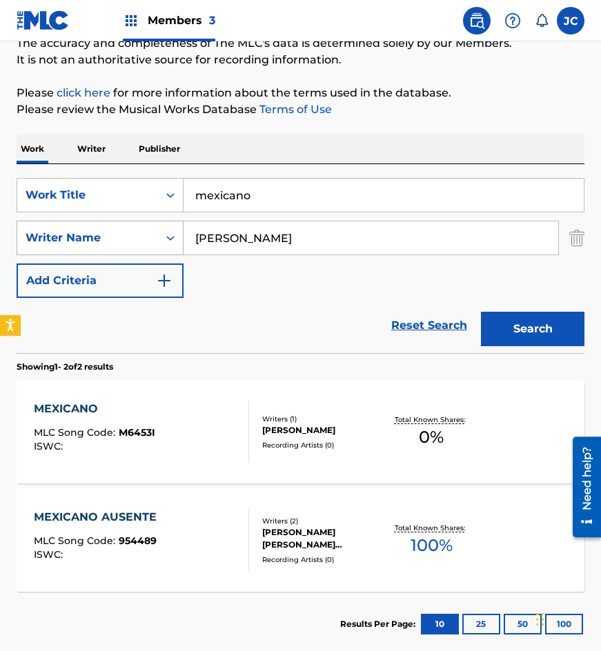
drag, startPoint x: 283, startPoint y: 204, endPoint x: 142, endPoint y: 226, distance: 142.6
click at [144, 227] on div "SearchWithCriteria77bf88a7-f7cb-459f-889d-22529ba8efca Work Title mexicano Sear…" at bounding box center [301, 238] width 568 height 120
type input "como es posible"
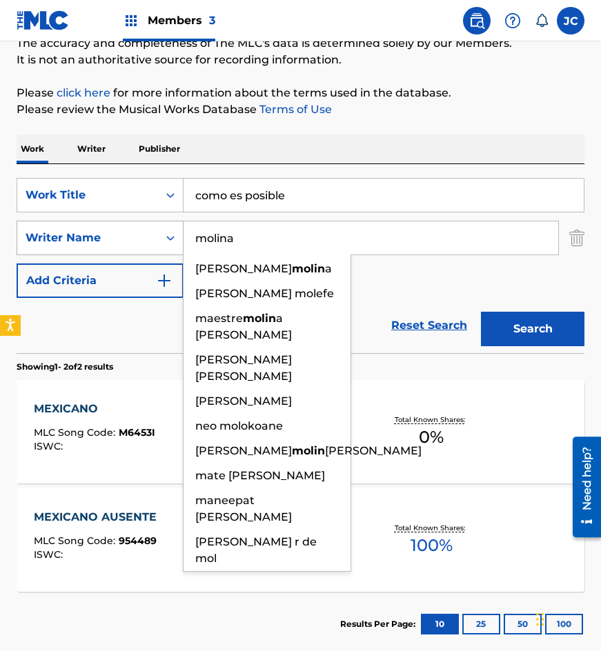
type input "molina"
click at [481, 312] on button "Search" at bounding box center [532, 329] width 103 height 34
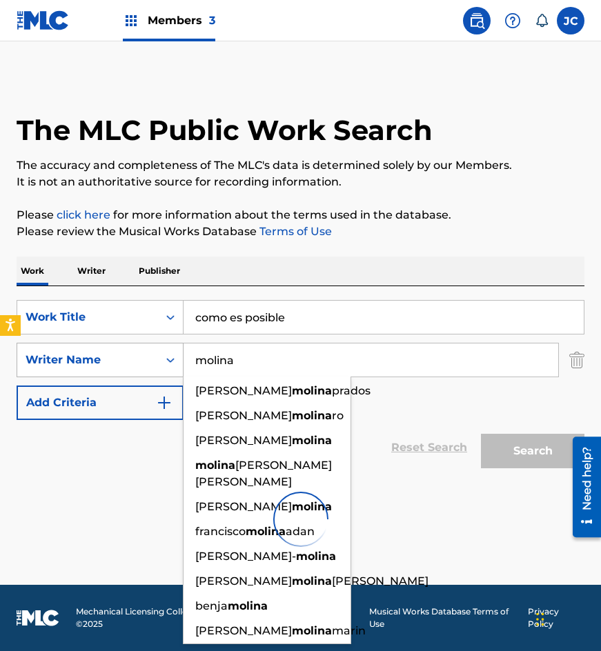
scroll to position [0, 0]
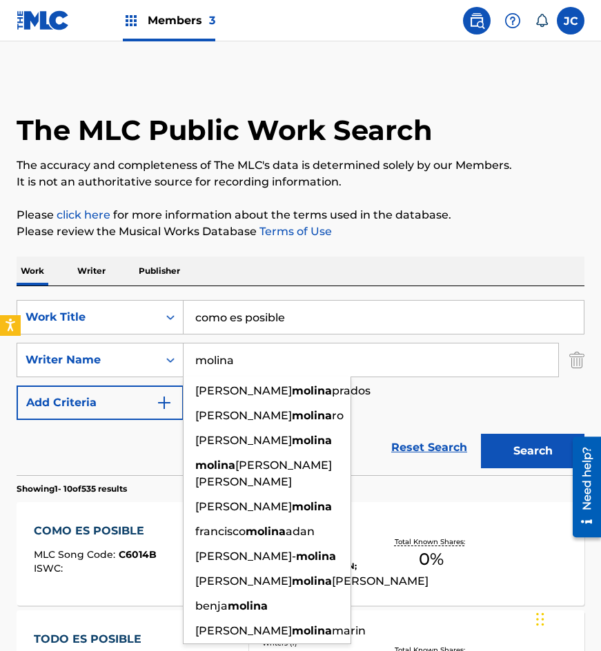
click at [445, 404] on div "SearchWithCriteria77bf88a7-f7cb-459f-889d-22529ba8efca Work Title como es posib…" at bounding box center [301, 360] width 568 height 120
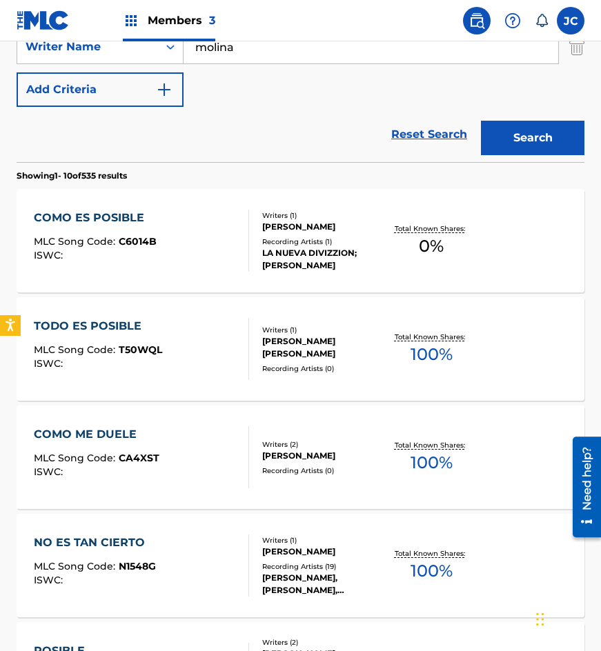
scroll to position [345, 0]
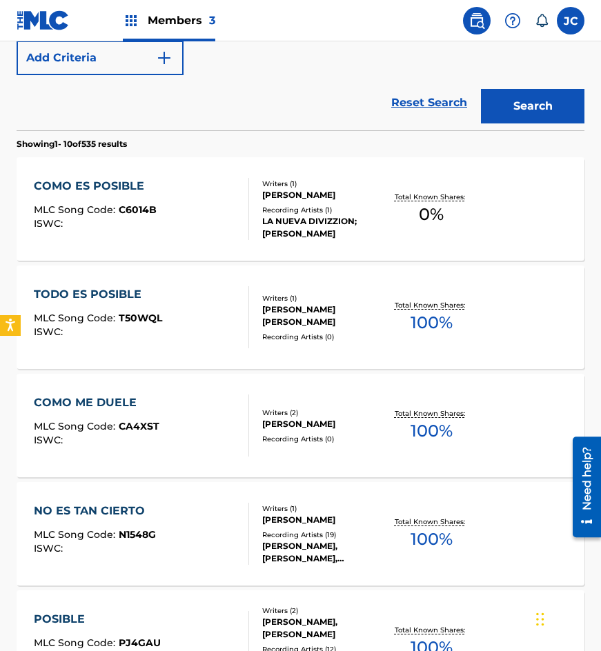
click at [254, 216] on div "Writers ( 1 ) ANDRES MOLINA VILLEGAS Recording Artists ( 1 ) LA NUEVA DIVIZZION…" at bounding box center [316, 209] width 135 height 61
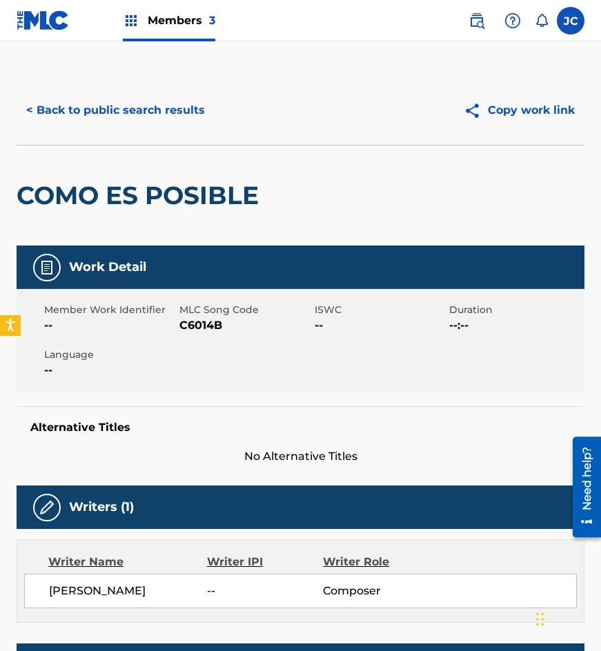
click at [126, 121] on button "< Back to public search results" at bounding box center [116, 110] width 198 height 34
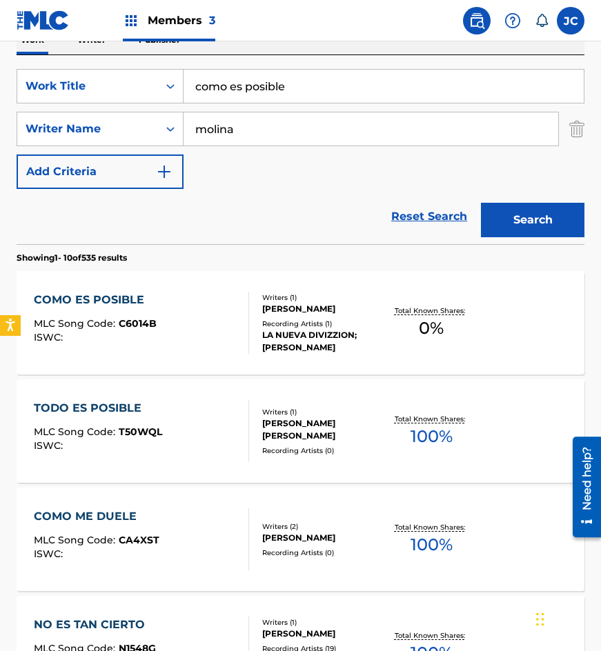
scroll to position [217, 0]
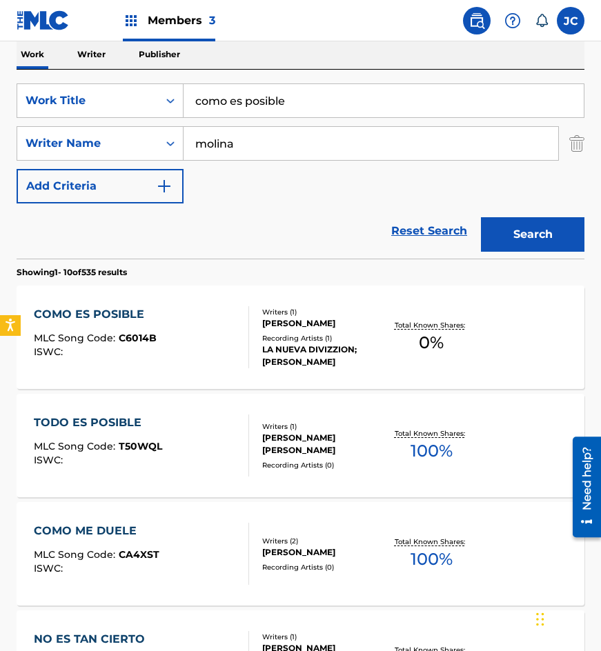
click at [231, 310] on div "COMO ES POSIBLE MLC Song Code : C6014B ISWC :" at bounding box center [142, 337] width 216 height 62
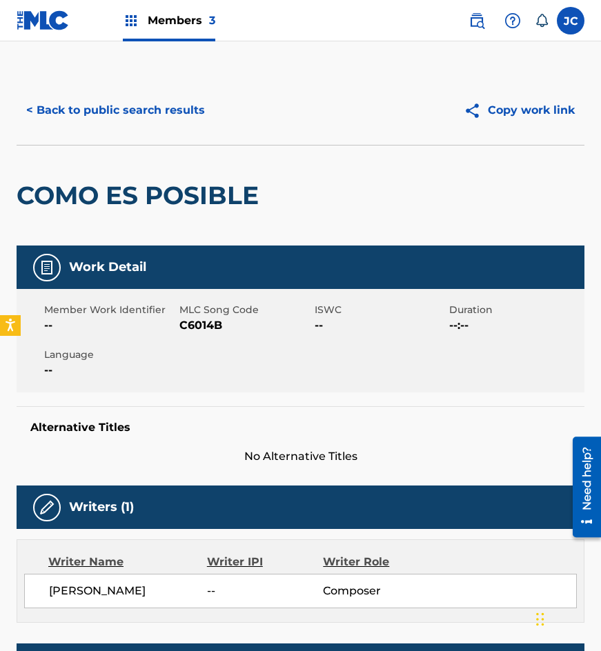
click at [216, 335] on div "Member Work Identifier -- MLC Song Code C6014B ISWC -- Duration --:-- Language …" at bounding box center [301, 340] width 568 height 103
click at [212, 330] on span "C6014B" at bounding box center [245, 325] width 132 height 17
drag, startPoint x: 67, startPoint y: 110, endPoint x: 181, endPoint y: 28, distance: 140.8
click at [67, 110] on button "< Back to public search results" at bounding box center [116, 110] width 198 height 34
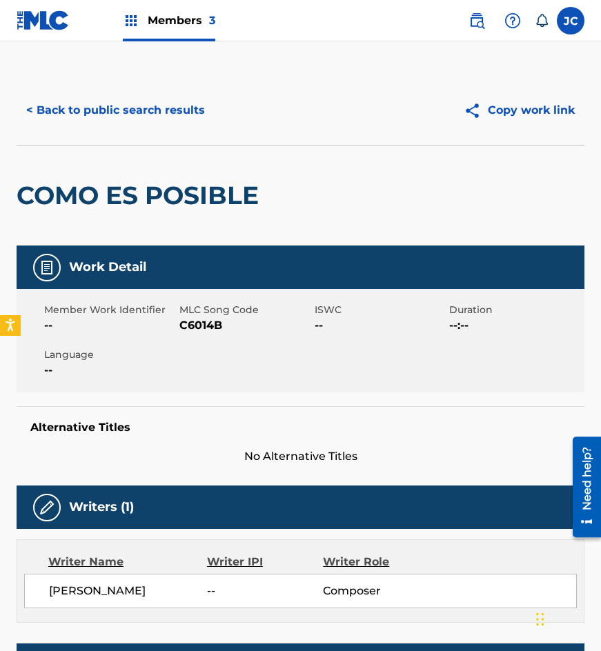
scroll to position [217, 0]
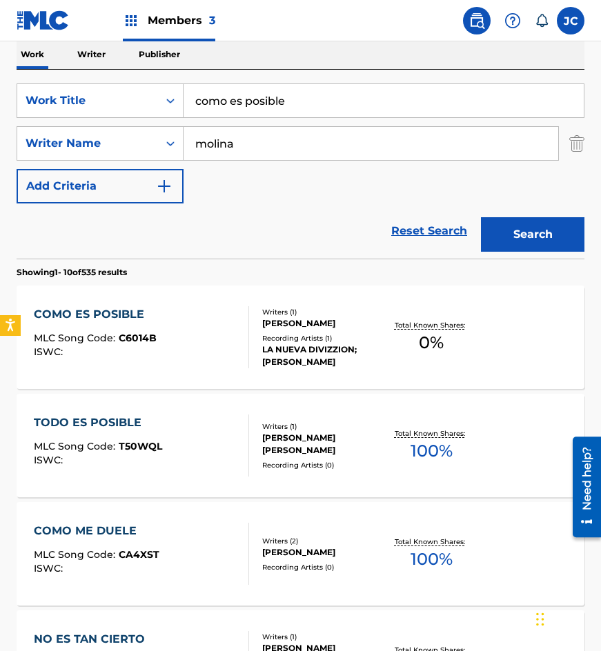
click at [275, 339] on div "Recording Artists ( 1 )" at bounding box center [322, 338] width 121 height 10
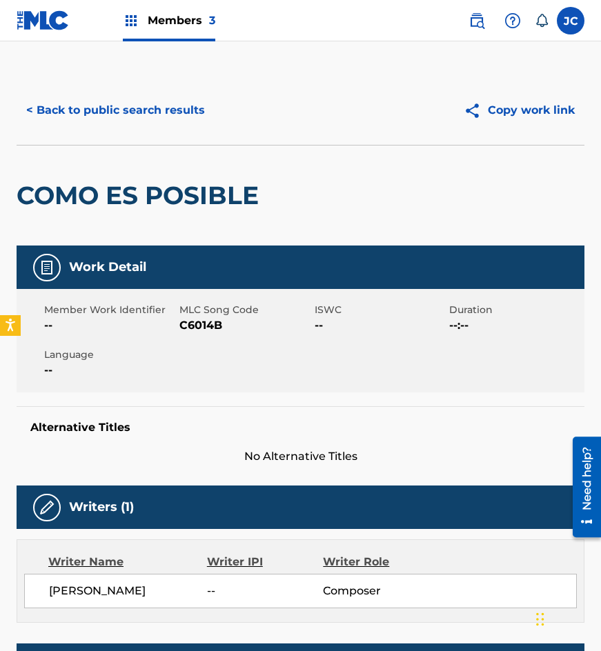
click at [205, 308] on span "MLC Song Code" at bounding box center [245, 310] width 132 height 14
click at [208, 320] on span "C6014B" at bounding box center [245, 325] width 132 height 17
click at [164, 122] on button "< Back to public search results" at bounding box center [116, 110] width 198 height 34
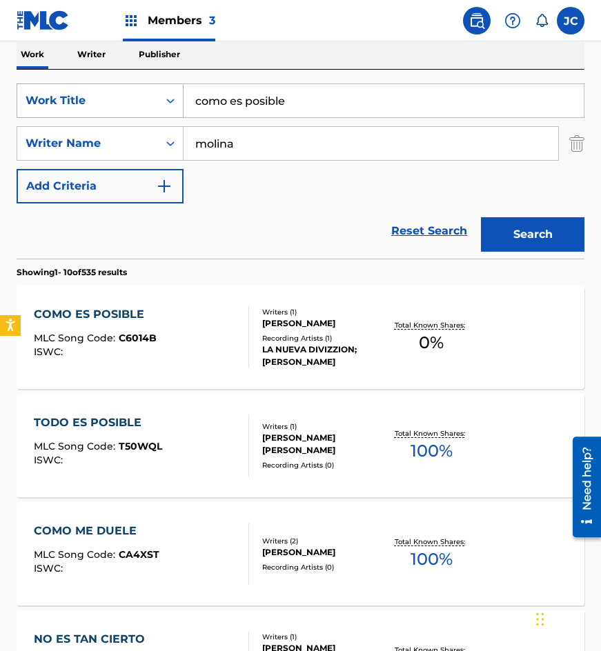
drag, startPoint x: 315, startPoint y: 99, endPoint x: 161, endPoint y: 110, distance: 154.3
click at [162, 110] on div "SearchWithCriteria77bf88a7-f7cb-459f-889d-22529ba8efca Work Title como es posib…" at bounding box center [301, 100] width 568 height 34
type input "como voy a olvidar"
click at [481, 217] on button "Search" at bounding box center [532, 234] width 103 height 34
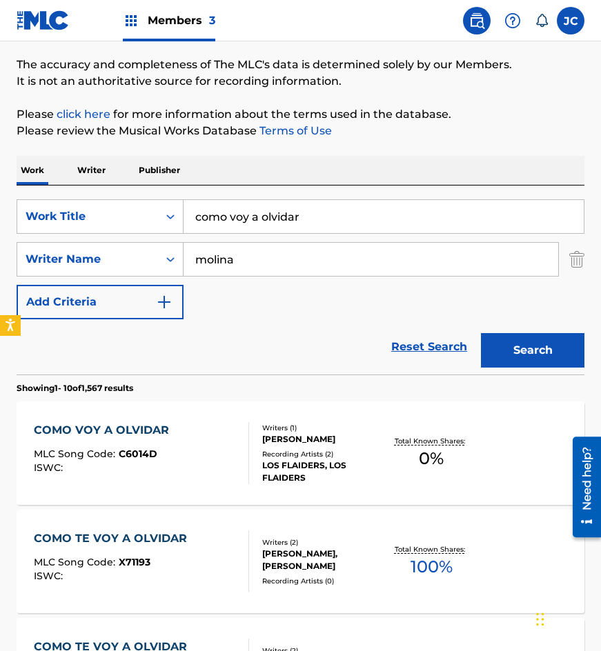
scroll to position [207, 0]
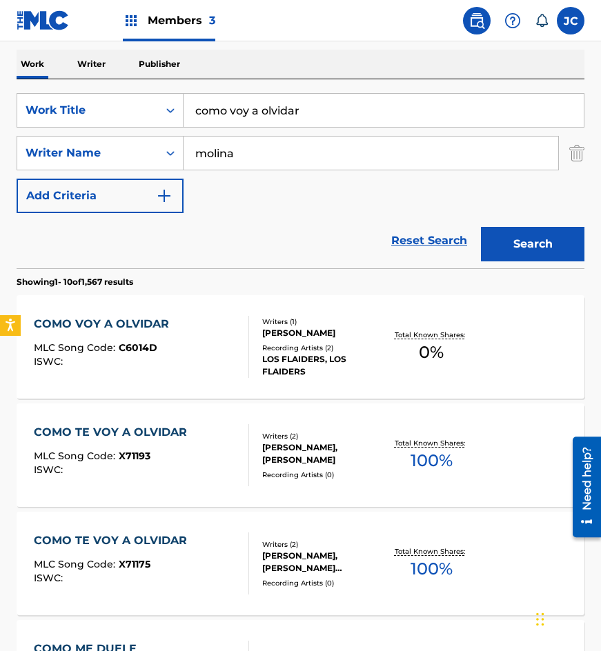
click at [221, 357] on div "COMO VOY A OLVIDAR MLC Song Code : C6014D ISWC :" at bounding box center [142, 347] width 216 height 62
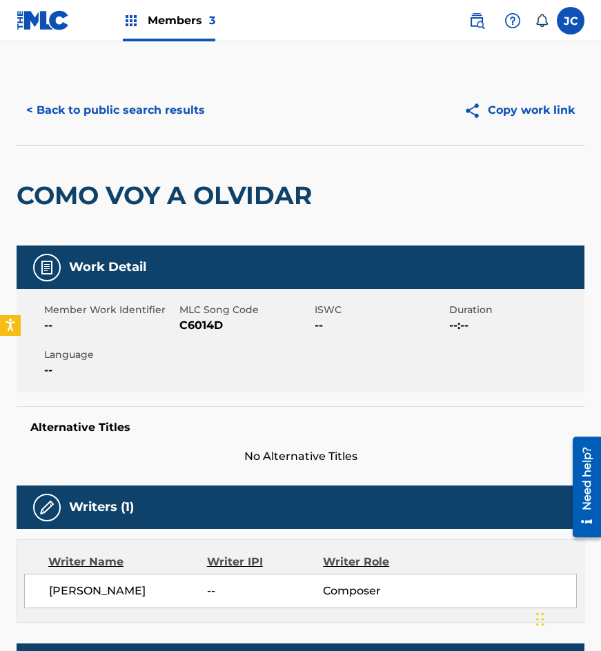
click at [194, 321] on span "C6014D" at bounding box center [245, 325] width 132 height 17
click at [177, 103] on button "< Back to public search results" at bounding box center [116, 110] width 198 height 34
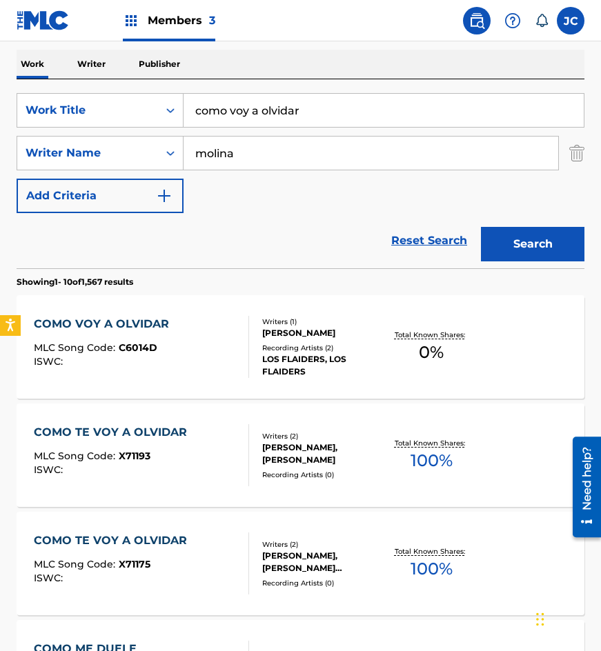
scroll to position [276, 0]
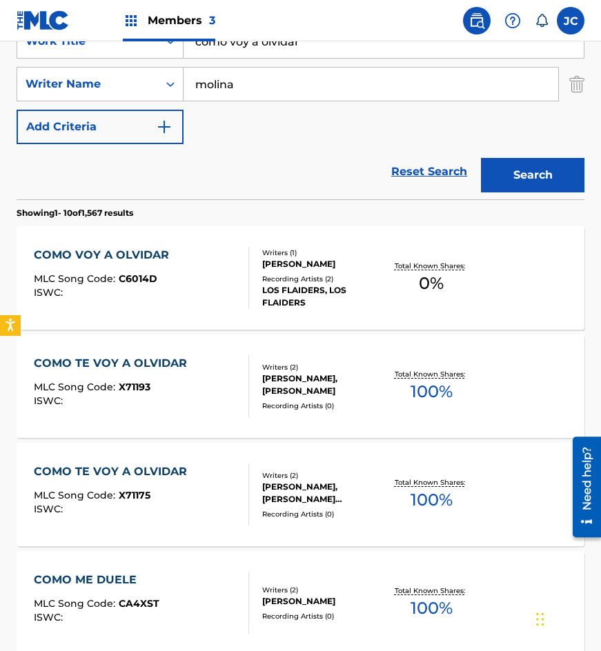
click at [137, 172] on div "Reset Search Search" at bounding box center [301, 171] width 568 height 55
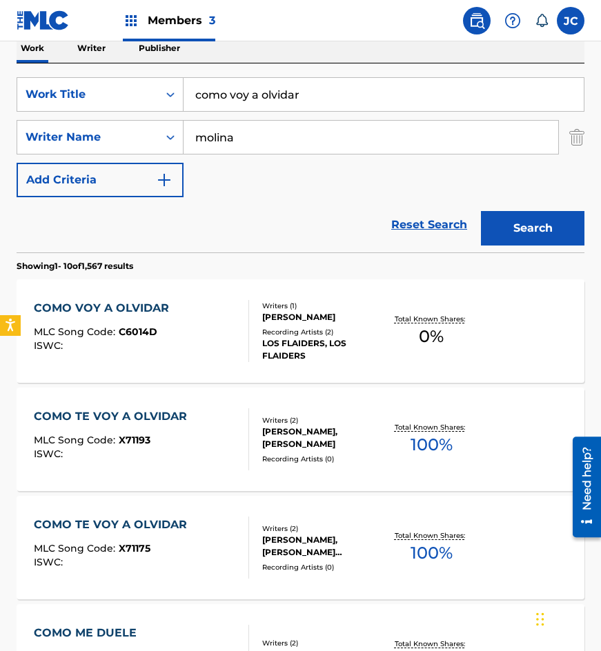
scroll to position [207, 0]
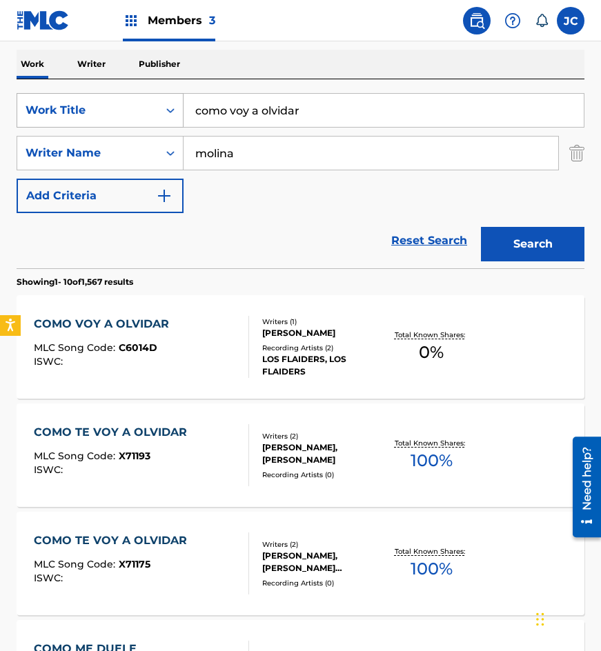
drag, startPoint x: 350, startPoint y: 117, endPoint x: 123, endPoint y: 117, distance: 227.7
click at [124, 118] on div "SearchWithCriteria77bf88a7-f7cb-459f-889d-22529ba8efca Work Title como voy a ol…" at bounding box center [301, 110] width 568 height 34
type input "dame tu amor"
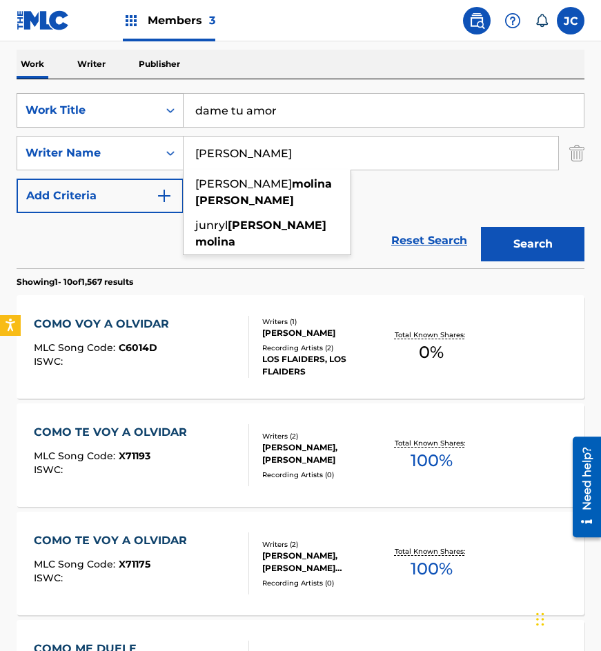
type input "molina villegas"
click at [481, 227] on button "Search" at bounding box center [532, 244] width 103 height 34
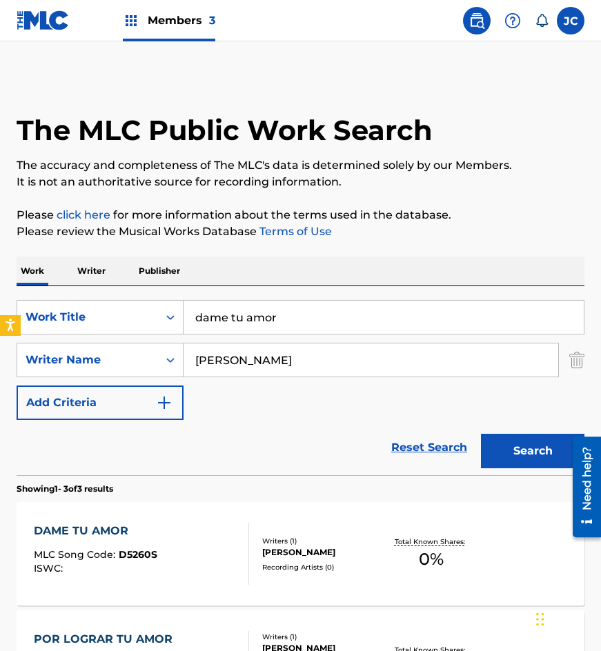
click at [302, 386] on div "SearchWithCriteria77bf88a7-f7cb-459f-889d-22529ba8efca Work Title dame tu amor …" at bounding box center [301, 360] width 568 height 120
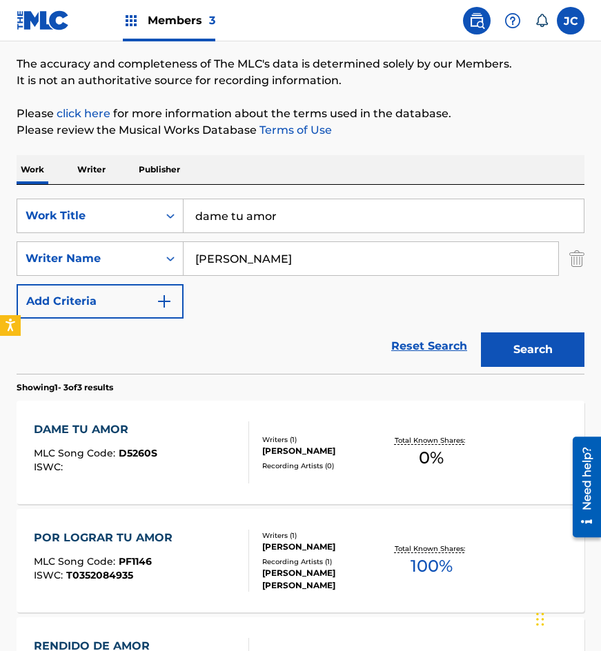
scroll to position [207, 0]
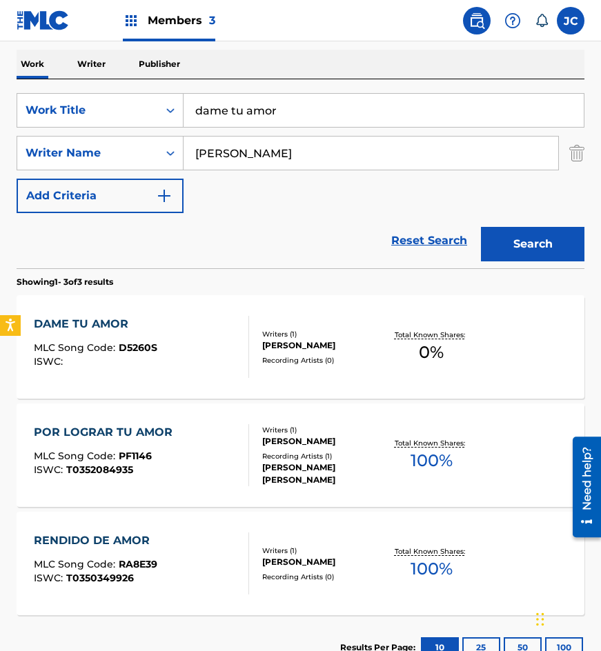
click at [208, 339] on div "DAME TU AMOR MLC Song Code : D5260S ISWC :" at bounding box center [142, 347] width 216 height 62
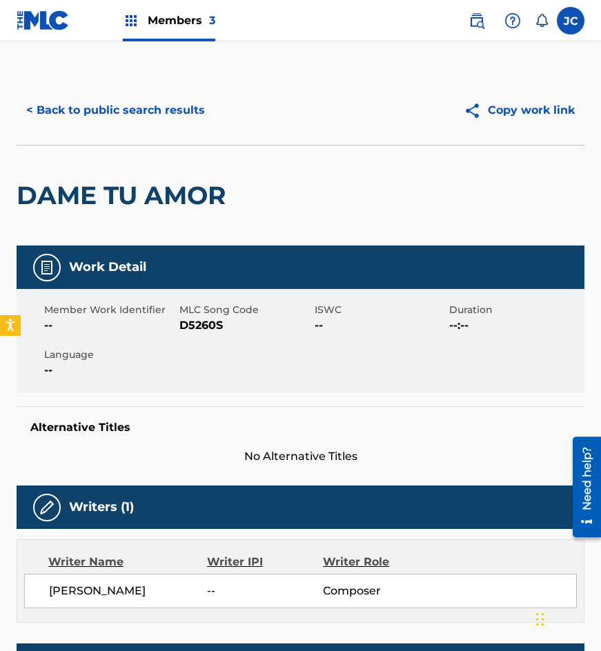
click at [188, 322] on span "D5260S" at bounding box center [245, 325] width 132 height 17
drag, startPoint x: 175, startPoint y: 196, endPoint x: 181, endPoint y: 133, distance: 63.0
click at [175, 196] on h2 "DAME TU AMOR" at bounding box center [125, 195] width 216 height 31
click at [181, 132] on div "< Back to public search results Copy work link" at bounding box center [301, 110] width 568 height 69
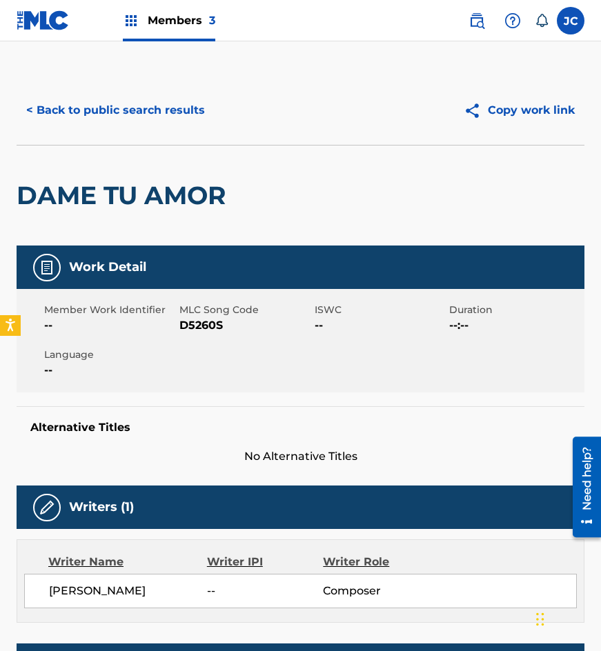
click at [186, 117] on button "< Back to public search results" at bounding box center [116, 110] width 198 height 34
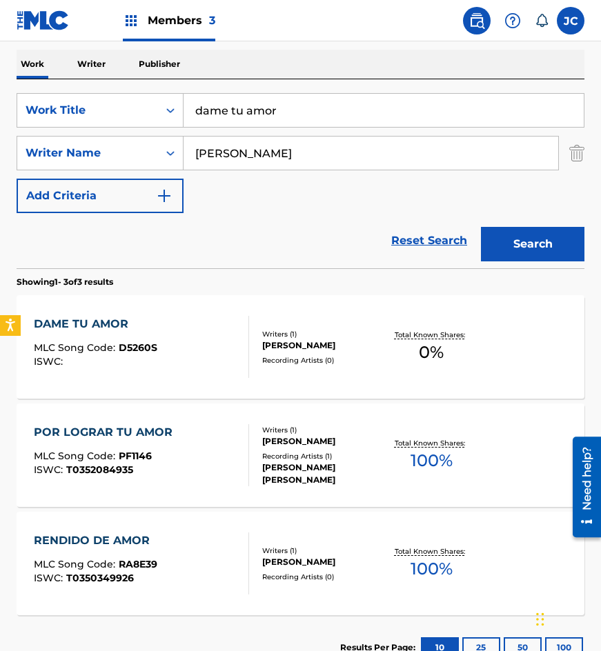
click at [274, 106] on input "dame tu amor" at bounding box center [384, 110] width 400 height 33
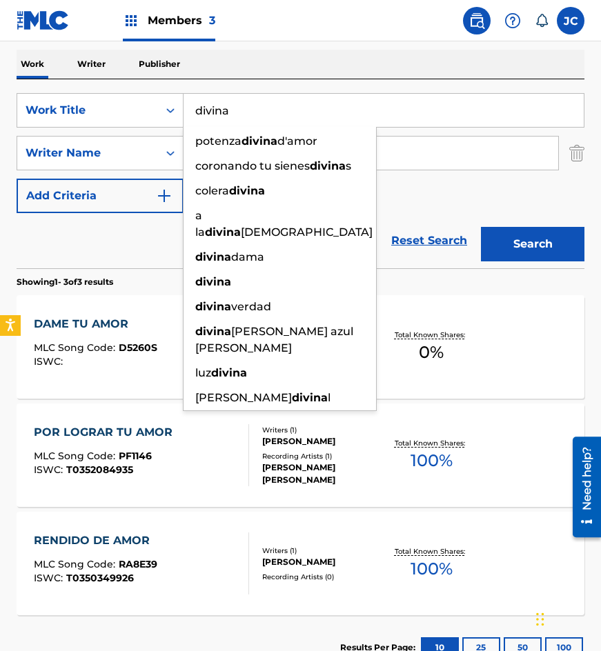
type input "divina"
click at [481, 227] on button "Search" at bounding box center [532, 244] width 103 height 34
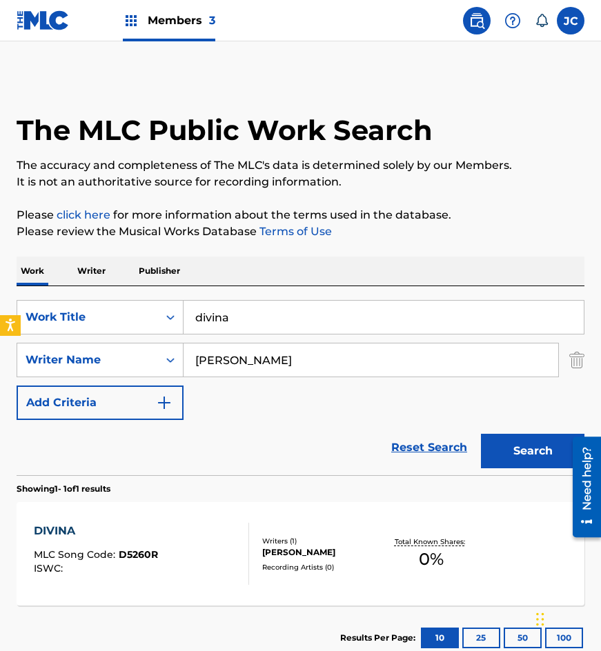
click at [364, 386] on div "SearchWithCriteria77bf88a7-f7cb-459f-889d-22529ba8efca Work Title divina Search…" at bounding box center [301, 360] width 568 height 120
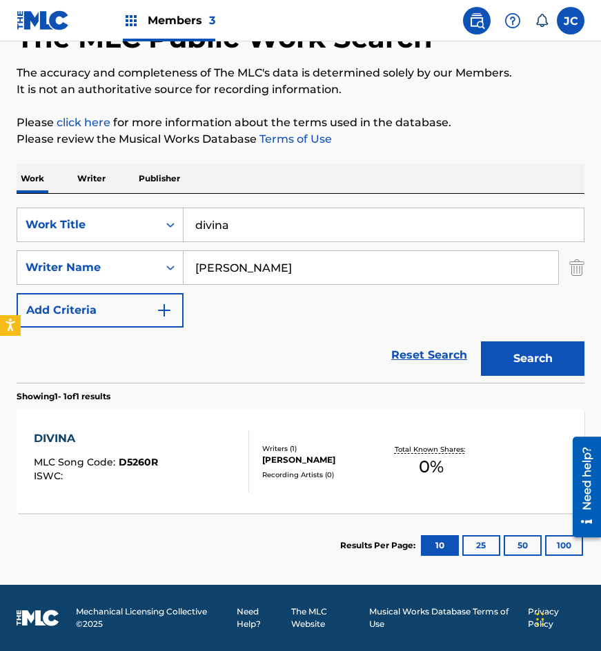
click at [260, 448] on div "Writers ( 1 ) ANDRES MOLINA VILLEGAS Recording Artists ( 0 )" at bounding box center [316, 462] width 135 height 37
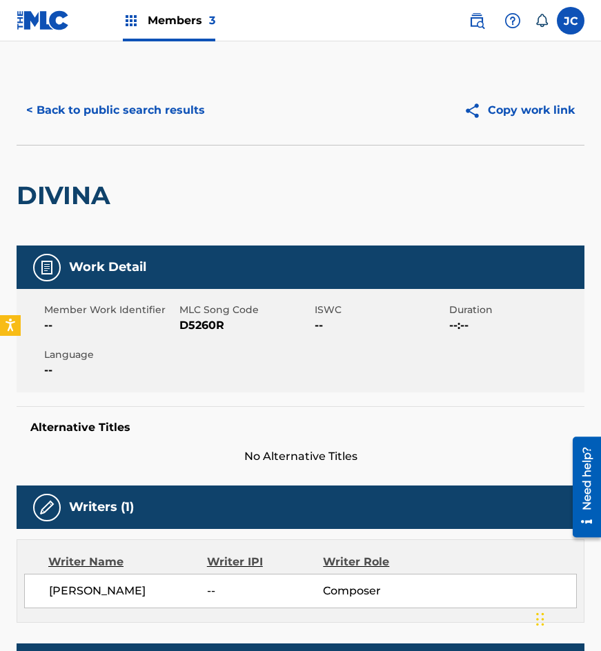
click at [200, 326] on span "D5260R" at bounding box center [245, 325] width 132 height 17
click at [184, 171] on div "DIVINA" at bounding box center [301, 195] width 568 height 101
click at [186, 114] on button "< Back to public search results" at bounding box center [116, 110] width 198 height 34
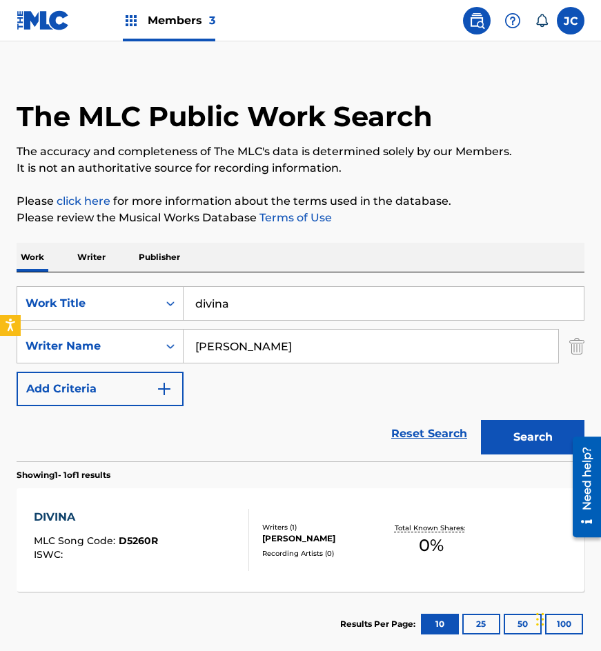
click at [286, 306] on input "divina" at bounding box center [384, 303] width 400 height 33
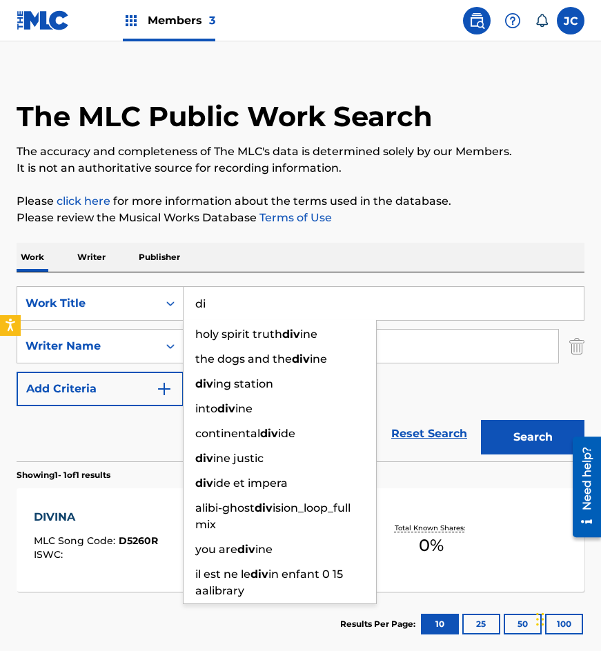
type input "d"
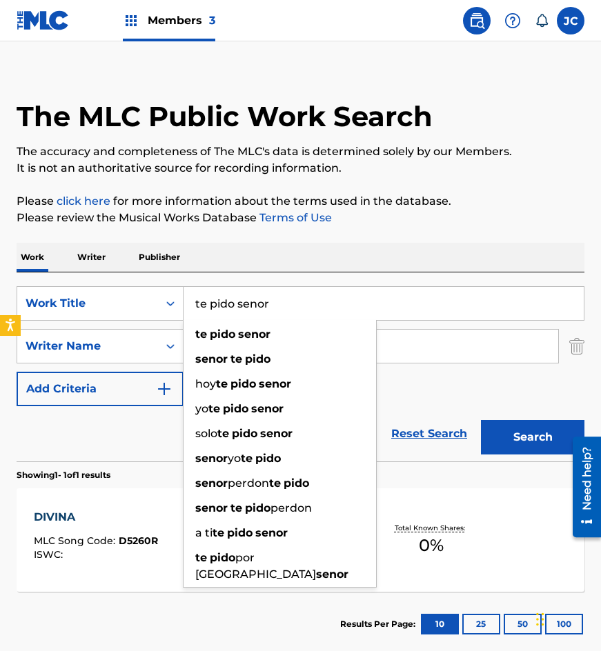
type input "te pido senor"
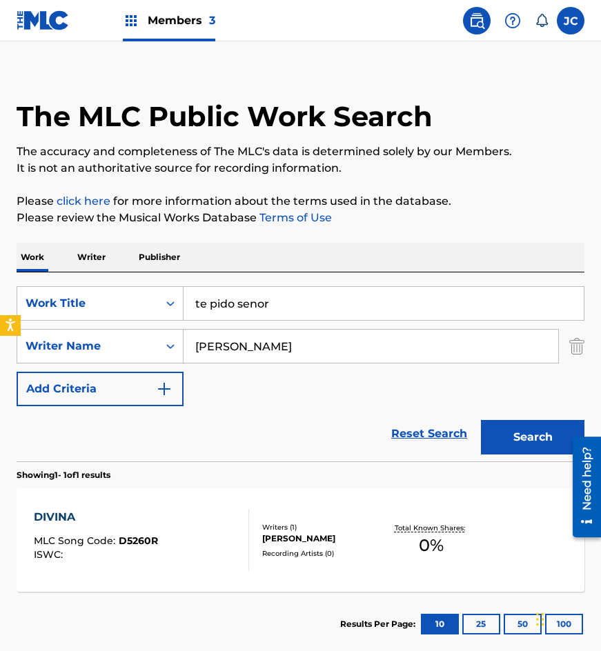
click at [481, 420] on button "Search" at bounding box center [532, 437] width 103 height 34
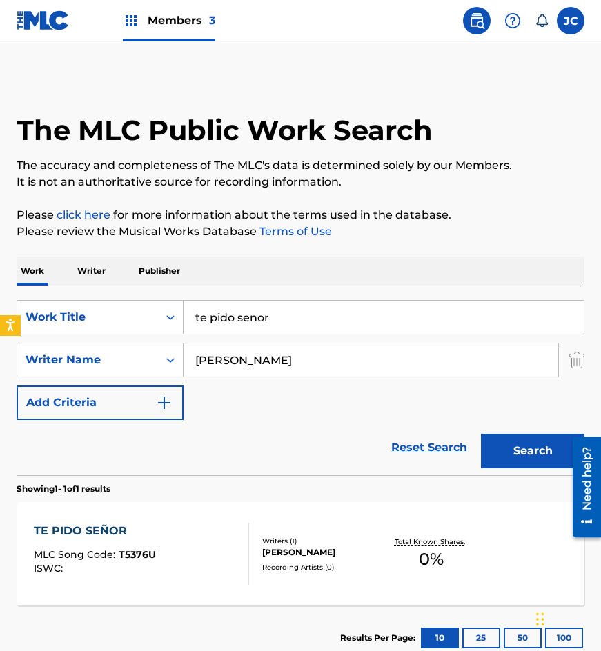
scroll to position [92, 0]
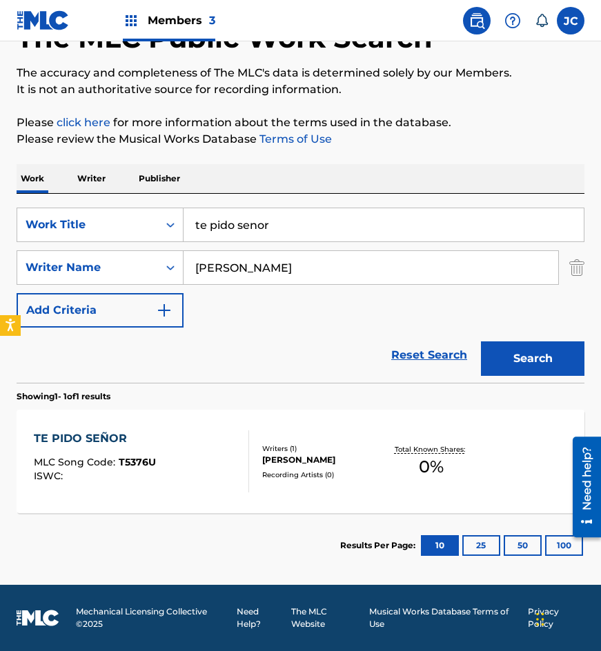
click at [327, 436] on div "TE PIDO SEÑOR MLC Song Code : T5376U ISWC : Writers ( 1 ) ANDRES MOLINA VILLEGA…" at bounding box center [301, 461] width 568 height 103
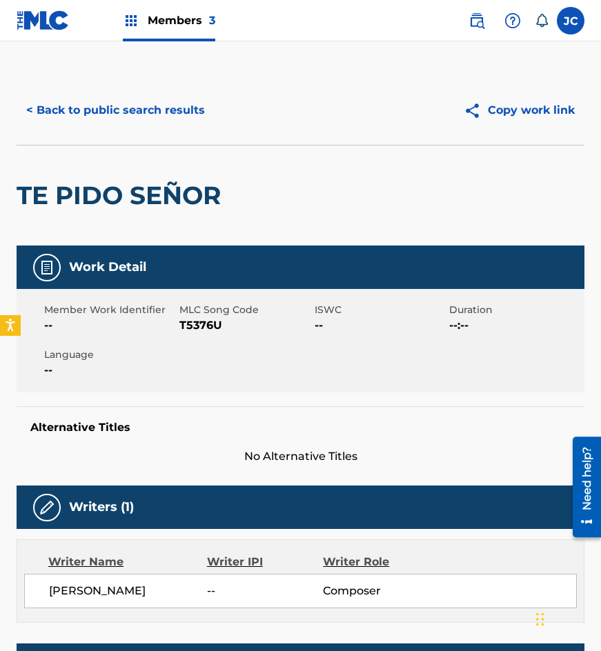
click at [208, 324] on span "T5376U" at bounding box center [245, 325] width 132 height 17
click at [196, 163] on div "TE PIDO SEÑOR" at bounding box center [122, 196] width 211 height 100
drag, startPoint x: 175, startPoint y: 123, endPoint x: 253, endPoint y: 20, distance: 130.0
click at [175, 123] on button "< Back to public search results" at bounding box center [116, 110] width 198 height 34
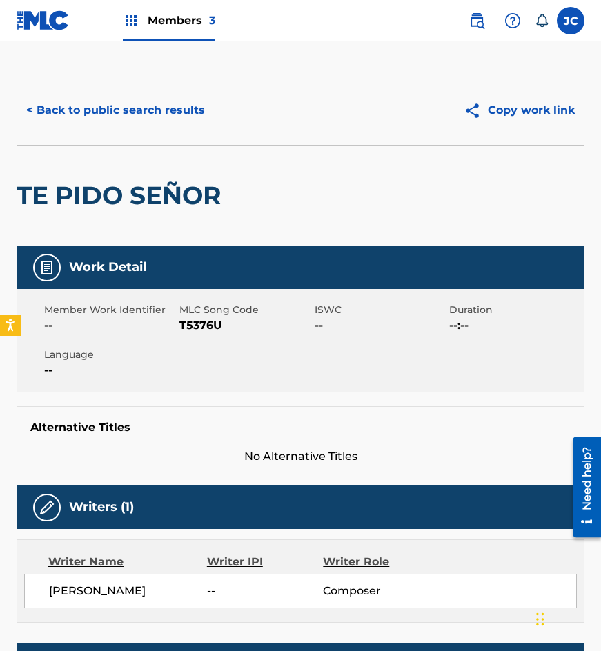
scroll to position [14, 0]
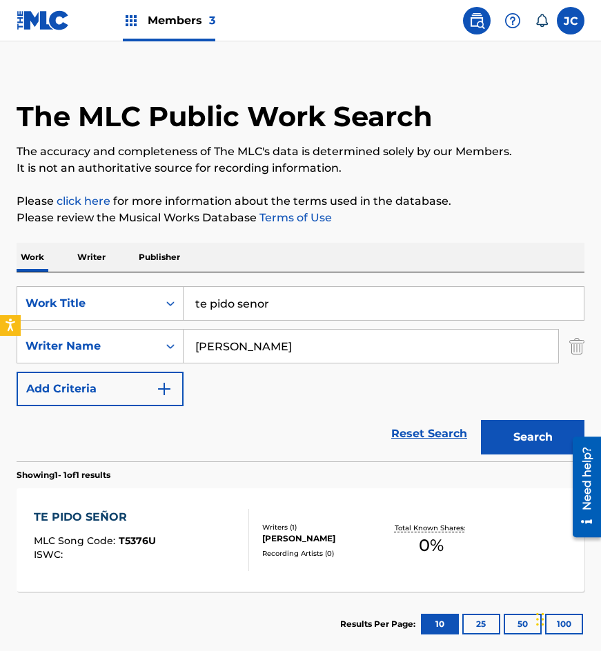
click at [300, 308] on input "te pido senor" at bounding box center [384, 303] width 400 height 33
type input "y nos comprendimos"
click at [481, 420] on button "Search" at bounding box center [532, 437] width 103 height 34
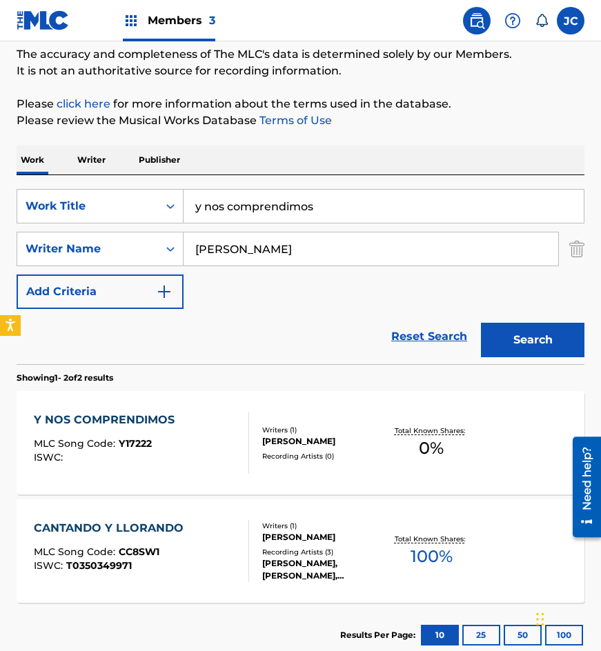
scroll to position [201, 0]
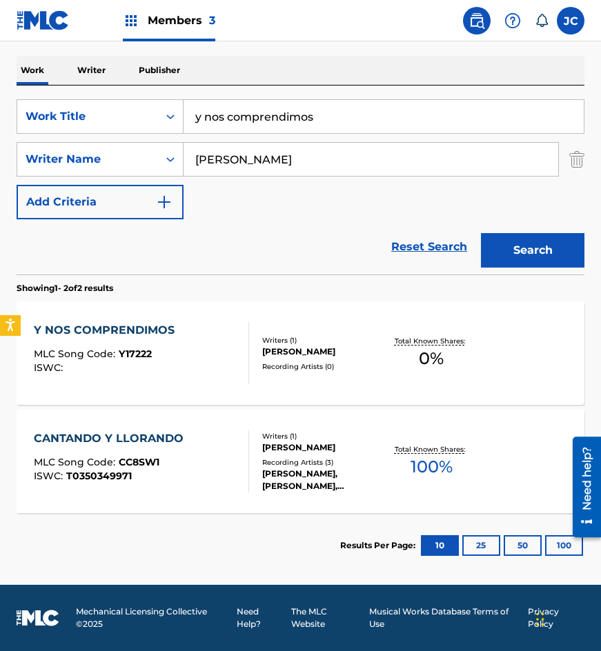
click at [252, 366] on div "Writers ( 1 ) ANDRES MOLINA VILLEGAS Recording Artists ( 0 )" at bounding box center [316, 353] width 135 height 37
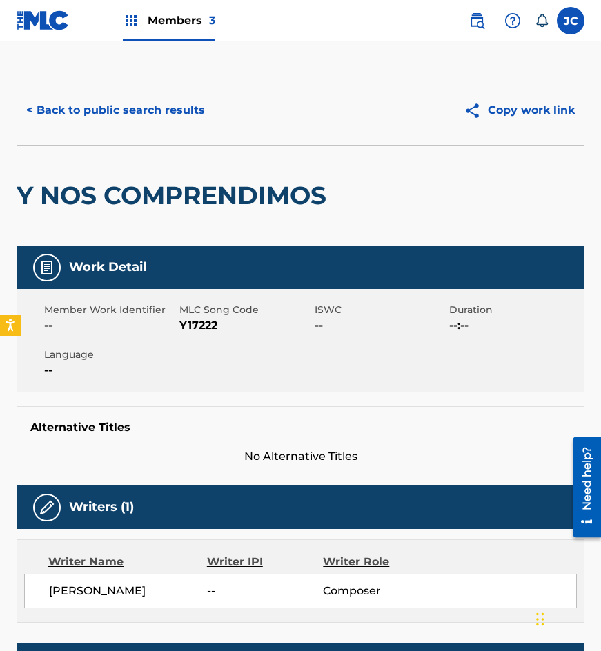
click at [189, 319] on span "Y17222" at bounding box center [245, 325] width 132 height 17
click at [146, 110] on button "< Back to public search results" at bounding box center [116, 110] width 198 height 34
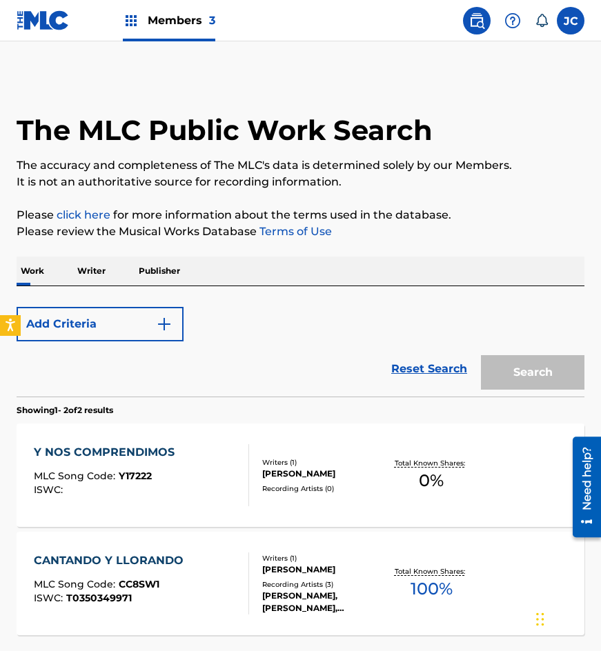
scroll to position [122, 0]
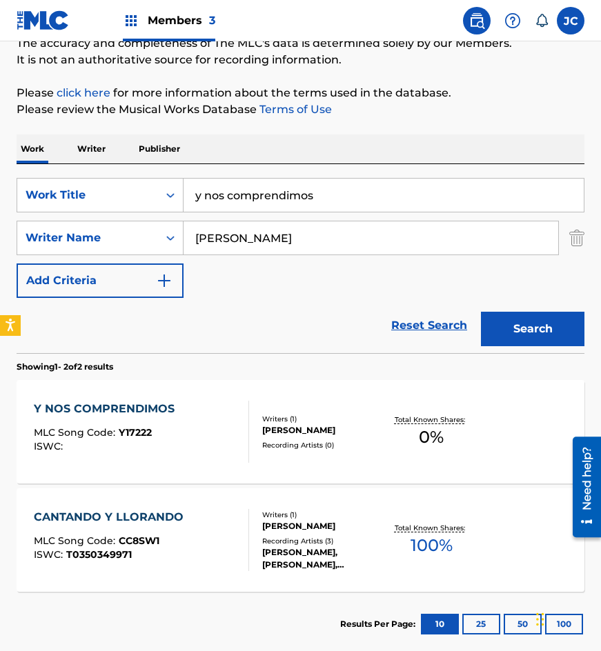
drag, startPoint x: 371, startPoint y: 197, endPoint x: 172, endPoint y: 268, distance: 211.3
click at [171, 266] on div "SearchWithCriteria77bf88a7-f7cb-459f-889d-22529ba8efca Work Title y nos compren…" at bounding box center [301, 238] width 568 height 120
type input "el olorcito"
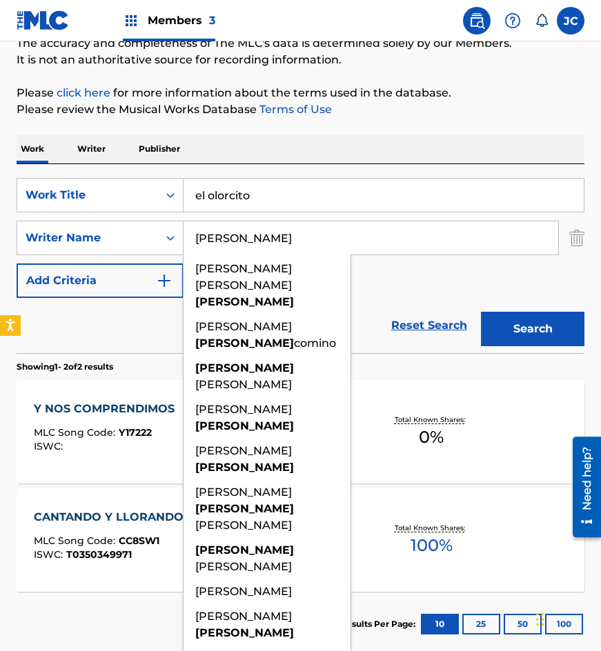
type input "padilla"
click at [481, 312] on button "Search" at bounding box center [532, 329] width 103 height 34
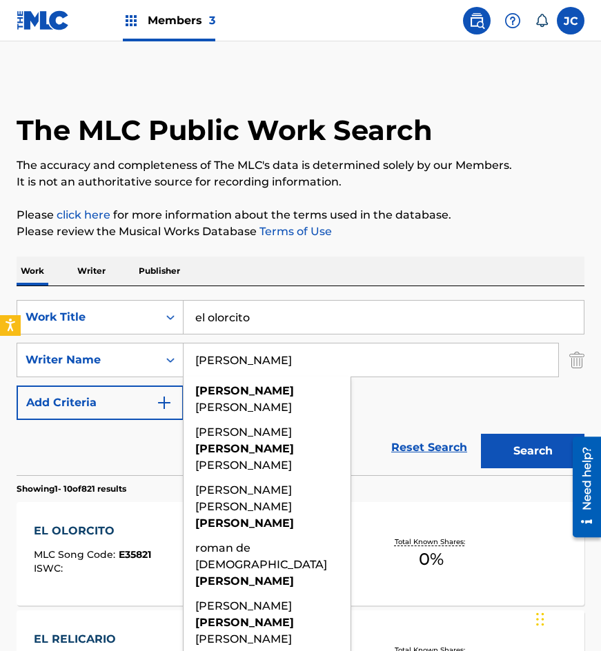
scroll to position [207, 0]
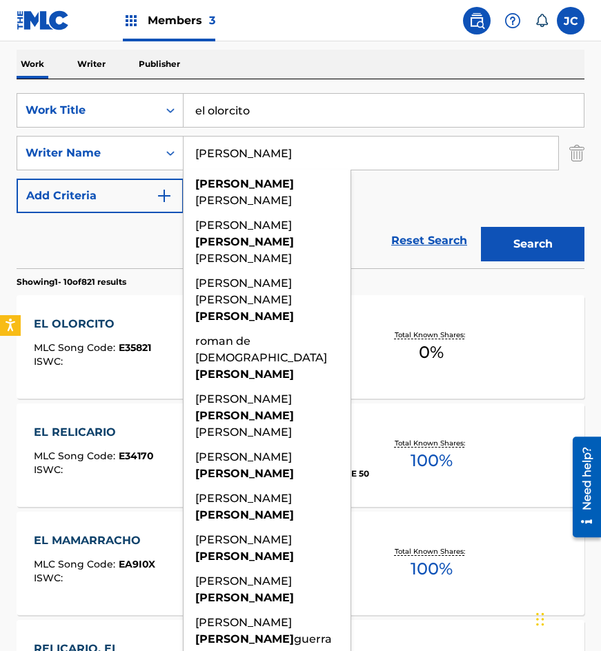
click at [368, 208] on div "SearchWithCriteria77bf88a7-f7cb-459f-889d-22529ba8efca Work Title el olorcito S…" at bounding box center [301, 153] width 568 height 120
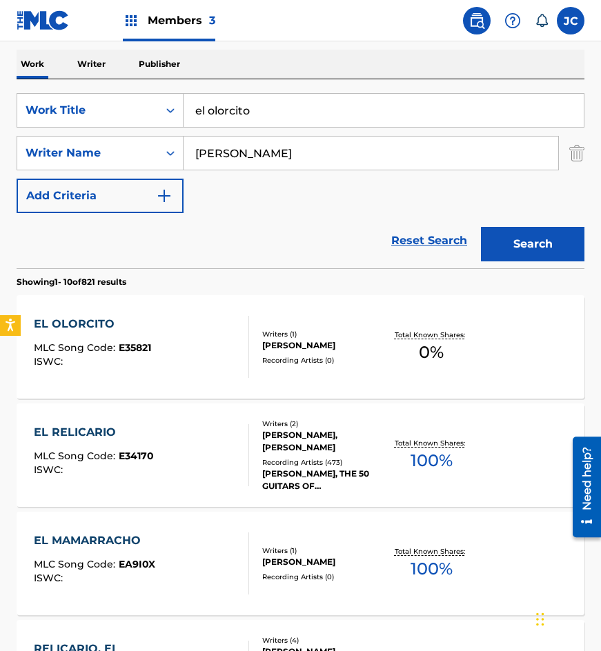
click at [239, 359] on div at bounding box center [242, 347] width 11 height 62
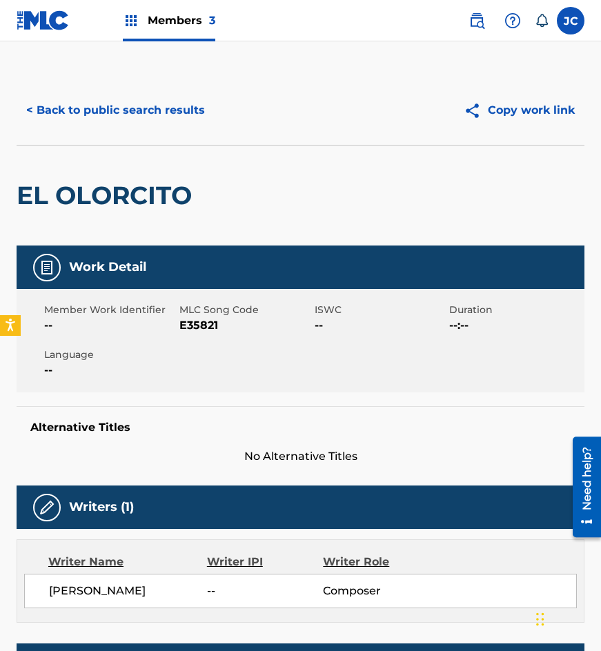
click at [188, 323] on span "E35821" at bounding box center [245, 325] width 132 height 17
drag, startPoint x: 105, startPoint y: 175, endPoint x: 110, endPoint y: 161, distance: 14.9
click at [105, 175] on div "EL OLORCITO" at bounding box center [108, 196] width 182 height 100
click at [142, 105] on button "< Back to public search results" at bounding box center [116, 110] width 198 height 34
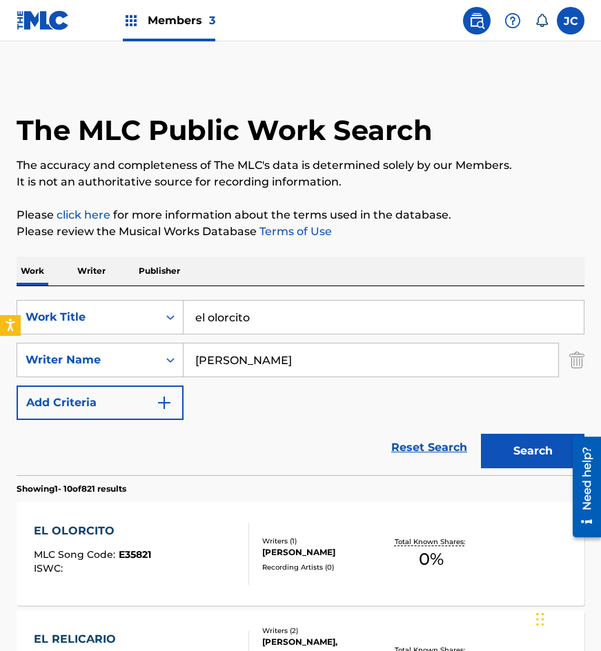
scroll to position [207, 0]
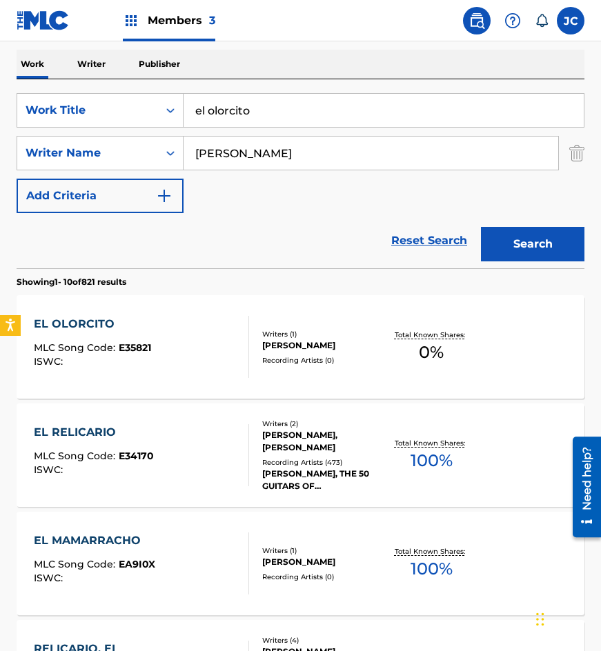
click at [313, 111] on input "el olorcito" at bounding box center [384, 110] width 400 height 33
type input "para llegar a marte"
click at [481, 227] on button "Search" at bounding box center [532, 244] width 103 height 34
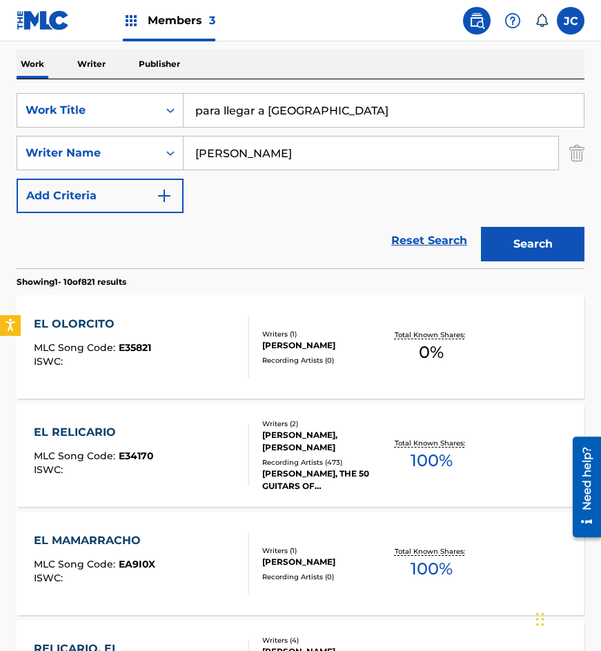
scroll to position [0, 0]
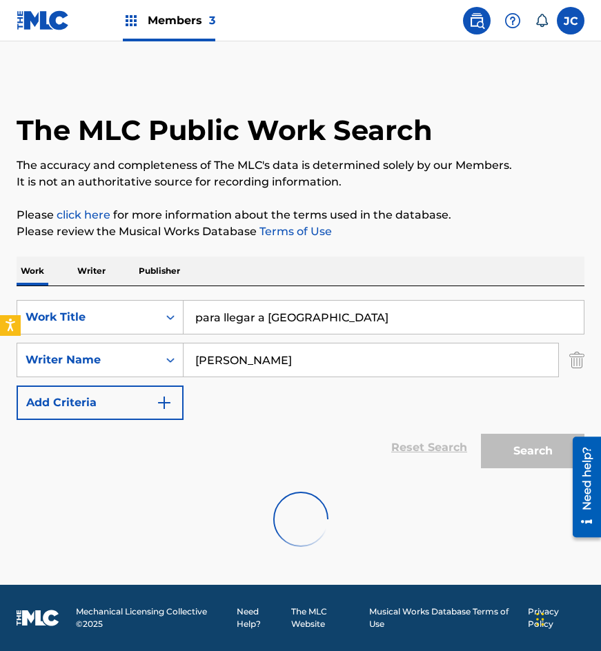
click at [382, 399] on div "SearchWithCriteria77bf88a7-f7cb-459f-889d-22529ba8efca Work Title para llegar a…" at bounding box center [301, 360] width 568 height 120
drag, startPoint x: 314, startPoint y: 328, endPoint x: 315, endPoint y: 315, distance: 13.9
click at [314, 328] on input "para llegar a marte" at bounding box center [384, 317] width 400 height 33
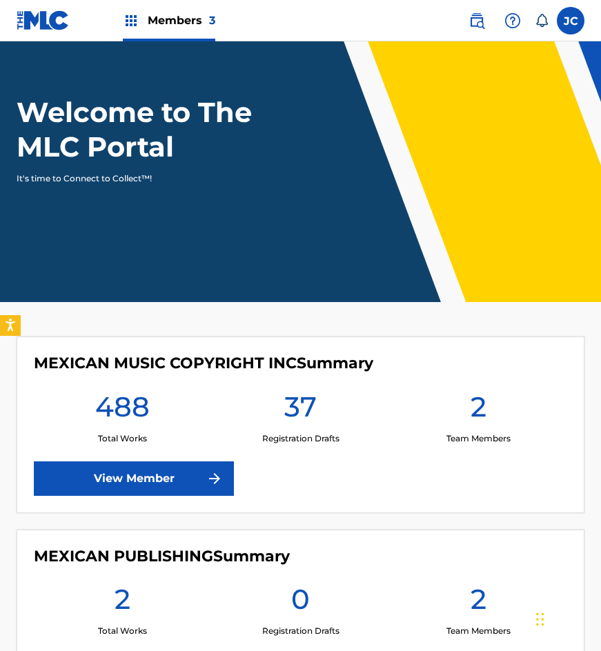
scroll to position [207, 0]
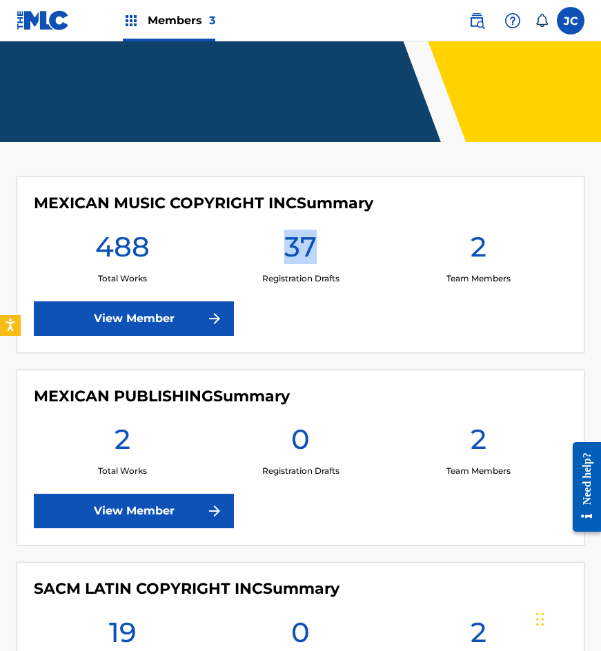
drag, startPoint x: 285, startPoint y: 245, endPoint x: 310, endPoint y: 245, distance: 25.5
click at [310, 245] on h1 "37" at bounding box center [300, 251] width 32 height 43
click at [26, 150] on main "Welcome to The MLC Portal It's time to Connect to Collect™! MEXICAN MUSIC COPYR…" at bounding box center [300, 294] width 601 height 921
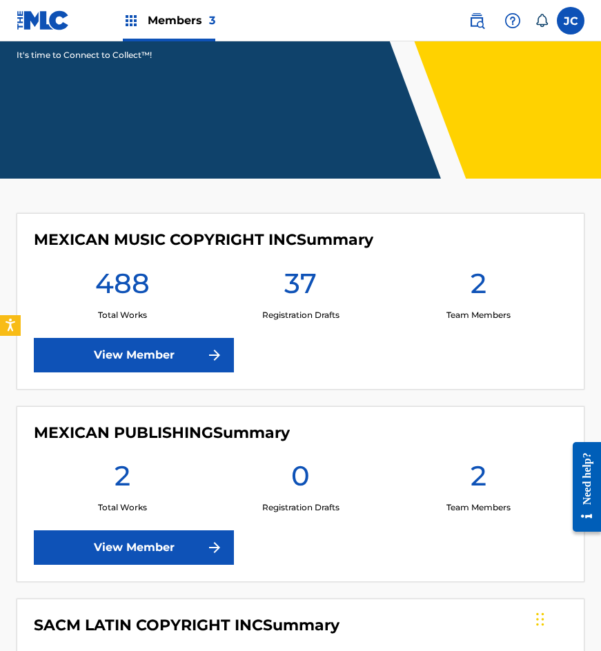
scroll to position [0, 0]
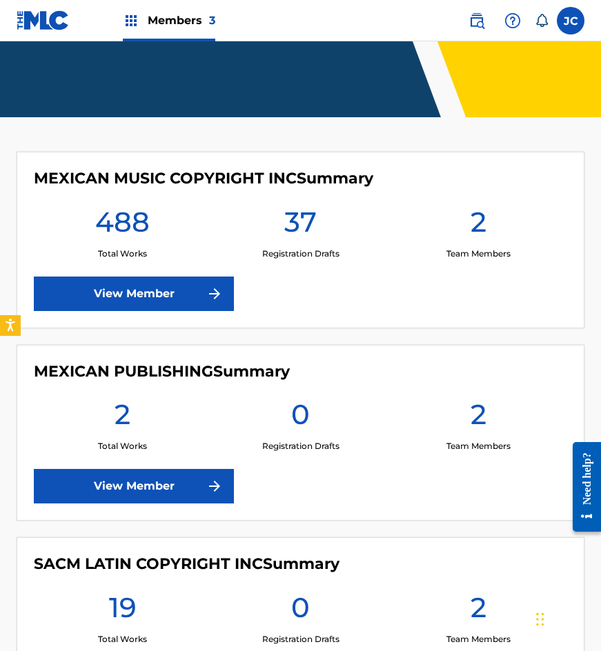
scroll to position [308, 0]
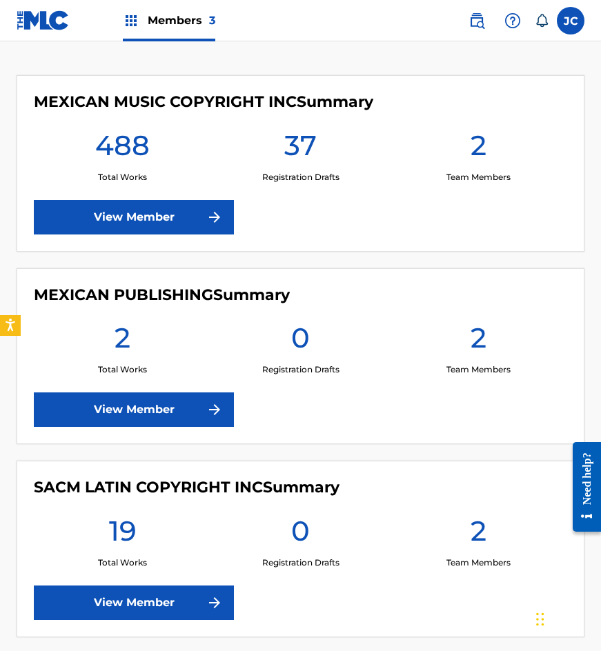
click at [159, 219] on link "View Member" at bounding box center [134, 217] width 200 height 34
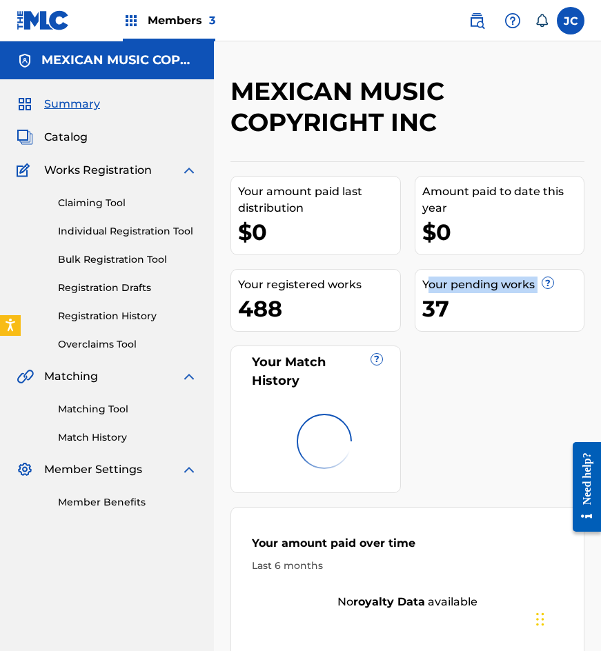
drag, startPoint x: 431, startPoint y: 286, endPoint x: 541, endPoint y: 288, distance: 110.4
click at [541, 288] on div "Your pending works ?" at bounding box center [503, 285] width 162 height 17
click at [537, 313] on div "37" at bounding box center [503, 308] width 162 height 31
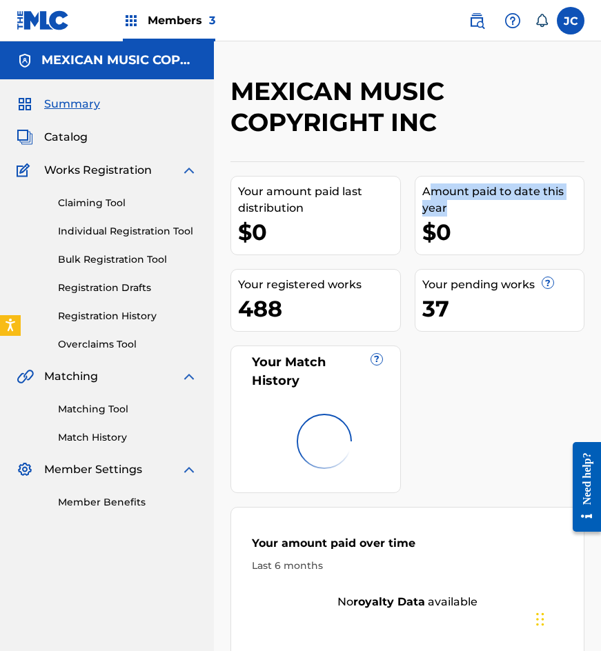
drag, startPoint x: 432, startPoint y: 181, endPoint x: 497, endPoint y: 210, distance: 71.0
click at [497, 210] on div "Amount paid to date this year $0" at bounding box center [500, 215] width 170 height 79
click at [504, 222] on div "$0" at bounding box center [503, 232] width 162 height 31
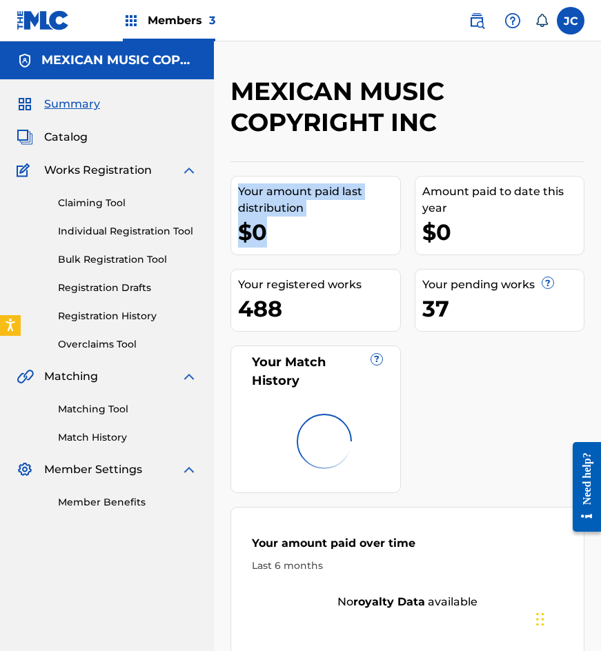
drag, startPoint x: 241, startPoint y: 193, endPoint x: 319, endPoint y: 231, distance: 87.3
click at [319, 231] on div "MEXICAN MUSIC COPYRIGHT INC Your amount paid last distribution $0 Amount paid t…" at bounding box center [407, 469] width 387 height 786
click at [319, 231] on div "$0" at bounding box center [319, 232] width 162 height 31
click at [47, 23] on img at bounding box center [43, 20] width 53 height 20
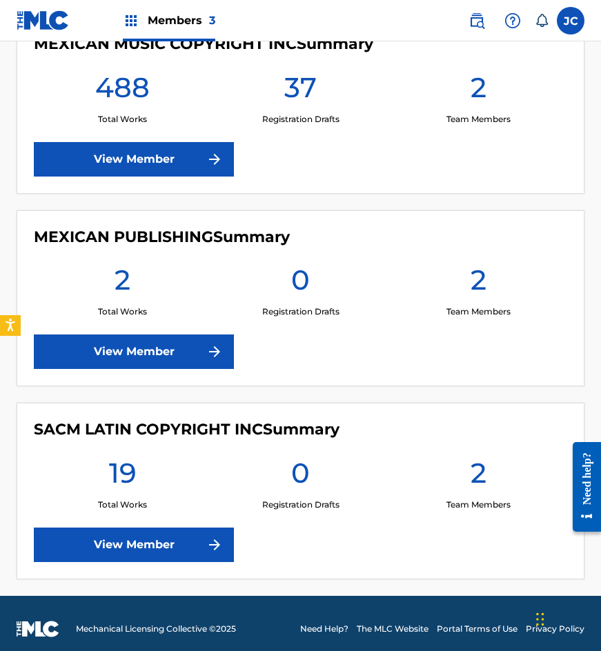
scroll to position [377, 0]
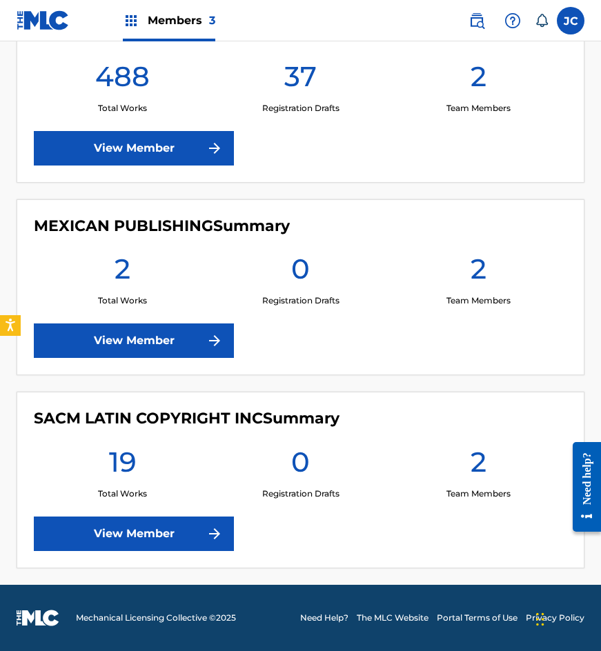
click at [190, 523] on link "View Member" at bounding box center [134, 534] width 200 height 34
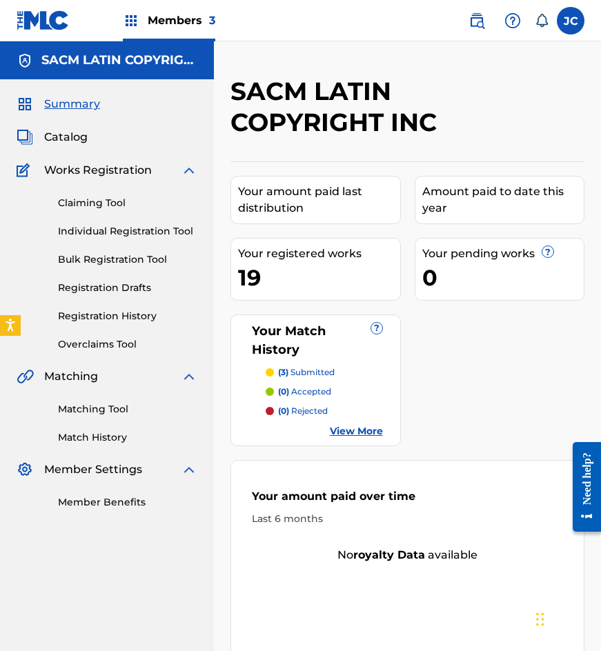
click at [34, 19] on img at bounding box center [43, 20] width 53 height 20
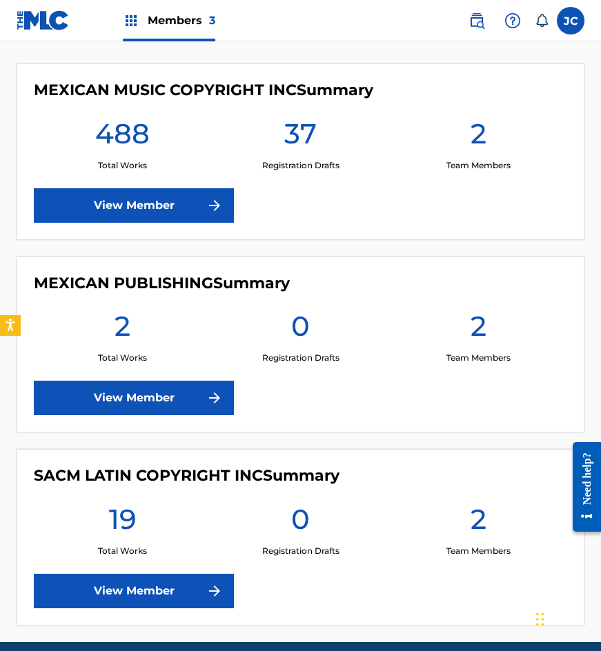
scroll to position [345, 0]
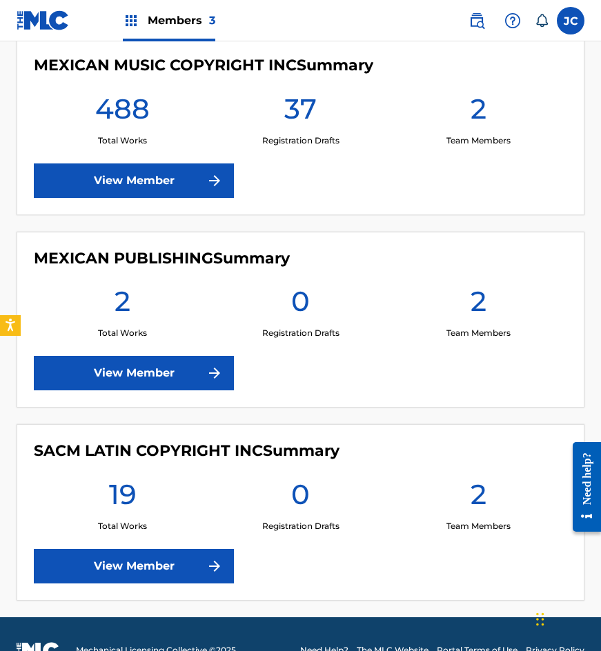
click at [0, 387] on div "MEXICAN MUSIC COPYRIGHT INC Summary 488 Total Works 37 Registration Drafts 2 Te…" at bounding box center [300, 320] width 601 height 562
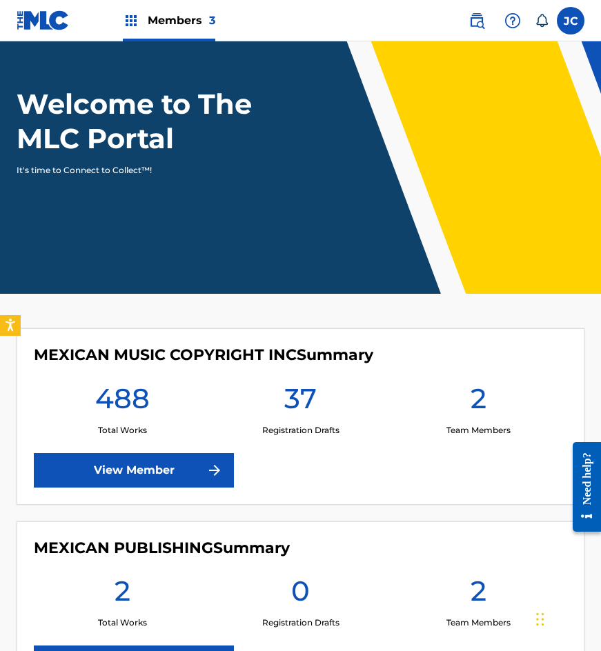
scroll to position [0, 0]
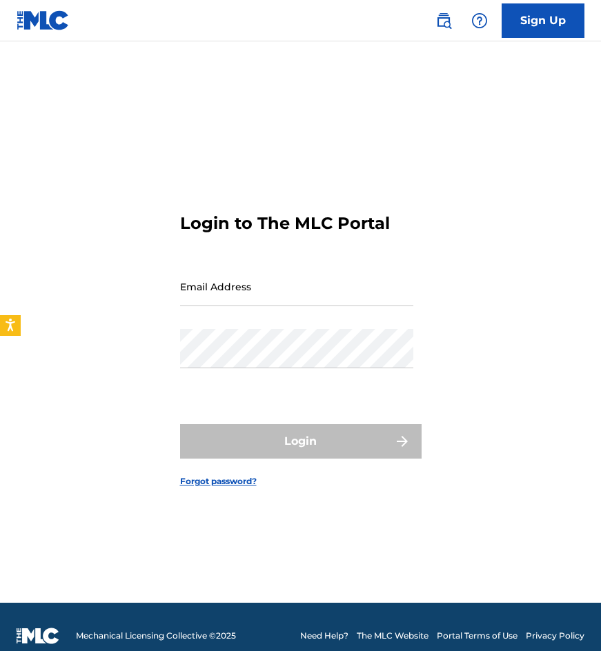
click at [310, 271] on input "Email Address" at bounding box center [296, 286] width 233 height 39
click at [428, 28] on div "Sign Up" at bounding box center [503, 20] width 163 height 34
click at [437, 24] on img at bounding box center [443, 20] width 17 height 17
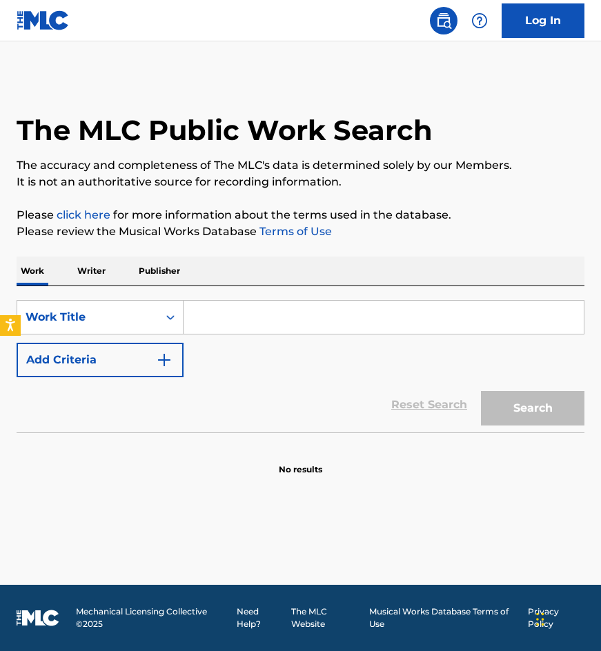
click at [136, 364] on button "Add Criteria" at bounding box center [100, 360] width 167 height 34
click at [206, 317] on input "Search Form" at bounding box center [384, 317] width 400 height 33
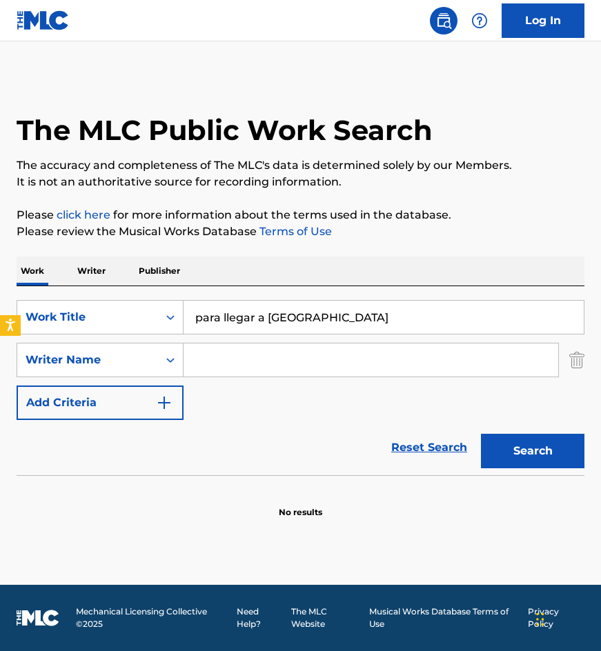
type input "para llegar [PERSON_NAME][GEOGRAPHIC_DATA]"
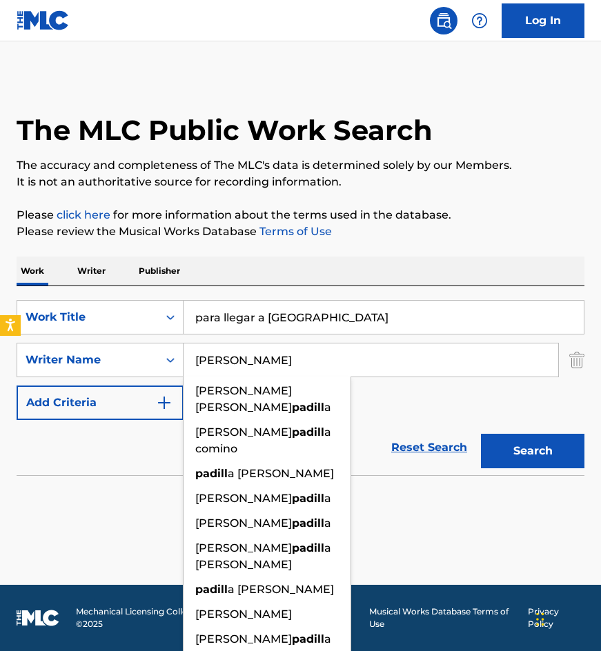
type input "[PERSON_NAME]"
click at [481, 434] on button "Search" at bounding box center [532, 451] width 103 height 34
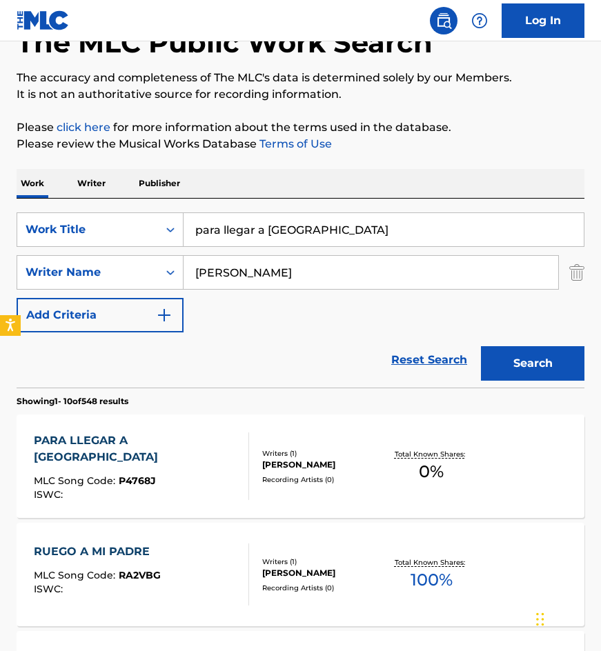
scroll to position [138, 0]
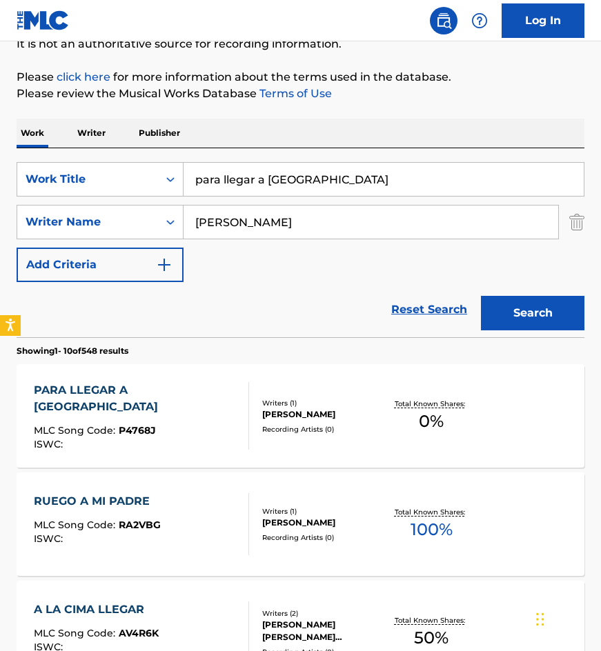
click at [207, 411] on div "PARA LLEGAR [PERSON_NAME] MLC Song Code : P4768J ISWC :" at bounding box center [142, 416] width 216 height 68
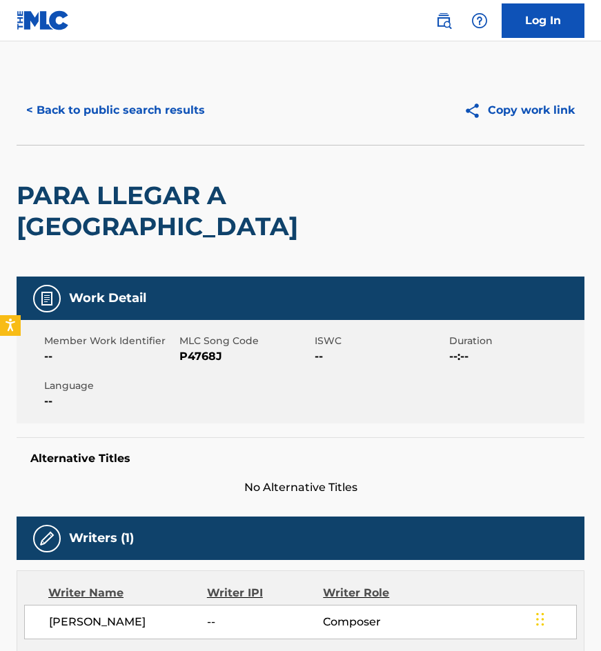
click at [197, 379] on span "P4768J" at bounding box center [245, 387] width 132 height 17
copy span "P4768J"
click at [134, 114] on button "< Back to public search results" at bounding box center [116, 110] width 198 height 34
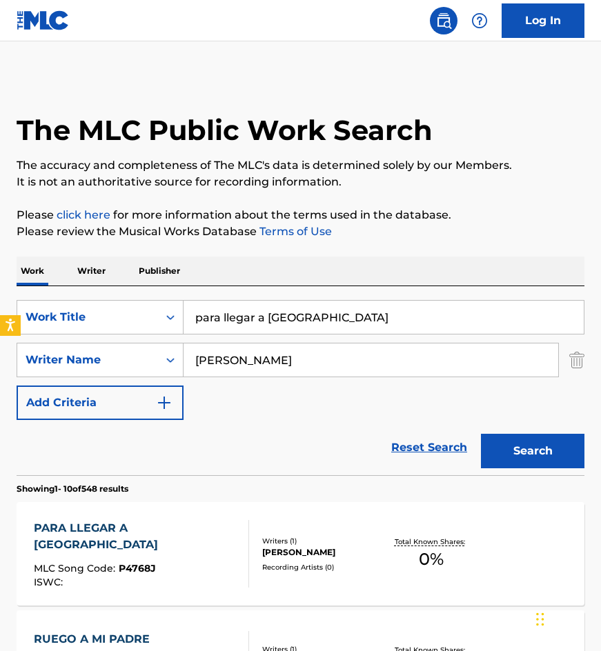
scroll to position [138, 0]
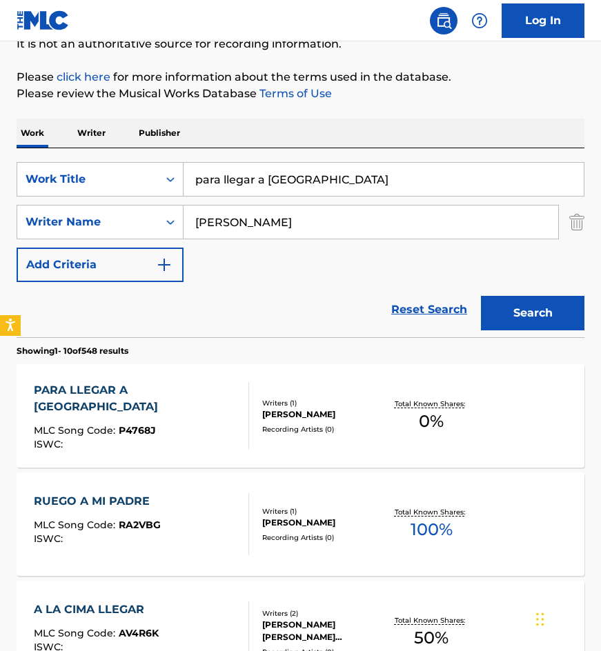
click at [338, 194] on input "para llegar [PERSON_NAME][GEOGRAPHIC_DATA]" at bounding box center [384, 179] width 400 height 33
type input "se me paro el corazon"
click at [499, 315] on button "Search" at bounding box center [532, 313] width 103 height 34
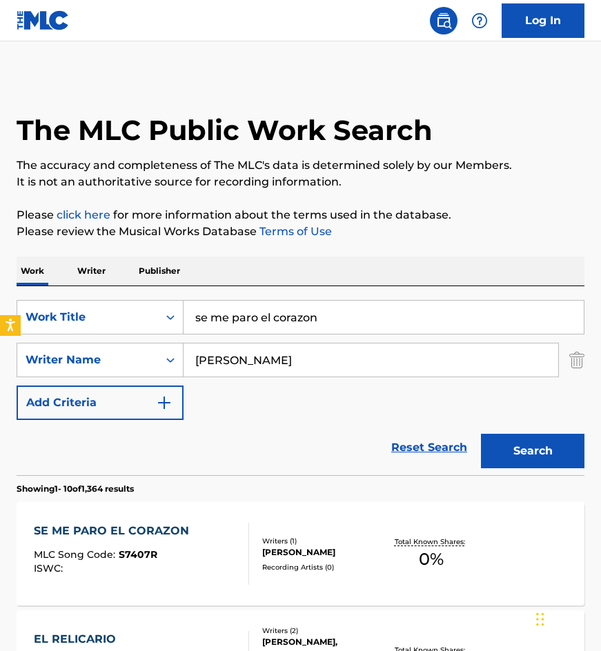
scroll to position [207, 0]
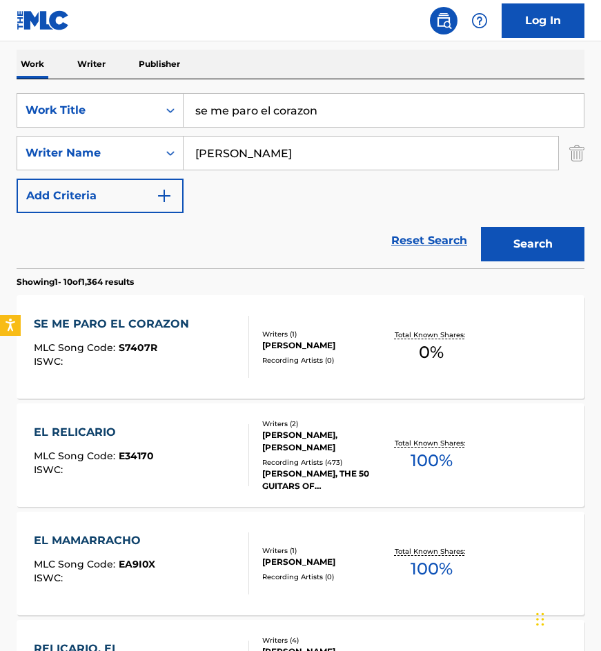
click at [326, 346] on div "[PERSON_NAME]" at bounding box center [322, 345] width 121 height 12
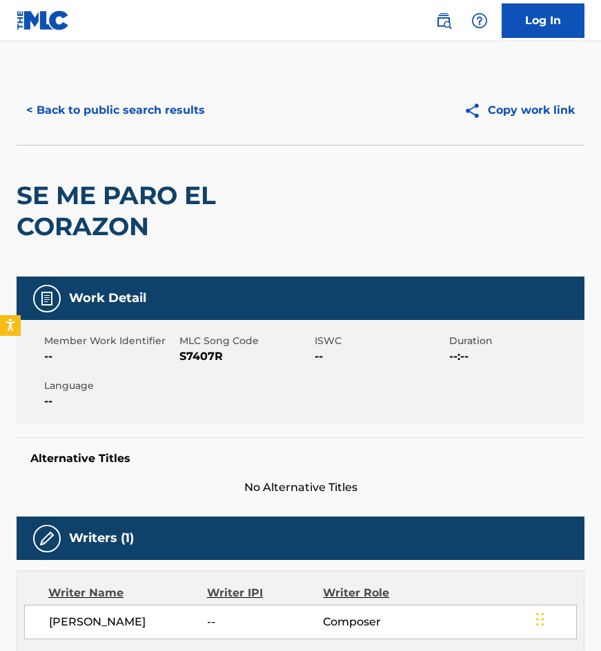
click at [205, 357] on span "S7407R" at bounding box center [245, 356] width 132 height 17
copy span "S7407R"
click at [161, 126] on button "< Back to public search results" at bounding box center [116, 110] width 198 height 34
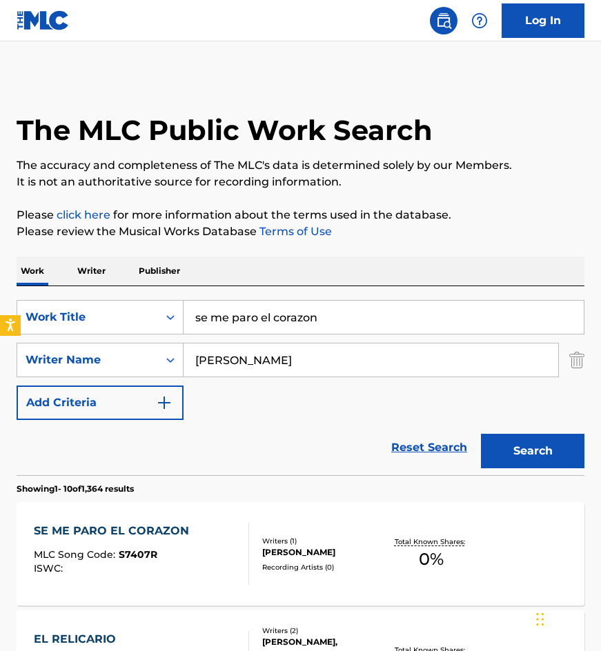
scroll to position [207, 0]
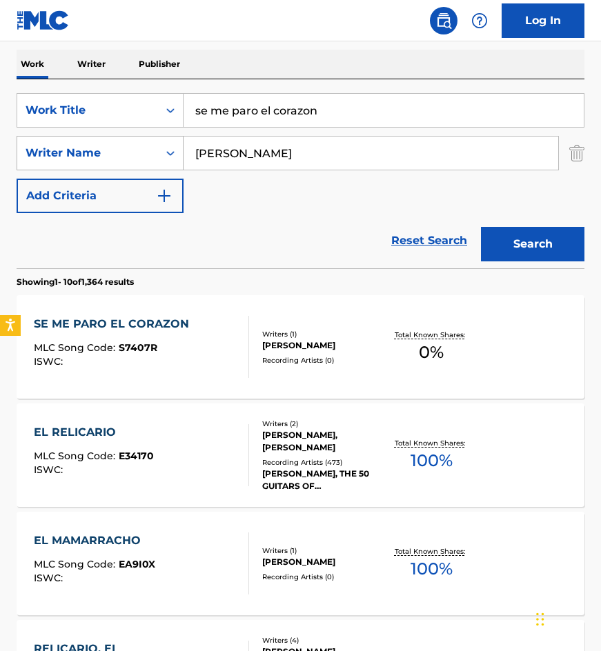
drag, startPoint x: 359, startPoint y: 117, endPoint x: 80, endPoint y: 148, distance: 280.4
click at [94, 148] on div "SearchWithCriteriab720db2a-c0c8-47cf-8f20-ba9823ff5ac4 Work Title se me paro el…" at bounding box center [301, 153] width 568 height 120
type input "tequila con caguama"
click at [481, 227] on button "Search" at bounding box center [532, 244] width 103 height 34
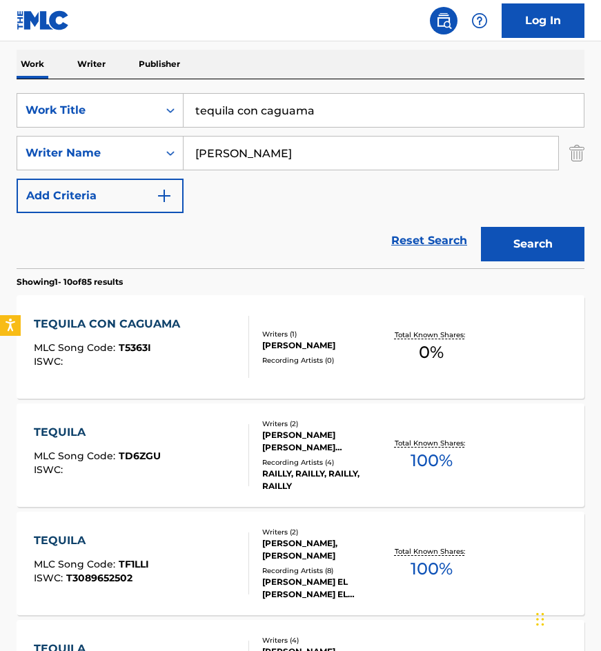
click at [279, 350] on div "[PERSON_NAME]" at bounding box center [322, 345] width 121 height 12
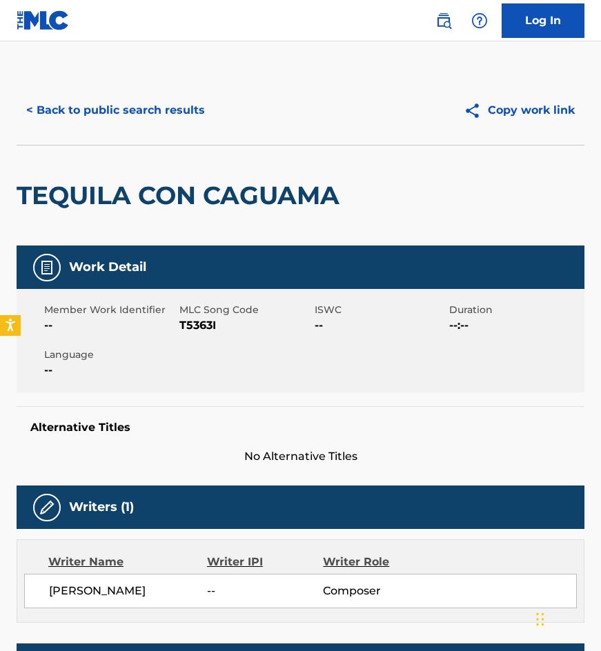
click at [205, 324] on span "T5363I" at bounding box center [245, 325] width 132 height 17
drag, startPoint x: 205, startPoint y: 324, endPoint x: 600, endPoint y: 338, distance: 395.6
click at [208, 324] on span "T5363I" at bounding box center [245, 325] width 132 height 17
copy span "T5363I"
click at [148, 126] on button "< Back to public search results" at bounding box center [116, 110] width 198 height 34
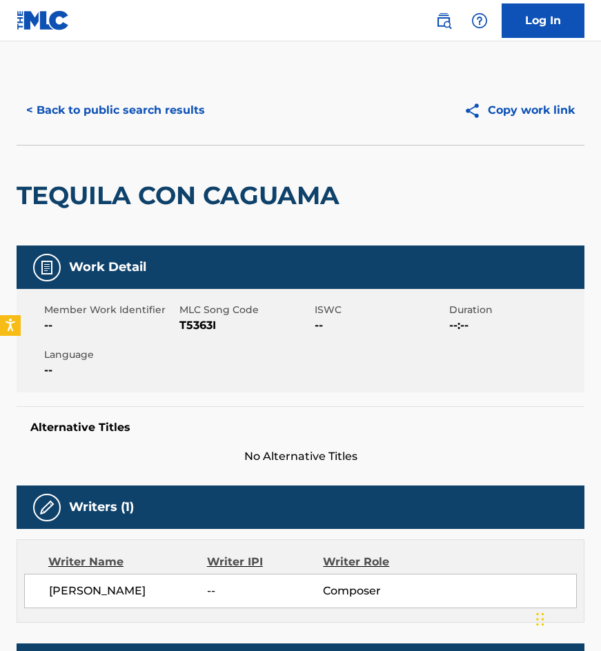
scroll to position [207, 0]
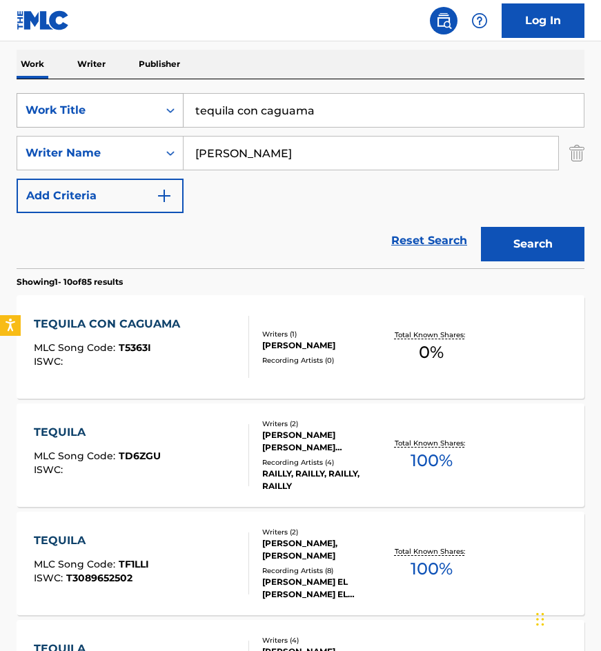
drag, startPoint x: 310, startPoint y: 106, endPoint x: 103, endPoint y: 112, distance: 207.8
click at [117, 116] on div "SearchWithCriteriab720db2a-c0c8-47cf-8f20-ba9823ff5ac4 Work Title tequila con c…" at bounding box center [301, 110] width 568 height 34
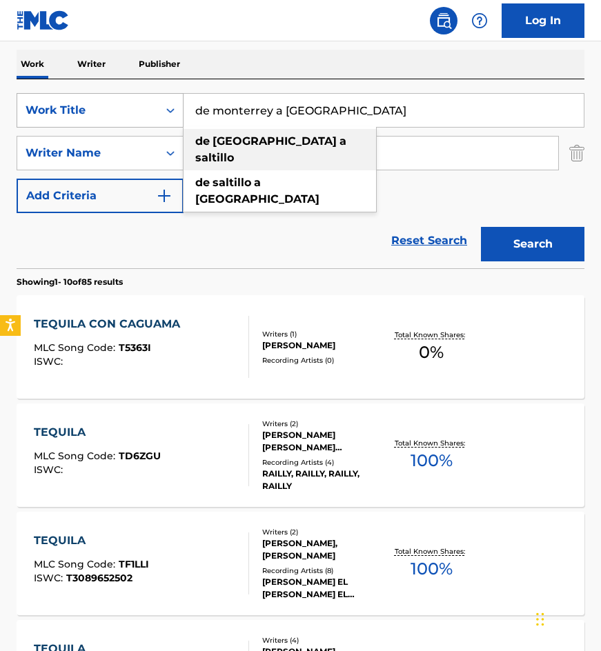
type input "de monterrey a [GEOGRAPHIC_DATA]"
click at [481, 227] on button "Search" at bounding box center [532, 244] width 103 height 34
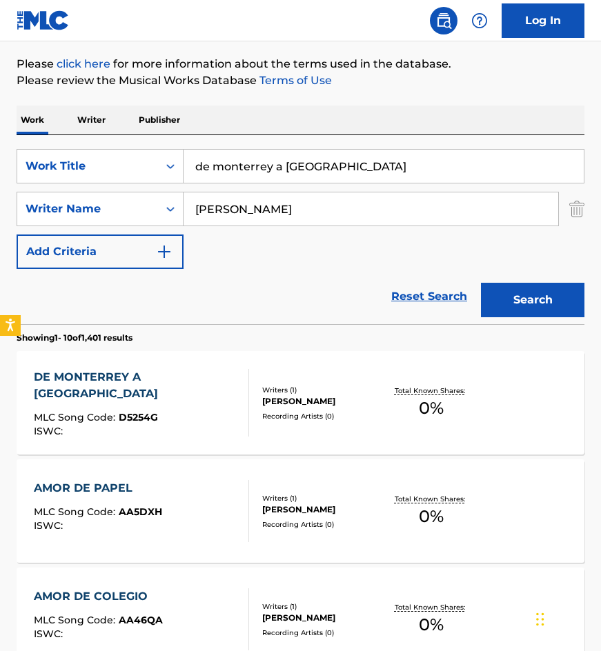
scroll to position [345, 0]
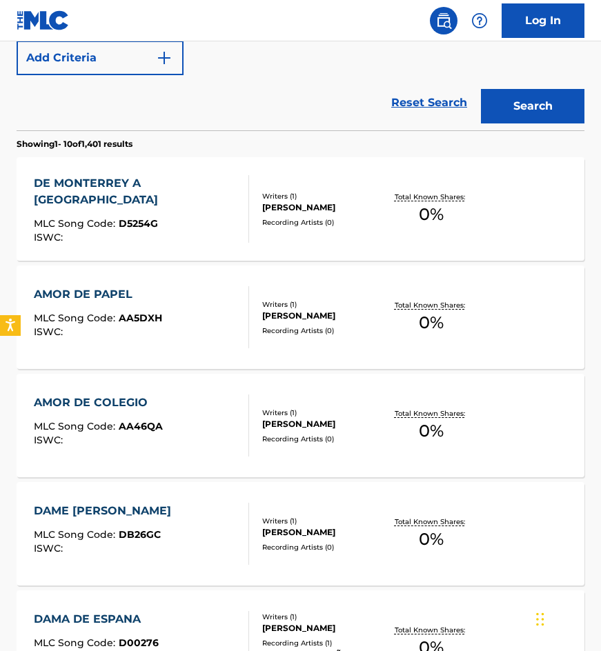
click at [259, 170] on div "DE MONTERREY A SALTILLO MLC Song Code : D5254G ISWC : Writers ( 1 ) [PERSON_NAM…" at bounding box center [301, 208] width 568 height 103
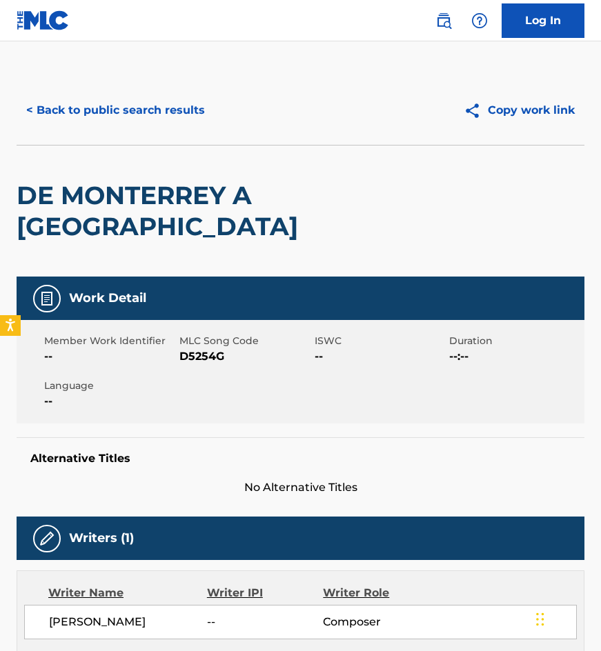
click at [200, 353] on span "D5254G" at bounding box center [245, 356] width 132 height 17
copy span "D5254G"
click at [159, 179] on div "DE MONTERREY A [GEOGRAPHIC_DATA]" at bounding box center [187, 211] width 341 height 131
click at [185, 117] on button "< Back to public search results" at bounding box center [116, 110] width 198 height 34
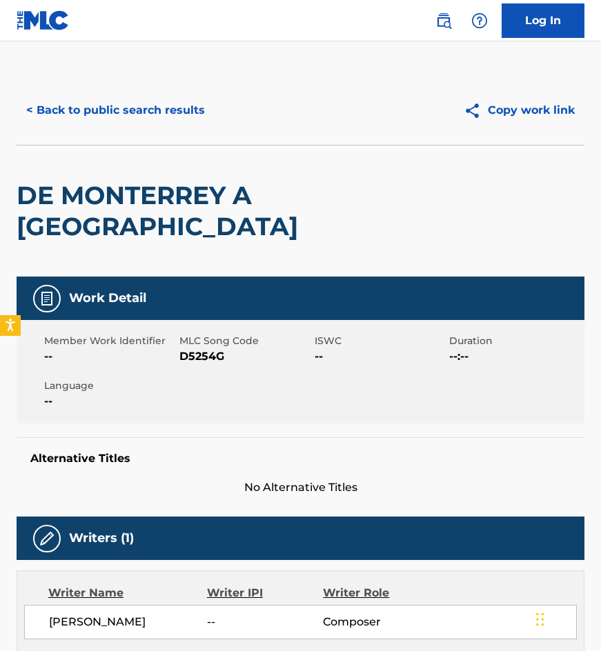
scroll to position [424, 0]
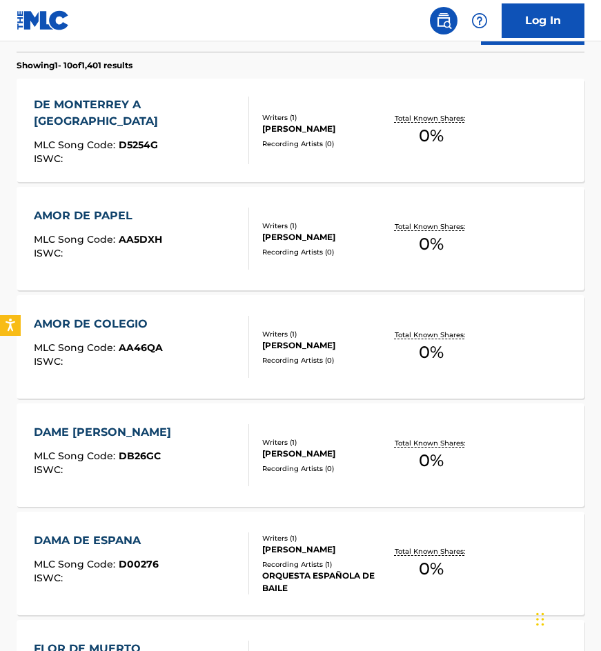
click at [264, 61] on section "Showing 1 - 10 of 1,401 results" at bounding box center [301, 62] width 568 height 20
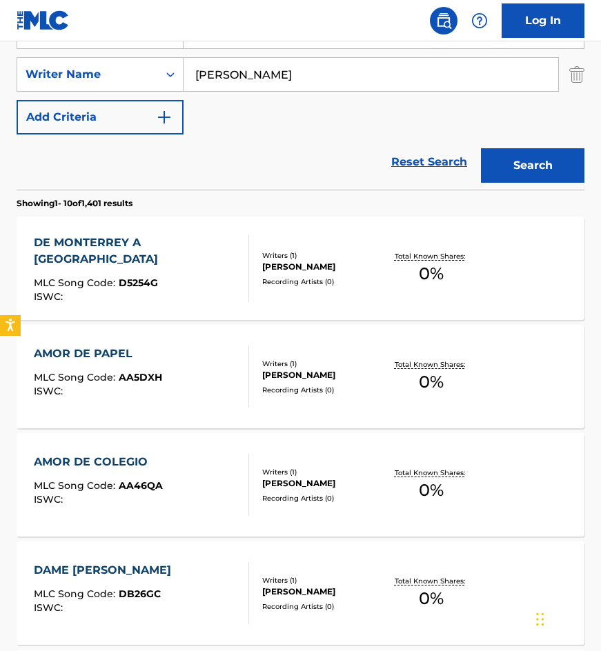
drag, startPoint x: 322, startPoint y: 74, endPoint x: 310, endPoint y: 74, distance: 11.7
click at [322, 74] on input "[PERSON_NAME]" at bounding box center [371, 74] width 375 height 33
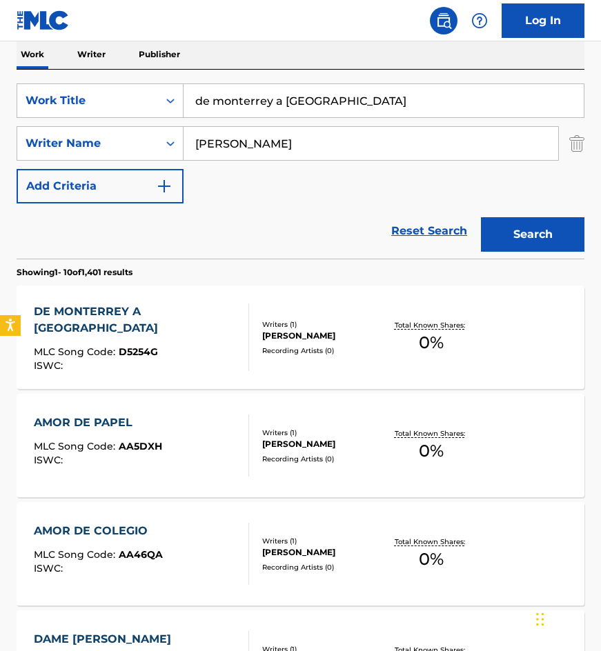
drag, startPoint x: 340, startPoint y: 100, endPoint x: 0, endPoint y: 110, distance: 340.3
click at [0, 113] on div "The MLC Public Work Search The accuracy and completeness of The MLC's data is d…" at bounding box center [300, 647] width 601 height 1576
type input "basura de mi vida"
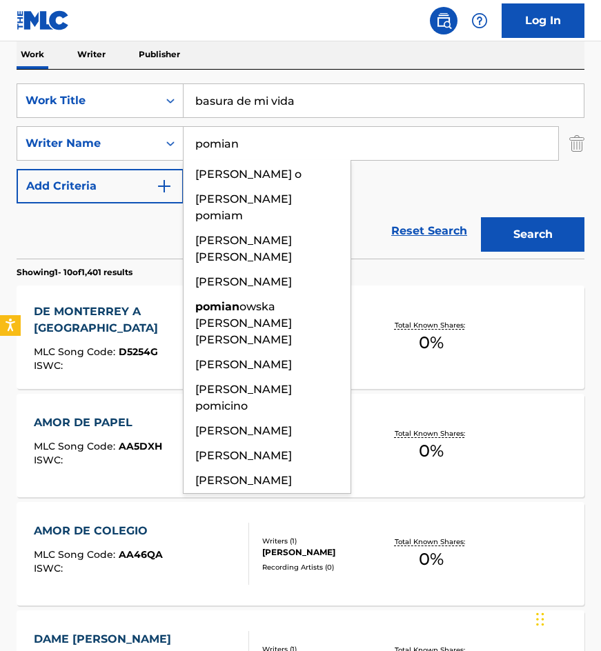
type input "pomian"
click at [481, 217] on button "Search" at bounding box center [532, 234] width 103 height 34
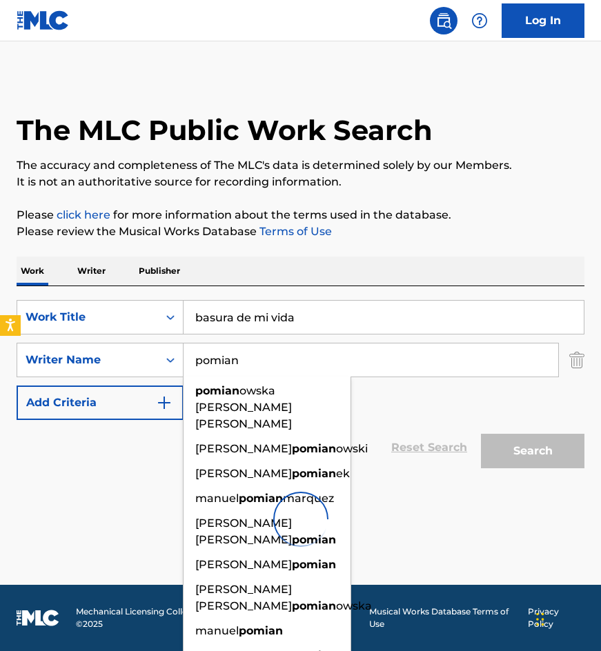
drag, startPoint x: 420, startPoint y: 413, endPoint x: 412, endPoint y: 389, distance: 24.9
click at [420, 412] on div "SearchWithCriteriab720db2a-c0c8-47cf-8f20-ba9823ff5ac4 Work Title basura de mi …" at bounding box center [301, 360] width 568 height 120
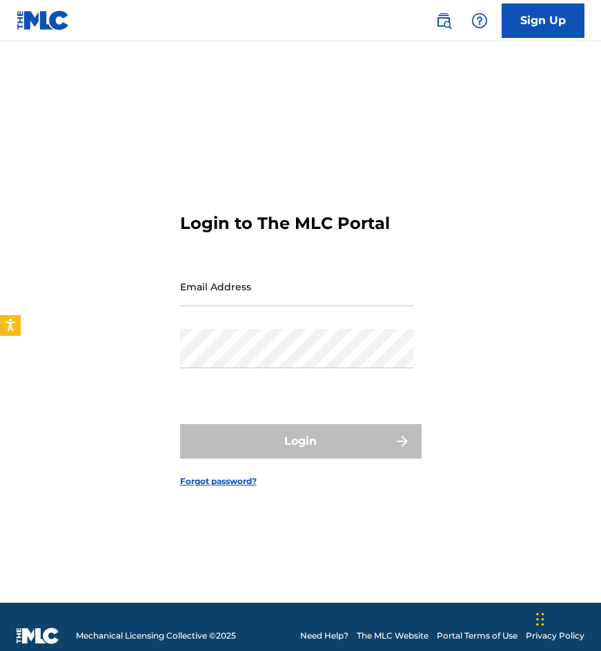
click at [440, 30] on link at bounding box center [444, 21] width 28 height 28
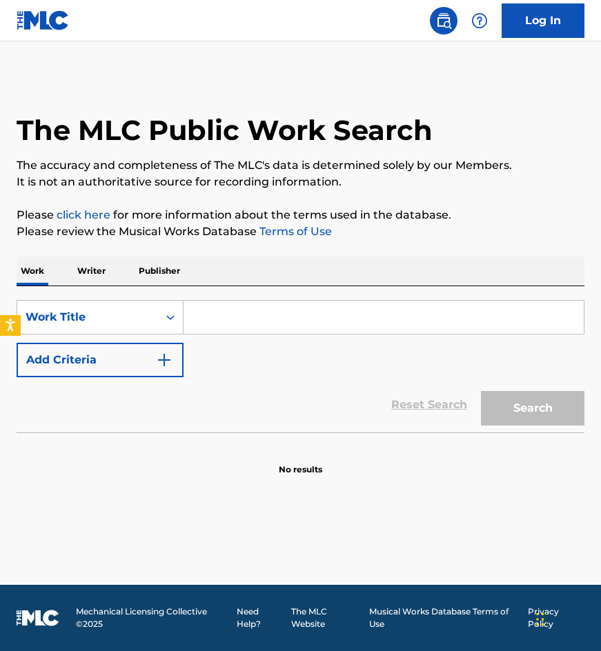
drag, startPoint x: 152, startPoint y: 359, endPoint x: 231, endPoint y: 327, distance: 85.1
click at [154, 359] on button "Add Criteria" at bounding box center [100, 360] width 167 height 34
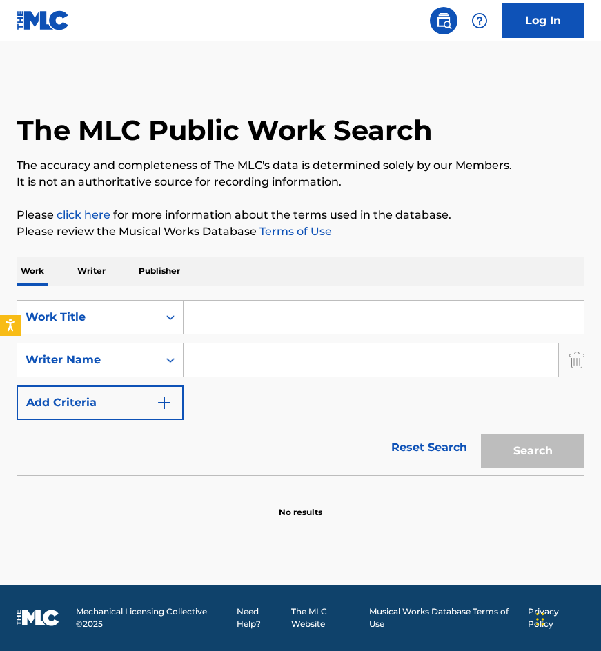
click at [231, 327] on input "Search Form" at bounding box center [384, 317] width 400 height 33
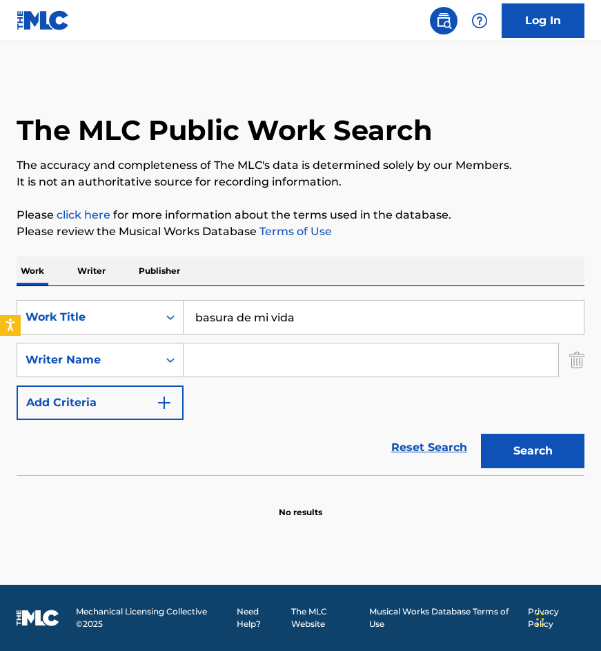
type input "basura de mi vida"
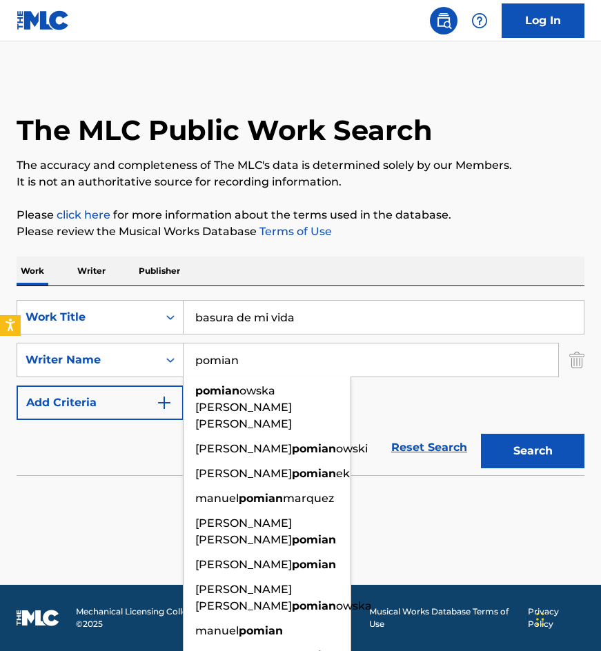
type input "pomian"
click at [481, 434] on button "Search" at bounding box center [532, 451] width 103 height 34
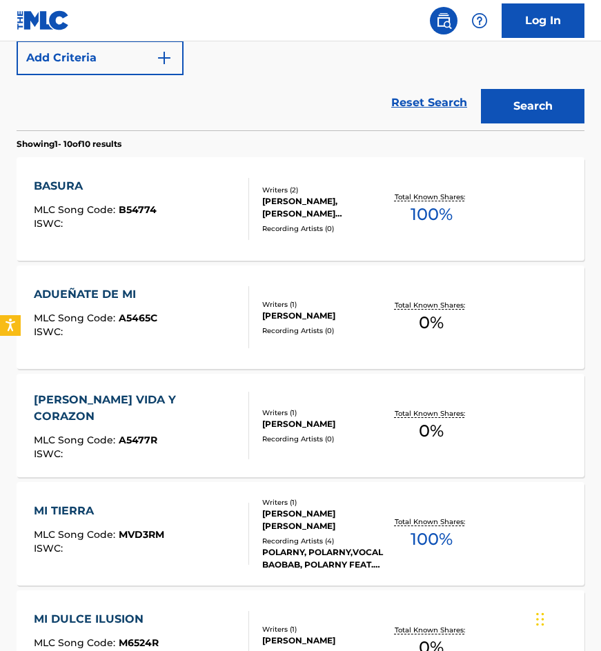
scroll to position [276, 0]
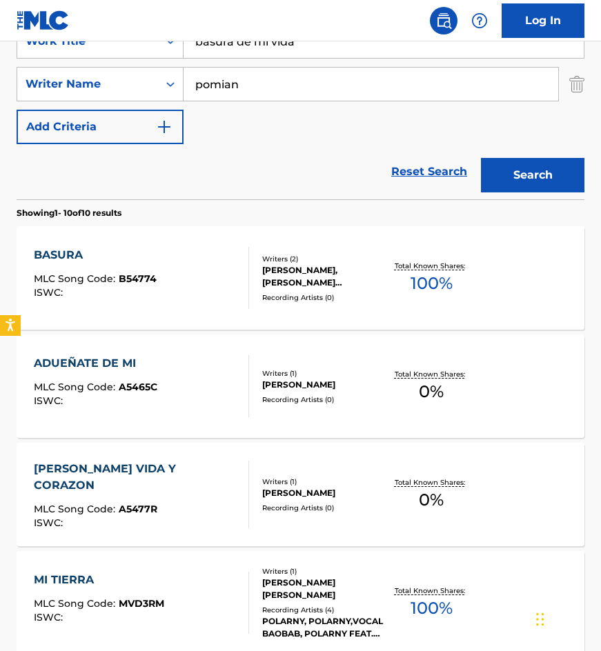
click at [228, 276] on div "BASURA MLC Song Code : B54774 ISWC :" at bounding box center [142, 278] width 216 height 62
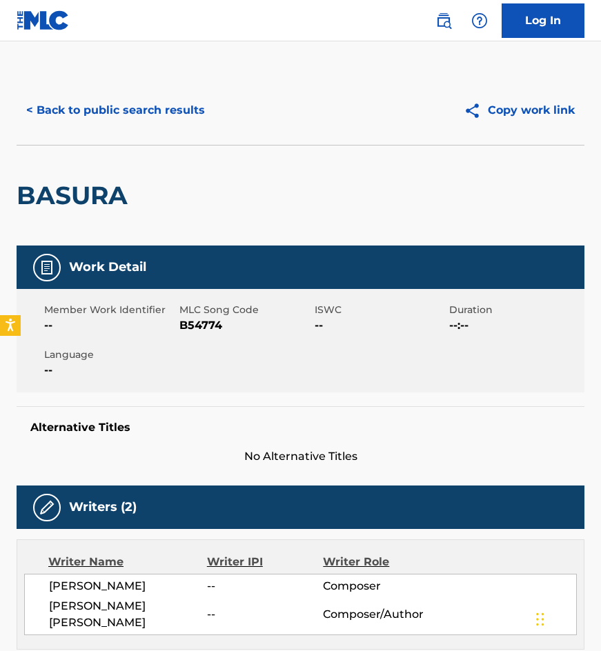
click at [184, 107] on button "< Back to public search results" at bounding box center [116, 110] width 198 height 34
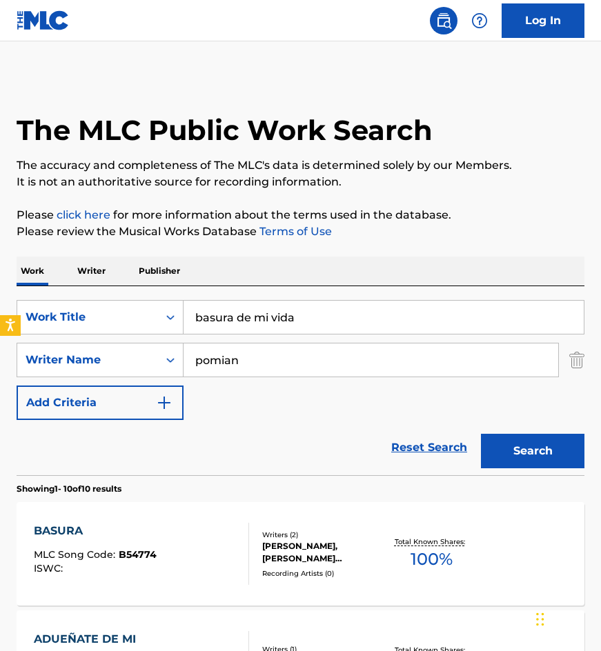
scroll to position [276, 0]
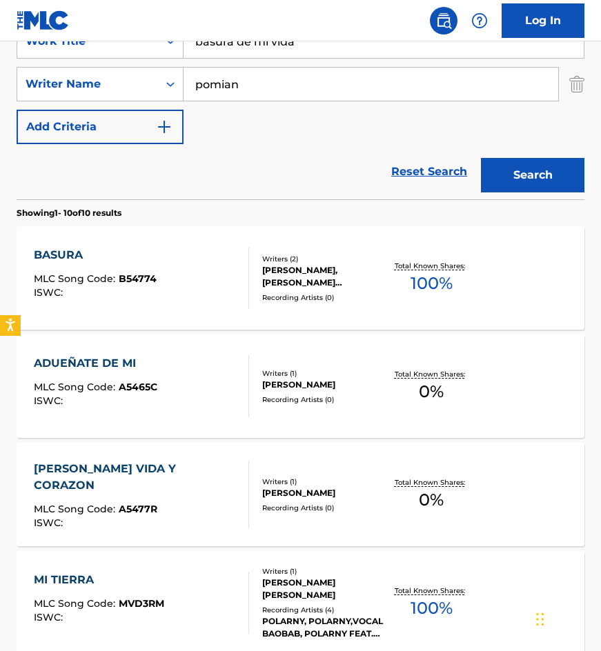
drag, startPoint x: 316, startPoint y: 48, endPoint x: 0, endPoint y: 43, distance: 316.0
click at [0, 43] on div "The MLC Public Work Search The accuracy and completeness of The MLC's data is d…" at bounding box center [300, 585] width 601 height 1570
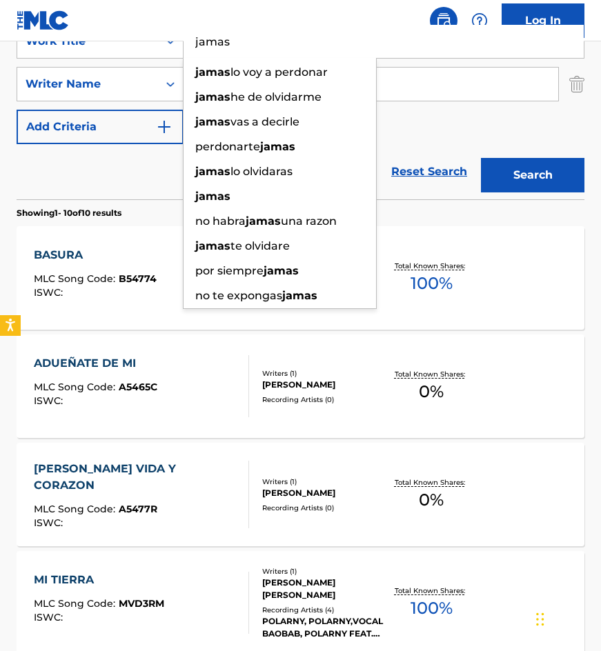
type input "jamas"
click at [481, 158] on button "Search" at bounding box center [532, 175] width 103 height 34
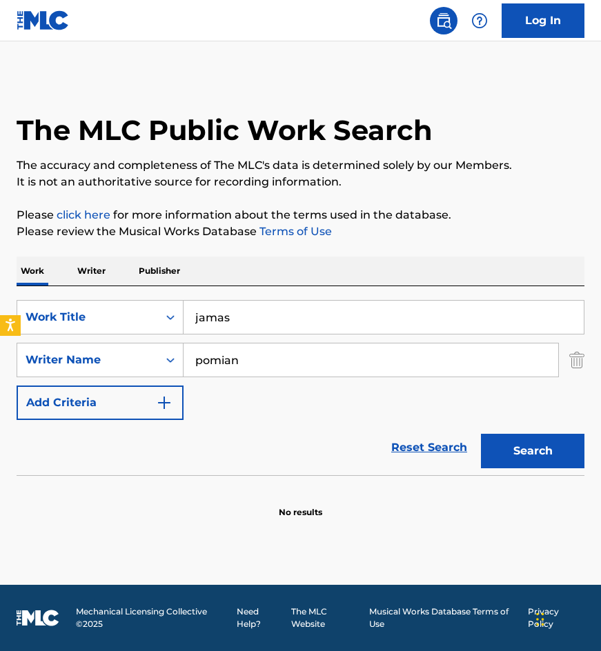
click at [250, 353] on input "pomian" at bounding box center [371, 360] width 375 height 33
click at [397, 406] on div "SearchWithCriteriaab7bf30f-80b4-462e-896b-08bda34e32ba Work Title jamas SearchW…" at bounding box center [301, 360] width 568 height 120
click at [397, 380] on div "SearchWithCriteriaab7bf30f-80b4-462e-896b-08bda34e32ba Work Title jamas SearchW…" at bounding box center [301, 360] width 568 height 120
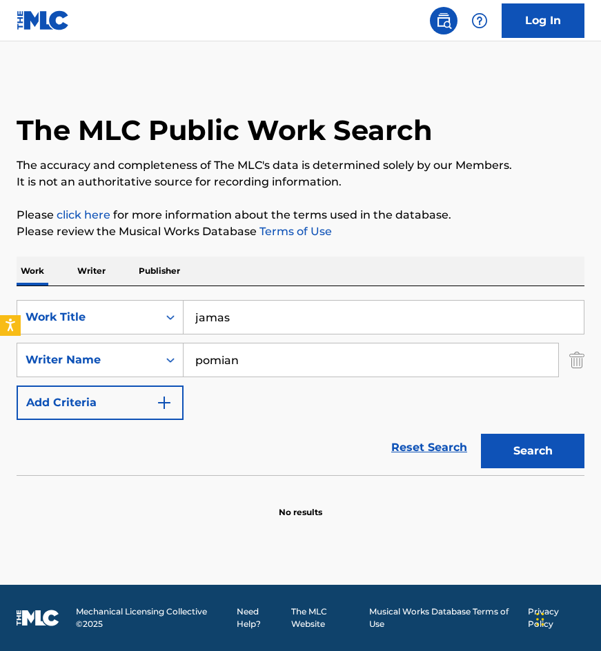
click at [361, 344] on input "pomian" at bounding box center [371, 360] width 375 height 33
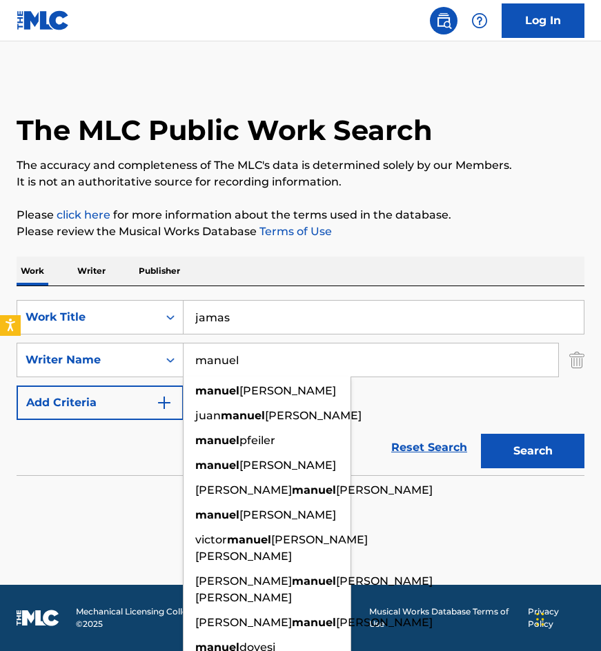
click at [481, 434] on button "Search" at bounding box center [532, 451] width 103 height 34
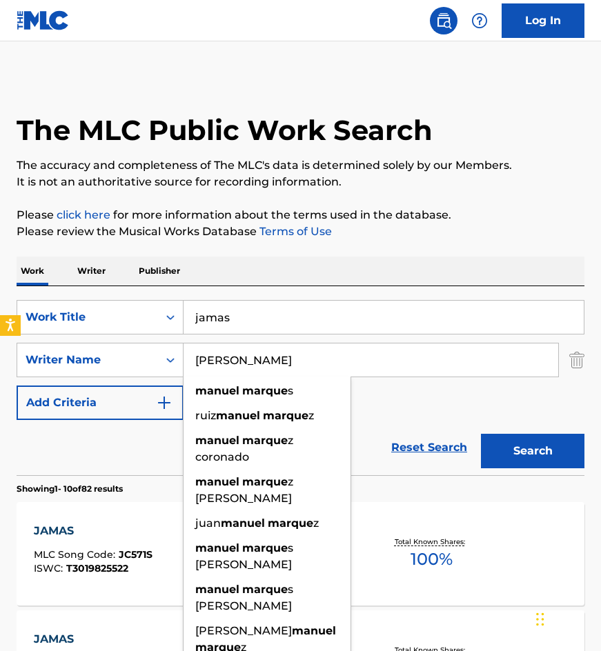
type input "manuel marquez"
click at [481, 434] on button "Search" at bounding box center [532, 451] width 103 height 34
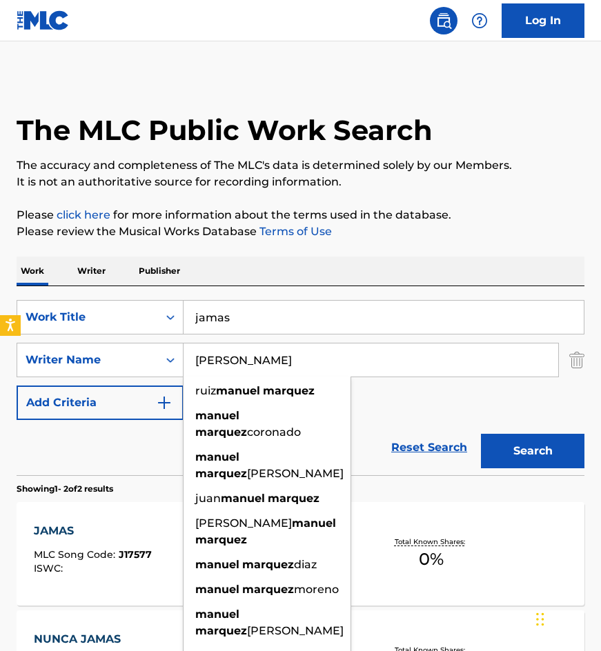
click at [384, 410] on div "SearchWithCriteriaab7bf30f-80b4-462e-896b-08bda34e32ba Work Title jamas SearchW…" at bounding box center [301, 360] width 568 height 120
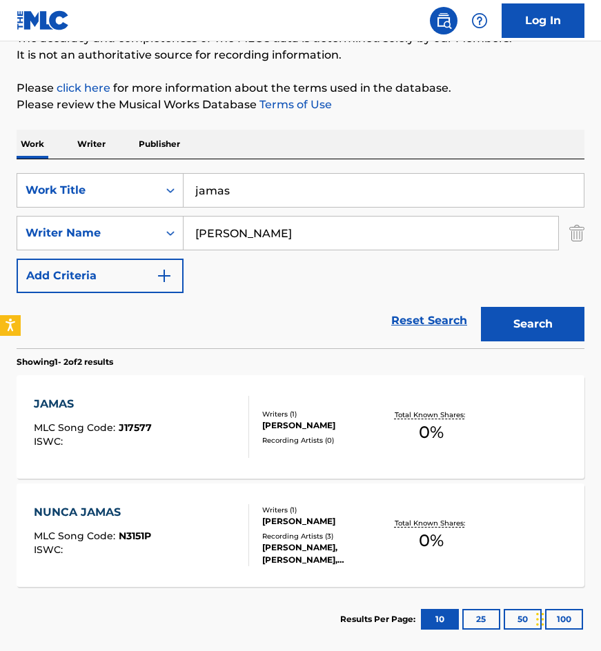
scroll to position [201, 0]
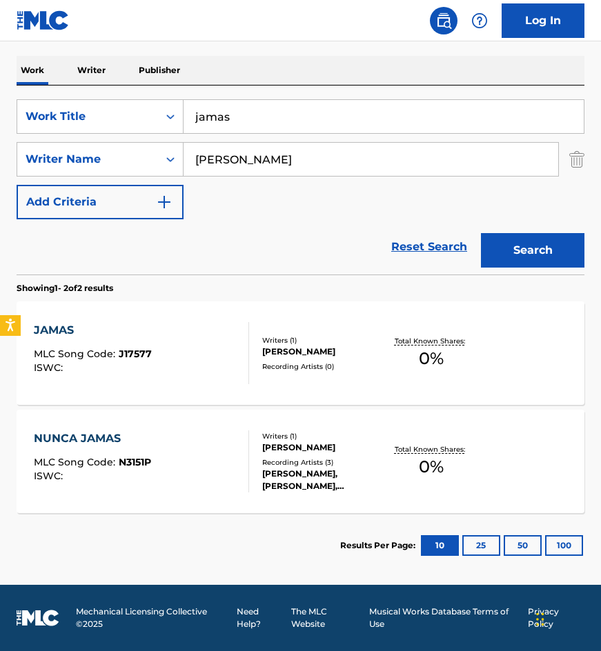
click at [273, 346] on div "MANUEL POUMIAN MARQUEZ" at bounding box center [322, 352] width 121 height 12
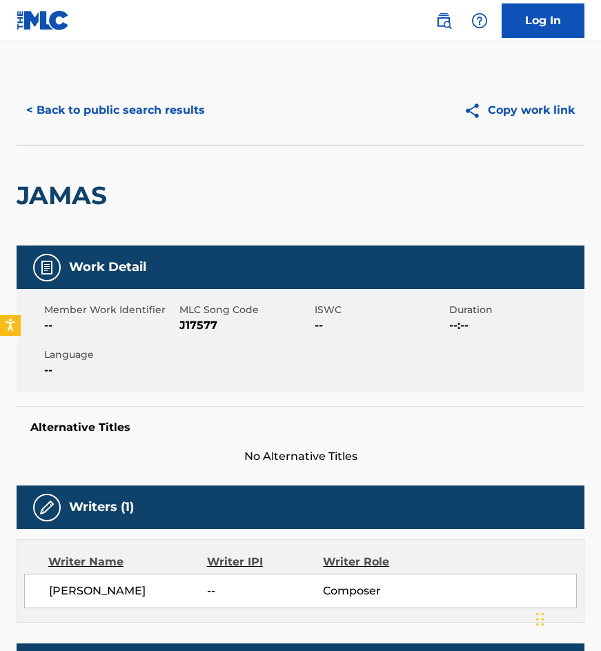
click at [204, 328] on span "J17577" at bounding box center [245, 325] width 132 height 17
copy span "J17577"
click at [147, 137] on div "< Back to public search results Copy work link" at bounding box center [301, 110] width 568 height 69
click at [166, 103] on button "< Back to public search results" at bounding box center [116, 110] width 198 height 34
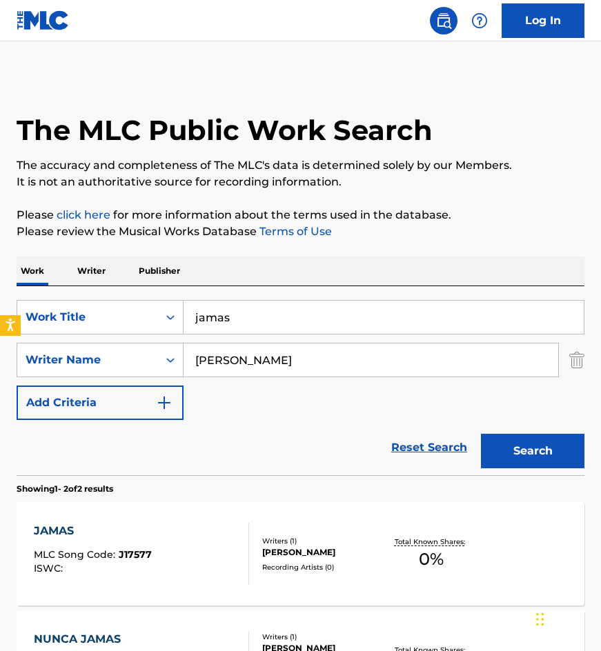
scroll to position [122, 0]
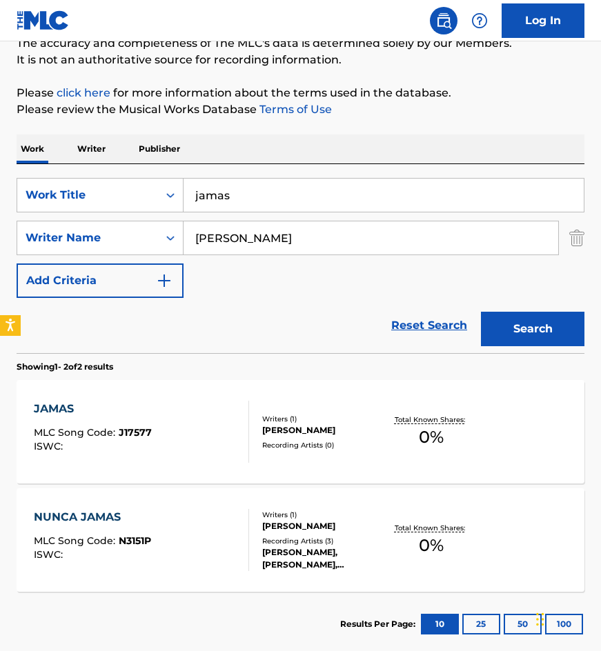
drag, startPoint x: 287, startPoint y: 194, endPoint x: 337, endPoint y: 180, distance: 52.2
click at [176, 208] on div "SearchWithCriteriaab7bf30f-80b4-462e-896b-08bda34e32ba Work Title jamas" at bounding box center [301, 195] width 568 height 34
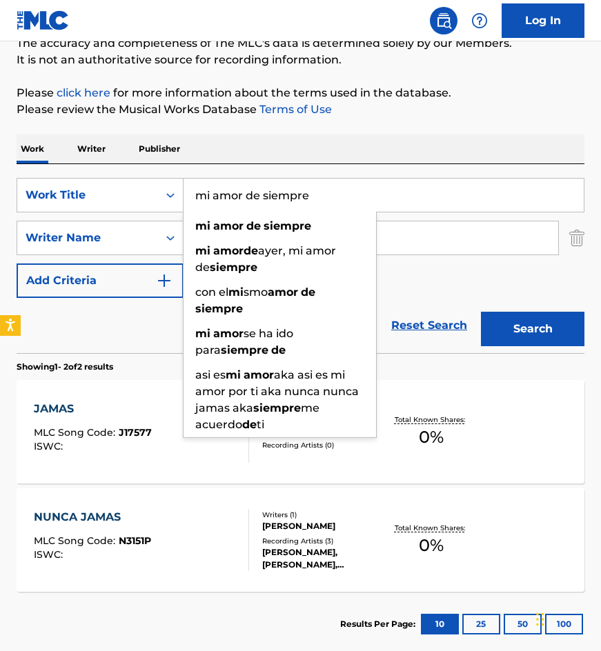
type input "mi amor de siempre"
click at [481, 312] on button "Search" at bounding box center [532, 329] width 103 height 34
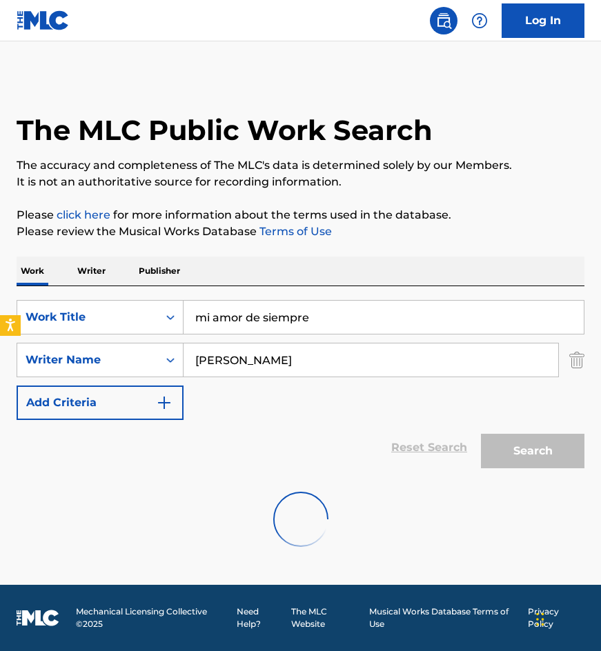
scroll to position [0, 0]
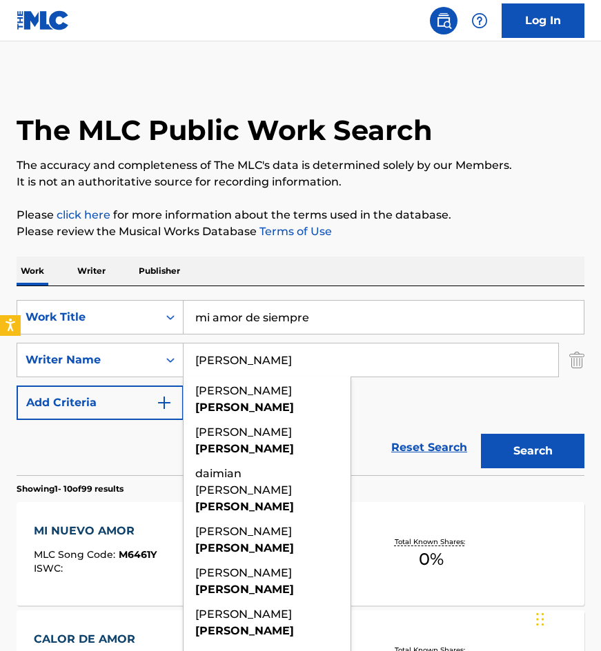
type input "ramirez"
click at [481, 434] on button "Search" at bounding box center [532, 451] width 103 height 34
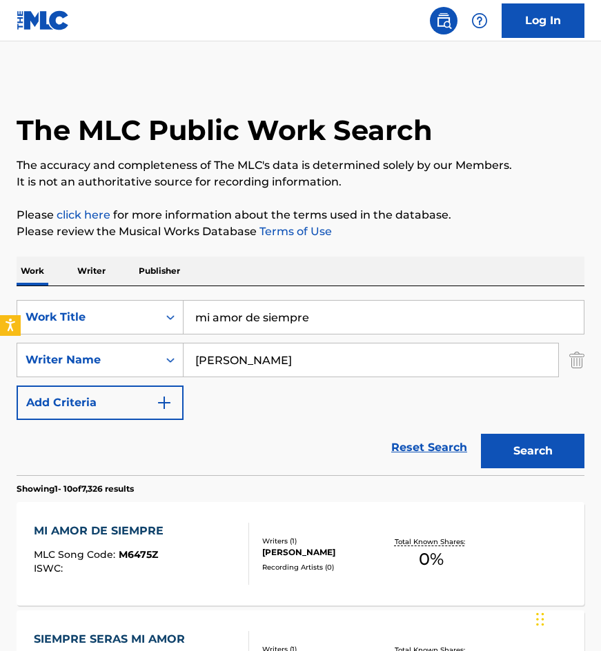
scroll to position [207, 0]
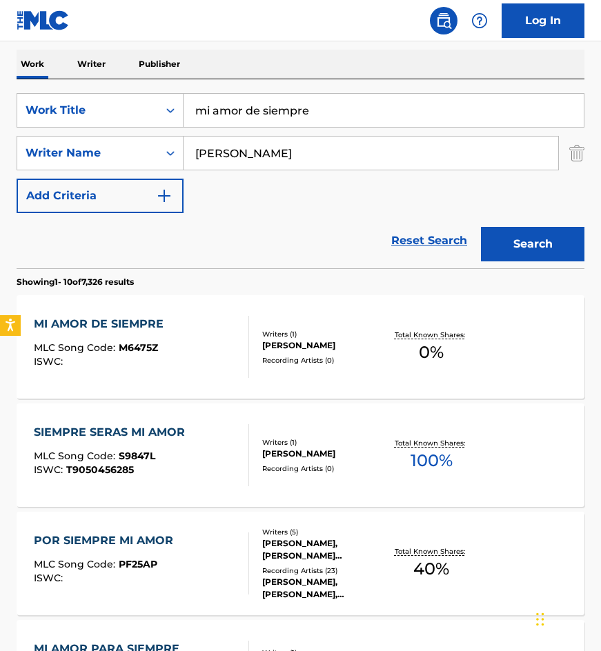
click at [252, 342] on div "Writers ( 1 ) INDALECIO RAMIREZ RODRIGUEZ Recording Artists ( 0 )" at bounding box center [316, 347] width 135 height 37
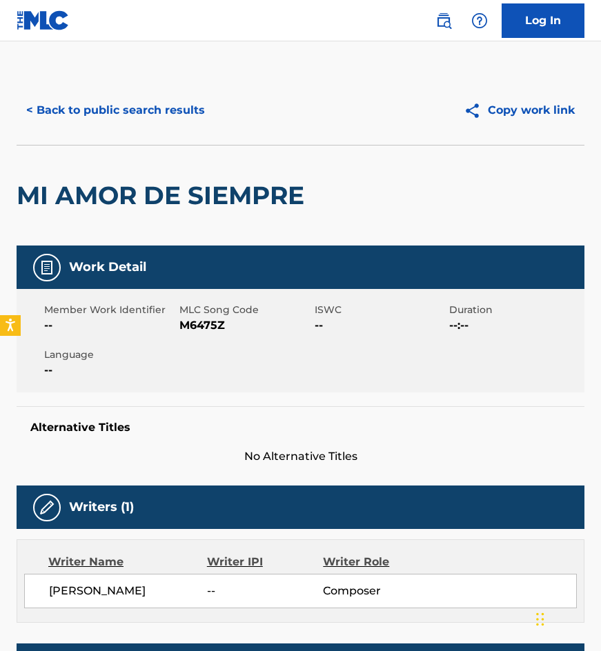
click at [207, 329] on span "M6475Z" at bounding box center [245, 325] width 132 height 17
copy span "M6475Z"
click at [110, 119] on button "< Back to public search results" at bounding box center [116, 110] width 198 height 34
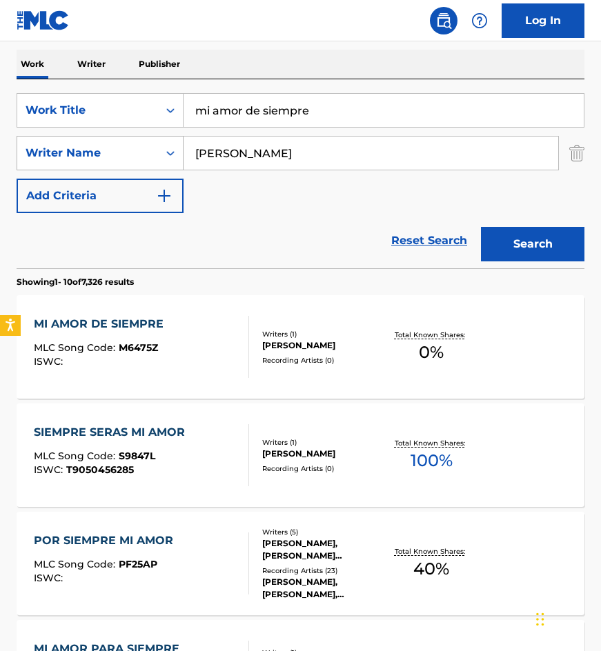
drag, startPoint x: 333, startPoint y: 106, endPoint x: 136, endPoint y: 146, distance: 200.5
click at [136, 146] on div "SearchWithCriteriaab7bf30f-80b4-462e-896b-08bda34e32ba Work Title mi amor de si…" at bounding box center [301, 153] width 568 height 120
type input "la luna de mi barrio"
click at [481, 227] on button "Search" at bounding box center [532, 244] width 103 height 34
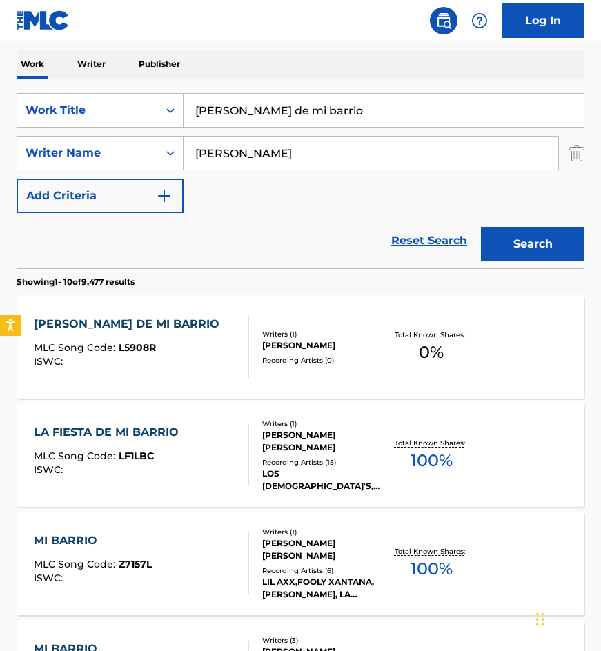
click at [231, 338] on div "LA LUNA DE MI BARRIO MLC Song Code : L5908R ISWC :" at bounding box center [142, 347] width 216 height 62
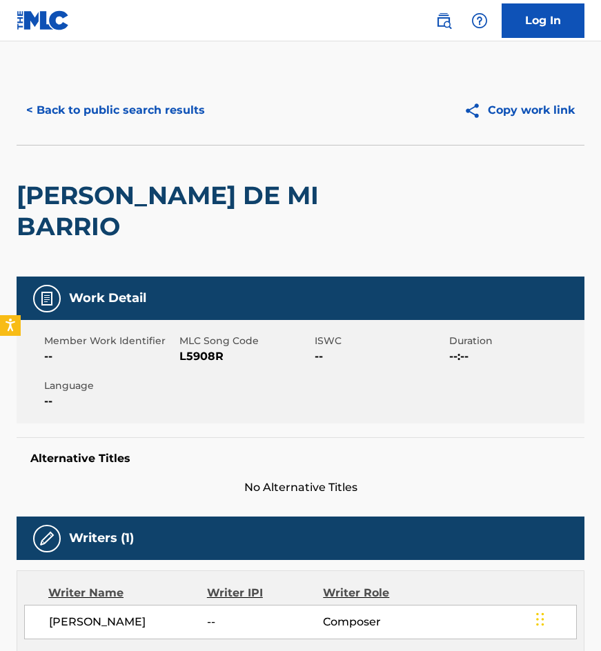
click at [208, 348] on span "L5908R" at bounding box center [245, 356] width 132 height 17
copy span "L5908R"
click at [160, 156] on div "LA LUNA DE MI BARRIO" at bounding box center [187, 211] width 341 height 131
click at [169, 97] on button "< Back to public search results" at bounding box center [116, 110] width 198 height 34
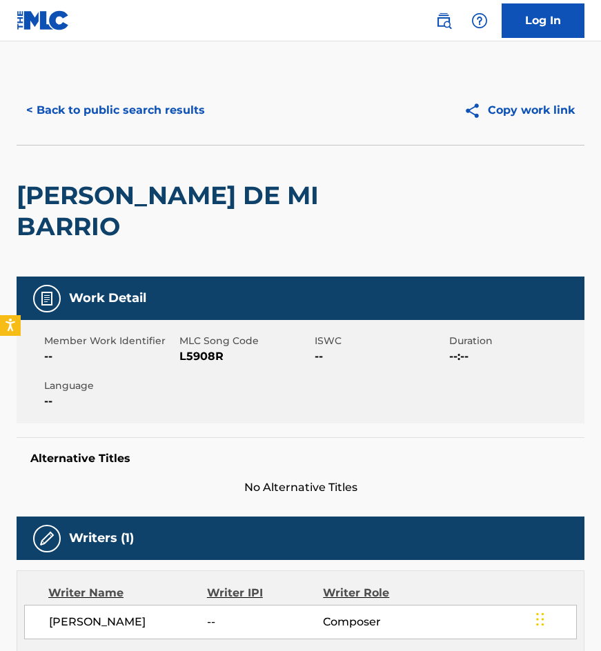
scroll to position [207, 0]
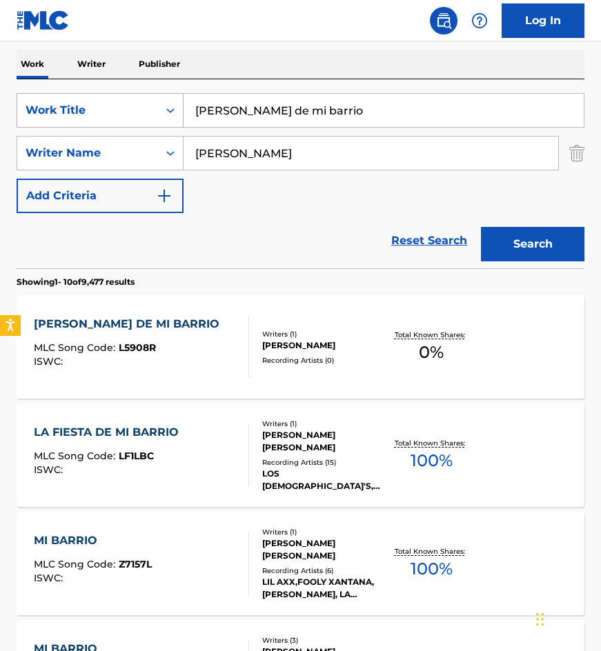
drag, startPoint x: 201, startPoint y: 128, endPoint x: 167, endPoint y: 125, distance: 33.9
click at [174, 128] on div "SearchWithCriteriaab7bf30f-80b4-462e-896b-08bda34e32ba Work Title la luna de mi…" at bounding box center [301, 153] width 568 height 120
type input "desde que llegaste"
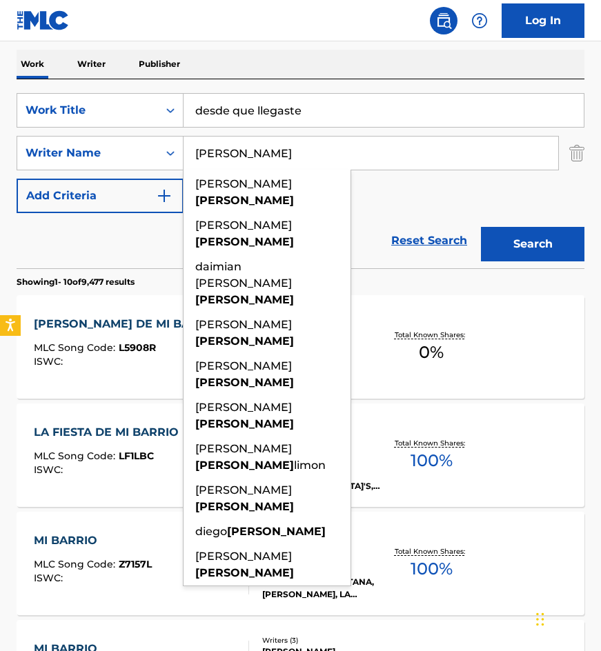
click at [418, 157] on input "ramirez" at bounding box center [371, 153] width 375 height 33
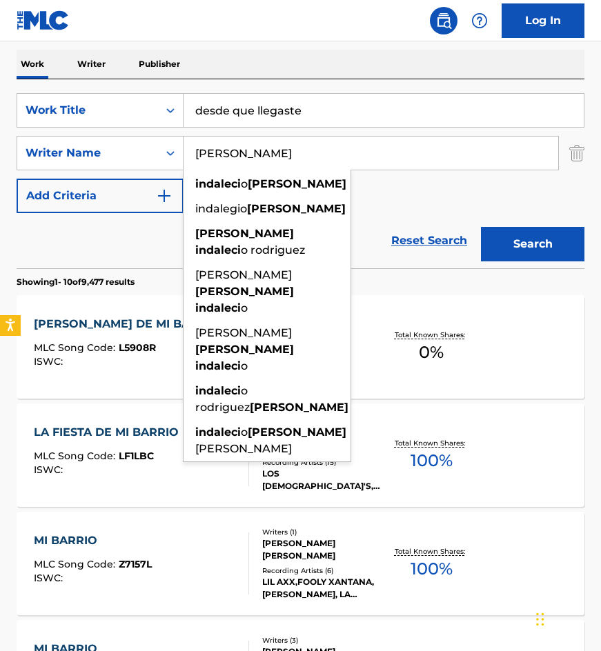
type input "ramirez indalecio"
click at [481, 227] on button "Search" at bounding box center [532, 244] width 103 height 34
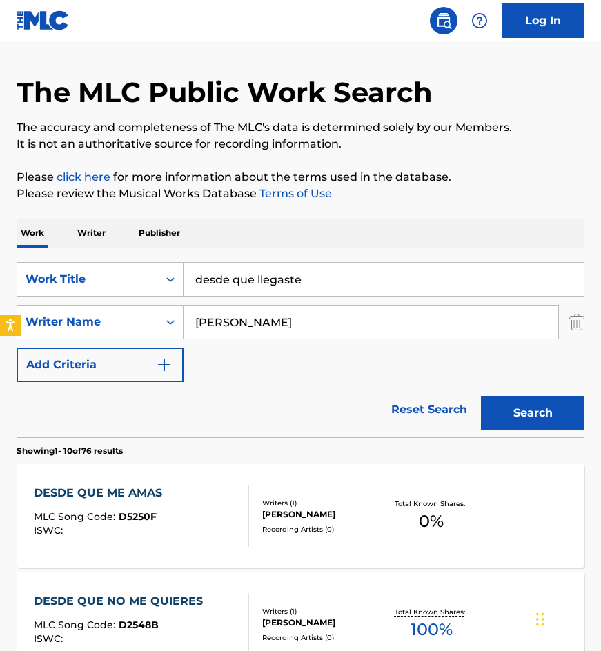
scroll to position [69, 0]
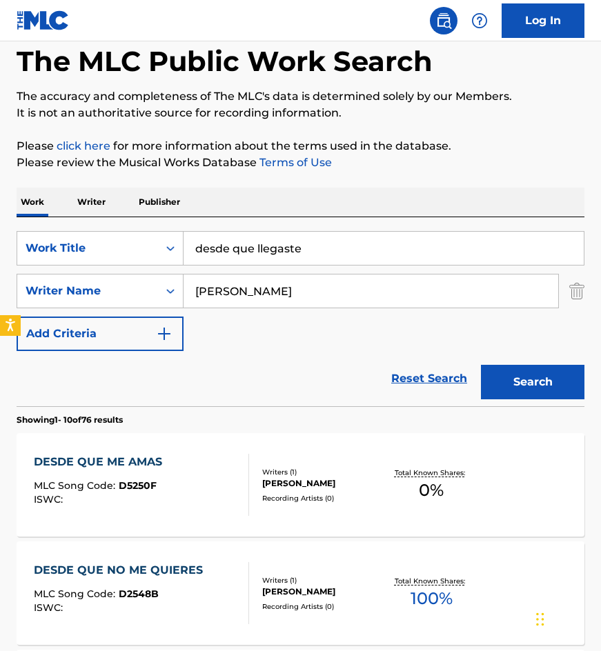
click at [227, 482] on div "DESDE QUE ME AMAS MLC Song Code : D5250F ISWC :" at bounding box center [142, 485] width 216 height 62
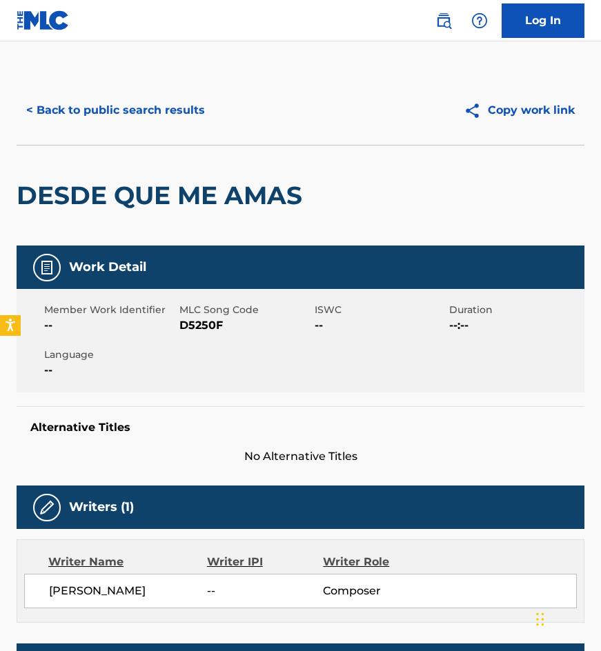
click at [191, 317] on span "MLC Song Code" at bounding box center [245, 310] width 132 height 14
click at [195, 324] on span "D5250F" at bounding box center [245, 325] width 132 height 17
copy span "D5250F"
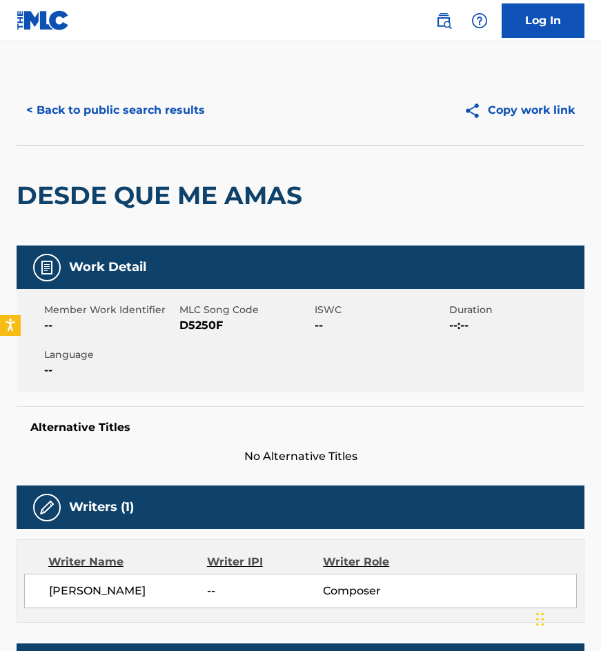
drag, startPoint x: 137, startPoint y: 137, endPoint x: 164, endPoint y: 115, distance: 34.3
click at [137, 137] on div "< Back to public search results Copy work link" at bounding box center [301, 110] width 568 height 69
click at [168, 108] on button "< Back to public search results" at bounding box center [116, 110] width 198 height 34
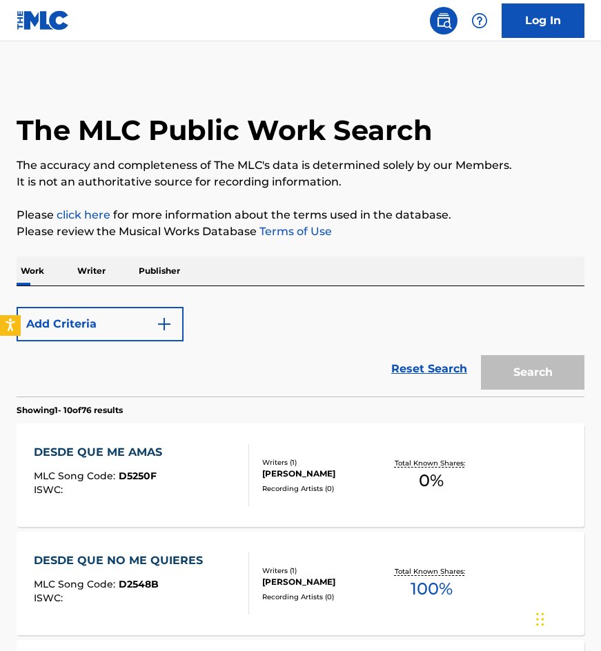
scroll to position [69, 0]
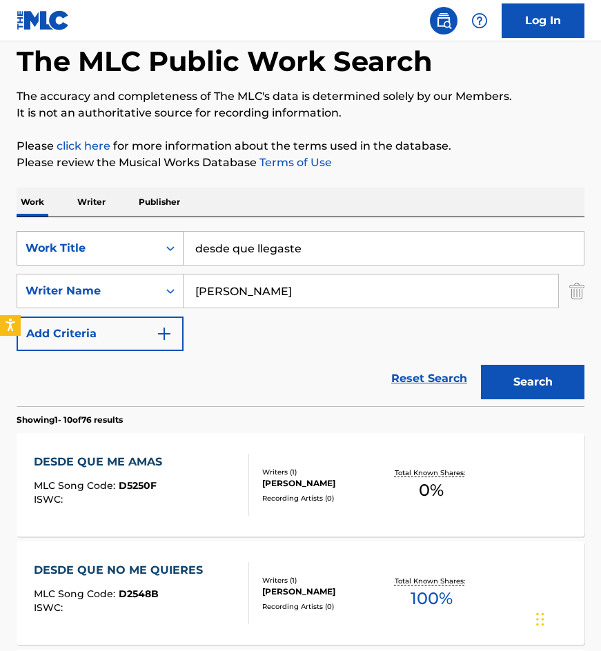
drag, startPoint x: 235, startPoint y: 241, endPoint x: 138, endPoint y: 247, distance: 97.5
click at [139, 245] on div "SearchWithCriteriaab7bf30f-80b4-462e-896b-08bda34e32ba Work Title desde que lle…" at bounding box center [301, 248] width 568 height 34
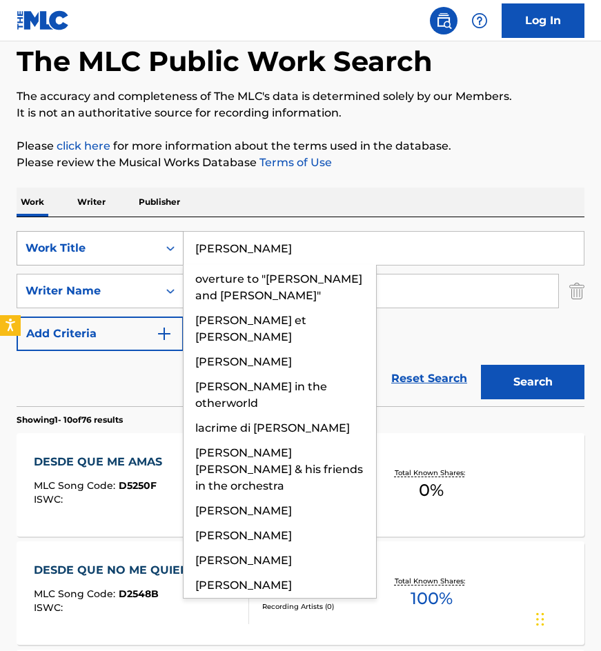
type input "beatriz"
click at [481, 365] on button "Search" at bounding box center [532, 382] width 103 height 34
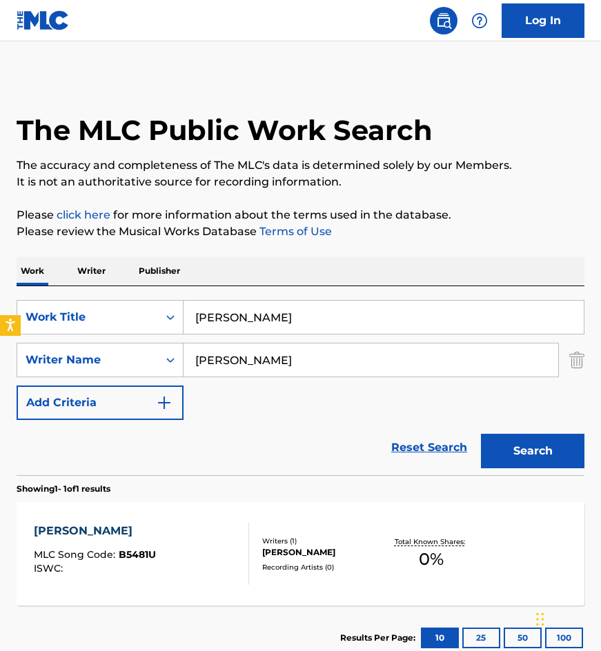
click at [457, 394] on div "SearchWithCriteriaab7bf30f-80b4-462e-896b-08bda34e32ba Work Title beatriz Searc…" at bounding box center [301, 360] width 568 height 120
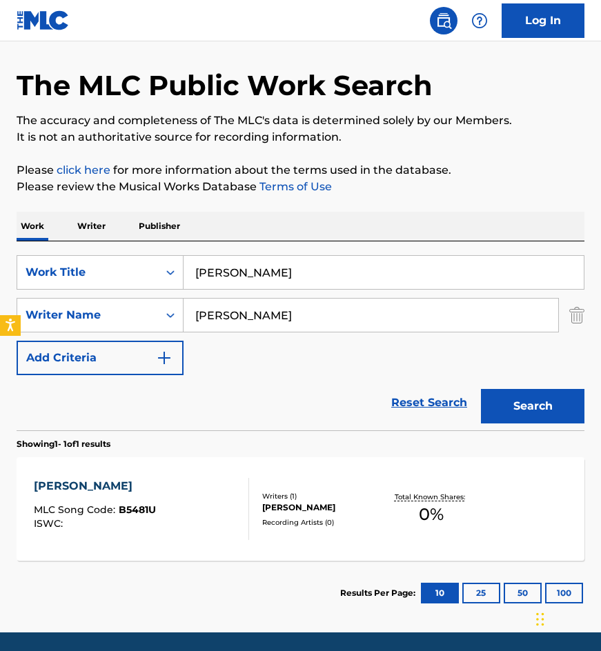
scroll to position [92, 0]
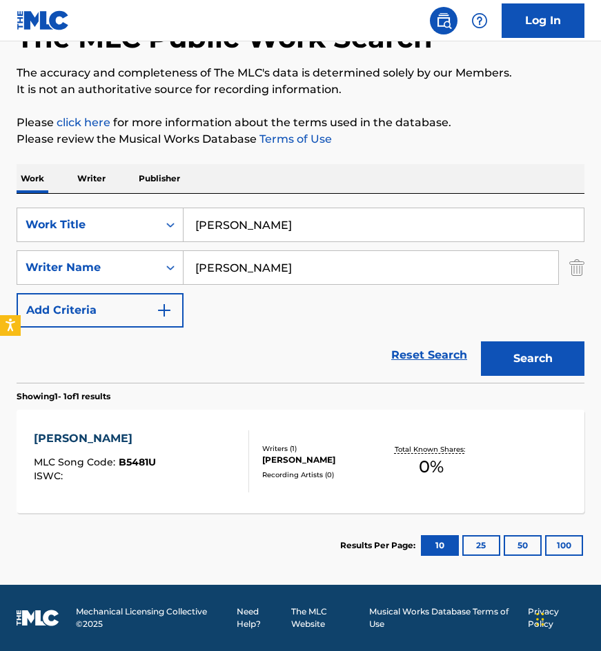
click at [221, 457] on div "BEATRIZ MLC Song Code : B5481U ISWC :" at bounding box center [142, 462] width 216 height 62
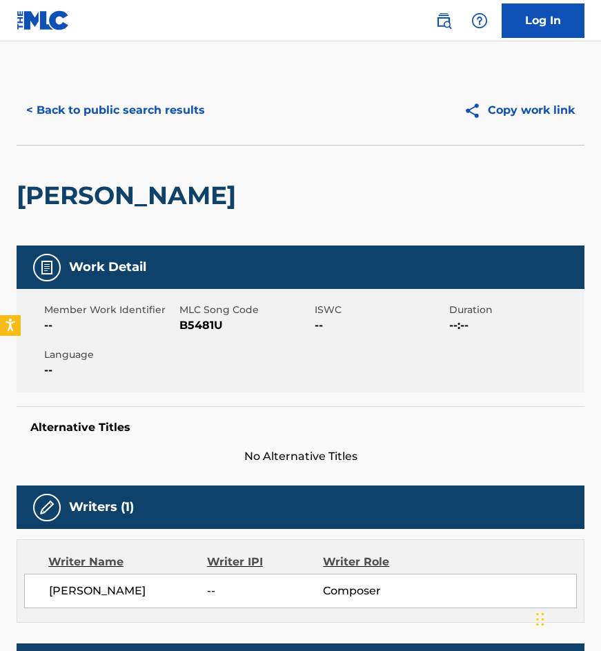
click at [202, 335] on div "Member Work Identifier -- MLC Song Code B5481U ISWC -- Duration --:-- Language …" at bounding box center [301, 340] width 568 height 103
click at [199, 327] on span "B5481U" at bounding box center [245, 325] width 132 height 17
copy span "B5481U"
click at [89, 111] on button "< Back to public search results" at bounding box center [116, 110] width 198 height 34
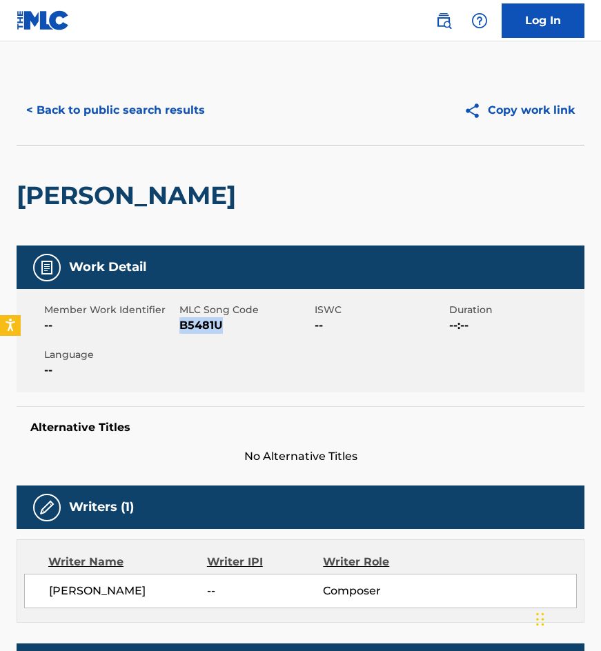
scroll to position [14, 0]
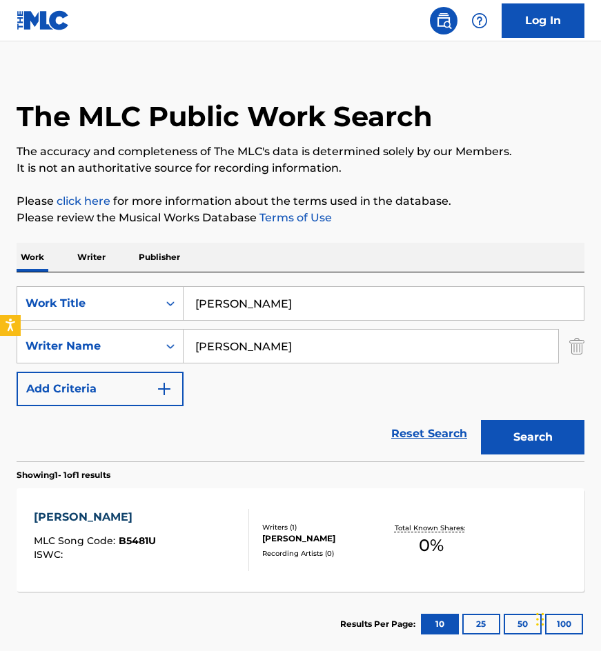
click at [265, 309] on input "beatriz" at bounding box center [384, 303] width 400 height 33
type input "a nadie la importa"
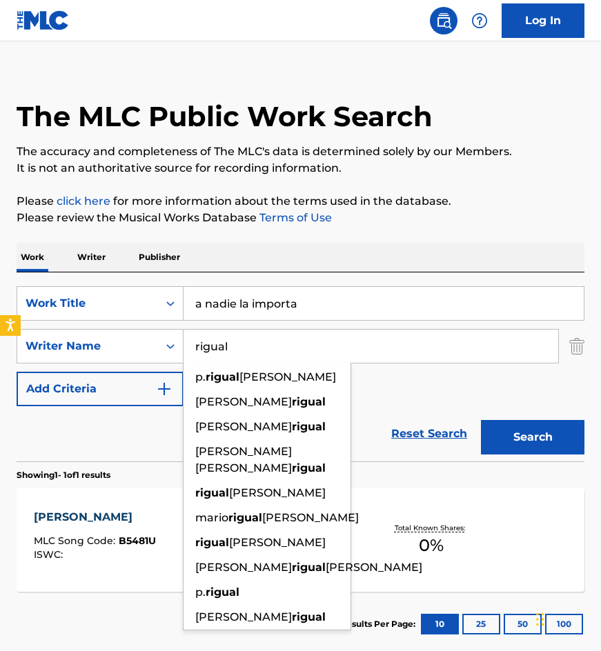
type input "rigual"
click at [481, 420] on button "Search" at bounding box center [532, 437] width 103 height 34
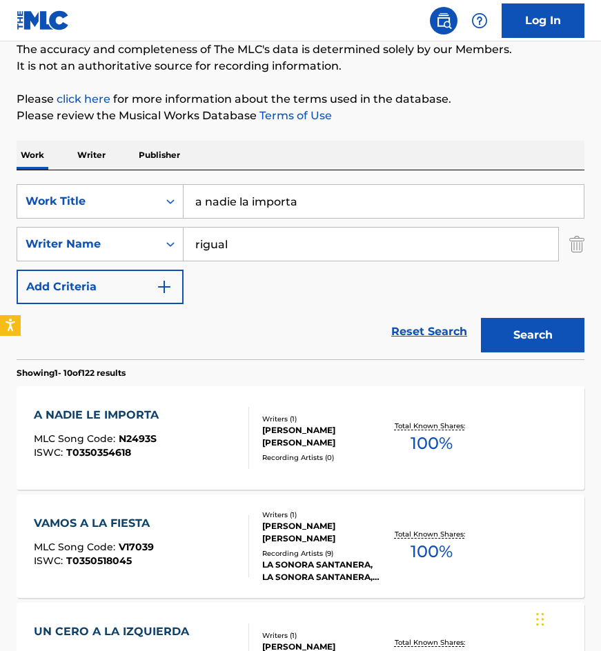
scroll to position [138, 0]
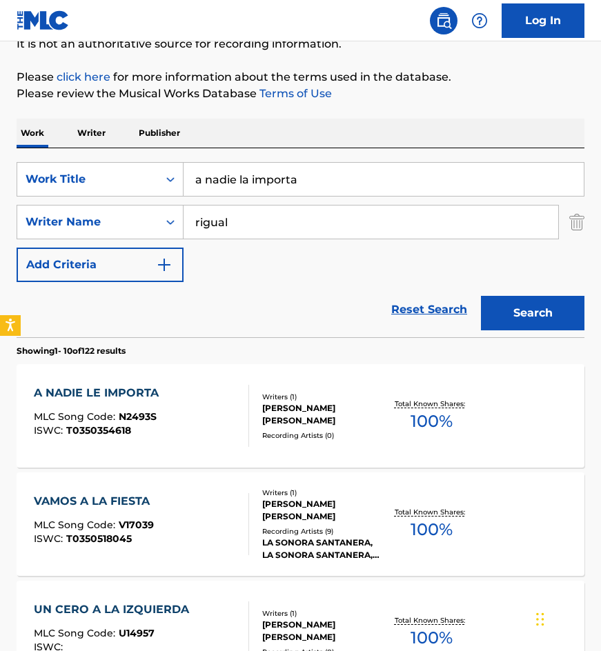
click at [333, 416] on div "PEDRO ORLANDO RIGUAL RODRIGUEZ" at bounding box center [322, 414] width 121 height 25
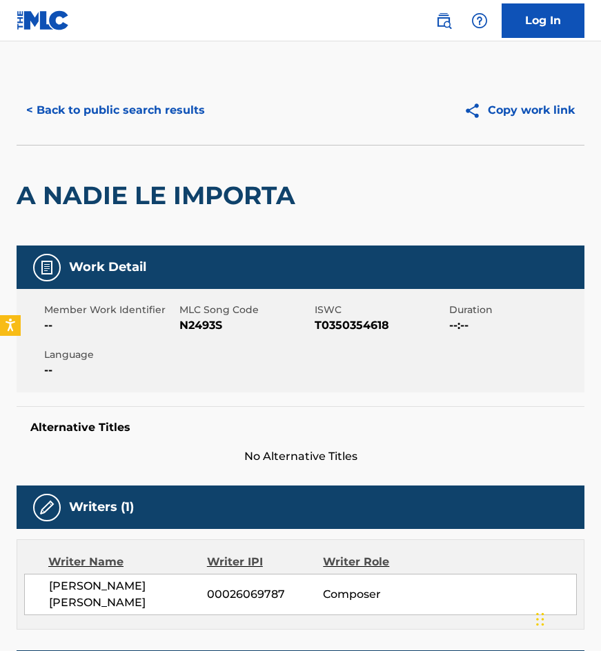
click at [144, 119] on button "< Back to public search results" at bounding box center [116, 110] width 198 height 34
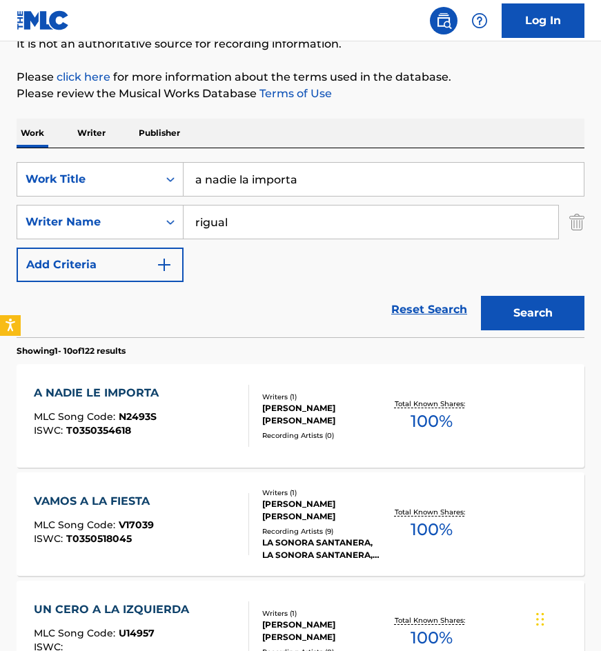
click at [246, 511] on div at bounding box center [242, 524] width 11 height 62
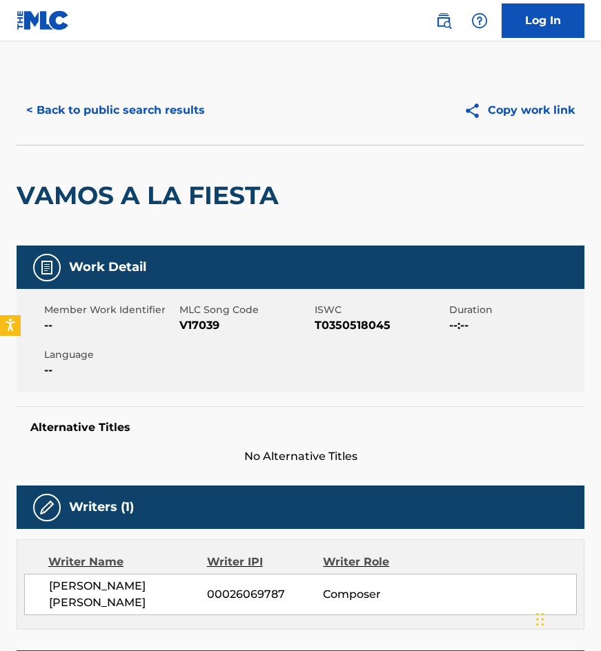
click at [148, 121] on button "< Back to public search results" at bounding box center [116, 110] width 198 height 34
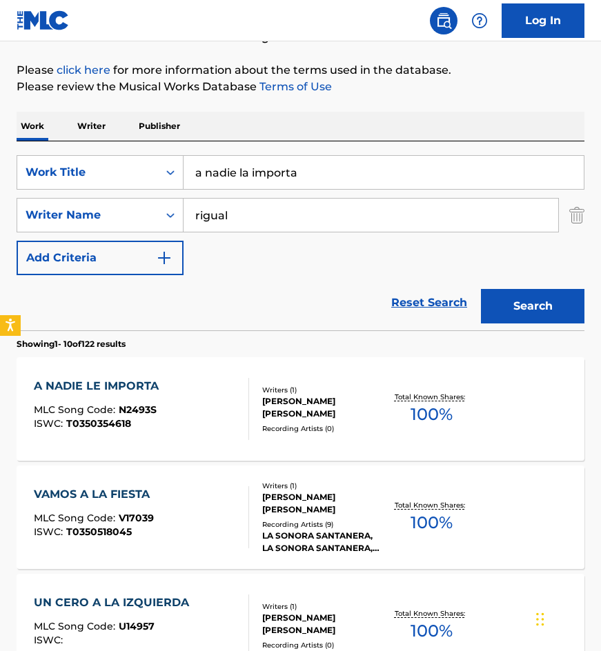
scroll to position [69, 0]
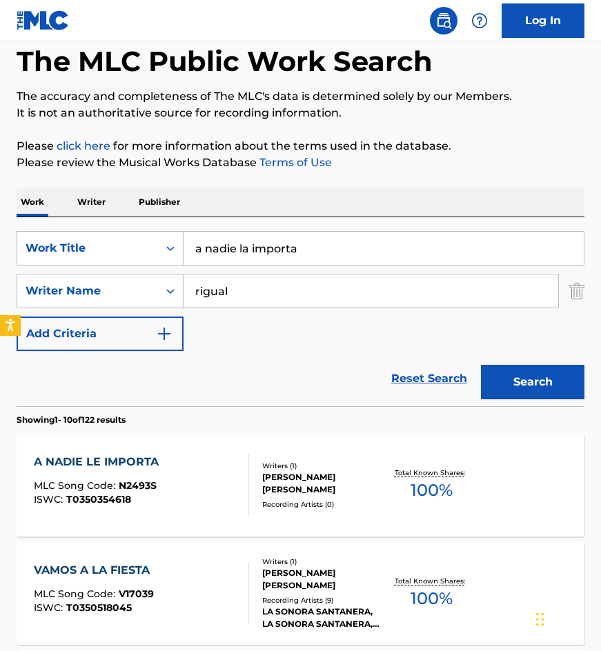
click at [304, 477] on div "PEDRO ORLANDO RIGUAL RODRIGUEZ" at bounding box center [322, 483] width 121 height 25
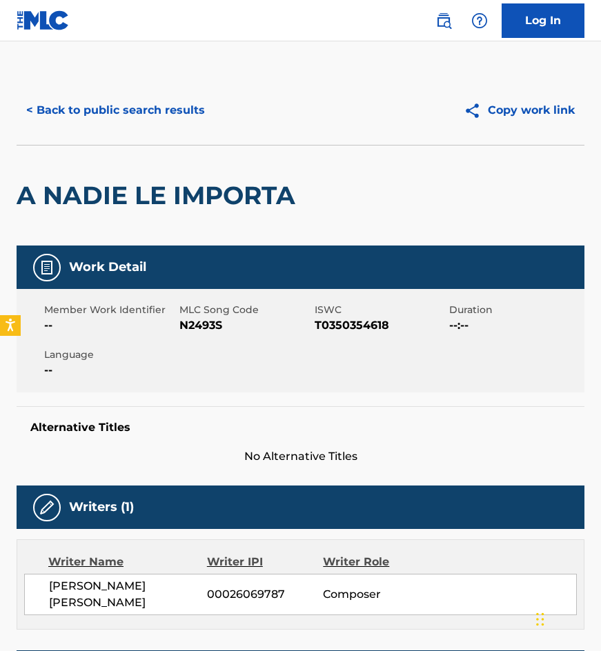
click at [190, 319] on span "N2493S" at bounding box center [245, 325] width 132 height 17
copy span "N2493S"
click at [108, 149] on div "A NADIE LE IMPORTA" at bounding box center [160, 196] width 286 height 100
click at [141, 112] on button "< Back to public search results" at bounding box center [116, 110] width 198 height 34
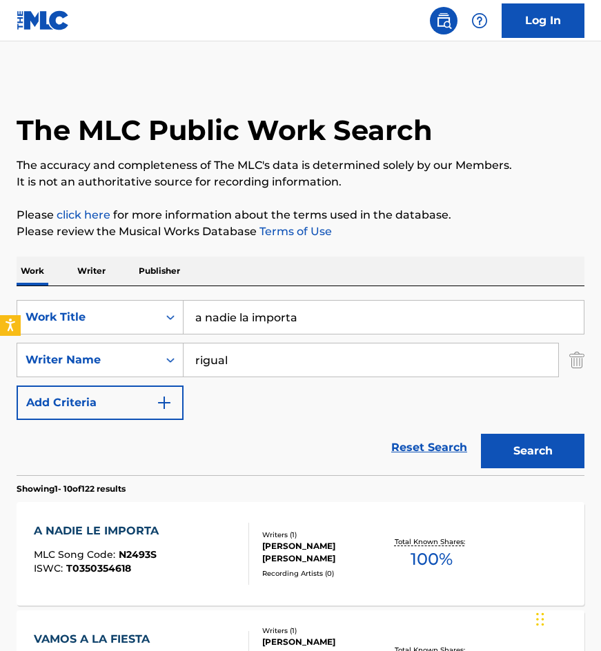
scroll to position [69, 0]
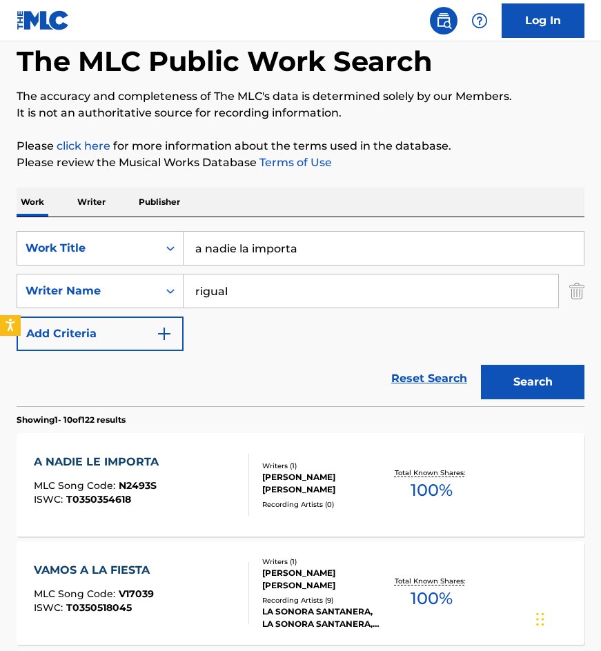
drag, startPoint x: 350, startPoint y: 246, endPoint x: 0, endPoint y: 241, distance: 349.8
type input "la hormiguita juguetona"
click at [481, 365] on button "Search" at bounding box center [532, 382] width 103 height 34
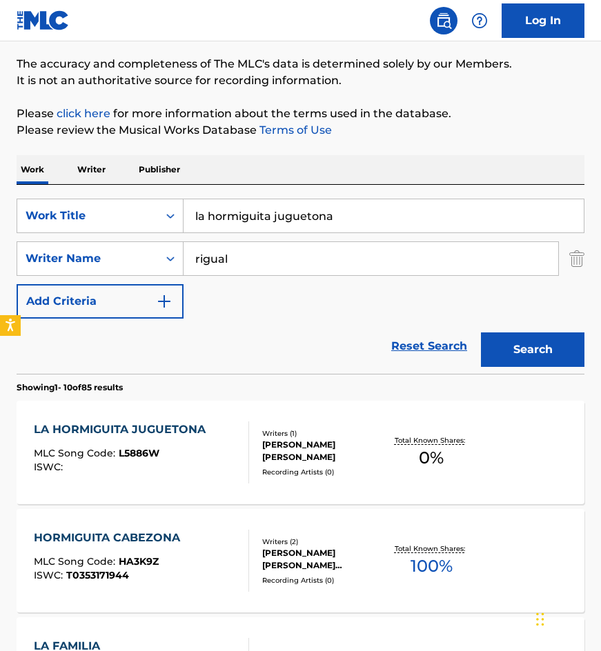
scroll to position [207, 0]
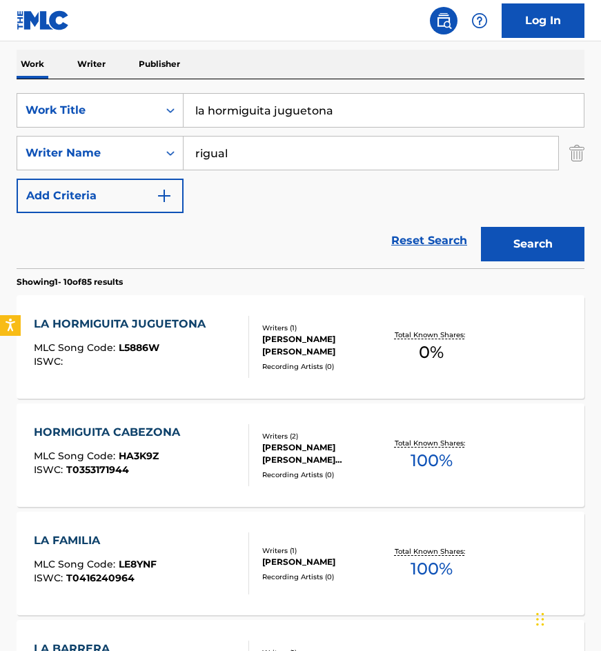
click at [199, 336] on div "LA HORMIGUITA JUGUETONA MLC Song Code : L5886W ISWC :" at bounding box center [123, 347] width 179 height 62
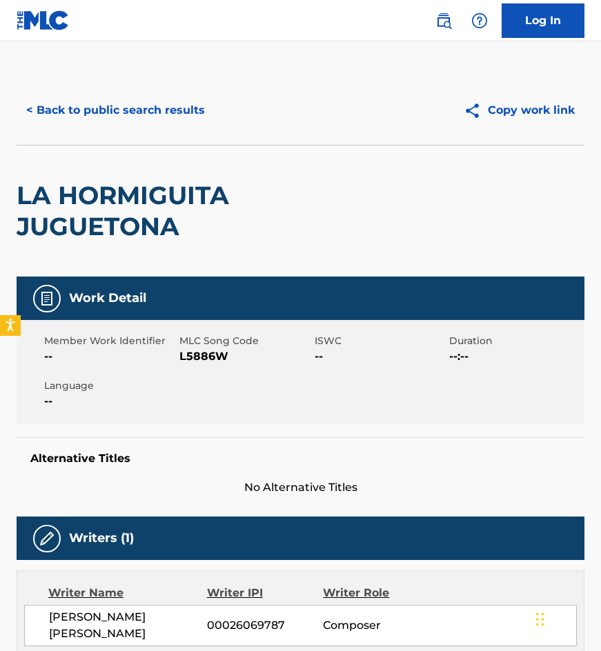
click at [189, 356] on span "L5886W" at bounding box center [245, 356] width 132 height 17
copy span "L5886W"
drag, startPoint x: 96, startPoint y: 152, endPoint x: 146, endPoint y: 128, distance: 55.5
click at [96, 152] on div "LA HORMIGUITA JUGUETONA" at bounding box center [187, 211] width 341 height 131
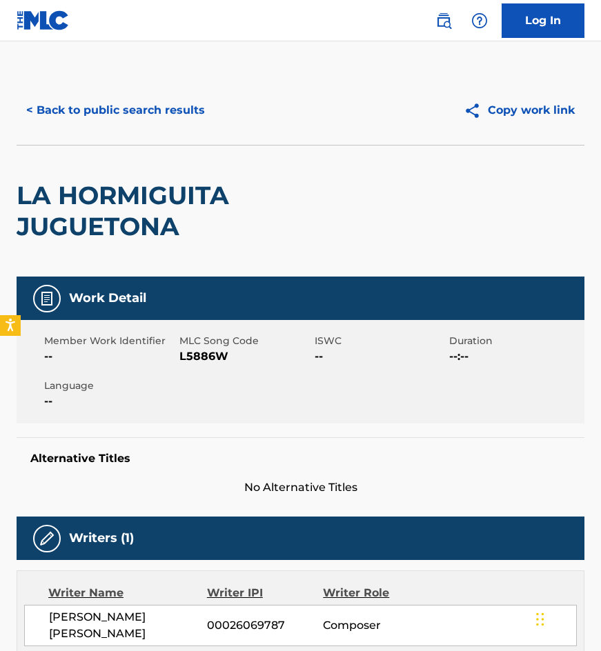
click at [156, 119] on button "< Back to public search results" at bounding box center [116, 110] width 198 height 34
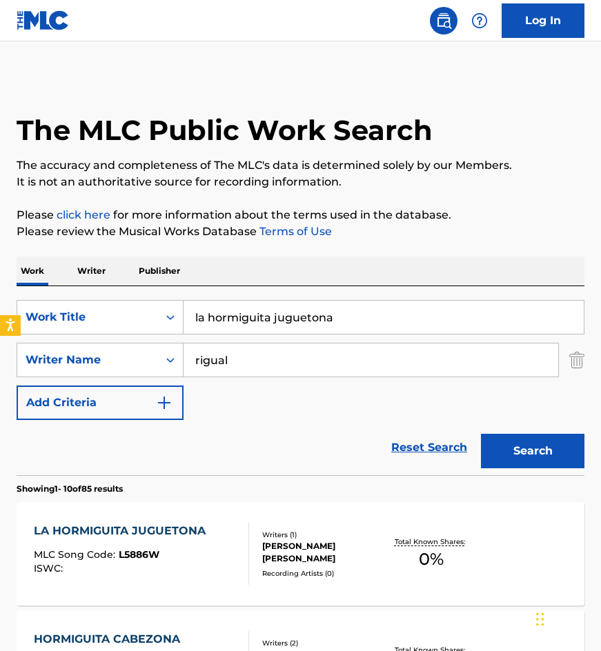
scroll to position [207, 0]
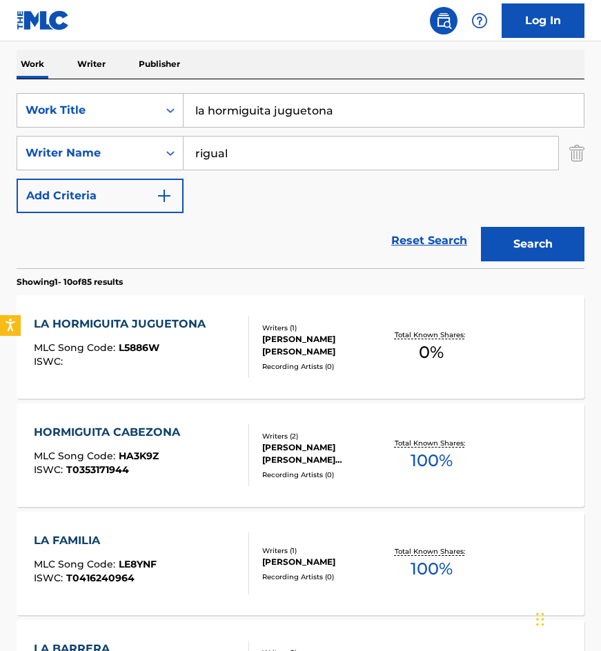
click at [353, 110] on input "la hormiguita juguetona" at bounding box center [384, 110] width 400 height 33
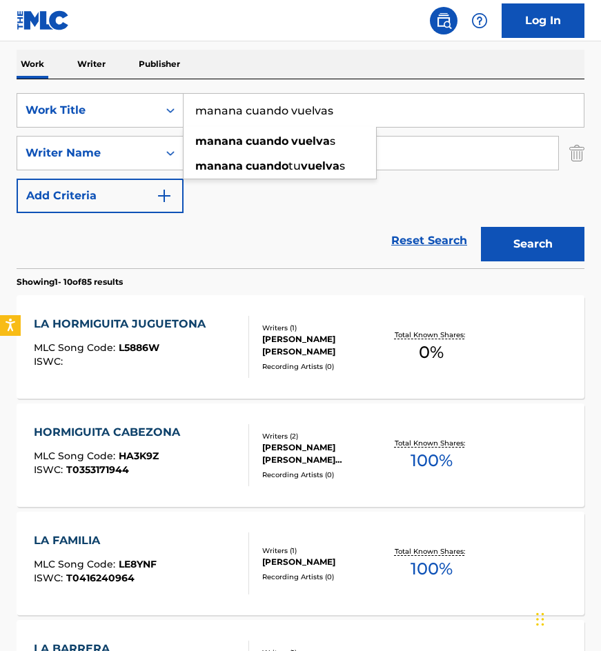
type input "manana cuando vuelvas"
click at [481, 227] on button "Search" at bounding box center [532, 244] width 103 height 34
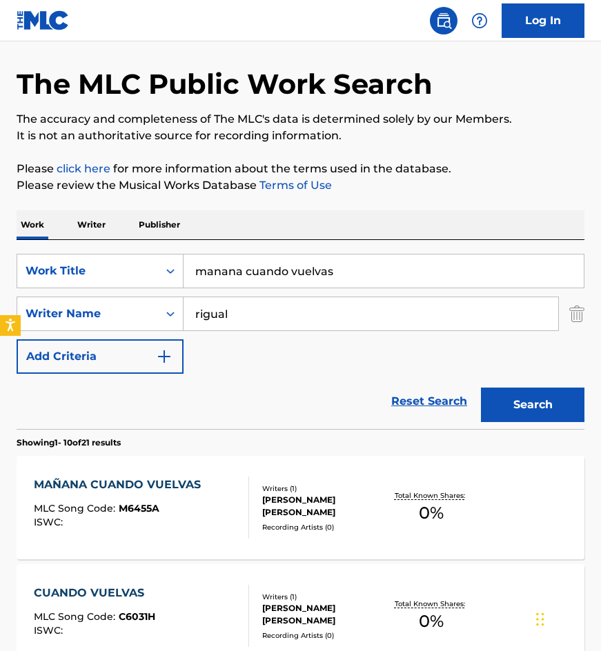
scroll to position [69, 0]
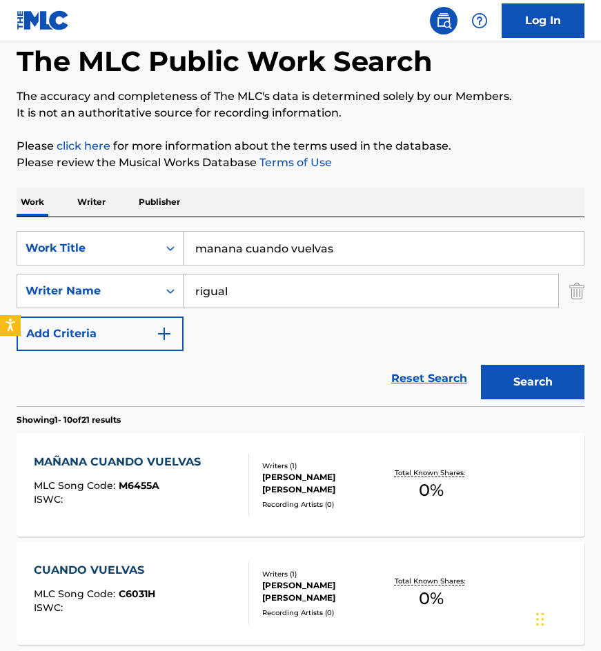
click at [248, 491] on div at bounding box center [242, 485] width 11 height 62
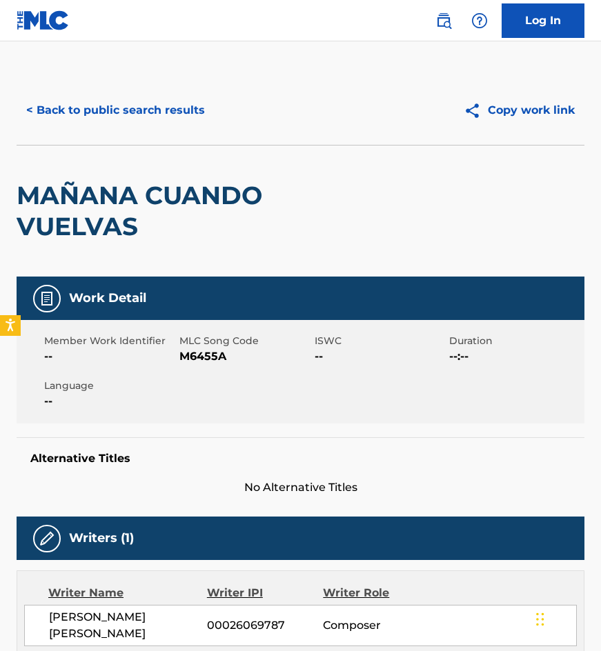
click at [205, 358] on span "M6455A" at bounding box center [245, 356] width 132 height 17
copy span "M6455A"
click at [144, 213] on h2 "MAÑANA CUANDO VUELVAS" at bounding box center [187, 211] width 341 height 62
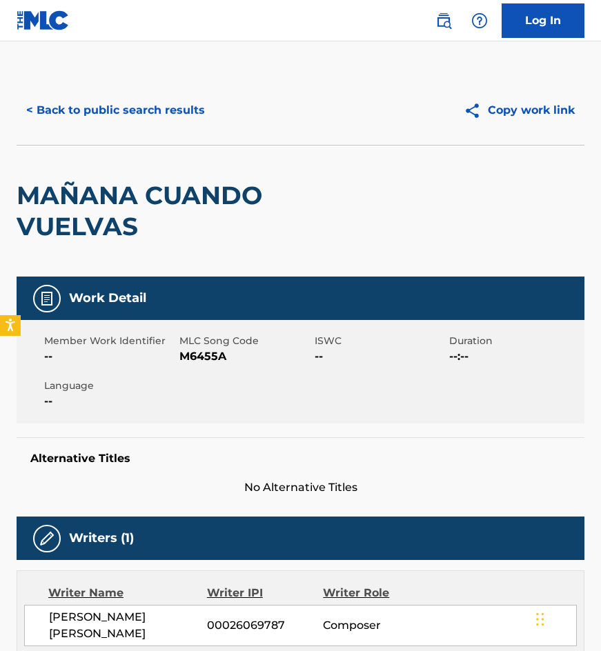
click at [139, 108] on button "< Back to public search results" at bounding box center [116, 110] width 198 height 34
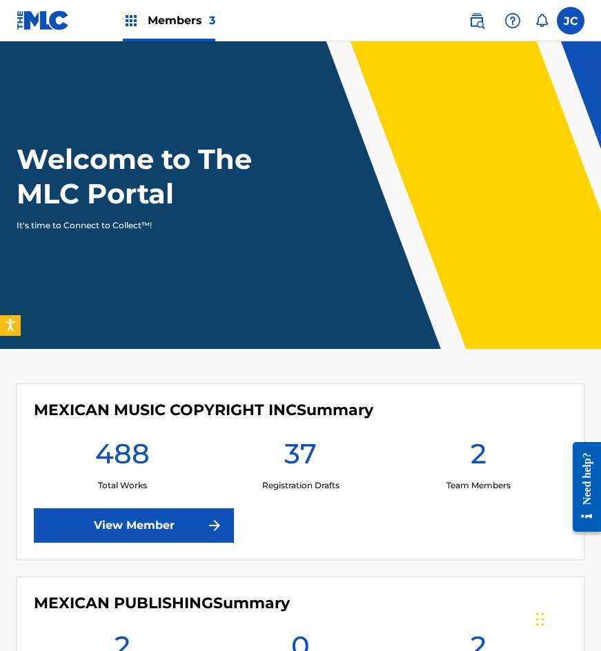
click at [567, 22] on label at bounding box center [571, 21] width 28 height 28
click at [571, 21] on input "[PERSON_NAME] [EMAIL_ADDRESS][DOMAIN_NAME] Notification Preferences Profile Log…" at bounding box center [571, 21] width 0 height 0
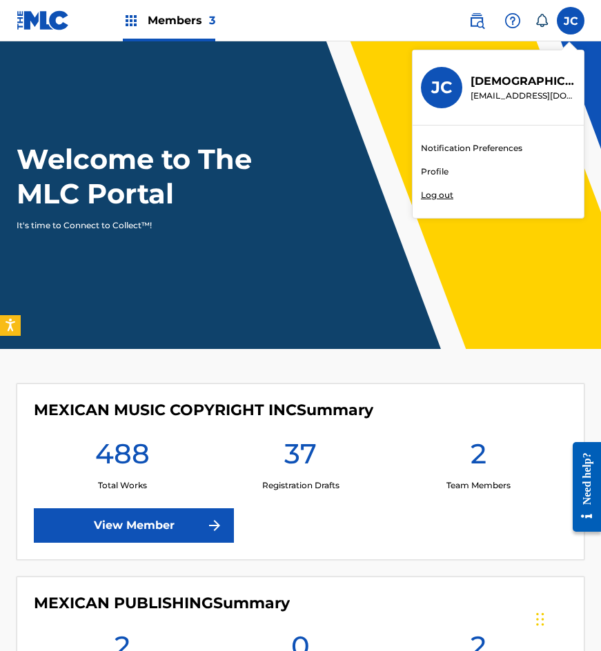
click at [435, 197] on p "Log out" at bounding box center [437, 195] width 32 height 12
click at [571, 21] on input "[PERSON_NAME] [EMAIL_ADDRESS][DOMAIN_NAME] Notification Preferences Profile Log…" at bounding box center [571, 21] width 0 height 0
